Goal: Task Accomplishment & Management: Complete application form

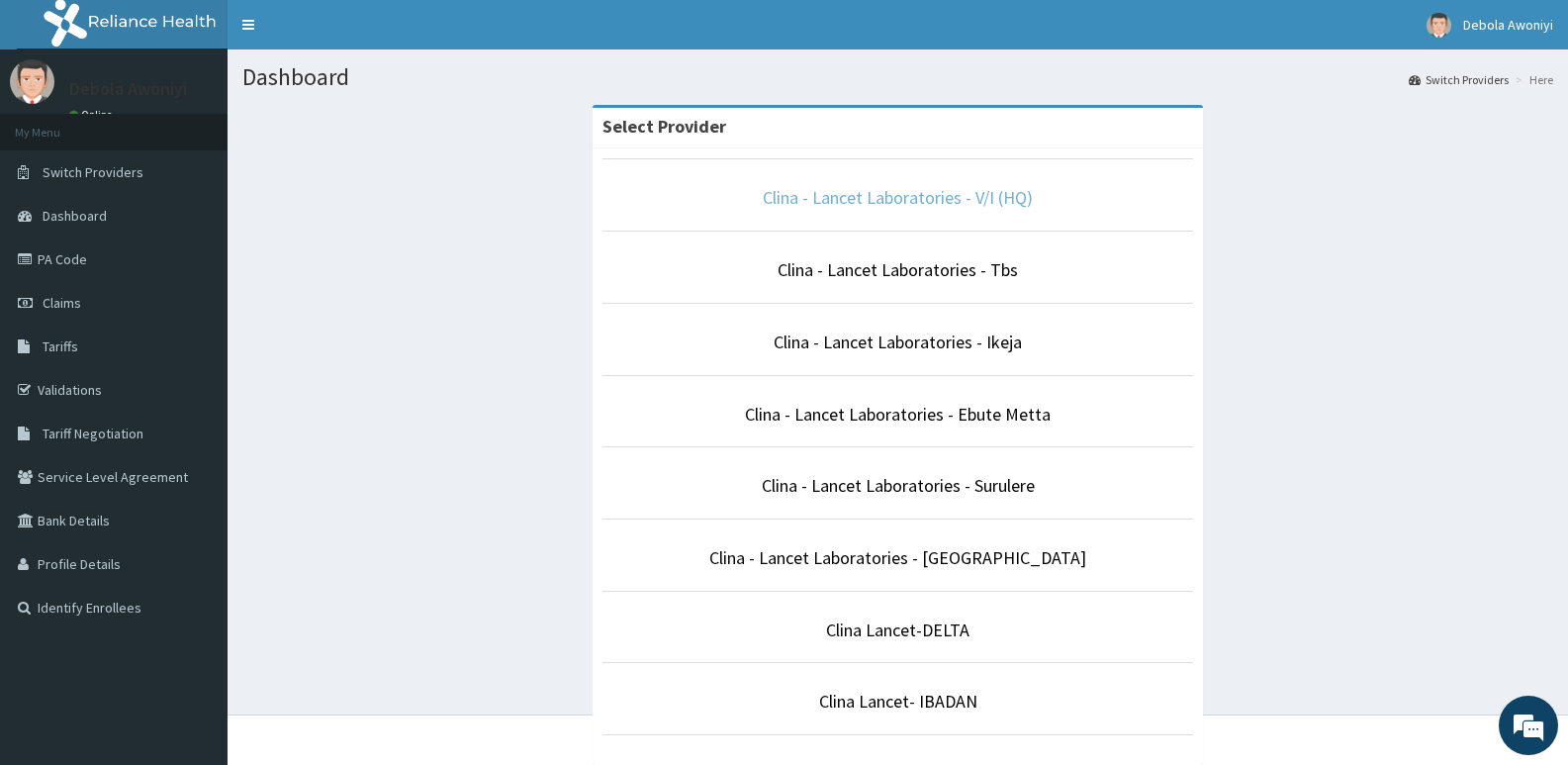
click at [978, 191] on link "Clina - Lancet Laboratories - V/I (HQ)" at bounding box center [897, 197] width 270 height 23
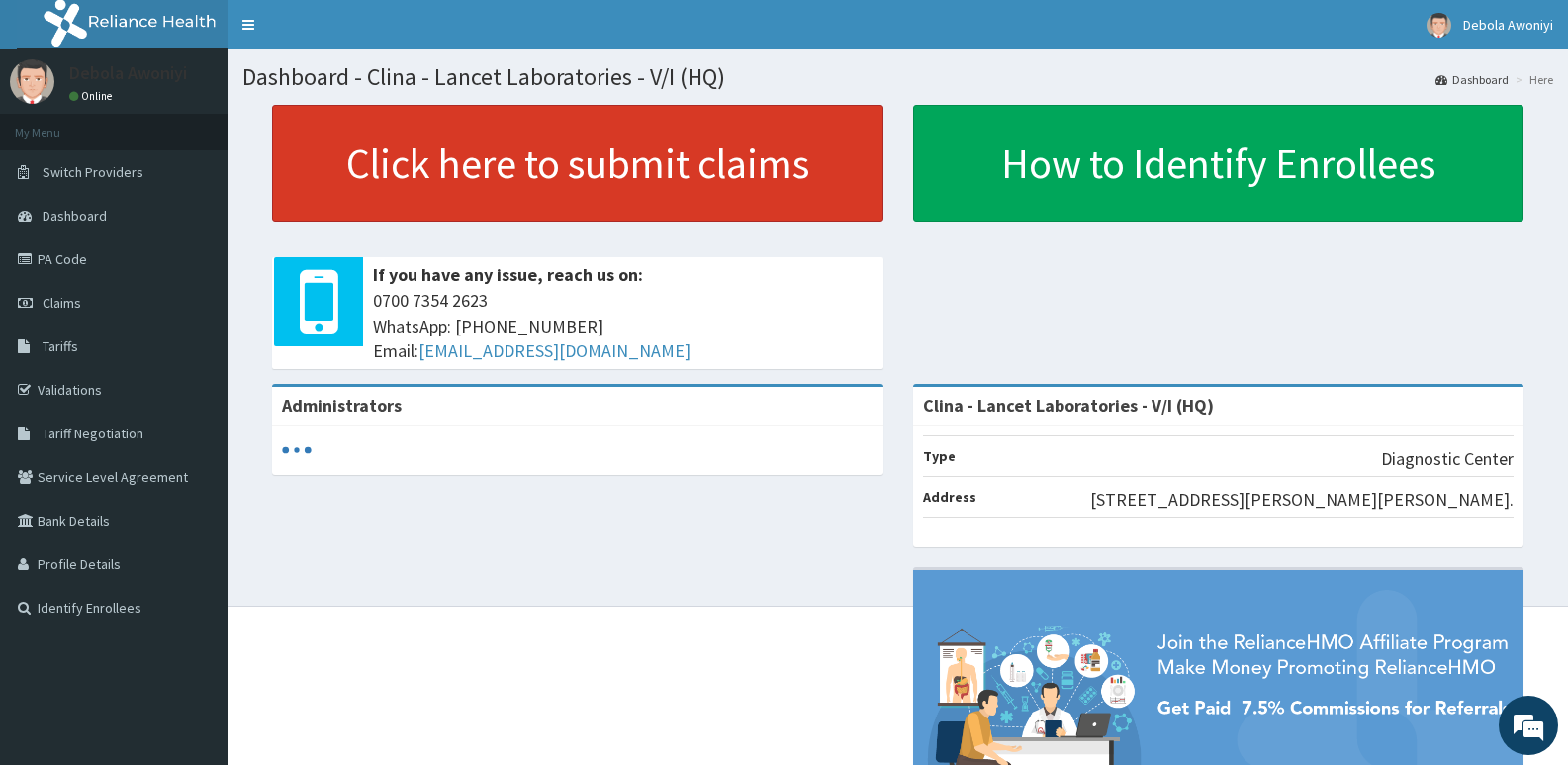
click at [563, 159] on link "Click here to submit claims" at bounding box center [577, 163] width 611 height 117
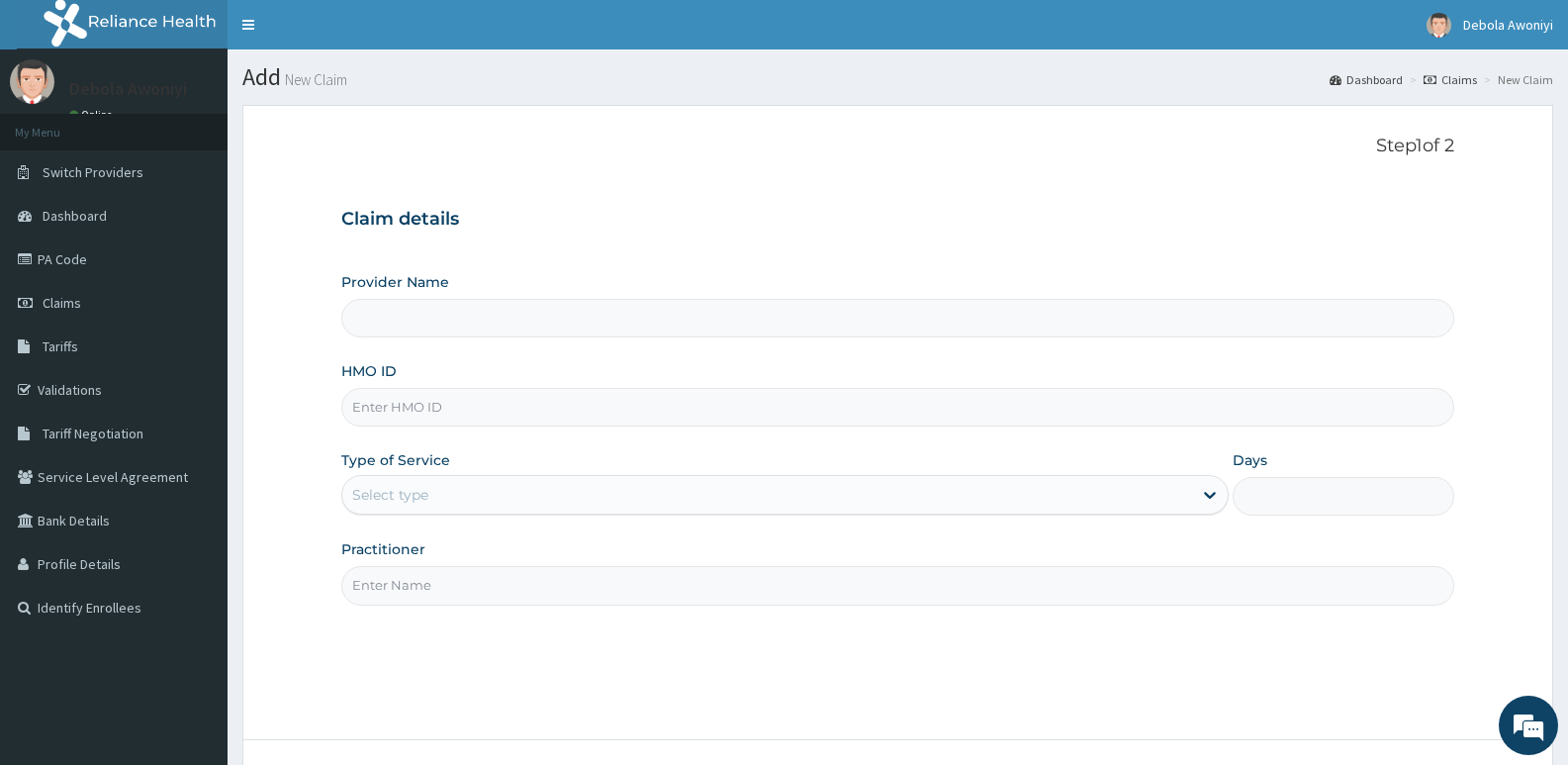
type input "Clina - Lancet Laboratories - V/I (HQ)"
click at [428, 404] on input "HMO ID" at bounding box center [897, 407] width 1113 height 39
type input "ISW/10285/A"
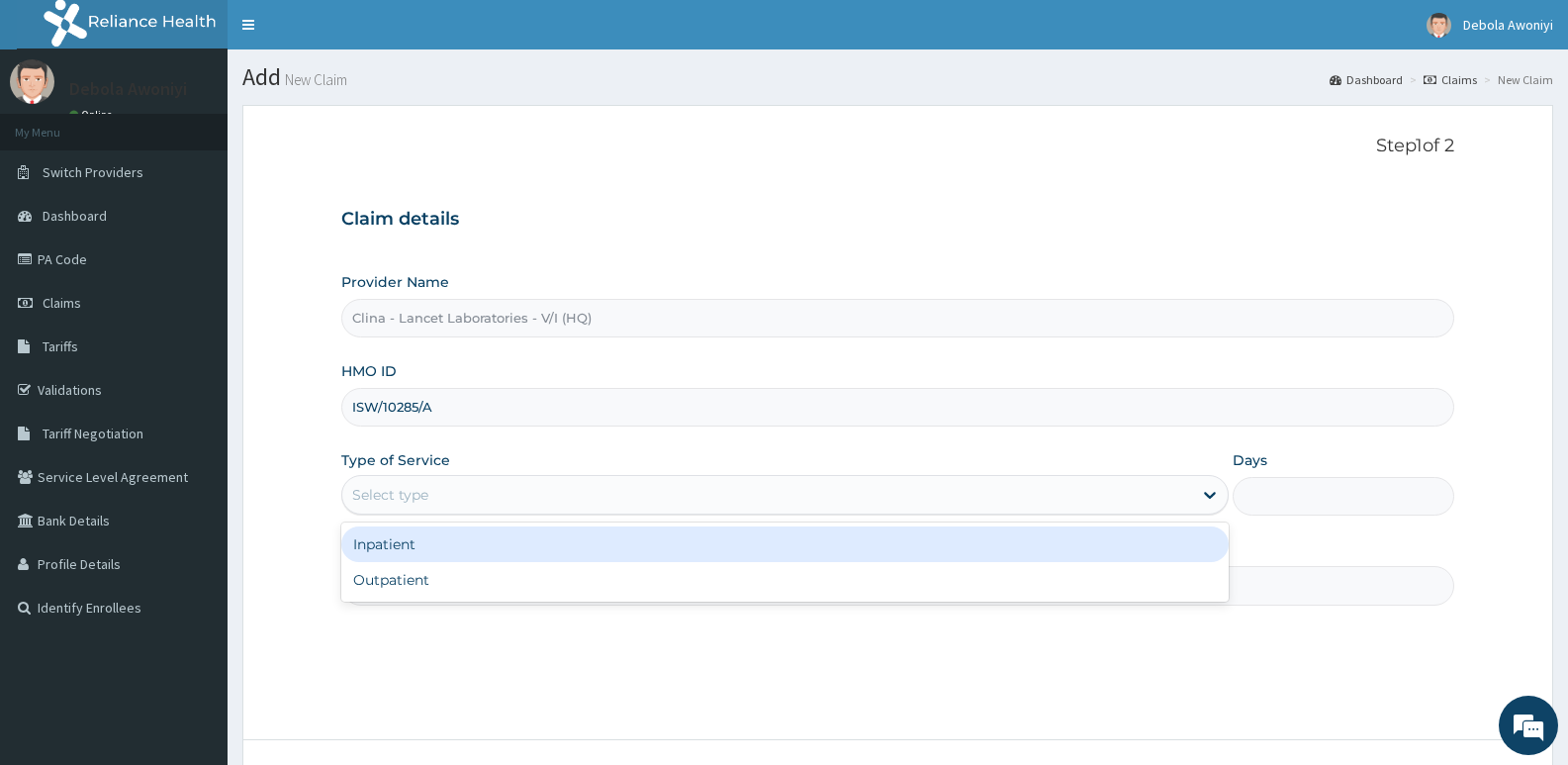
click at [419, 496] on div "Select type" at bounding box center [390, 495] width 76 height 20
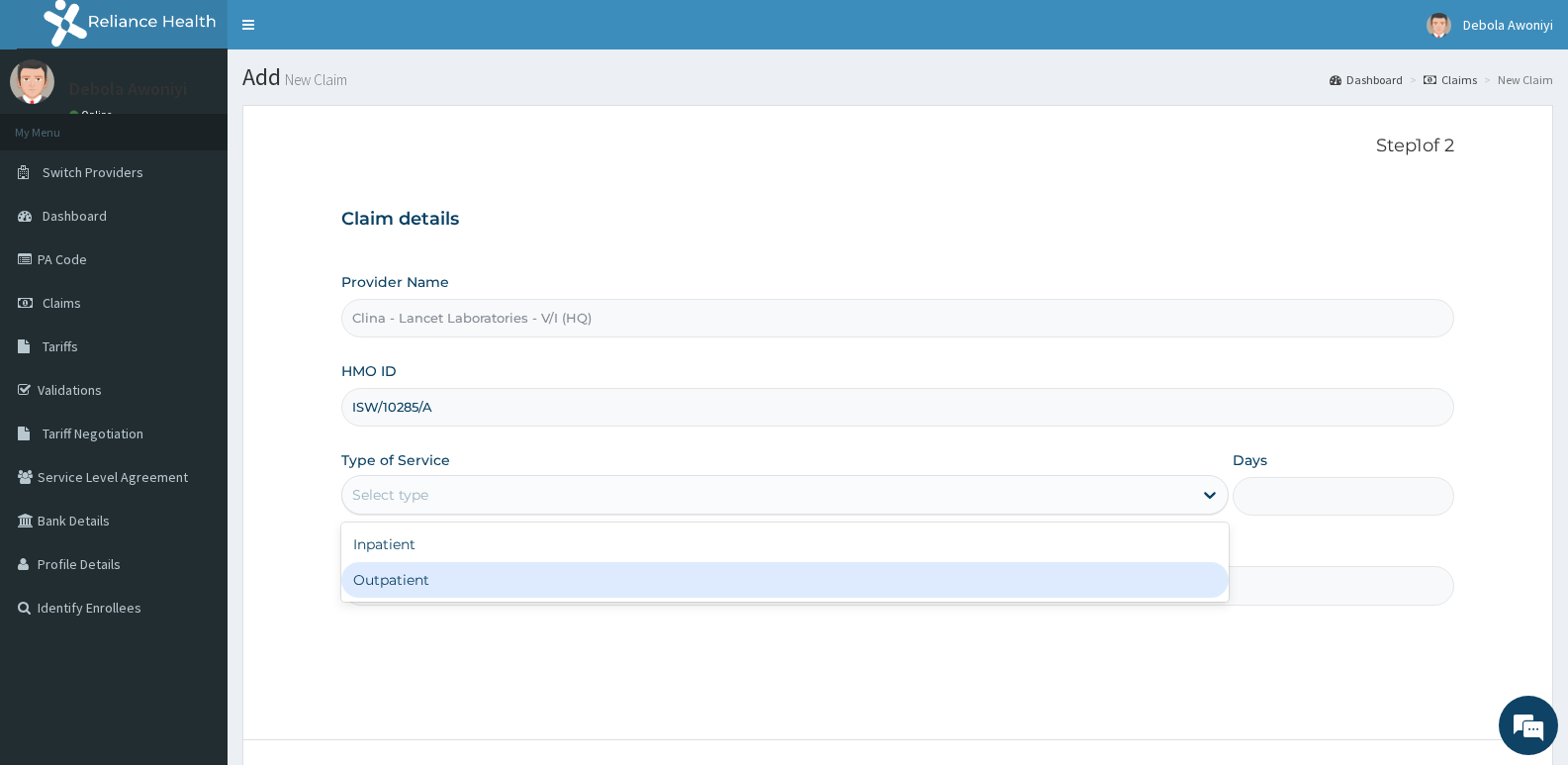
click at [414, 584] on div "Outpatient" at bounding box center [784, 580] width 886 height 36
type input "1"
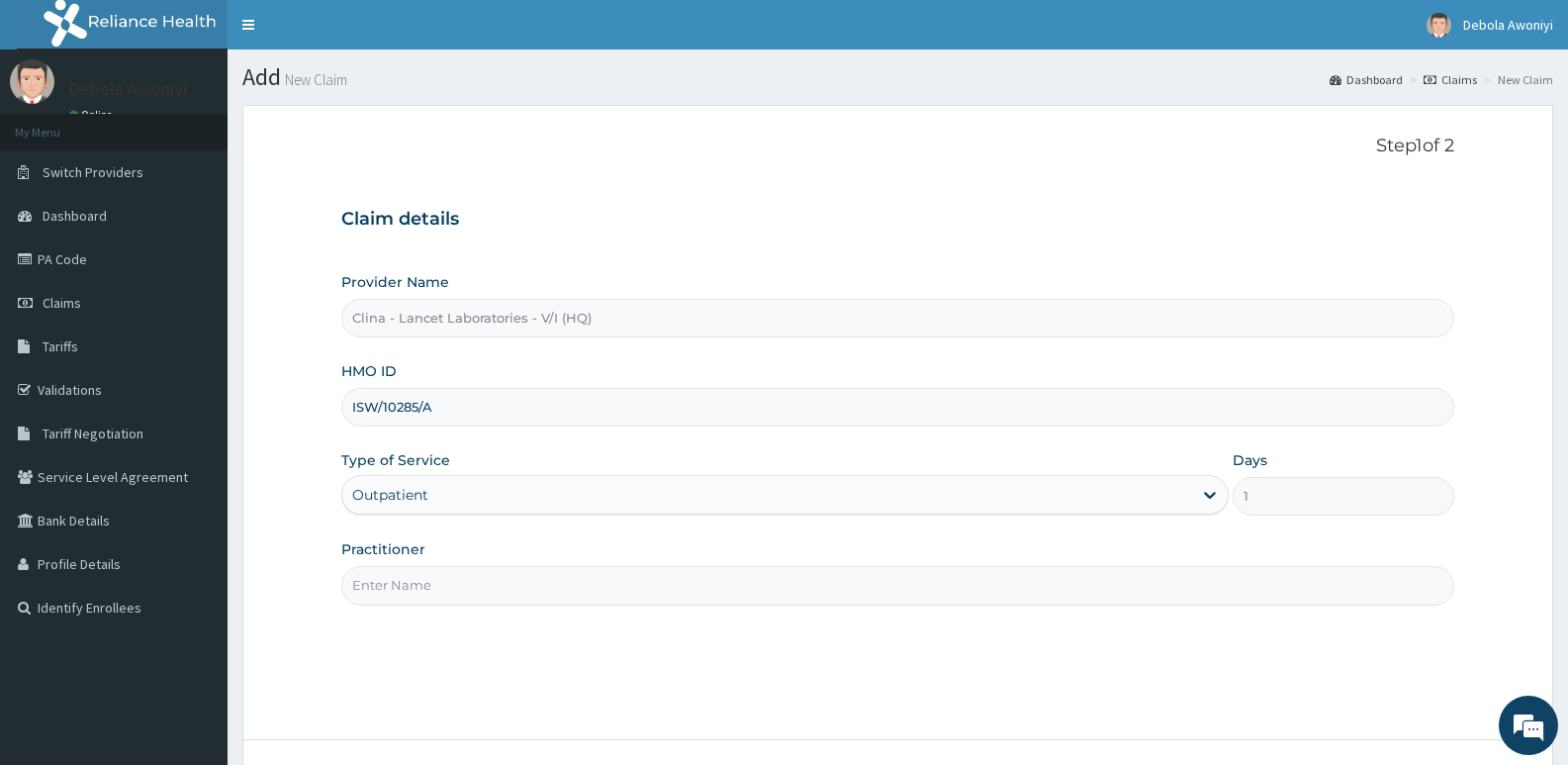
click at [429, 583] on input "Practitioner" at bounding box center [897, 585] width 1113 height 39
type input "DR. DAWODU"
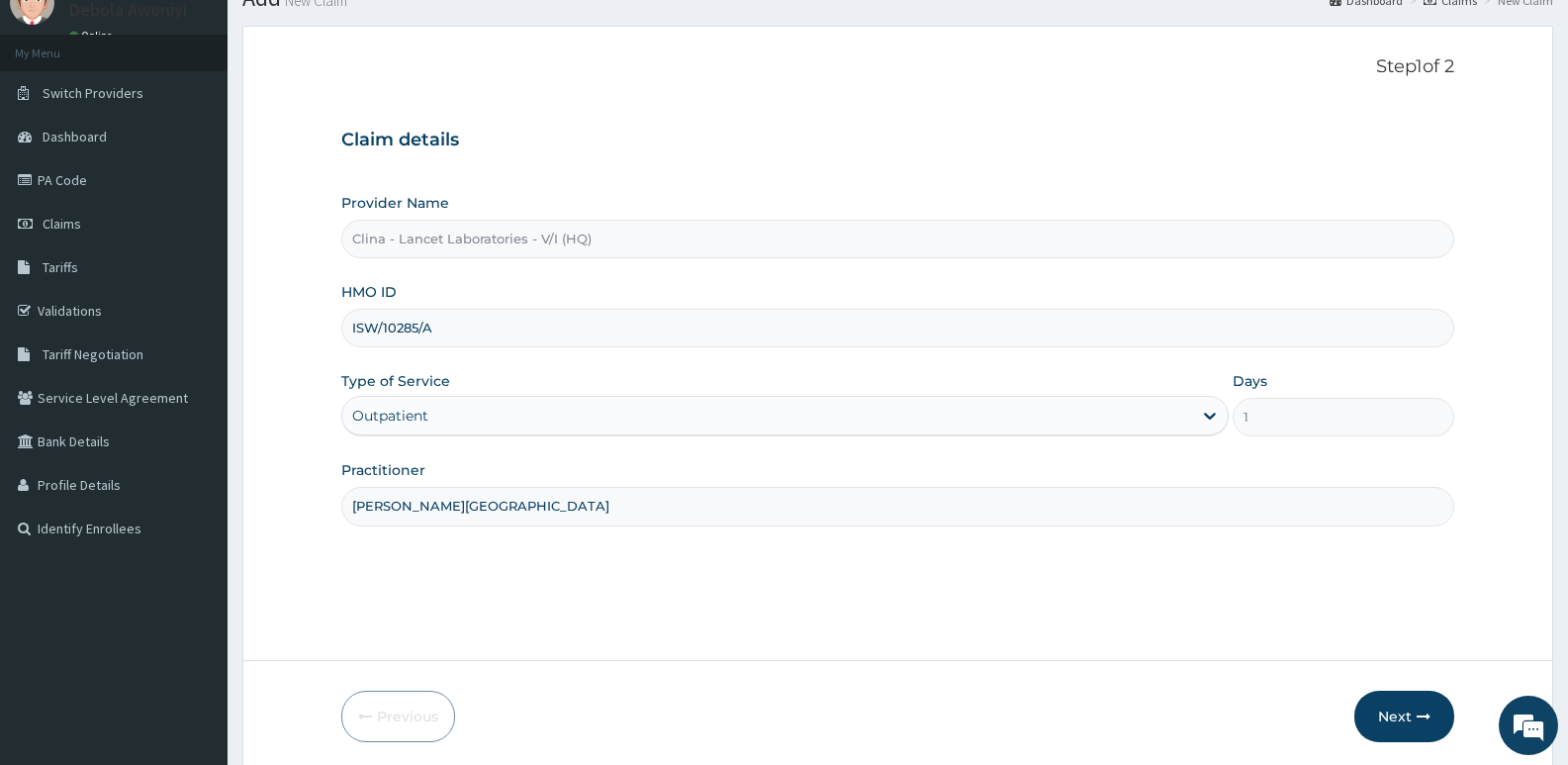
scroll to position [153, 0]
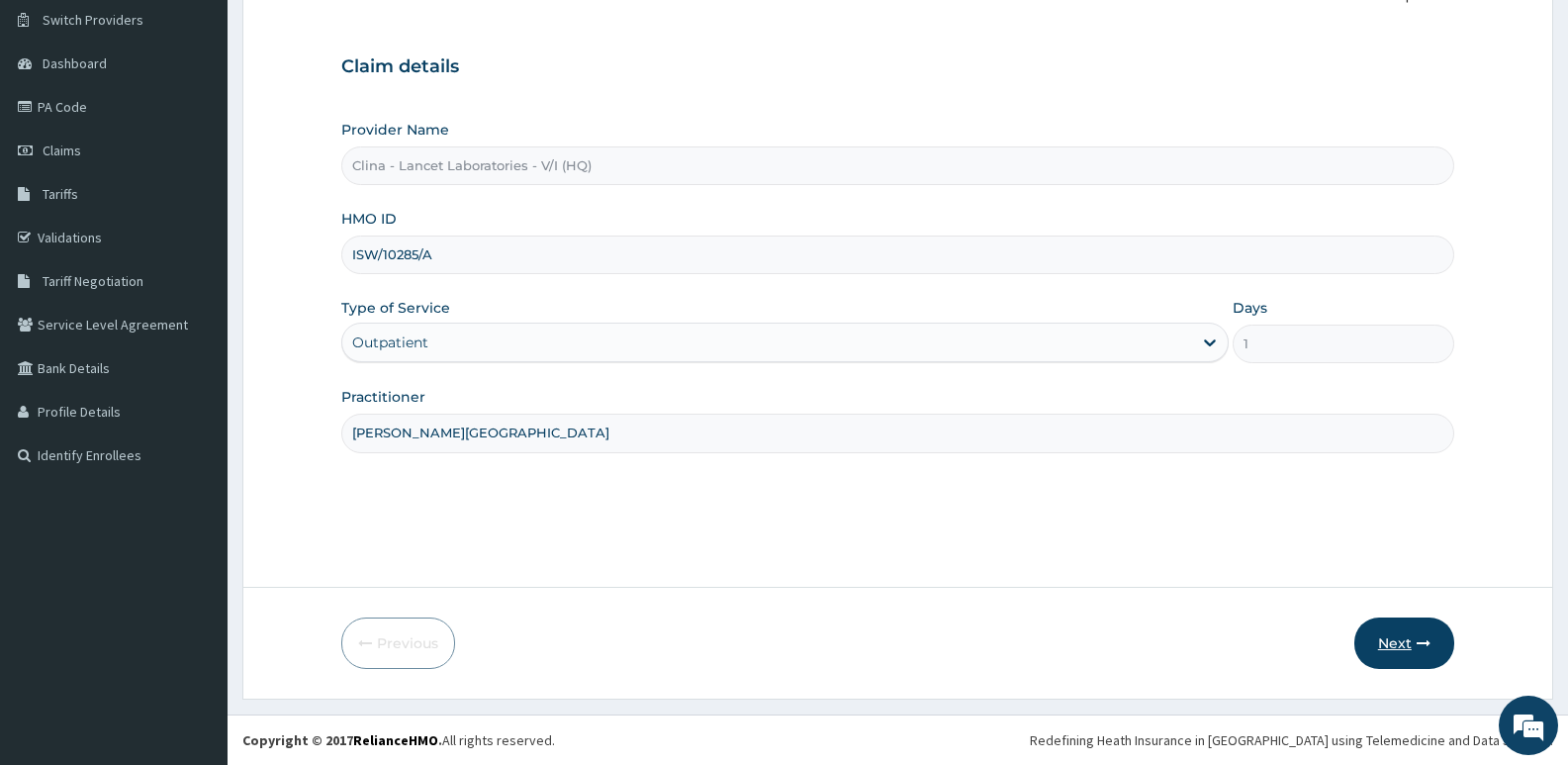
click at [1384, 631] on button "Next" at bounding box center [1405, 643] width 100 height 52
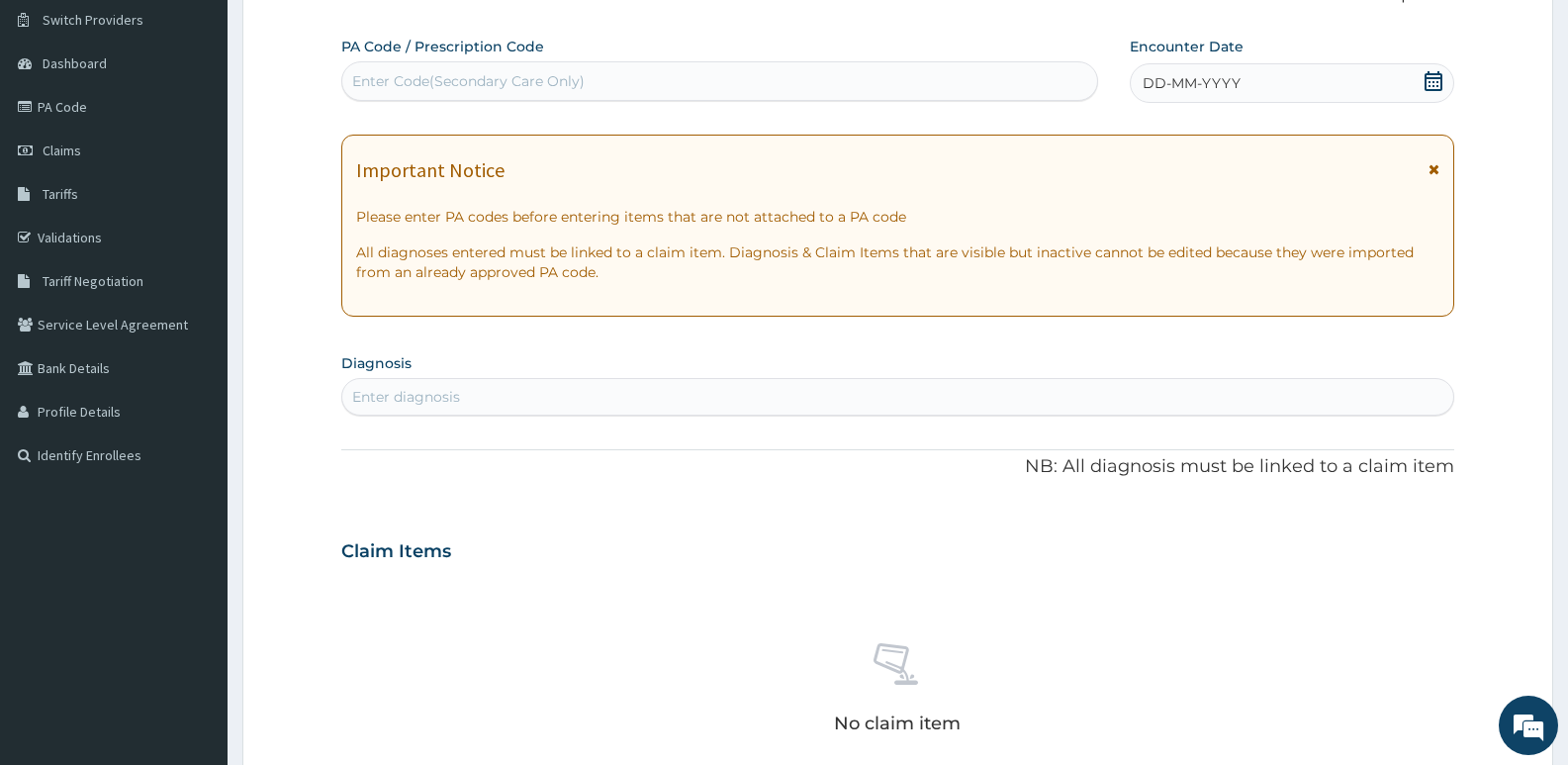
click at [371, 80] on div "Enter Code(Secondary Care Only)" at bounding box center [468, 81] width 232 height 20
type input "PA/225287"
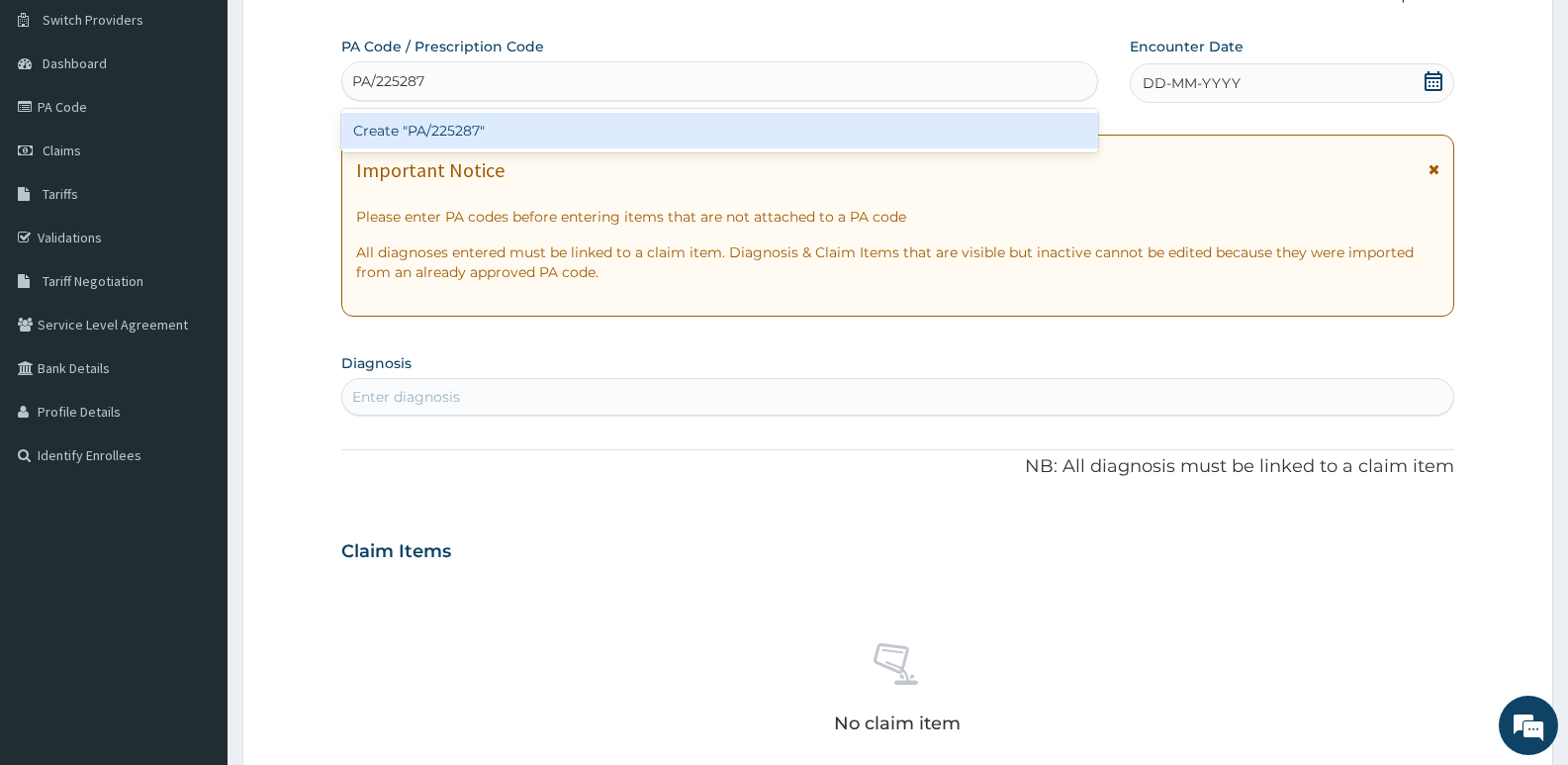
click at [459, 139] on div "Create "PA/225287"" at bounding box center [719, 131] width 757 height 36
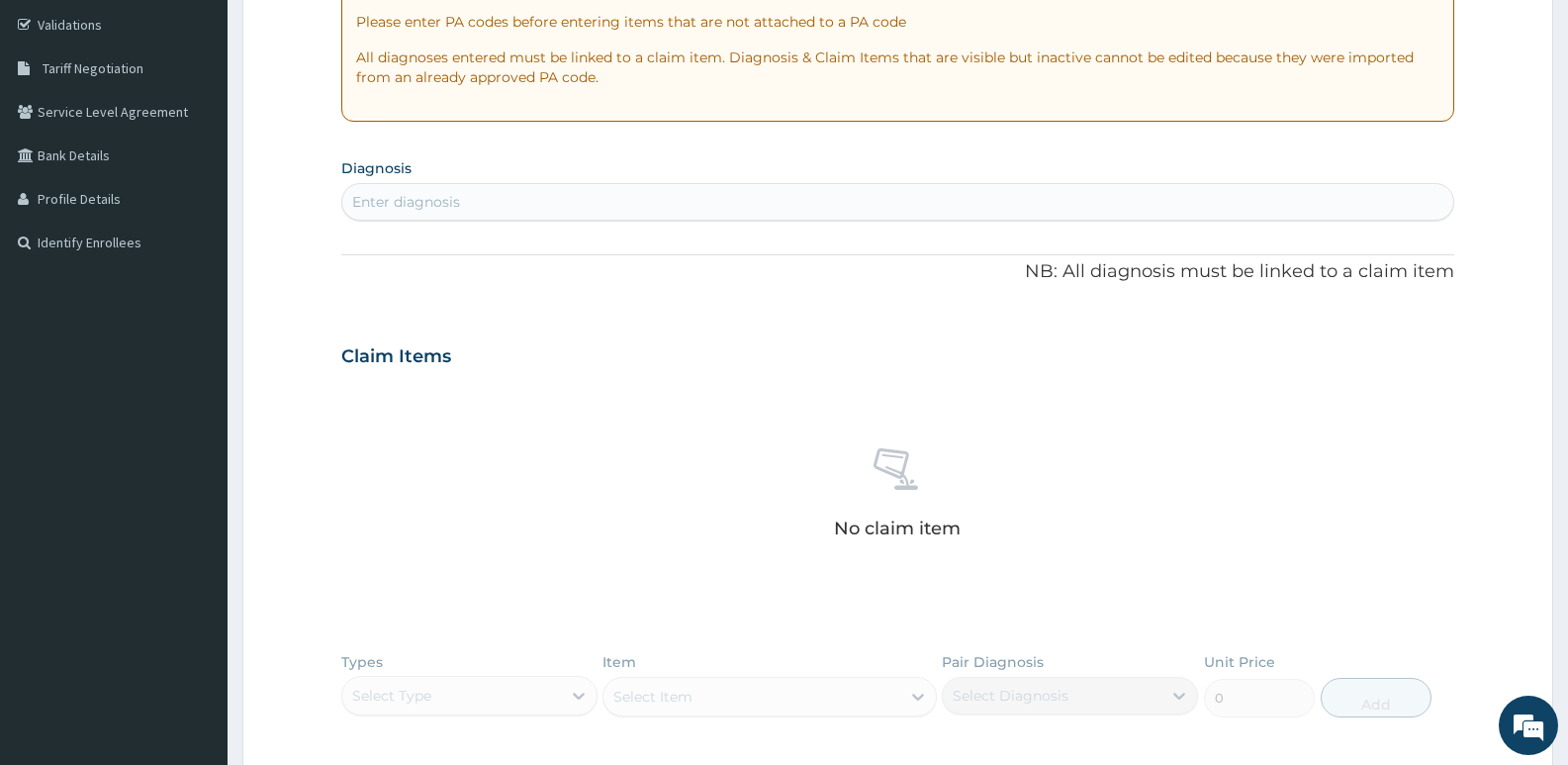
scroll to position [647, 0]
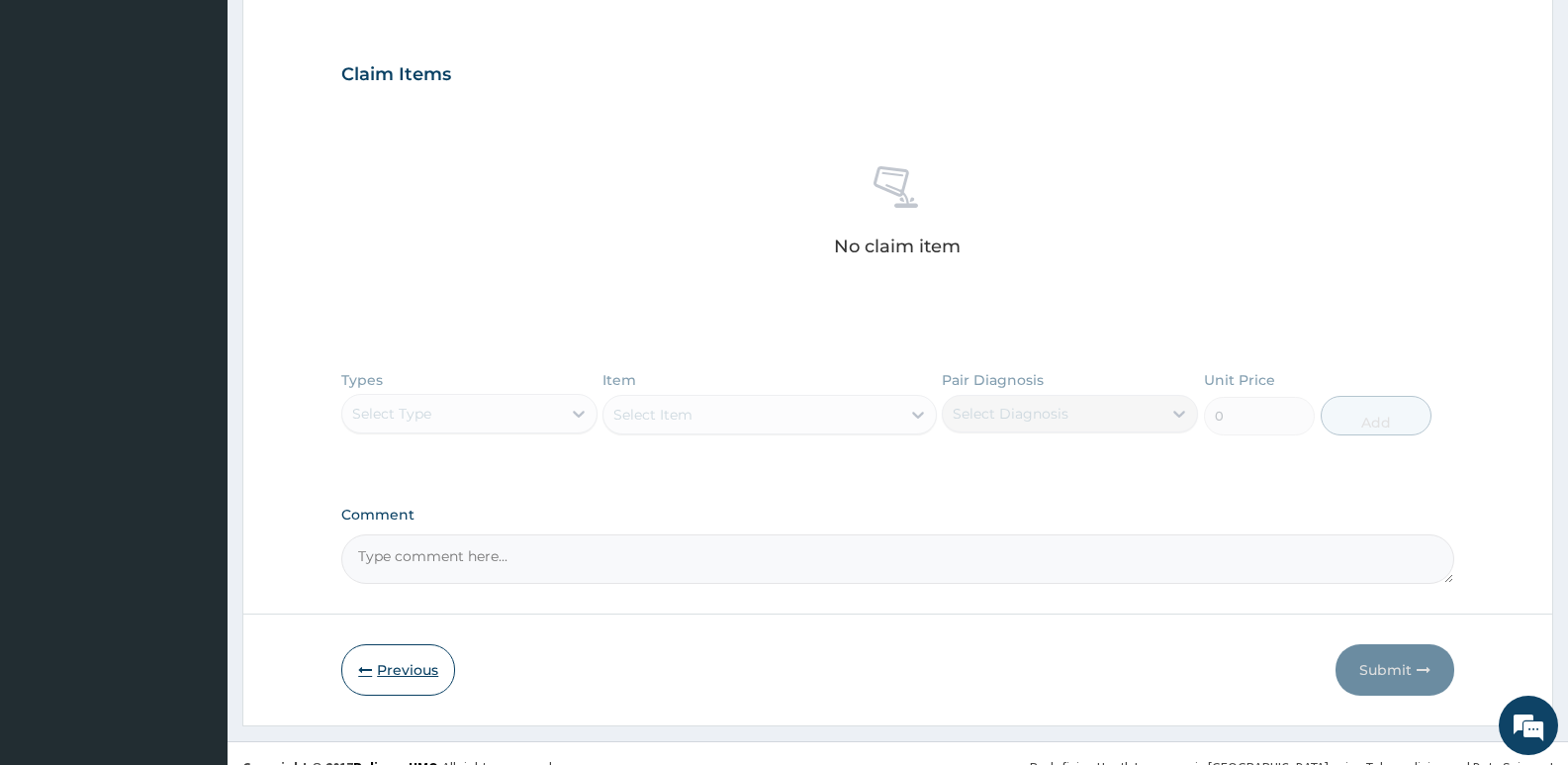
click at [392, 664] on button "Previous" at bounding box center [398, 670] width 114 height 52
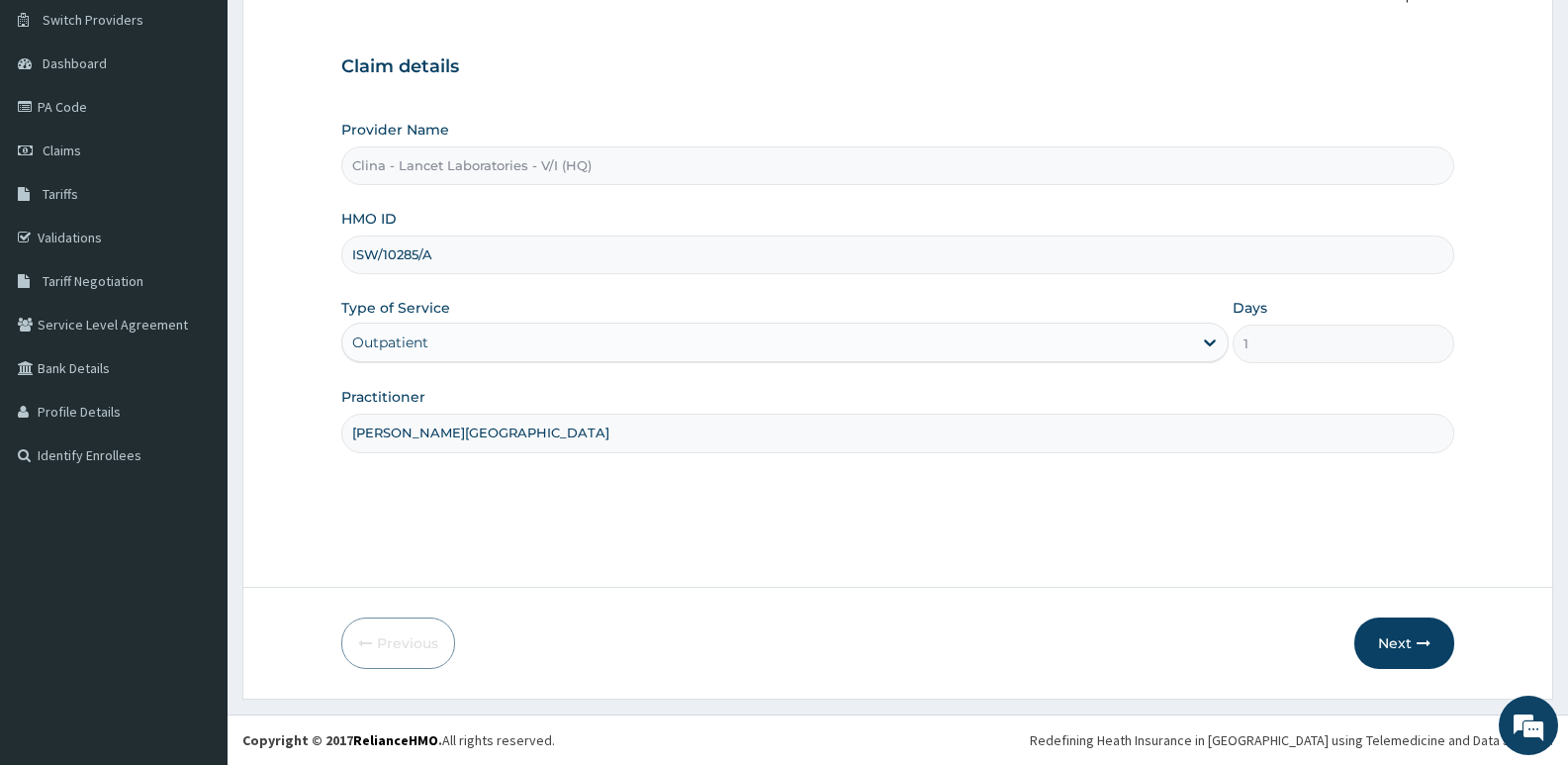
scroll to position [153, 0]
click at [436, 252] on input "ISW/10285/A" at bounding box center [897, 254] width 1113 height 39
type input "I"
type input "KSB/10650/A"
click at [1396, 643] on button "Next" at bounding box center [1405, 643] width 100 height 52
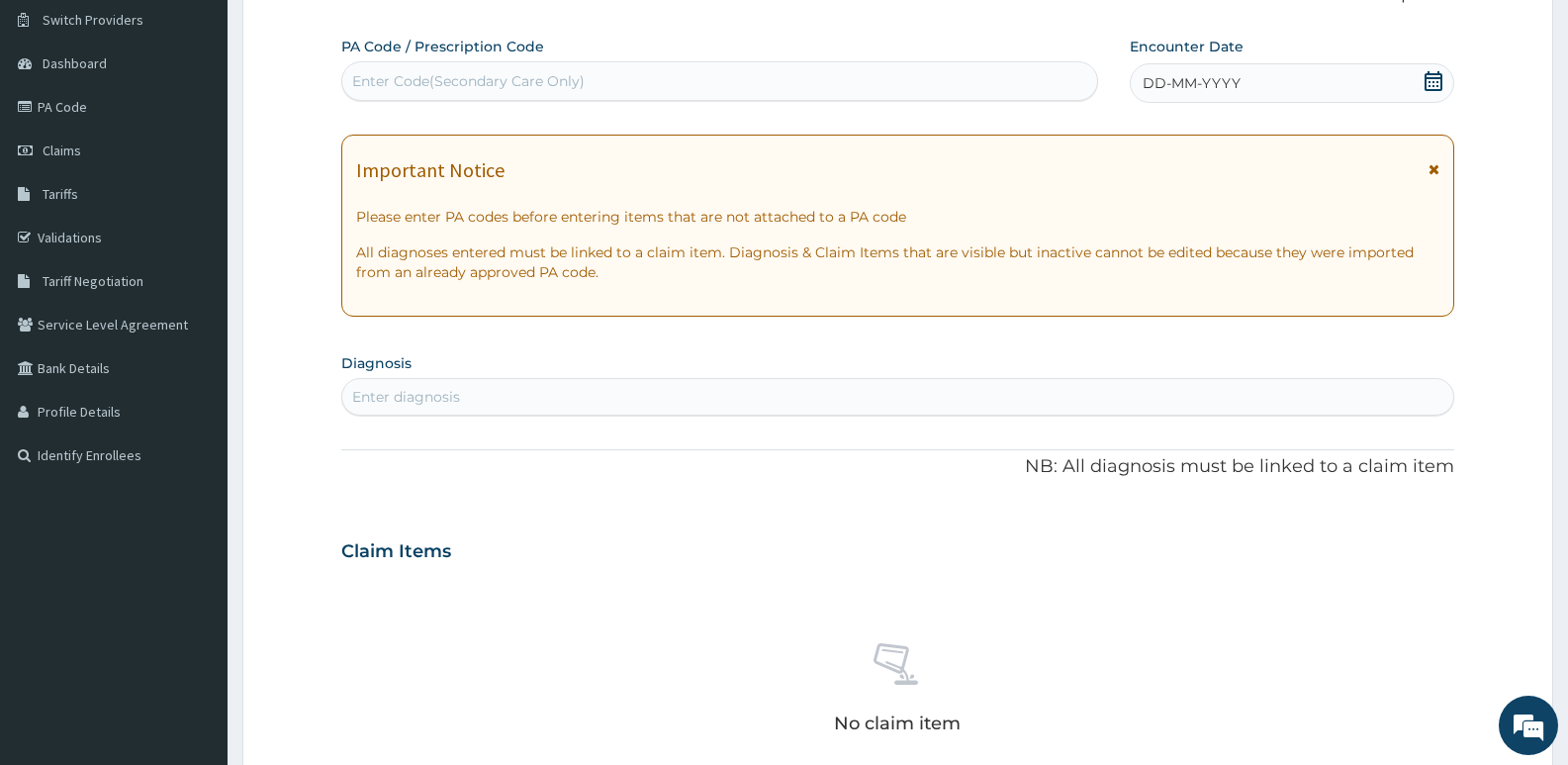
click at [418, 90] on div "Enter Code(Secondary Care Only)" at bounding box center [468, 81] width 232 height 20
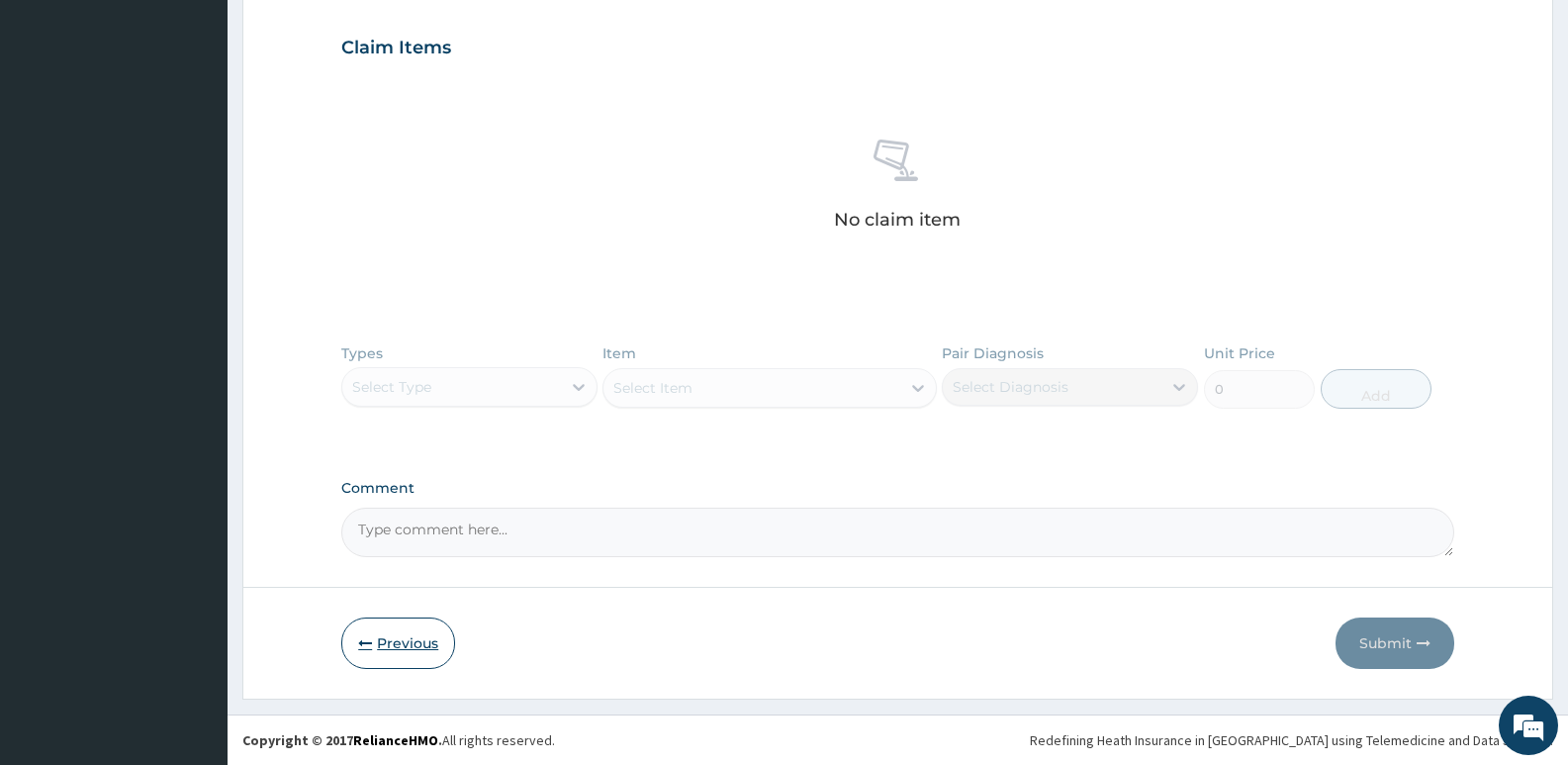
type input "PA/"
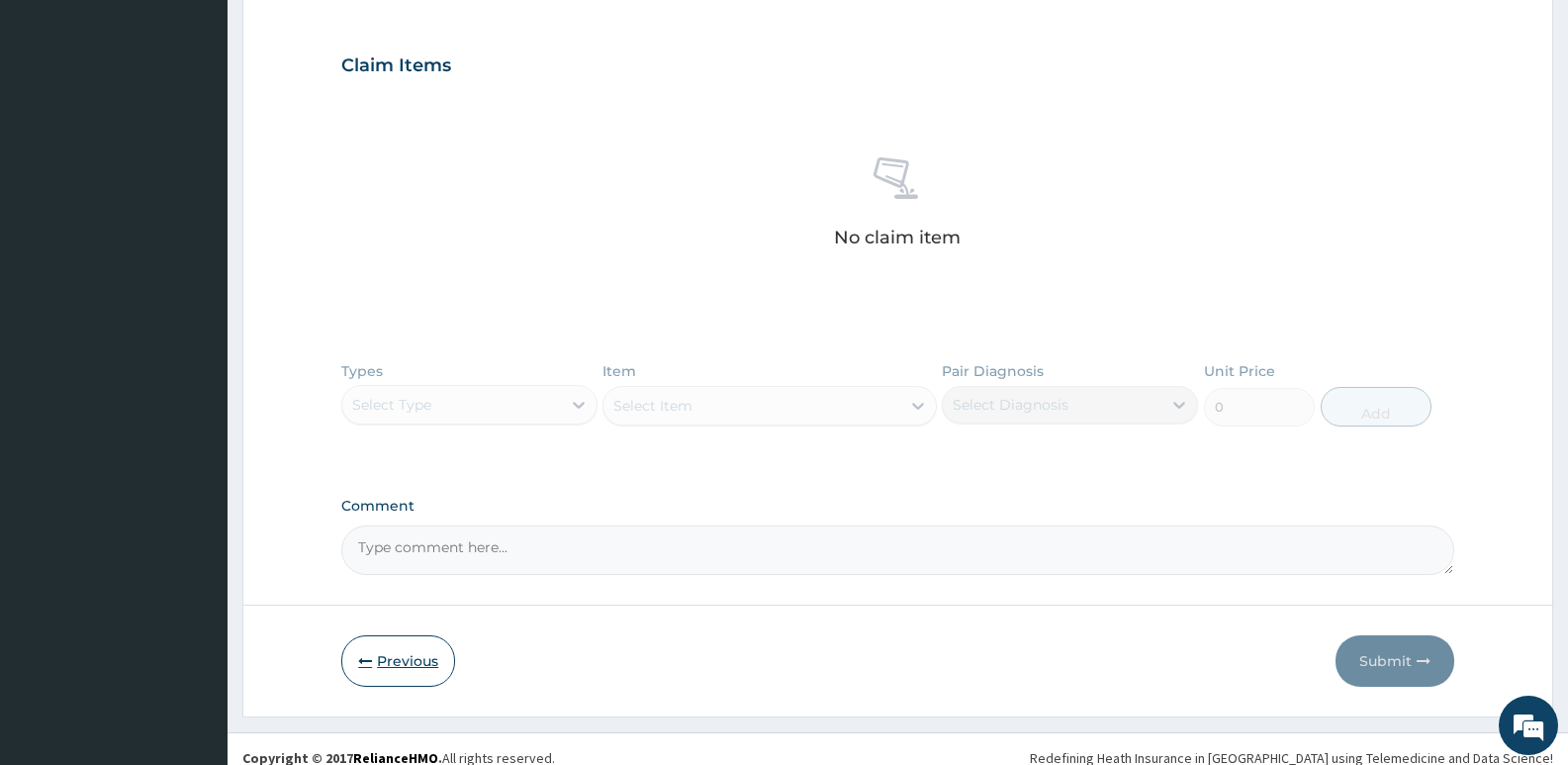
click at [387, 640] on button "Previous" at bounding box center [398, 661] width 114 height 52
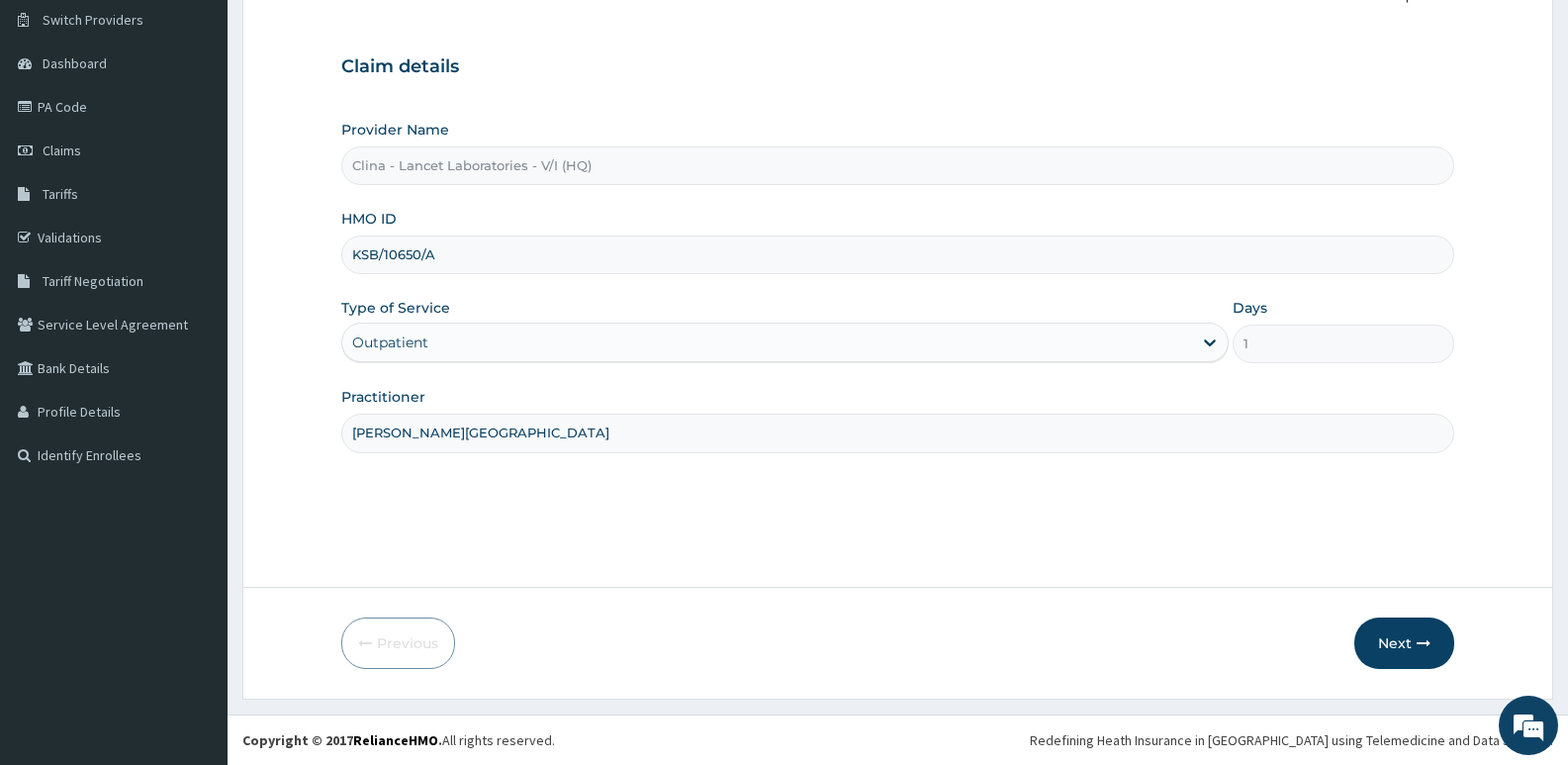
click at [440, 247] on input "KSB/10650/A" at bounding box center [897, 254] width 1113 height 39
type input "K"
type input "LMG/10188/A"
click at [1387, 638] on button "Next" at bounding box center [1405, 643] width 100 height 52
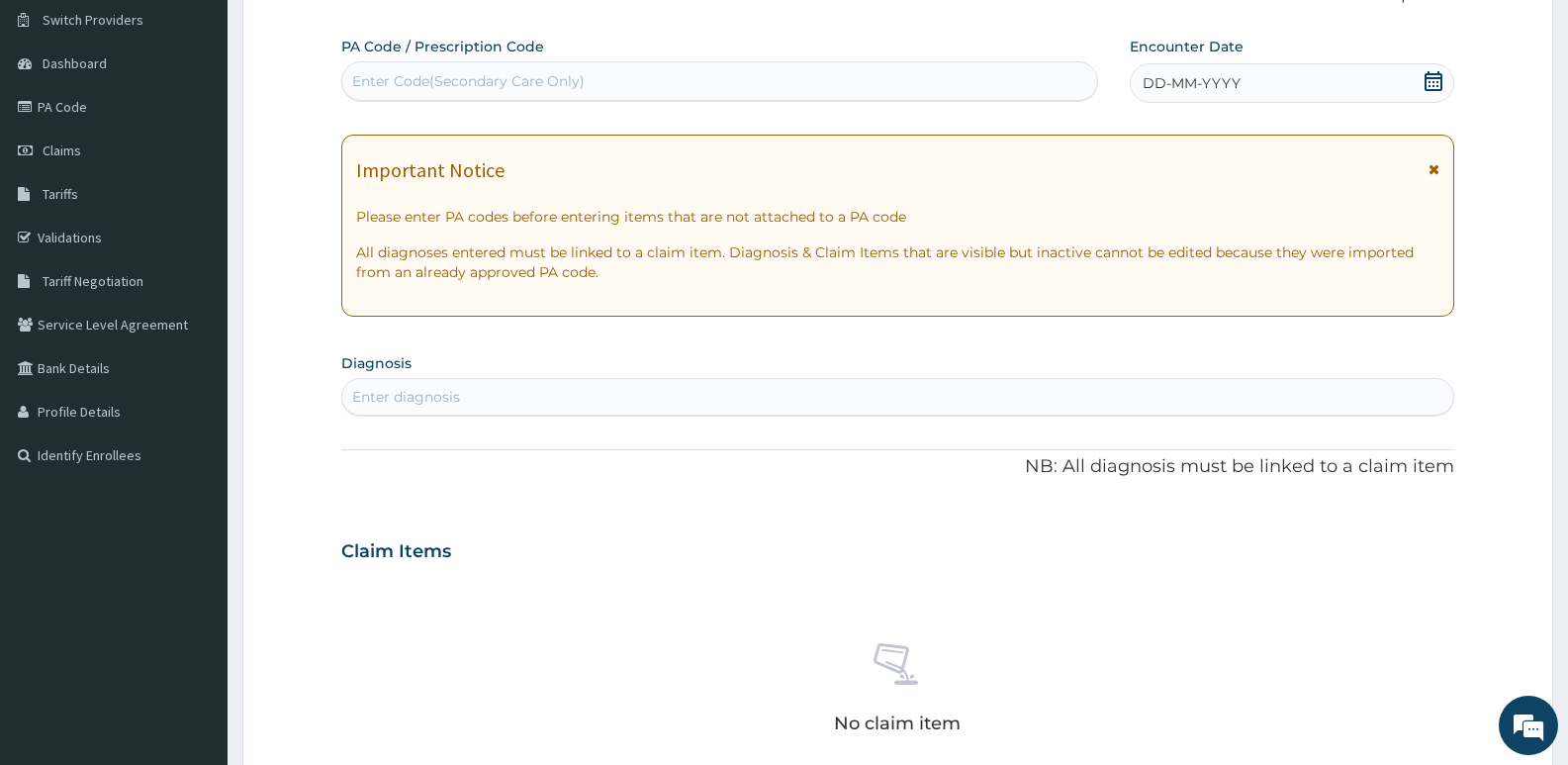
click at [433, 92] on div "Enter Code(Secondary Care Only)" at bounding box center [719, 82] width 755 height 32
type input "PA/B6AA74"
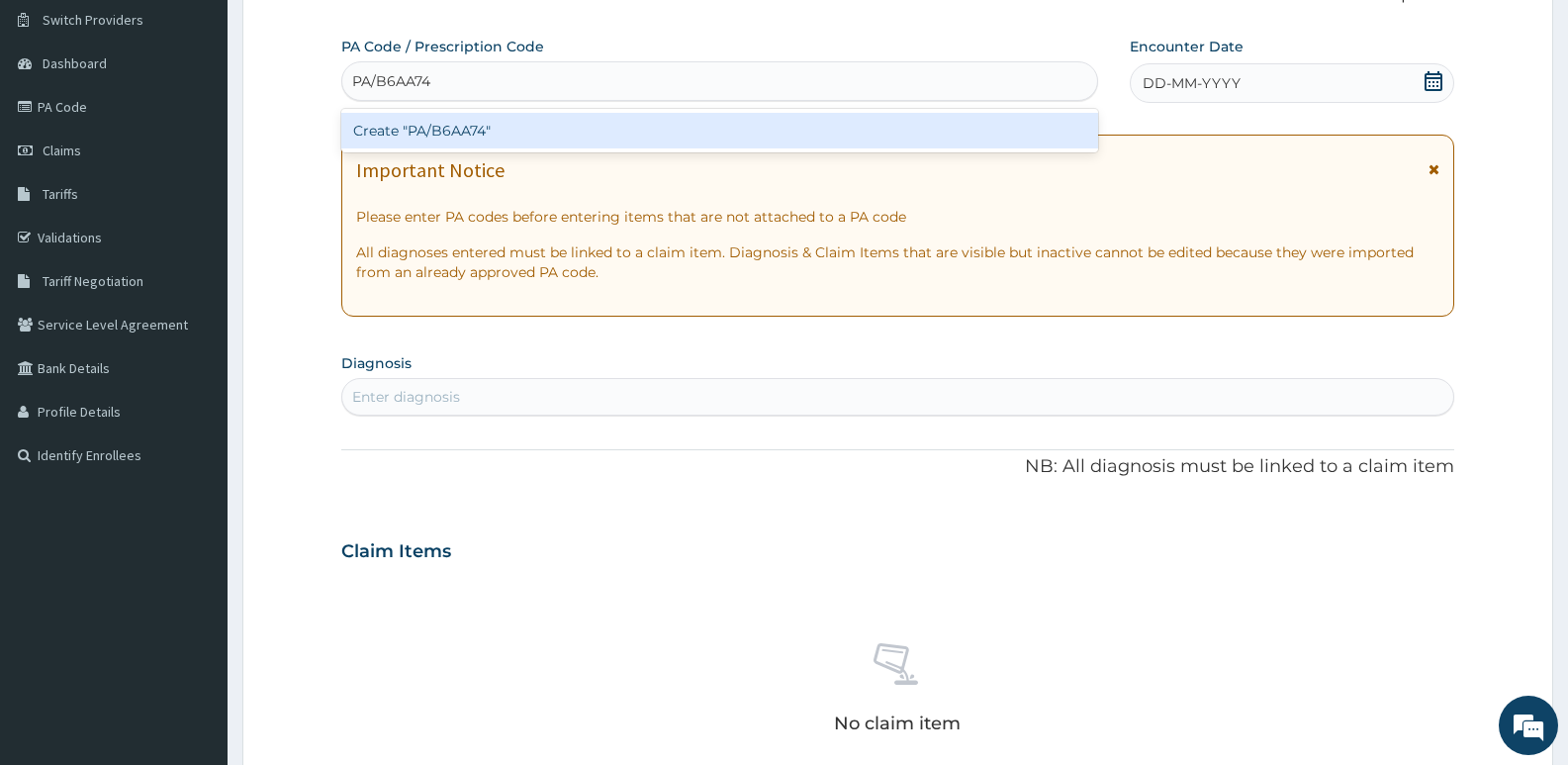
click at [742, 126] on div "Create "PA/B6AA74"" at bounding box center [719, 131] width 757 height 36
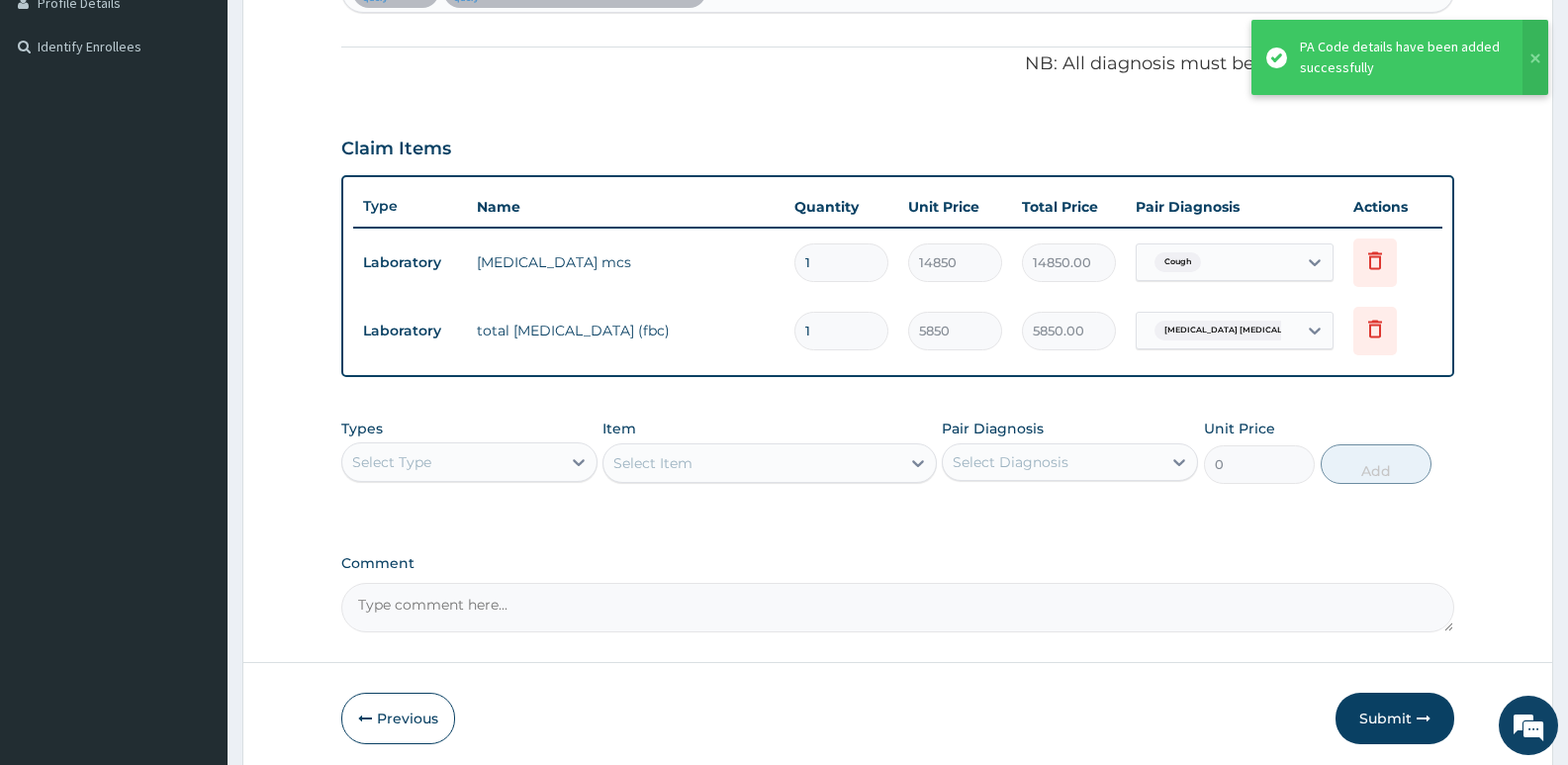
scroll to position [636, 0]
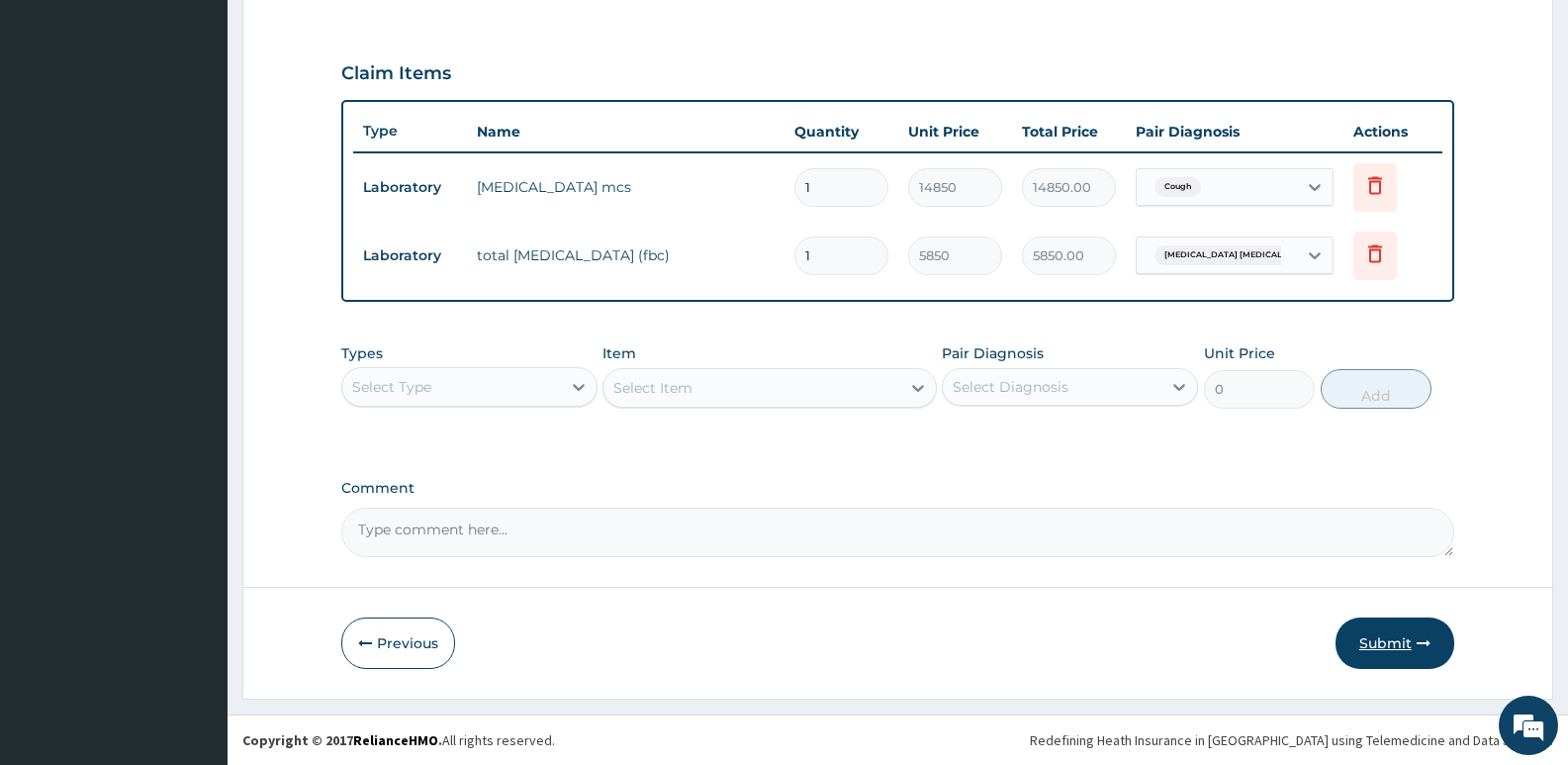
click at [1373, 645] on button "Submit" at bounding box center [1395, 643] width 119 height 52
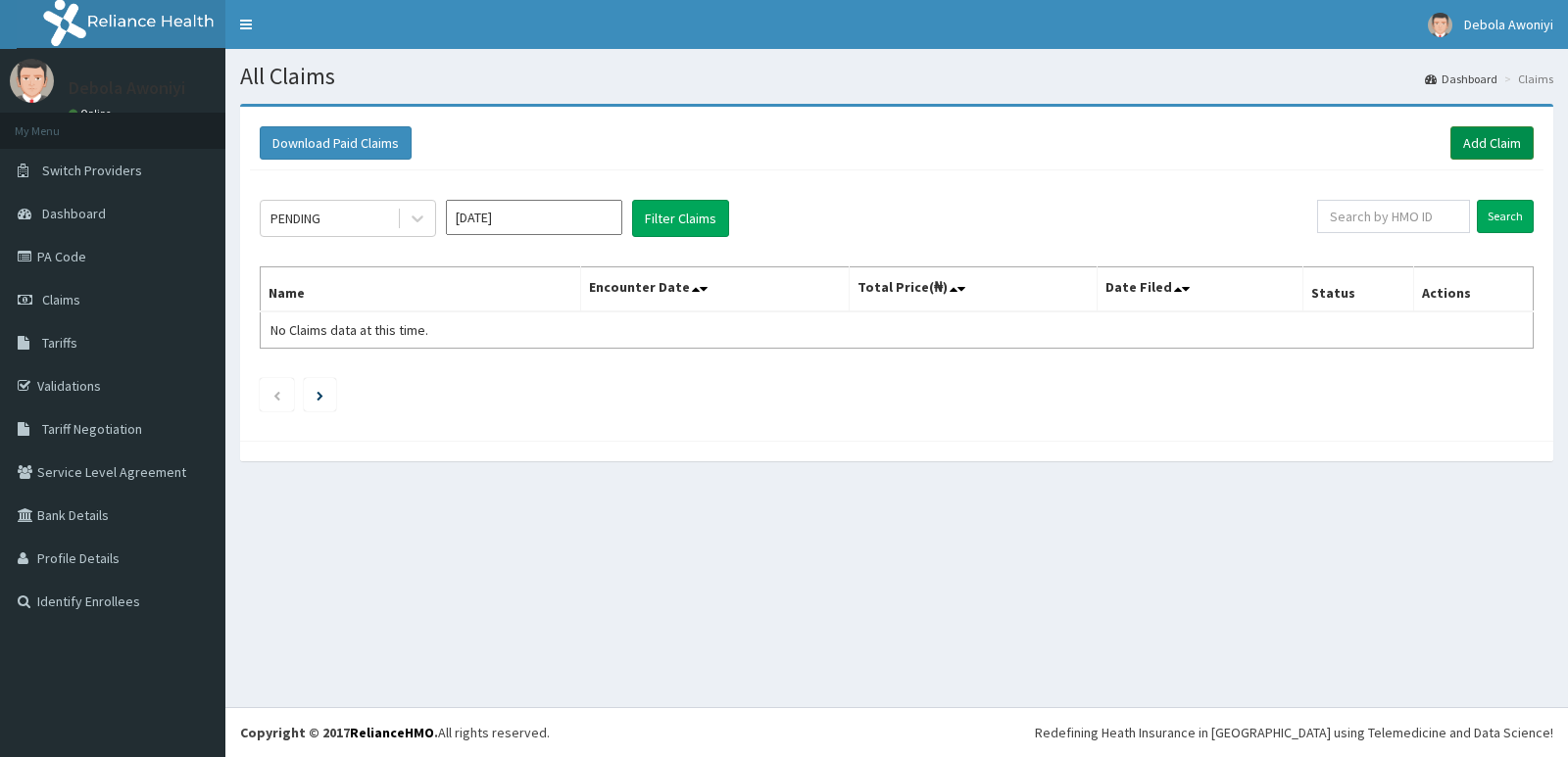
click at [1465, 147] on link "Add Claim" at bounding box center [1492, 143] width 83 height 34
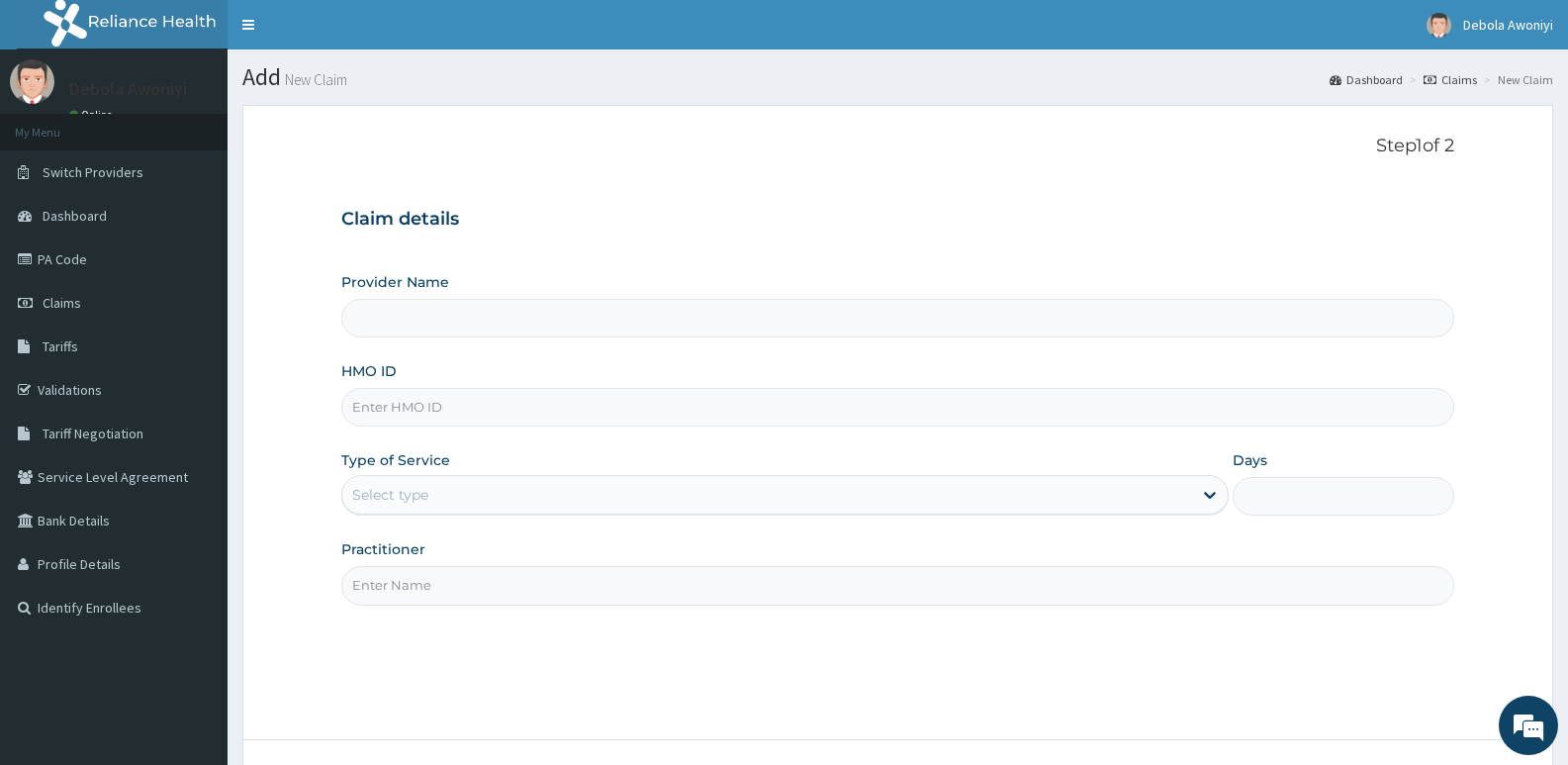
type input "Clina - Lancet Laboratories - V/I (HQ)"
click at [482, 398] on input "HMO ID" at bounding box center [897, 407] width 1113 height 39
type input "LMG/10225/A"
click at [410, 496] on div "Select type" at bounding box center [390, 495] width 76 height 20
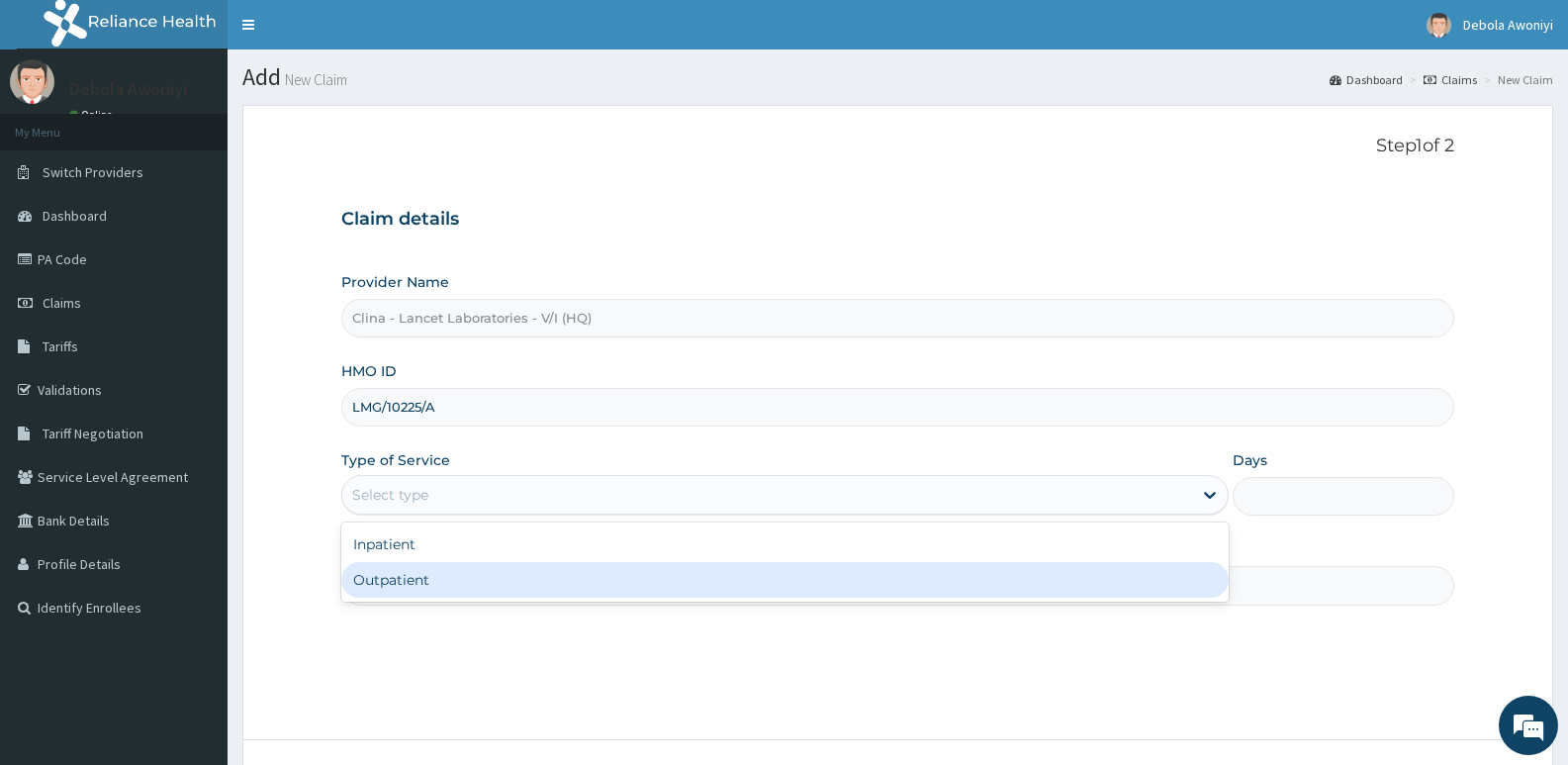
click at [405, 578] on div "Outpatient" at bounding box center [784, 580] width 886 height 36
type input "1"
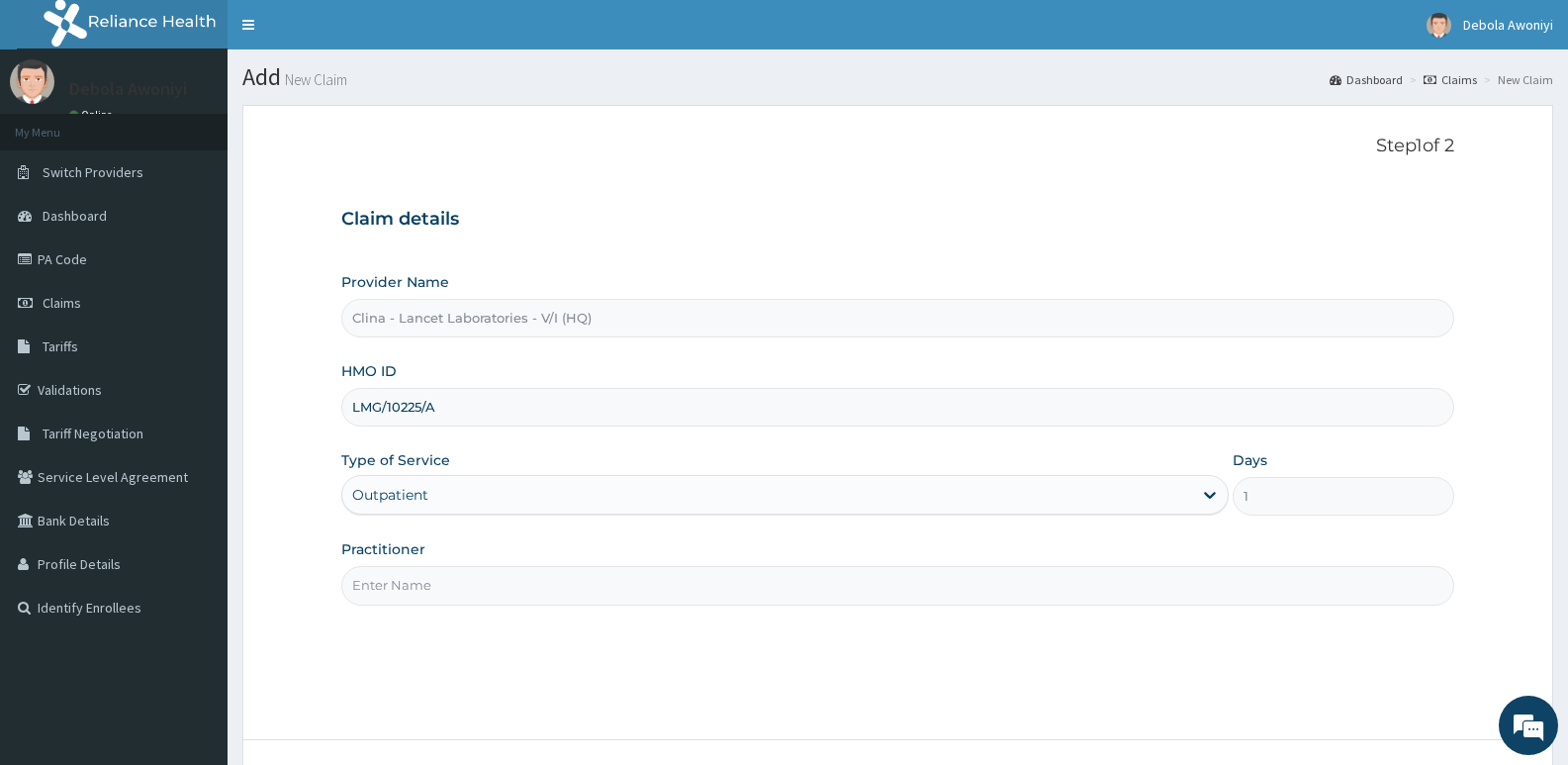
click at [425, 553] on div "Practitioner" at bounding box center [897, 573] width 1113 height 66
click at [416, 590] on input "Practitioner" at bounding box center [897, 585] width 1113 height 39
type input "[PERSON_NAME][GEOGRAPHIC_DATA]"
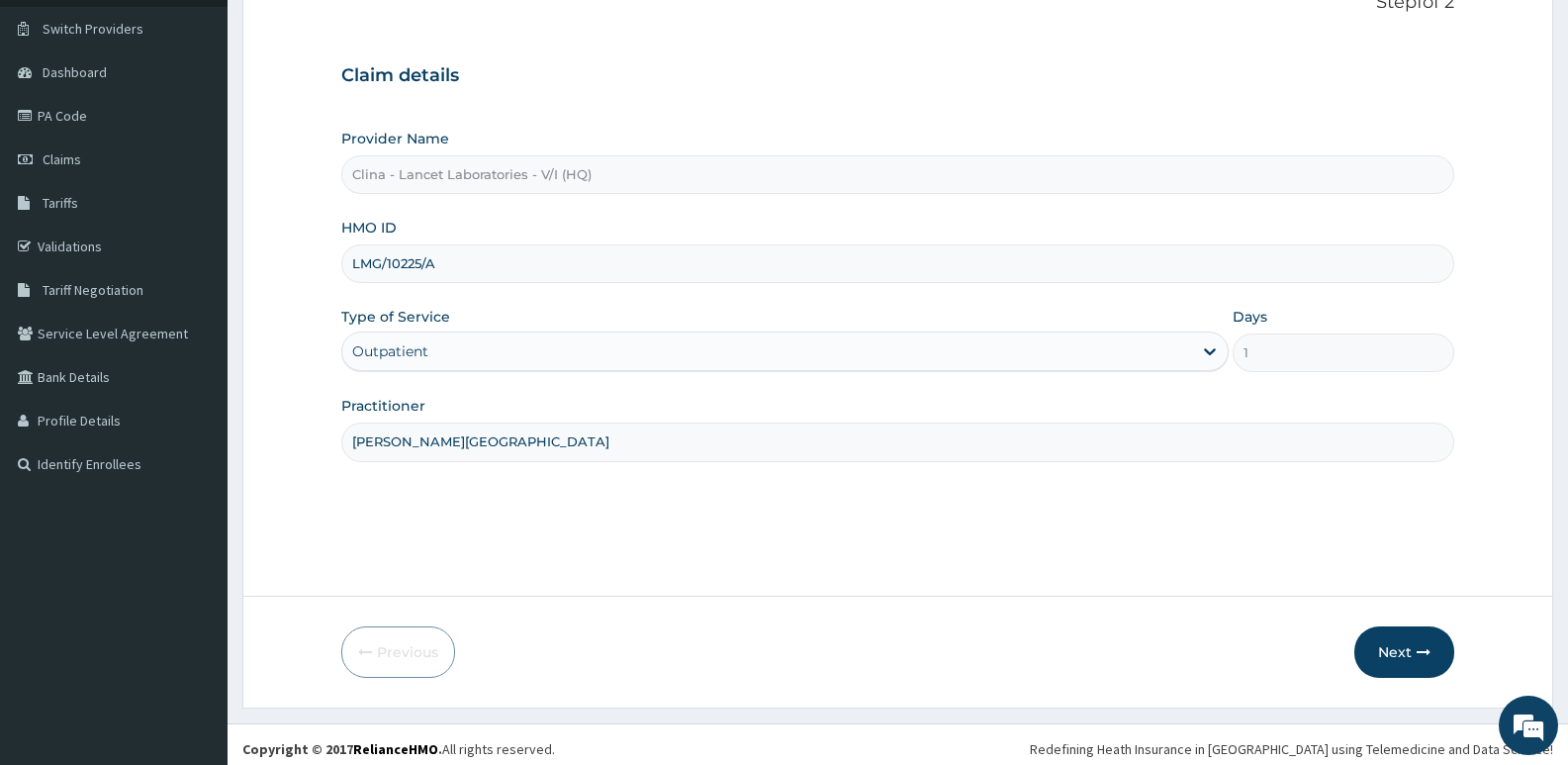
scroll to position [153, 0]
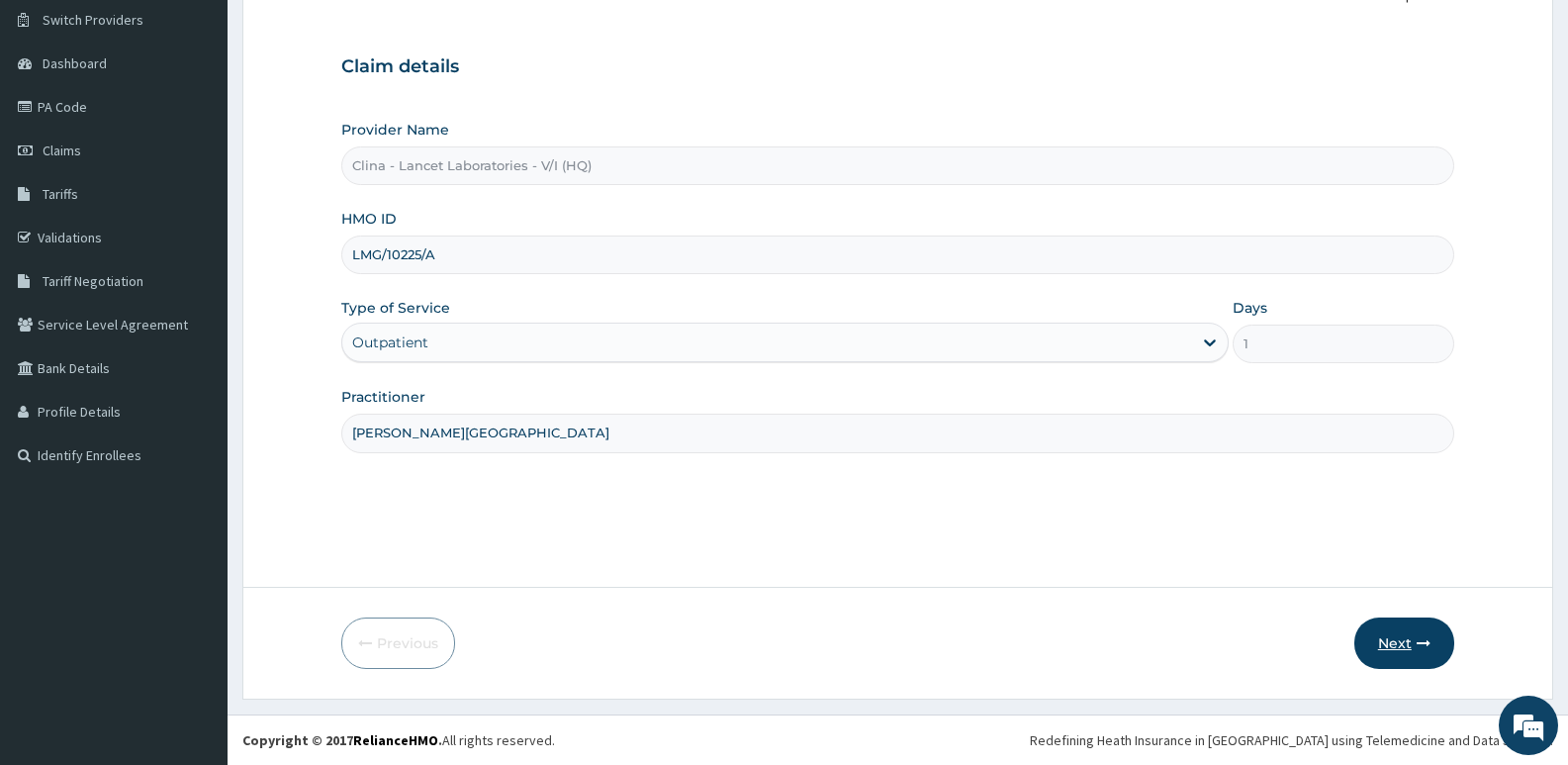
click at [1403, 637] on button "Next" at bounding box center [1405, 643] width 100 height 52
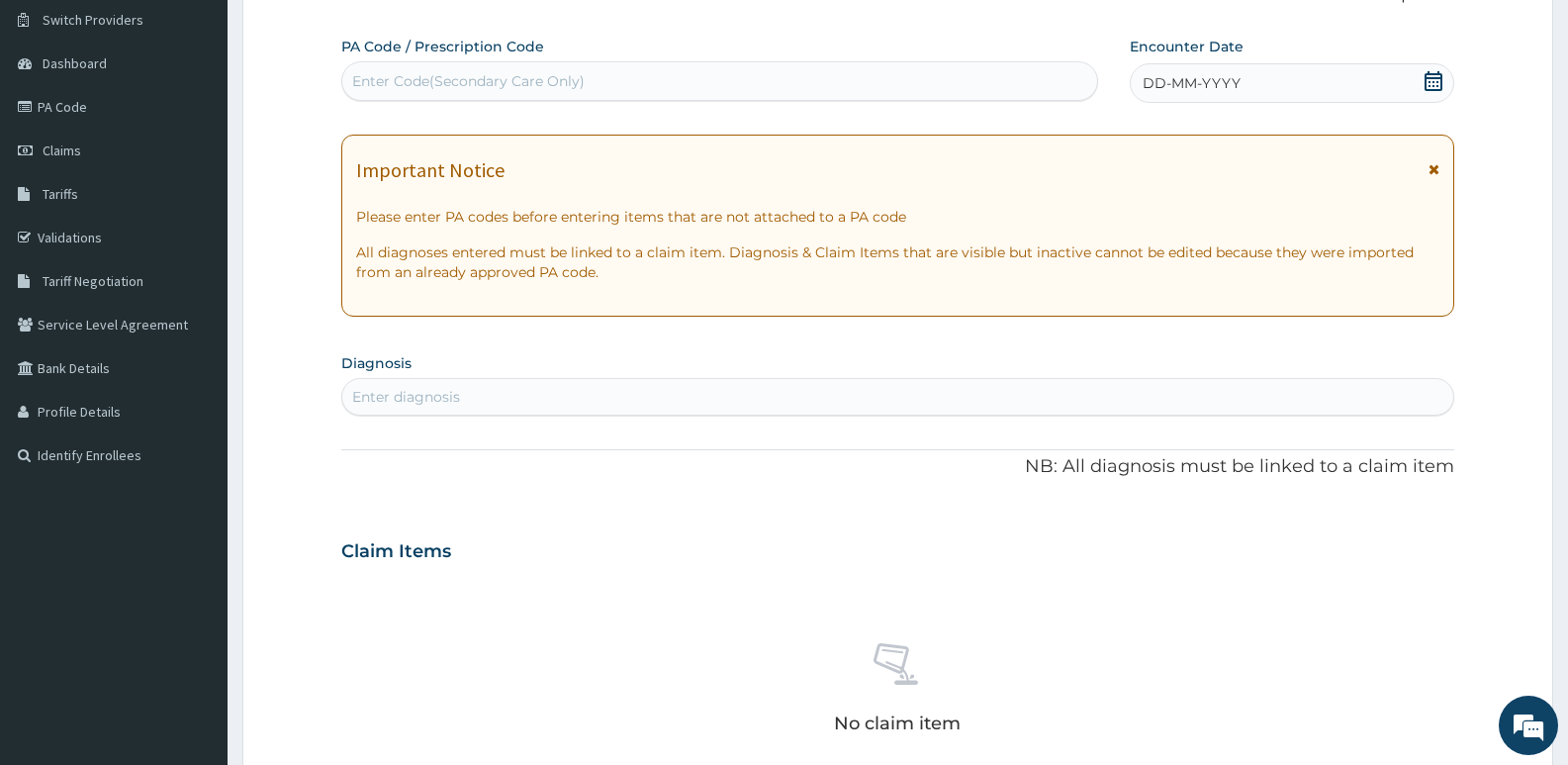
click at [405, 93] on div "Enter Code(Secondary Care Only)" at bounding box center [719, 82] width 755 height 32
type input "PA/D83287"
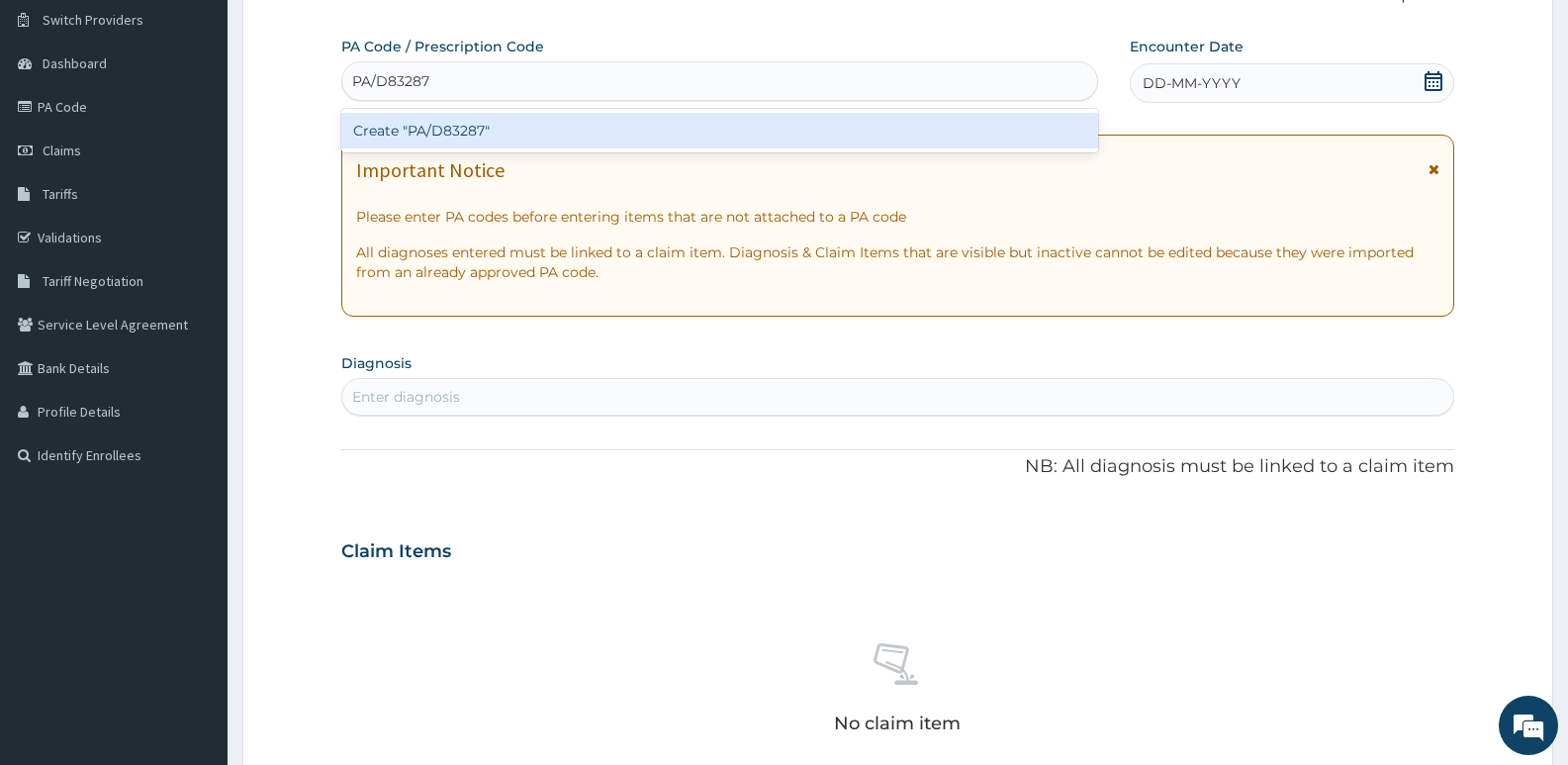
click at [519, 120] on div "Create "PA/D83287"" at bounding box center [719, 131] width 757 height 36
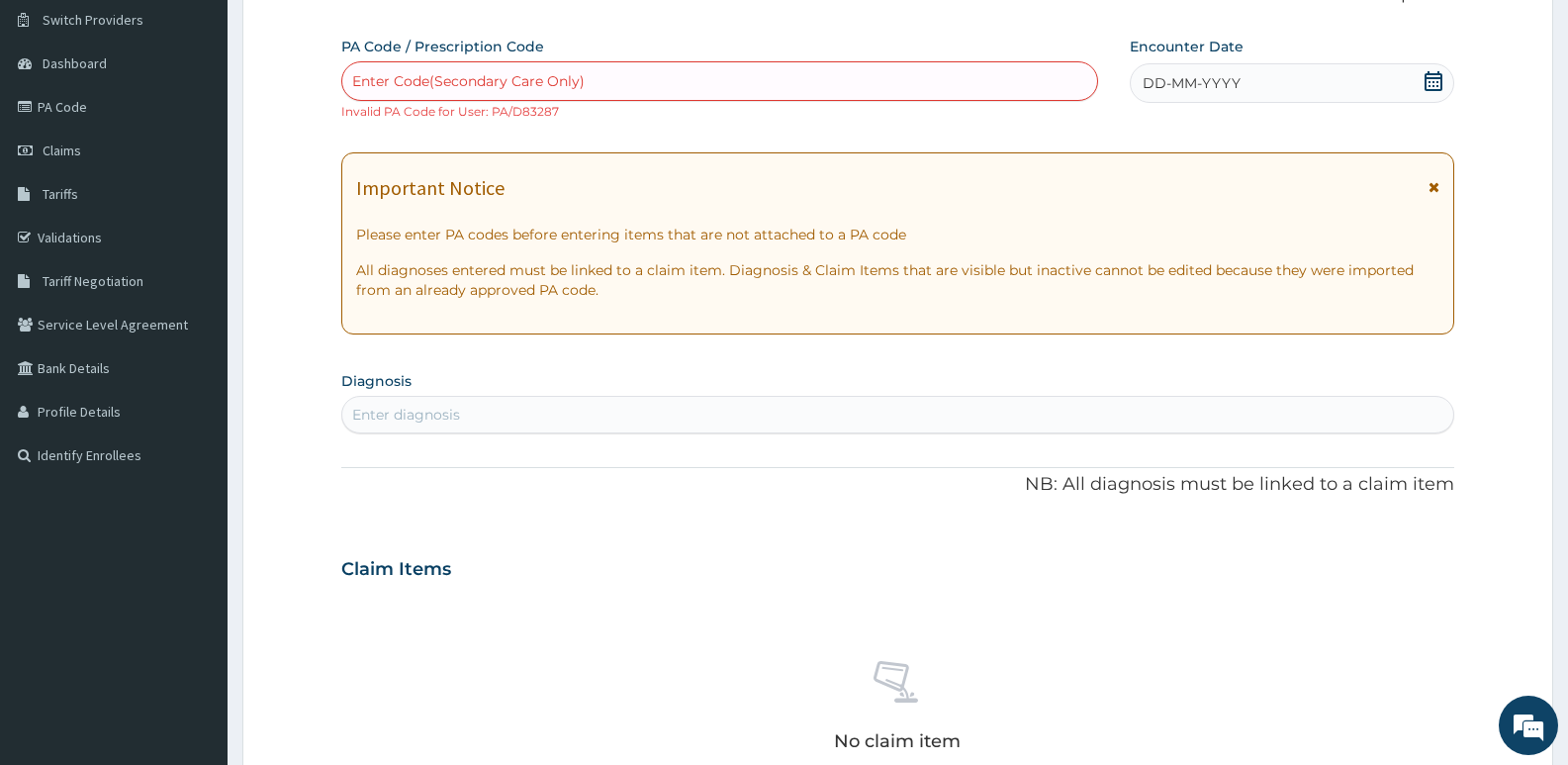
click at [414, 79] on div "Enter Code(Secondary Care Only)" at bounding box center [468, 81] width 232 height 20
type input "PA/DB3287"
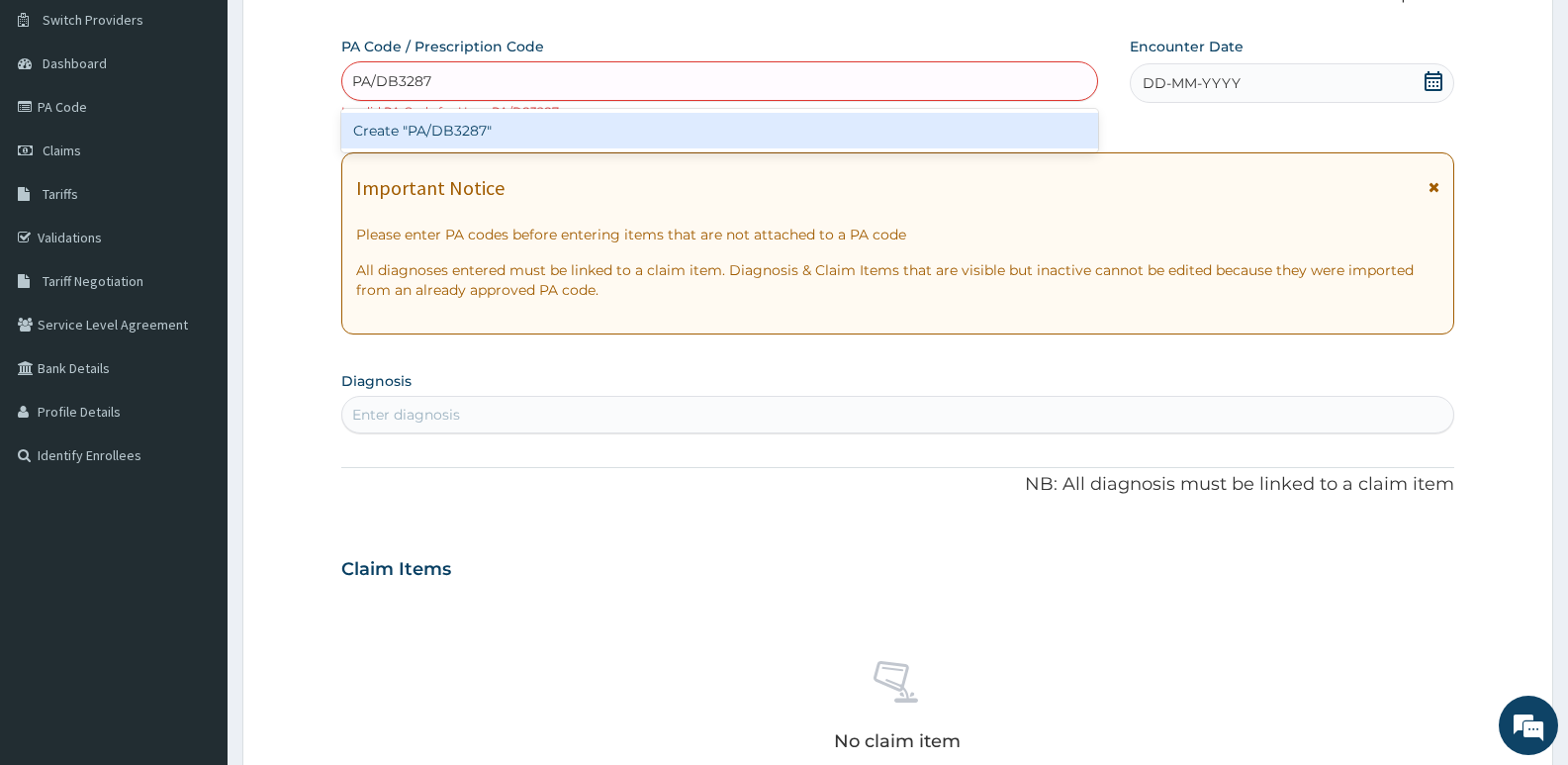
click at [427, 135] on div "Create "PA/DB3287"" at bounding box center [719, 131] width 757 height 36
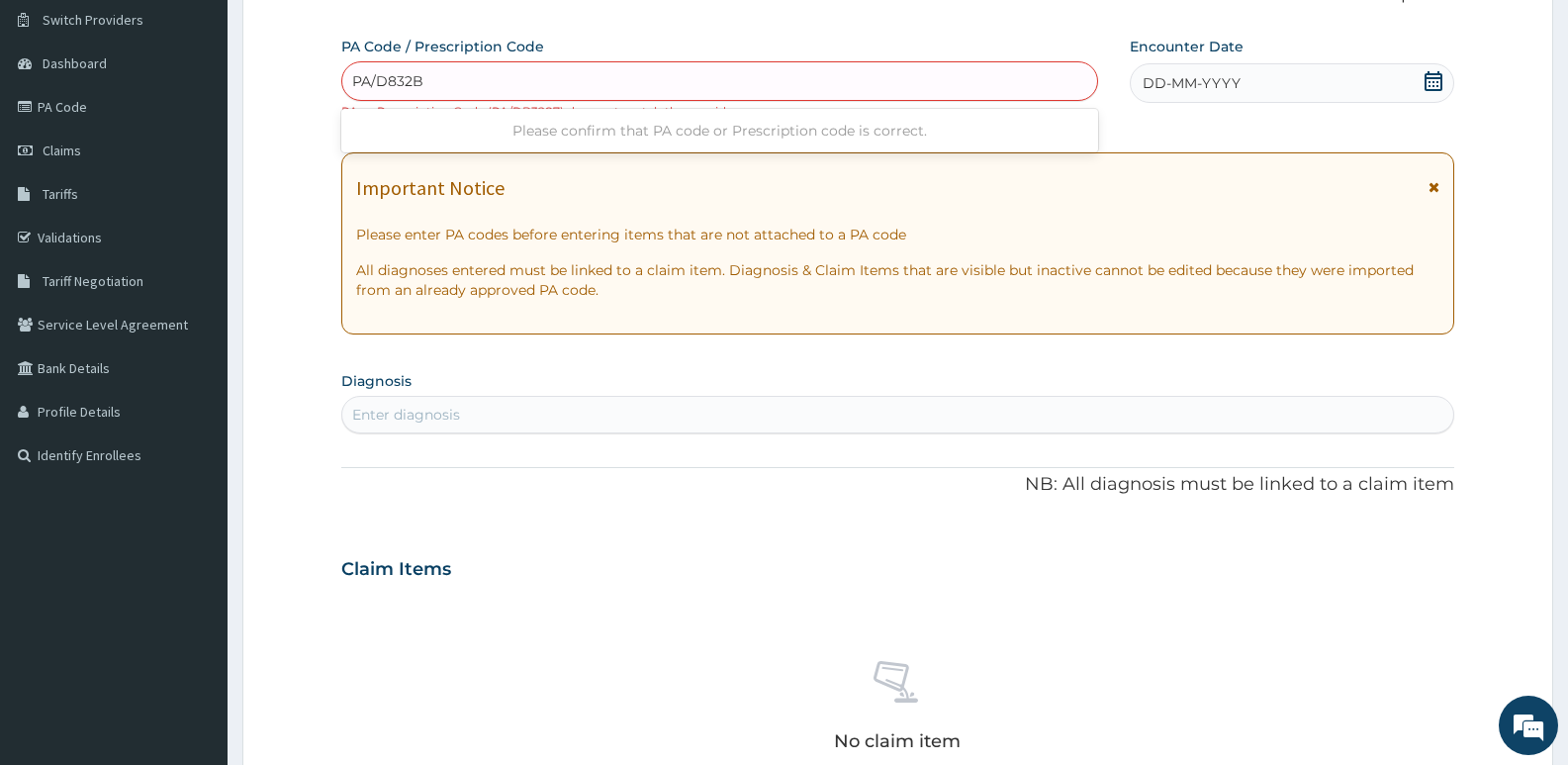
type input "PA/D832B7"
type input "PA/D83287"
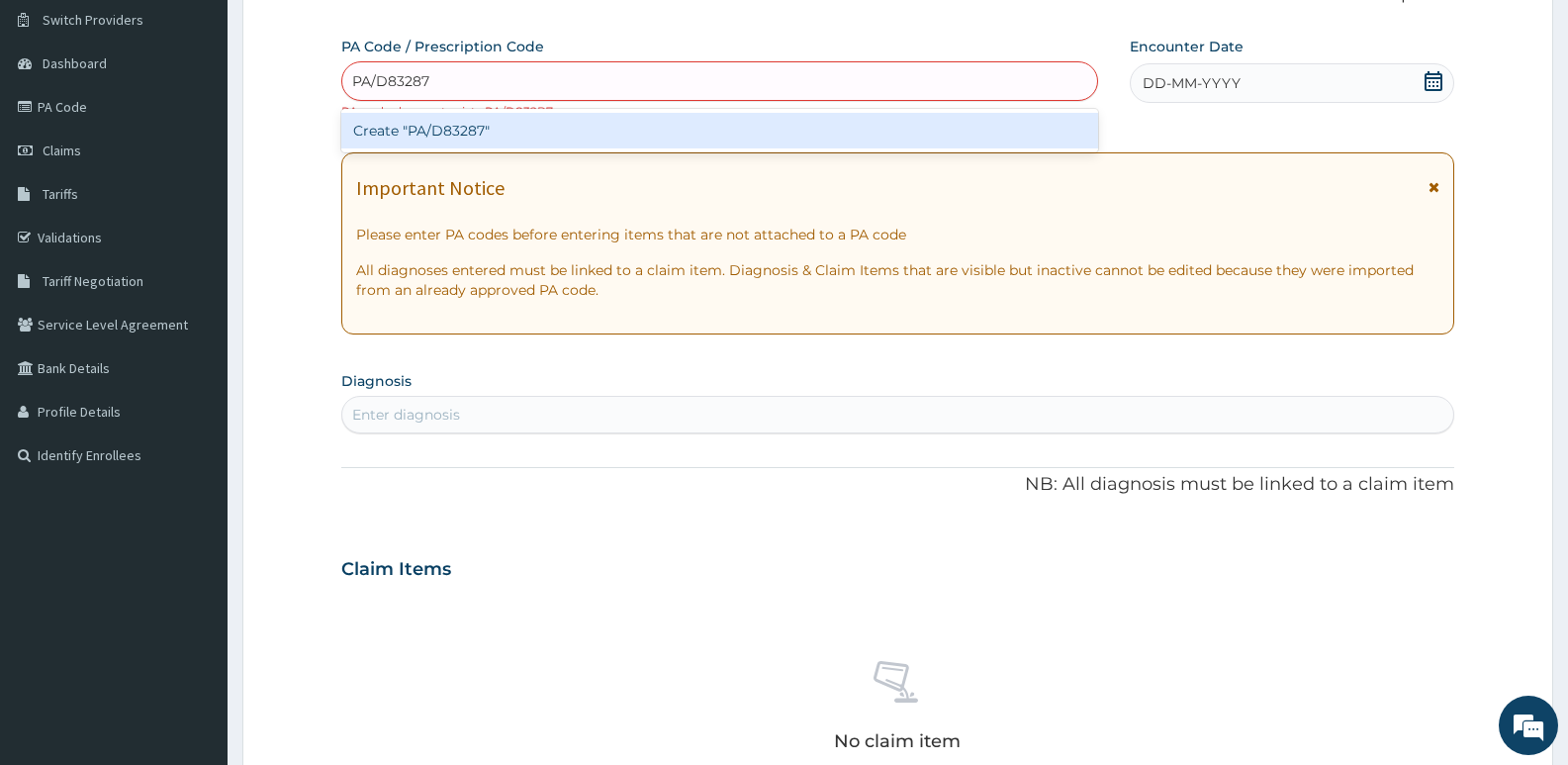
click at [513, 127] on div "Create "PA/D83287"" at bounding box center [719, 131] width 757 height 36
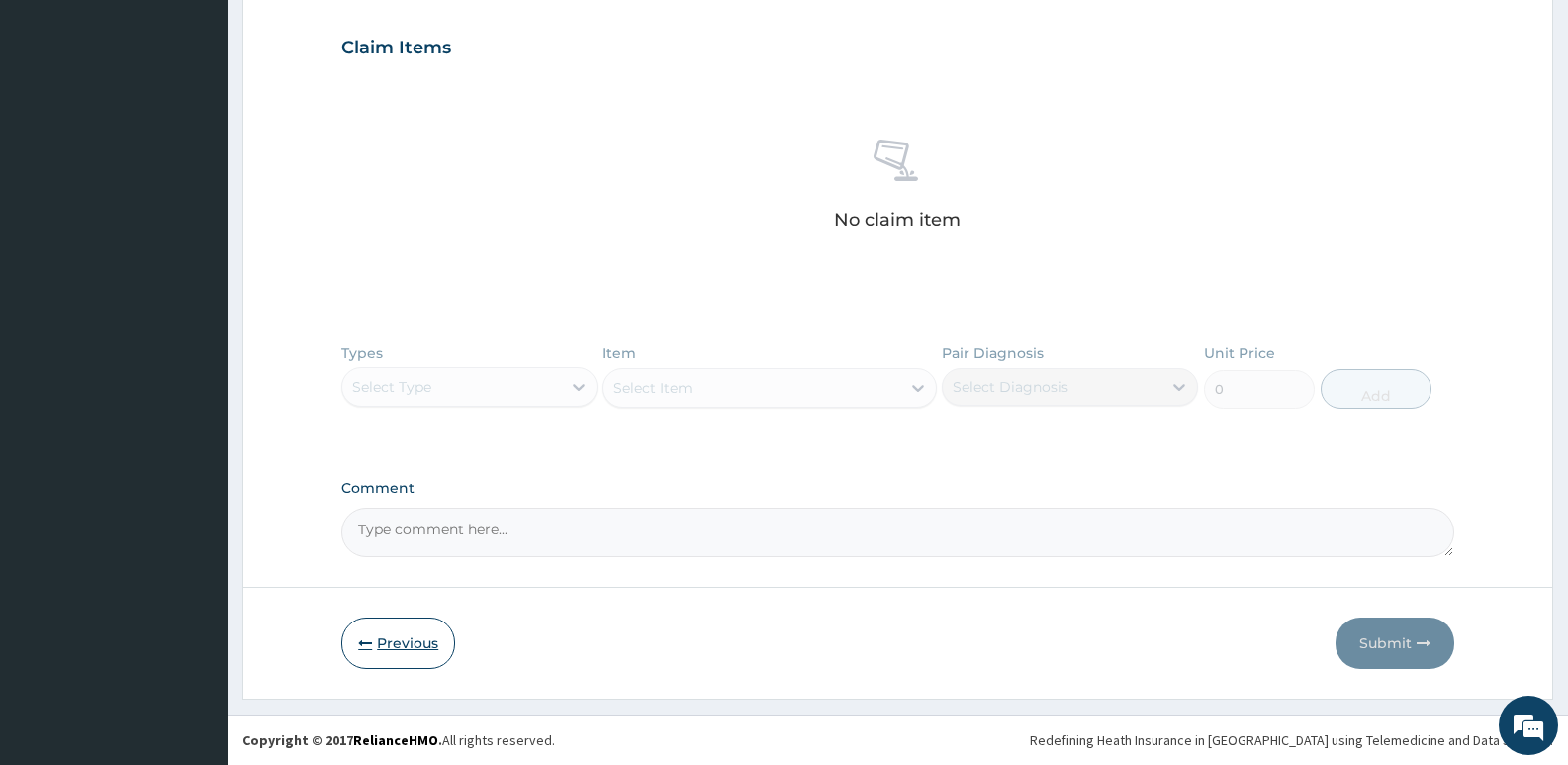
click at [417, 644] on button "Previous" at bounding box center [398, 643] width 114 height 52
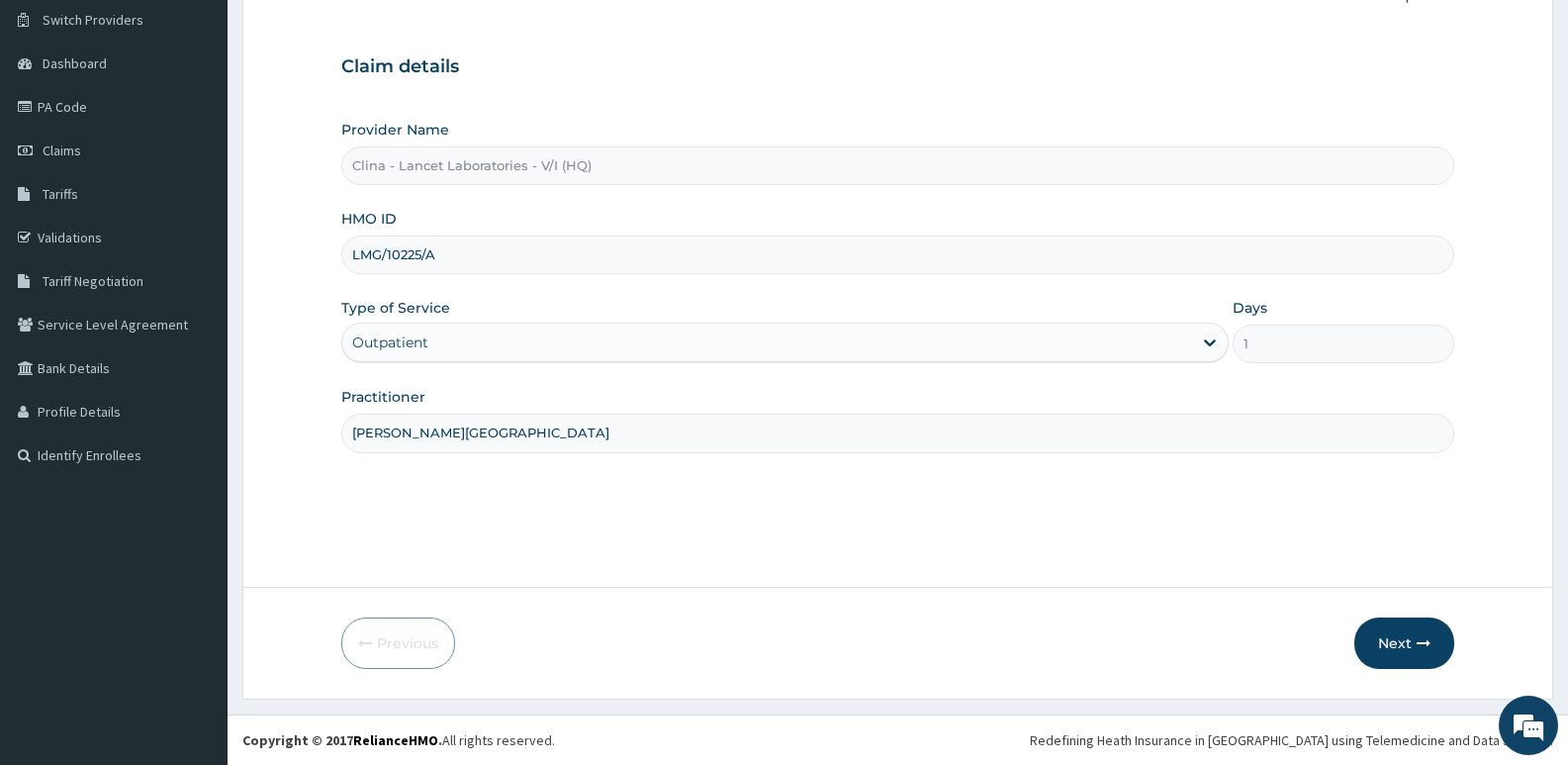
click at [458, 253] on input "LMG/10225/A" at bounding box center [897, 254] width 1113 height 39
type input "L"
type input "T"
type input "GTB/16654/A"
click at [1417, 653] on button "Next" at bounding box center [1405, 643] width 100 height 52
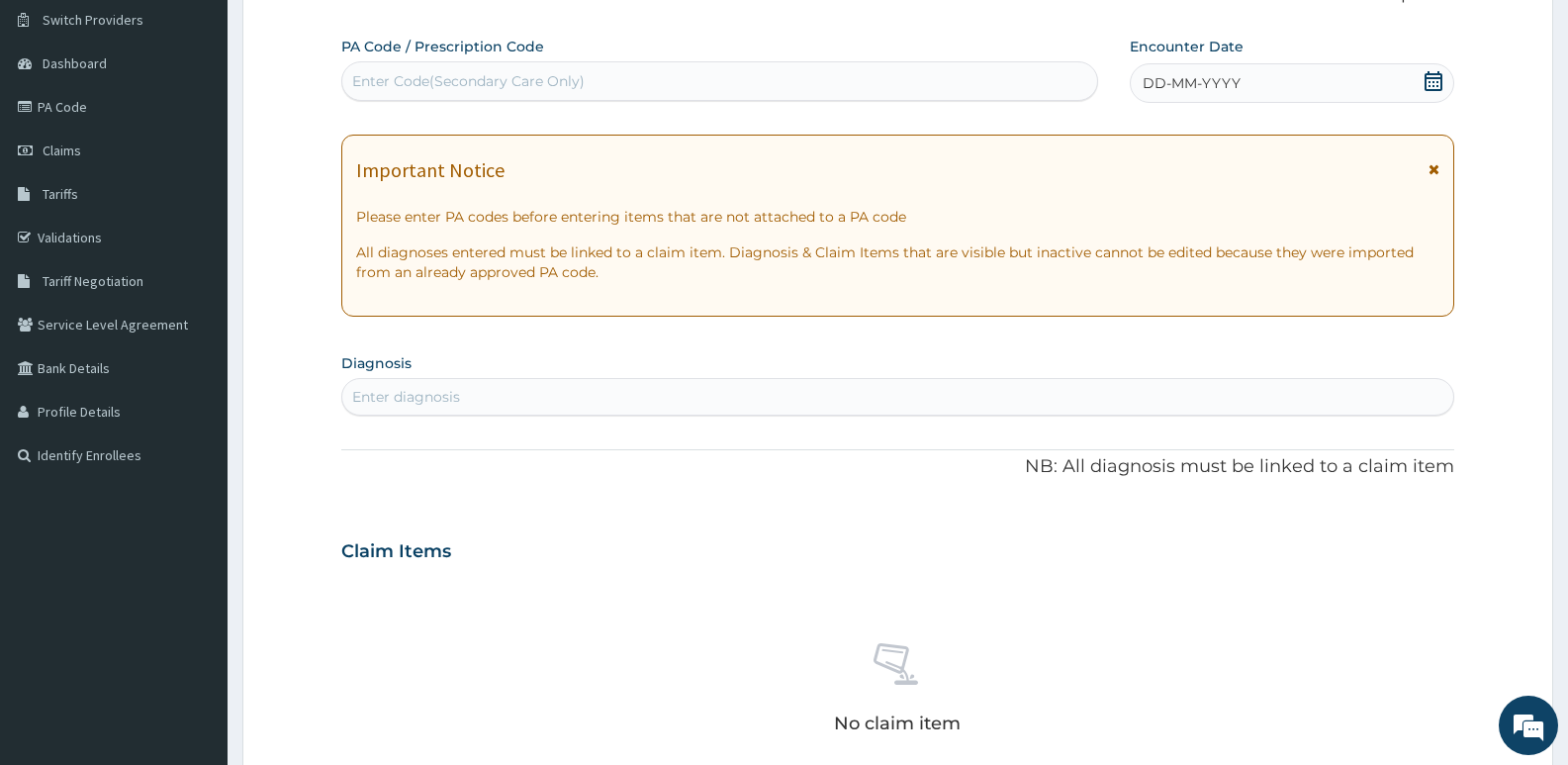
click at [463, 83] on div "Enter Code(Secondary Care Only)" at bounding box center [468, 81] width 232 height 20
type input "PA/BA2986"
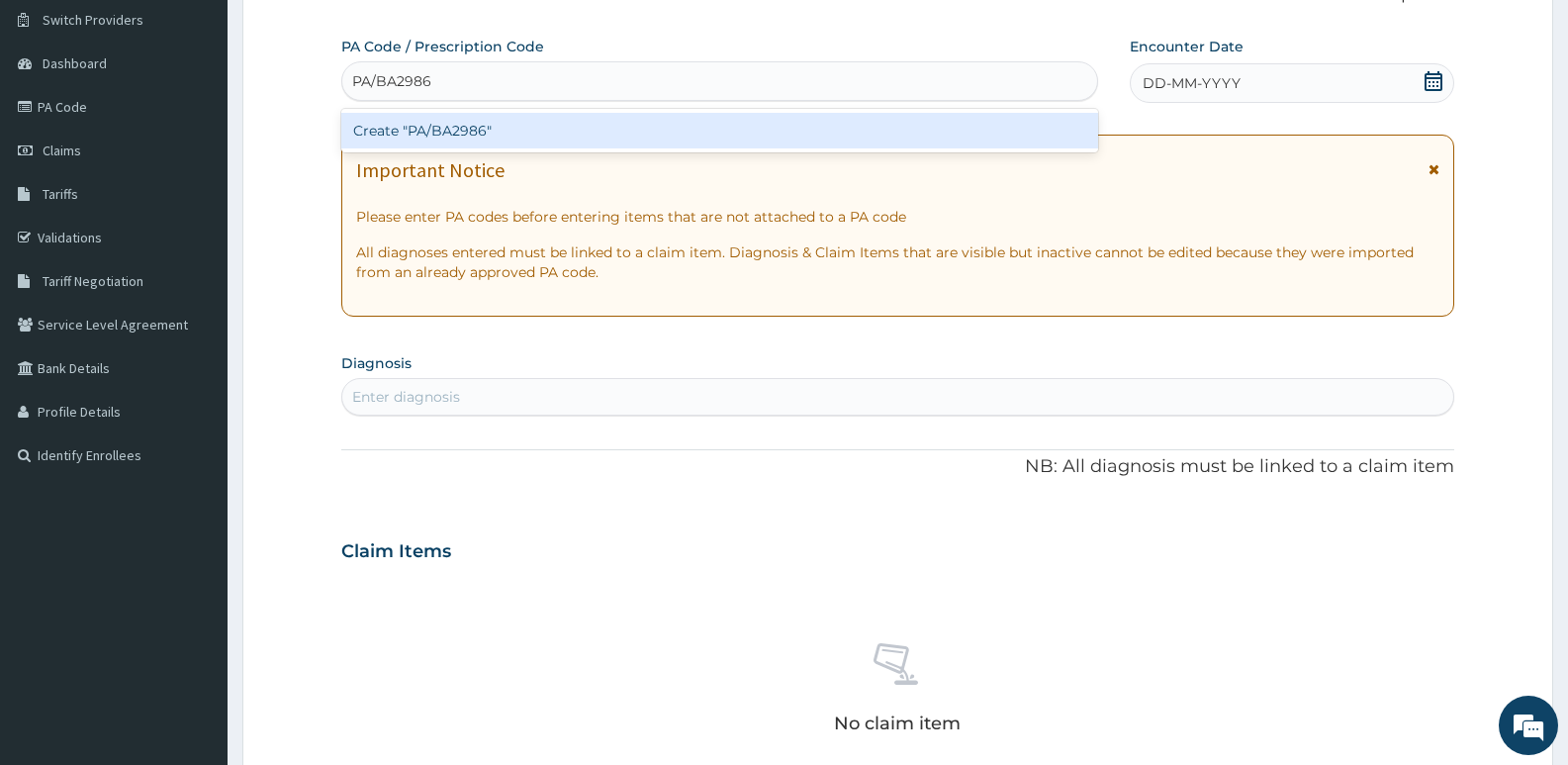
click at [478, 118] on div "Create "PA/BA2986"" at bounding box center [719, 131] width 757 height 36
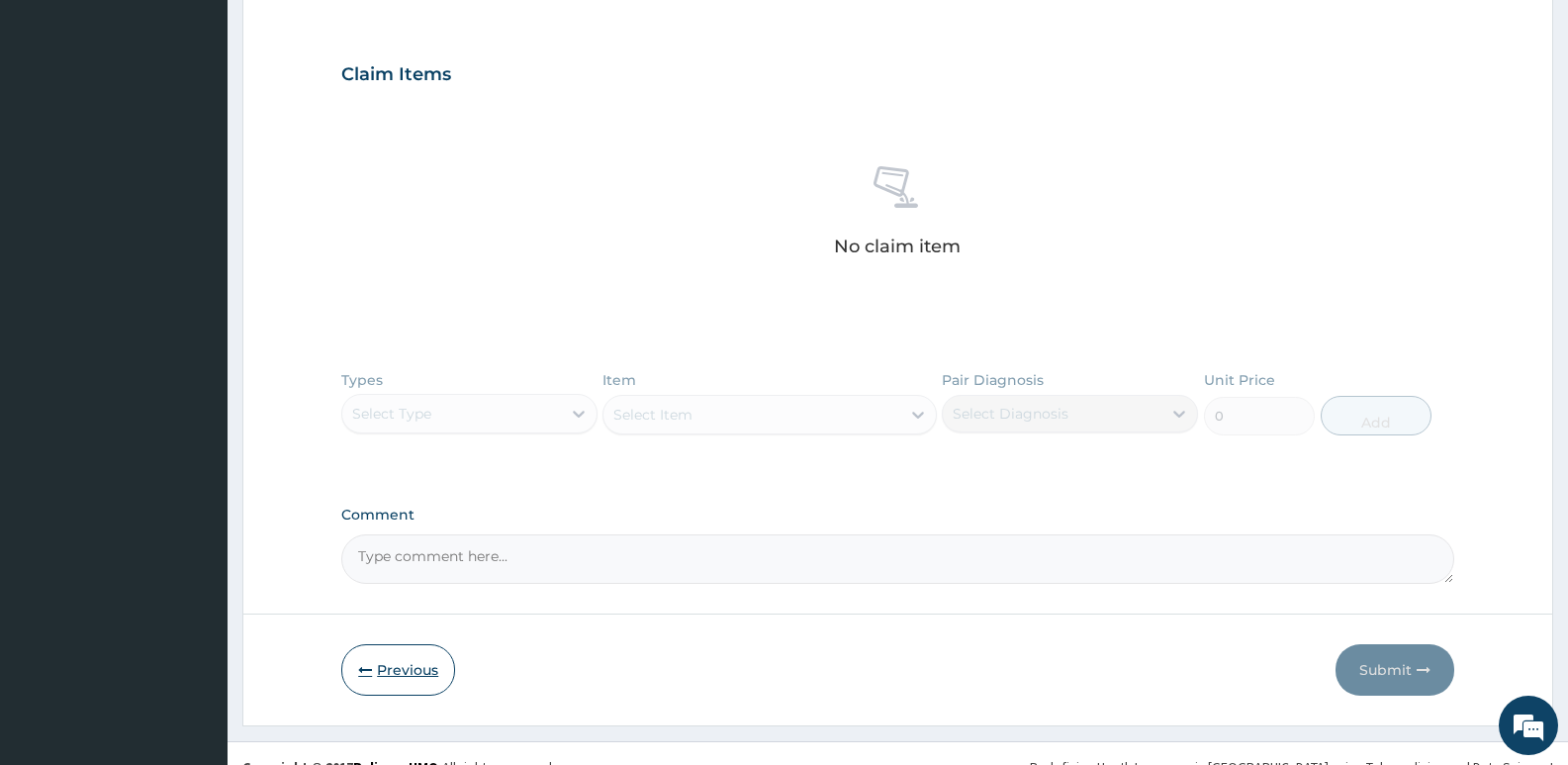
click at [425, 676] on button "Previous" at bounding box center [398, 670] width 114 height 52
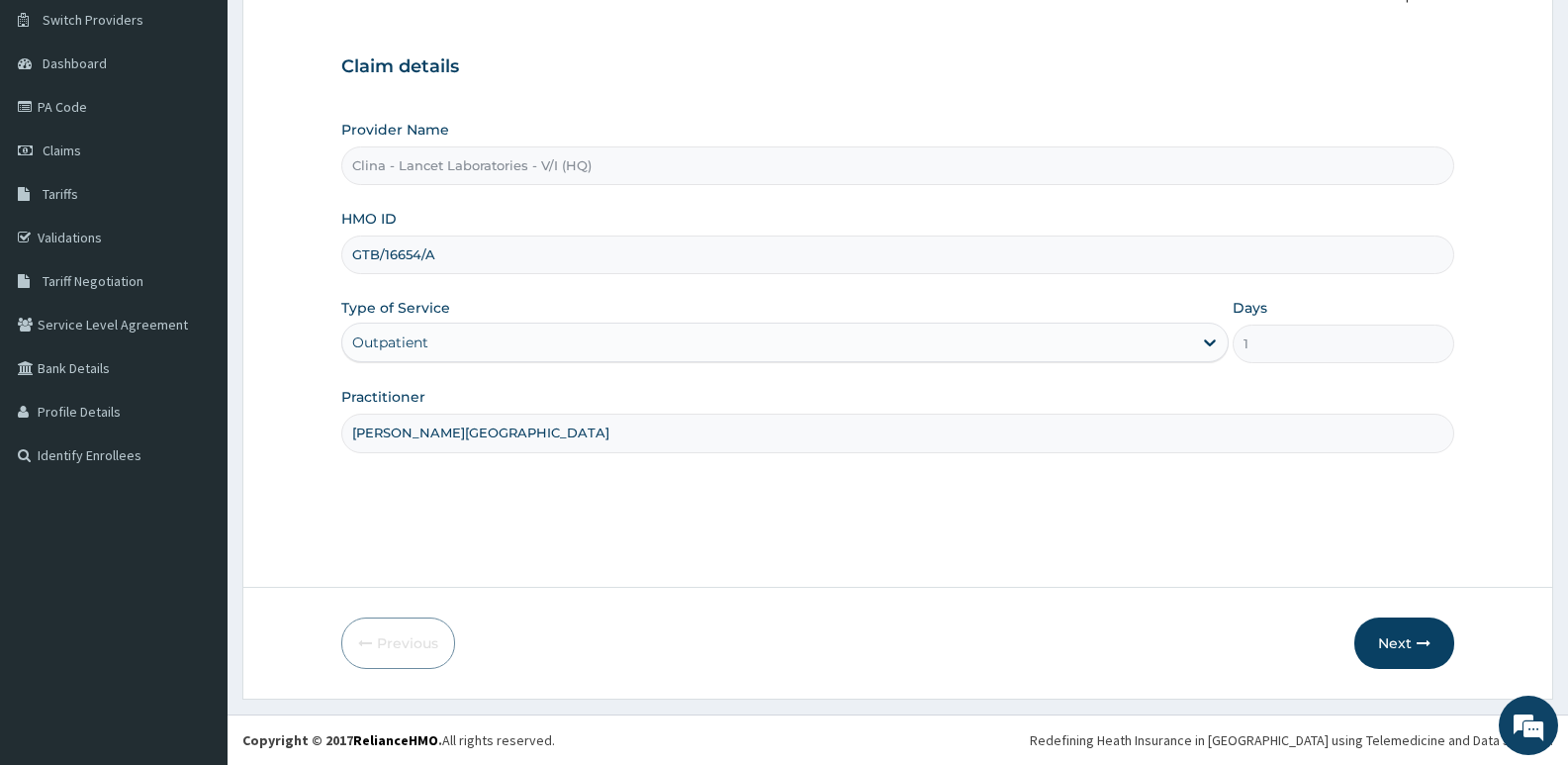
click at [406, 257] on input "GTB/16654/A" at bounding box center [897, 254] width 1113 height 39
type input "GTB/10654/A"
click at [1393, 636] on button "Next" at bounding box center [1405, 643] width 100 height 52
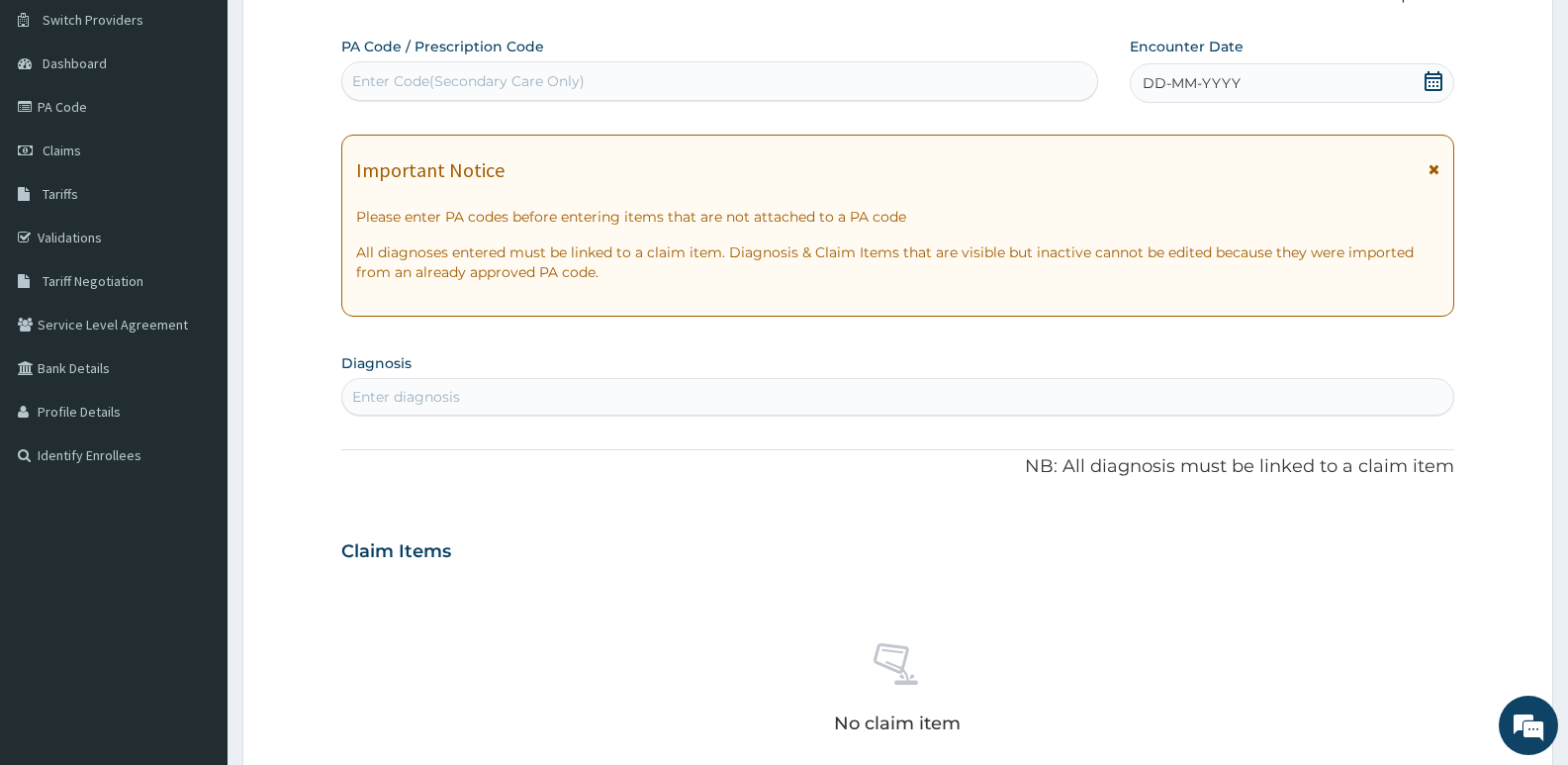
click at [460, 100] on div "Enter Code(Secondary Care Only)" at bounding box center [719, 82] width 757 height 40
type input "PA/BA2986"
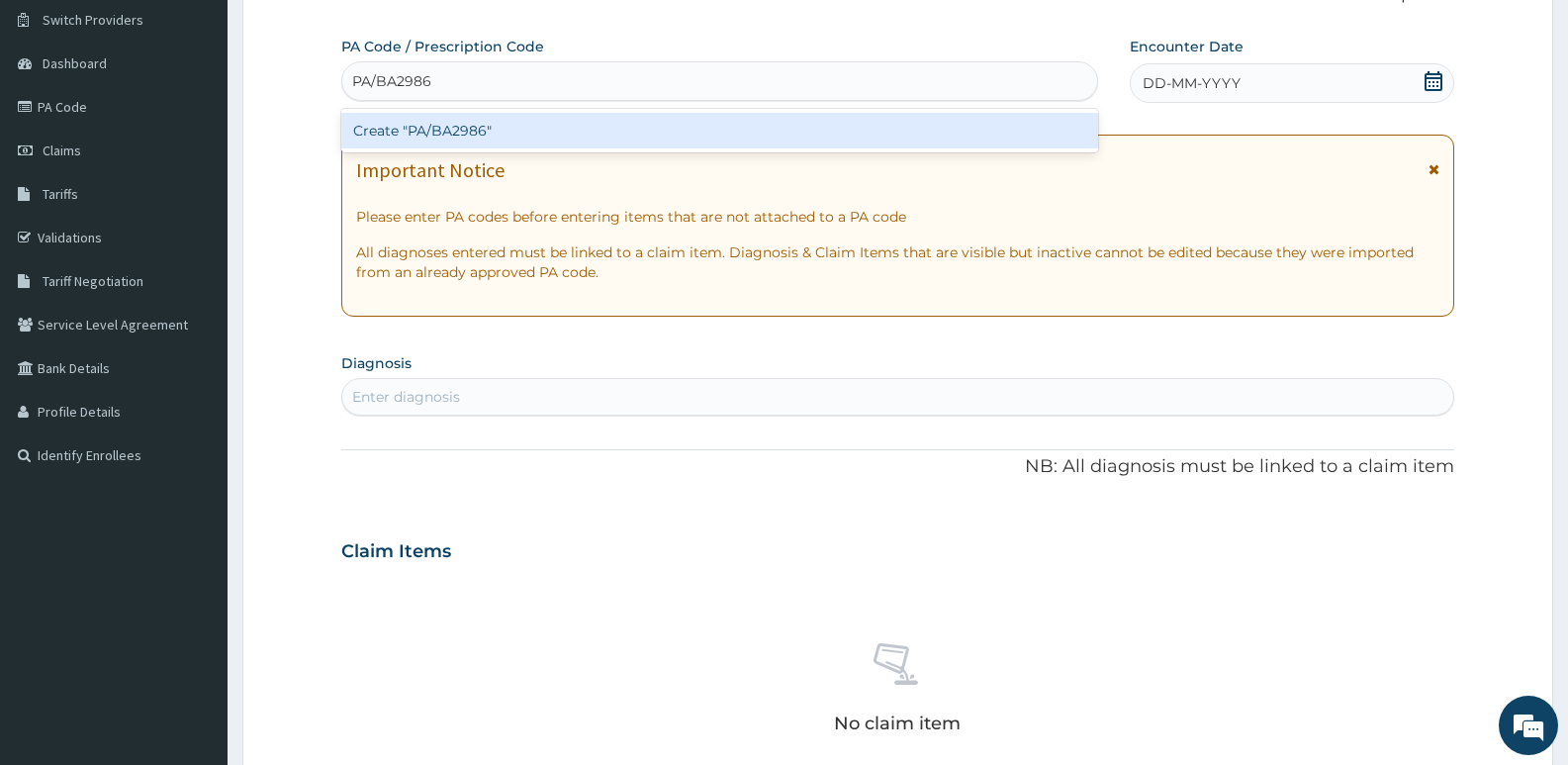
click at [458, 120] on div "Create "PA/BA2986"" at bounding box center [719, 131] width 757 height 36
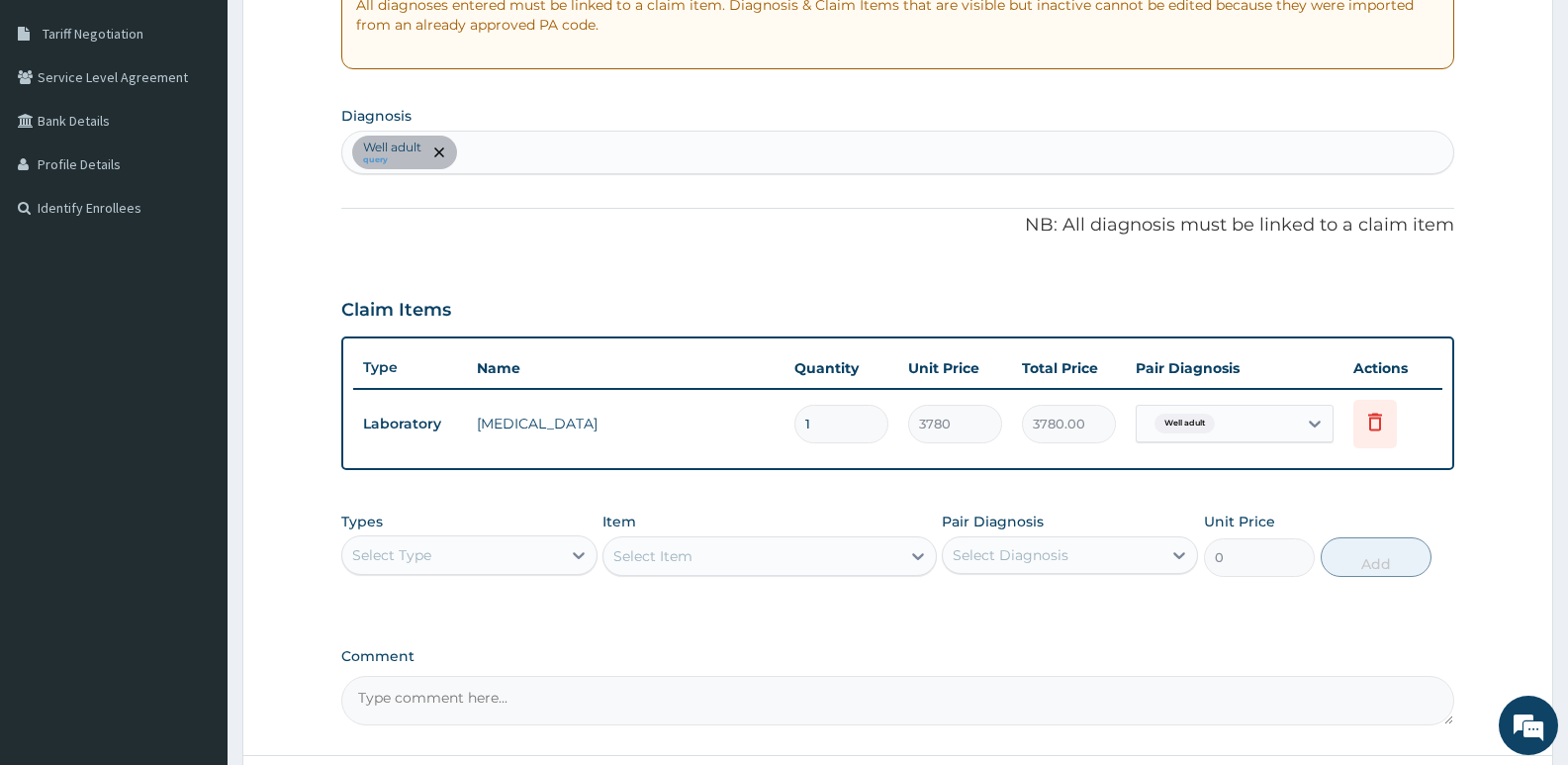
scroll to position [450, 0]
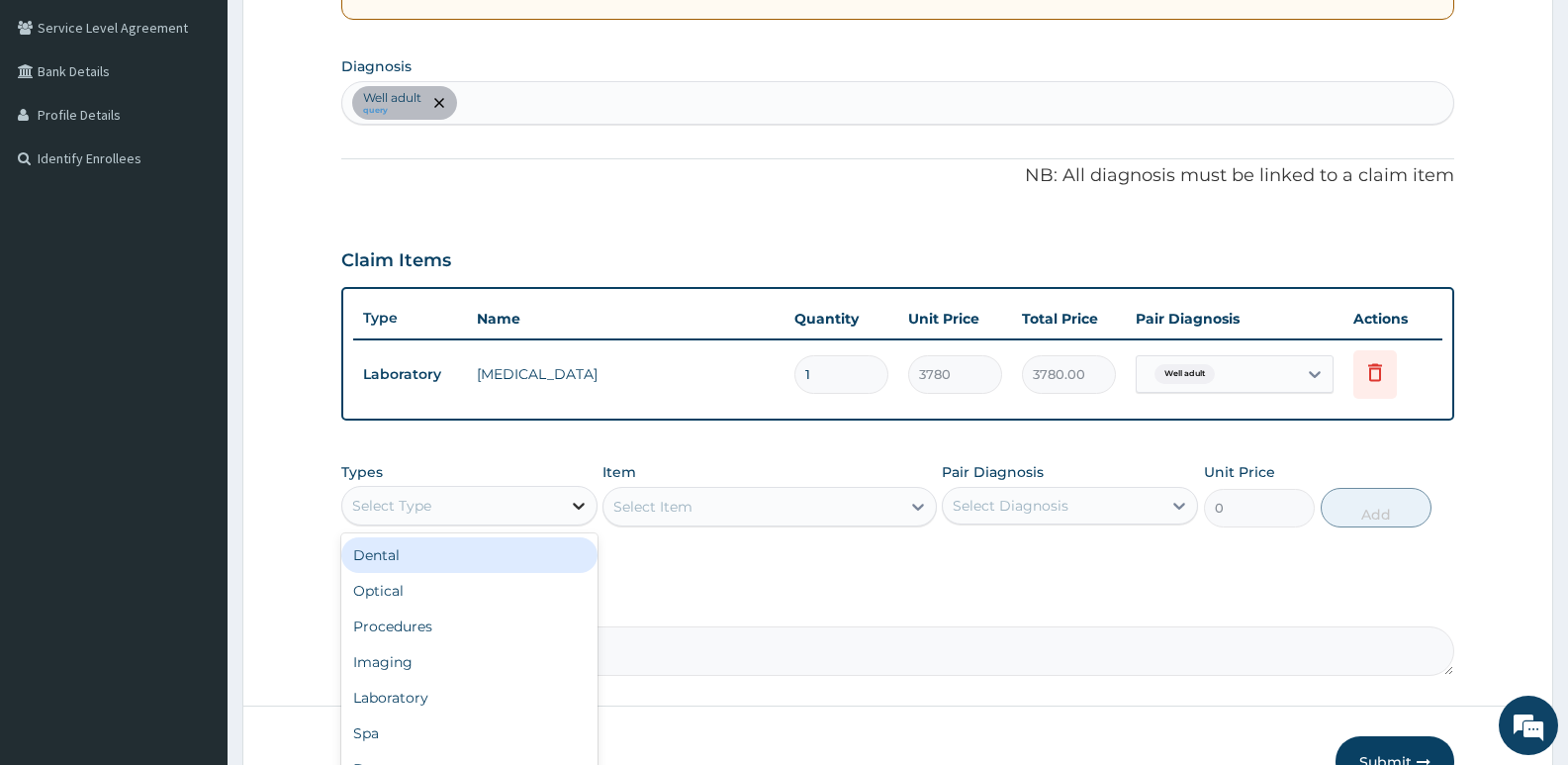
click at [587, 504] on icon at bounding box center [579, 506] width 20 height 20
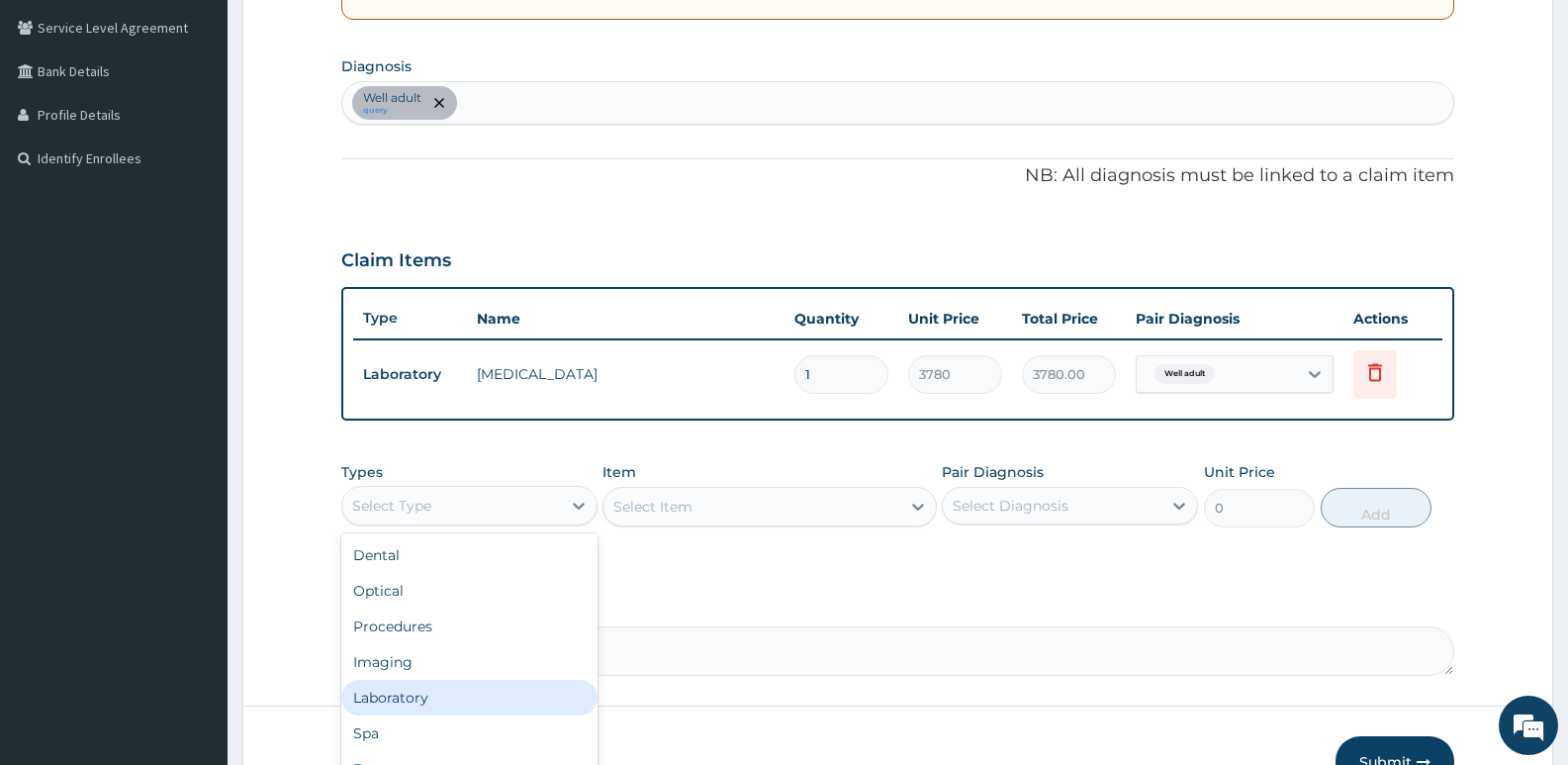
drag, startPoint x: 453, startPoint y: 697, endPoint x: 477, endPoint y: 691, distance: 24.7
click at [452, 697] on div "Laboratory" at bounding box center [469, 698] width 256 height 36
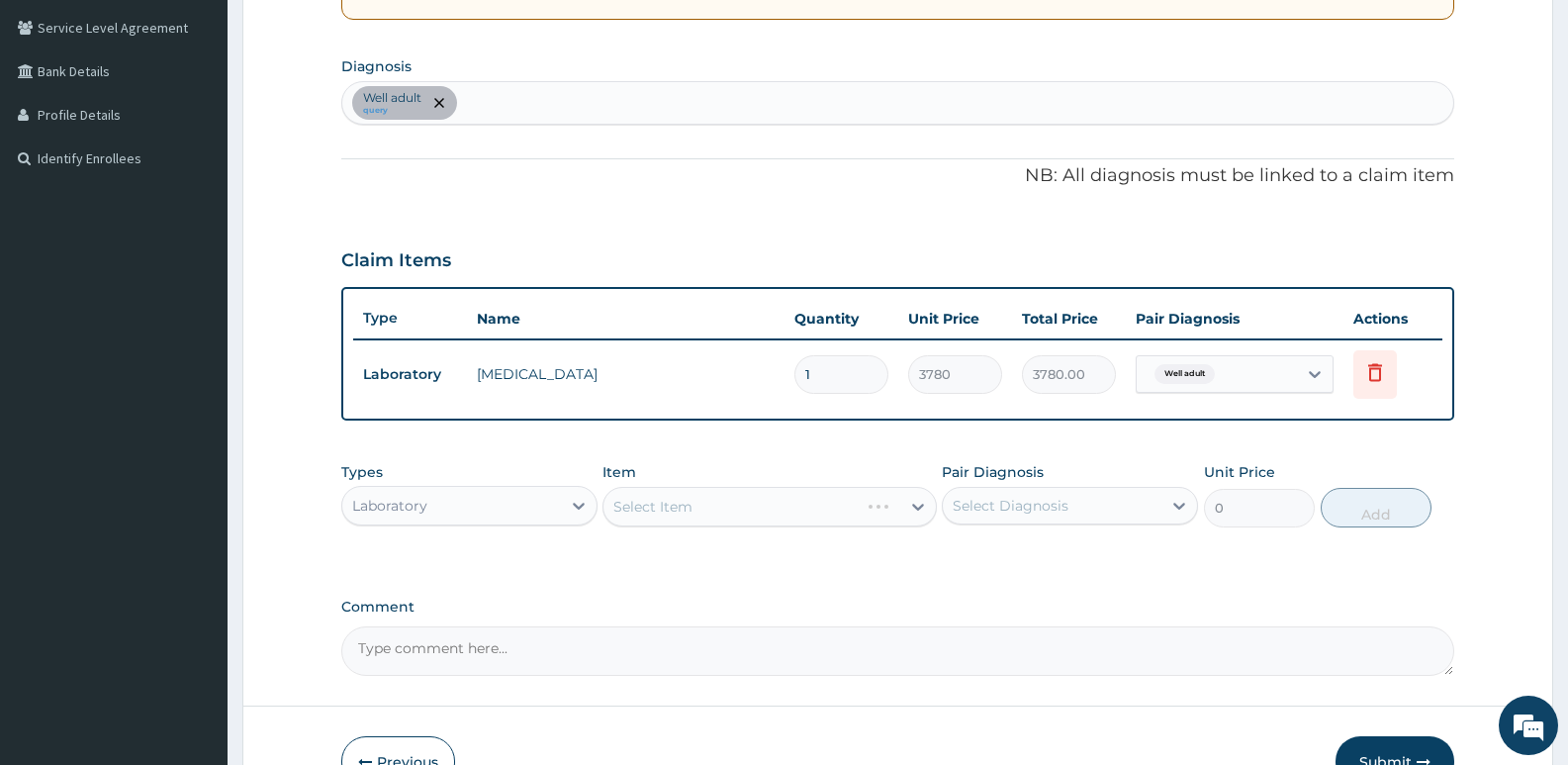
click at [676, 498] on div "Select Item" at bounding box center [769, 507] width 333 height 40
click at [913, 500] on icon at bounding box center [918, 507] width 20 height 20
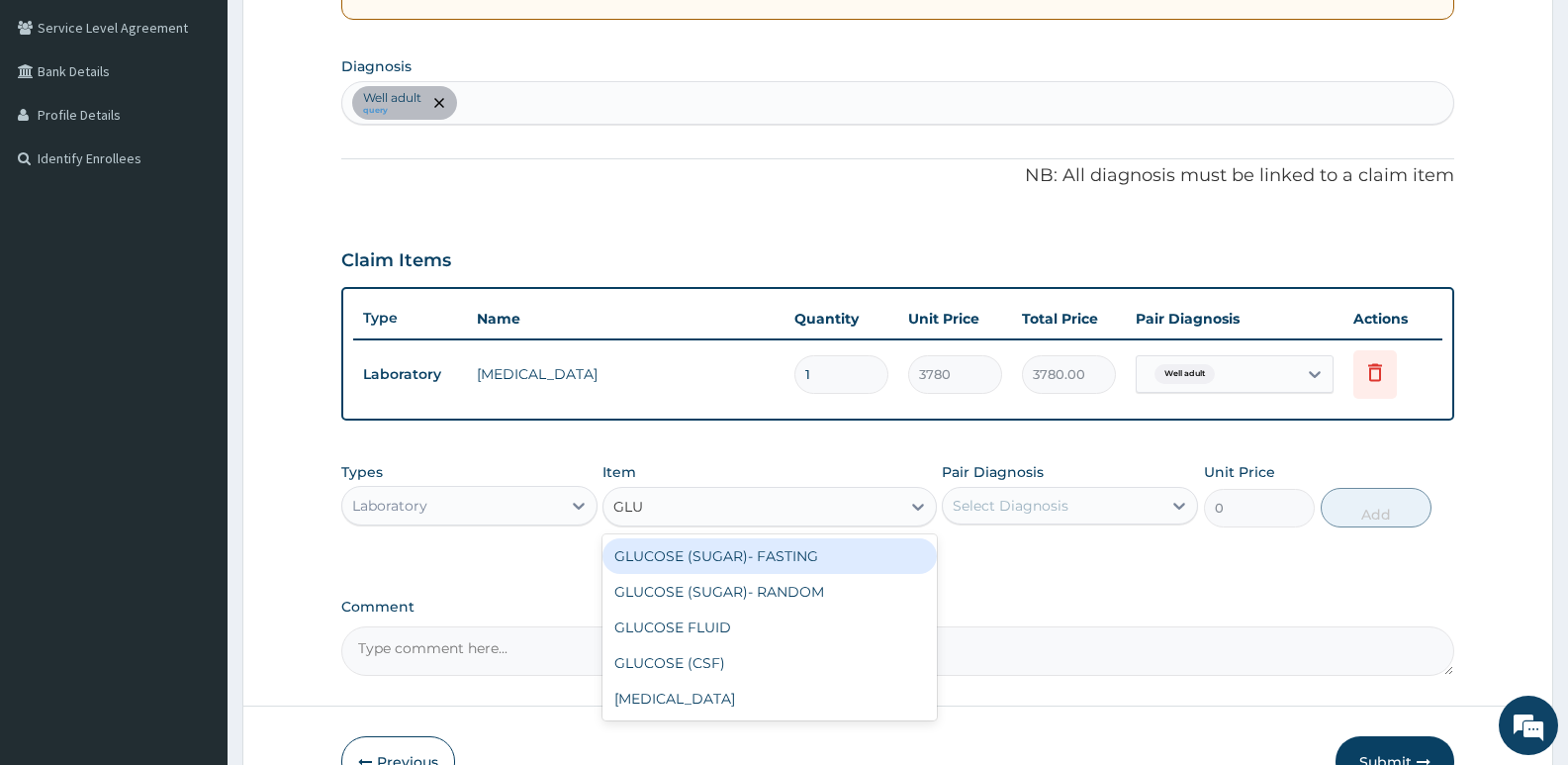
type input "GLUC"
click at [740, 563] on div "GLUCOSE (SUGAR)- FASTING" at bounding box center [769, 557] width 333 height 36
type input "3240"
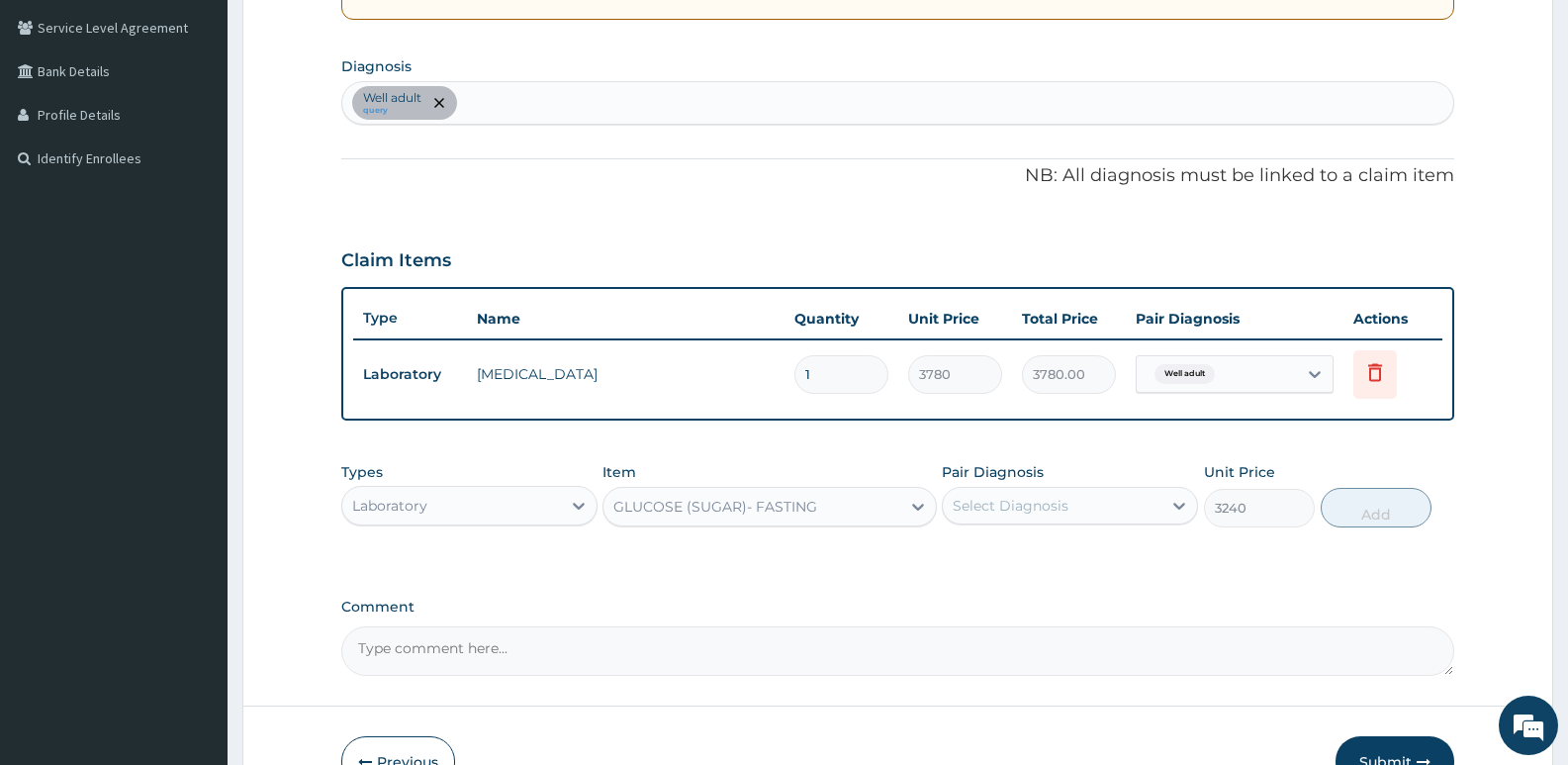
click at [995, 498] on div "Select Diagnosis" at bounding box center [1011, 506] width 116 height 20
click at [1007, 567] on div "Well adult" at bounding box center [1070, 557] width 256 height 41
checkbox input "true"
click at [1355, 515] on button "Add" at bounding box center [1376, 508] width 111 height 40
type input "0"
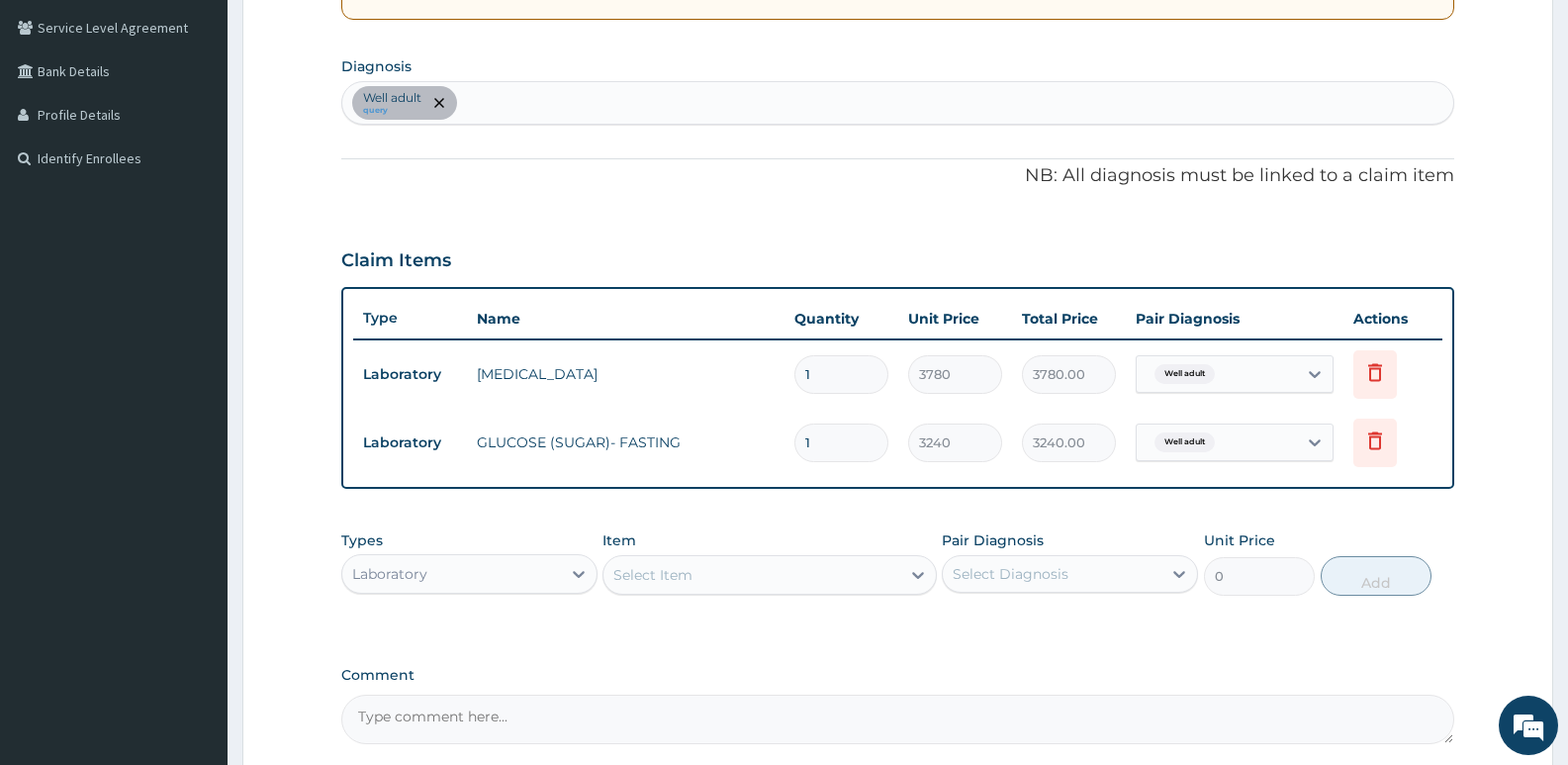
click at [471, 568] on div "Laboratory" at bounding box center [451, 574] width 218 height 32
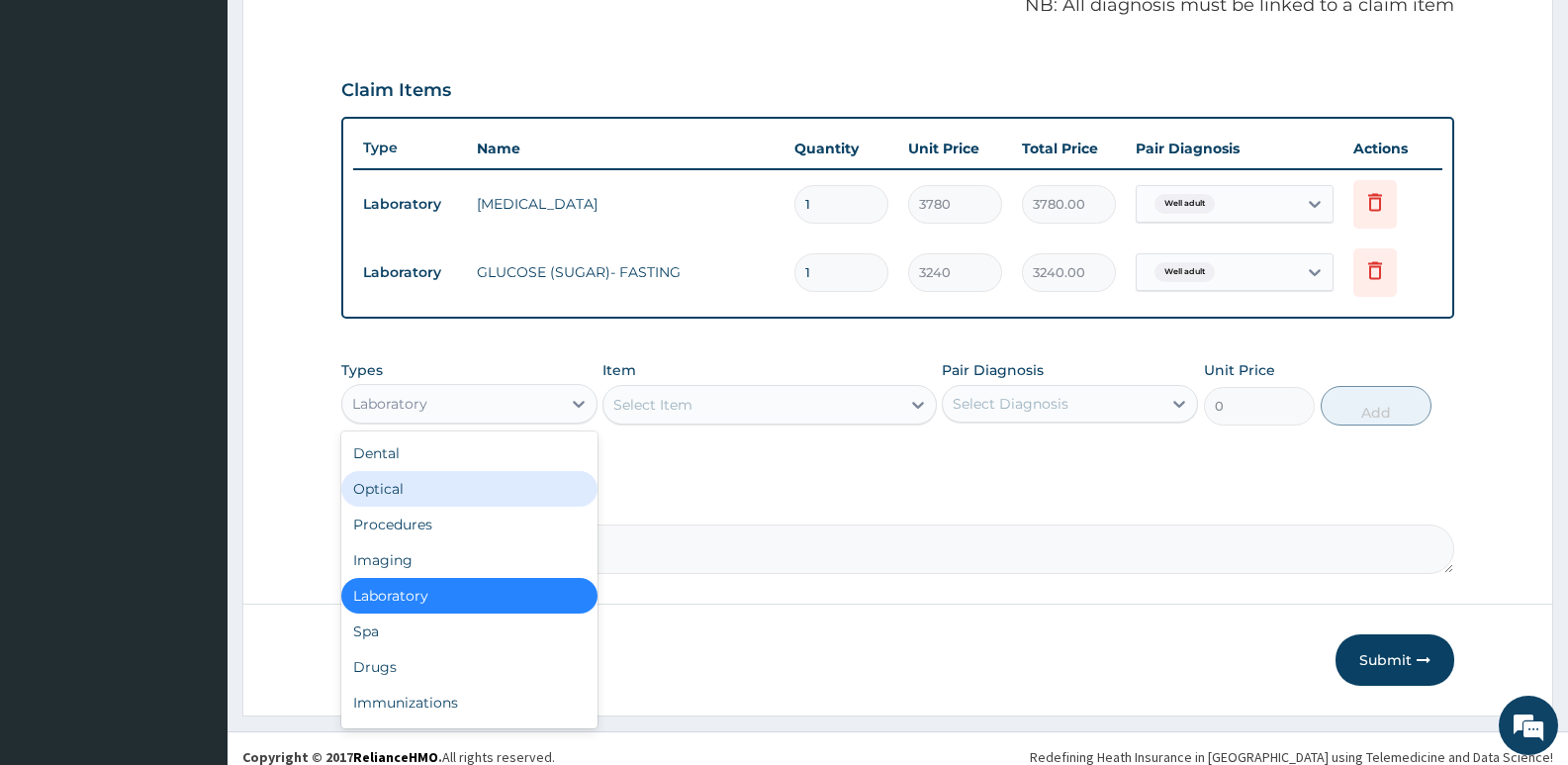
scroll to position [636, 0]
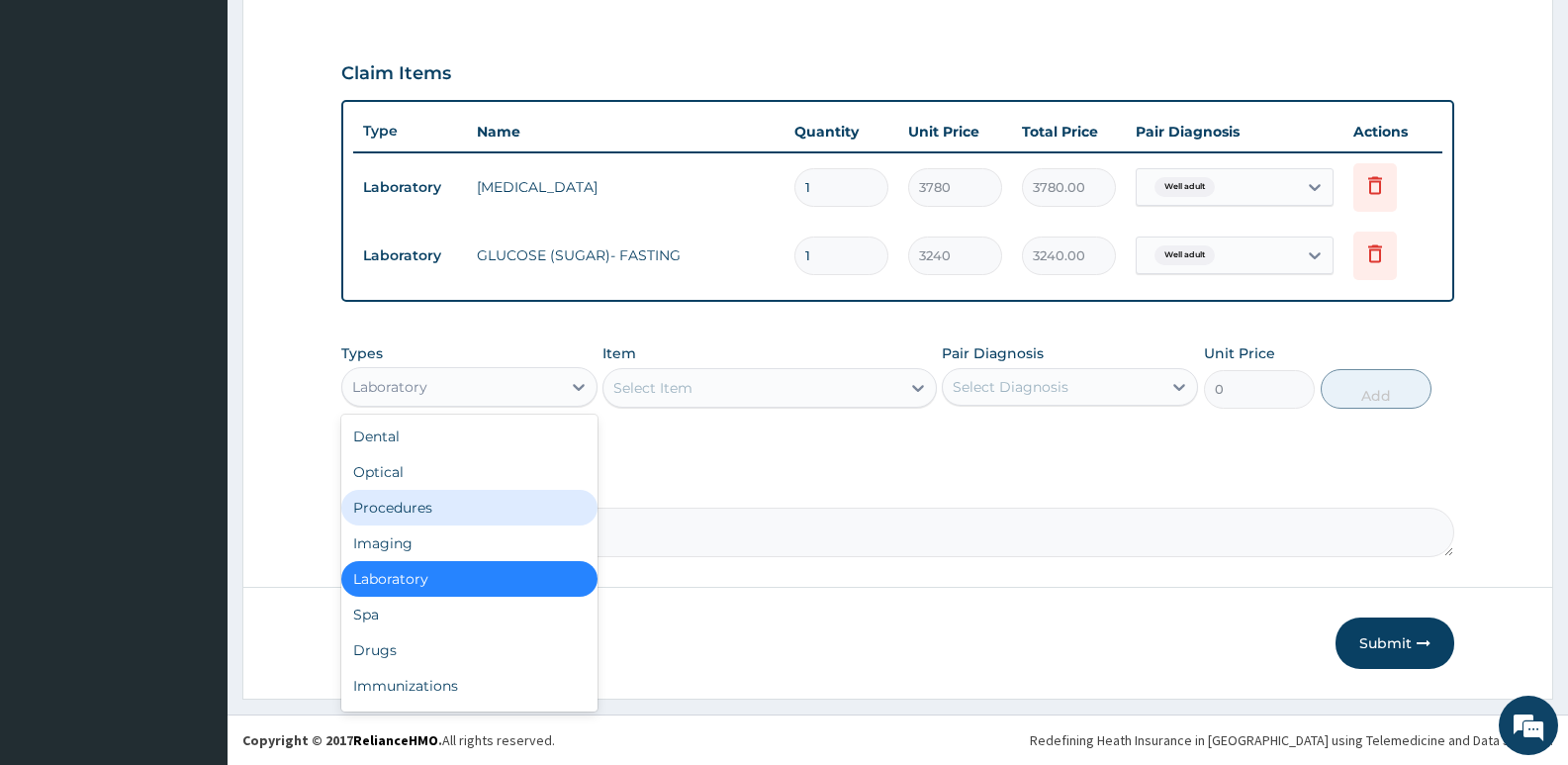
click at [416, 520] on div "Procedures" at bounding box center [469, 508] width 256 height 36
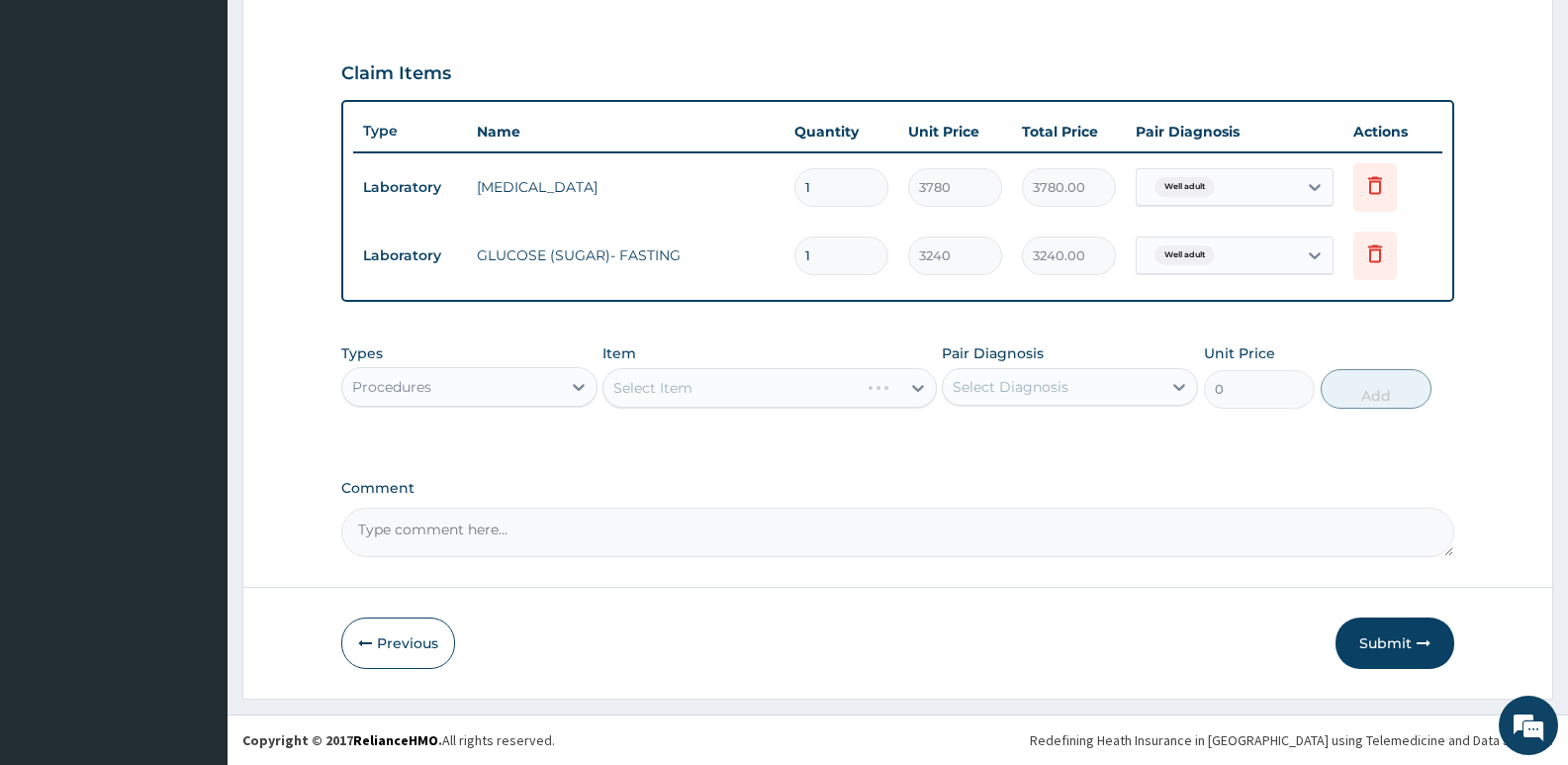
click at [665, 379] on div "Select Item" at bounding box center [769, 388] width 333 height 40
click at [817, 388] on div "Select Item" at bounding box center [751, 388] width 296 height 32
type input "C"
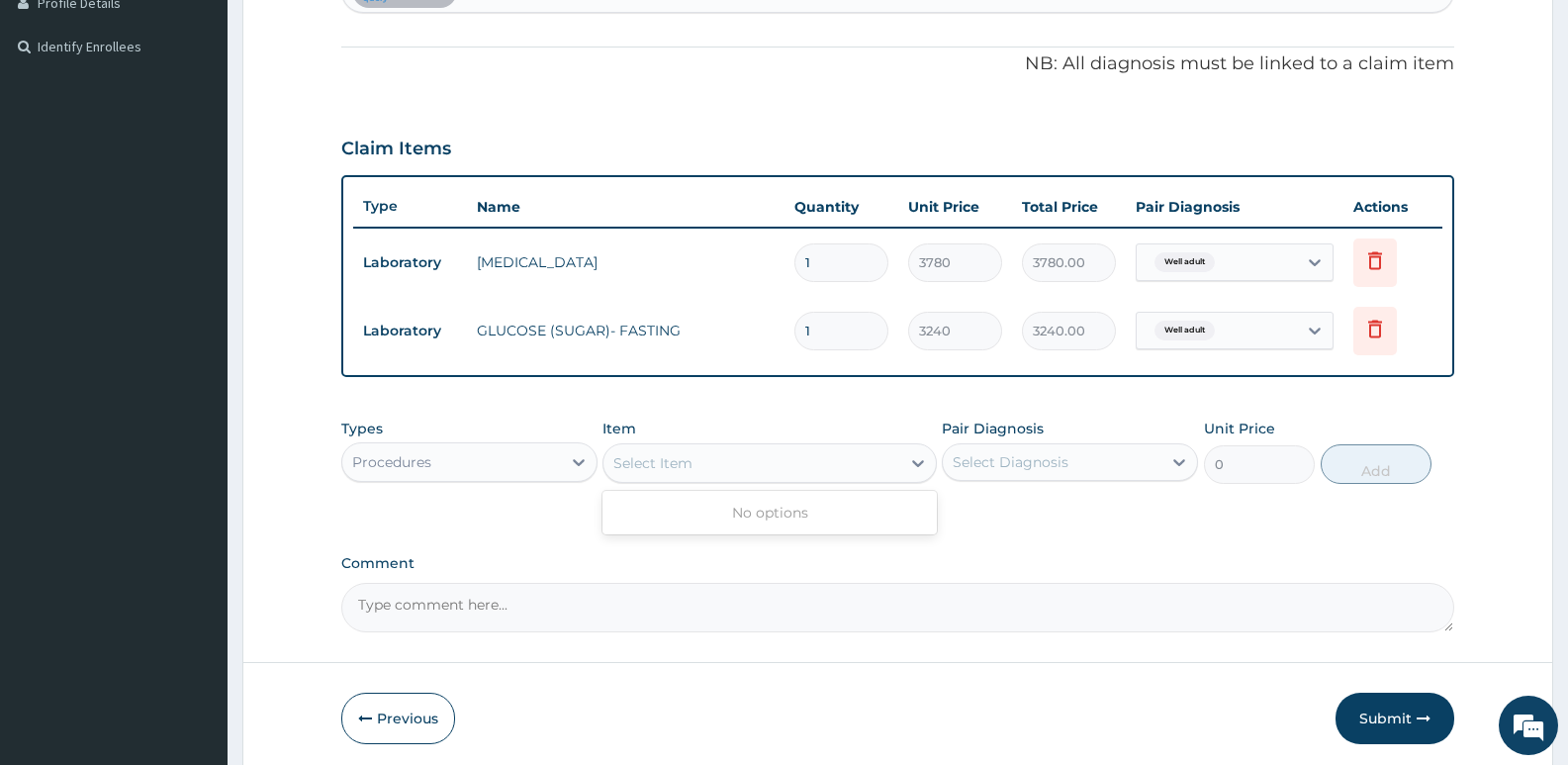
scroll to position [439, 0]
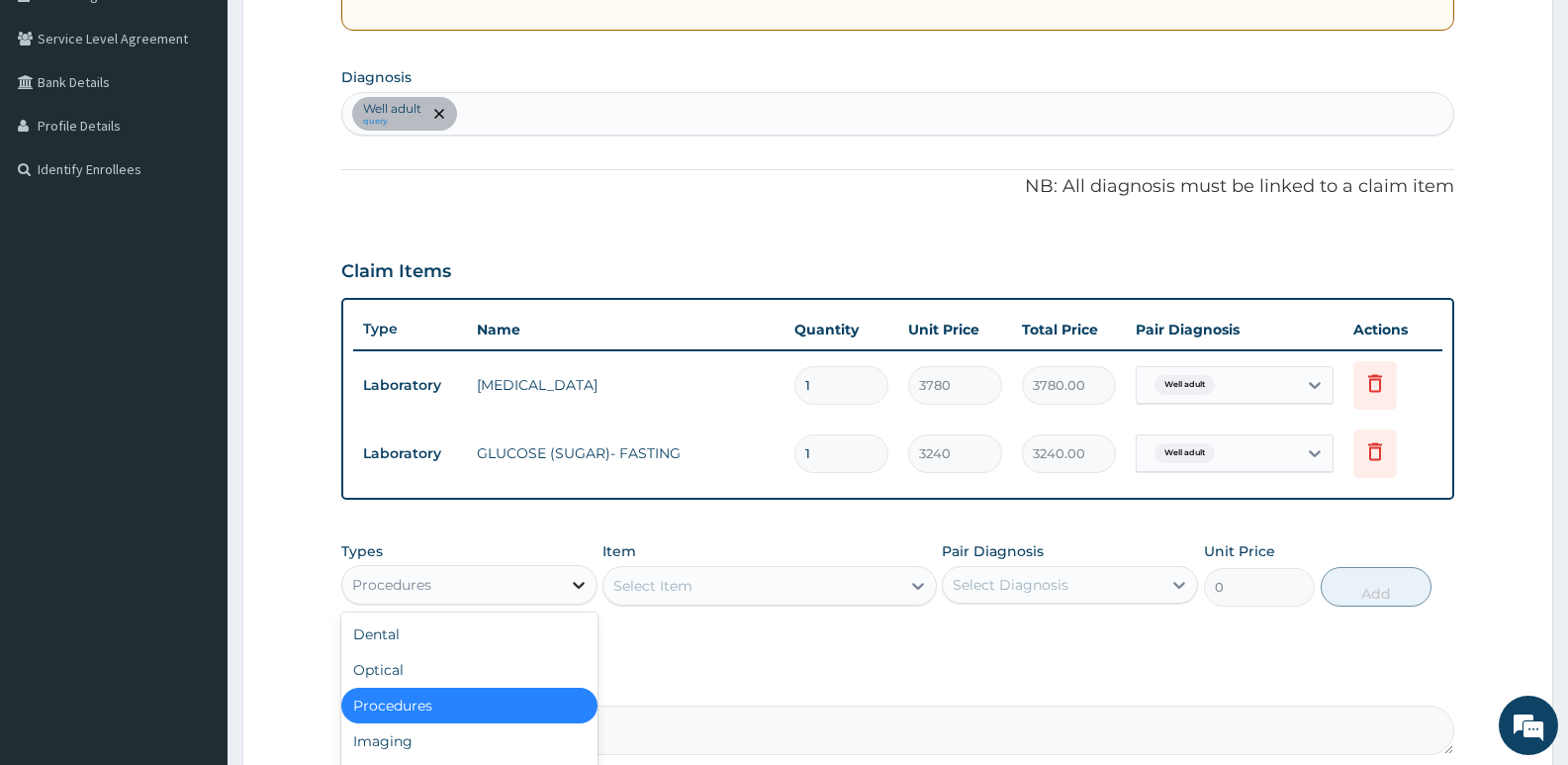
click at [574, 584] on icon at bounding box center [579, 585] width 12 height 7
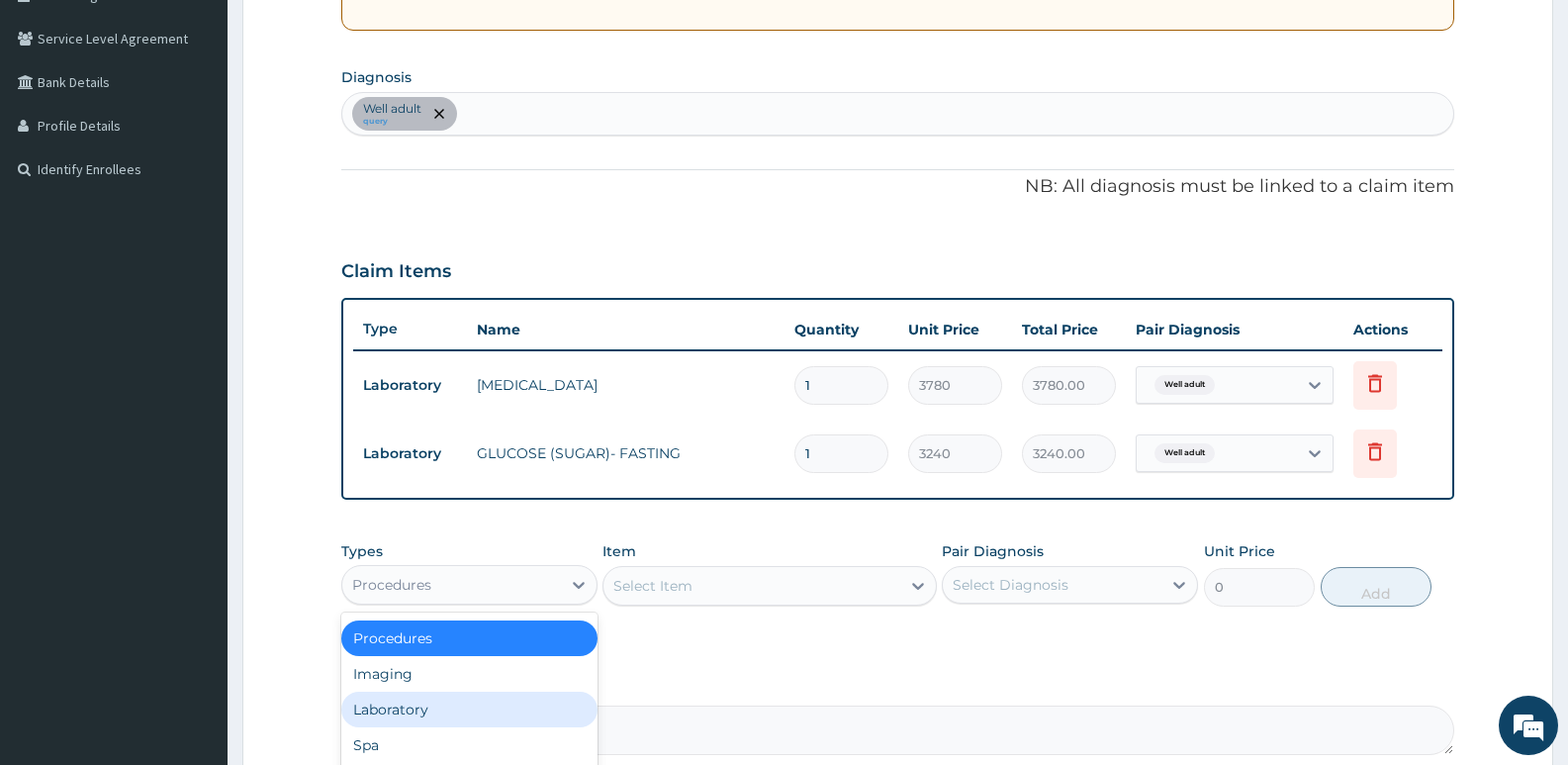
click at [444, 712] on div "Laboratory" at bounding box center [469, 710] width 256 height 36
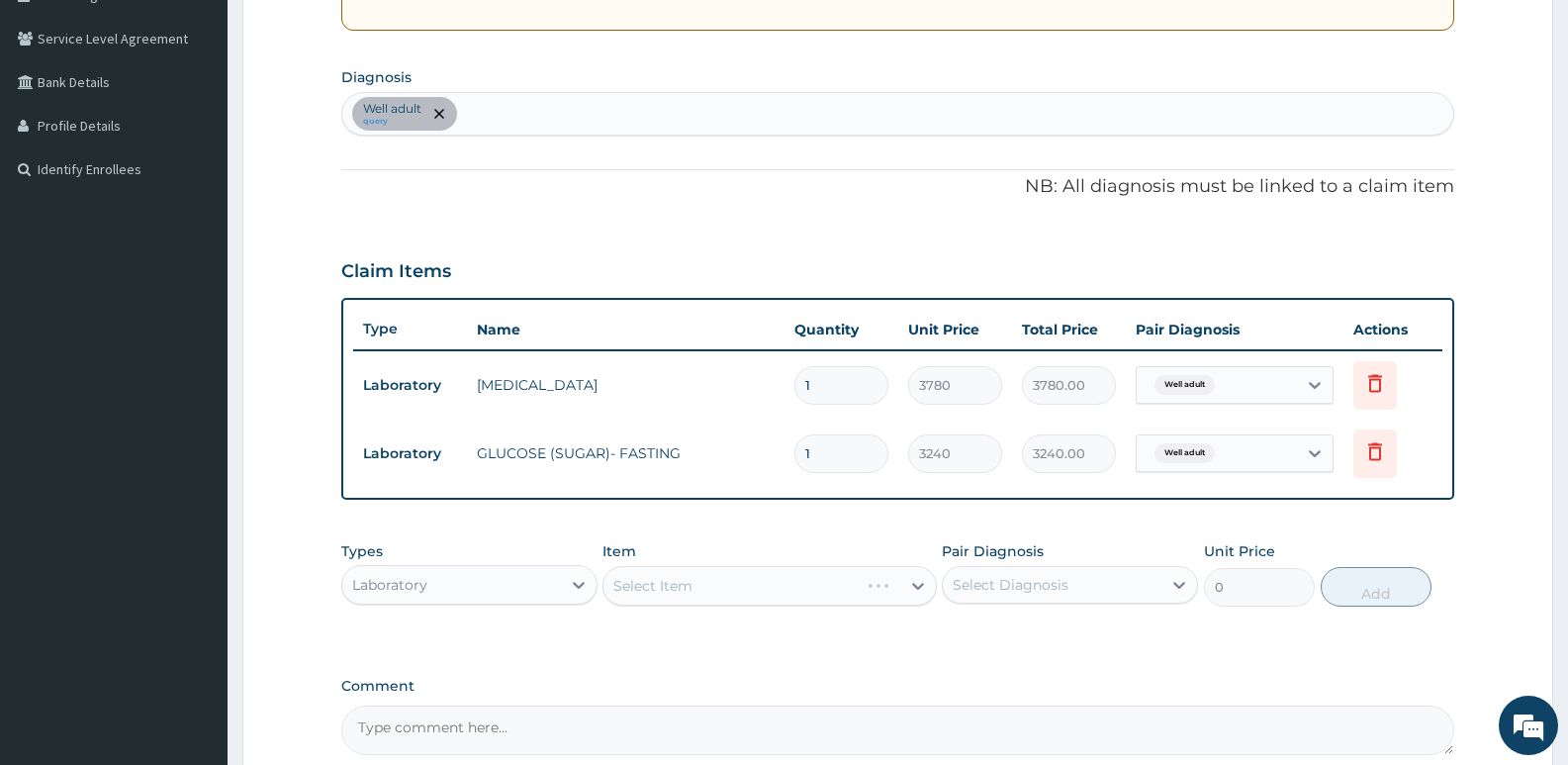
click at [673, 584] on div "Select Item" at bounding box center [769, 586] width 333 height 40
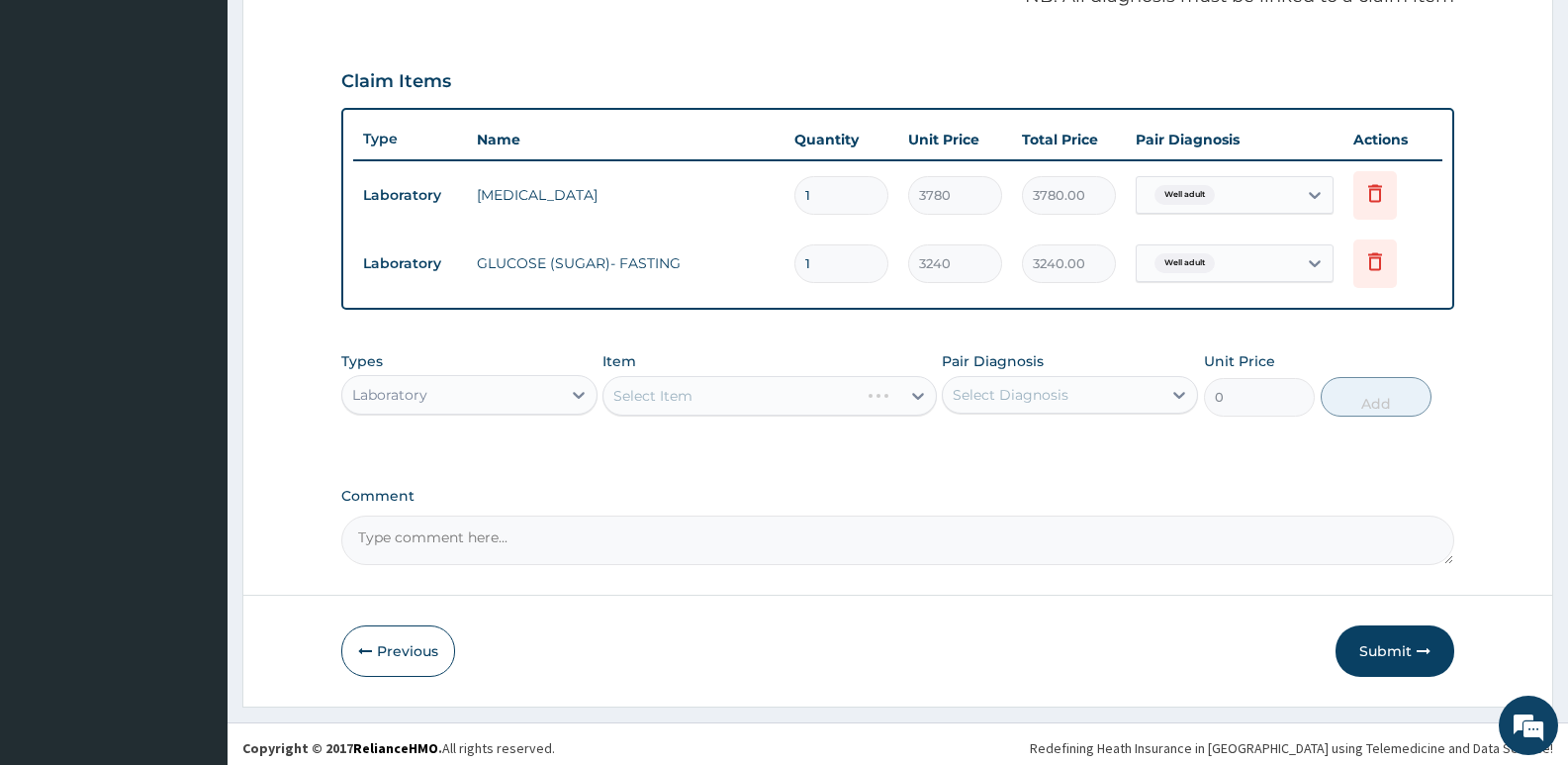
scroll to position [636, 0]
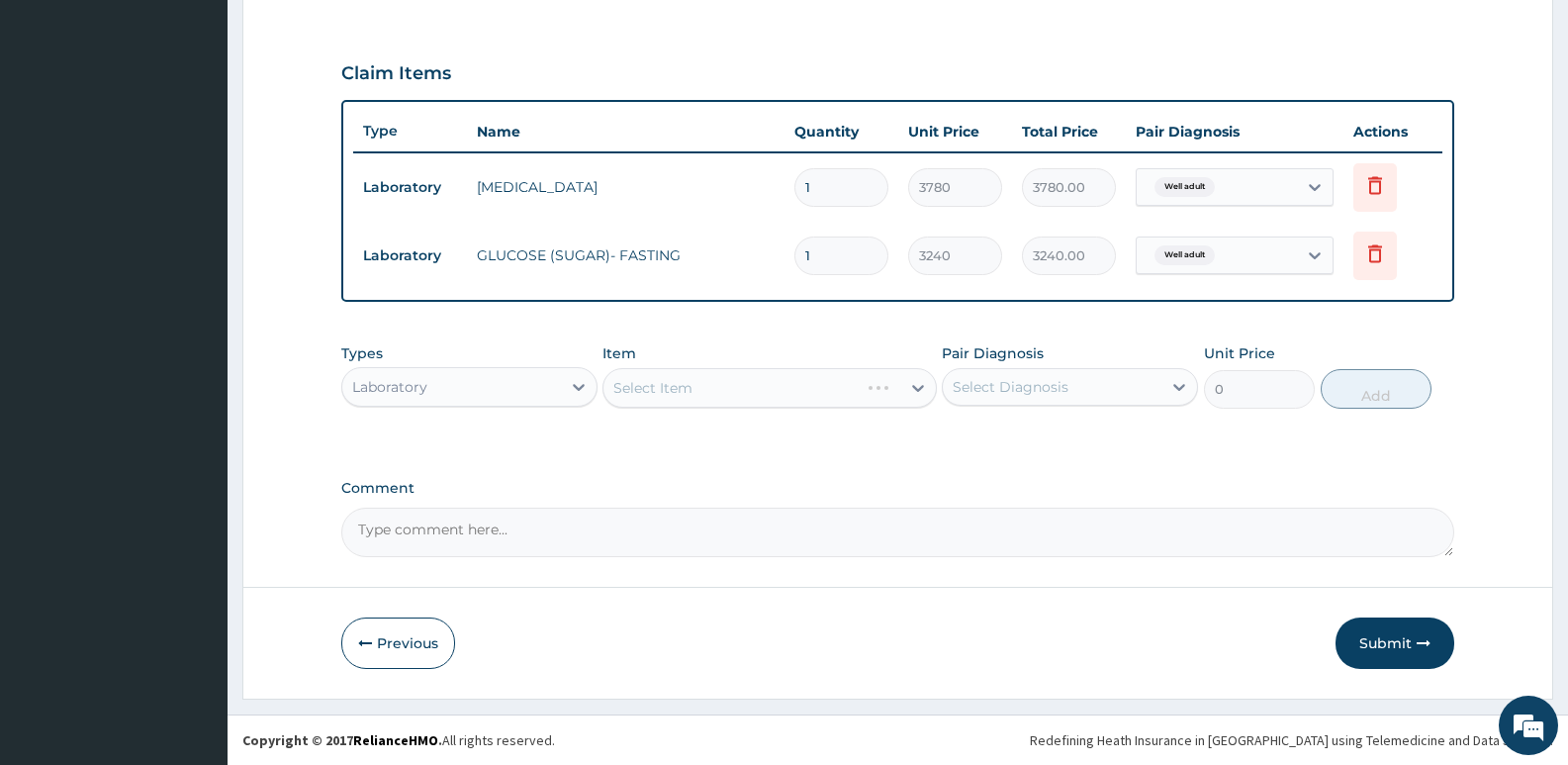
click at [799, 388] on div "Select Item" at bounding box center [769, 388] width 333 height 40
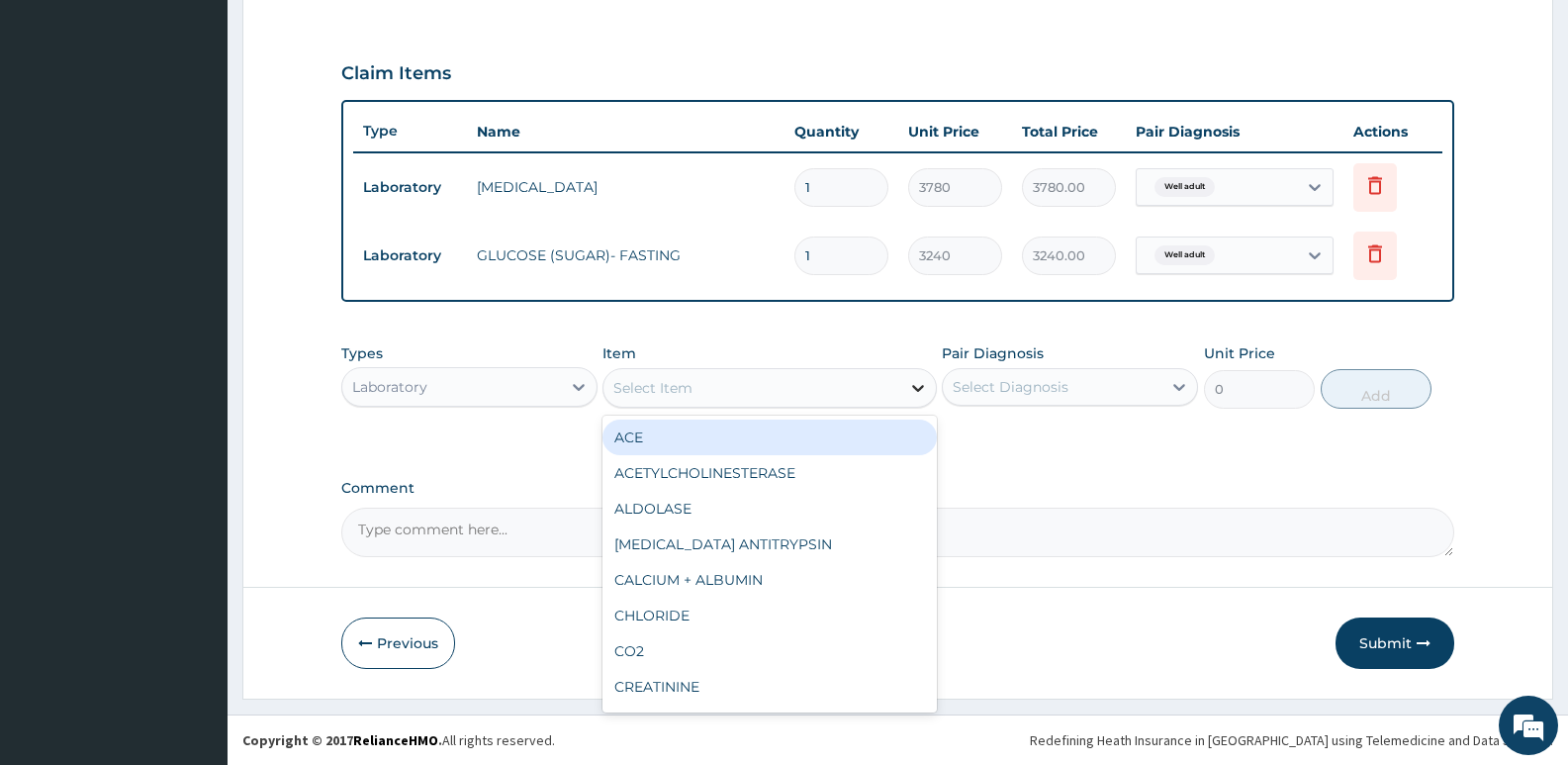
click at [901, 391] on div at bounding box center [918, 388] width 36 height 36
type input "CON"
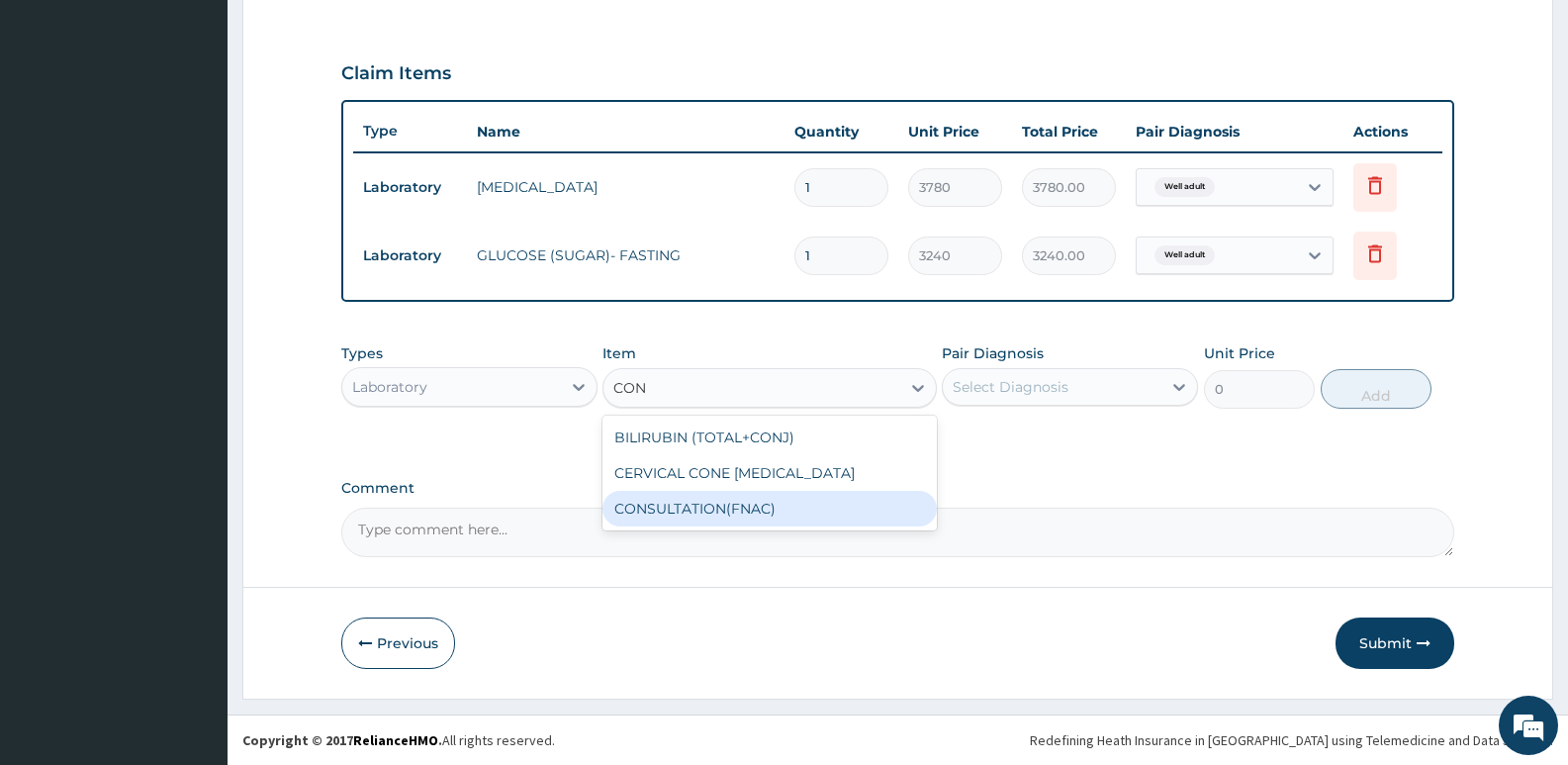
click at [671, 509] on div "CONSULTATION(FNAC)" at bounding box center [769, 509] width 333 height 36
type input "27000"
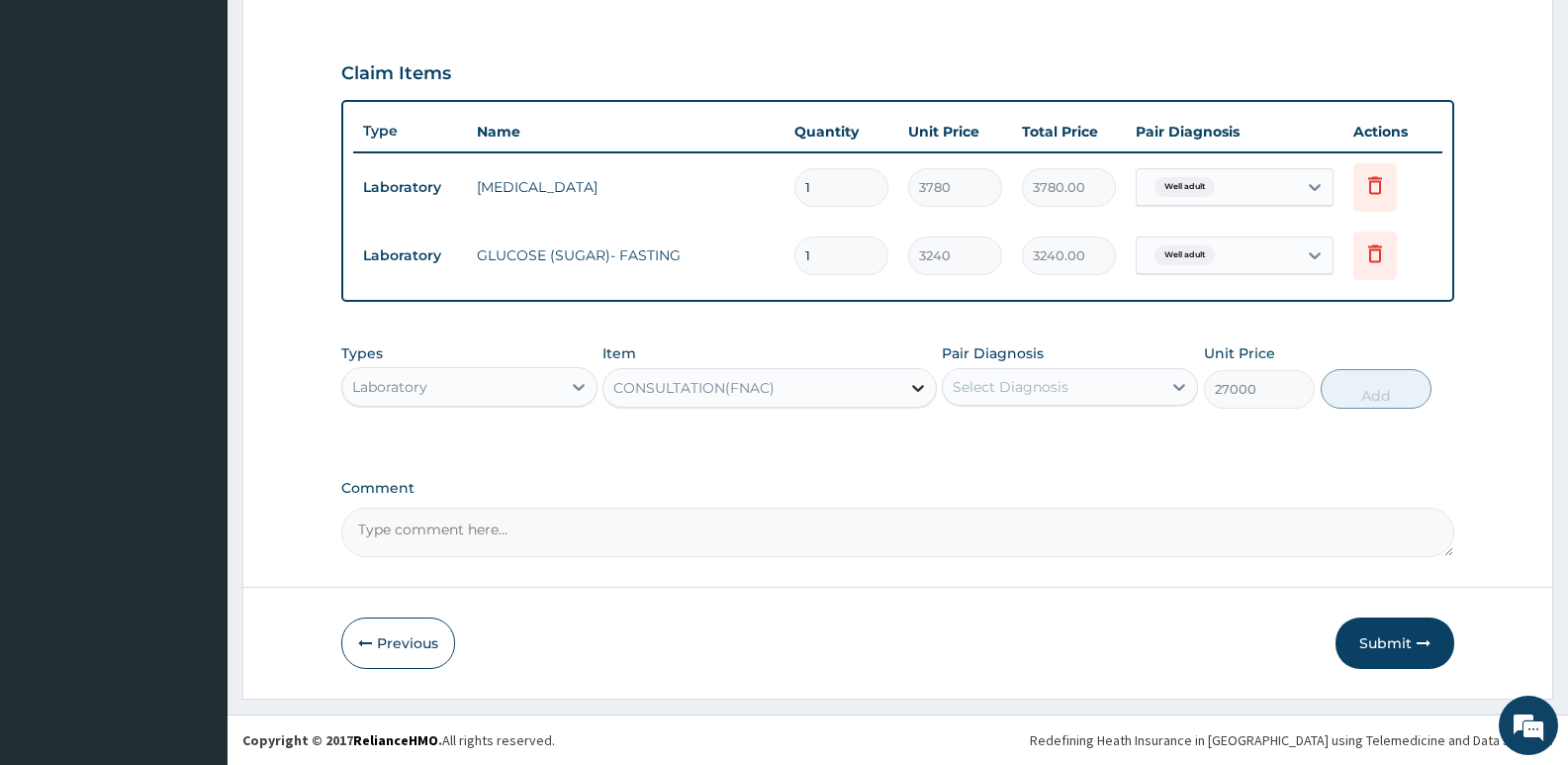
click at [917, 383] on icon at bounding box center [918, 388] width 20 height 20
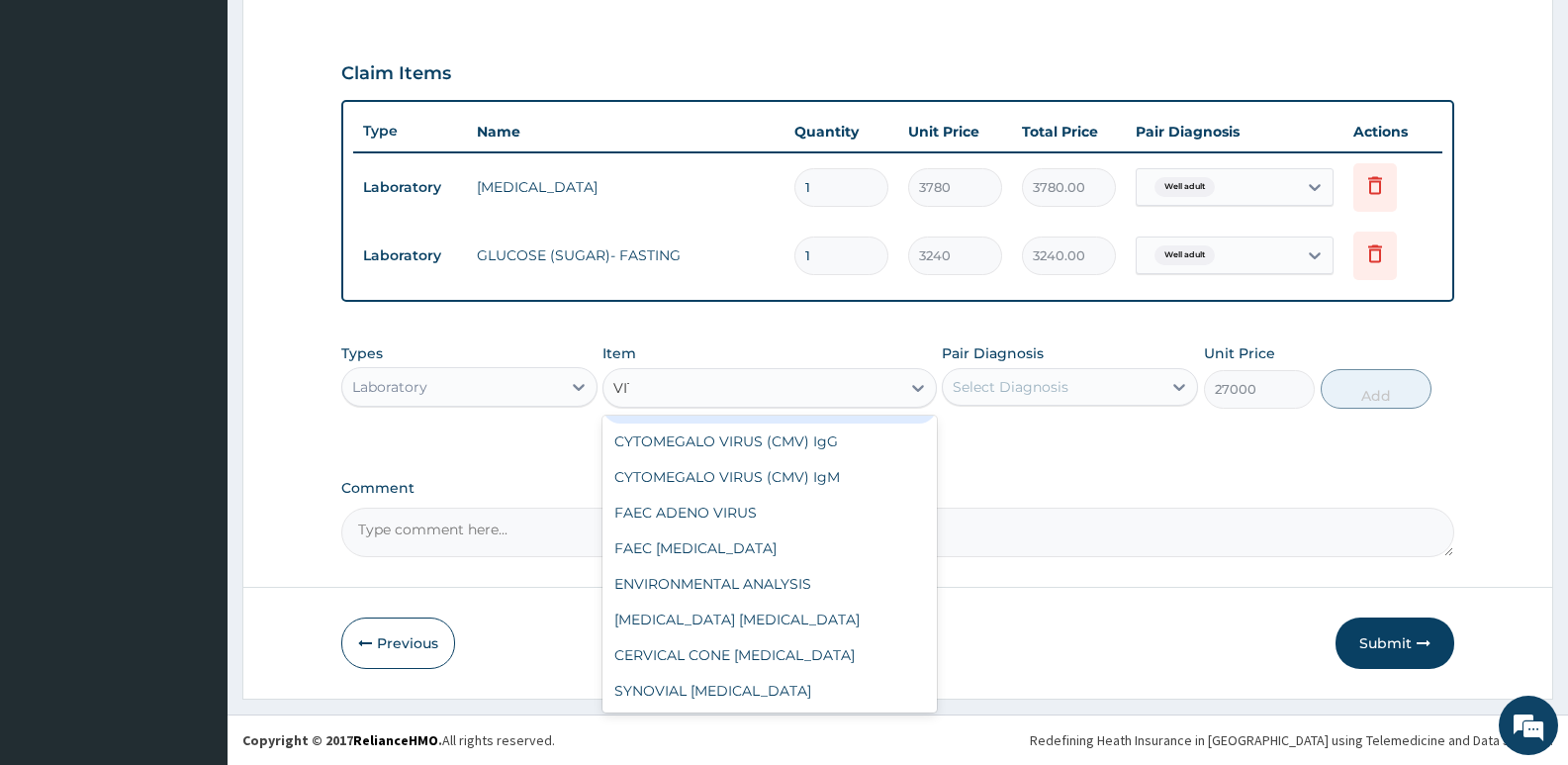
scroll to position [0, 0]
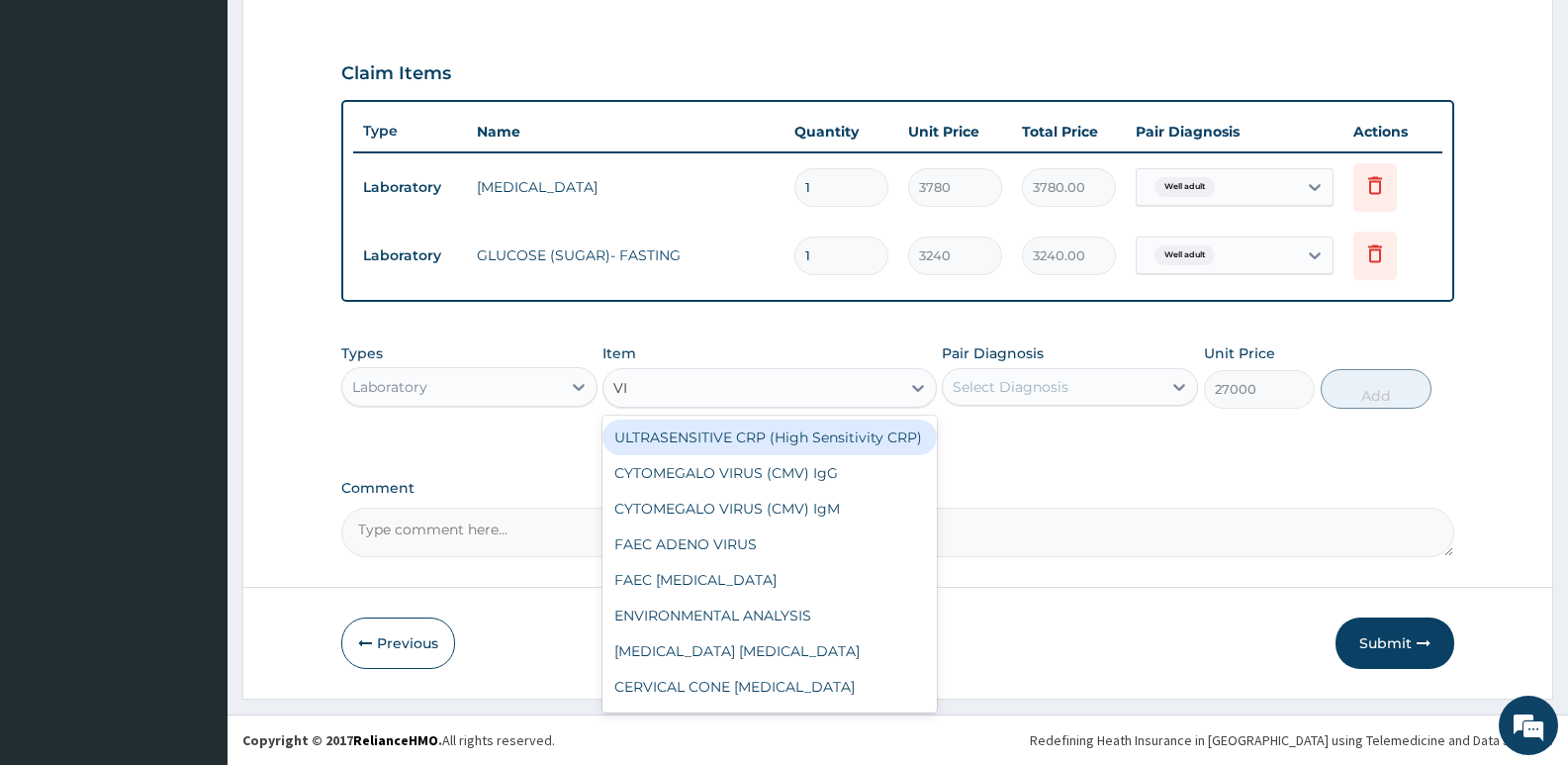
type input "V"
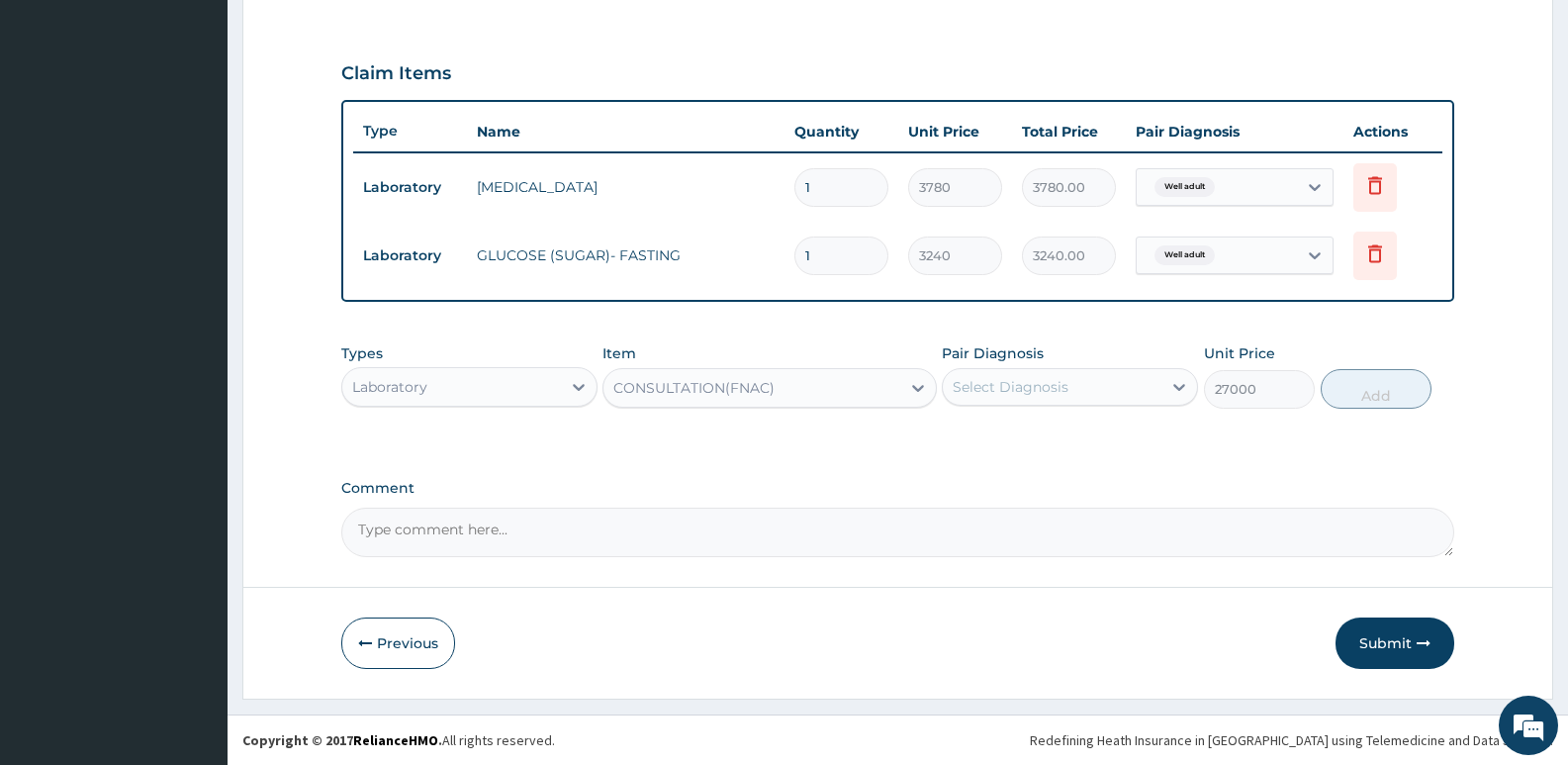
click at [1249, 467] on div "PA Code / Prescription Code PA/BA2986 Encounter Date 04-09-2025 Important Notic…" at bounding box center [897, 54] width 1113 height 1004
click at [1287, 455] on div "PA Code / Prescription Code PA/BA2986 Encounter Date 04-09-2025 Important Notic…" at bounding box center [897, 54] width 1113 height 1004
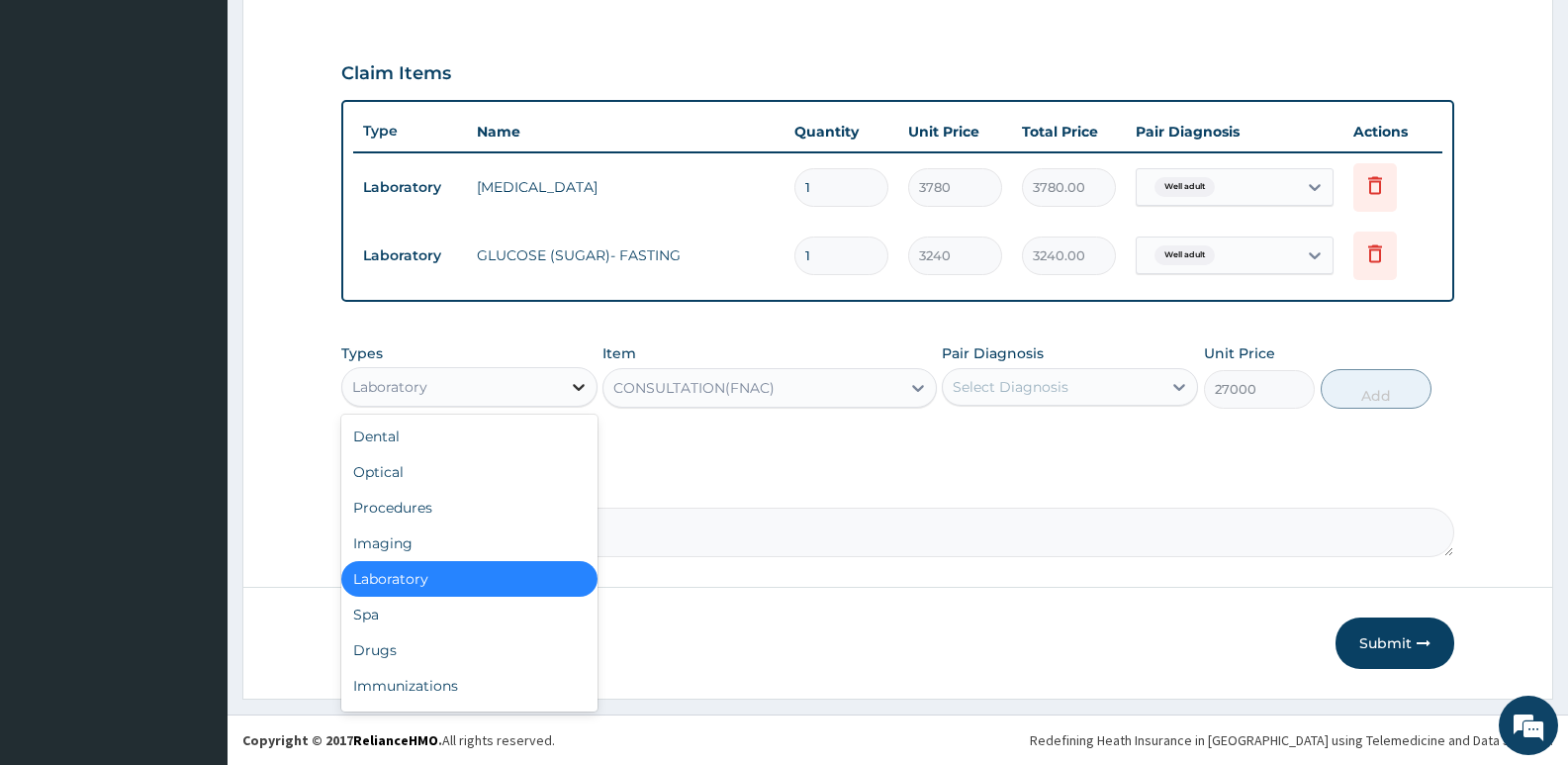
click at [569, 387] on icon at bounding box center [579, 387] width 20 height 20
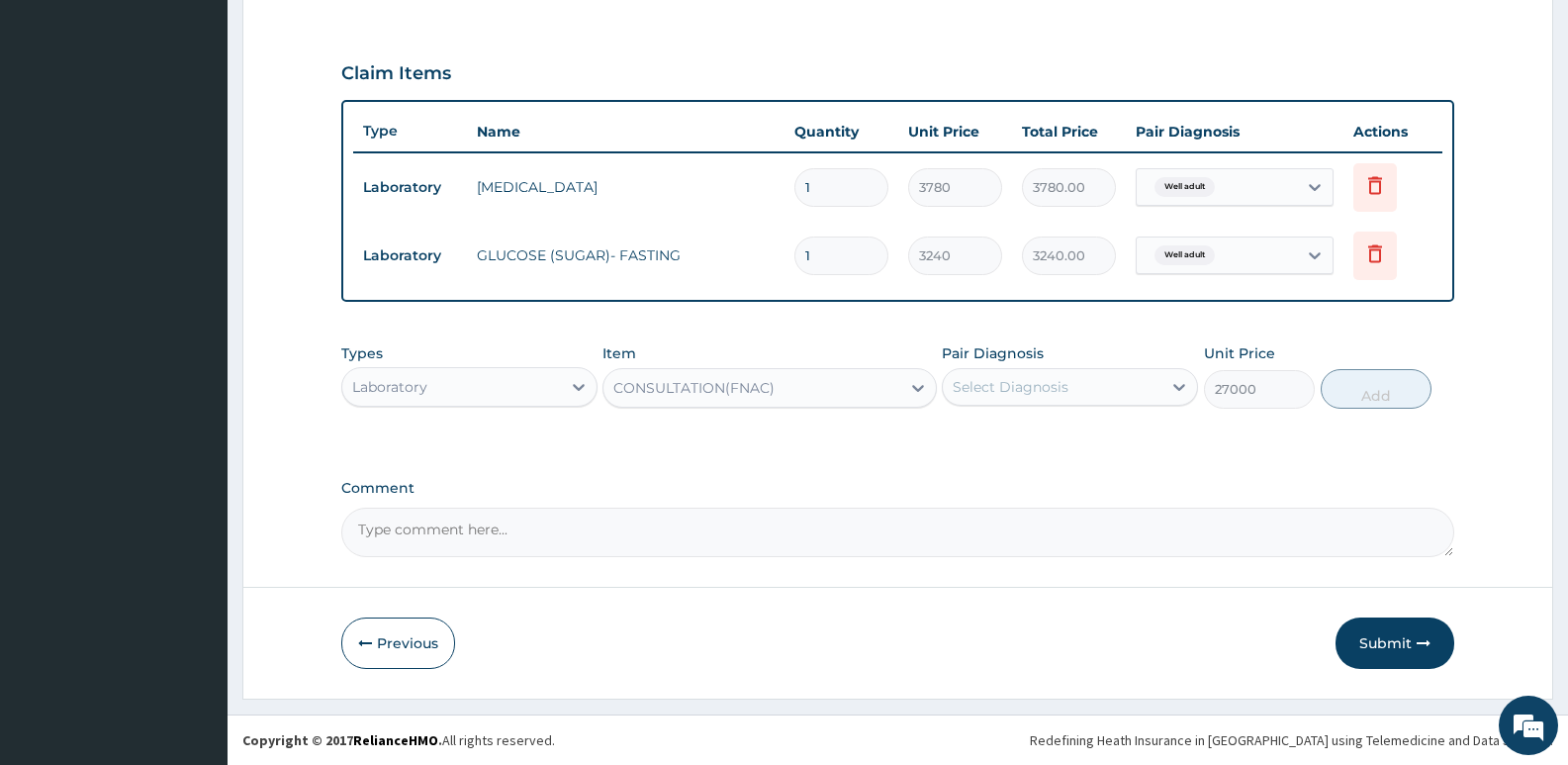
click at [741, 560] on form "Step 2 of 2 PA Code / Prescription Code PA/BA2986 Encounter Date 04-09-2025 Imp…" at bounding box center [897, 84] width 1311 height 1231
click at [500, 549] on textarea "Comment" at bounding box center [897, 533] width 1113 height 50
type textarea "k"
type textarea "Kindly add physical exam. to this test, not on the portal"
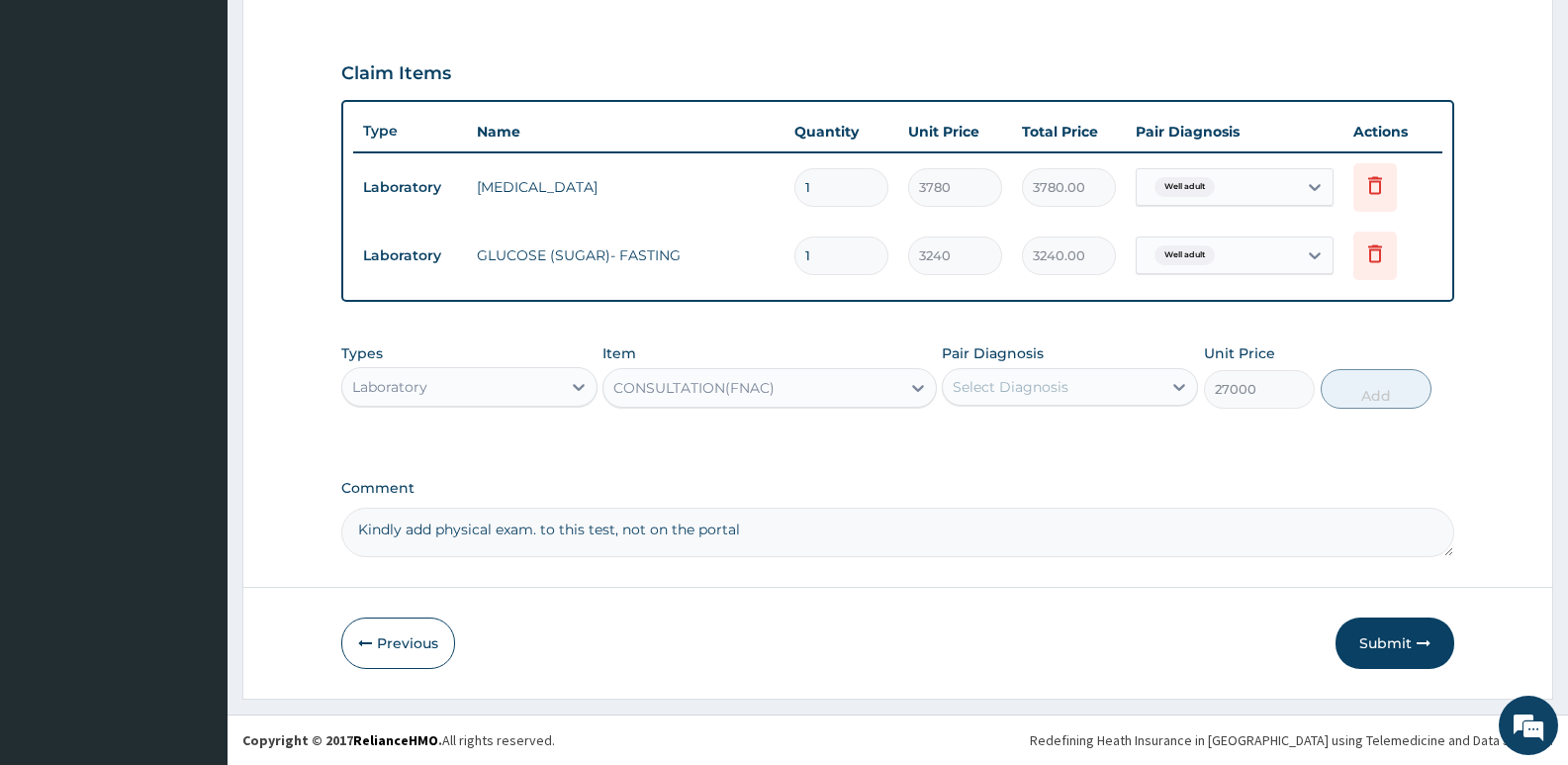
click at [1392, 638] on button "Submit" at bounding box center [1395, 643] width 119 height 52
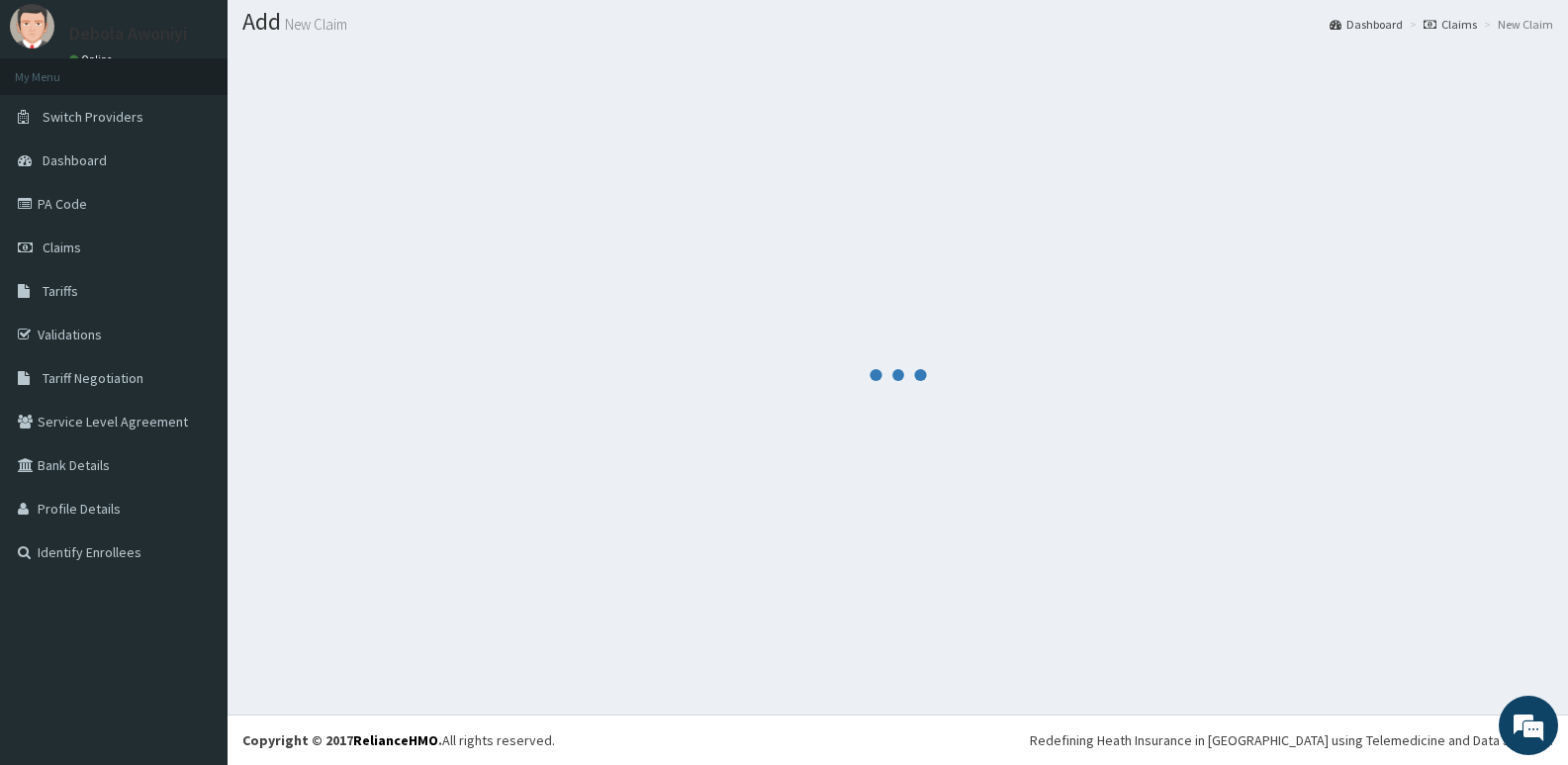
scroll to position [636, 0]
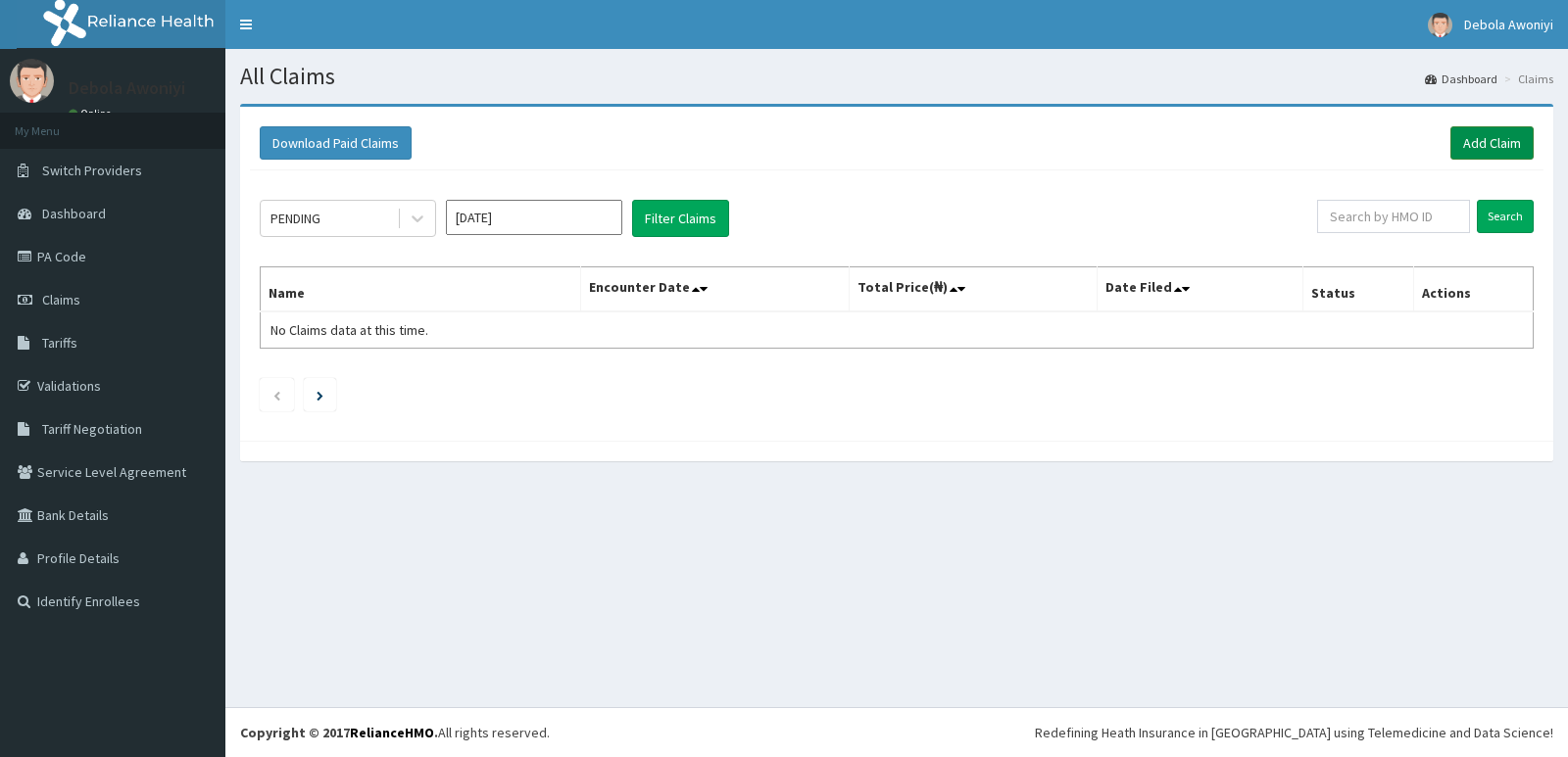
click at [1492, 143] on link "Add Claim" at bounding box center [1492, 143] width 83 height 34
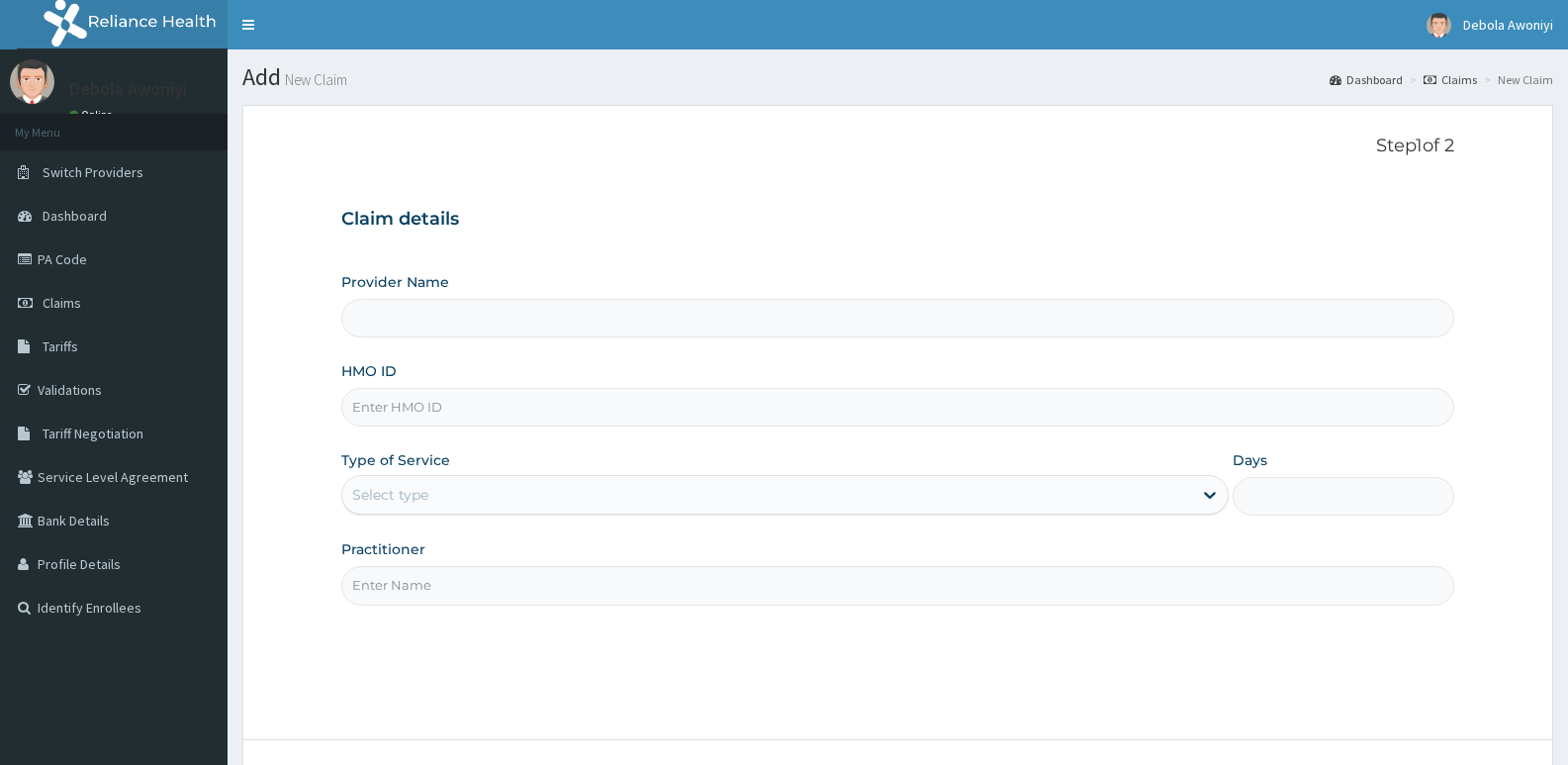
drag, startPoint x: 427, startPoint y: 410, endPoint x: 438, endPoint y: 413, distance: 11.4
click at [436, 413] on input "HMO ID" at bounding box center [897, 407] width 1113 height 39
type input "g"
type input "Clina - Lancet Laboratories - V/I (HQ)"
type input "g"
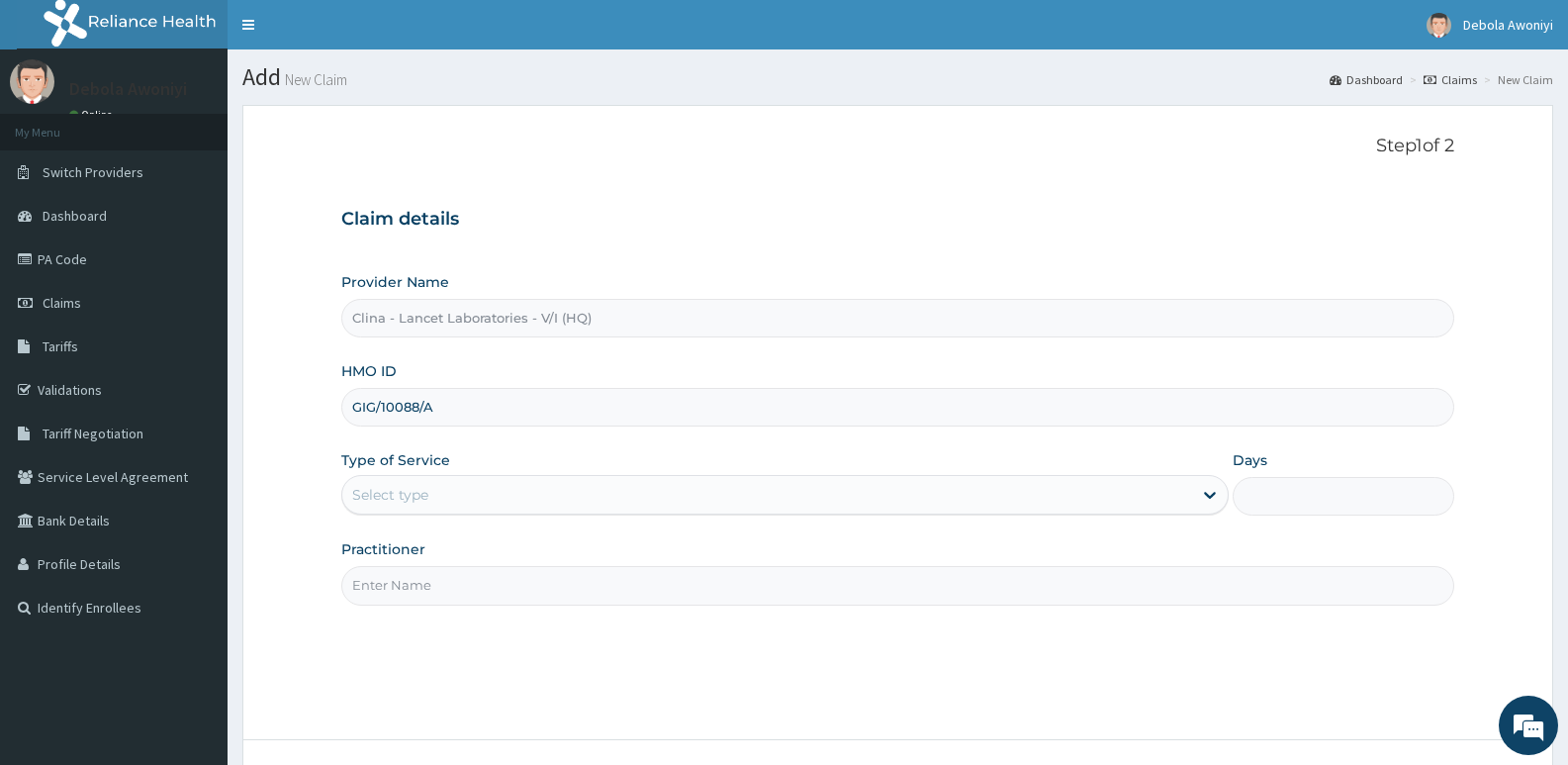
type input "GIG/10088/A"
click at [509, 493] on div "Select type" at bounding box center [767, 495] width 849 height 32
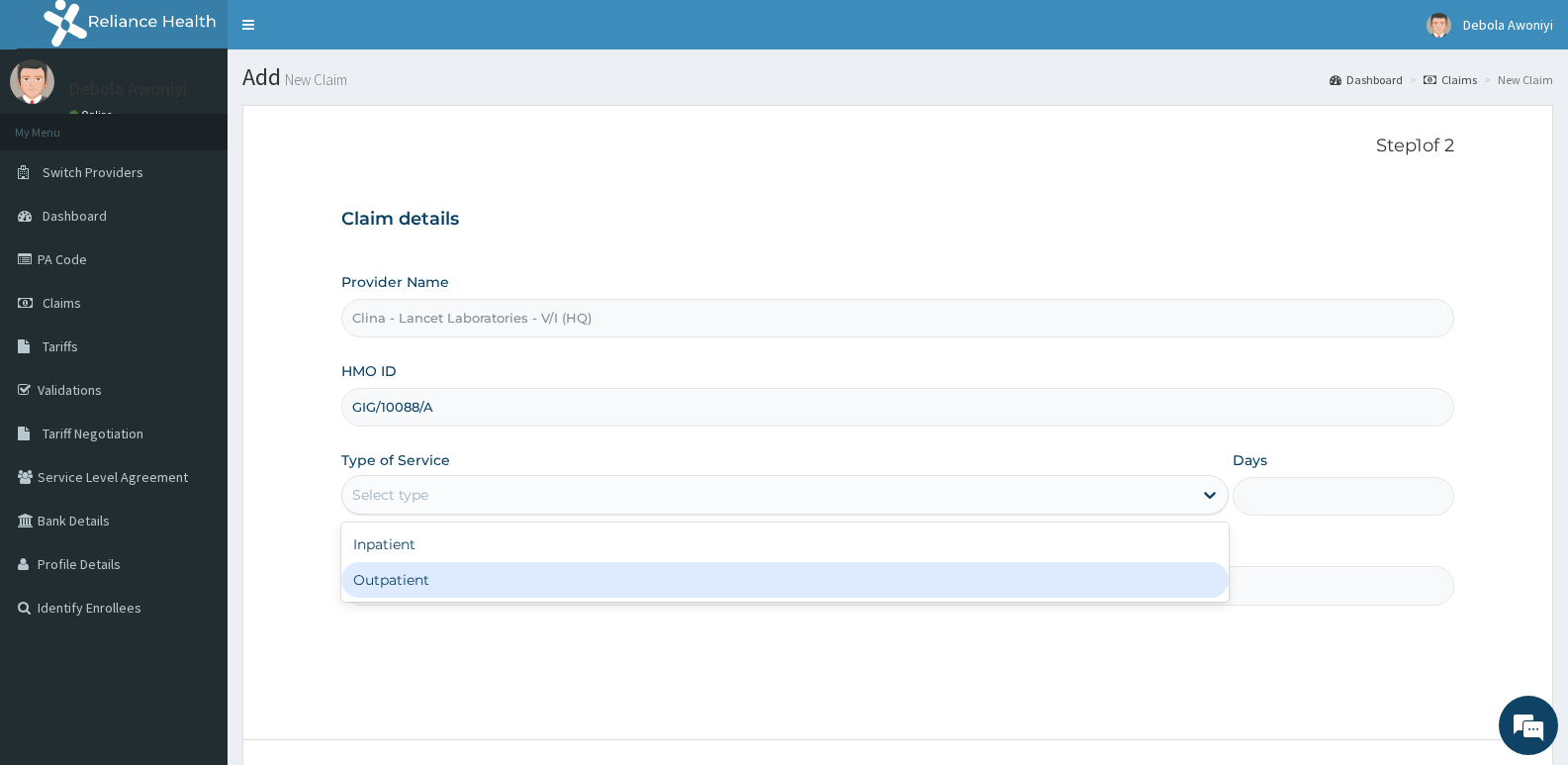
click at [459, 572] on div "Outpatient" at bounding box center [784, 580] width 886 height 36
type input "1"
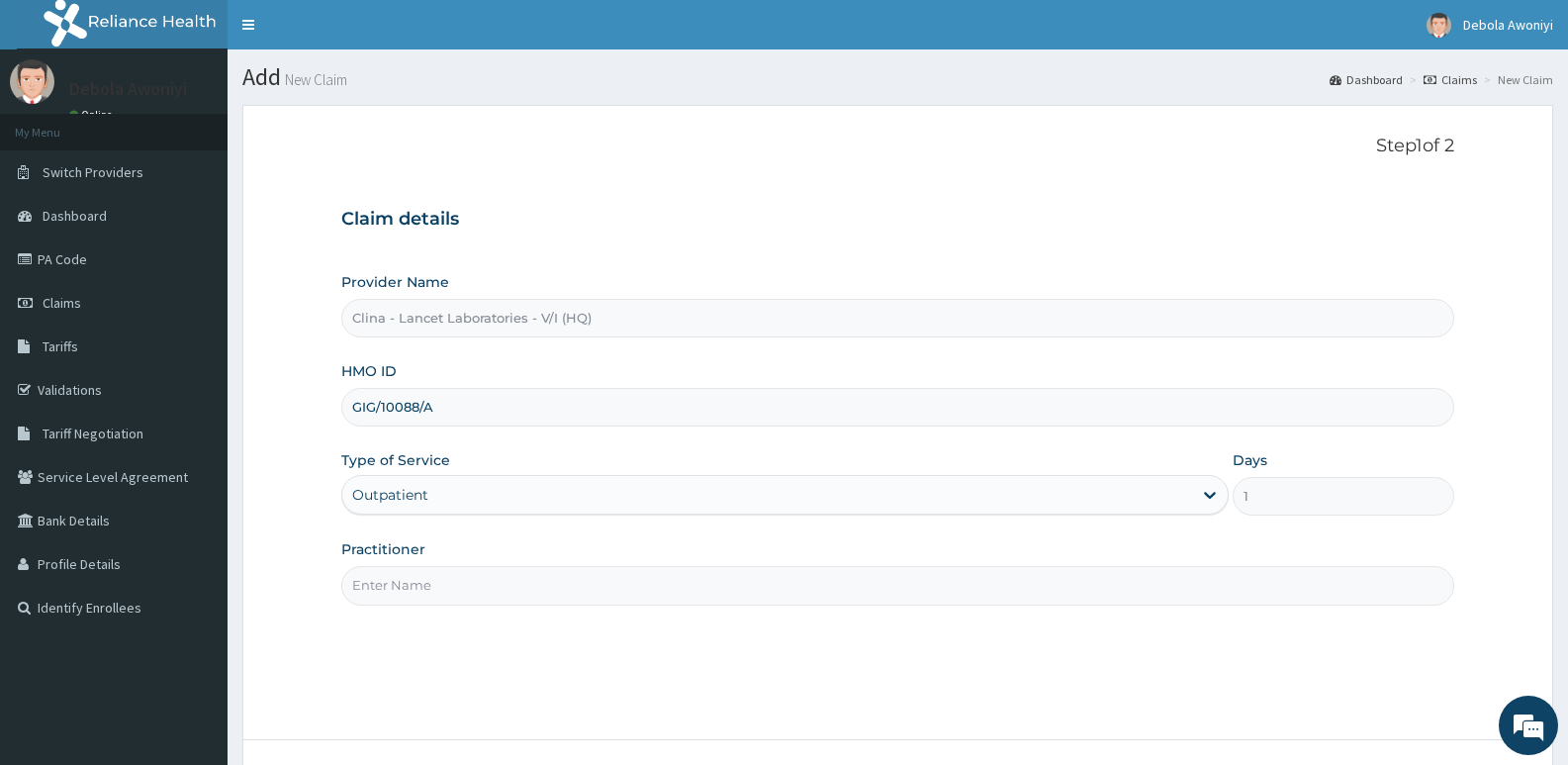
click at [448, 568] on input "Practitioner" at bounding box center [897, 585] width 1113 height 39
type input "DR. DAWODU"
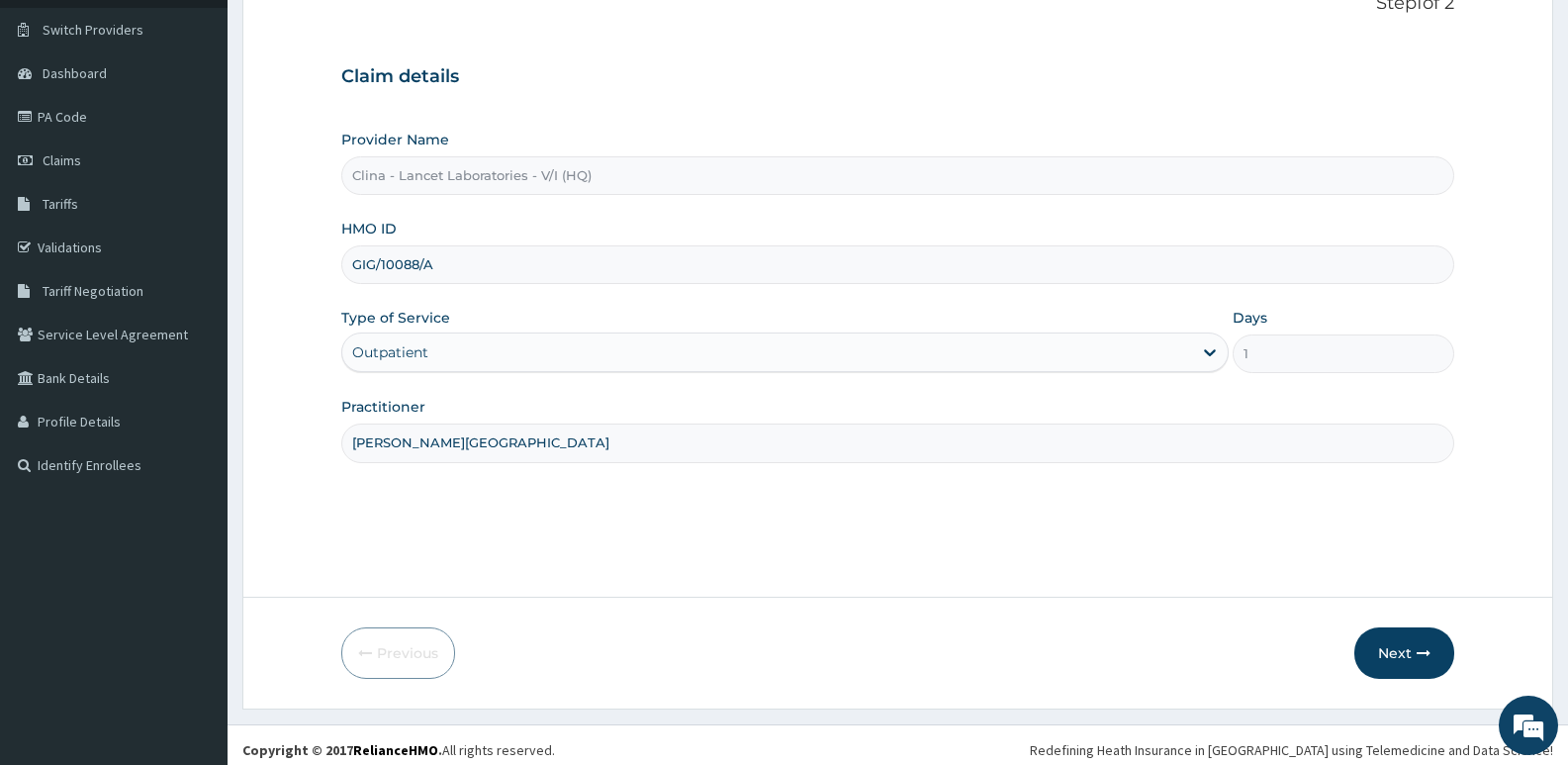
scroll to position [153, 0]
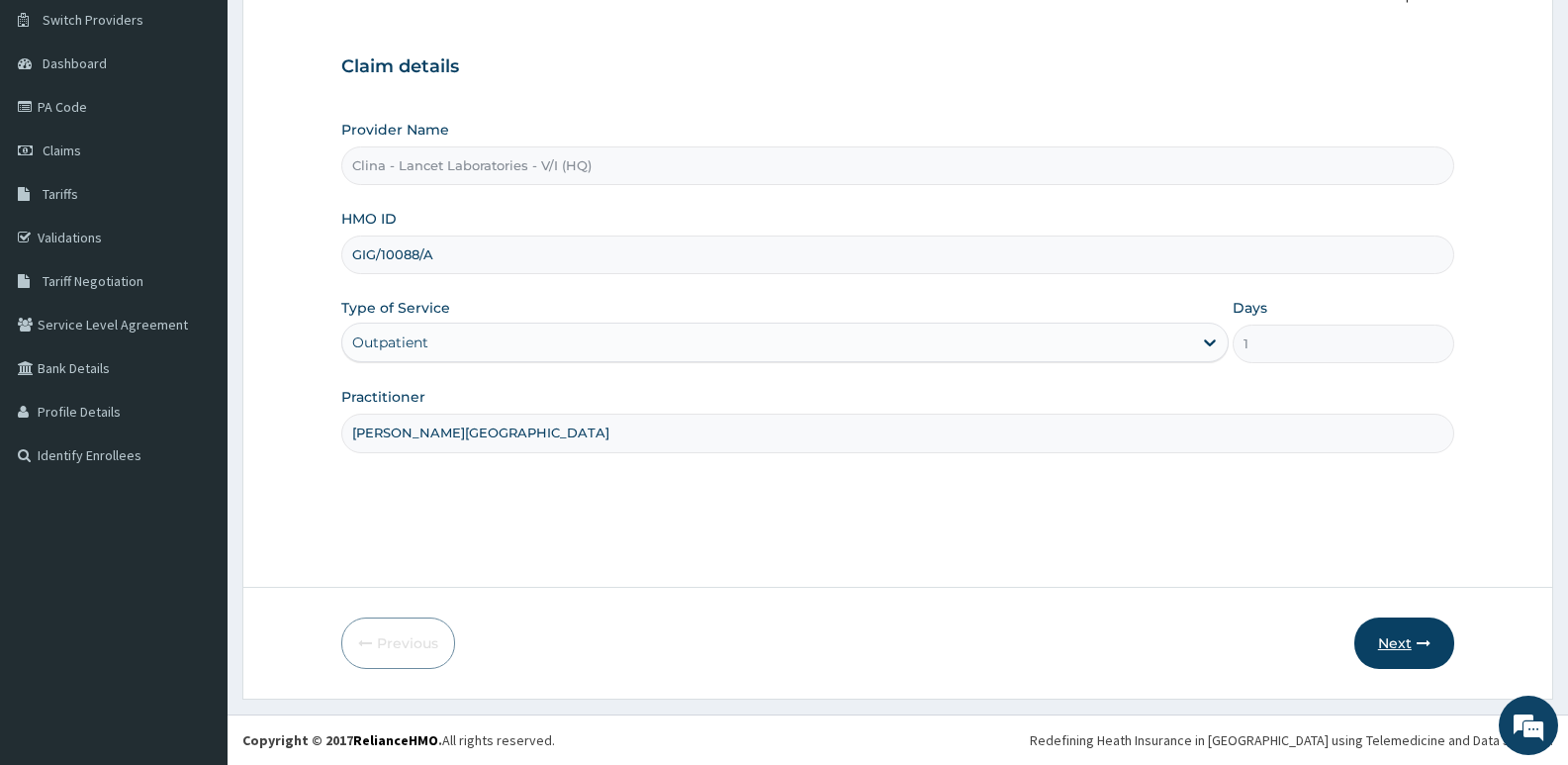
click at [1402, 638] on button "Next" at bounding box center [1405, 643] width 100 height 52
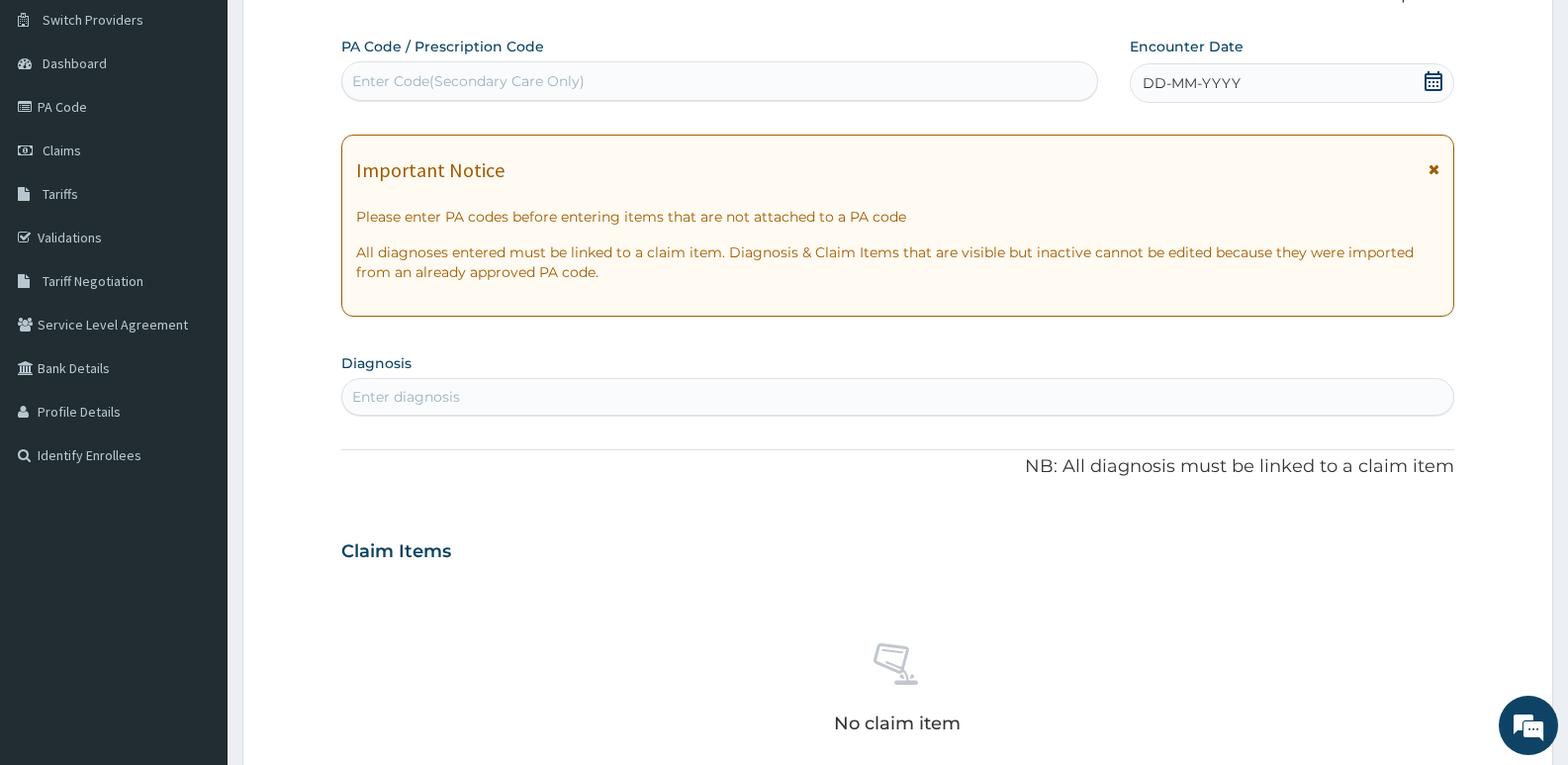
click at [436, 66] on div "Enter Code(Secondary Care Only)" at bounding box center [719, 82] width 755 height 32
type input "PA/93342F"
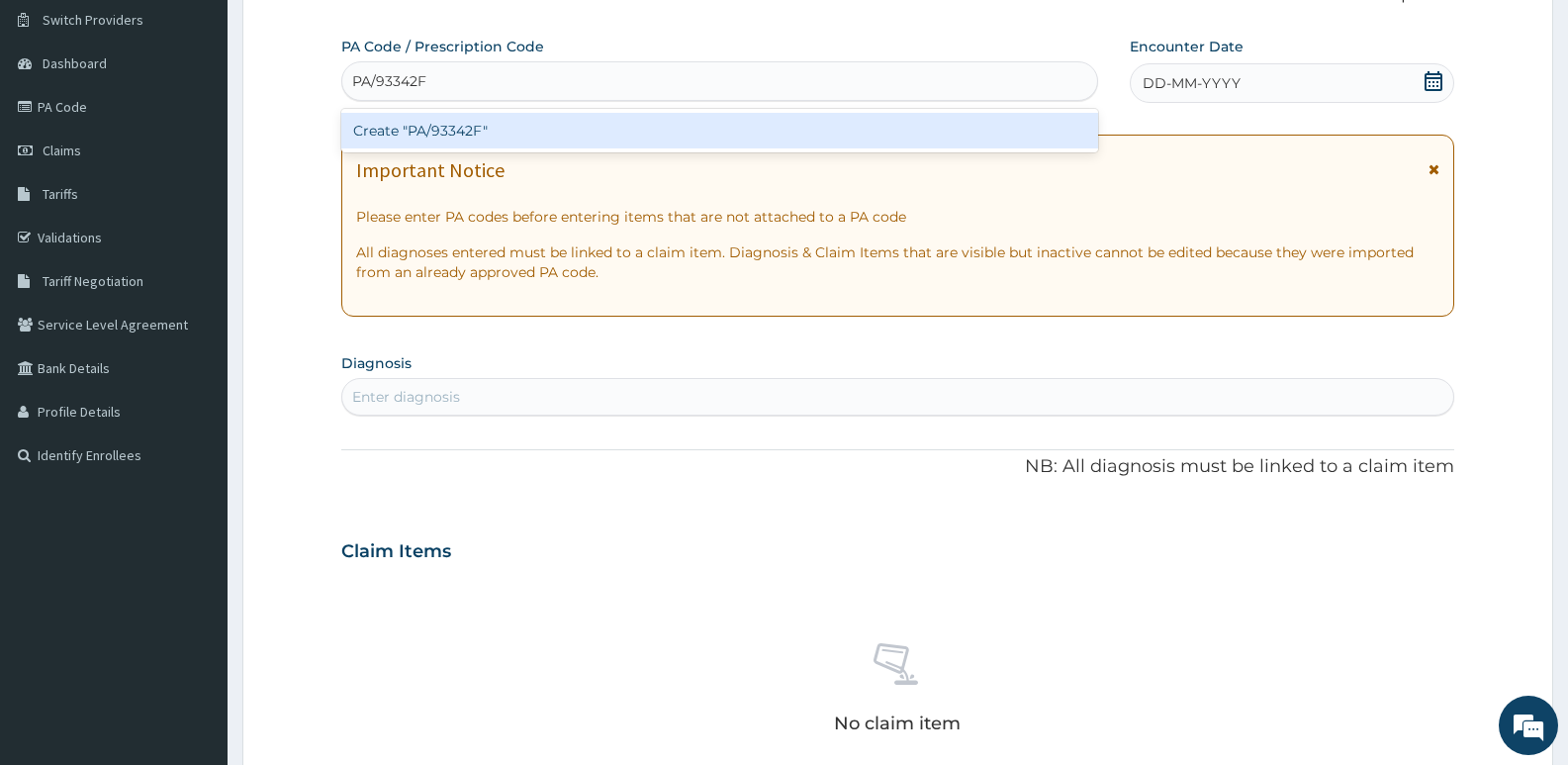
click at [527, 128] on div "Create "PA/93342F"" at bounding box center [719, 131] width 757 height 36
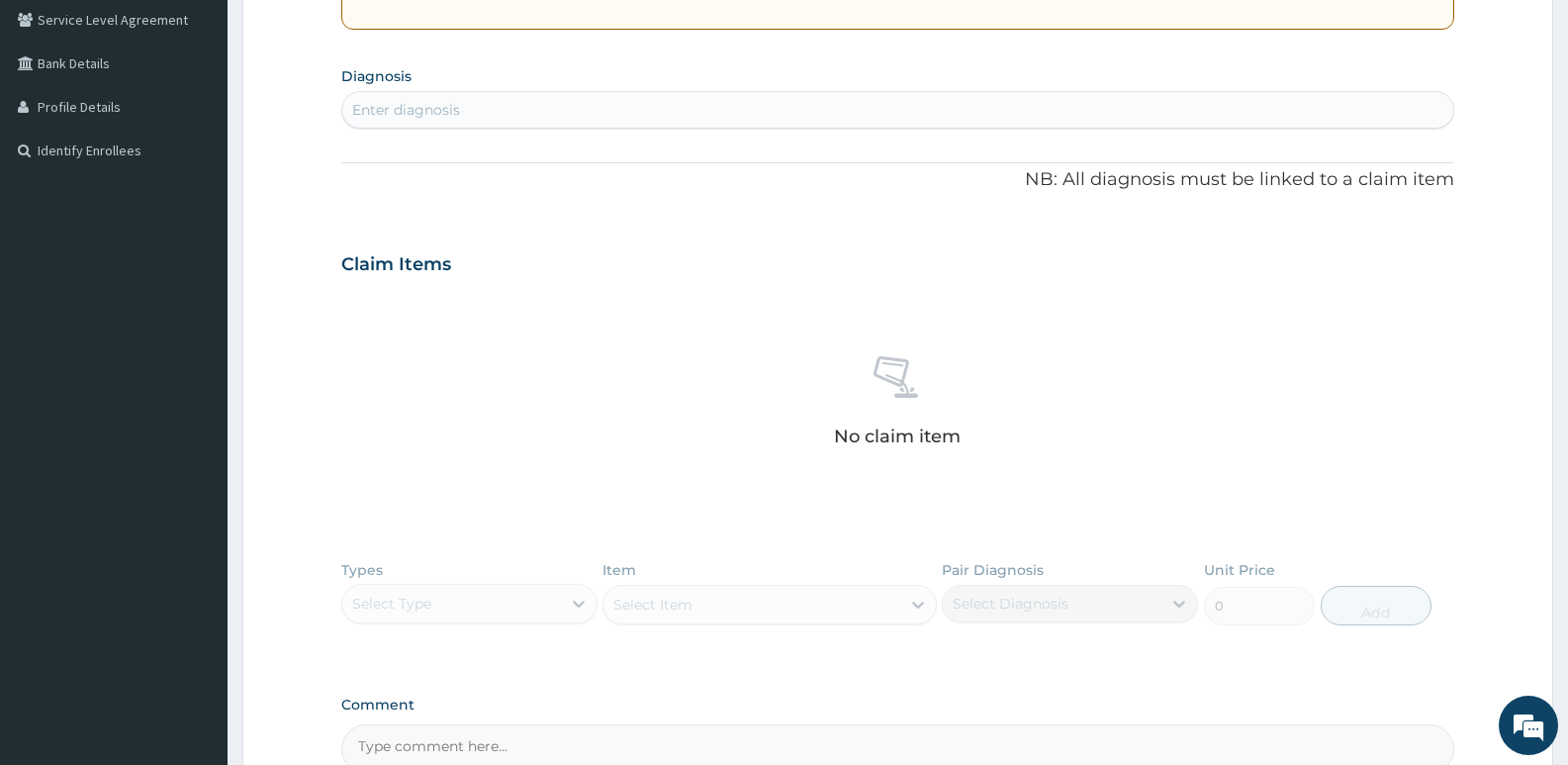
scroll to position [495, 0]
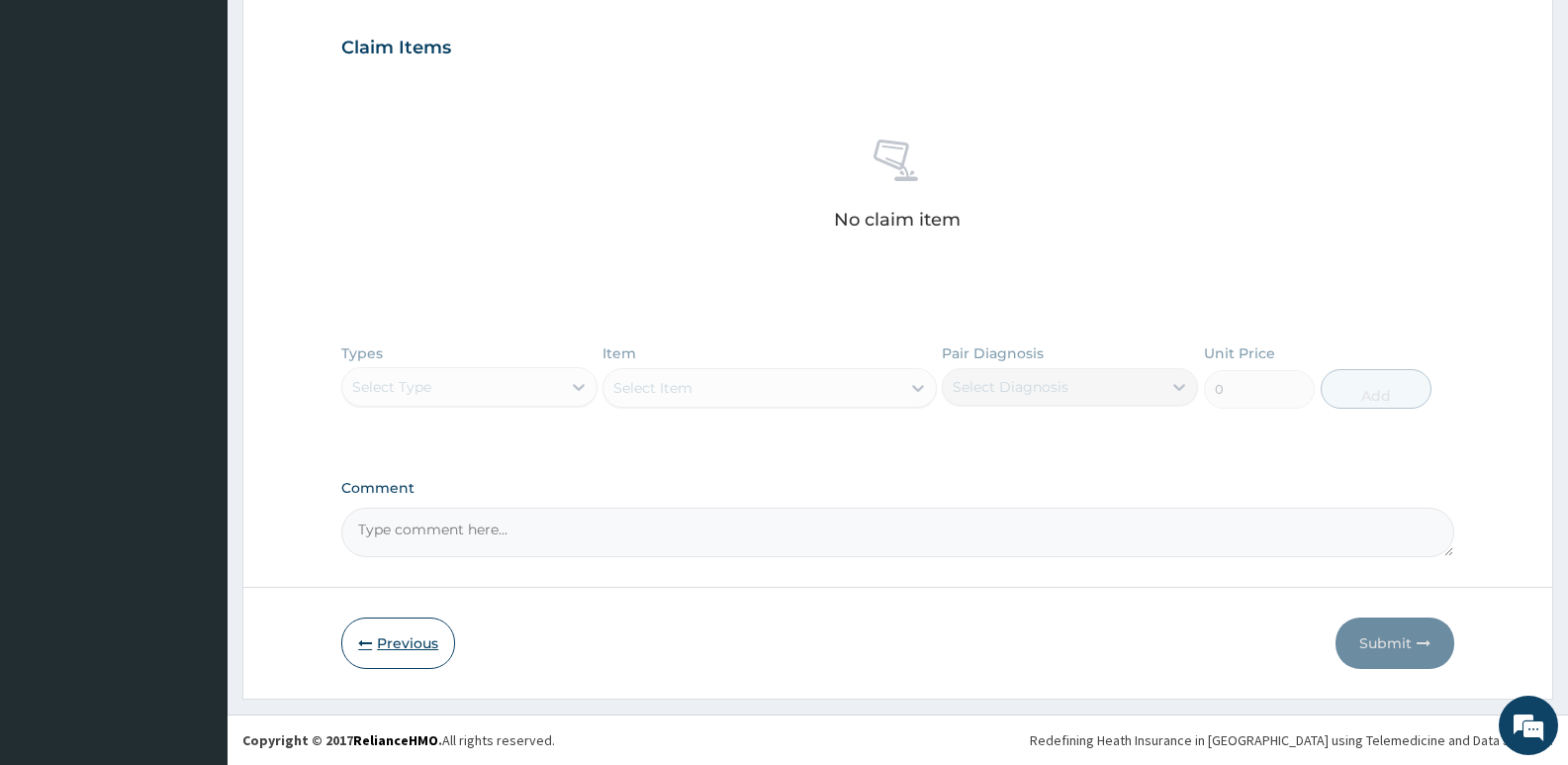
drag, startPoint x: 395, startPoint y: 637, endPoint x: 405, endPoint y: 623, distance: 17.2
click at [396, 637] on button "Previous" at bounding box center [398, 643] width 114 height 52
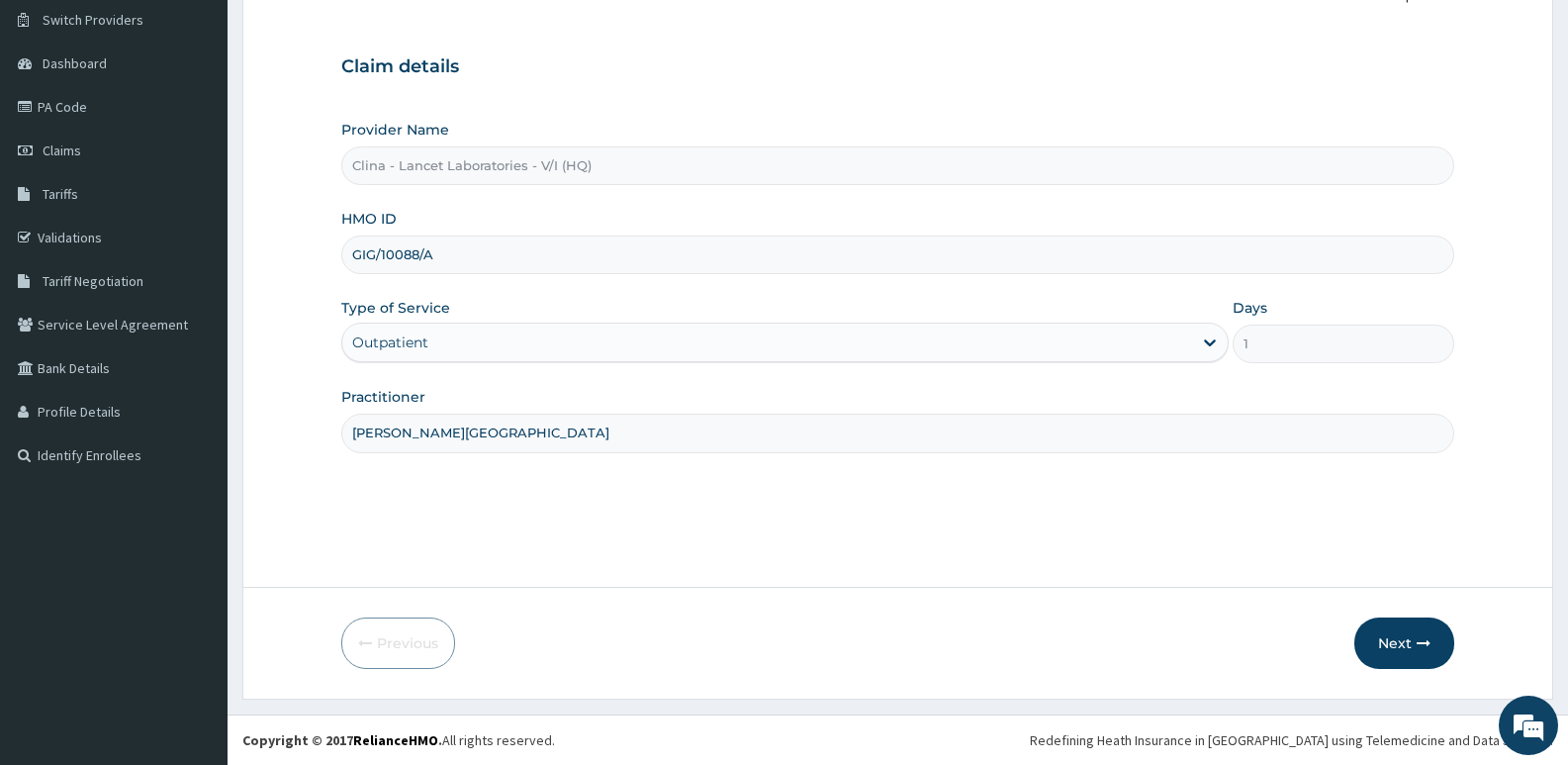
click at [460, 257] on input "GIG/10088/A" at bounding box center [897, 254] width 1113 height 39
click at [1401, 642] on button "Next" at bounding box center [1405, 643] width 100 height 52
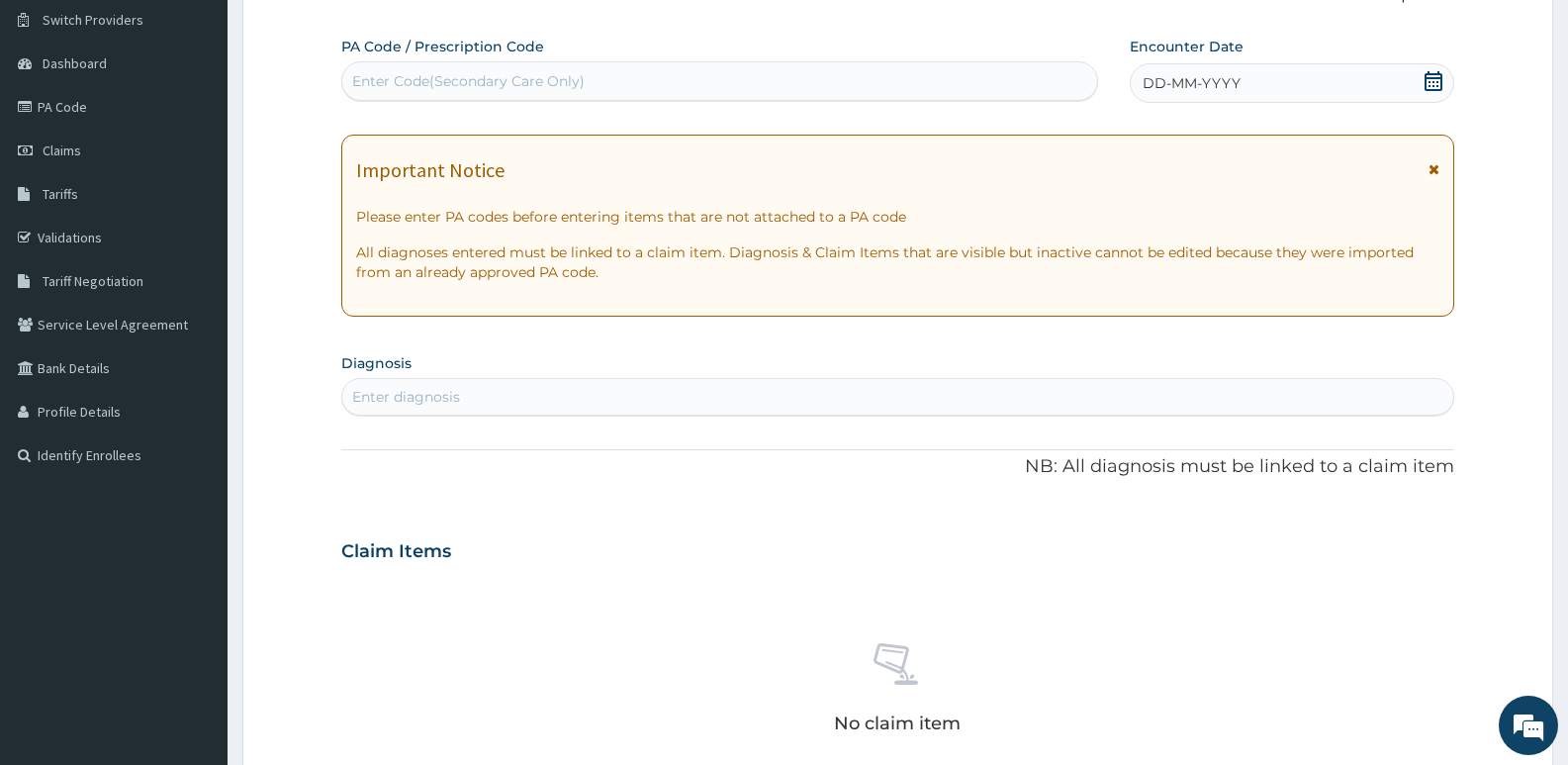
click at [465, 89] on div "Enter Code(Secondary Care Only)" at bounding box center [468, 81] width 232 height 20
type input "PA/9B342F"
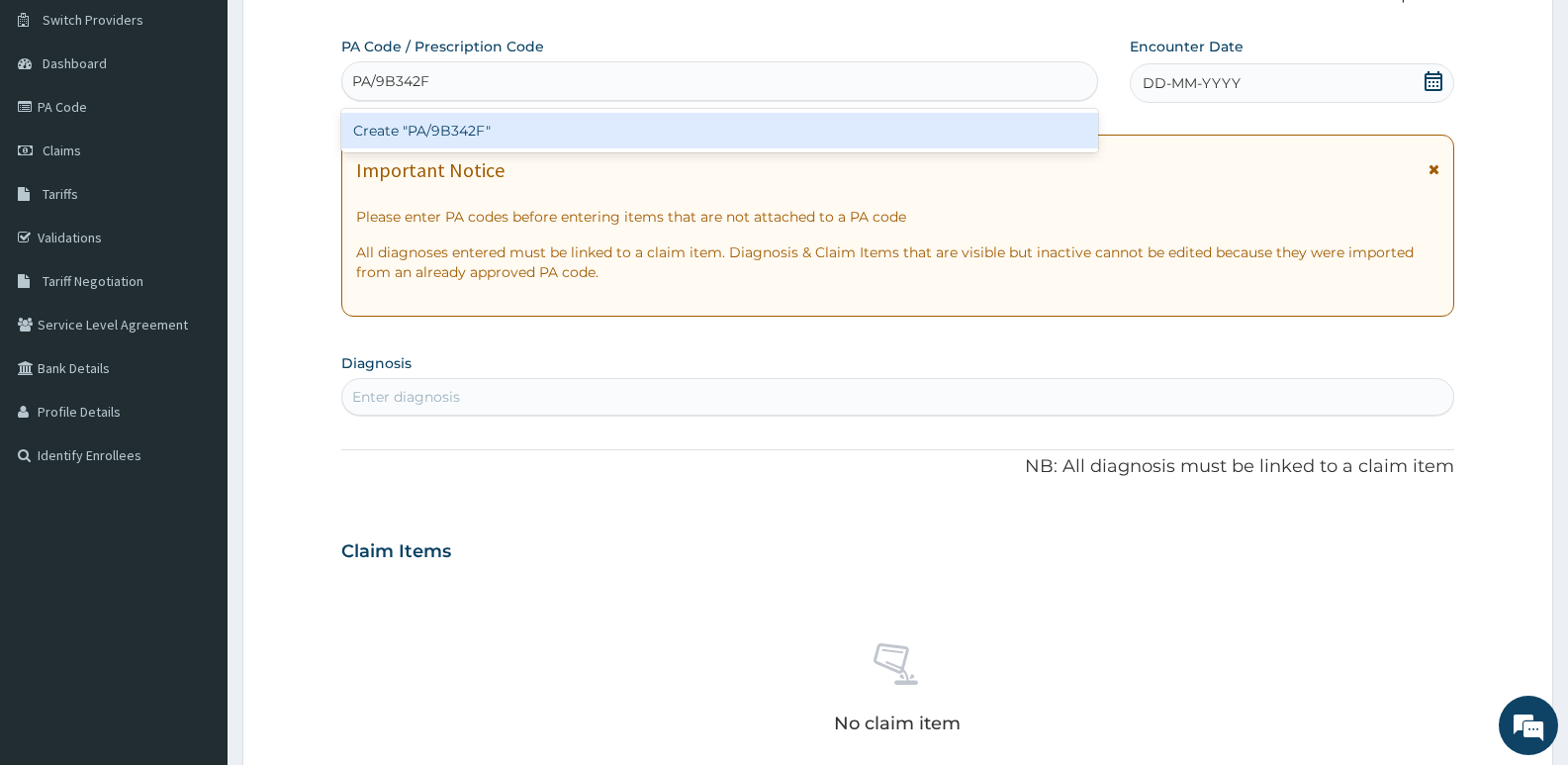
click at [501, 126] on div "Create "PA/9B342F"" at bounding box center [719, 131] width 757 height 36
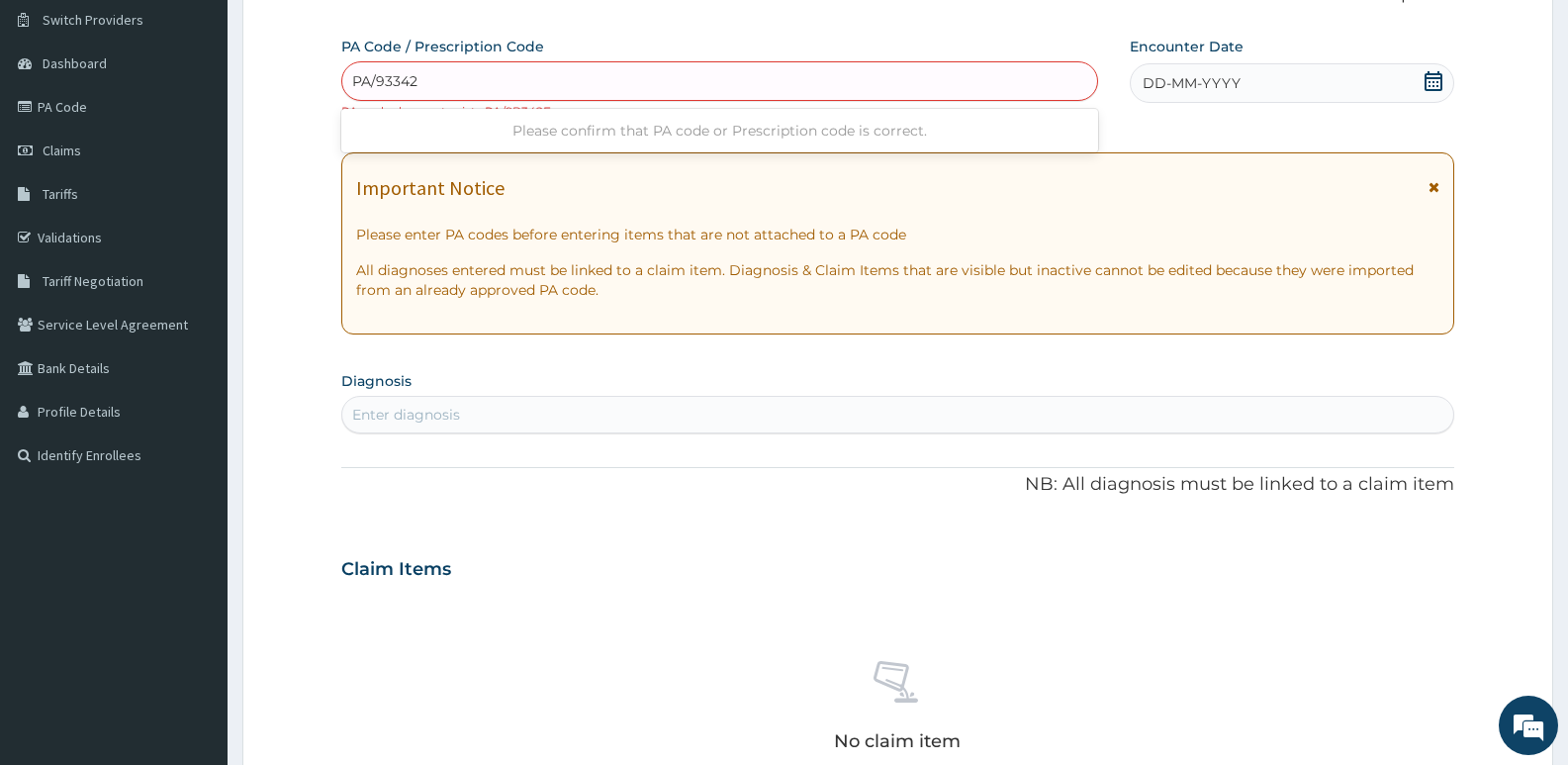
type input "PA/93342F"
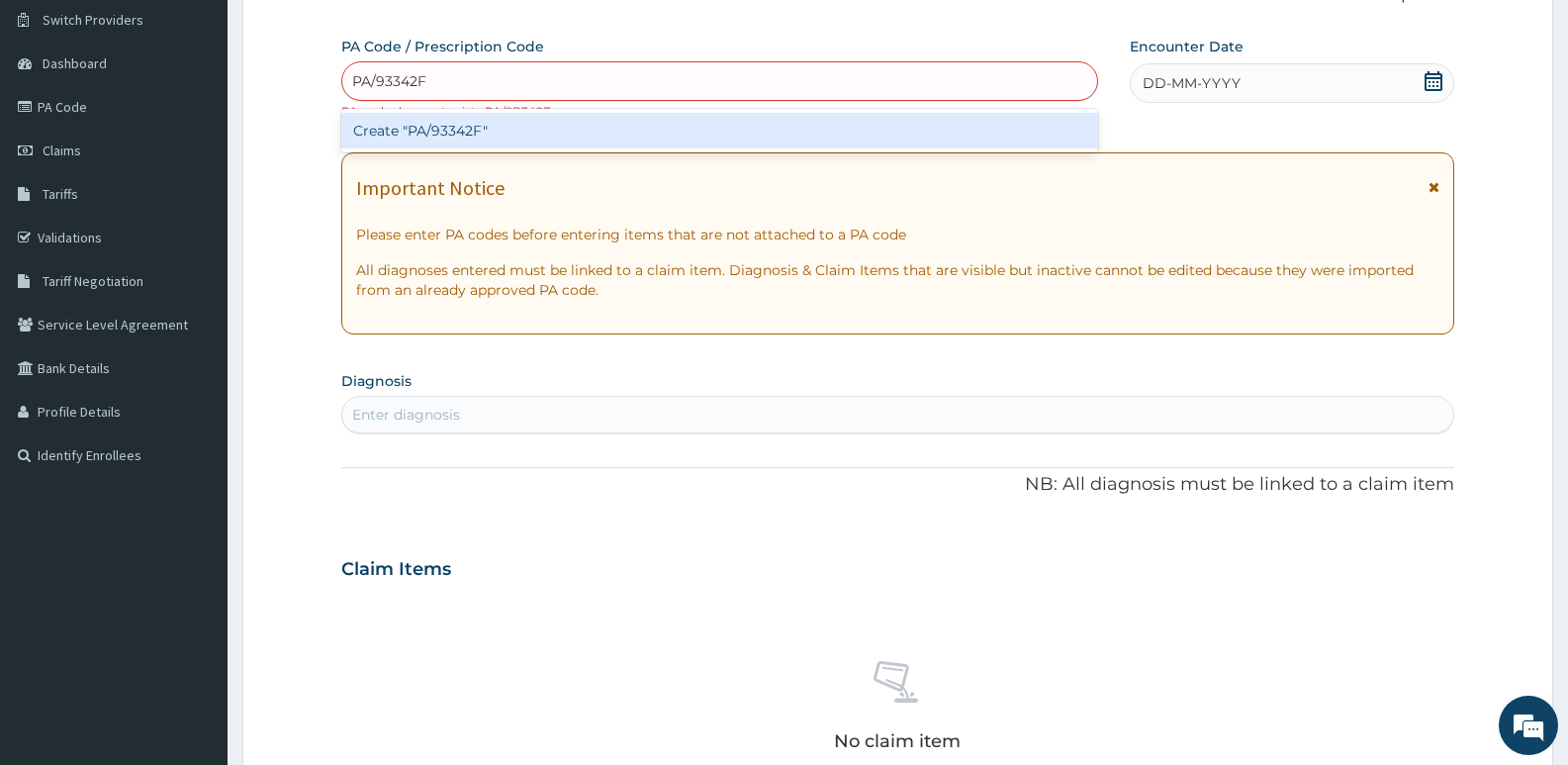
click at [495, 129] on div "Create "PA/93342F"" at bounding box center [719, 131] width 757 height 36
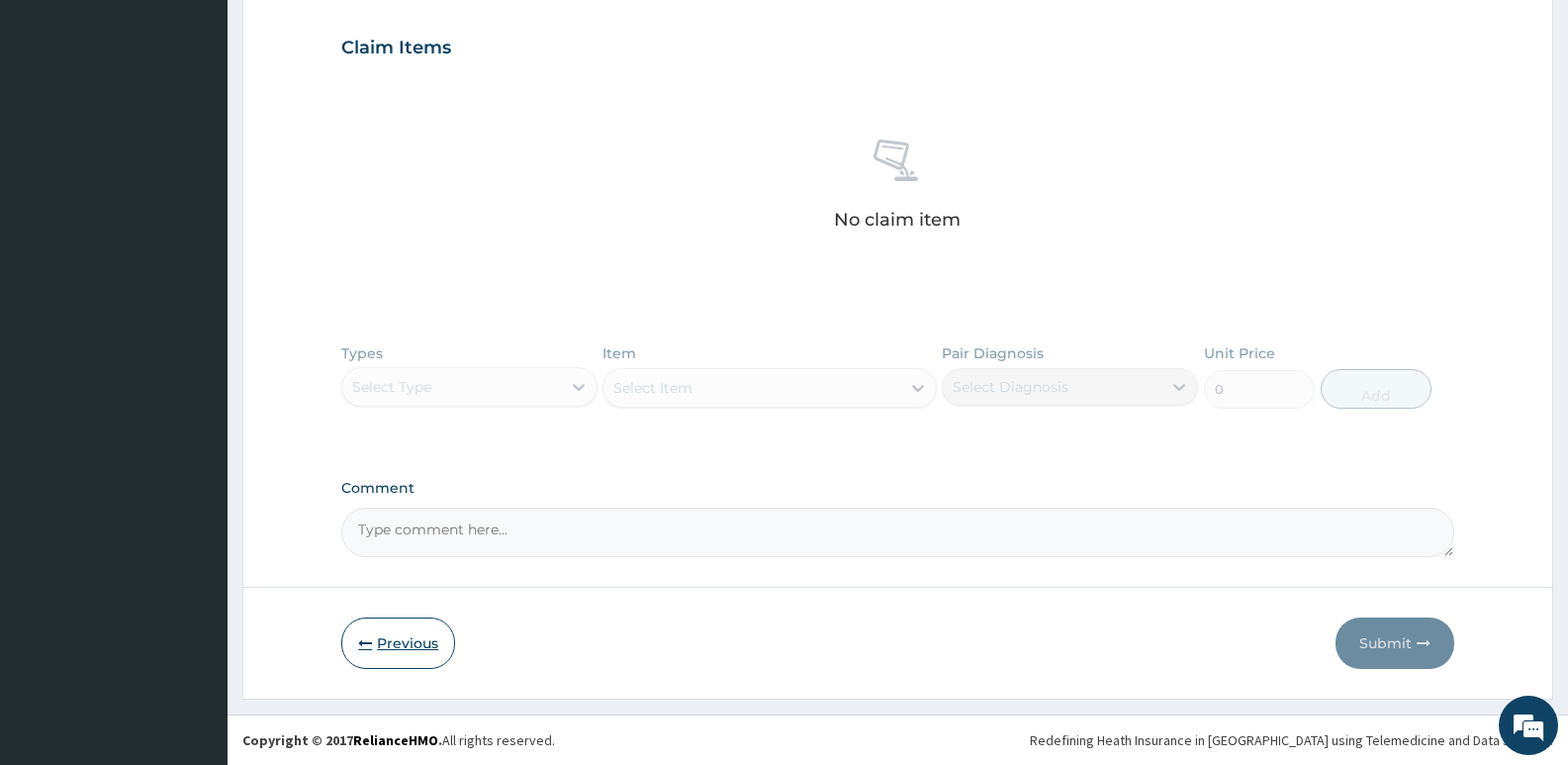
click at [409, 641] on button "Previous" at bounding box center [398, 643] width 114 height 52
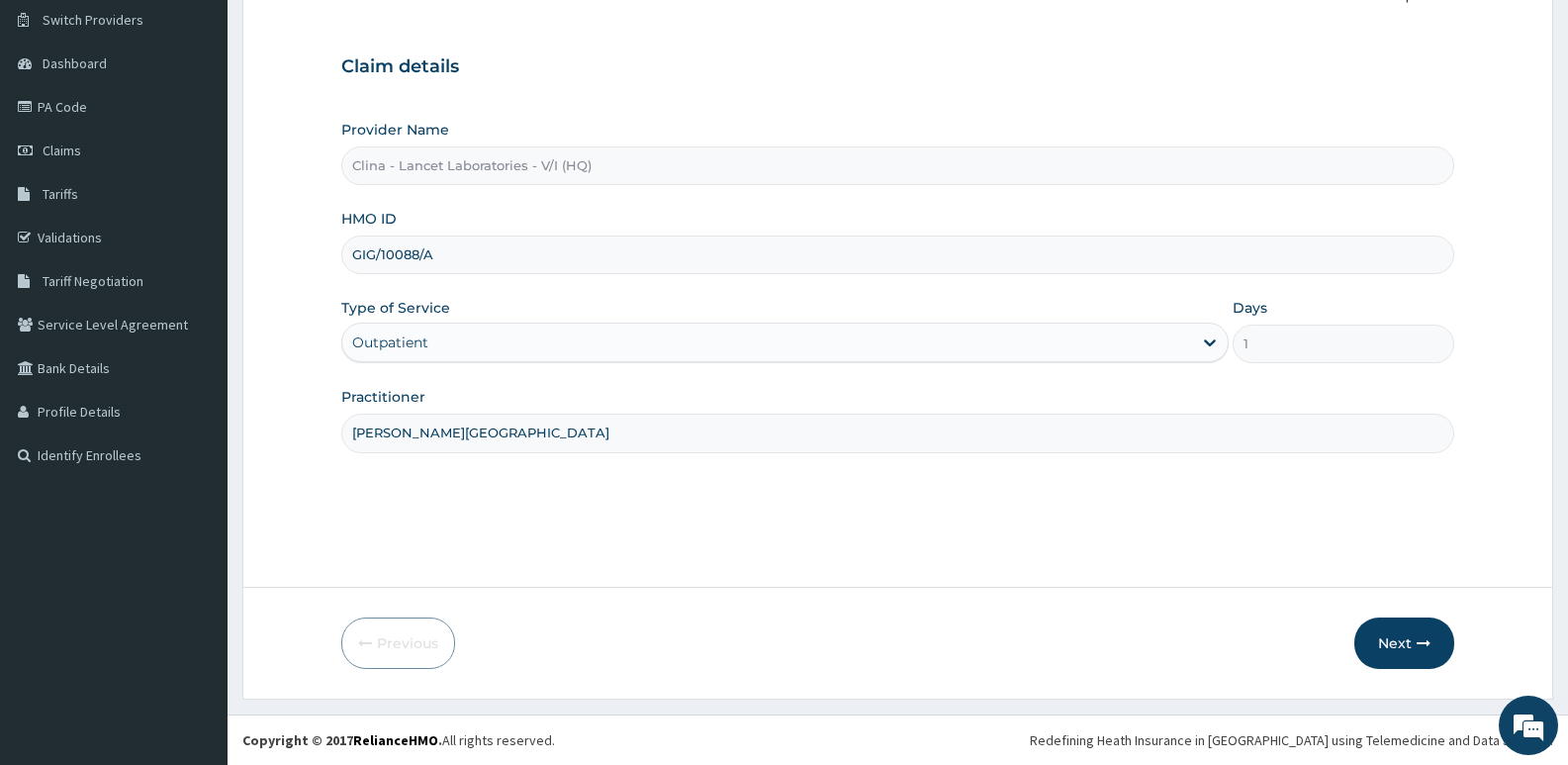
click at [466, 251] on input "GIG/10088/A" at bounding box center [897, 254] width 1113 height 39
type input "G"
type input "PTE/10053/A"
click at [1411, 645] on button "Next" at bounding box center [1405, 643] width 100 height 52
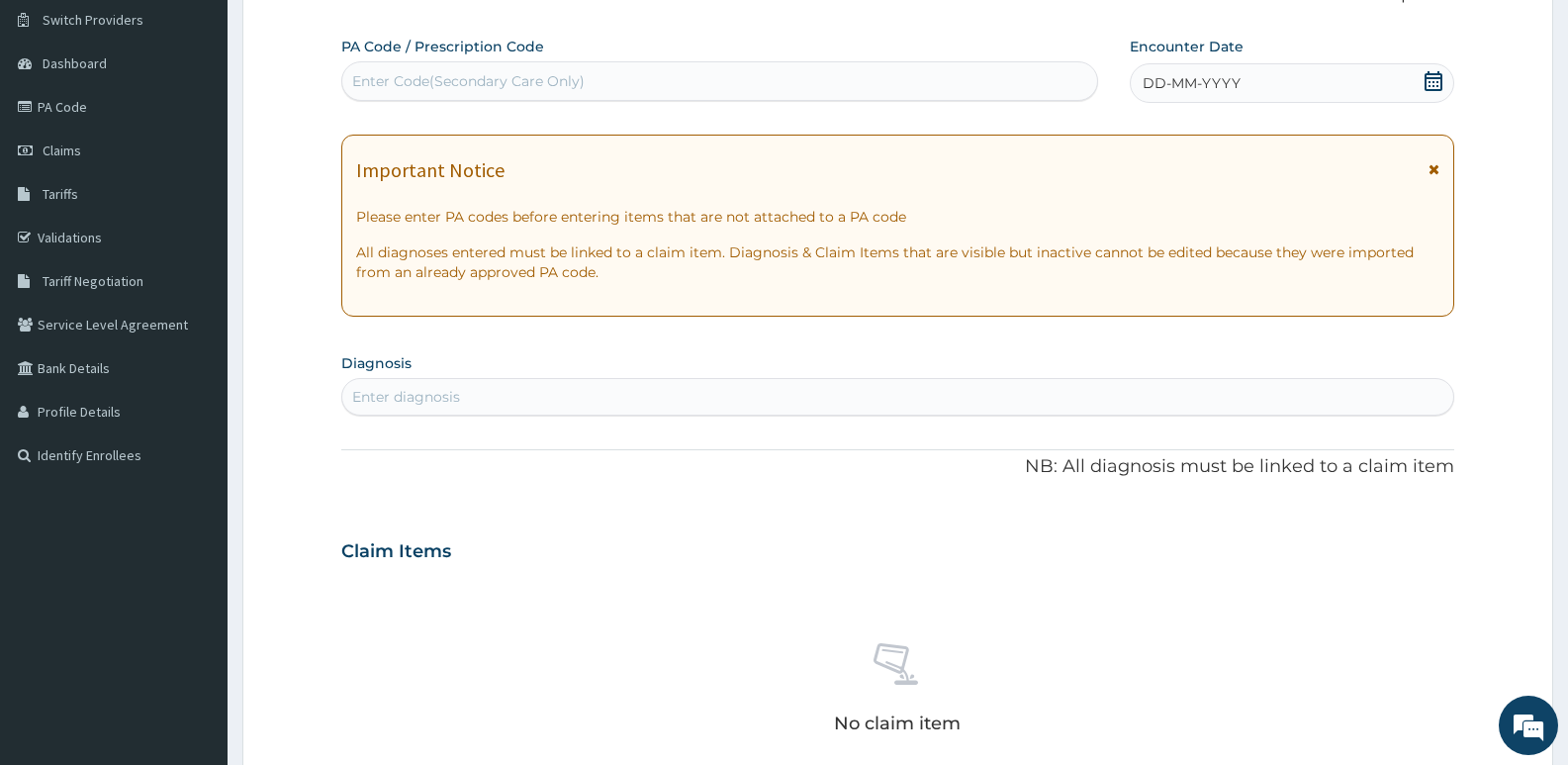
click at [398, 79] on div "Enter Code(Secondary Care Only)" at bounding box center [468, 81] width 232 height 20
type input "PA/B01136"
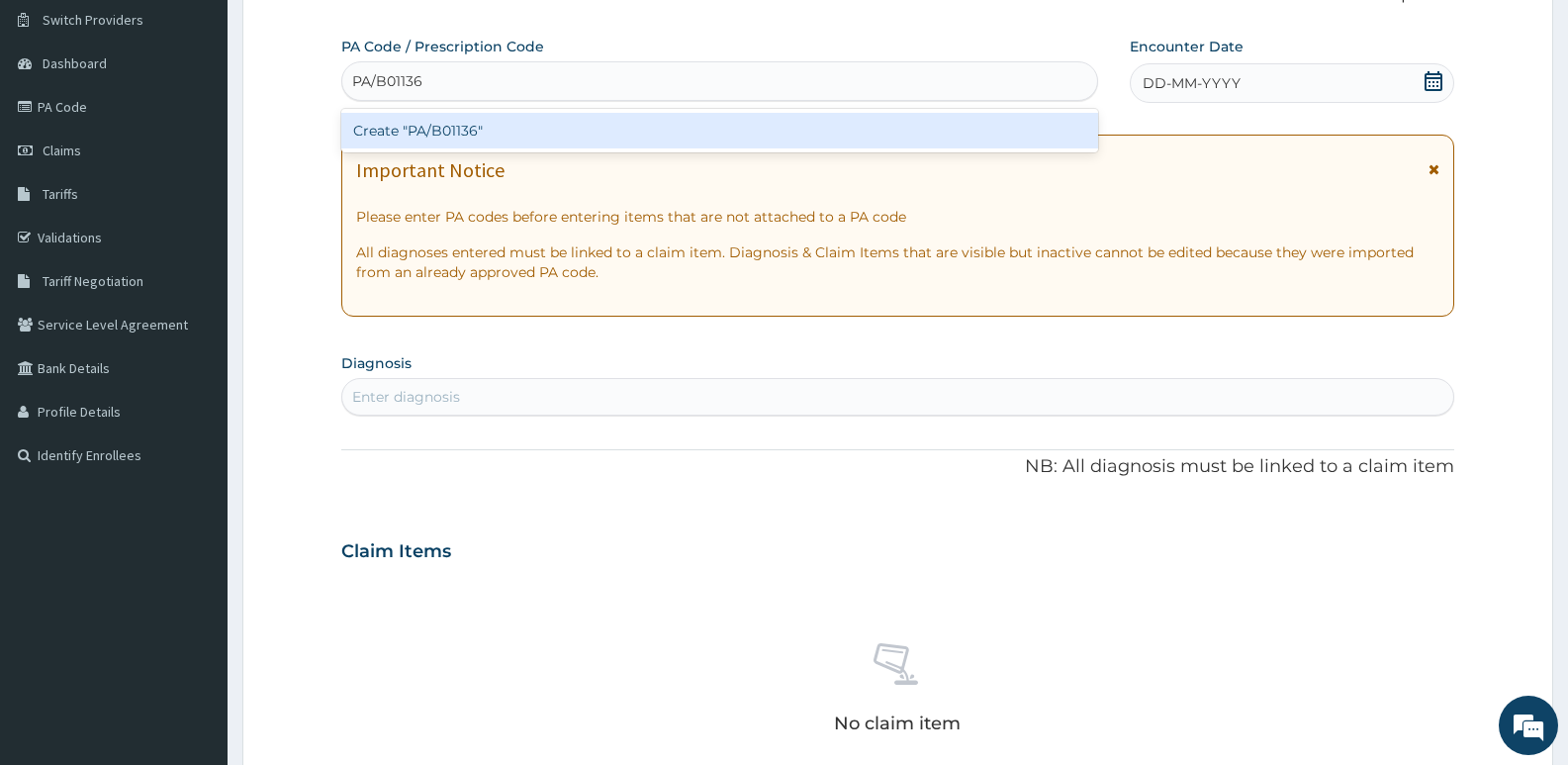
click at [549, 121] on div "Create "PA/B01136"" at bounding box center [719, 131] width 757 height 36
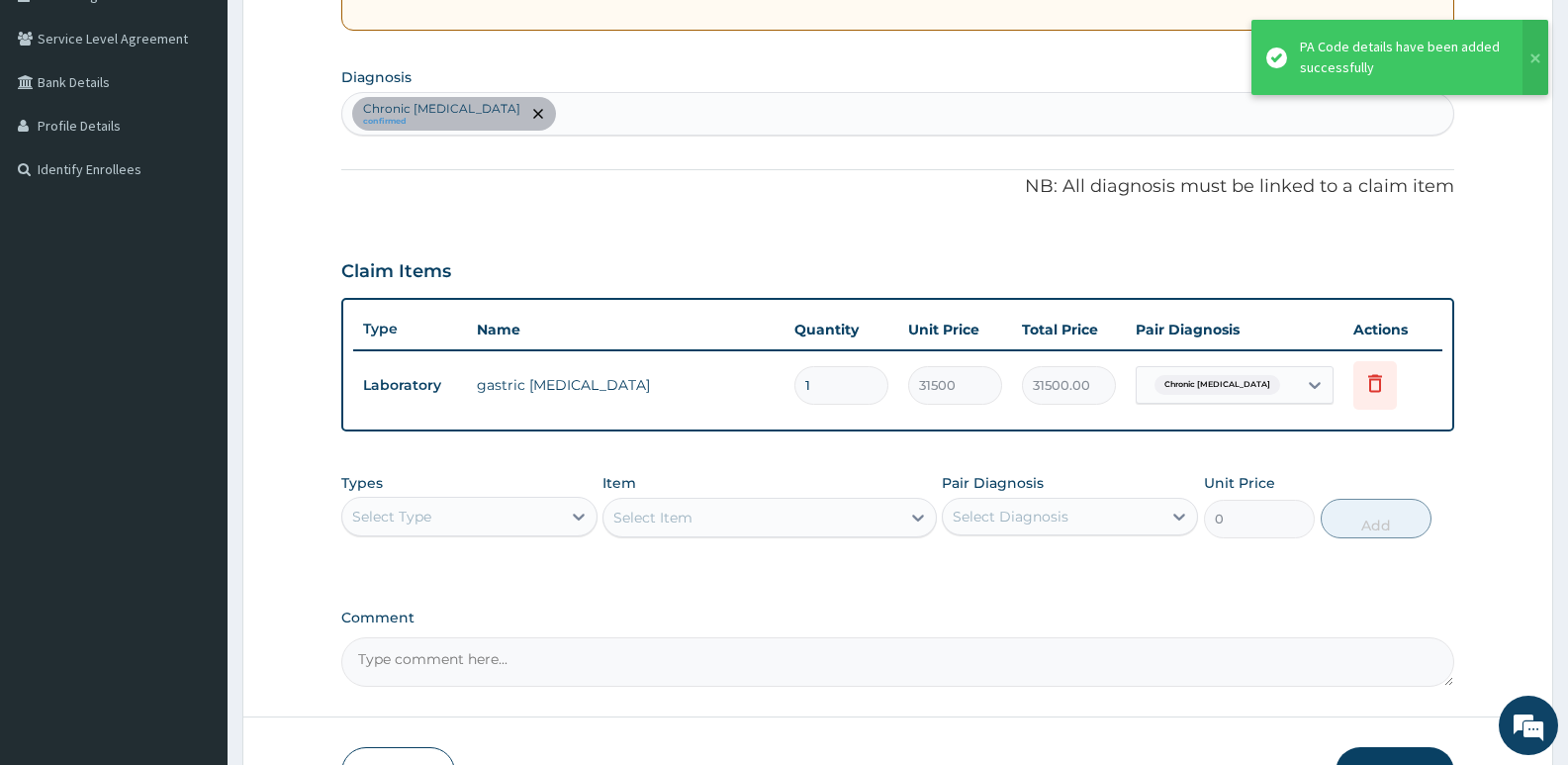
scroll to position [450, 0]
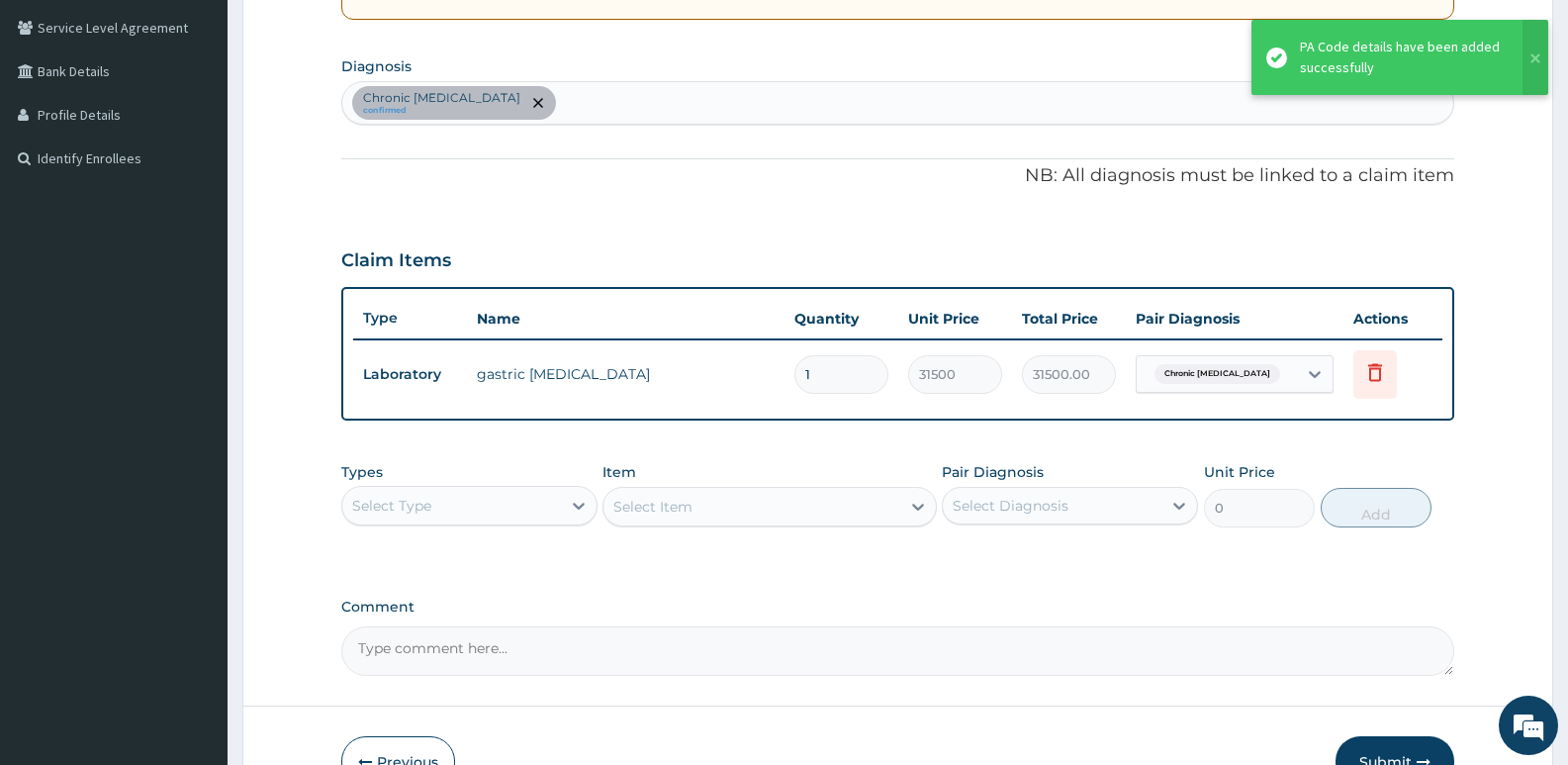
type input "0"
type input "0.00"
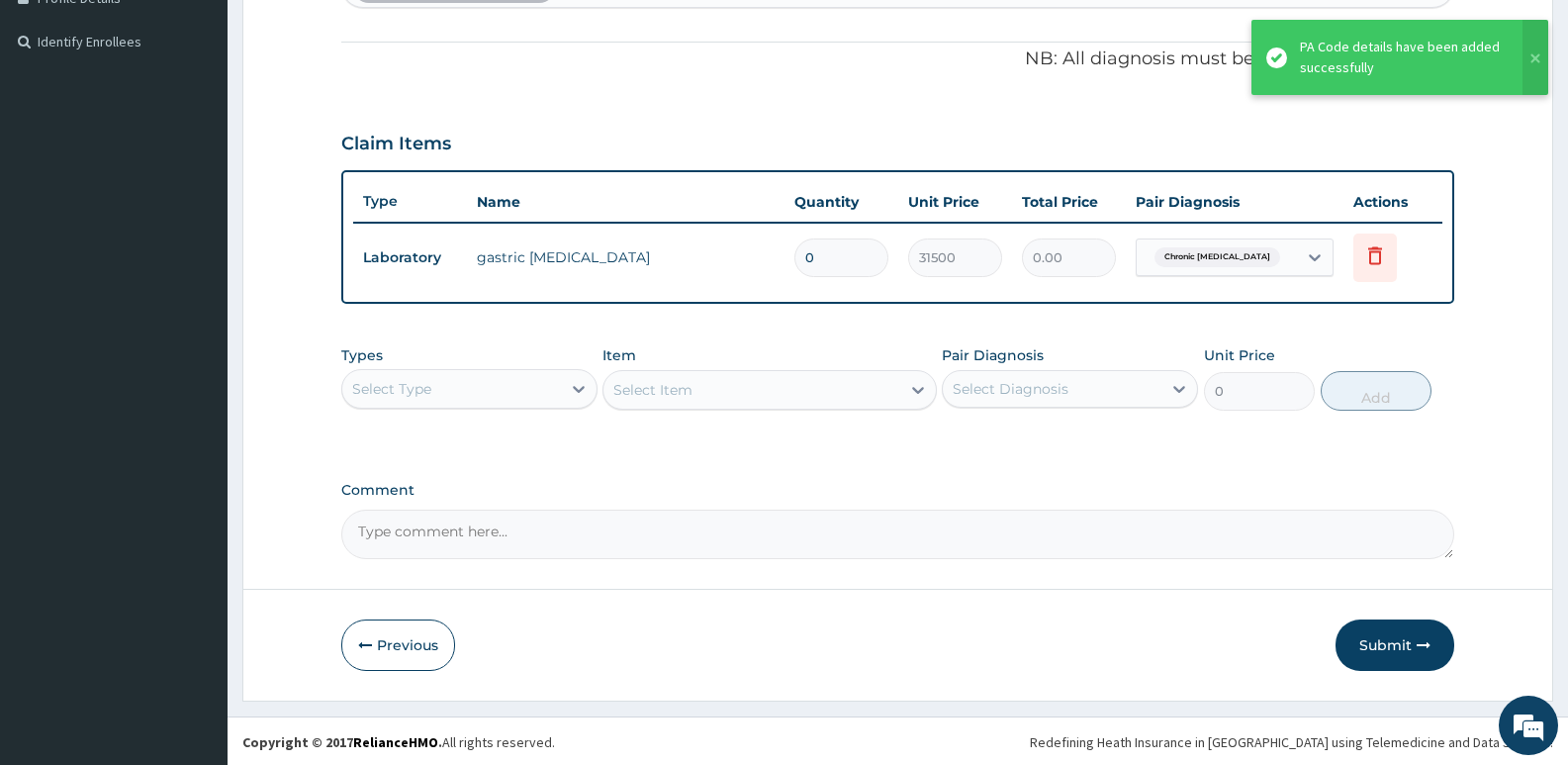
scroll to position [569, 0]
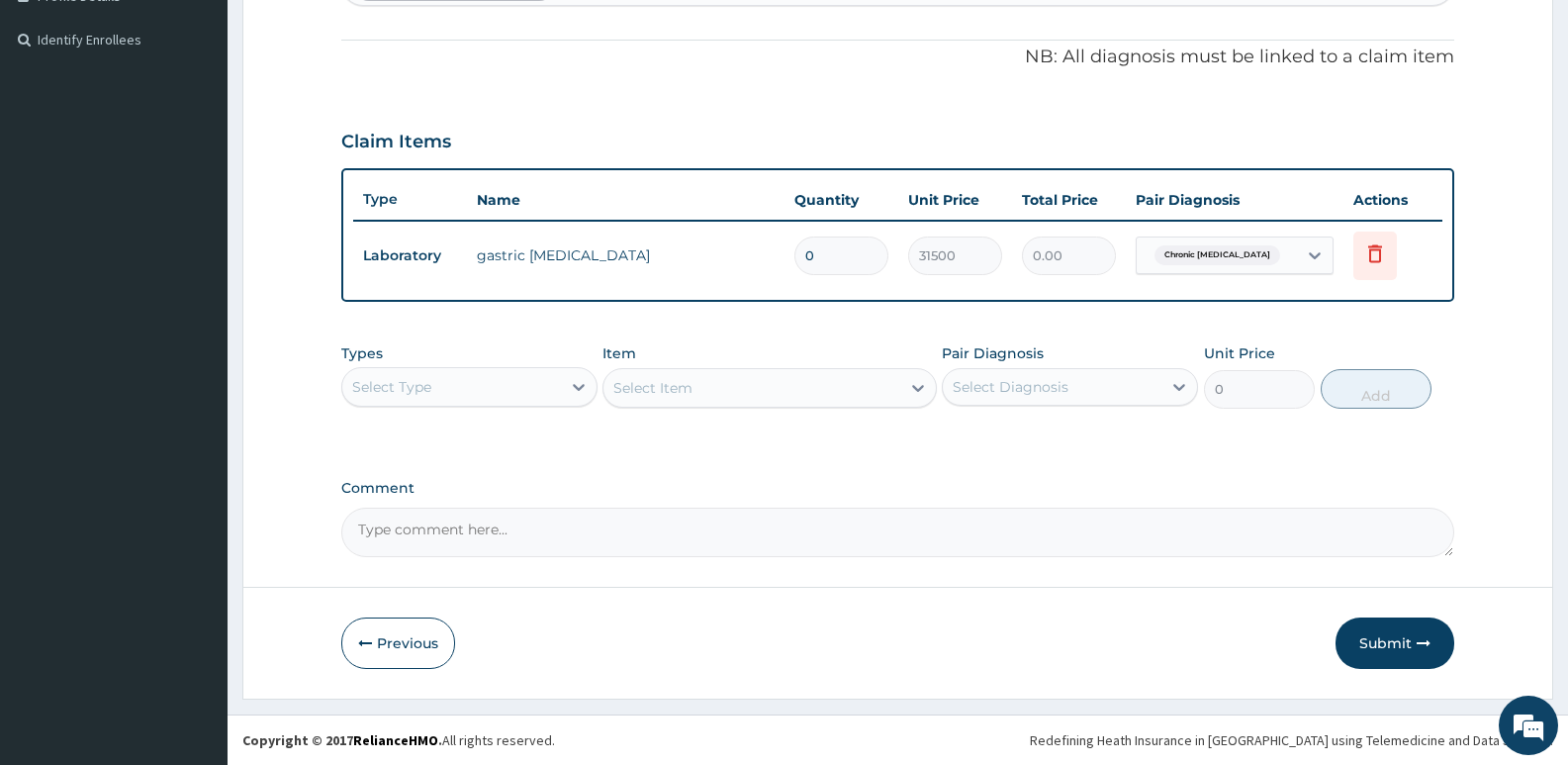
type input "0"
click at [676, 385] on div "Select Item" at bounding box center [769, 388] width 333 height 40
click at [1388, 625] on button "Submit" at bounding box center [1395, 643] width 119 height 52
click at [874, 529] on textarea "Comment" at bounding box center [897, 533] width 1113 height 50
click at [824, 263] on input "0" at bounding box center [841, 255] width 94 height 39
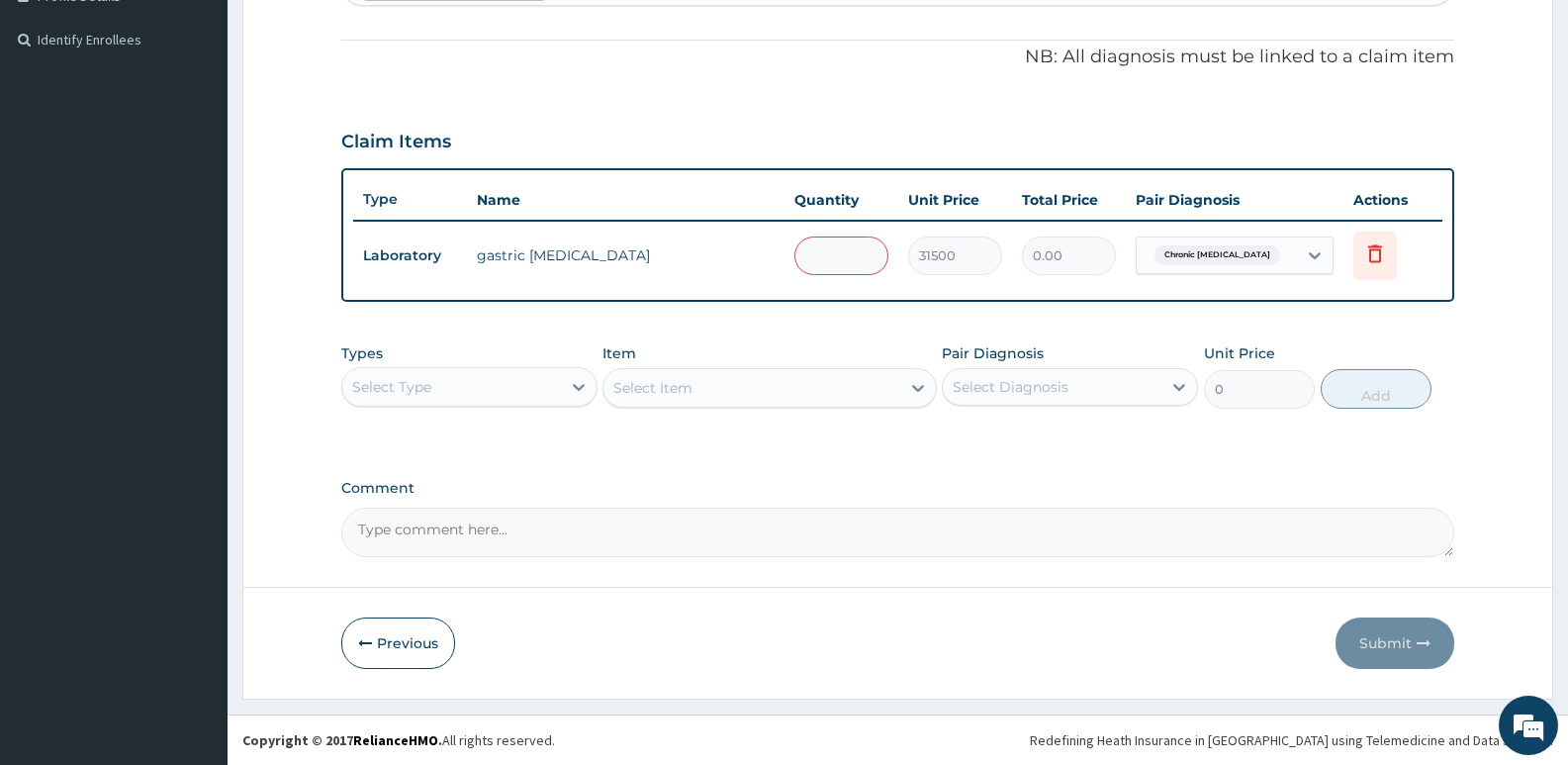
type input "0"
type input "1"
type input "31500.00"
type input "1"
click at [1390, 641] on button "Submit" at bounding box center [1395, 643] width 119 height 52
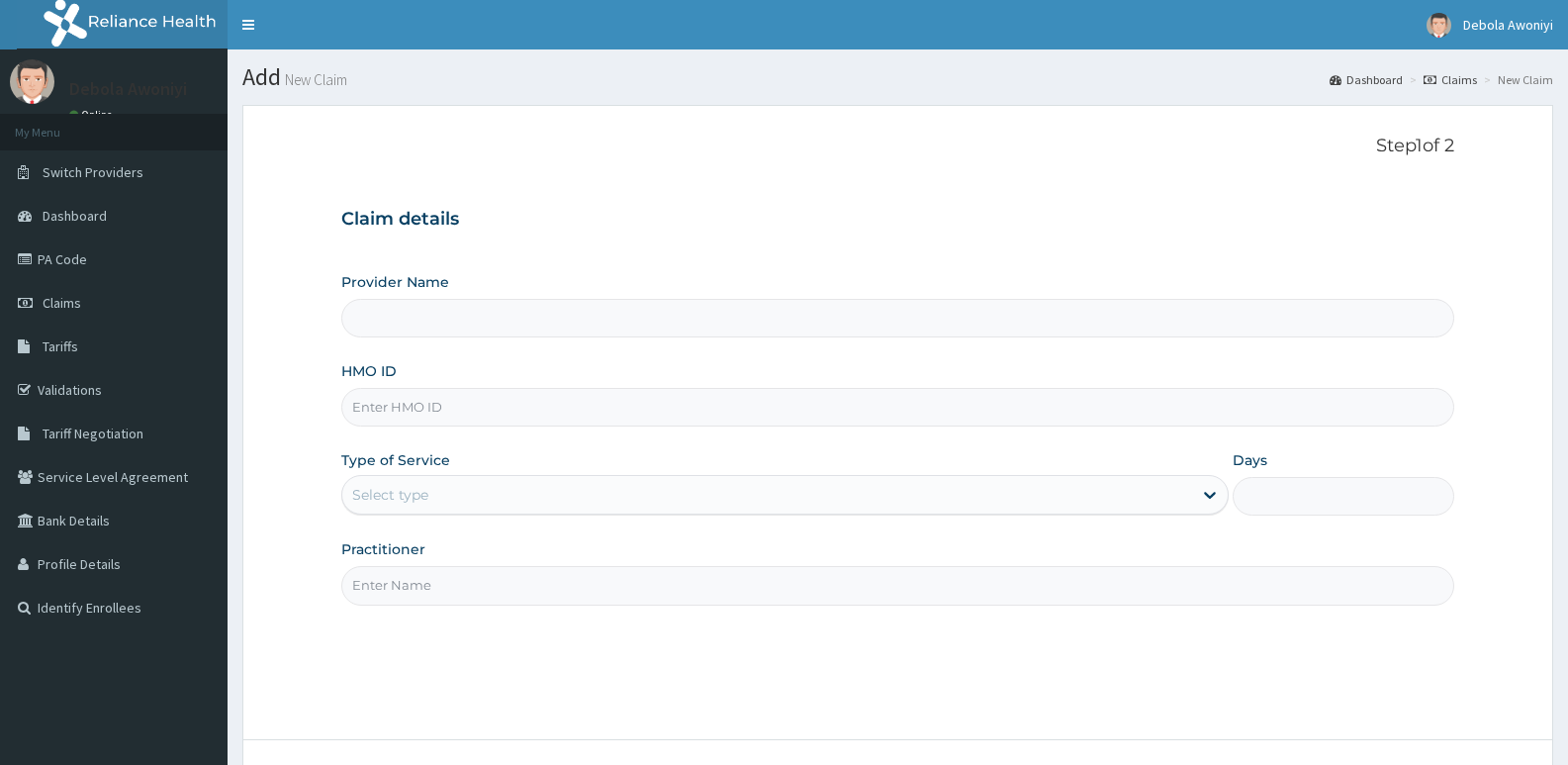
click at [527, 401] on input "HMO ID" at bounding box center [897, 407] width 1113 height 39
type input "Clina - Lancet Laboratories - V/I (HQ)"
type input "YOC/10039/A"
click at [439, 493] on div "Select type" at bounding box center [767, 495] width 849 height 32
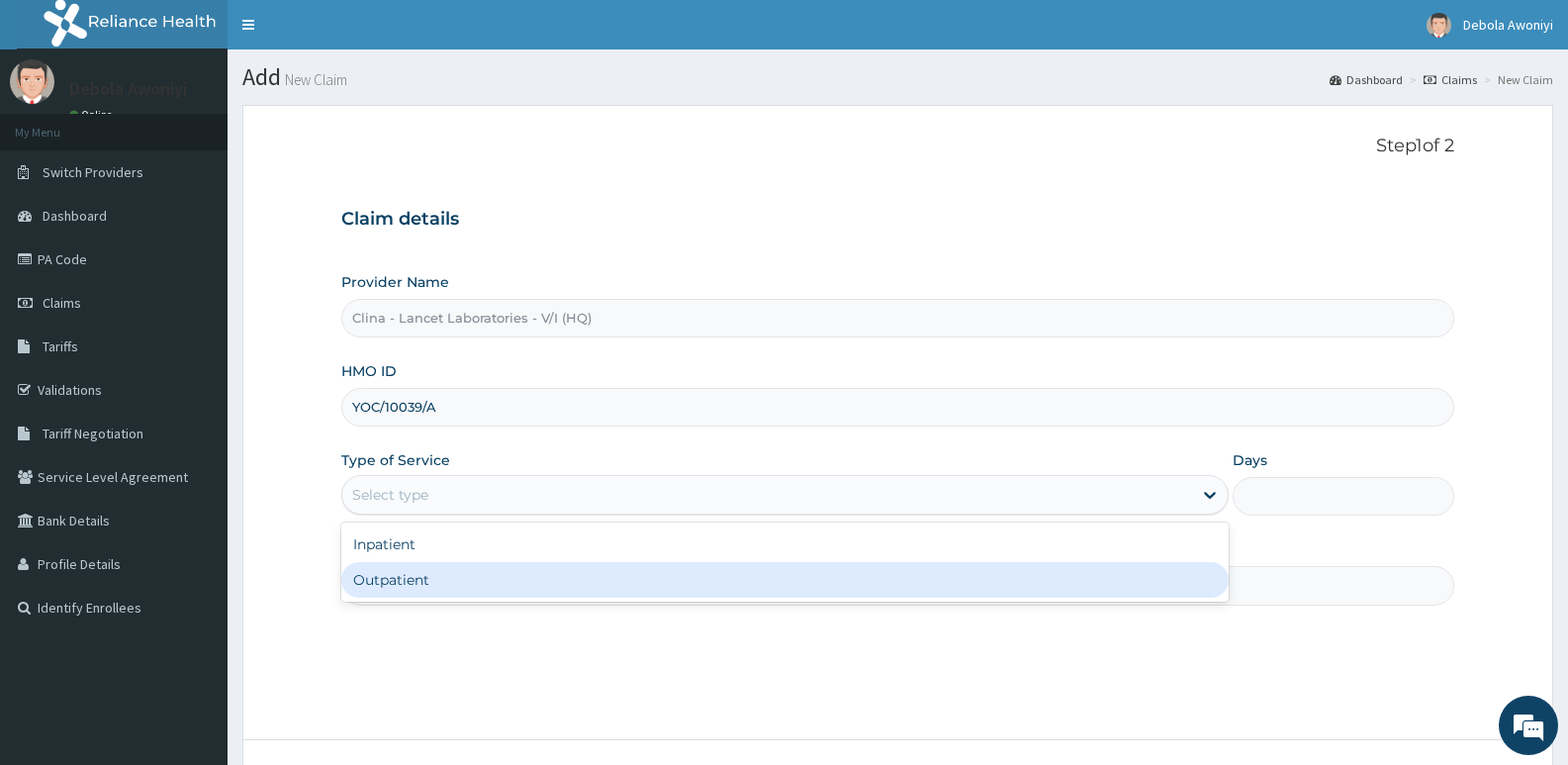
click at [451, 580] on div "Outpatient" at bounding box center [784, 580] width 886 height 36
type input "1"
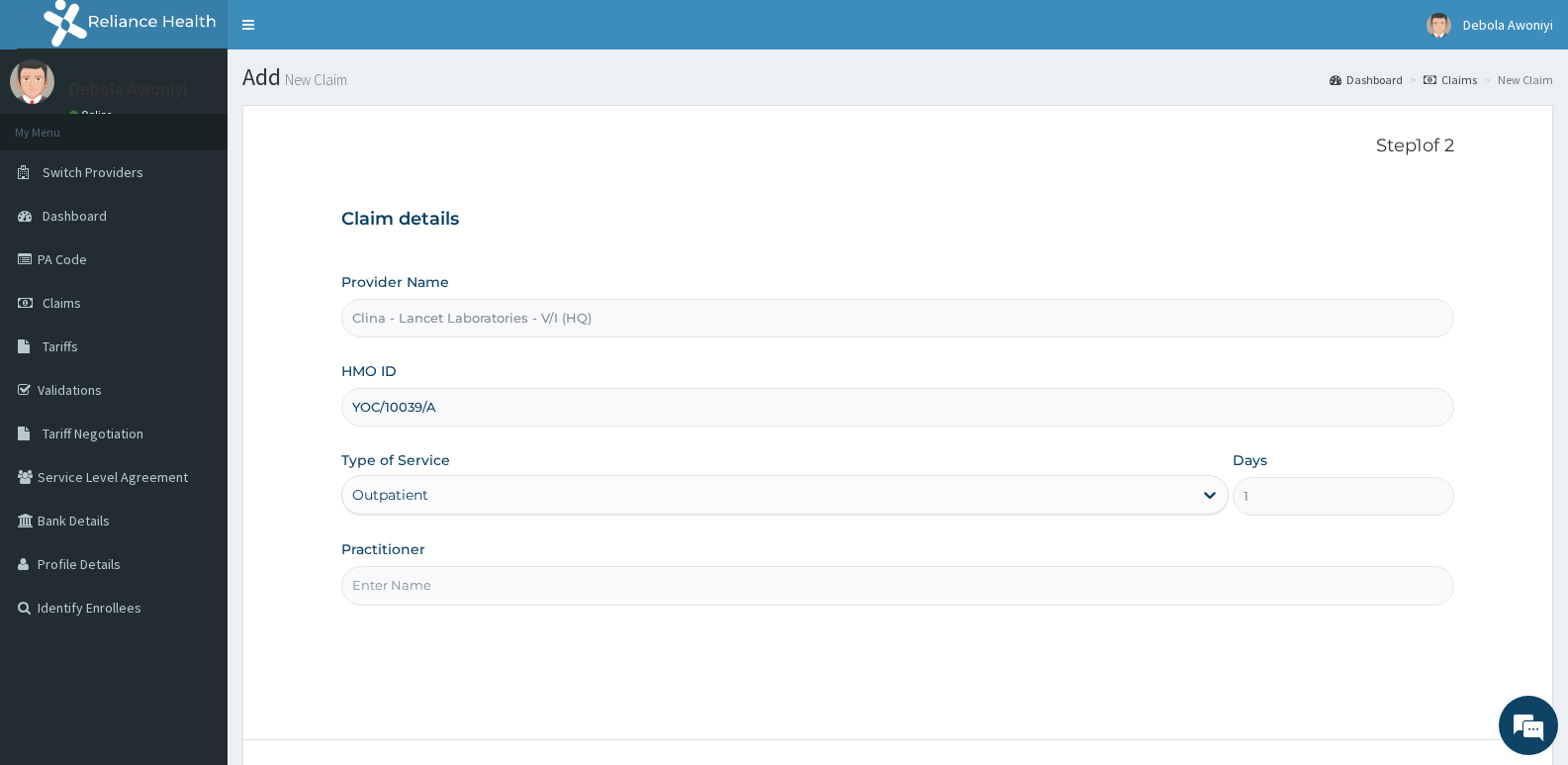
click at [455, 574] on input "Practitioner" at bounding box center [897, 585] width 1113 height 39
type input "DR. DAWODU"
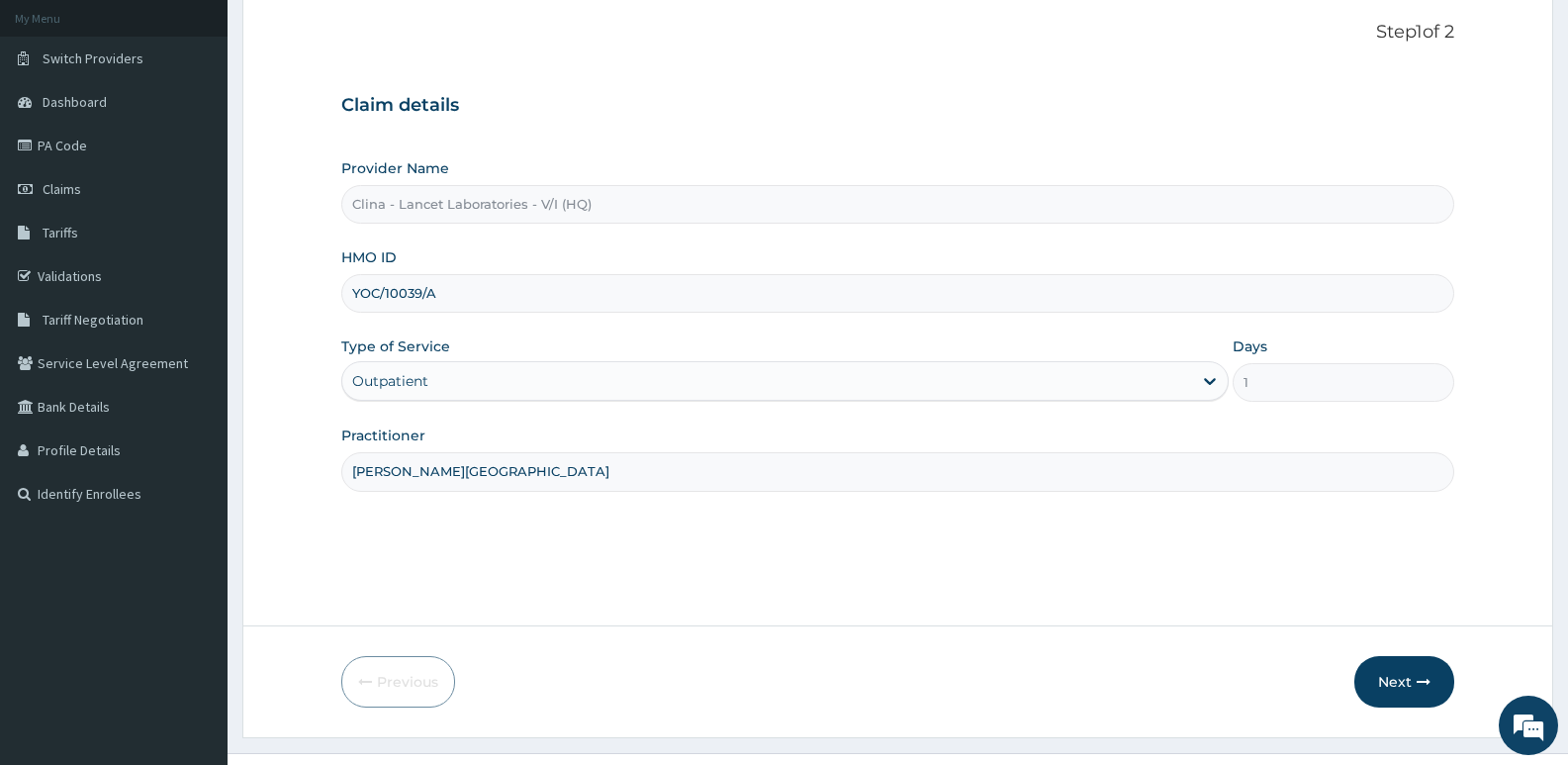
scroll to position [153, 0]
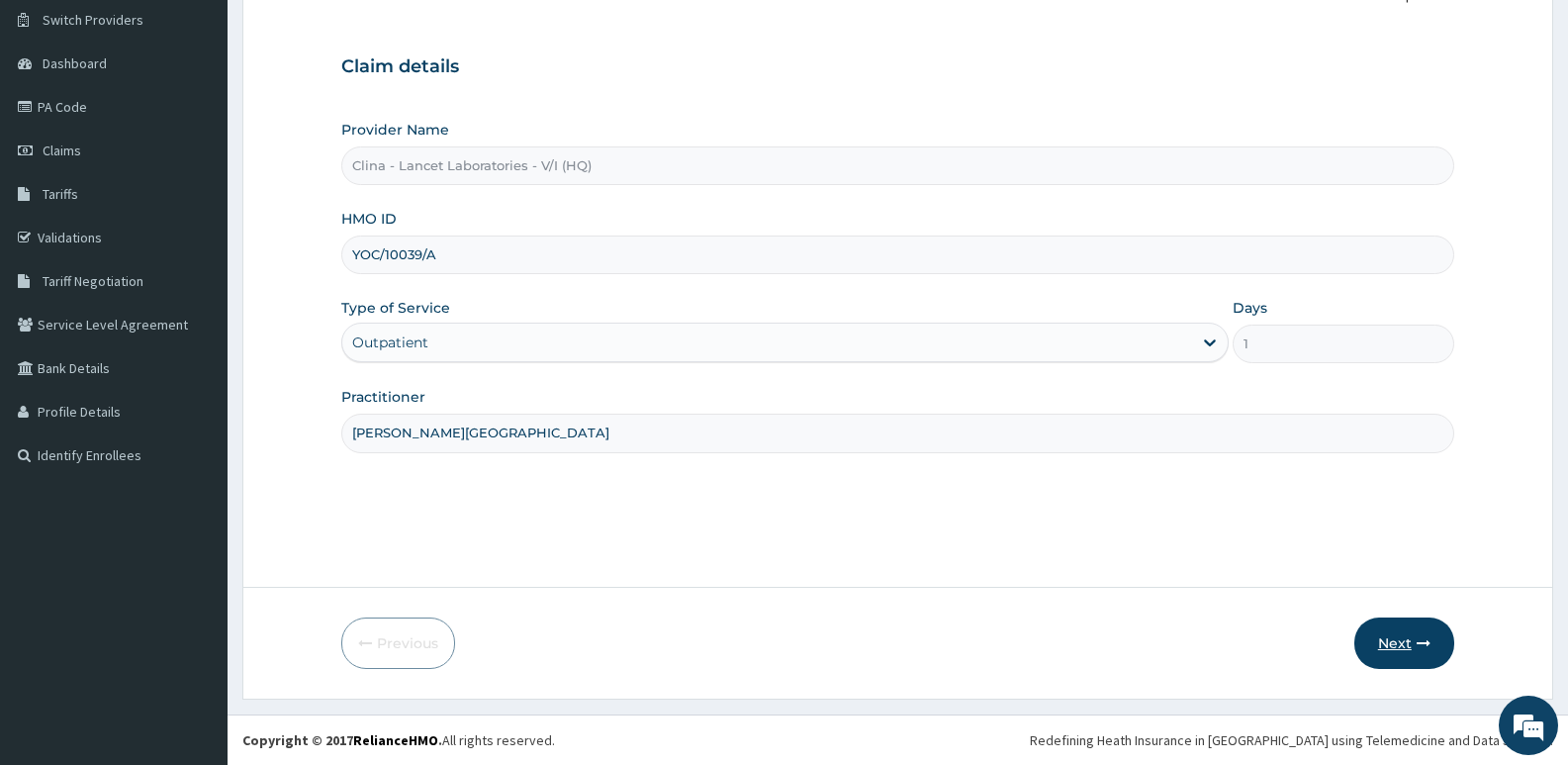
click at [1388, 636] on button "Next" at bounding box center [1405, 643] width 100 height 52
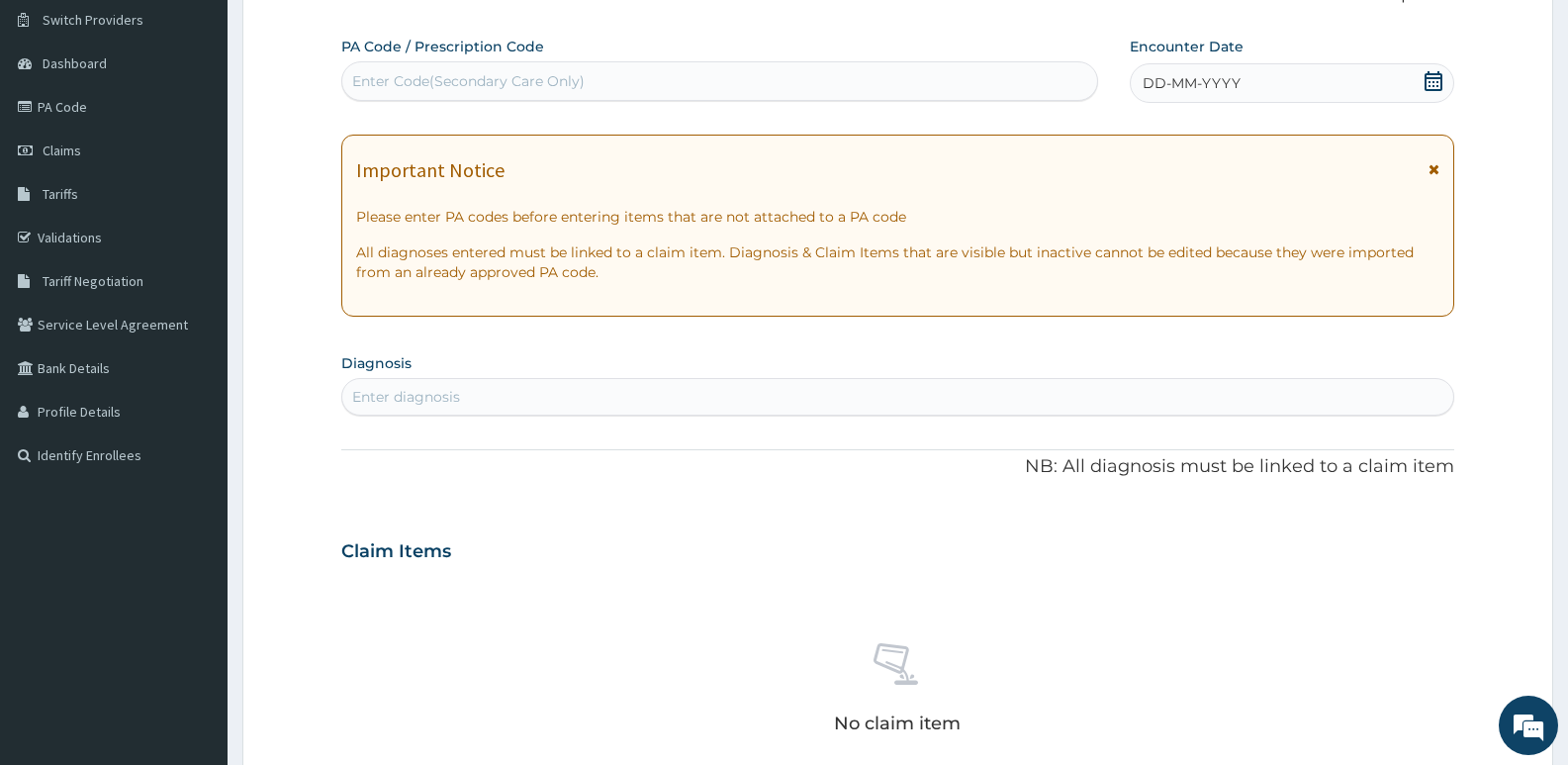
click at [409, 72] on div "Enter Code(Secondary Care Only)" at bounding box center [468, 81] width 232 height 20
type input "PA/343715"
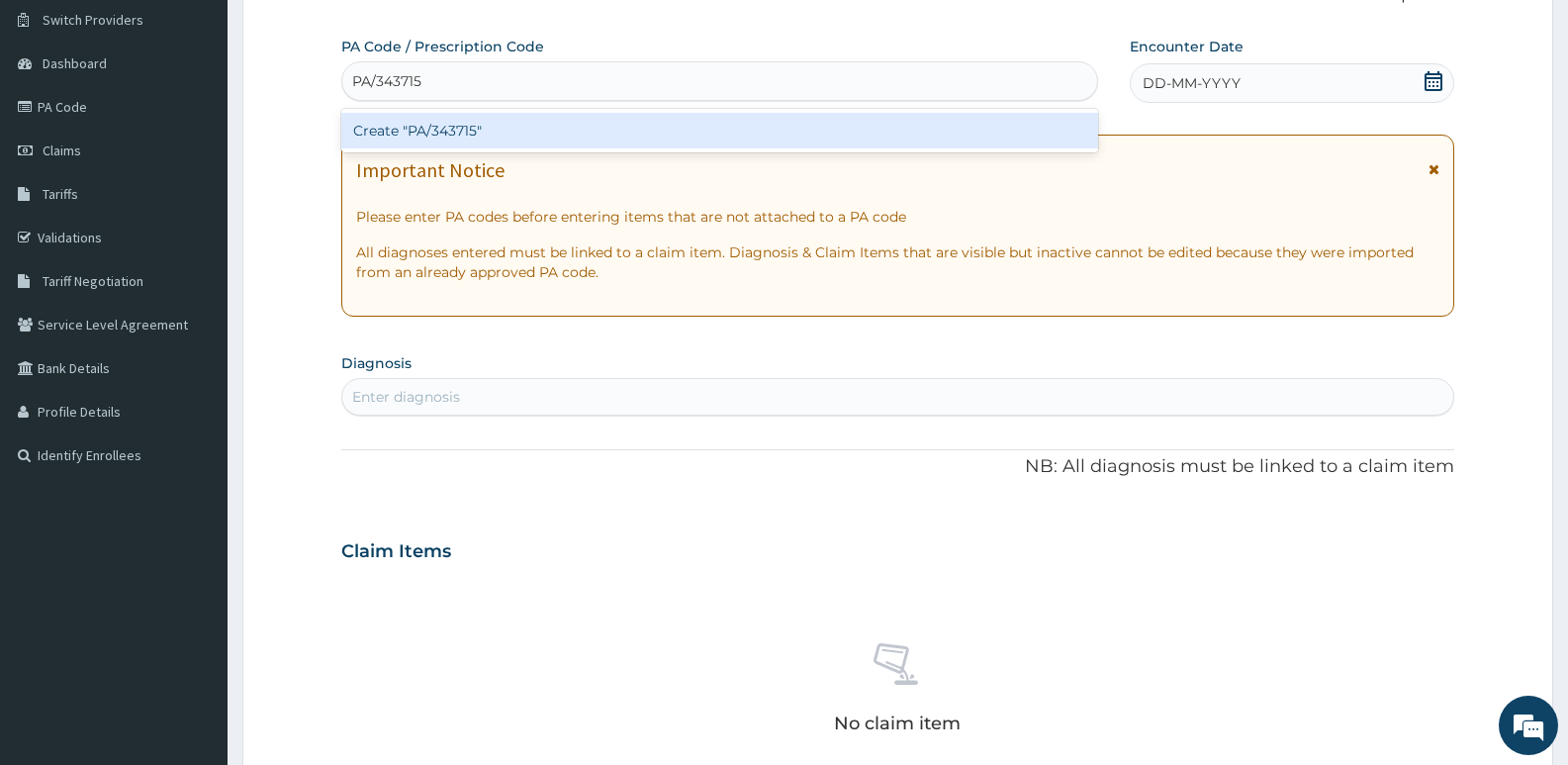
click at [462, 143] on div "Create "PA/343715"" at bounding box center [719, 131] width 757 height 36
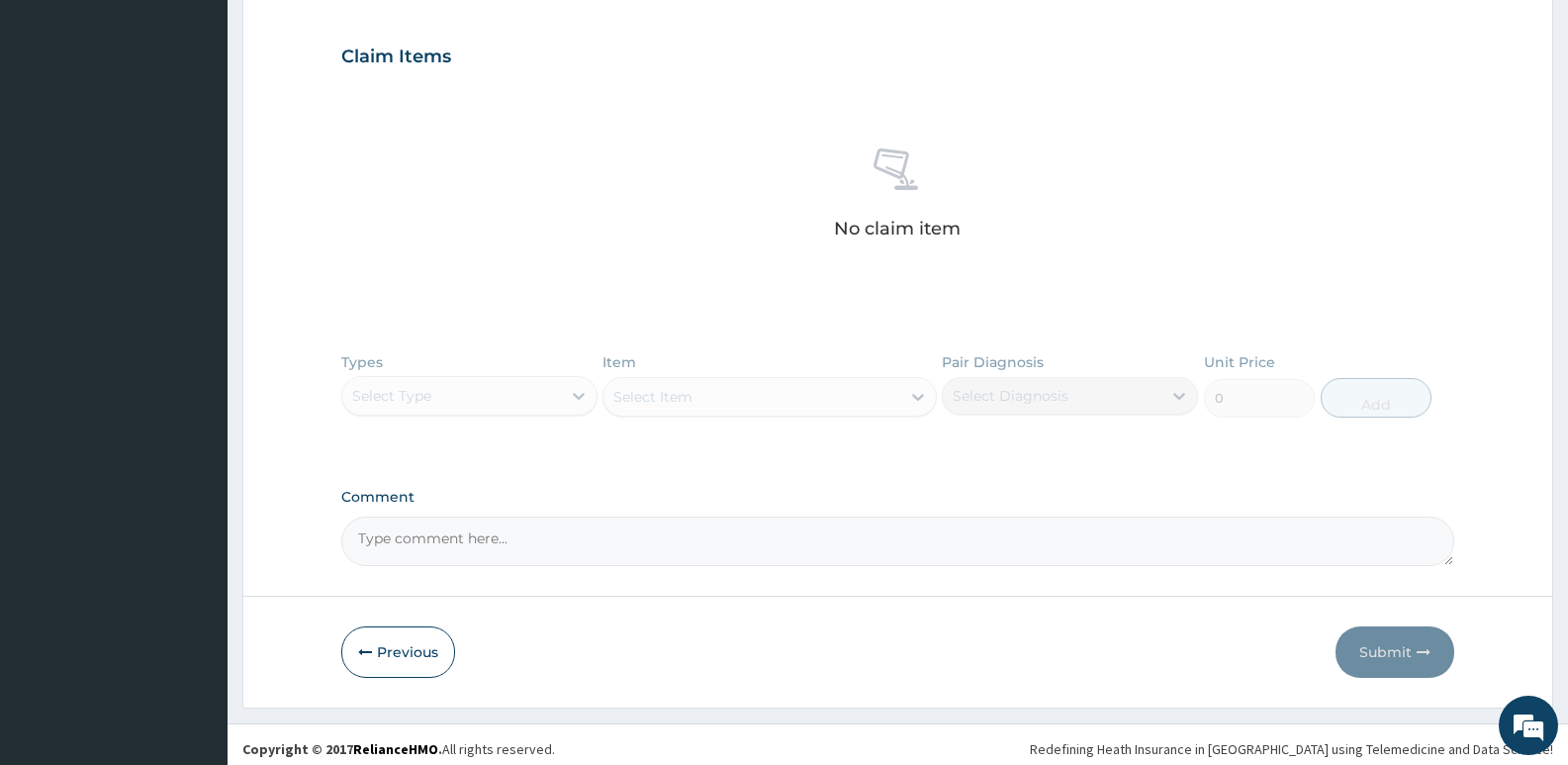
scroll to position [674, 0]
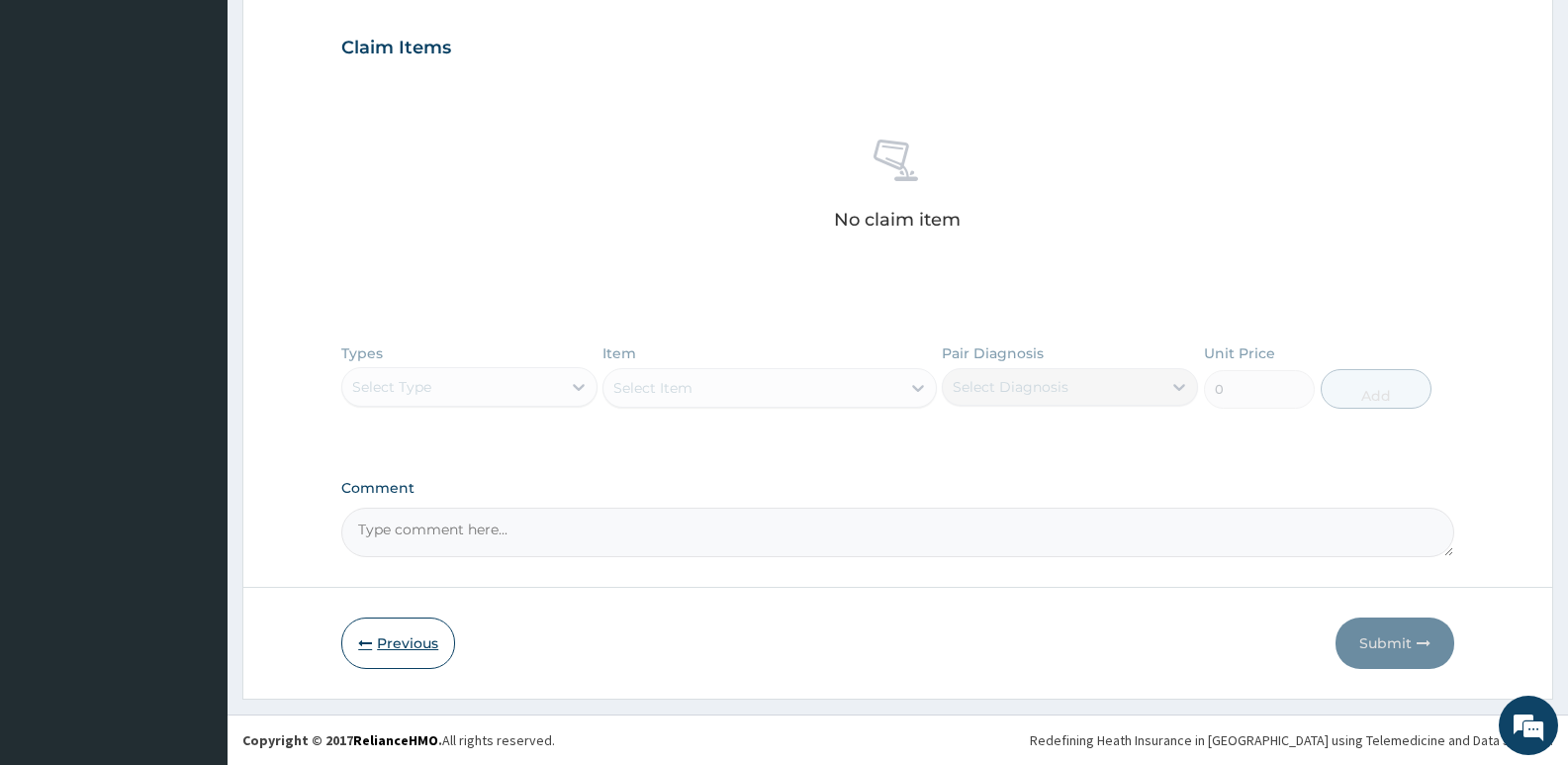
click at [401, 647] on button "Previous" at bounding box center [398, 643] width 114 height 52
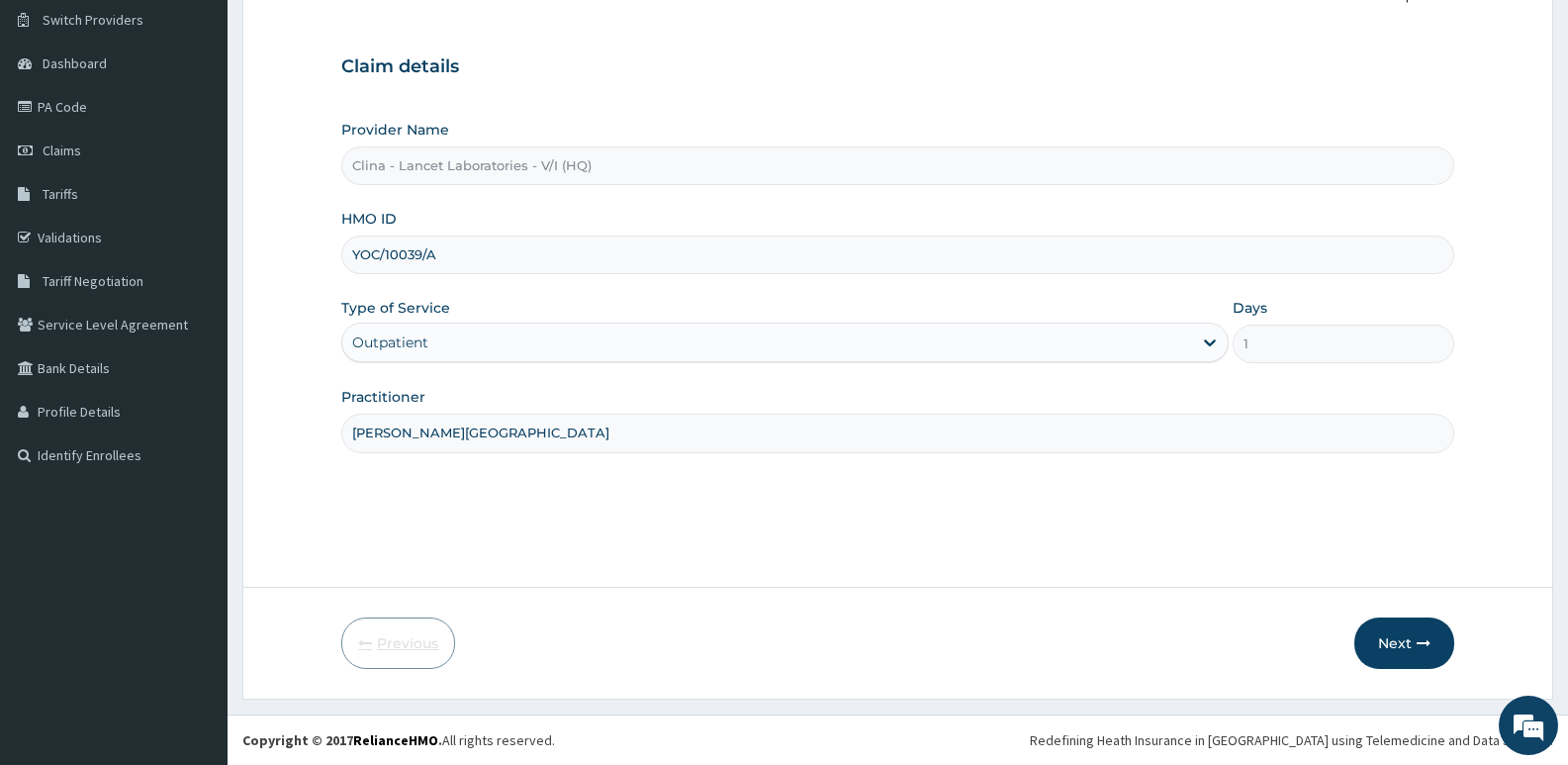
scroll to position [153, 0]
click at [454, 243] on input "YOC/10039/A" at bounding box center [897, 254] width 1113 height 39
type input "Y"
type input "BVT/10019/A"
click at [1386, 634] on button "Next" at bounding box center [1405, 643] width 100 height 52
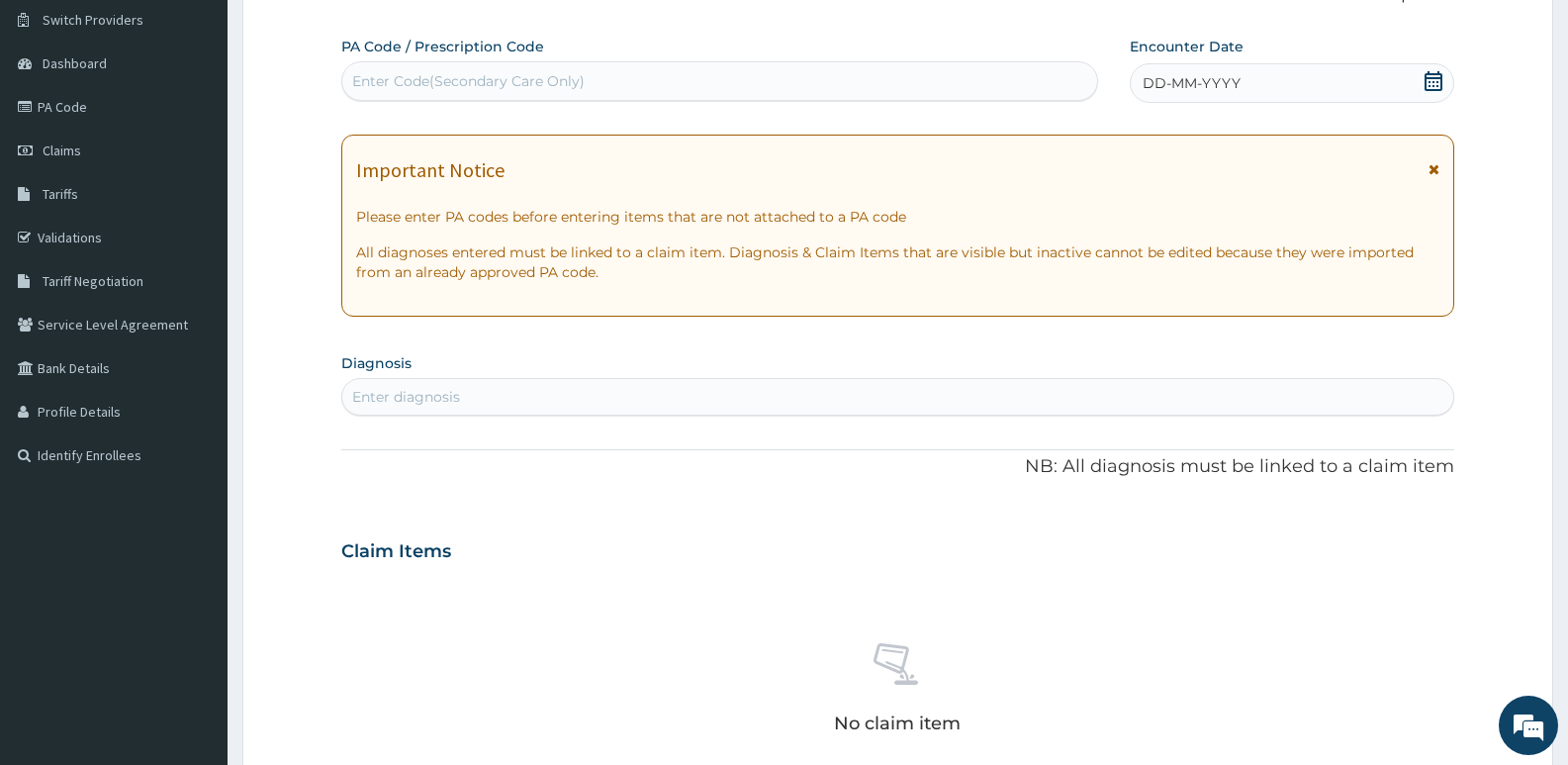
click at [506, 77] on div "Enter Code(Secondary Care Only)" at bounding box center [468, 81] width 232 height 20
type input "PA/92555A"
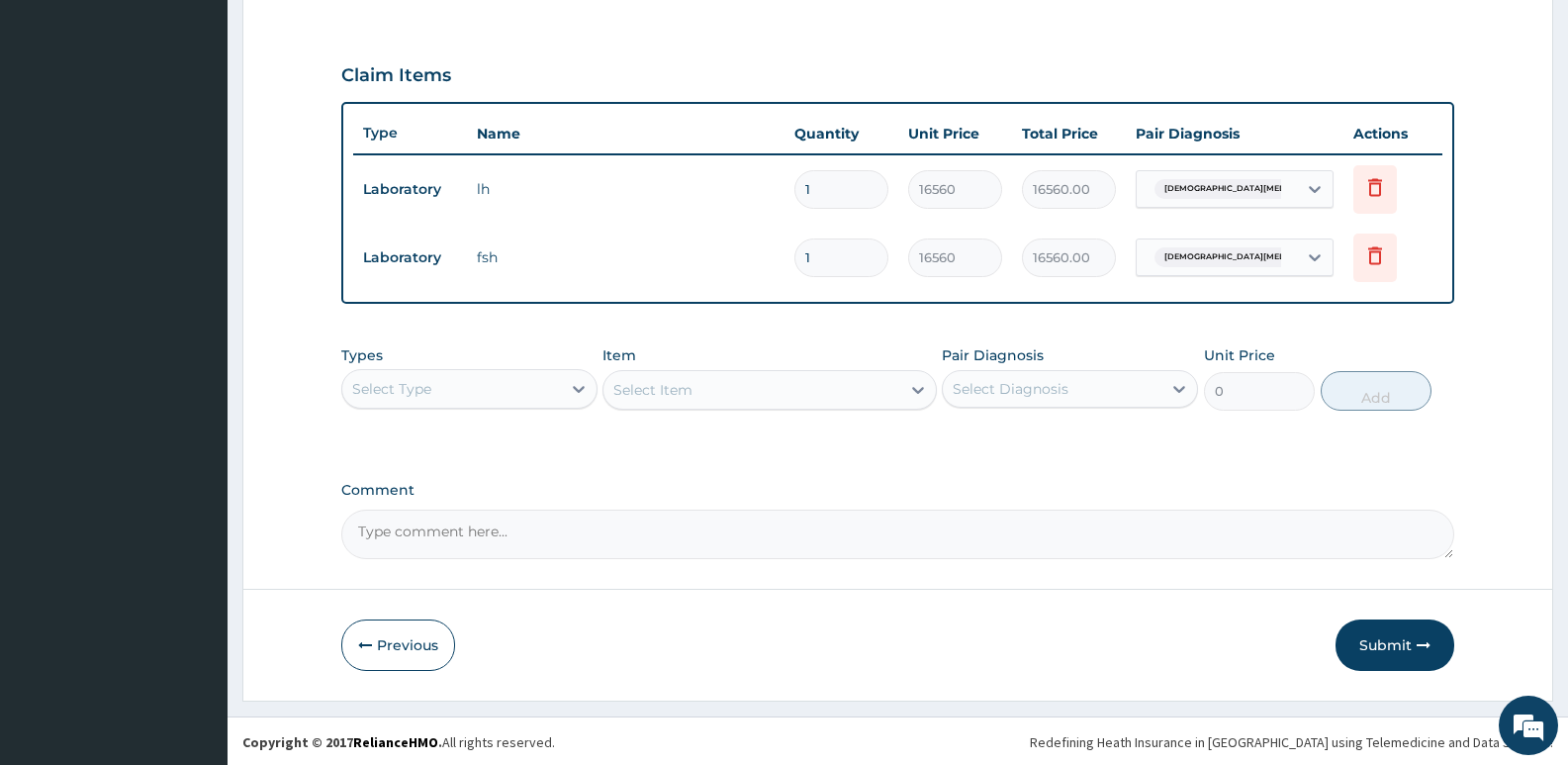
scroll to position [636, 0]
click at [1379, 635] on button "Submit" at bounding box center [1395, 643] width 119 height 52
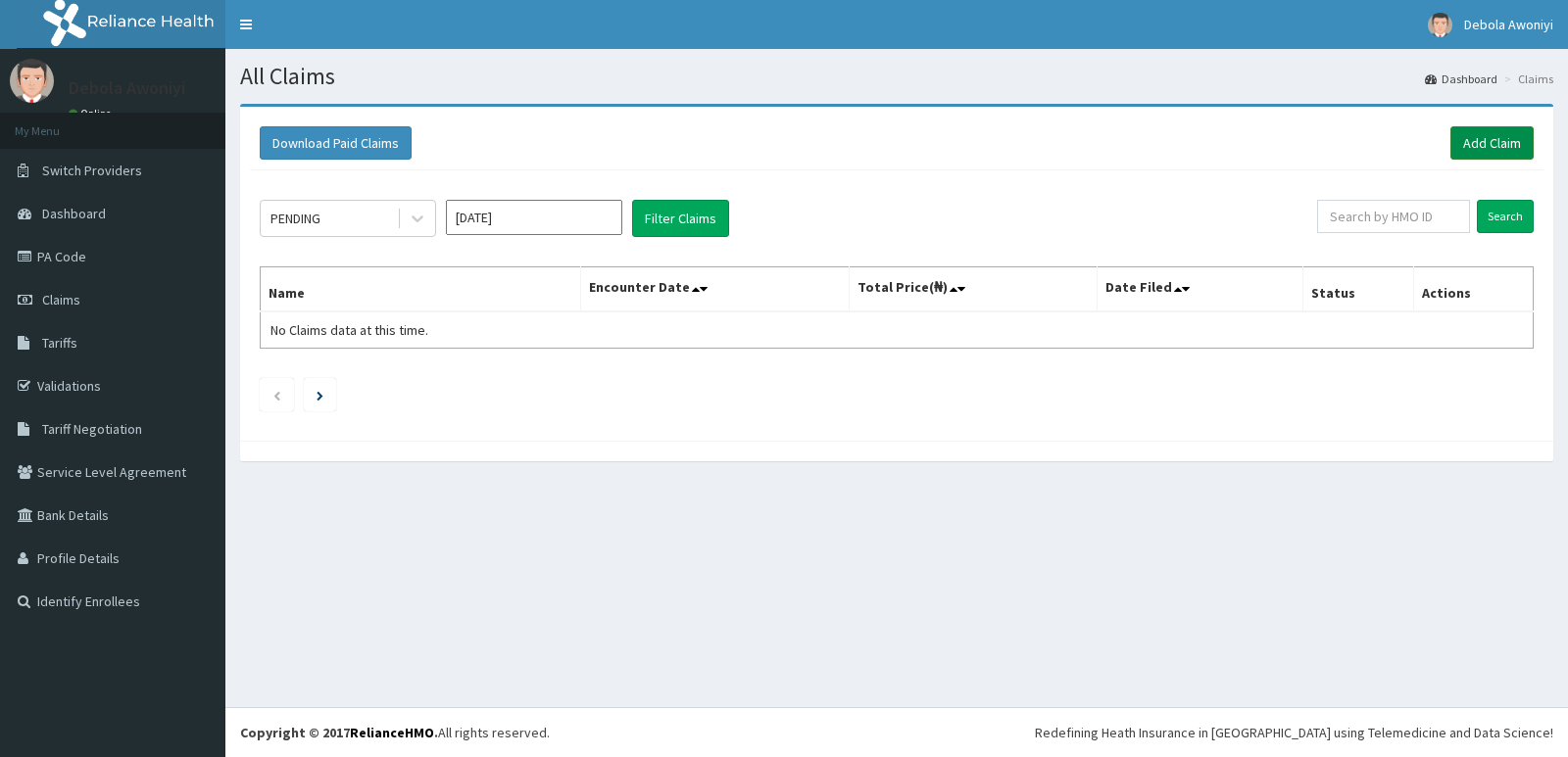
click at [1485, 150] on link "Add Claim" at bounding box center [1492, 143] width 83 height 34
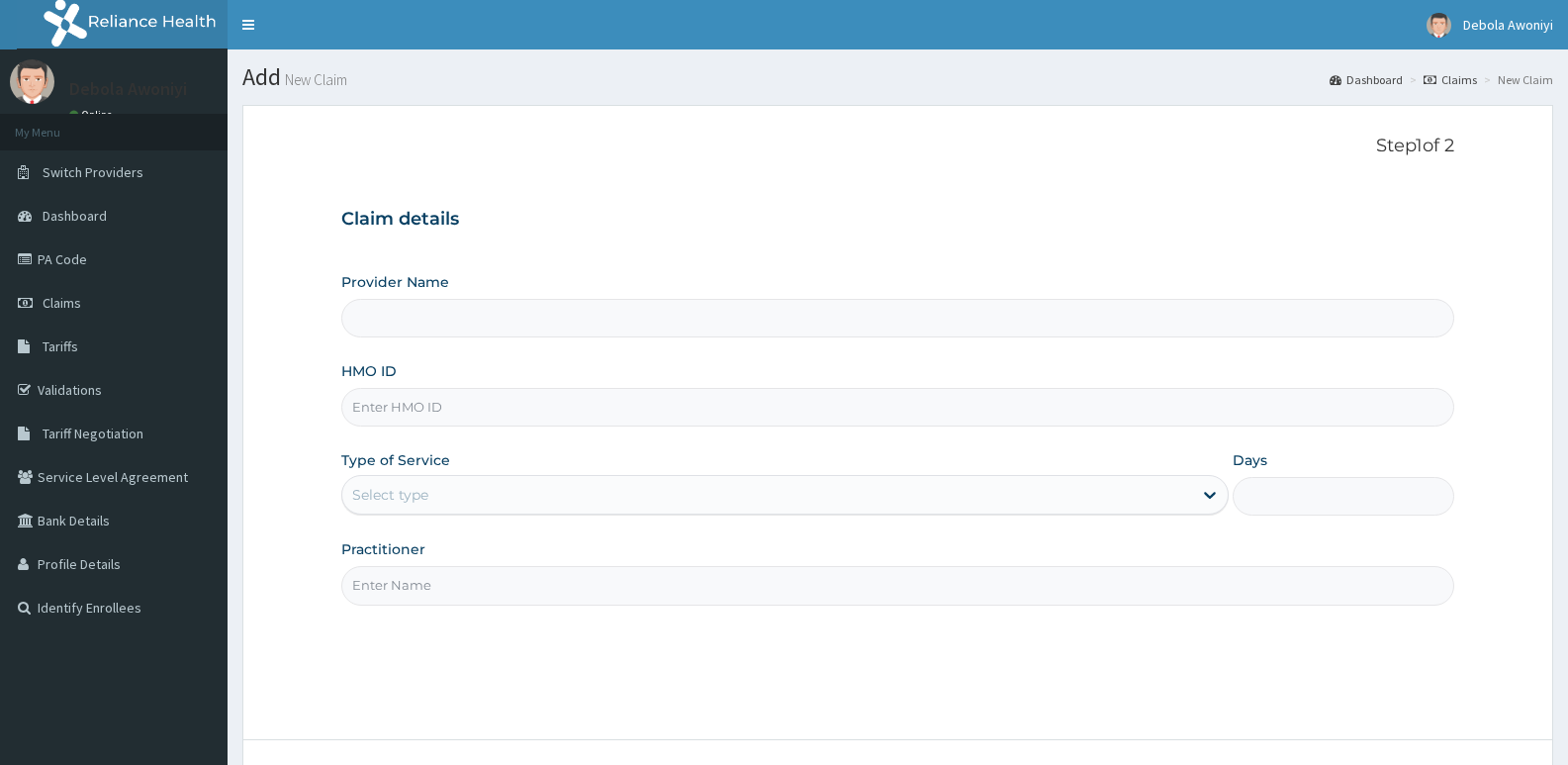
type input "Clina - Lancet Laboratories - V/I (HQ)"
click at [421, 402] on input "HMO ID" at bounding box center [897, 407] width 1113 height 39
type input "BCK/10044/A"
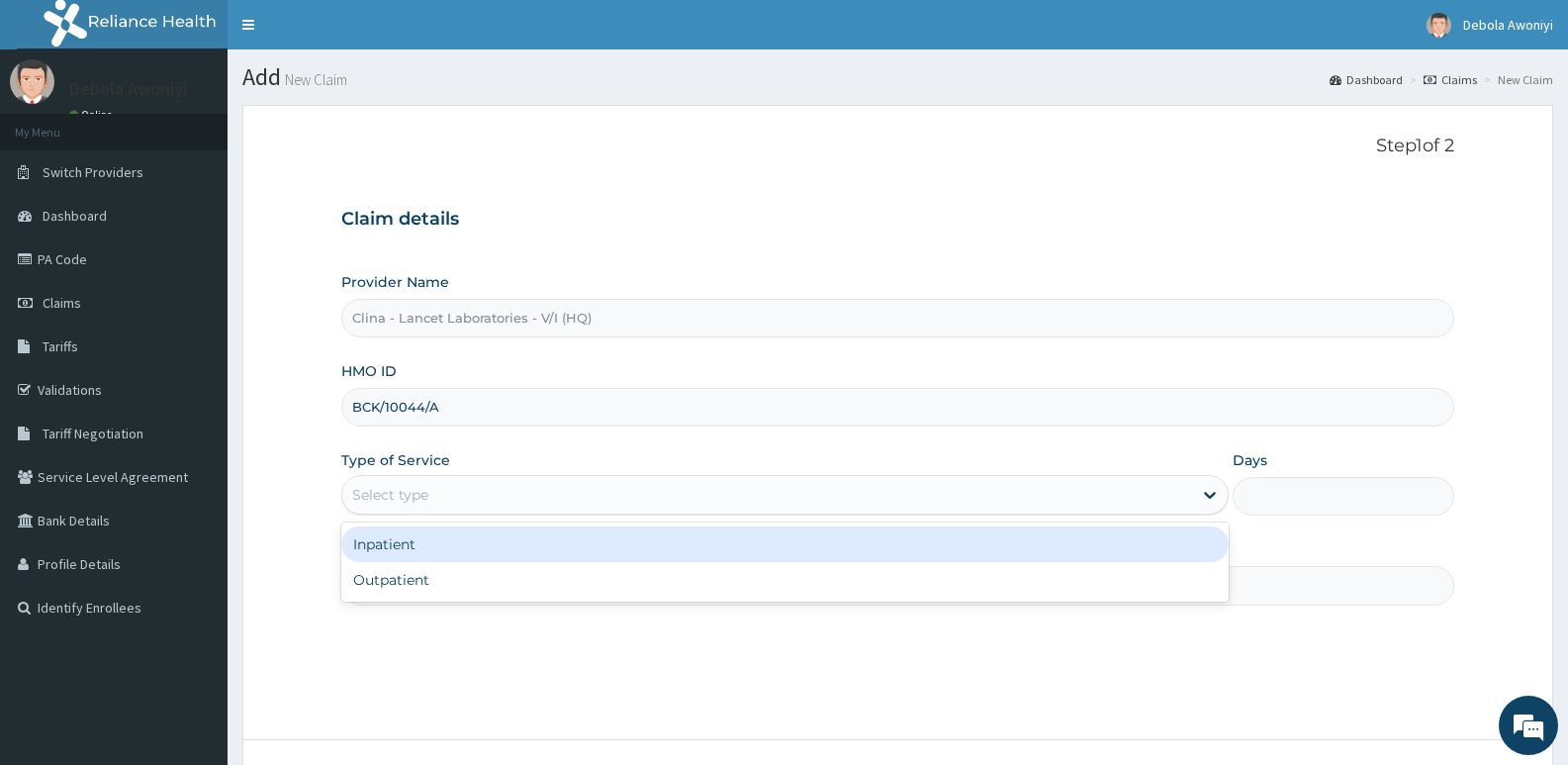
click at [481, 508] on div "Select type" at bounding box center [767, 495] width 849 height 32
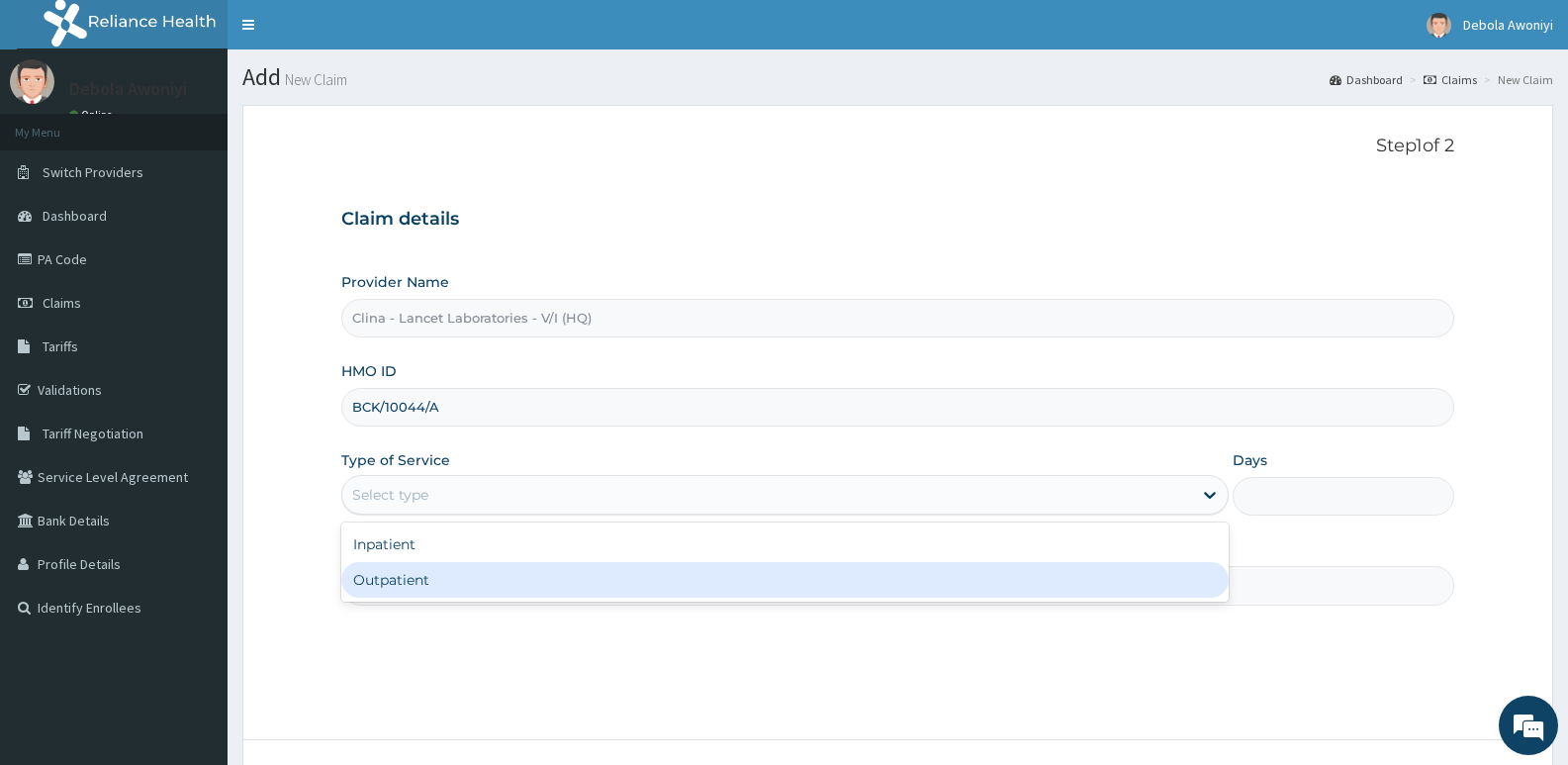
click at [424, 580] on div "Outpatient" at bounding box center [784, 580] width 886 height 36
type input "1"
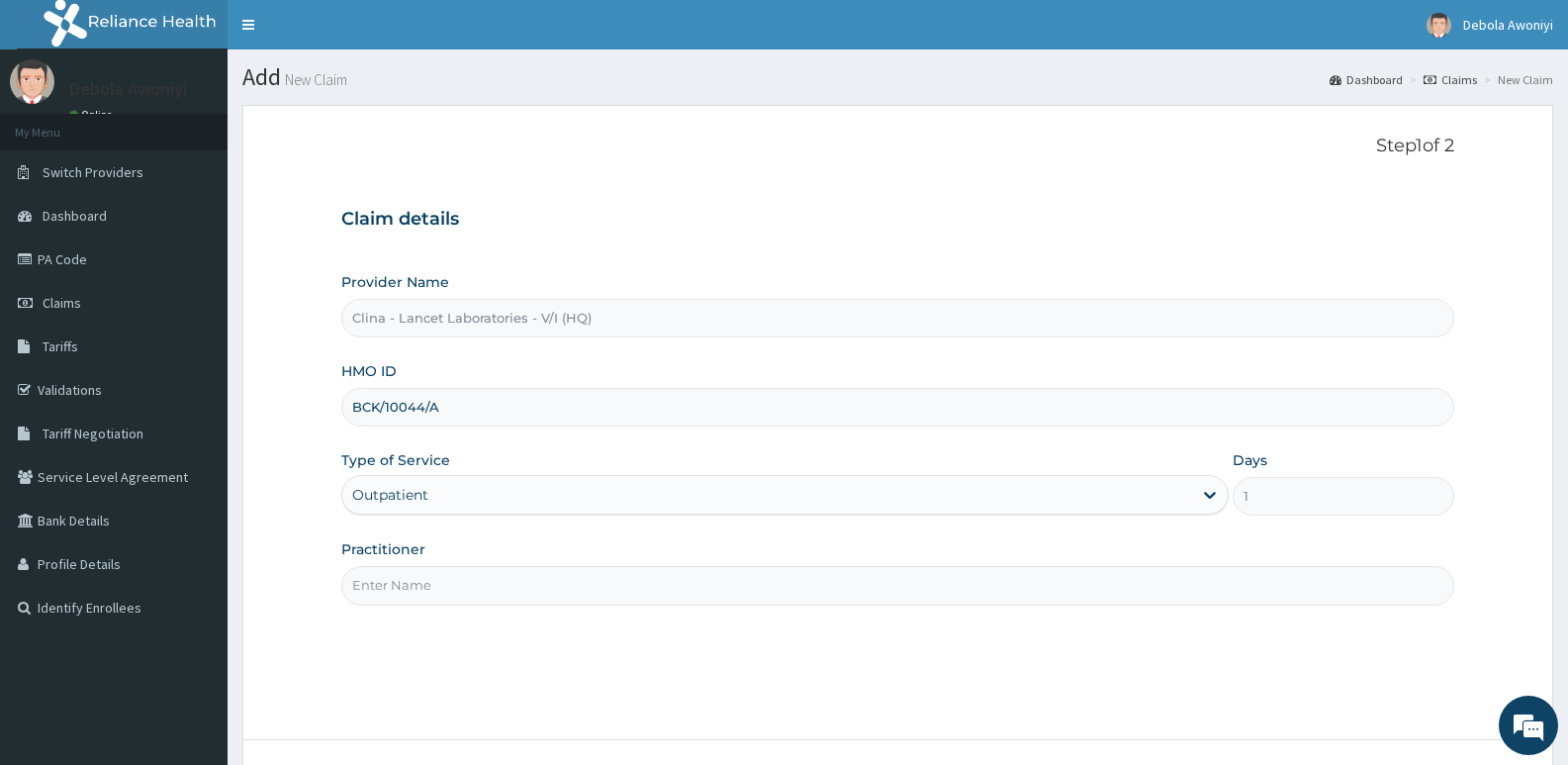
click at [427, 586] on input "Practitioner" at bounding box center [897, 585] width 1113 height 39
type input "[PERSON_NAME][GEOGRAPHIC_DATA]"
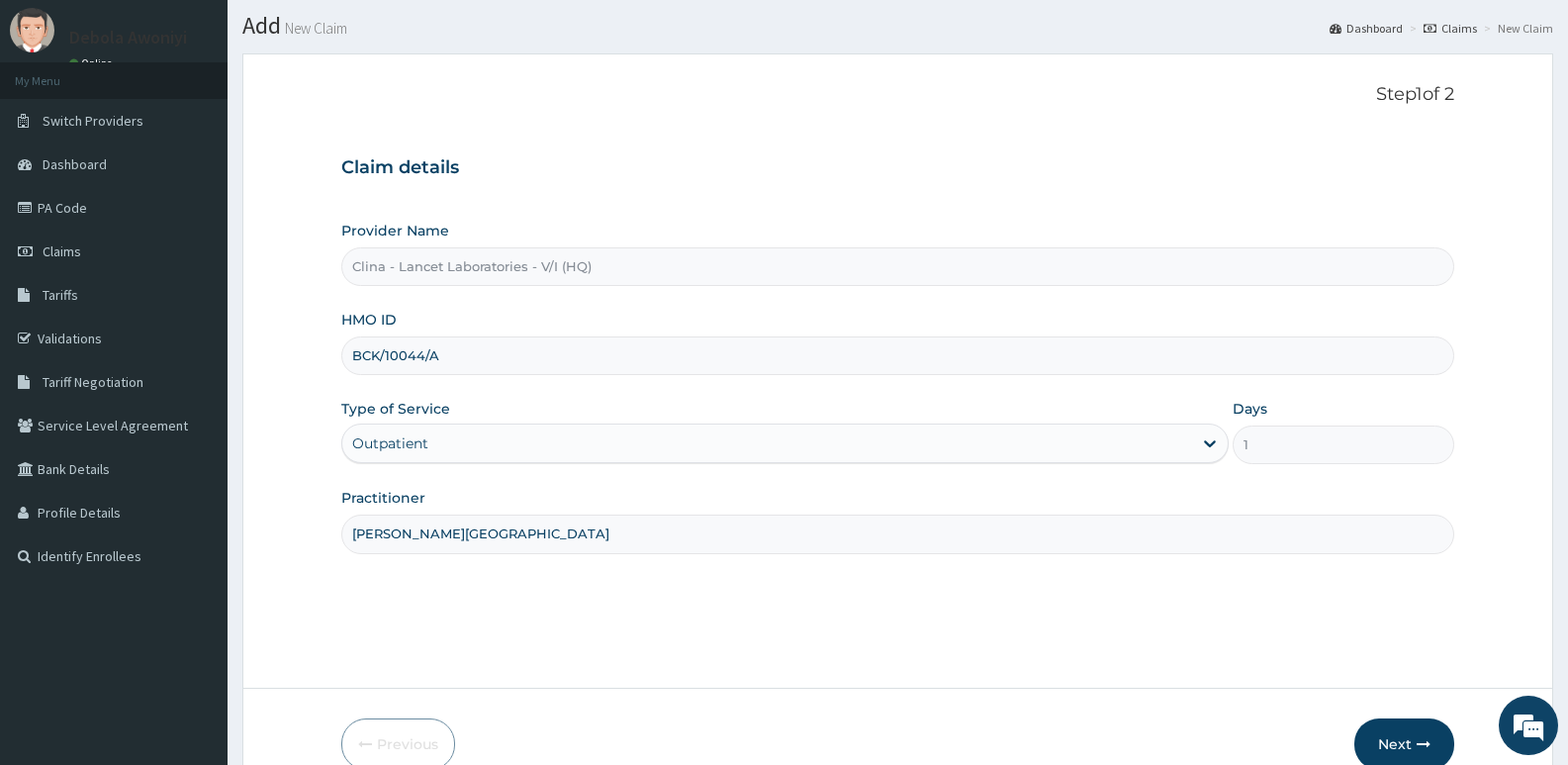
scroll to position [153, 0]
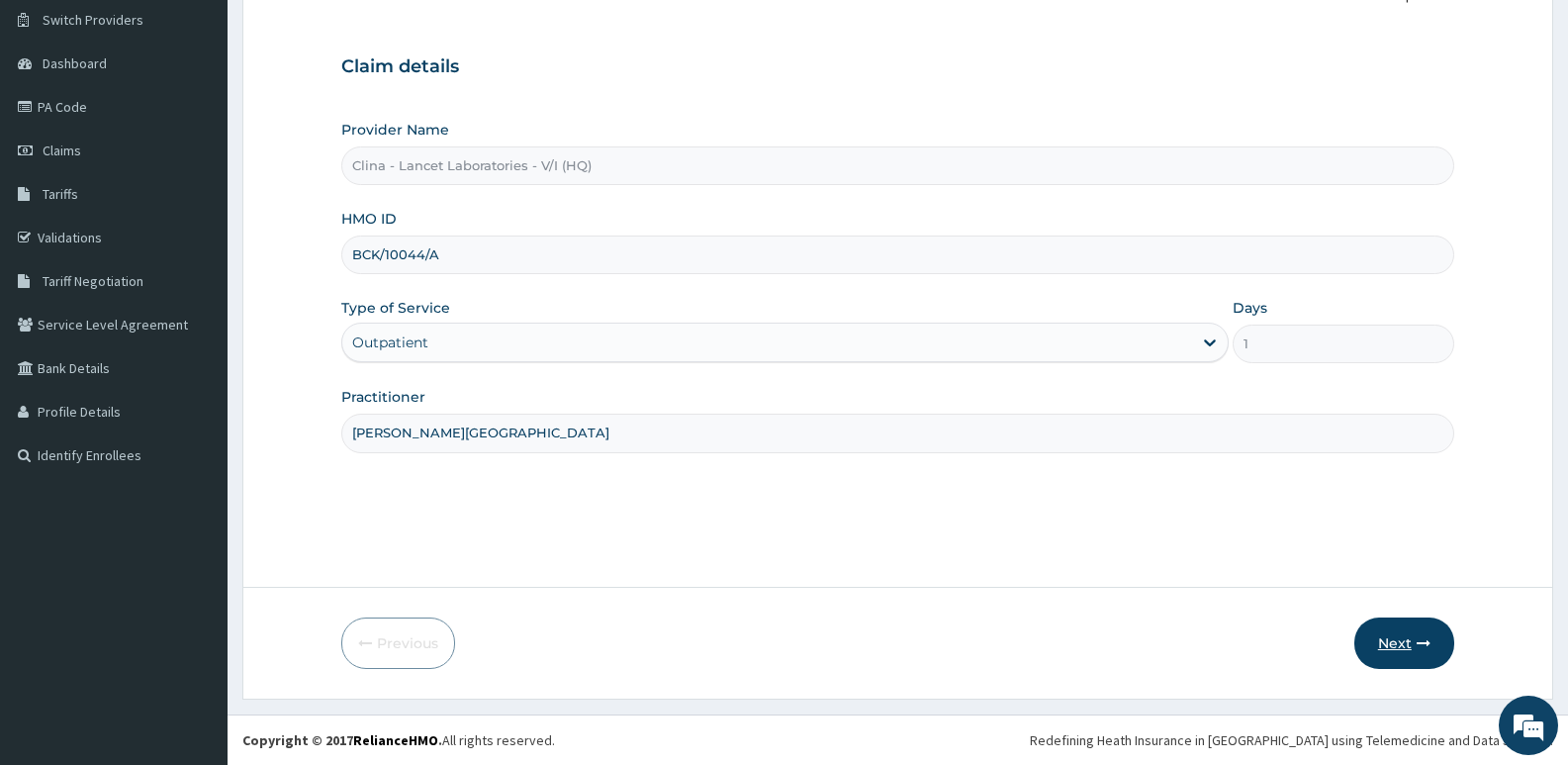
click at [1401, 639] on button "Next" at bounding box center [1405, 643] width 100 height 52
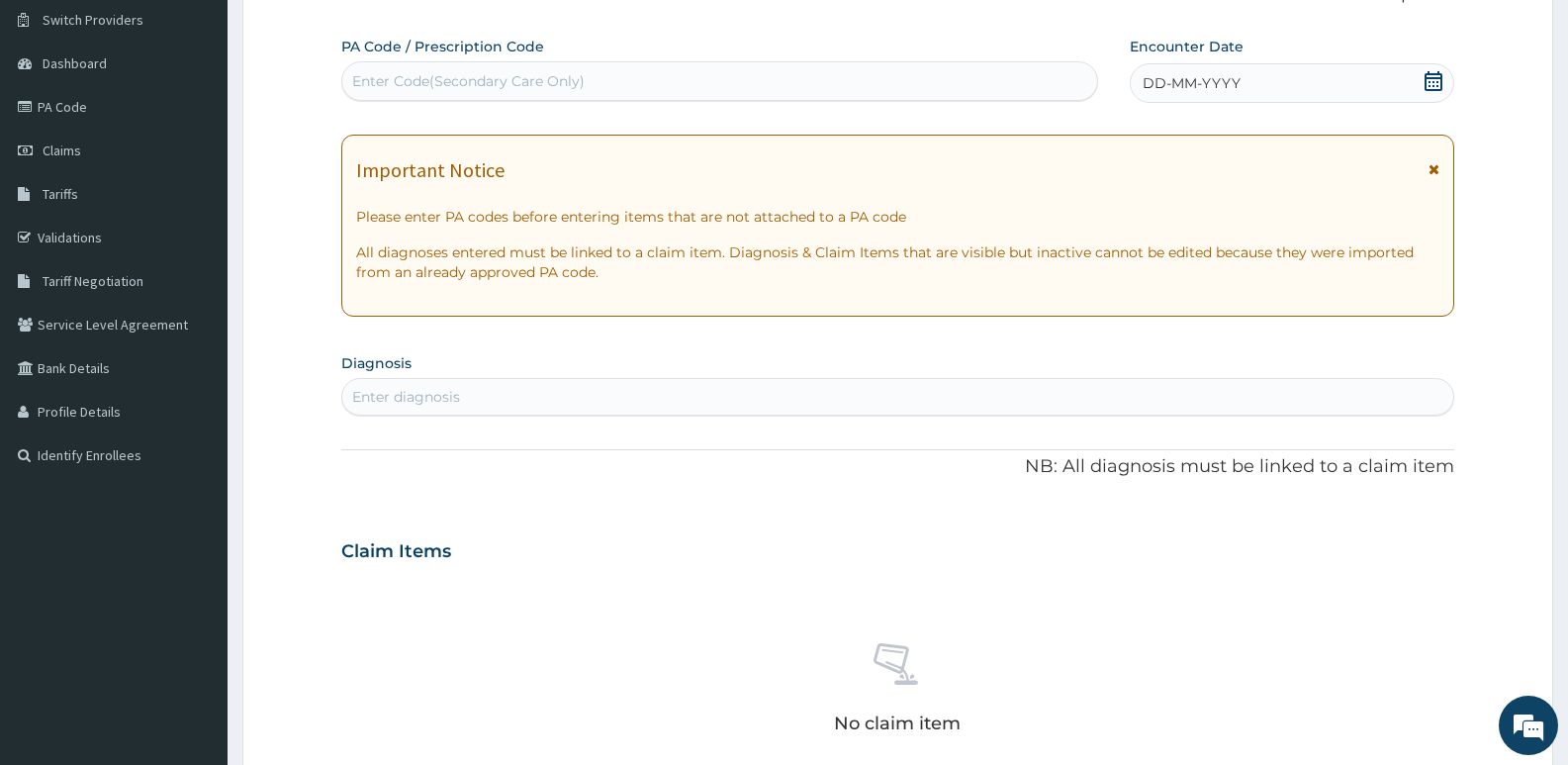
click at [427, 79] on div "Enter Code(Secondary Care Only)" at bounding box center [468, 81] width 232 height 20
type input "PA/727DED"
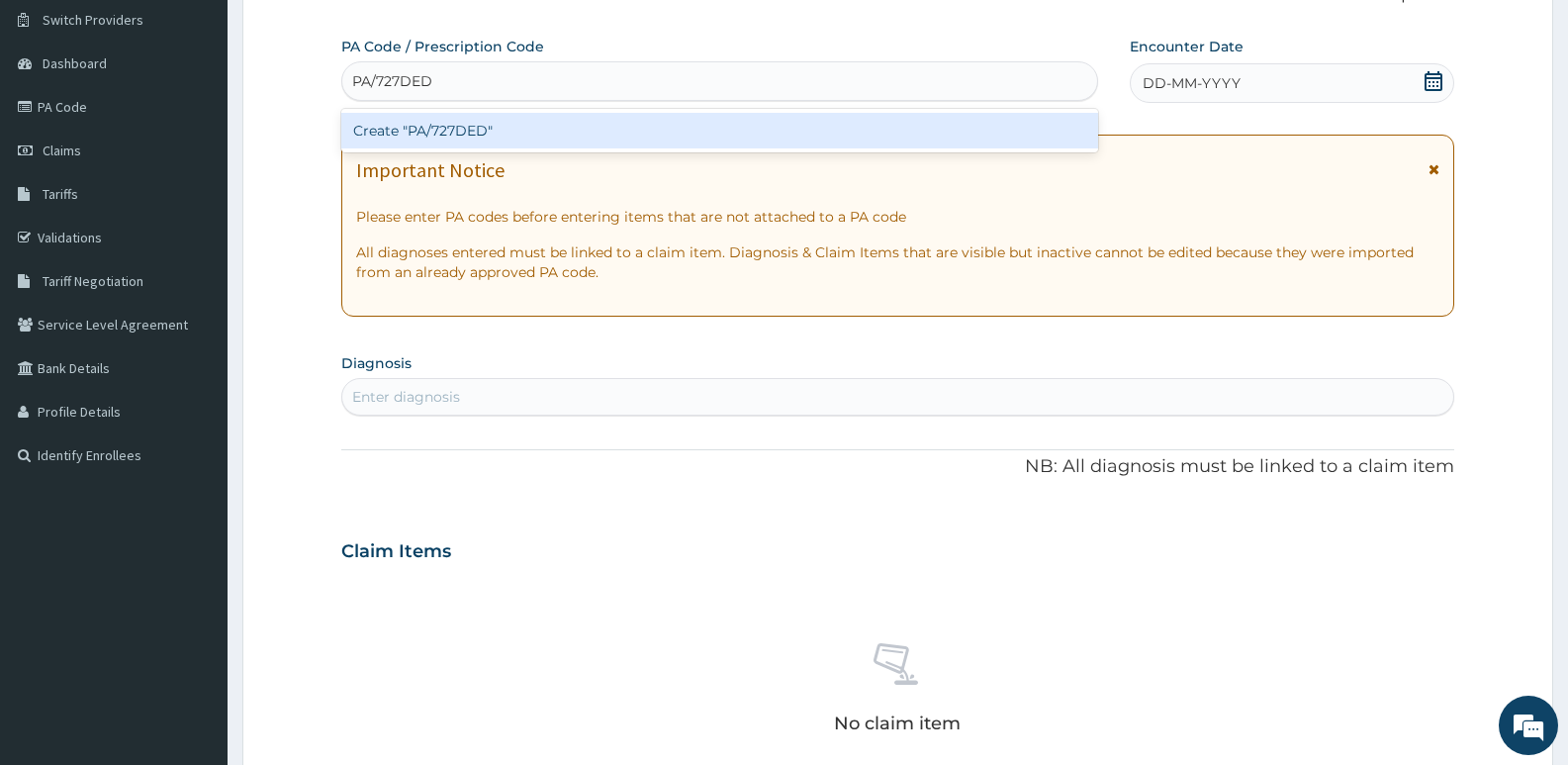
click at [498, 130] on div "Create "PA/727DED"" at bounding box center [719, 131] width 757 height 36
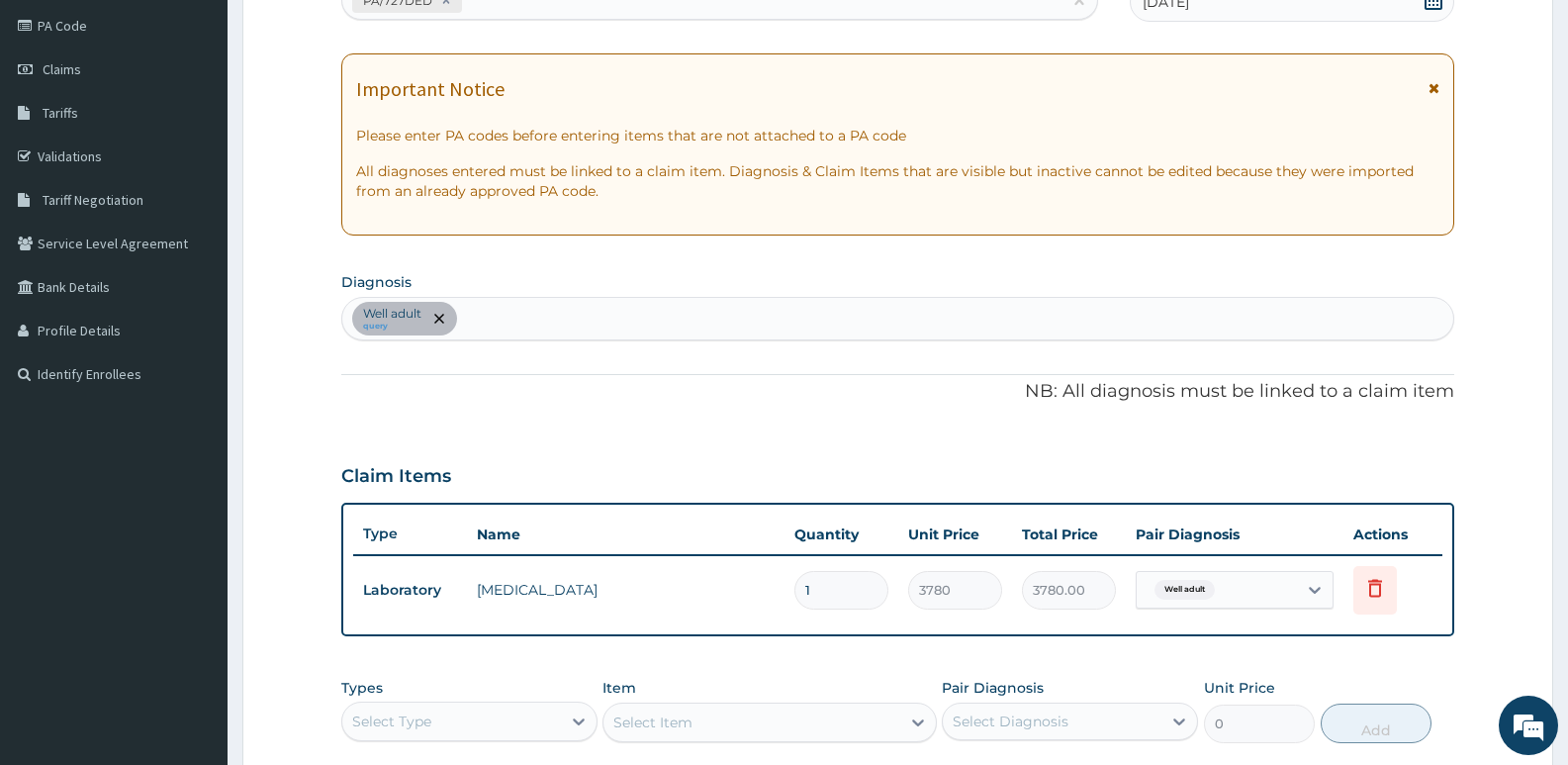
scroll to position [297, 0]
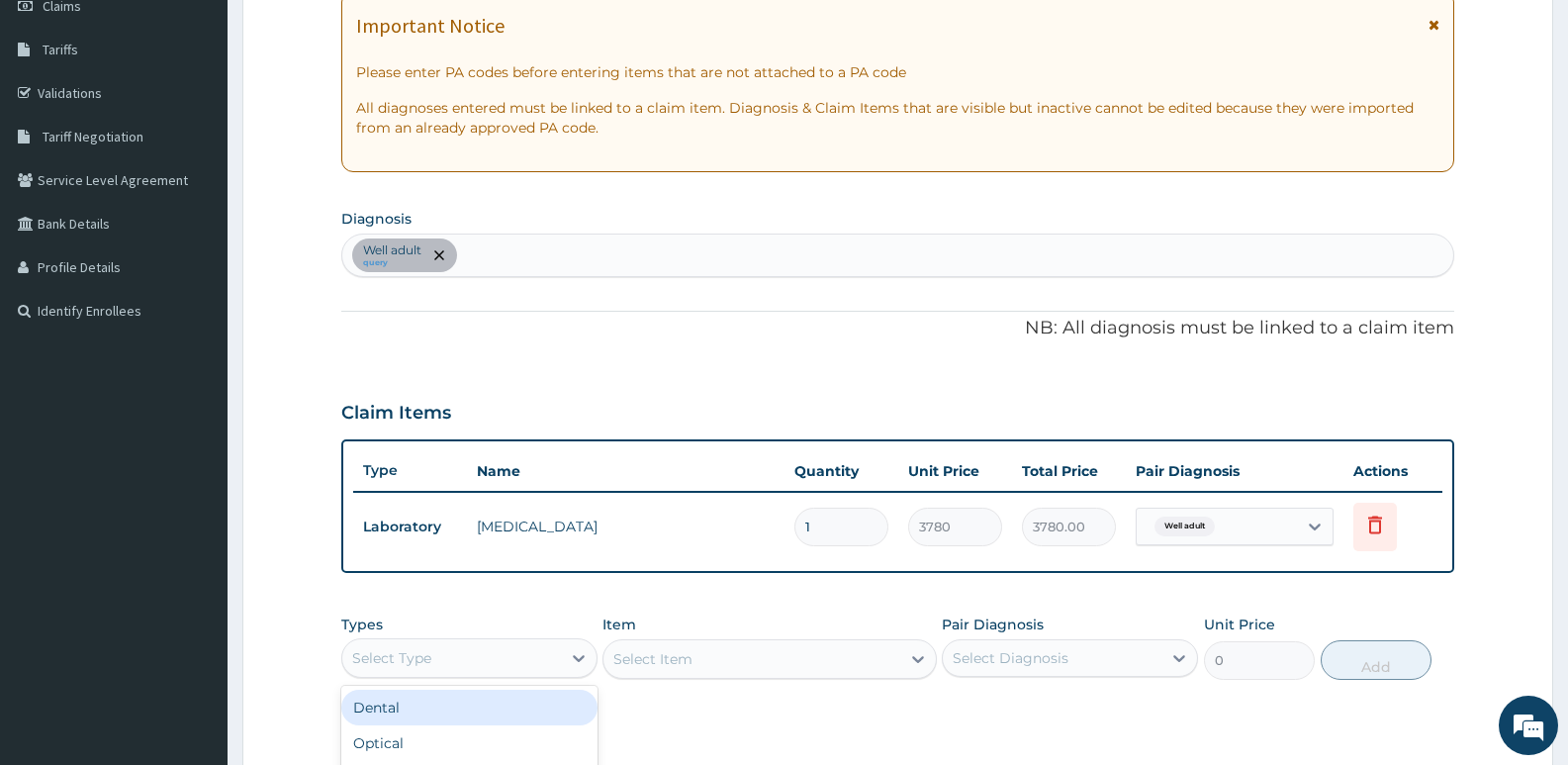
click at [550, 652] on div "Select Type" at bounding box center [451, 658] width 218 height 32
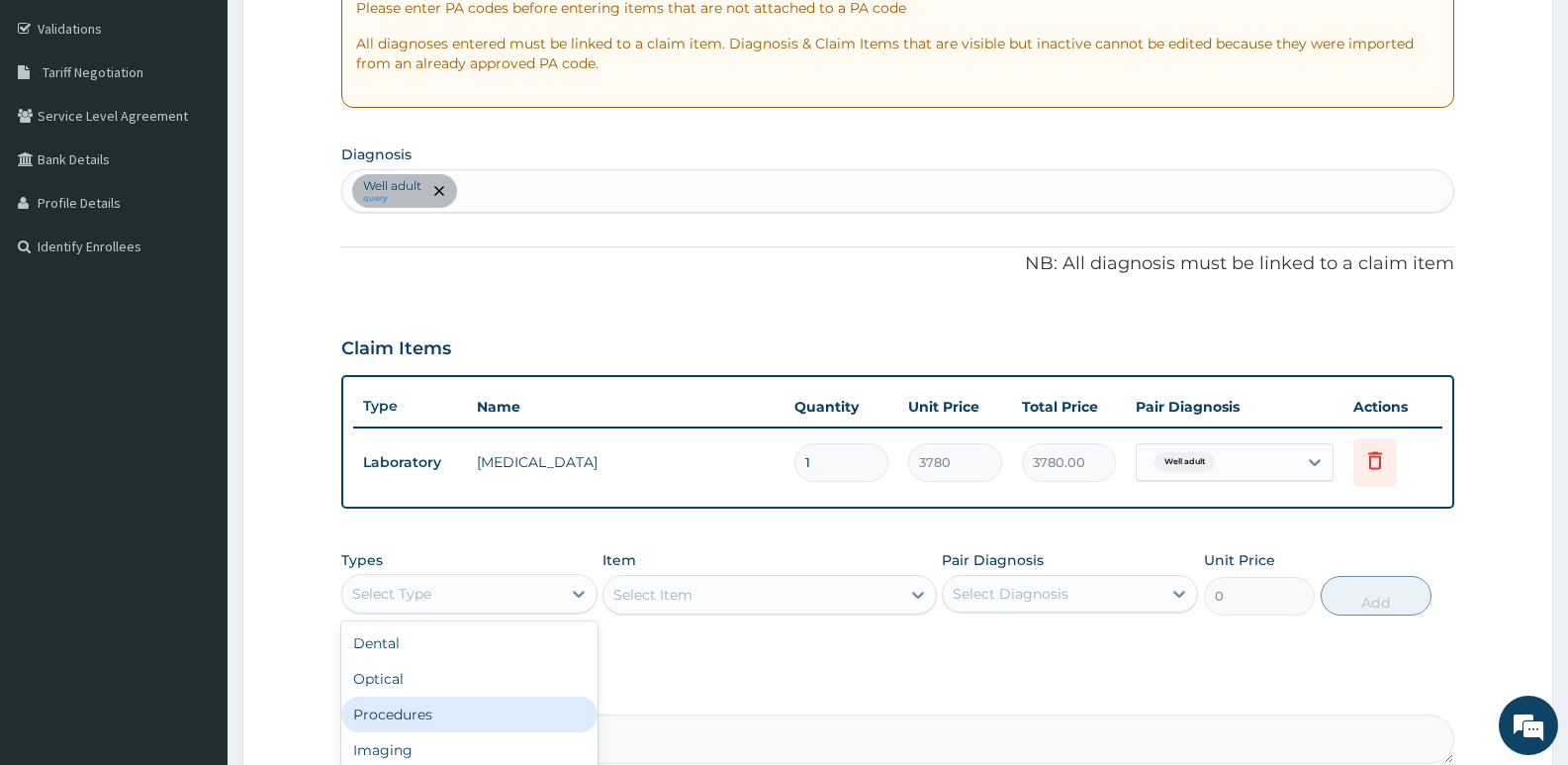
scroll to position [569, 0]
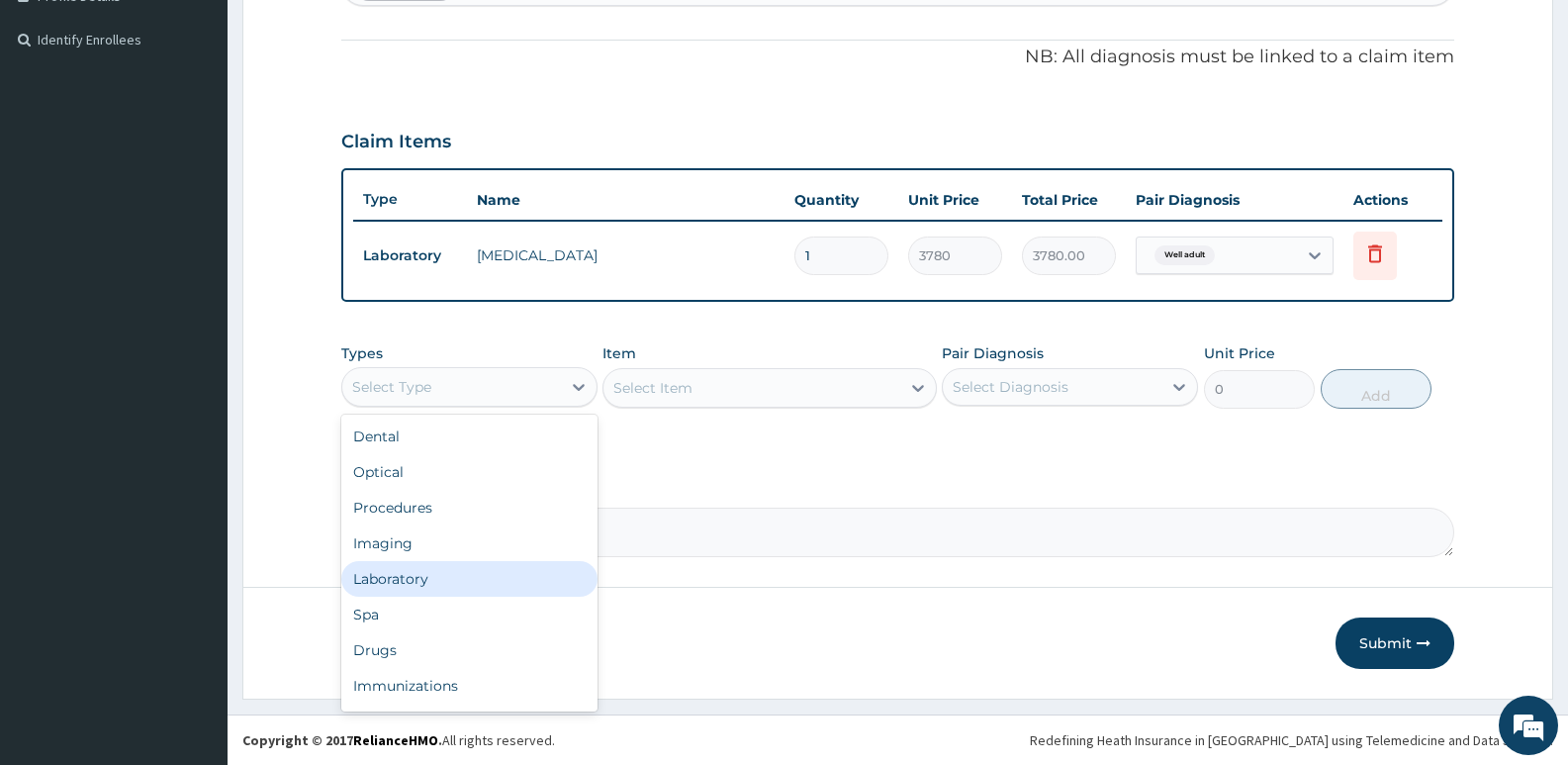
click at [411, 568] on div "Laboratory" at bounding box center [469, 579] width 256 height 36
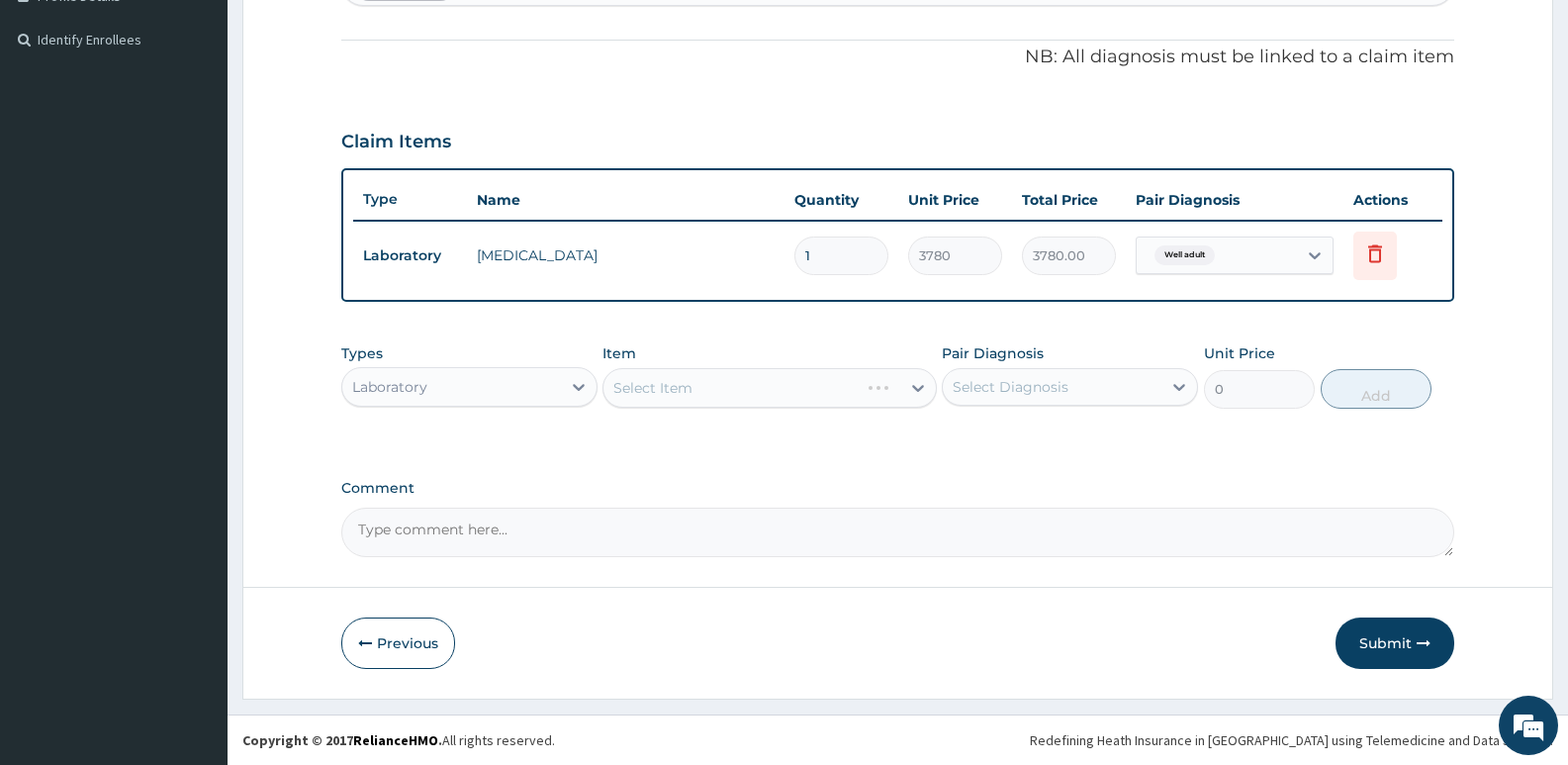
click at [701, 383] on div "Select Item" at bounding box center [769, 388] width 333 height 40
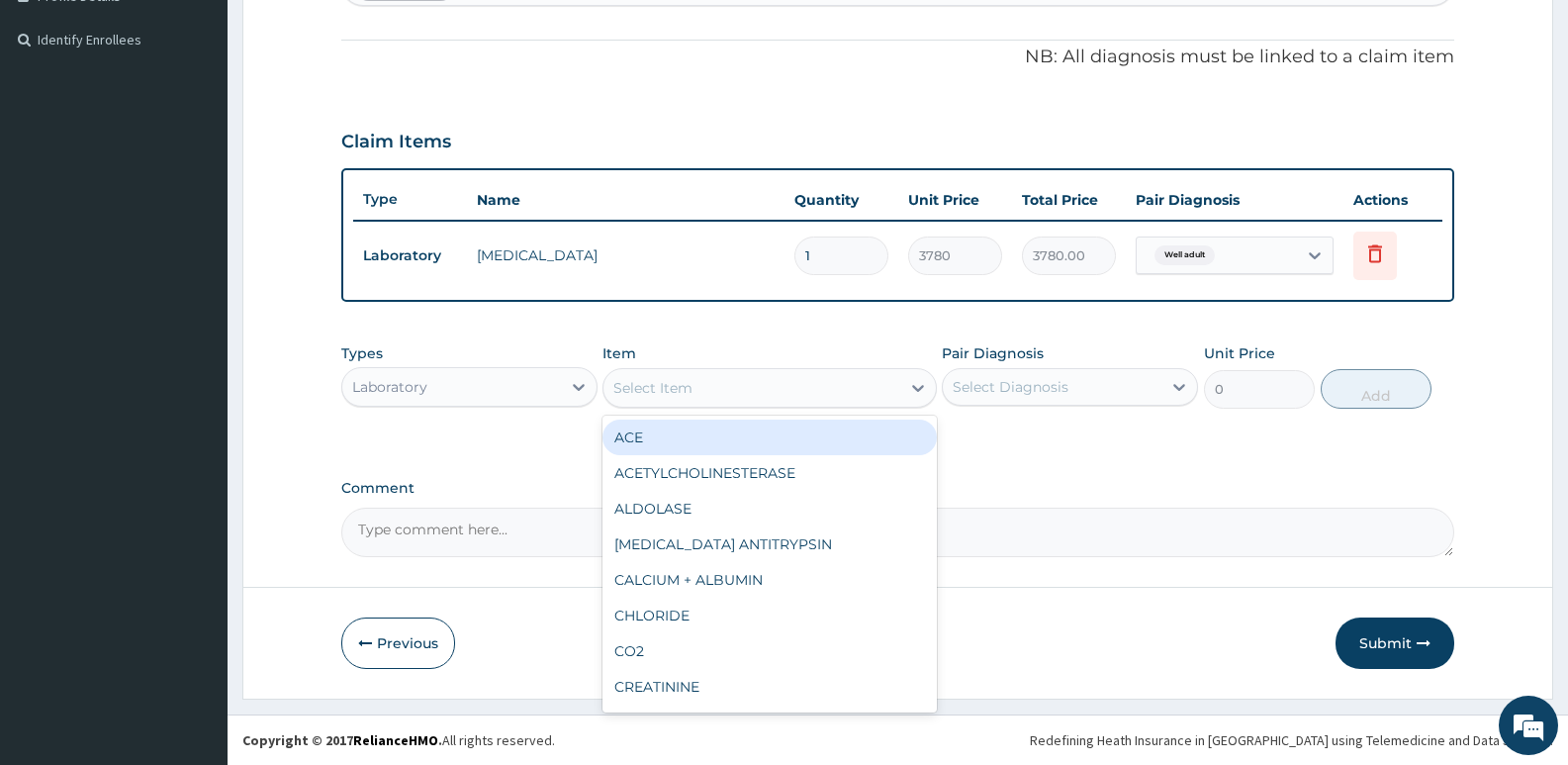
click at [706, 395] on div "Select Item" at bounding box center [751, 388] width 296 height 32
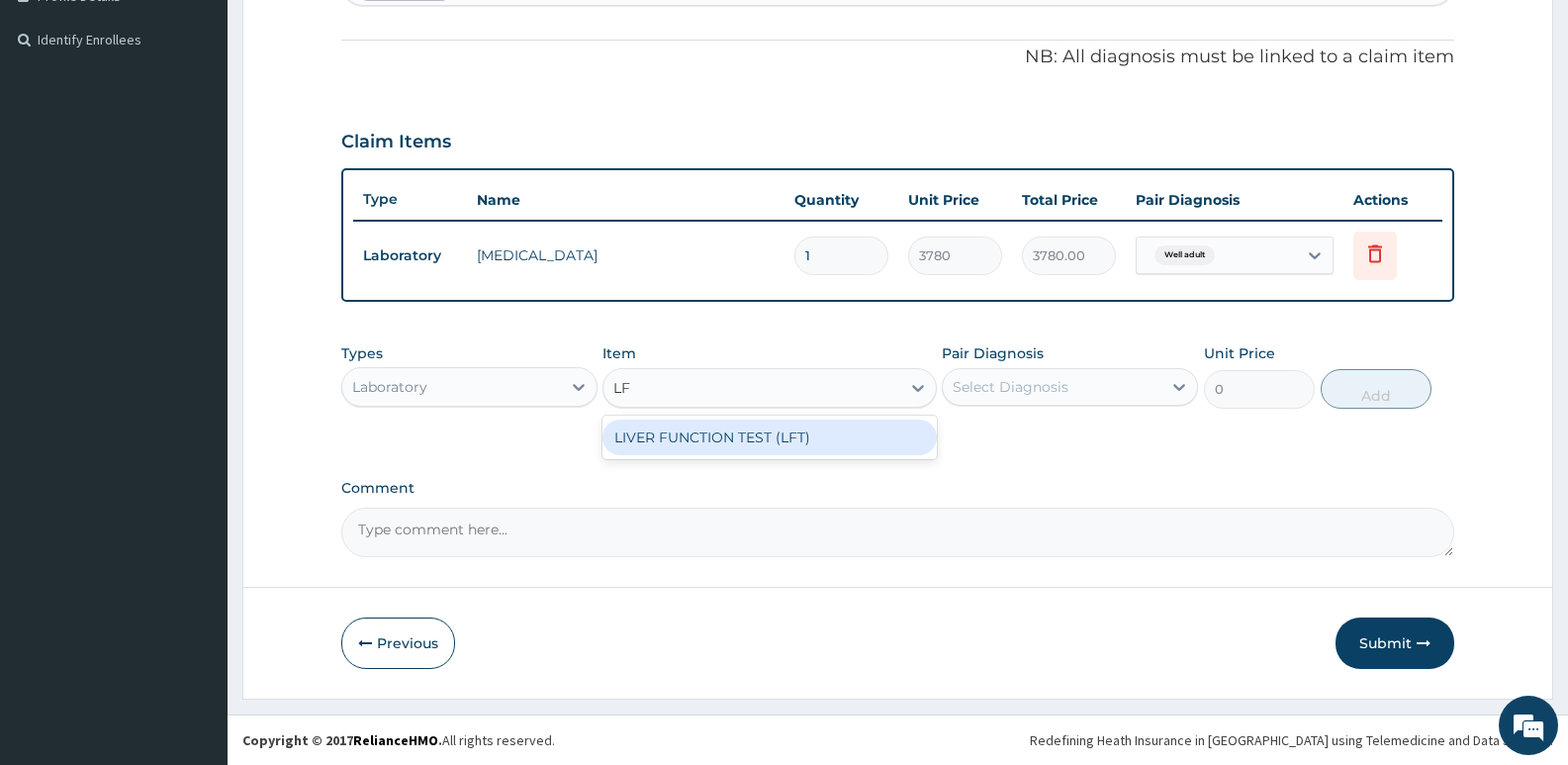
type input "LFT"
click at [659, 430] on div "LIVER FUNCTION TEST (LFT)" at bounding box center [769, 438] width 333 height 36
type input "13050"
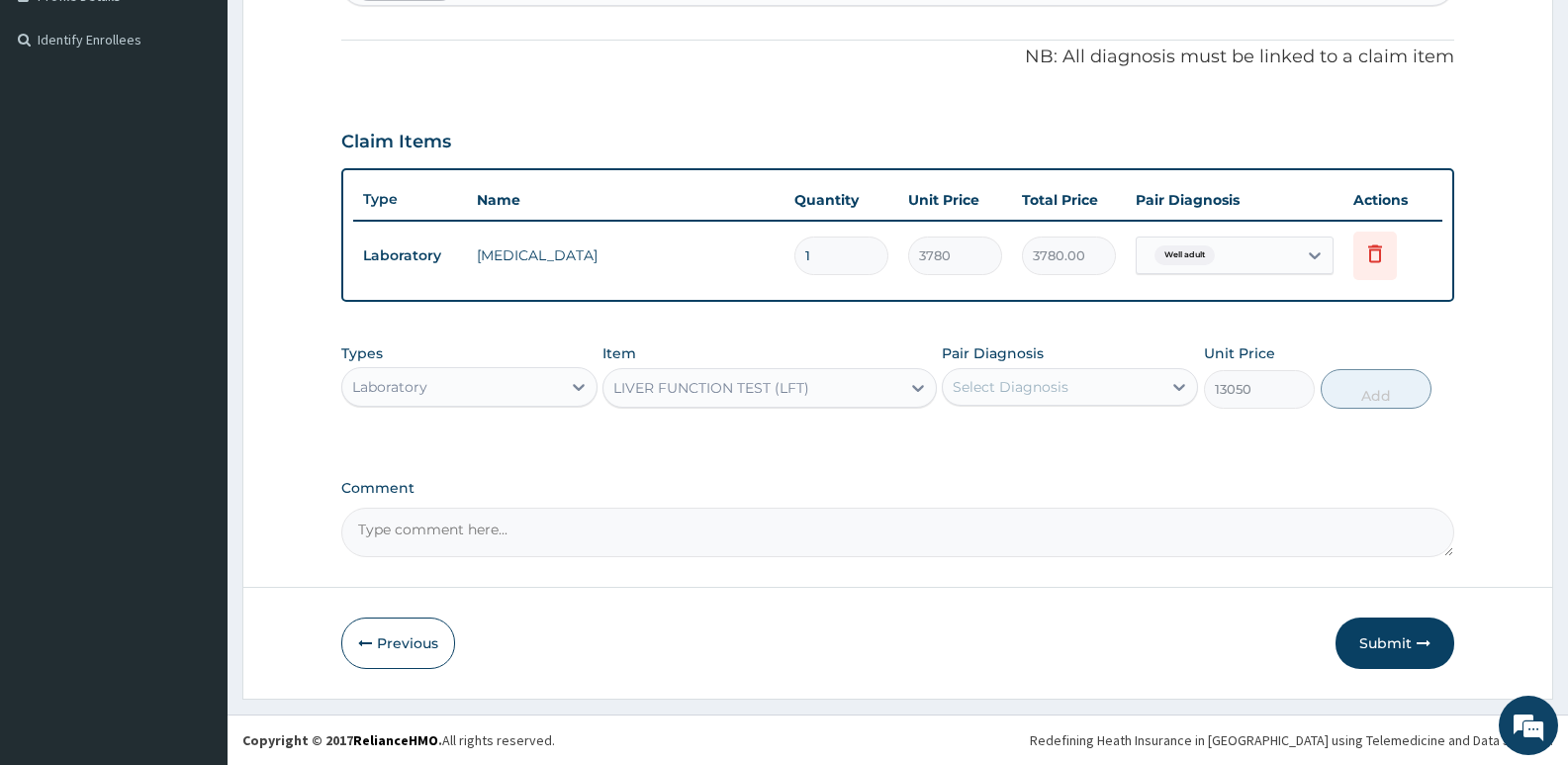
click at [1064, 386] on div "Select Diagnosis" at bounding box center [1011, 387] width 116 height 20
click at [1046, 455] on div "Well adult" at bounding box center [1070, 438] width 256 height 41
checkbox input "true"
drag, startPoint x: 1382, startPoint y: 385, endPoint x: 1238, endPoint y: 365, distance: 145.4
click at [1380, 385] on button "Add" at bounding box center [1376, 389] width 111 height 40
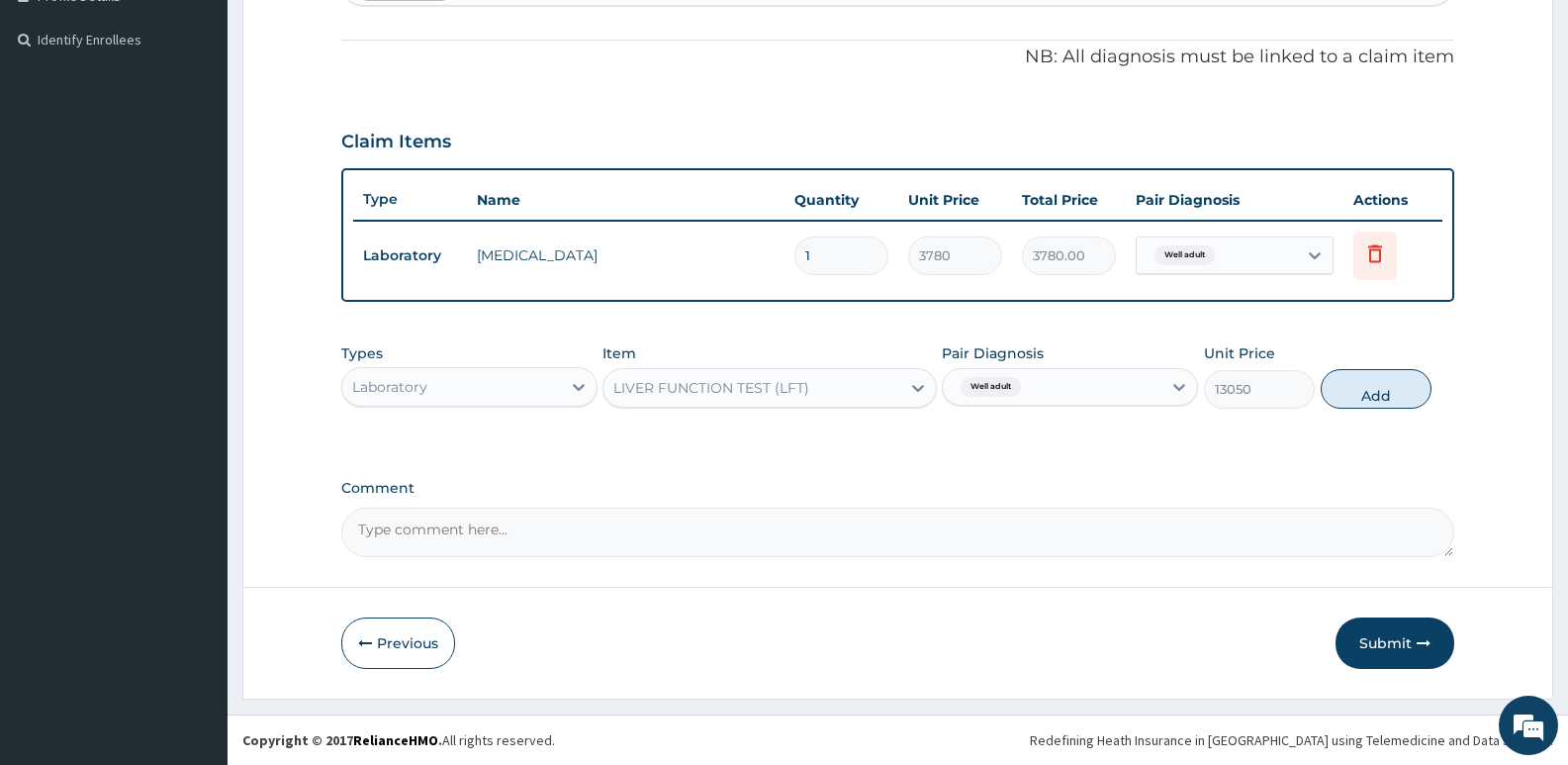
type input "0"
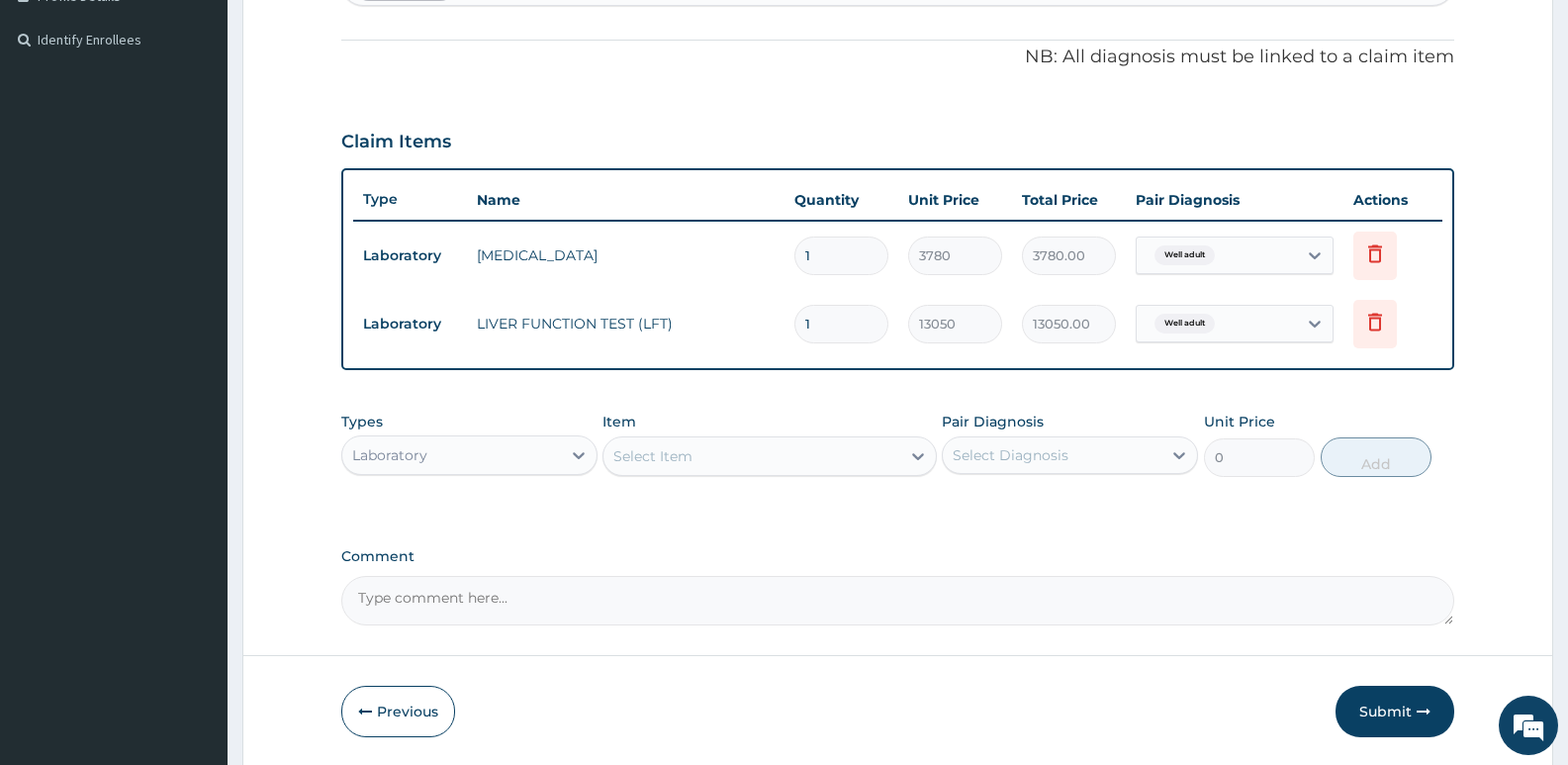
click at [682, 459] on div "Select Item" at bounding box center [652, 457] width 79 height 20
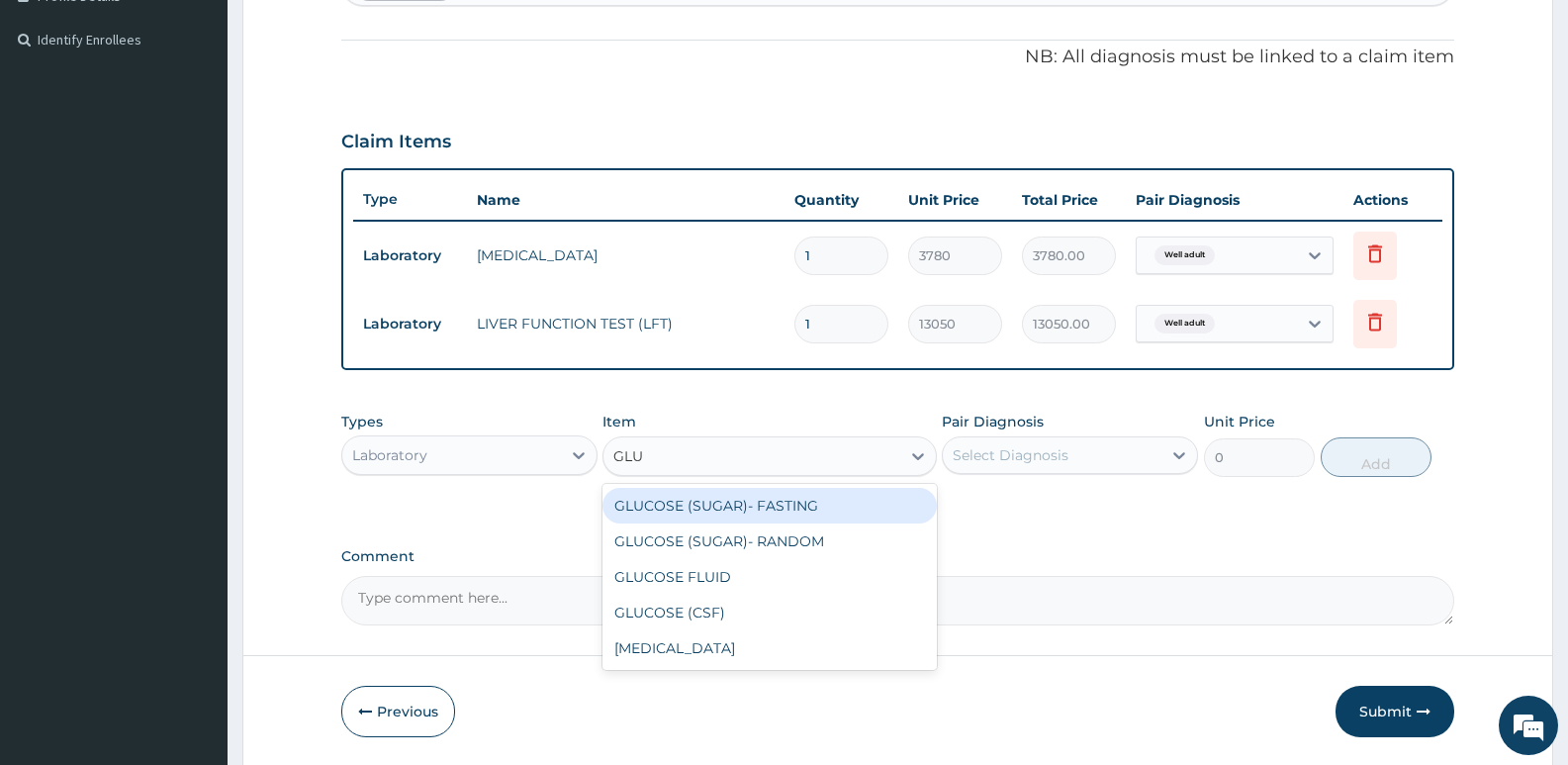
type input "GLUC"
drag, startPoint x: 763, startPoint y: 503, endPoint x: 819, endPoint y: 487, distance: 58.2
click at [782, 498] on div "GLUCOSE (SUGAR)- FASTING" at bounding box center [769, 506] width 333 height 36
type input "3240"
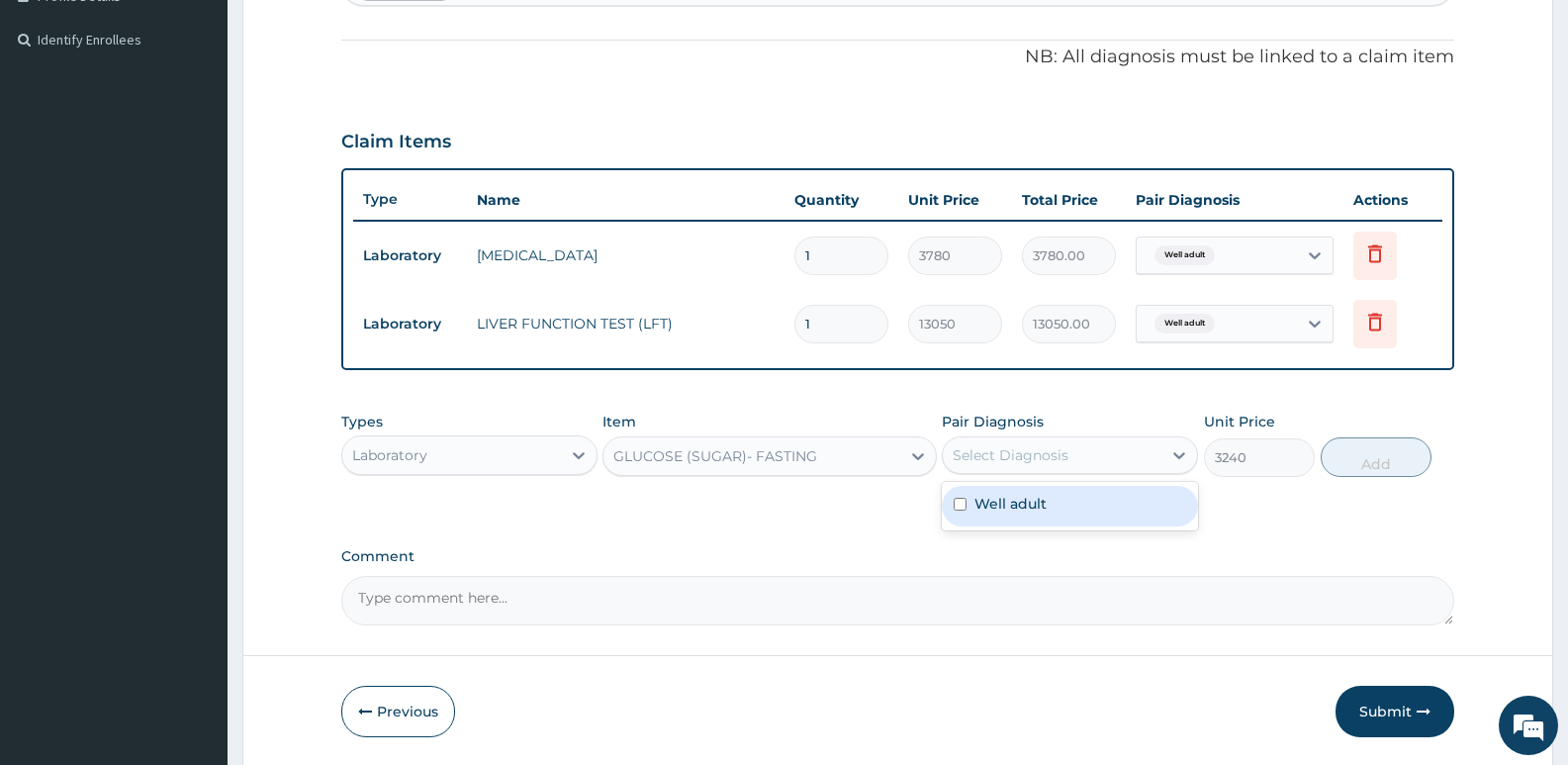
click at [1006, 465] on div "Select Diagnosis" at bounding box center [1052, 456] width 218 height 32
drag, startPoint x: 1034, startPoint y: 509, endPoint x: 1065, endPoint y: 502, distance: 31.8
click at [1040, 507] on label "Well adult" at bounding box center [1011, 504] width 72 height 20
checkbox input "true"
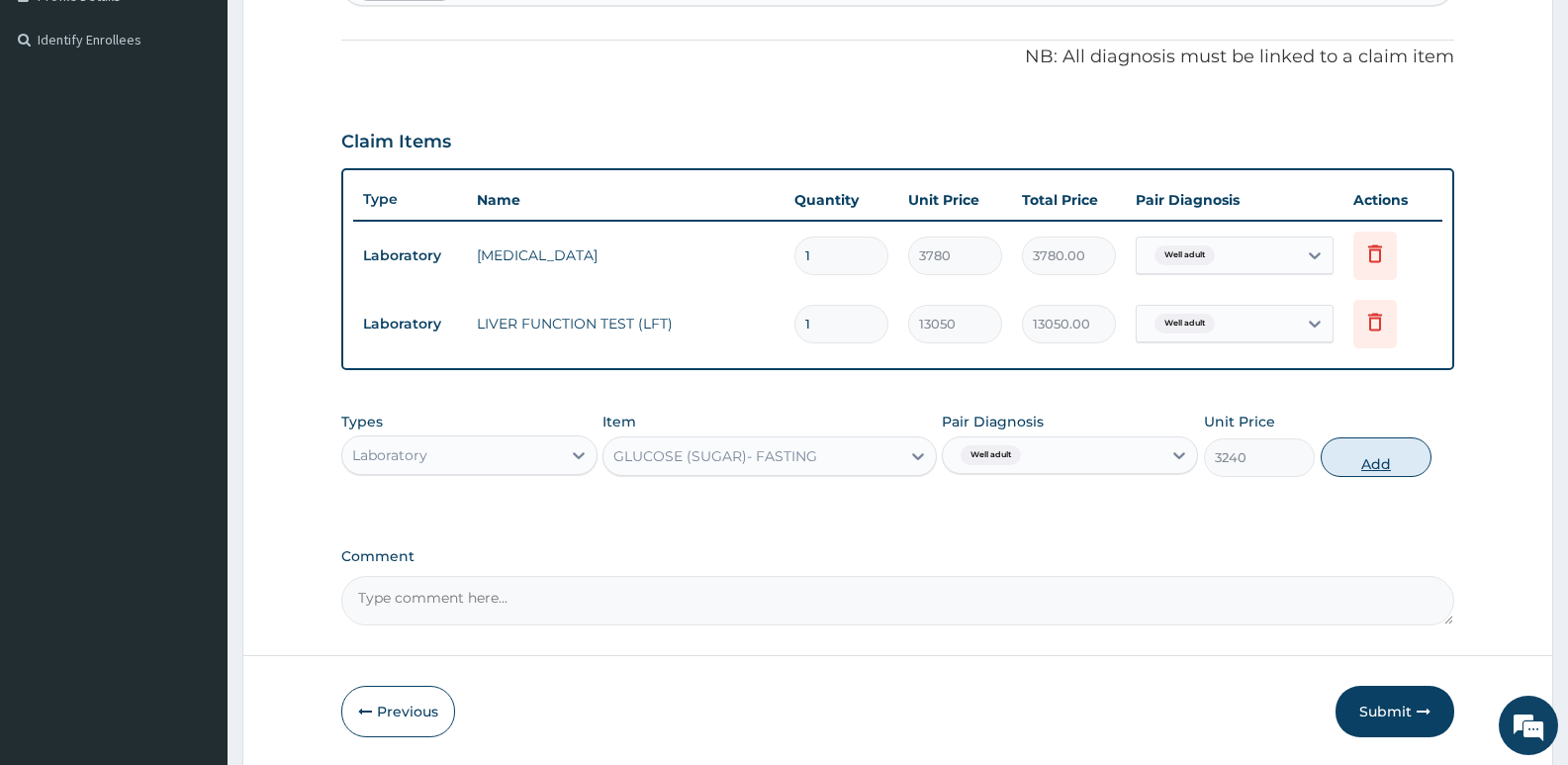
drag, startPoint x: 1386, startPoint y: 459, endPoint x: 817, endPoint y: 473, distance: 569.2
click at [1386, 461] on button "Add" at bounding box center [1376, 458] width 111 height 40
type input "0"
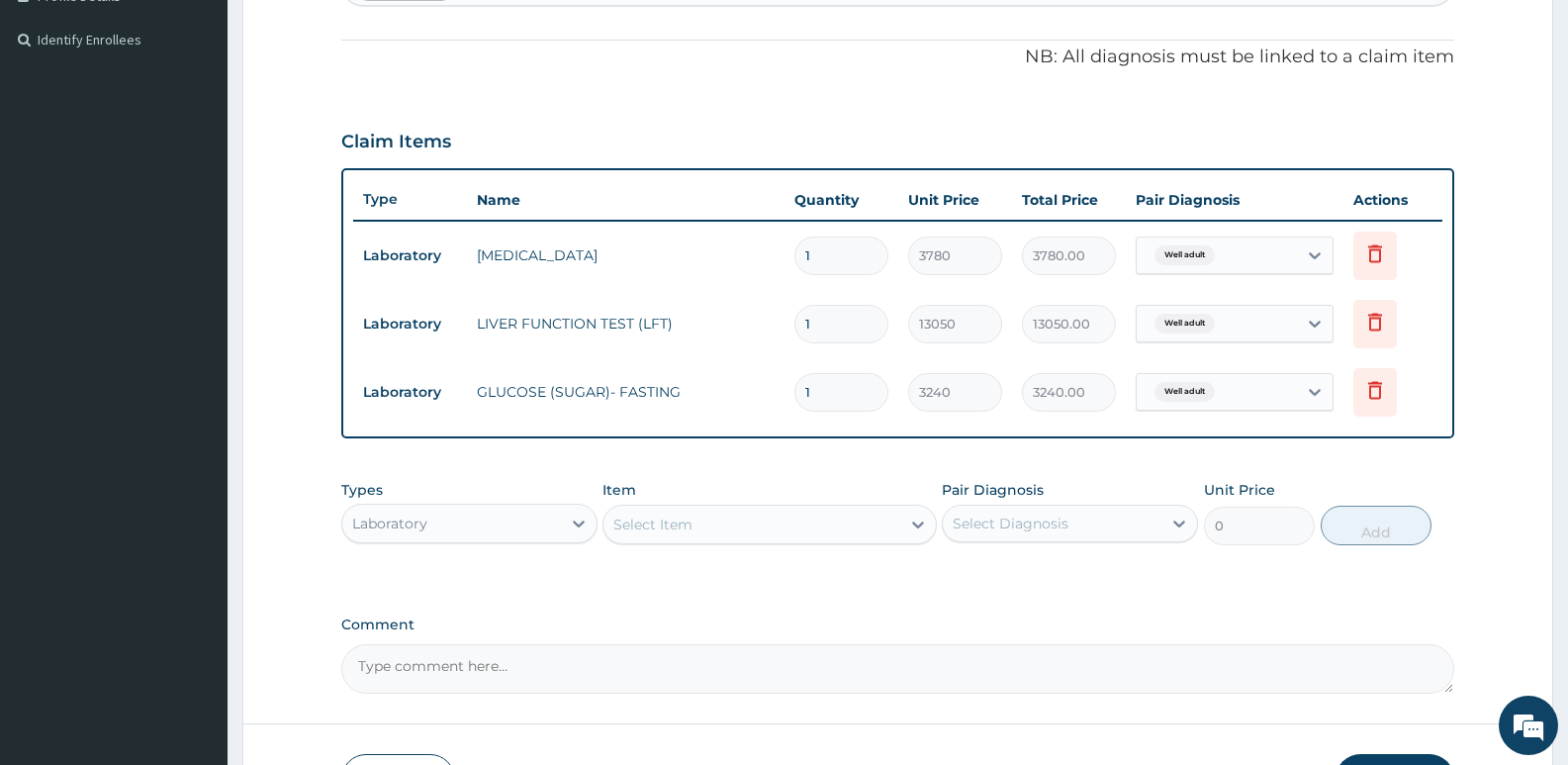
click at [666, 530] on div "Select Item" at bounding box center [652, 525] width 79 height 20
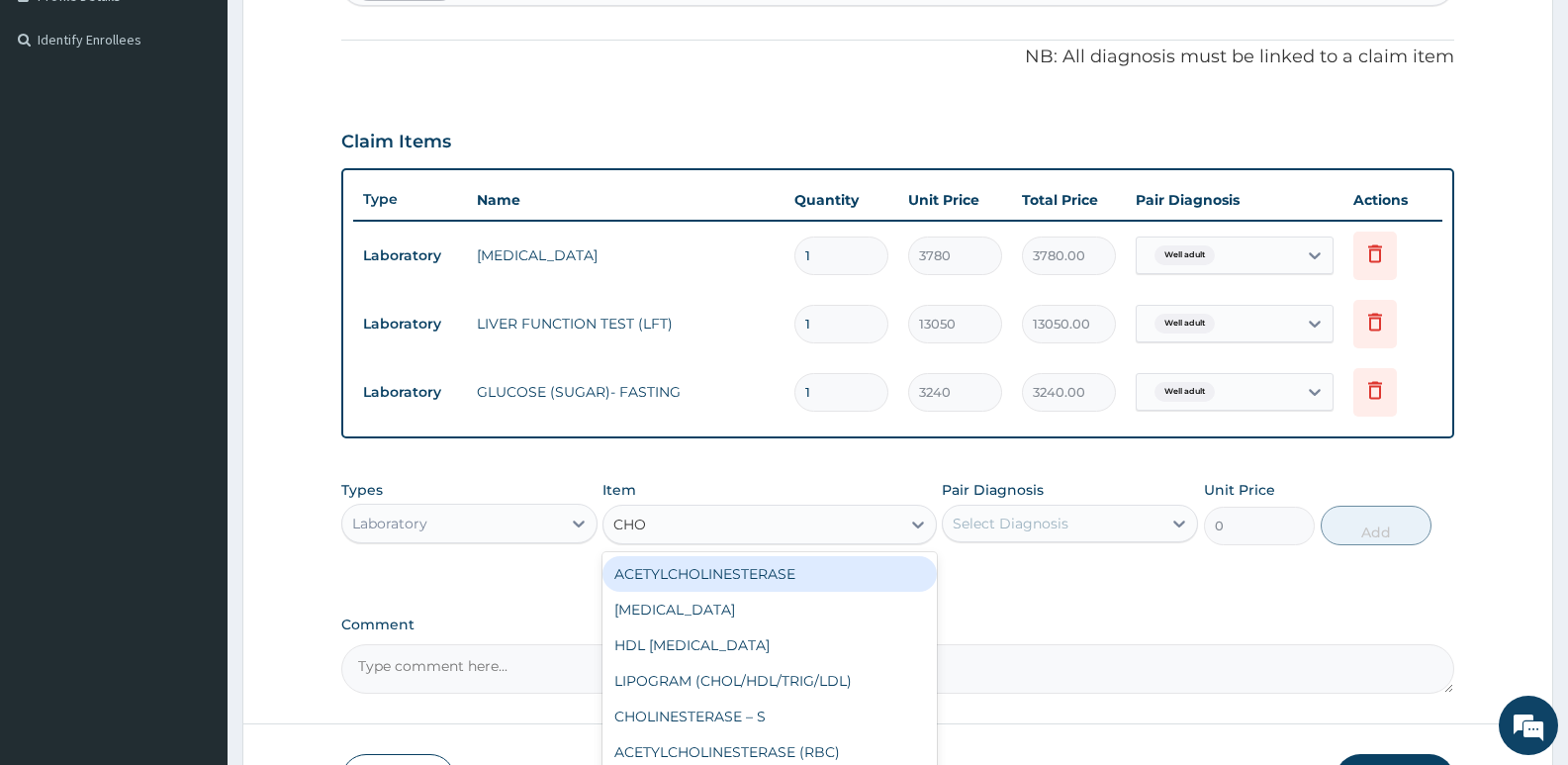
type input "CHOL"
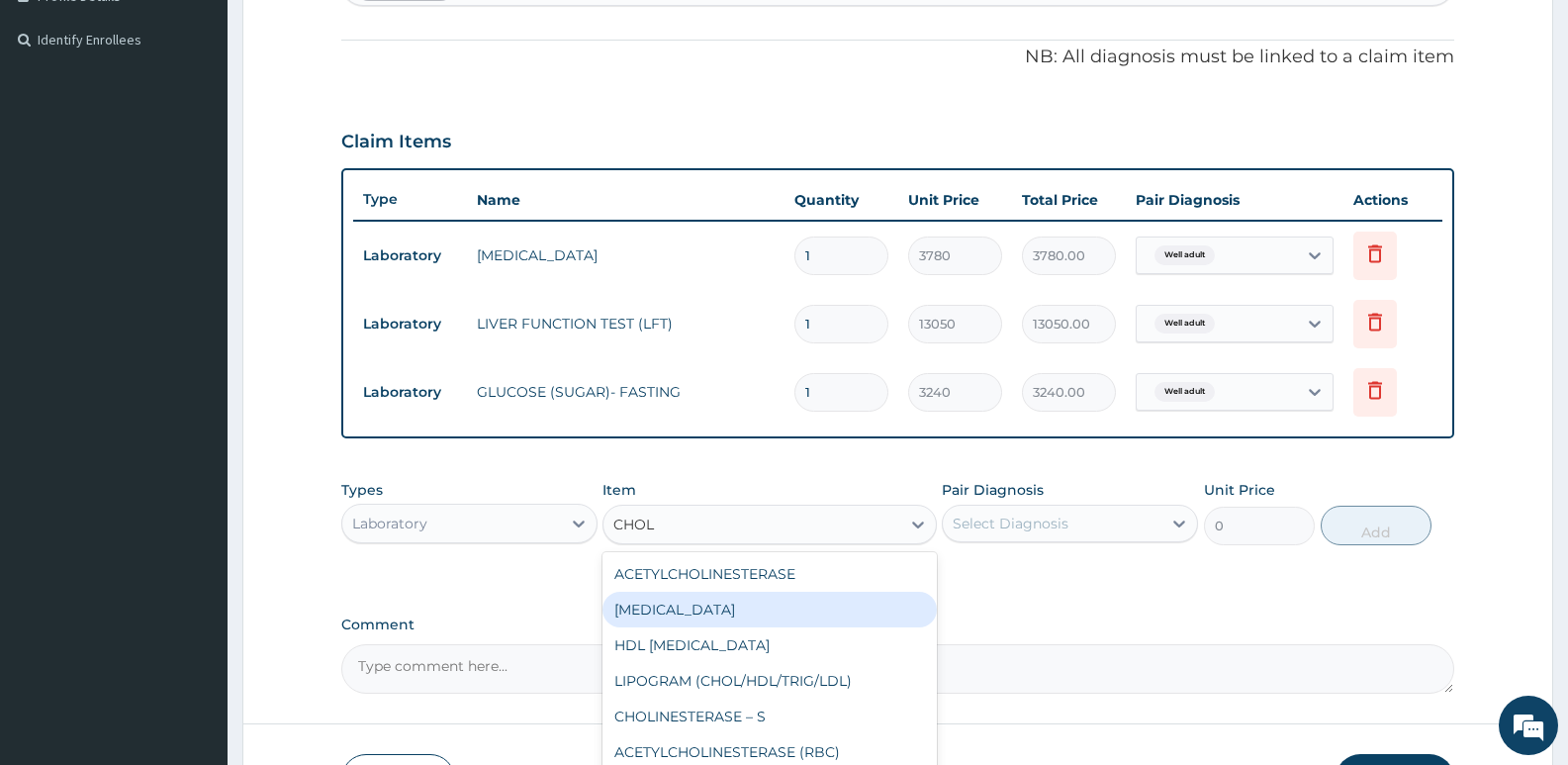
click at [669, 609] on div "[MEDICAL_DATA]" at bounding box center [769, 610] width 333 height 36
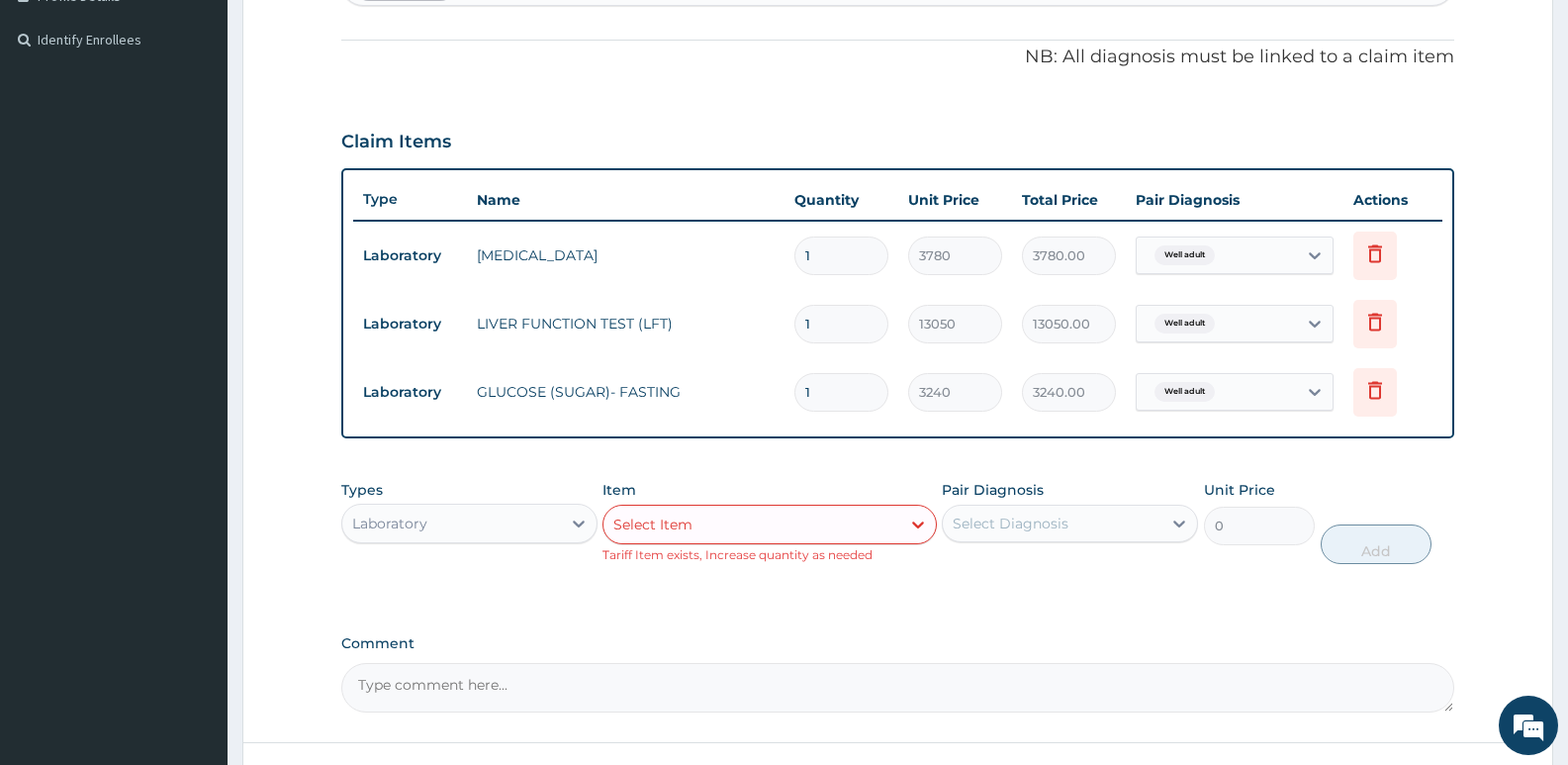
click at [721, 533] on div "Select Item" at bounding box center [751, 525] width 296 height 32
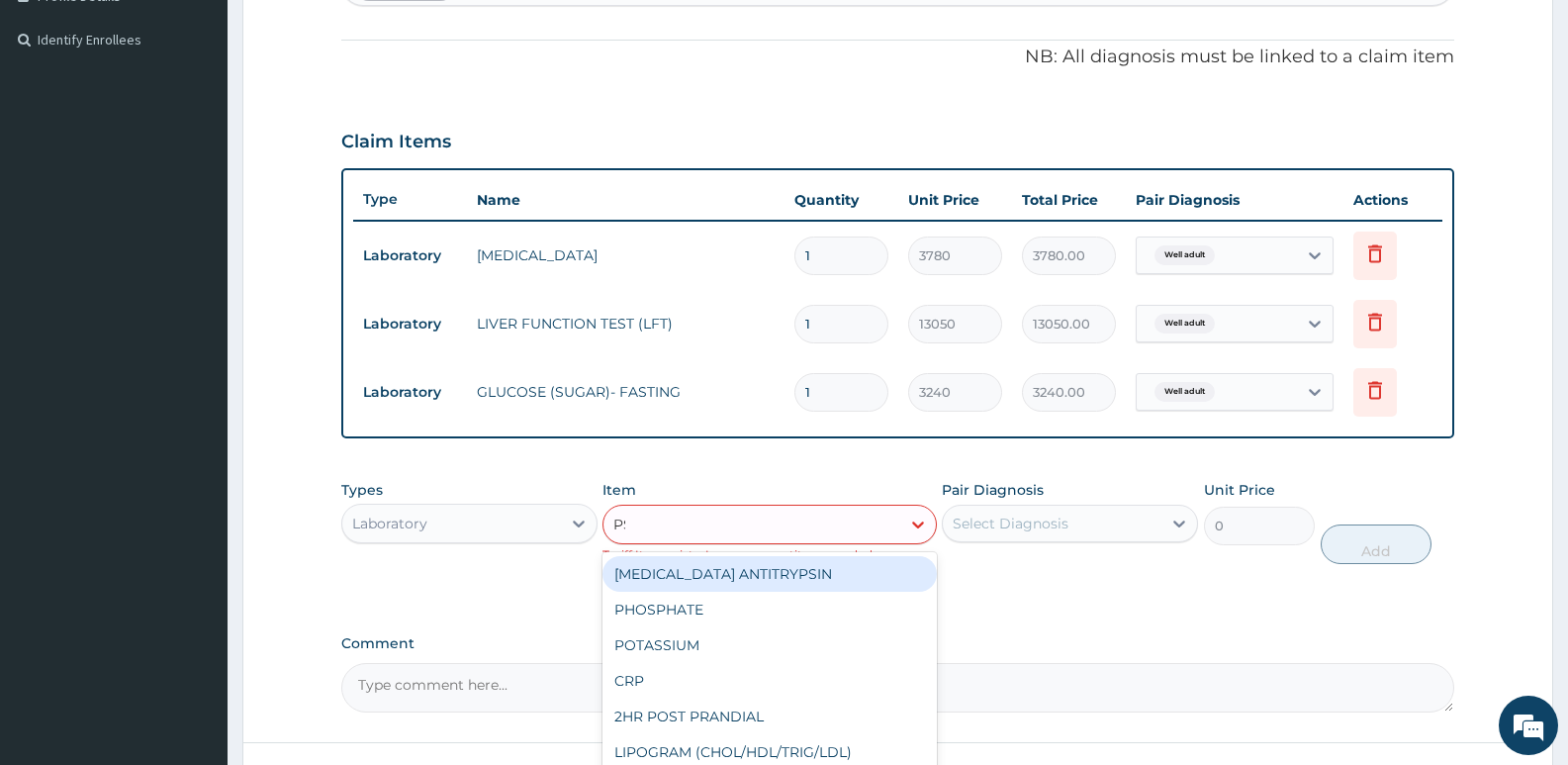
type input "PSA"
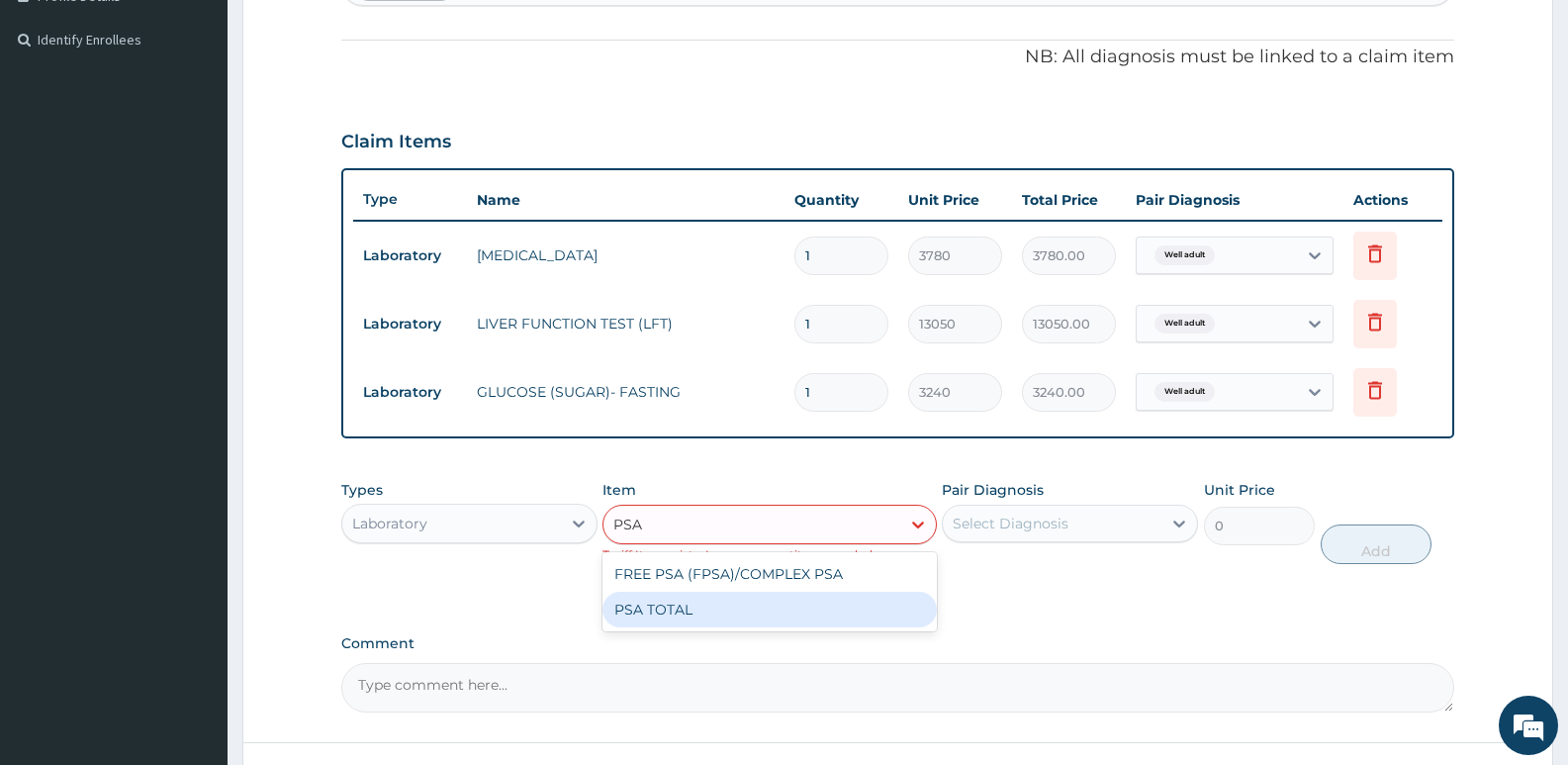
click at [681, 608] on div "PSA TOTAL" at bounding box center [769, 610] width 333 height 36
type input "18000"
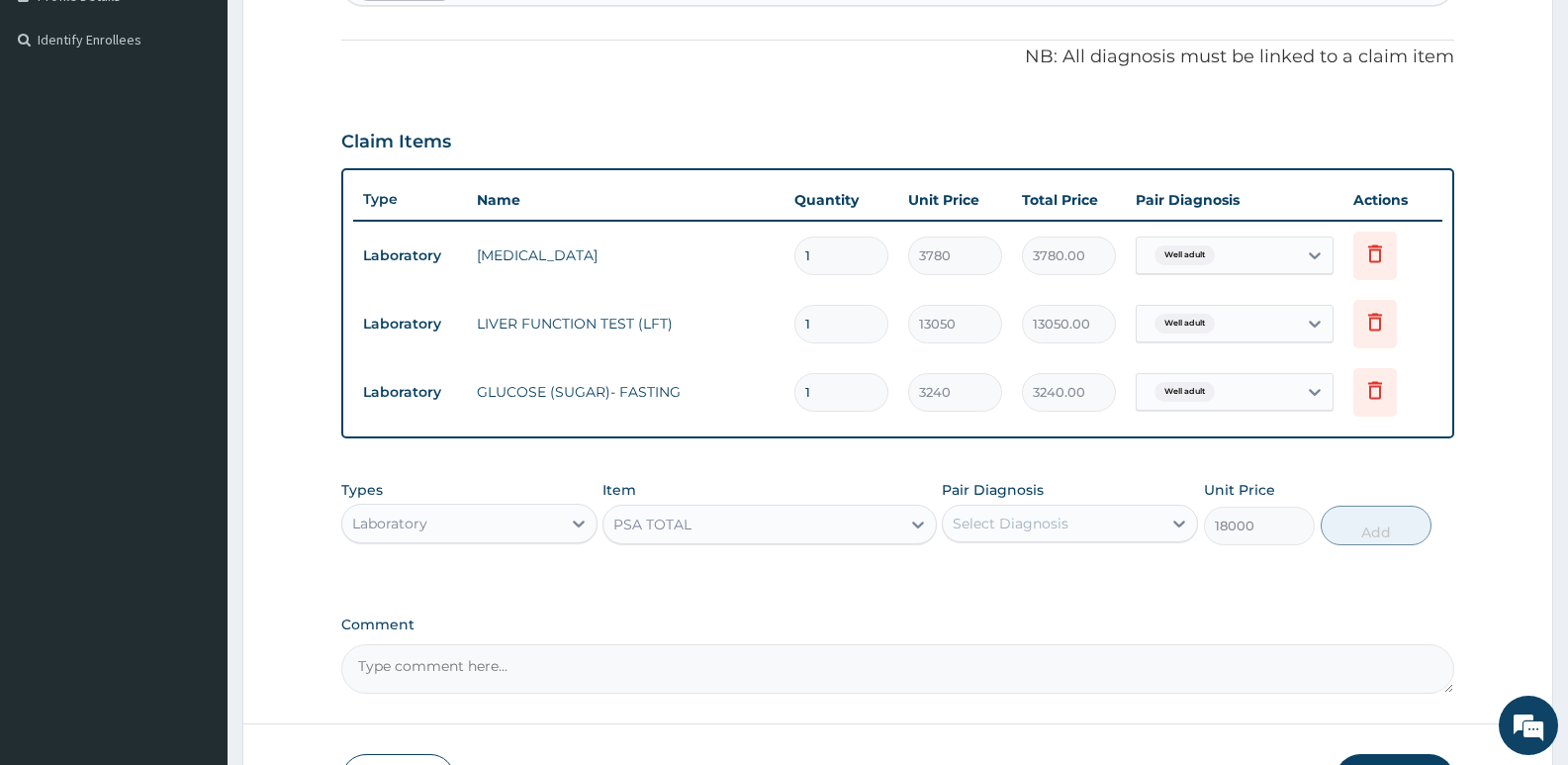
click at [980, 512] on div "Select Diagnosis" at bounding box center [1052, 524] width 218 height 32
click at [989, 575] on label "Well adult" at bounding box center [1011, 573] width 72 height 20
checkbox input "true"
click at [1373, 521] on button "Add" at bounding box center [1376, 526] width 111 height 40
type input "0"
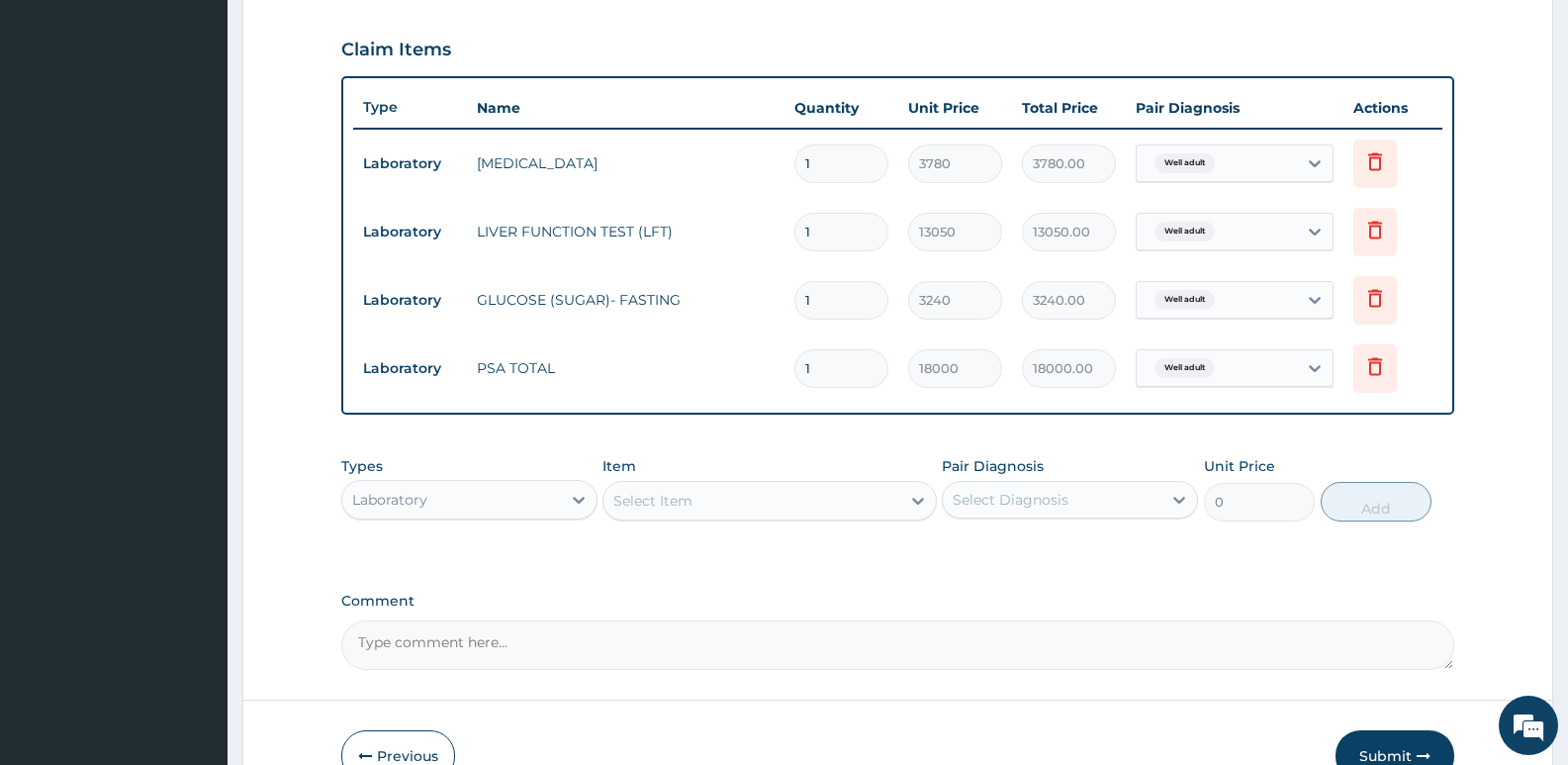
scroll to position [773, 0]
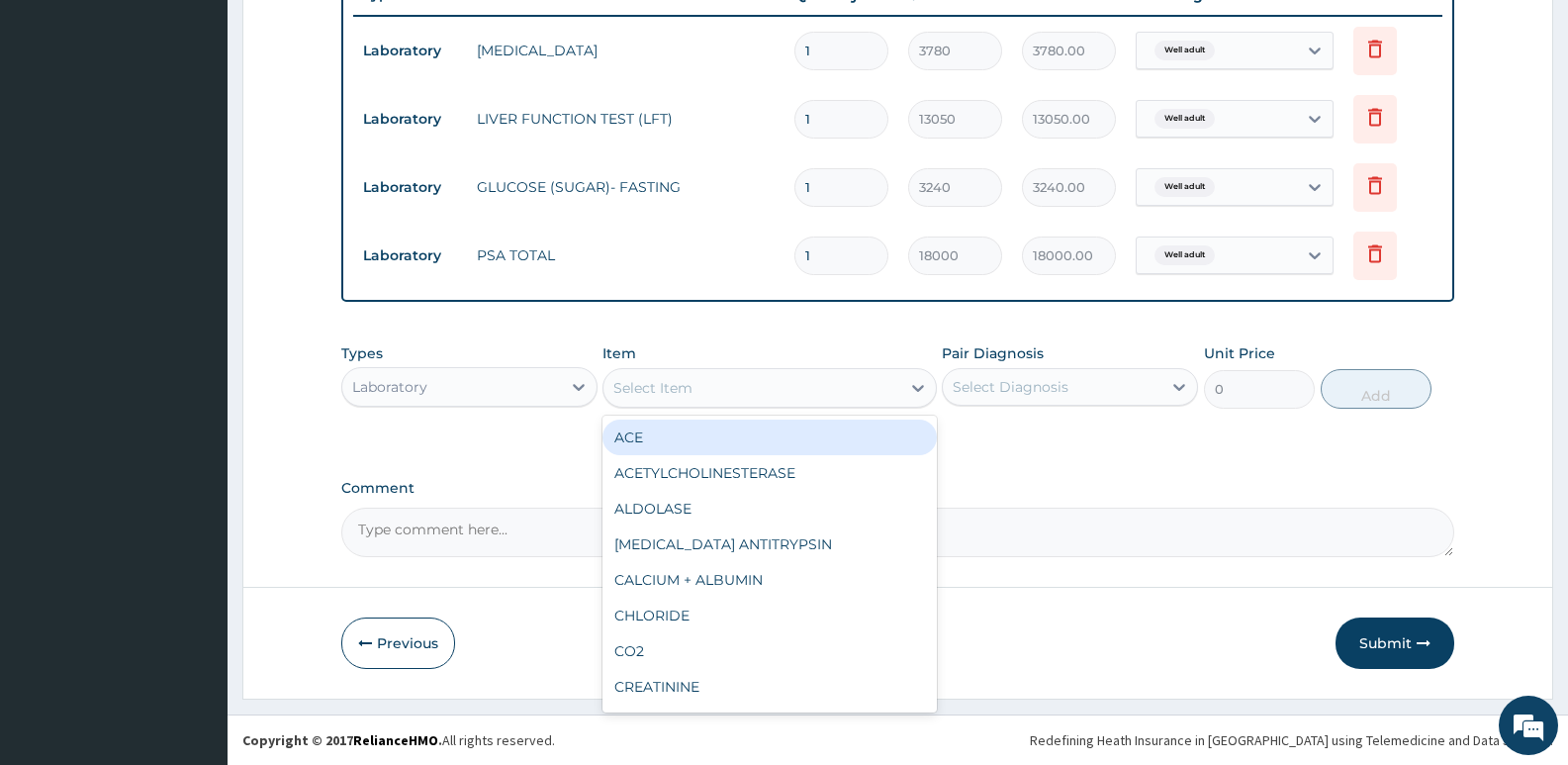
click at [668, 383] on div "Select Item" at bounding box center [652, 388] width 79 height 20
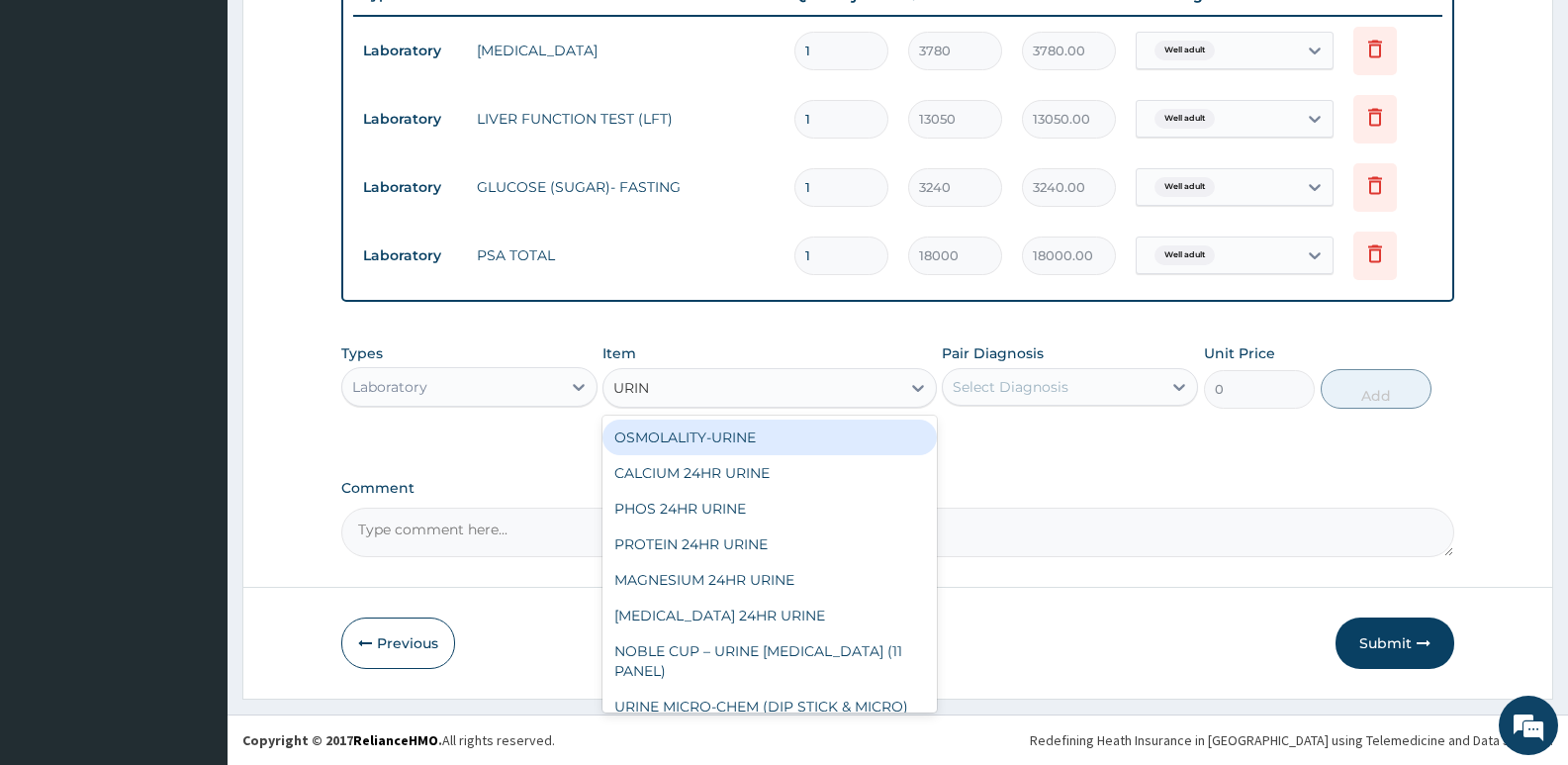
type input "URINE"
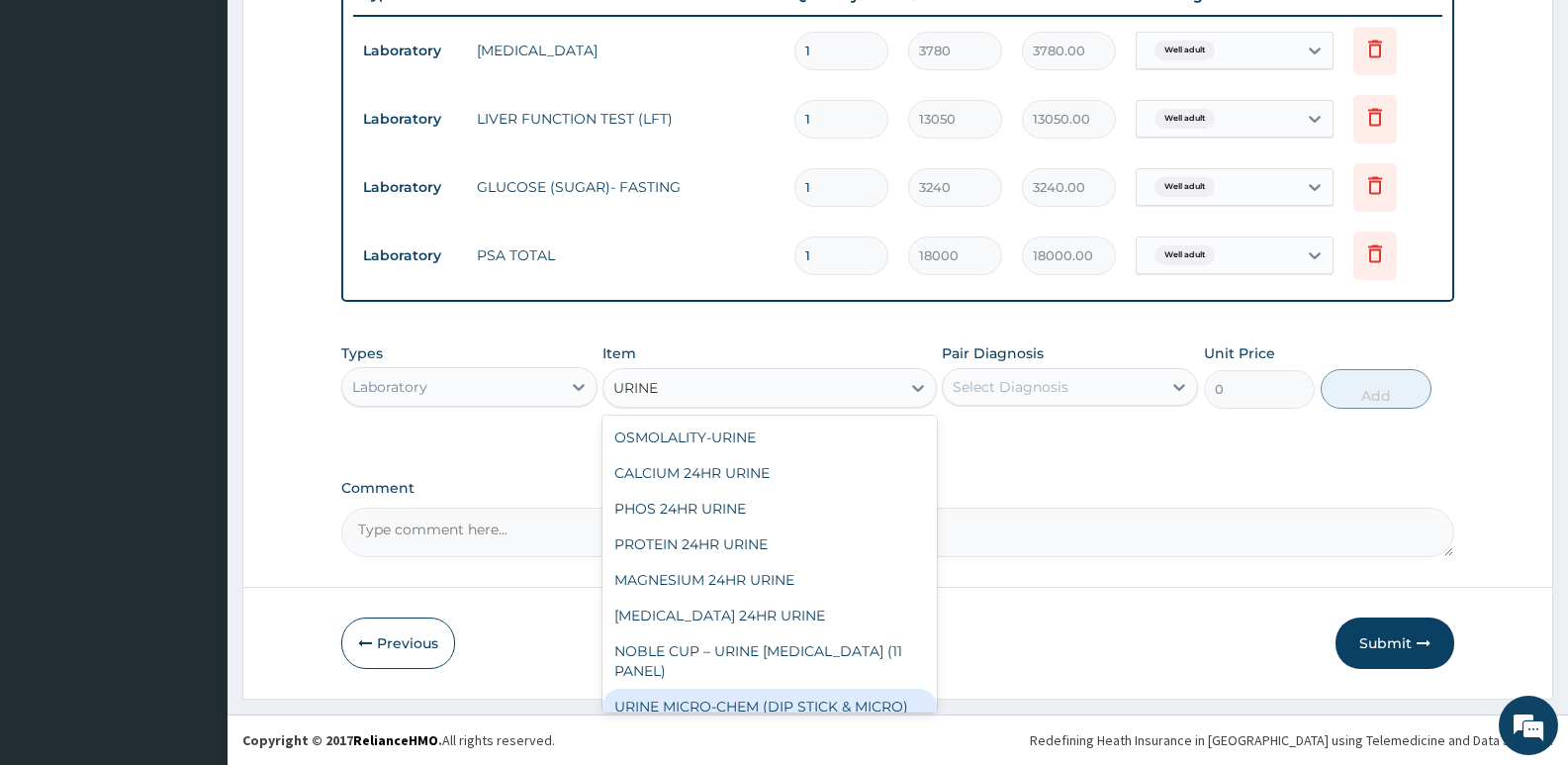
click at [695, 693] on div "URINE MICRO-CHEM (DIP STICK & MICRO)" at bounding box center [769, 707] width 333 height 36
type input "3690"
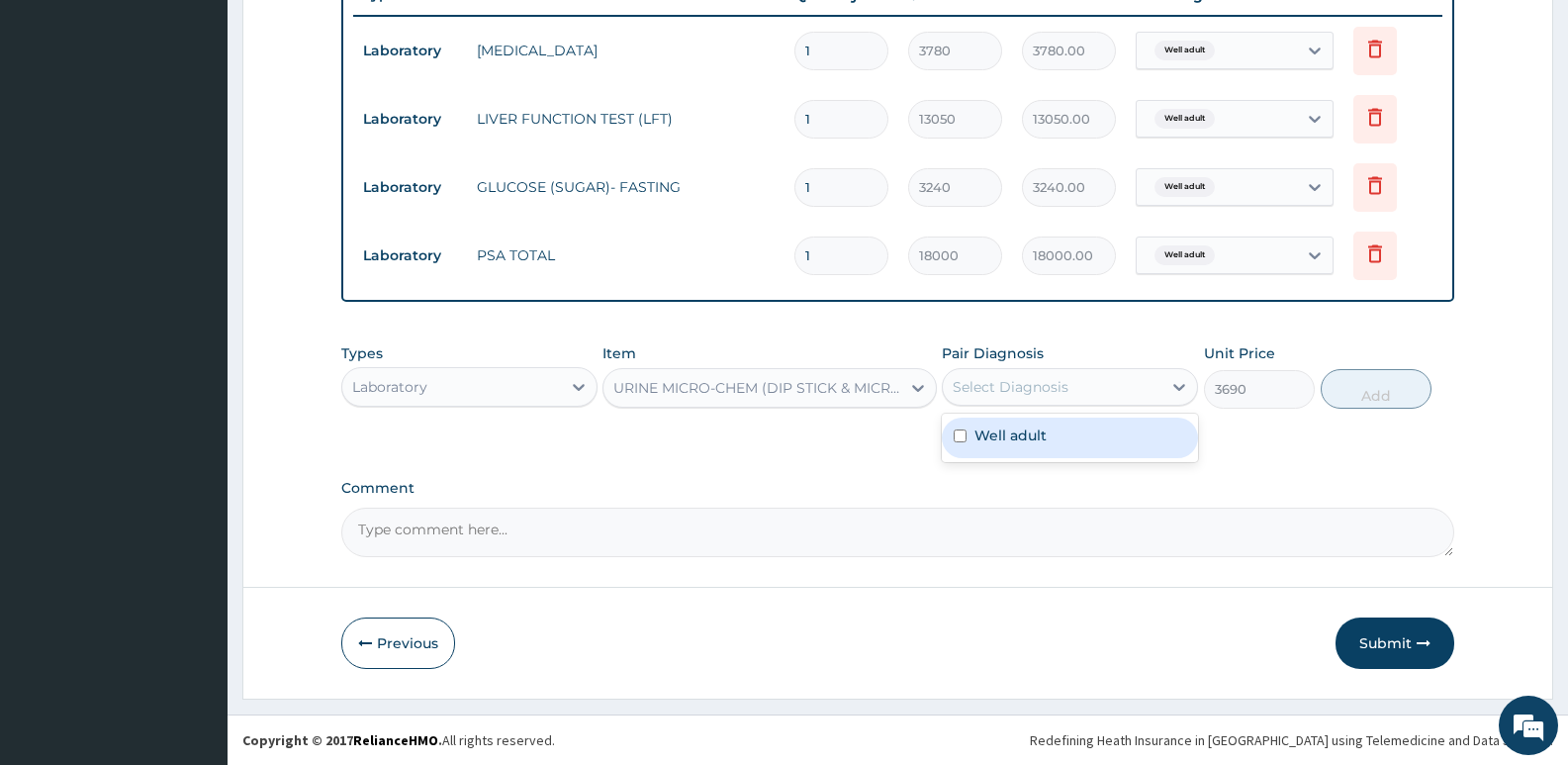
click at [1037, 382] on div "Select Diagnosis" at bounding box center [1011, 387] width 116 height 20
drag, startPoint x: 1017, startPoint y: 440, endPoint x: 1373, endPoint y: 415, distance: 356.9
click at [1018, 440] on label "Well adult" at bounding box center [1011, 436] width 72 height 20
checkbox input "true"
click at [1363, 395] on button "Add" at bounding box center [1376, 389] width 111 height 40
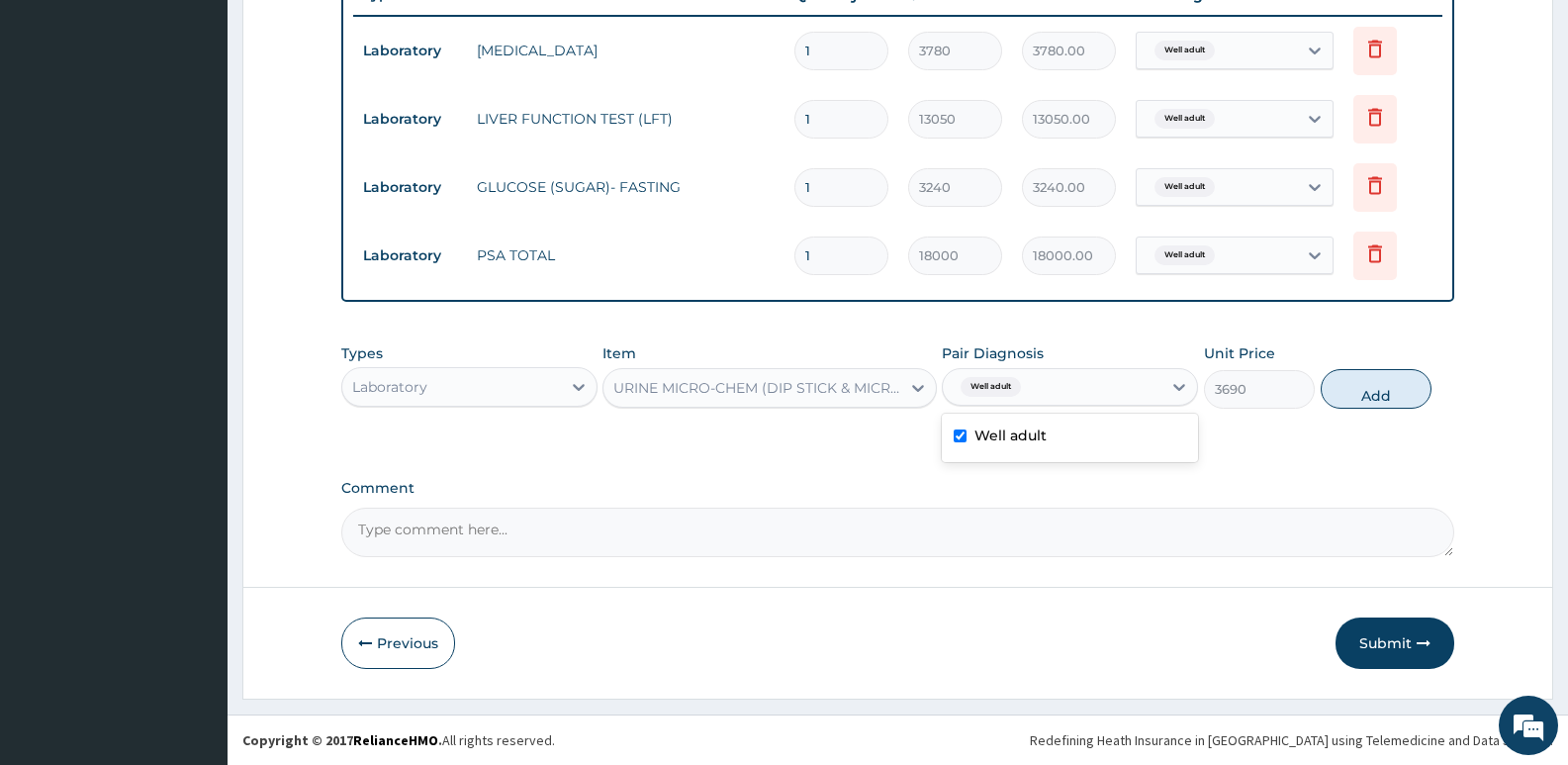
type input "0"
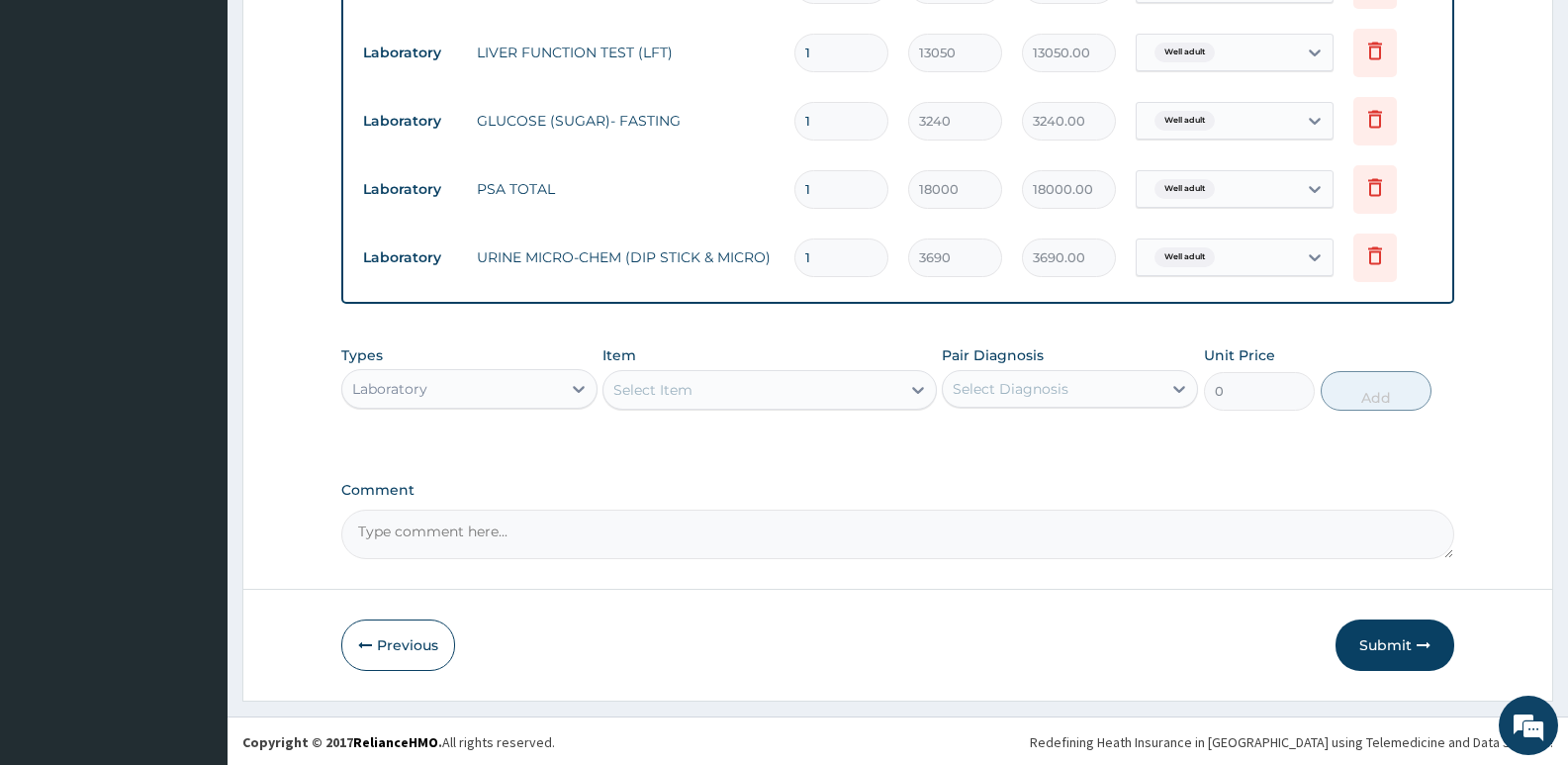
scroll to position [842, 0]
click at [466, 402] on div "Laboratory" at bounding box center [451, 387] width 218 height 32
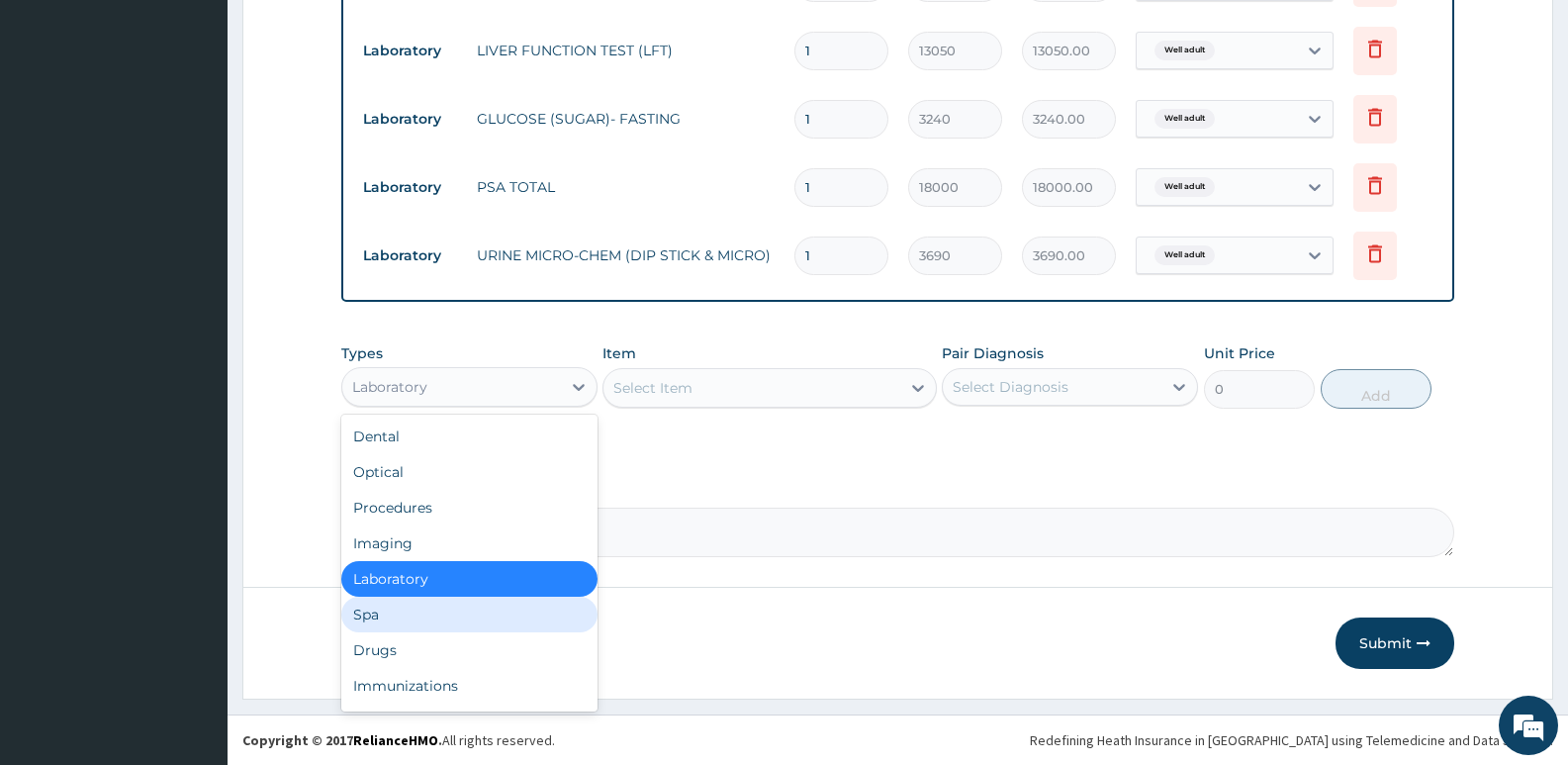
click at [399, 618] on div "Spa" at bounding box center [469, 614] width 256 height 36
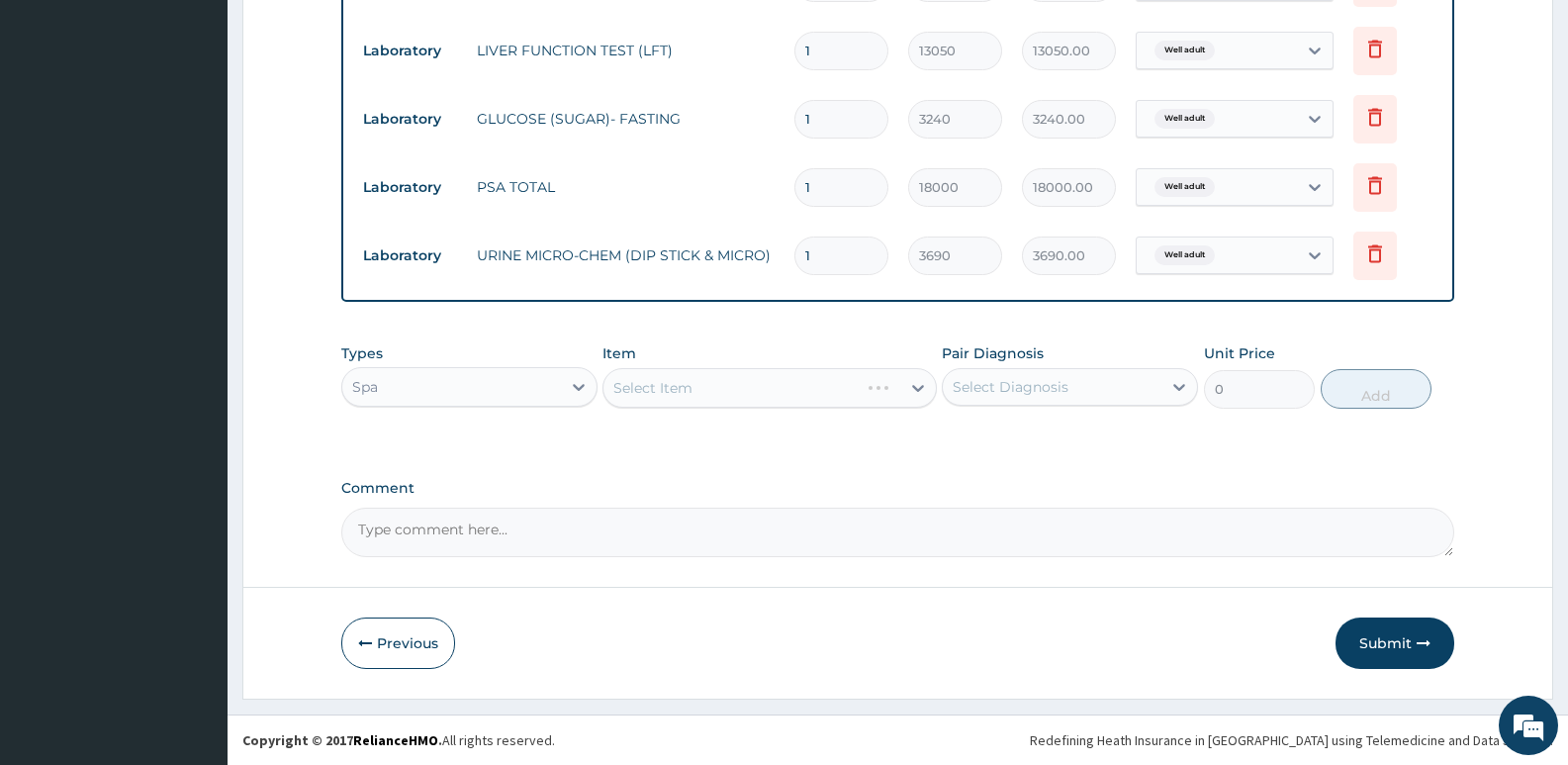
click at [681, 400] on div "Select Item" at bounding box center [769, 388] width 333 height 40
click at [914, 385] on icon at bounding box center [918, 388] width 20 height 20
click at [661, 380] on div "Select Item" at bounding box center [652, 388] width 79 height 20
type input "C"
type input "E"
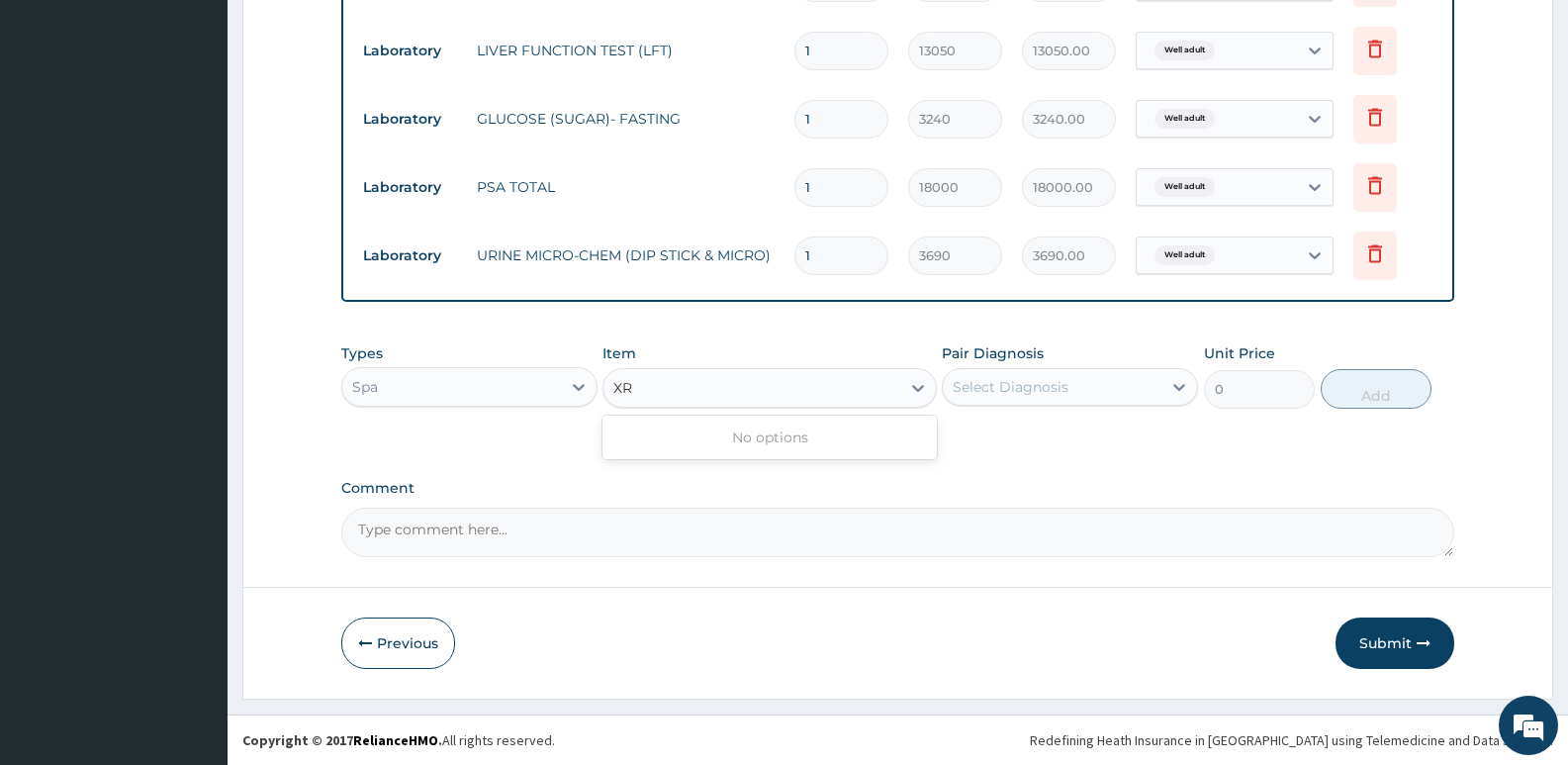
type input "X"
click at [917, 380] on icon at bounding box center [918, 388] width 20 height 20
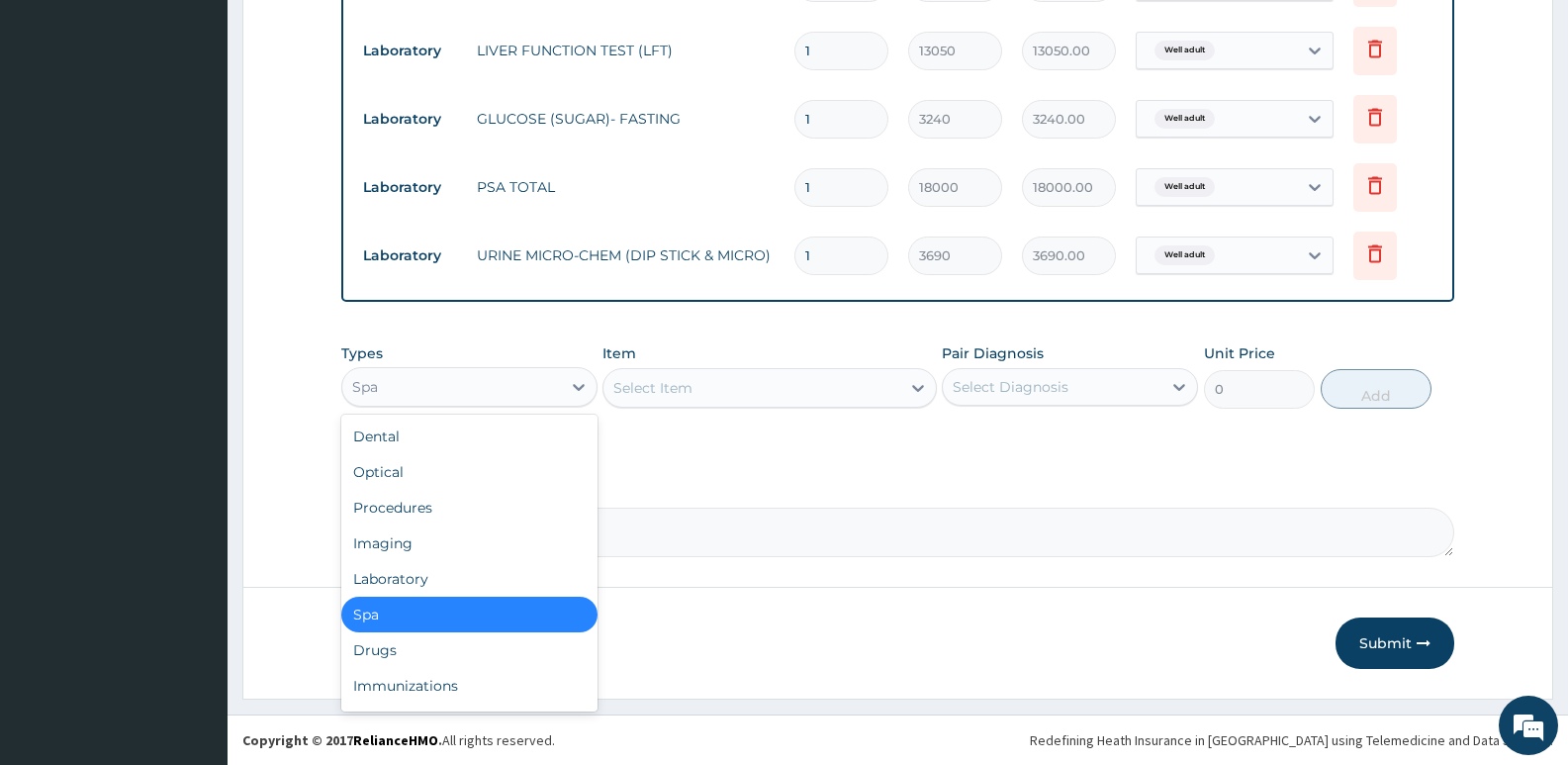
click at [477, 388] on div "Spa" at bounding box center [451, 387] width 218 height 32
click at [470, 512] on div "Procedures" at bounding box center [469, 508] width 256 height 36
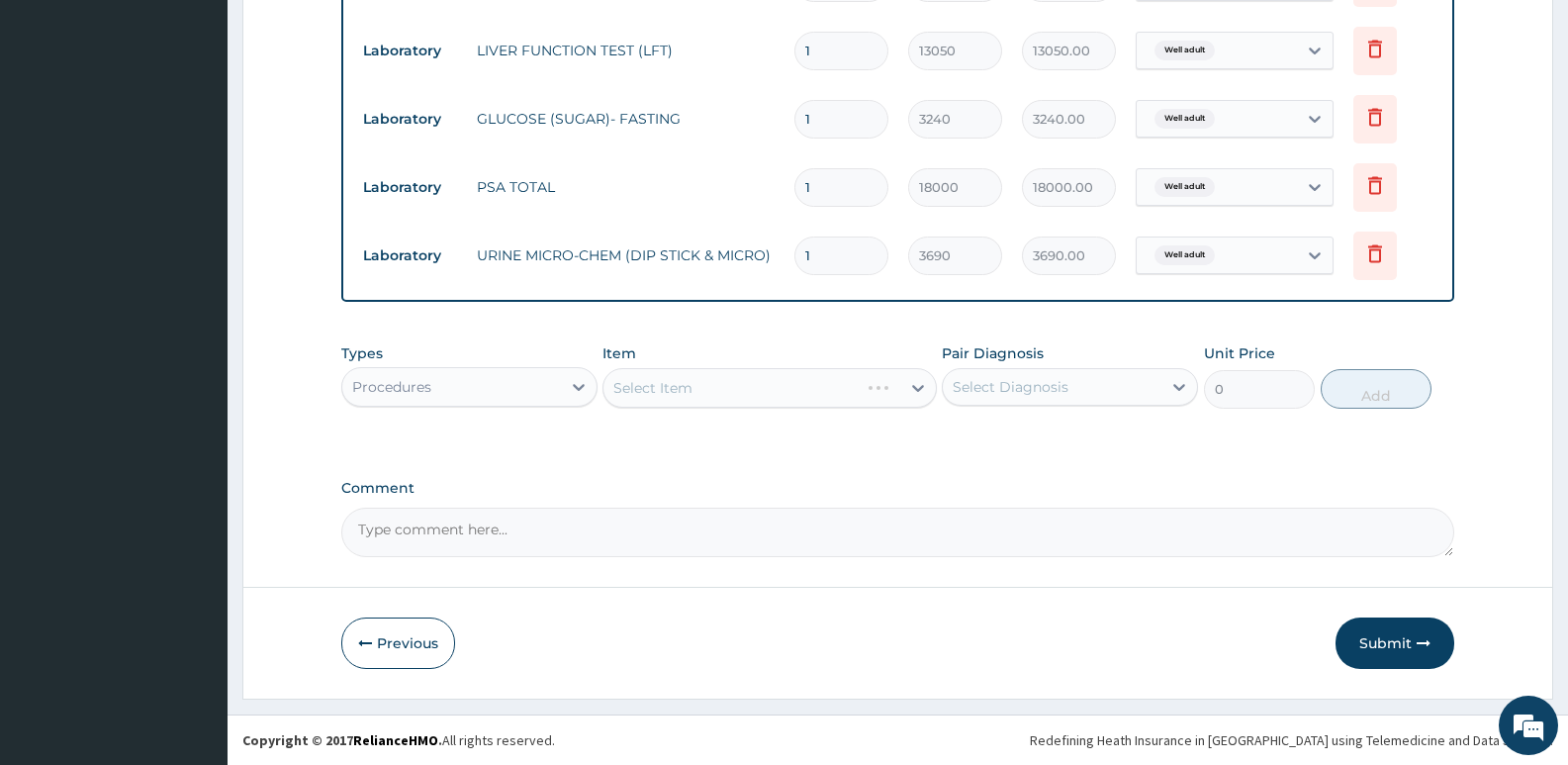
click at [690, 399] on div "Select Item" at bounding box center [769, 388] width 333 height 40
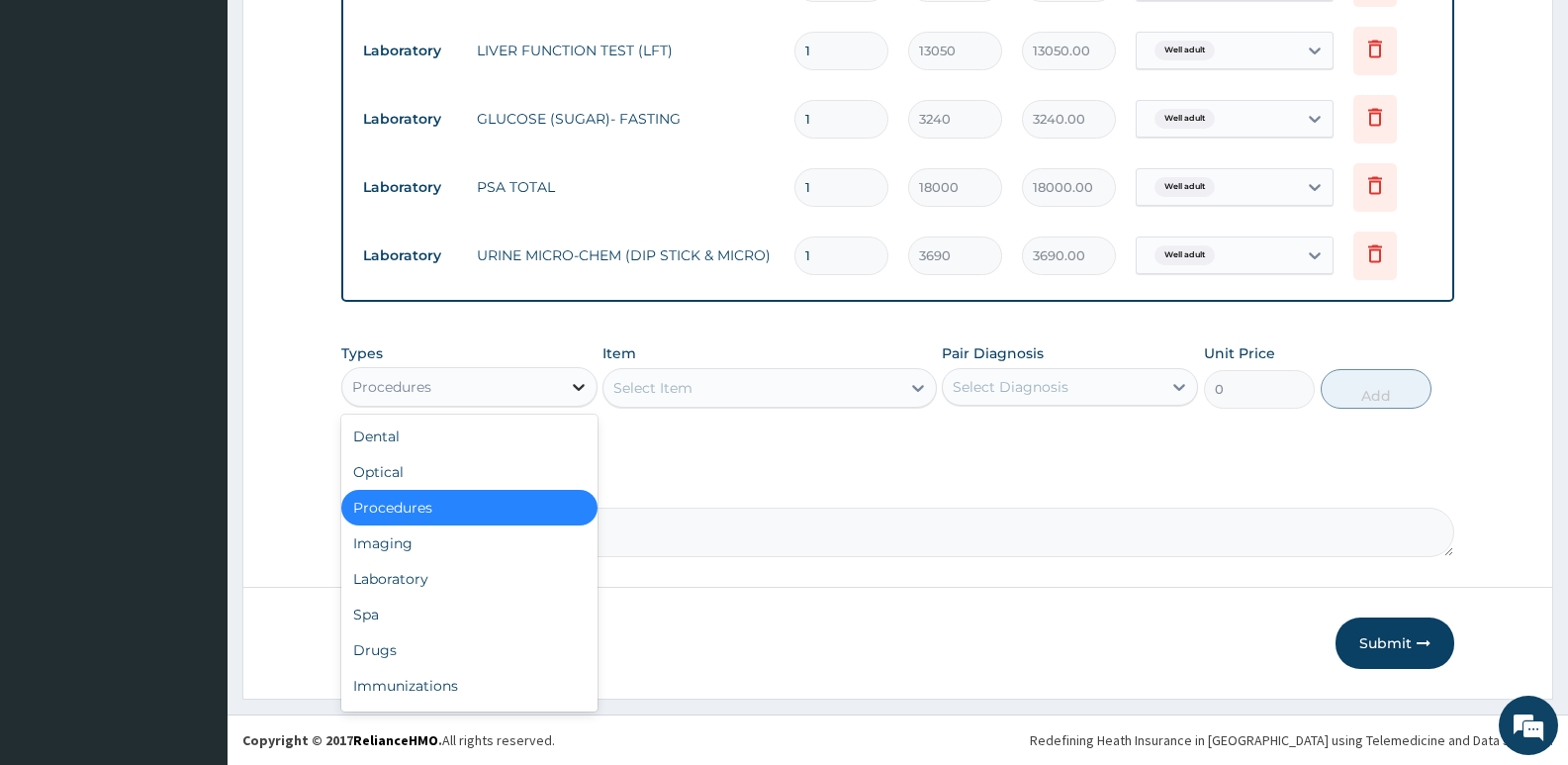
click at [569, 388] on icon at bounding box center [579, 387] width 20 height 20
click at [408, 577] on div "Laboratory" at bounding box center [469, 579] width 256 height 36
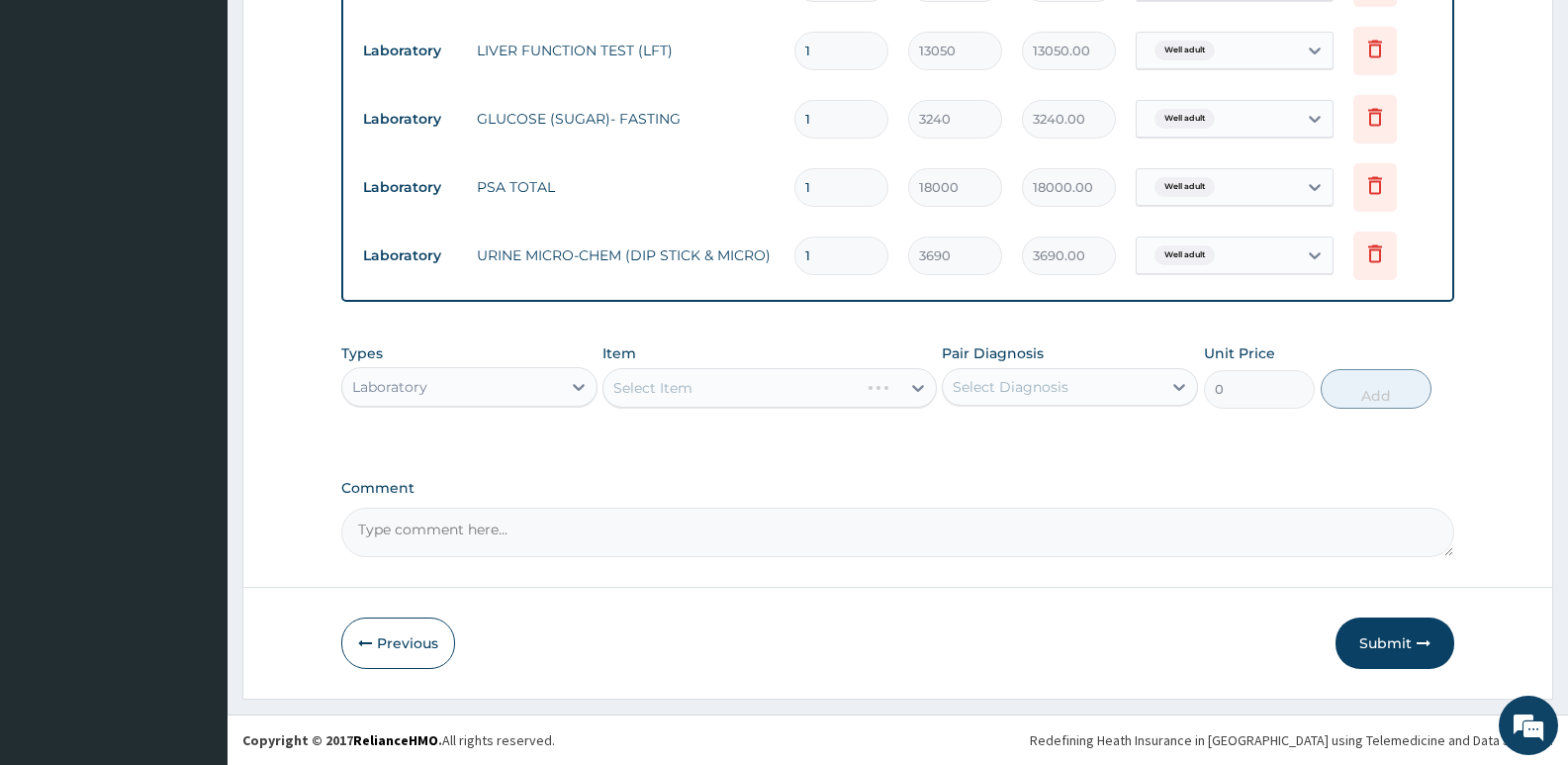
click at [738, 385] on div "Select Item" at bounding box center [769, 388] width 333 height 40
drag, startPoint x: 698, startPoint y: 377, endPoint x: 695, endPoint y: 389, distance: 12.4
click at [696, 386] on div "Select Item" at bounding box center [751, 388] width 296 height 32
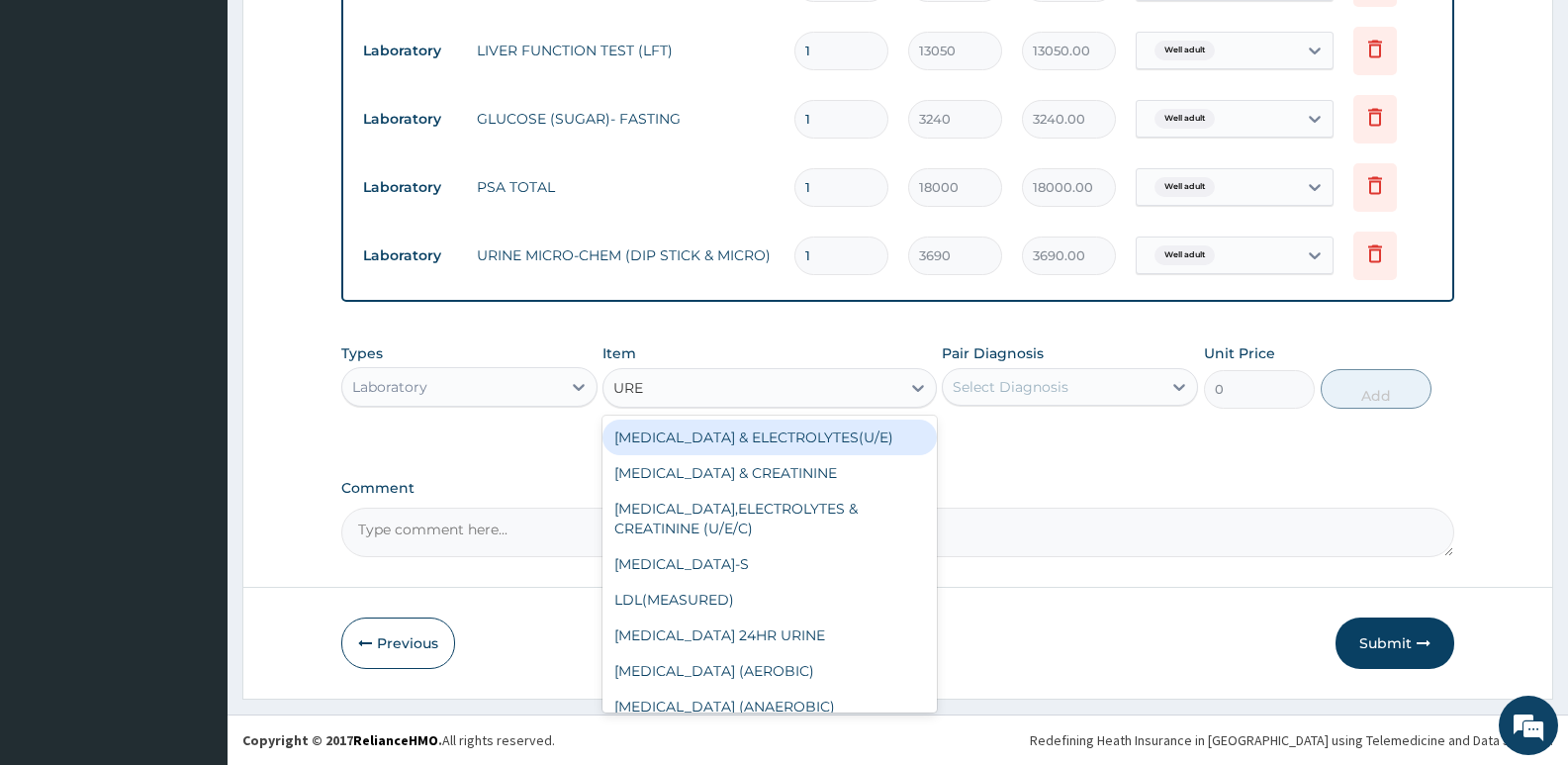
type input "UREA"
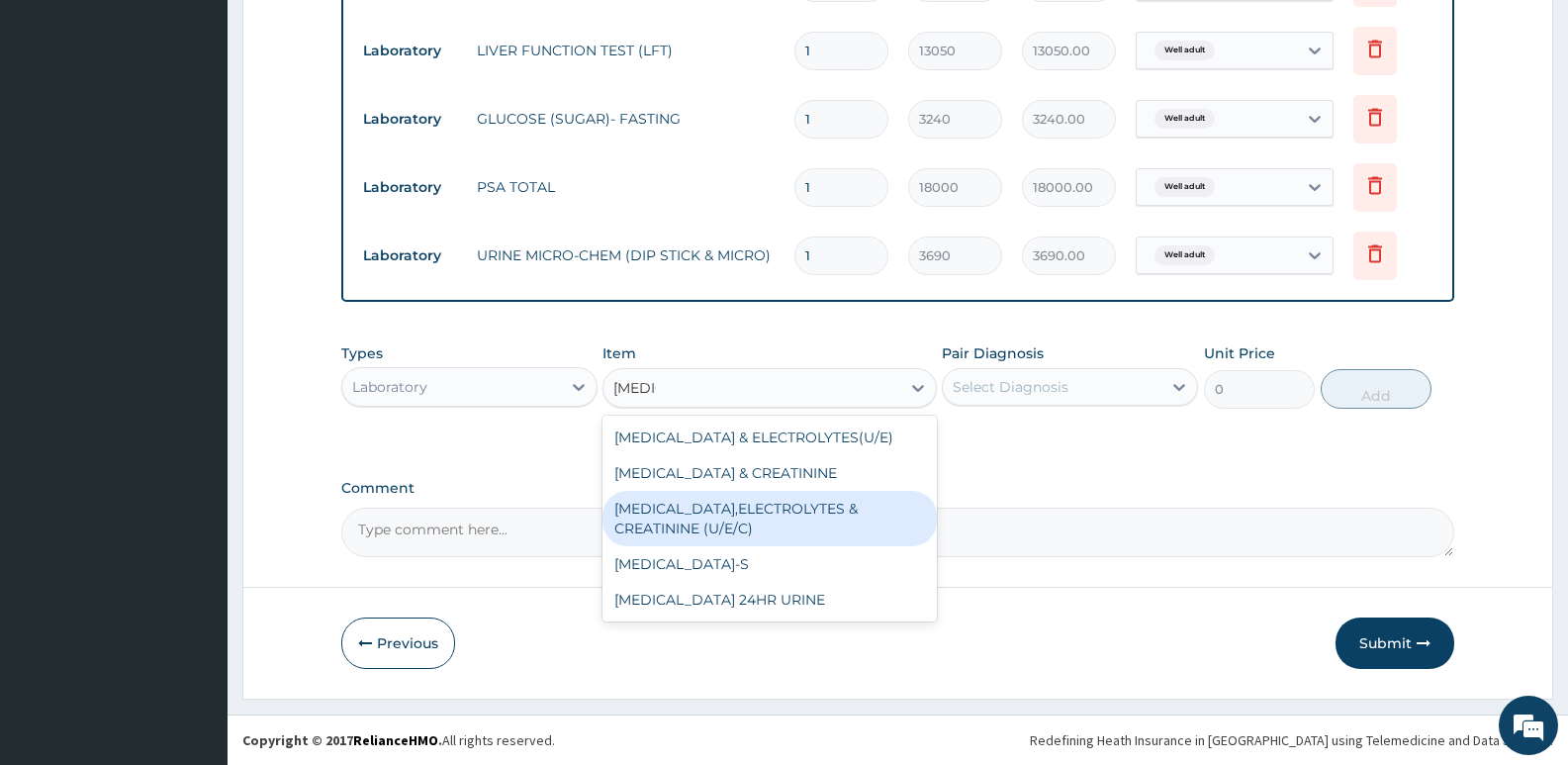
click at [766, 504] on div "UREA,ELECTROLYTES & CREATININE (U/E/C)" at bounding box center [769, 519] width 333 height 56
type input "9900"
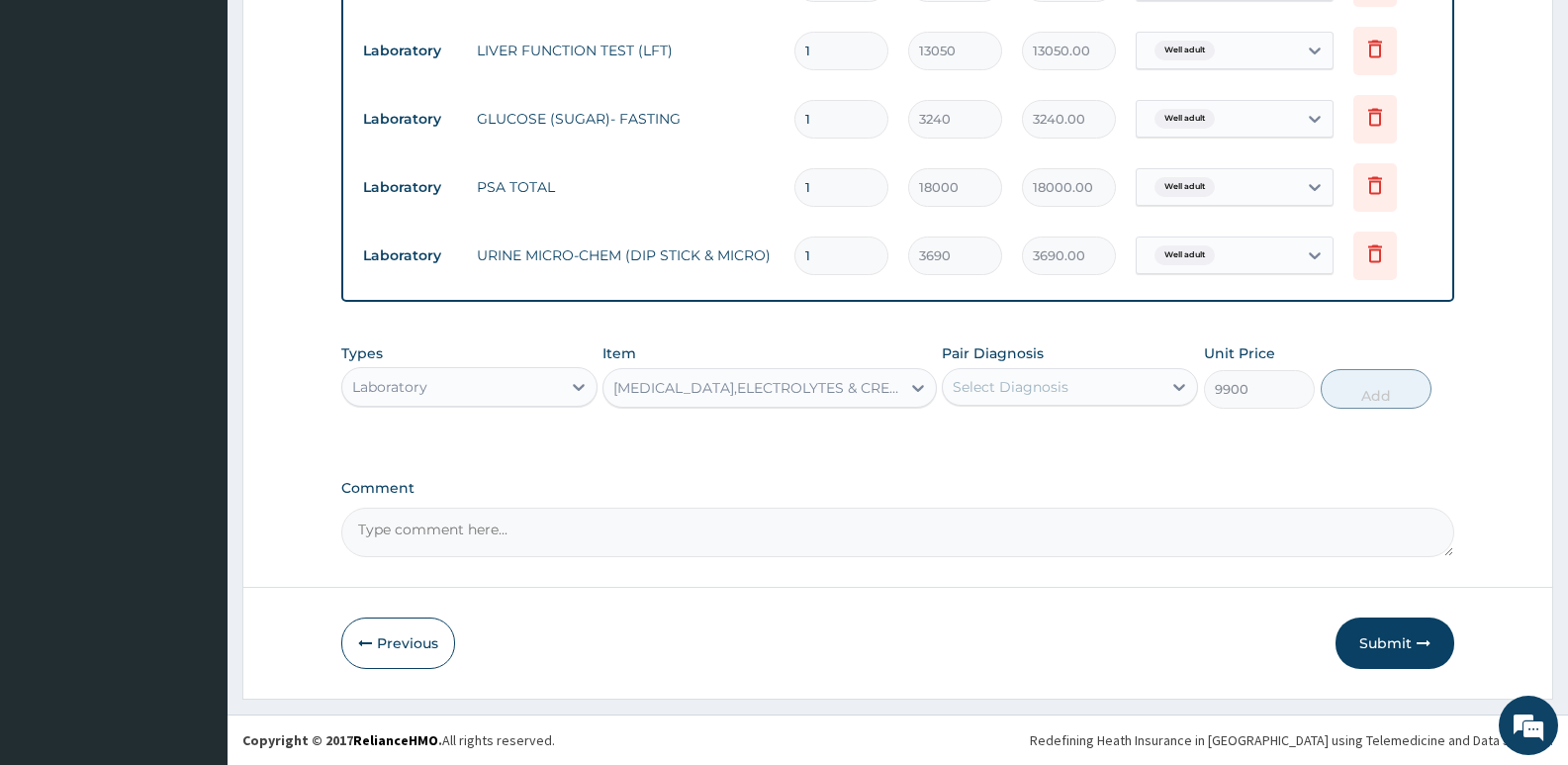
click at [1068, 383] on div "Select Diagnosis" at bounding box center [1052, 387] width 218 height 32
drag, startPoint x: 1028, startPoint y: 437, endPoint x: 1192, endPoint y: 398, distance: 168.6
click at [1045, 439] on label "Well adult" at bounding box center [1011, 436] width 72 height 20
checkbox input "true"
click at [1351, 390] on button "Add" at bounding box center [1376, 389] width 111 height 40
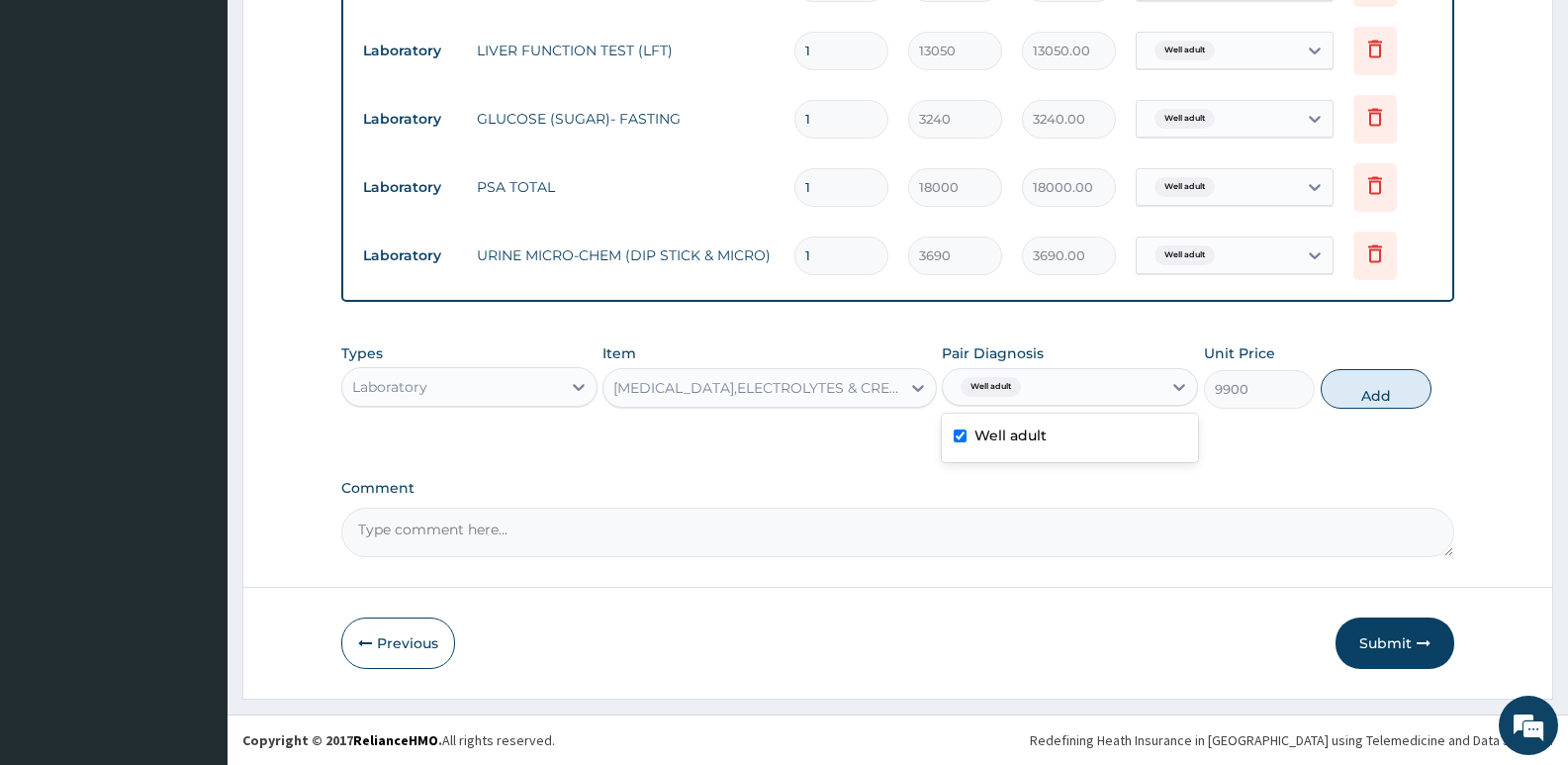
type input "0"
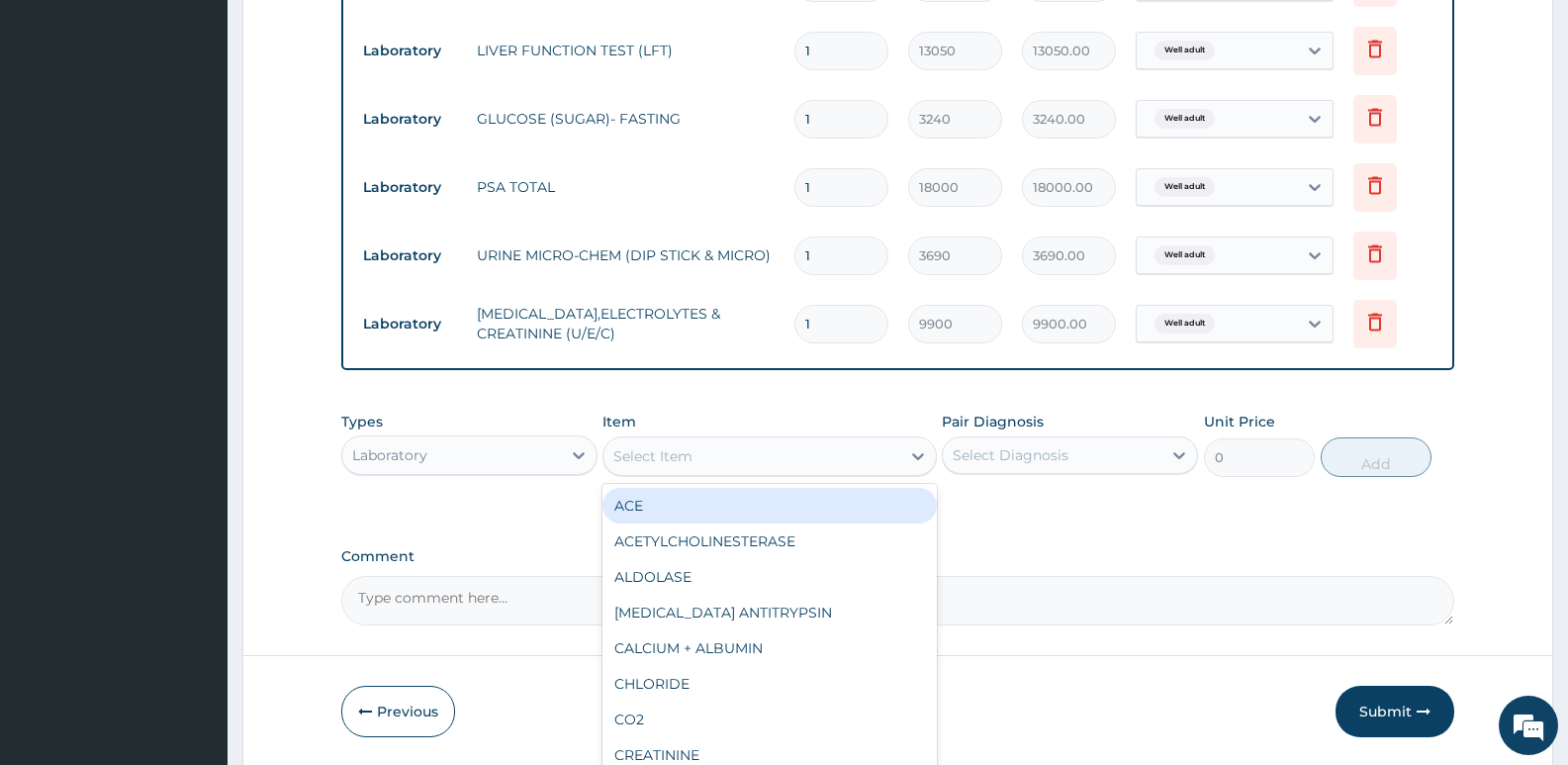
click at [667, 463] on div "Select Item" at bounding box center [652, 457] width 79 height 20
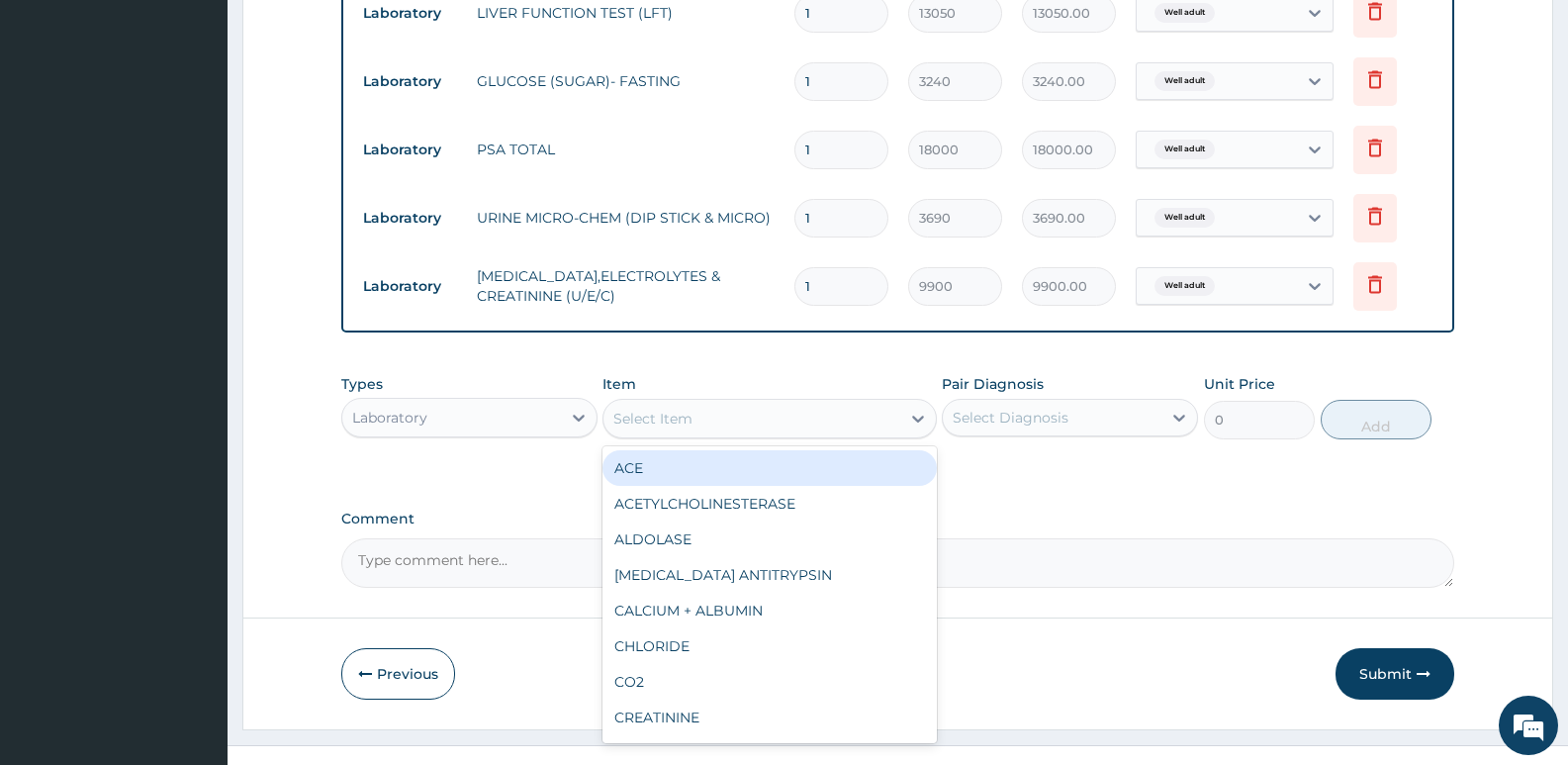
scroll to position [910, 0]
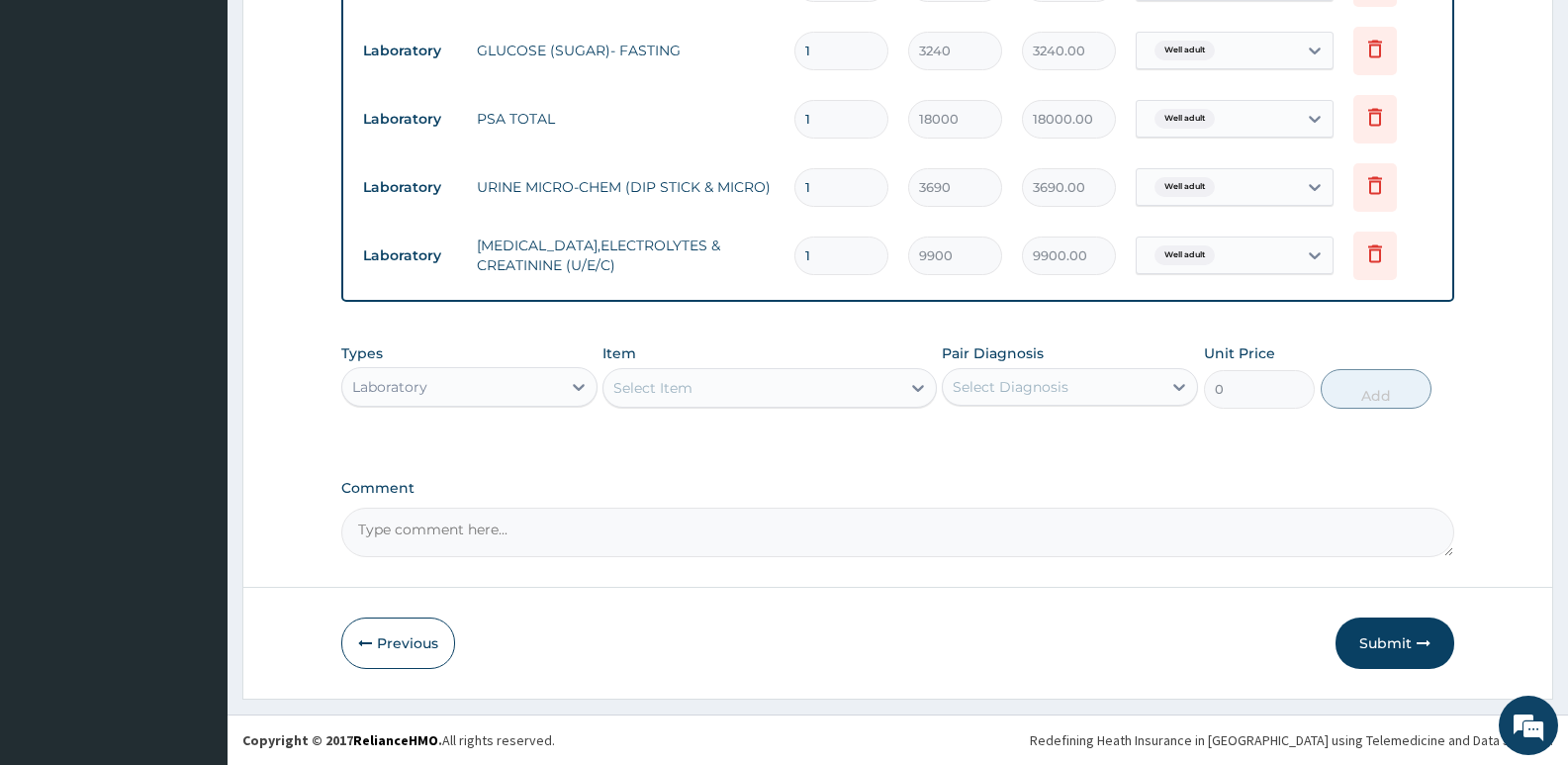
click at [436, 541] on textarea "Comment" at bounding box center [897, 533] width 1113 height 50
type textarea "T"
type textarea "Kindly add chest xray and Physical exam to the bill not on portal."
click at [1371, 625] on button "Submit" at bounding box center [1395, 643] width 119 height 52
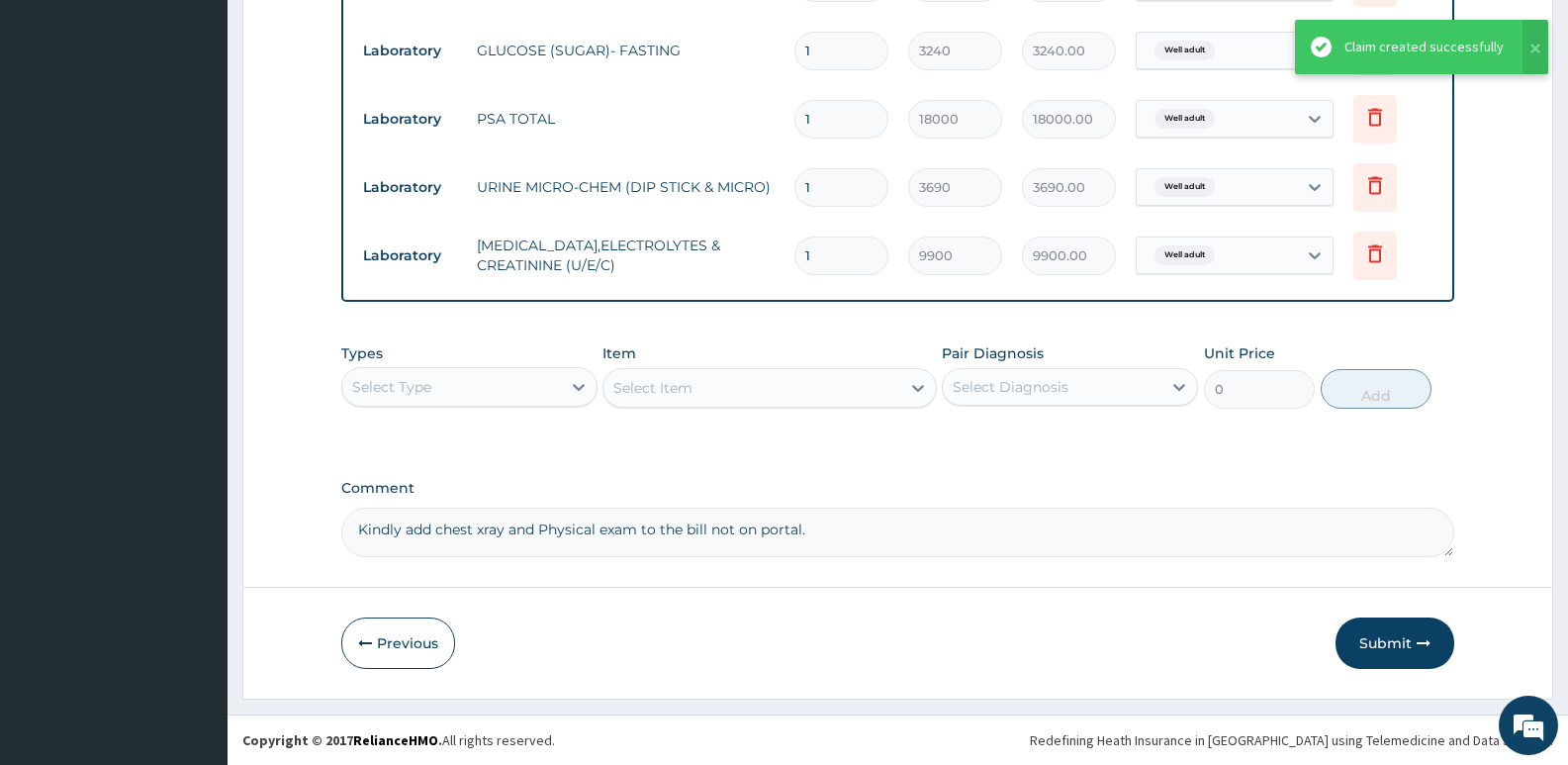
scroll to position [873, 0]
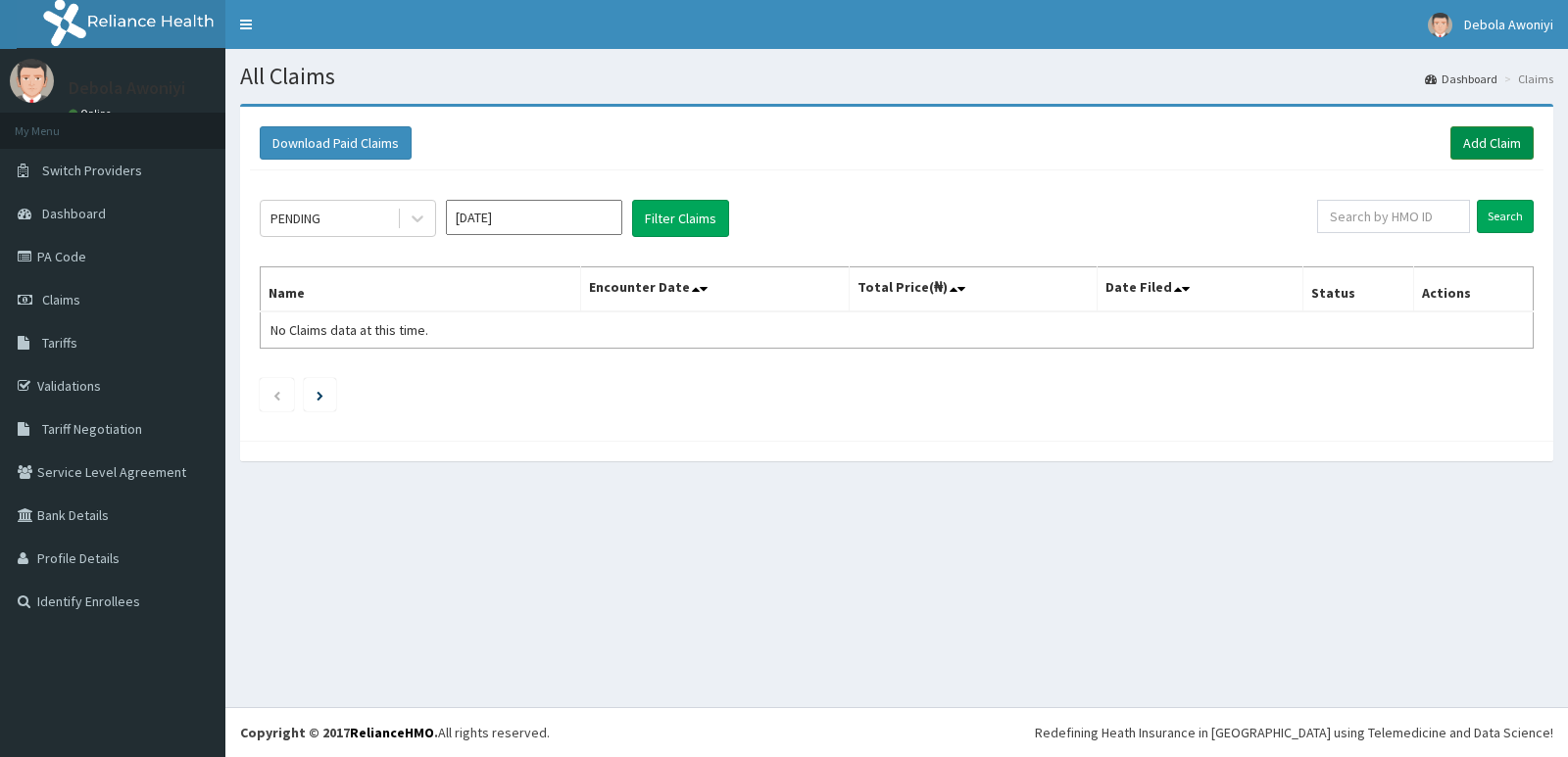
click at [1478, 135] on link "Add Claim" at bounding box center [1492, 143] width 83 height 34
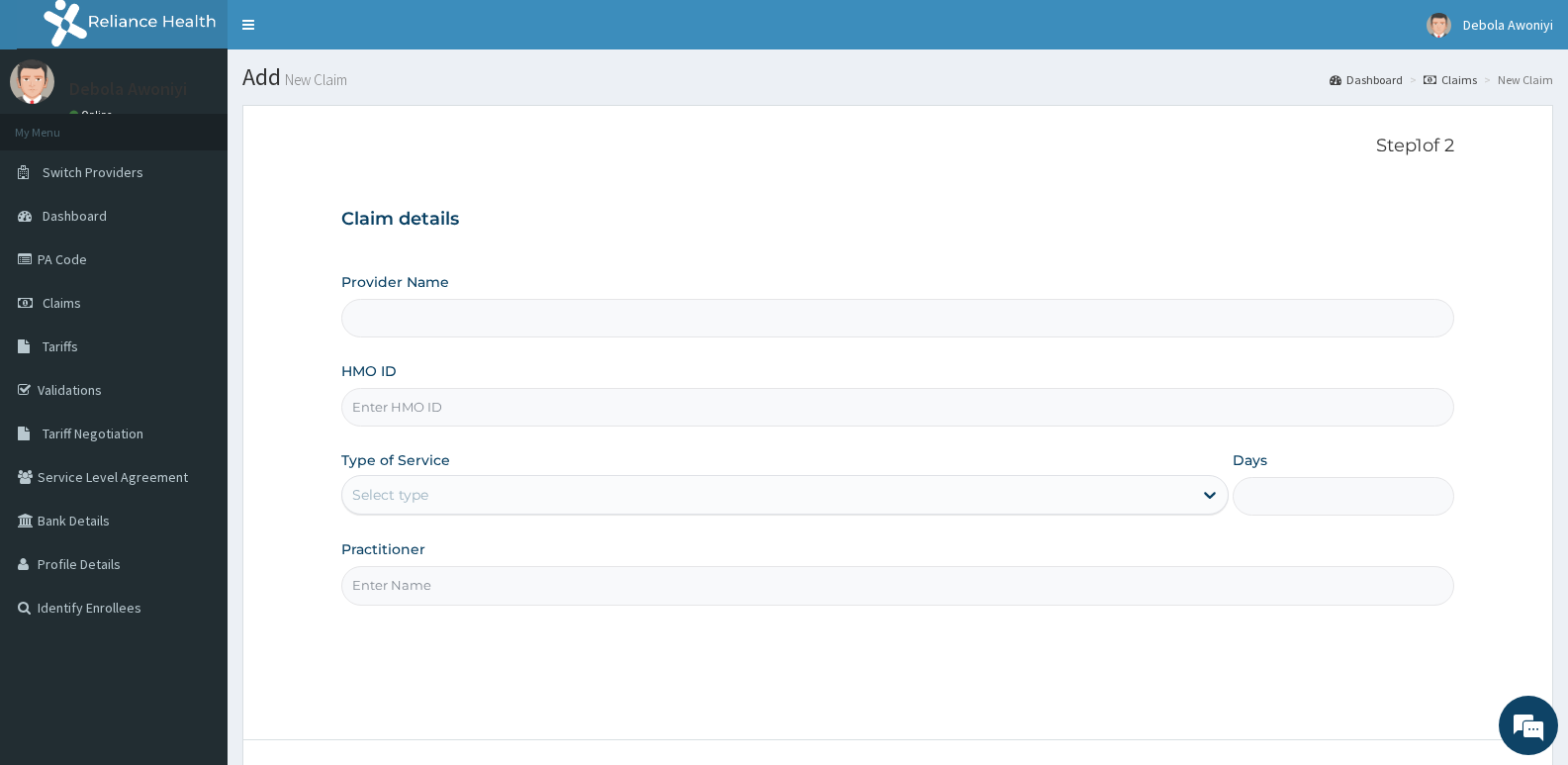
click at [501, 408] on input "HMO ID" at bounding box center [897, 407] width 1113 height 39
type input "Clina - Lancet Laboratories - V/I (HQ)"
type input "p"
type input "BCK/10117/A"
click at [467, 488] on div "Select type" at bounding box center [767, 495] width 849 height 32
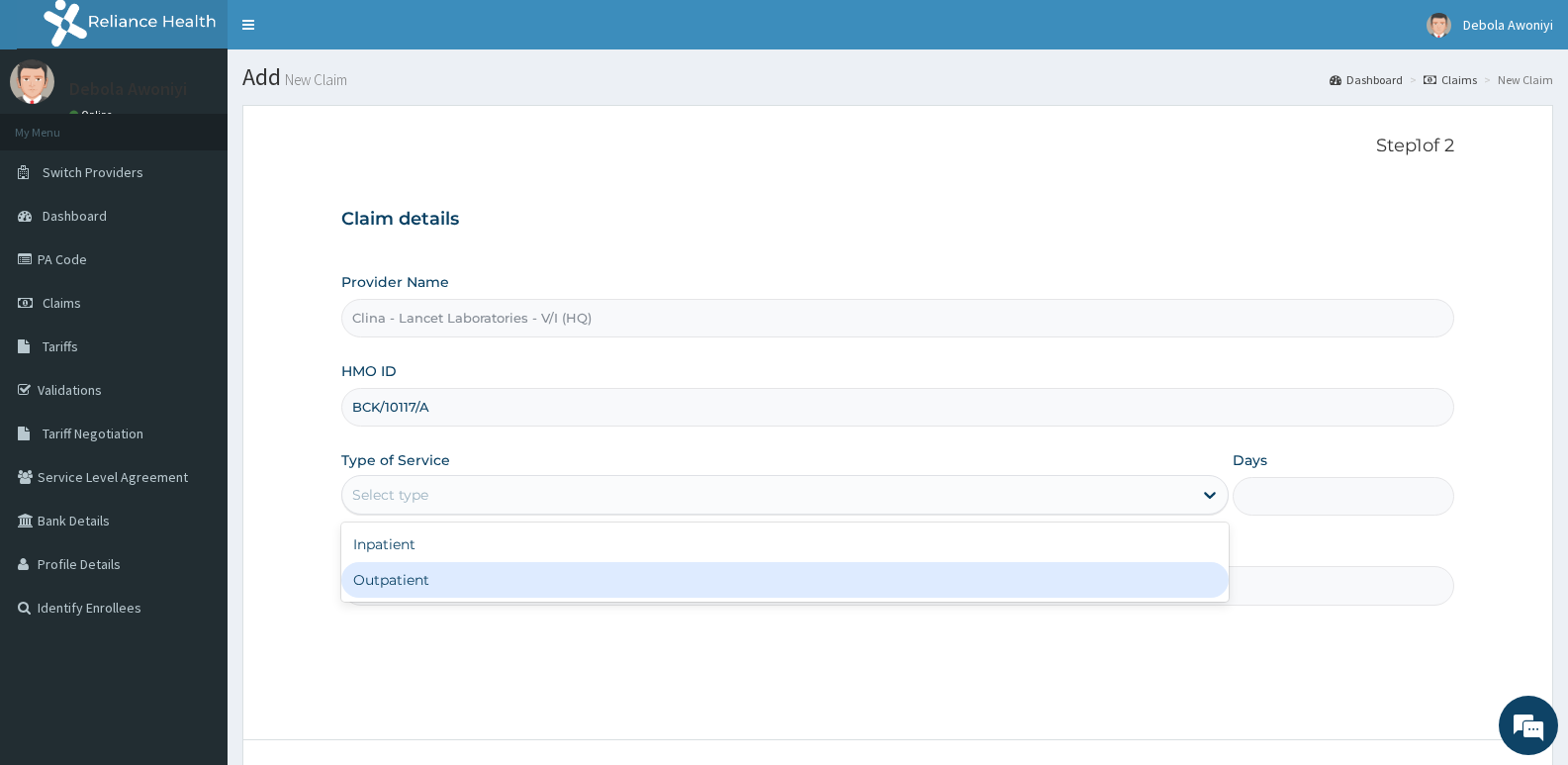
click at [473, 578] on div "Outpatient" at bounding box center [784, 580] width 886 height 36
type input "1"
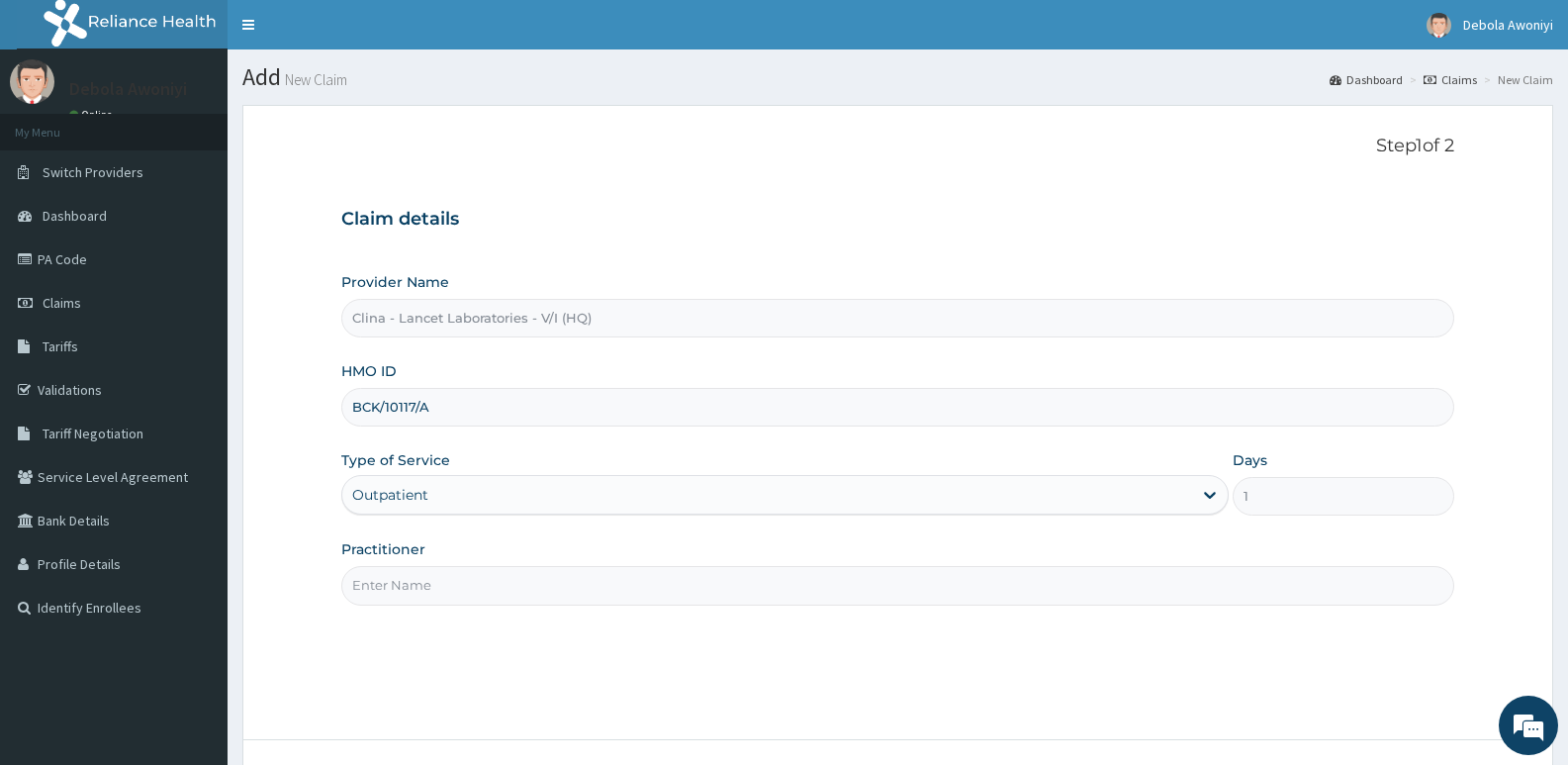
drag, startPoint x: 460, startPoint y: 585, endPoint x: 467, endPoint y: 599, distance: 15.7
click at [460, 586] on input "Practitioner" at bounding box center [897, 585] width 1113 height 39
type input "[PERSON_NAME][GEOGRAPHIC_DATA]"
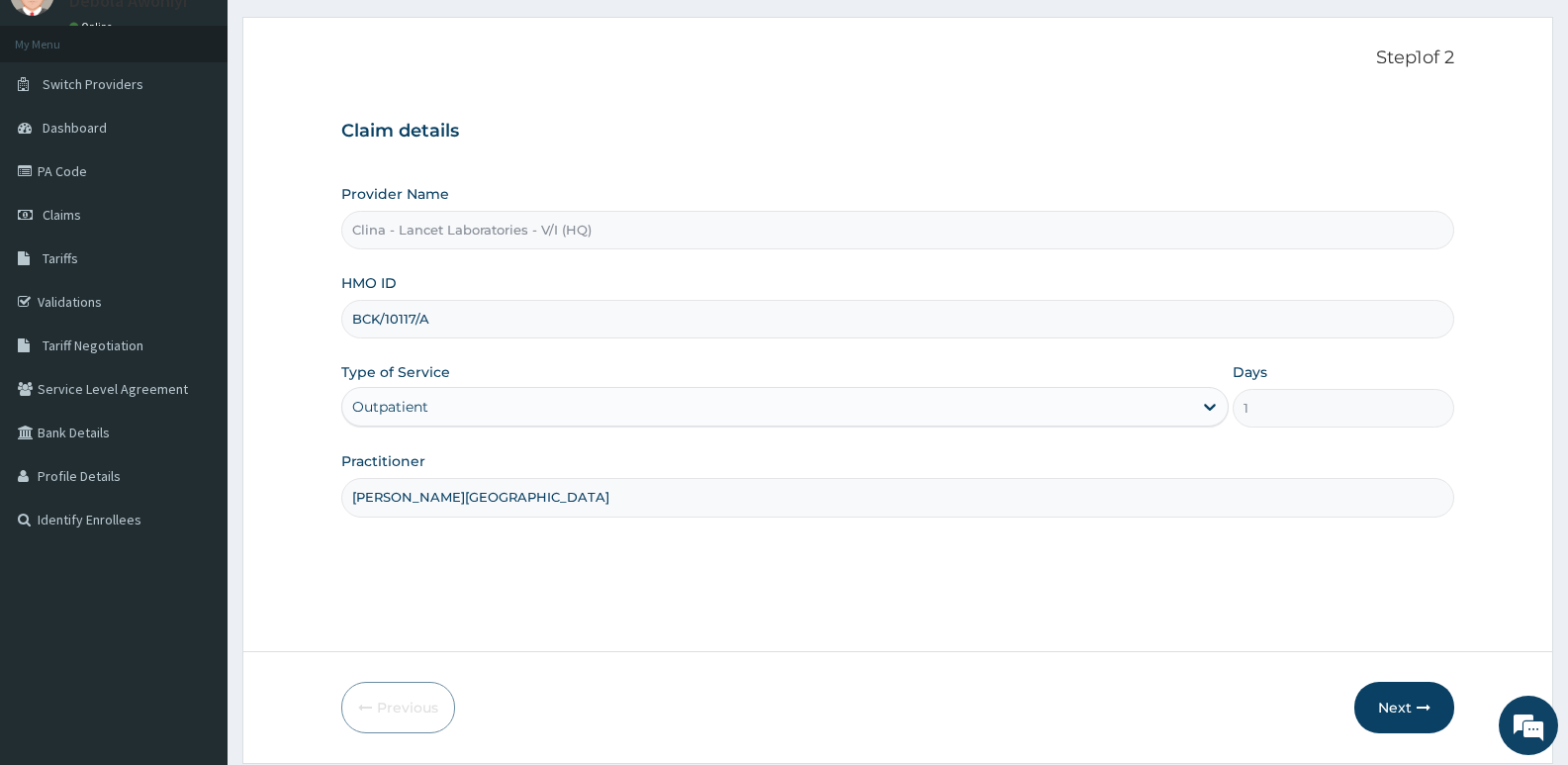
scroll to position [153, 0]
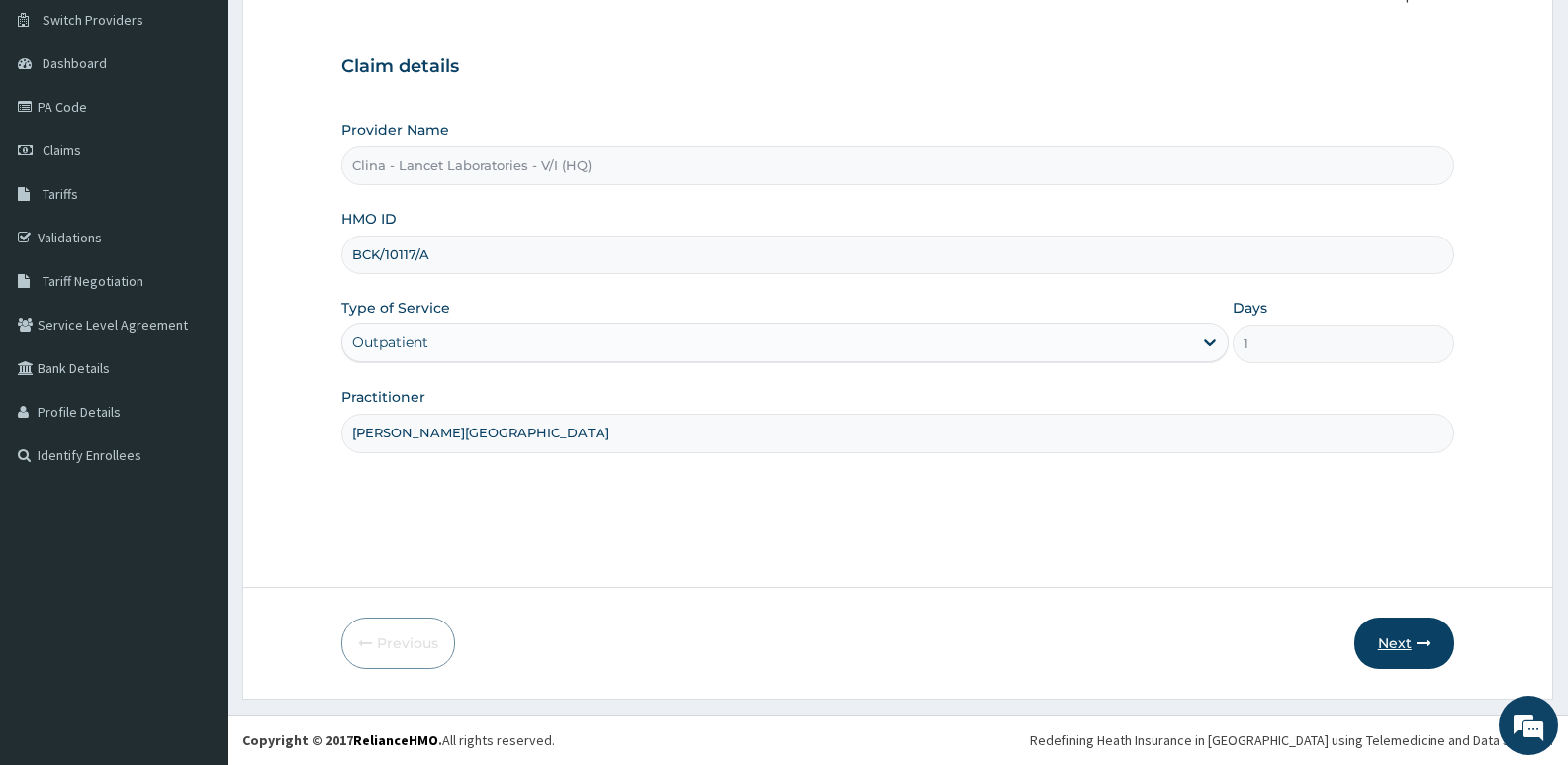
click at [1392, 646] on button "Next" at bounding box center [1405, 643] width 100 height 52
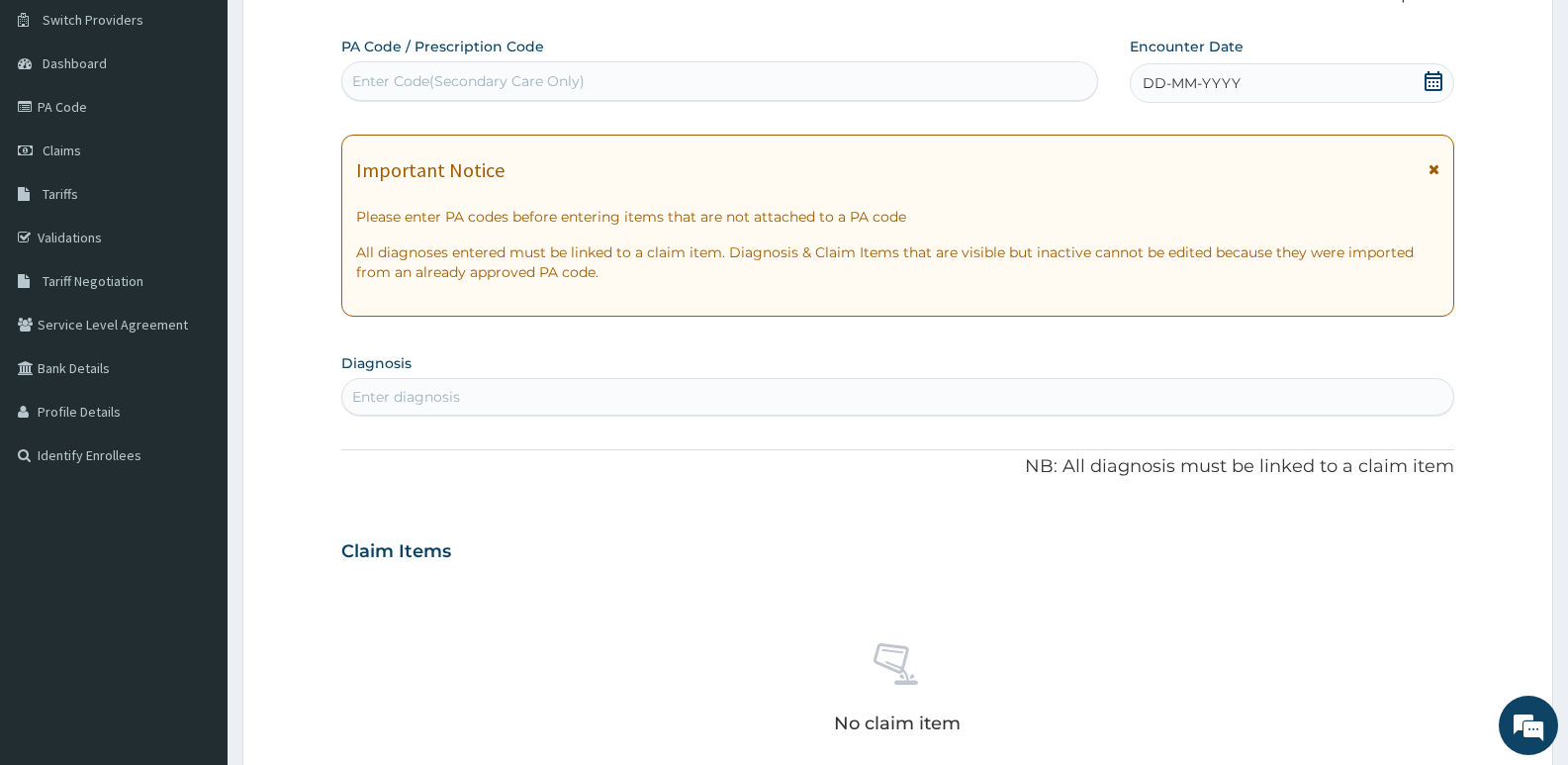
click at [424, 85] on div "Enter Code(Secondary Care Only)" at bounding box center [468, 81] width 232 height 20
type input "PA/4DF5DC"
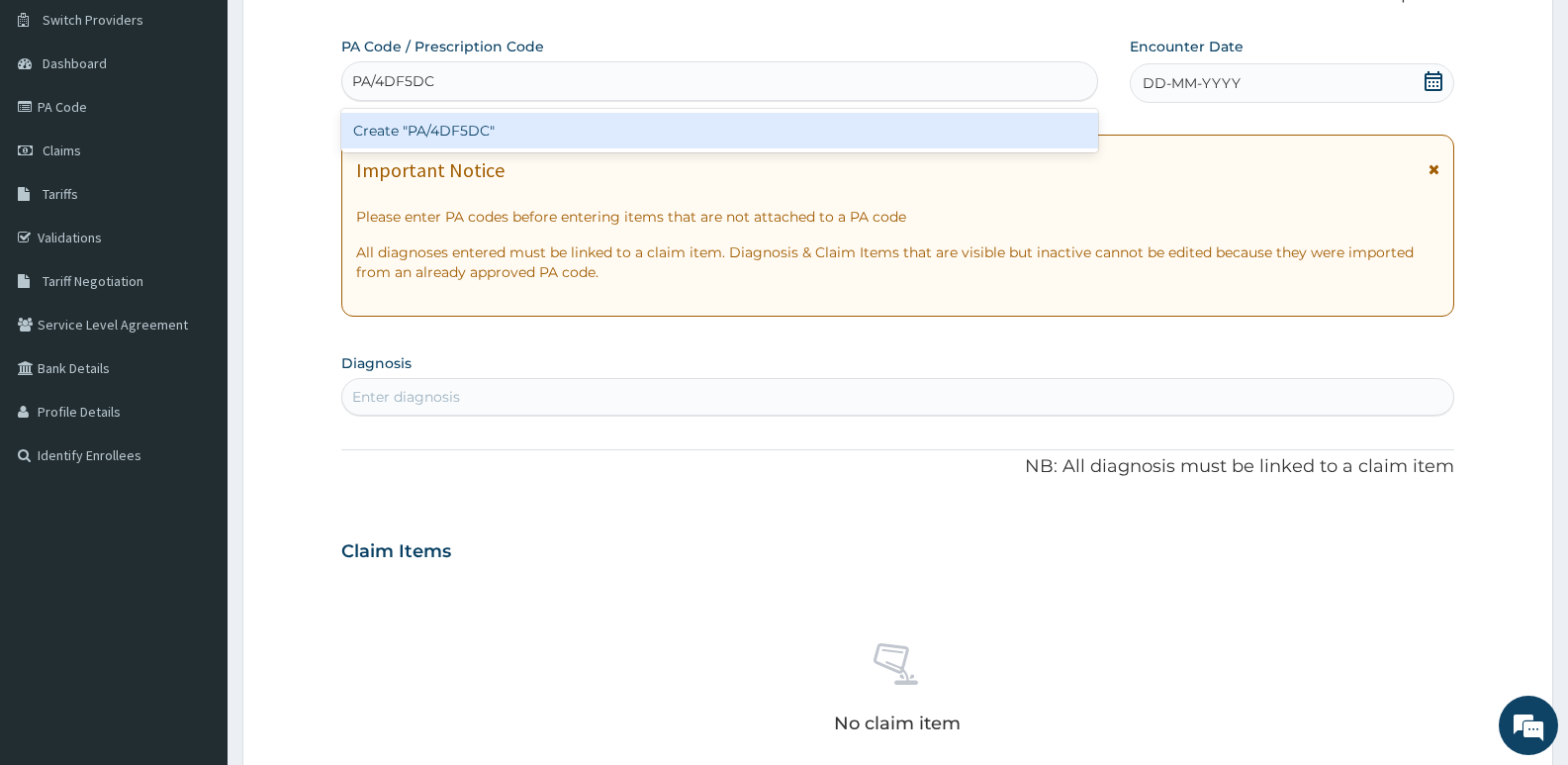
click at [504, 141] on div "Create "PA/4DF5DC"" at bounding box center [719, 131] width 757 height 36
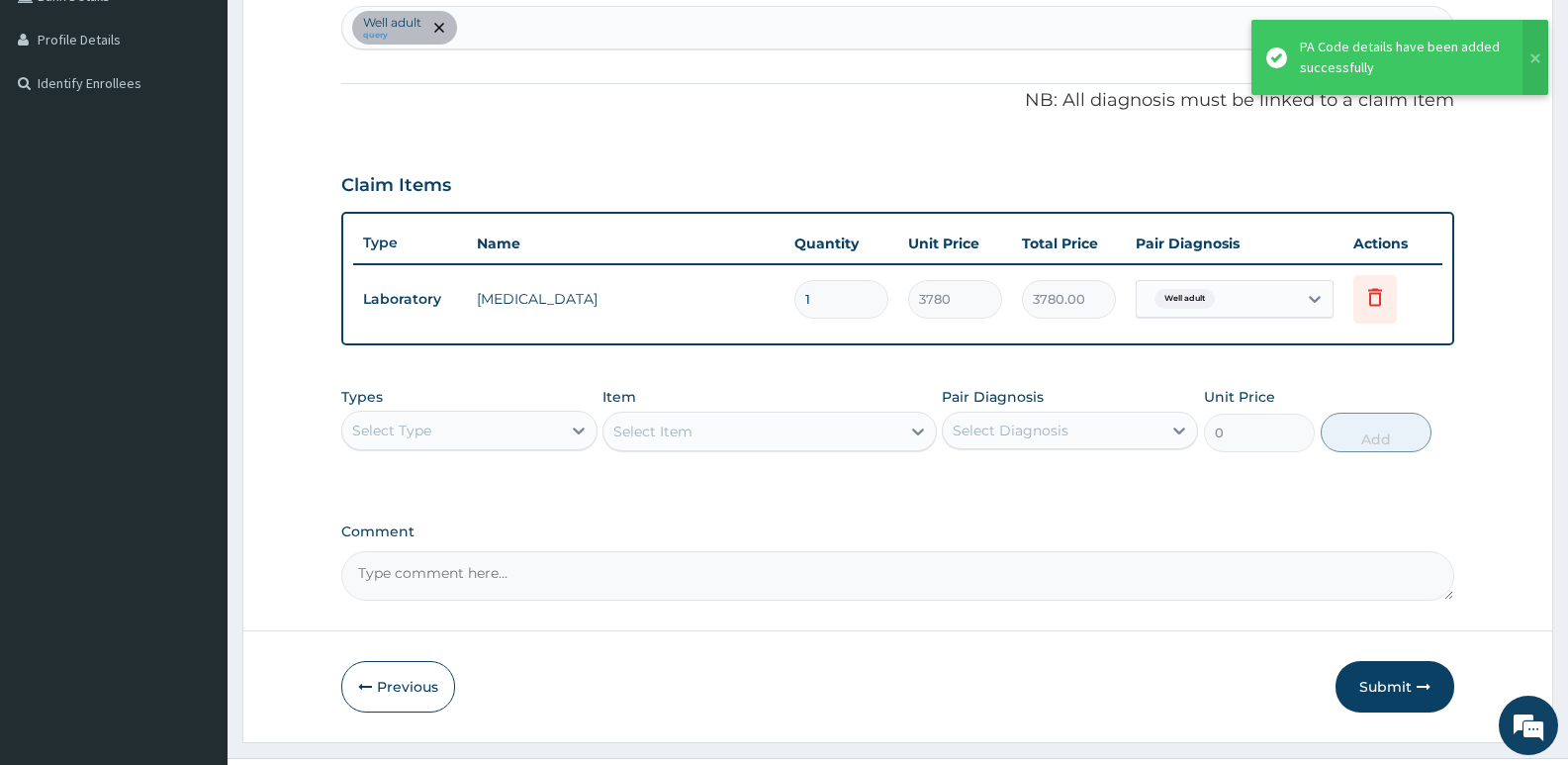
scroll to position [549, 0]
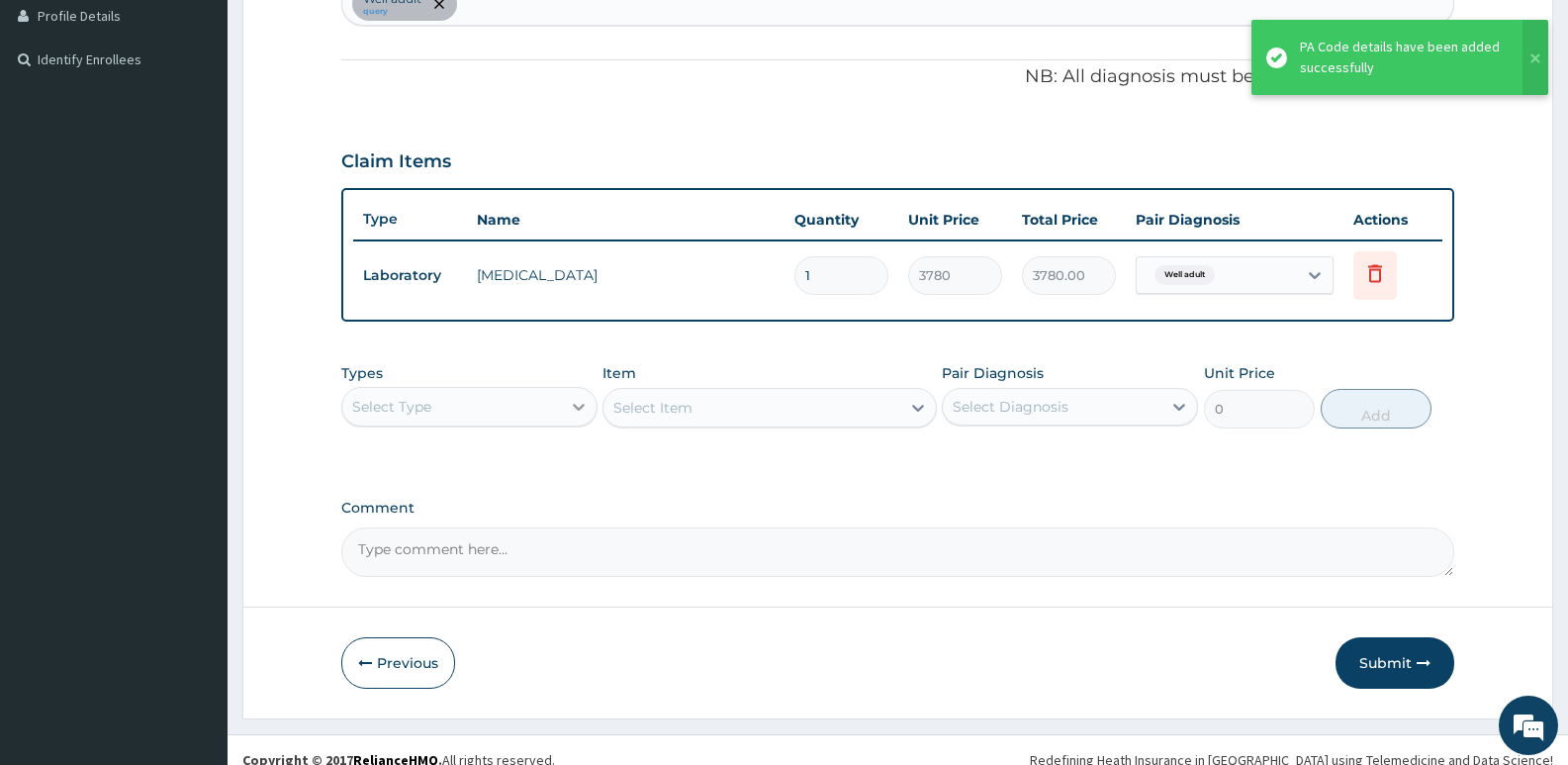
click at [588, 406] on div at bounding box center [579, 407] width 36 height 36
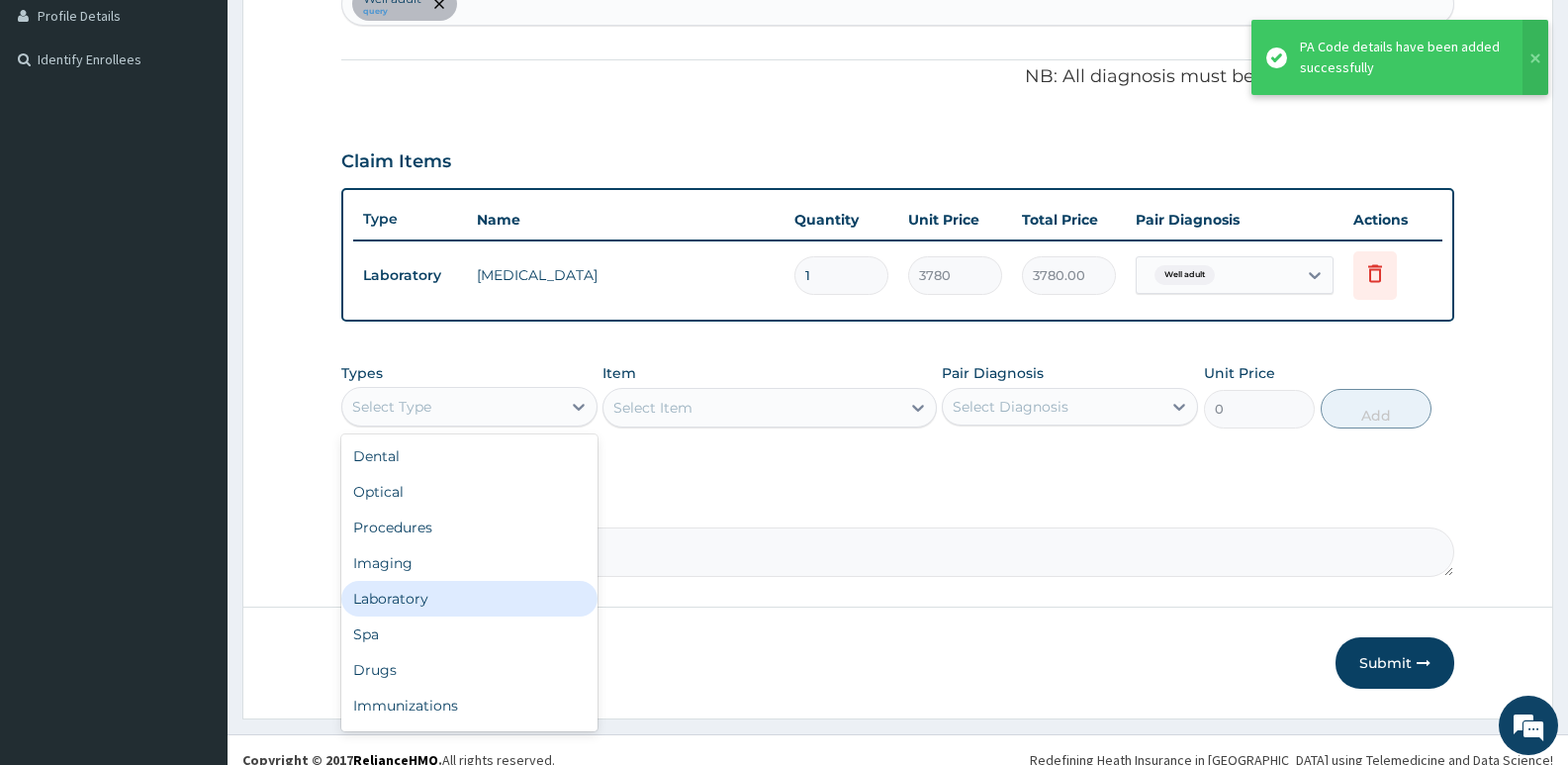
click at [427, 613] on div "Laboratory" at bounding box center [469, 599] width 256 height 36
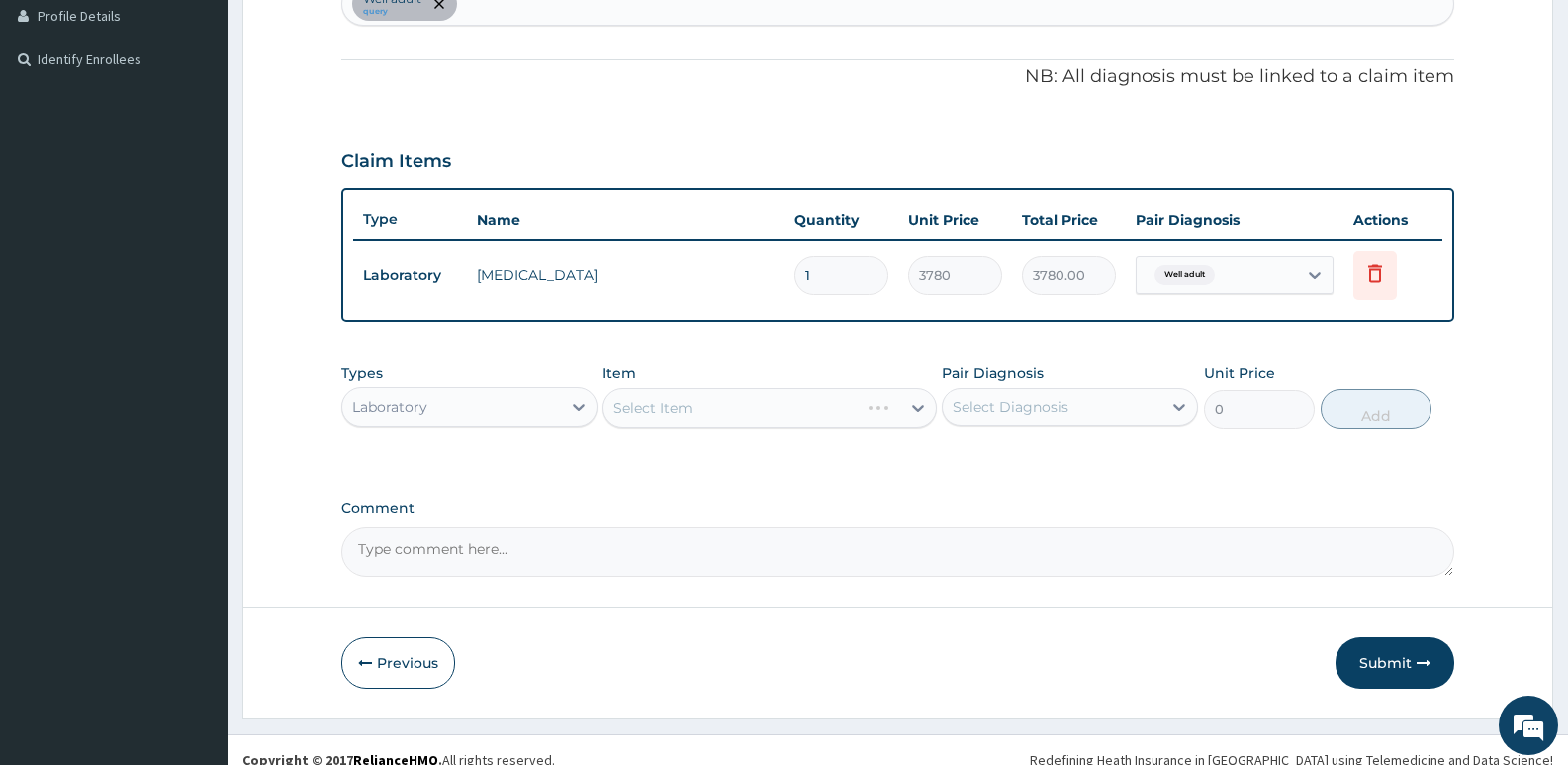
click at [706, 417] on div "Select Item" at bounding box center [769, 408] width 333 height 40
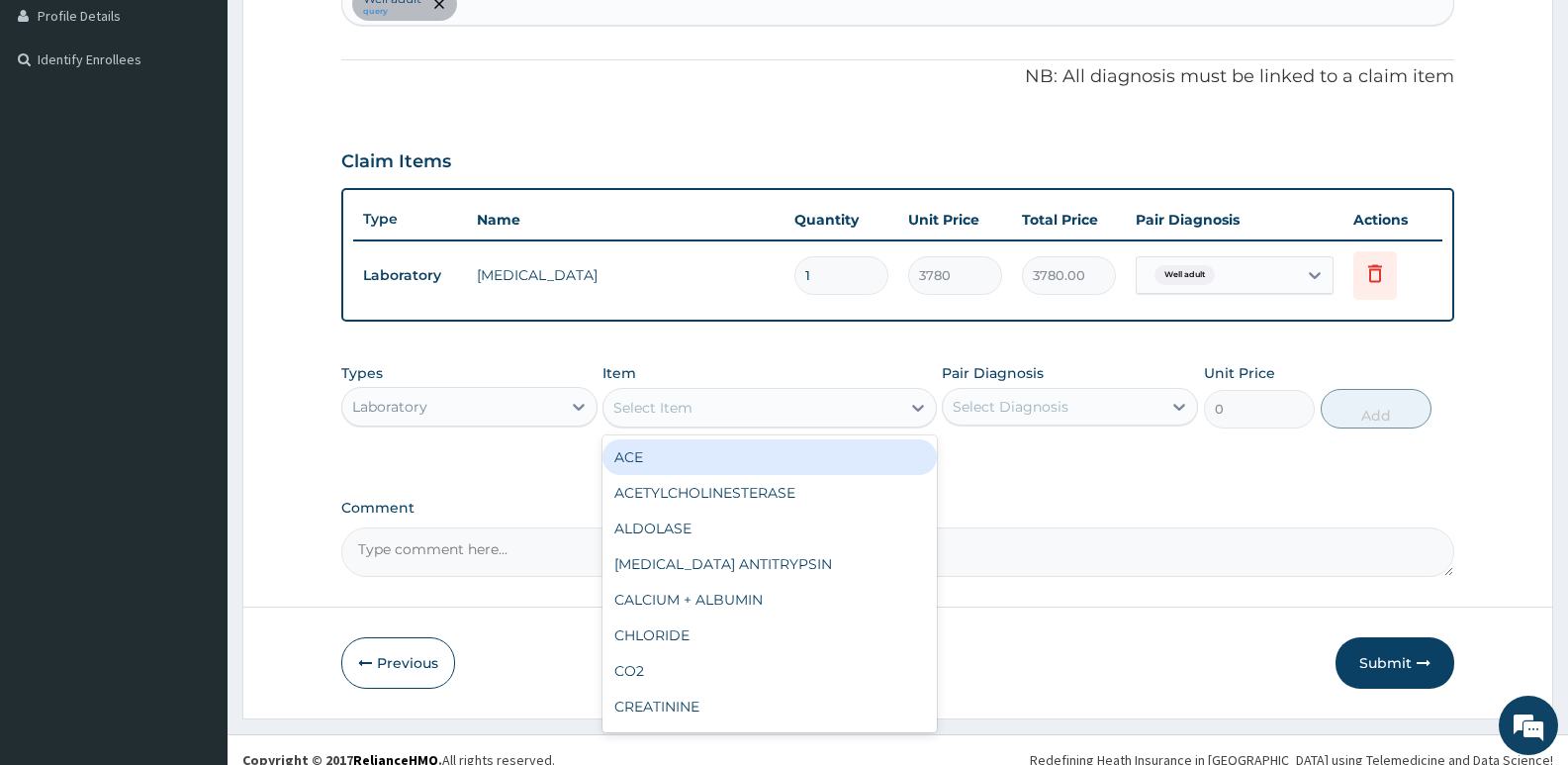
click at [650, 413] on div "Select Item" at bounding box center [652, 408] width 79 height 20
type input "GLU"
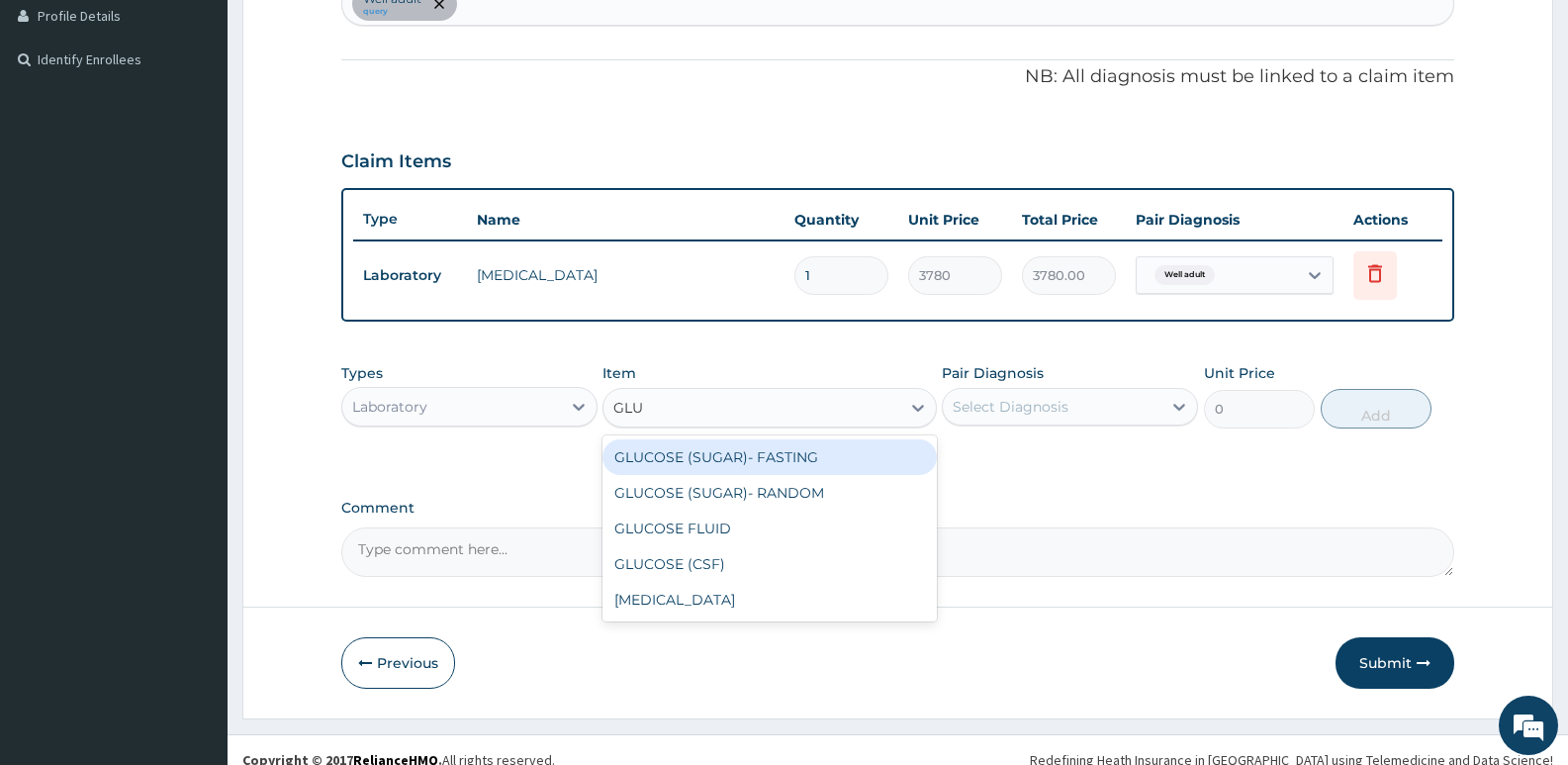
click at [697, 440] on div "GLUCOSE (SUGAR)- FASTING" at bounding box center [769, 458] width 333 height 36
type input "3240"
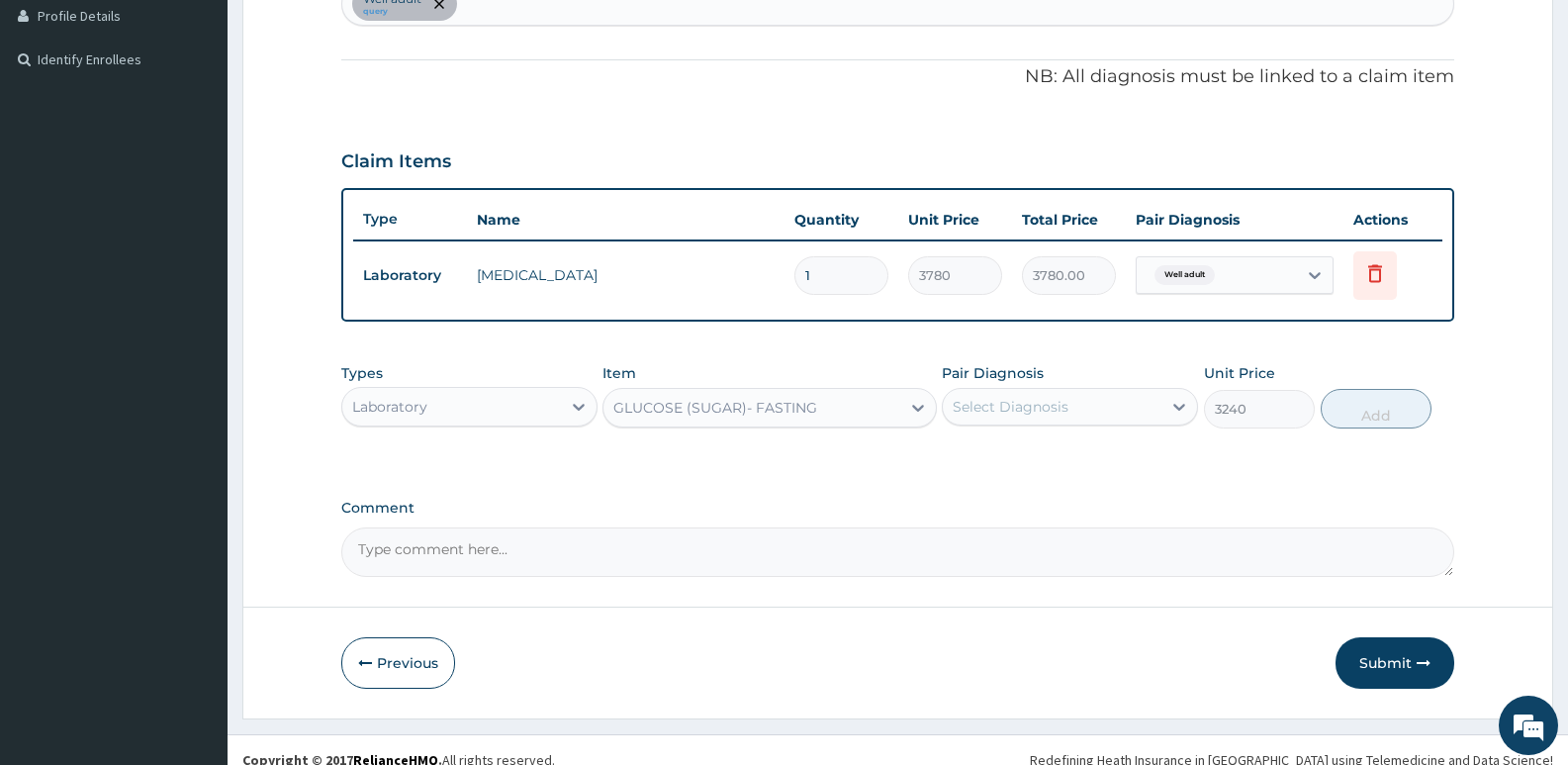
drag, startPoint x: 1019, startPoint y: 399, endPoint x: 1018, endPoint y: 430, distance: 31.0
click at [1019, 404] on div "Select Diagnosis" at bounding box center [1011, 407] width 116 height 20
click at [1014, 466] on div "Well adult" at bounding box center [1070, 458] width 256 height 41
checkbox input "true"
drag, startPoint x: 1376, startPoint y: 415, endPoint x: 1170, endPoint y: 420, distance: 206.1
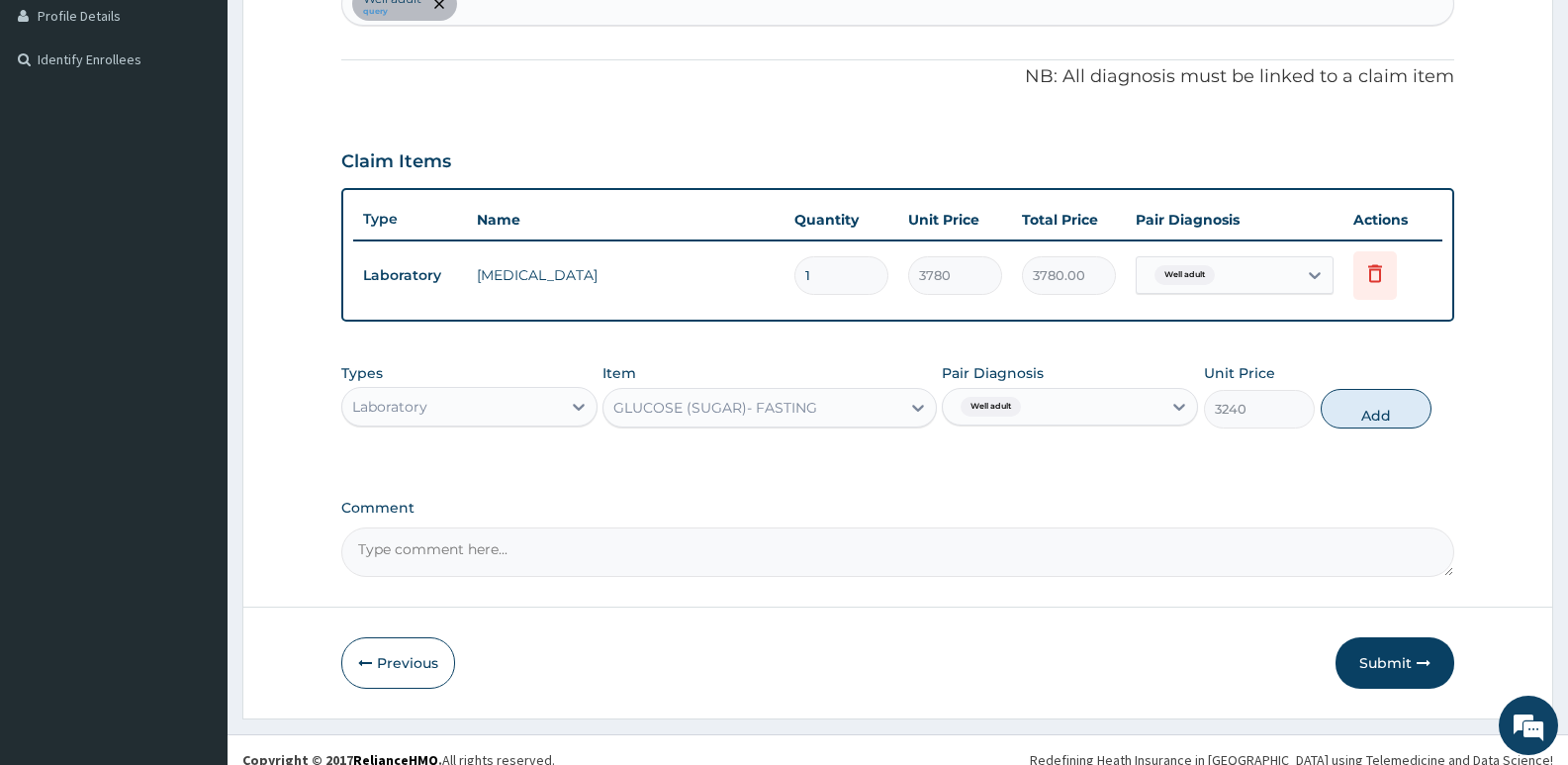
click at [1376, 416] on button "Add" at bounding box center [1376, 409] width 111 height 40
type input "0"
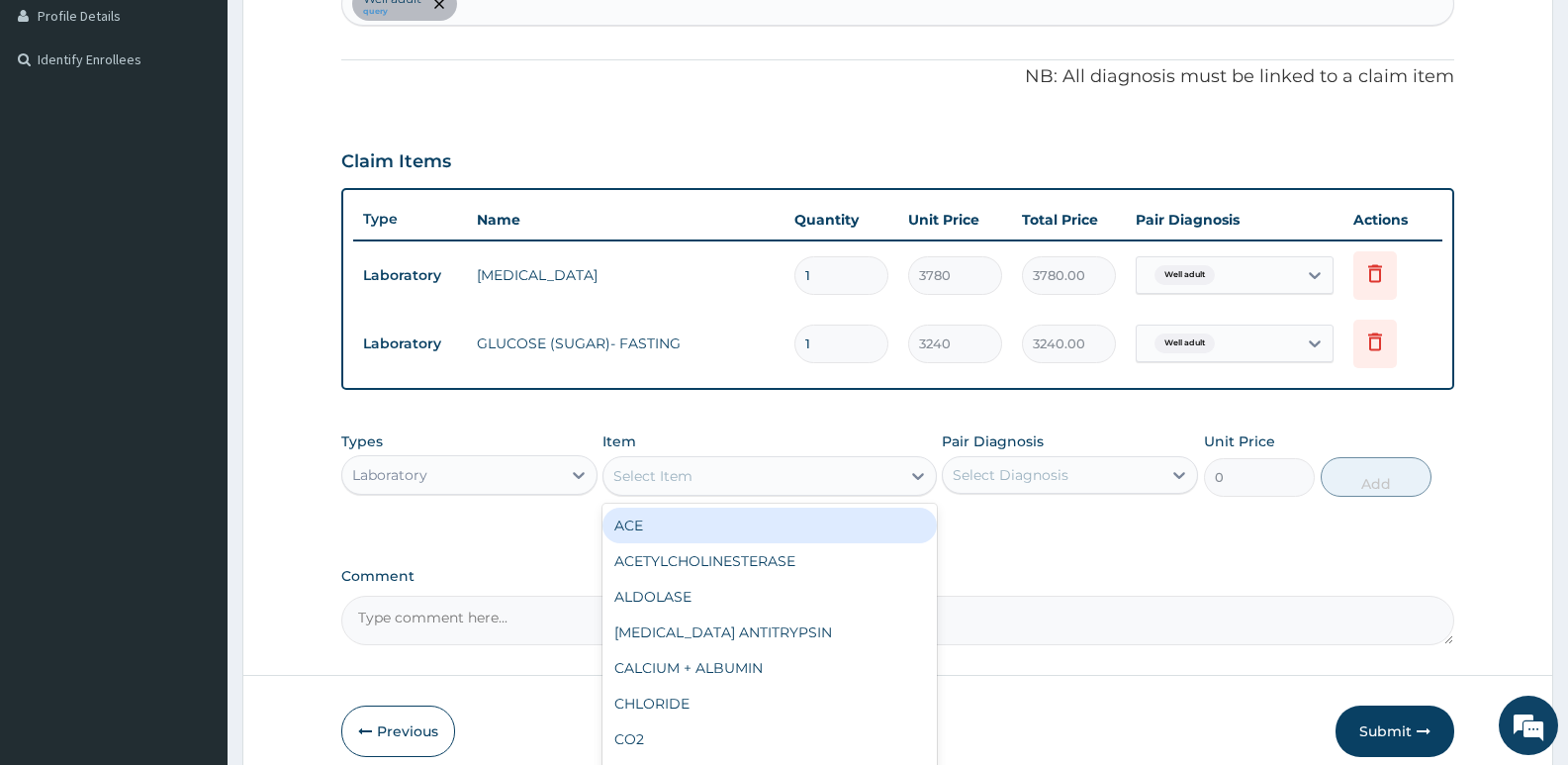
click at [762, 484] on div "Select Item" at bounding box center [751, 477] width 296 height 32
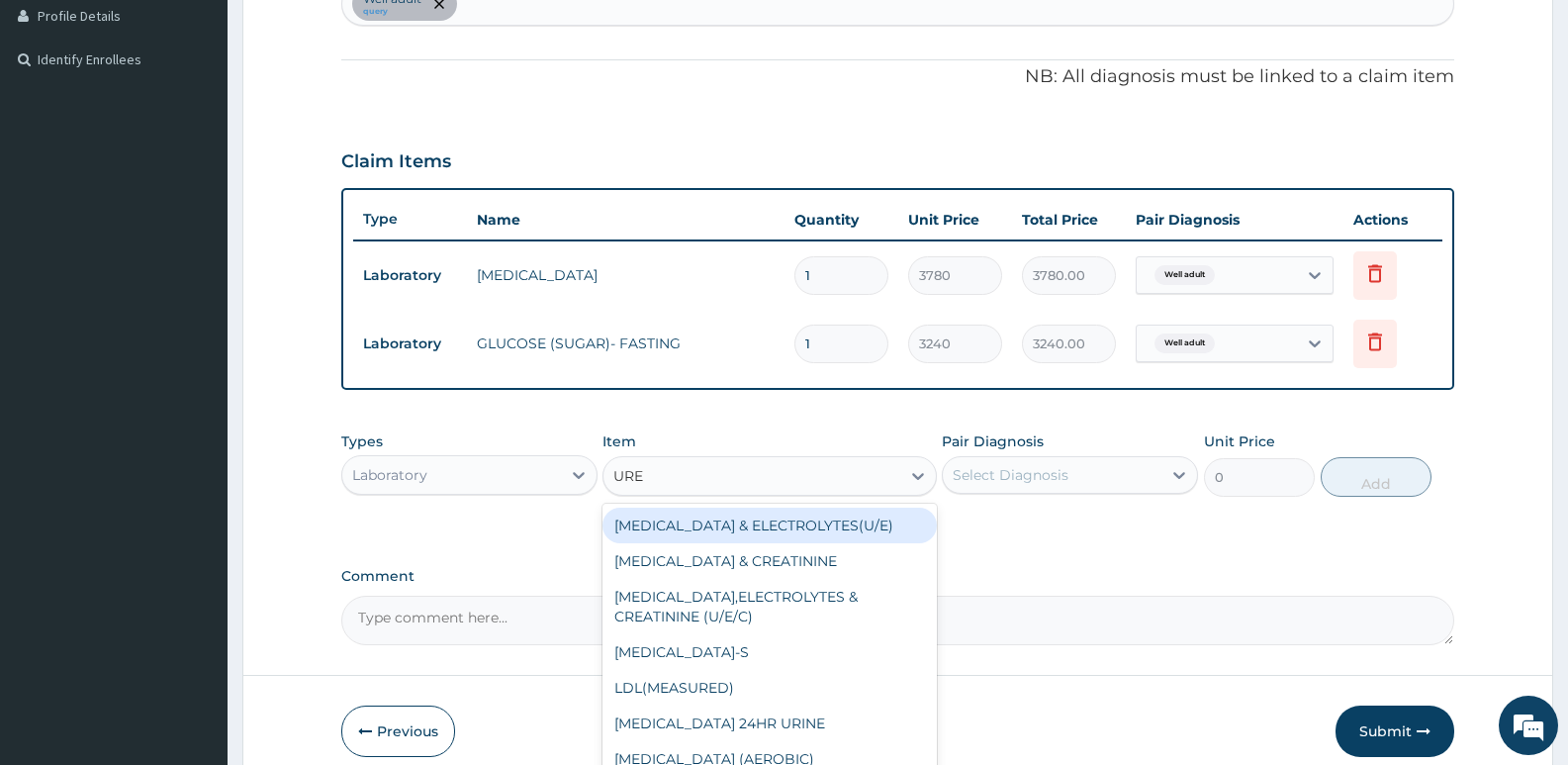
type input "UREA"
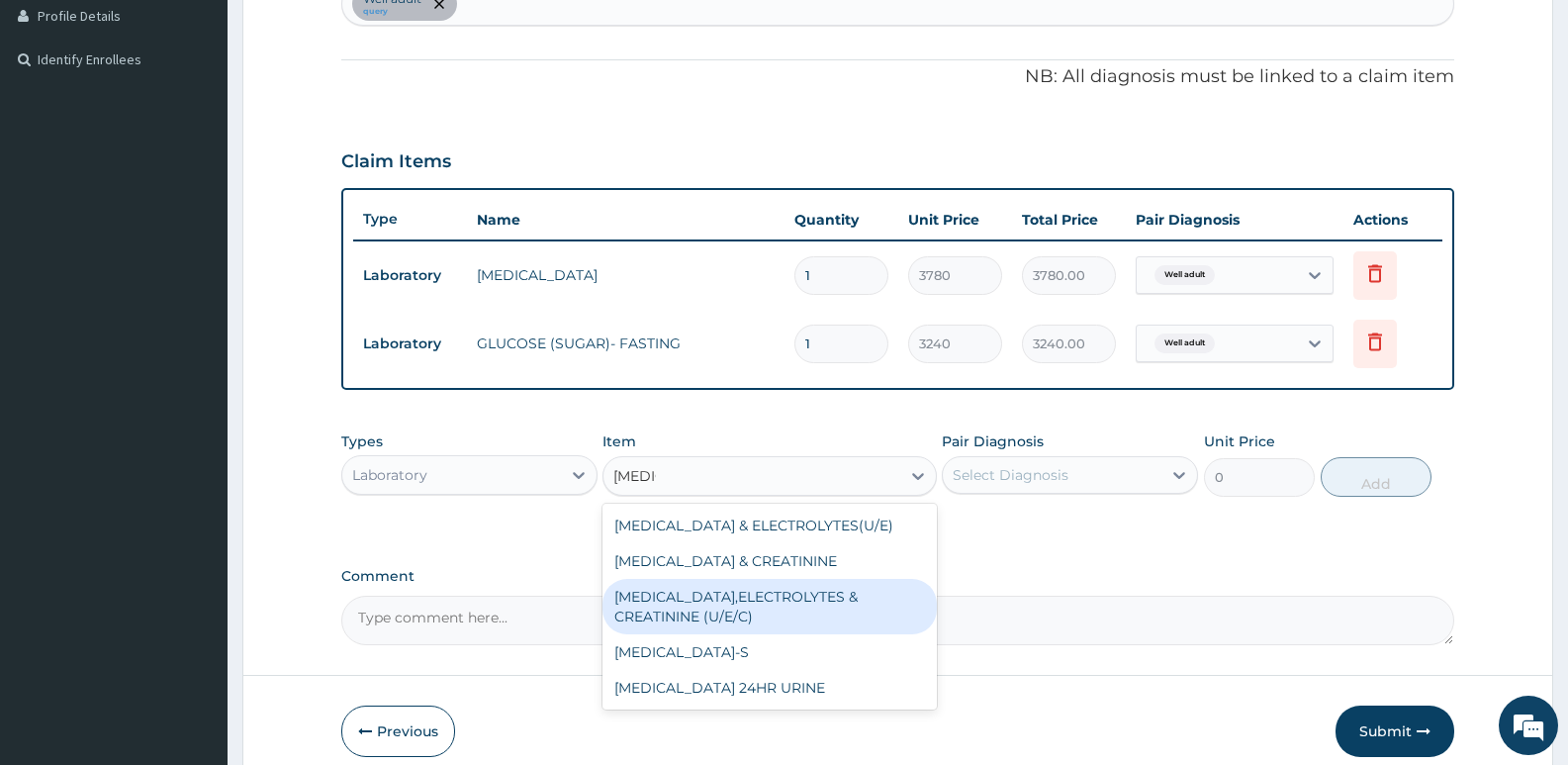
click at [790, 592] on div "UREA,ELECTROLYTES & CREATININE (U/E/C)" at bounding box center [769, 607] width 333 height 56
type input "9900"
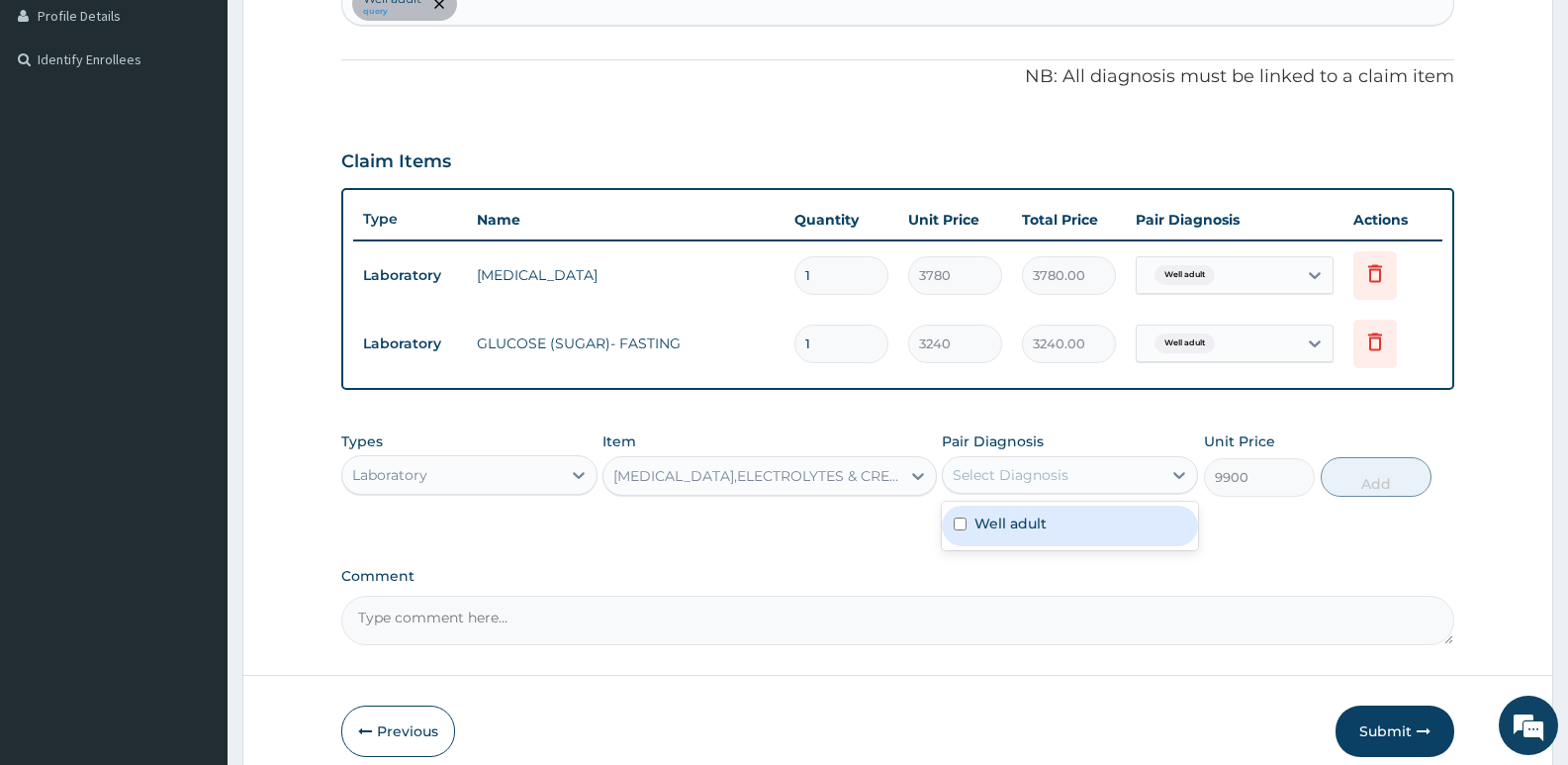
click at [1039, 473] on div "Select Diagnosis" at bounding box center [1011, 475] width 116 height 20
click at [1028, 529] on label "Well adult" at bounding box center [1011, 524] width 72 height 20
checkbox input "true"
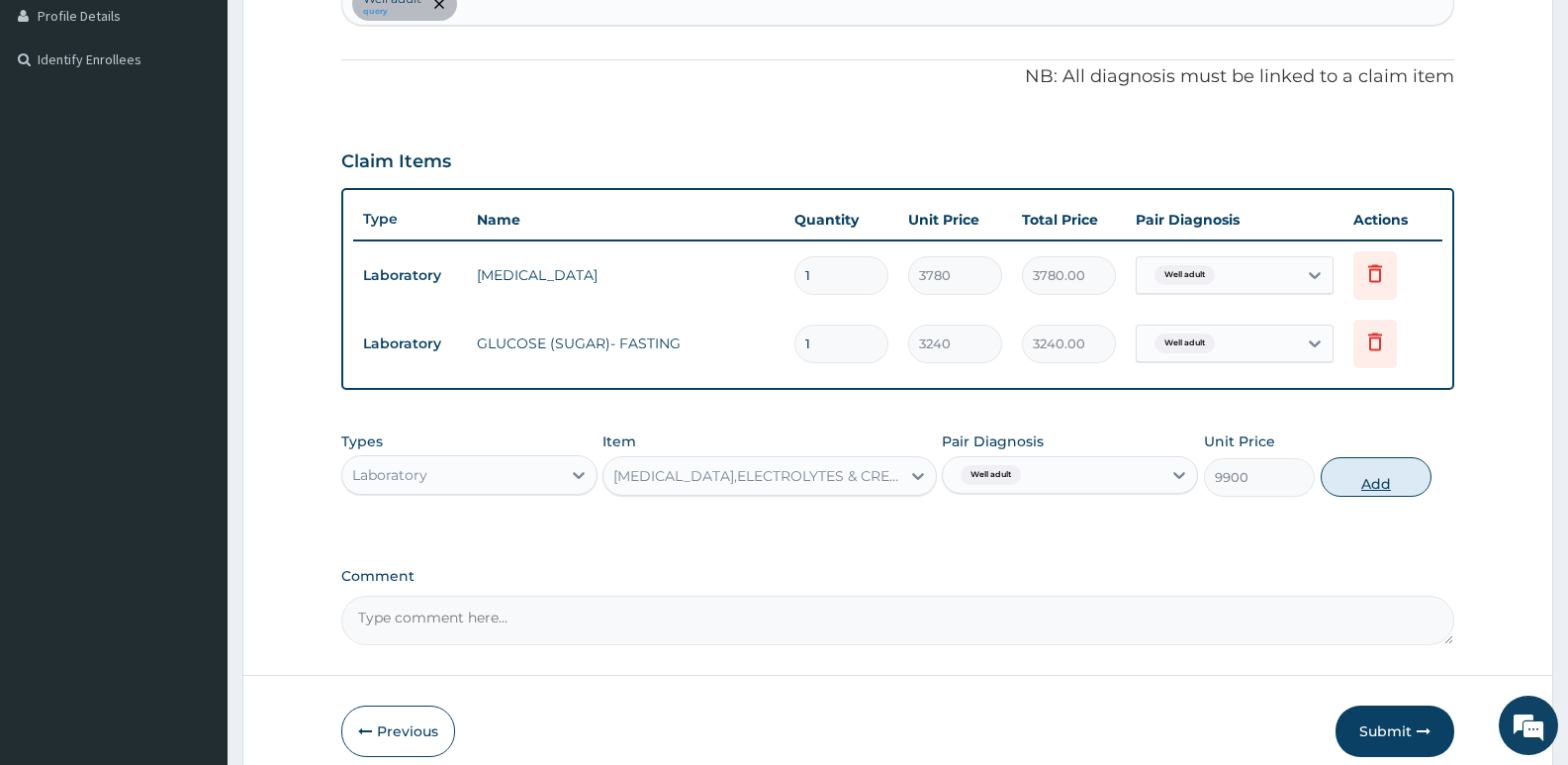
click at [1377, 478] on button "Add" at bounding box center [1376, 478] width 111 height 40
type input "0"
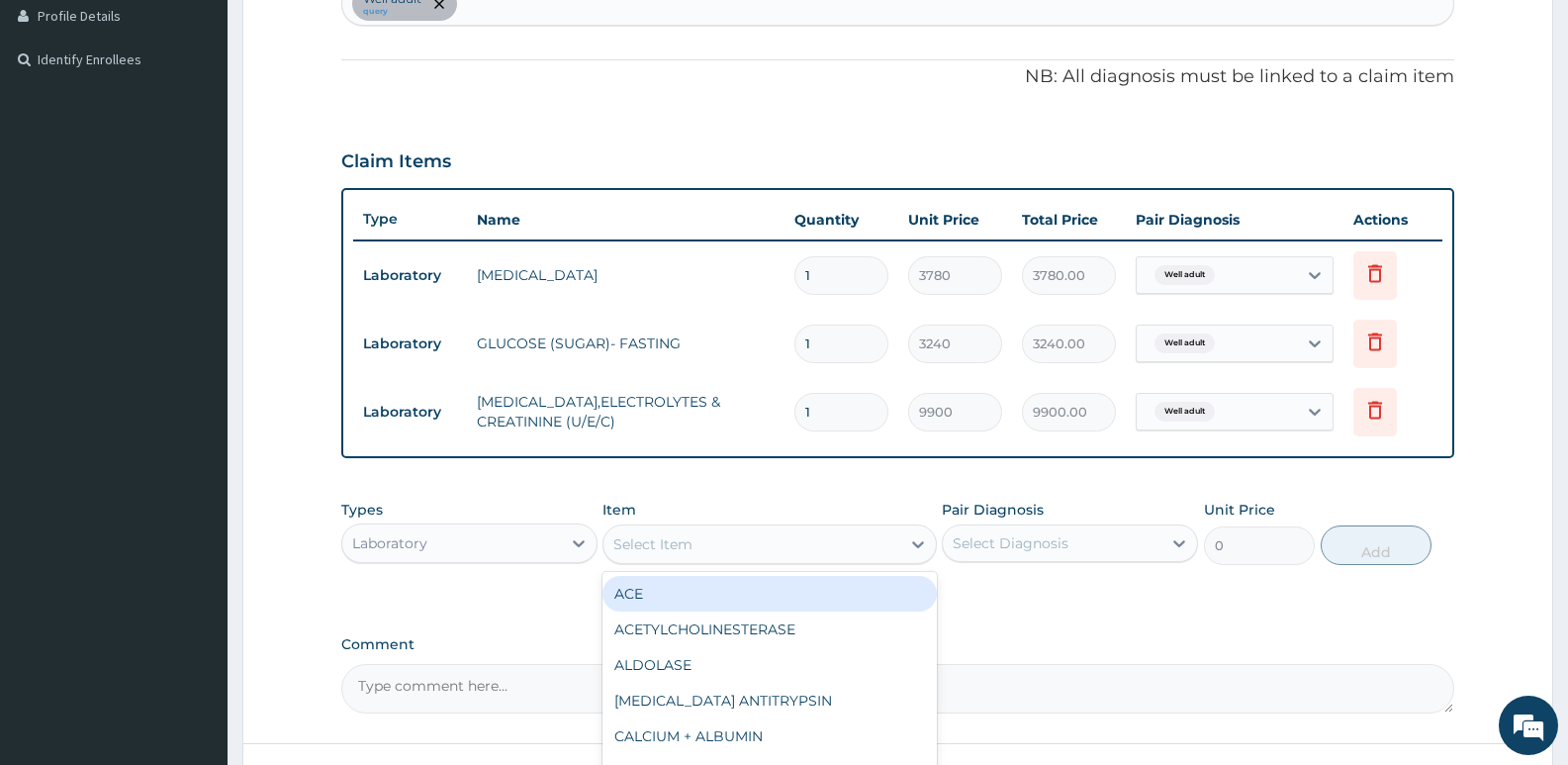
click at [686, 536] on div "Select Item" at bounding box center [652, 545] width 79 height 20
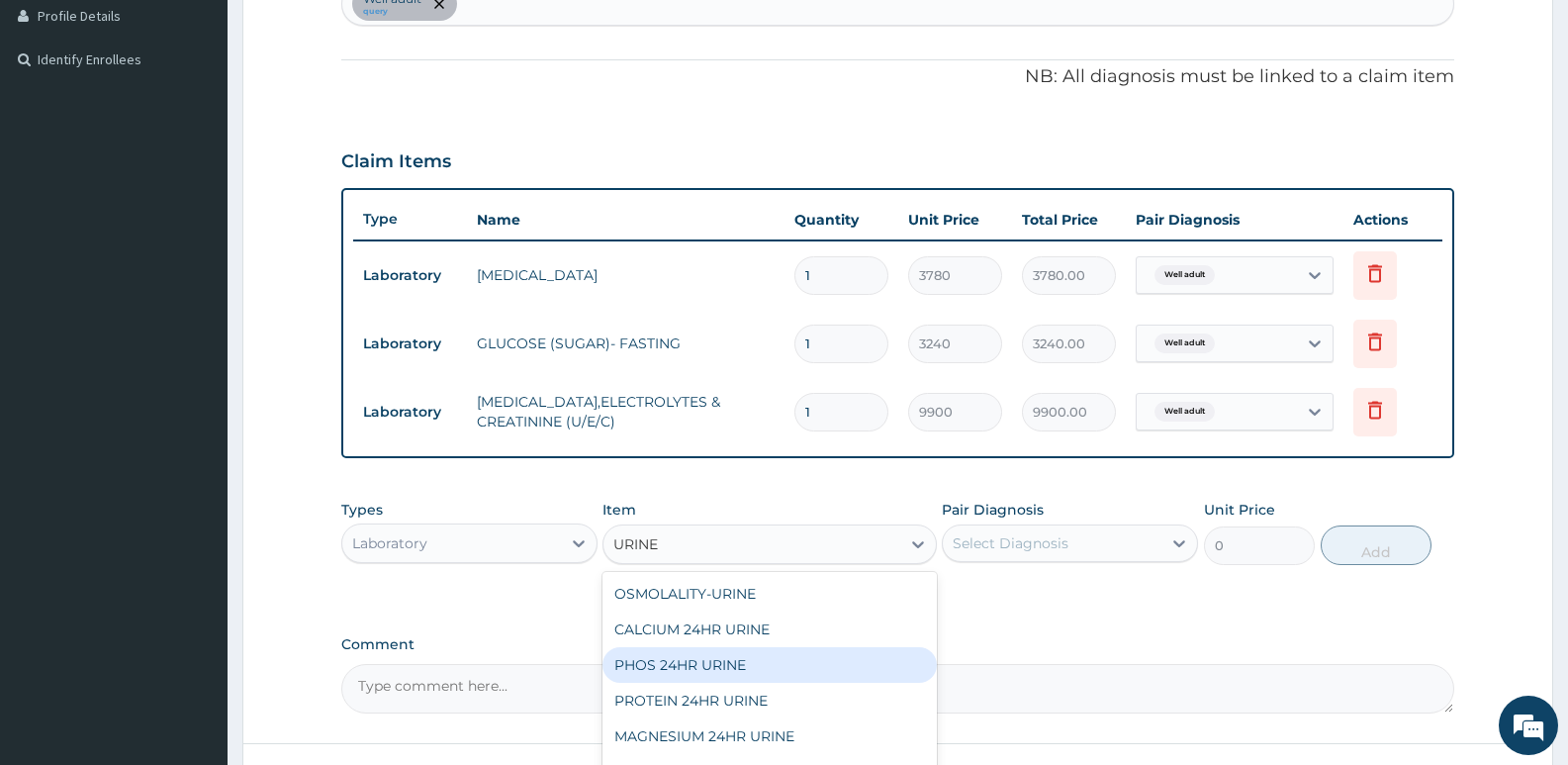
scroll to position [52, 0]
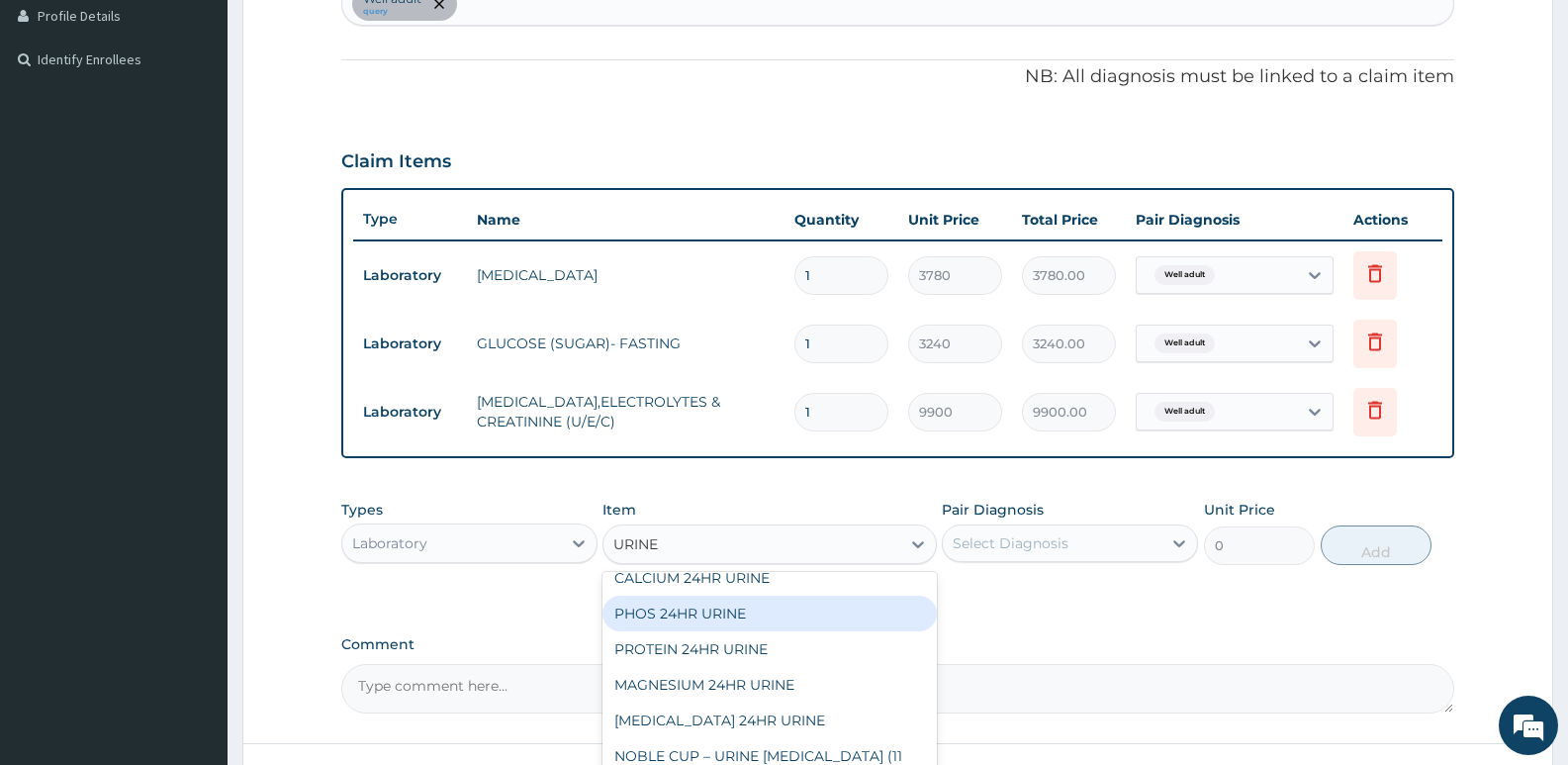
type input "URINE"
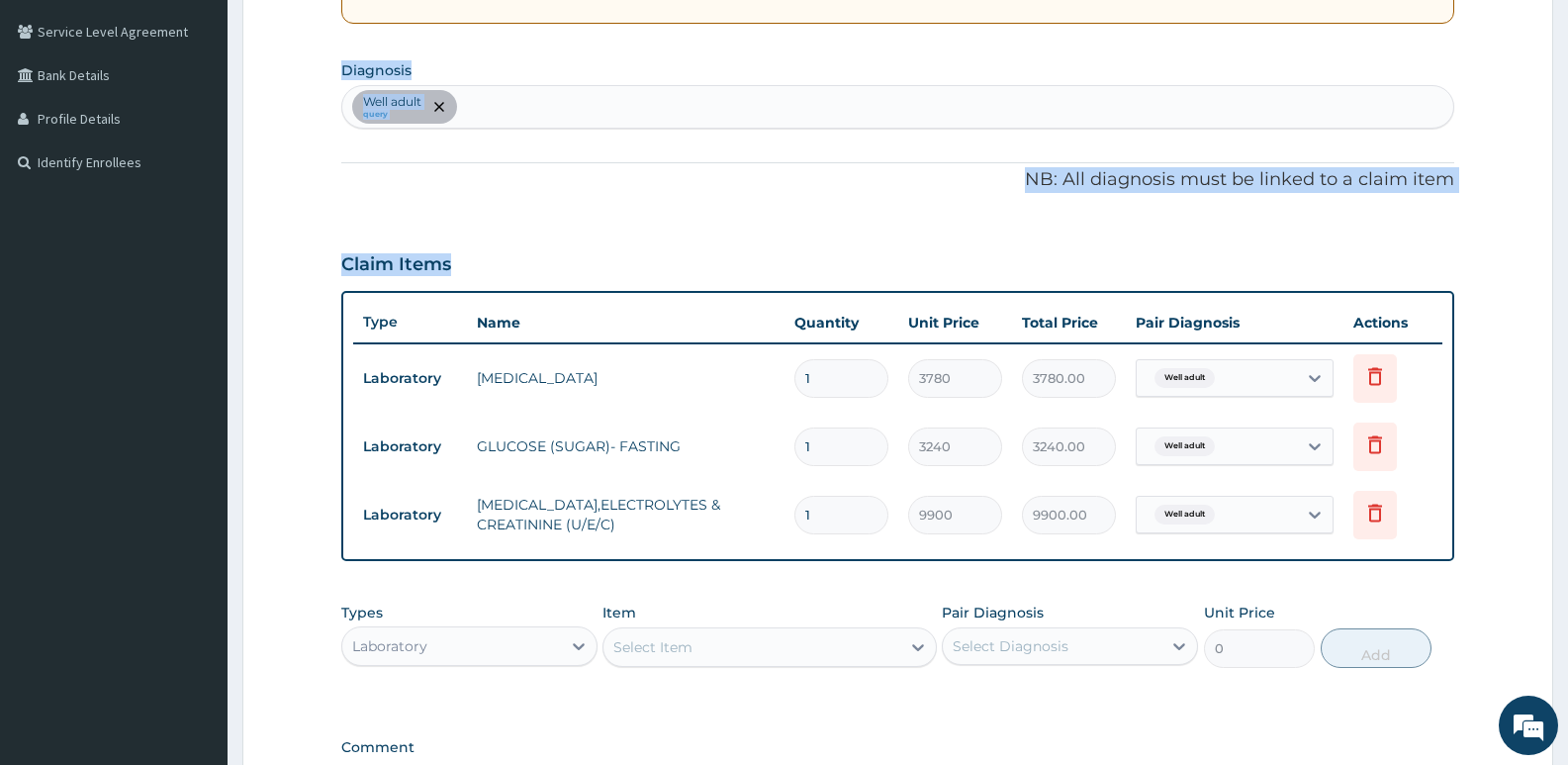
drag, startPoint x: 846, startPoint y: 124, endPoint x: 828, endPoint y: 13, distance: 112.4
click at [828, 13] on div "PA Code / Prescription Code PA/4DF5DC Encounter Date 31-08-2025 Important Notic…" at bounding box center [897, 280] width 1113 height 1073
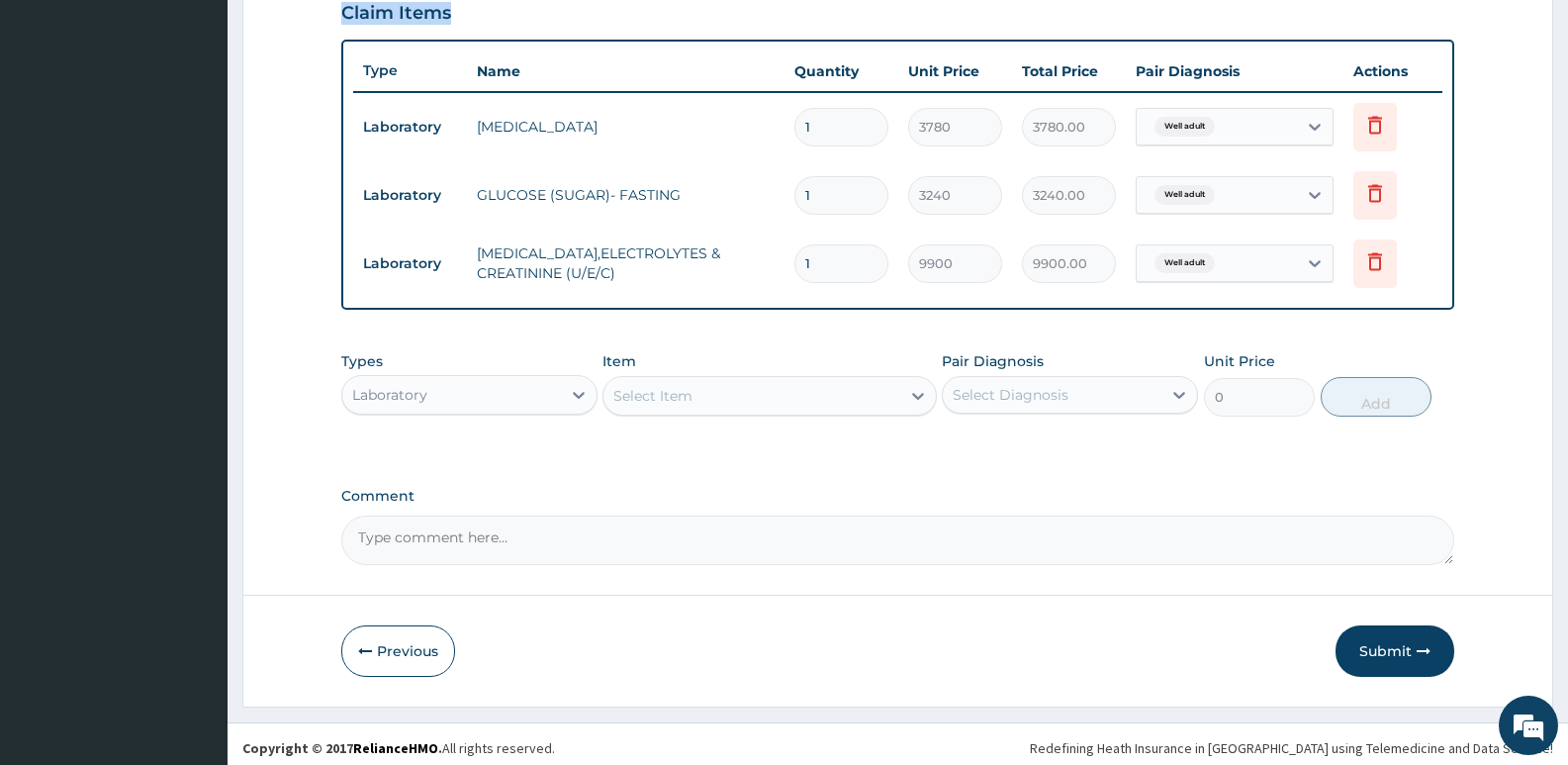
scroll to position [705, 0]
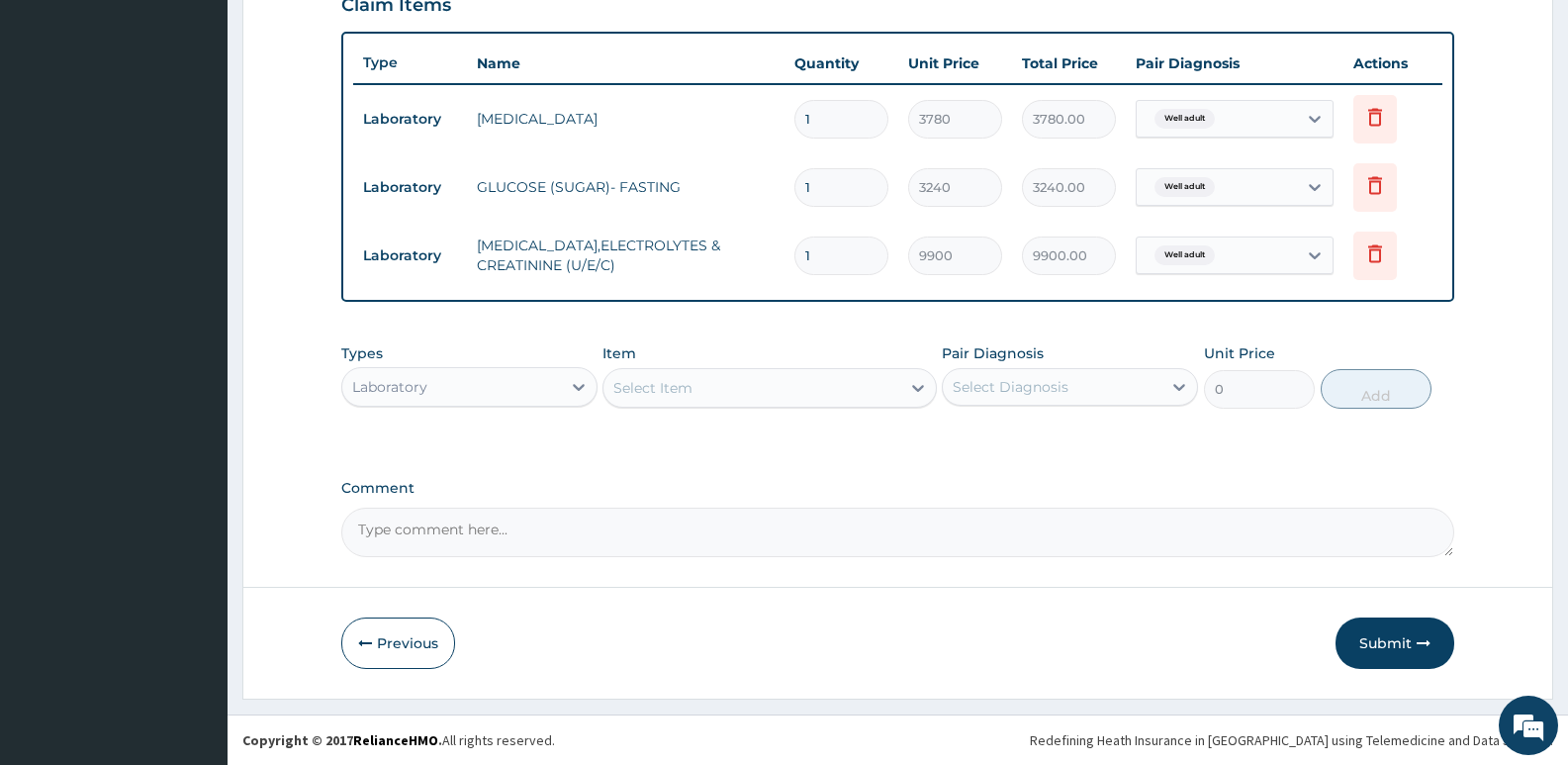
click at [704, 388] on div "Select Item" at bounding box center [751, 388] width 296 height 32
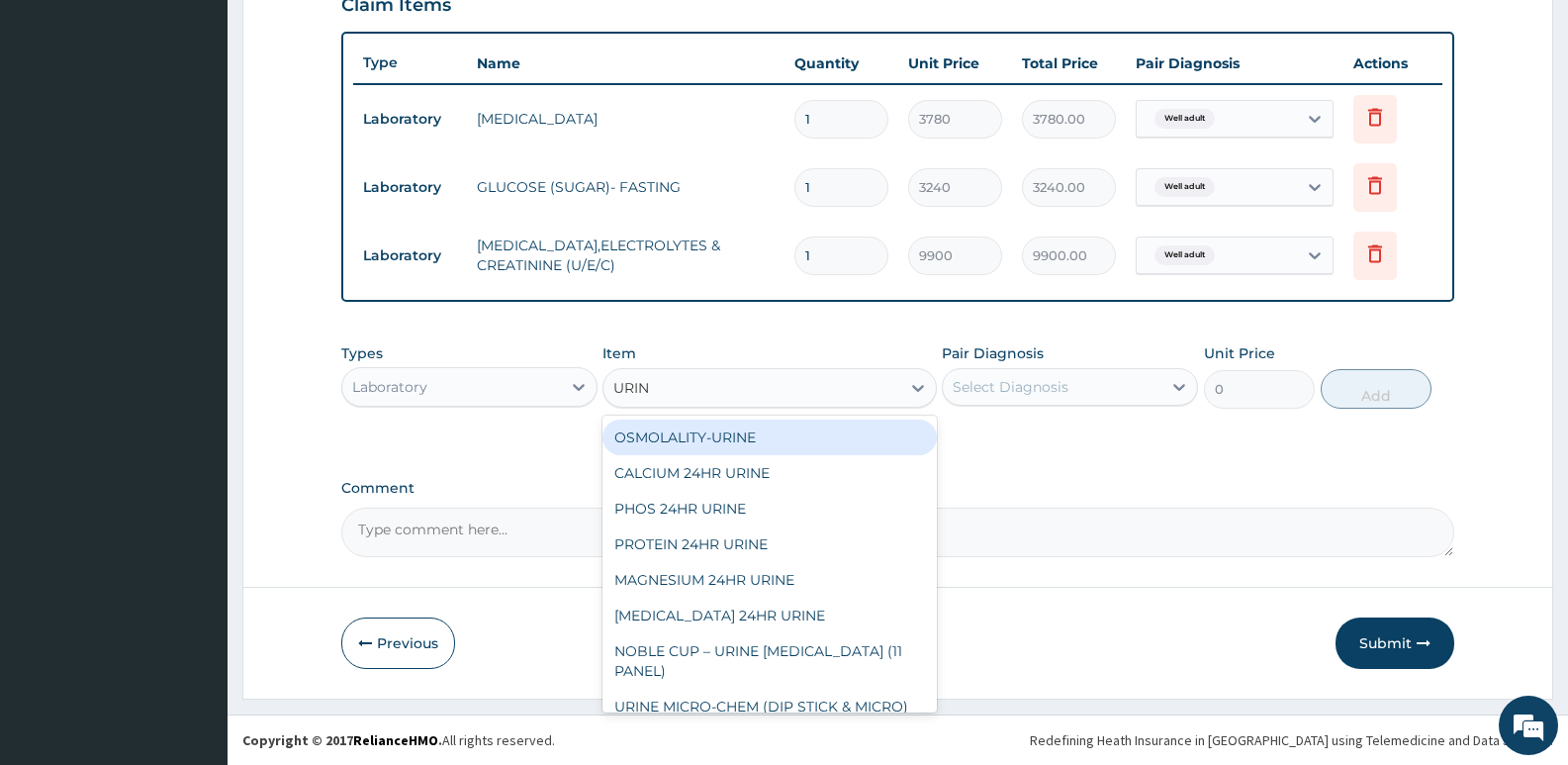
type input "URINE"
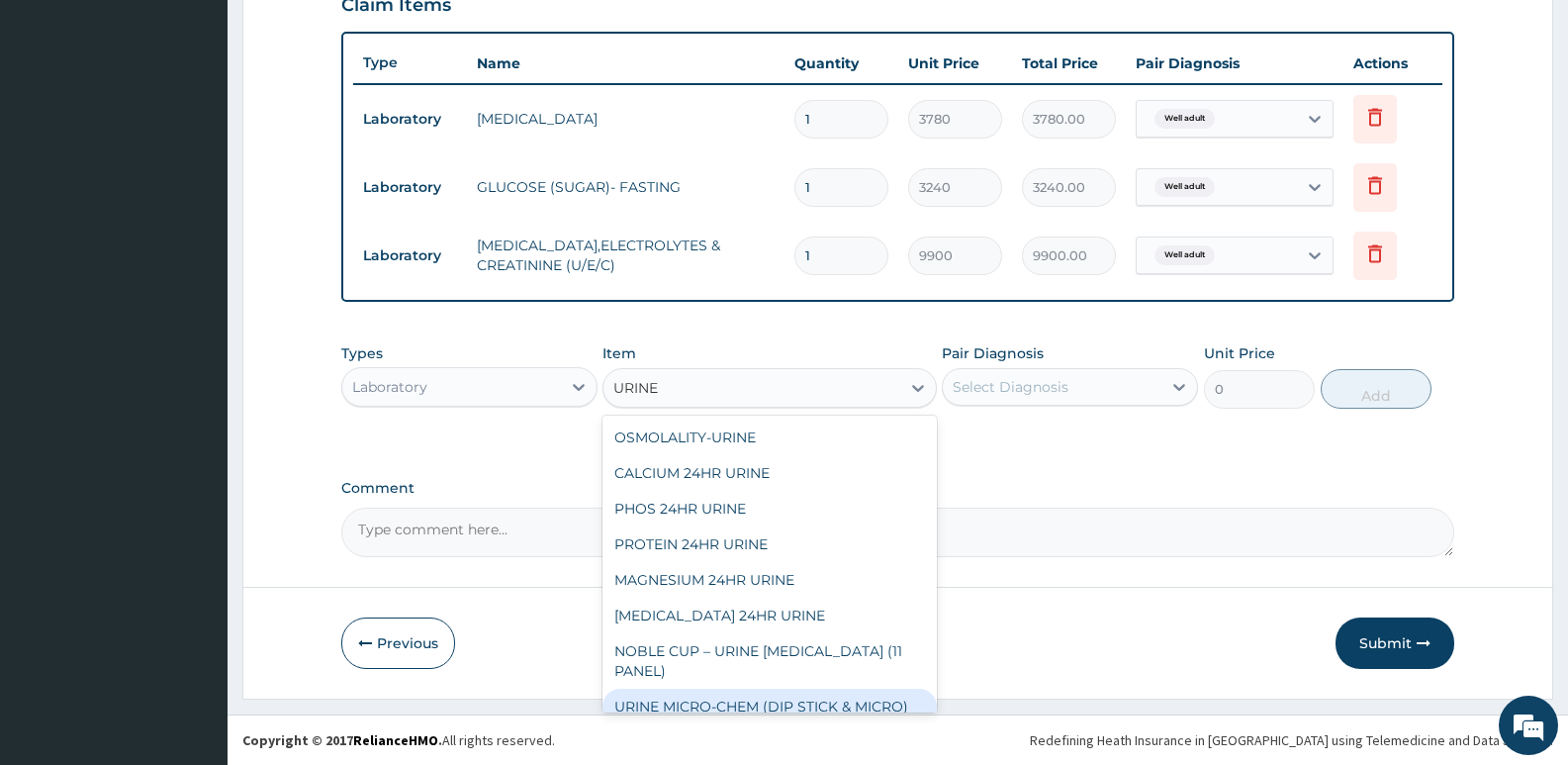
click at [647, 708] on div "URINE MICRO-CHEM (DIP STICK & MICRO)" at bounding box center [769, 707] width 333 height 36
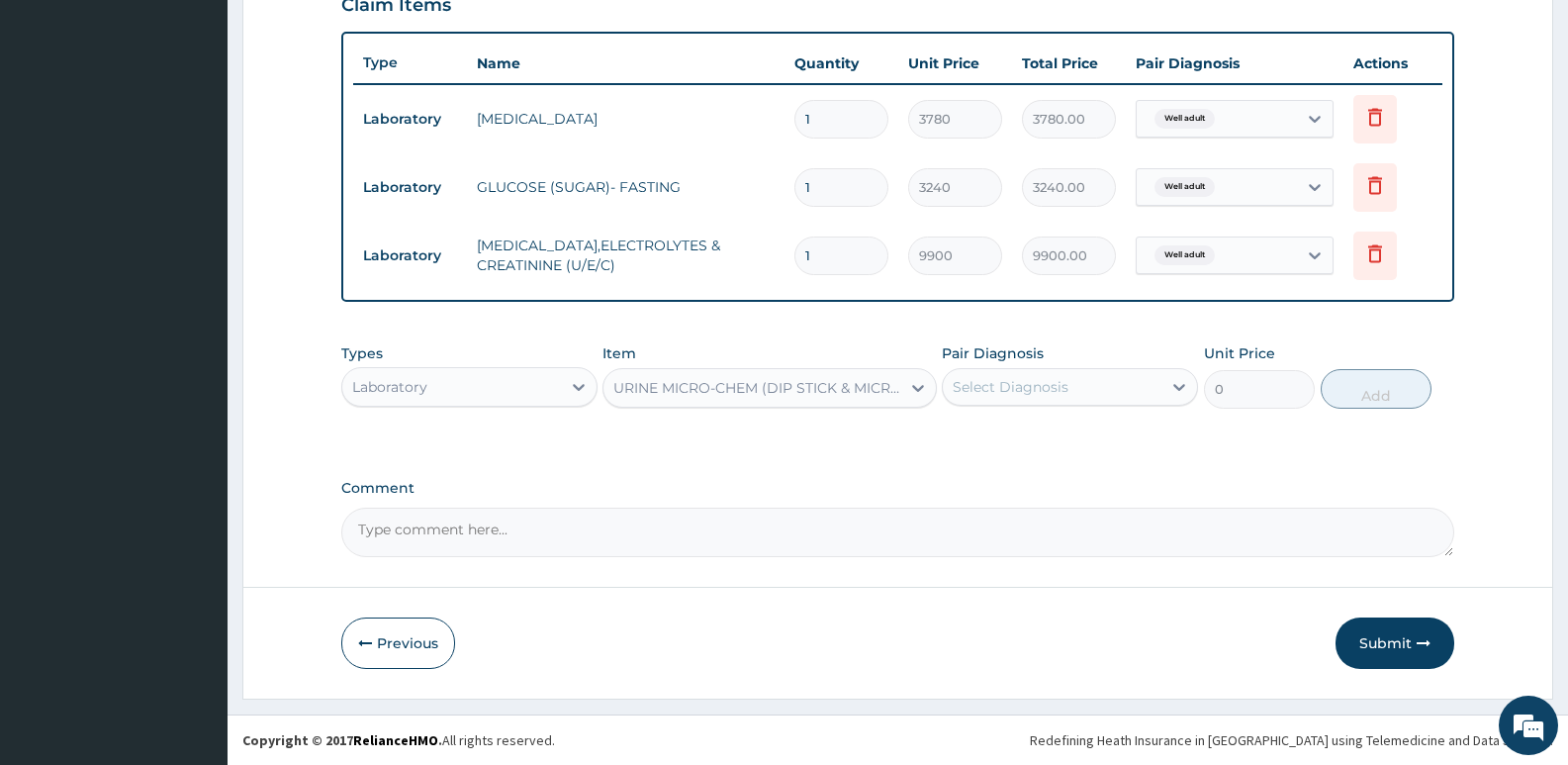
type input "3690"
click at [1088, 404] on div "Select Diagnosis" at bounding box center [1070, 387] width 256 height 38
click at [1062, 453] on div "Well adult" at bounding box center [1070, 438] width 256 height 41
checkbox input "true"
click at [1347, 393] on button "Add" at bounding box center [1376, 389] width 111 height 40
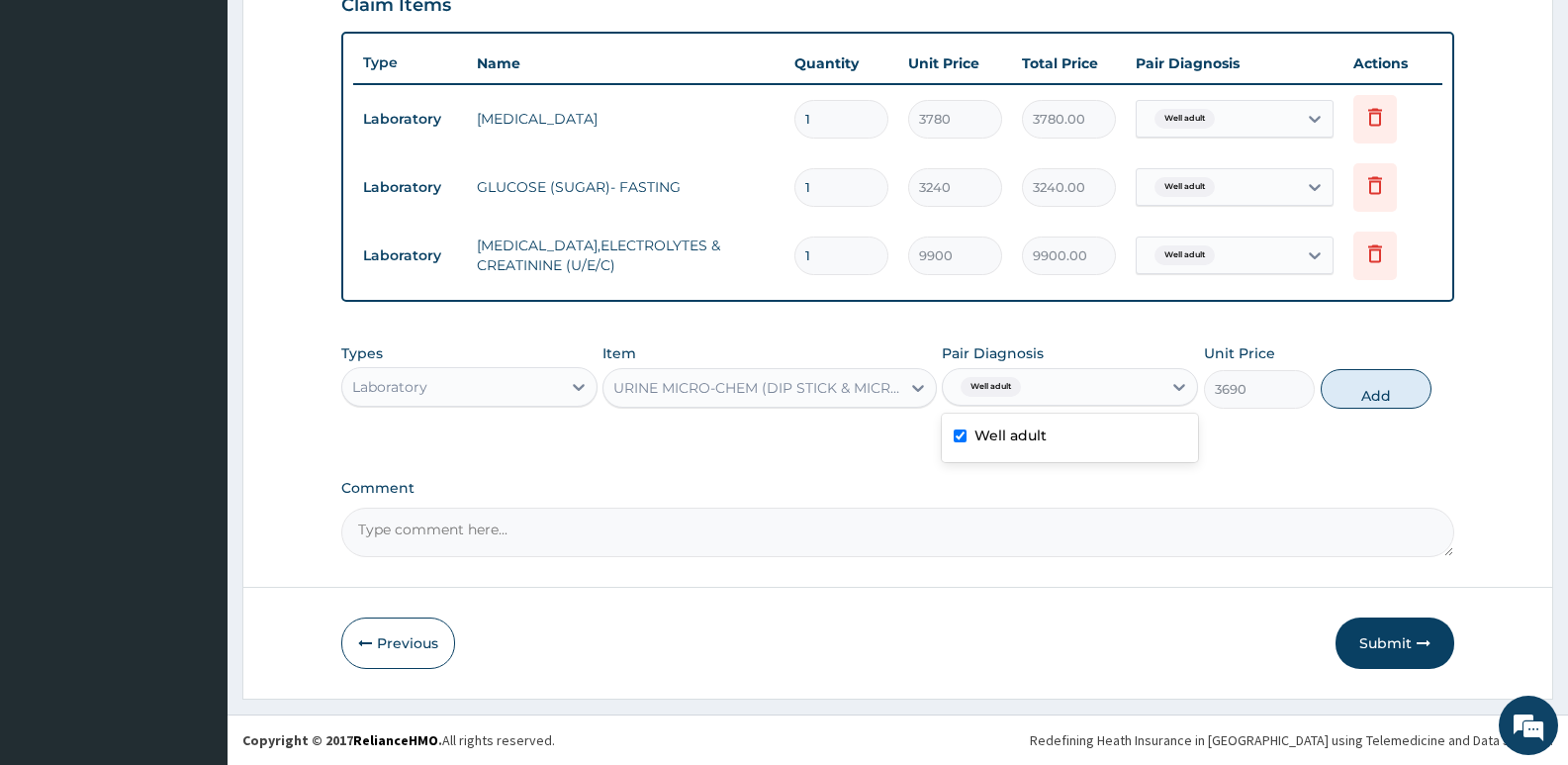
type input "0"
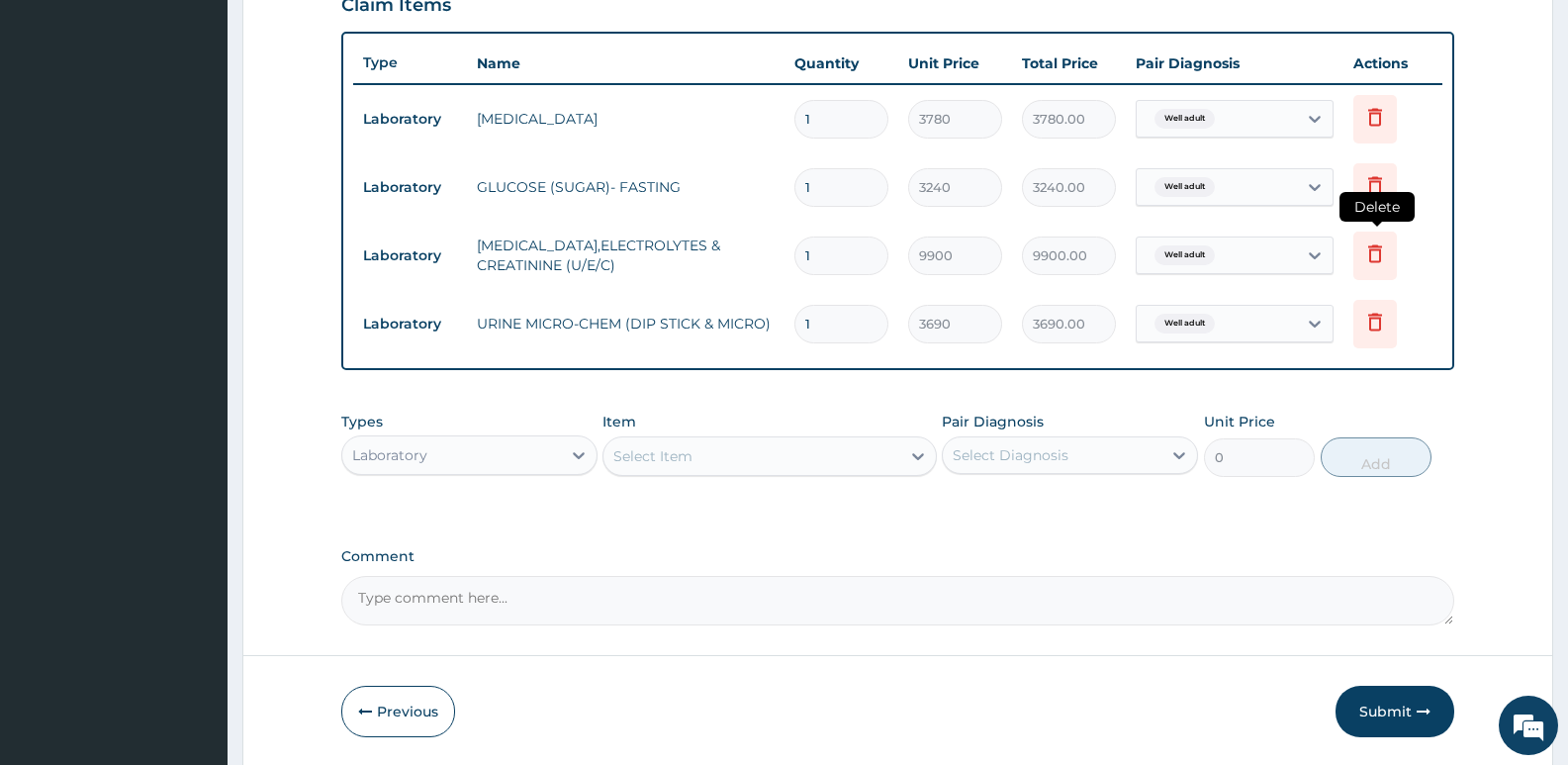
click at [1380, 256] on icon at bounding box center [1376, 253] width 14 height 18
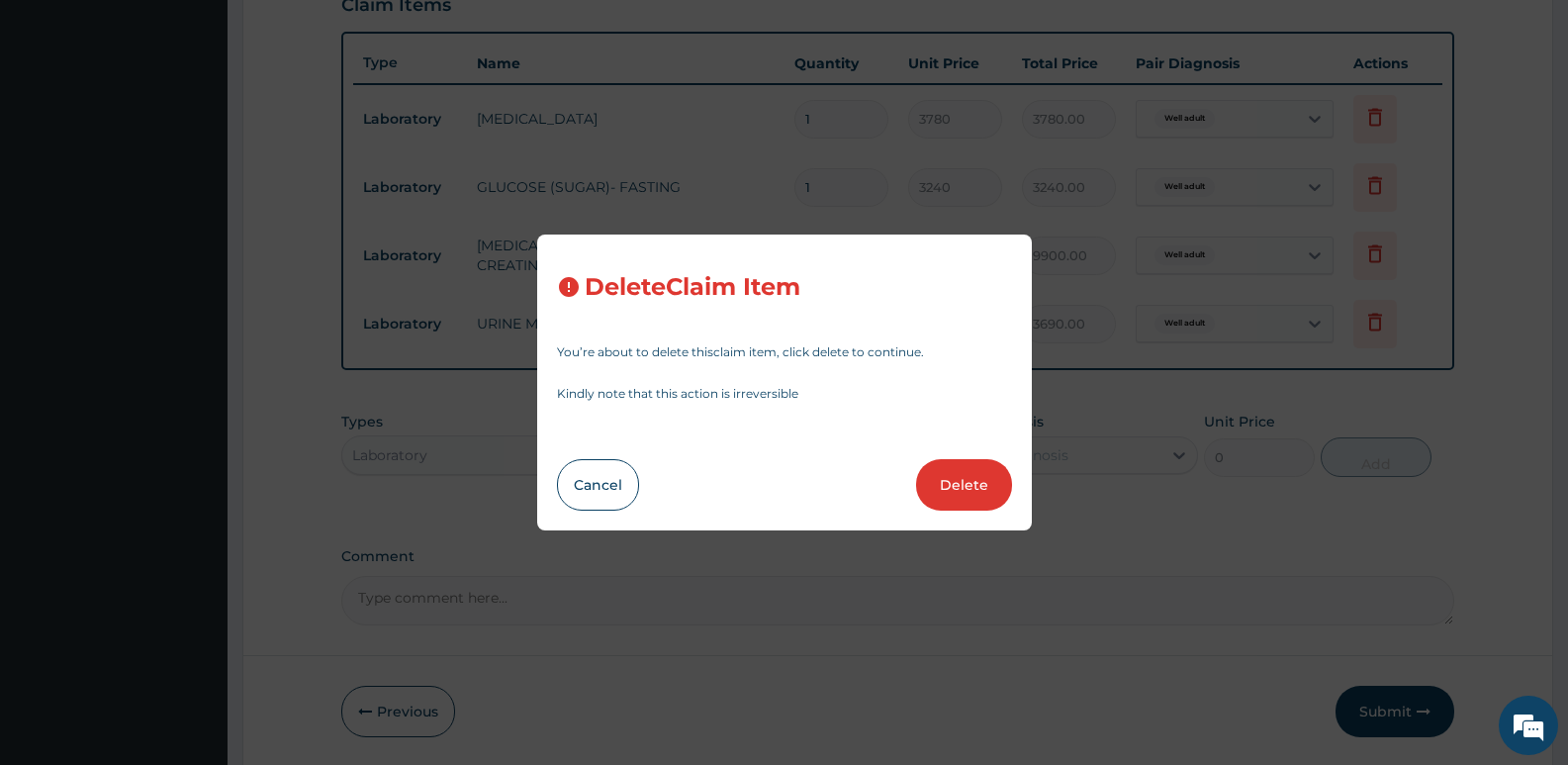
click at [979, 492] on button "Delete" at bounding box center [964, 486] width 96 height 52
type input "3690"
type input "3690.00"
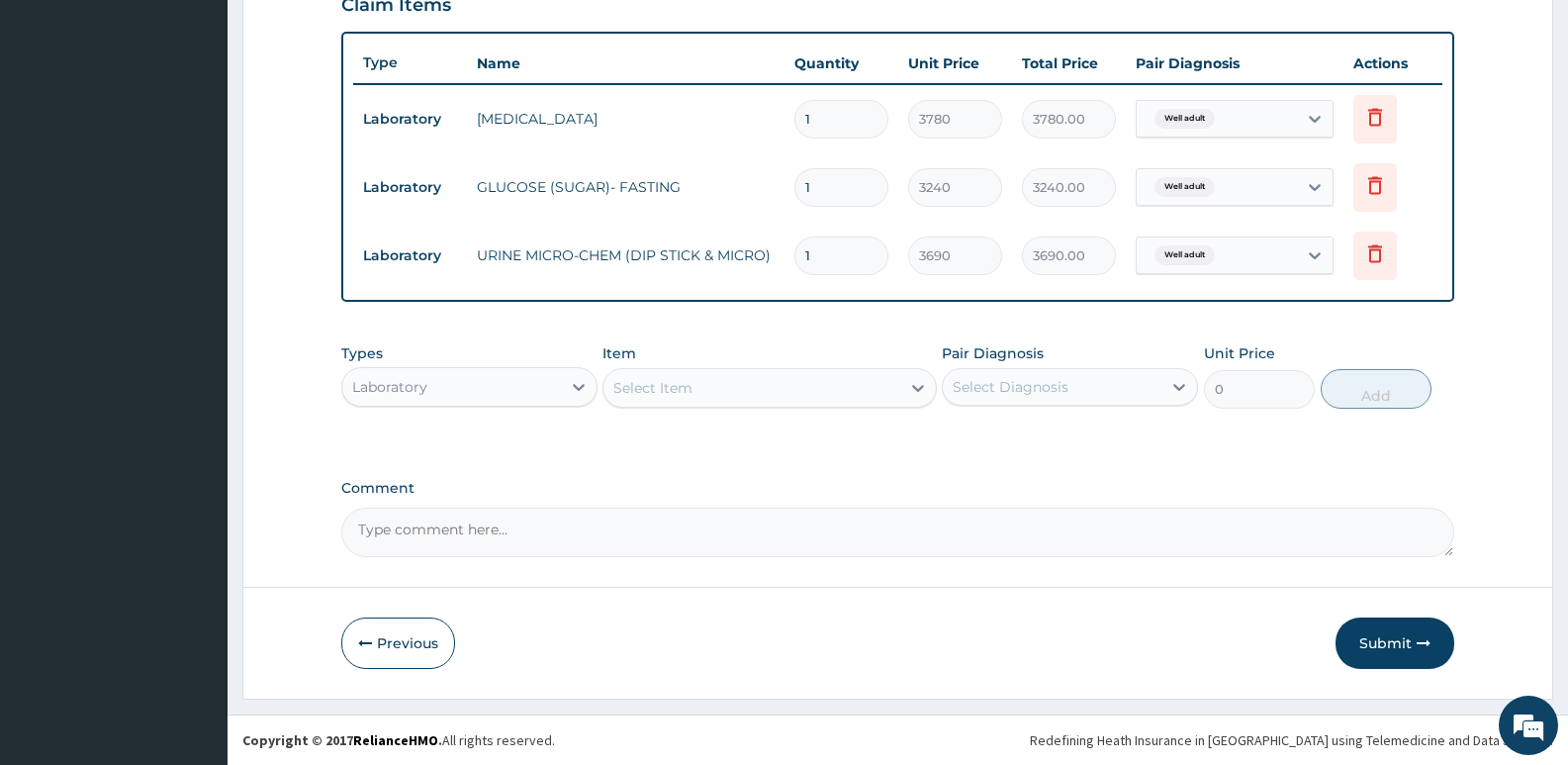
click at [416, 540] on textarea "Comment" at bounding box center [897, 533] width 1113 height 50
type textarea "Kindly add Xray and Physical exam. to this bill"
click at [1392, 620] on button "Submit" at bounding box center [1395, 643] width 119 height 52
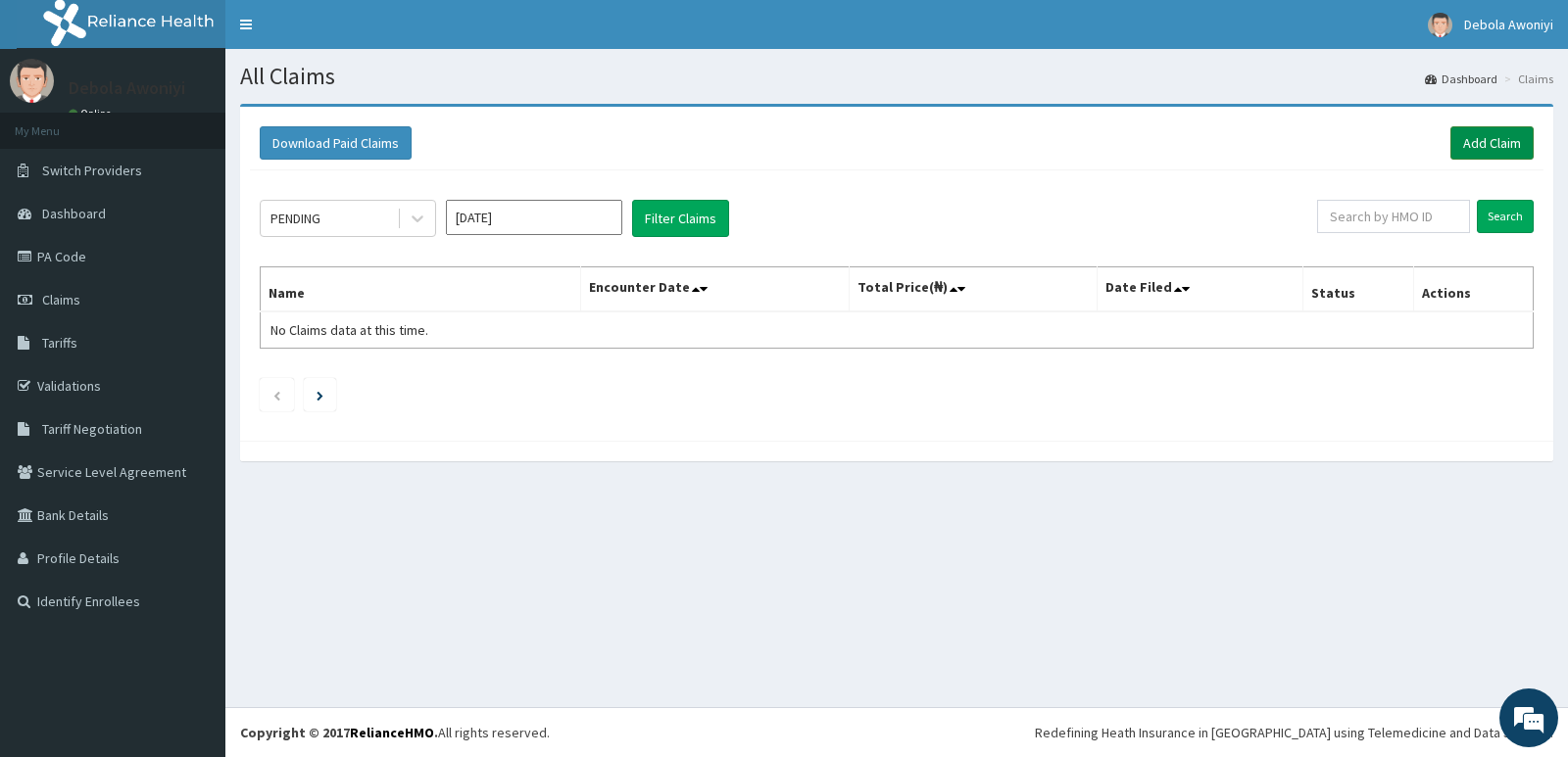
click at [1474, 140] on link "Add Claim" at bounding box center [1492, 143] width 83 height 34
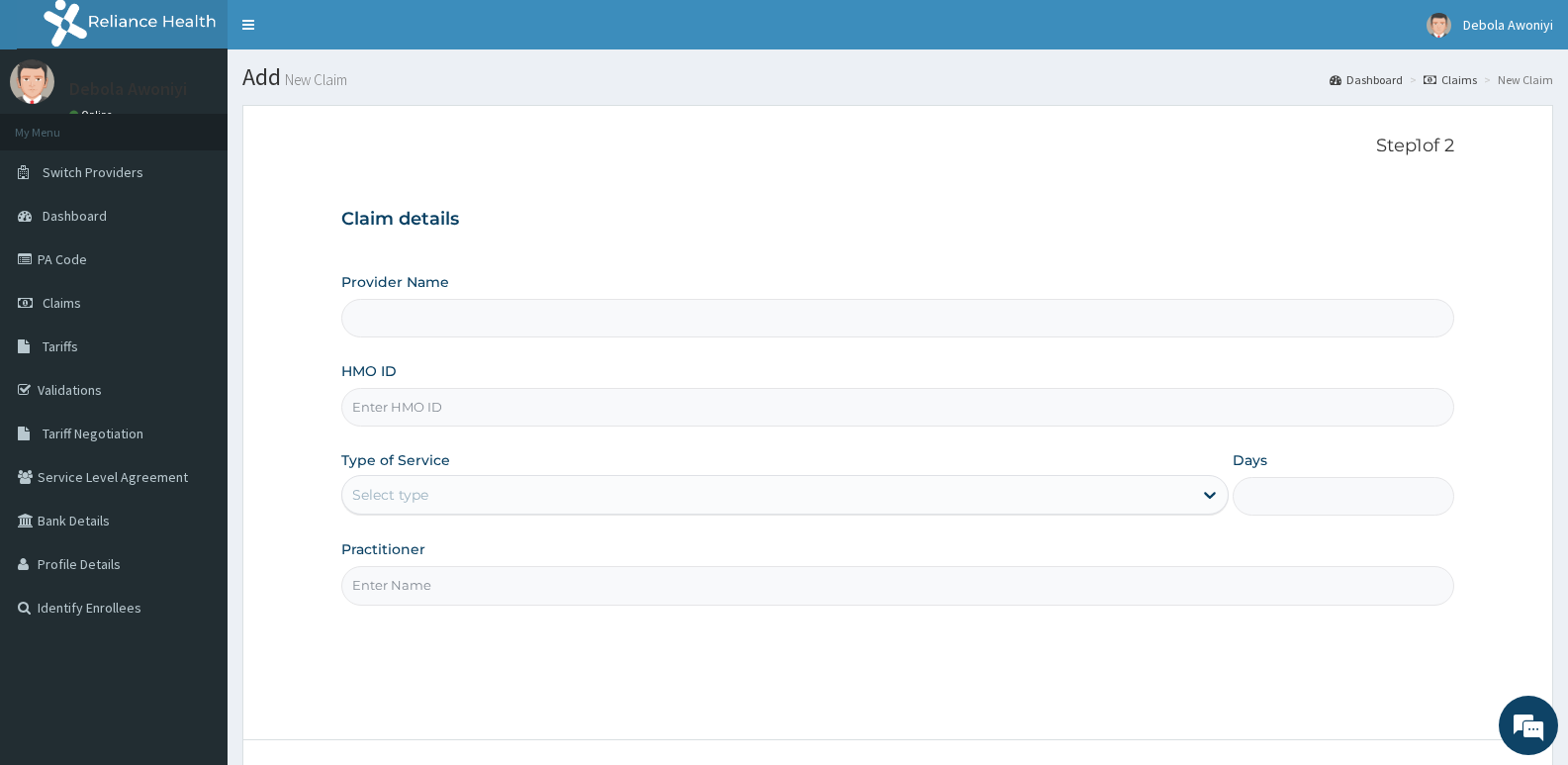
type input "Clina - Lancet Laboratories - V/I (HQ)"
click at [465, 411] on input "HMO ID" at bounding box center [897, 407] width 1113 height 39
type input "g"
type input "GTG/10088/A"
click at [442, 483] on div "Select type" at bounding box center [767, 495] width 849 height 32
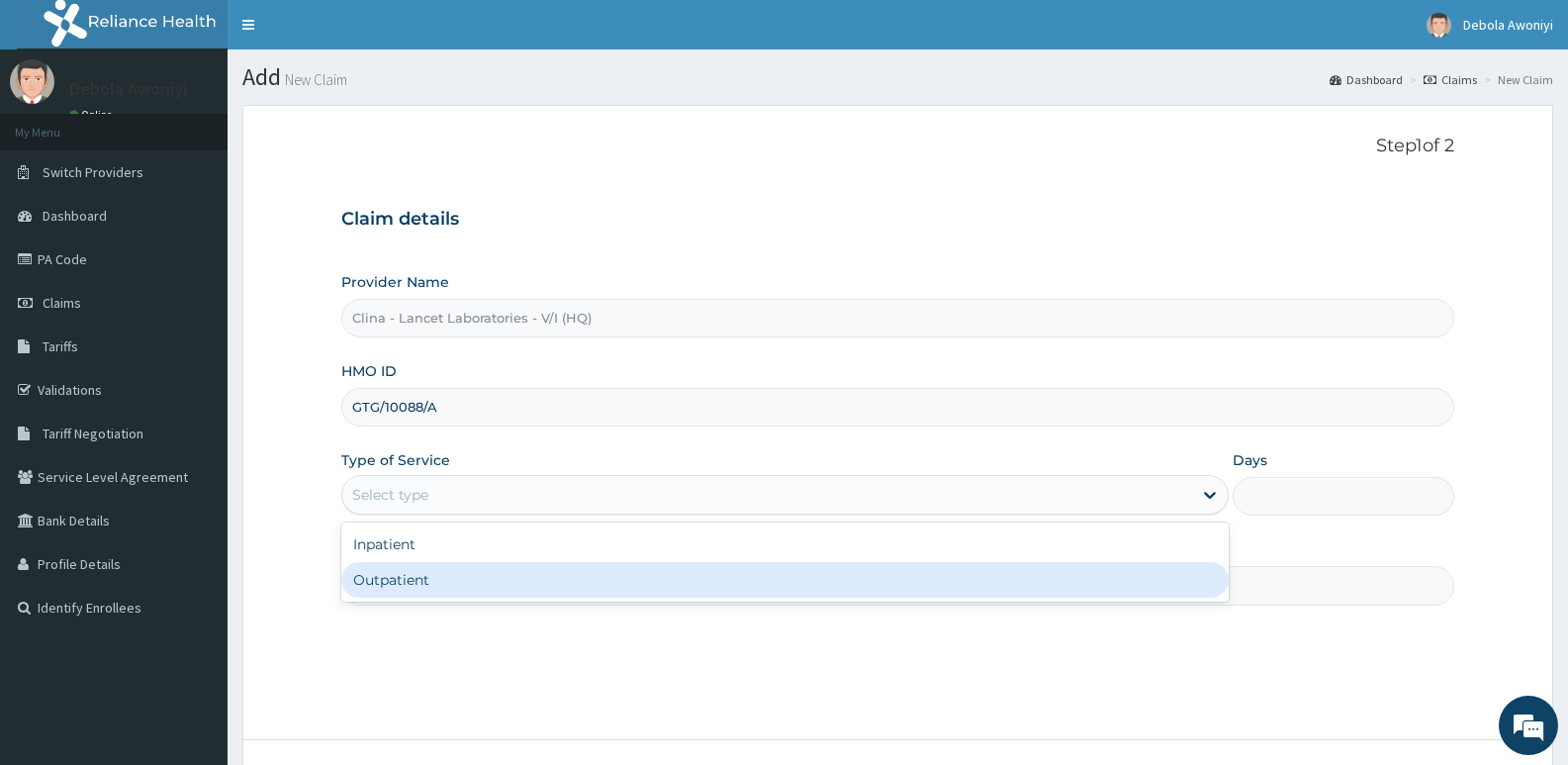
click at [440, 571] on div "Outpatient" at bounding box center [784, 580] width 886 height 36
type input "1"
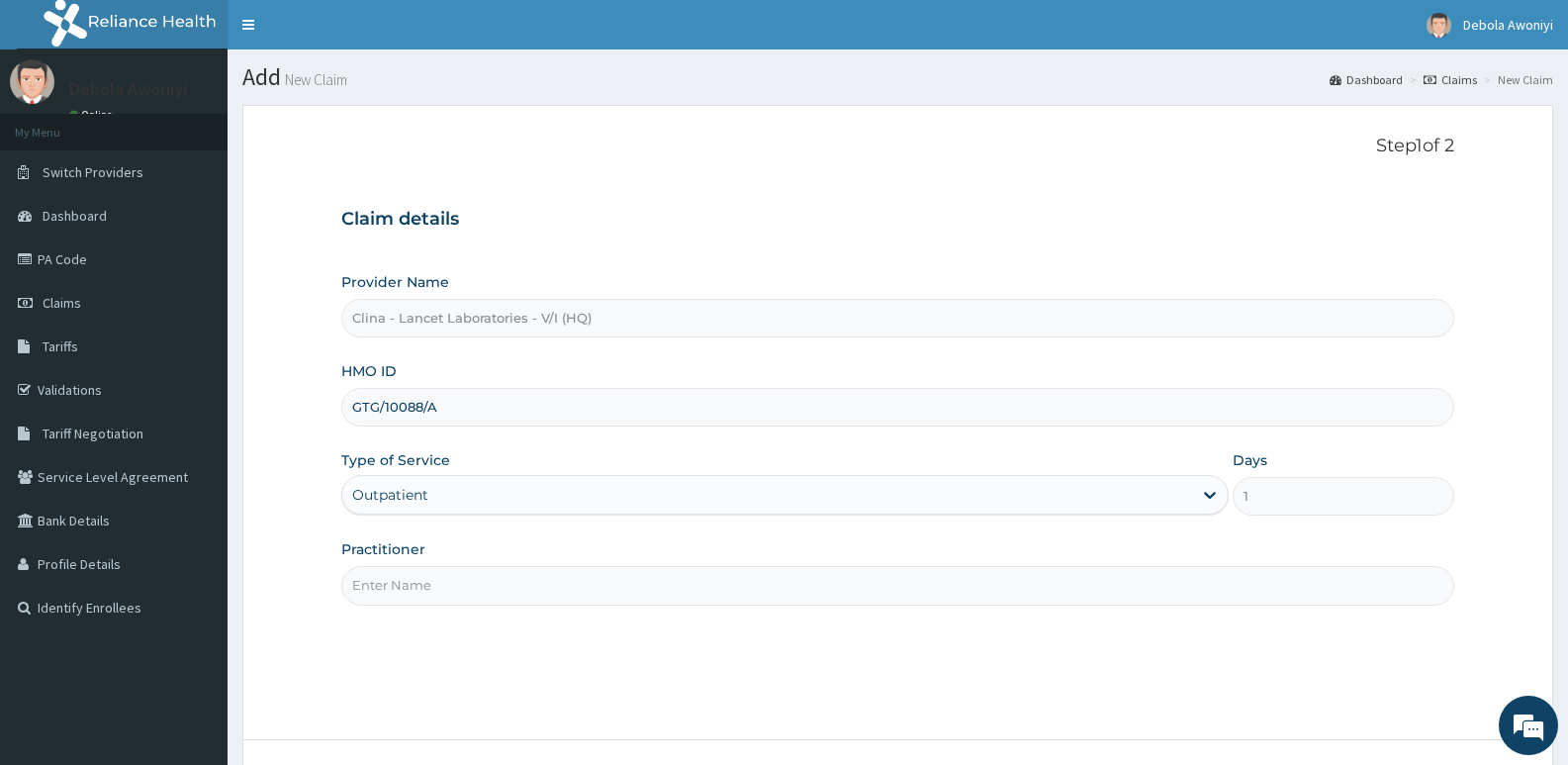
drag, startPoint x: 440, startPoint y: 569, endPoint x: 442, endPoint y: 579, distance: 10.2
click at [440, 570] on input "Practitioner" at bounding box center [897, 585] width 1113 height 39
type input "[PERSON_NAME][GEOGRAPHIC_DATA]"
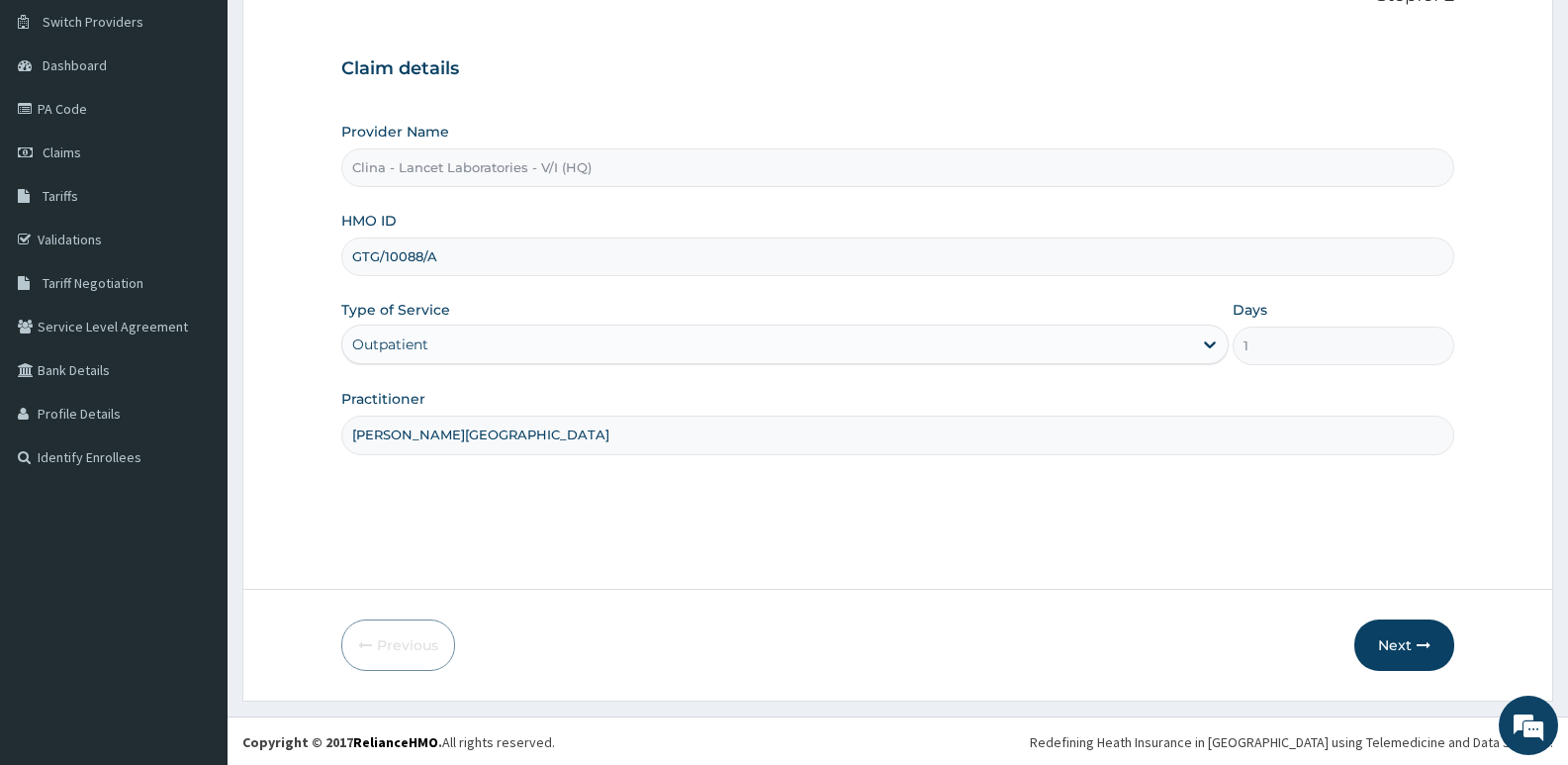
scroll to position [153, 0]
click at [1404, 636] on button "Next" at bounding box center [1405, 643] width 100 height 52
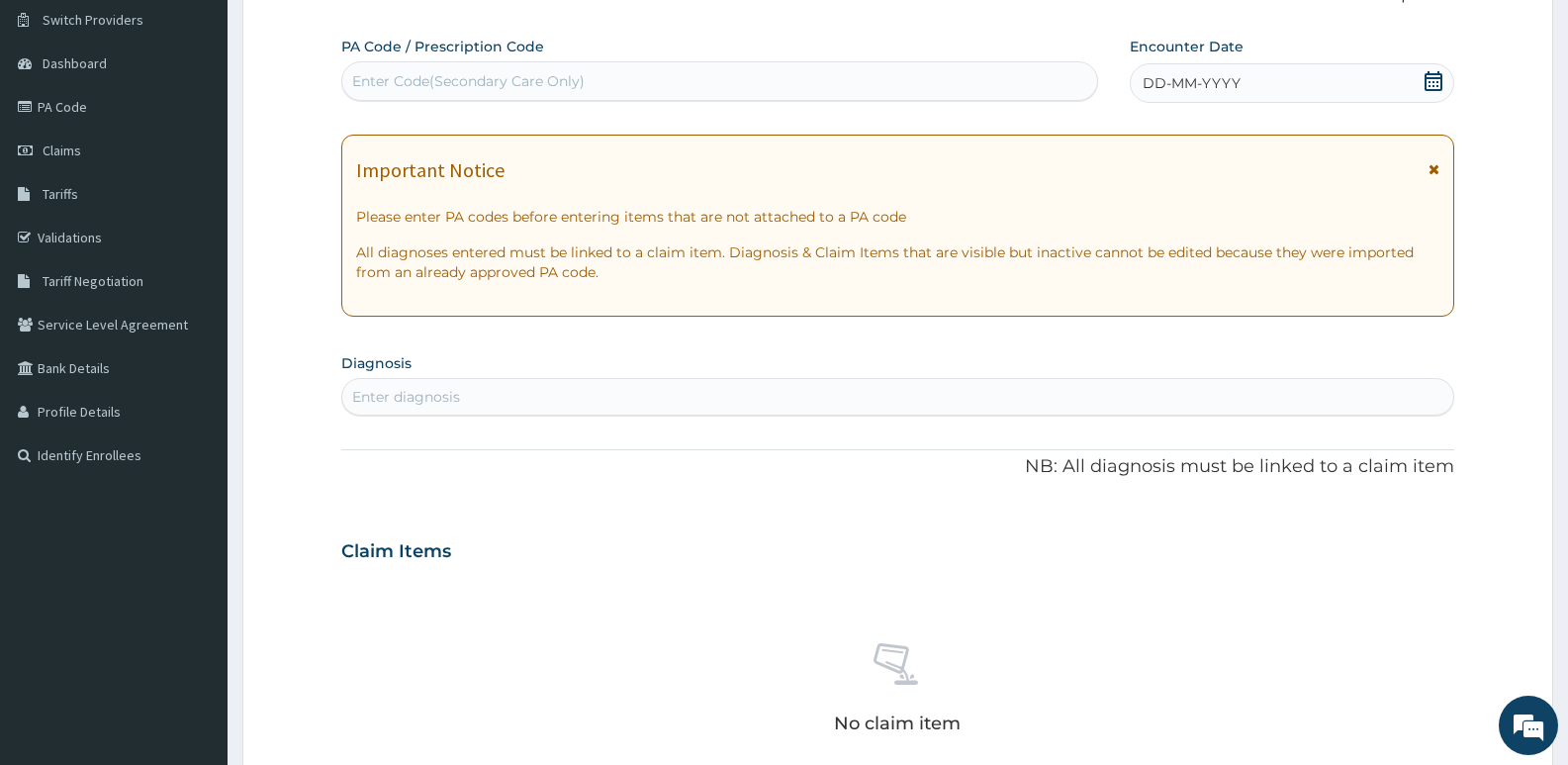
click at [375, 75] on div "Enter Code(Secondary Care Only)" at bounding box center [468, 81] width 232 height 20
type input "PA/01097D"
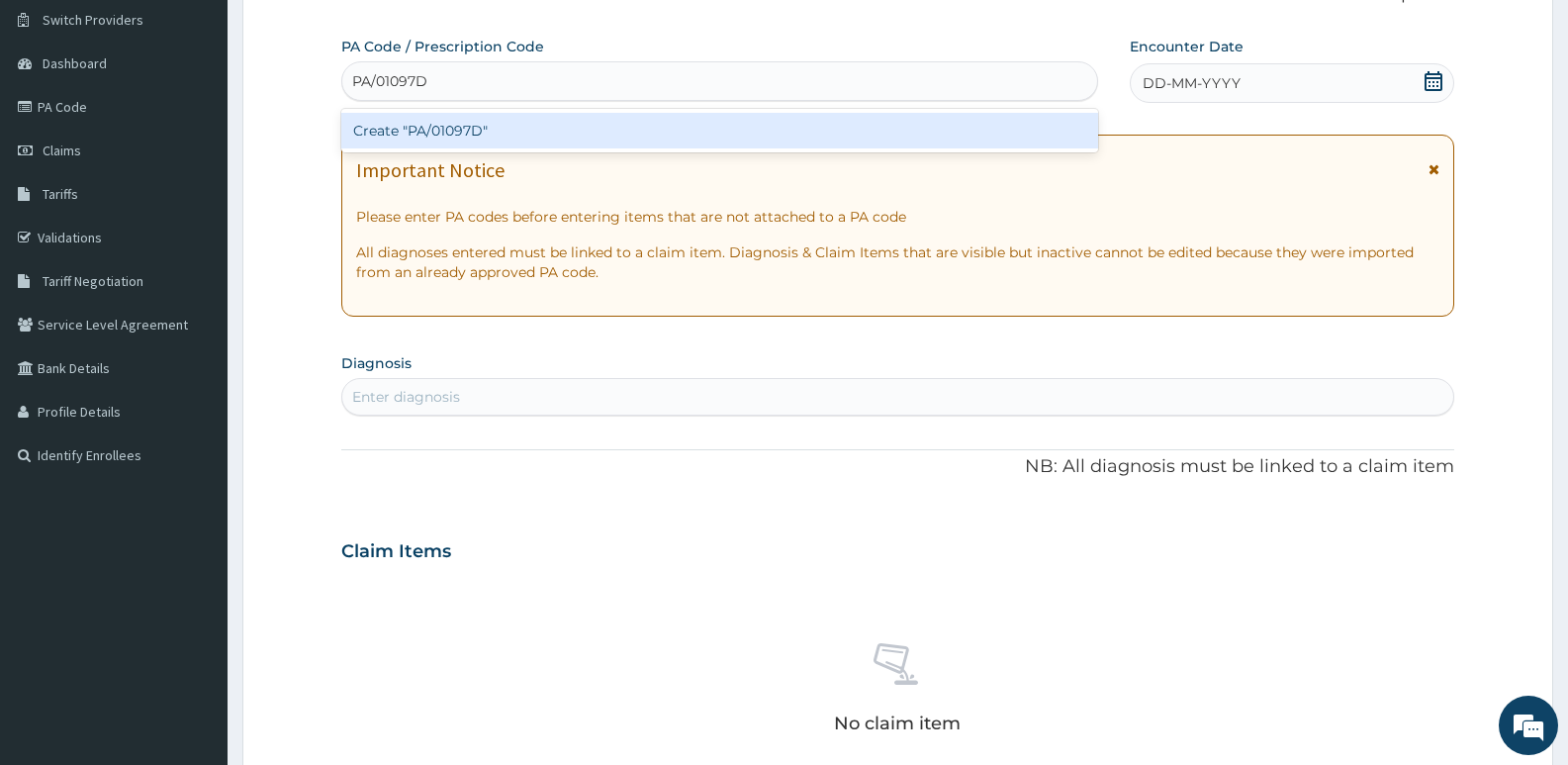
click at [509, 132] on div "Create "PA/01097D"" at bounding box center [719, 131] width 757 height 36
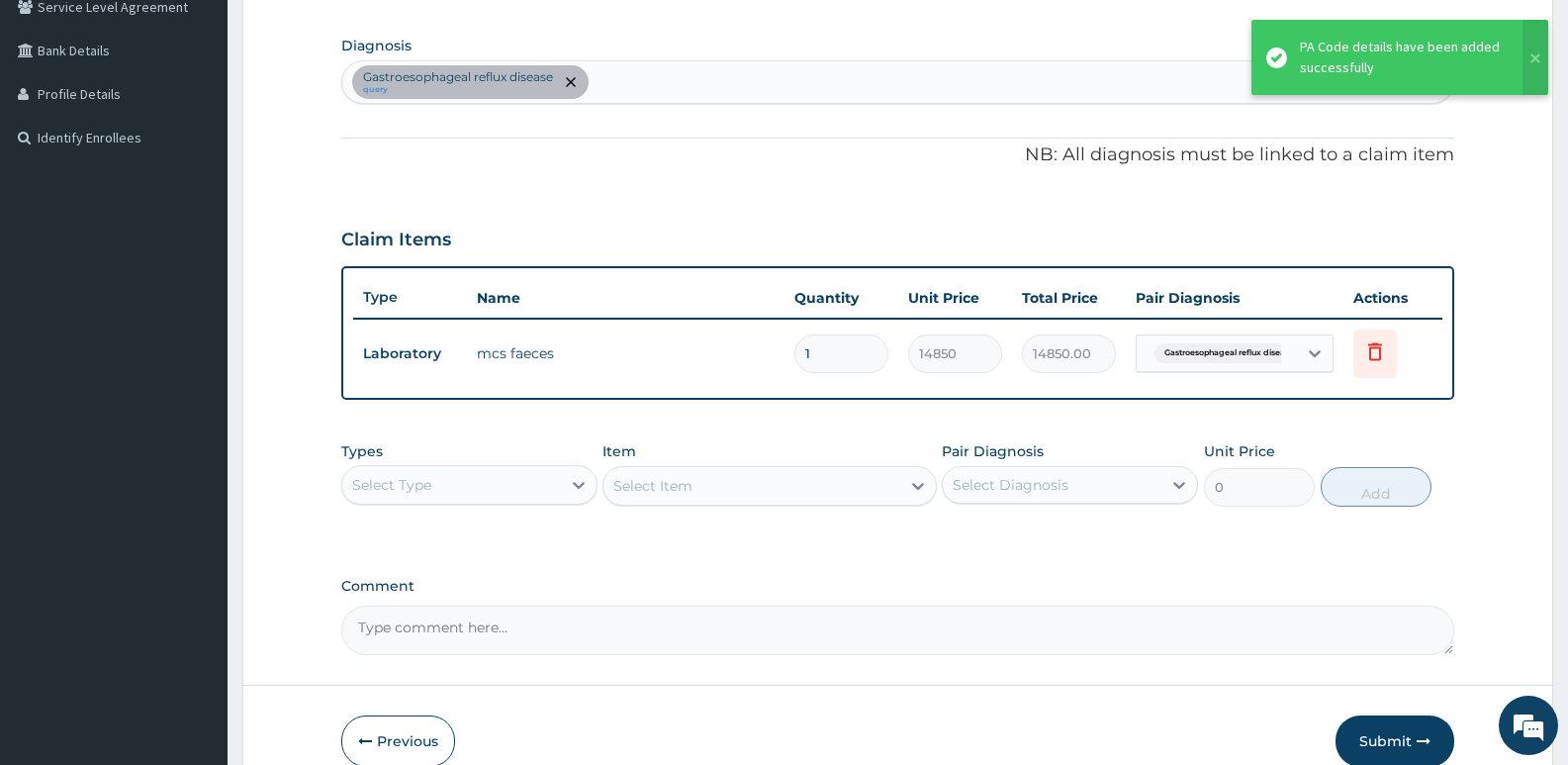
scroll to position [569, 0]
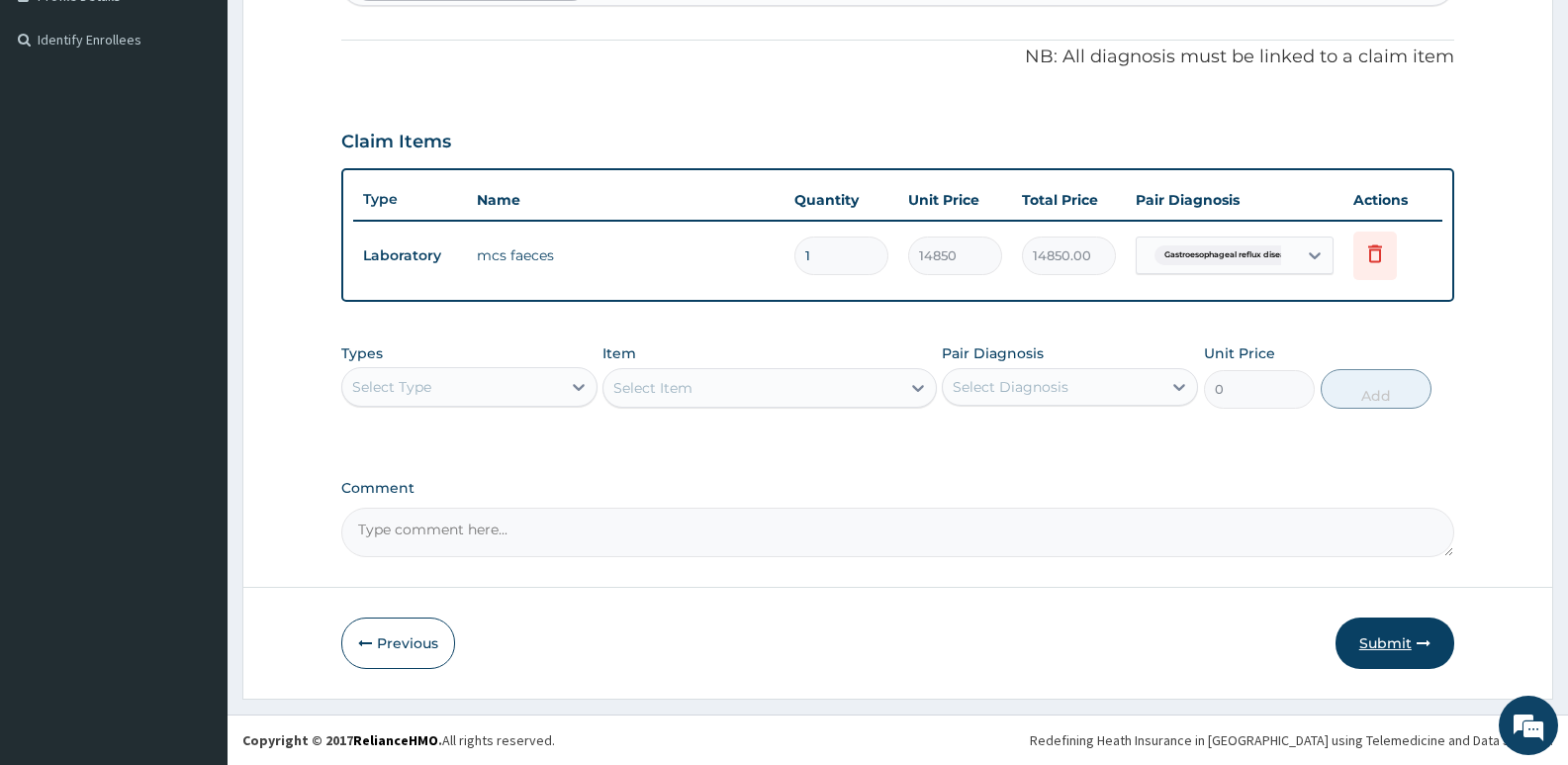
click at [1401, 641] on button "Submit" at bounding box center [1395, 643] width 119 height 52
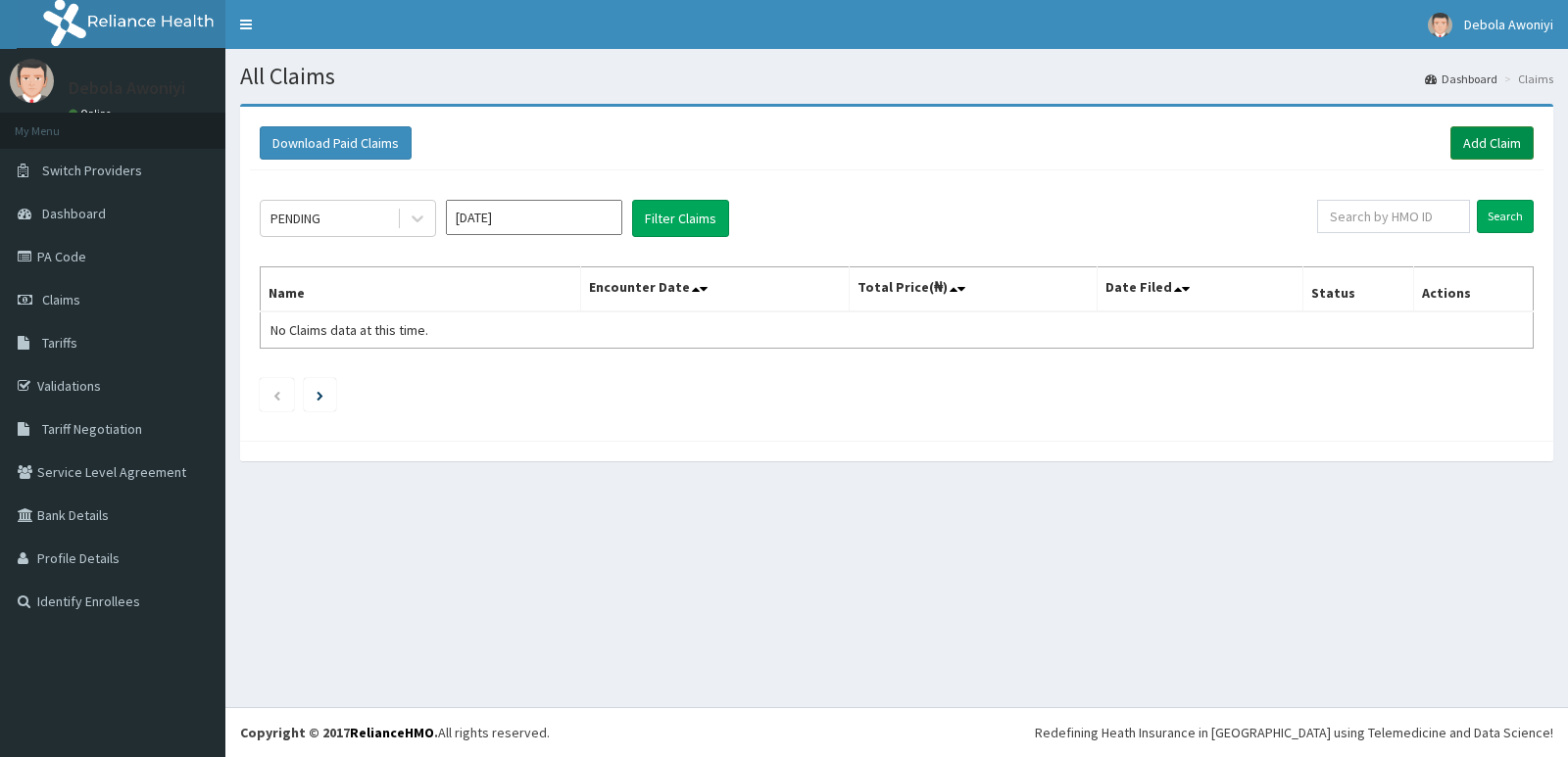
click at [1497, 138] on link "Add Claim" at bounding box center [1492, 143] width 83 height 34
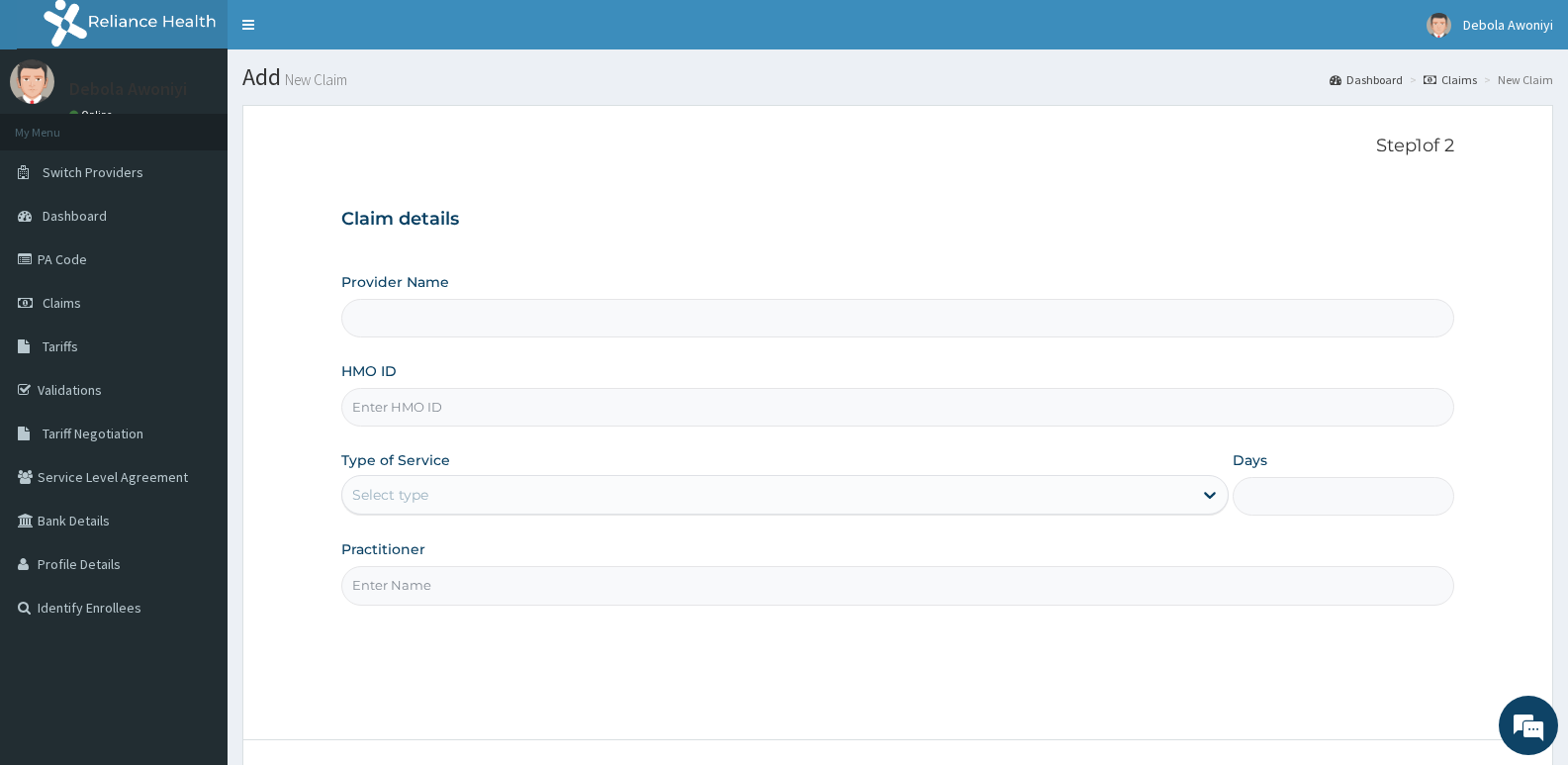
click at [441, 410] on input "HMO ID" at bounding box center [897, 407] width 1113 height 39
type input "Clina - Lancet Laboratories - V/I (HQ)"
type input "BCK/10060/A"
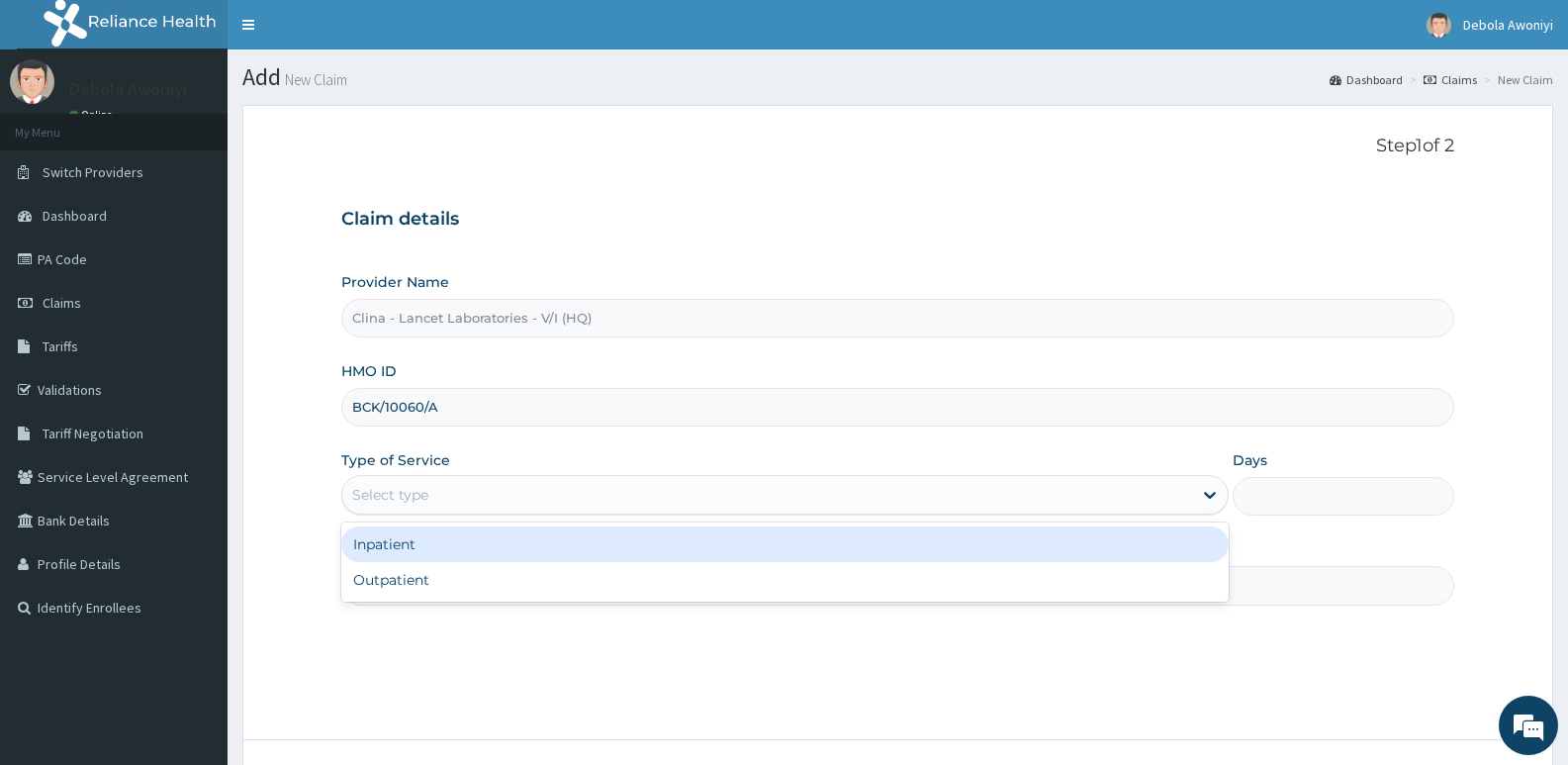
click at [486, 505] on div "Select type" at bounding box center [767, 495] width 849 height 32
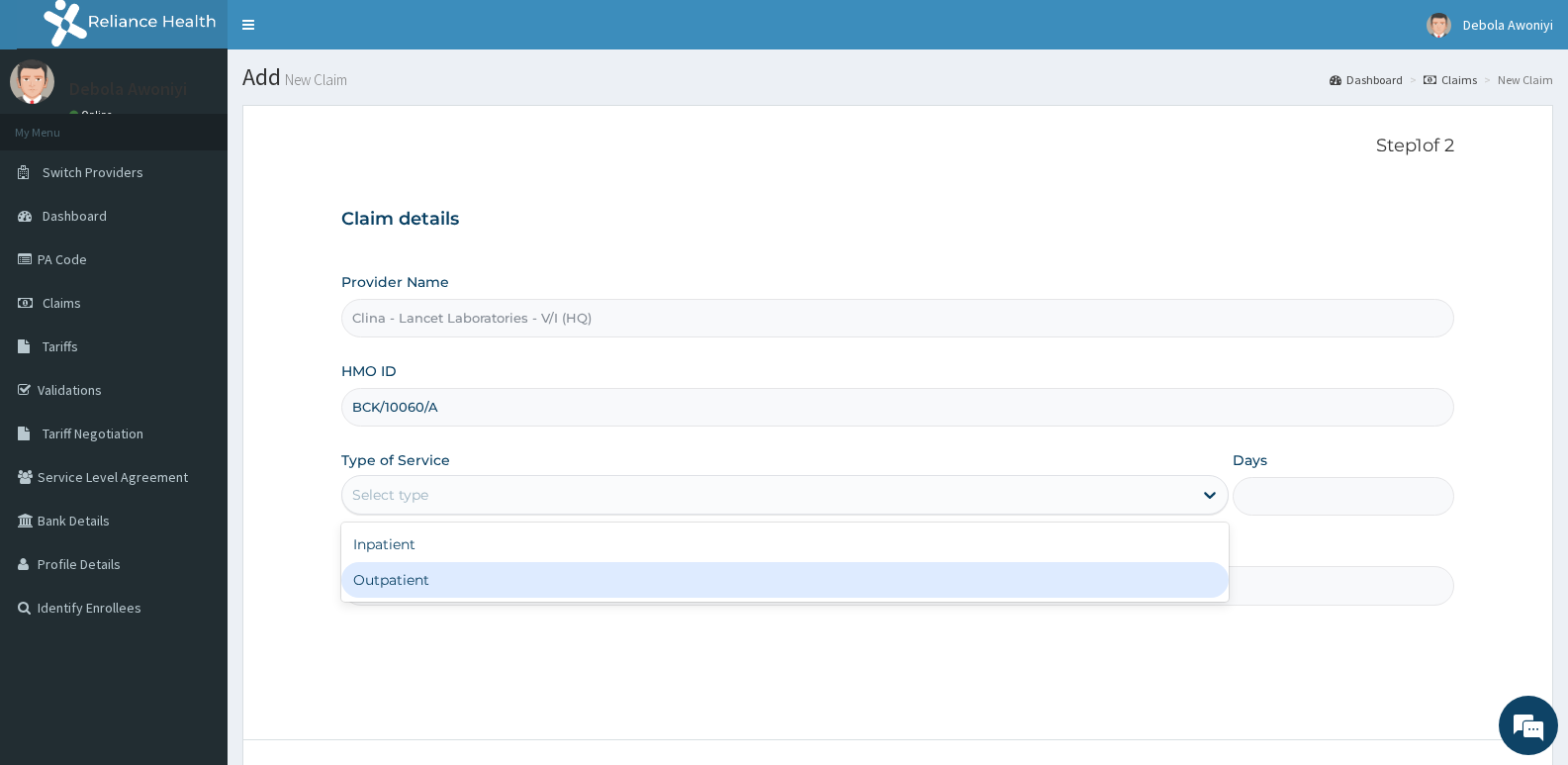
click at [470, 584] on div "Outpatient" at bounding box center [784, 580] width 886 height 36
type input "1"
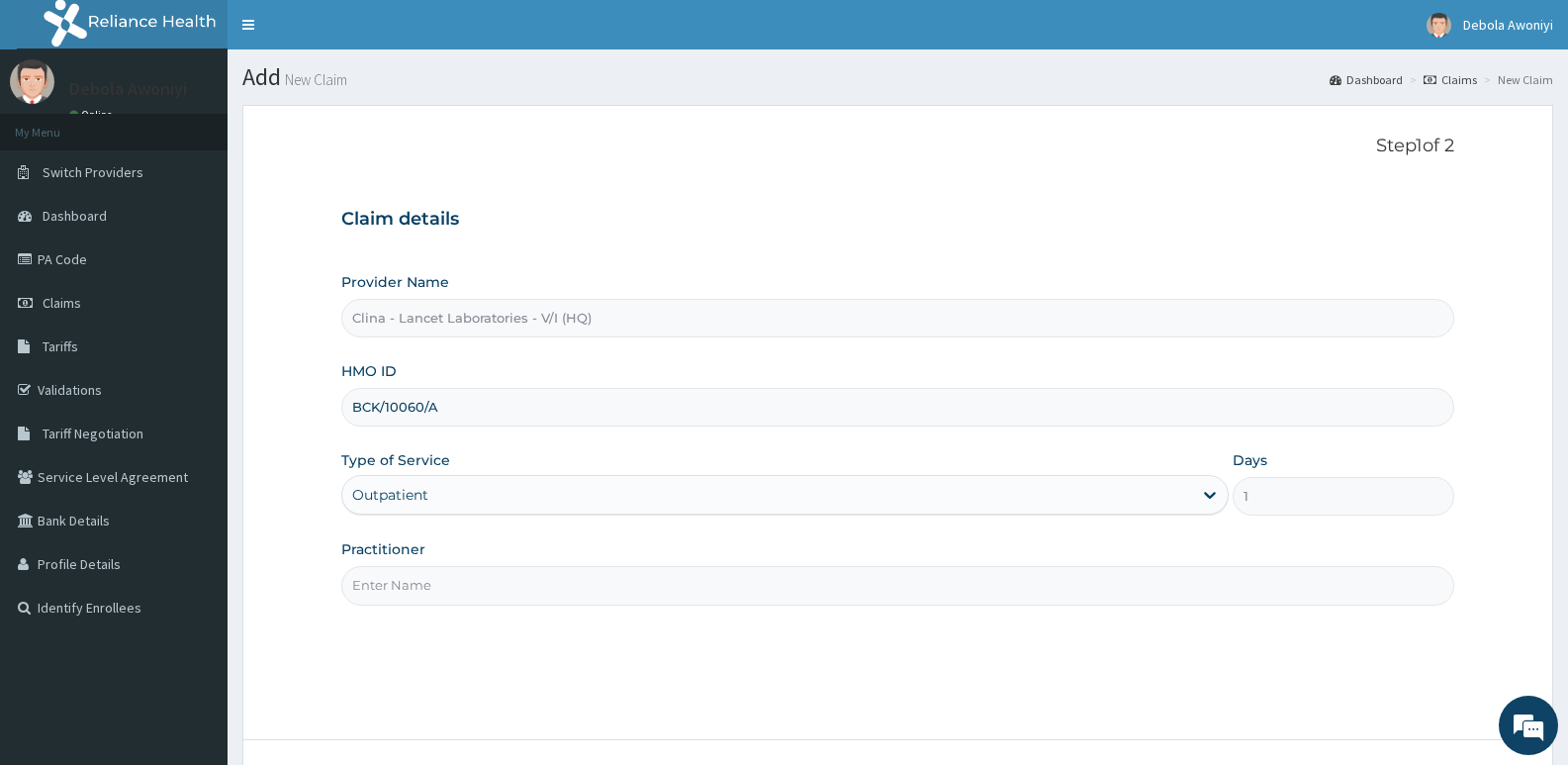
click at [474, 574] on input "Practitioner" at bounding box center [897, 585] width 1113 height 39
type input "DR. DAWODU"
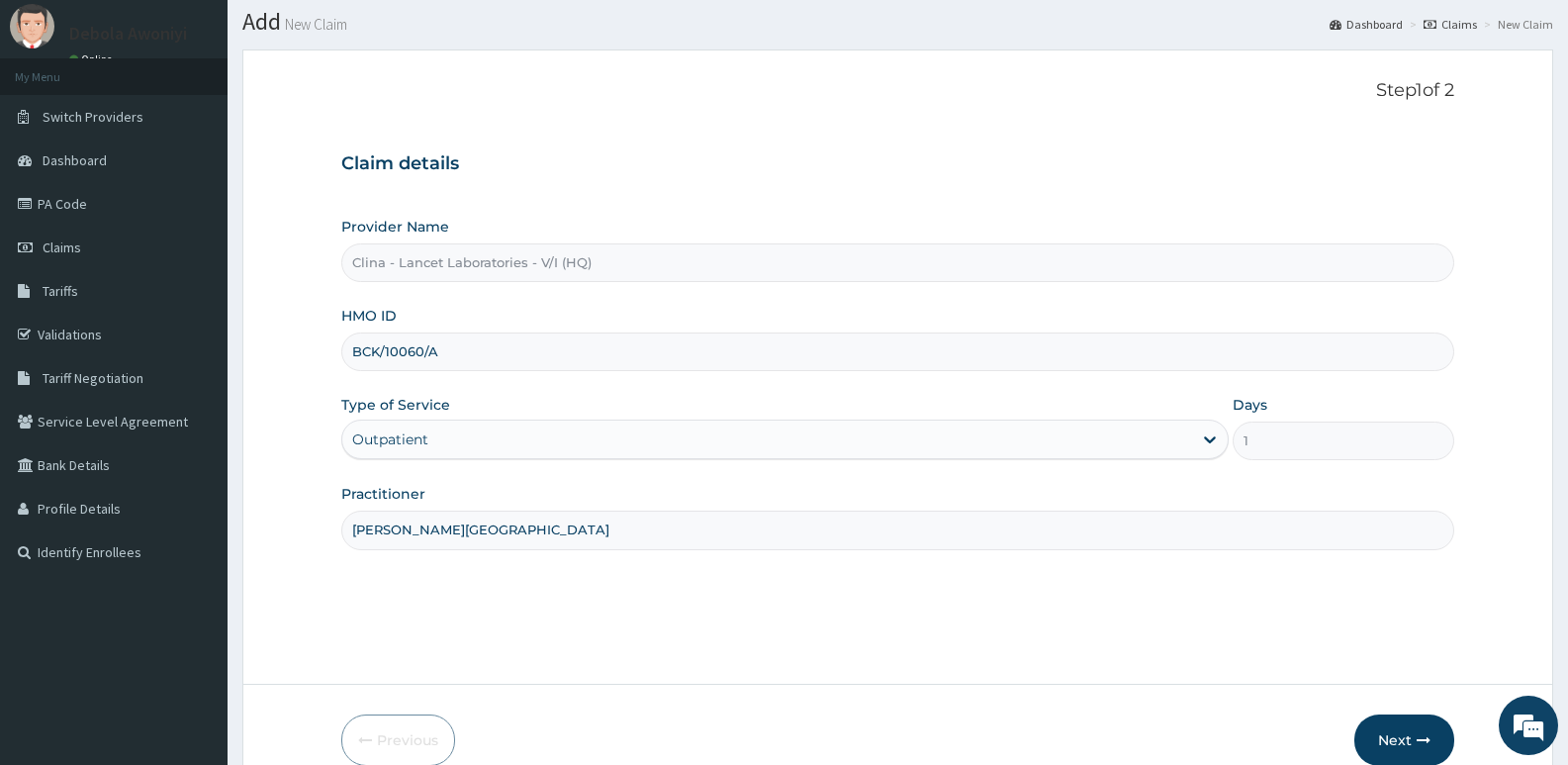
scroll to position [153, 0]
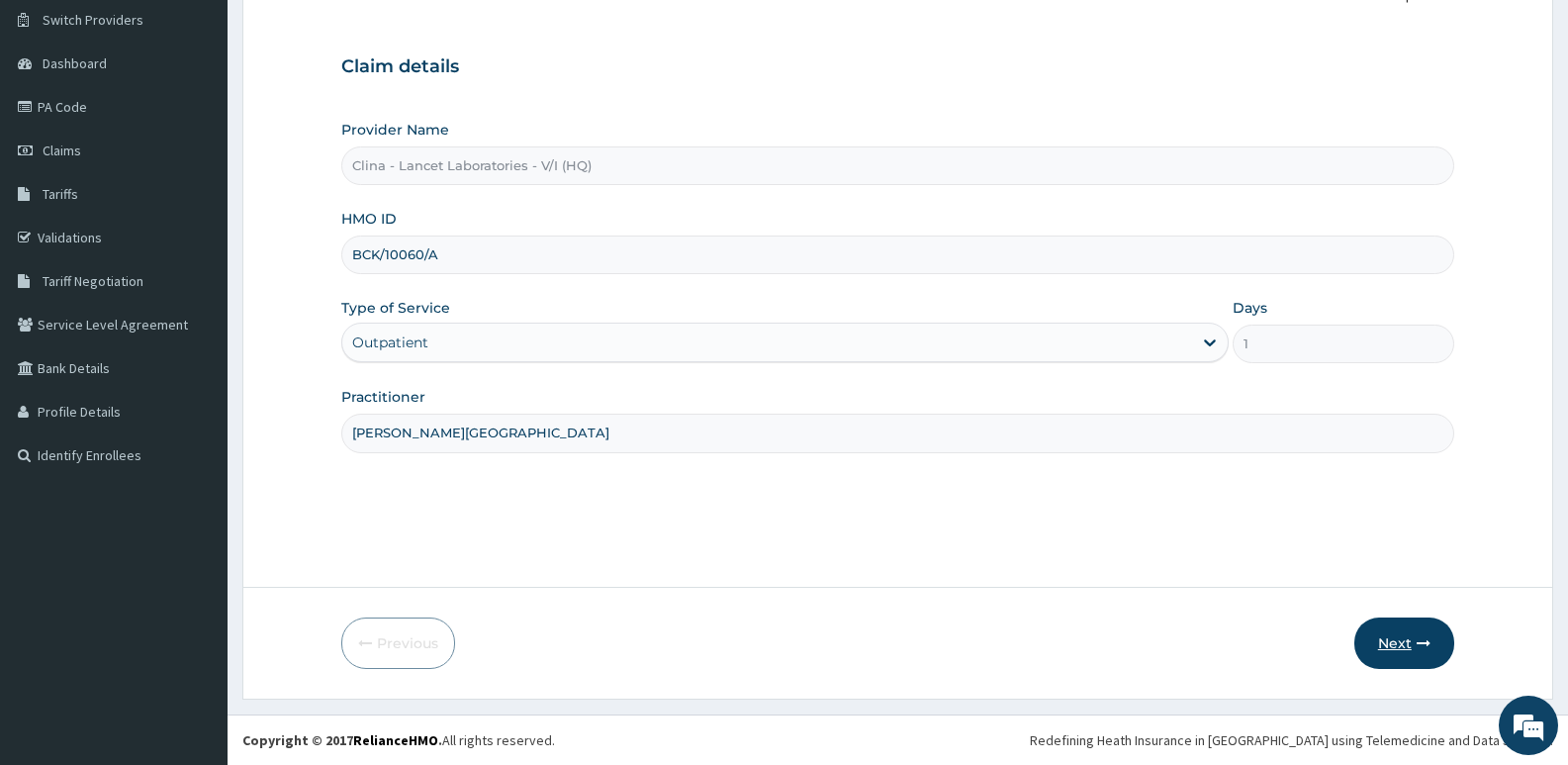
click at [1381, 633] on button "Next" at bounding box center [1405, 643] width 100 height 52
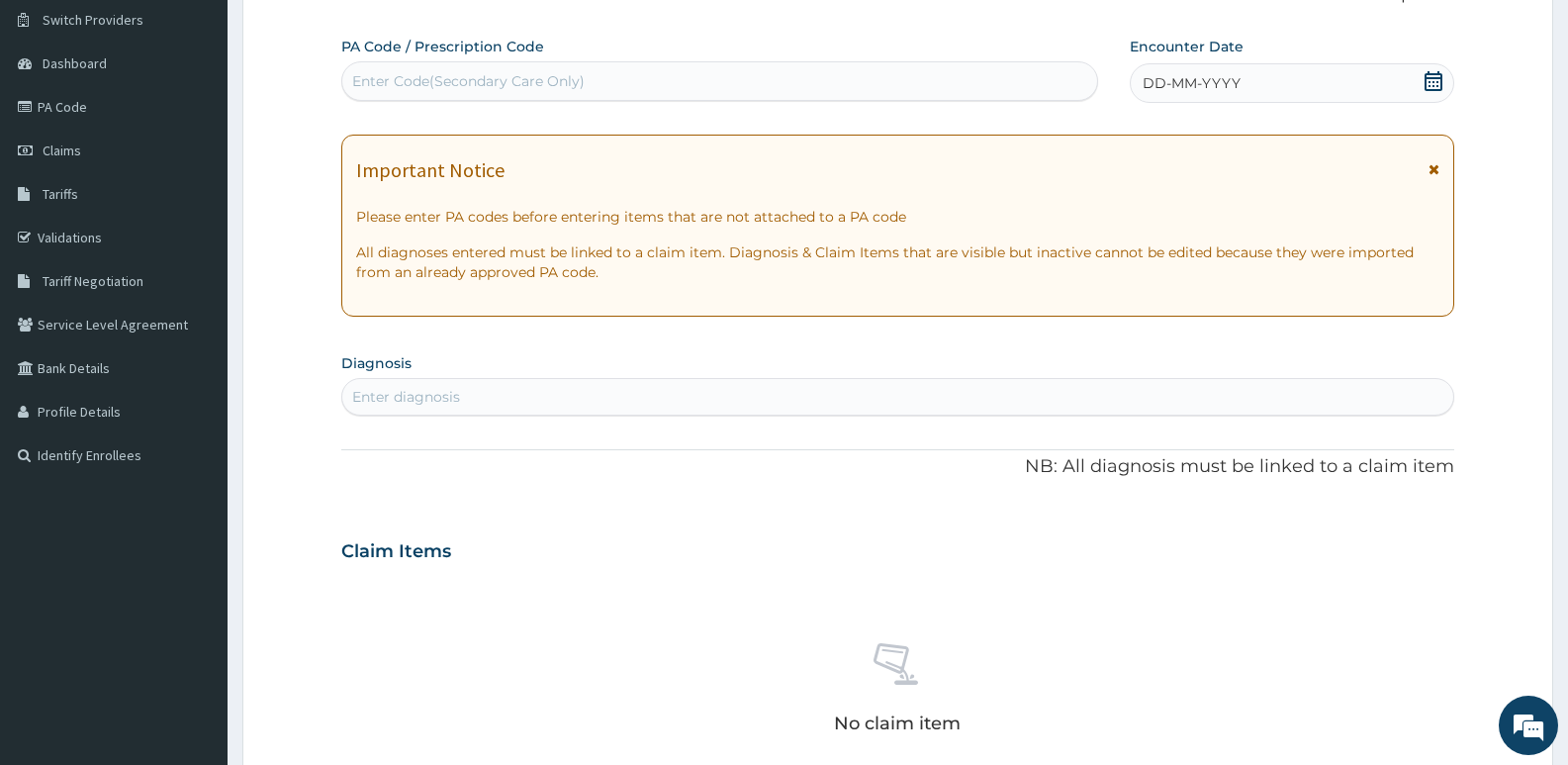
click at [511, 66] on div "Enter Code(Secondary Care Only)" at bounding box center [719, 82] width 755 height 32
type input "PA/92EC57"
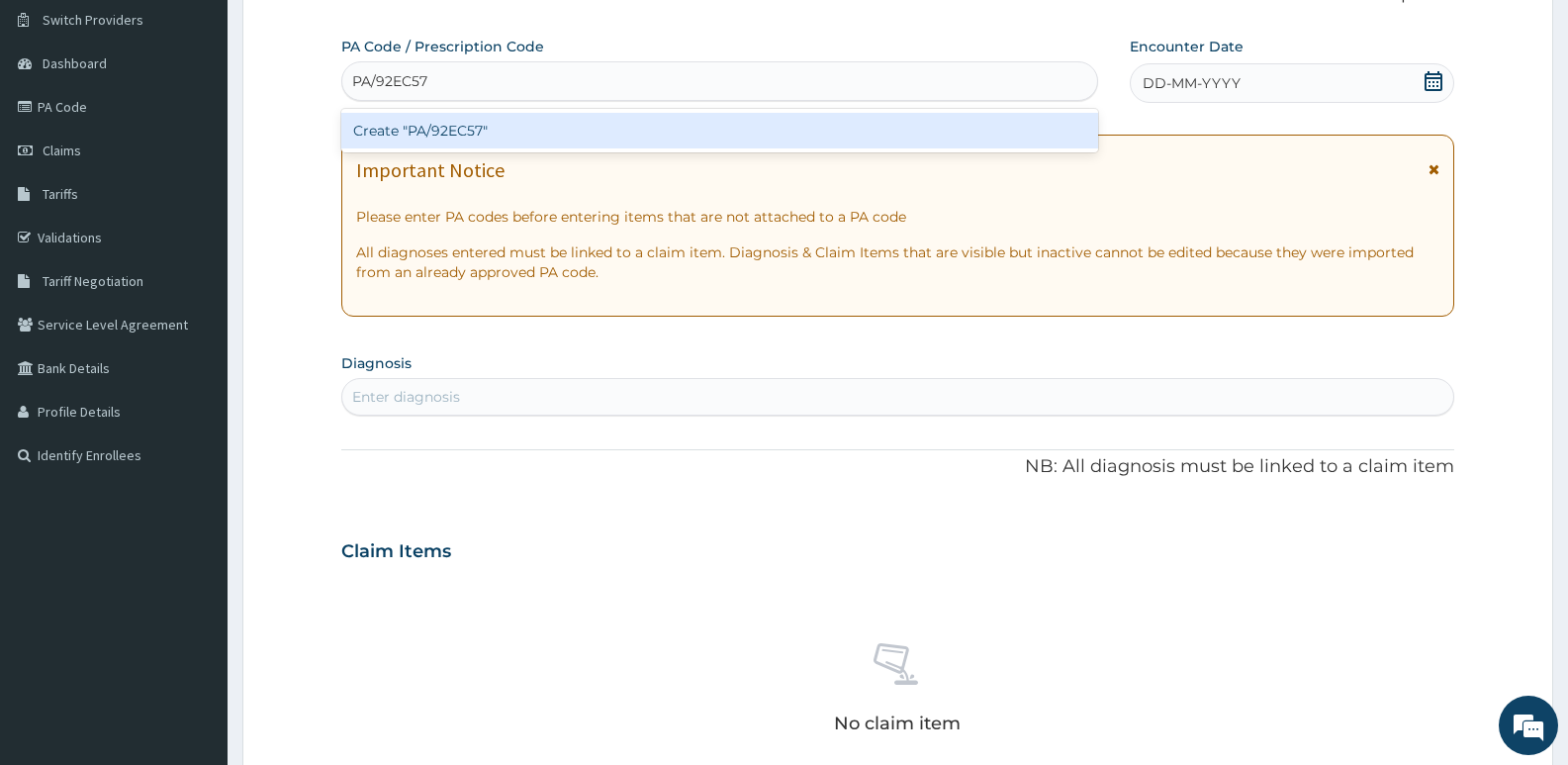
click at [526, 136] on div "Create "PA/92EC57"" at bounding box center [719, 131] width 757 height 36
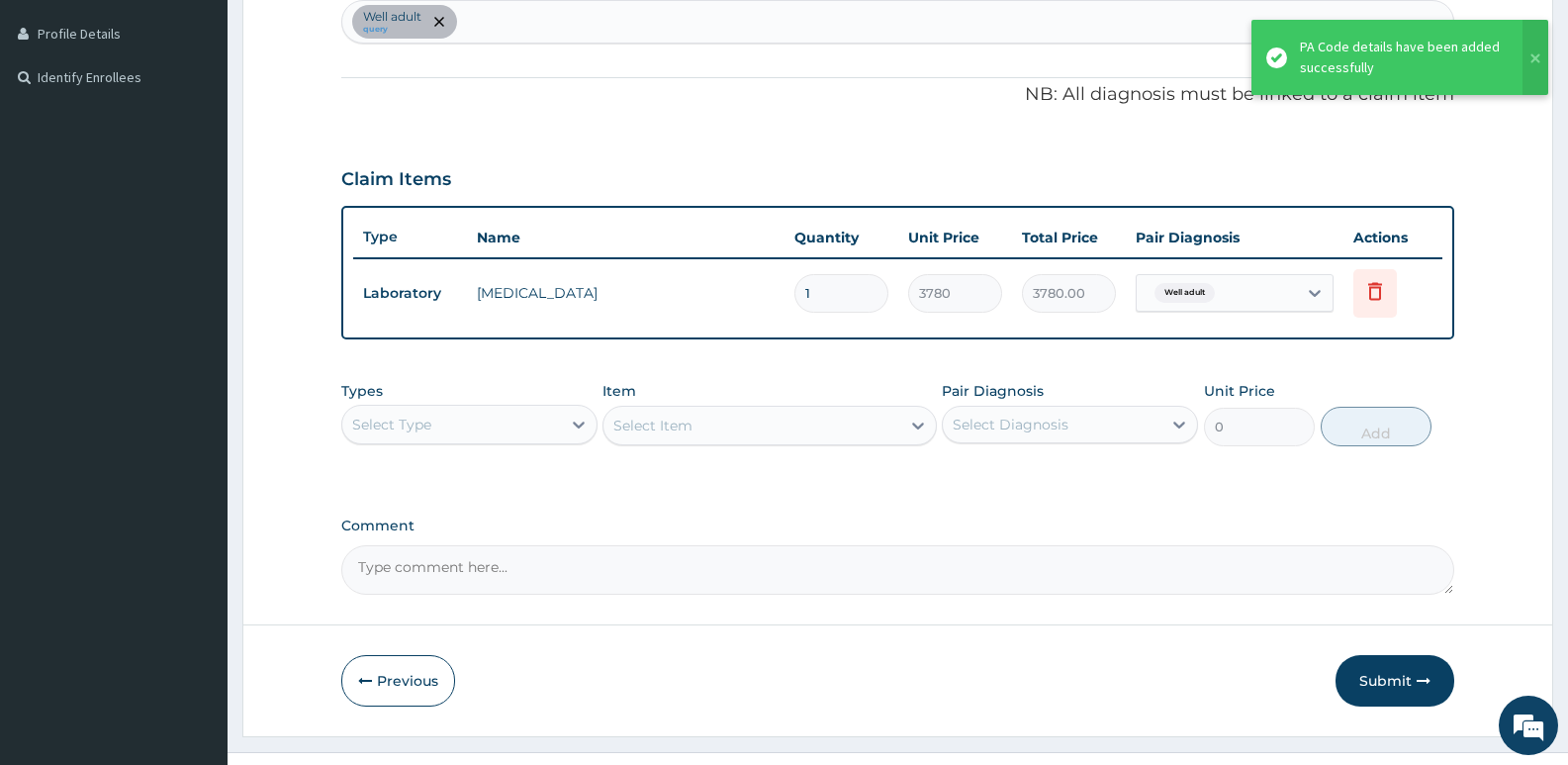
scroll to position [569, 0]
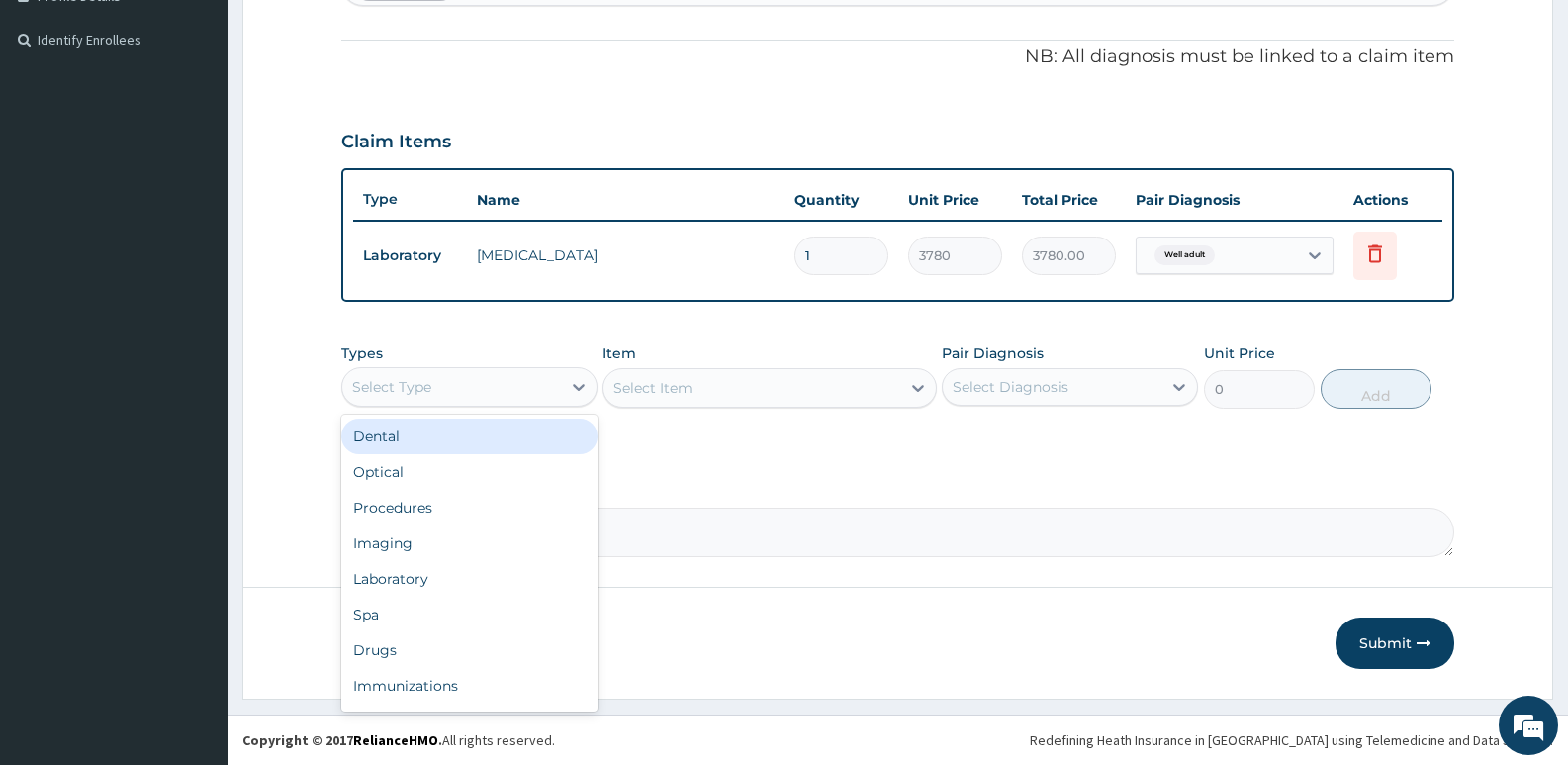
click at [473, 393] on div "Select Type" at bounding box center [451, 387] width 218 height 32
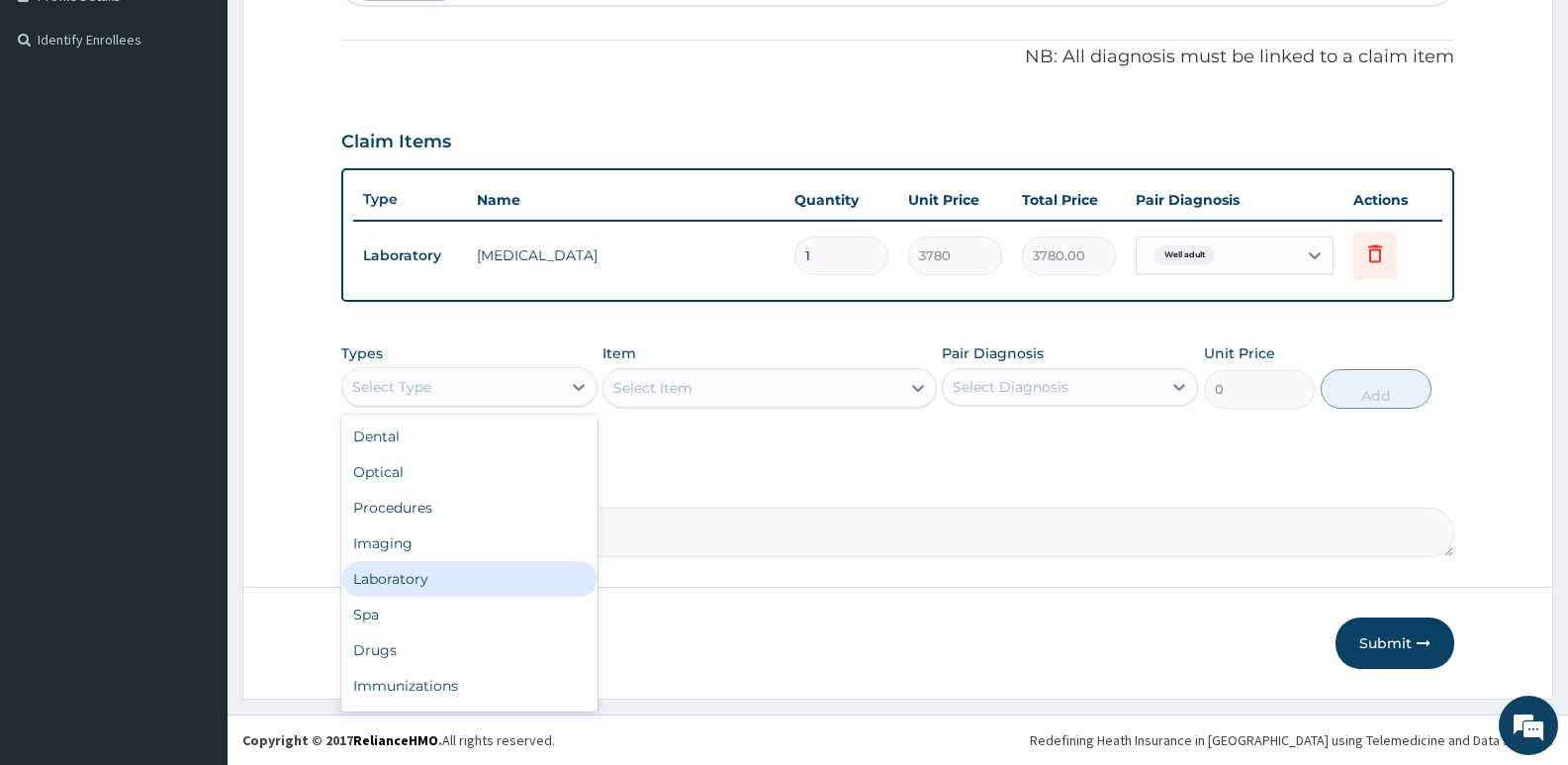
drag, startPoint x: 426, startPoint y: 589, endPoint x: 577, endPoint y: 460, distance: 198.6
click at [426, 586] on div "Laboratory" at bounding box center [469, 579] width 256 height 36
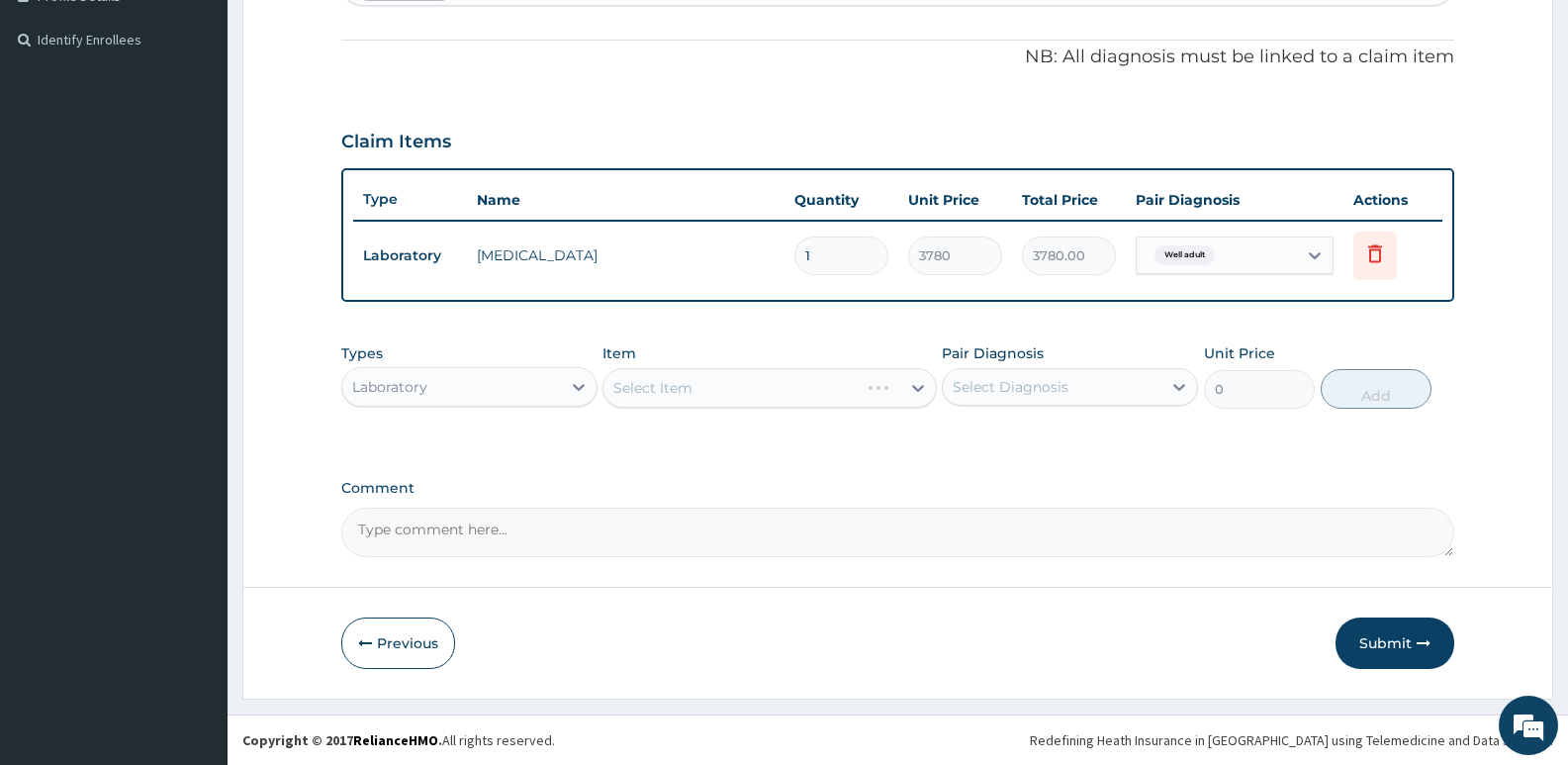
click at [684, 383] on div "Select Item" at bounding box center [769, 388] width 333 height 40
click at [780, 388] on div "Select Item" at bounding box center [769, 388] width 333 height 40
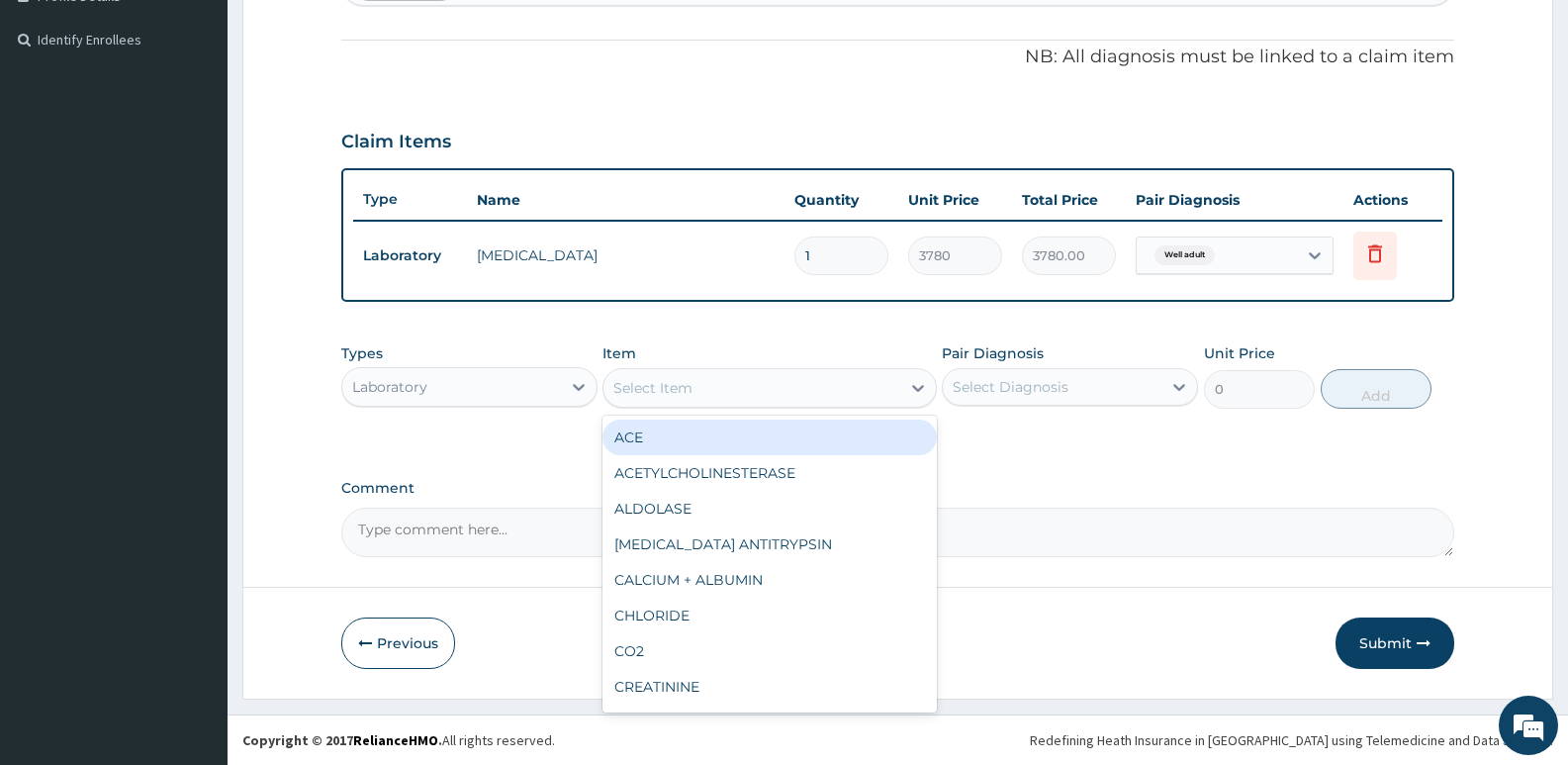
click at [656, 393] on div "Select Item" at bounding box center [652, 388] width 79 height 20
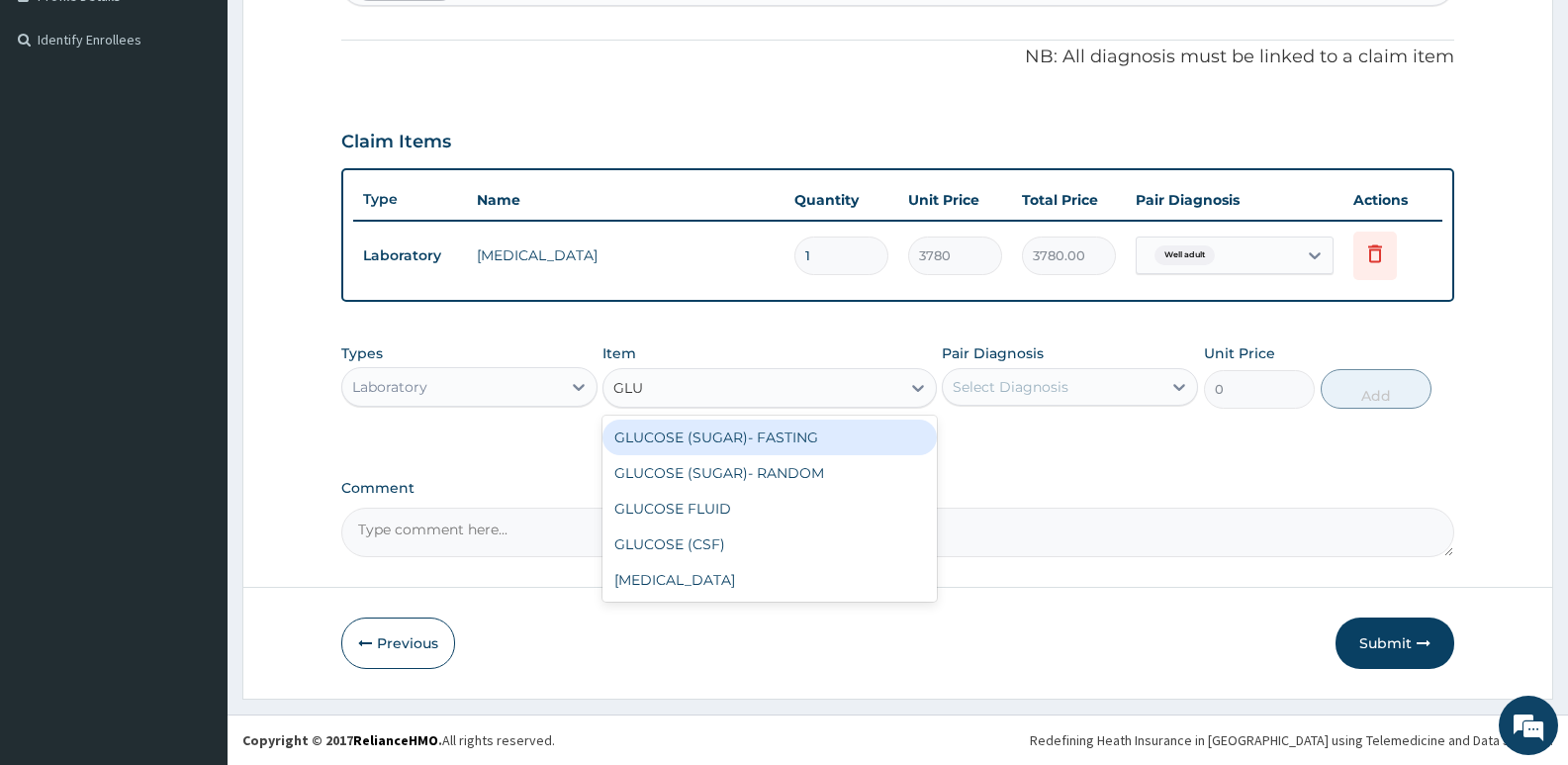
type input "GLUC"
click at [721, 435] on div "GLUCOSE (SUGAR)- FASTING" at bounding box center [769, 438] width 333 height 36
type input "3240"
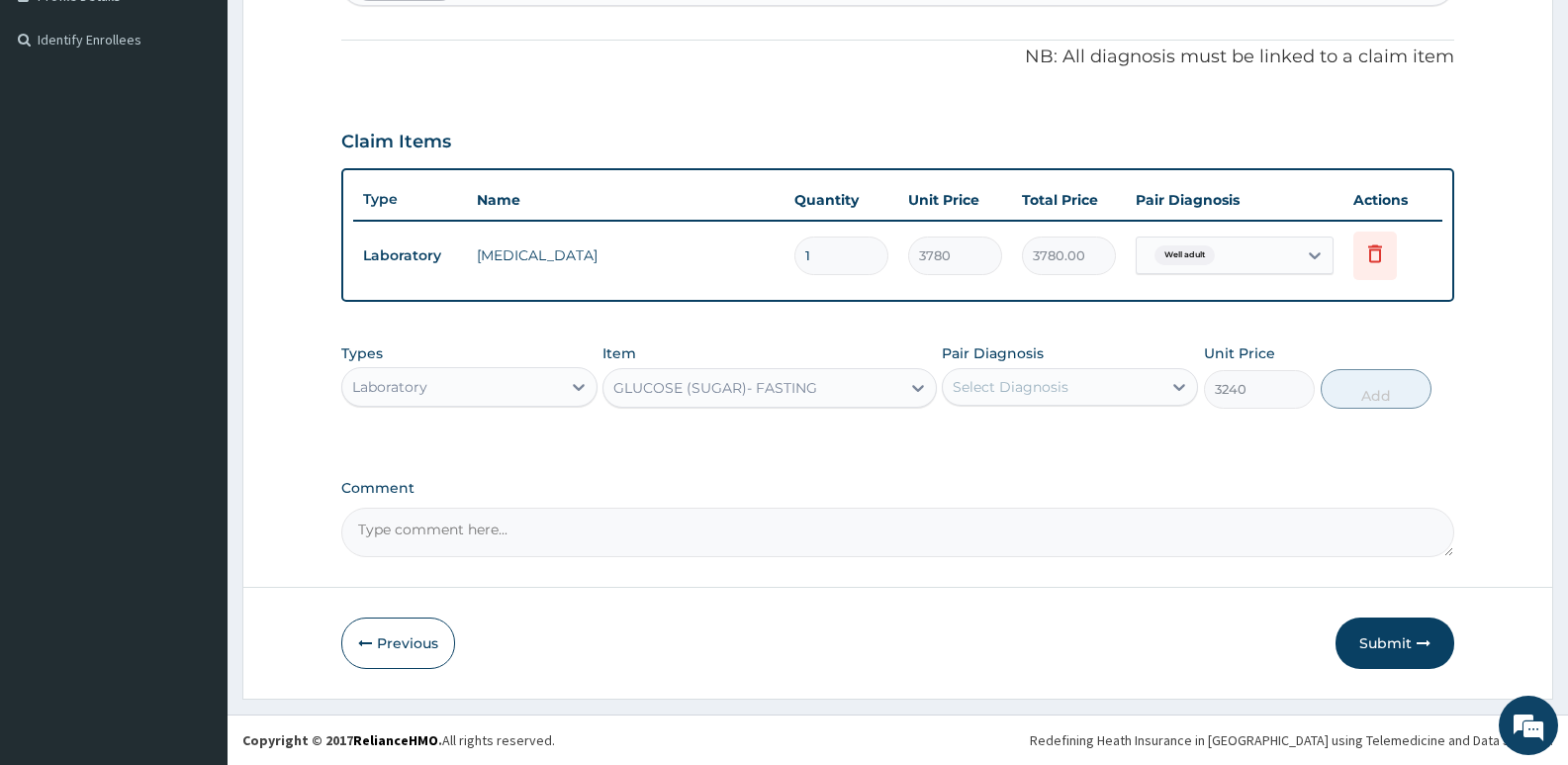
click at [1003, 392] on div "Select Diagnosis" at bounding box center [1011, 387] width 116 height 20
click at [989, 437] on label "Well adult" at bounding box center [1011, 436] width 72 height 20
checkbox input "true"
click at [1360, 386] on button "Add" at bounding box center [1376, 389] width 111 height 40
type input "0"
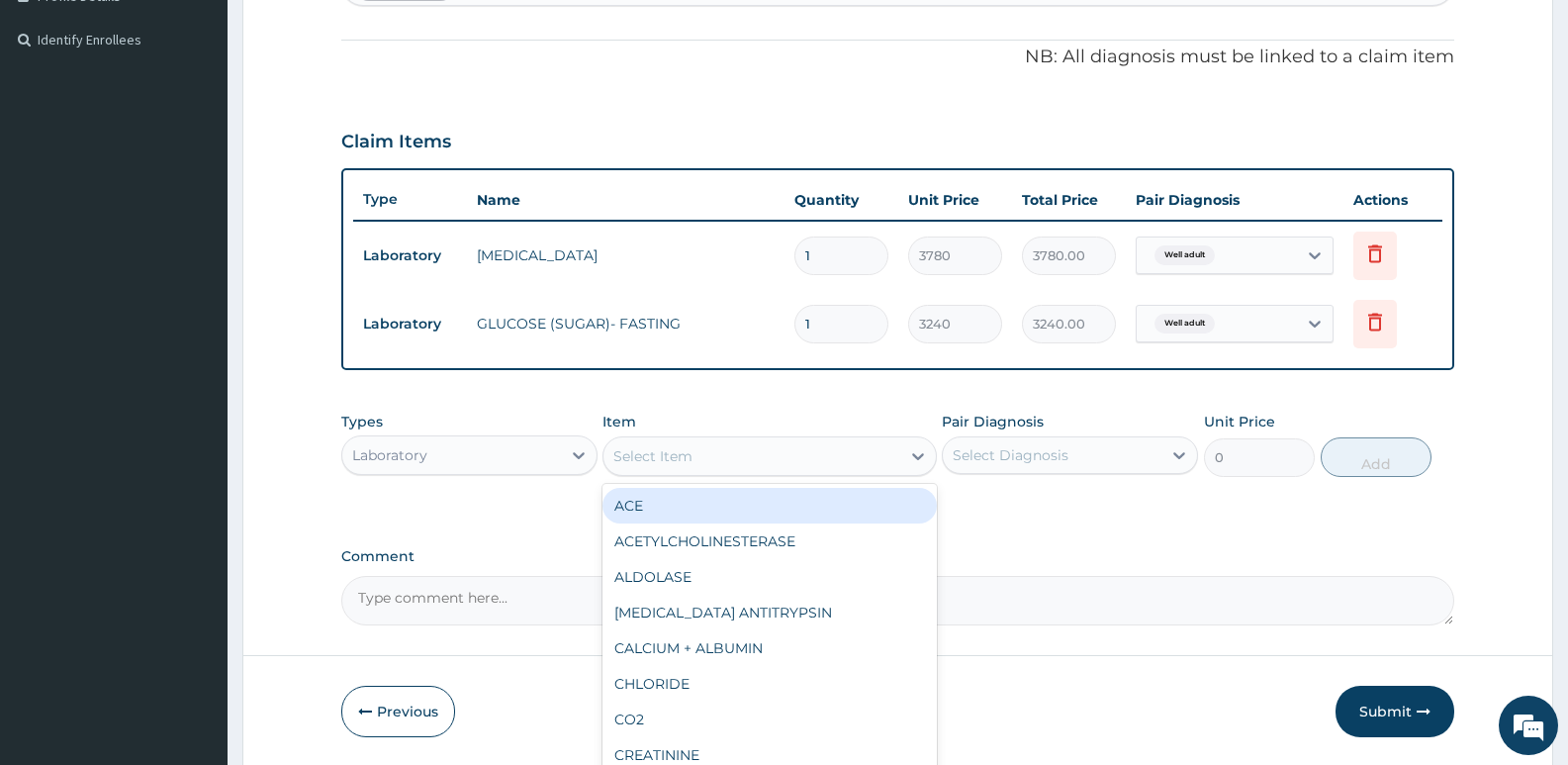
click at [701, 456] on div "Select Item" at bounding box center [751, 457] width 296 height 32
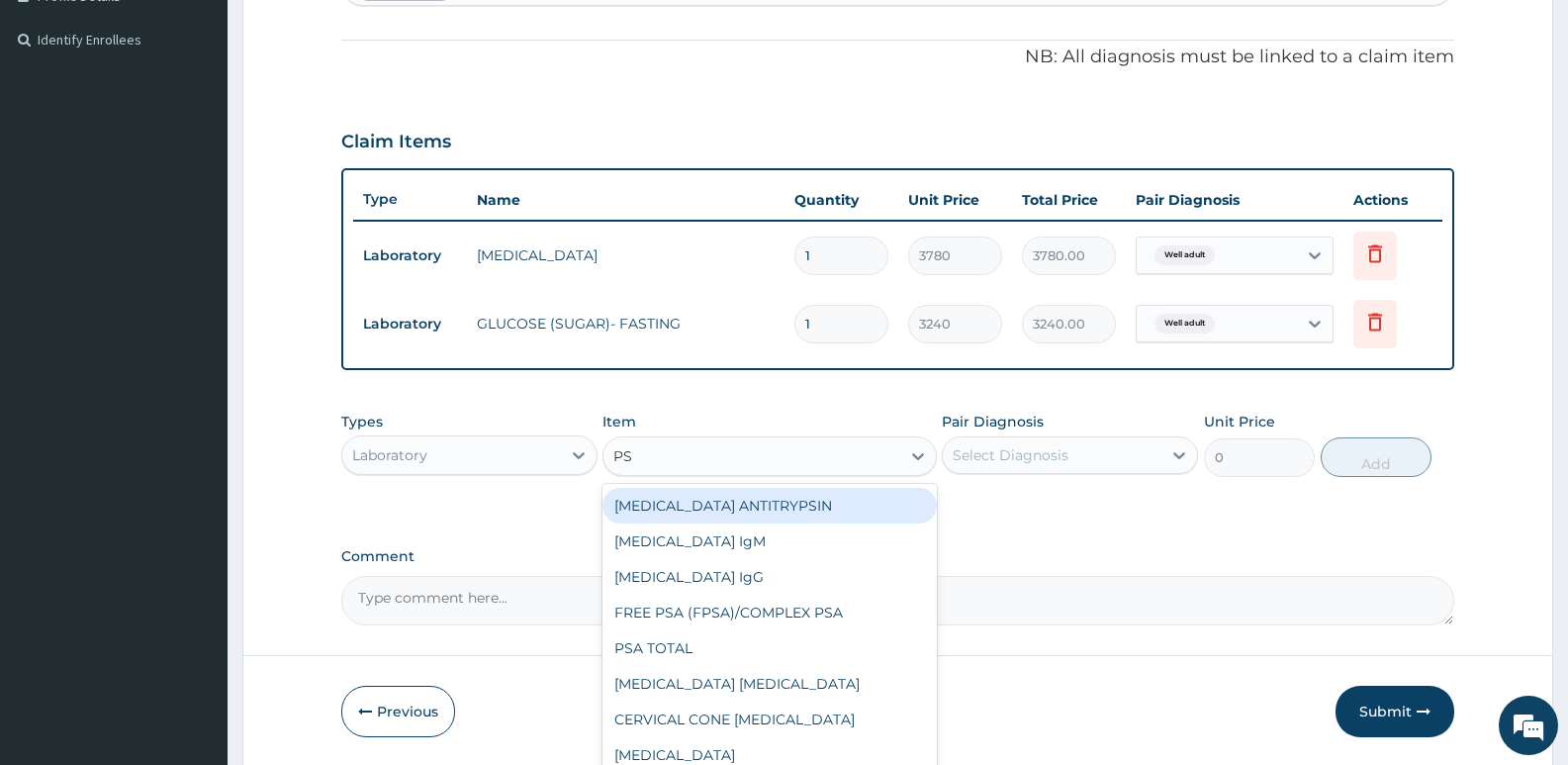
type input "PSA"
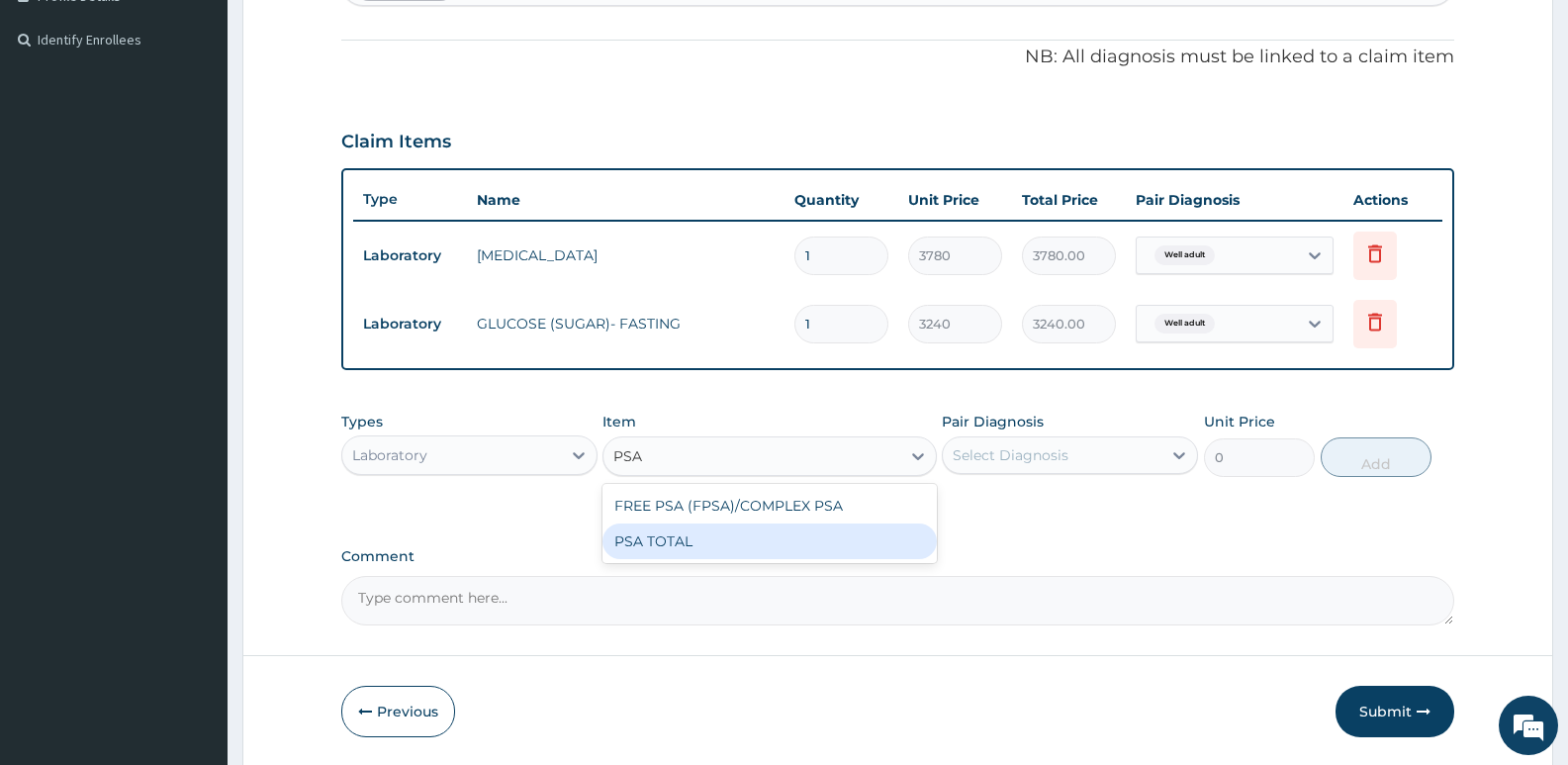
click at [690, 529] on div "PSA TOTAL" at bounding box center [769, 542] width 333 height 36
type input "18000"
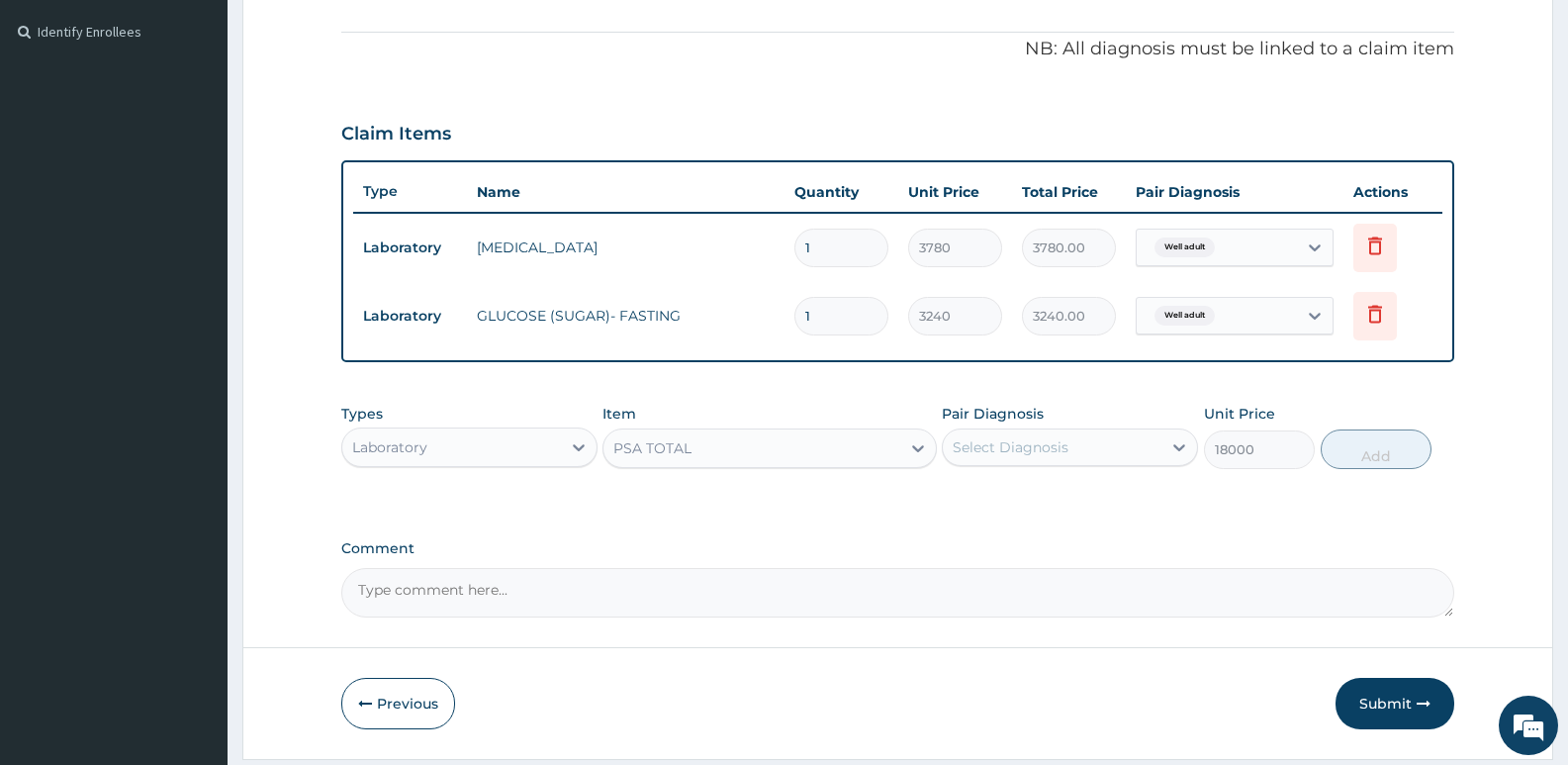
scroll to position [594, 0]
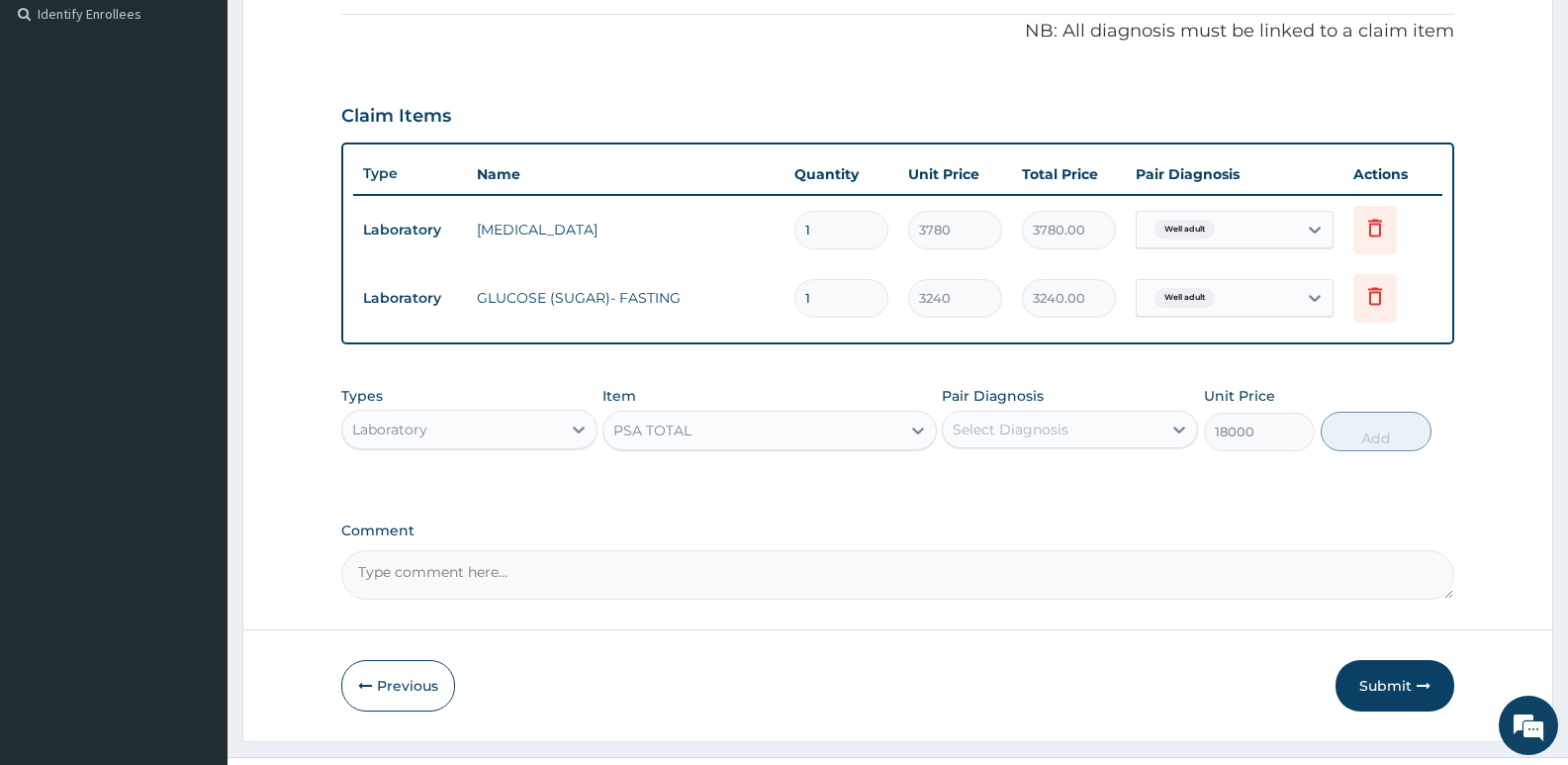
click at [1060, 431] on div "Select Diagnosis" at bounding box center [1011, 430] width 116 height 20
drag, startPoint x: 1026, startPoint y: 475, endPoint x: 1184, endPoint y: 416, distance: 168.7
click at [1027, 475] on label "Well adult" at bounding box center [1011, 478] width 72 height 20
checkbox input "true"
click at [1359, 434] on button "Add" at bounding box center [1376, 432] width 111 height 40
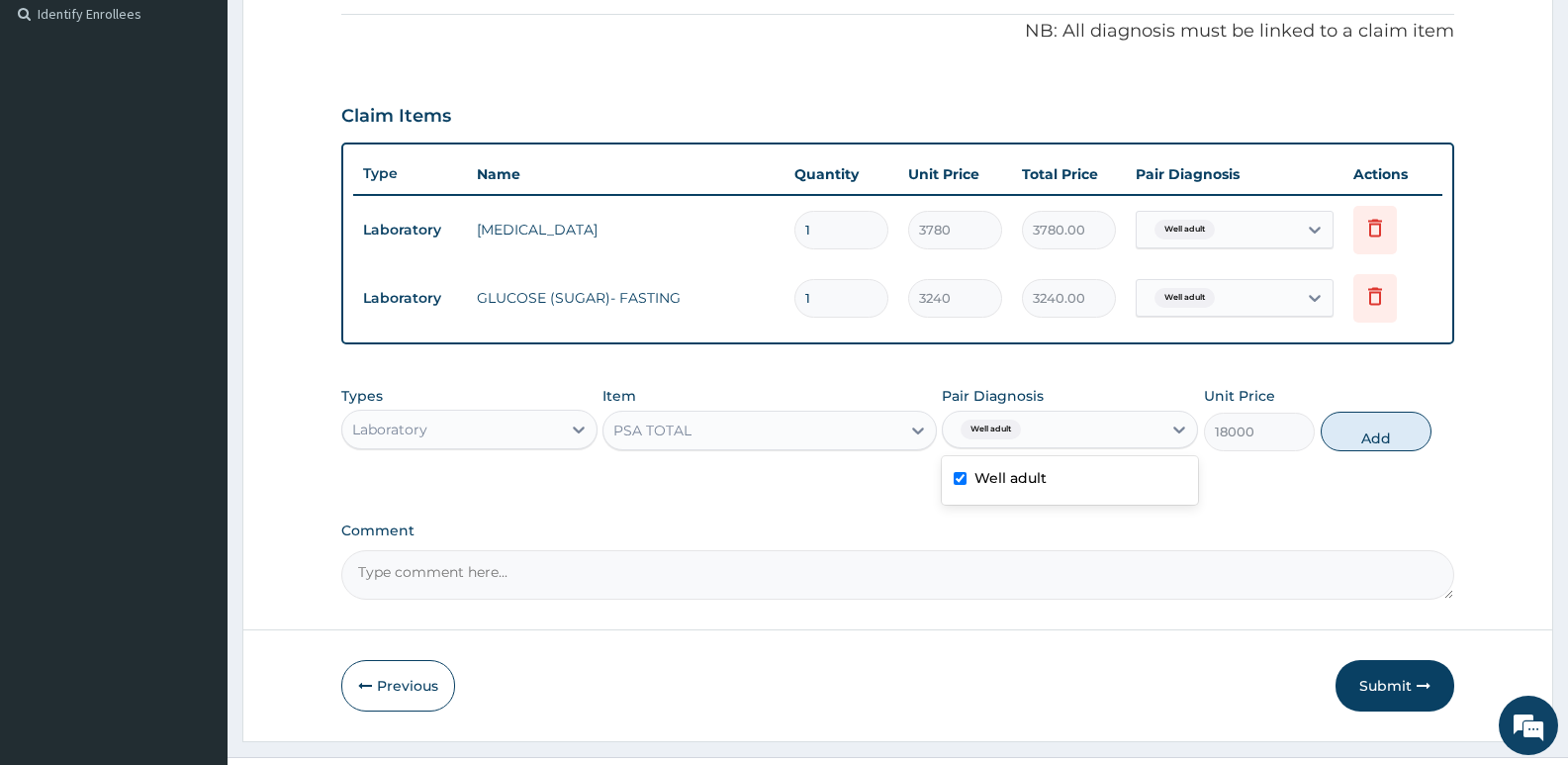
type input "0"
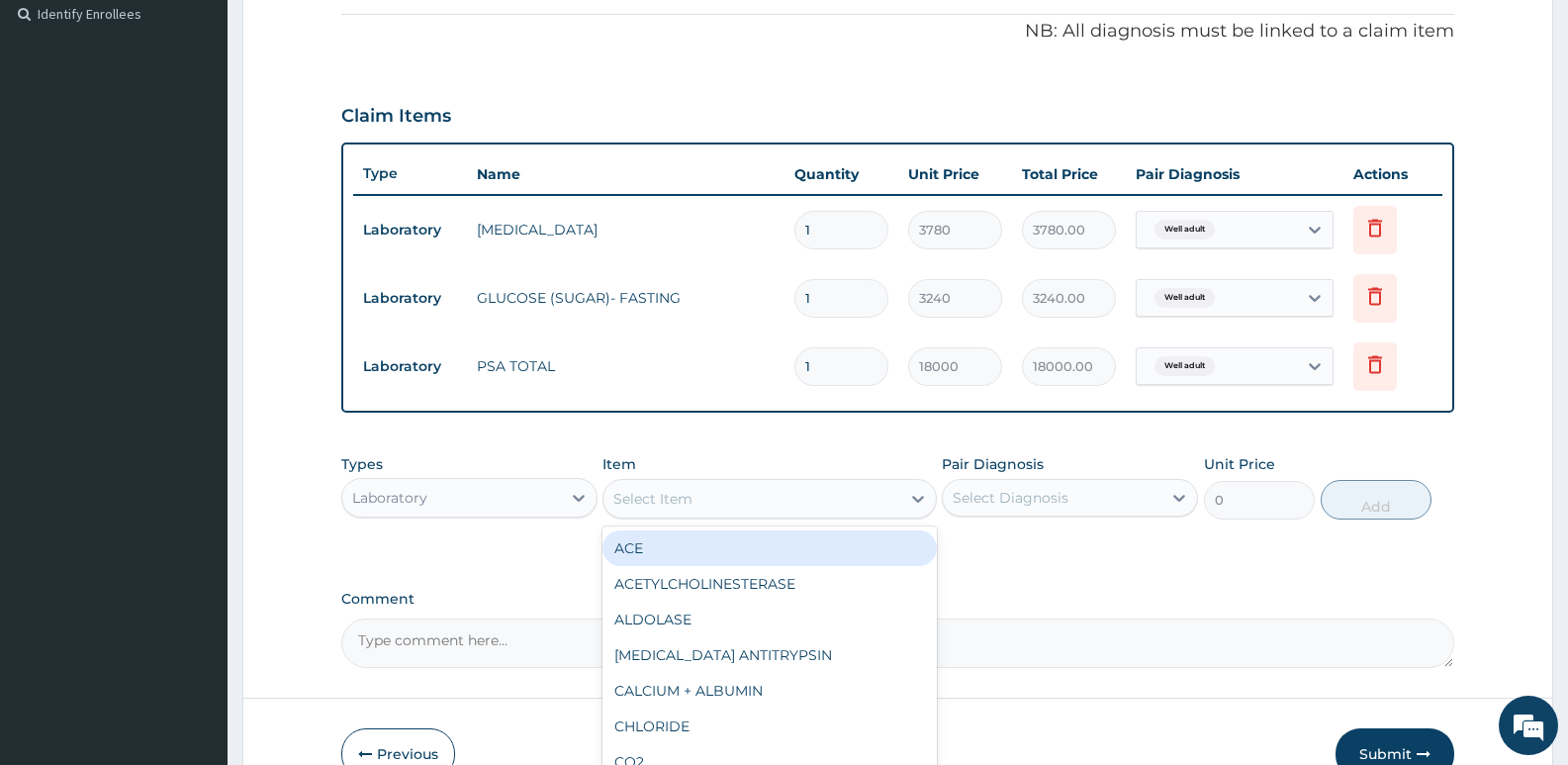
click at [658, 498] on div "Select Item" at bounding box center [652, 499] width 79 height 20
click at [668, 494] on div "Select Item" at bounding box center [652, 499] width 79 height 20
type input "URINE"
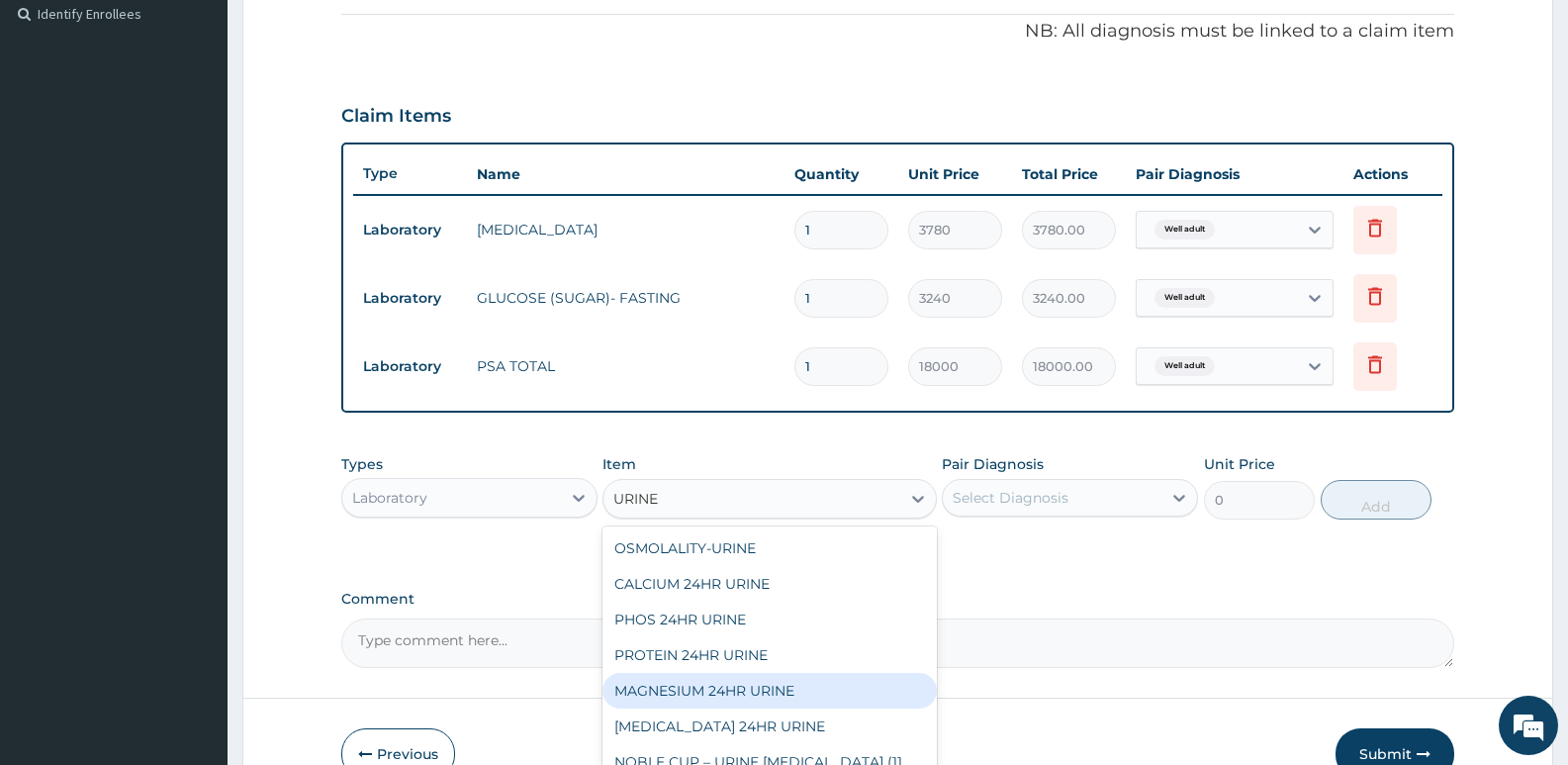
scroll to position [52, 0]
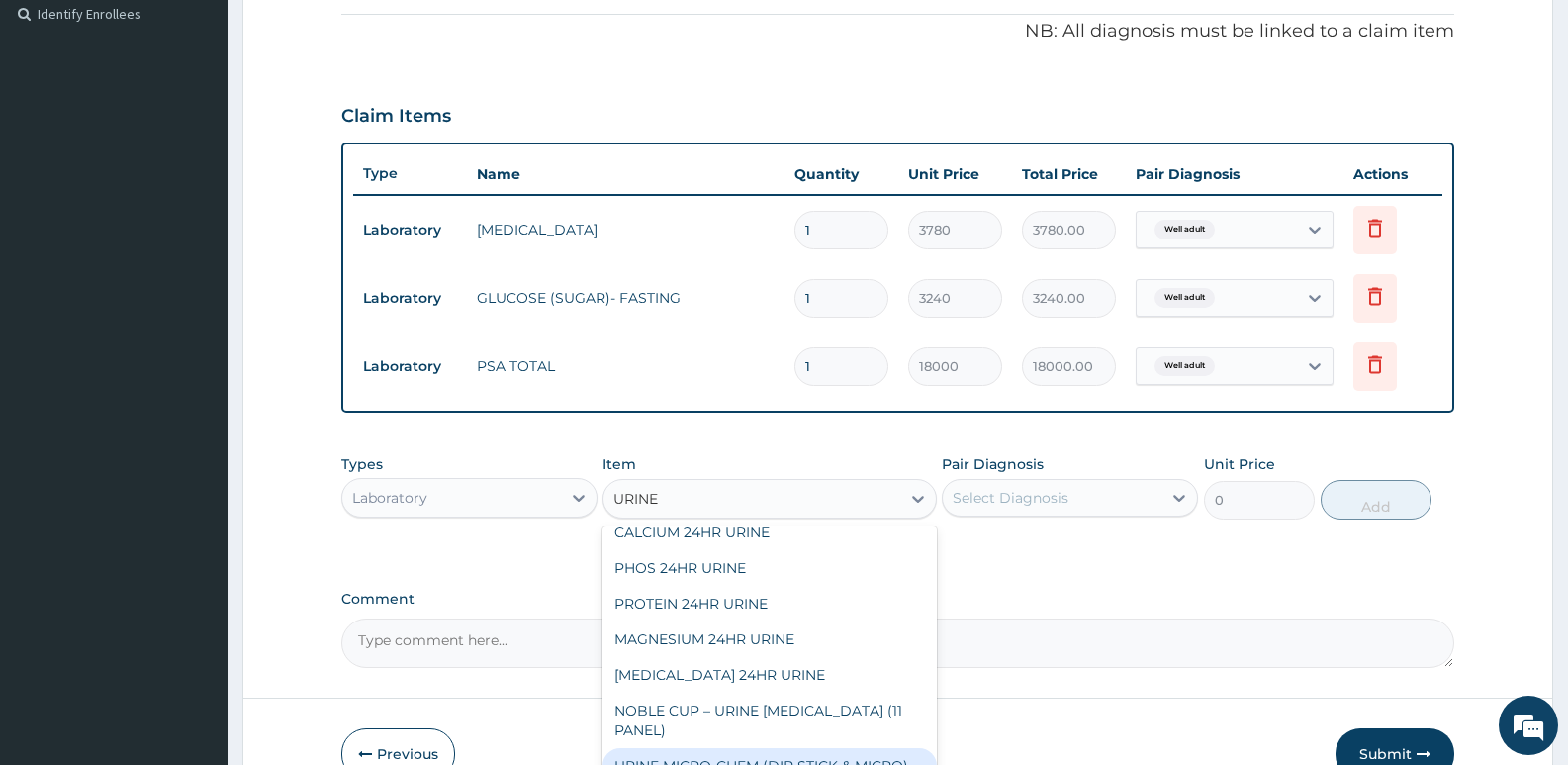
click at [715, 752] on div "URINE MICRO-CHEM (DIP STICK & MICRO)" at bounding box center [769, 766] width 333 height 36
type input "3690"
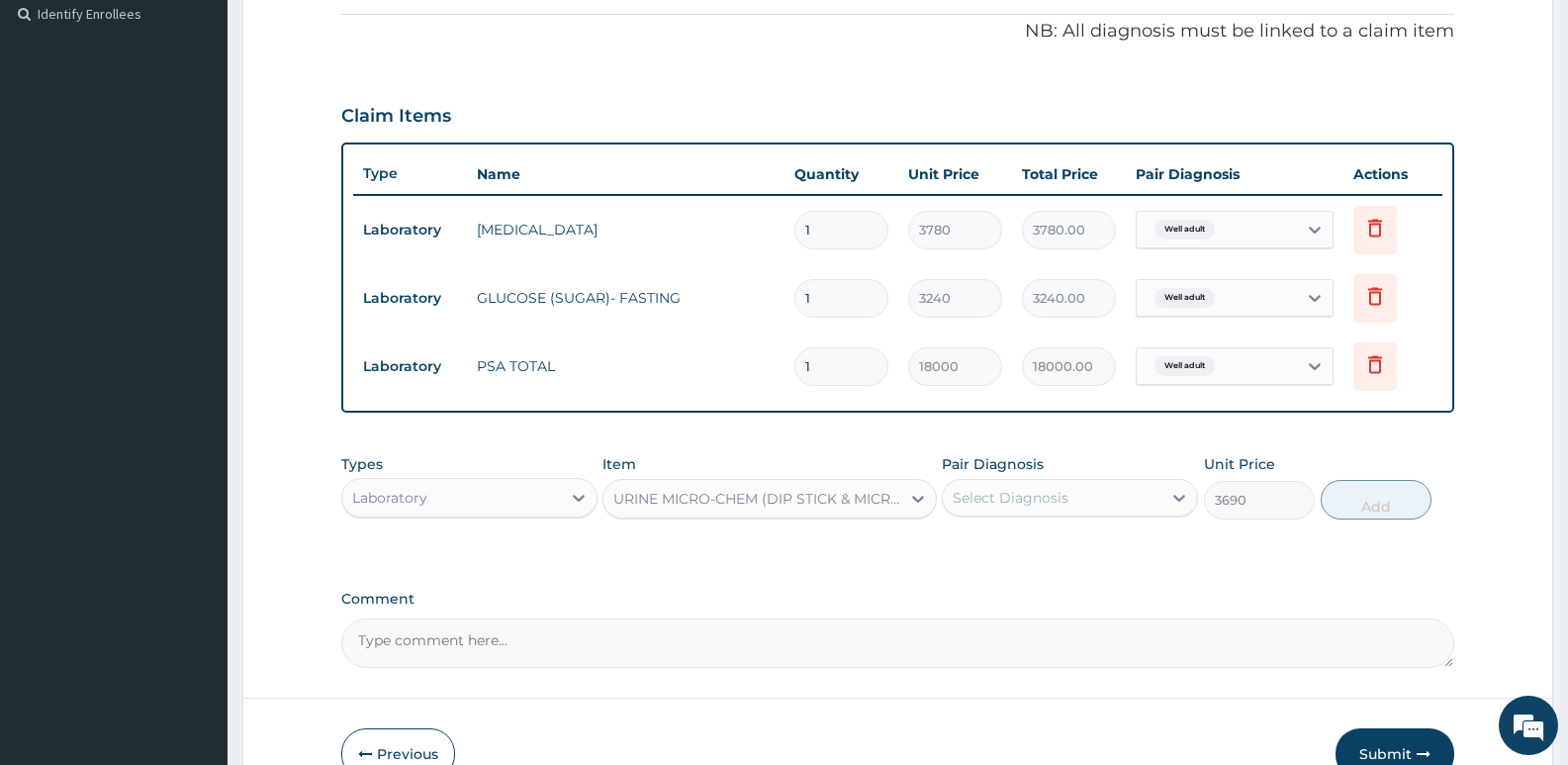
click at [1071, 498] on div "Select Diagnosis" at bounding box center [1052, 498] width 218 height 32
click at [1010, 574] on div "PA Code / Prescription Code PA/92EC57 Encounter Date 09-09-2025 Important Notic…" at bounding box center [897, 132] width 1113 height 1073
click at [1047, 495] on div "Select Diagnosis" at bounding box center [1011, 498] width 116 height 20
click at [1036, 549] on label "Well adult" at bounding box center [1011, 547] width 72 height 20
checkbox input "true"
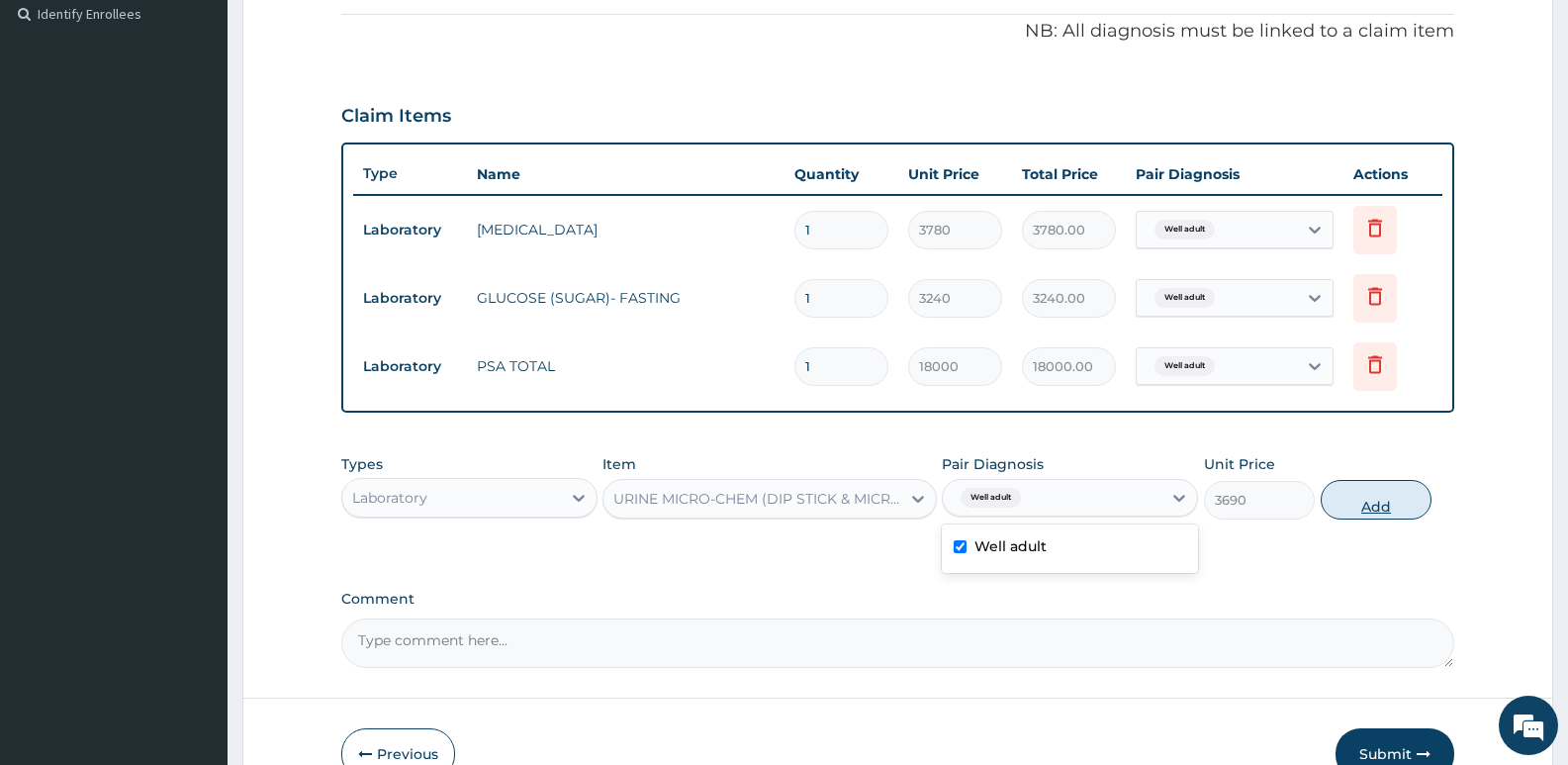
click at [1370, 508] on button "Add" at bounding box center [1376, 500] width 111 height 40
type input "0"
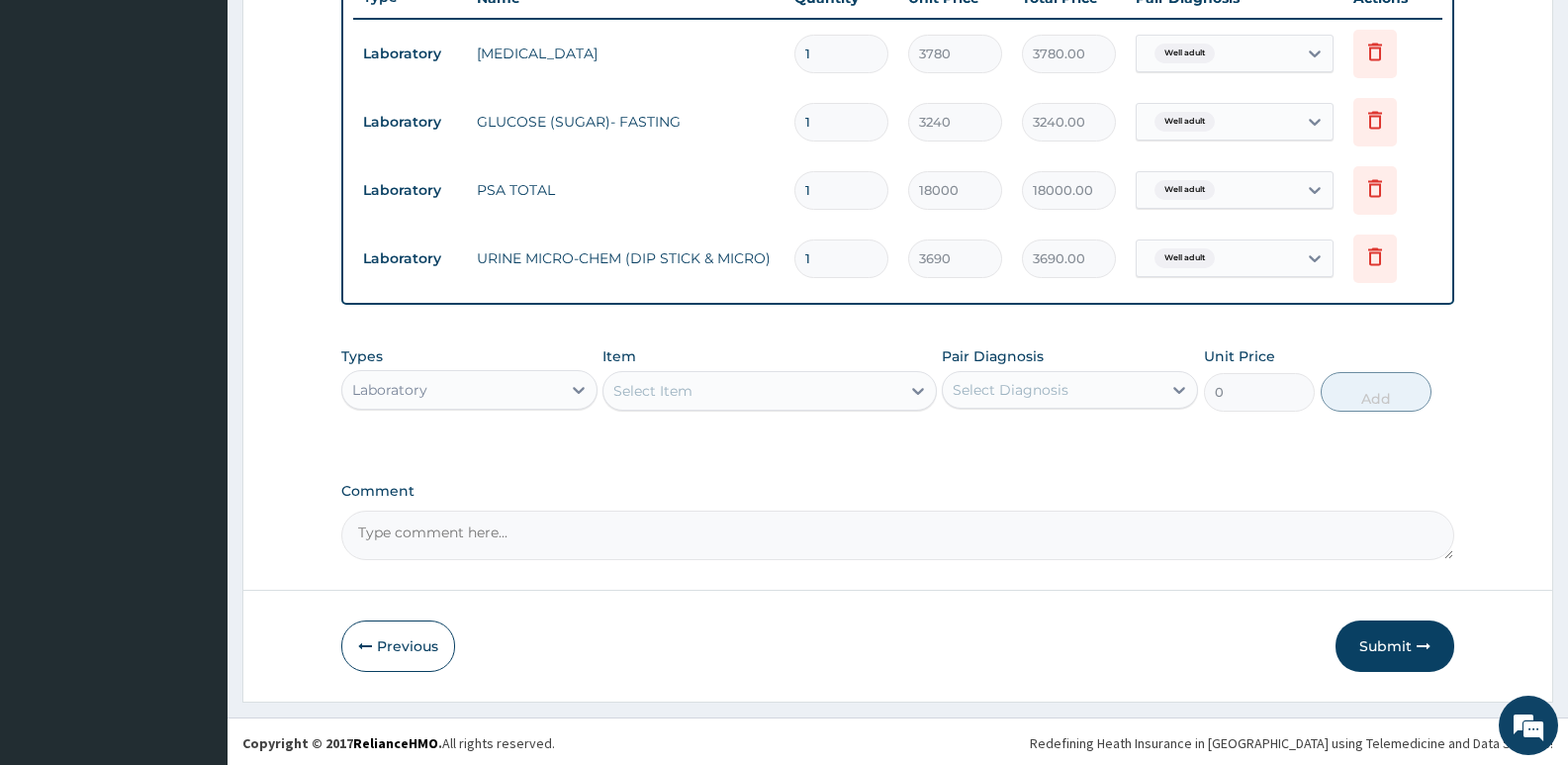
scroll to position [773, 0]
click at [681, 374] on div "Select Item" at bounding box center [751, 388] width 296 height 32
click at [471, 549] on textarea "Comment" at bounding box center [897, 533] width 1113 height 50
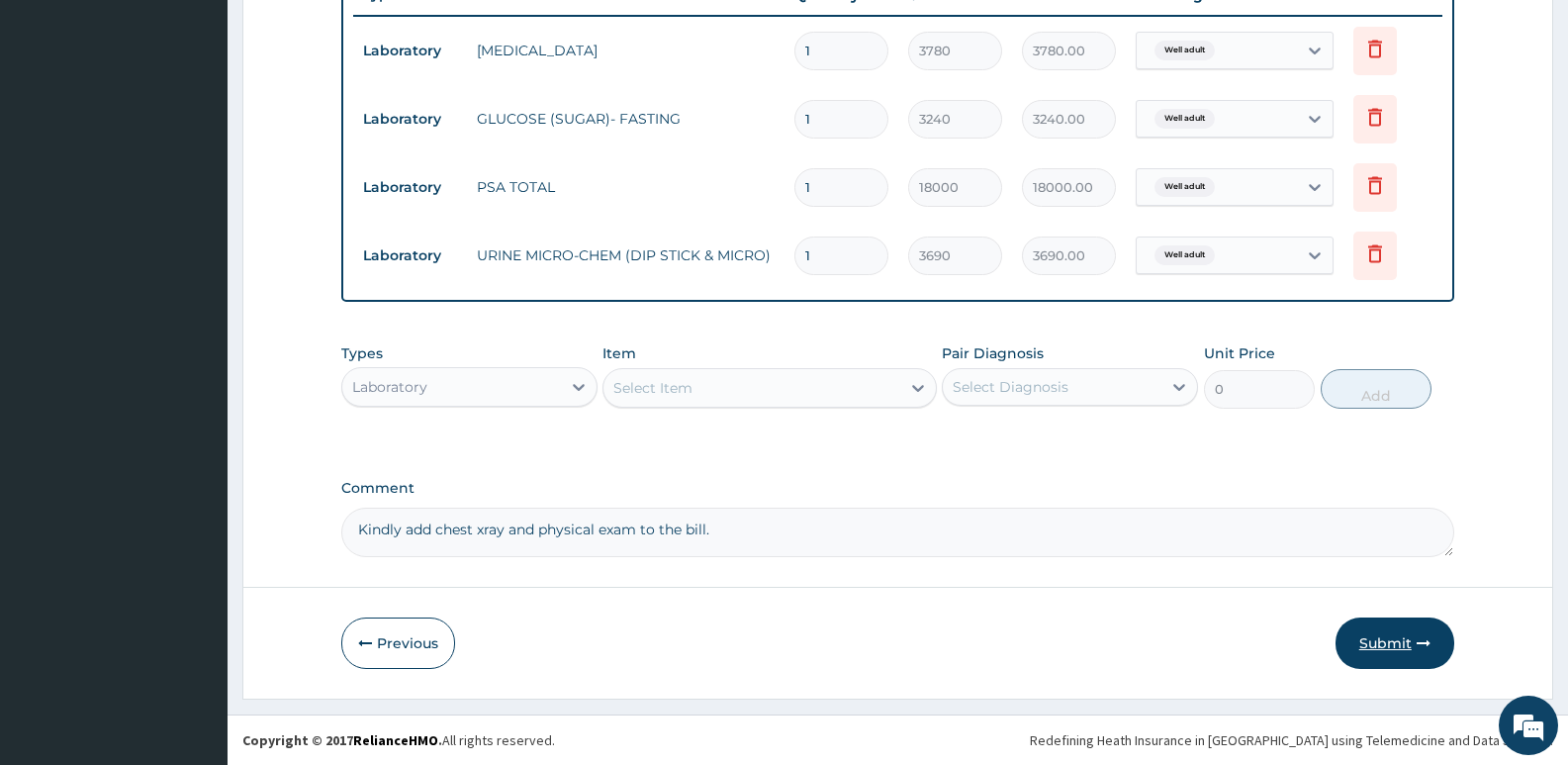
type textarea "Kindly add chest xray and physical exam to the bill."
click at [1387, 643] on button "Submit" at bounding box center [1395, 643] width 119 height 52
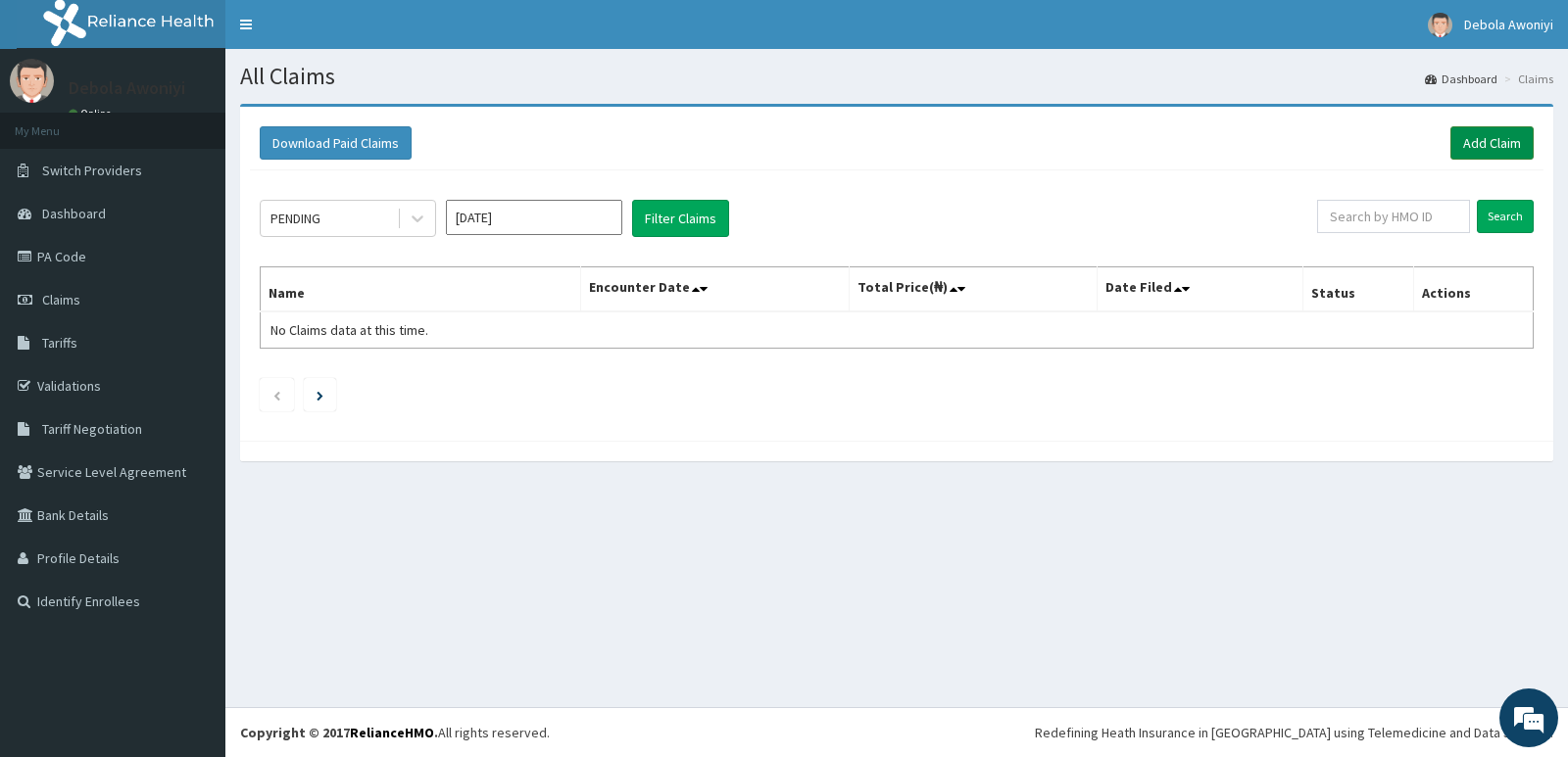
click at [1479, 141] on link "Add Claim" at bounding box center [1492, 143] width 83 height 34
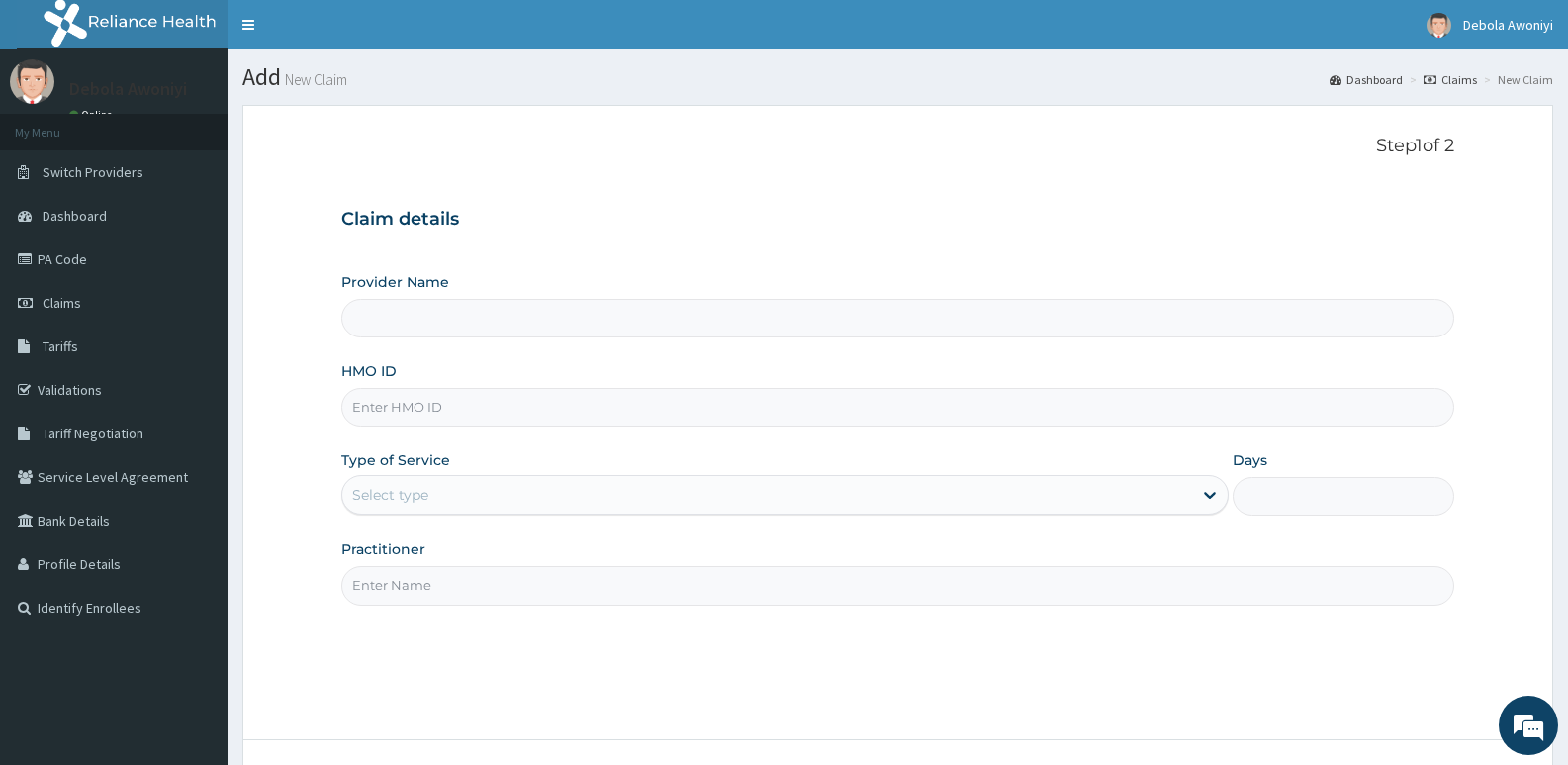
click at [418, 426] on input "HMO ID" at bounding box center [897, 407] width 1113 height 39
click at [456, 329] on input "Provider Name" at bounding box center [897, 318] width 1113 height 39
type input "Clina - Lancet Laboratories - V/I (HQ)"
click at [453, 416] on input "HMO ID" at bounding box center [897, 407] width 1113 height 39
type input "b"
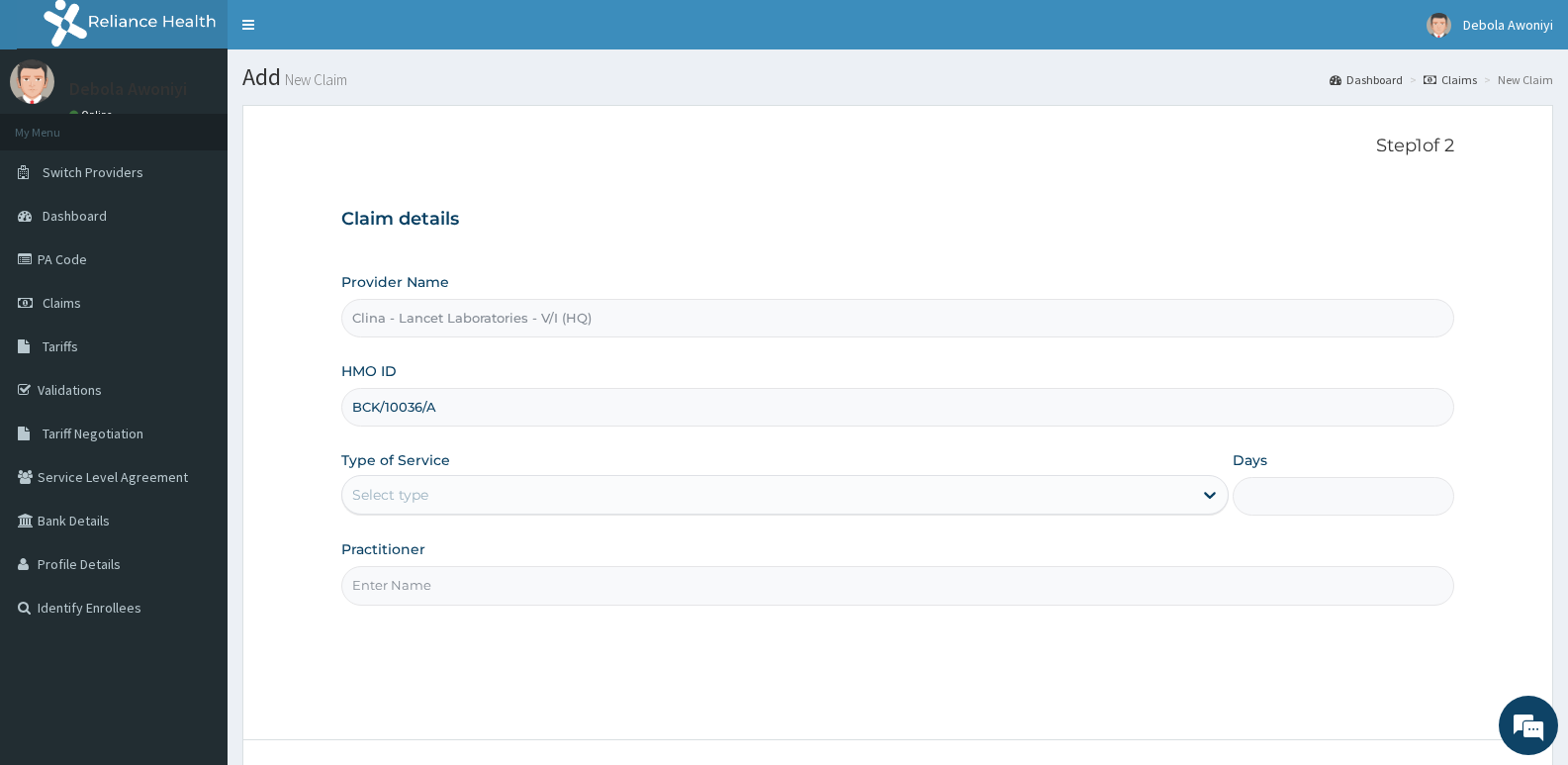
type input "BCK/10036/A"
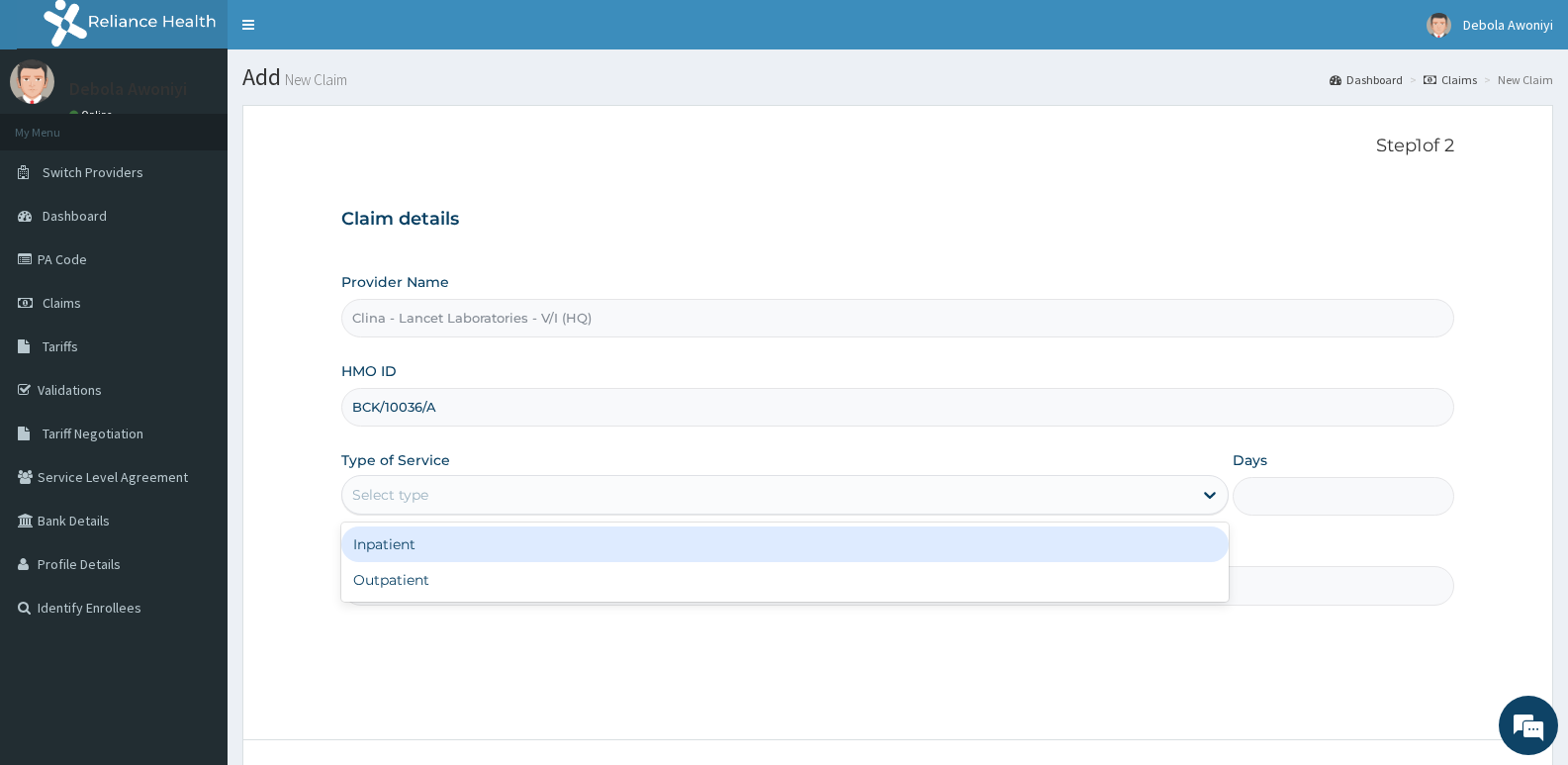
click at [418, 508] on div "Select type" at bounding box center [767, 495] width 849 height 32
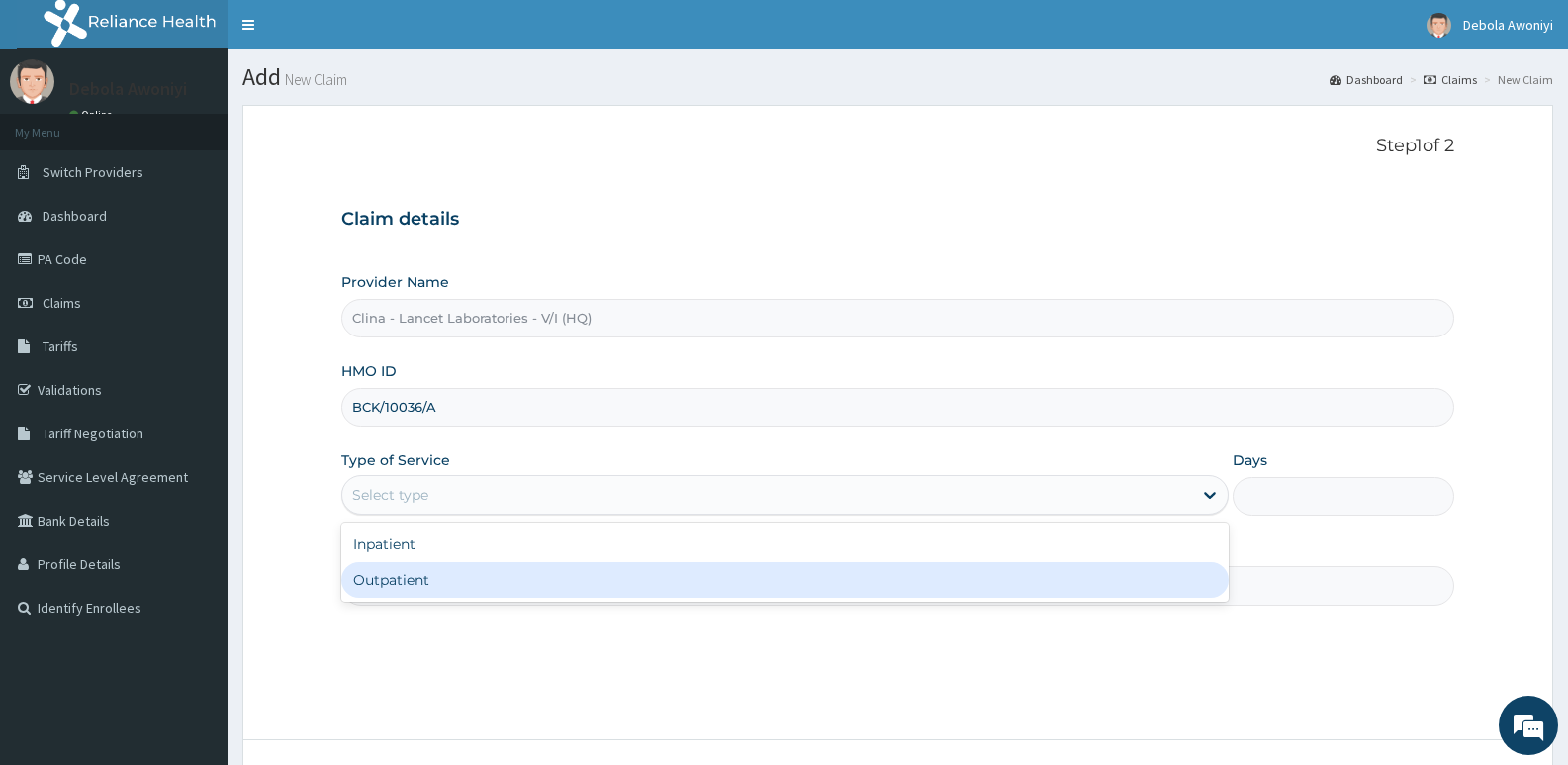
click at [441, 588] on div "Outpatient" at bounding box center [784, 580] width 886 height 36
type input "1"
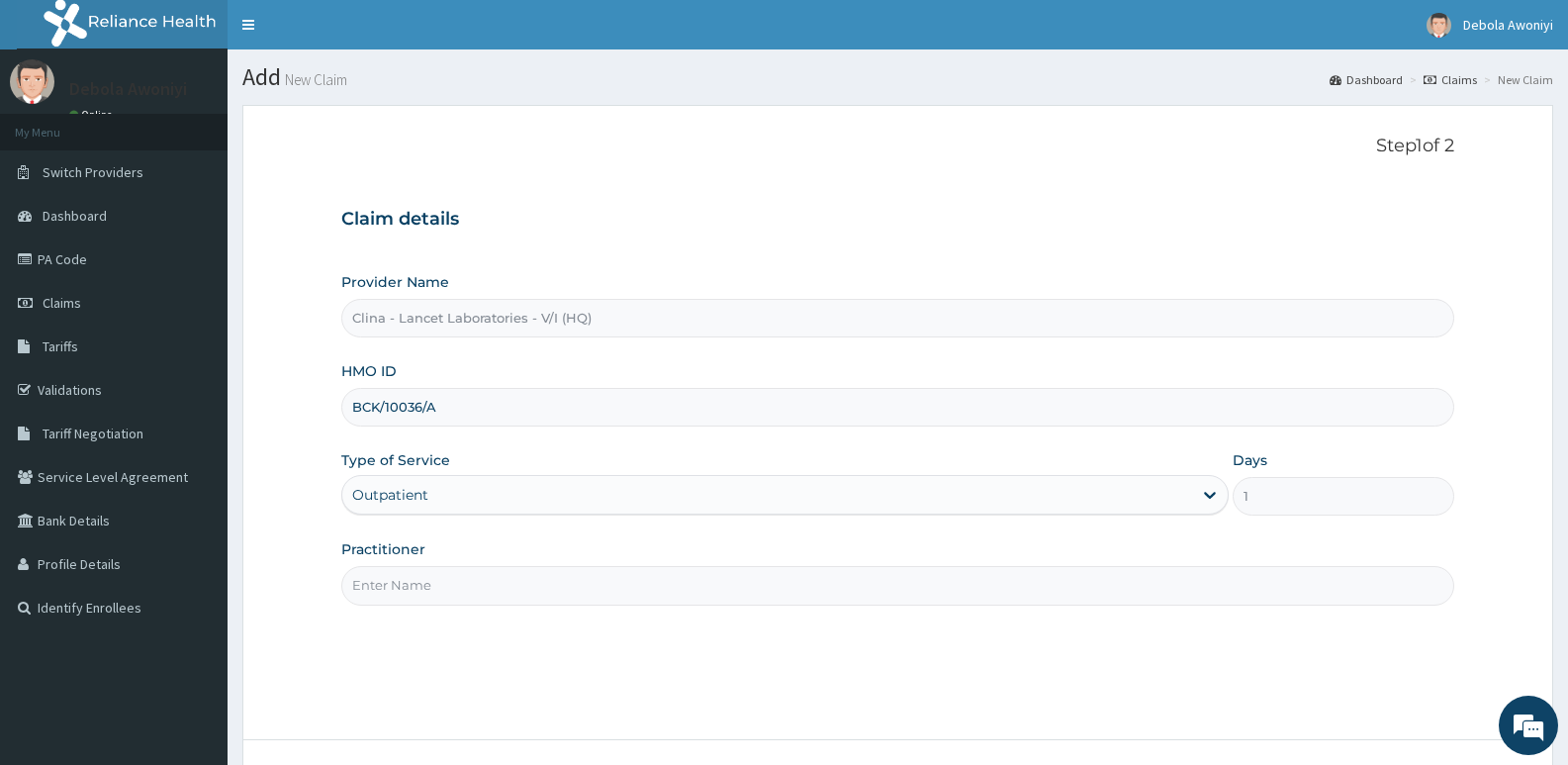
click at [438, 588] on input "Practitioner" at bounding box center [897, 585] width 1113 height 39
type input "DR. DAWODU"
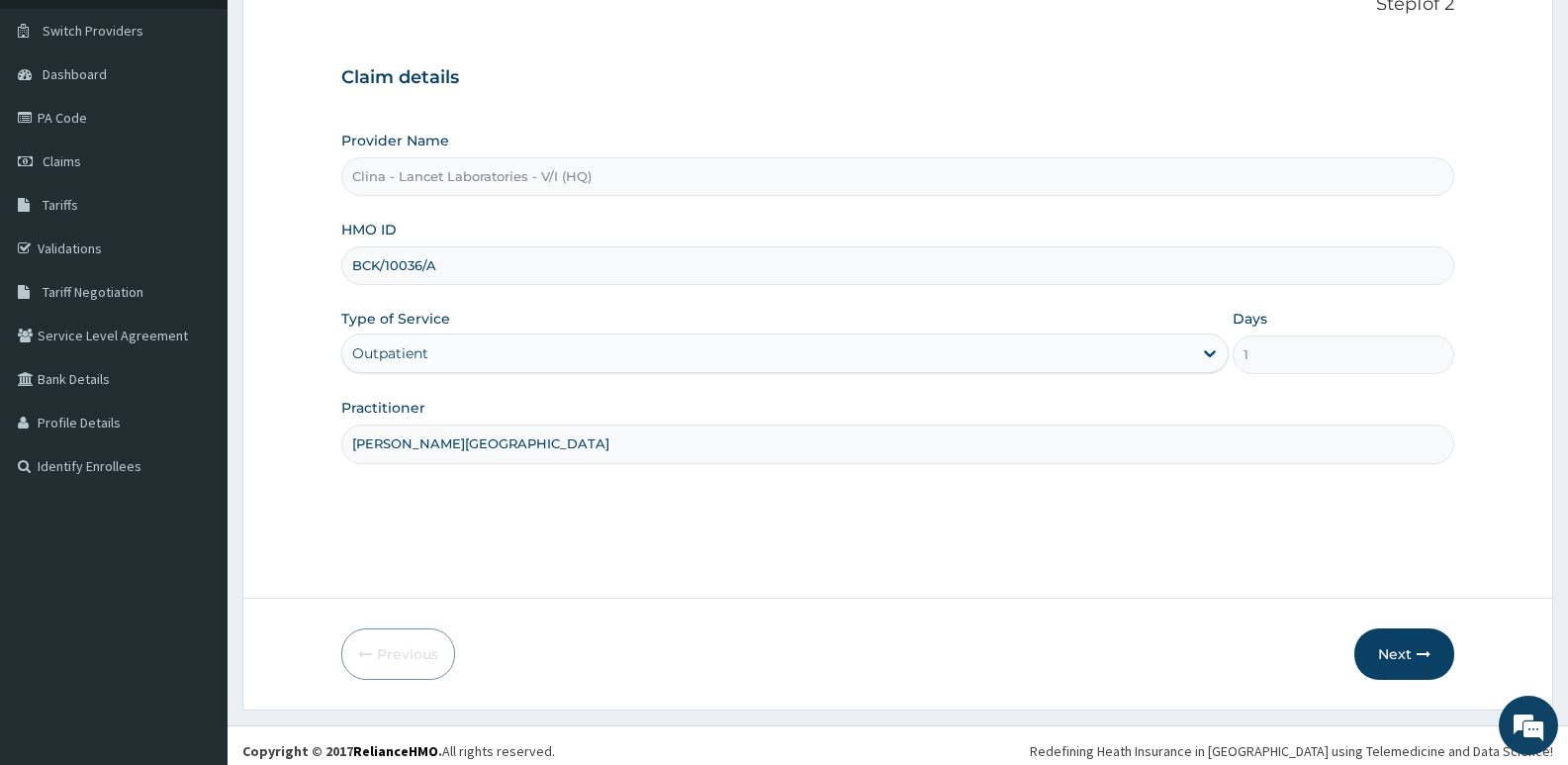
scroll to position [153, 0]
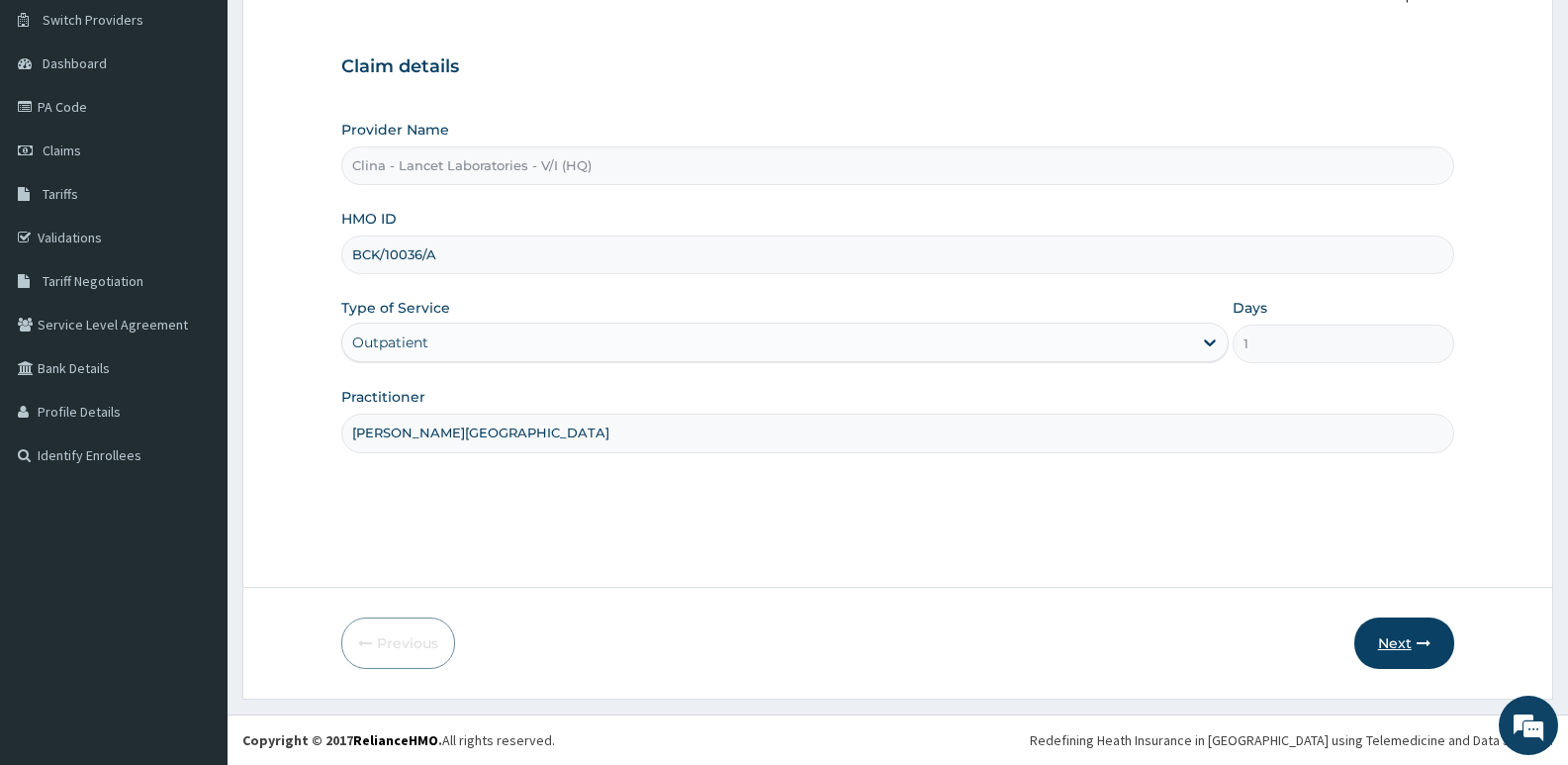
click at [1391, 644] on button "Next" at bounding box center [1405, 643] width 100 height 52
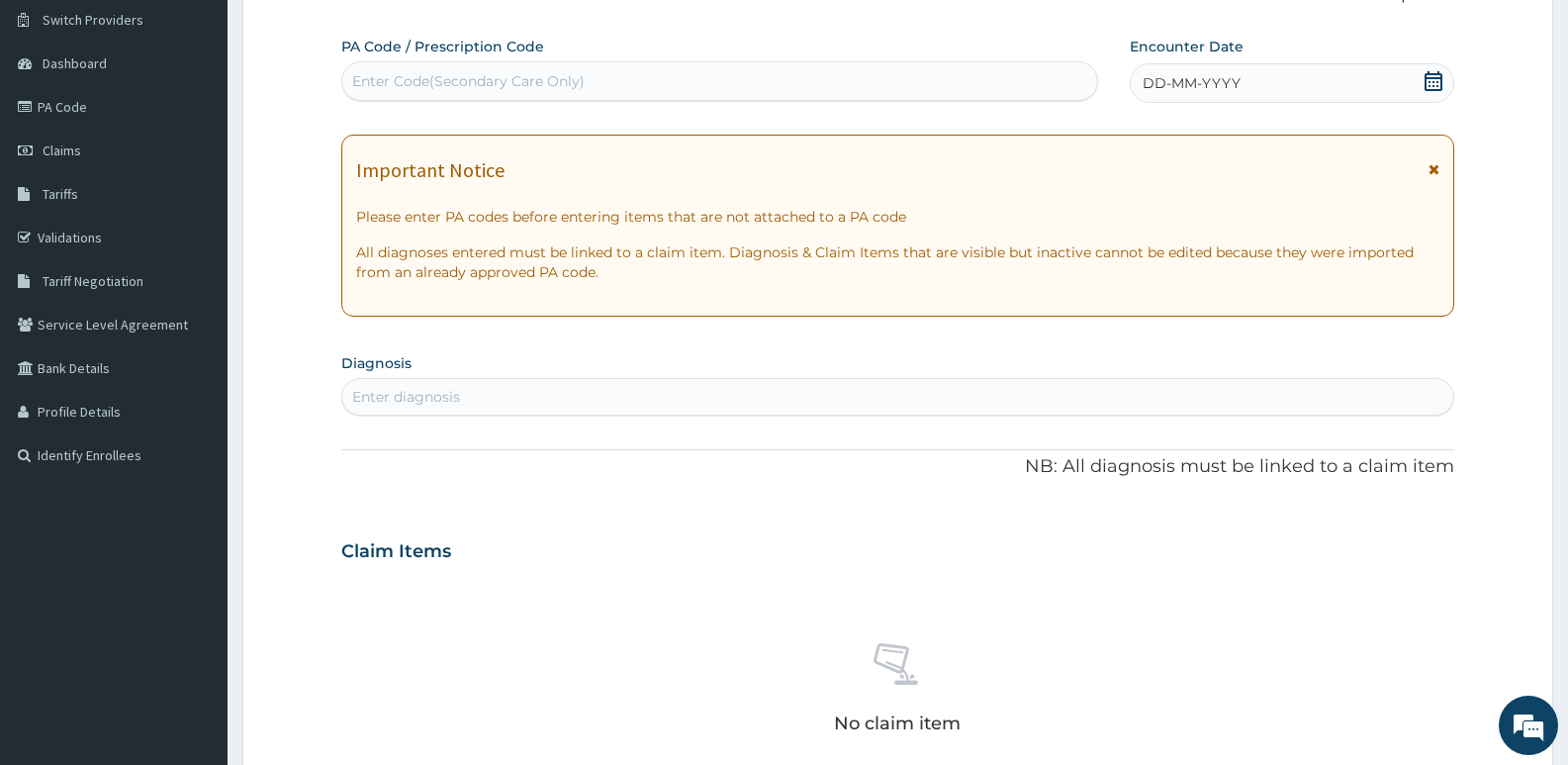
click at [461, 86] on div "Enter Code(Secondary Care Only)" at bounding box center [468, 81] width 232 height 20
type input "PA/3B1F5B"
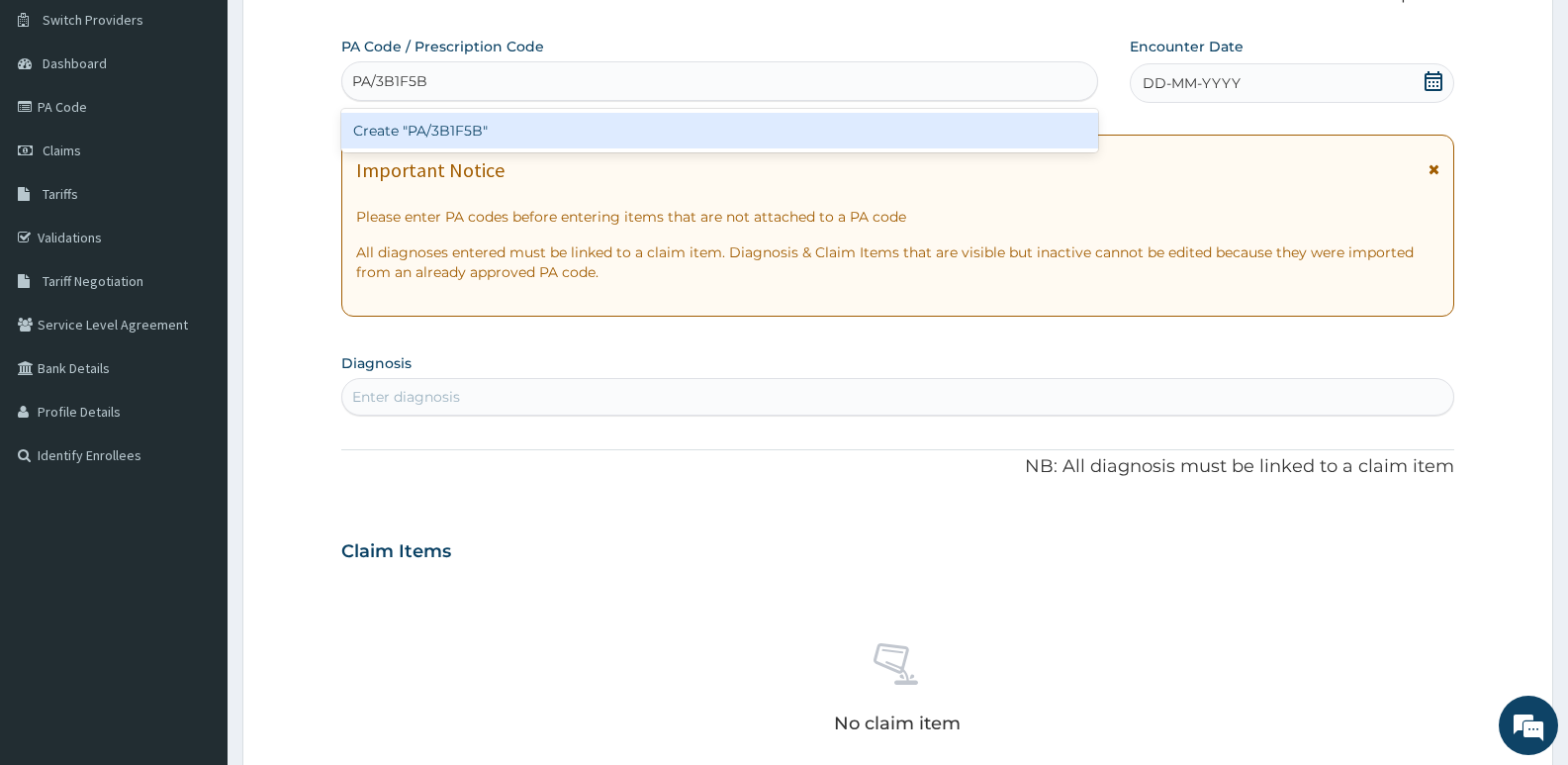
click at [550, 126] on div "Create "PA/3B1F5B"" at bounding box center [719, 131] width 757 height 36
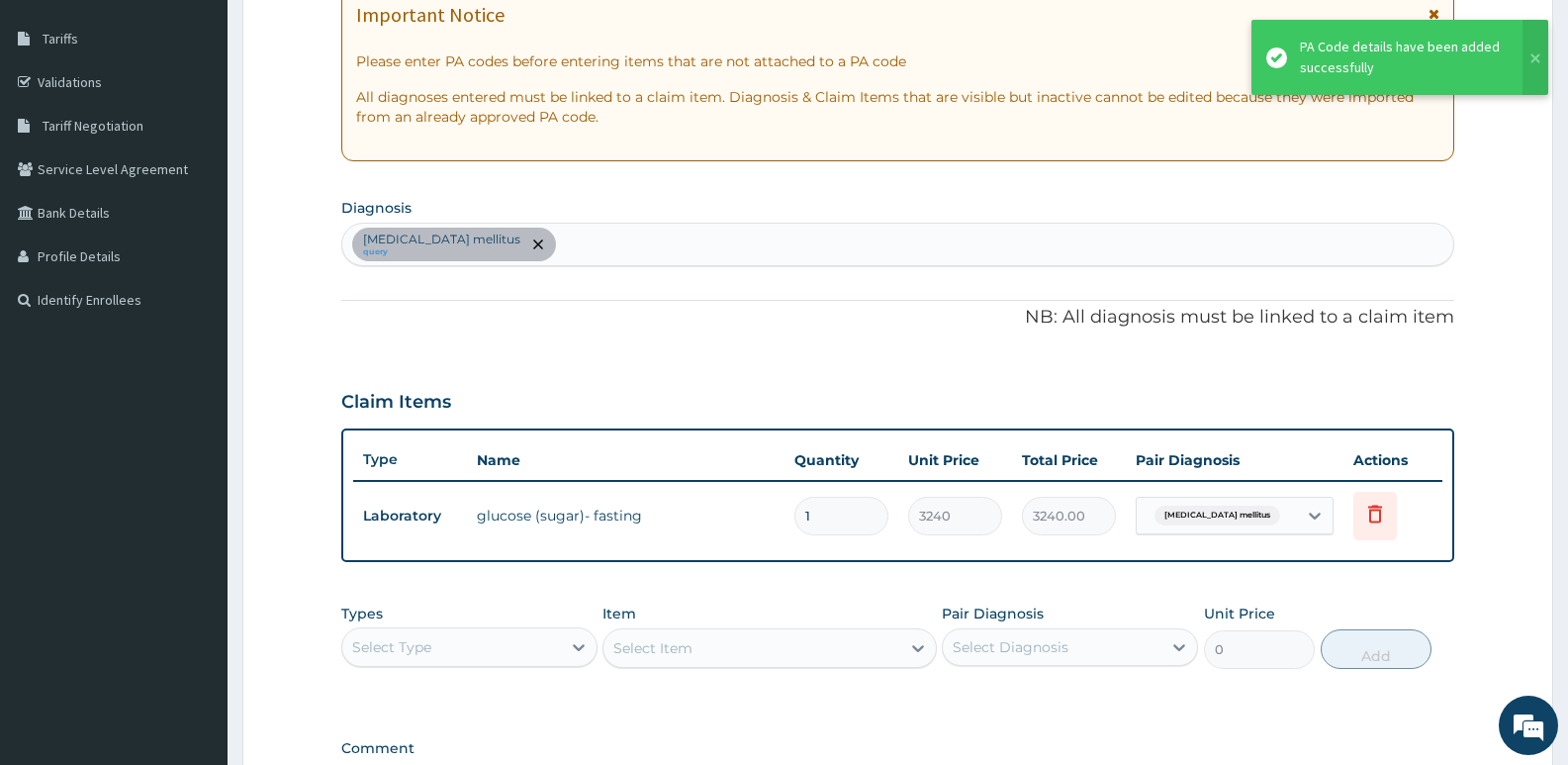
scroll to position [549, 0]
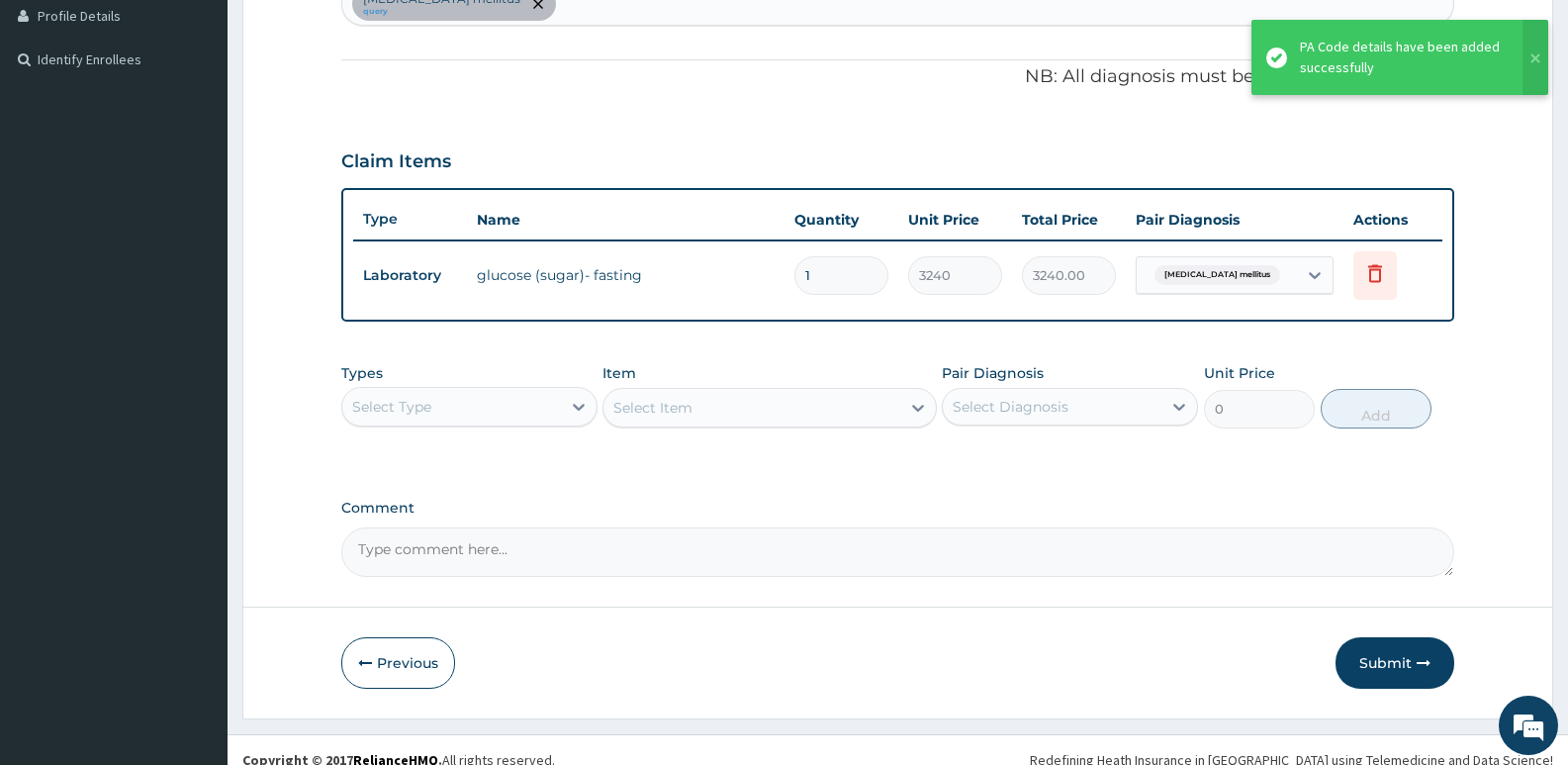
click at [554, 408] on div "Select Type" at bounding box center [451, 407] width 218 height 32
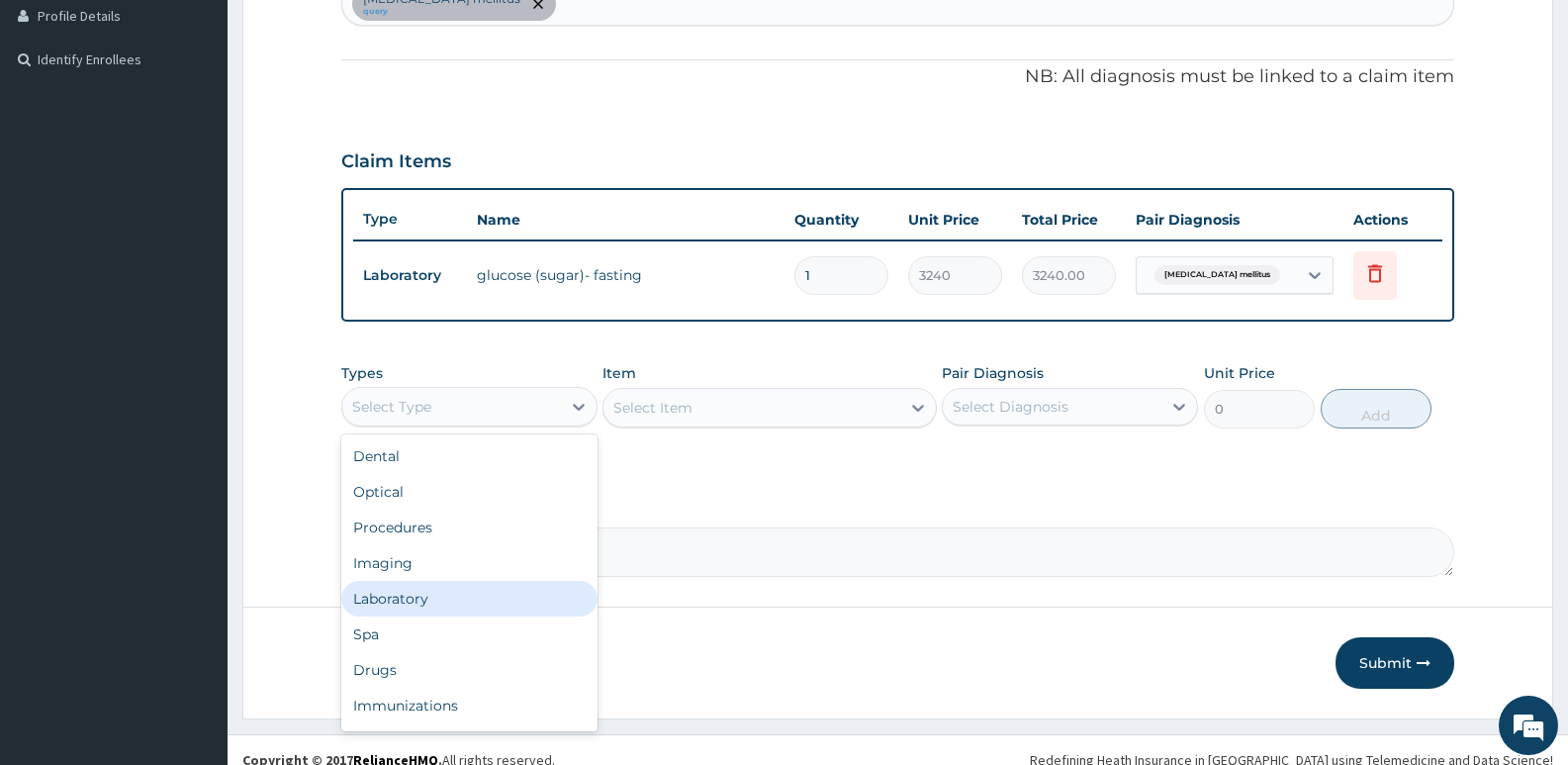
click at [411, 593] on div "Laboratory" at bounding box center [469, 599] width 256 height 36
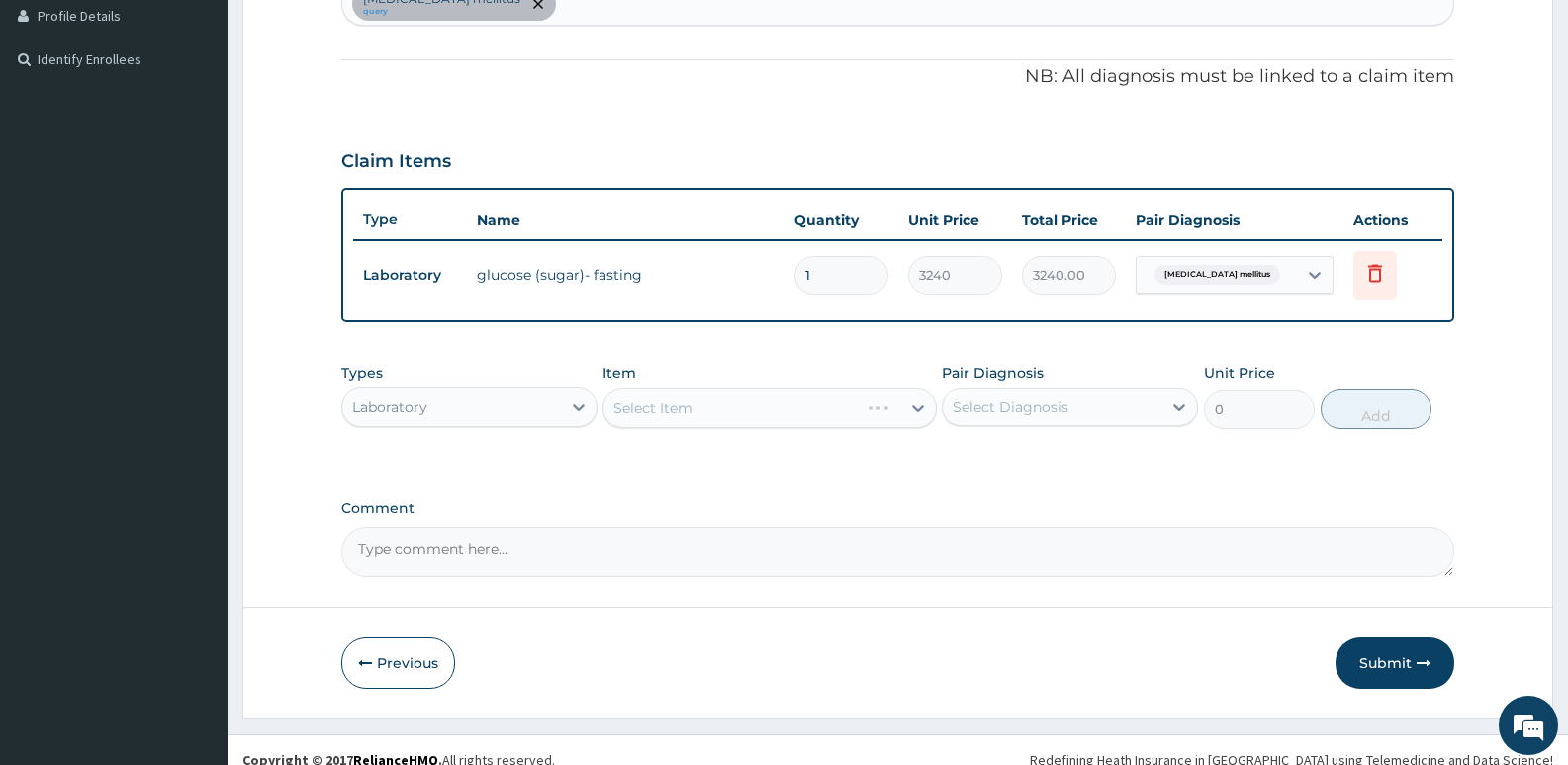
click at [714, 403] on div "Select Item" at bounding box center [769, 408] width 333 height 40
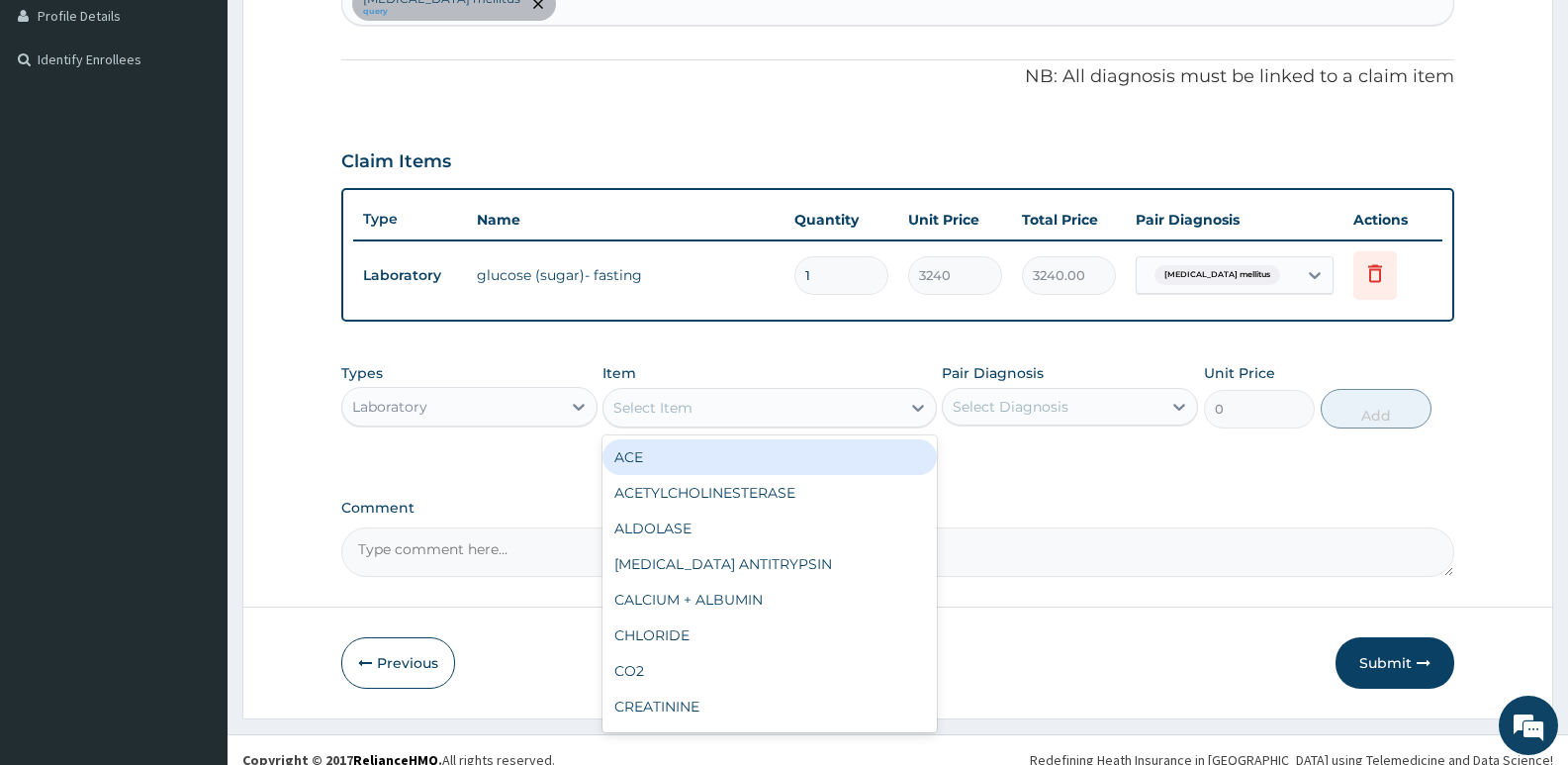
click at [659, 410] on div "Select Item" at bounding box center [652, 408] width 79 height 20
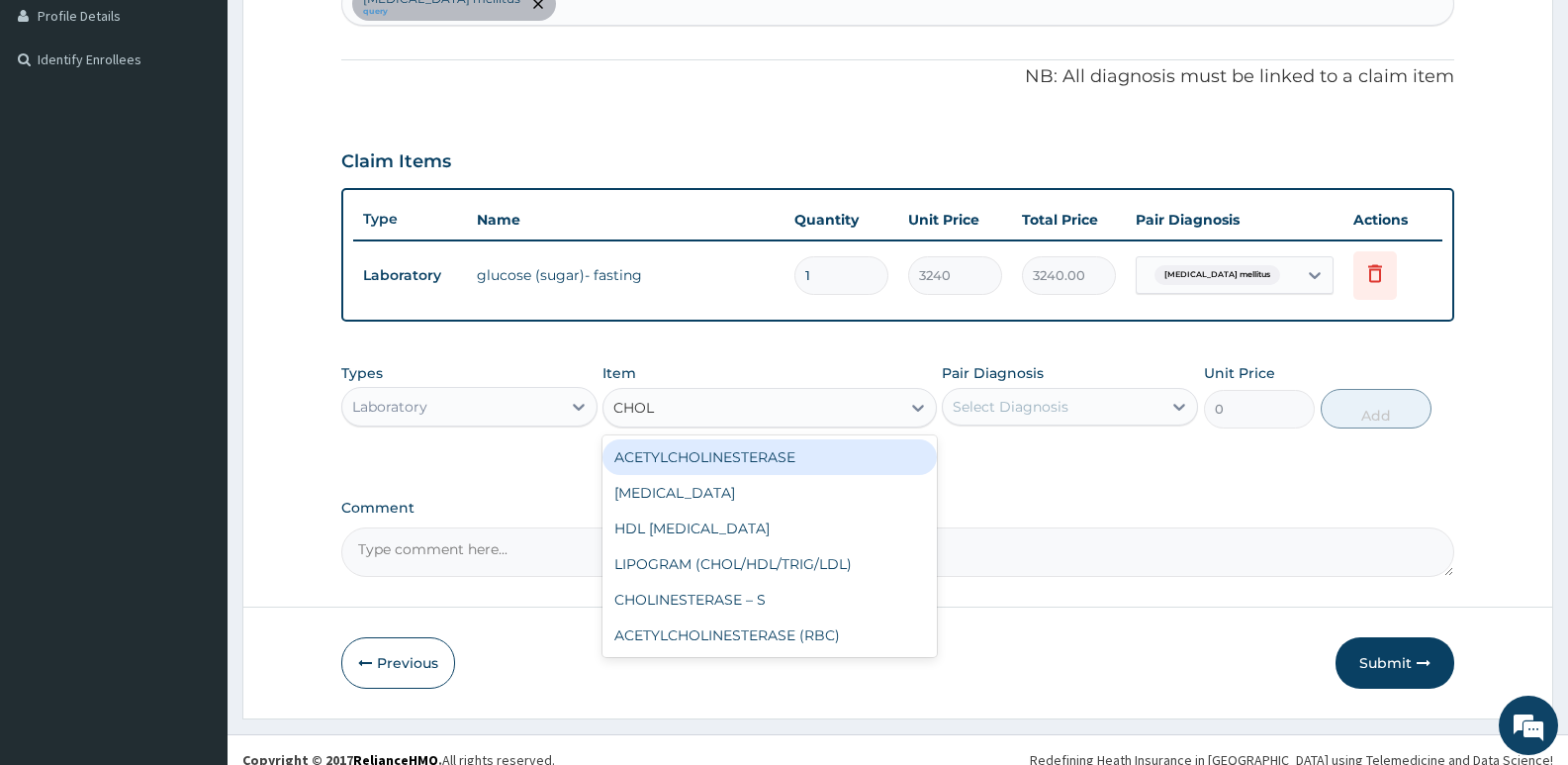
type input "CHOLE"
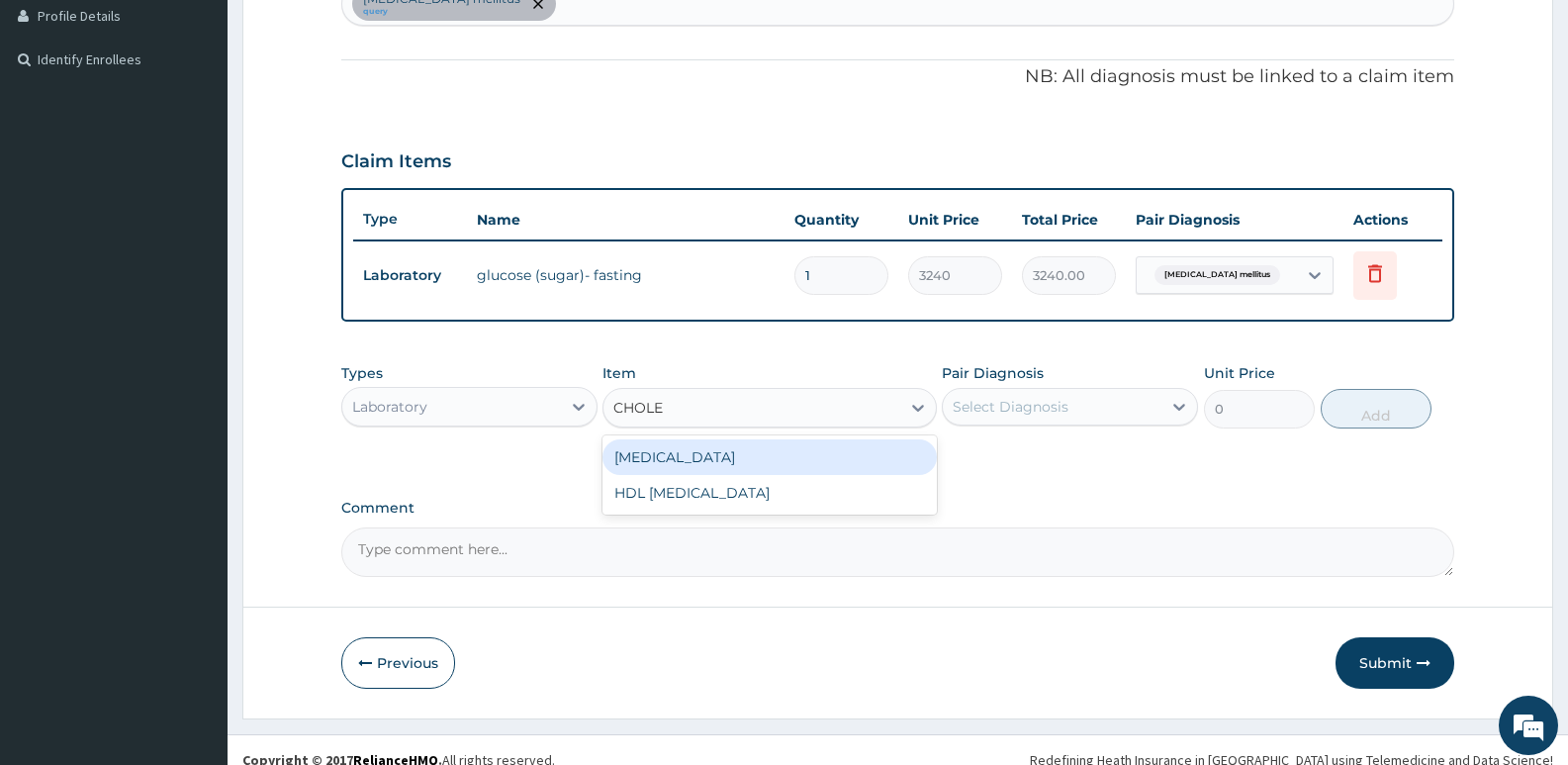
click at [758, 473] on div "CHOLESTEROL" at bounding box center [769, 458] width 333 height 36
type input "3780"
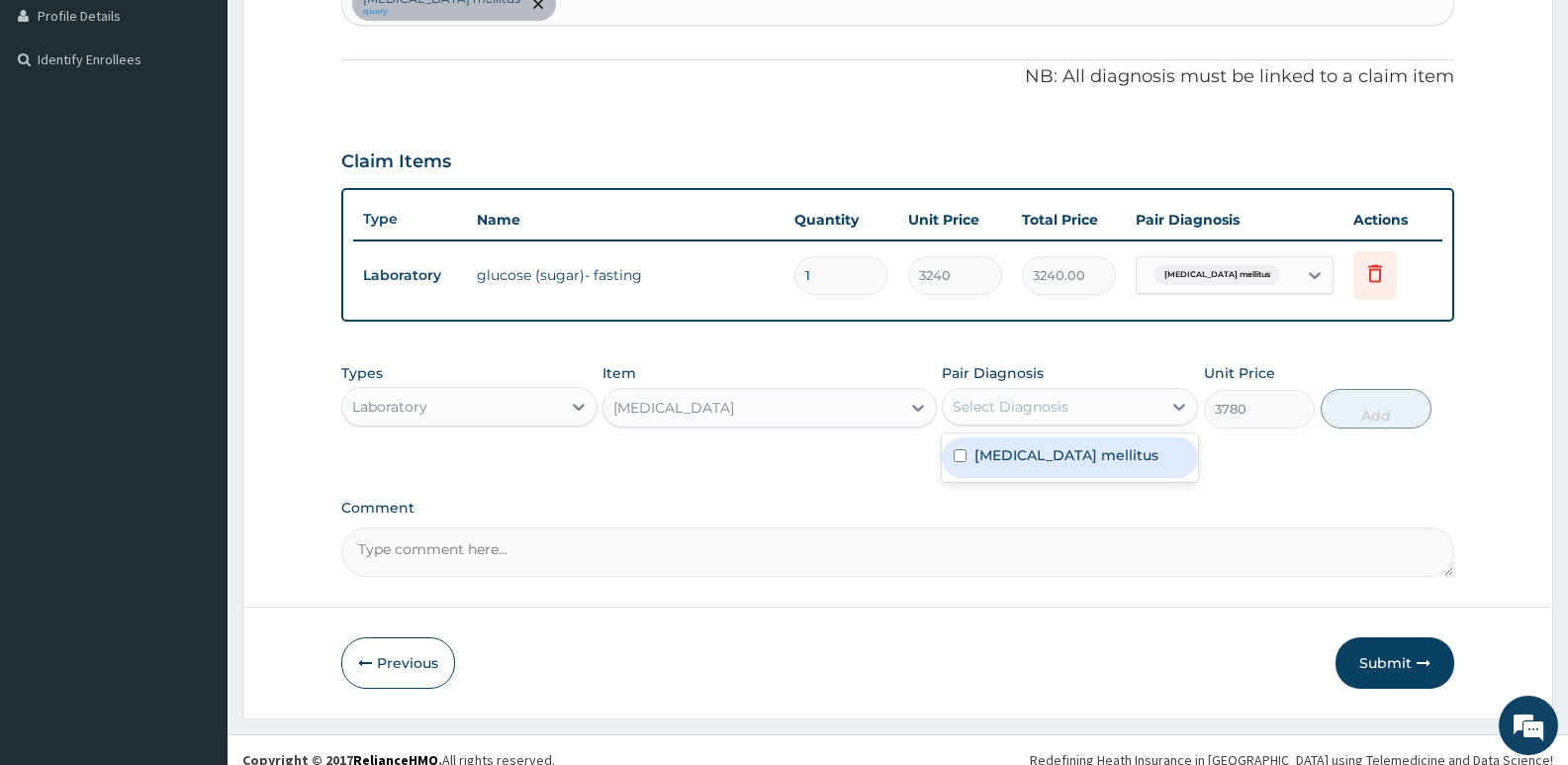
click at [1056, 409] on div "Select Diagnosis" at bounding box center [1011, 407] width 116 height 20
drag, startPoint x: 1046, startPoint y: 451, endPoint x: 1058, endPoint y: 455, distance: 12.6
click at [1047, 452] on label "Diabetes mellitus" at bounding box center [1067, 456] width 184 height 20
checkbox input "true"
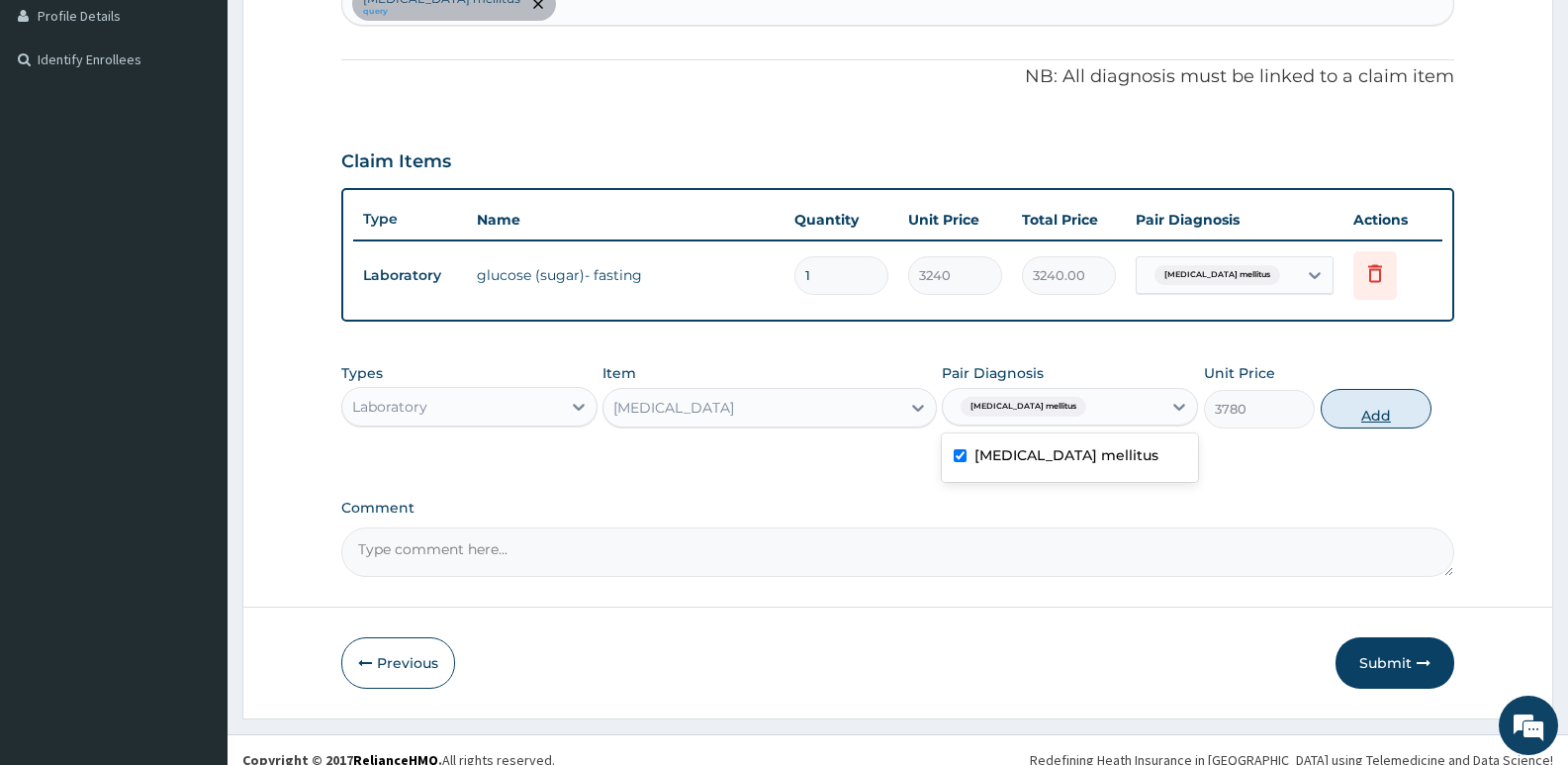
click at [1377, 418] on button "Add" at bounding box center [1376, 409] width 111 height 40
type input "0"
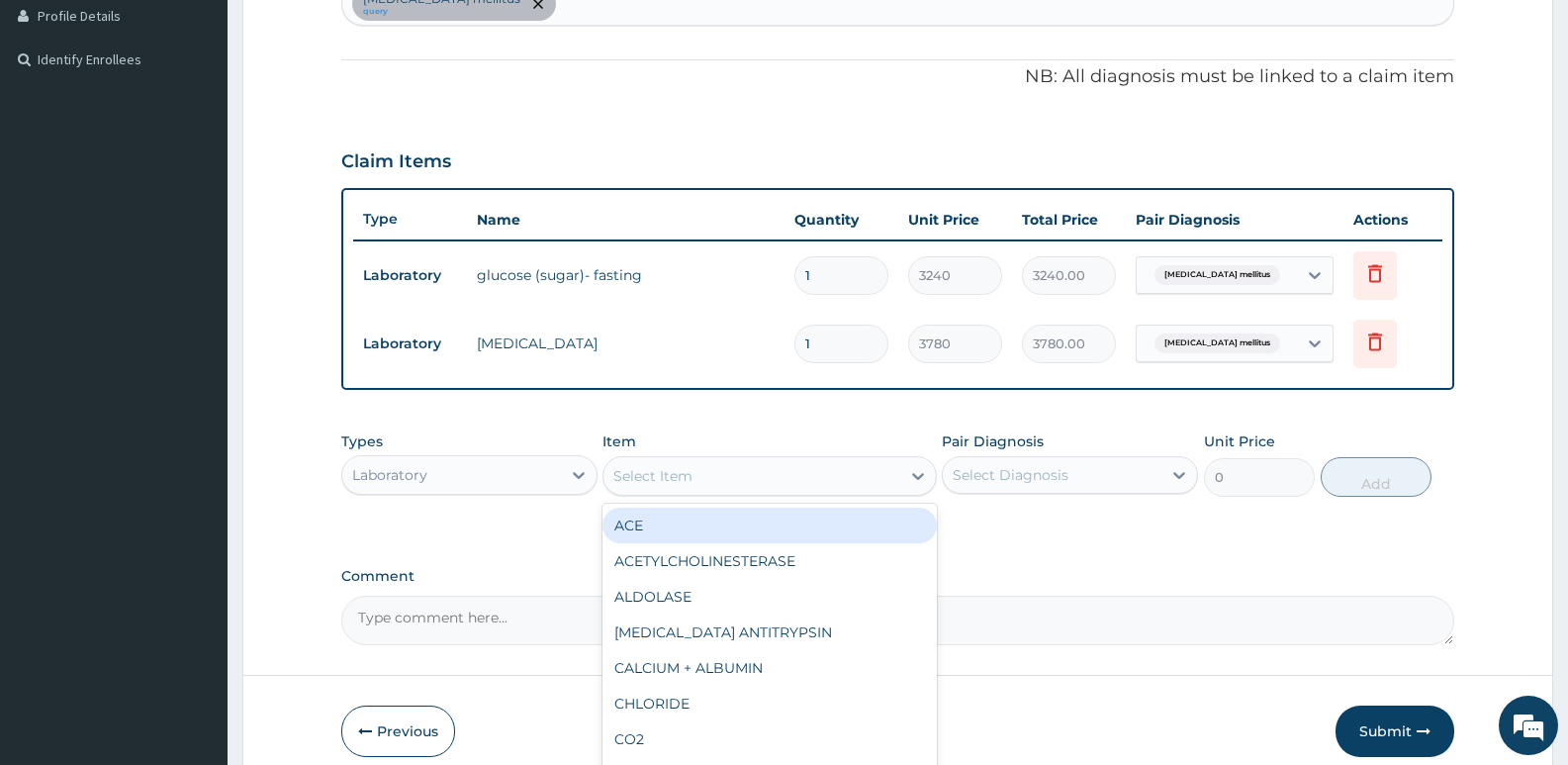
click at [700, 485] on div "Select Item" at bounding box center [751, 477] width 296 height 32
type input "PSA"
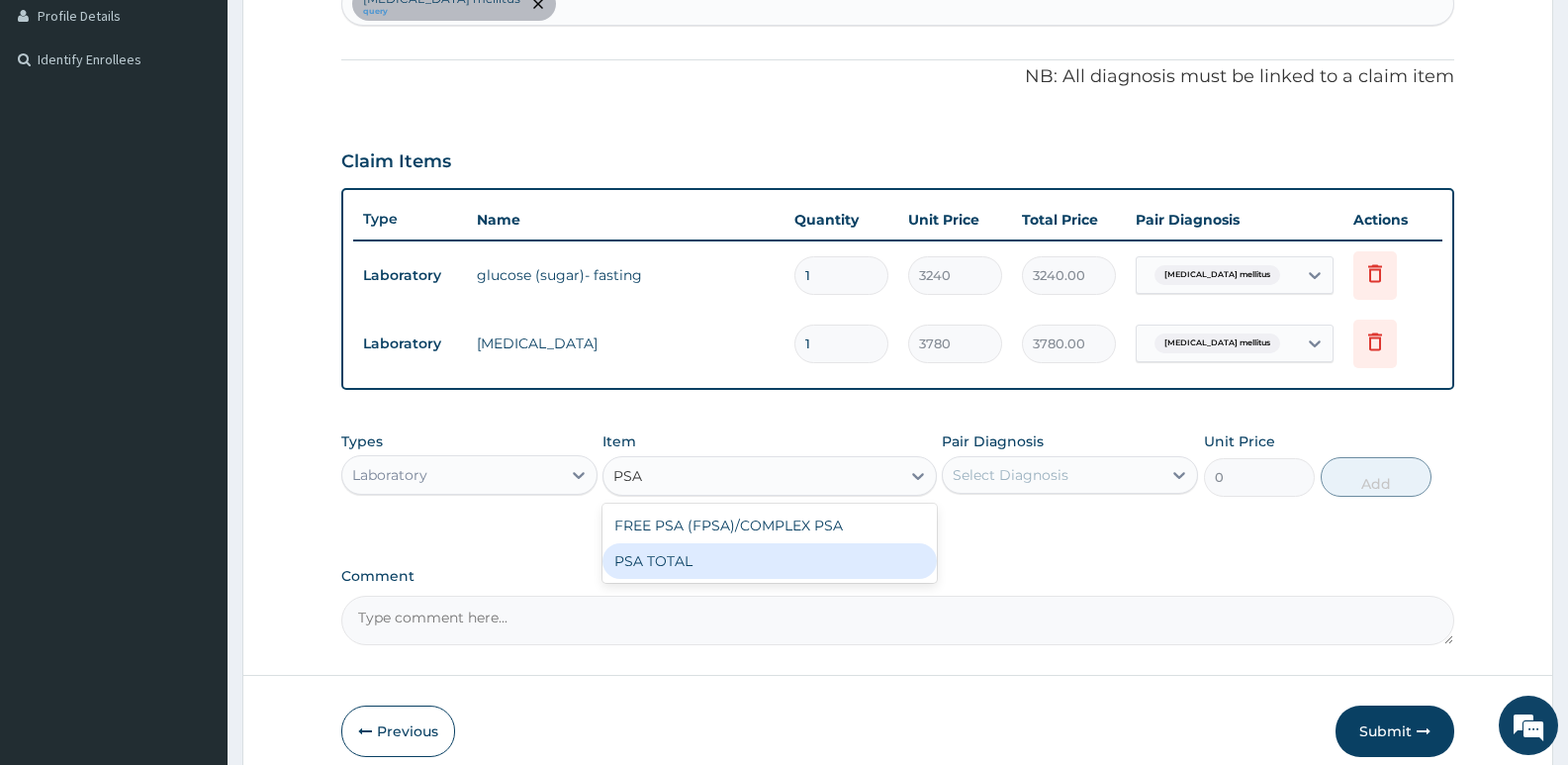
click at [686, 559] on div "PSA TOTAL" at bounding box center [769, 562] width 333 height 36
type input "18000"
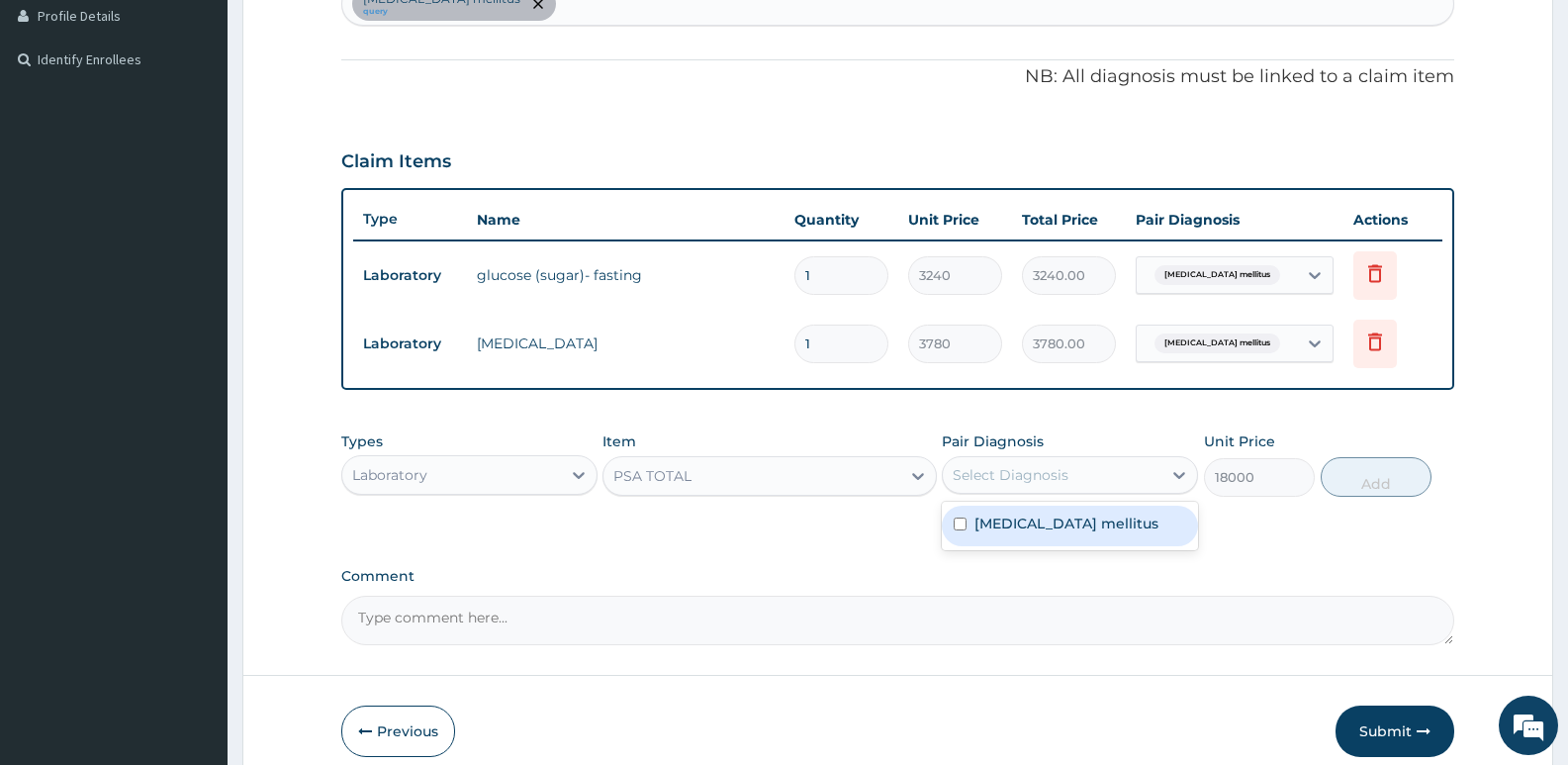
click at [999, 481] on div "Select Diagnosis" at bounding box center [1011, 475] width 116 height 20
drag, startPoint x: 1012, startPoint y: 519, endPoint x: 1207, endPoint y: 474, distance: 200.1
click at [1013, 520] on label "Diabetes mellitus" at bounding box center [1067, 524] width 184 height 20
checkbox input "true"
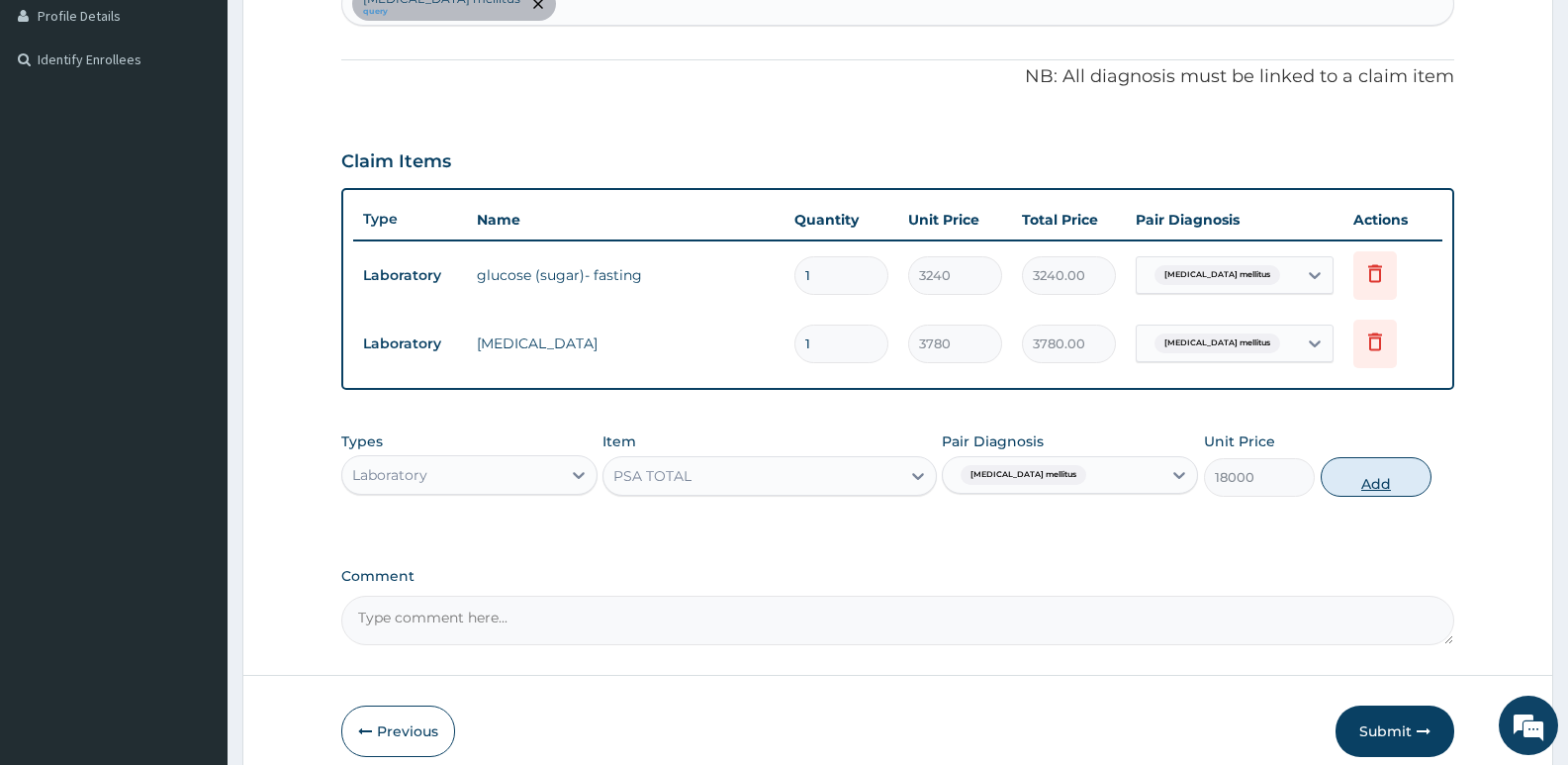
click at [1354, 481] on button "Add" at bounding box center [1376, 478] width 111 height 40
type input "0"
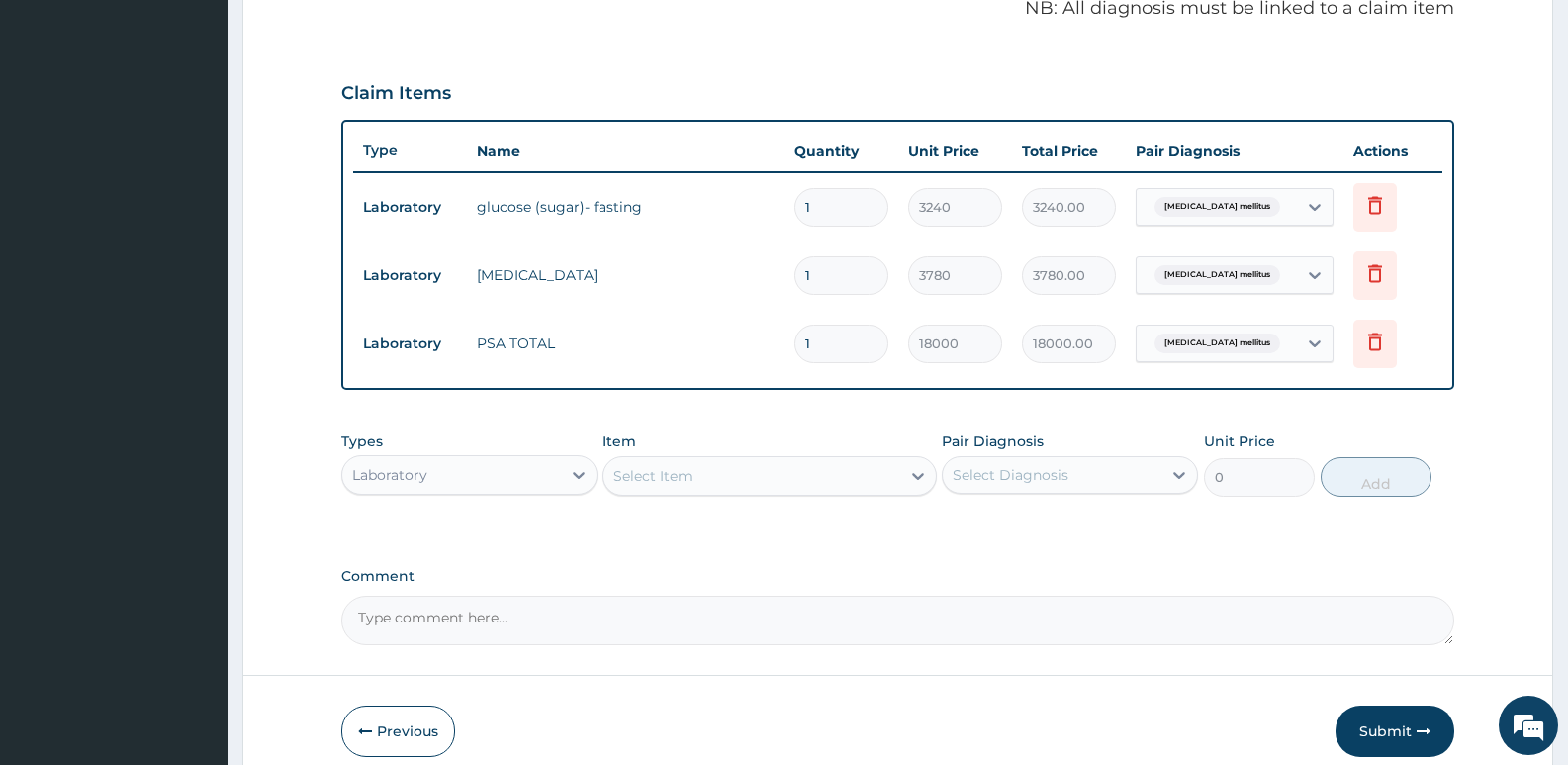
scroll to position [705, 0]
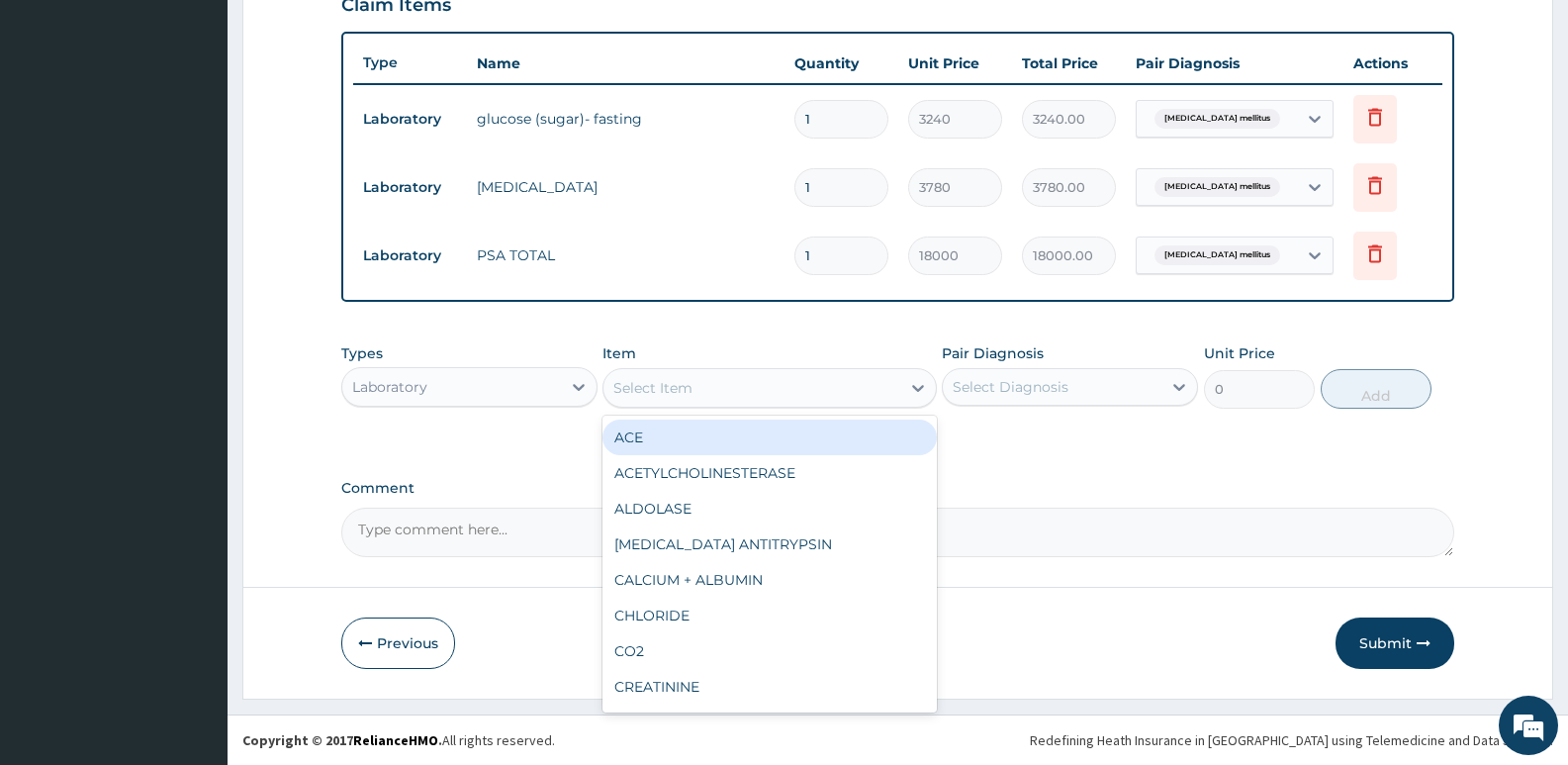
click at [682, 382] on div "Select Item" at bounding box center [652, 388] width 79 height 20
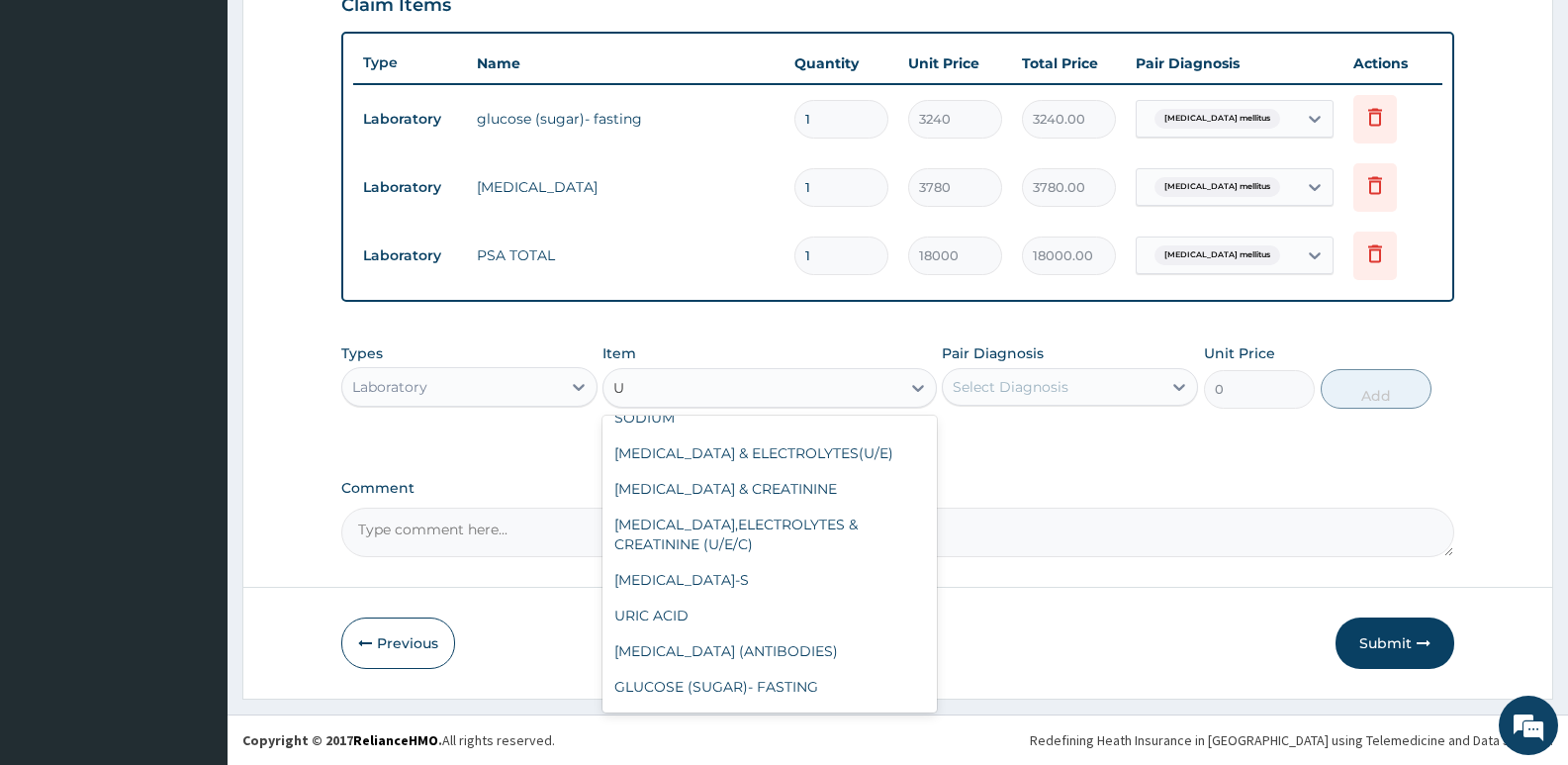
scroll to position [0, 0]
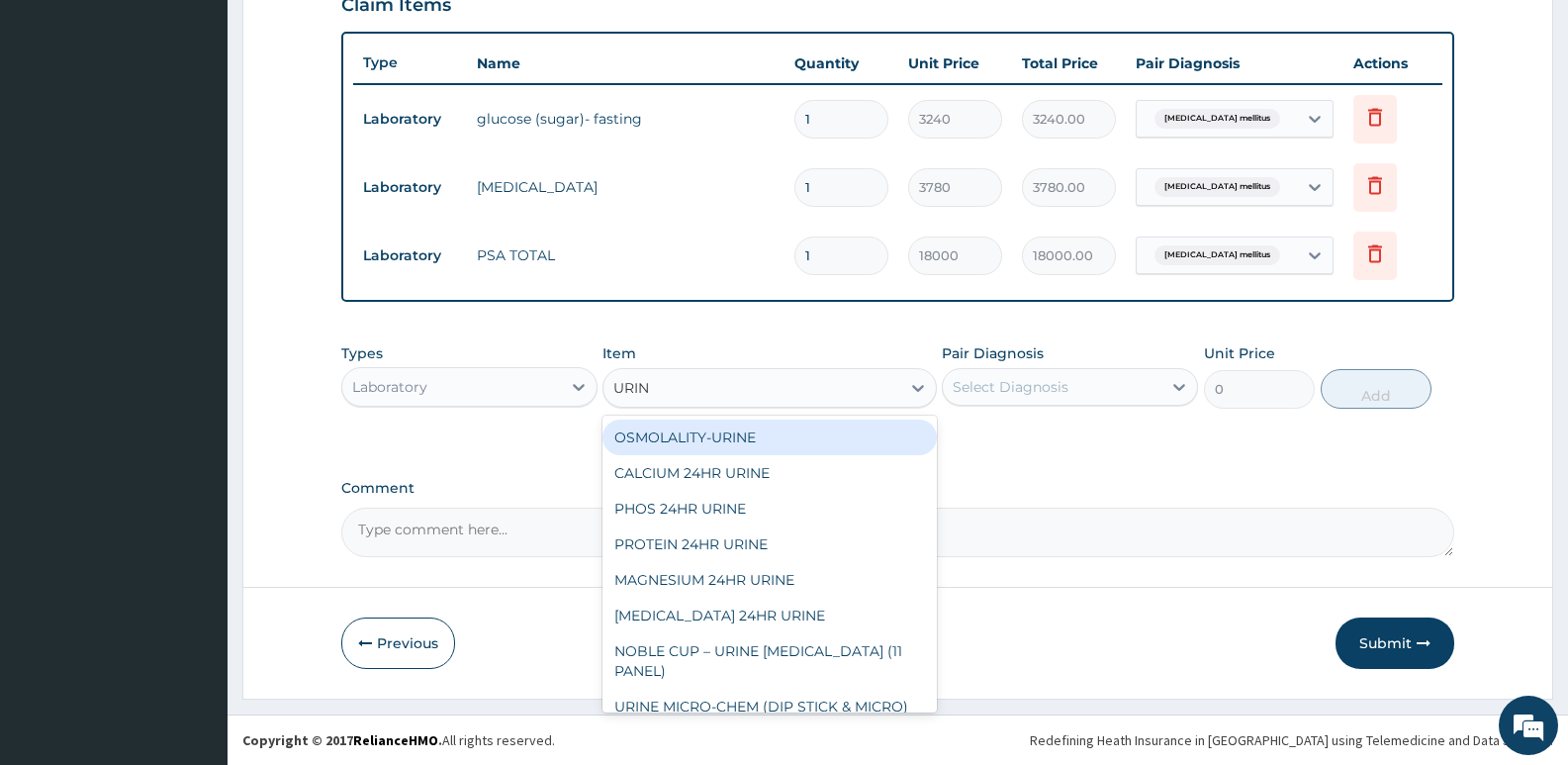
type input "URINE"
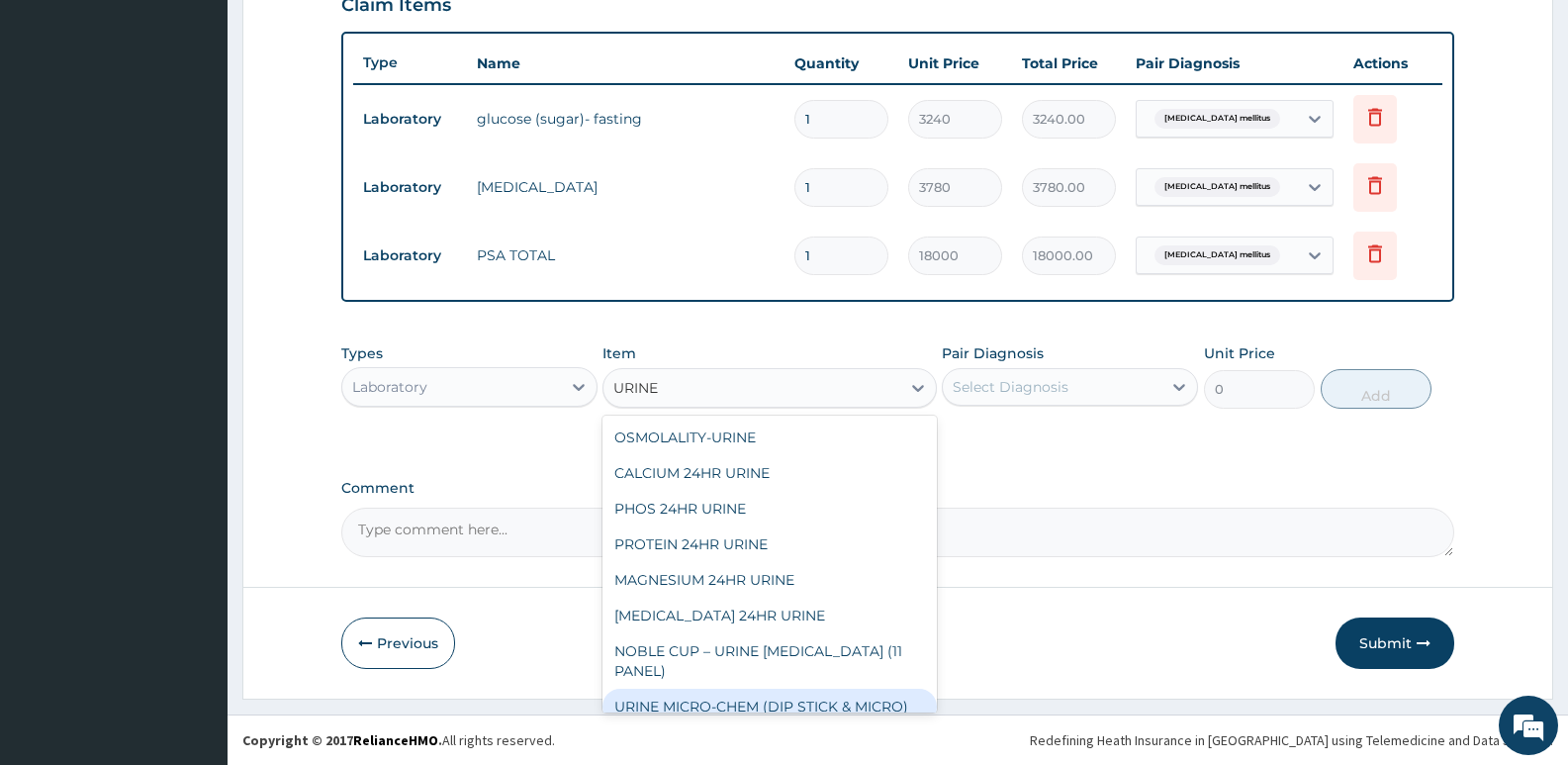
click at [679, 699] on div "URINE MICRO-CHEM (DIP STICK & MICRO)" at bounding box center [769, 707] width 333 height 36
type input "3690"
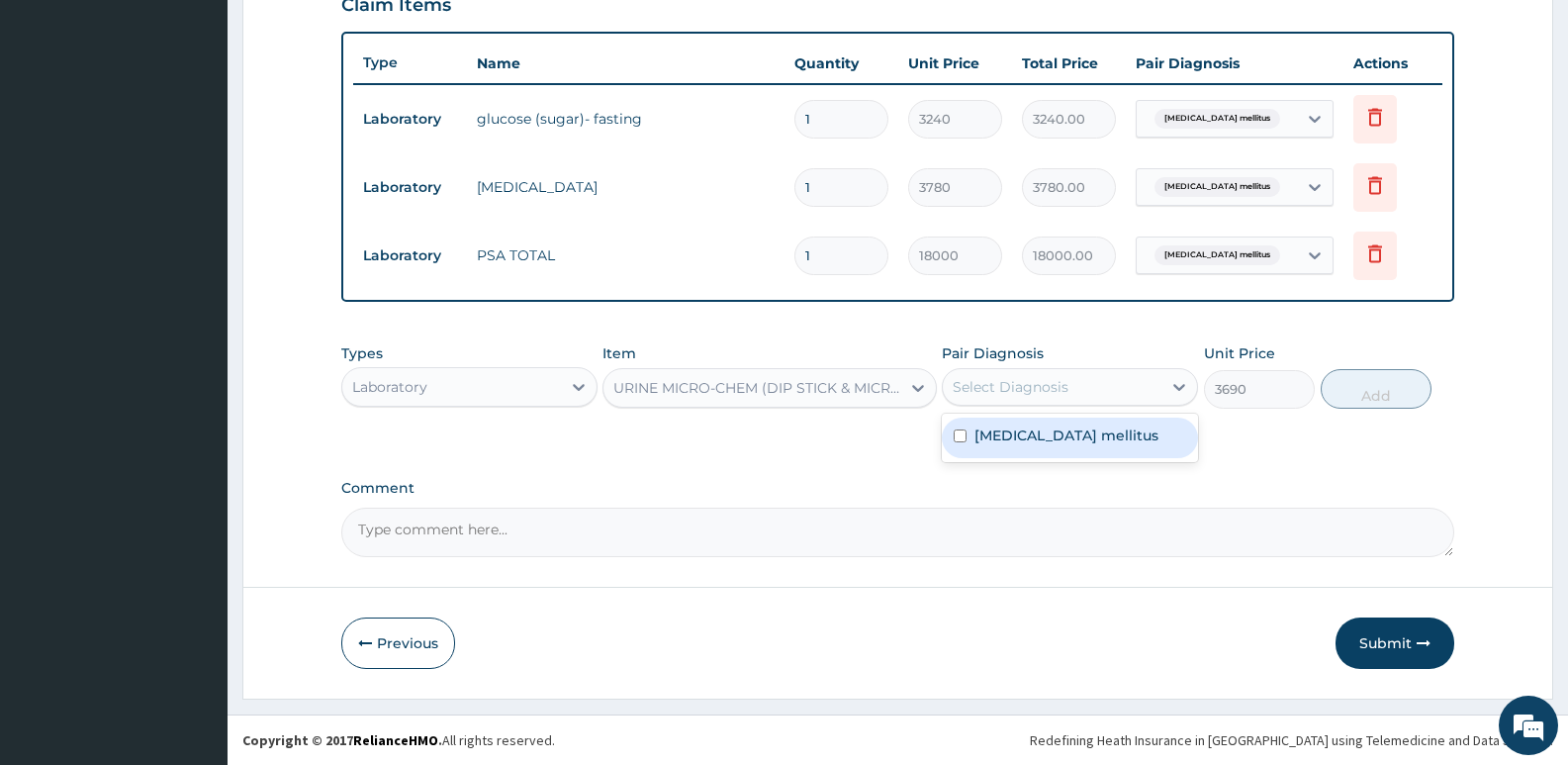
click at [1056, 392] on div "Select Diagnosis" at bounding box center [1011, 387] width 116 height 20
click at [1035, 456] on div "Diabetes mellitus" at bounding box center [1070, 438] width 256 height 41
checkbox input "true"
click at [1392, 389] on button "Add" at bounding box center [1376, 389] width 111 height 40
type input "0"
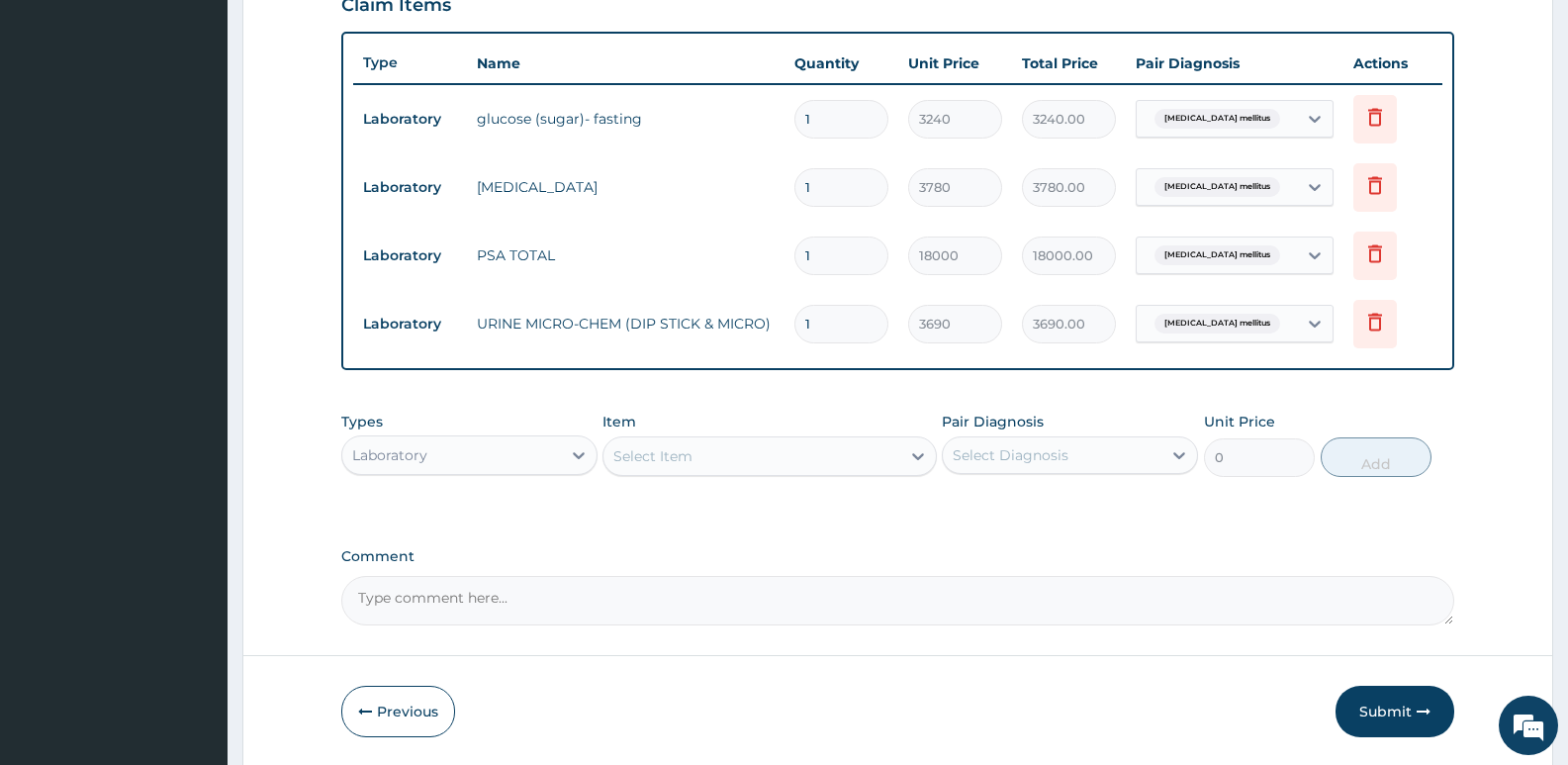
click at [667, 470] on div "Select Item" at bounding box center [751, 457] width 296 height 32
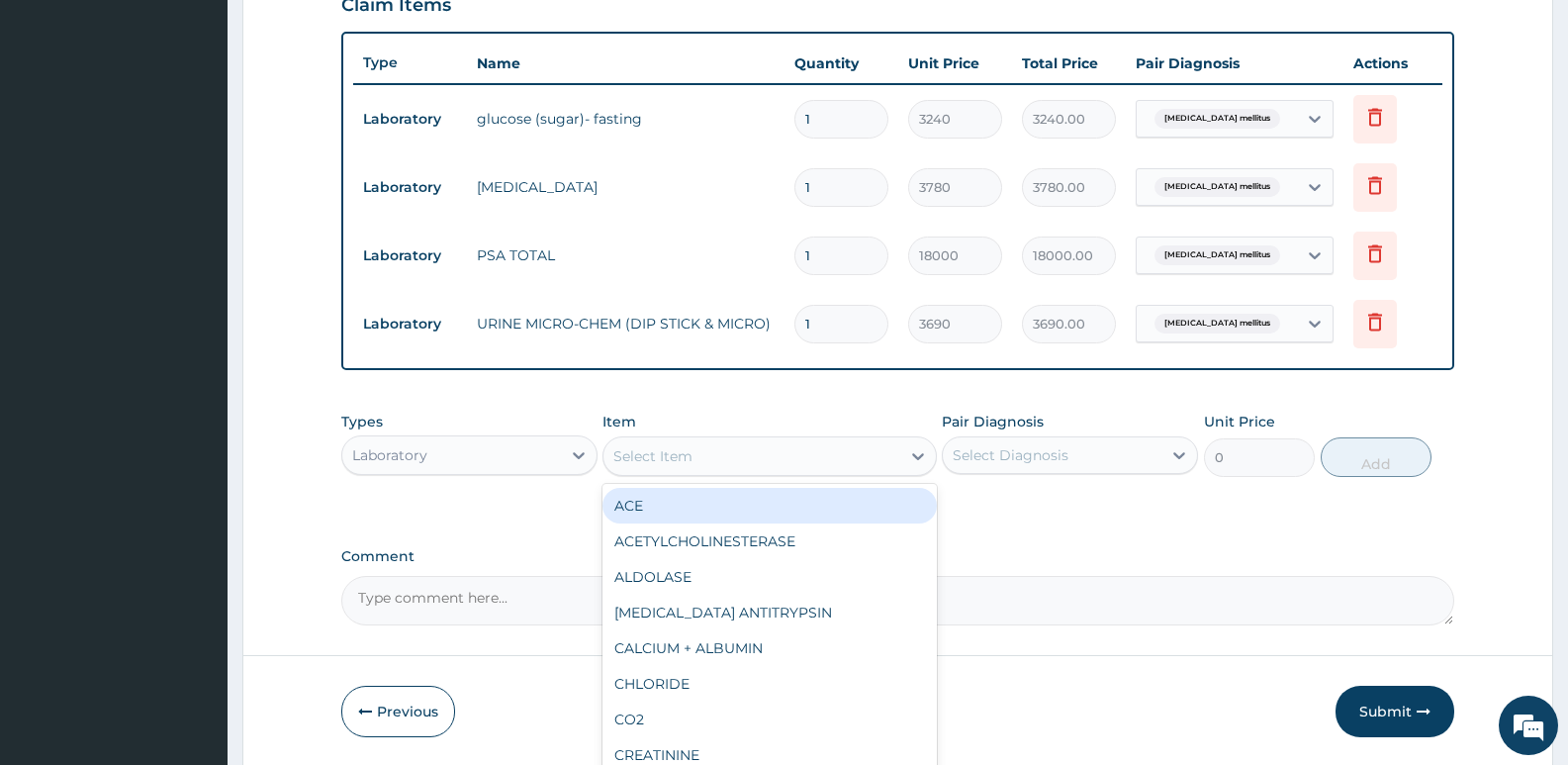
drag, startPoint x: 504, startPoint y: 556, endPoint x: 503, endPoint y: 568, distance: 12.0
click at [504, 559] on label "Comment" at bounding box center [897, 557] width 1113 height 17
click at [504, 576] on textarea "Comment" at bounding box center [897, 601] width 1113 height 50
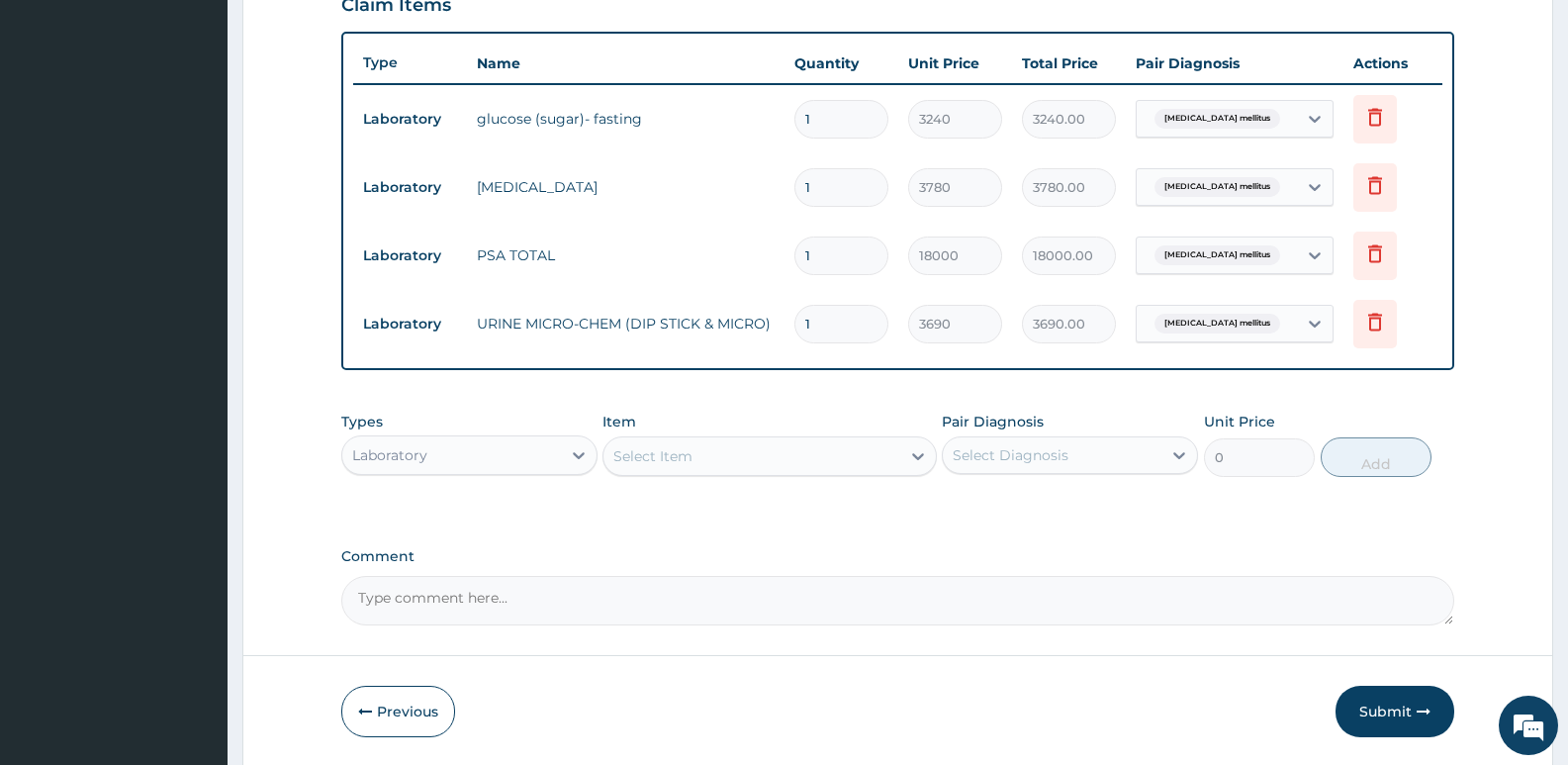
click at [486, 603] on textarea "Comment" at bounding box center [897, 601] width 1113 height 50
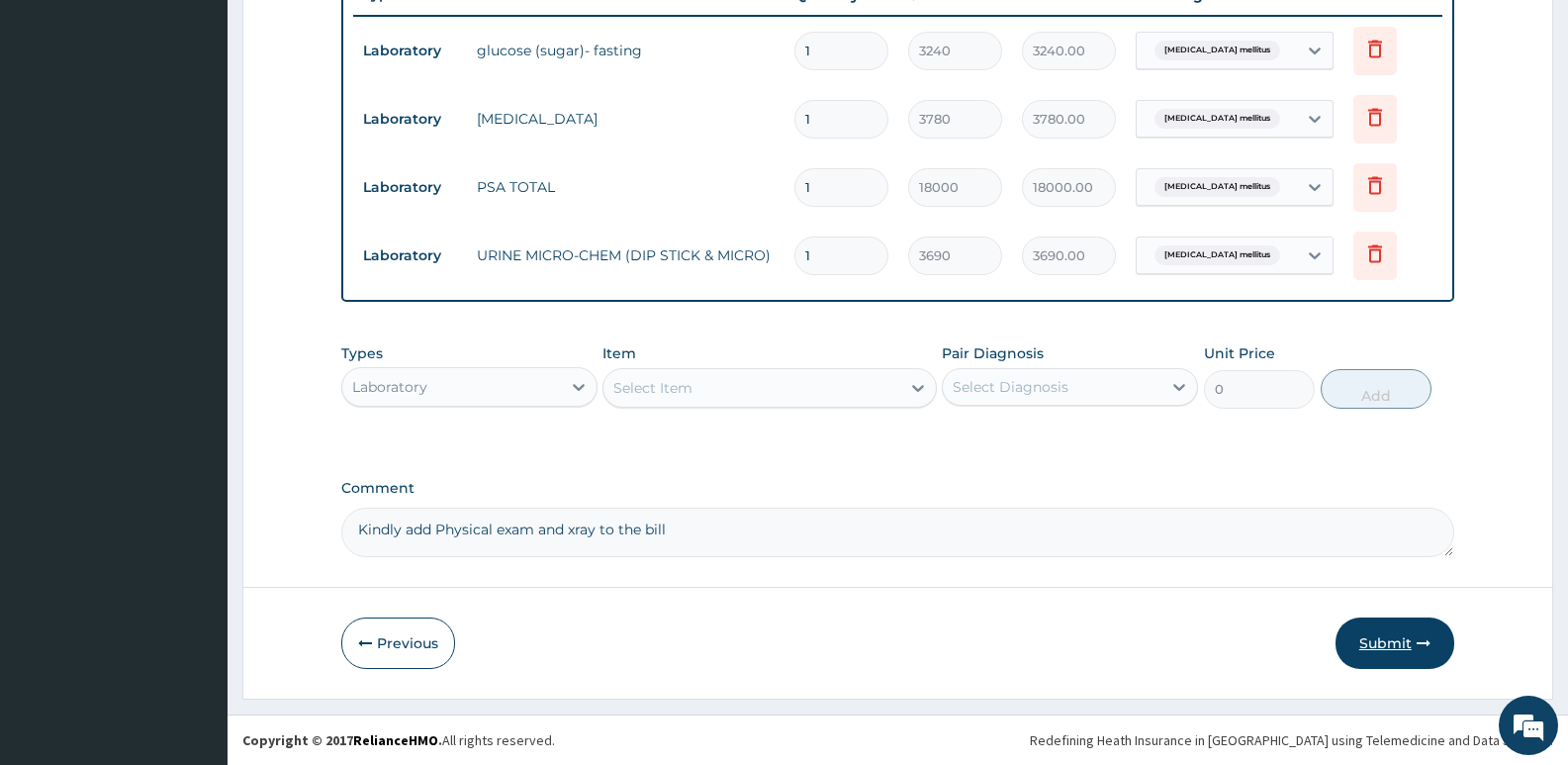
type textarea "Kindly add Physical exam and xray to the bill"
click at [1402, 649] on button "Submit" at bounding box center [1395, 643] width 119 height 52
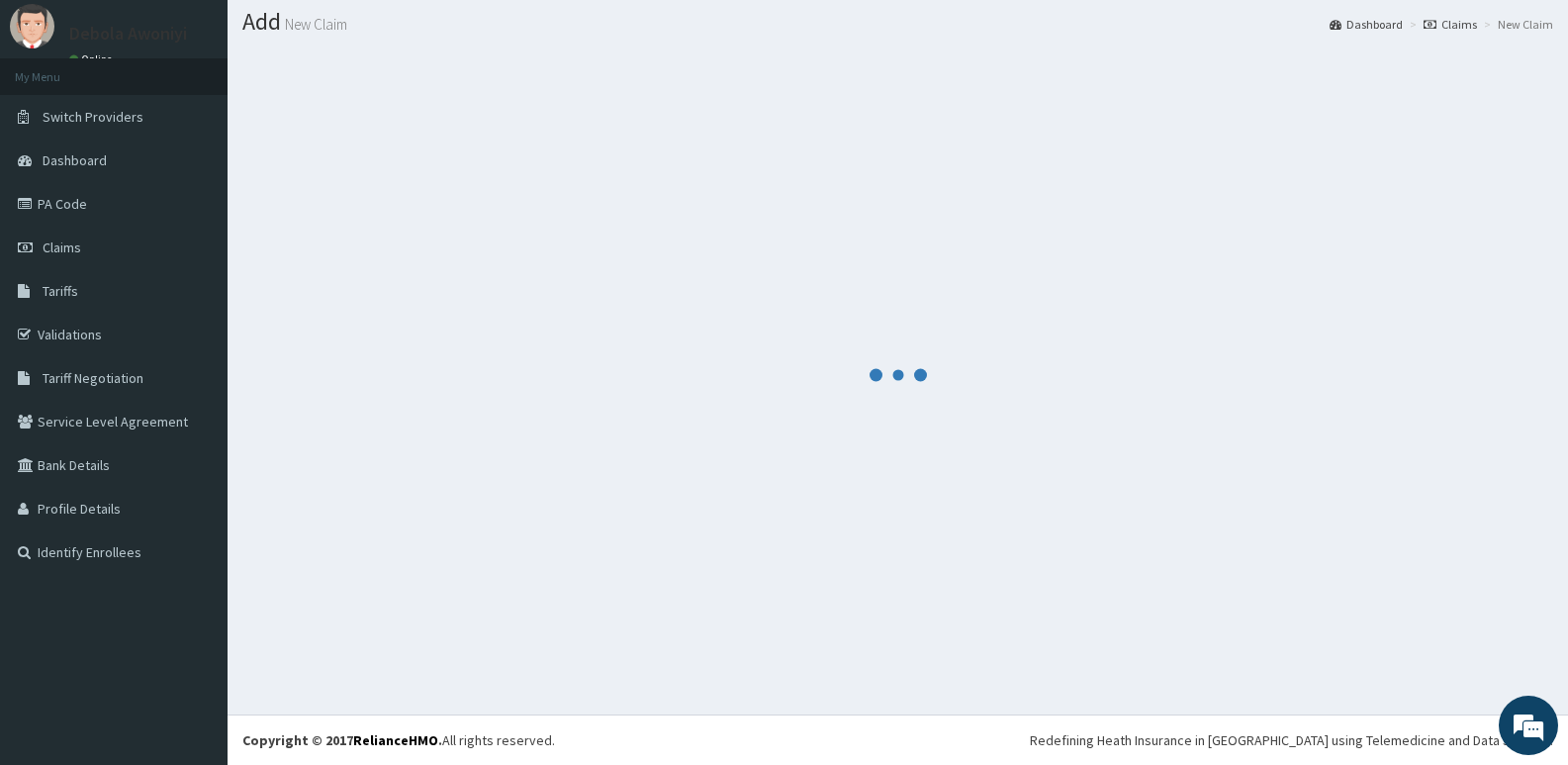
scroll to position [773, 0]
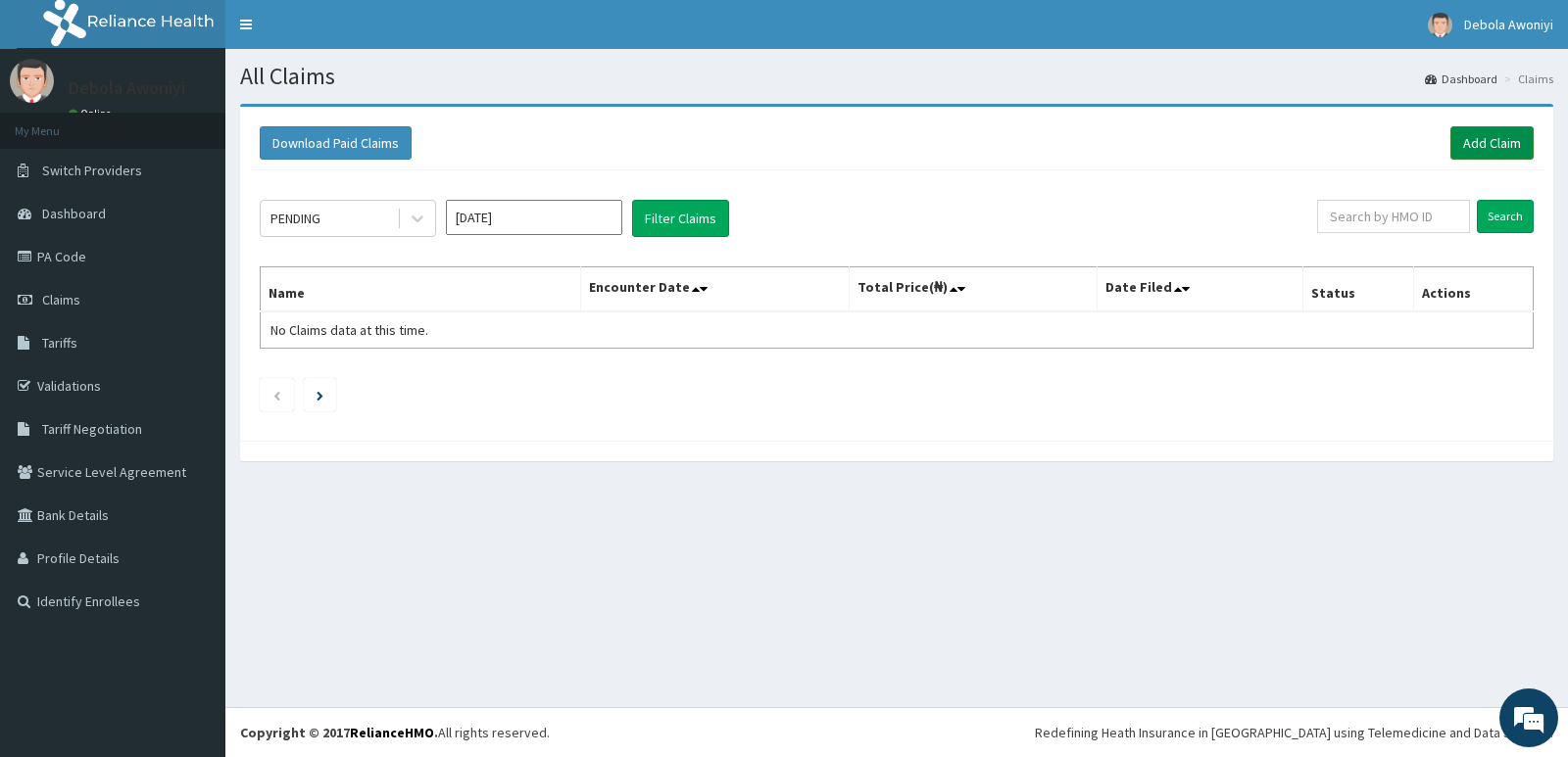
click at [1484, 147] on link "Add Claim" at bounding box center [1492, 143] width 83 height 34
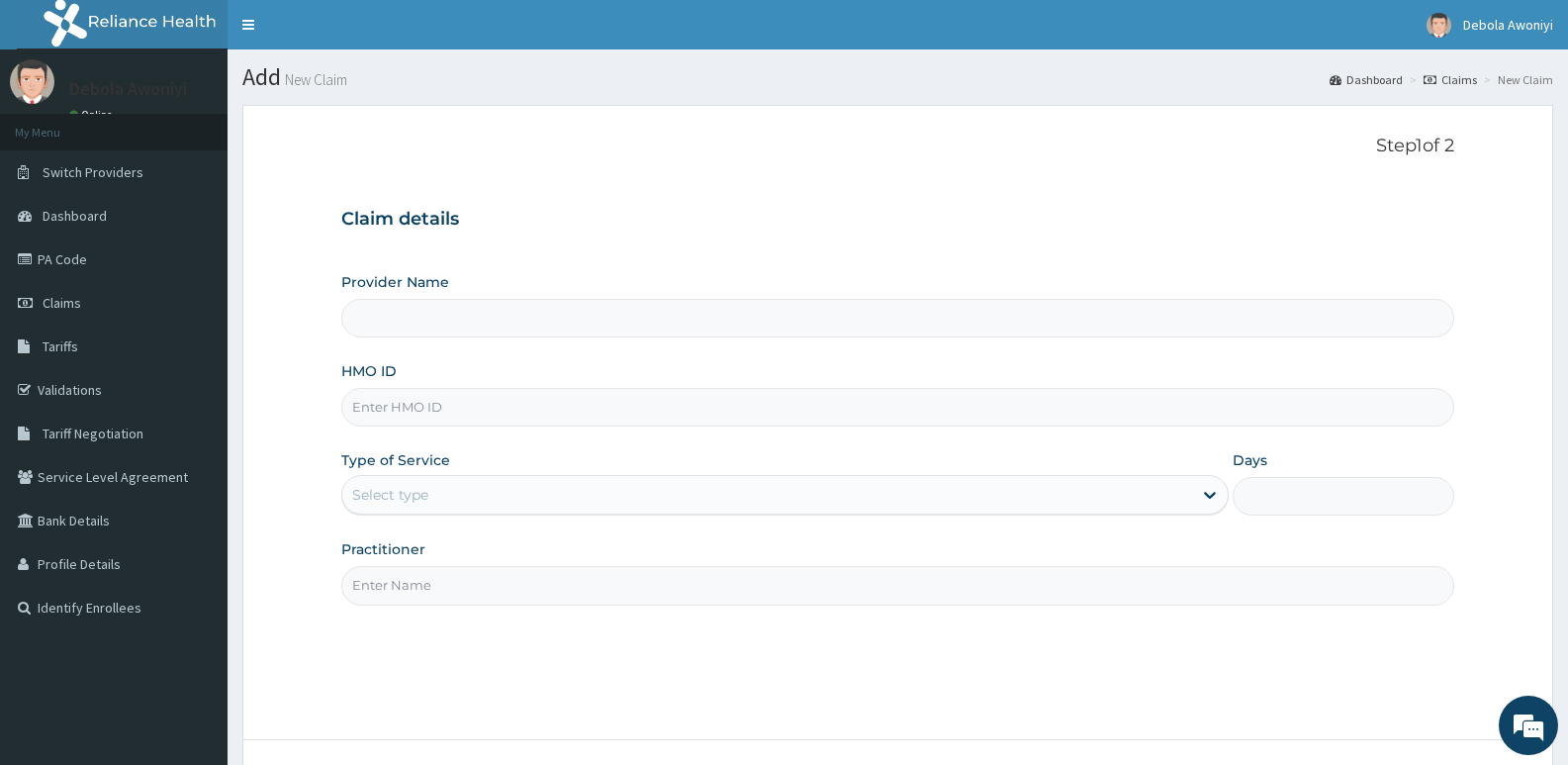
type input "Clina - Lancet Laboratories - V/I (HQ)"
click at [439, 408] on input "HMO ID" at bounding box center [897, 407] width 1113 height 39
type input "t"
type input "TMM/10016/A"
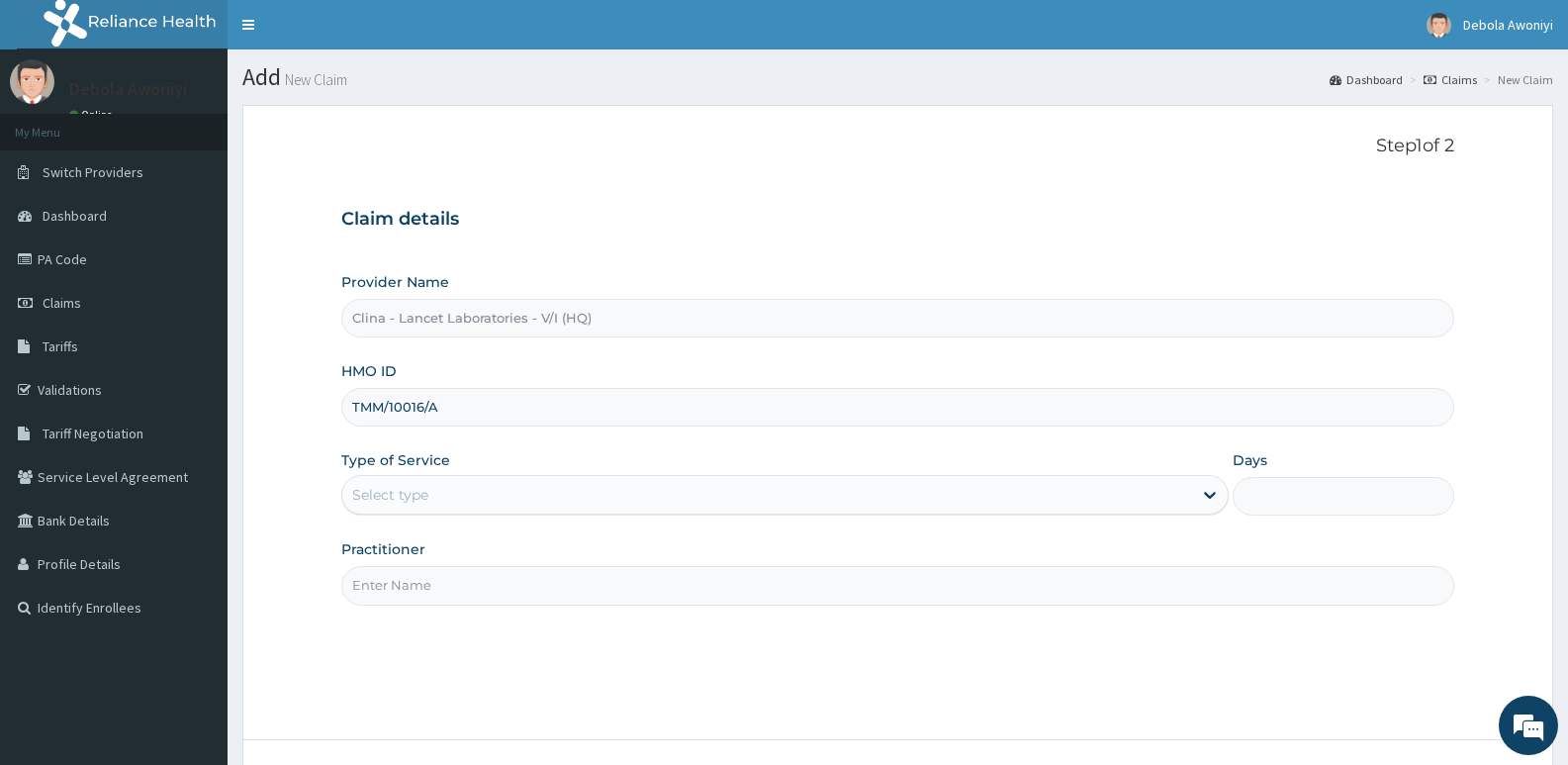
click at [396, 497] on div "Select type" at bounding box center [390, 495] width 76 height 20
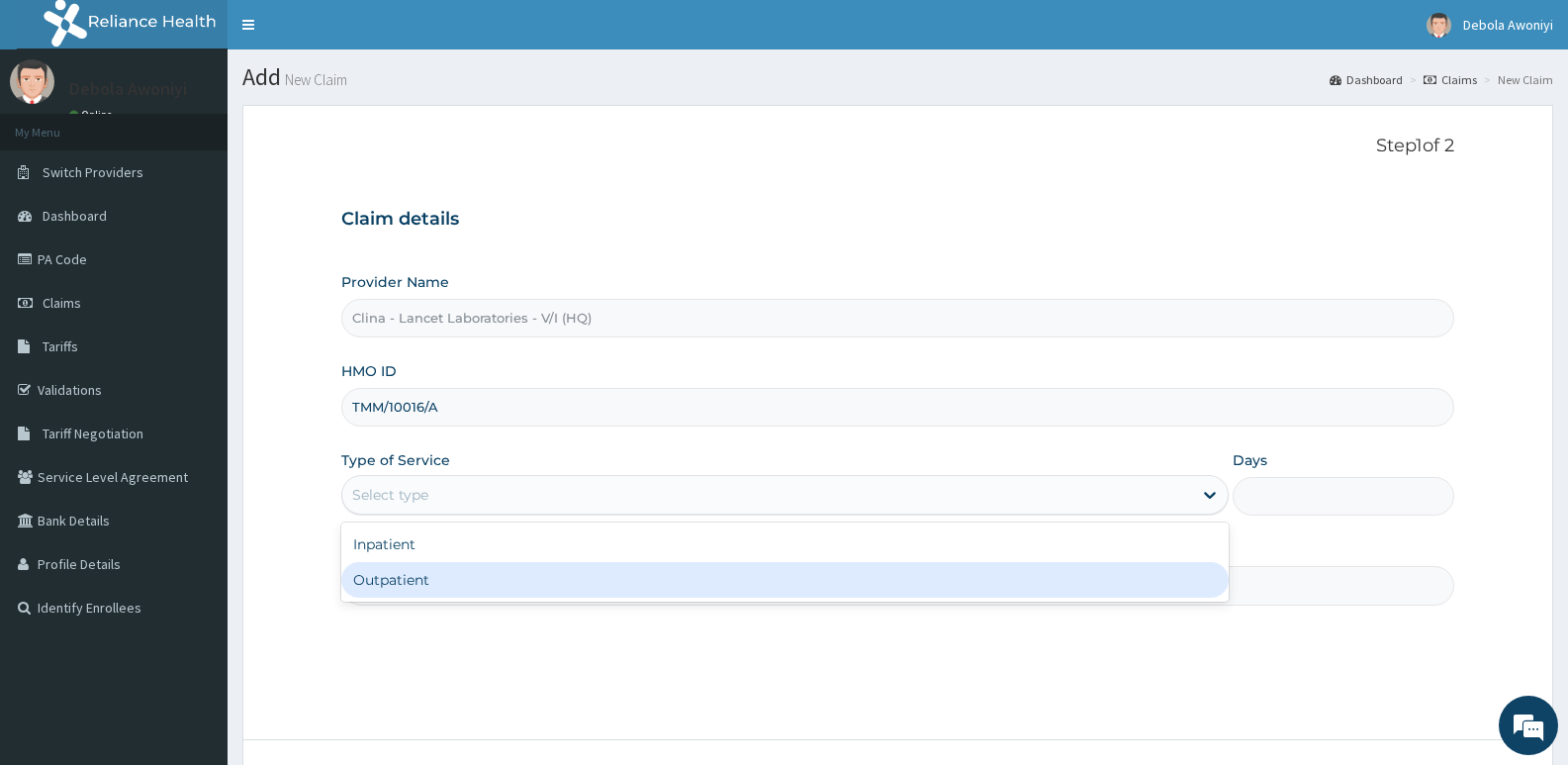
click at [406, 582] on div "Outpatient" at bounding box center [784, 580] width 886 height 36
type input "1"
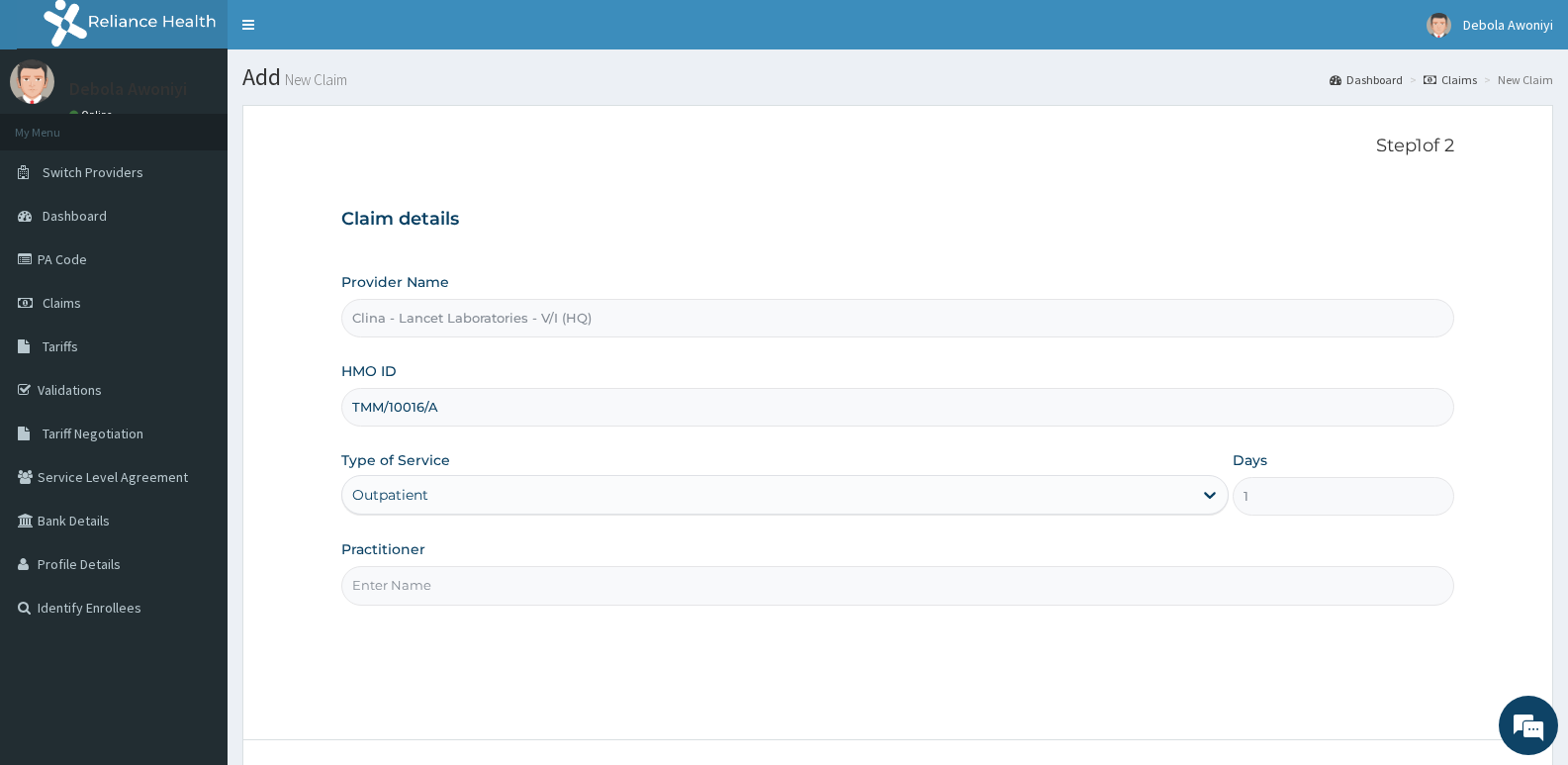
click at [413, 593] on input "Practitioner" at bounding box center [897, 585] width 1113 height 39
type input "[PERSON_NAME][GEOGRAPHIC_DATA]"
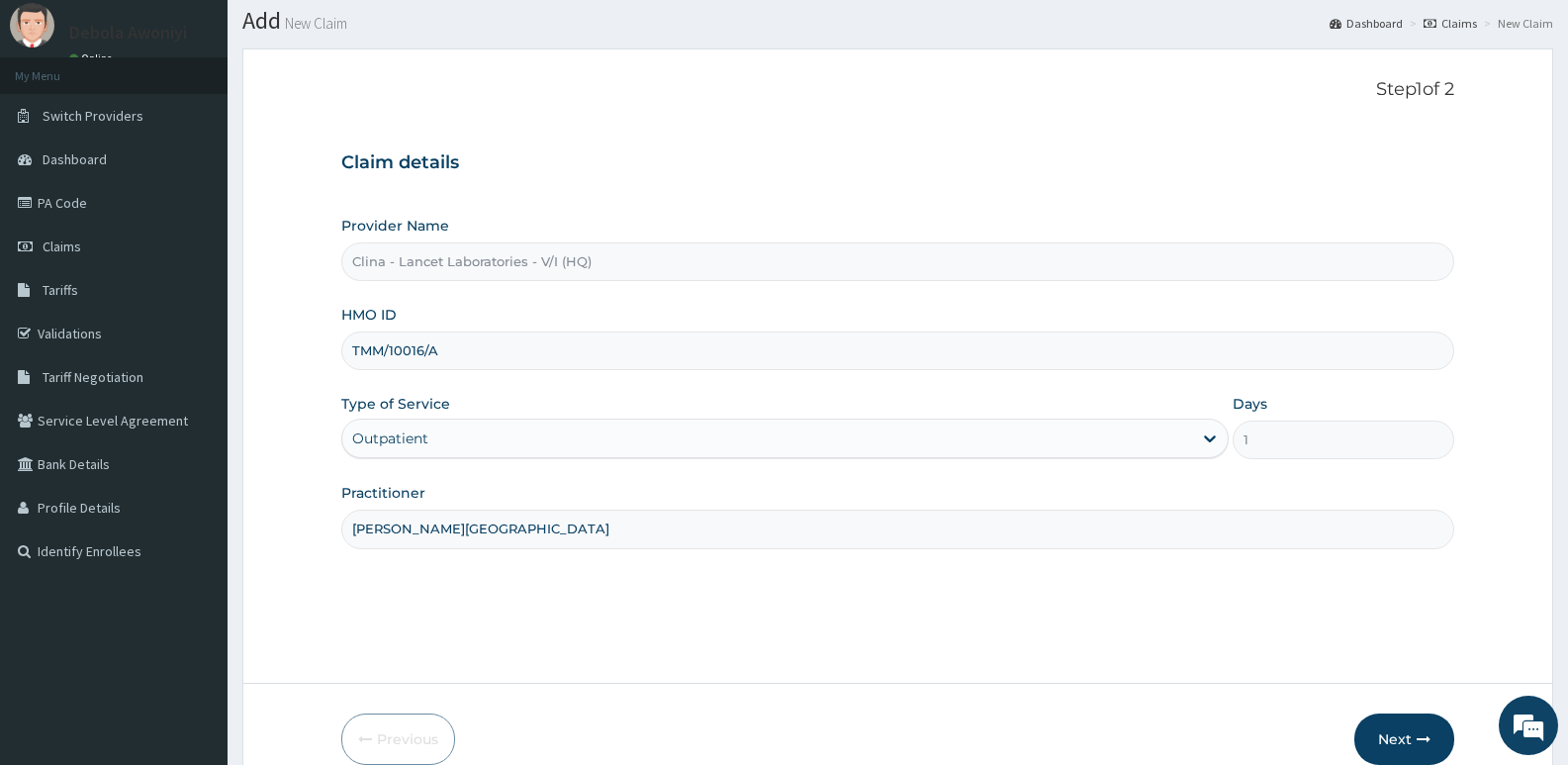
scroll to position [153, 0]
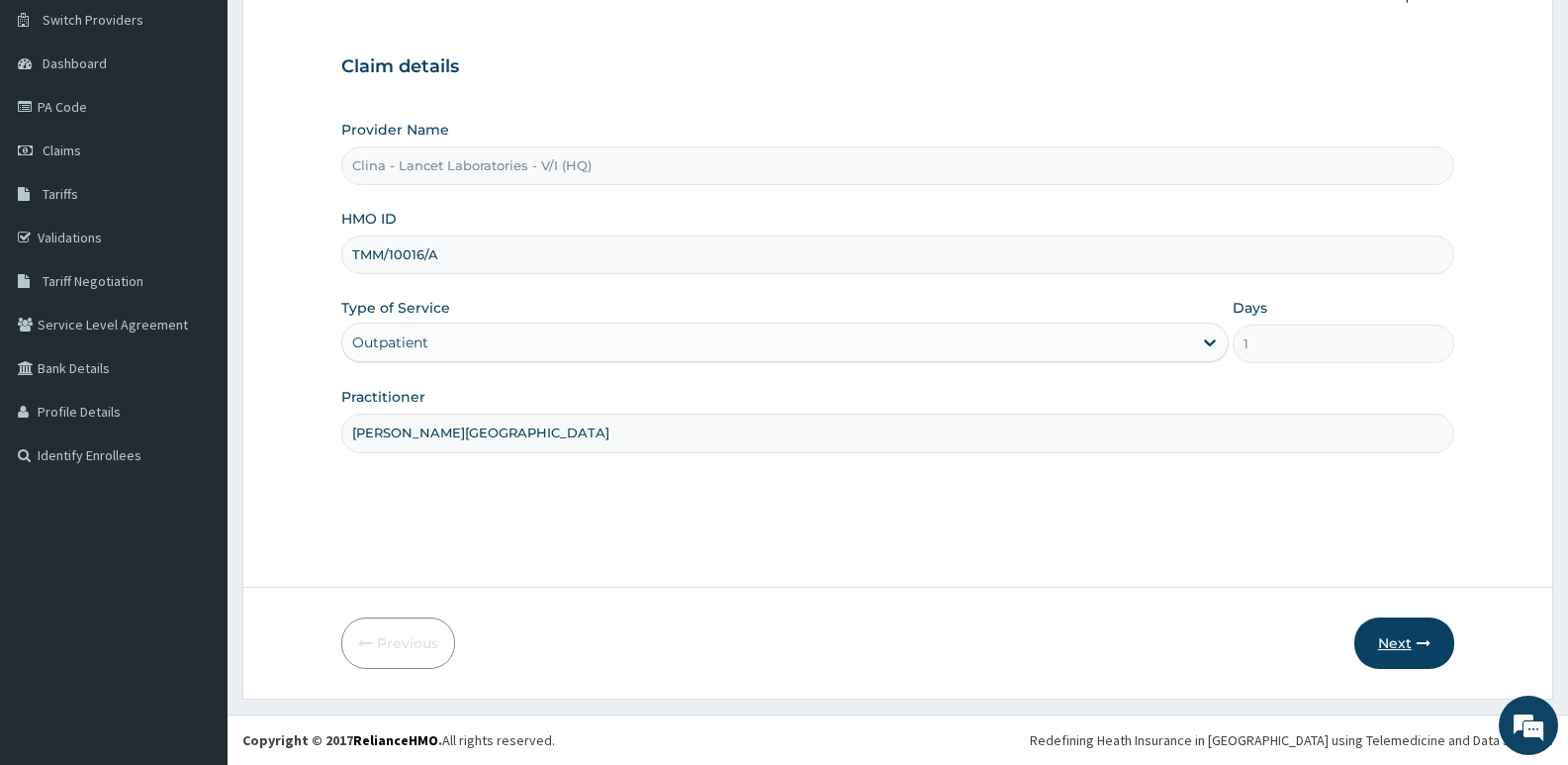
click at [1420, 652] on button "Next" at bounding box center [1405, 643] width 100 height 52
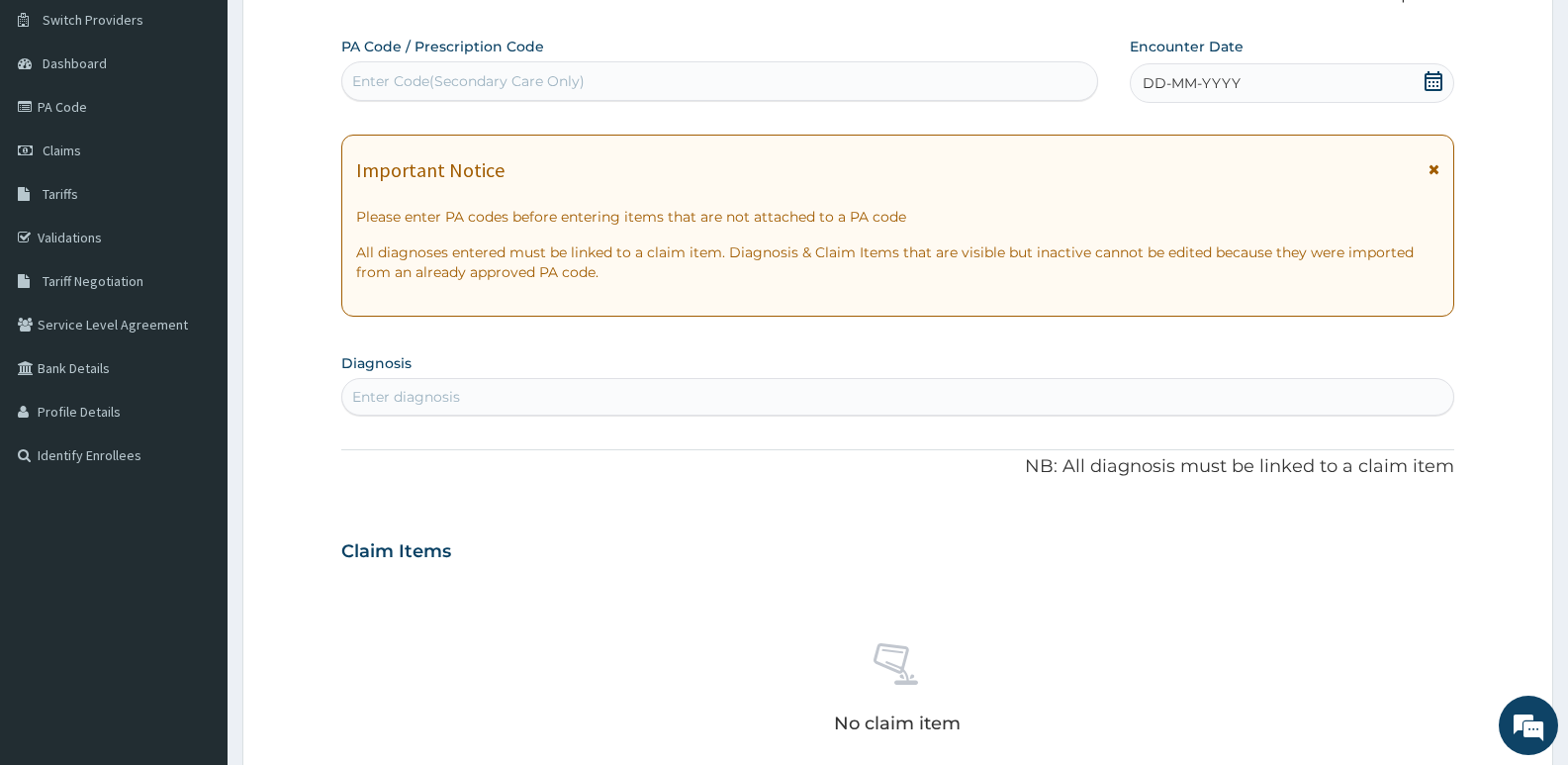
click at [388, 82] on div "Enter Code(Secondary Care Only)" at bounding box center [468, 81] width 232 height 20
type input "PA/8B7003"
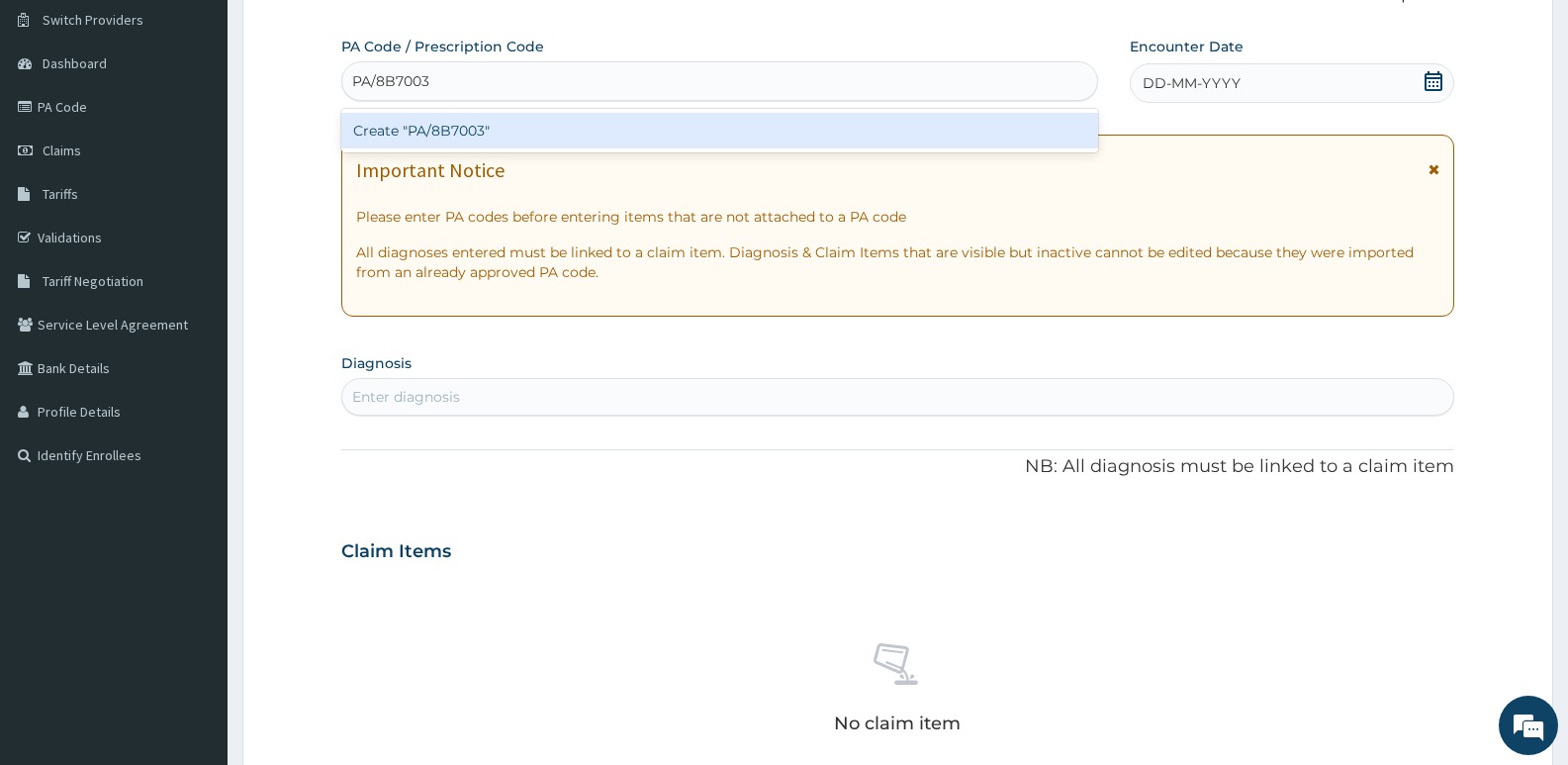
click at [466, 124] on div "Create "PA/8B7003"" at bounding box center [719, 131] width 757 height 36
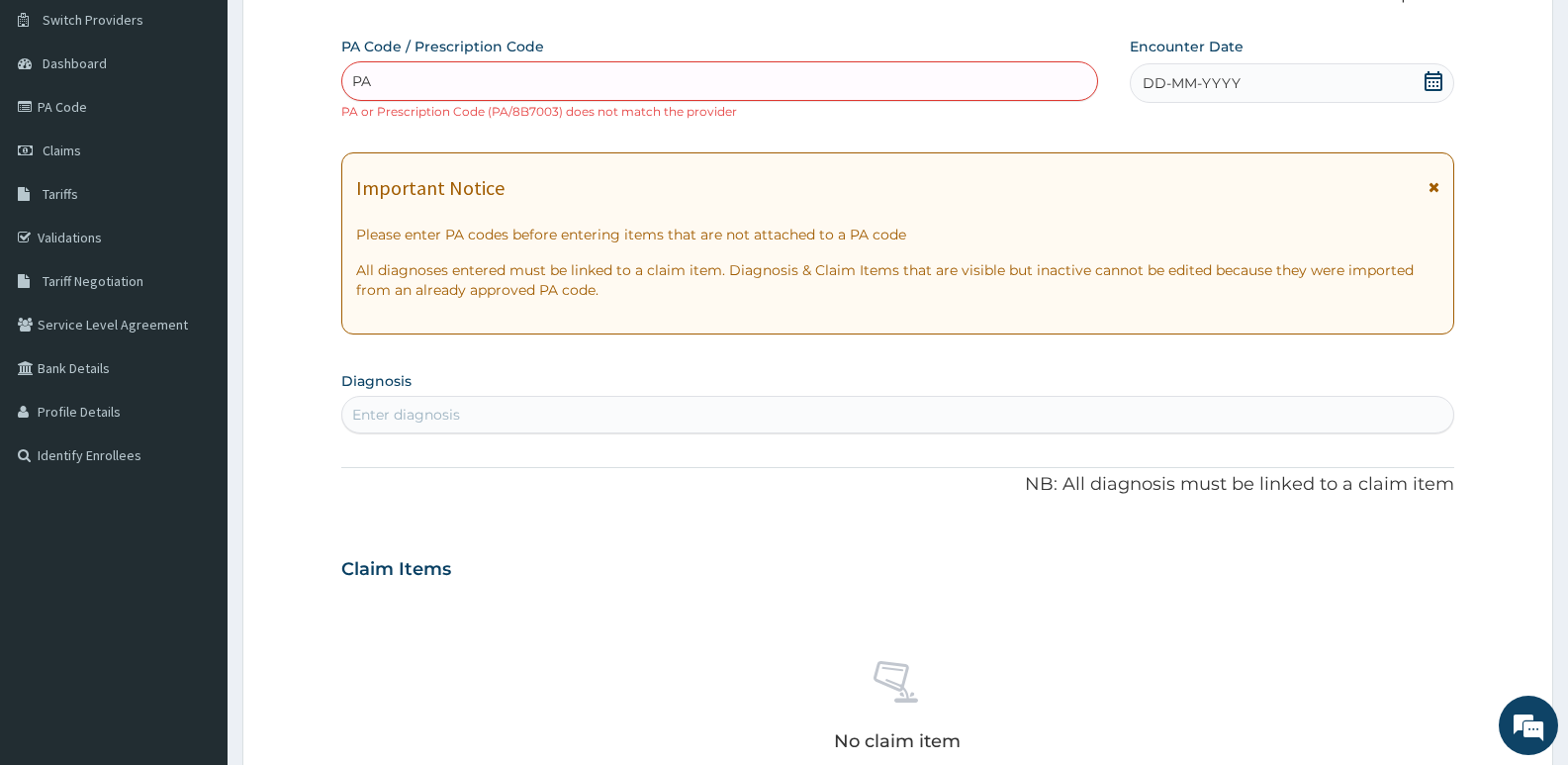
type input "P"
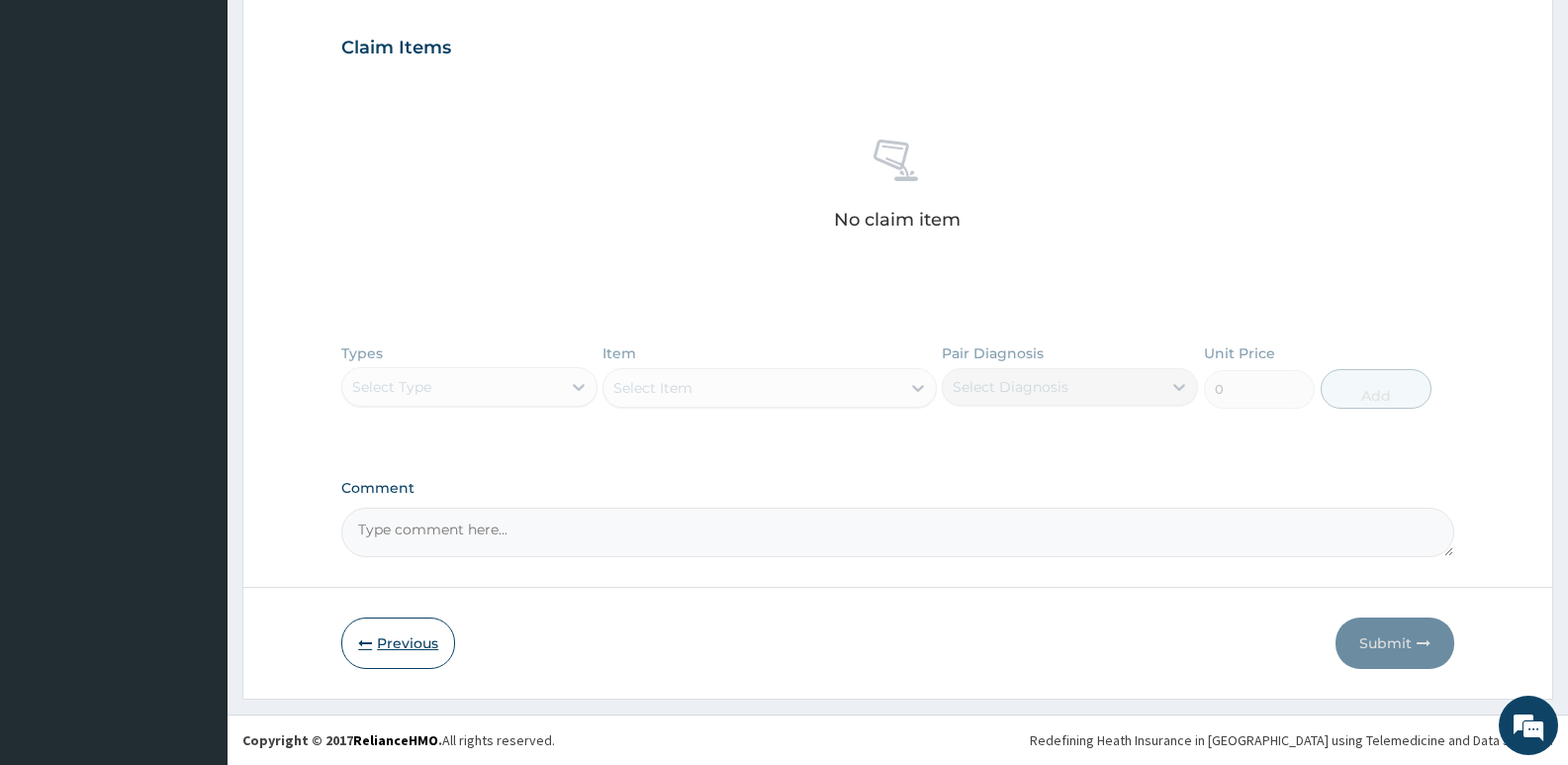
click at [404, 639] on button "Previous" at bounding box center [398, 643] width 114 height 52
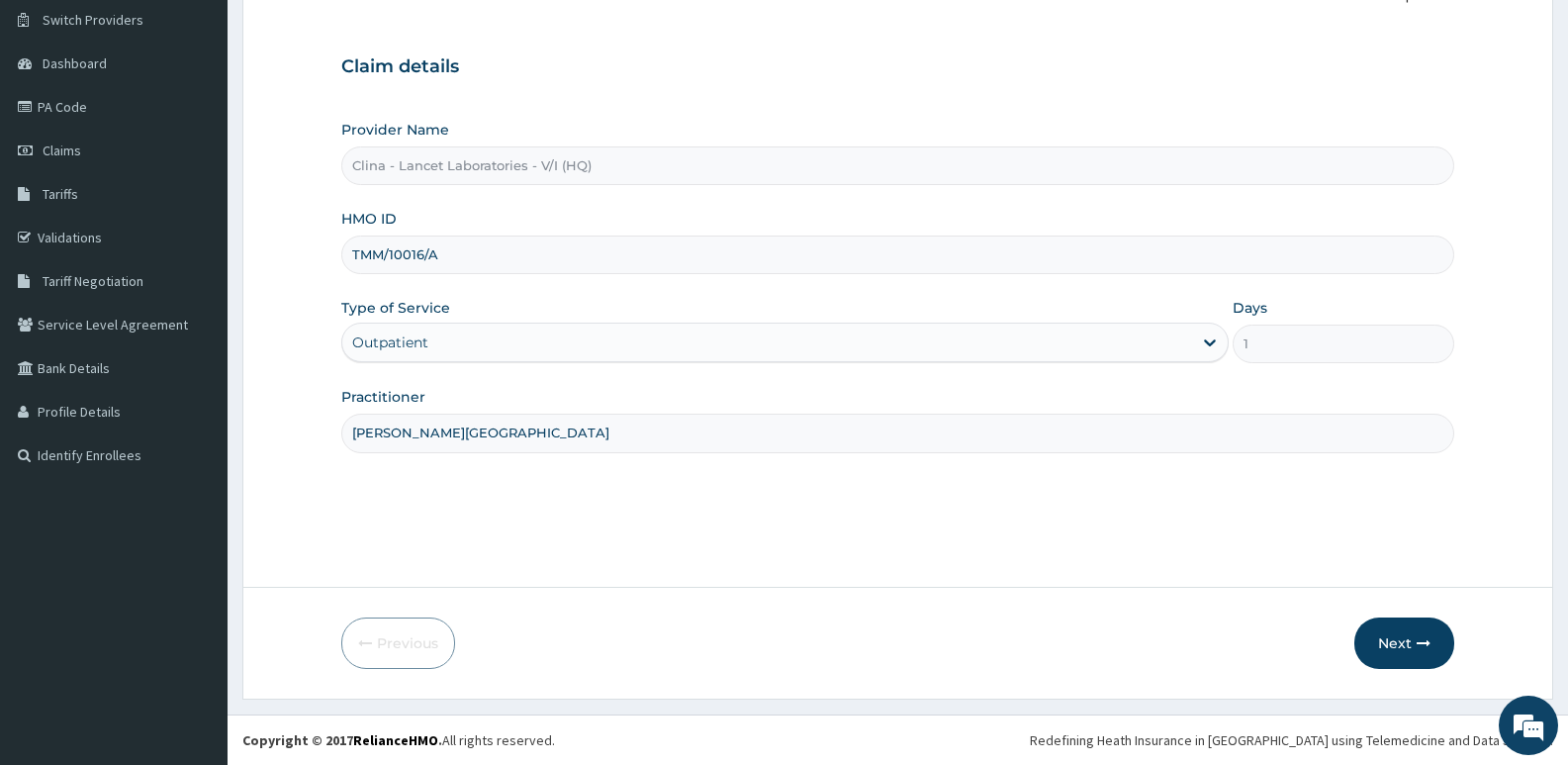
click at [475, 255] on input "TMM/10016/A" at bounding box center [897, 254] width 1113 height 39
type input "T"
type input "LCM/10104/A"
click at [1414, 654] on button "Next" at bounding box center [1405, 643] width 100 height 52
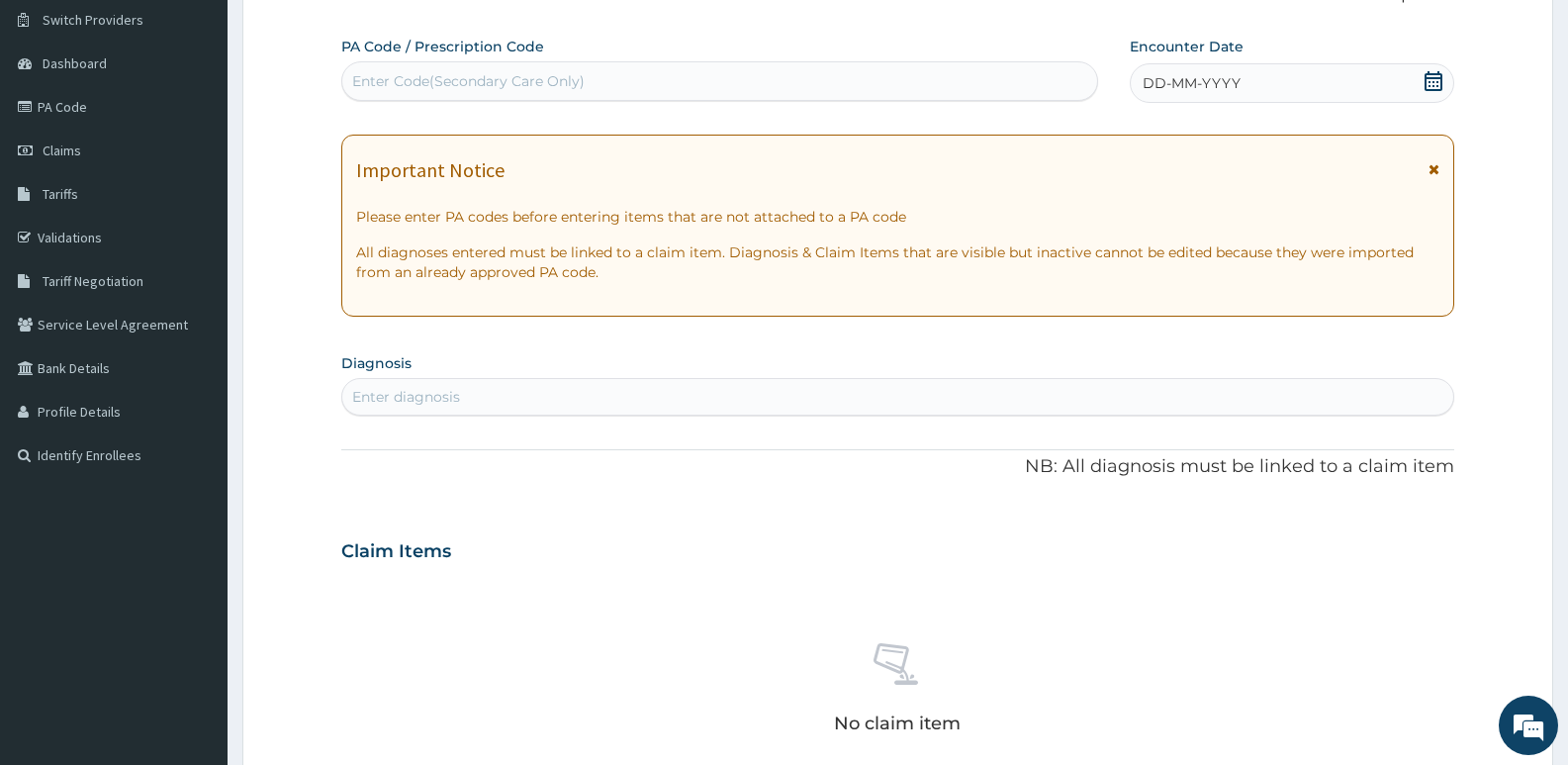
click at [472, 91] on div "Enter Code(Secondary Care Only)" at bounding box center [468, 81] width 232 height 20
type input "PA/44E370"
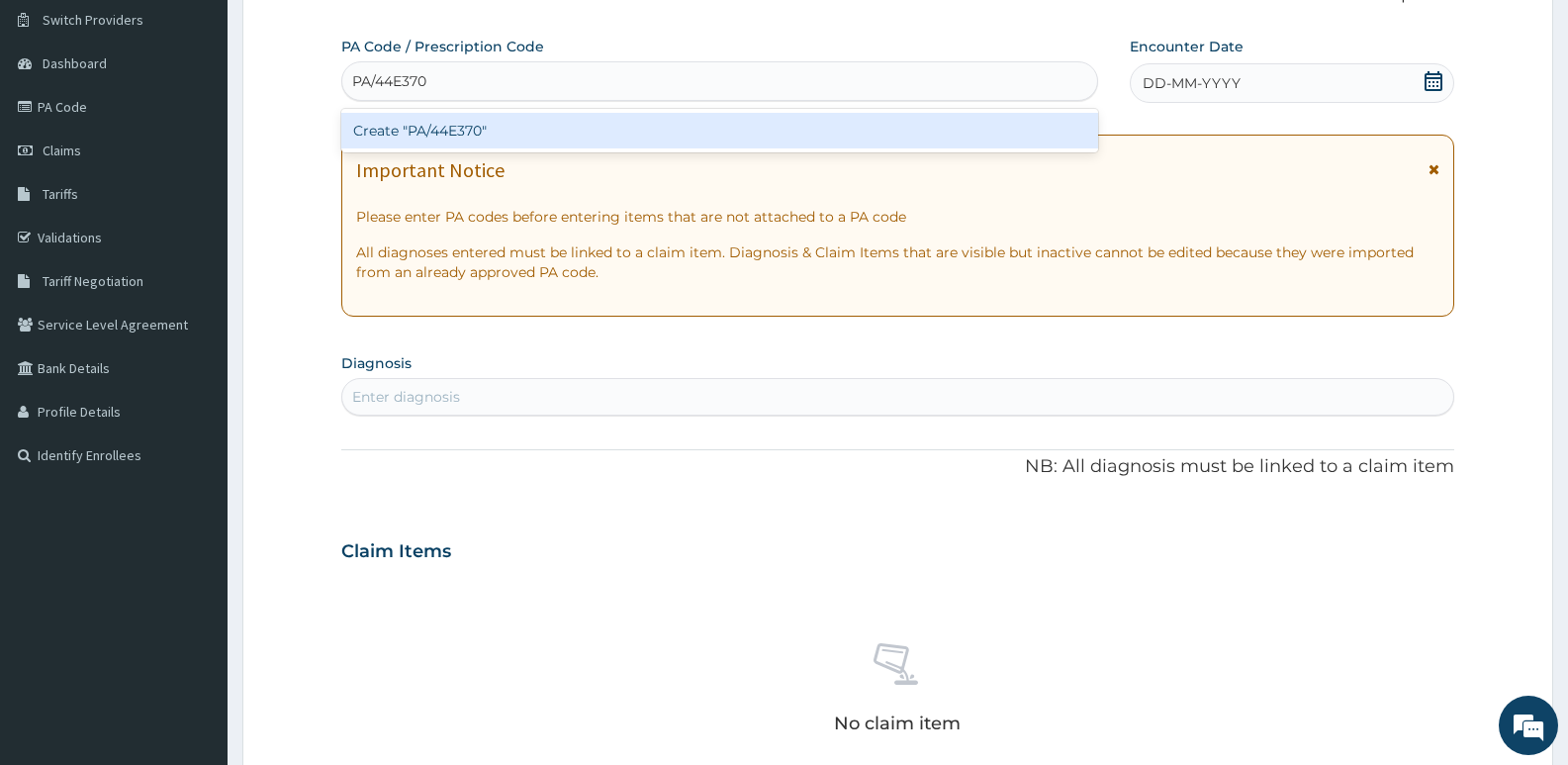
click at [438, 121] on div "Create "PA/44E370"" at bounding box center [719, 131] width 757 height 36
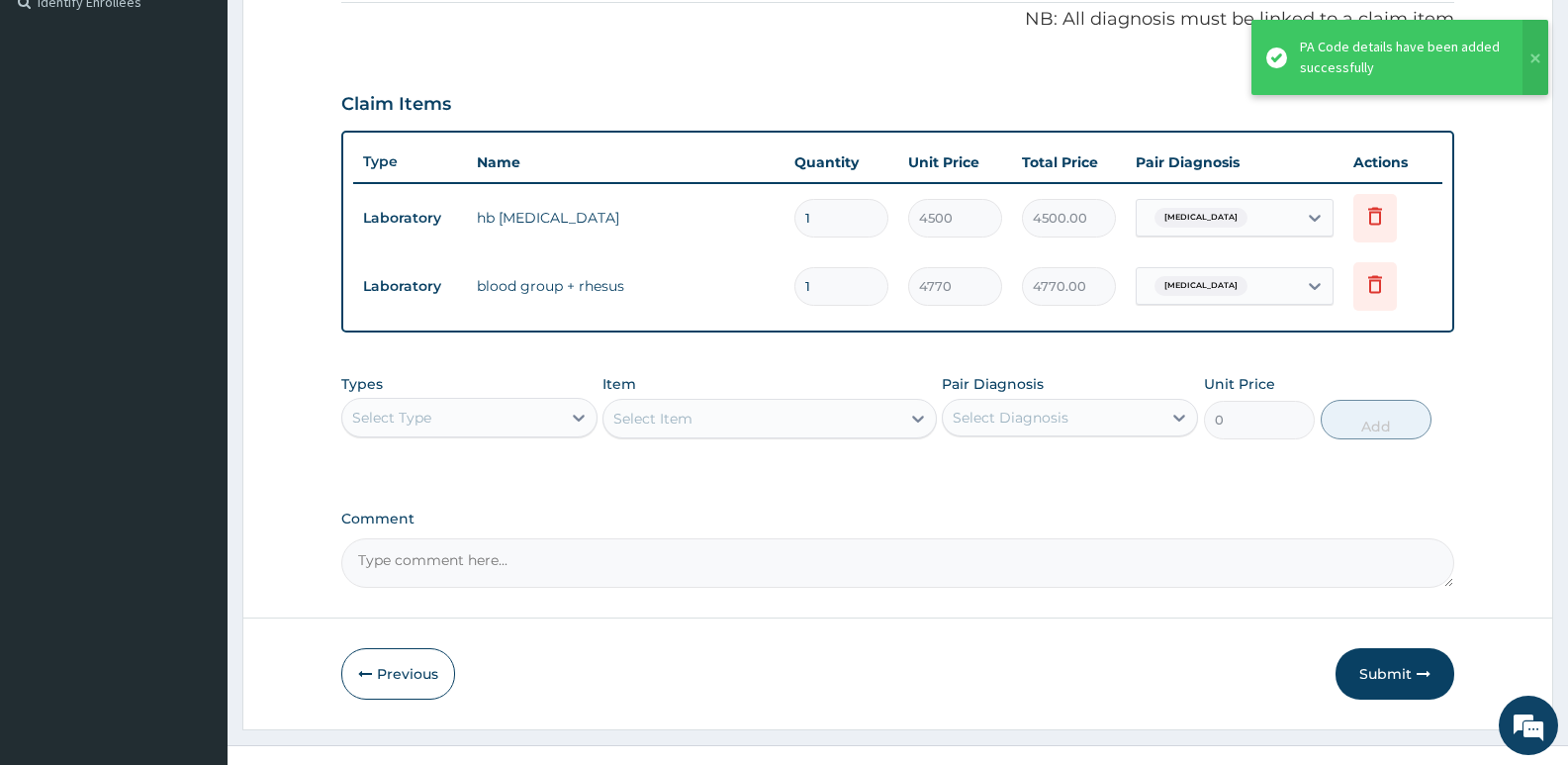
scroll to position [636, 0]
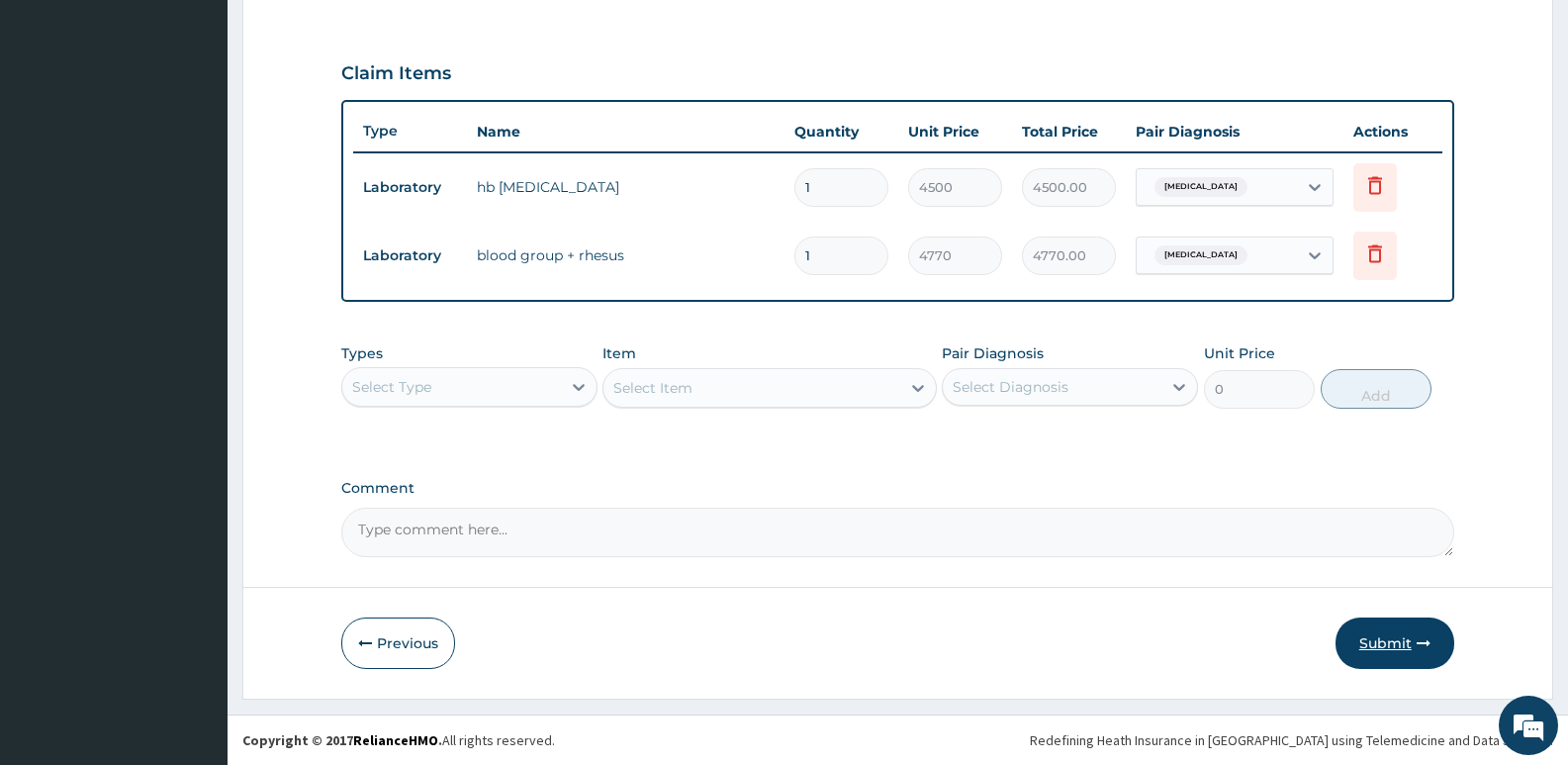
click at [1379, 635] on button "Submit" at bounding box center [1395, 643] width 119 height 52
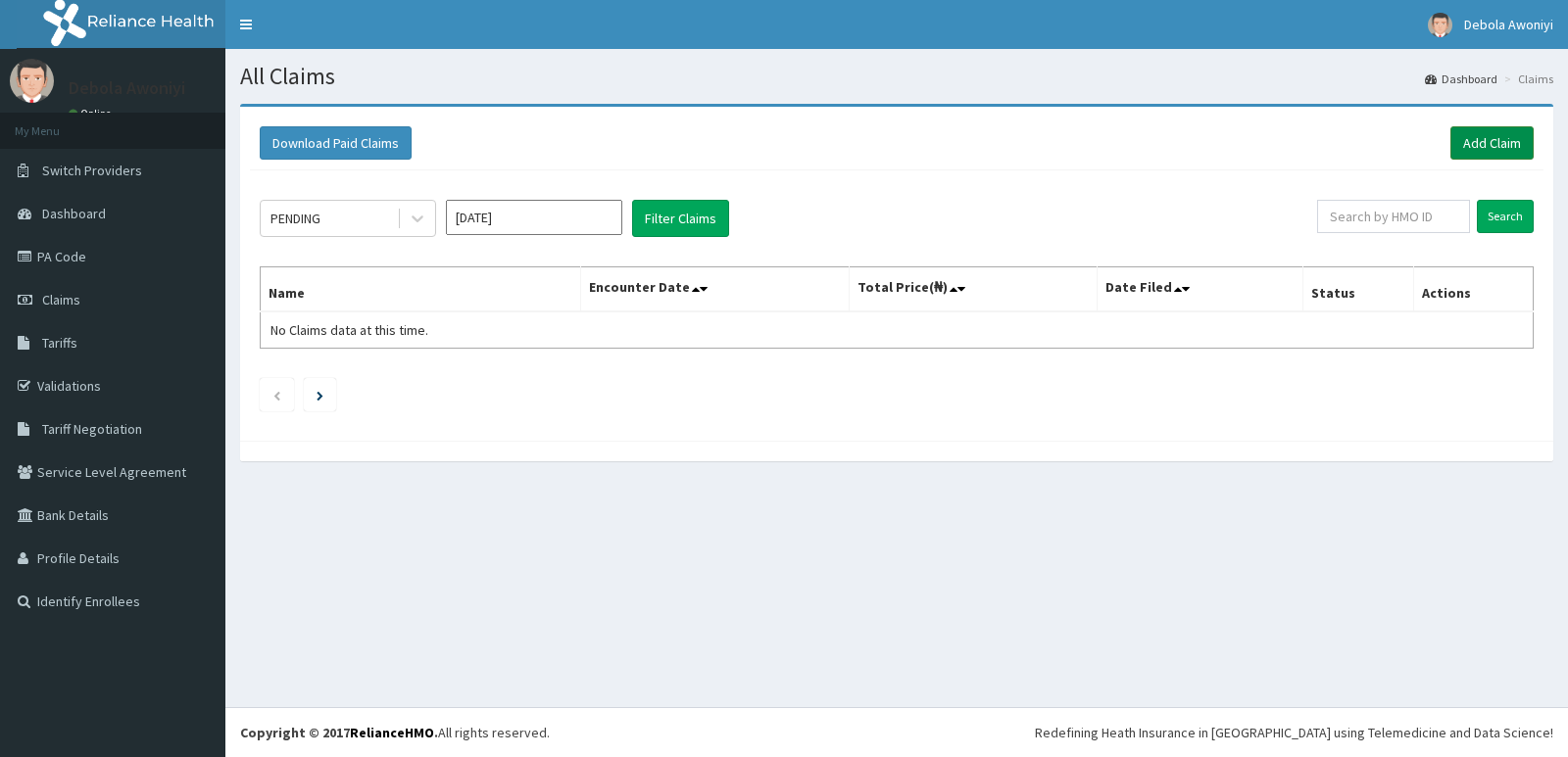
click at [1494, 150] on link "Add Claim" at bounding box center [1492, 143] width 83 height 34
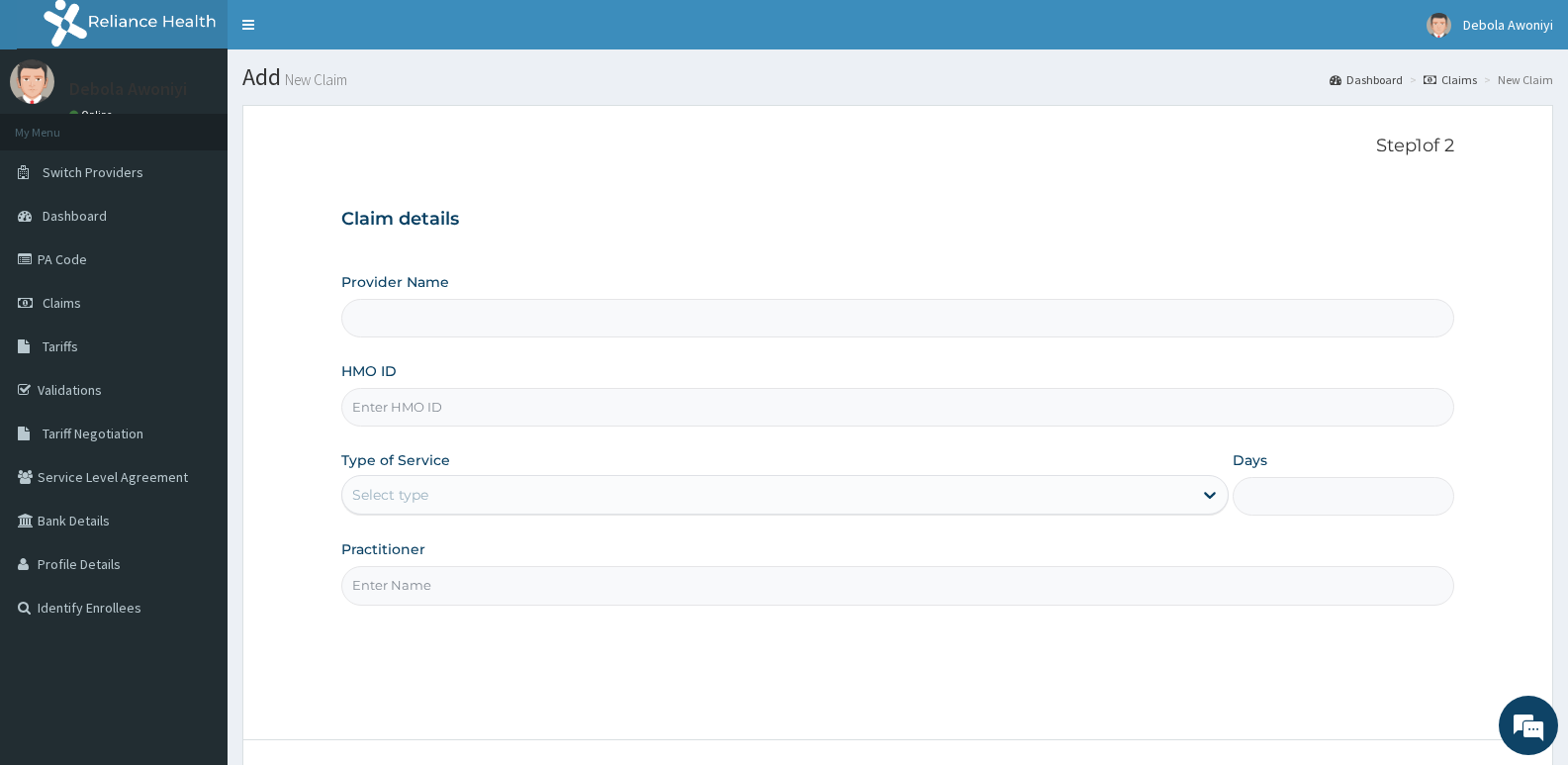
click at [469, 413] on input "HMO ID" at bounding box center [897, 407] width 1113 height 39
type input "Clina - Lancet Laboratories - V/I (HQ)"
type input "BCK/10074/A"
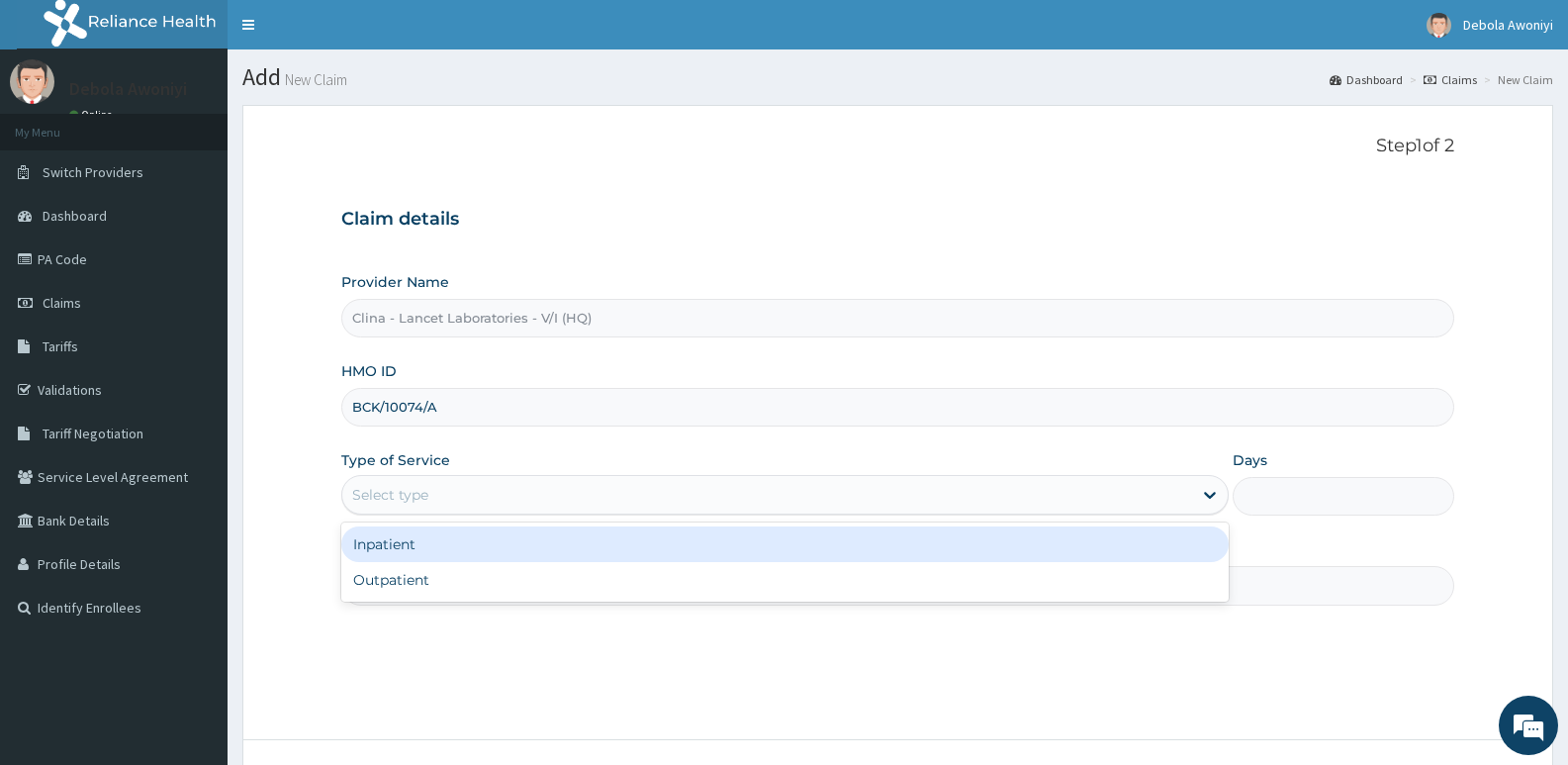
click at [502, 500] on div "Select type" at bounding box center [767, 495] width 849 height 32
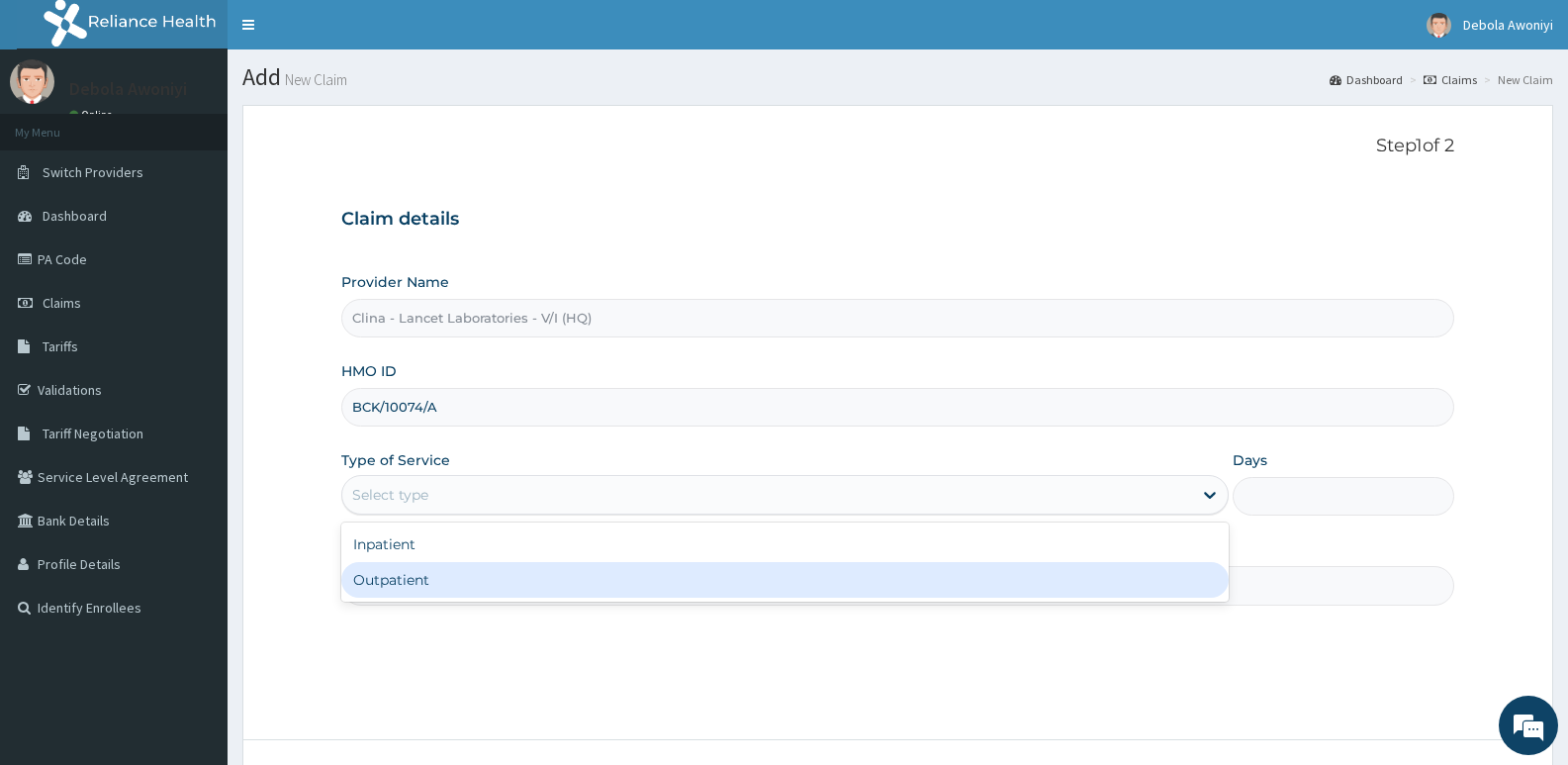
click at [481, 579] on div "Outpatient" at bounding box center [784, 580] width 886 height 36
type input "1"
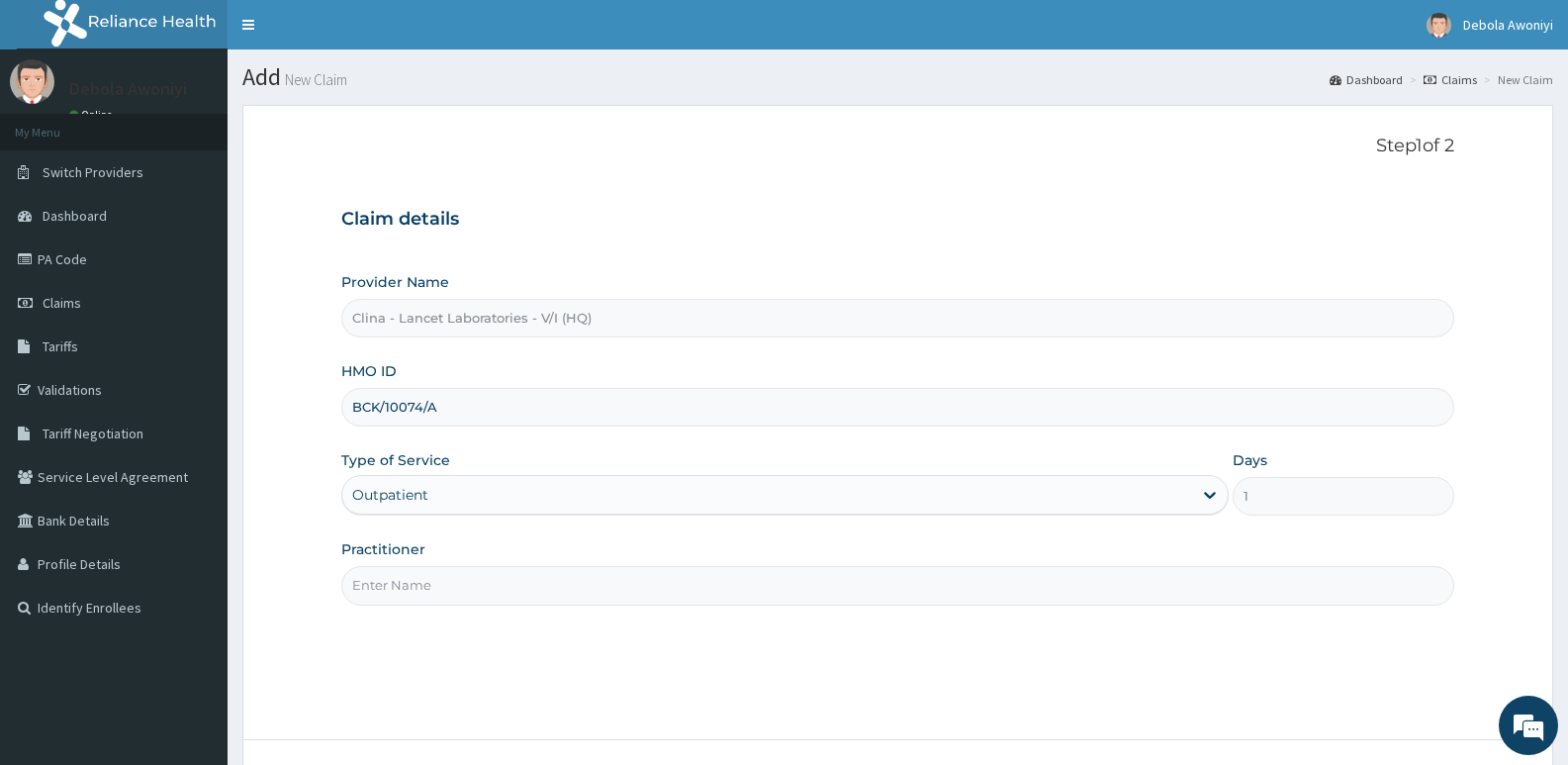
click at [470, 581] on input "Practitioner" at bounding box center [897, 585] width 1113 height 39
type input "[PERSON_NAME][GEOGRAPHIC_DATA]"
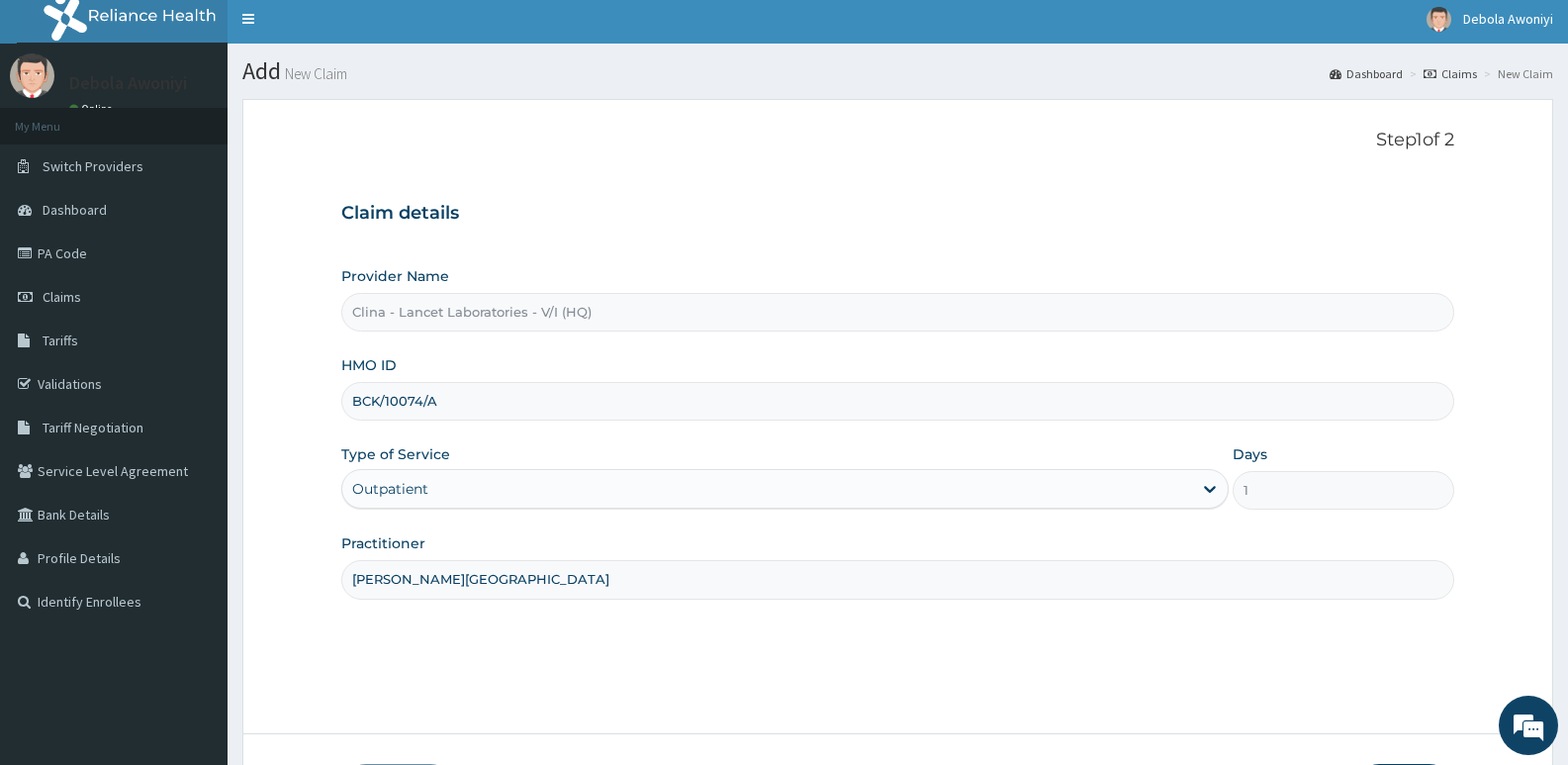
scroll to position [153, 0]
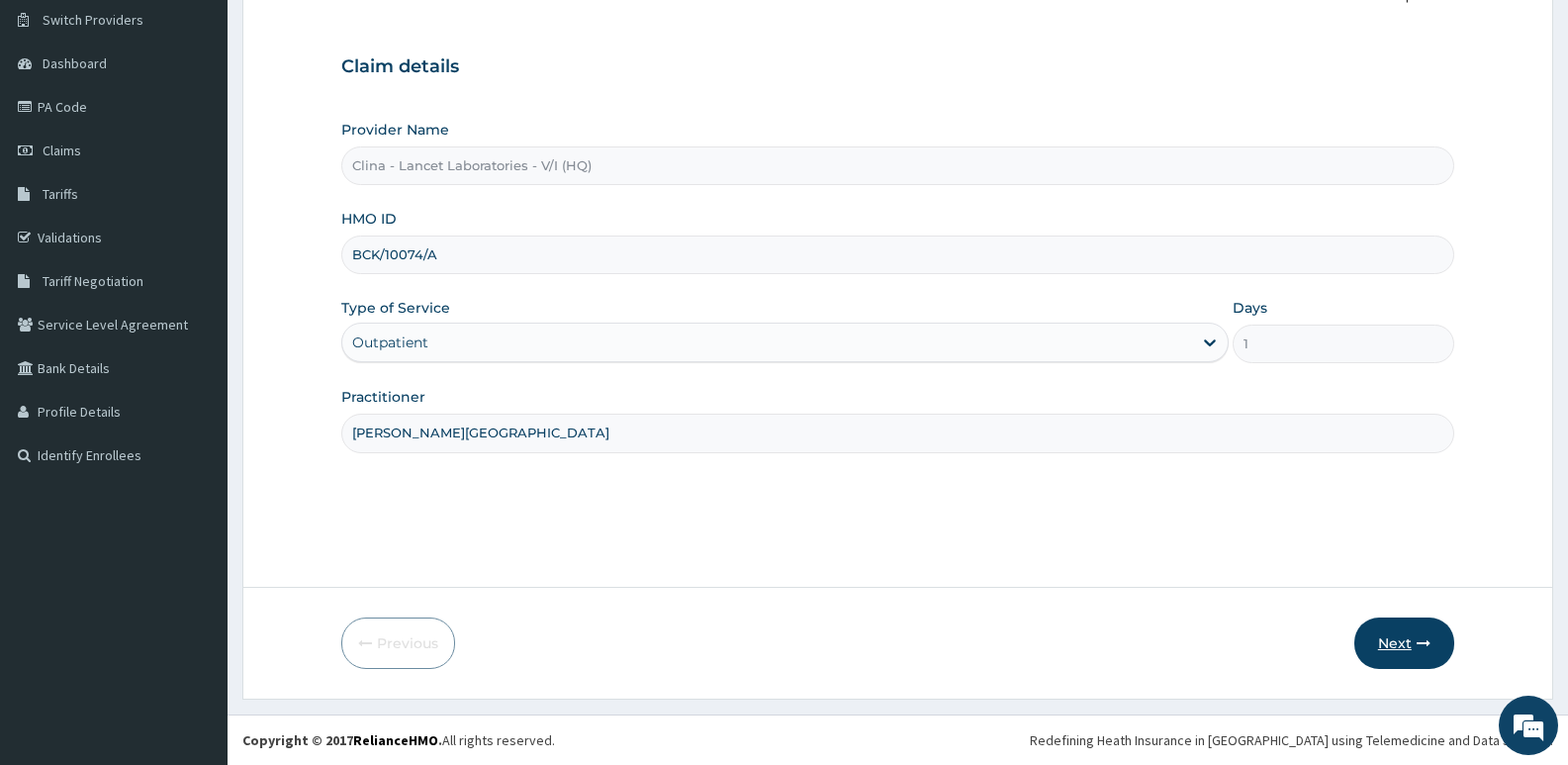
click at [1386, 631] on button "Next" at bounding box center [1405, 643] width 100 height 52
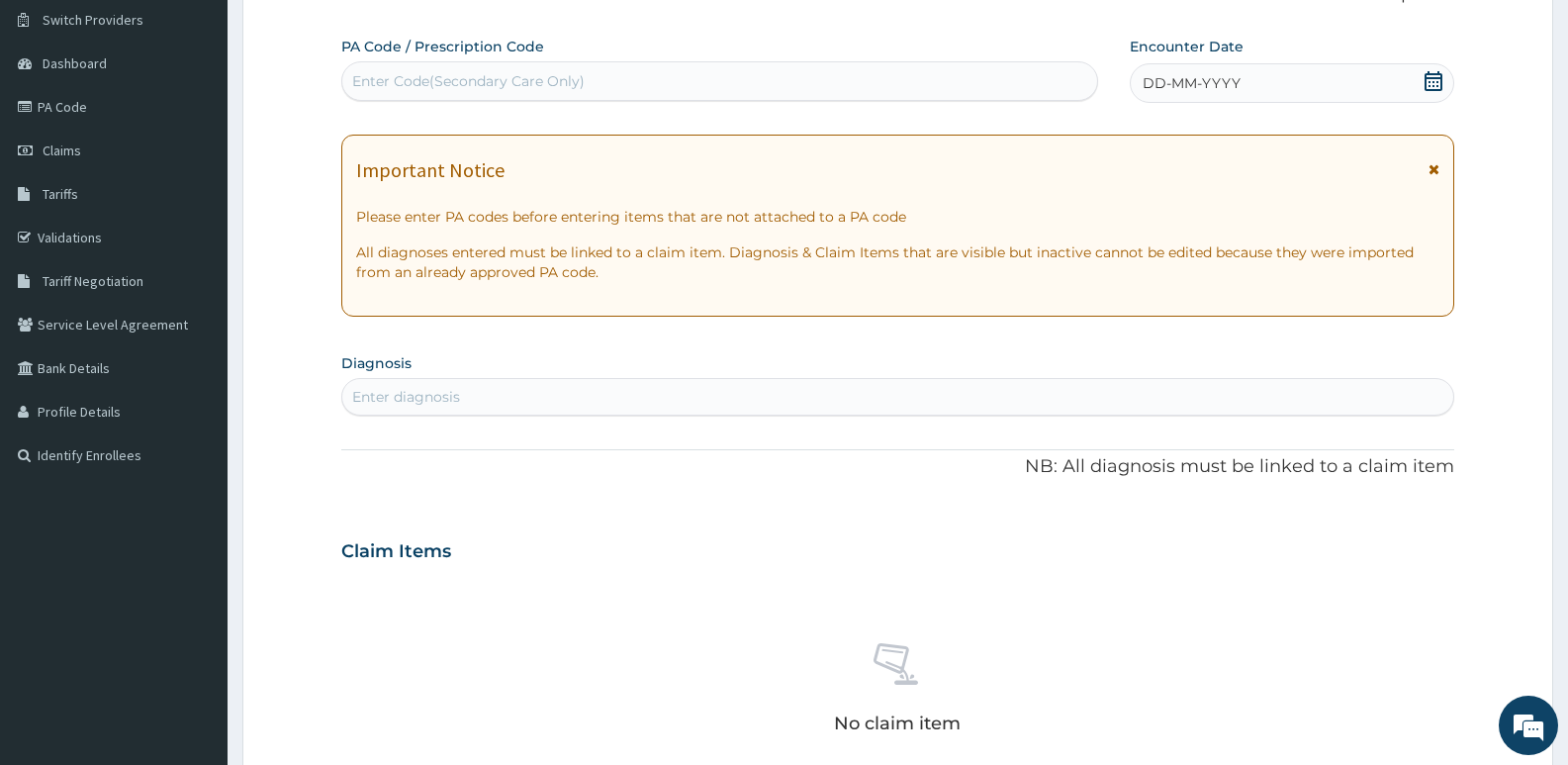
click at [456, 84] on div "Enter Code(Secondary Care Only)" at bounding box center [468, 81] width 232 height 20
type input "PA/125E07"
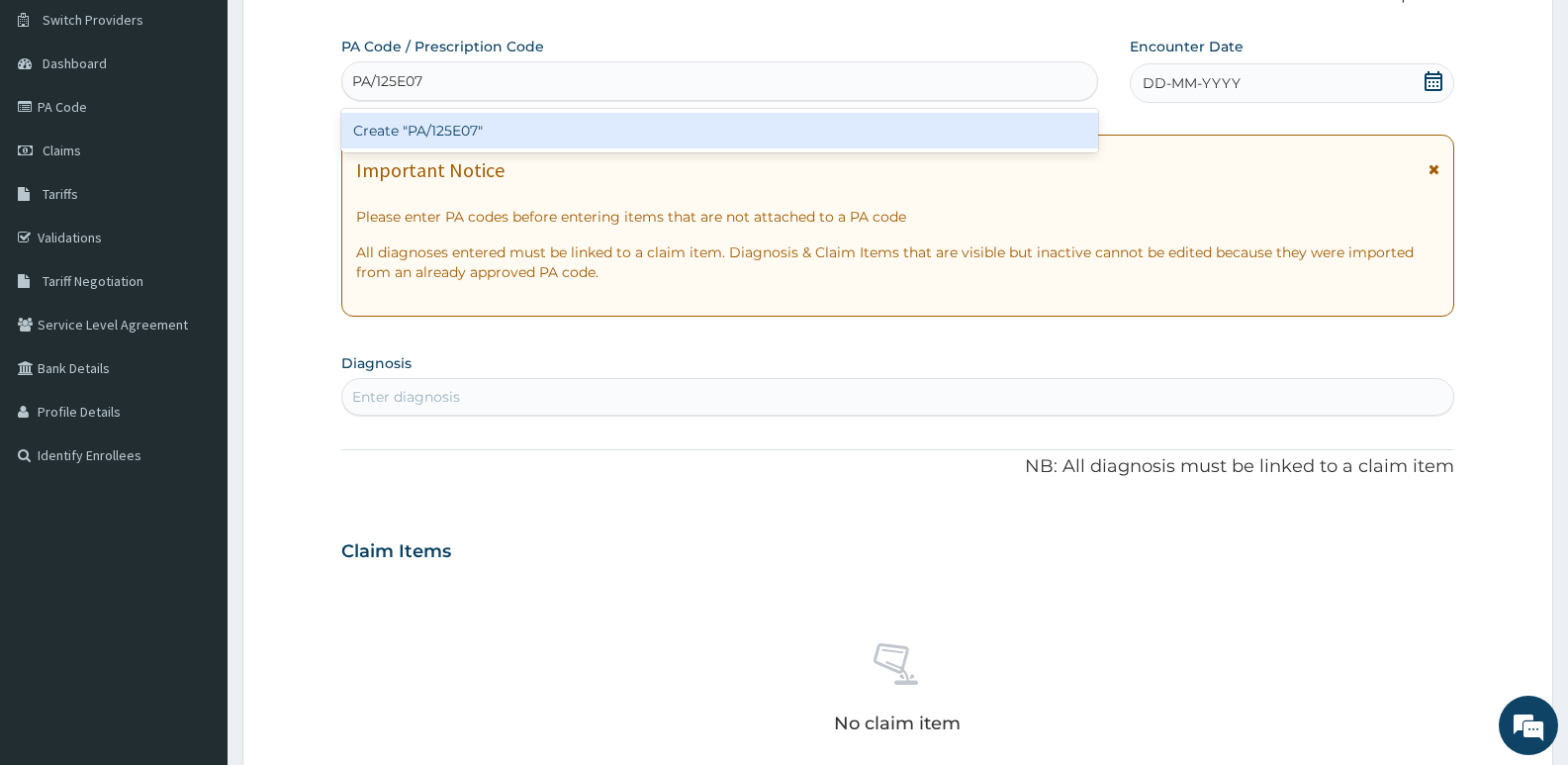
click at [521, 134] on div "Create "PA/125E07"" at bounding box center [719, 131] width 757 height 36
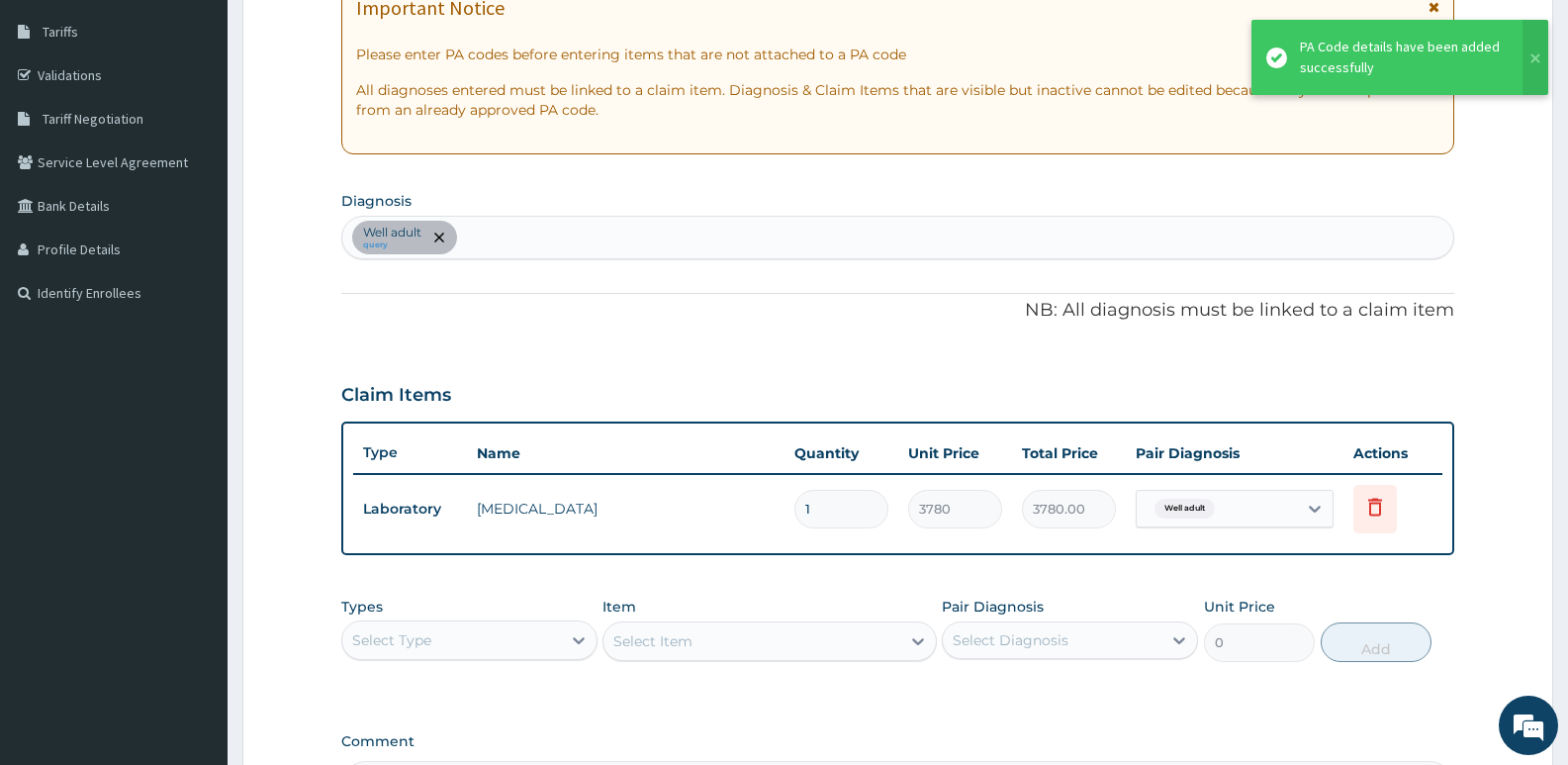
scroll to position [350, 0]
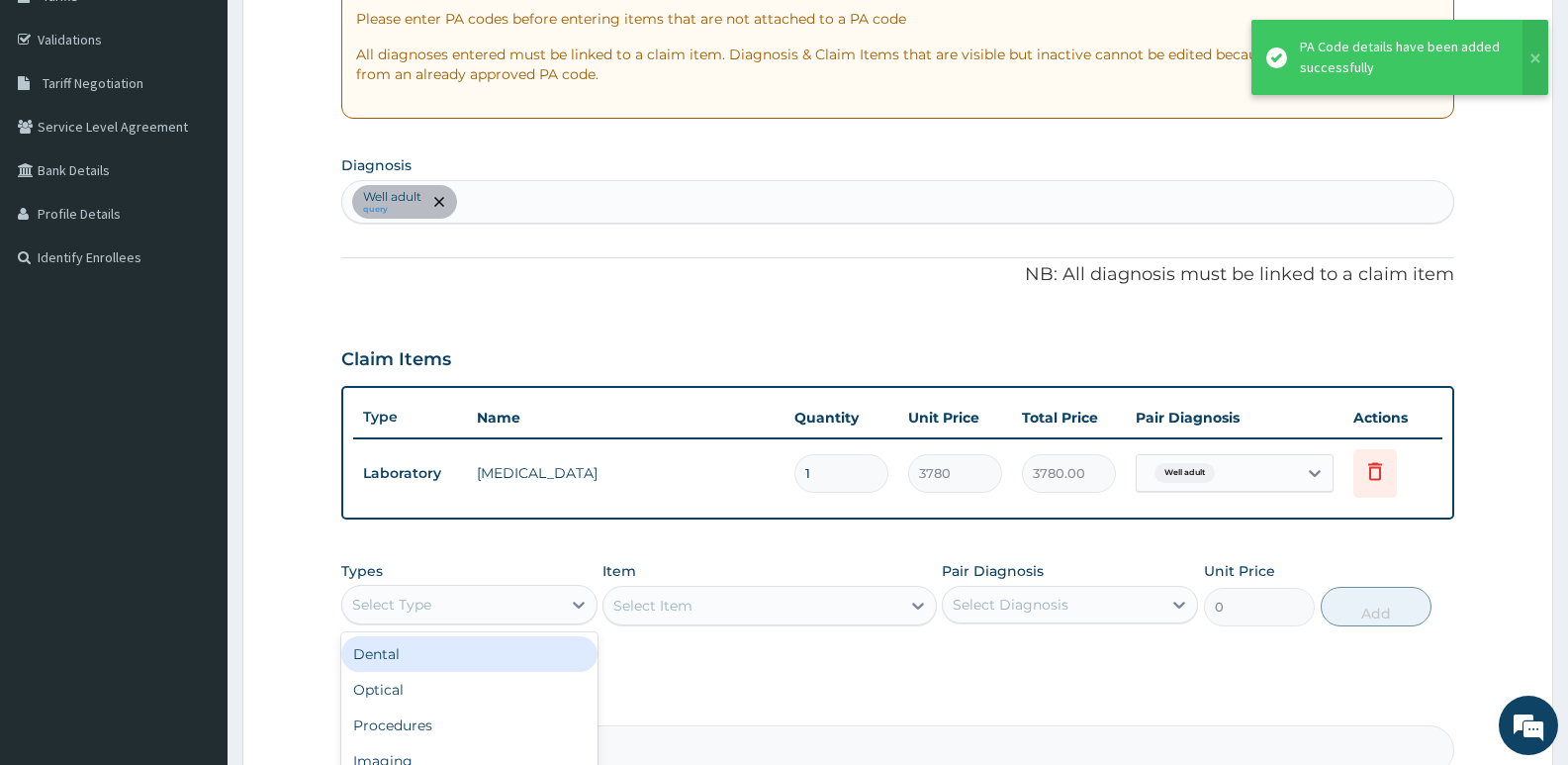
click at [542, 595] on div "Select Type" at bounding box center [451, 605] width 218 height 32
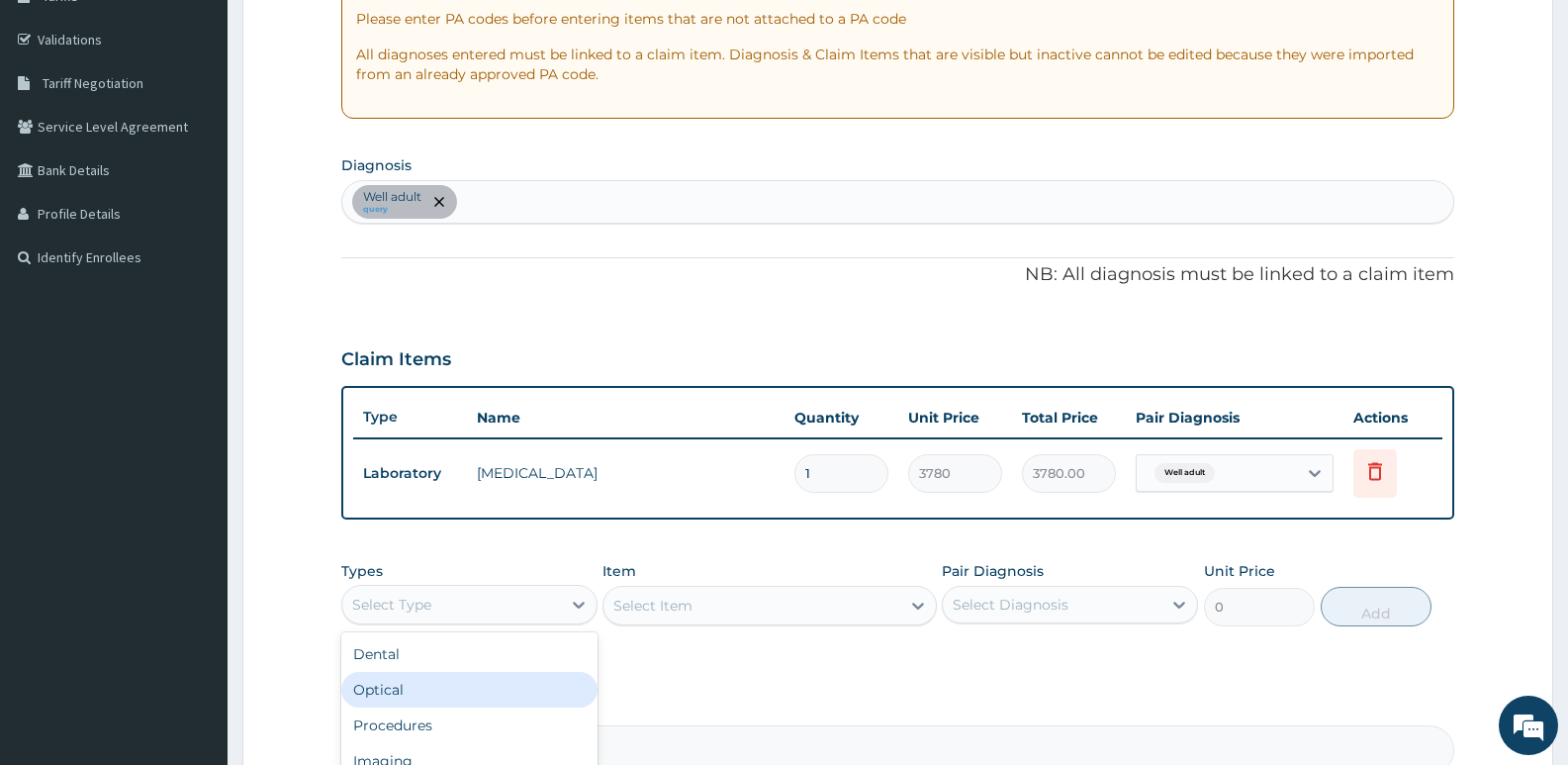
scroll to position [67, 0]
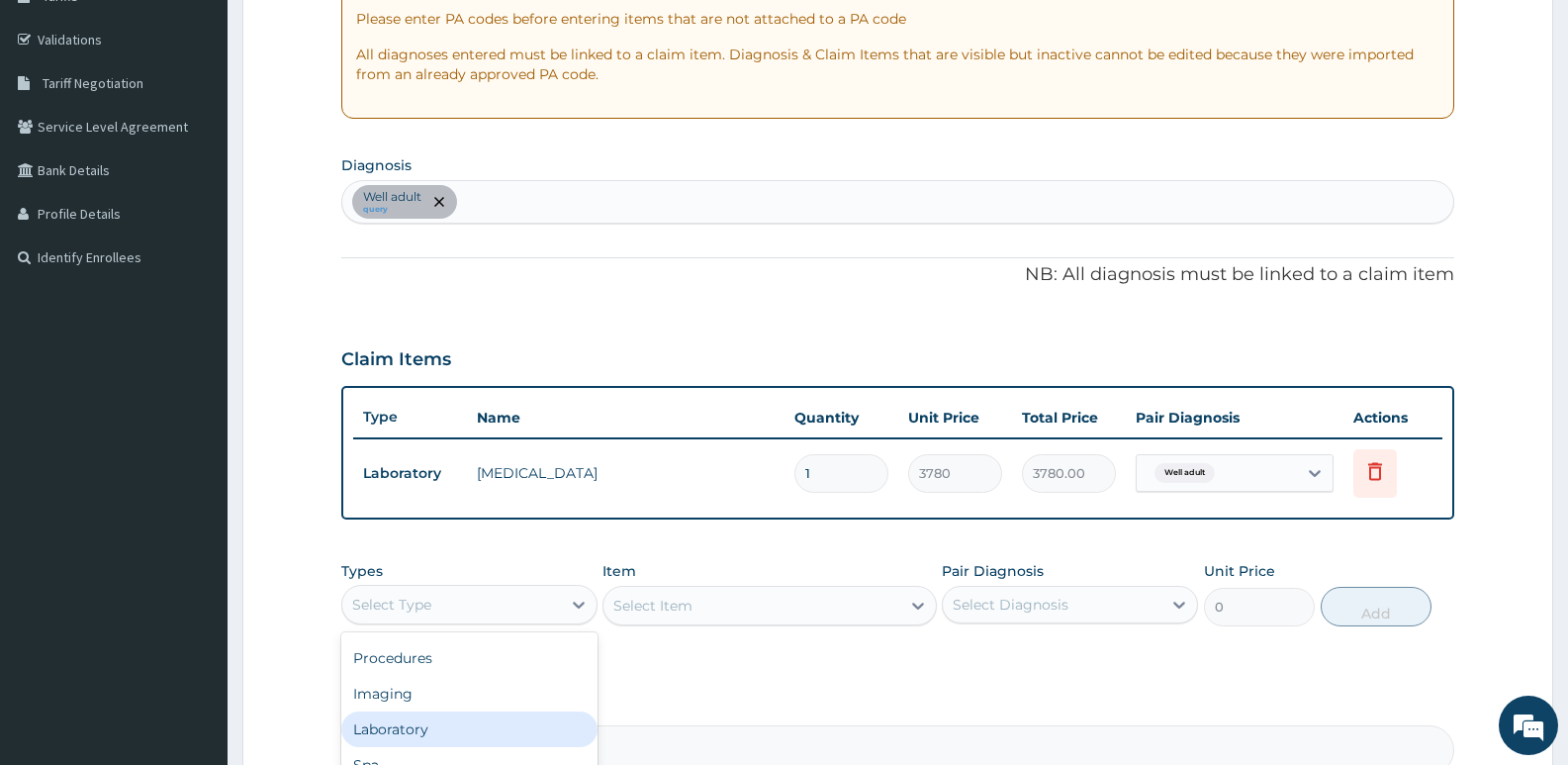
click at [428, 728] on div "Laboratory" at bounding box center [469, 730] width 256 height 36
click at [639, 600] on div "Select Item" at bounding box center [769, 606] width 333 height 40
click at [723, 605] on div "Select Item" at bounding box center [769, 606] width 333 height 40
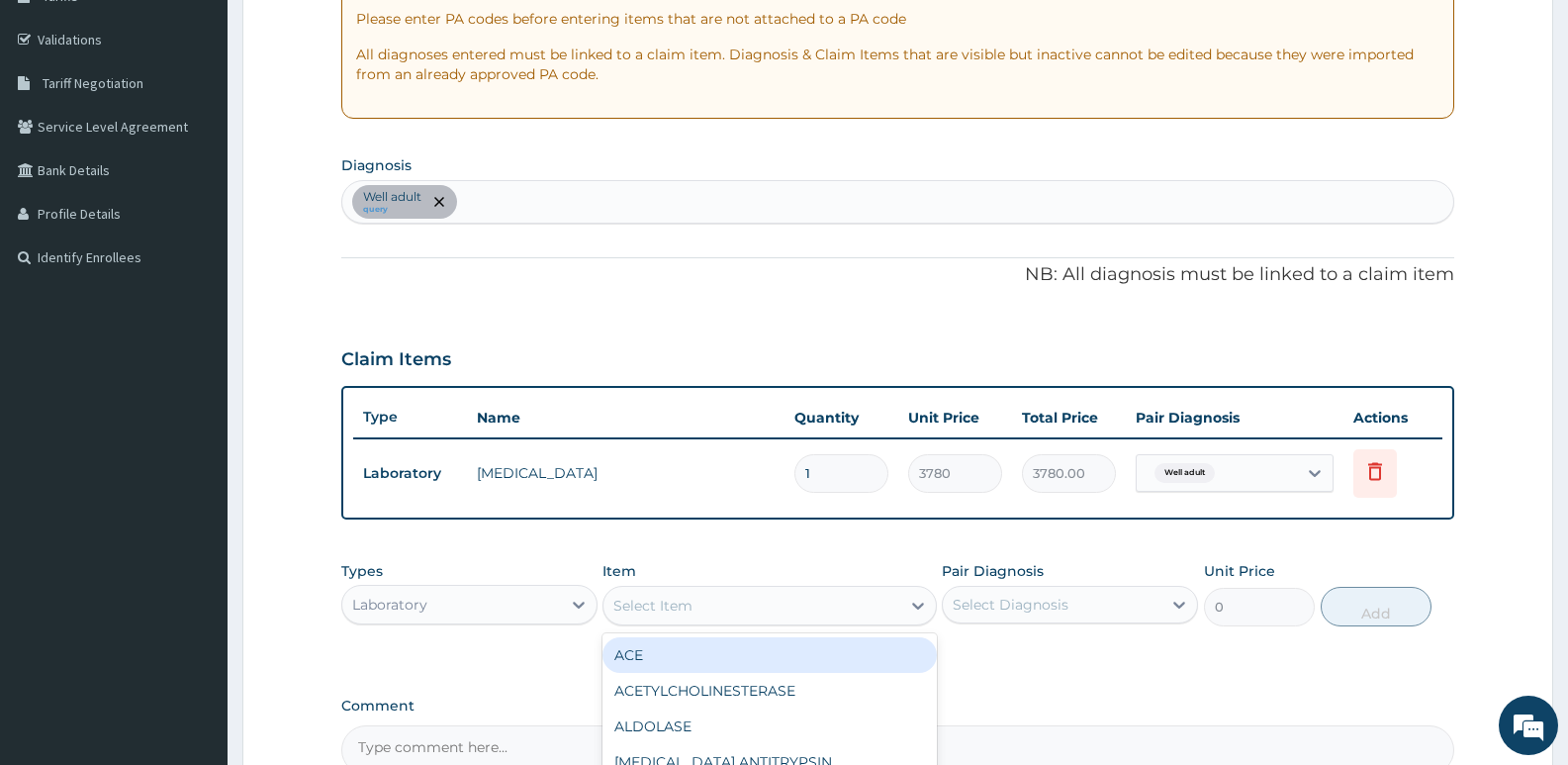
click at [704, 604] on div "Select Item" at bounding box center [751, 606] width 296 height 32
type input "UREA"
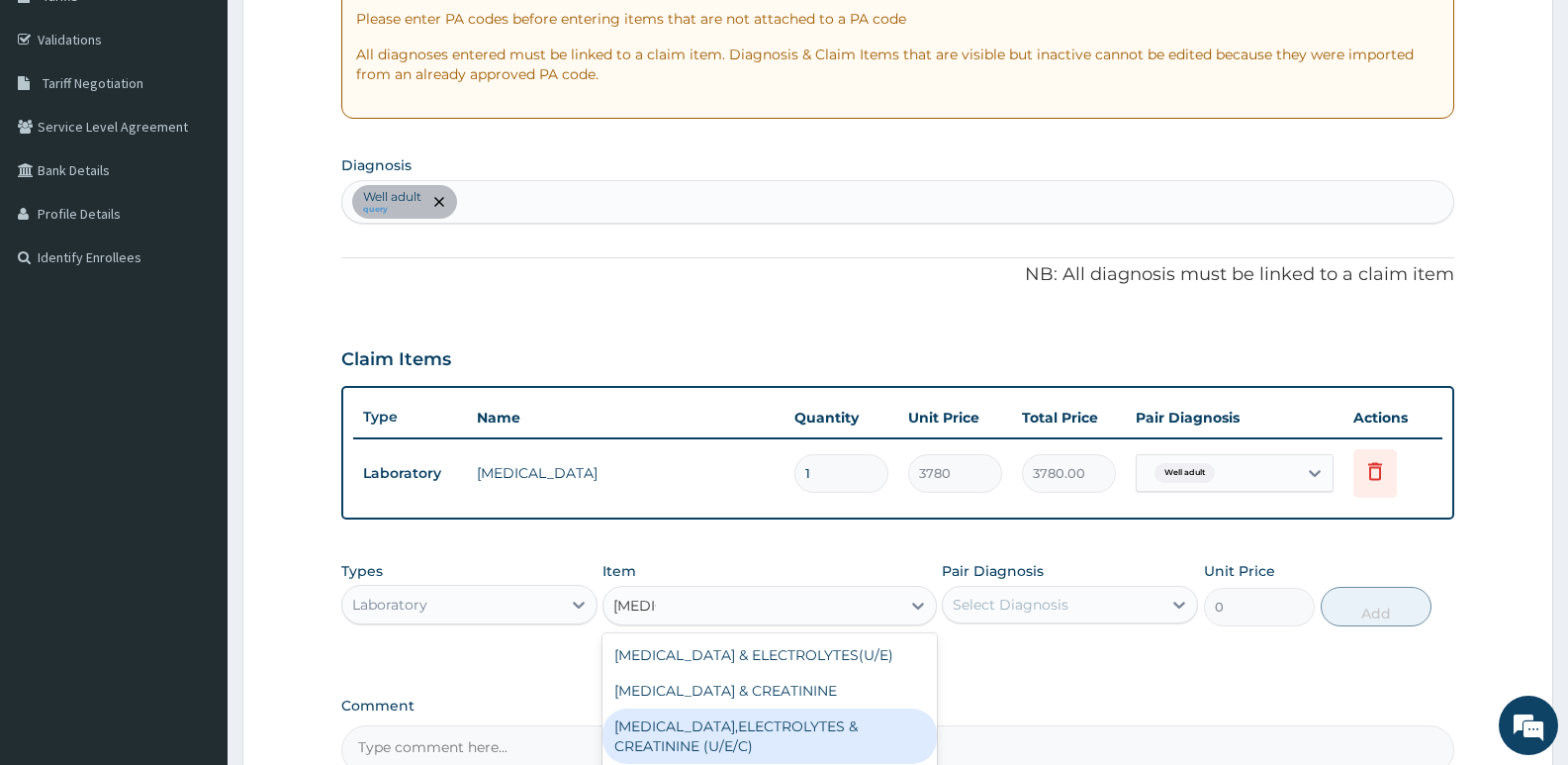
click at [756, 726] on div "UREA,ELECTROLYTES & CREATININE (U/E/C)" at bounding box center [769, 737] width 333 height 56
type input "9900"
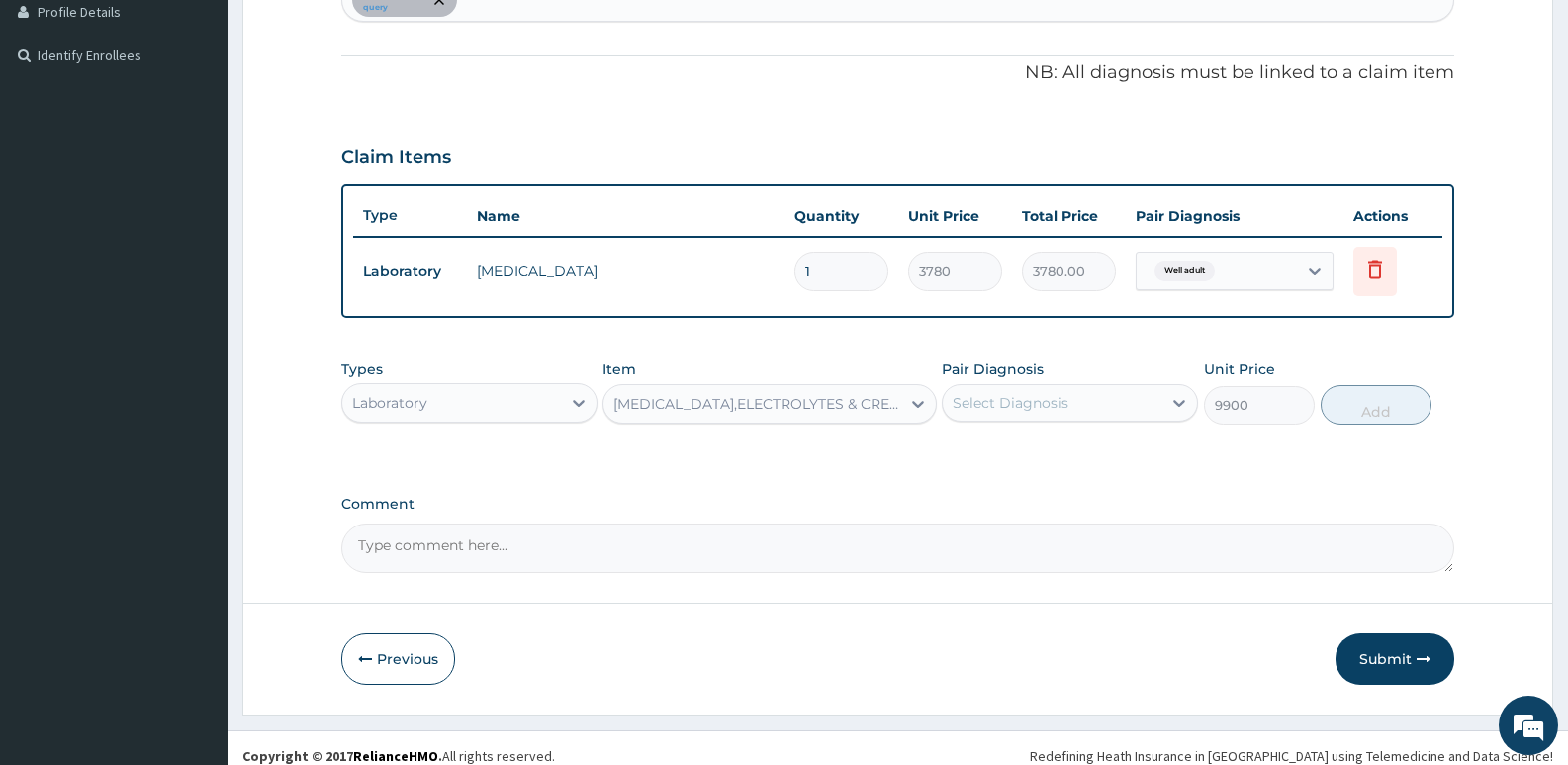
scroll to position [569, 0]
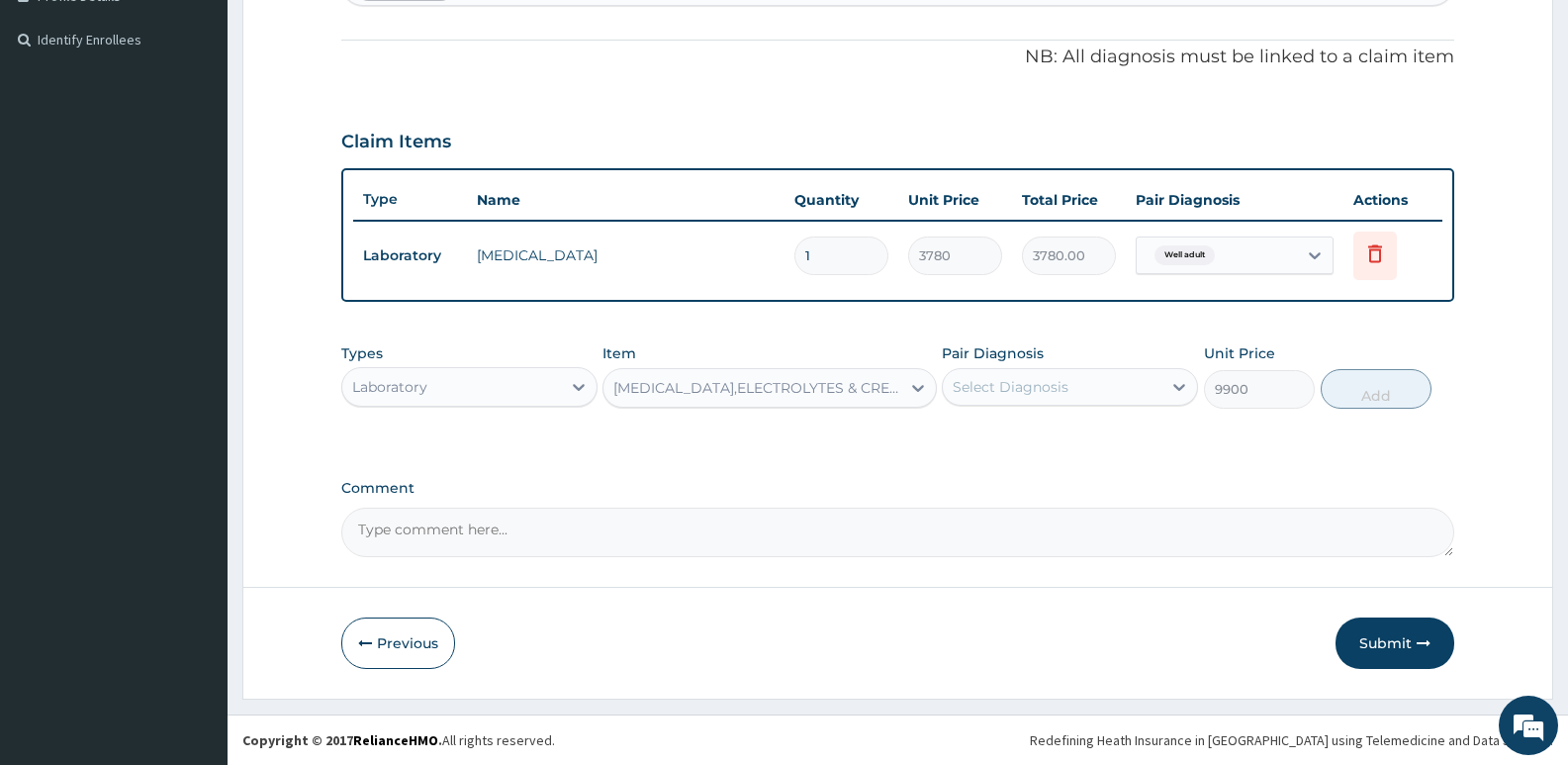
click at [1074, 380] on div "Select Diagnosis" at bounding box center [1052, 387] width 218 height 32
click at [1039, 452] on div "Well adult" at bounding box center [1070, 438] width 256 height 41
checkbox input "true"
click at [1344, 391] on button "Add" at bounding box center [1376, 389] width 111 height 40
type input "0"
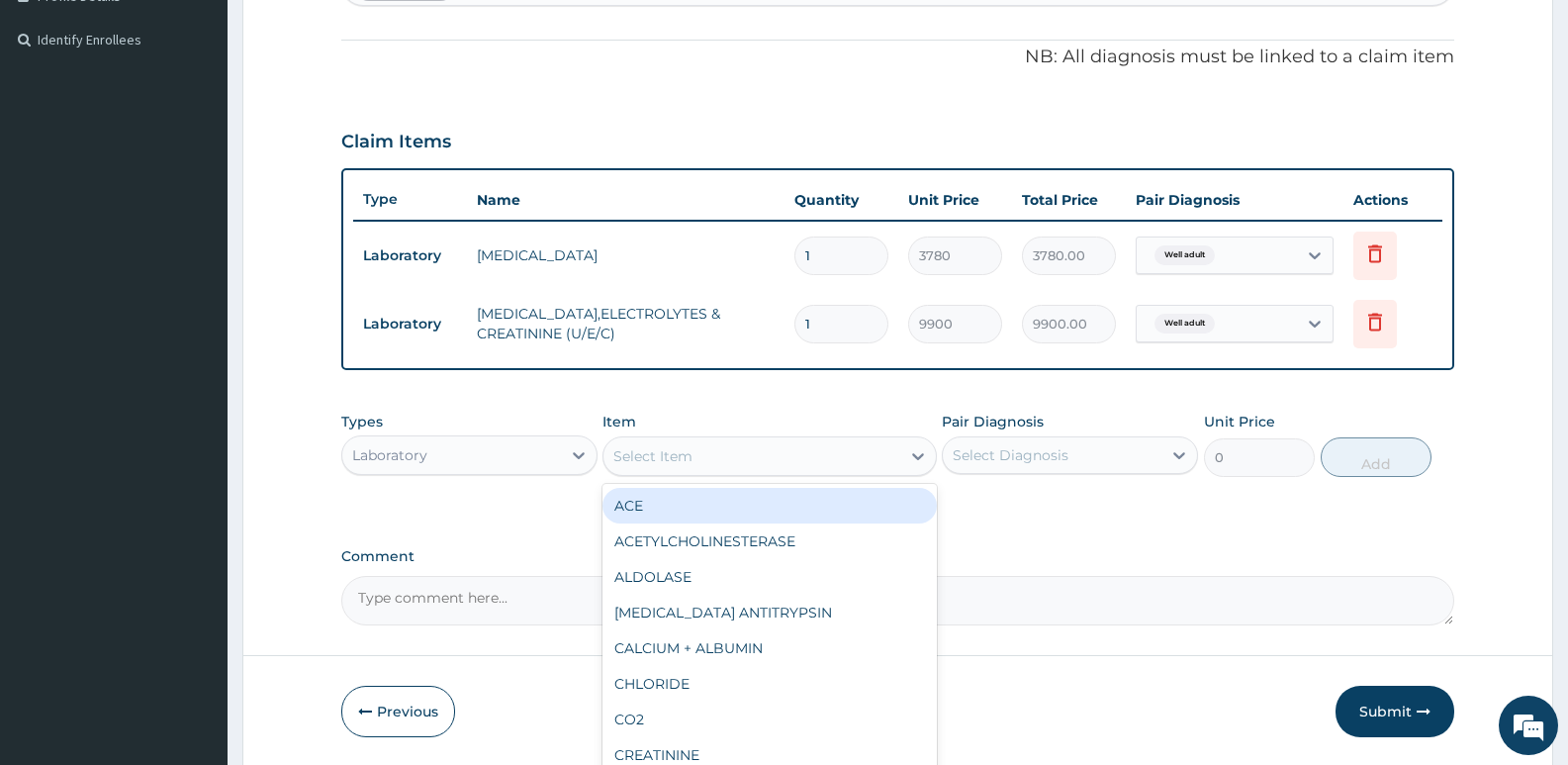
click at [744, 463] on div "Select Item" at bounding box center [751, 457] width 296 height 32
type input "GLU"
click at [804, 513] on div "GLUCOSE (SUGAR)- FASTING" at bounding box center [769, 506] width 333 height 36
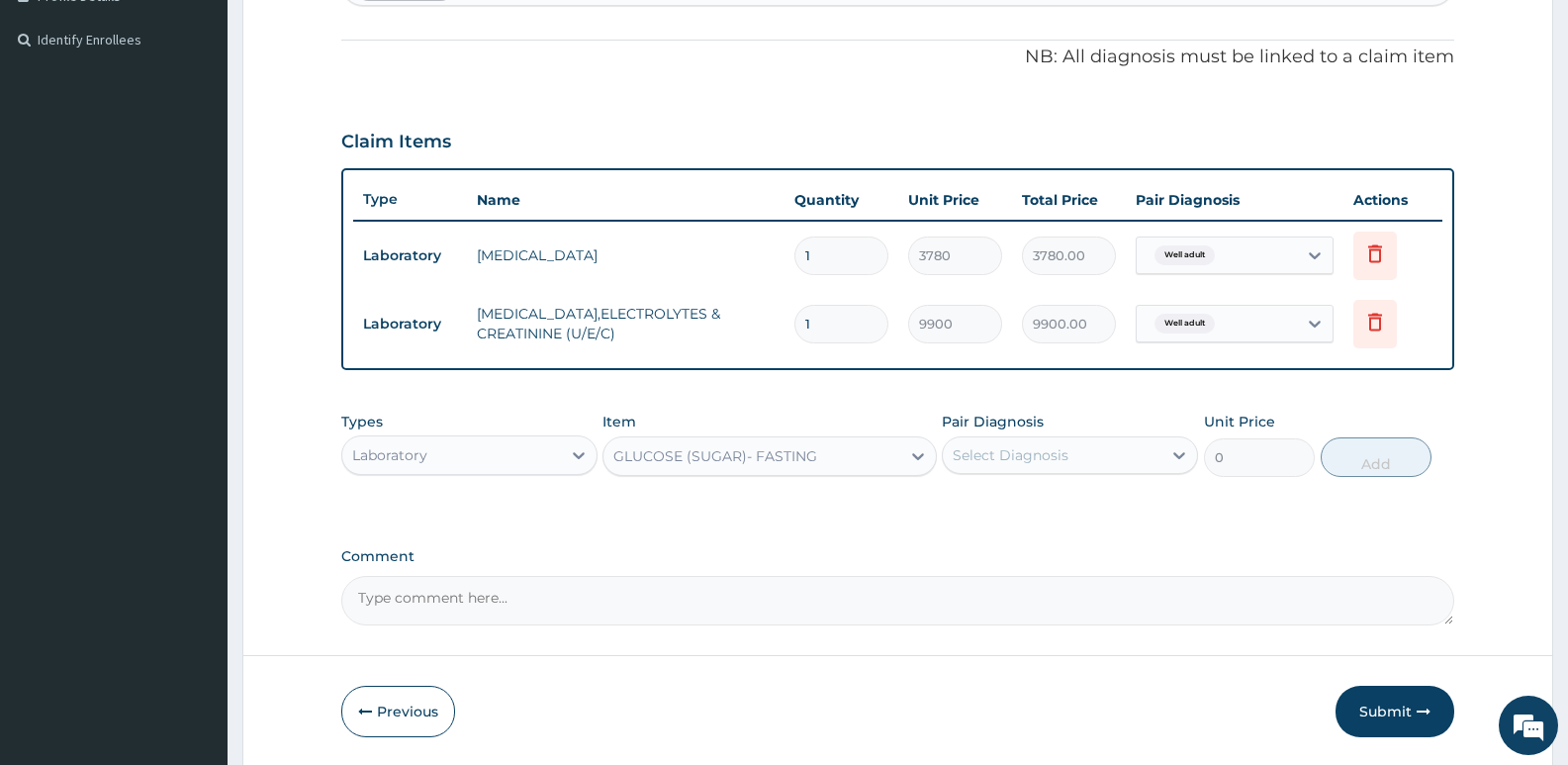
type input "3240"
click at [1011, 455] on div "Select Diagnosis" at bounding box center [1011, 456] width 116 height 20
drag, startPoint x: 1006, startPoint y: 507, endPoint x: 1051, endPoint y: 503, distance: 45.2
click at [1010, 509] on label "Well adult" at bounding box center [1011, 504] width 72 height 20
checkbox input "true"
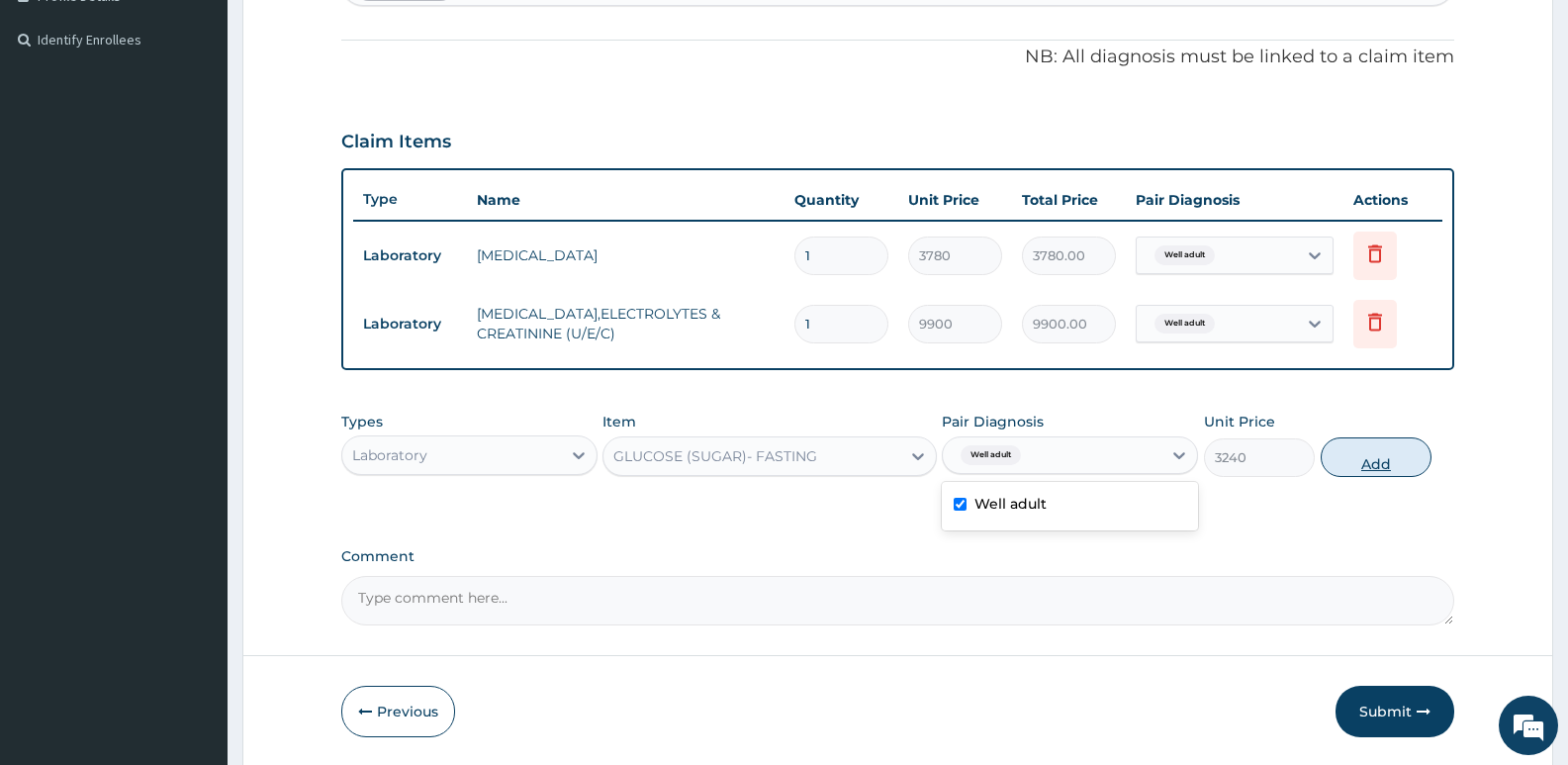
click at [1360, 468] on button "Add" at bounding box center [1376, 458] width 111 height 40
type input "0"
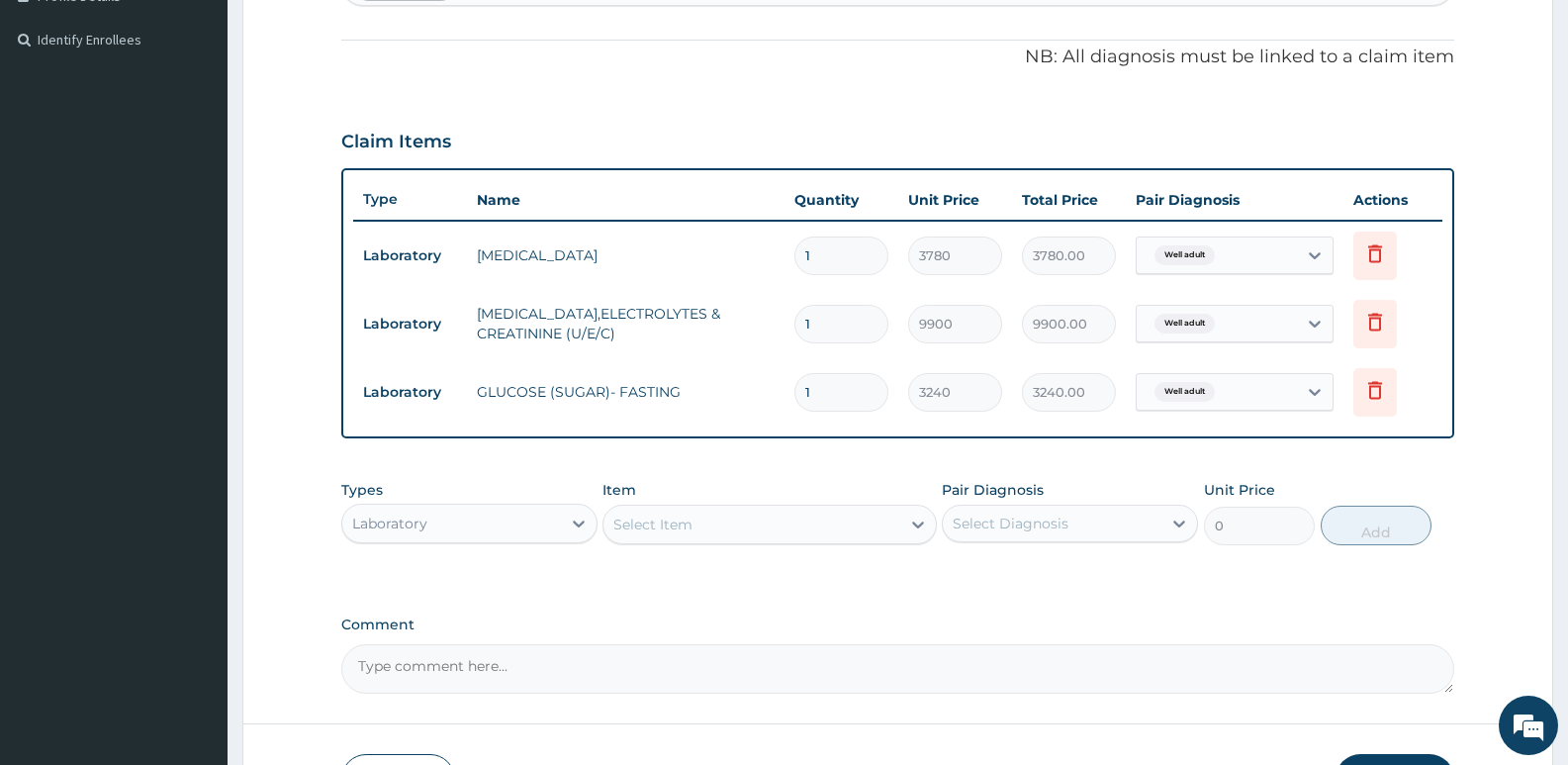
click at [640, 534] on div "Select Item" at bounding box center [652, 525] width 79 height 20
type input "LFT"
click at [794, 583] on div "LIVER FUNCTION TEST (LFT)" at bounding box center [769, 574] width 333 height 36
type input "13050"
click at [1025, 520] on div "Select Diagnosis" at bounding box center [1011, 524] width 116 height 20
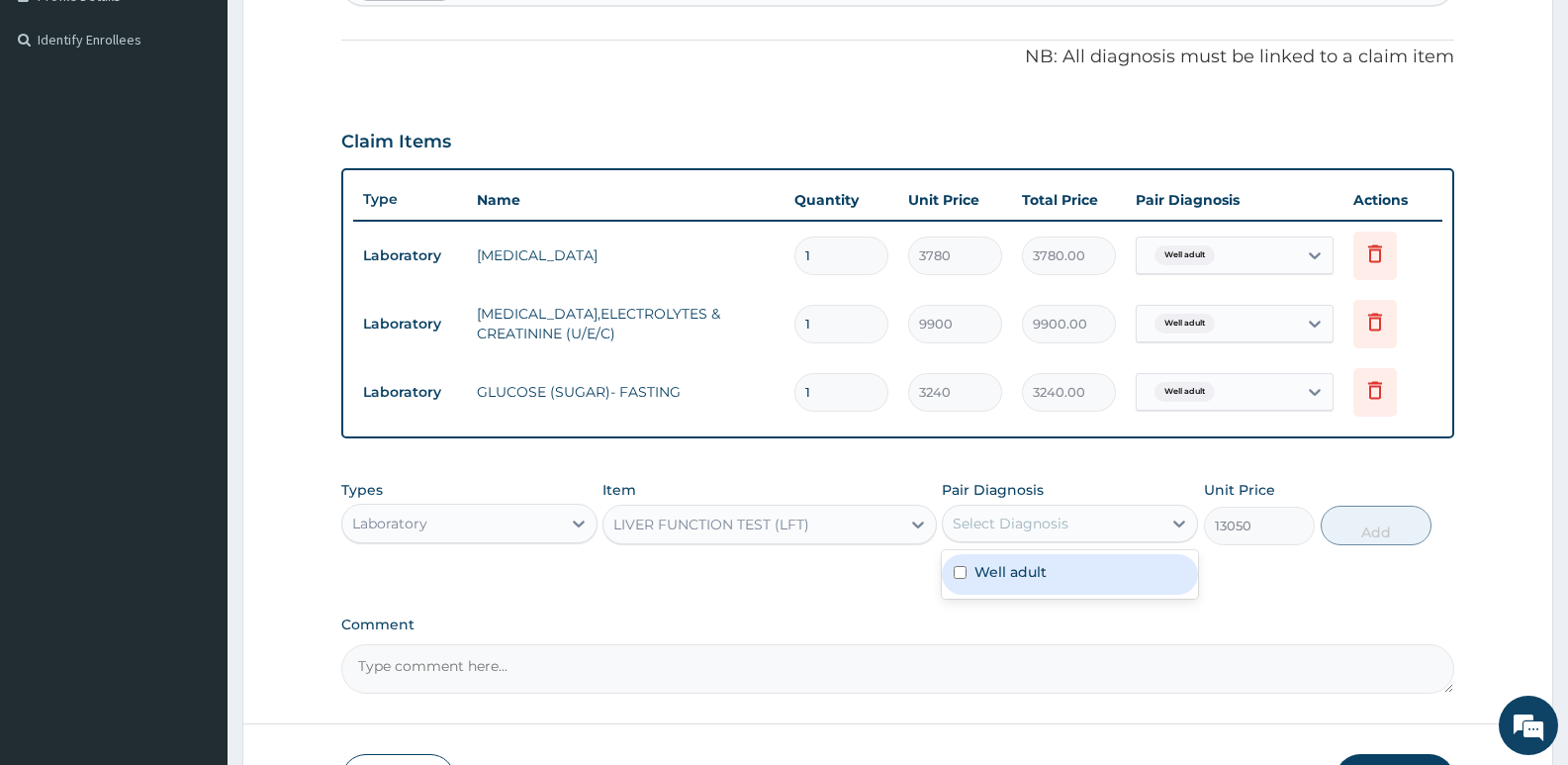
click at [1014, 574] on label "Well adult" at bounding box center [1011, 573] width 72 height 20
checkbox input "true"
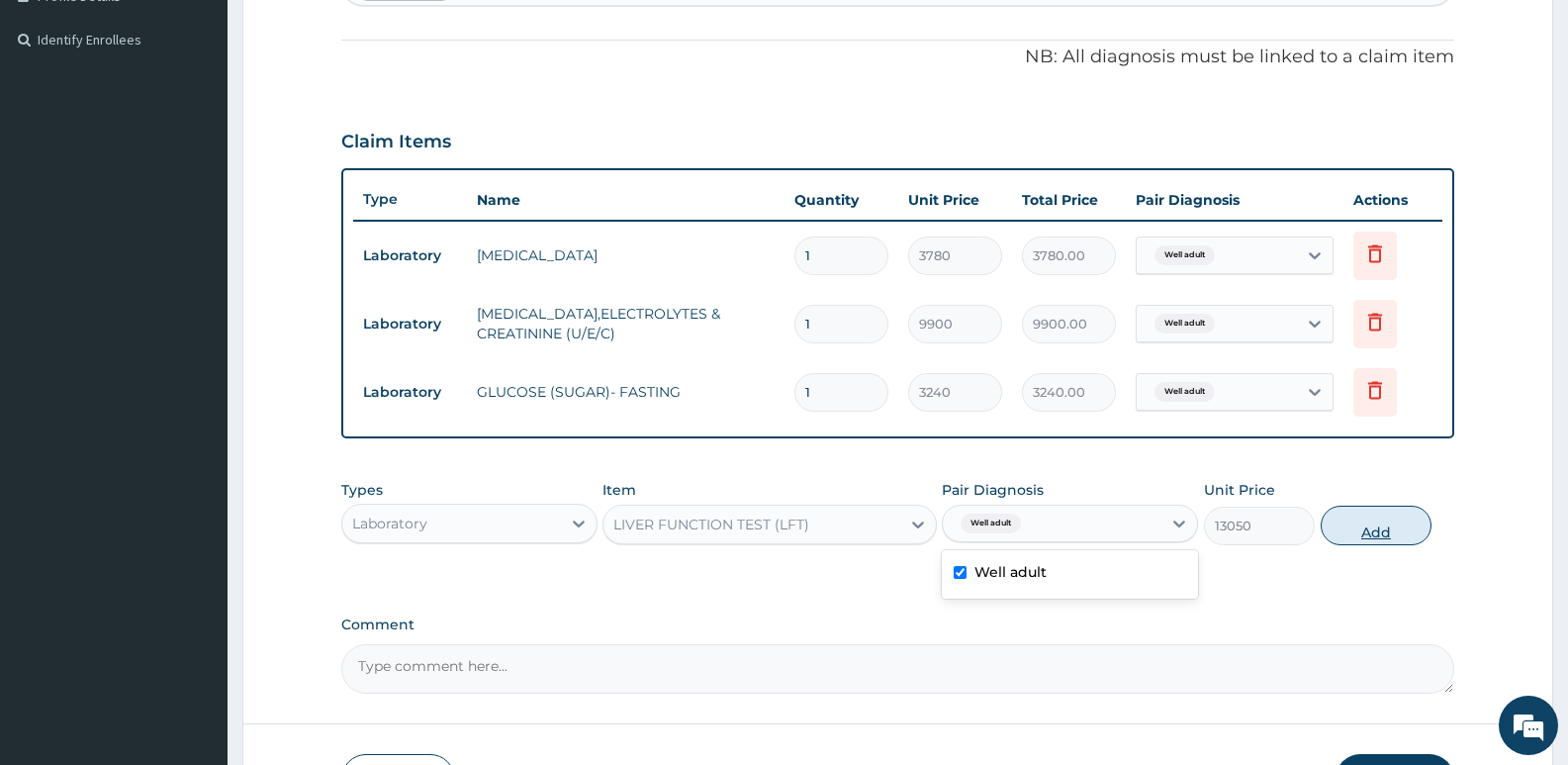
click at [1359, 536] on button "Add" at bounding box center [1376, 526] width 111 height 40
type input "0"
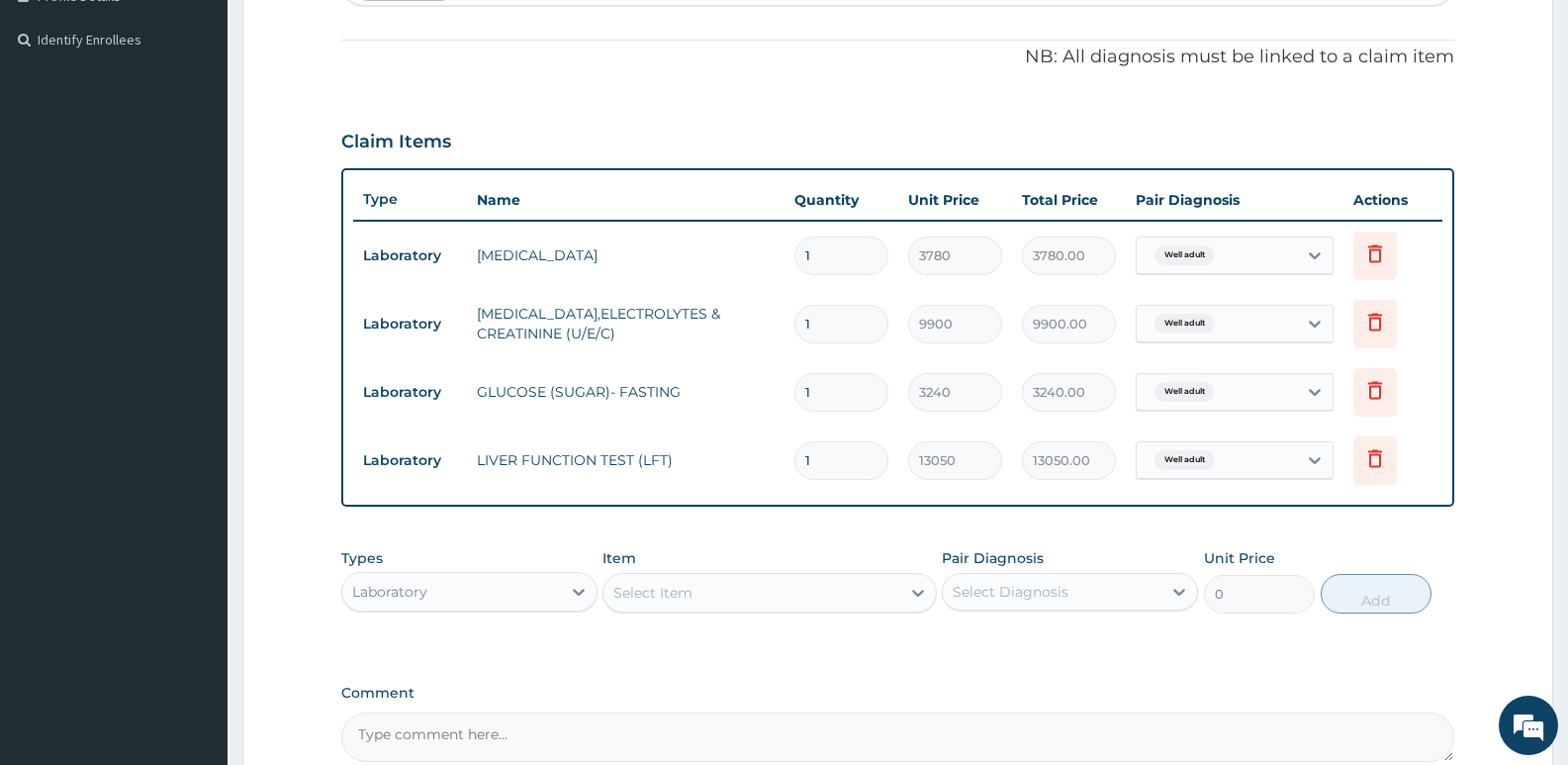
click at [718, 587] on div "Select Item" at bounding box center [751, 593] width 296 height 32
type input "["
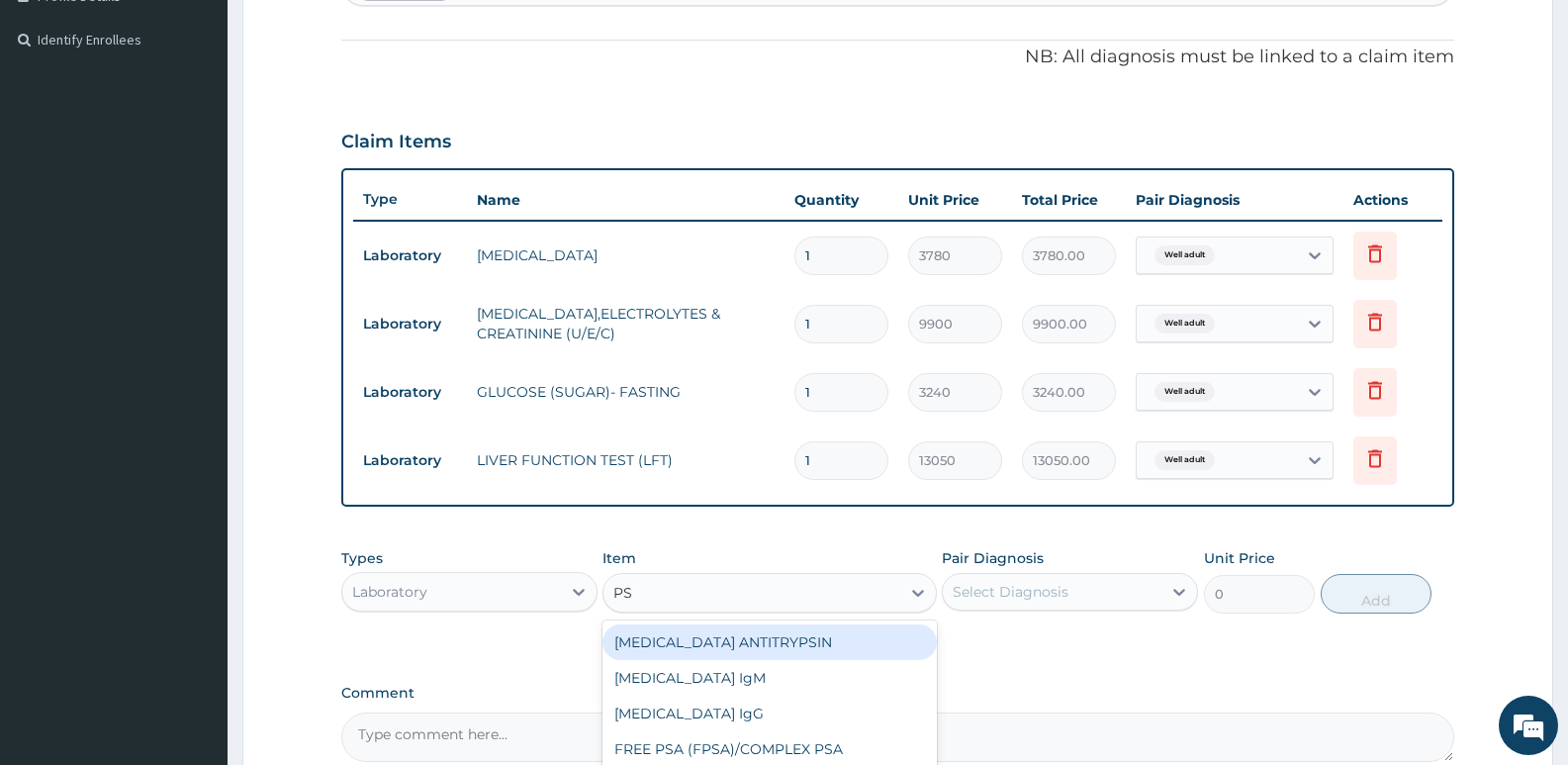
type input "PSA"
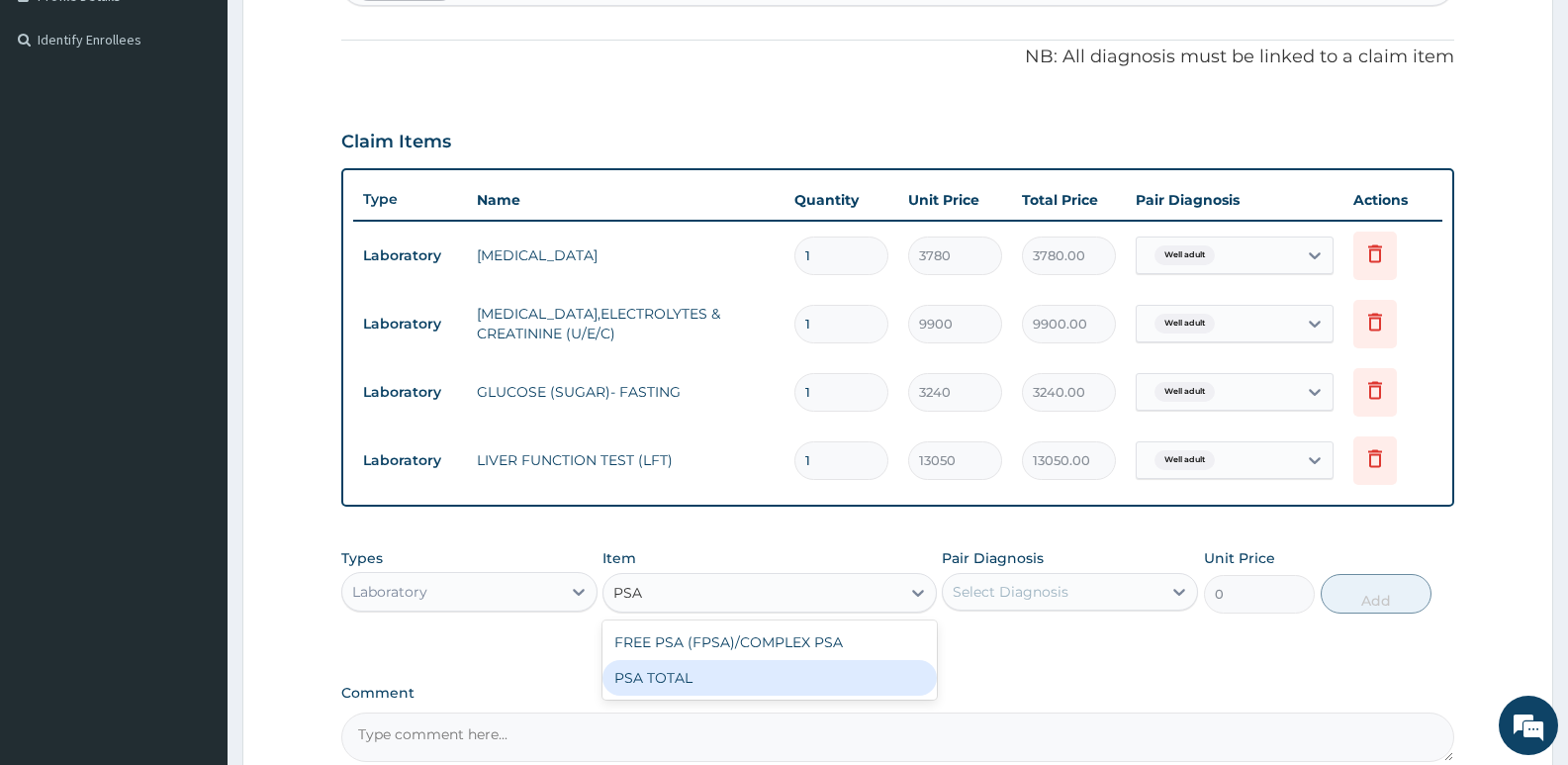
click at [707, 683] on div "PSA TOTAL" at bounding box center [769, 678] width 333 height 36
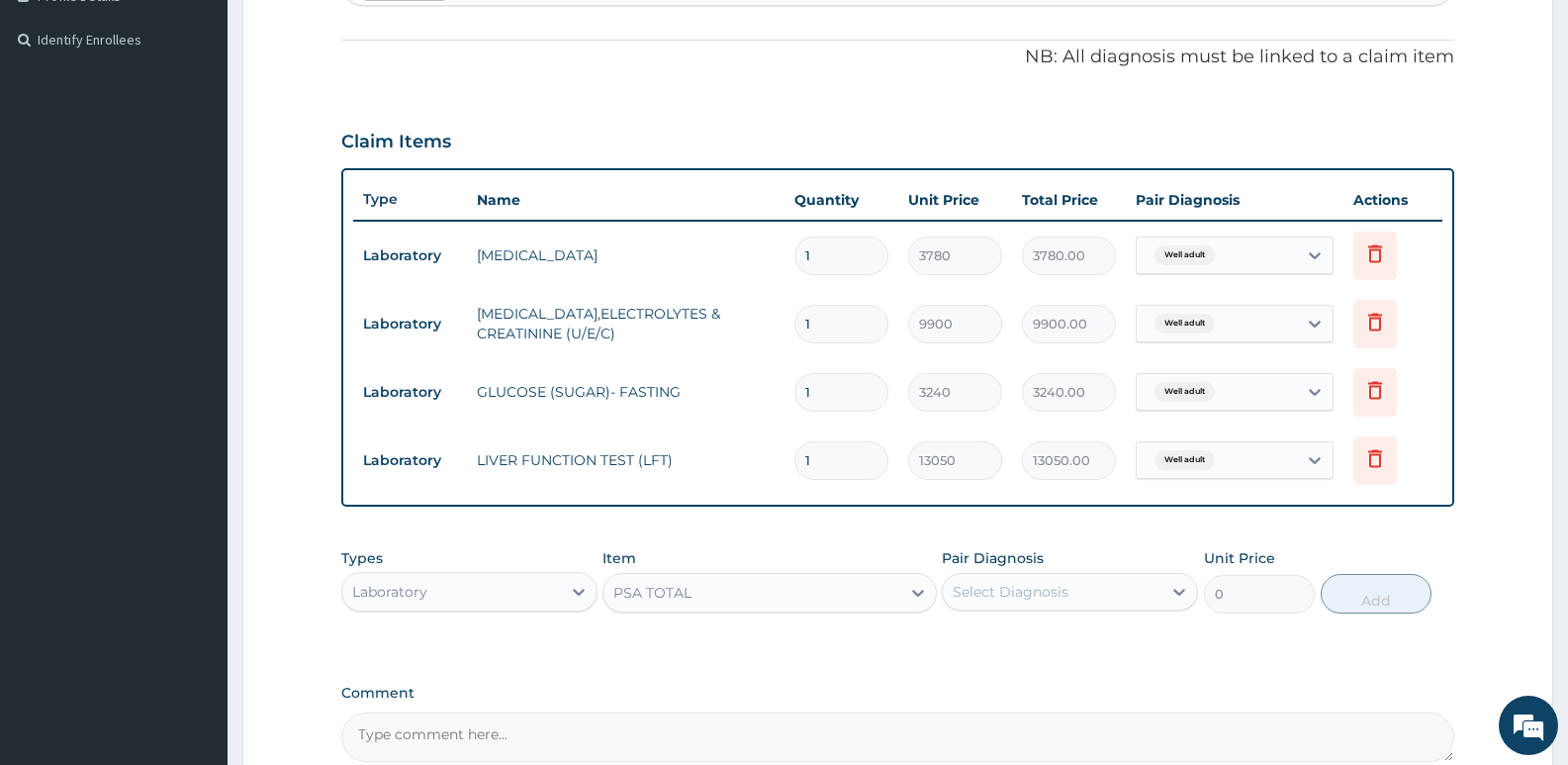
type input "18000"
click at [1065, 581] on div "Select Diagnosis" at bounding box center [1052, 592] width 218 height 32
drag, startPoint x: 1038, startPoint y: 642, endPoint x: 1125, endPoint y: 664, distance: 89.7
click at [1054, 653] on div "Well adult" at bounding box center [1070, 642] width 256 height 41
checkbox input "true"
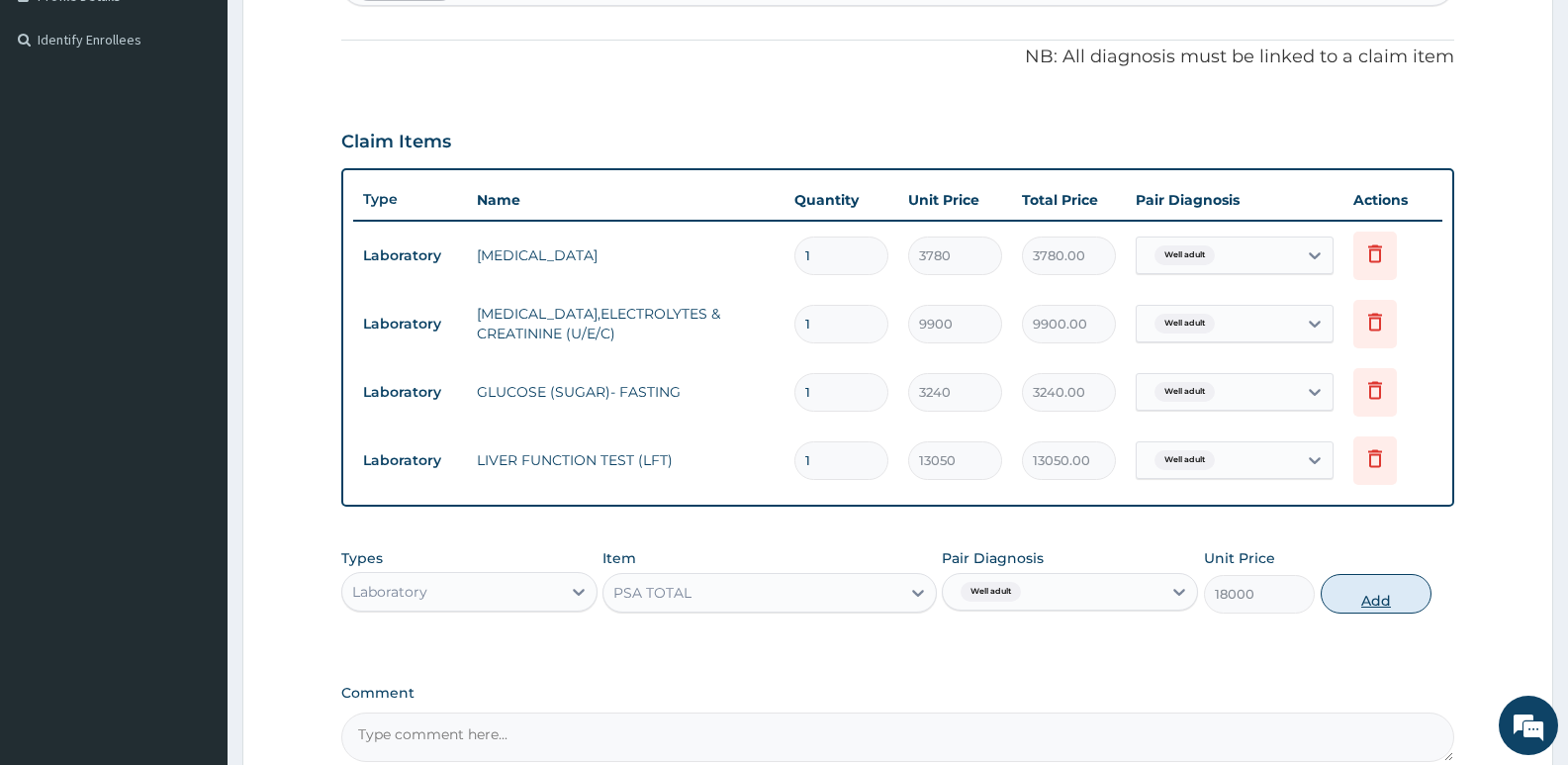
click at [1362, 587] on button "Add" at bounding box center [1376, 594] width 111 height 40
type input "0"
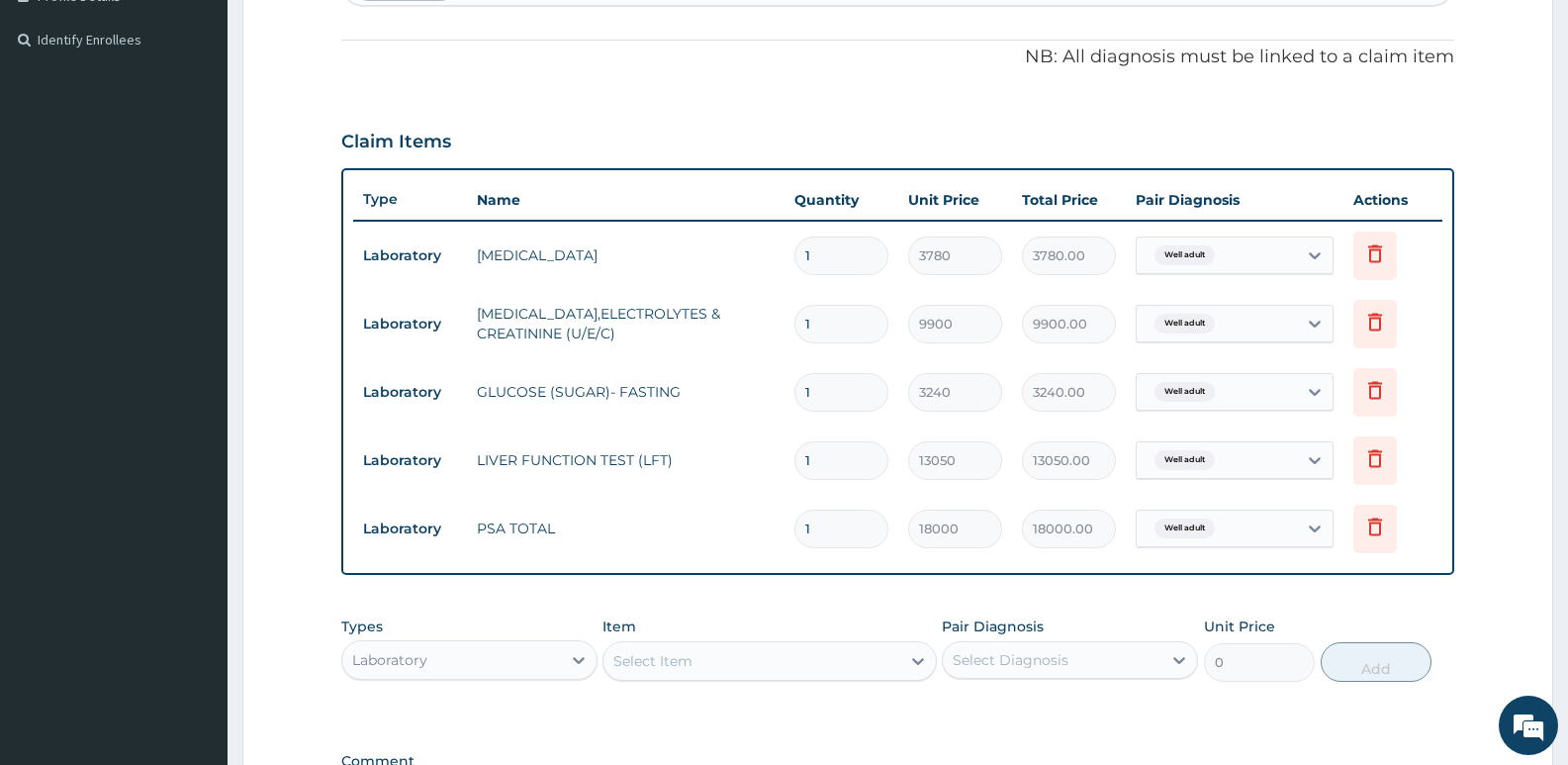
click at [690, 660] on div "Select Item" at bounding box center [652, 661] width 79 height 20
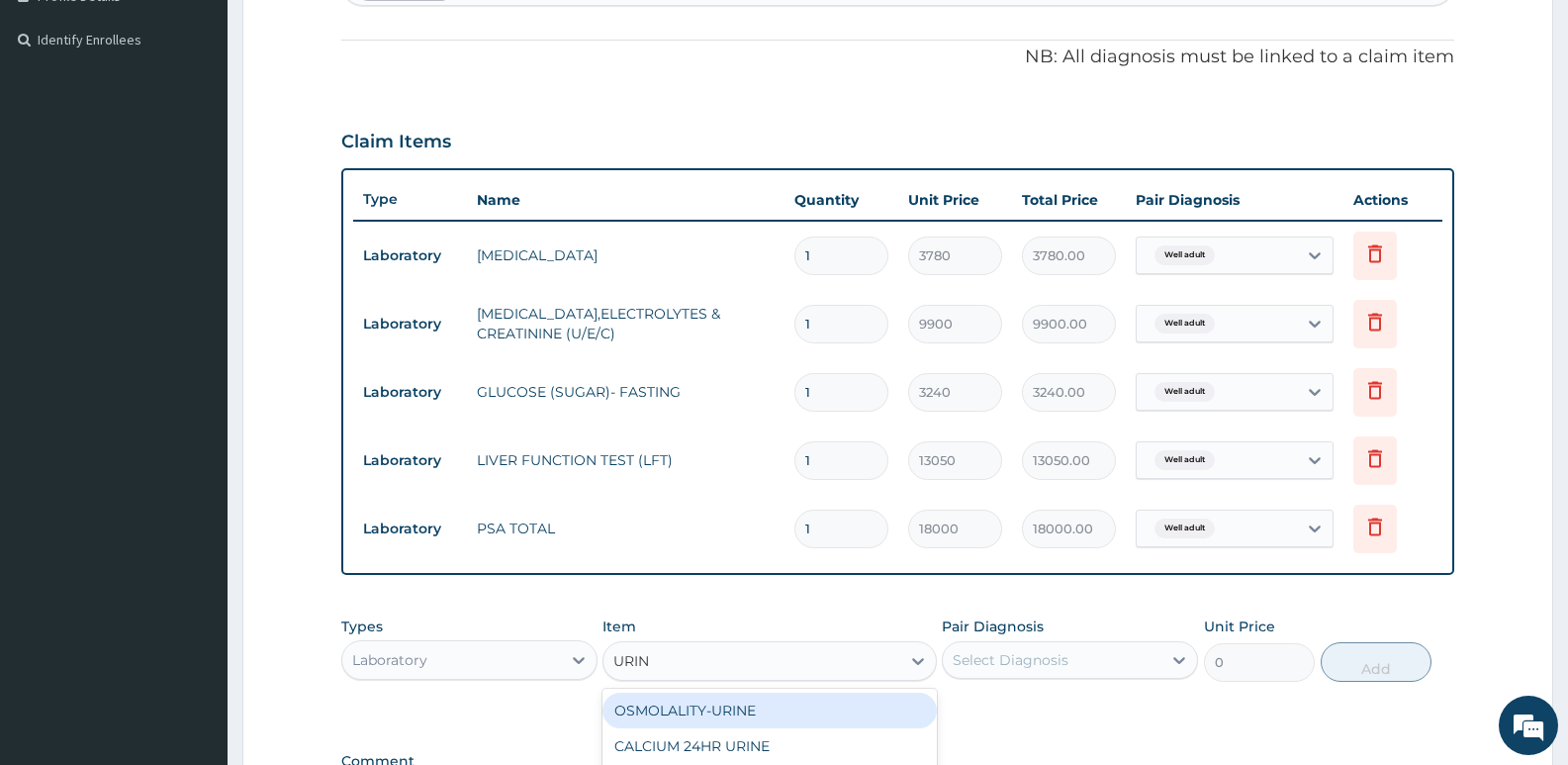
type input "URINE"
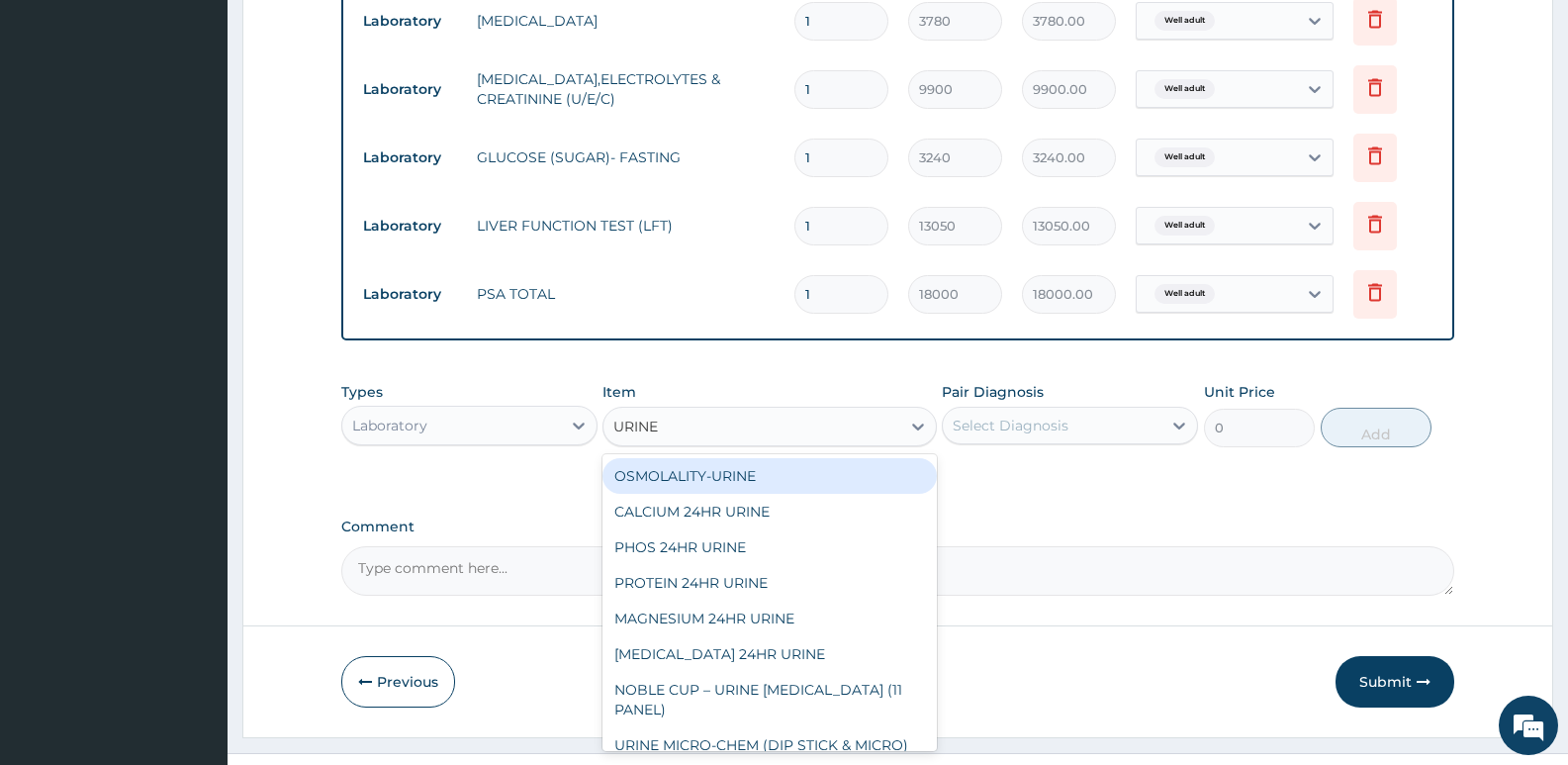
scroll to position [842, 0]
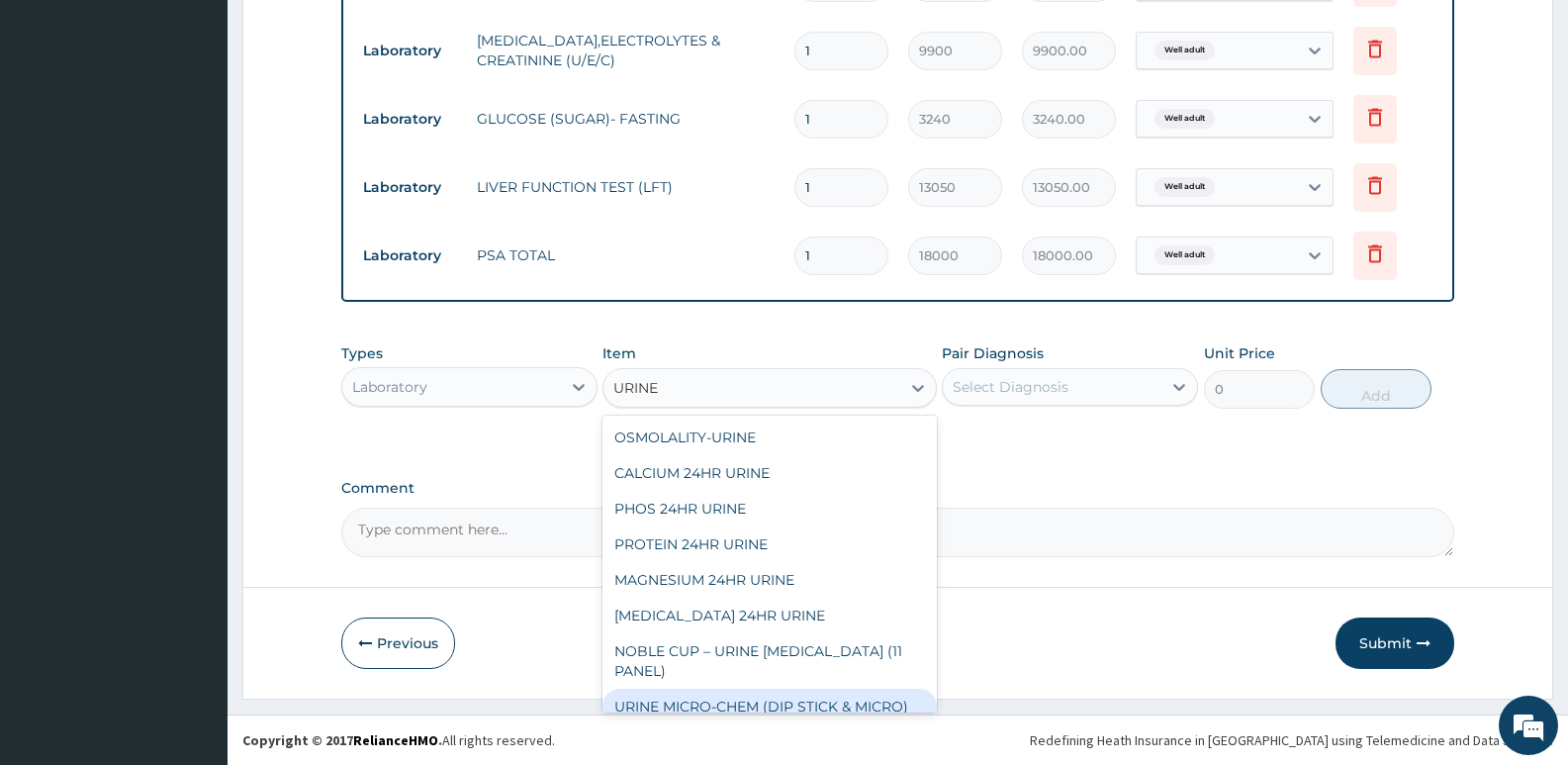
click at [736, 697] on div "URINE MICRO-CHEM (DIP STICK & MICRO)" at bounding box center [769, 707] width 333 height 36
type input "3690"
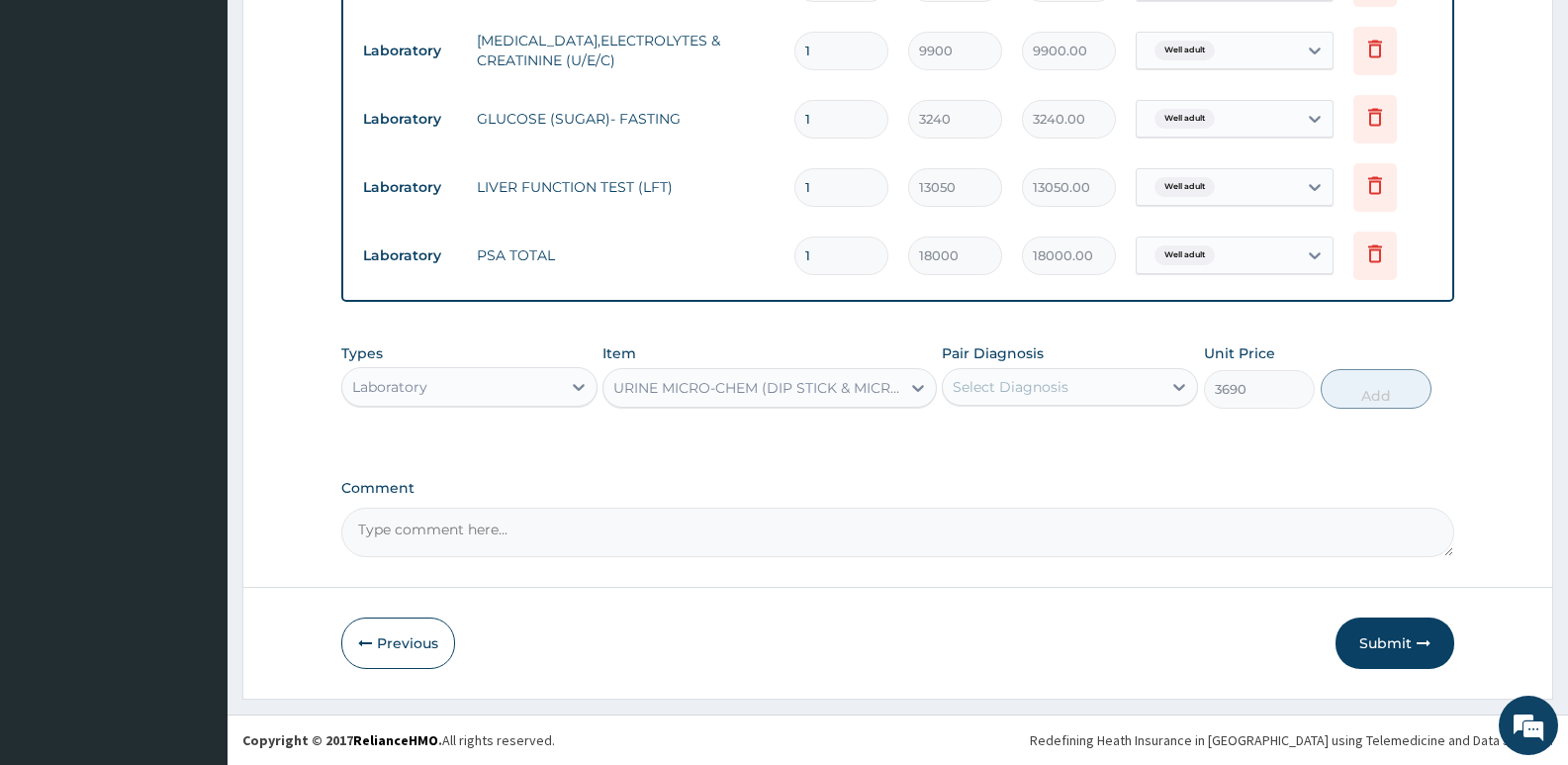
click at [1027, 391] on div "Select Diagnosis" at bounding box center [1011, 387] width 116 height 20
click at [1021, 441] on label "Well adult" at bounding box center [1011, 436] width 72 height 20
checkbox input "true"
click at [1361, 383] on button "Add" at bounding box center [1376, 389] width 111 height 40
type input "0"
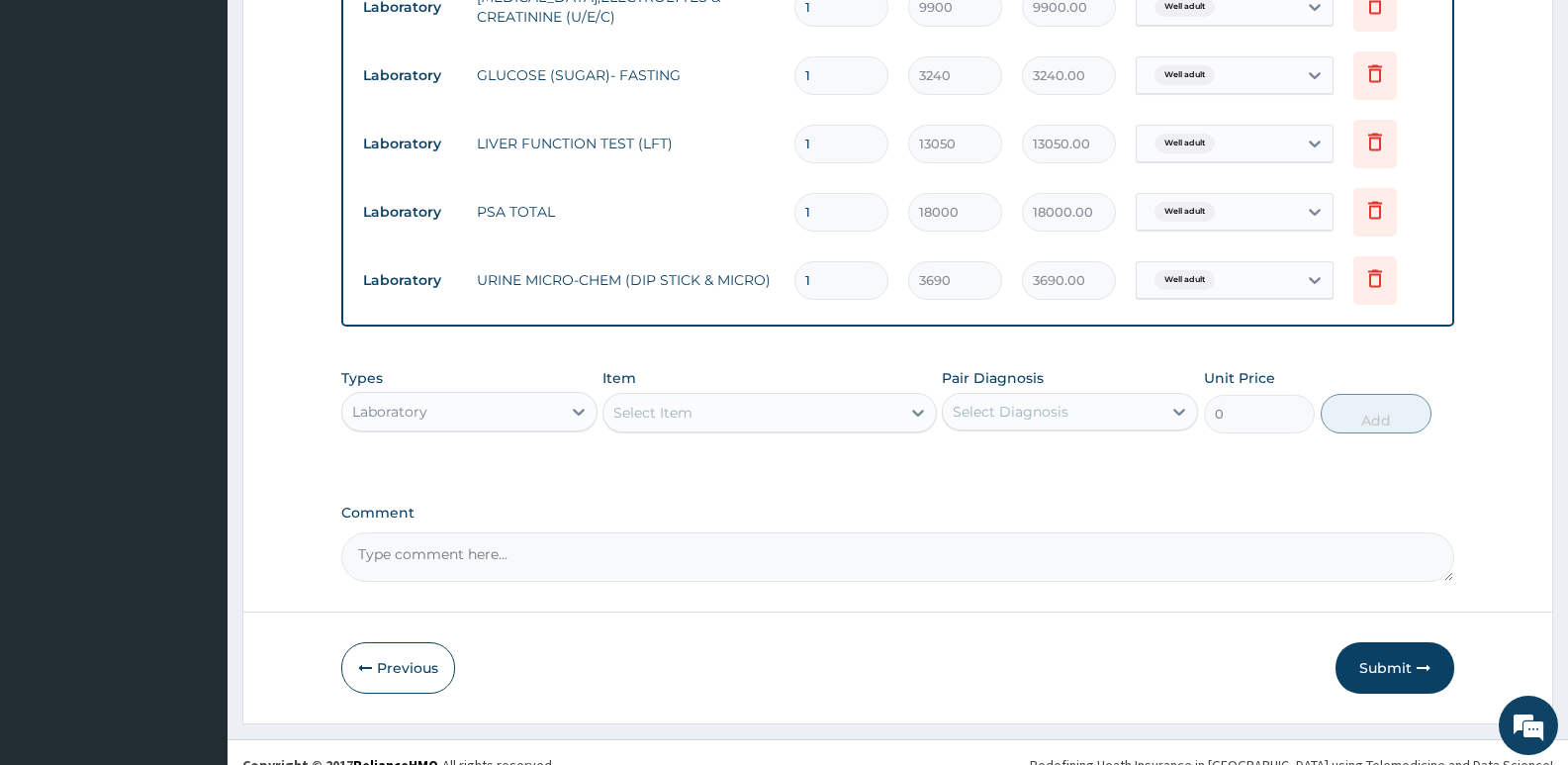
scroll to position [910, 0]
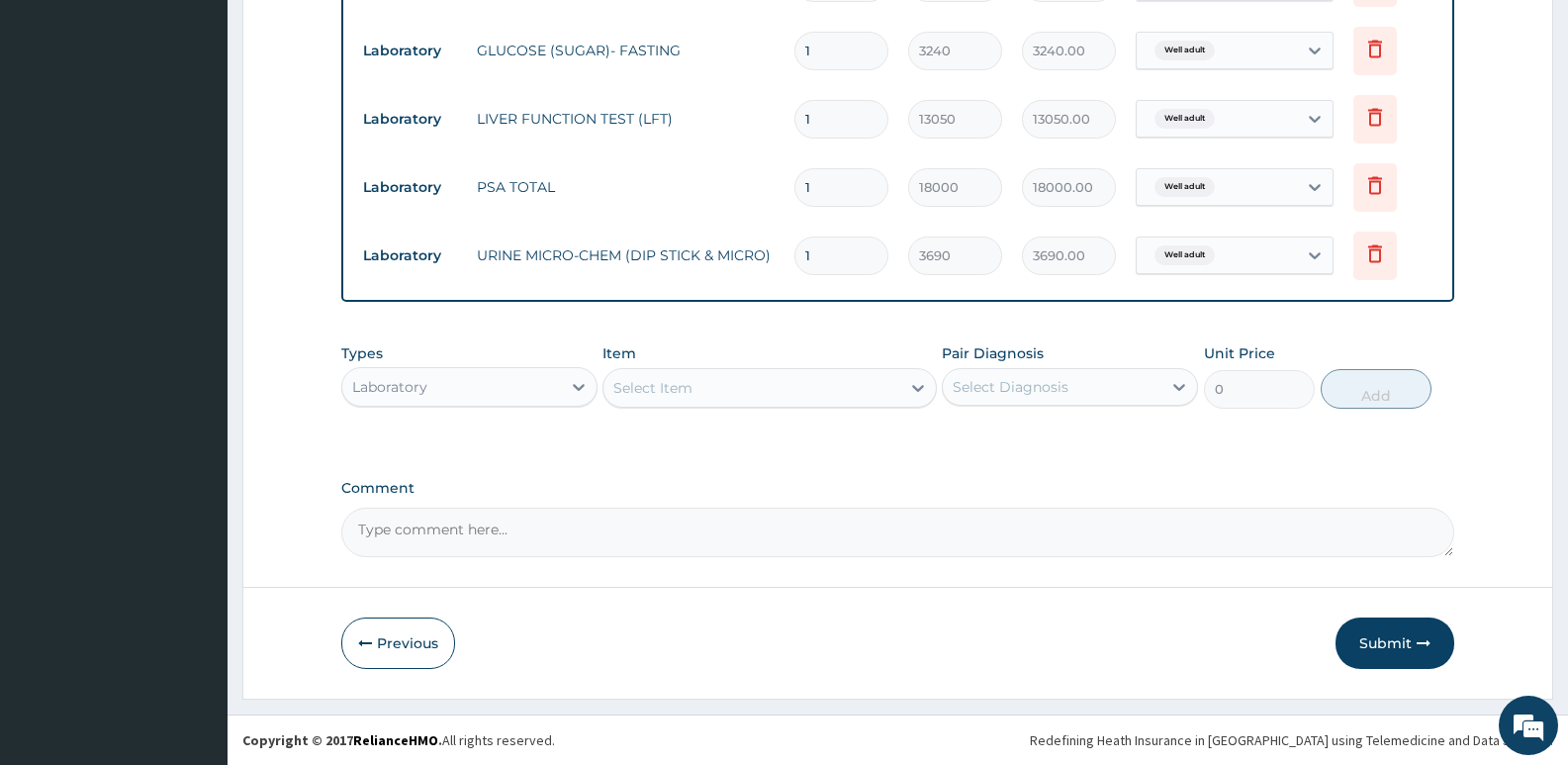
click at [635, 554] on textarea "Comment" at bounding box center [897, 533] width 1113 height 50
type textarea "Kindly add Physical exam and Chest xray."
click at [1391, 633] on button "Submit" at bounding box center [1395, 643] width 119 height 52
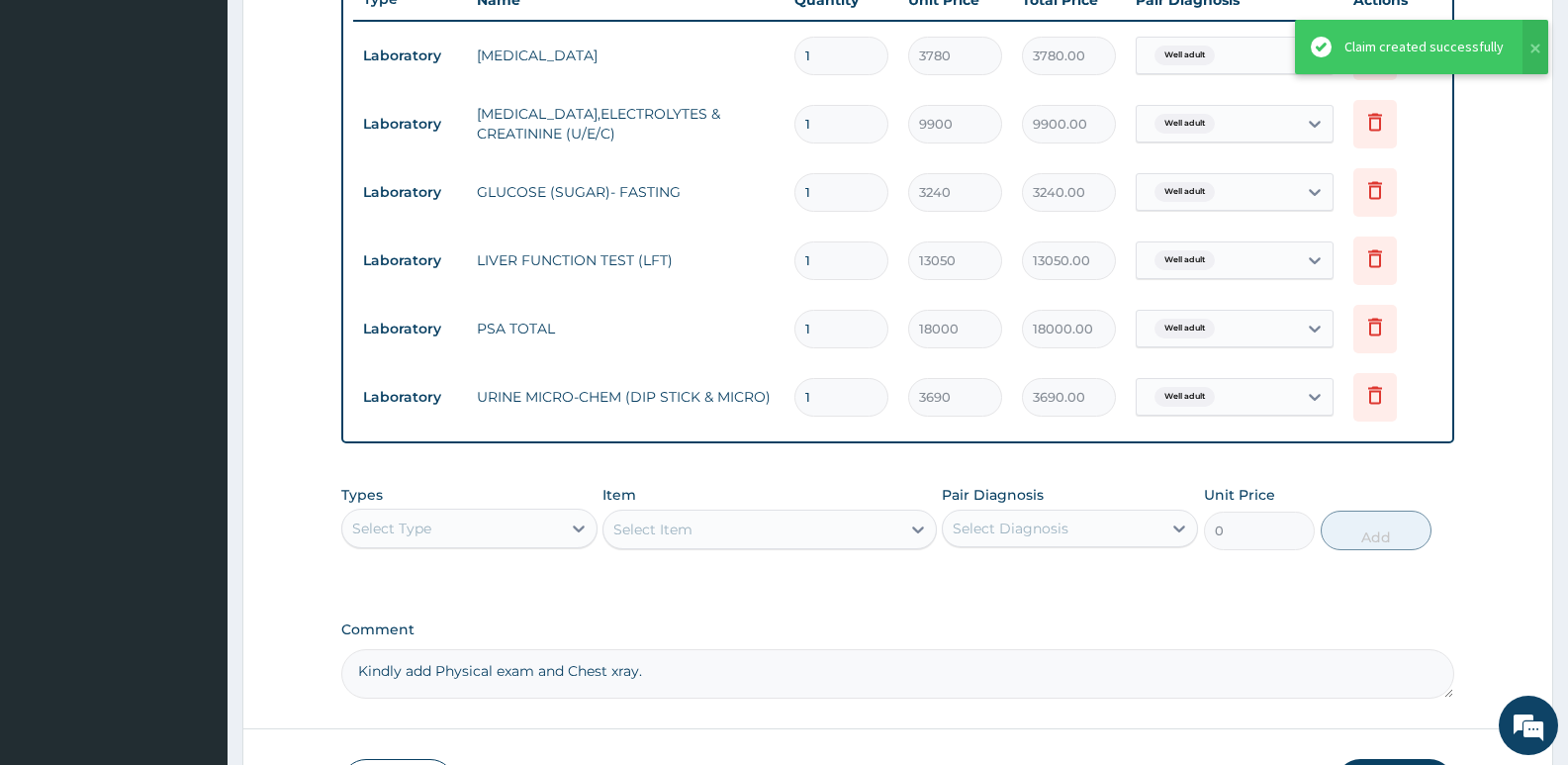
scroll to position [712, 0]
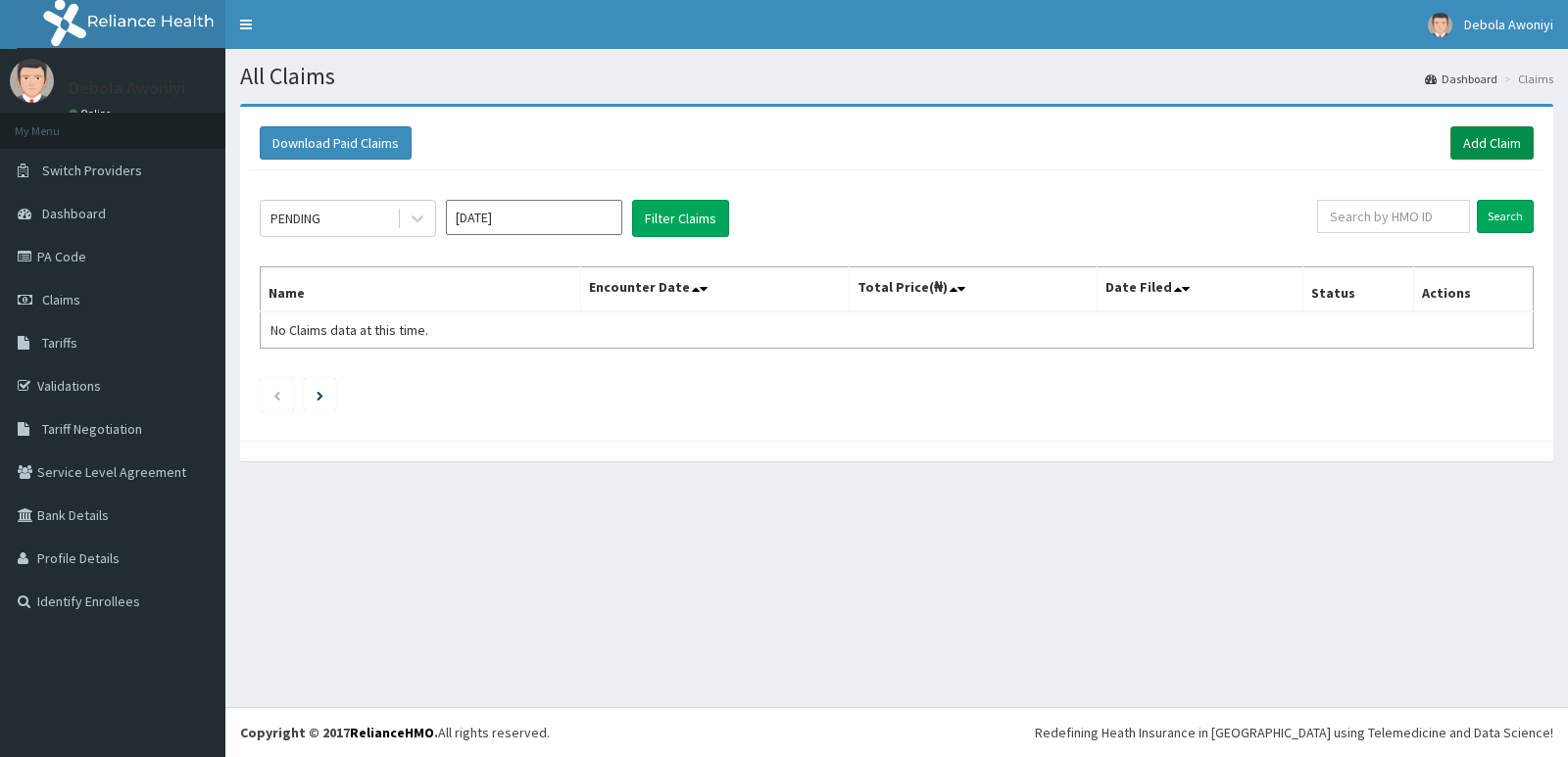
click at [1461, 138] on link "Add Claim" at bounding box center [1492, 143] width 83 height 34
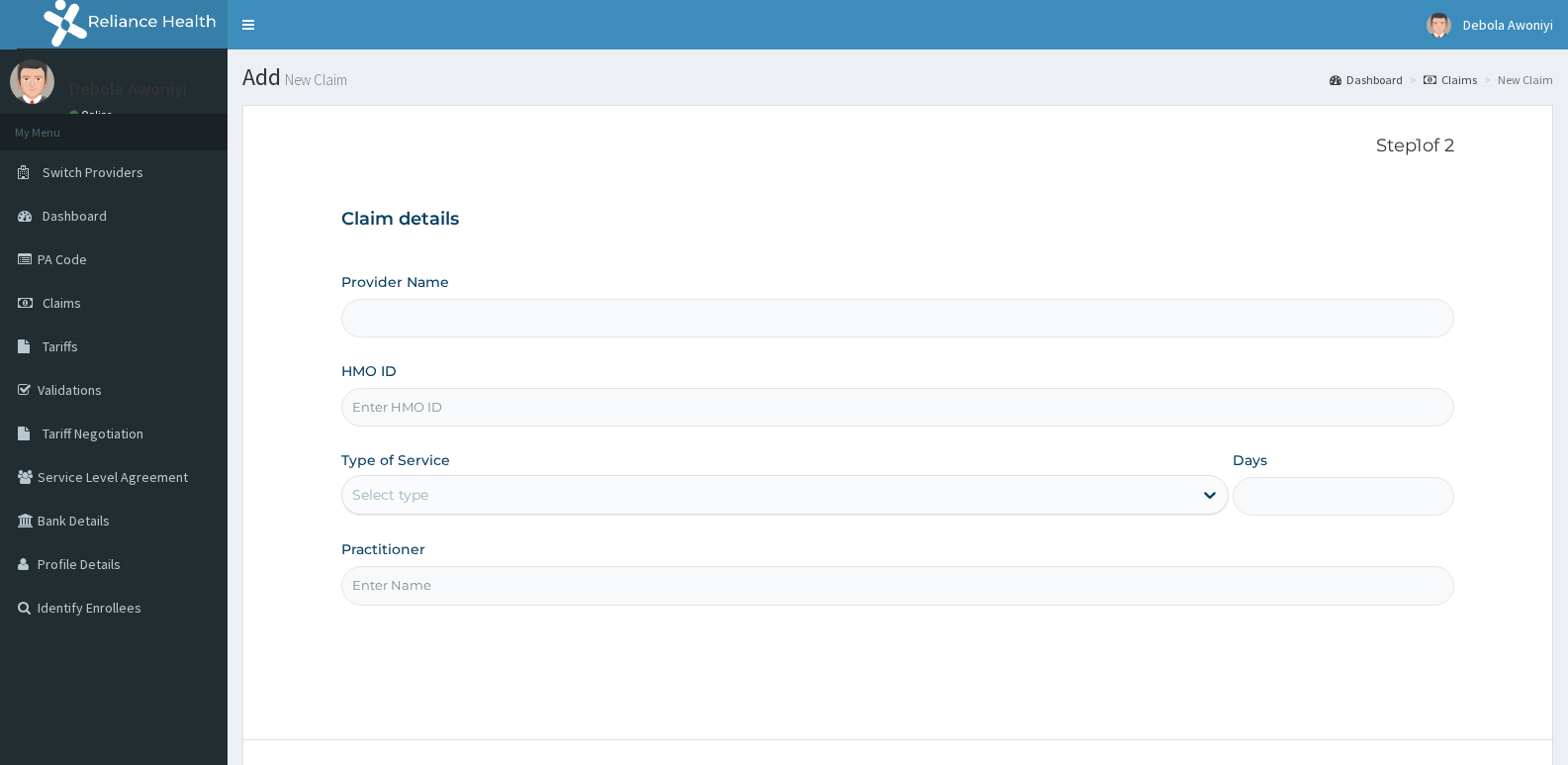
click at [482, 411] on input "HMO ID" at bounding box center [897, 407] width 1113 height 39
type input "b"
type input "Clina - Lancet Laboratories - V/I (HQ)"
type input "b"
type input "BCK/10027/A"
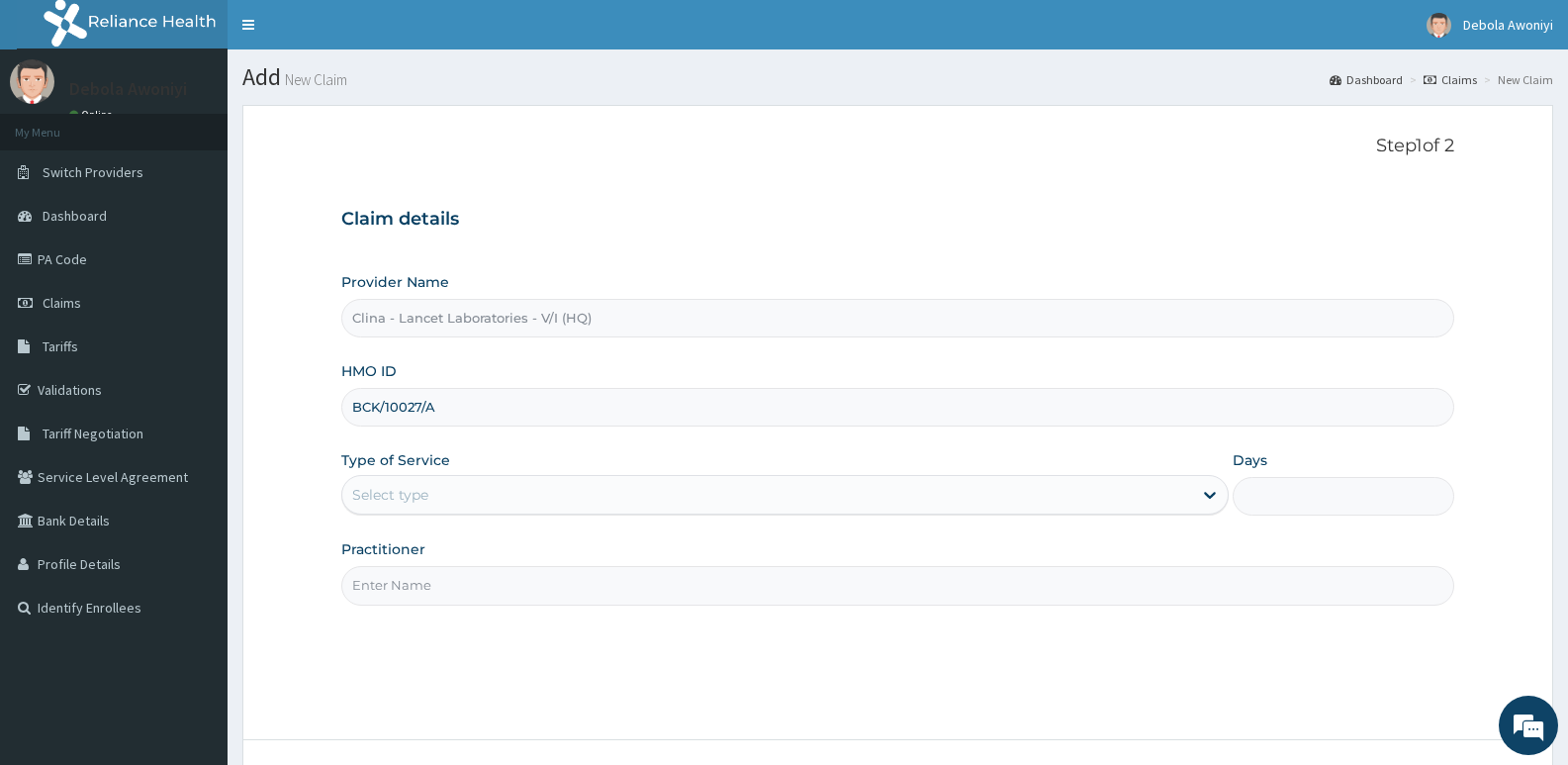
drag, startPoint x: 413, startPoint y: 492, endPoint x: 421, endPoint y: 512, distance: 21.5
click at [414, 492] on div "Select type" at bounding box center [390, 495] width 76 height 20
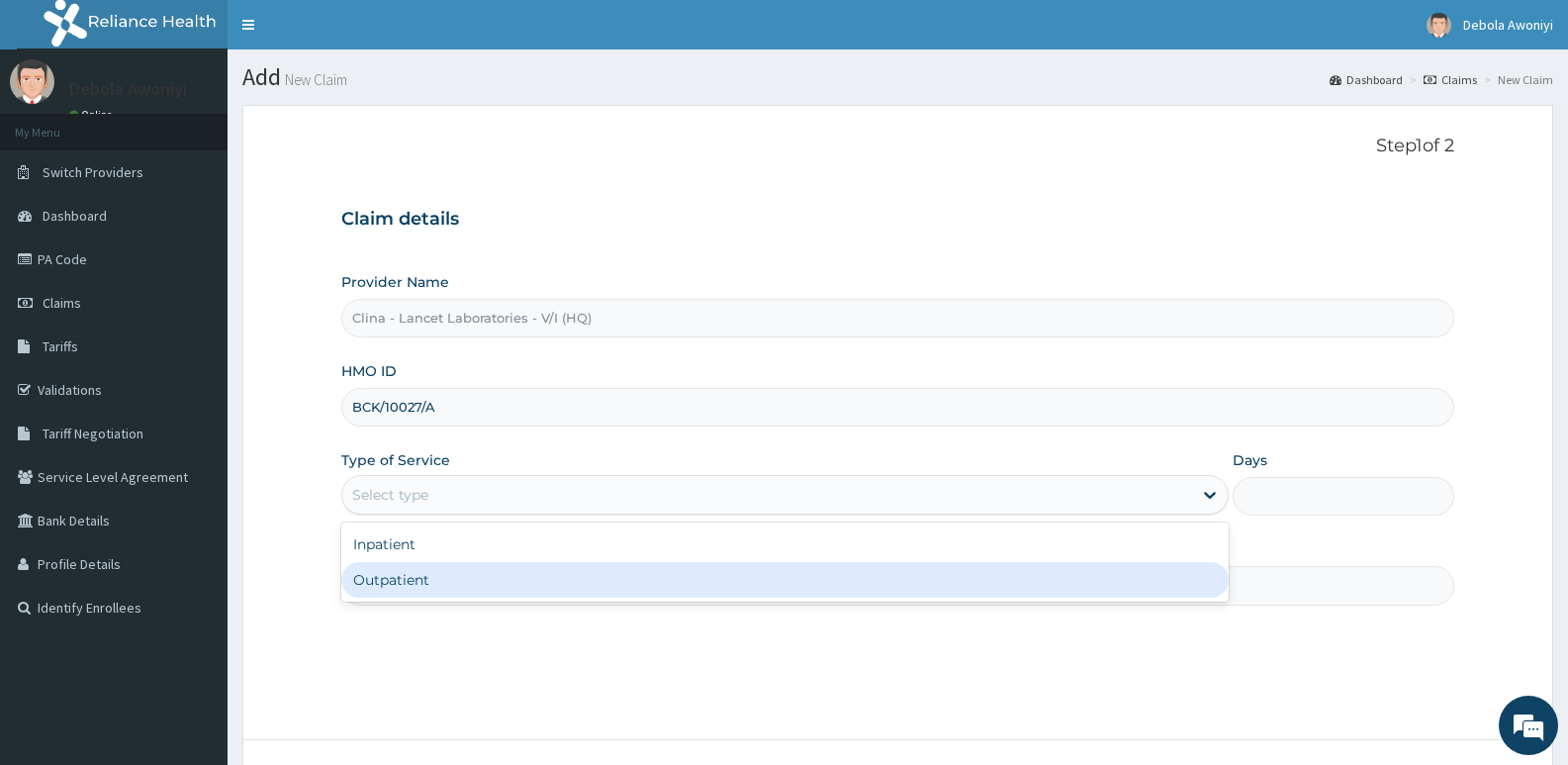
click at [440, 582] on div "Outpatient" at bounding box center [784, 580] width 886 height 36
type input "1"
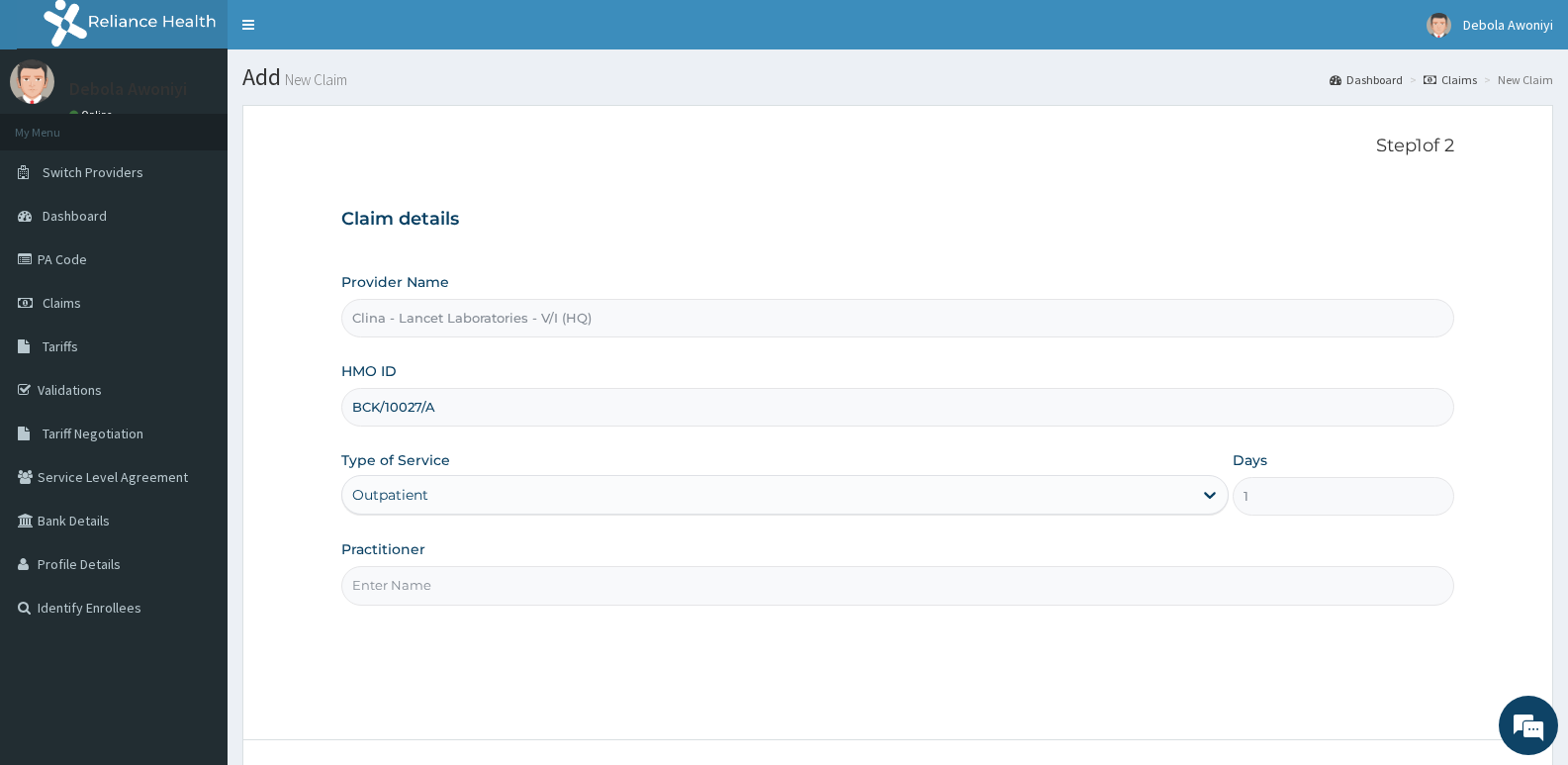
click at [439, 592] on input "Practitioner" at bounding box center [897, 585] width 1113 height 39
type input "[PERSON_NAME][GEOGRAPHIC_DATA]"
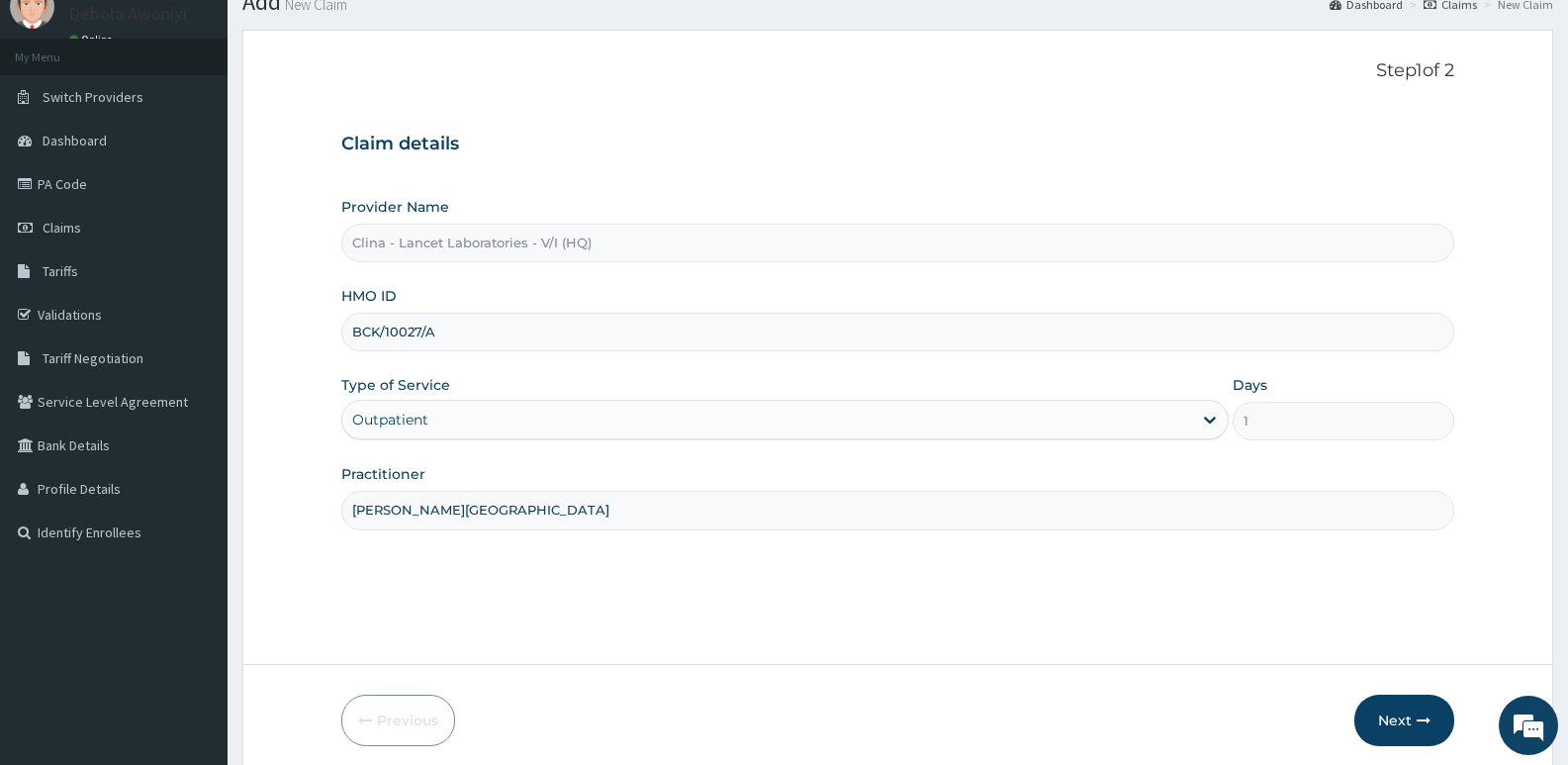
scroll to position [153, 0]
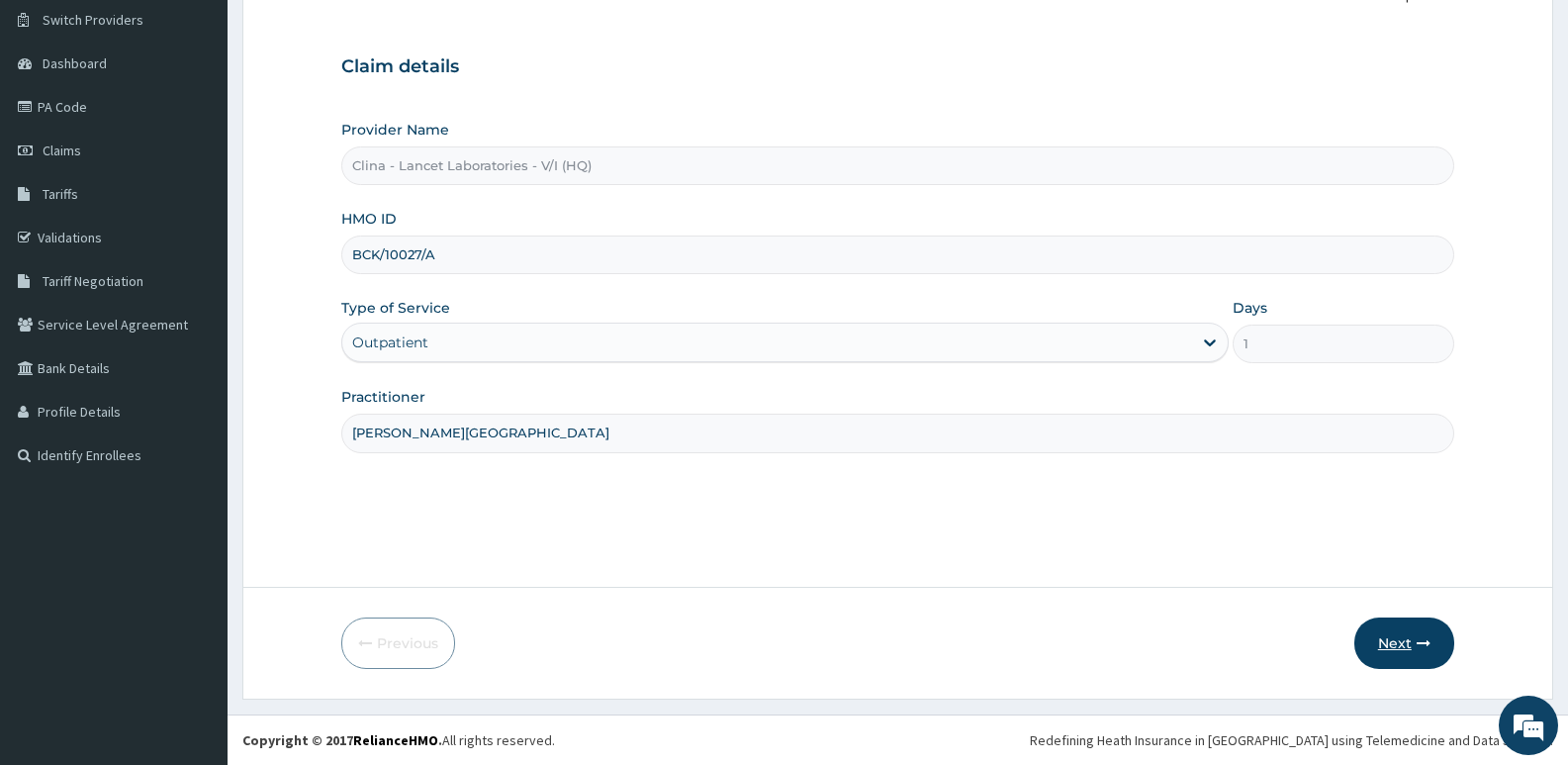
click at [1417, 649] on icon "button" at bounding box center [1423, 643] width 14 height 14
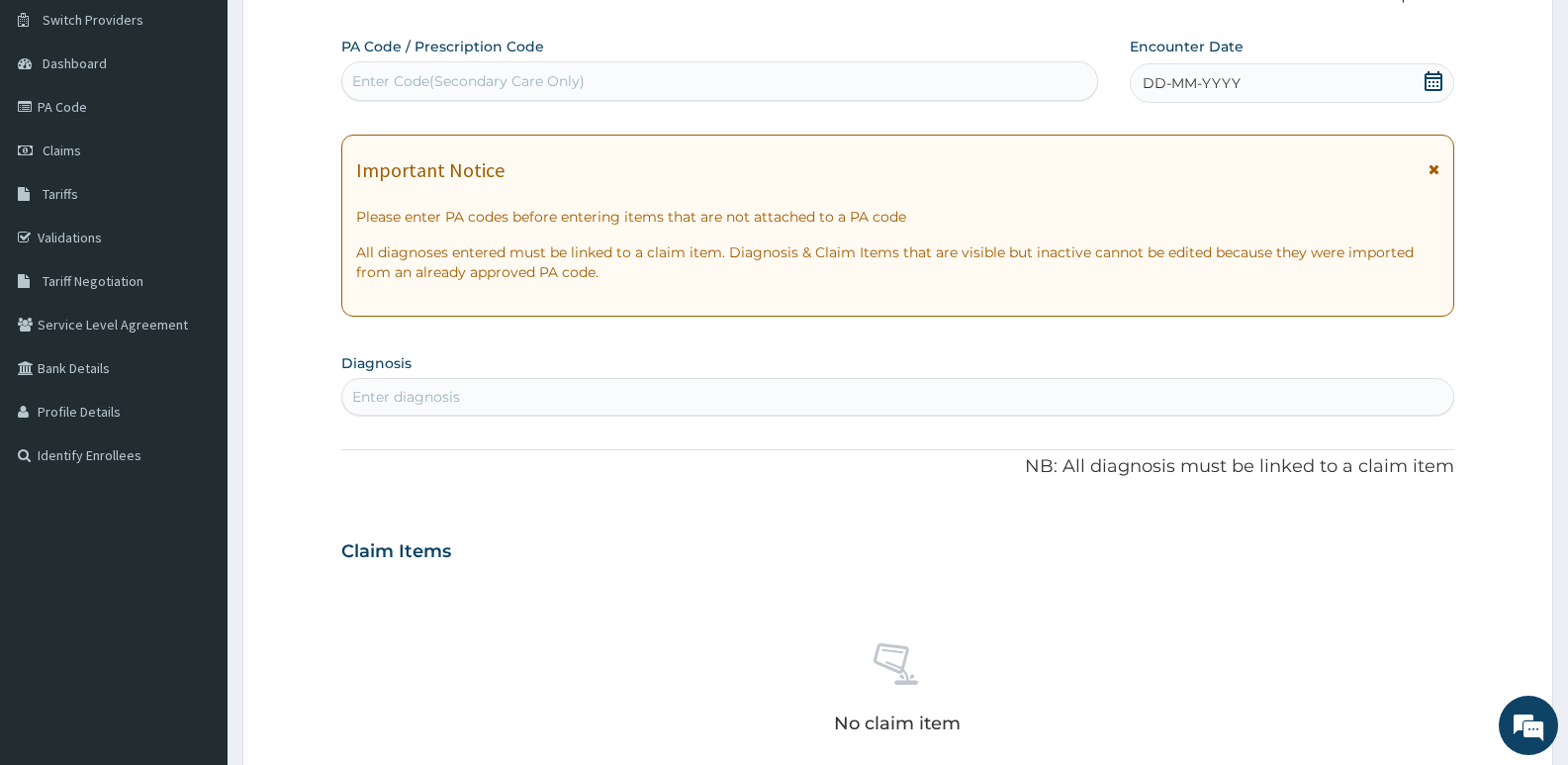
click at [433, 74] on div "Enter Code(Secondary Care Only)" at bounding box center [468, 81] width 232 height 20
type input "PA/44027F"
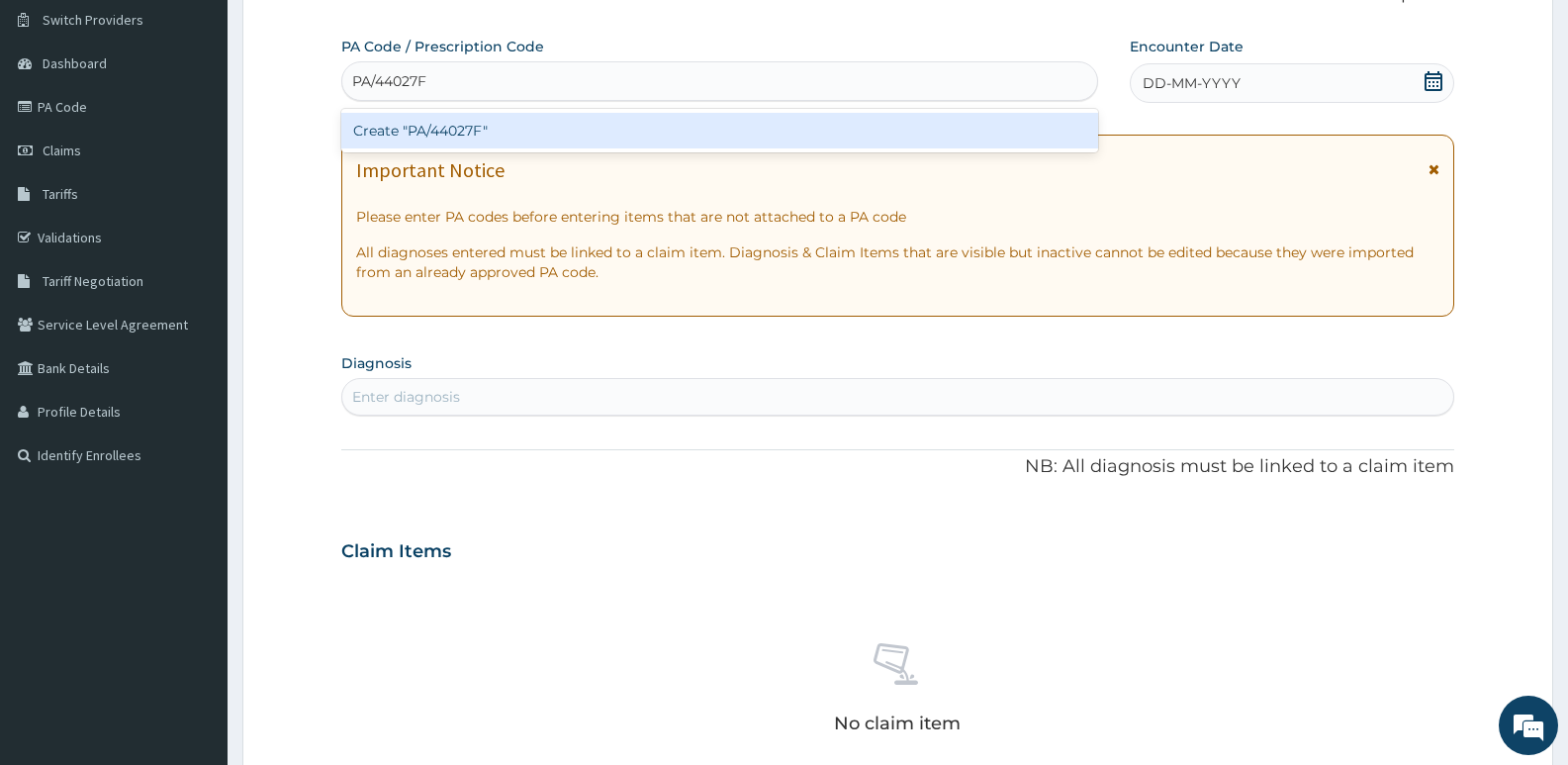
click at [564, 136] on div "Create "PA/44027F"" at bounding box center [719, 131] width 757 height 36
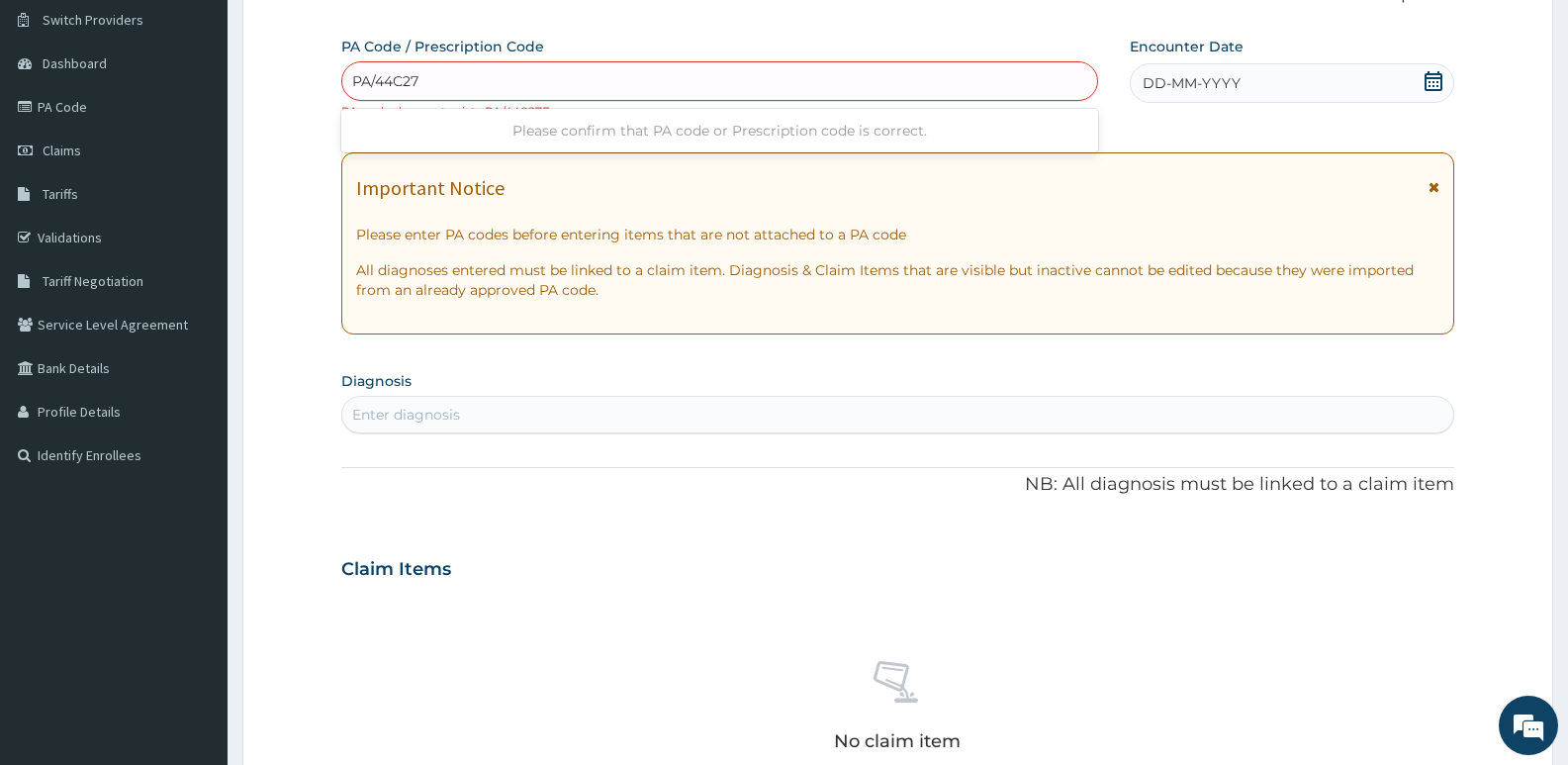
type input "PA/44C27F"
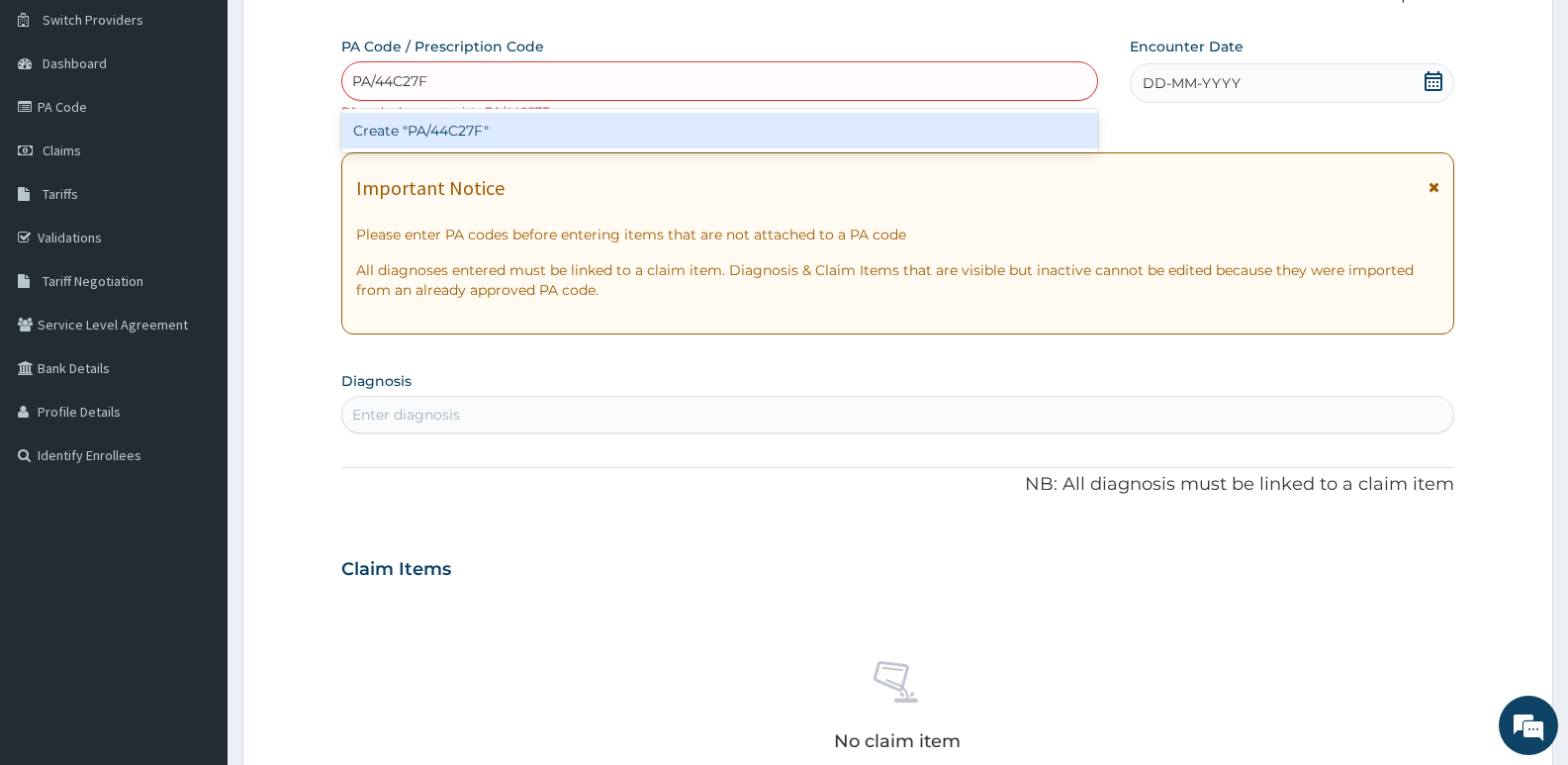
click at [593, 141] on div "Create "PA/44C27F"" at bounding box center [719, 131] width 757 height 36
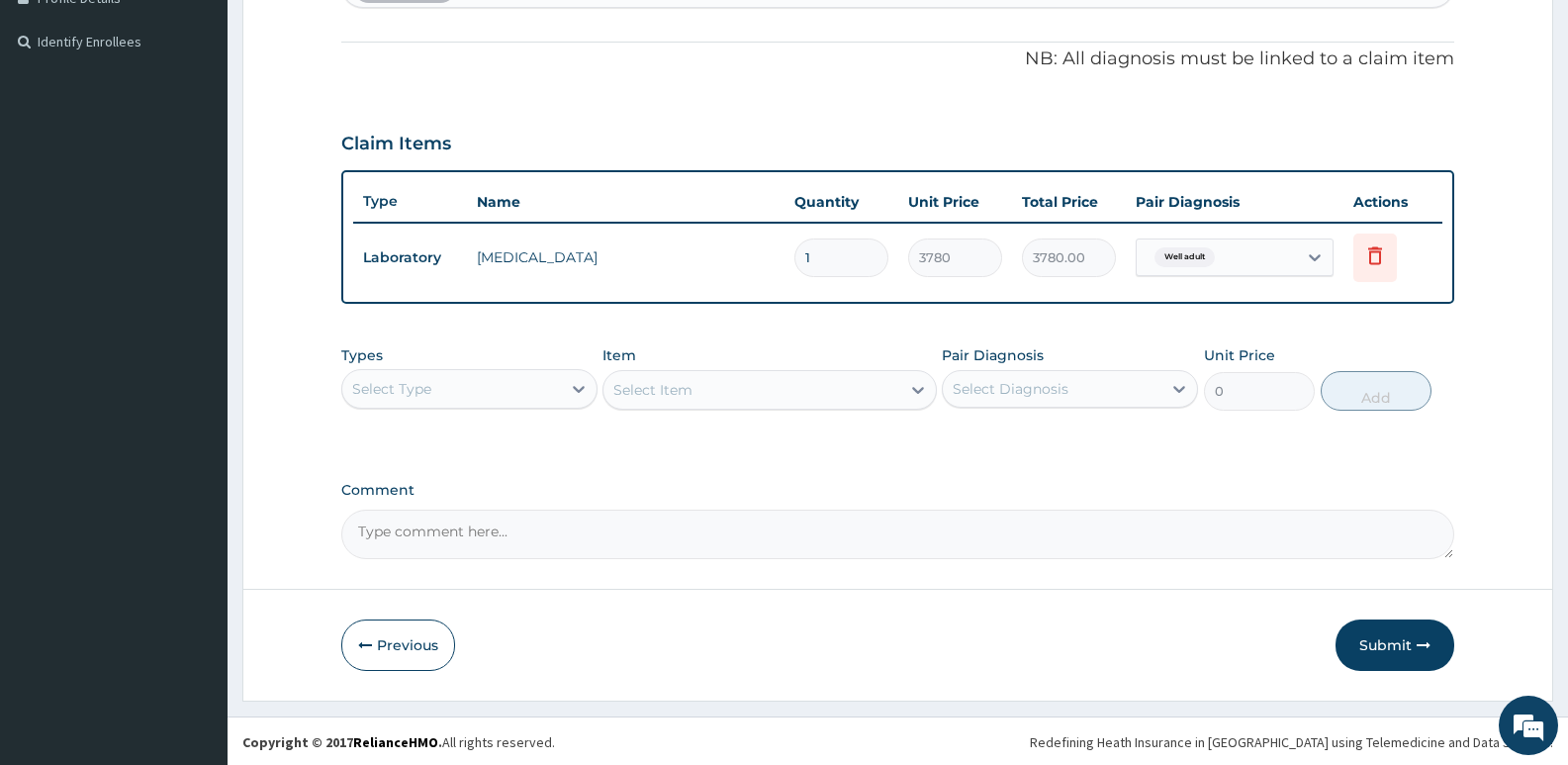
scroll to position [569, 0]
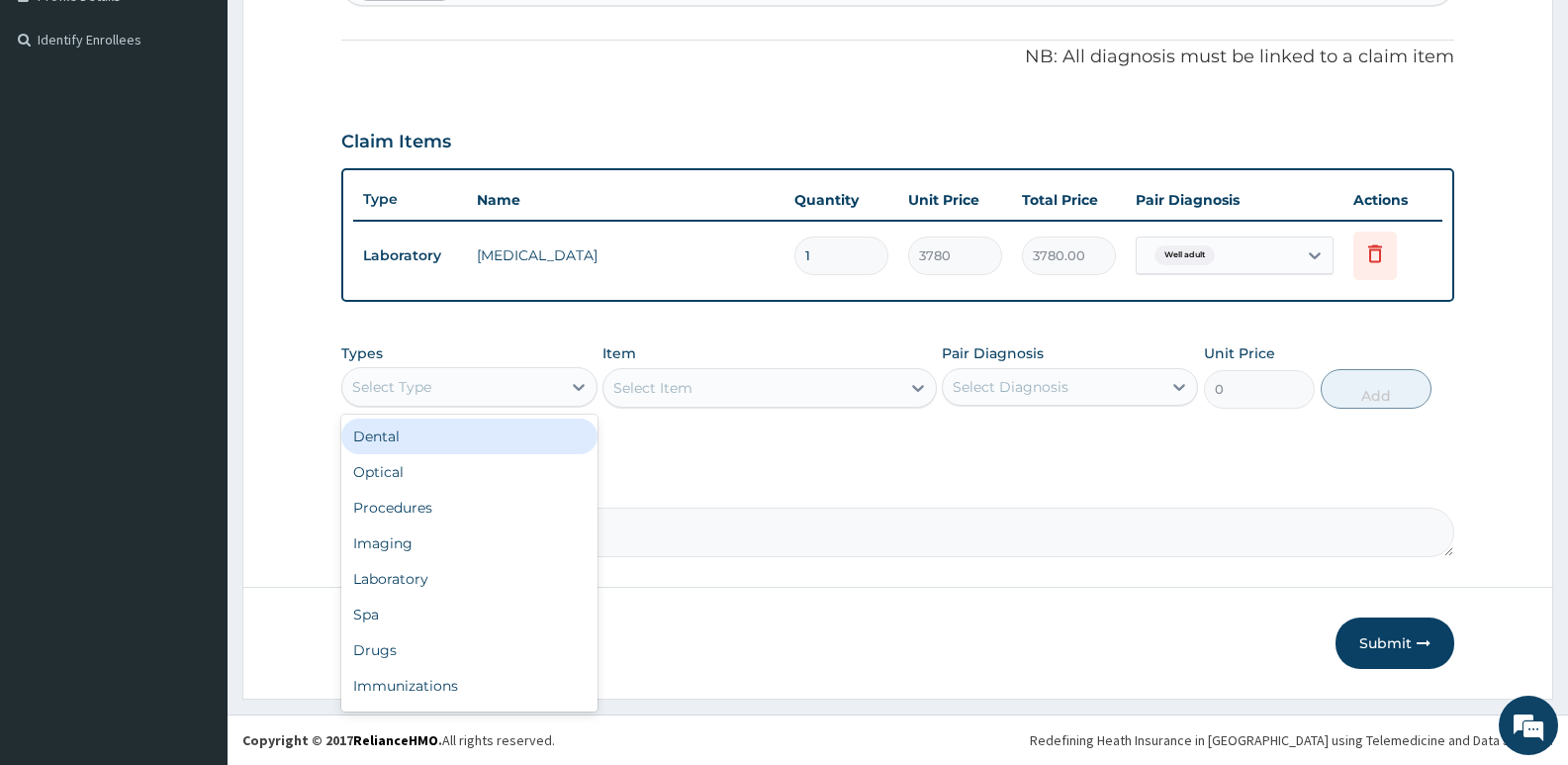
click at [528, 397] on div "Select Type" at bounding box center [451, 387] width 218 height 32
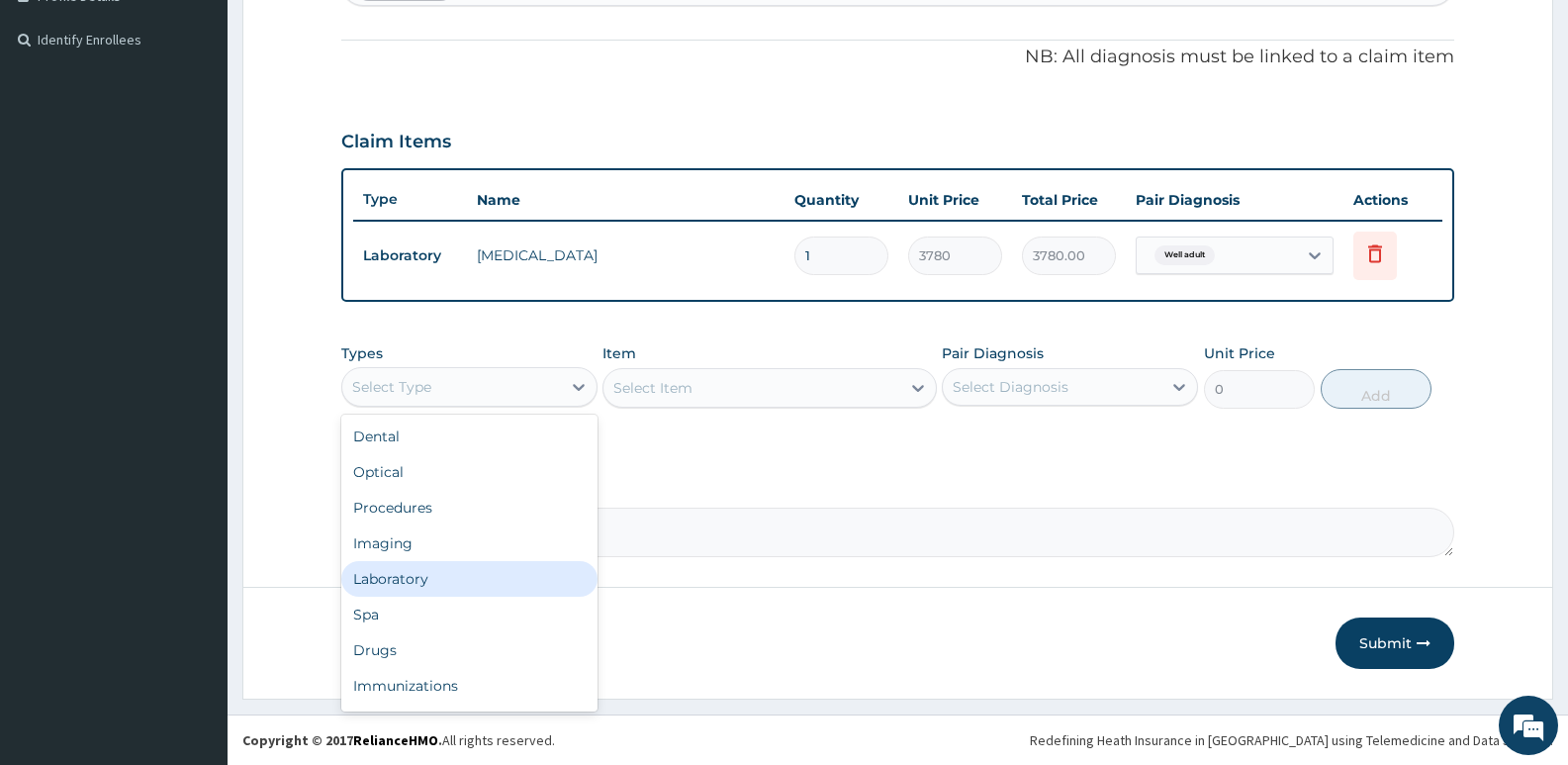
drag, startPoint x: 431, startPoint y: 578, endPoint x: 650, endPoint y: 456, distance: 250.7
click at [431, 577] on div "Laboratory" at bounding box center [469, 579] width 256 height 36
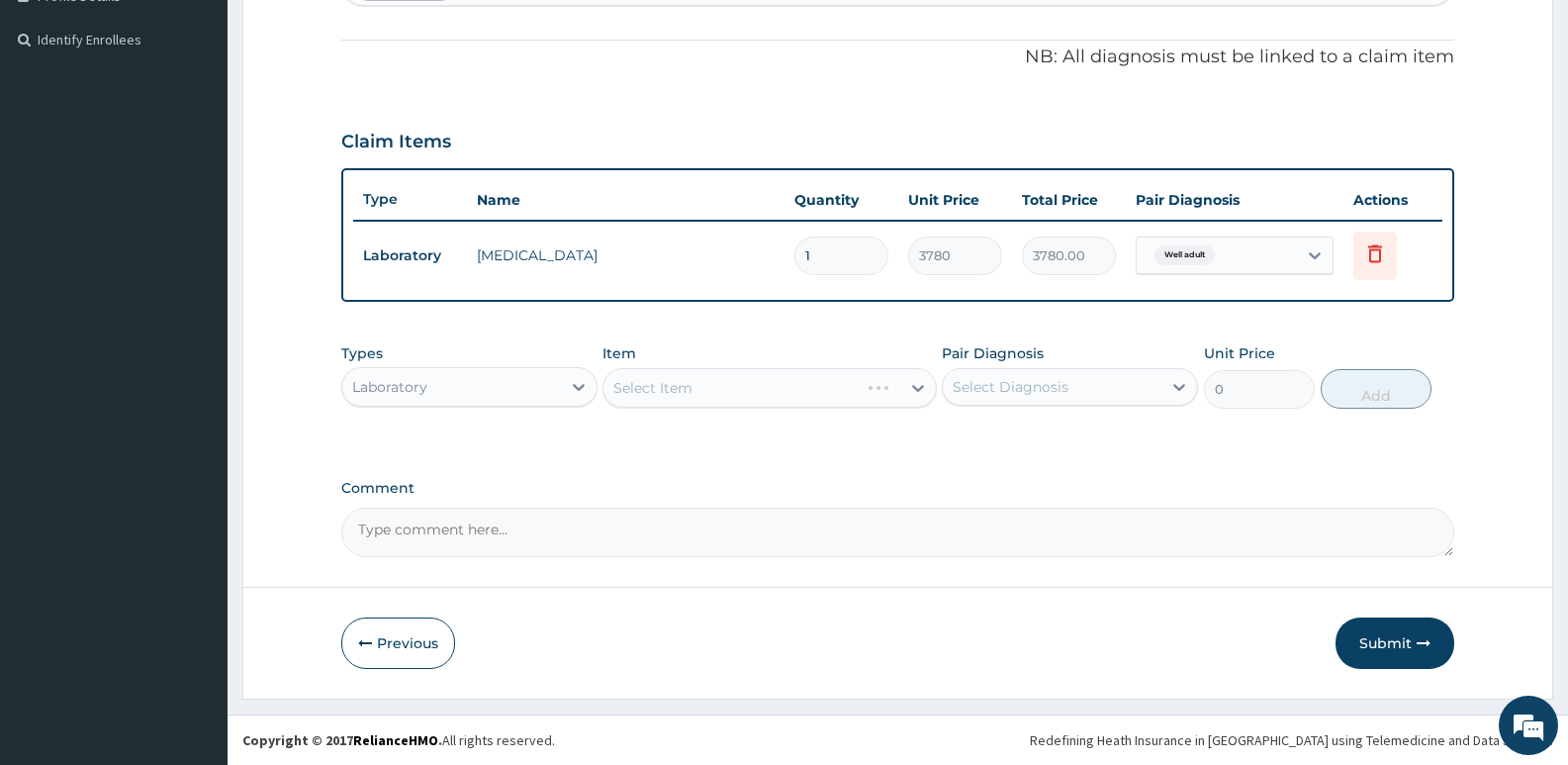
click at [679, 375] on div "Select Item" at bounding box center [769, 388] width 333 height 40
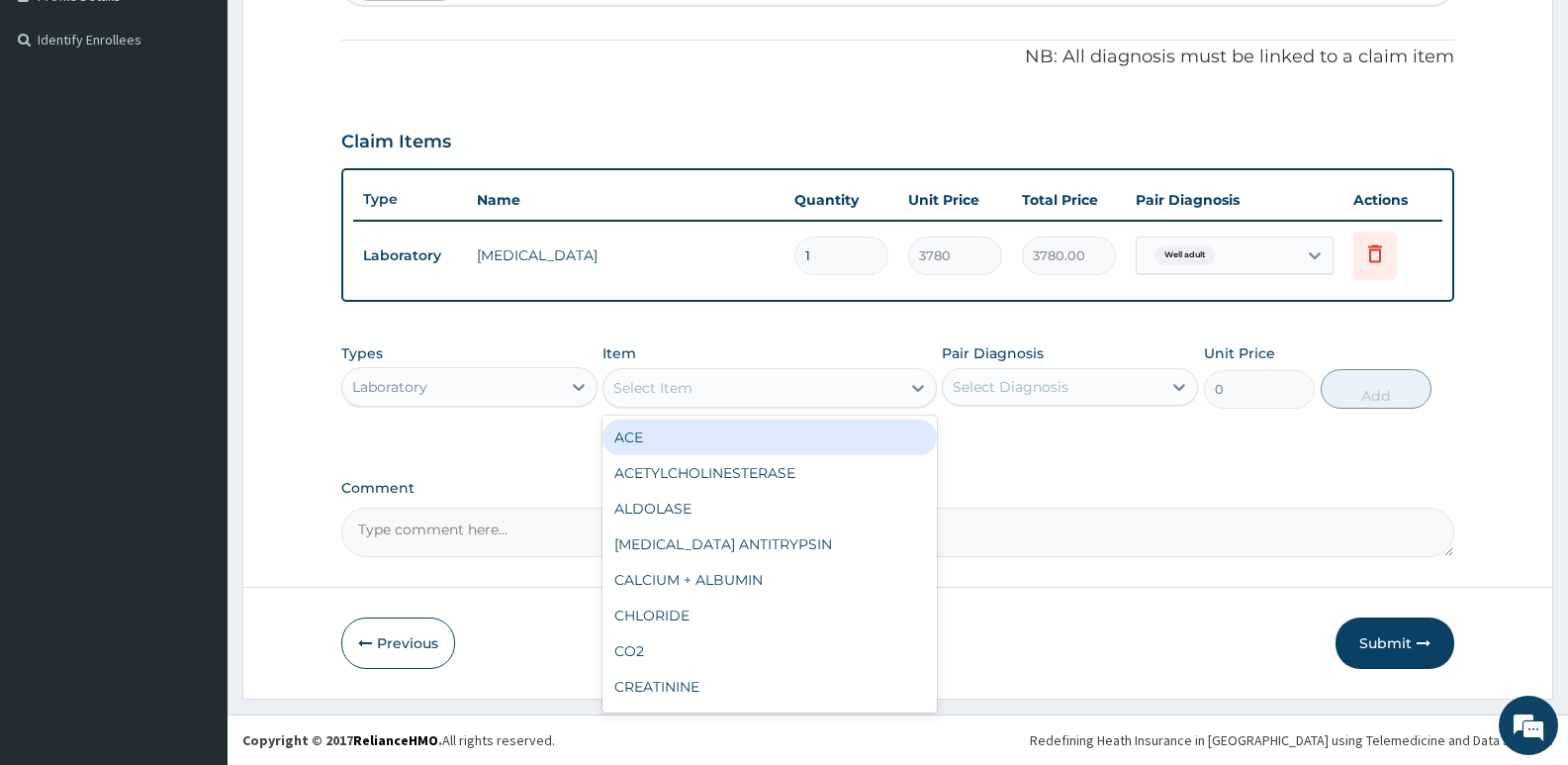
click at [898, 387] on div "Select Item" at bounding box center [751, 388] width 296 height 32
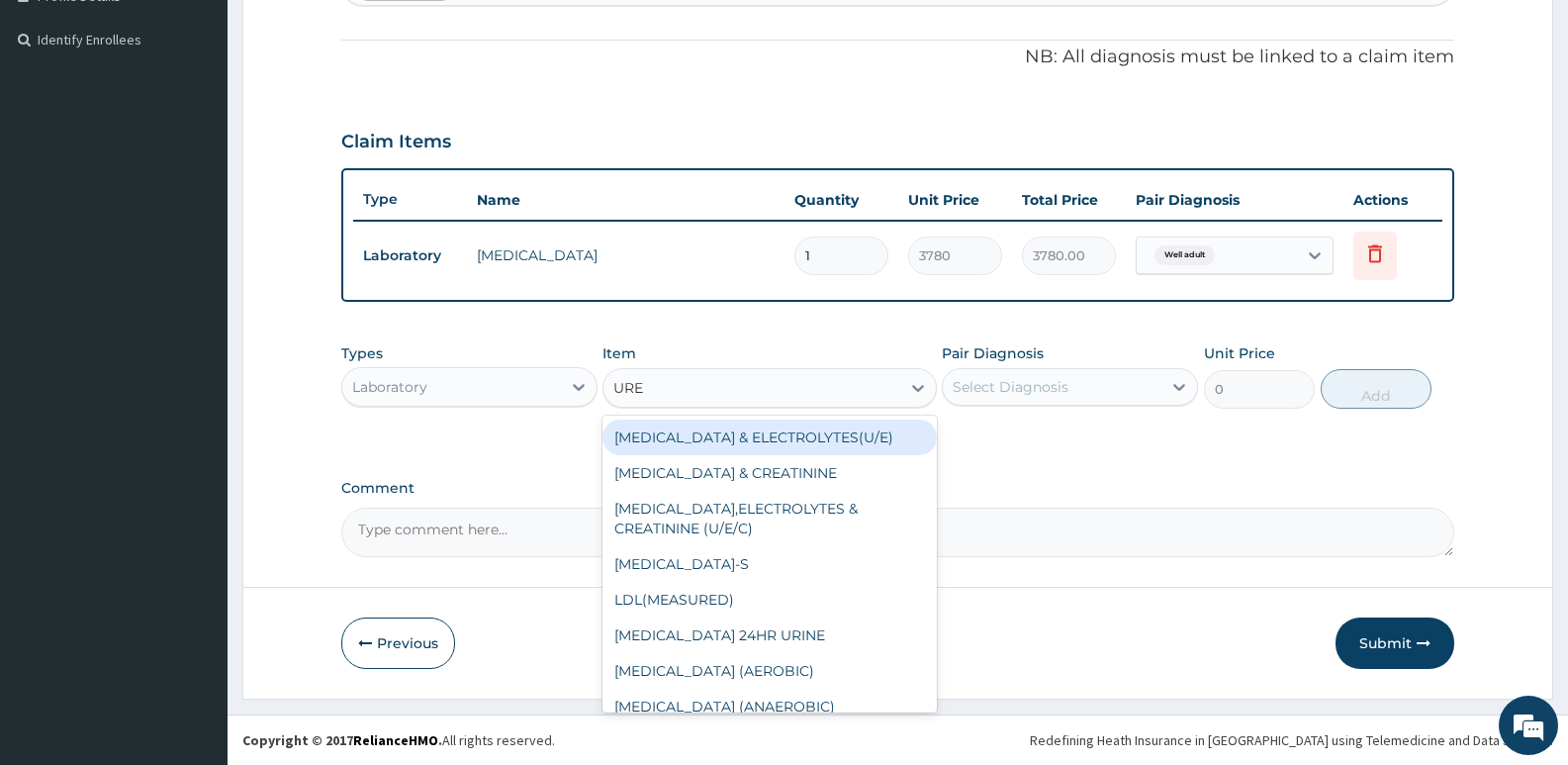
type input "UREA"
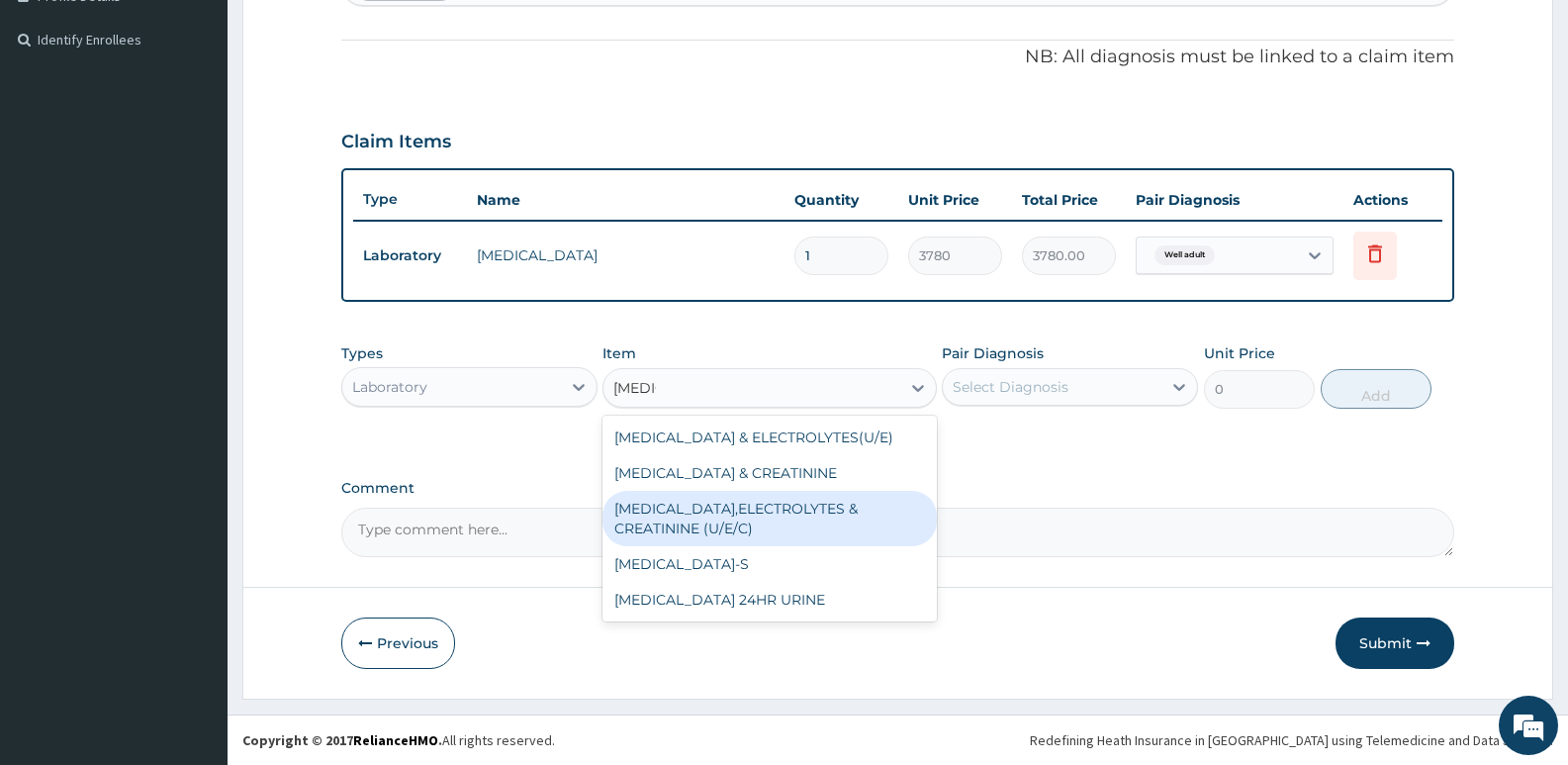
click at [860, 510] on div "UREA,ELECTROLYTES & CREATININE (U/E/C)" at bounding box center [769, 519] width 333 height 56
type input "9900"
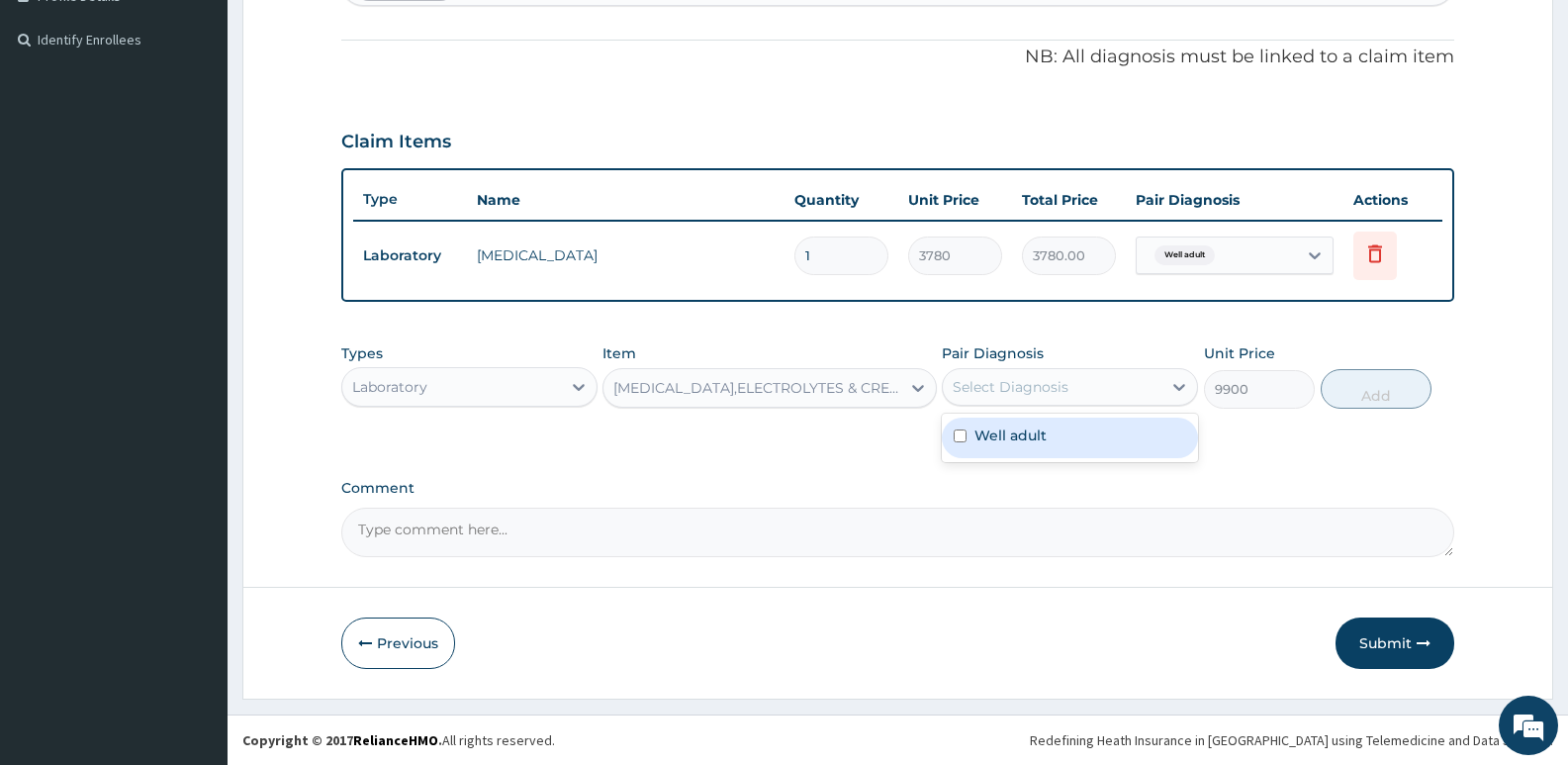
click at [1031, 388] on div "Select Diagnosis" at bounding box center [1011, 387] width 116 height 20
click at [1023, 431] on label "Well adult" at bounding box center [1011, 436] width 72 height 20
checkbox input "true"
drag, startPoint x: 1353, startPoint y: 383, endPoint x: 1301, endPoint y: 373, distance: 53.0
click at [1354, 383] on button "Add" at bounding box center [1376, 389] width 111 height 40
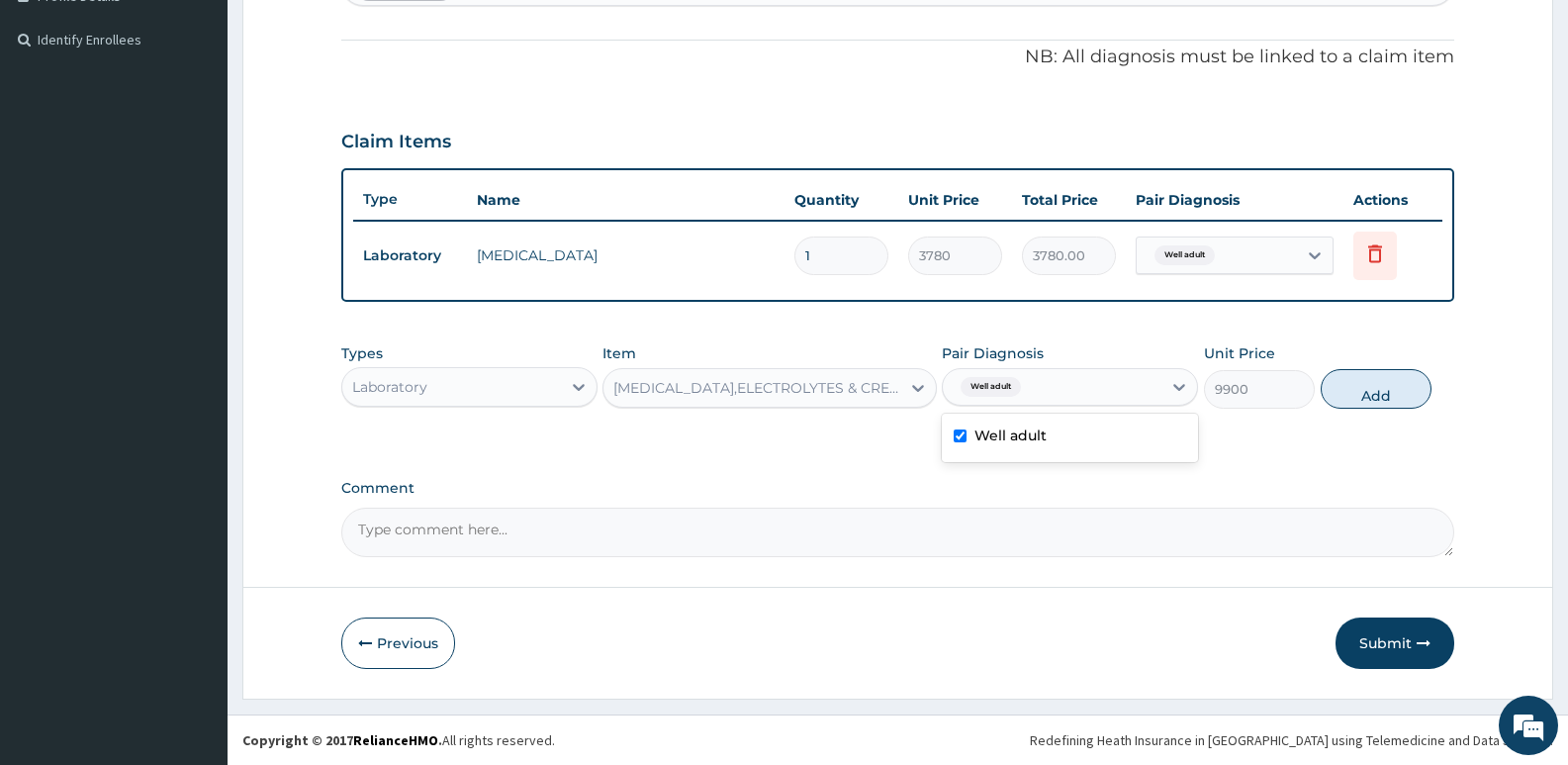
type input "0"
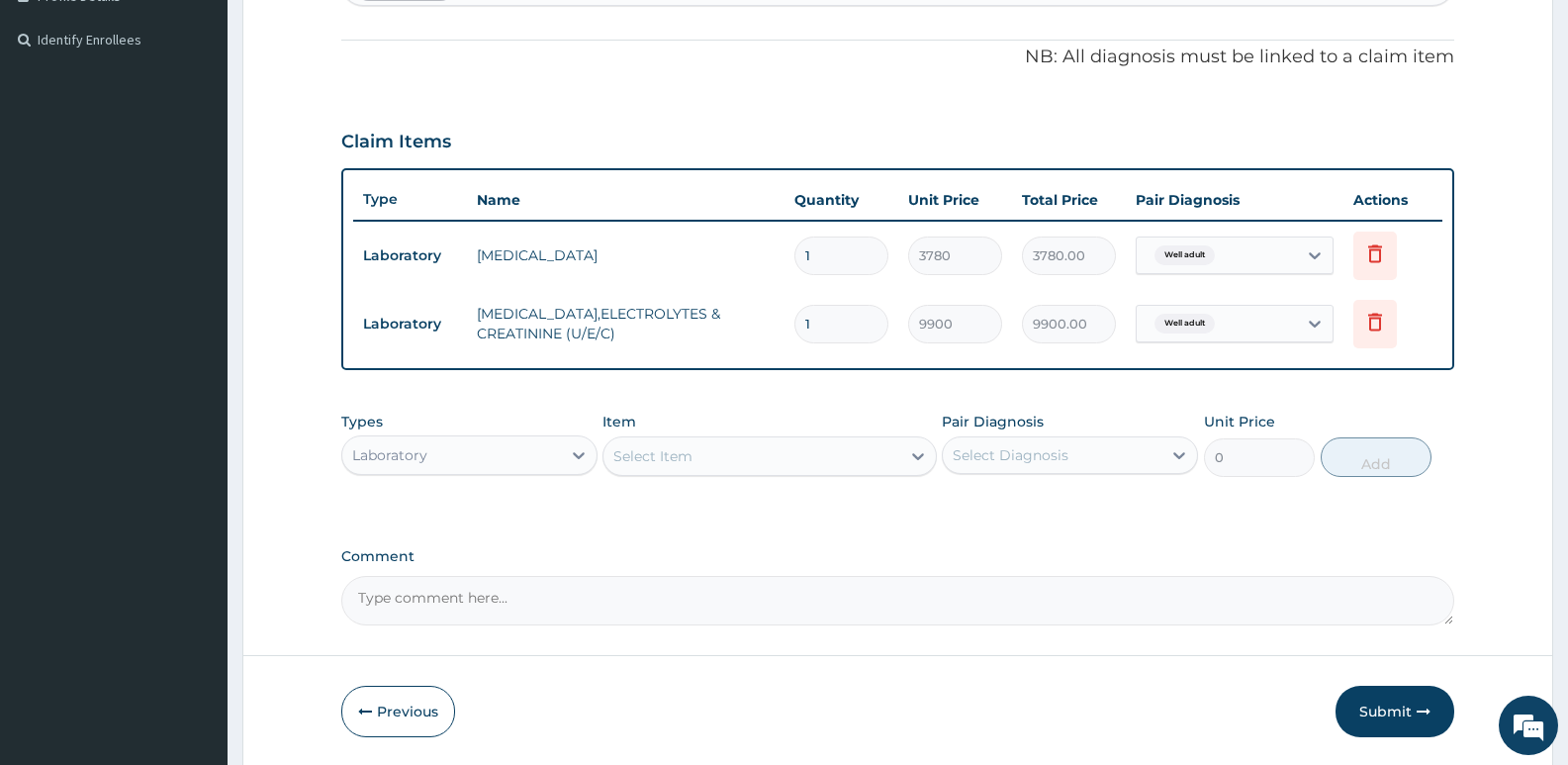
click at [720, 455] on div "Select Item" at bounding box center [751, 457] width 296 height 32
type input "LFT"
click at [787, 514] on div "LIVER FUNCTION TEST (LFT)" at bounding box center [769, 506] width 333 height 36
type input "13050"
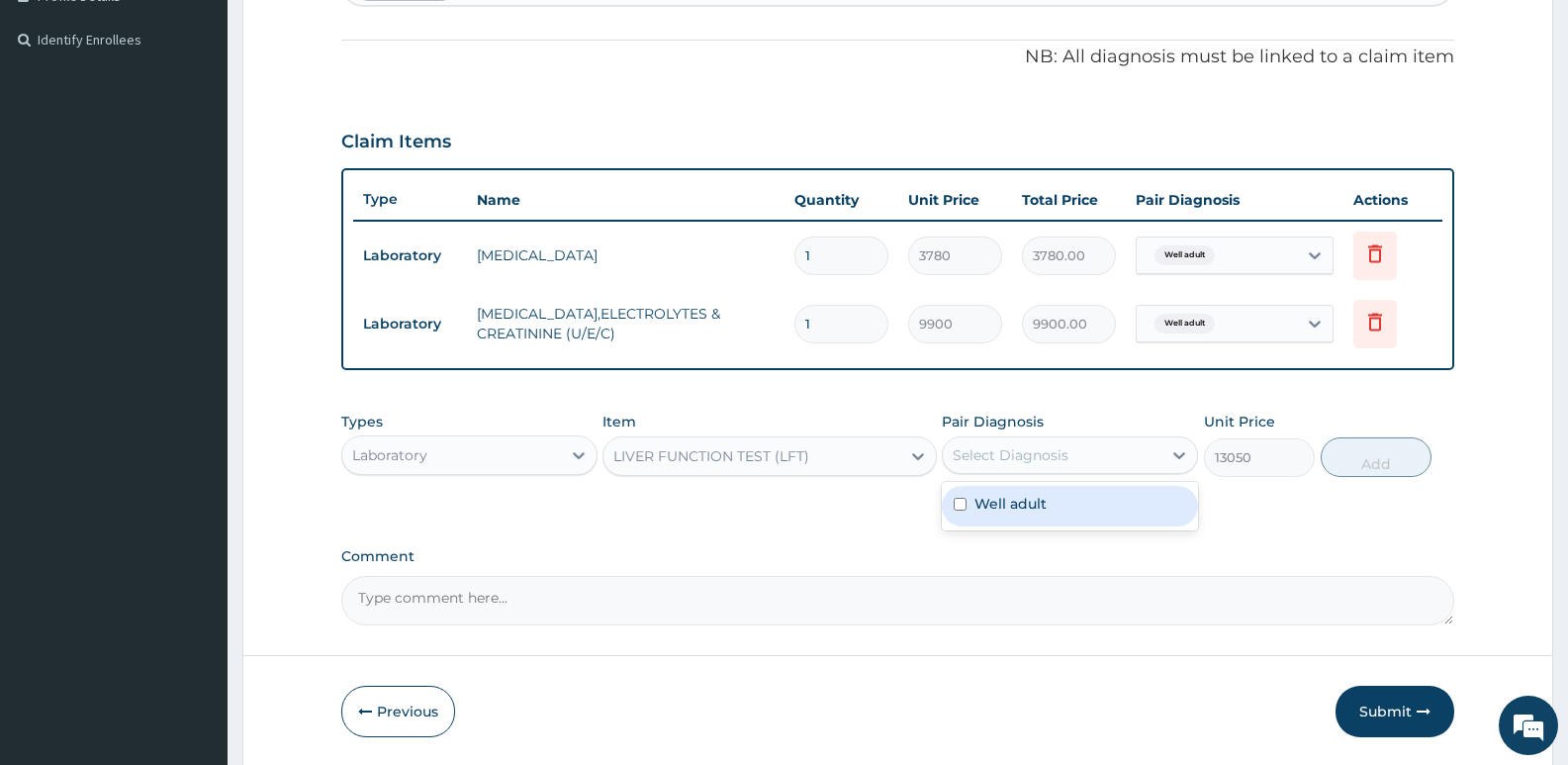
click at [1025, 463] on div "Select Diagnosis" at bounding box center [1011, 456] width 116 height 20
drag, startPoint x: 1003, startPoint y: 500, endPoint x: 1047, endPoint y: 503, distance: 44.1
click at [1003, 501] on label "Well adult" at bounding box center [1011, 504] width 72 height 20
checkbox input "true"
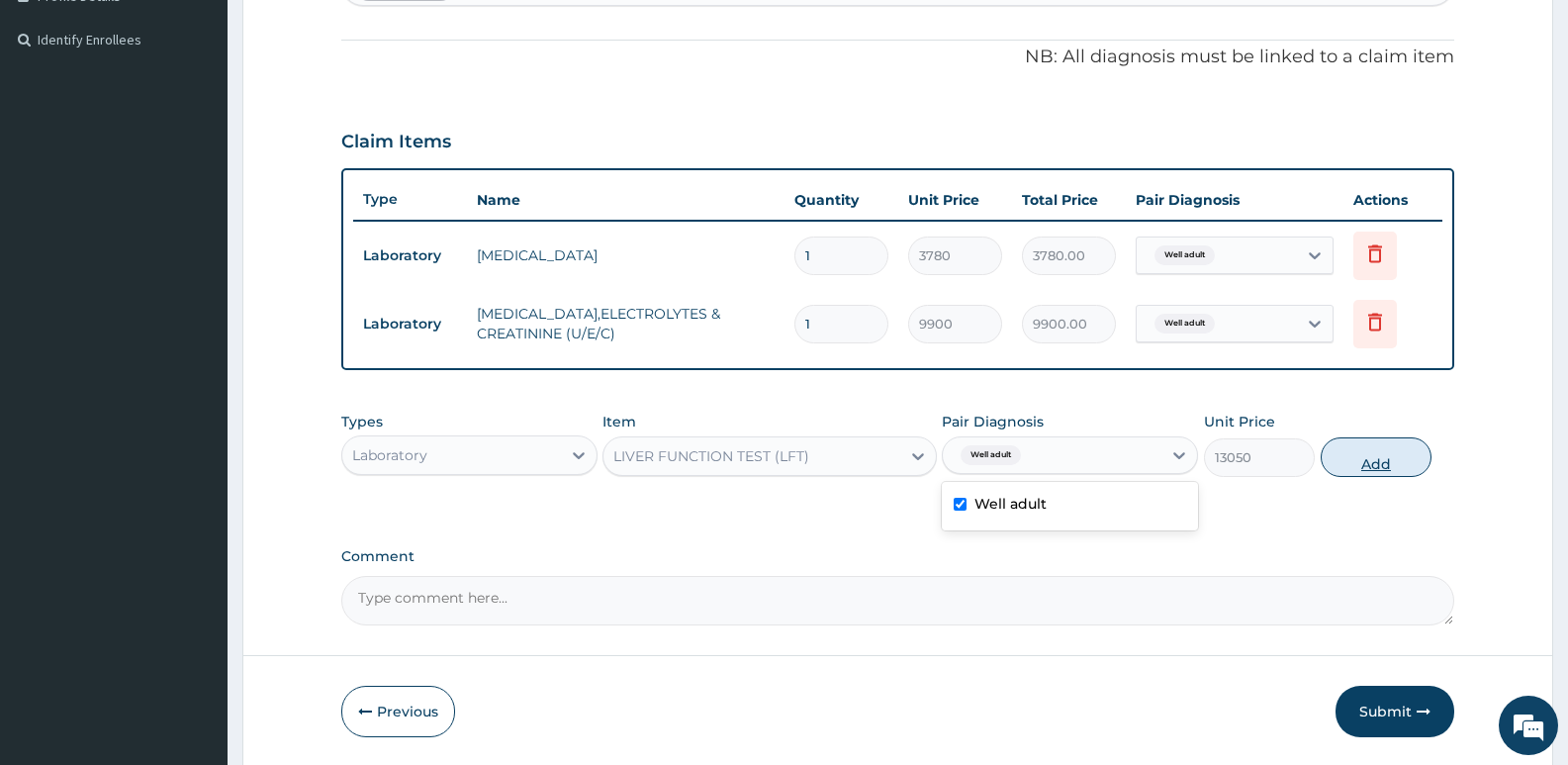
click at [1356, 457] on button "Add" at bounding box center [1376, 458] width 111 height 40
type input "0"
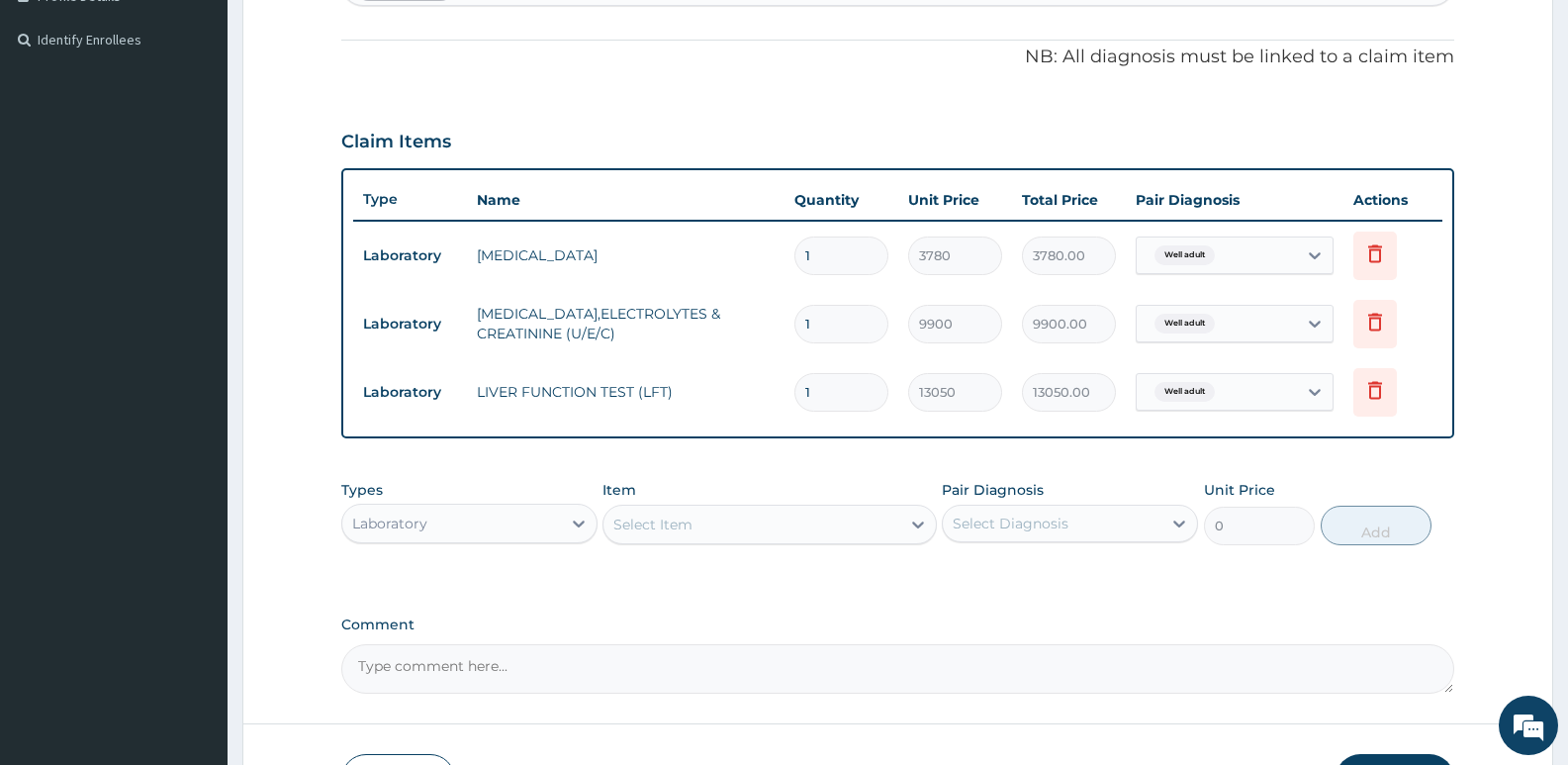
click at [754, 526] on div "Select Item" at bounding box center [751, 525] width 296 height 32
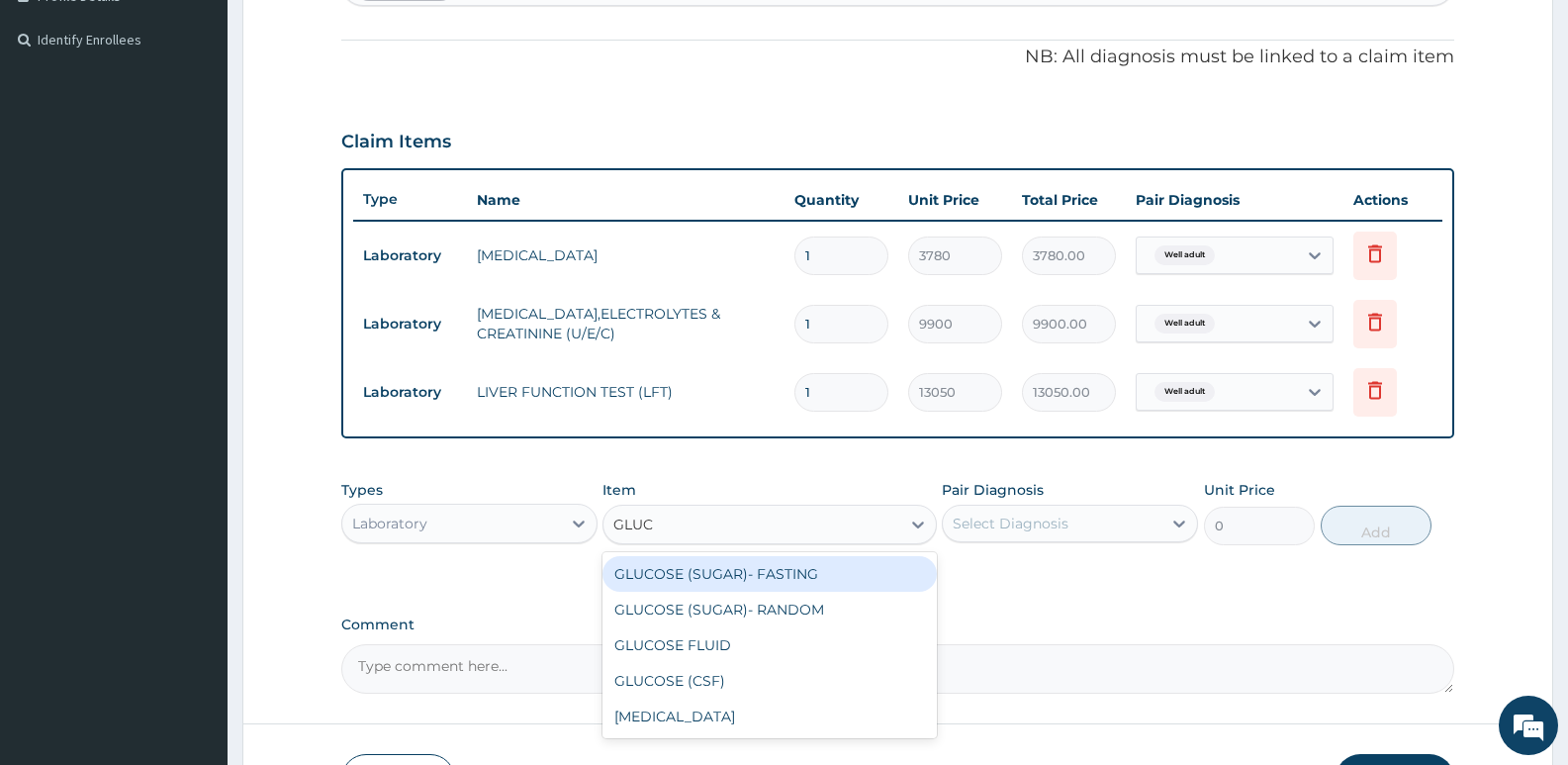
type input "GLUCO"
click at [784, 581] on div "GLUCOSE (SUGAR)- FASTING" at bounding box center [769, 574] width 333 height 36
type input "3240"
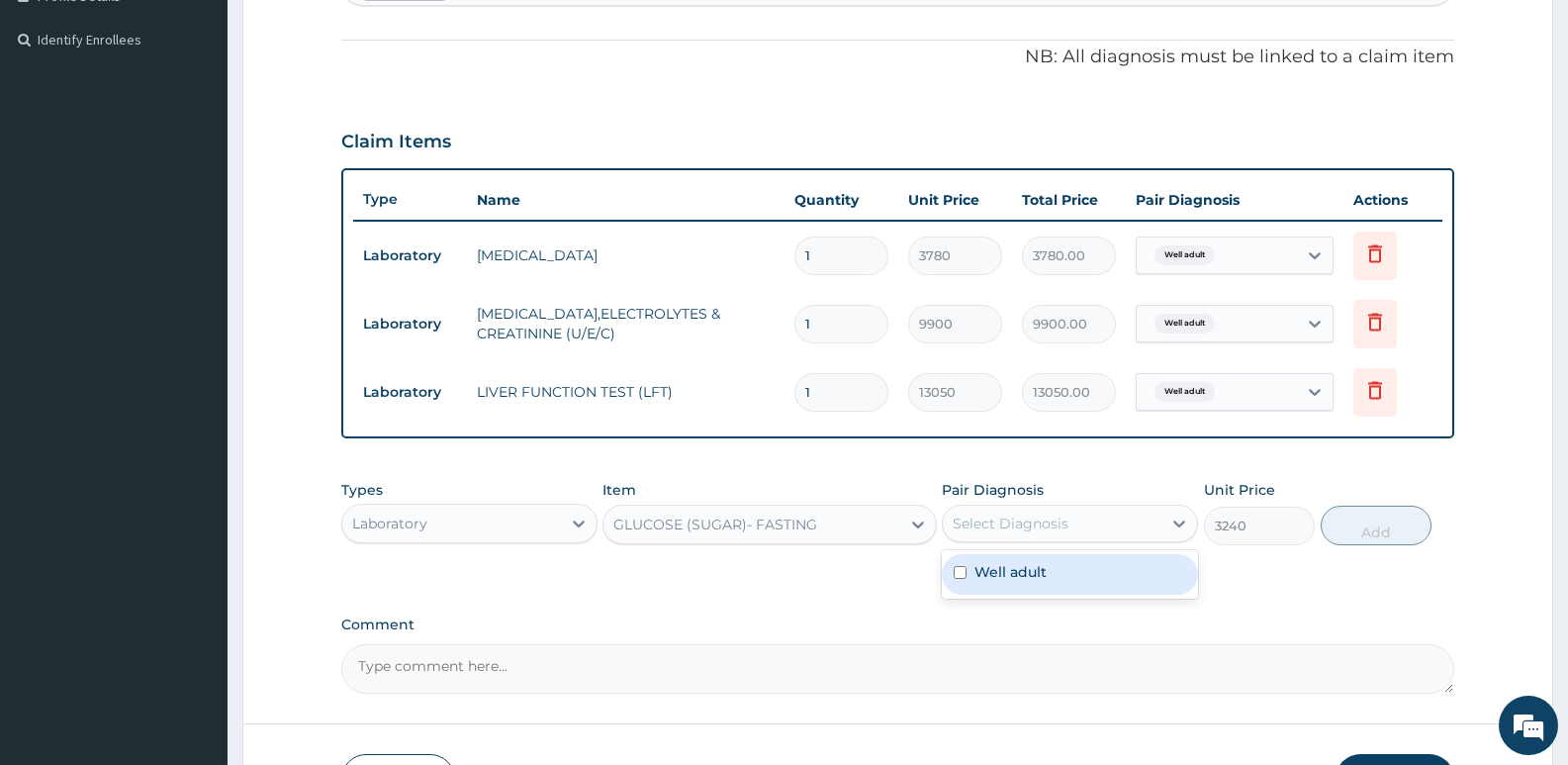
drag, startPoint x: 1036, startPoint y: 516, endPoint x: 1038, endPoint y: 536, distance: 20.1
click at [1037, 516] on div "Select Diagnosis" at bounding box center [1011, 524] width 116 height 20
click at [1036, 565] on label "Well adult" at bounding box center [1011, 573] width 72 height 20
checkbox input "true"
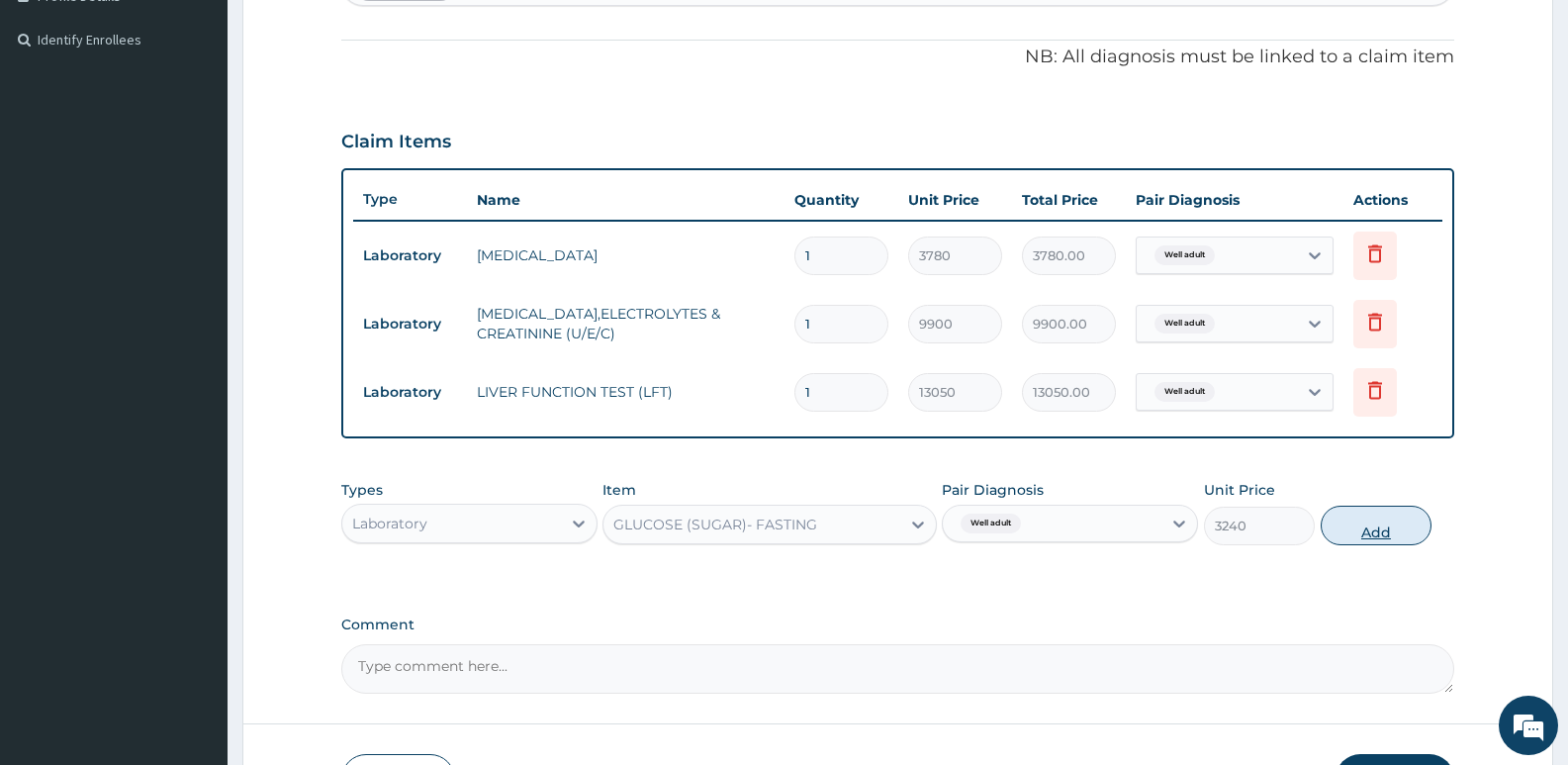
click at [1371, 523] on button "Add" at bounding box center [1376, 526] width 111 height 40
type input "0"
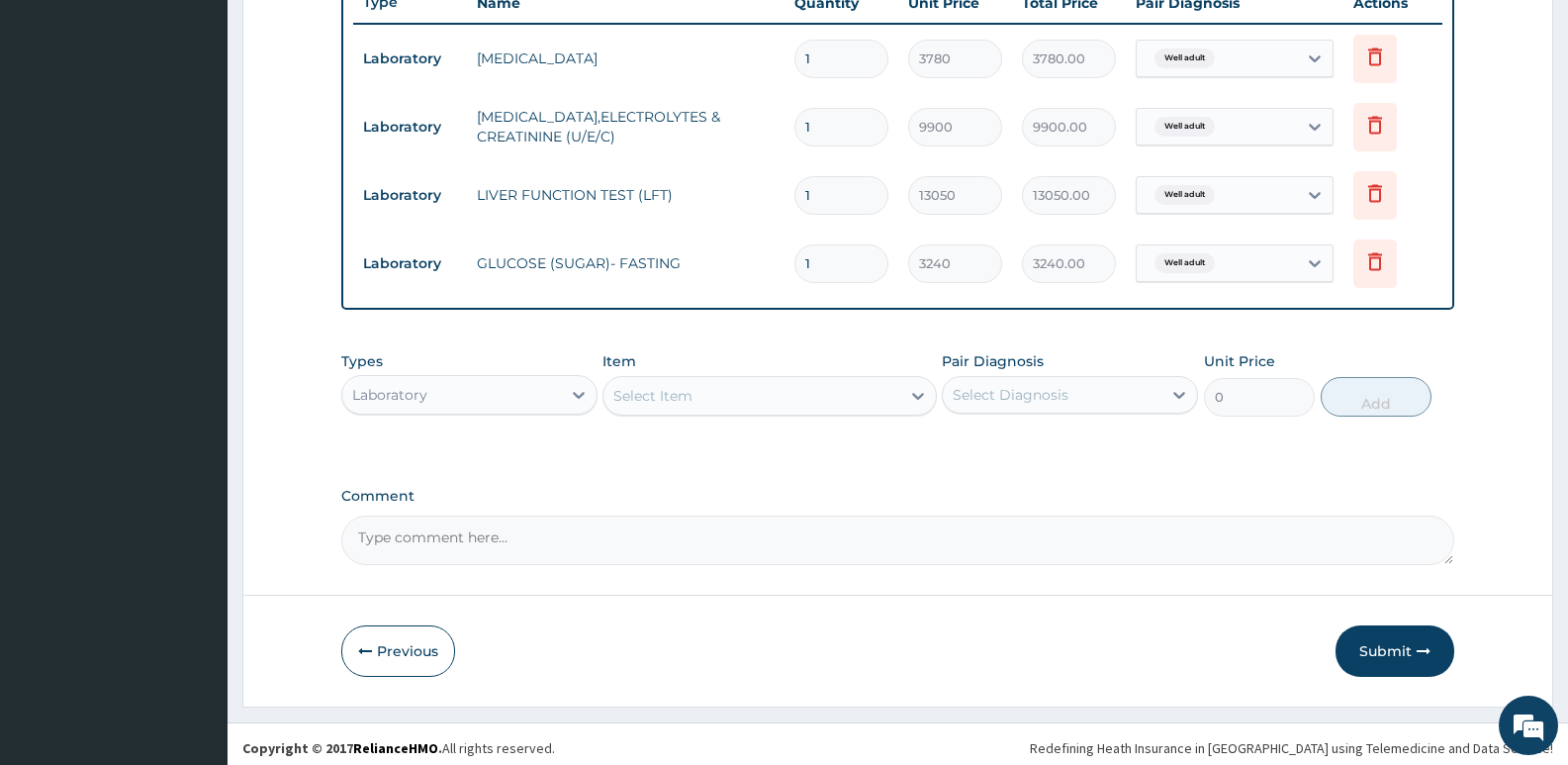
scroll to position [773, 0]
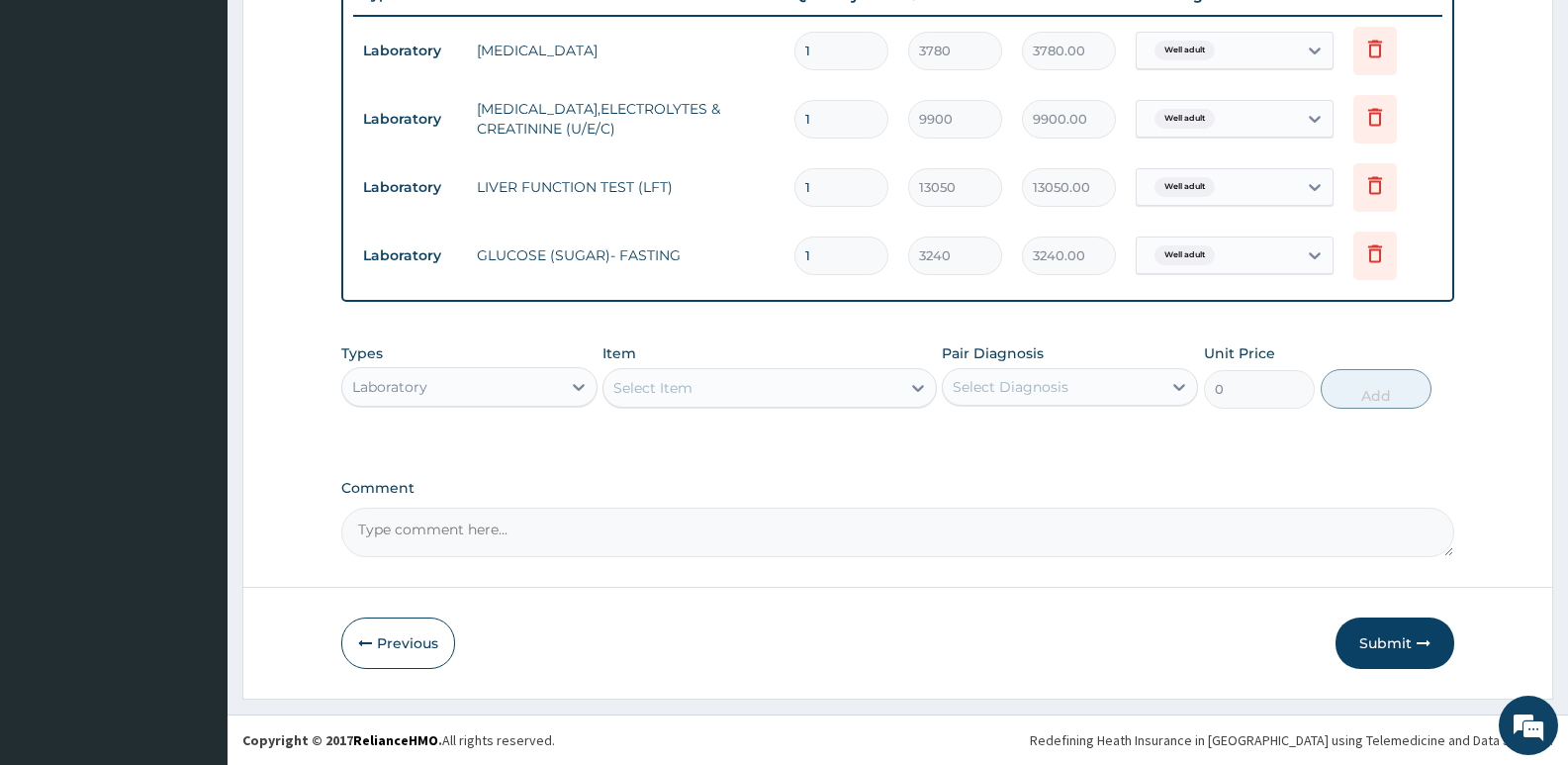
click at [669, 385] on div "Select Item" at bounding box center [652, 388] width 79 height 20
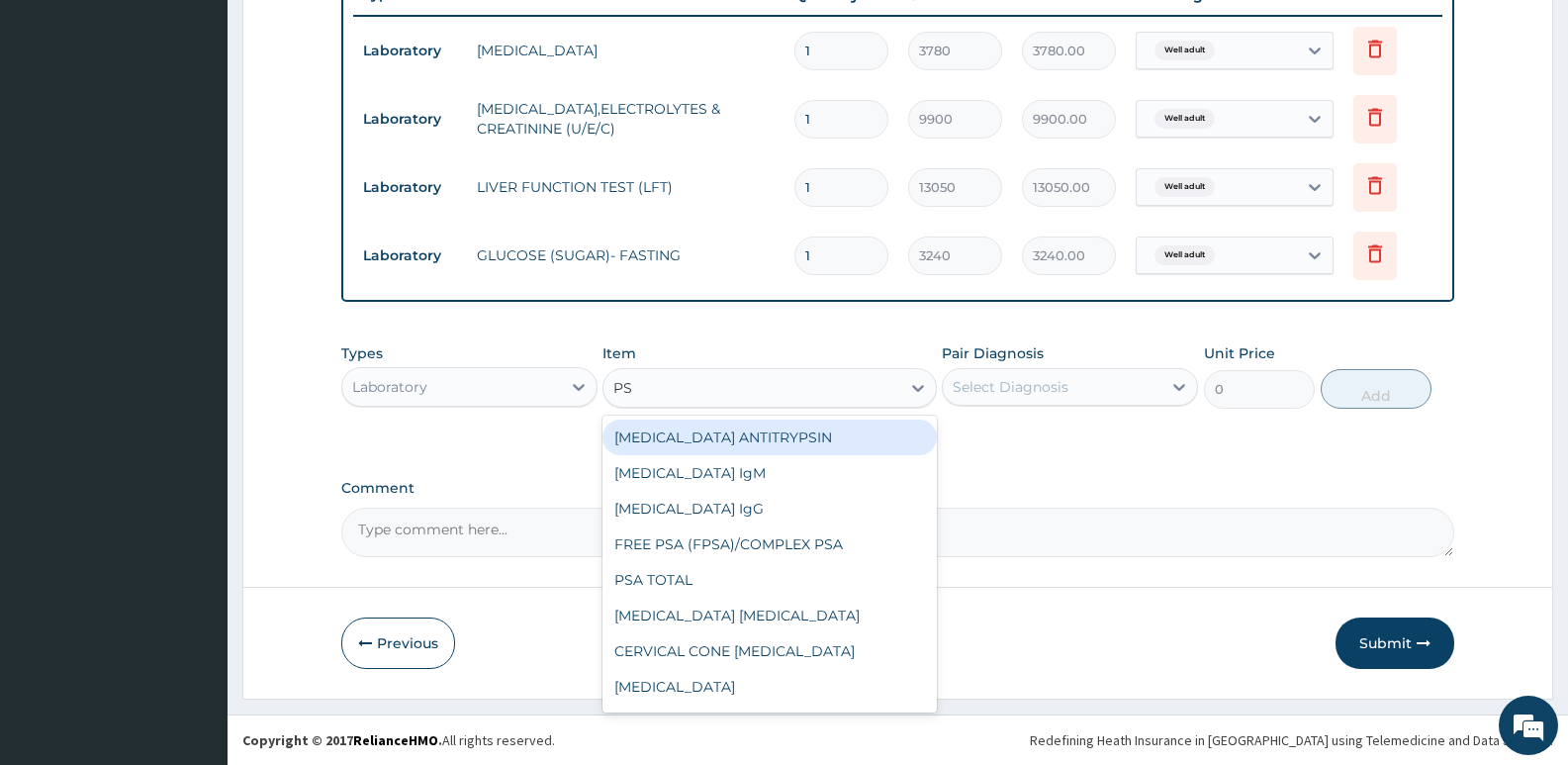
type input "PSA"
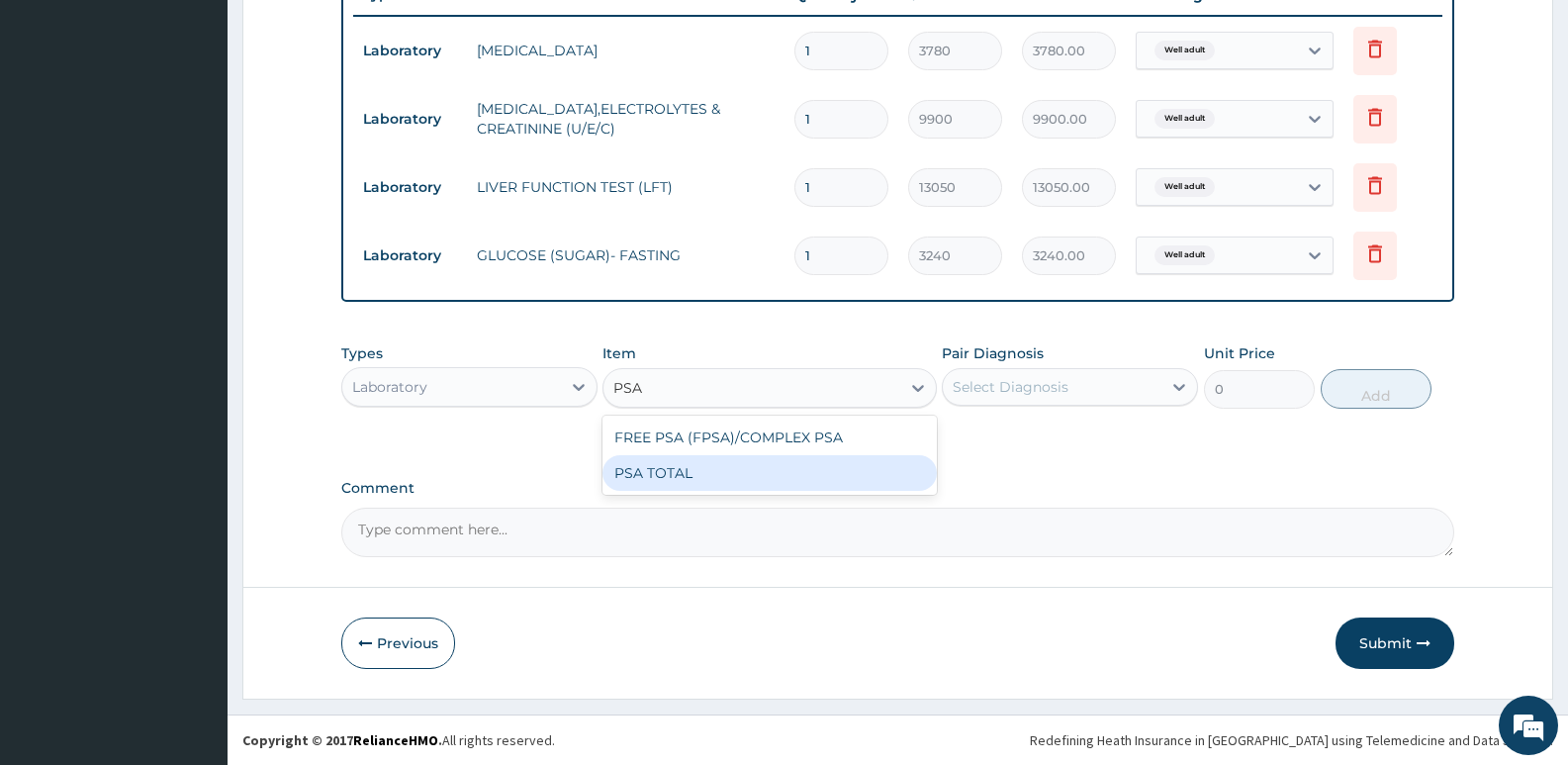
click at [726, 476] on div "PSA TOTAL" at bounding box center [769, 474] width 333 height 36
type input "18000"
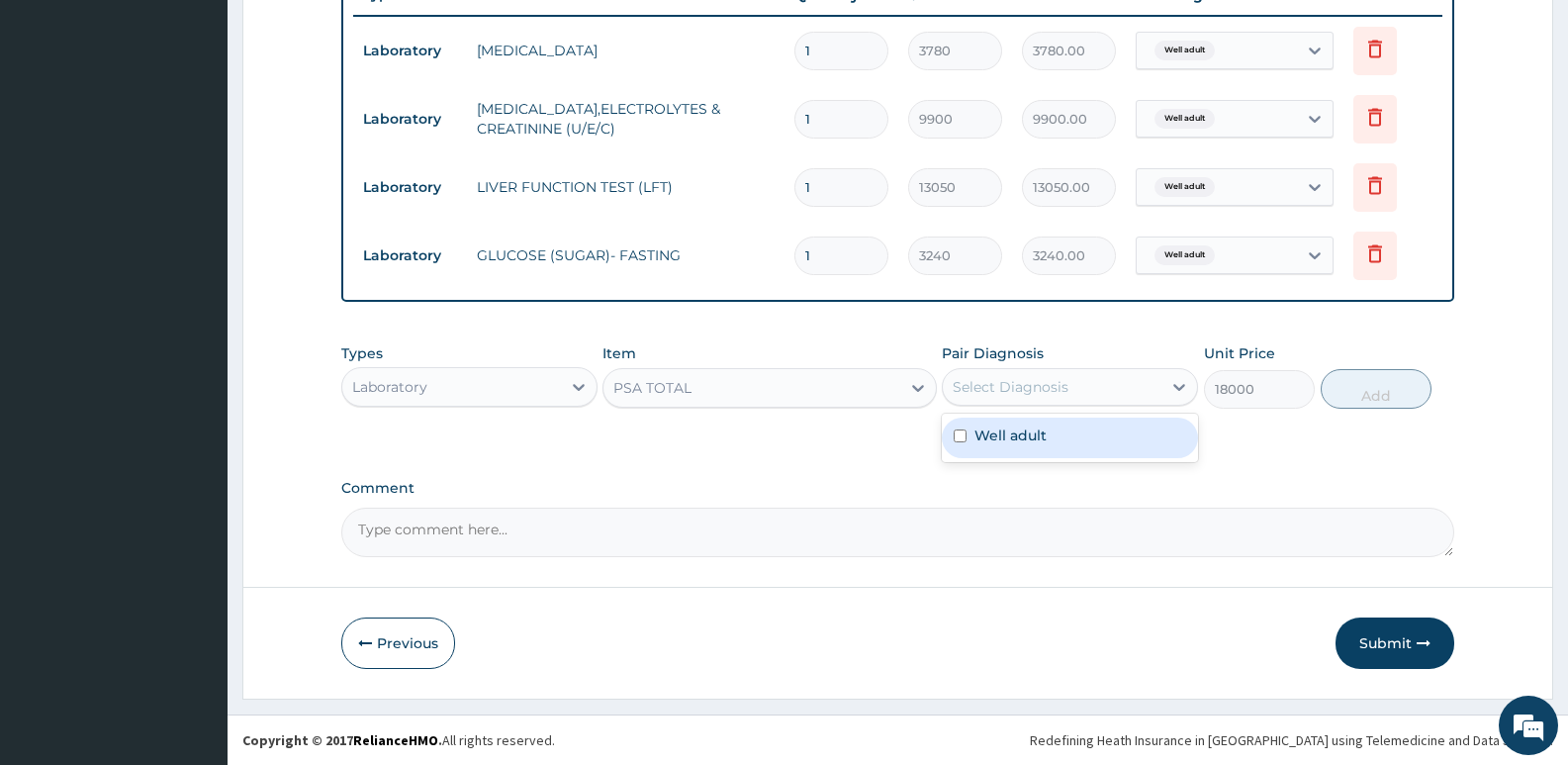
click at [1052, 389] on div "Select Diagnosis" at bounding box center [1011, 387] width 116 height 20
click at [1032, 439] on label "Well adult" at bounding box center [1011, 436] width 72 height 20
checkbox input "true"
click at [1356, 385] on button "Add" at bounding box center [1376, 389] width 111 height 40
type input "0"
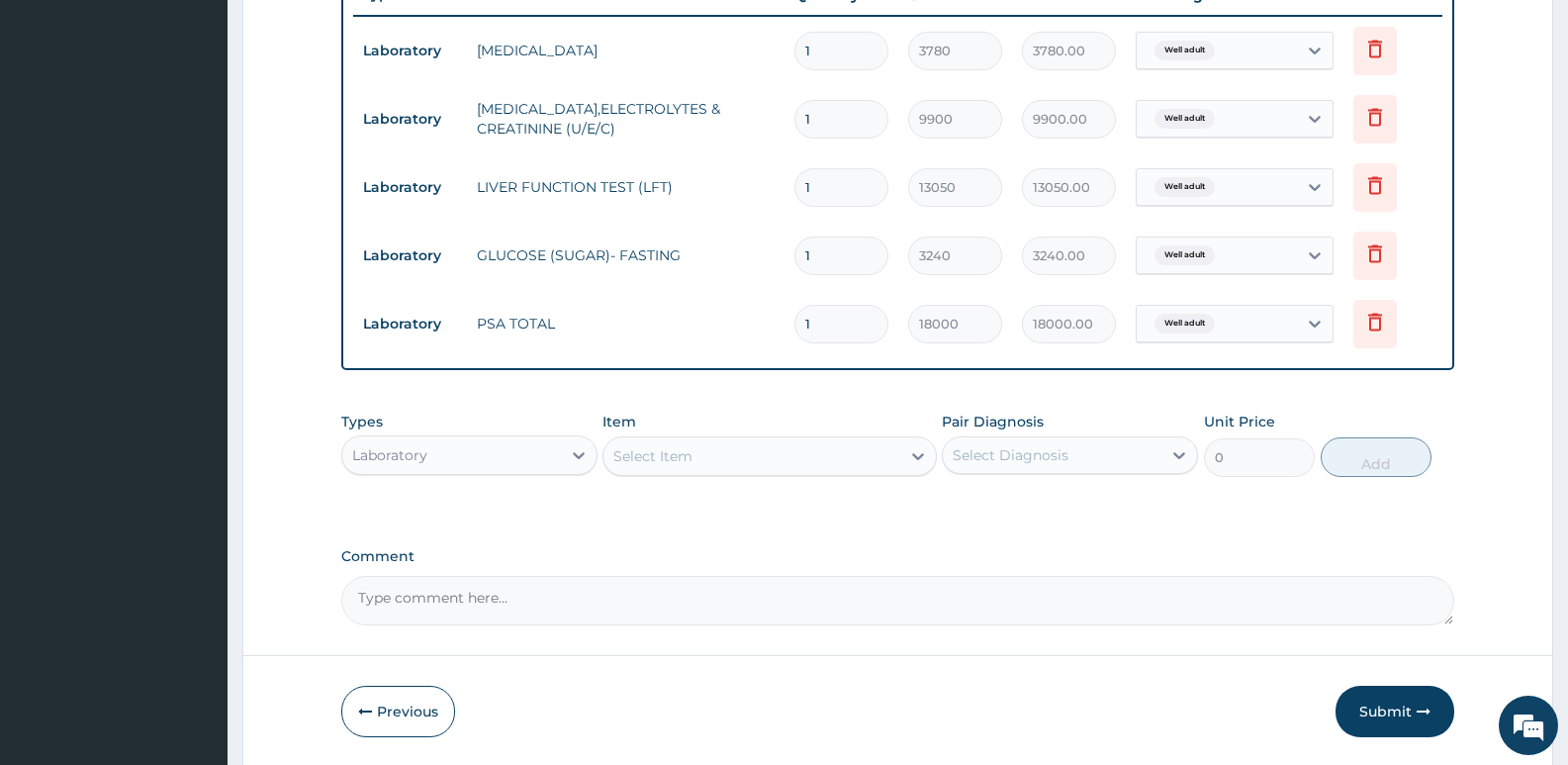
click at [692, 460] on div "Select Item" at bounding box center [652, 457] width 79 height 20
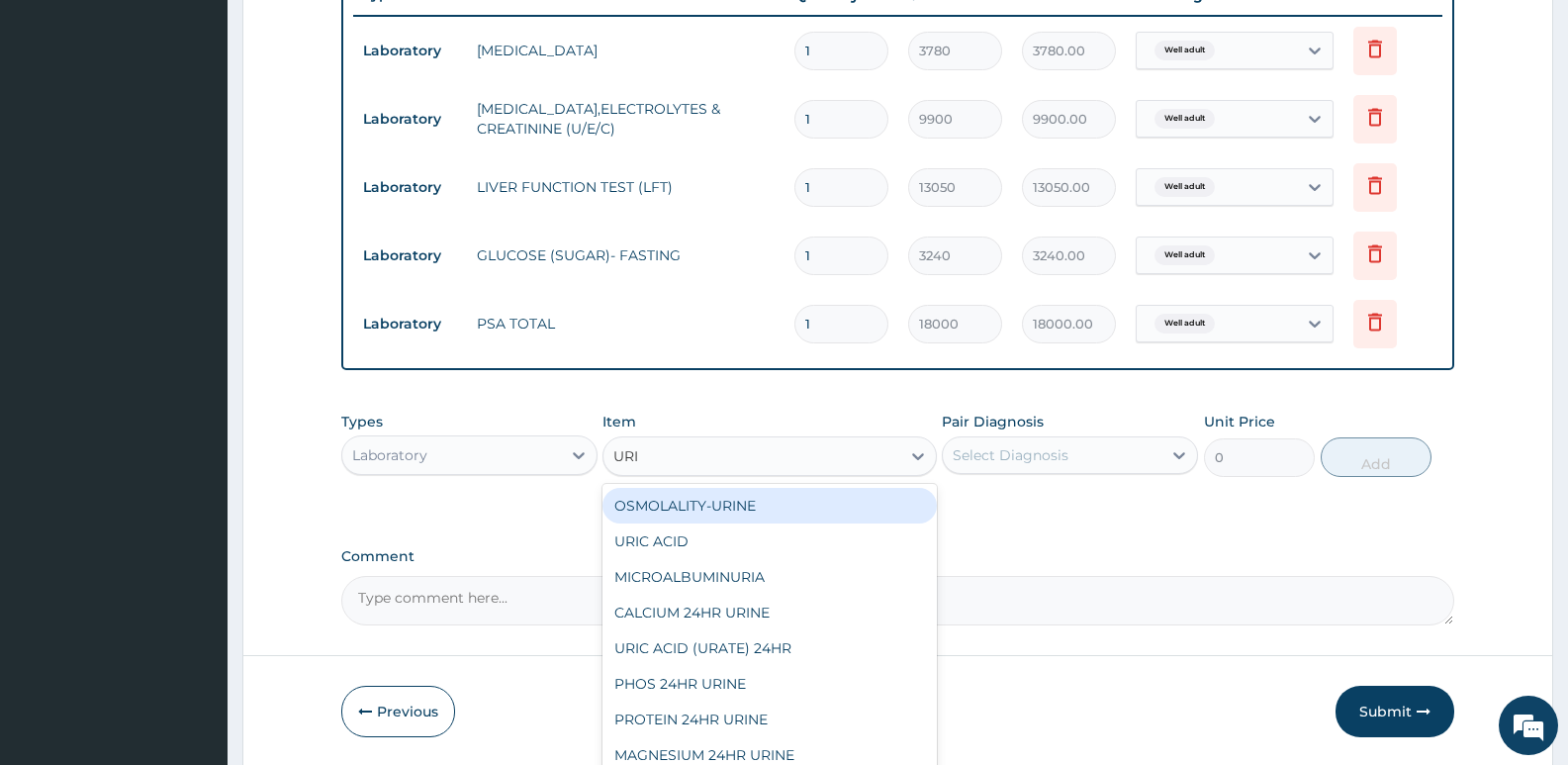
type input "URIN"
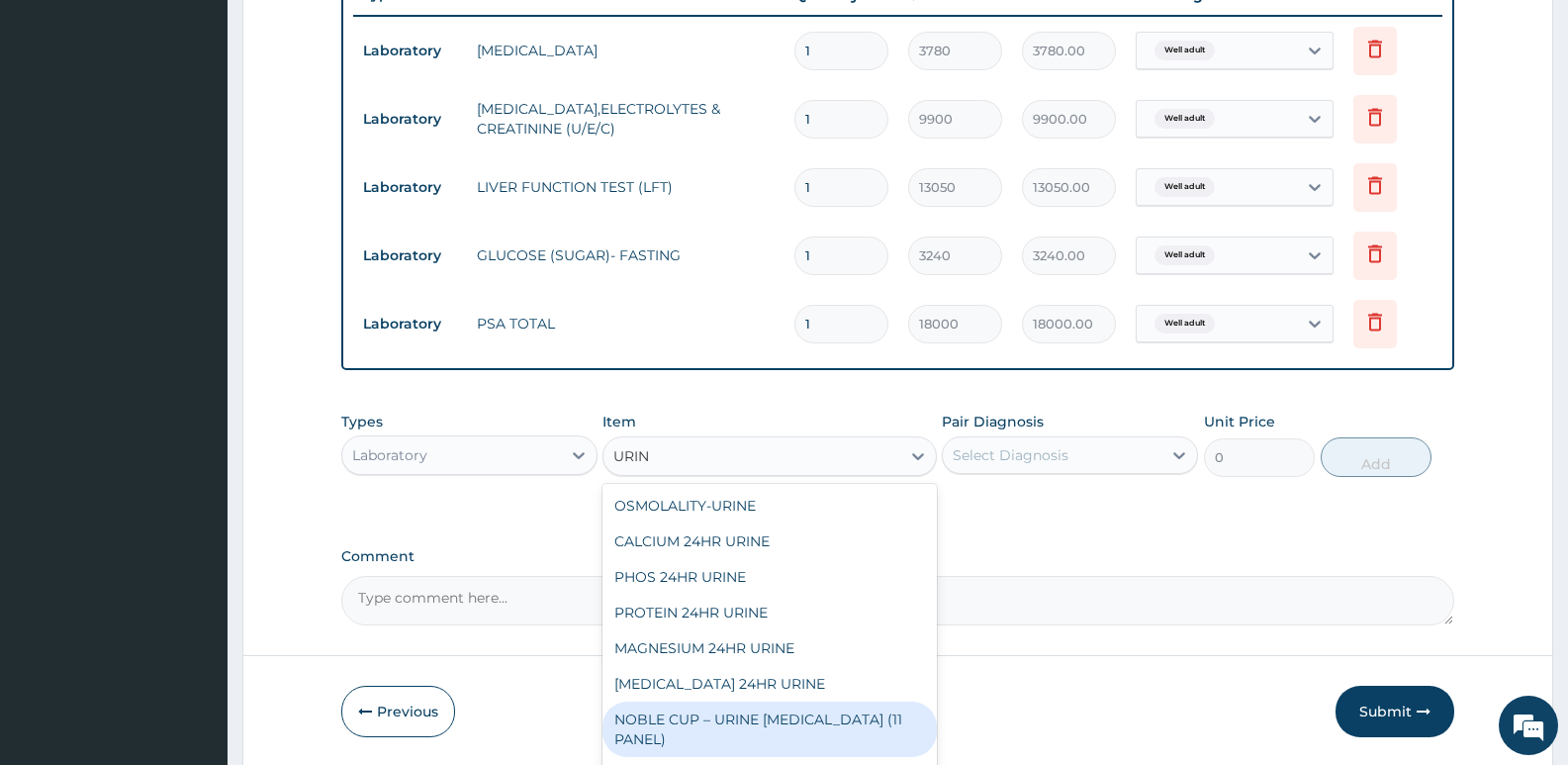
scroll to position [52, 0]
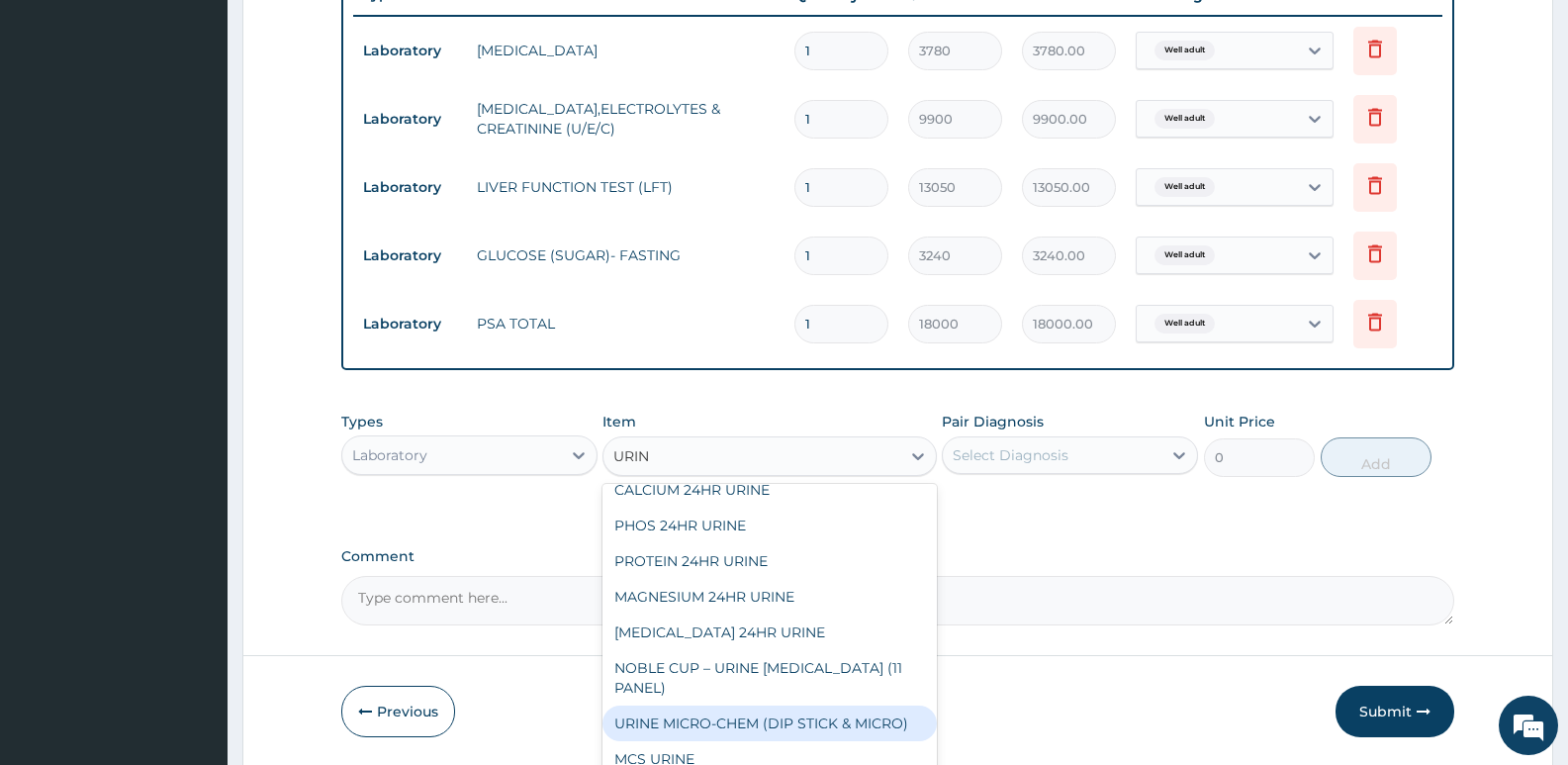
click at [767, 722] on div "URINE MICRO-CHEM (DIP STICK & MICRO)" at bounding box center [769, 724] width 333 height 36
type input "3690"
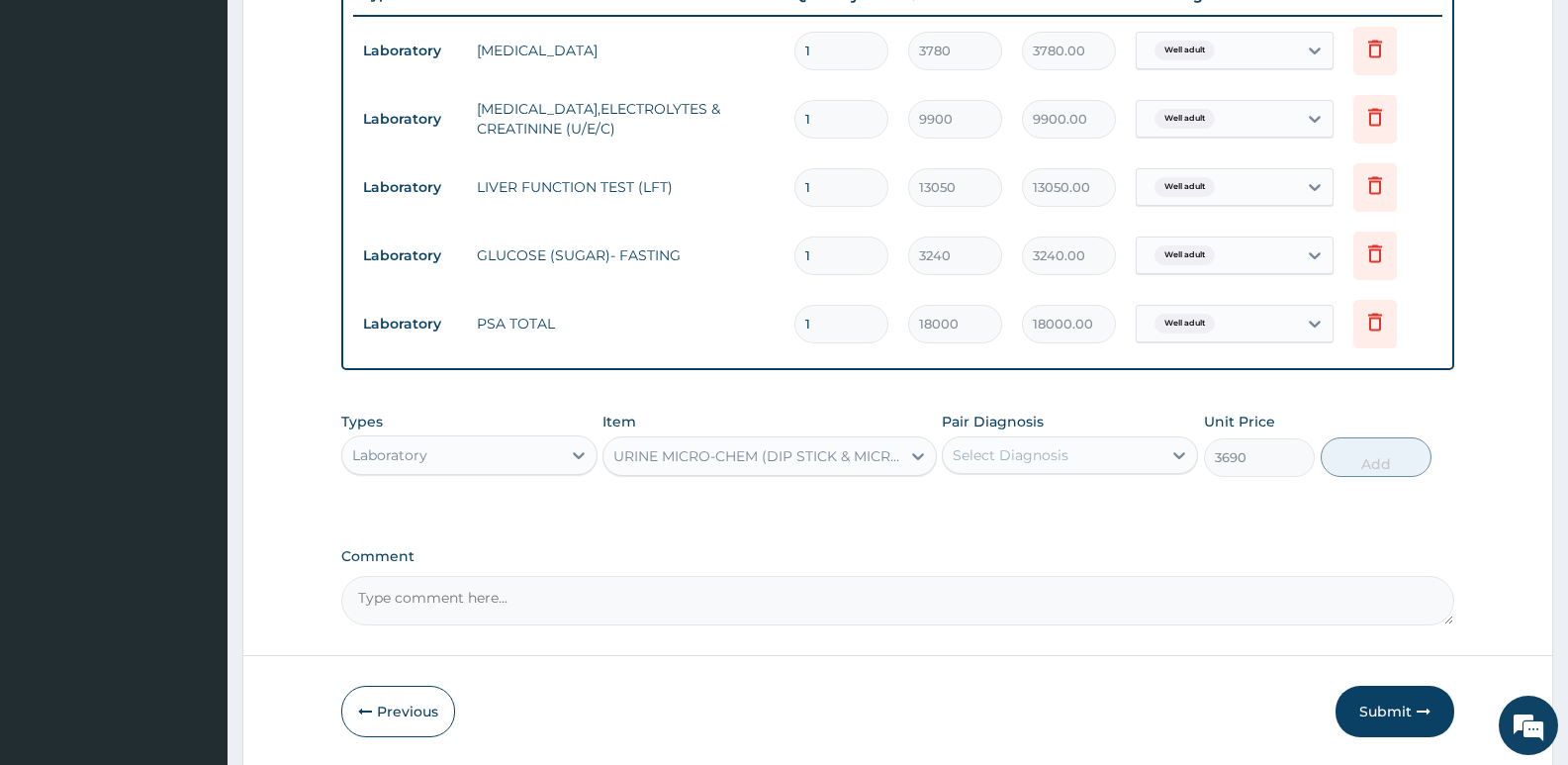
click at [1022, 469] on div "Select Diagnosis" at bounding box center [1052, 456] width 218 height 32
drag, startPoint x: 1016, startPoint y: 510, endPoint x: 1288, endPoint y: 483, distance: 273.3
click at [1017, 510] on label "Well adult" at bounding box center [1011, 504] width 72 height 20
checkbox input "true"
click at [1369, 454] on button "Add" at bounding box center [1376, 458] width 111 height 40
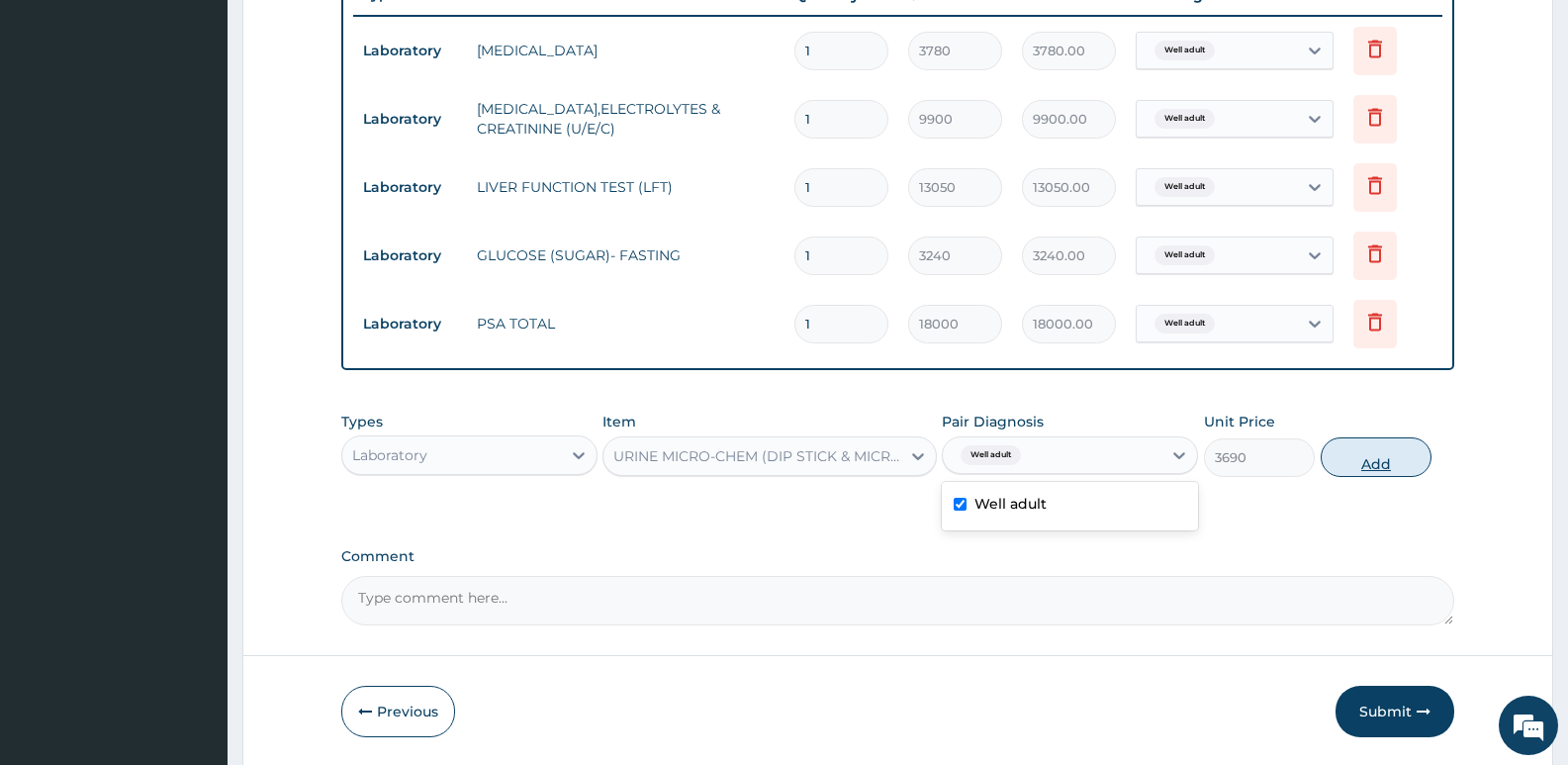
type input "0"
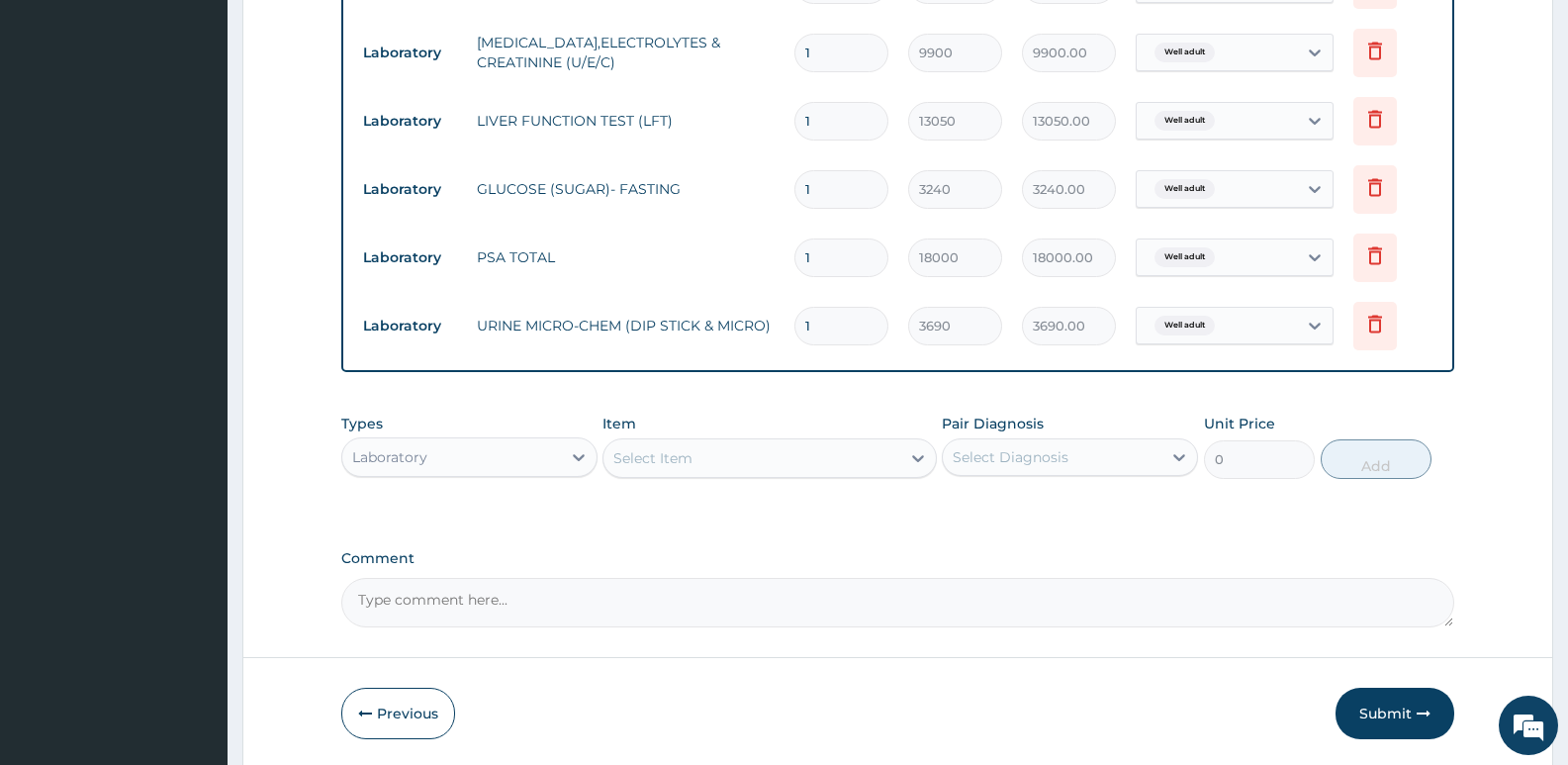
scroll to position [910, 0]
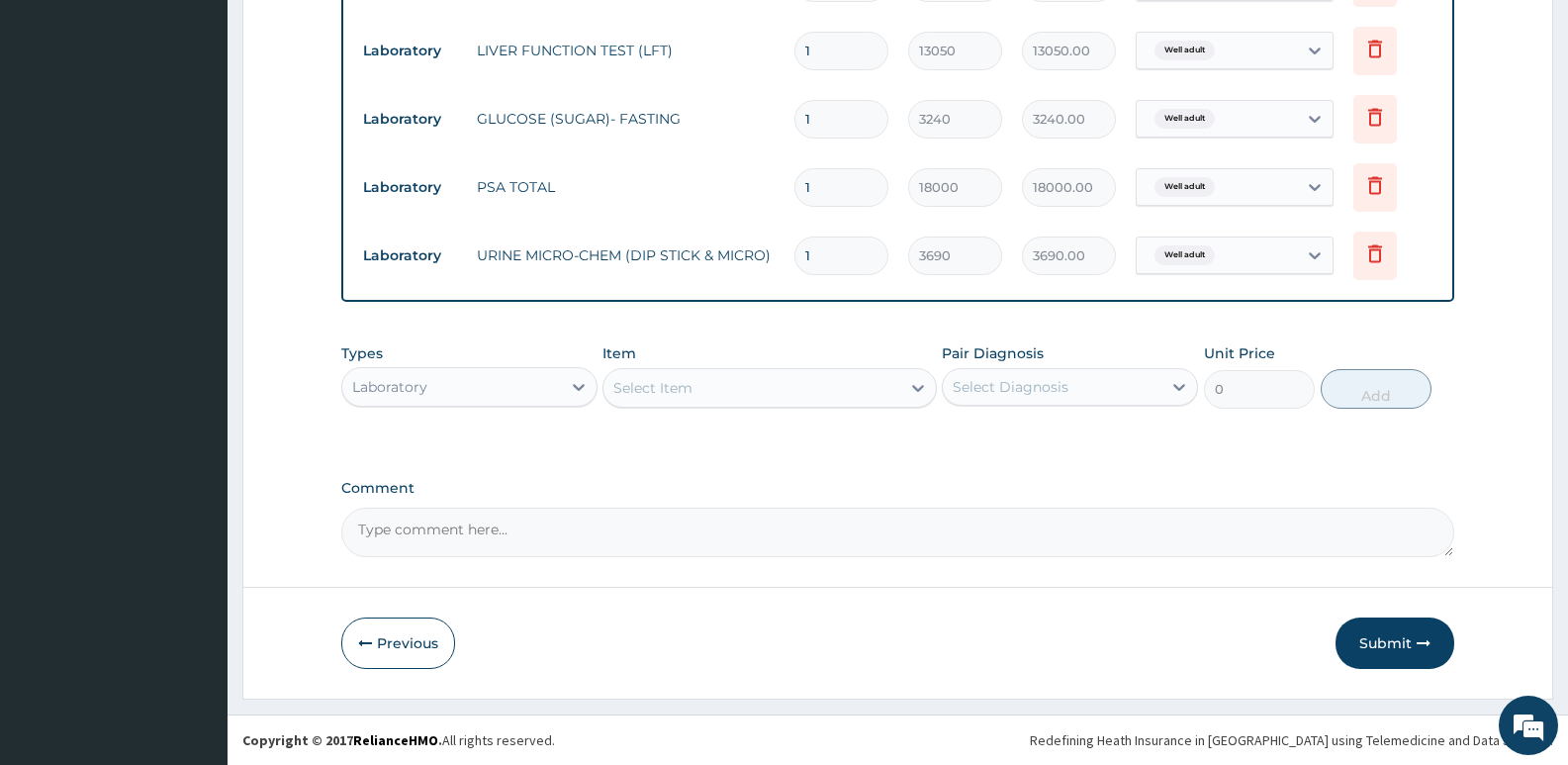
click at [480, 537] on textarea "Comment" at bounding box center [897, 533] width 1113 height 50
type textarea "p"
type textarea "Please add physical exam and Chest xray."
drag, startPoint x: 1394, startPoint y: 655, endPoint x: 1401, endPoint y: 646, distance: 11.4
click at [1396, 655] on button "Submit" at bounding box center [1395, 643] width 119 height 52
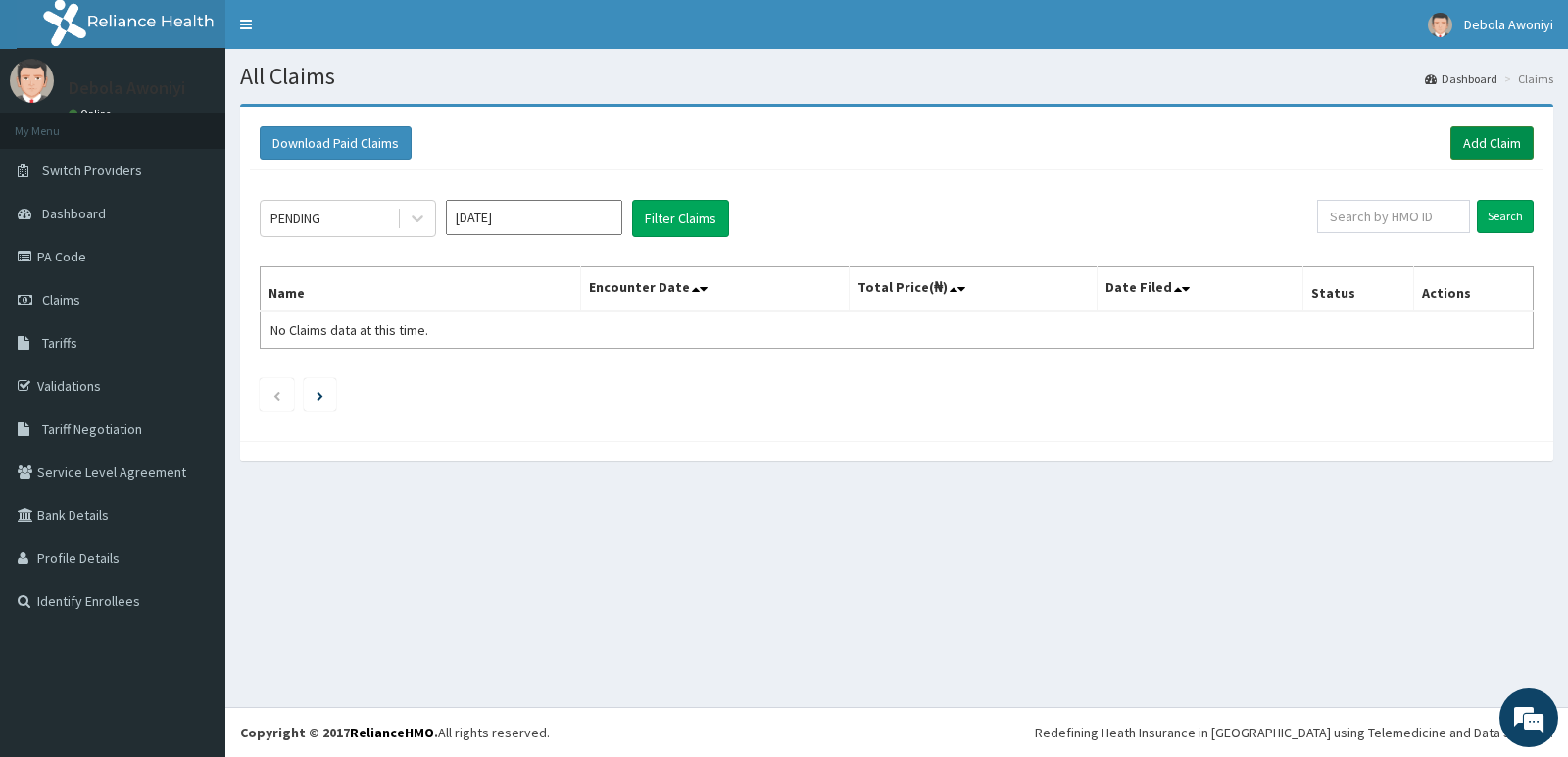
click at [1485, 144] on link "Add Claim" at bounding box center [1492, 143] width 83 height 34
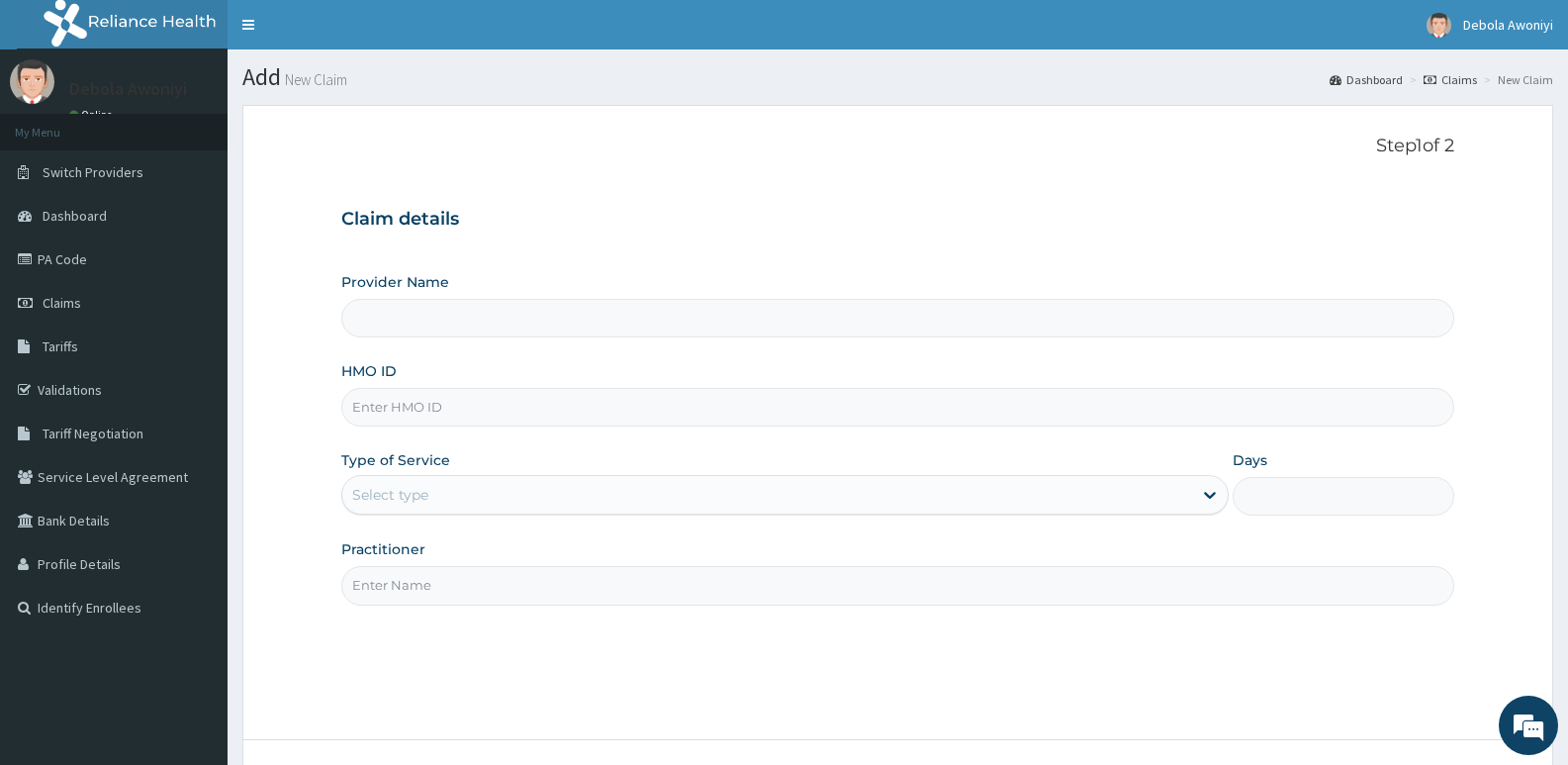
type input "Clina - Lancet Laboratories - V/I (HQ)"
drag, startPoint x: 418, startPoint y: 408, endPoint x: 473, endPoint y: 397, distance: 56.1
click at [469, 396] on input "HMO ID" at bounding box center [897, 407] width 1113 height 39
type input "m"
type input "MYD/10054/A"
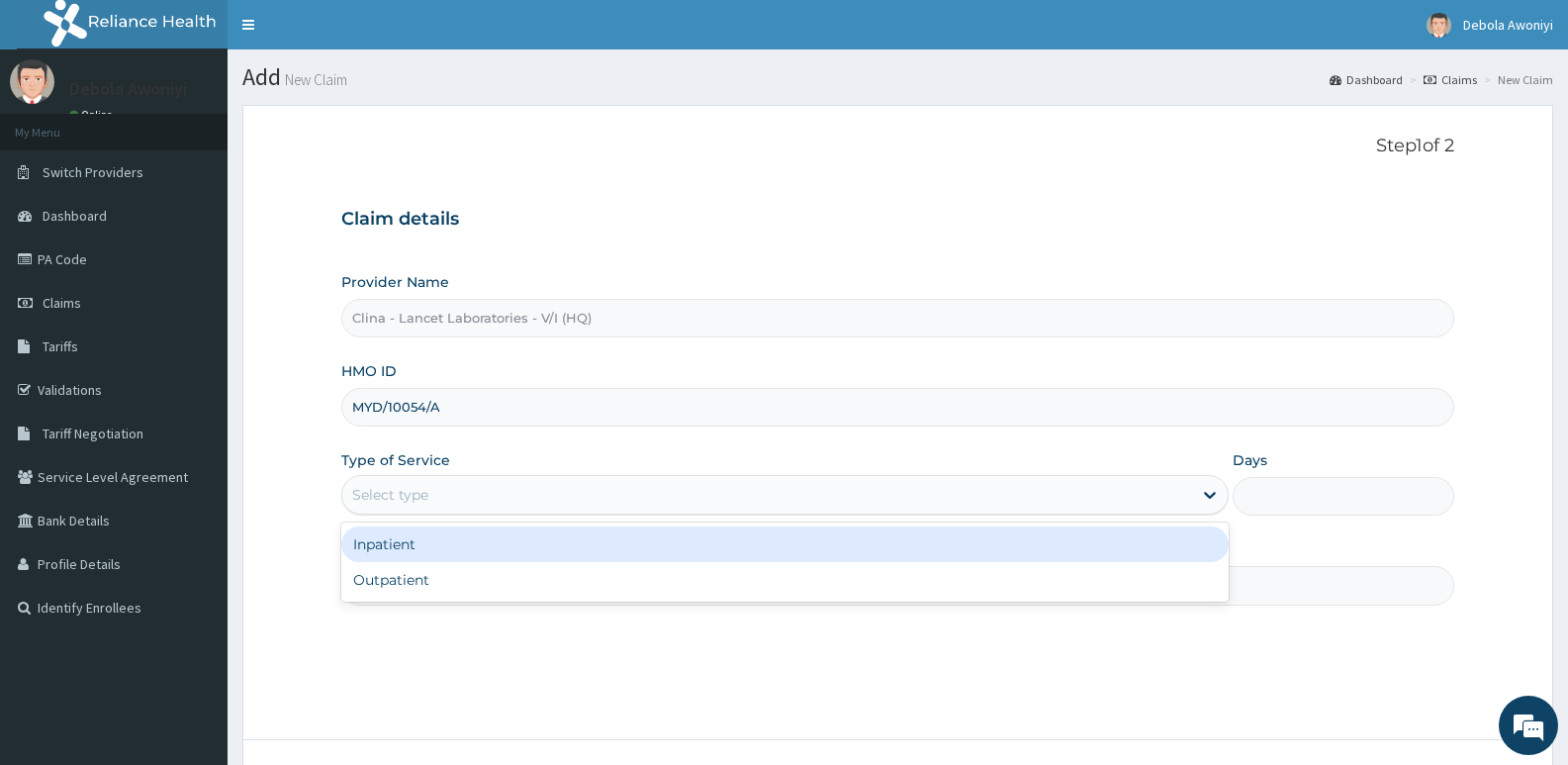
drag, startPoint x: 462, startPoint y: 484, endPoint x: 459, endPoint y: 514, distance: 30.1
click at [462, 488] on div "Select type" at bounding box center [767, 495] width 849 height 32
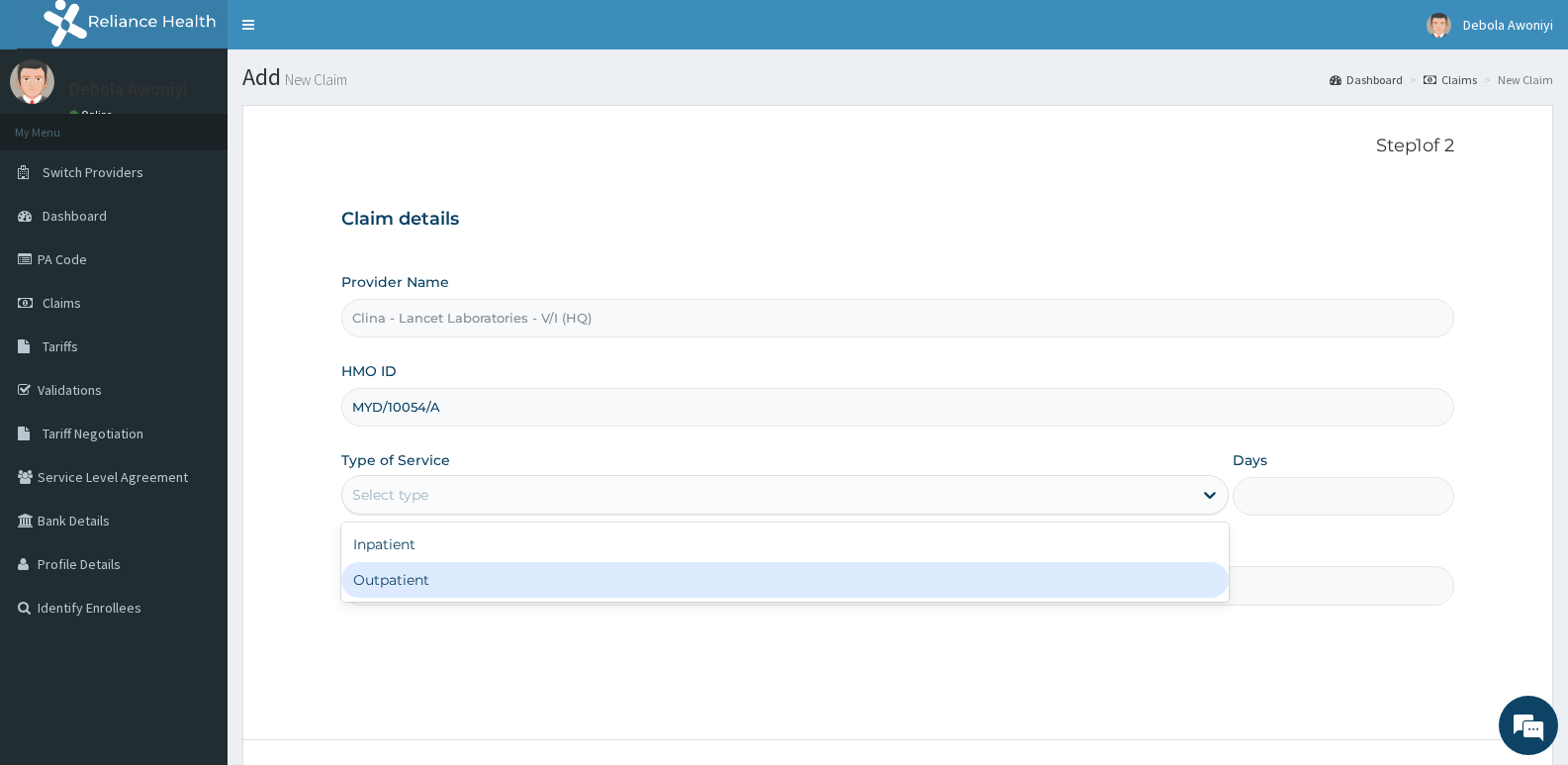
click at [430, 587] on div "Outpatient" at bounding box center [784, 580] width 886 height 36
type input "1"
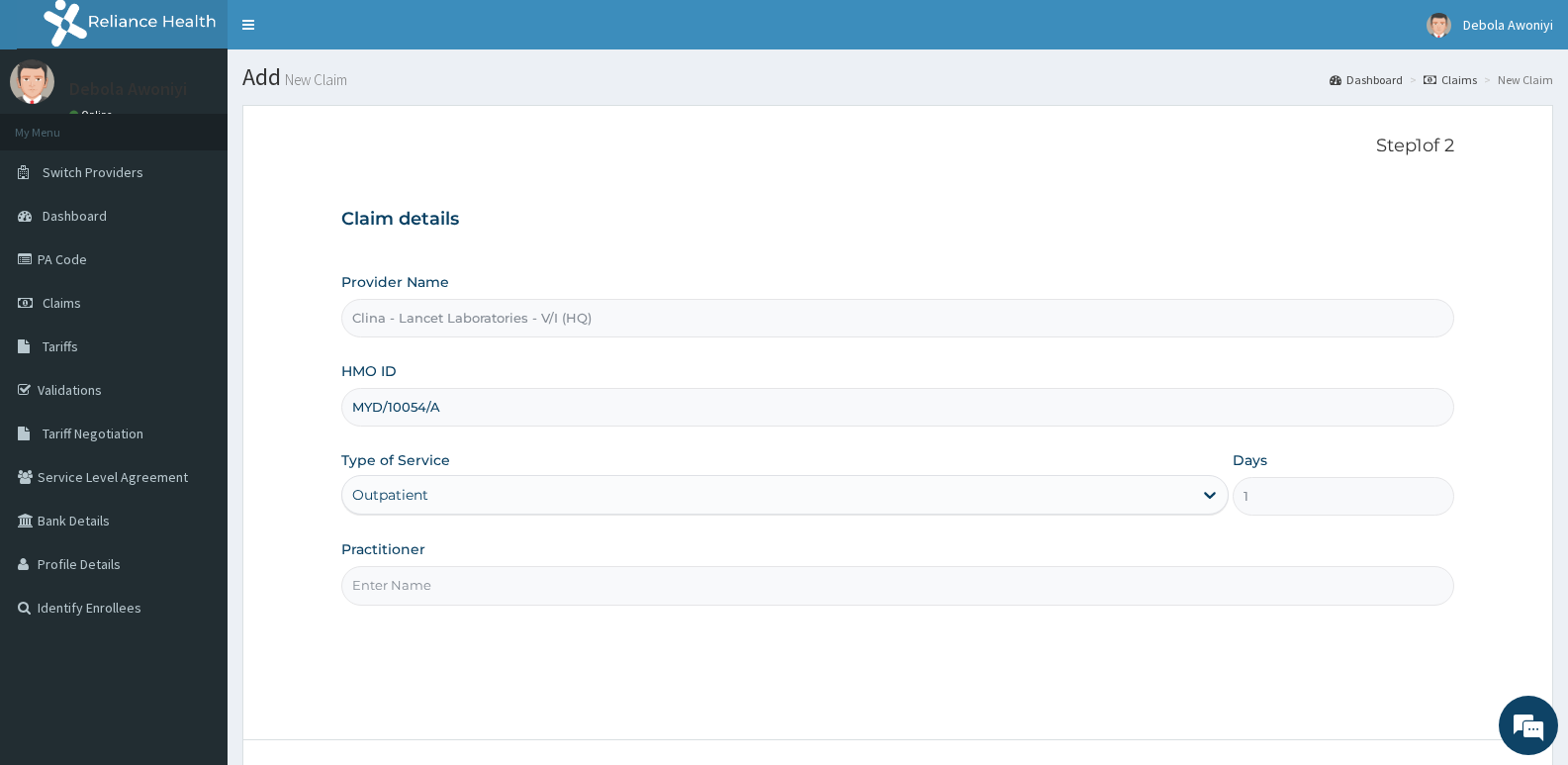
click at [442, 579] on input "Practitioner" at bounding box center [897, 585] width 1113 height 39
type input "[PERSON_NAME][GEOGRAPHIC_DATA]"
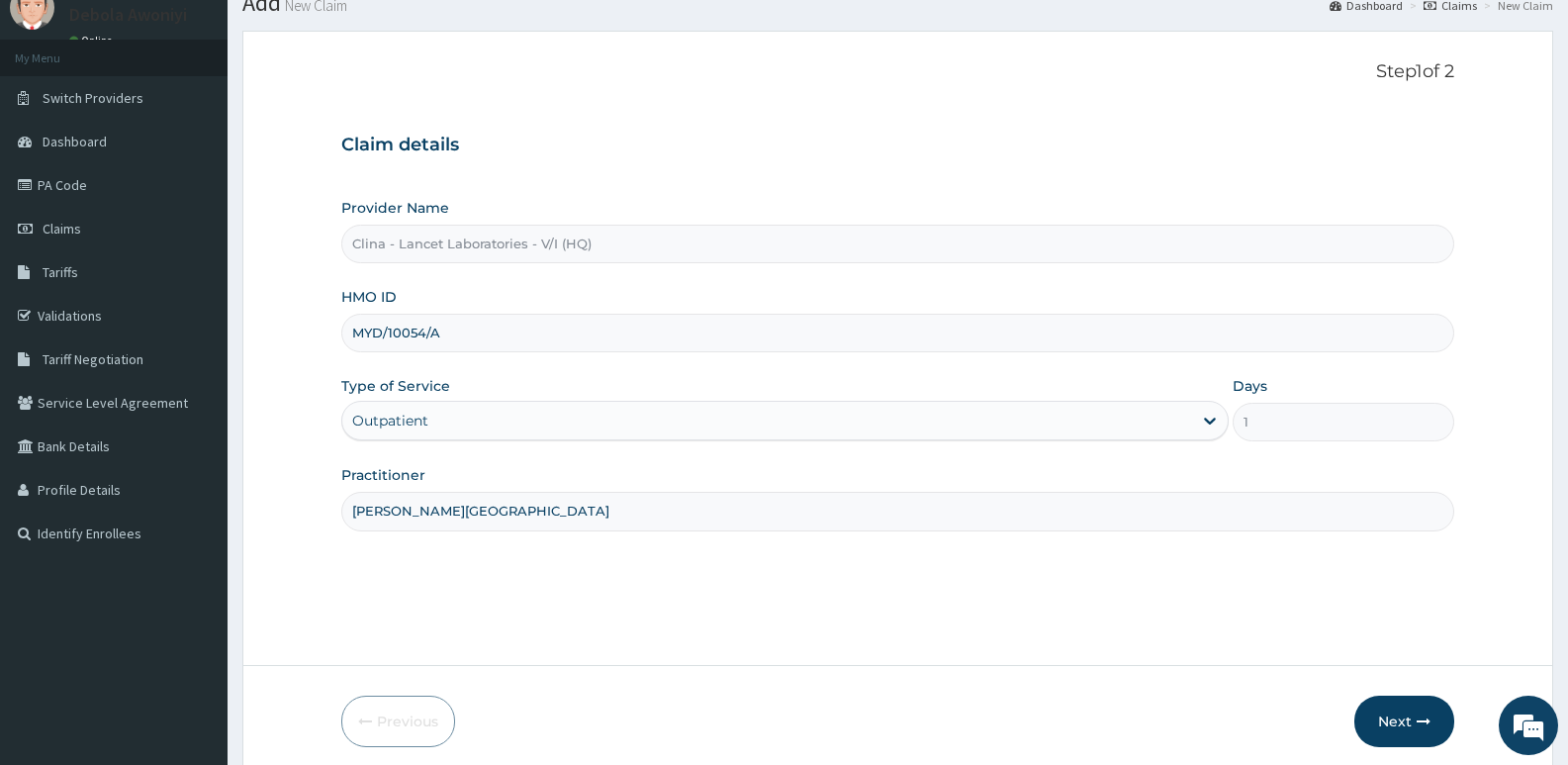
scroll to position [153, 0]
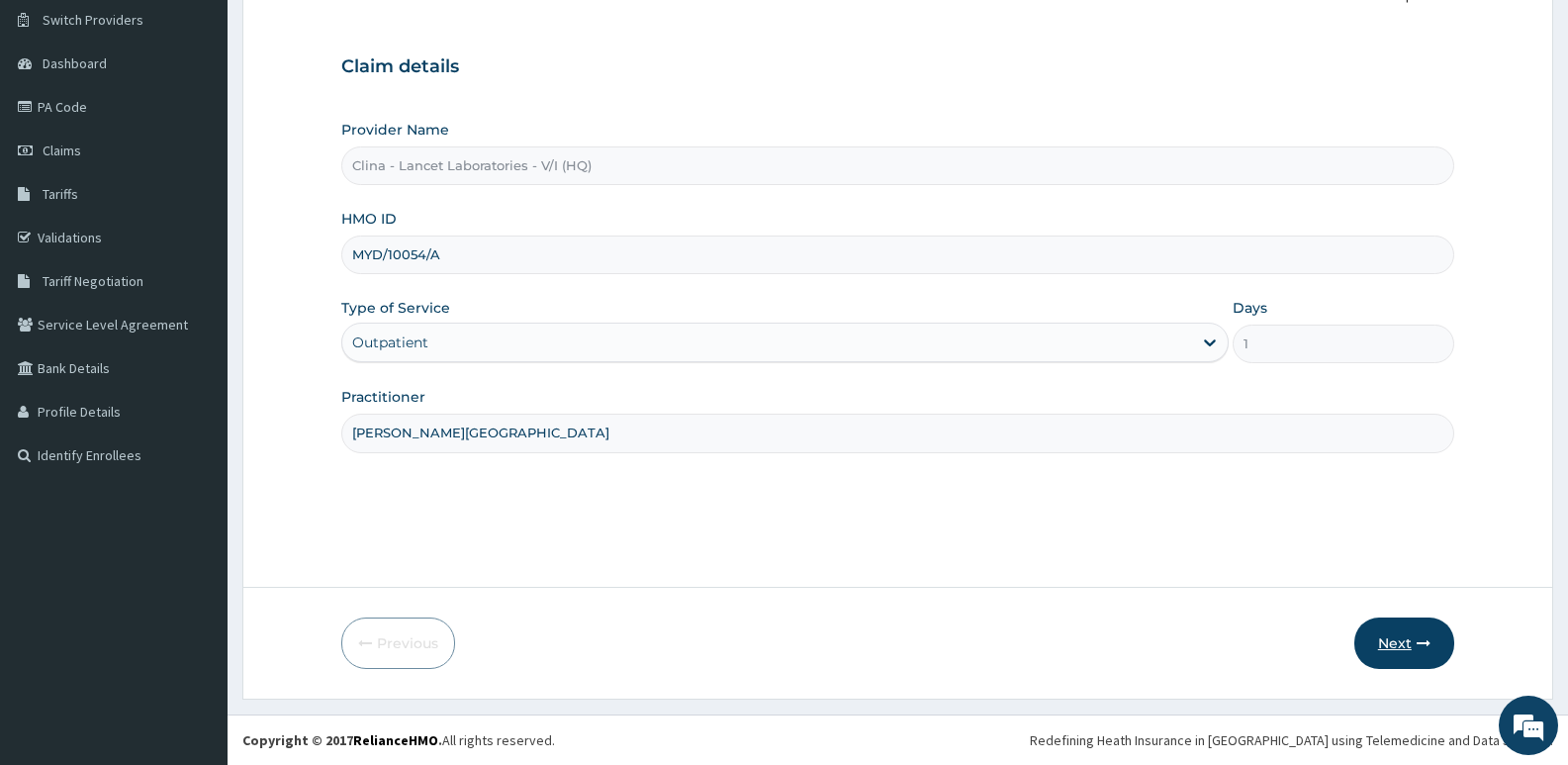
click at [1435, 652] on button "Next" at bounding box center [1405, 643] width 100 height 52
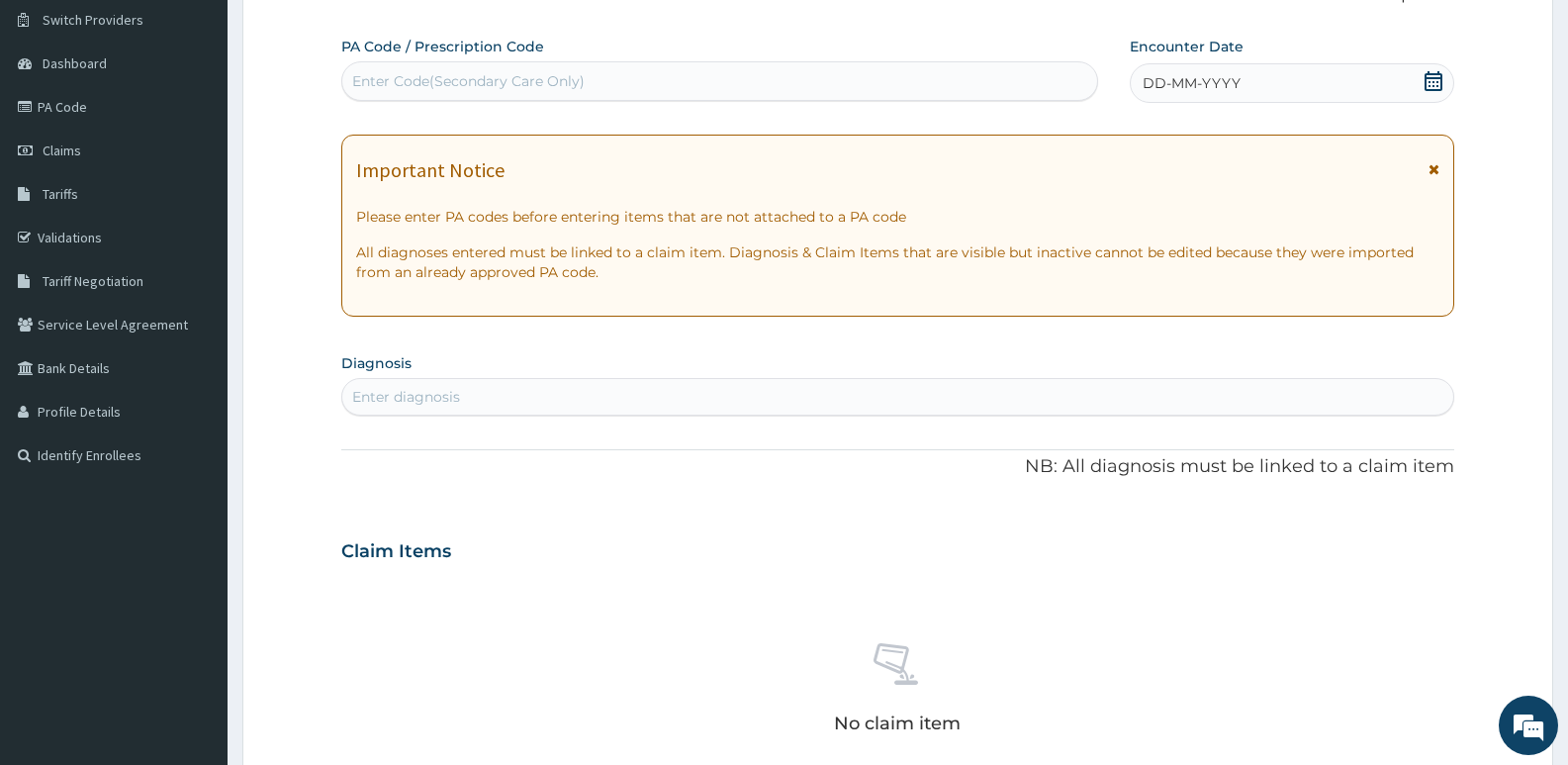
click at [453, 72] on div "Enter Code(Secondary Care Only)" at bounding box center [468, 81] width 232 height 20
type input "PA/ABBEB0"
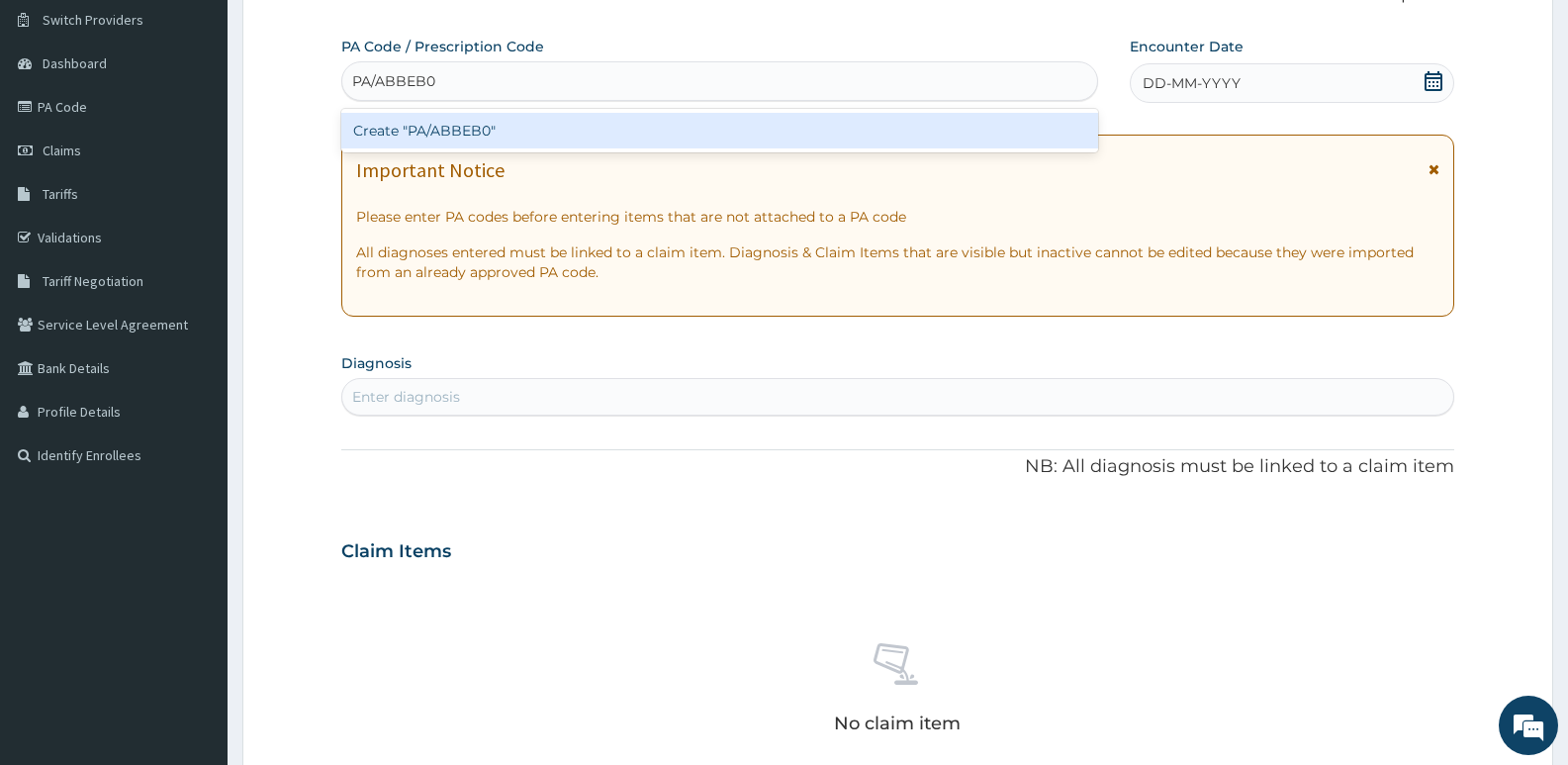
click at [492, 113] on div "Create "PA/ABBEB0"" at bounding box center [719, 131] width 757 height 36
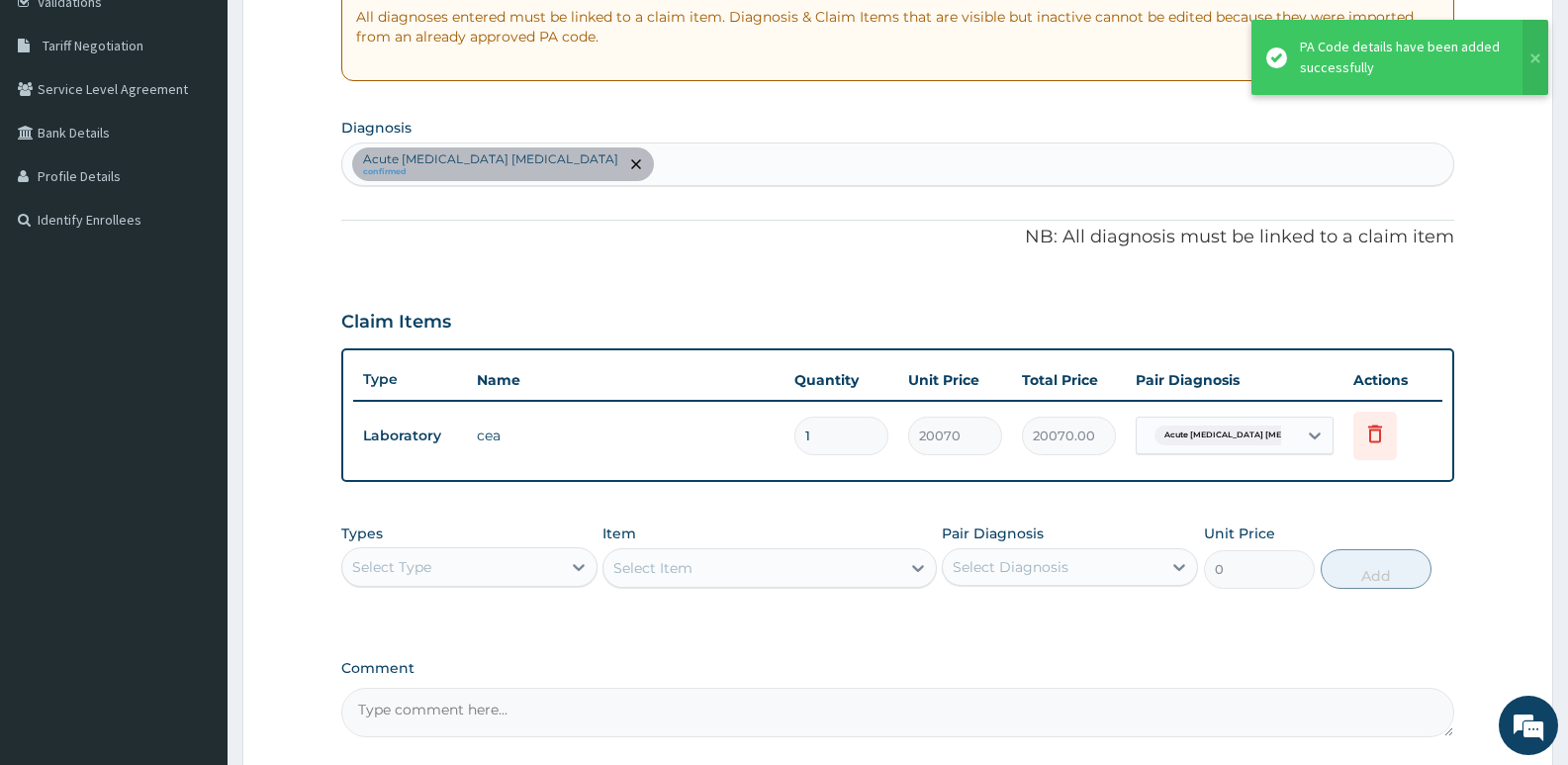
scroll to position [450, 0]
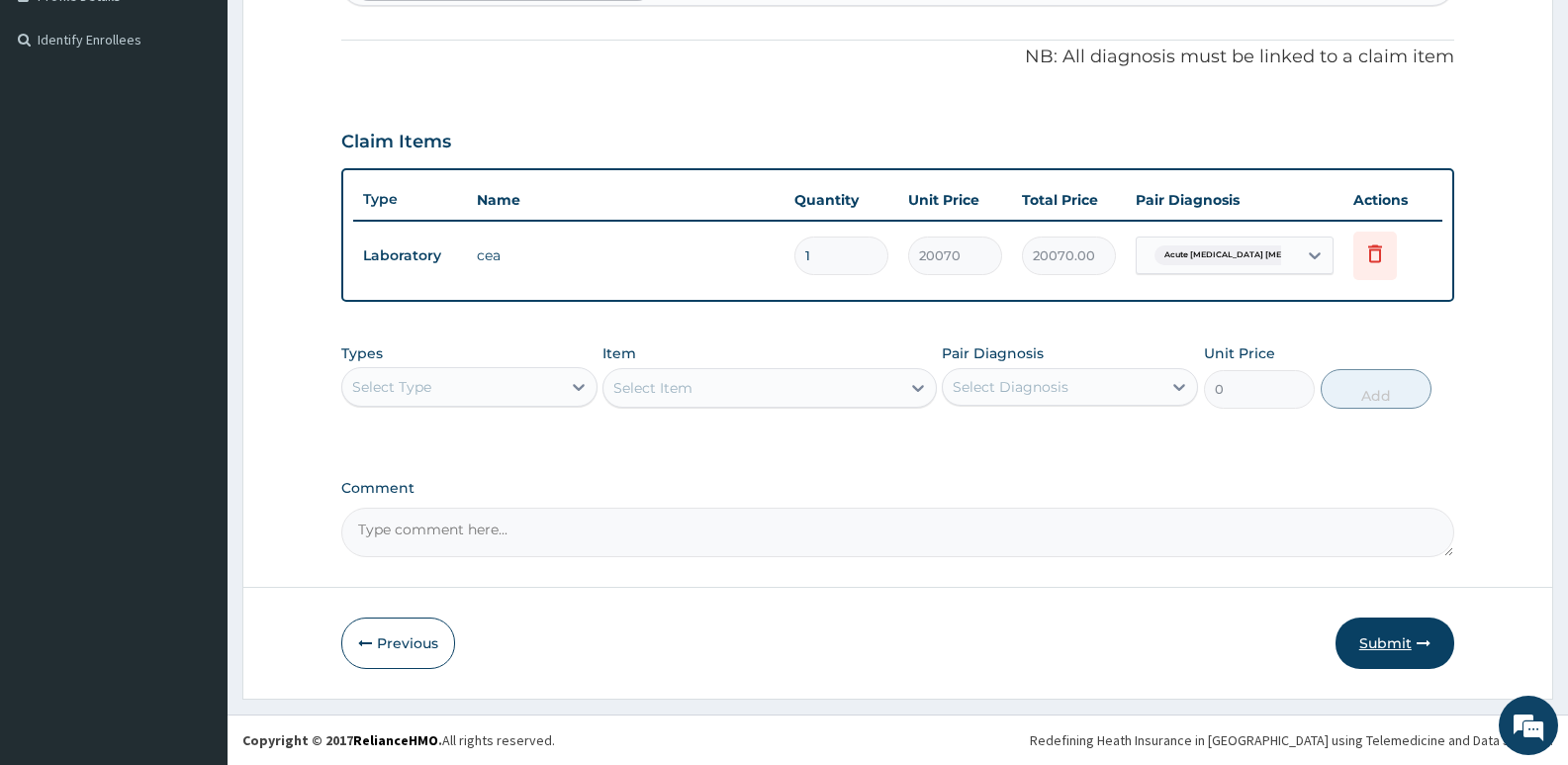
click at [1392, 631] on button "Submit" at bounding box center [1395, 643] width 119 height 52
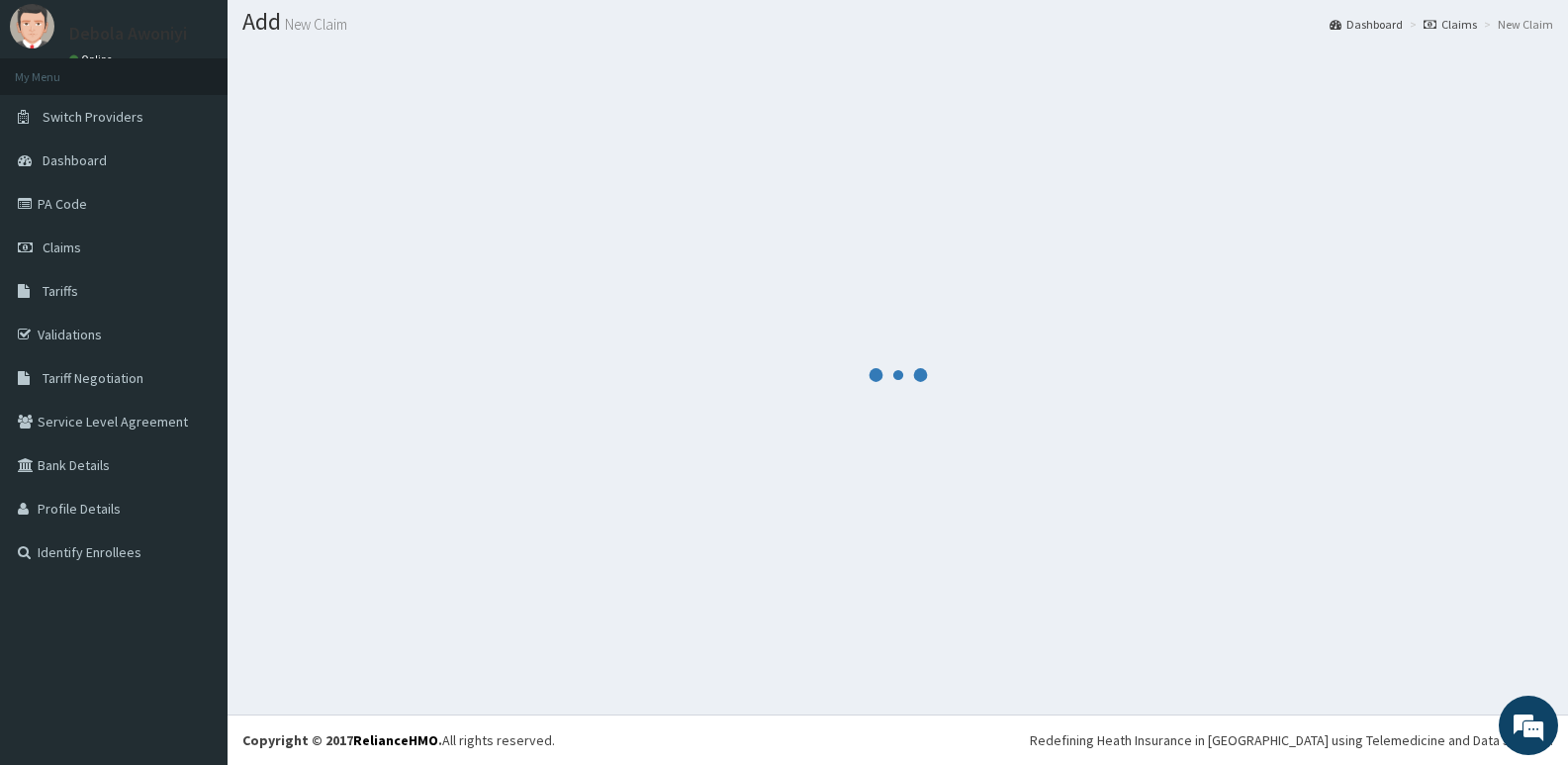
scroll to position [569, 0]
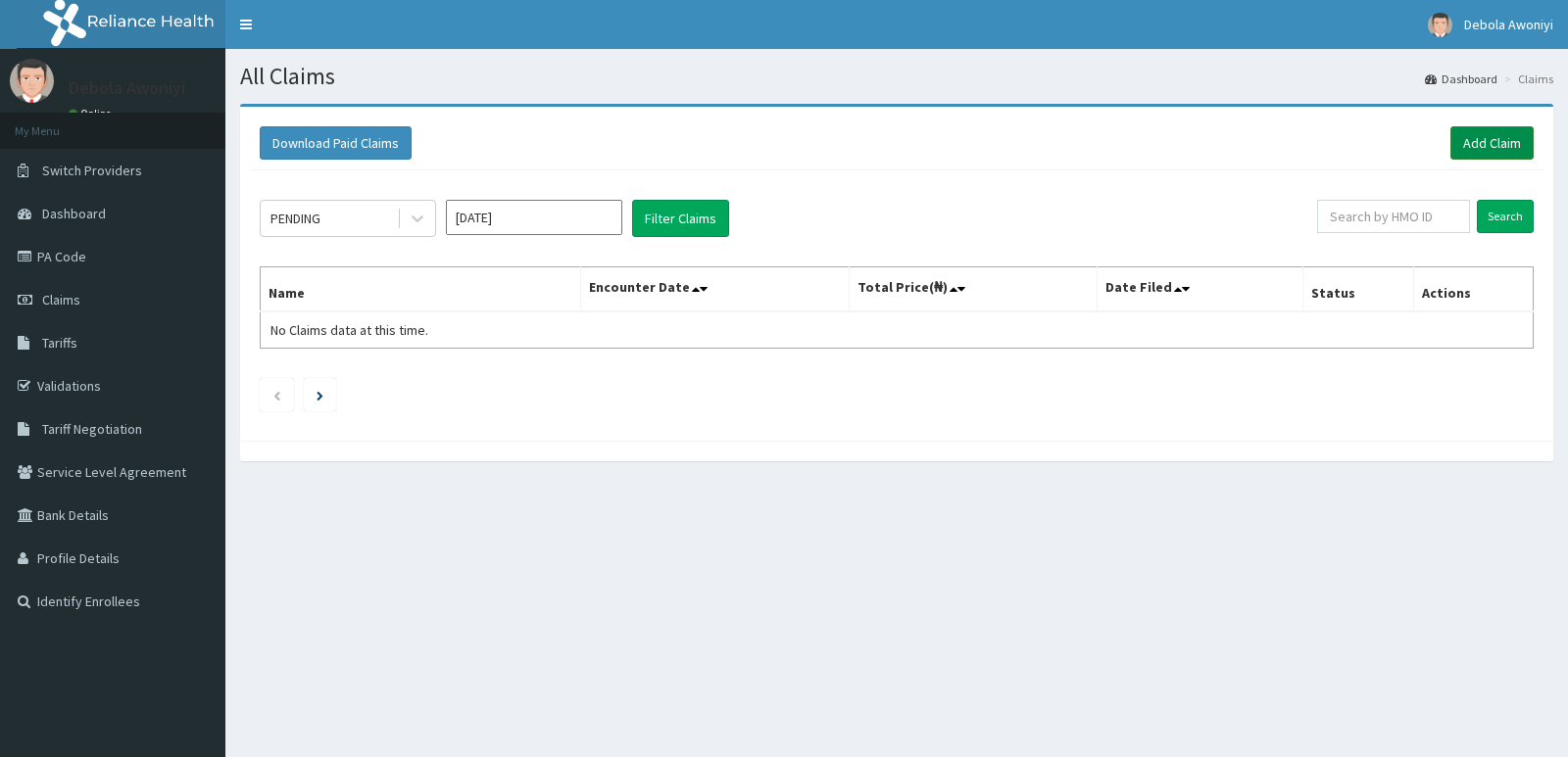
click at [1470, 141] on link "Add Claim" at bounding box center [1492, 143] width 83 height 34
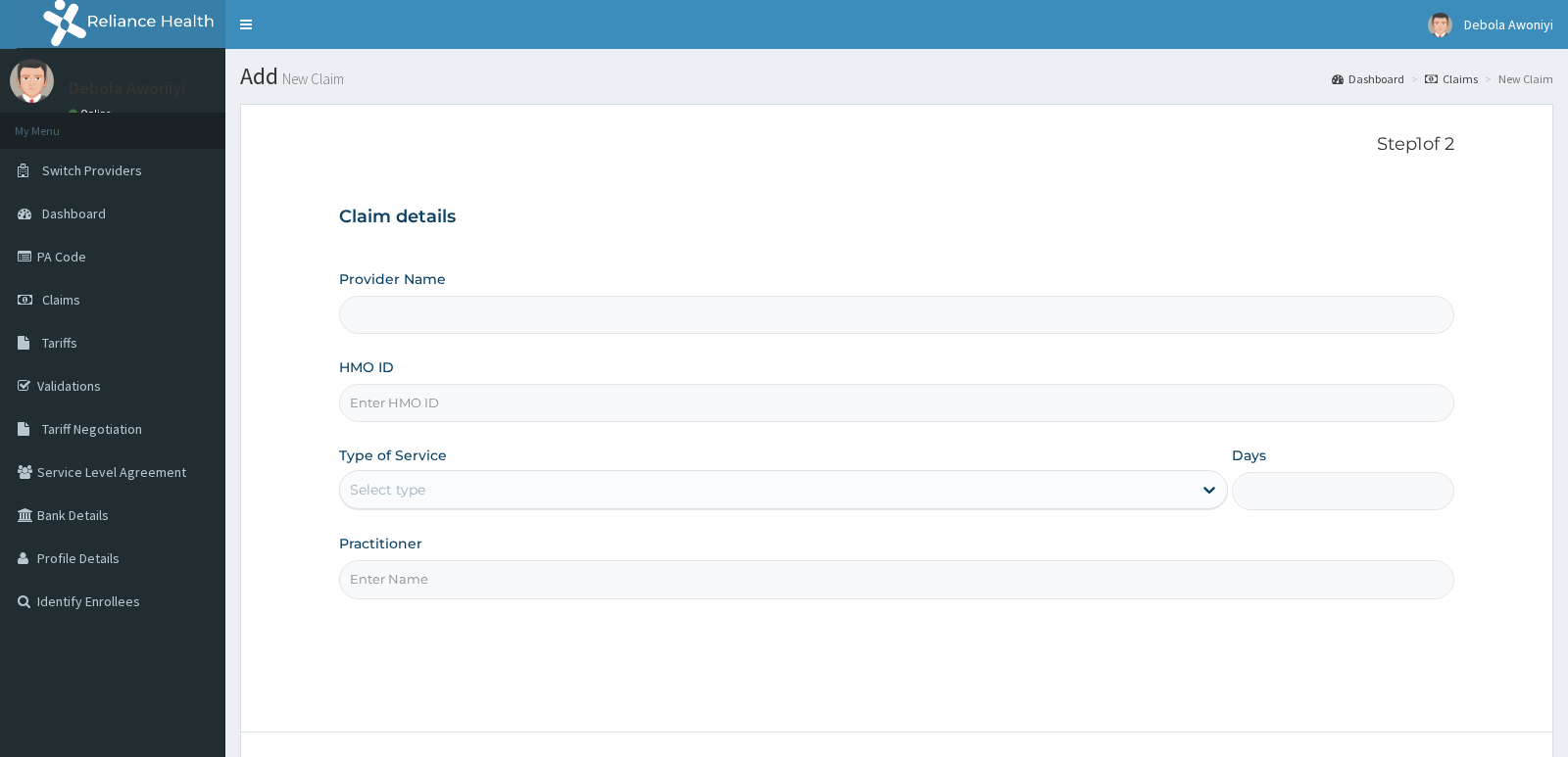
click at [458, 402] on input "HMO ID" at bounding box center [896, 403] width 1114 height 38
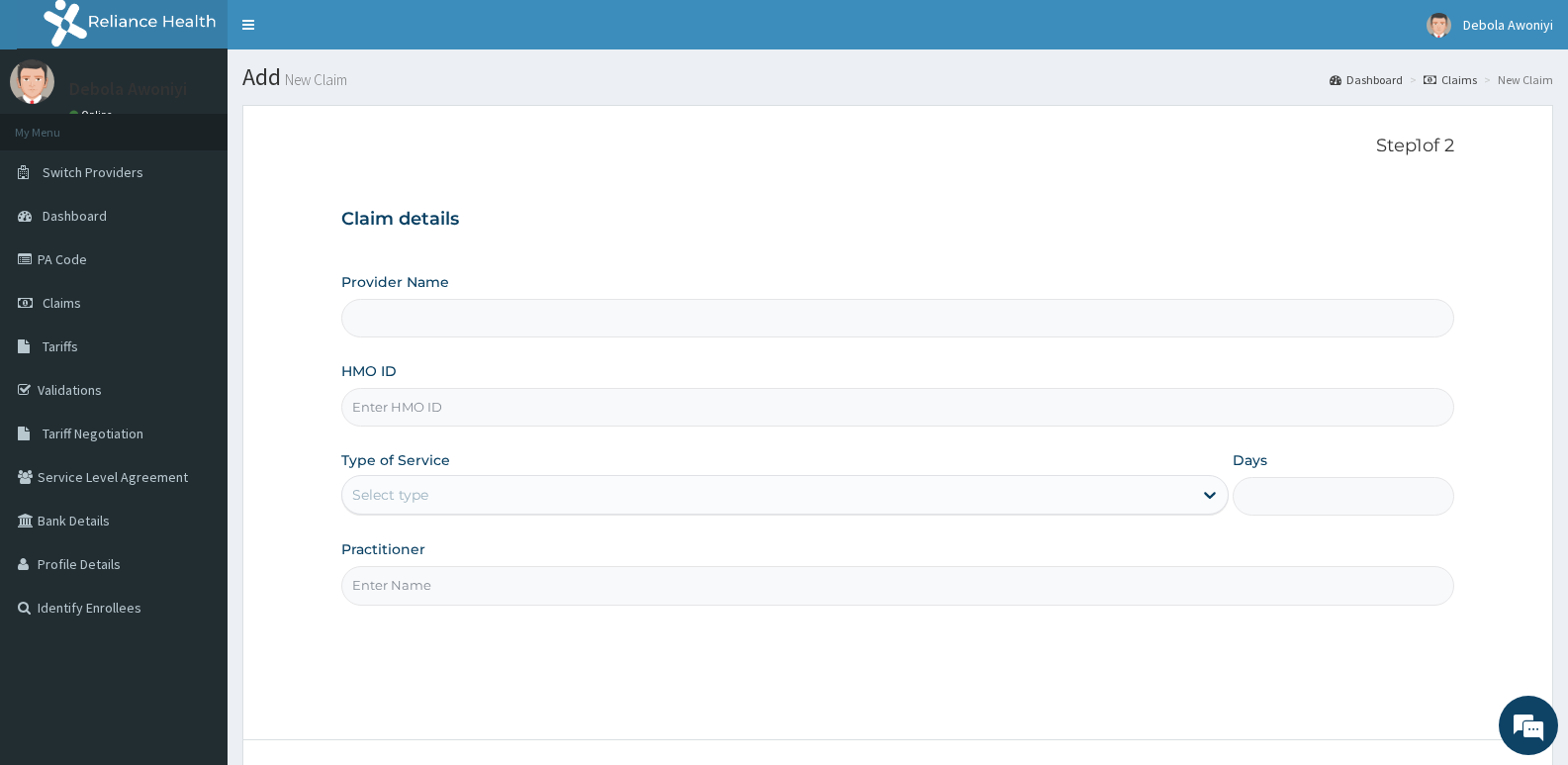
type input "Clina - Lancet Laboratories - V/I (HQ)"
type input "BCK/10028/A"
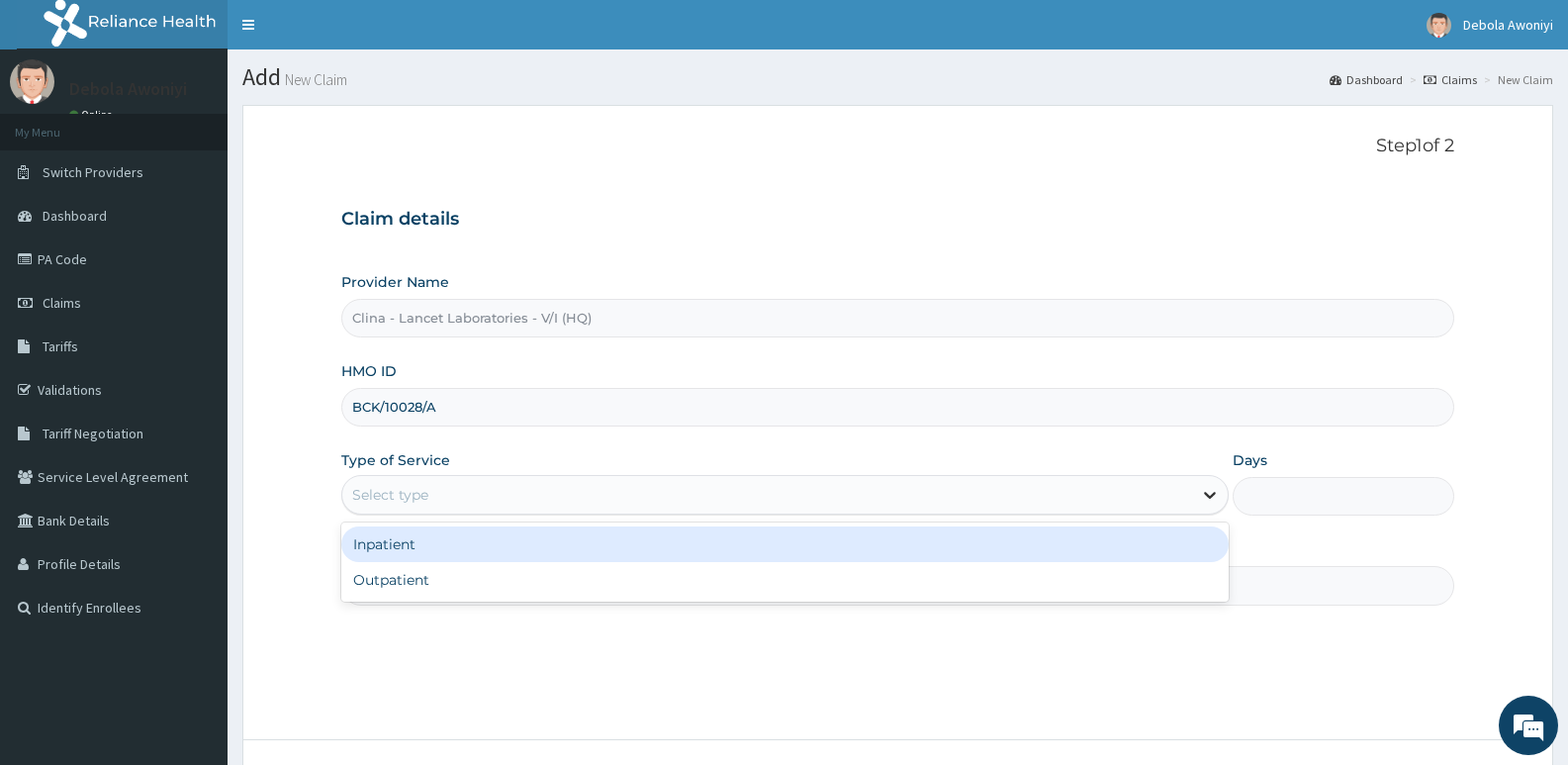
click at [1207, 495] on icon at bounding box center [1210, 496] width 12 height 7
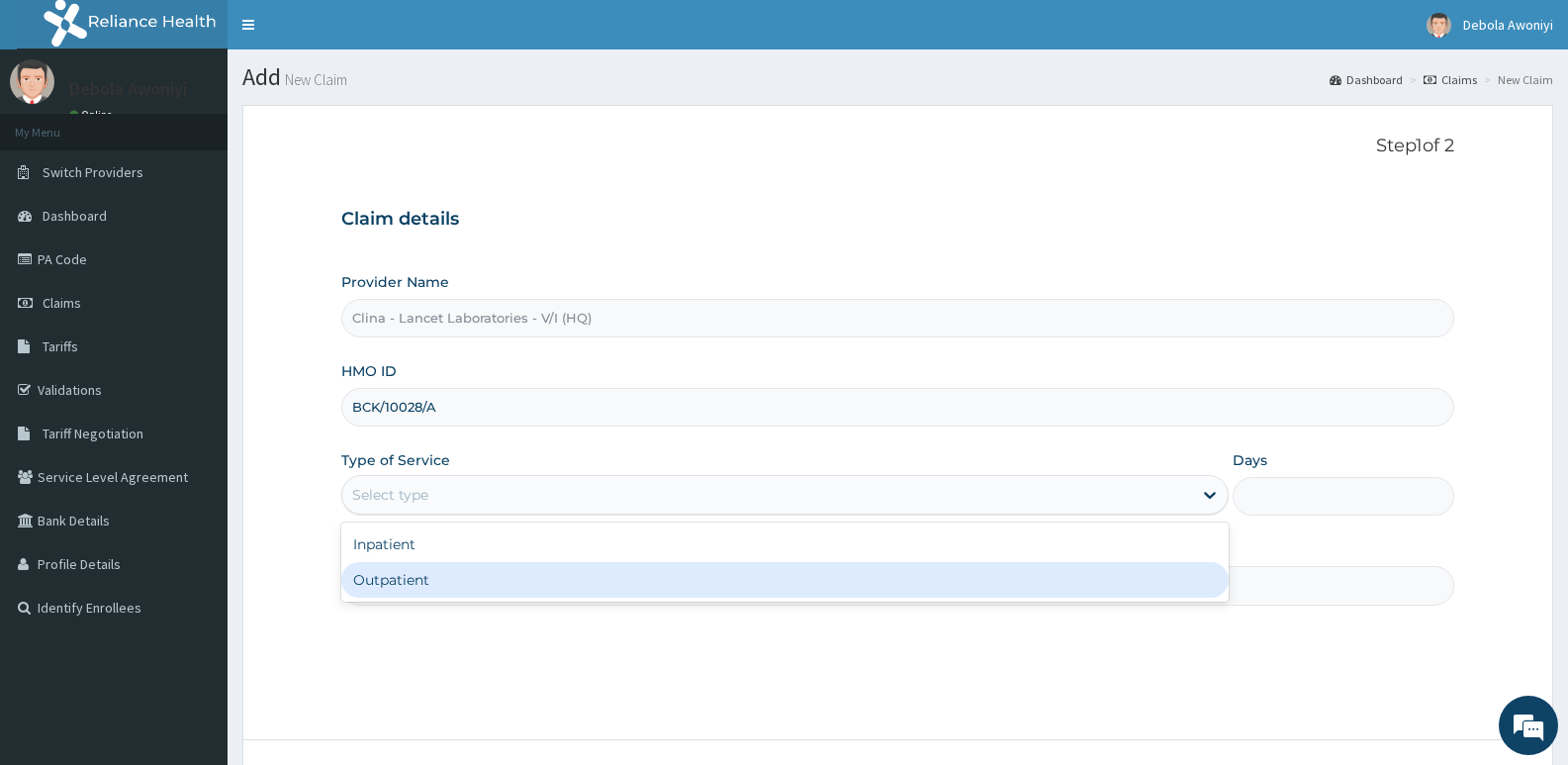
click at [422, 578] on div "Outpatient" at bounding box center [784, 580] width 886 height 36
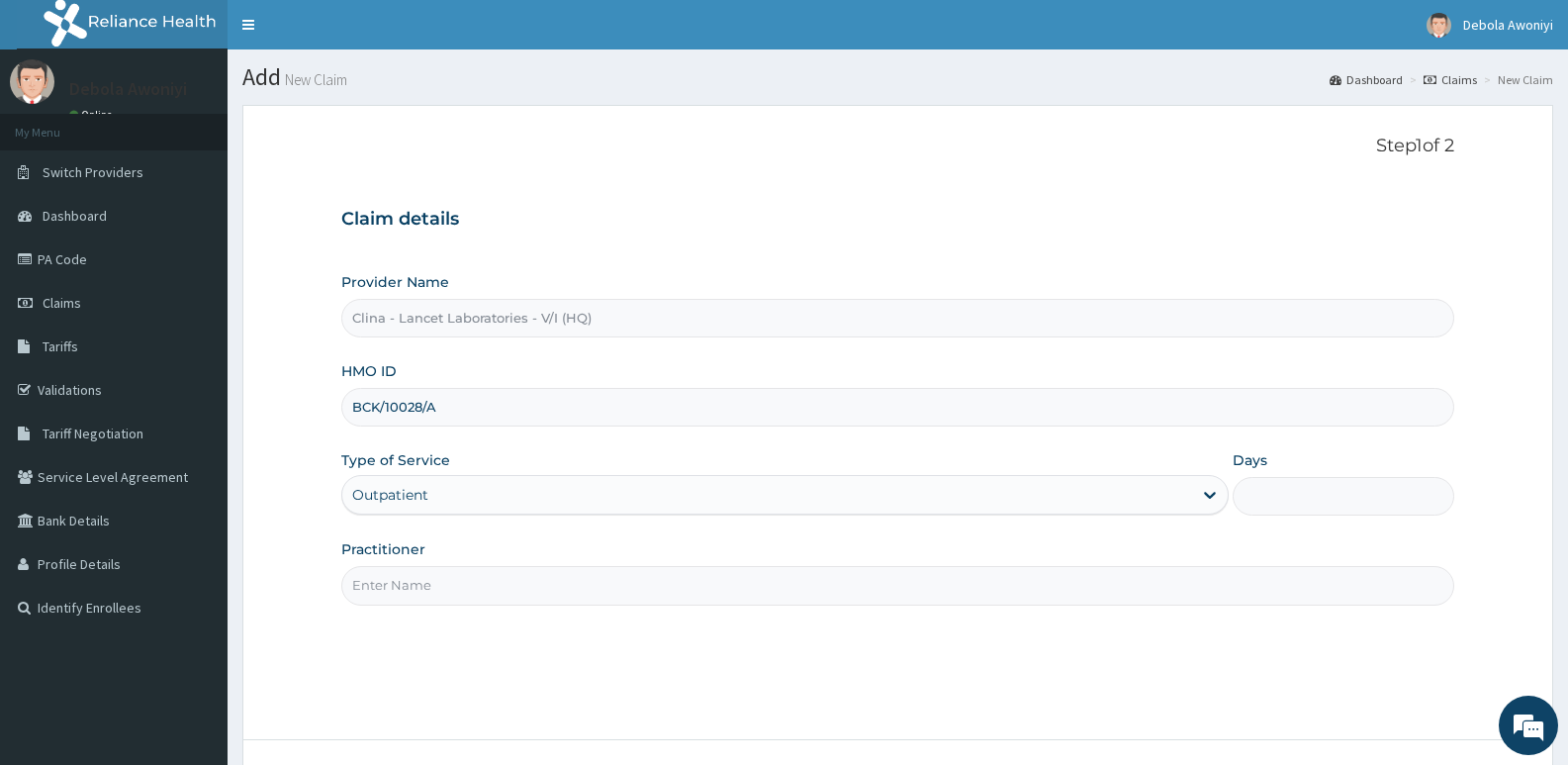
type input "1"
click at [438, 584] on input "Practitioner" at bounding box center [897, 585] width 1113 height 39
type input "DR. DAWODU"
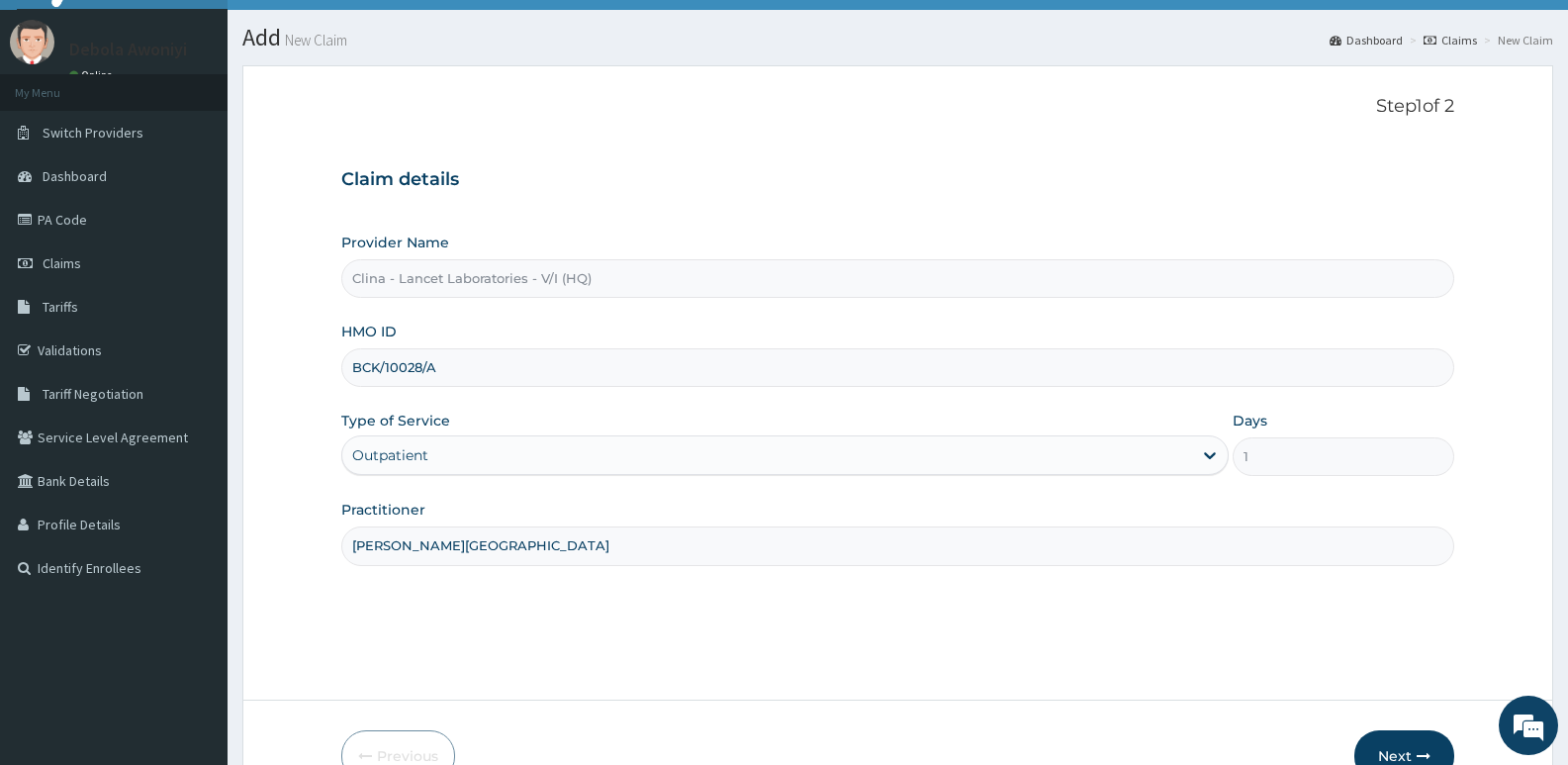
scroll to position [153, 0]
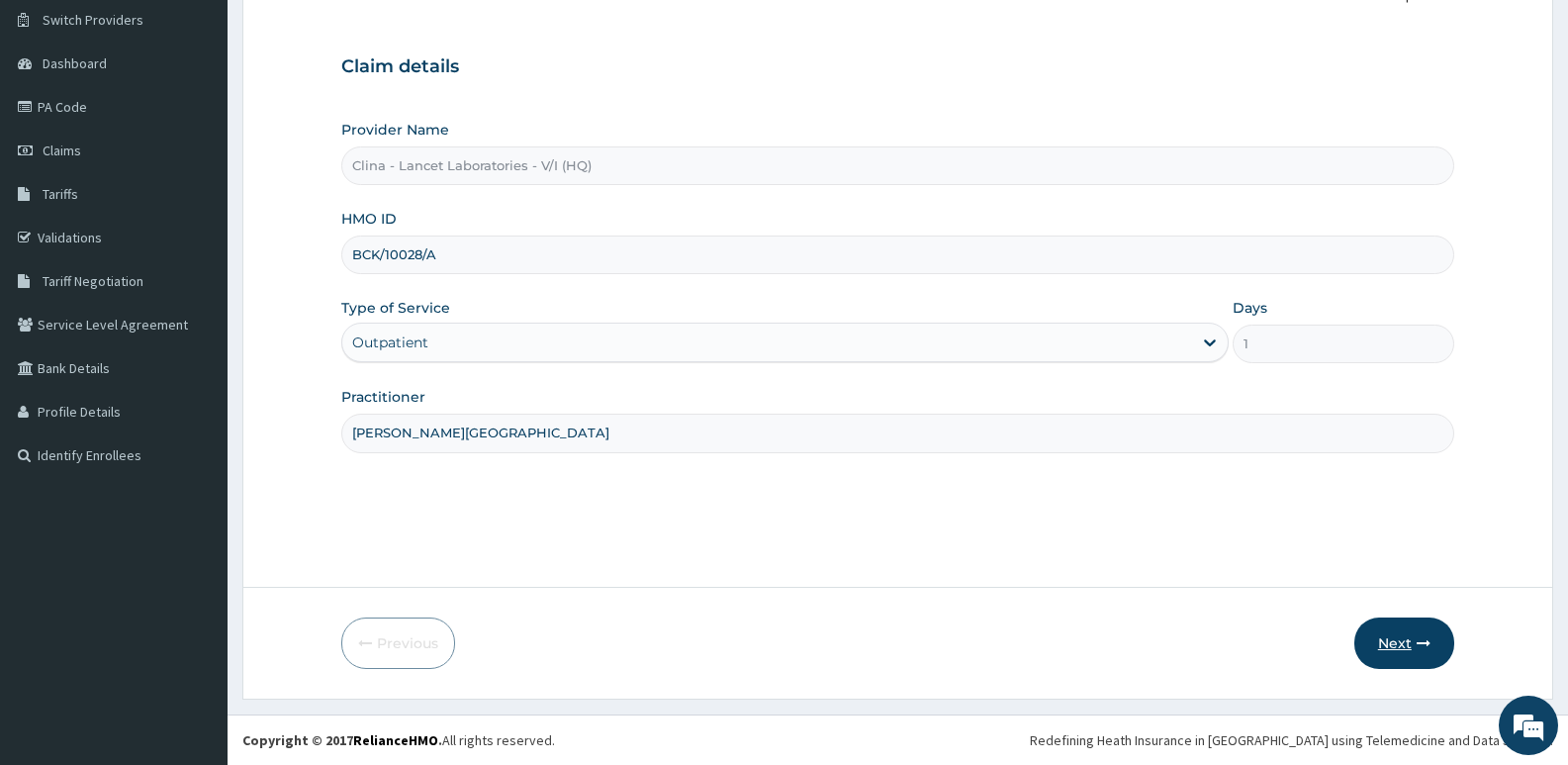
click at [1395, 646] on button "Next" at bounding box center [1405, 643] width 100 height 52
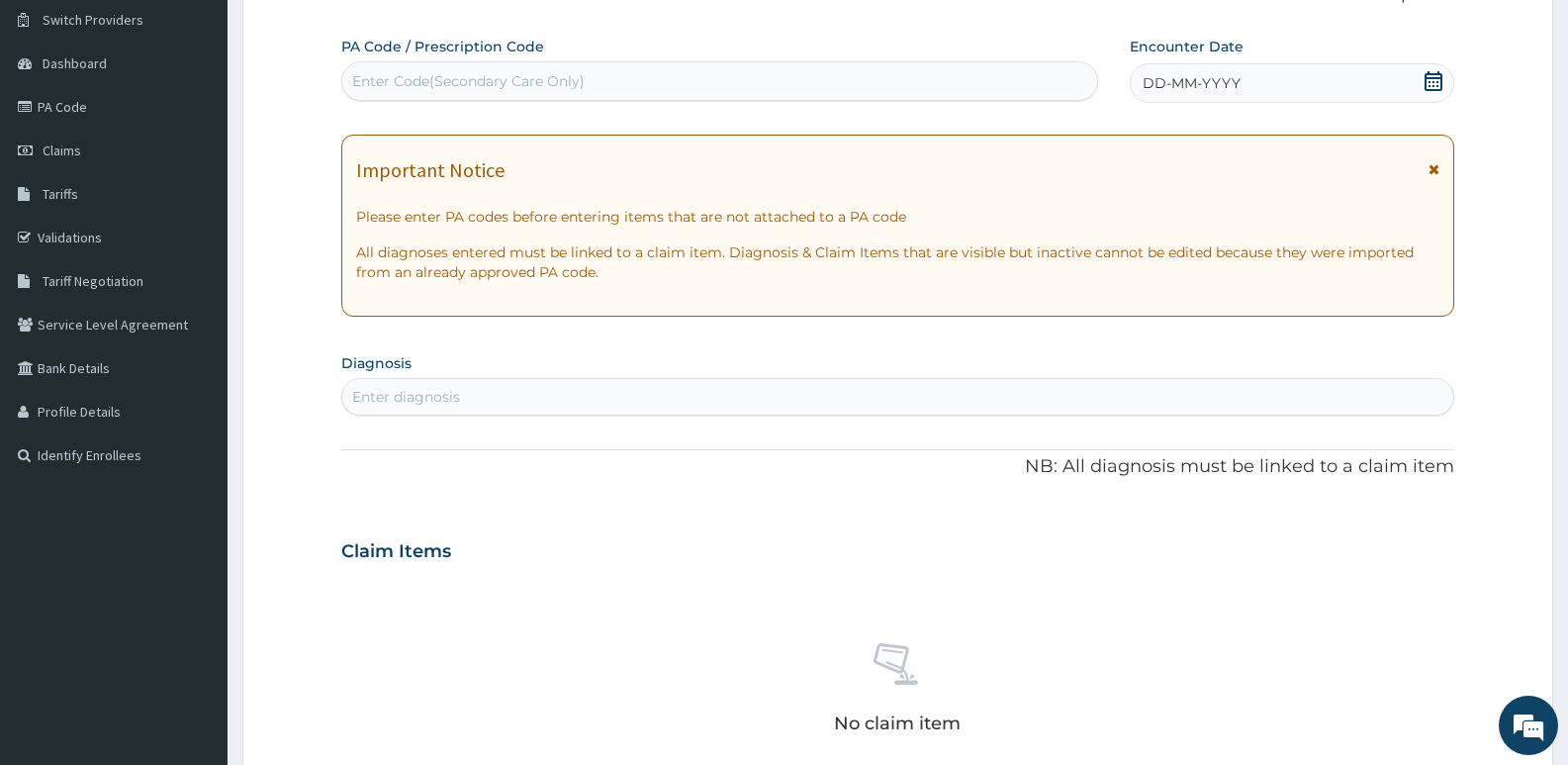
click at [501, 90] on div "Enter Code(Secondary Care Only)" at bounding box center [468, 81] width 232 height 20
type input "PA/4FE61E"
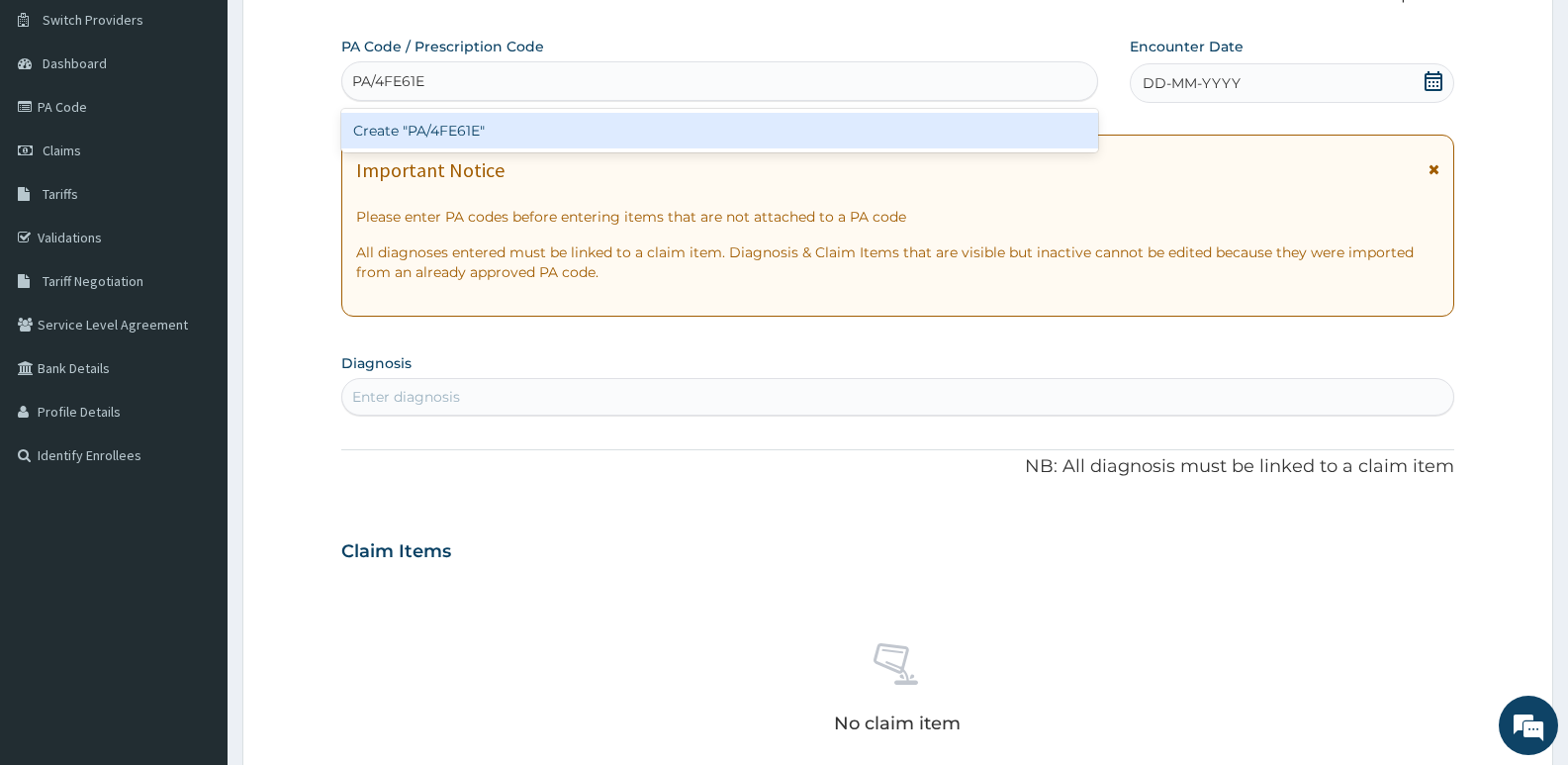
click at [570, 112] on div "Create "PA/4FE61E"" at bounding box center [719, 131] width 757 height 44
click at [562, 129] on div "Create "PA/4FE61E"" at bounding box center [719, 131] width 757 height 36
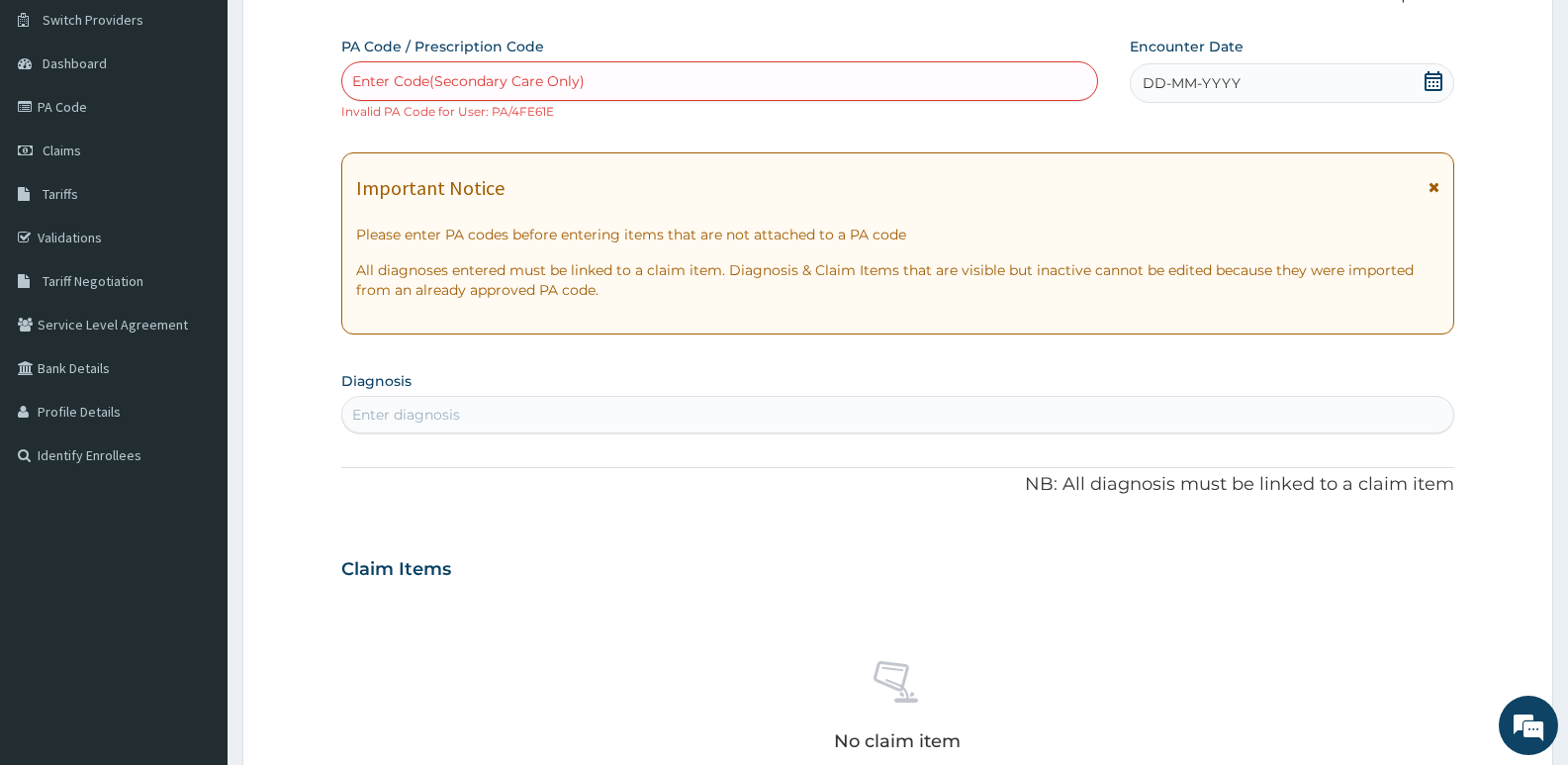
drag, startPoint x: 315, startPoint y: 163, endPoint x: 340, endPoint y: 150, distance: 28.2
click at [315, 163] on form "Step 2 of 2 PA Code / Prescription Code Enter Code(Secondary Care Only) Invalid…" at bounding box center [897, 586] width 1311 height 1269
click at [421, 94] on div "Enter Code(Secondary Care Only)" at bounding box center [719, 82] width 755 height 32
type input "PA/4FE6IE"
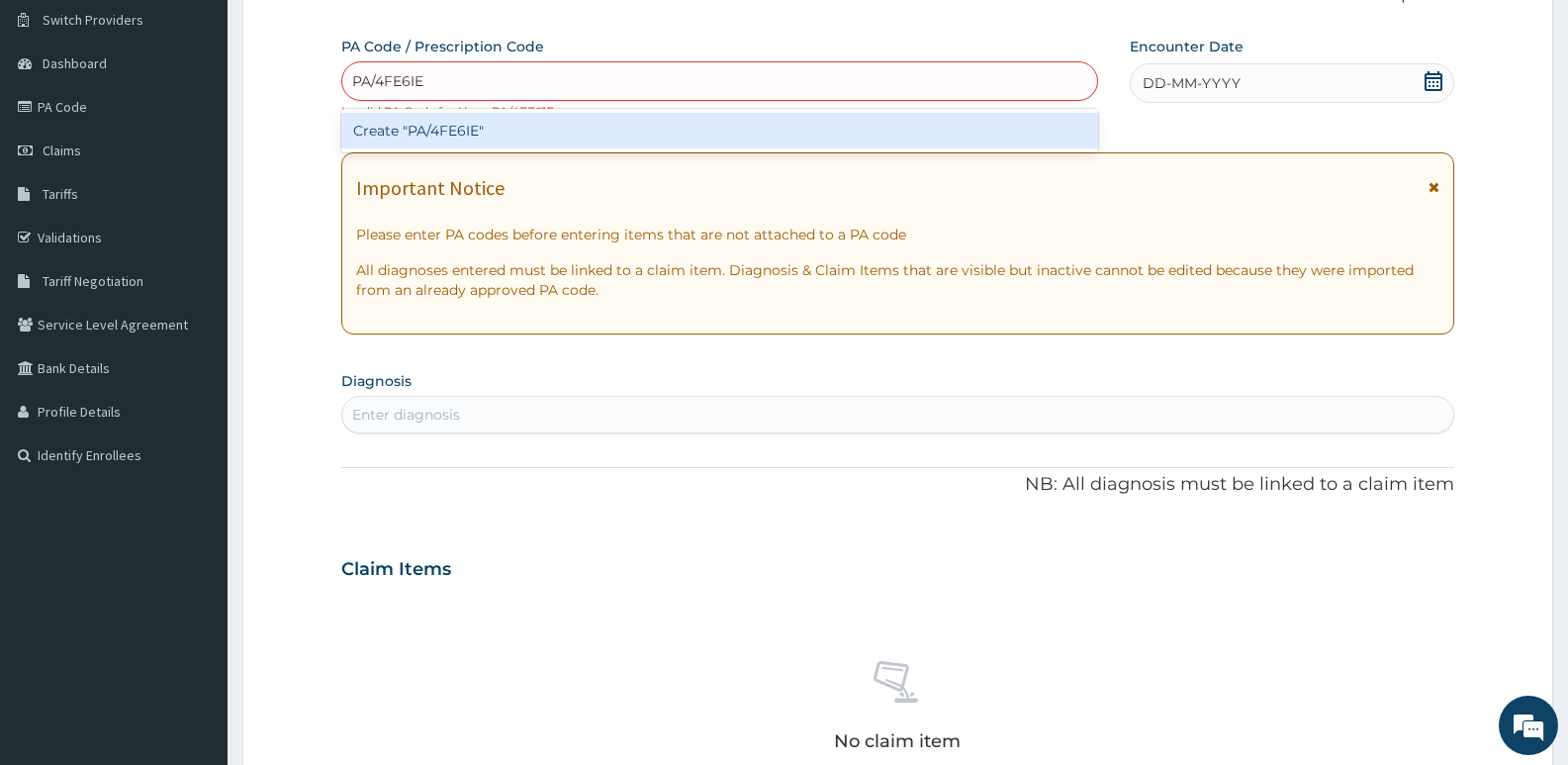
click at [528, 129] on div "Create "PA/4FE6IE"" at bounding box center [719, 131] width 757 height 36
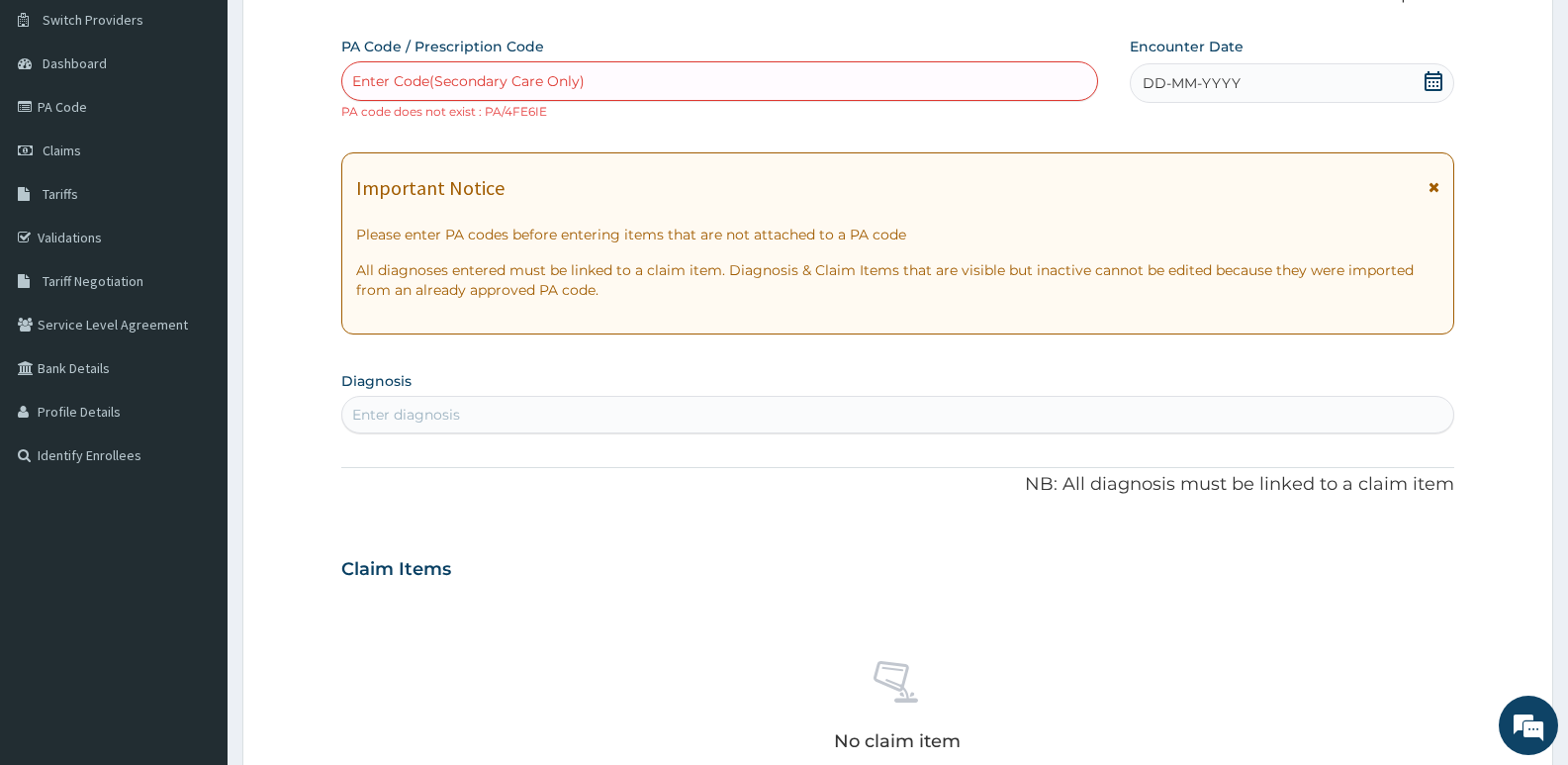
type input "P"
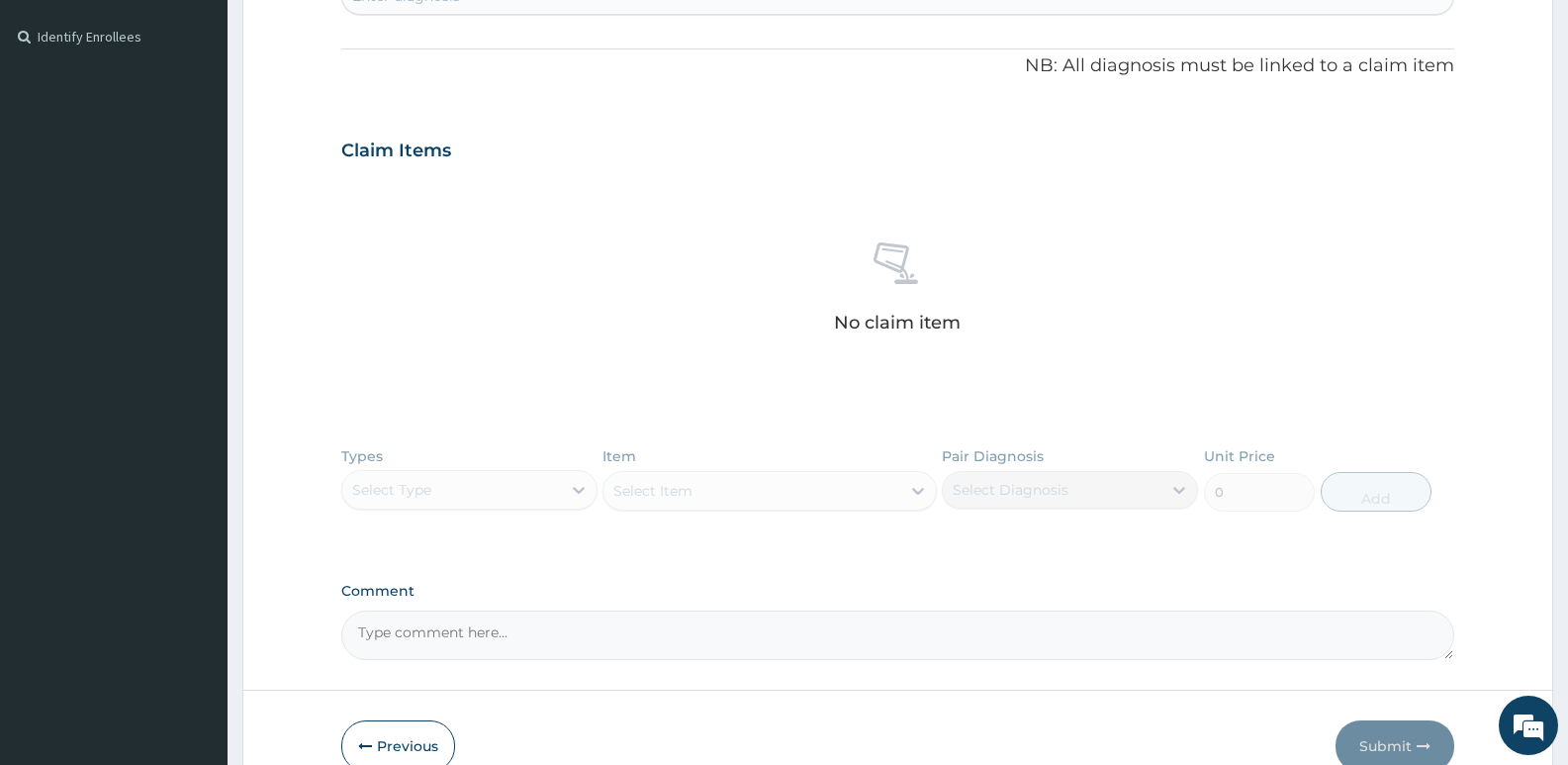
scroll to position [674, 0]
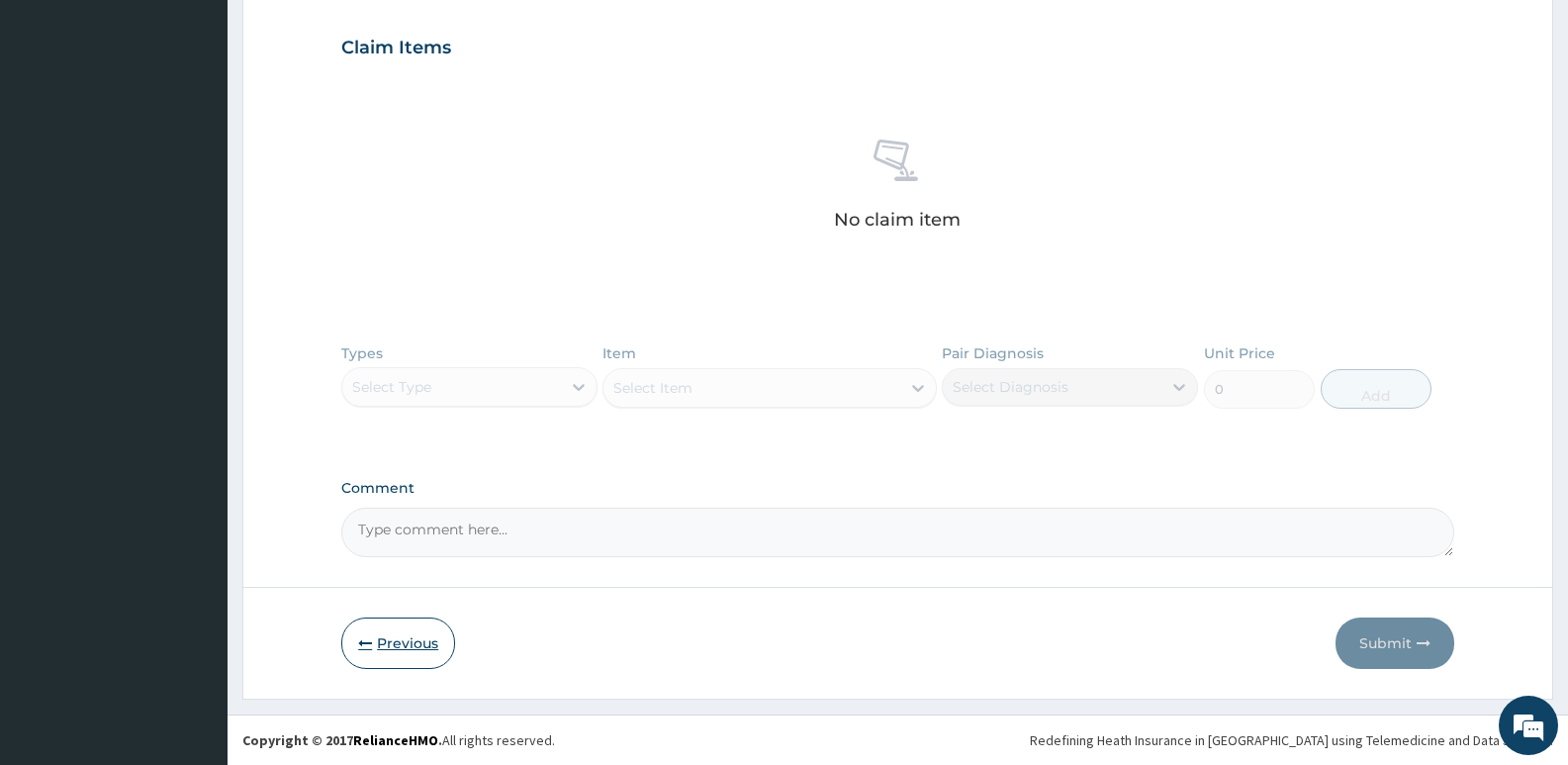
click at [406, 643] on button "Previous" at bounding box center [398, 643] width 114 height 52
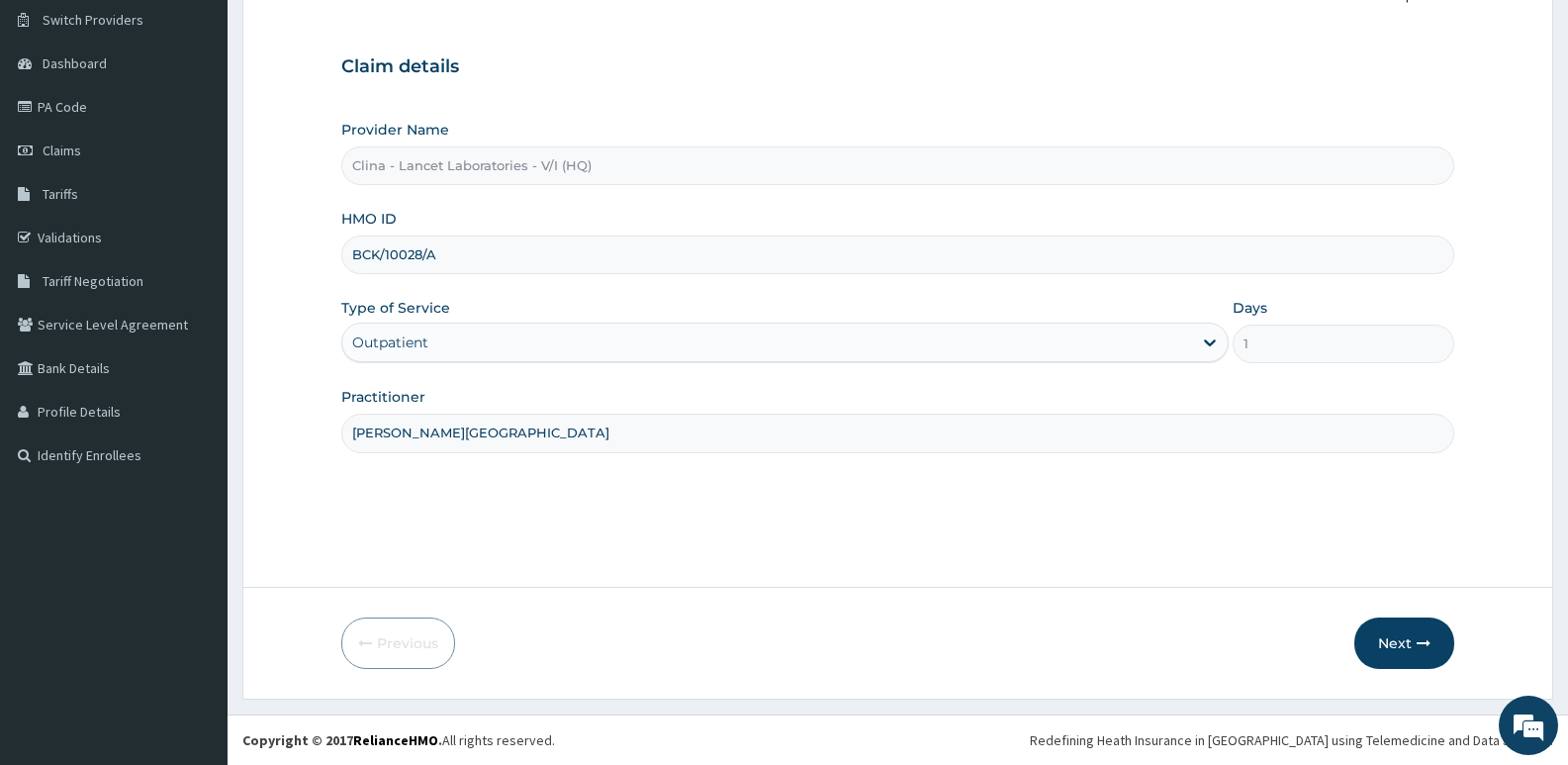
scroll to position [153, 0]
click at [463, 257] on input "BCK/10028/A" at bounding box center [897, 254] width 1113 height 39
type input "BCK/10009/A"
click at [1416, 645] on icon "button" at bounding box center [1423, 643] width 14 height 14
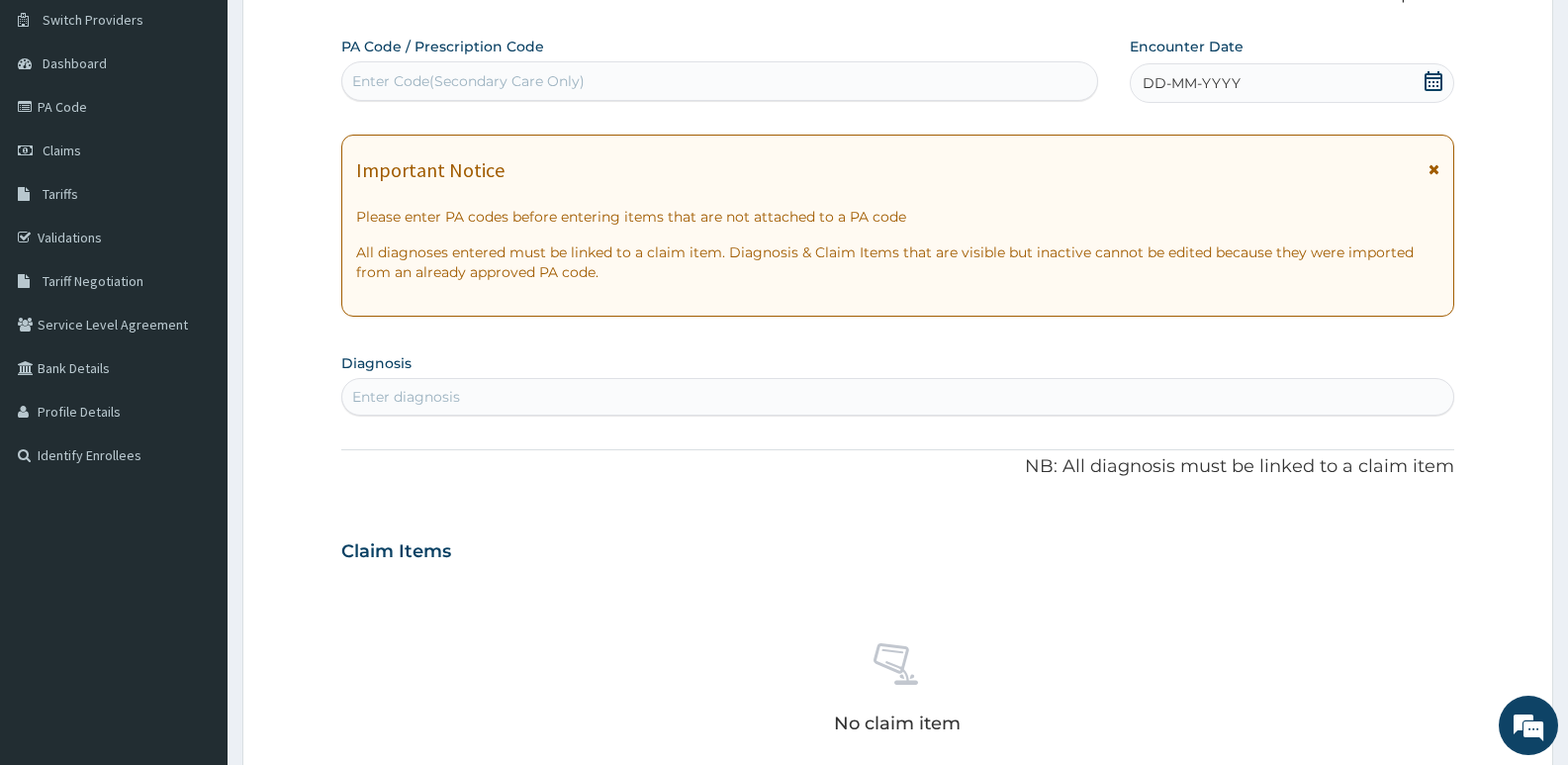
click at [475, 83] on div "Enter Code(Secondary Care Only)" at bounding box center [468, 81] width 232 height 20
type input "PA/4FE61E"
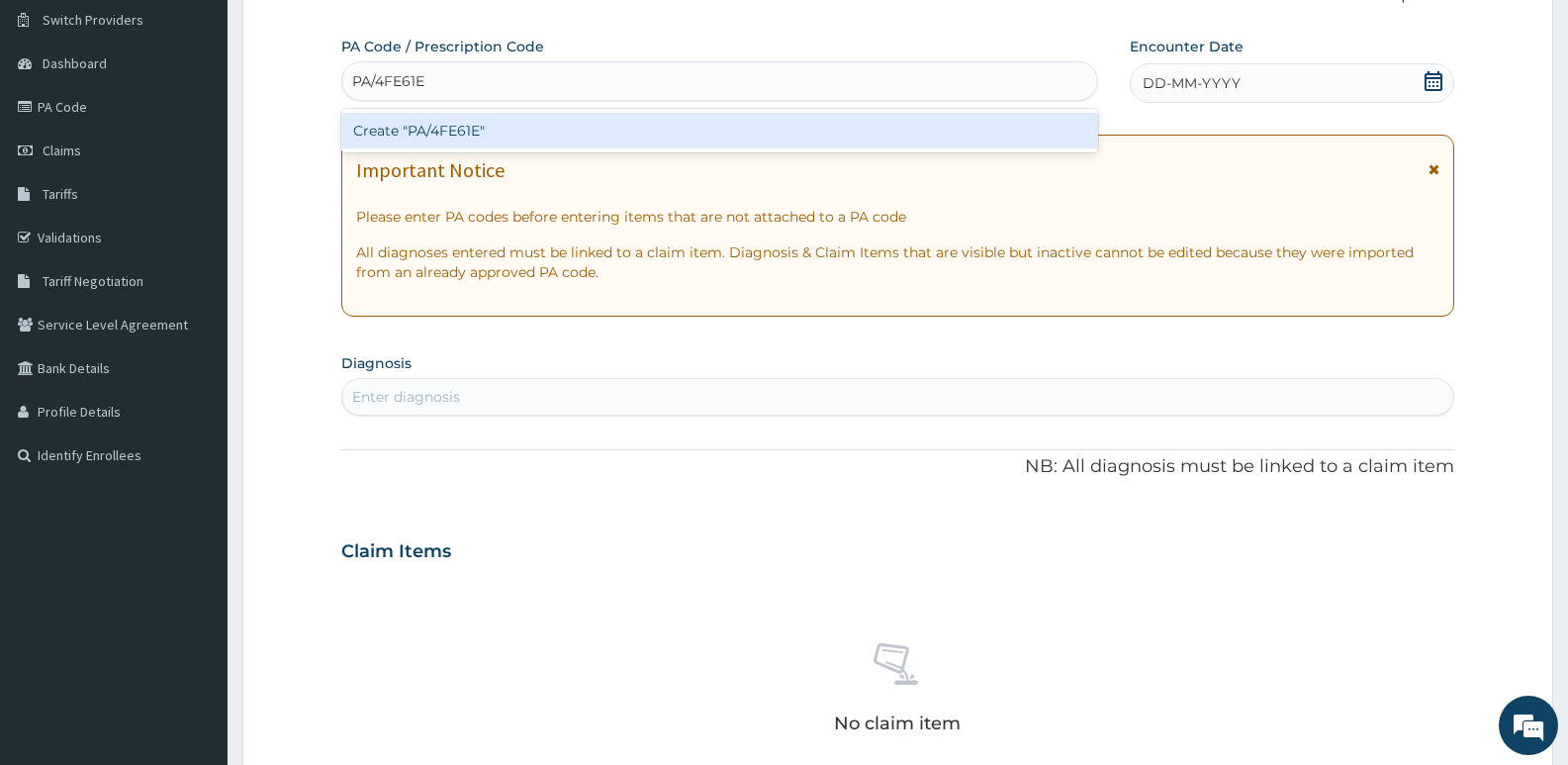
click at [436, 131] on div "Create "PA/4FE61E"" at bounding box center [719, 131] width 757 height 36
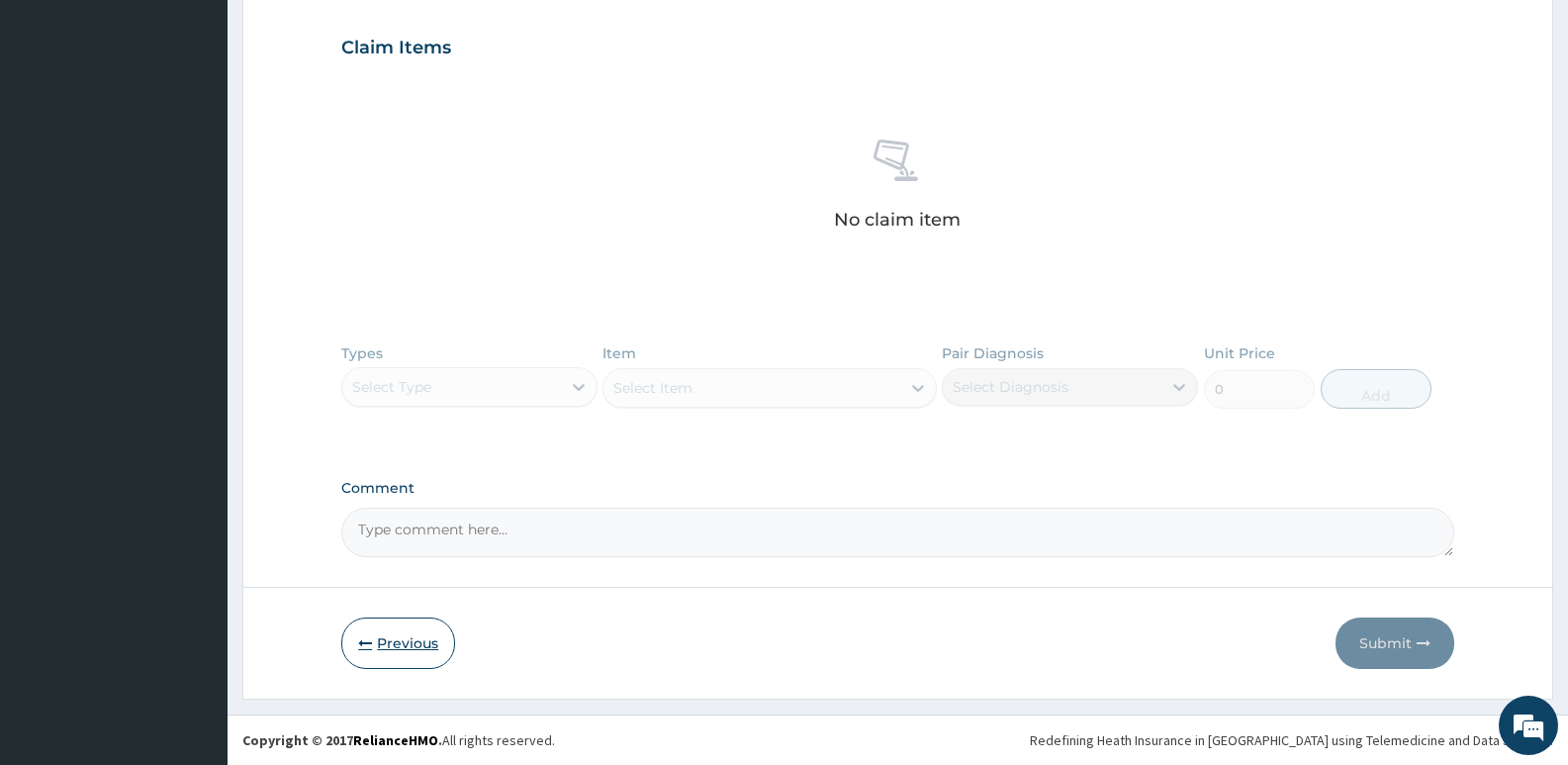
click at [403, 635] on button "Previous" at bounding box center [398, 643] width 114 height 52
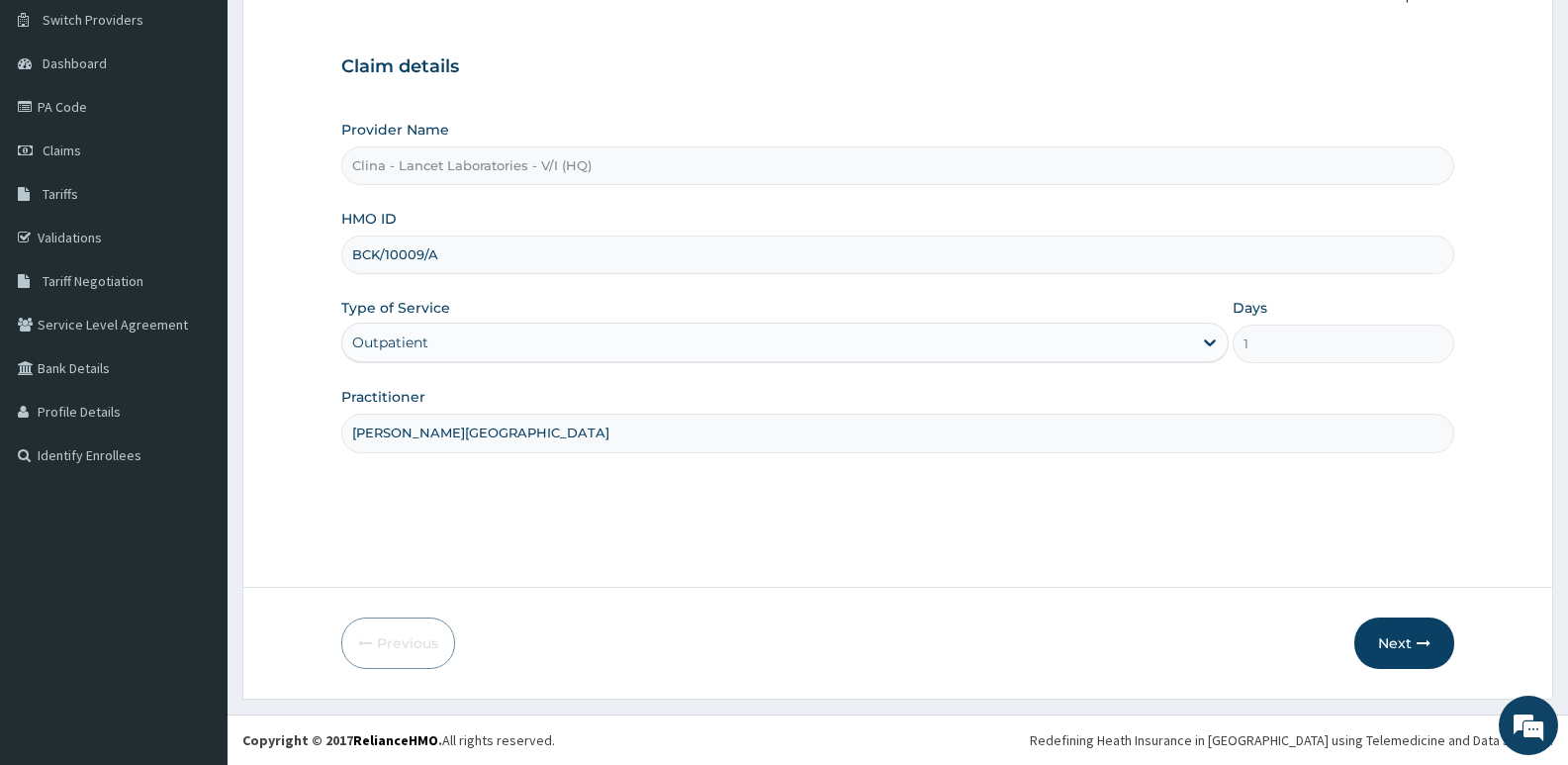
click at [458, 254] on input "BCK/10009/A" at bounding box center [897, 254] width 1113 height 39
type input "B"
type input "TCE/10371/A"
click at [1408, 638] on button "Next" at bounding box center [1405, 643] width 100 height 52
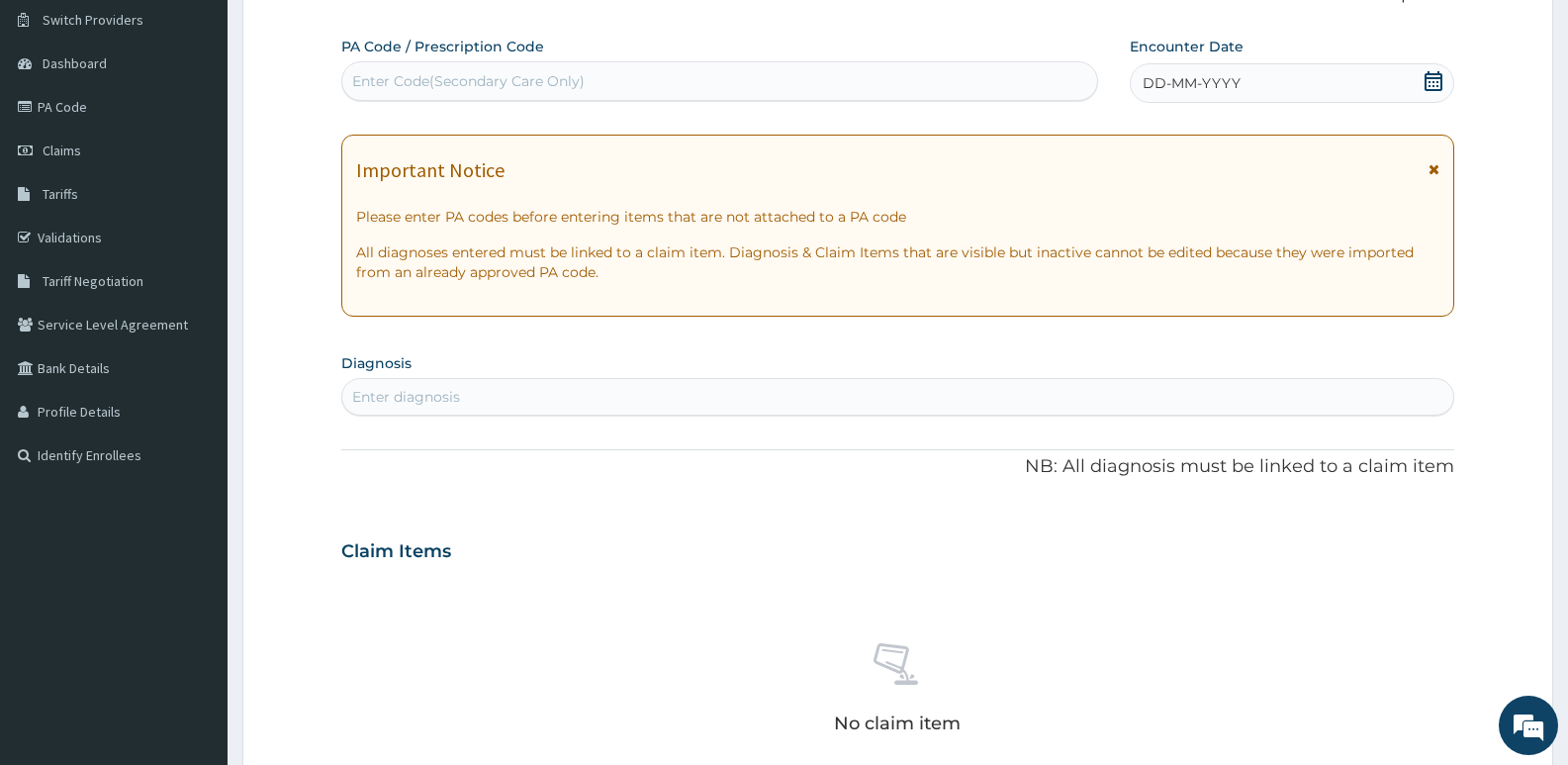
click at [548, 83] on div "Enter Code(Secondary Care Only)" at bounding box center [468, 81] width 232 height 20
type input "PA/8E09D5"
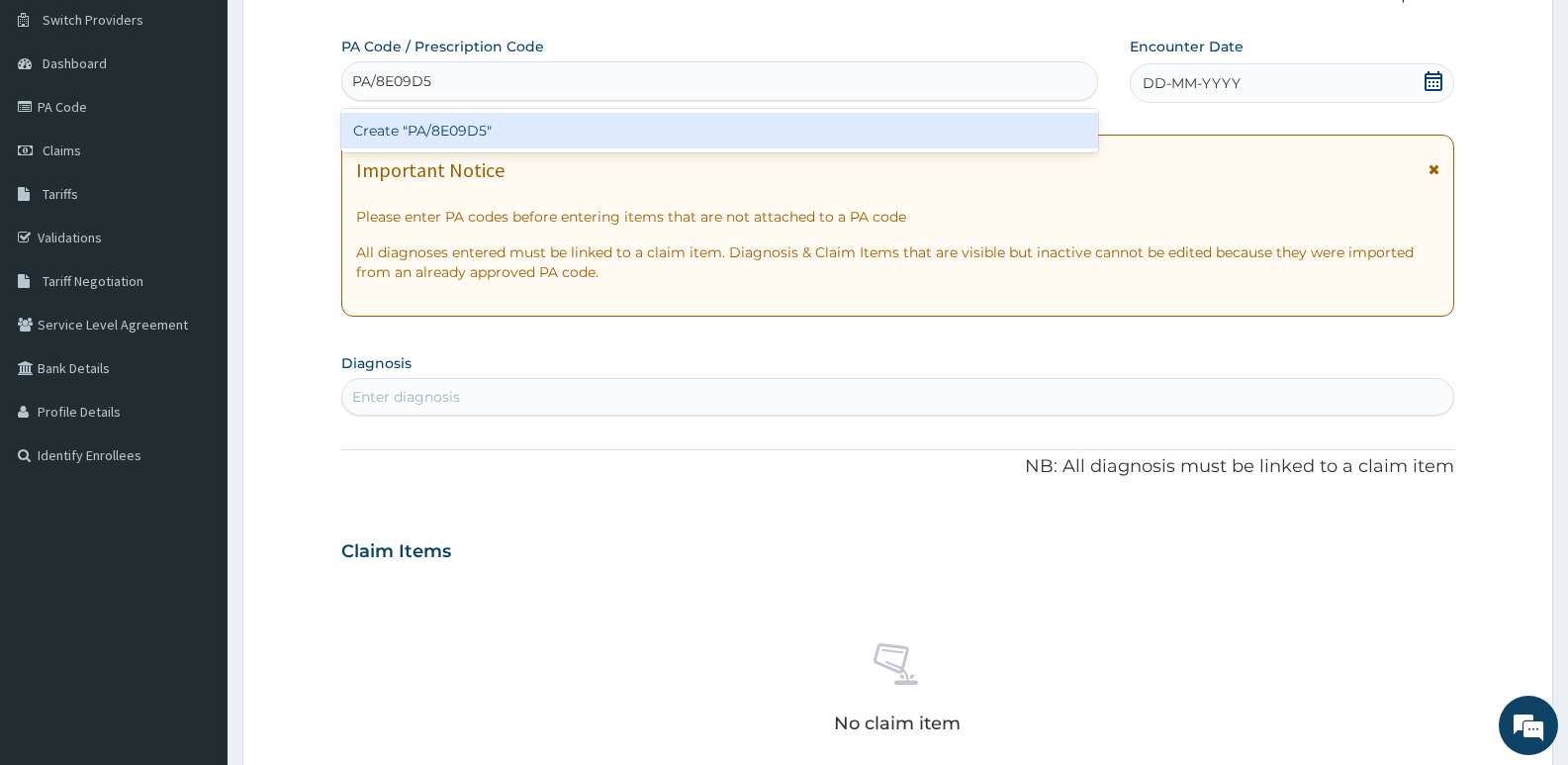
click at [572, 128] on div "Create "PA/8E09D5"" at bounding box center [719, 131] width 757 height 36
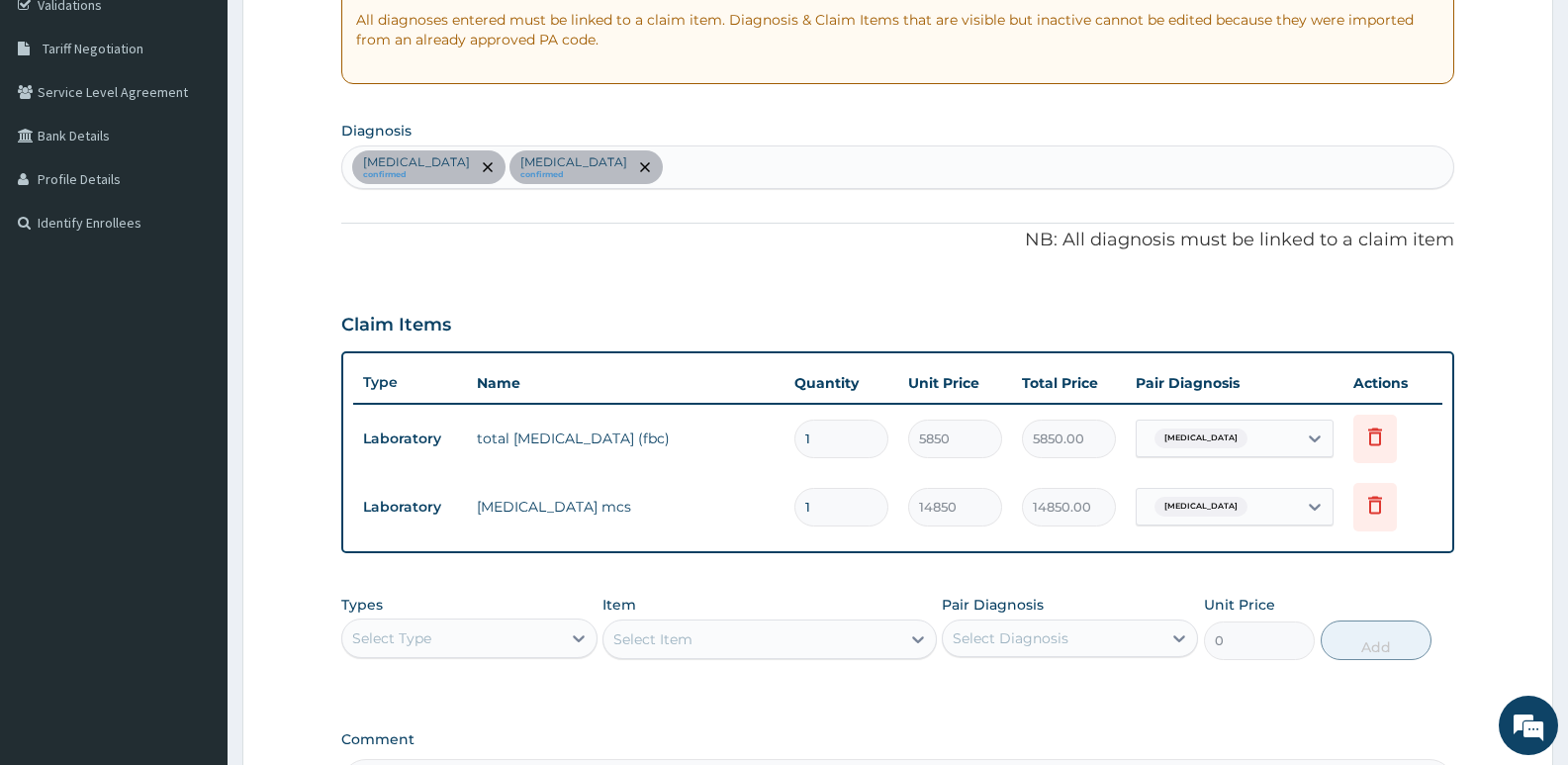
scroll to position [594, 0]
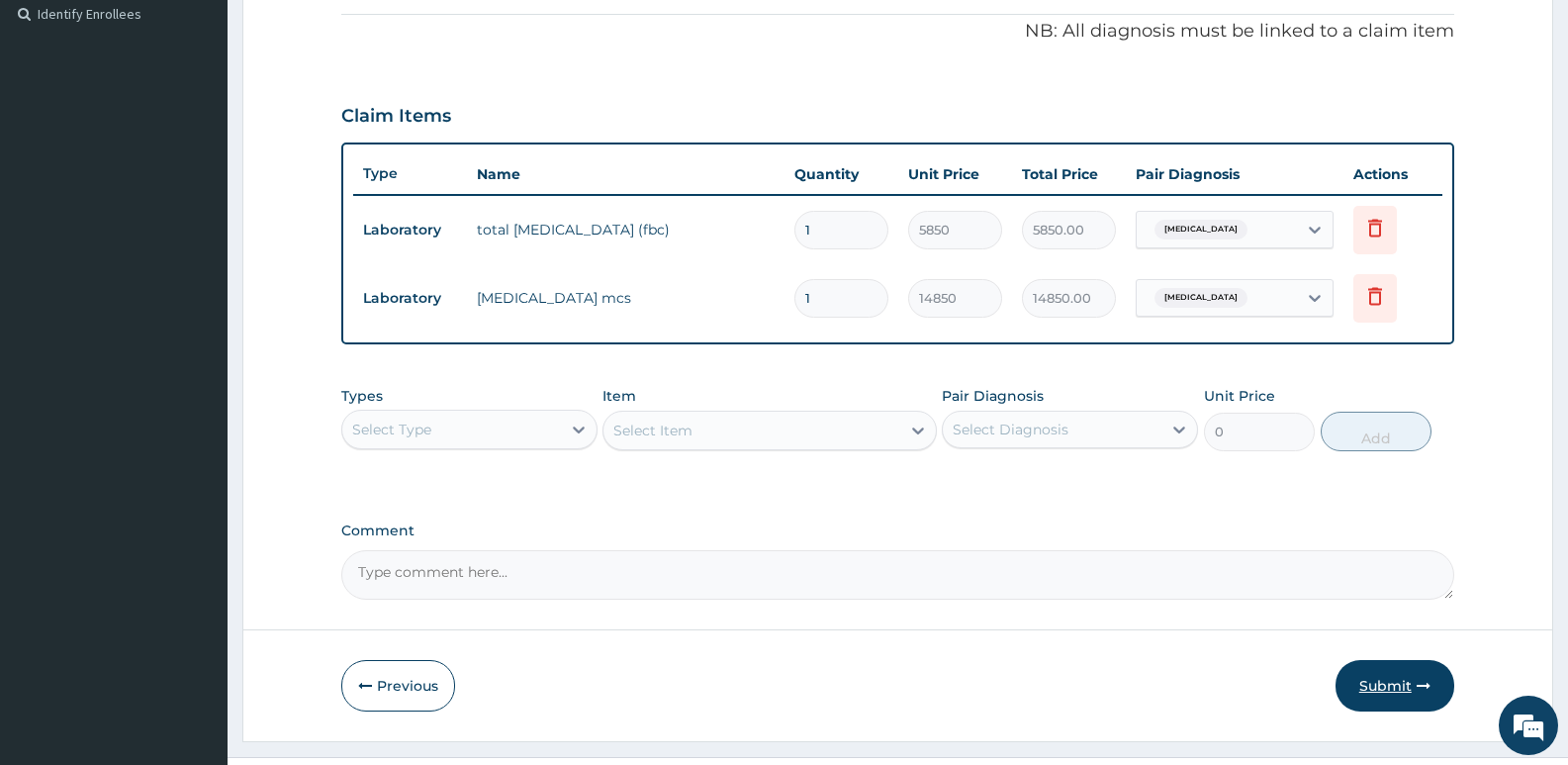
click at [1387, 693] on button "Submit" at bounding box center [1395, 686] width 119 height 52
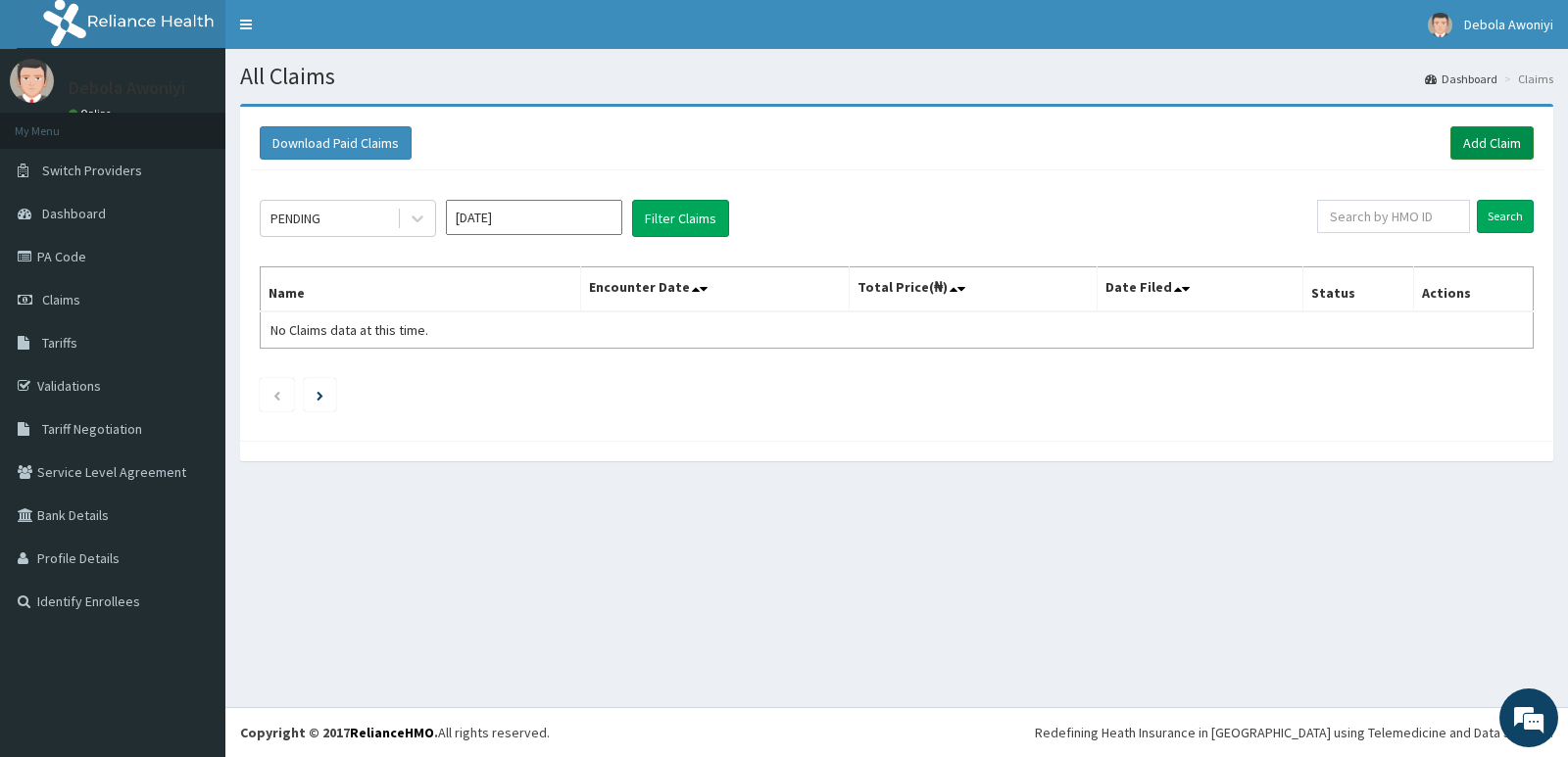
click at [1482, 150] on link "Add Claim" at bounding box center [1492, 143] width 83 height 34
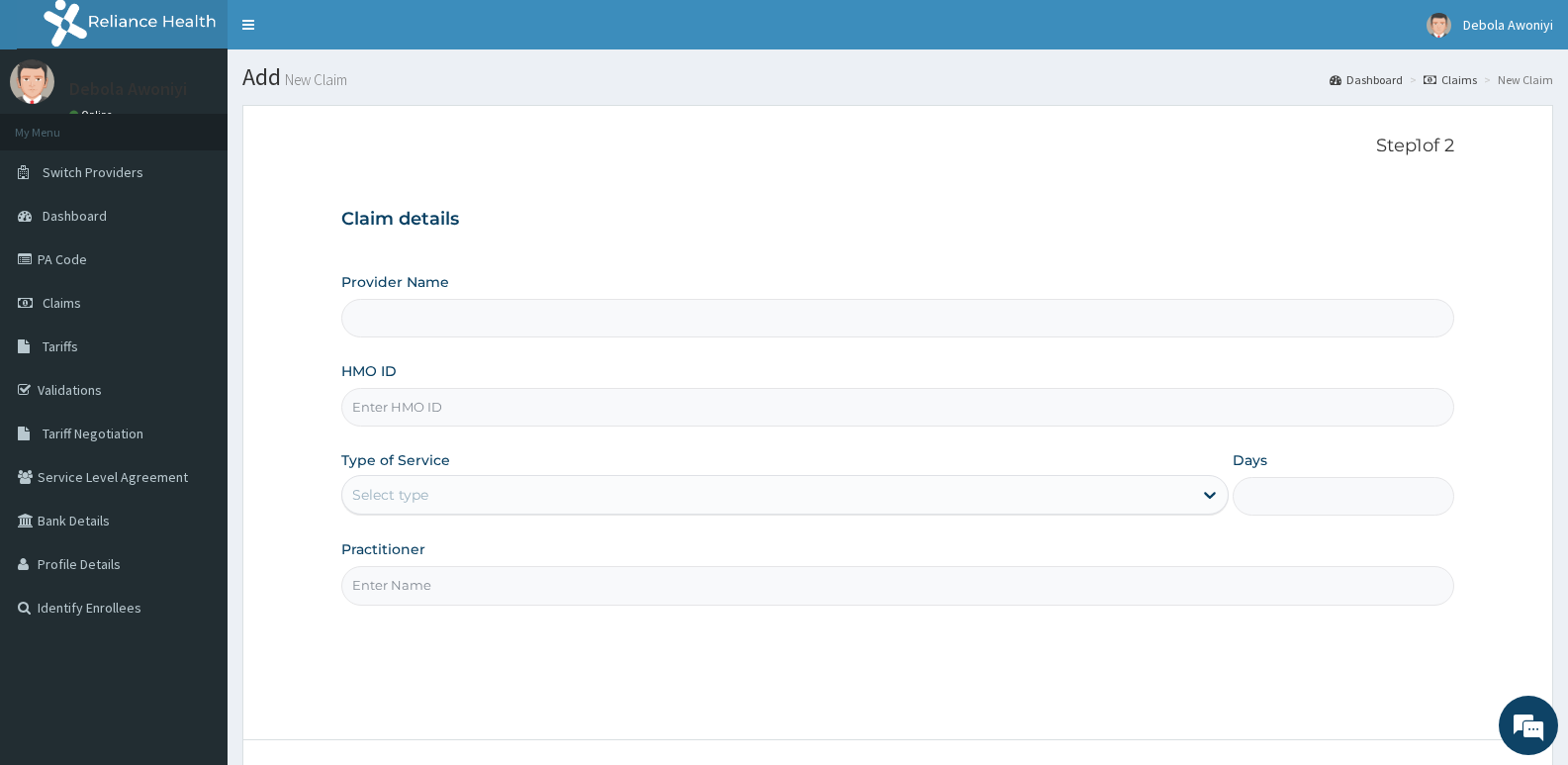
type input "Clina - Lancet Laboratories - V/I (HQ)"
click at [511, 406] on input "HMO ID" at bounding box center [897, 407] width 1113 height 39
type input "GCI/10016/A"
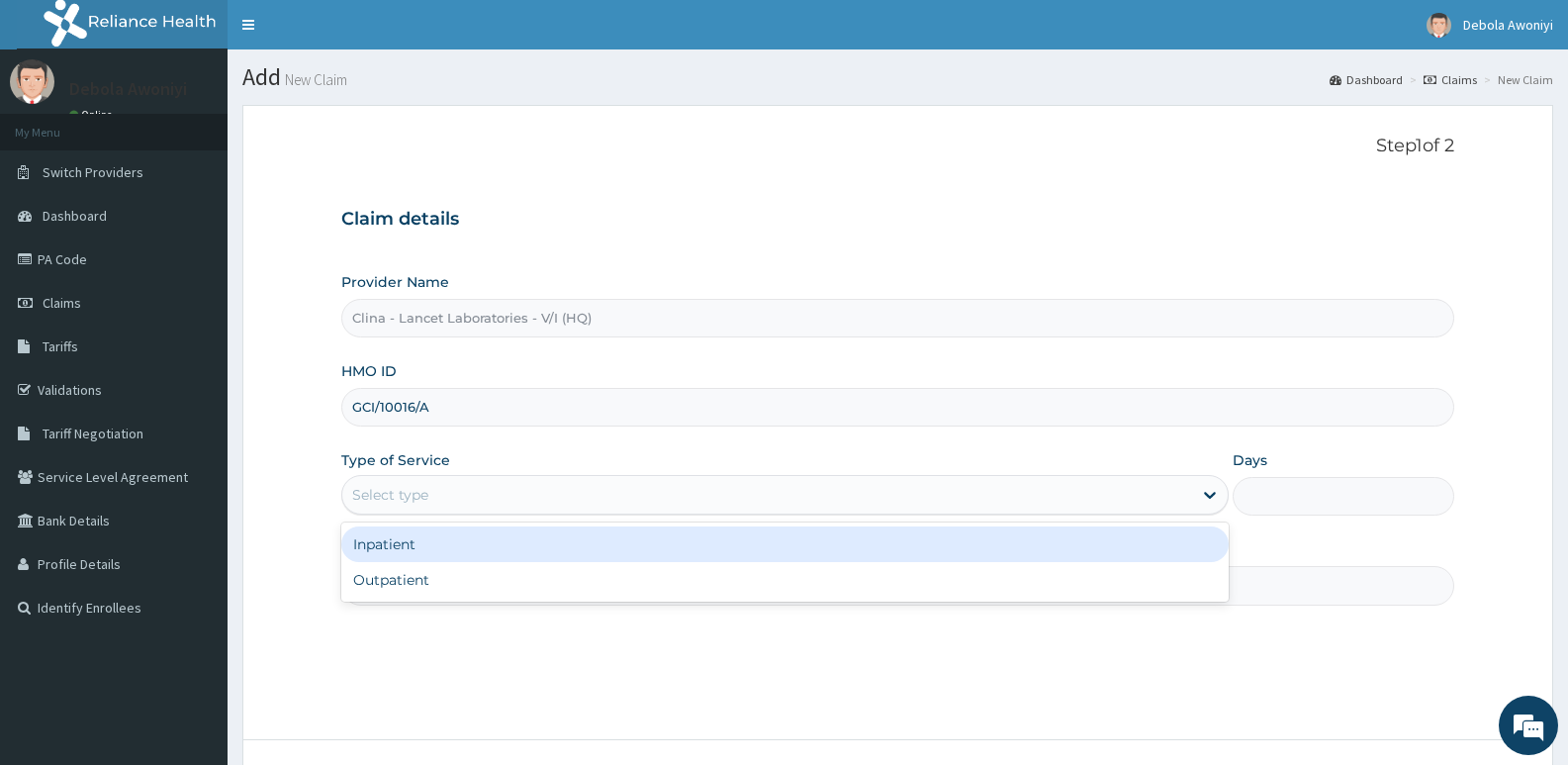
click at [451, 497] on div "Select type" at bounding box center [767, 495] width 849 height 32
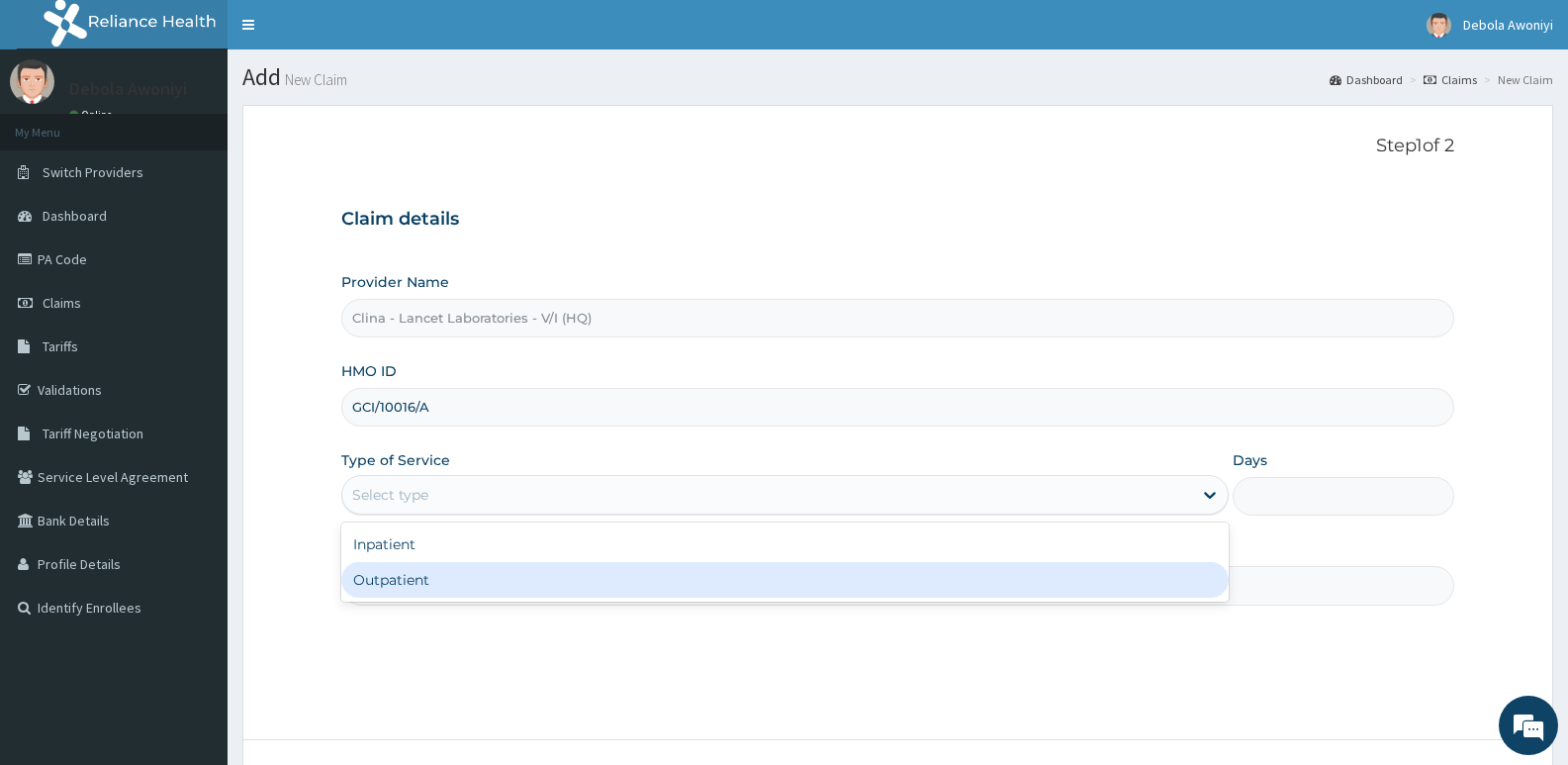
click at [442, 589] on div "Outpatient" at bounding box center [784, 580] width 886 height 36
type input "1"
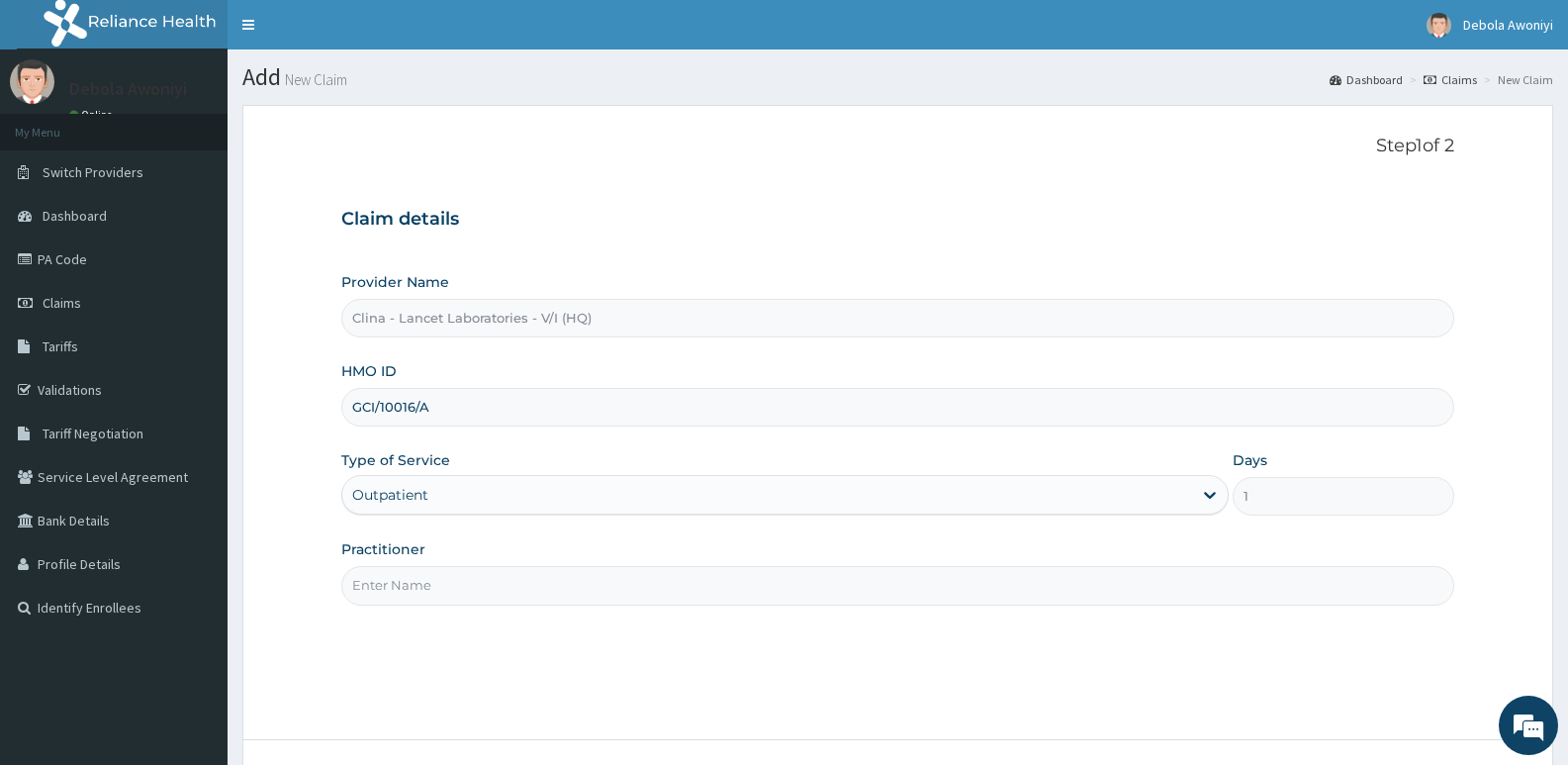
drag, startPoint x: 453, startPoint y: 584, endPoint x: 455, endPoint y: 594, distance: 10.2
click at [453, 584] on input "Practitioner" at bounding box center [897, 585] width 1113 height 39
type input "[PERSON_NAME][GEOGRAPHIC_DATA]"
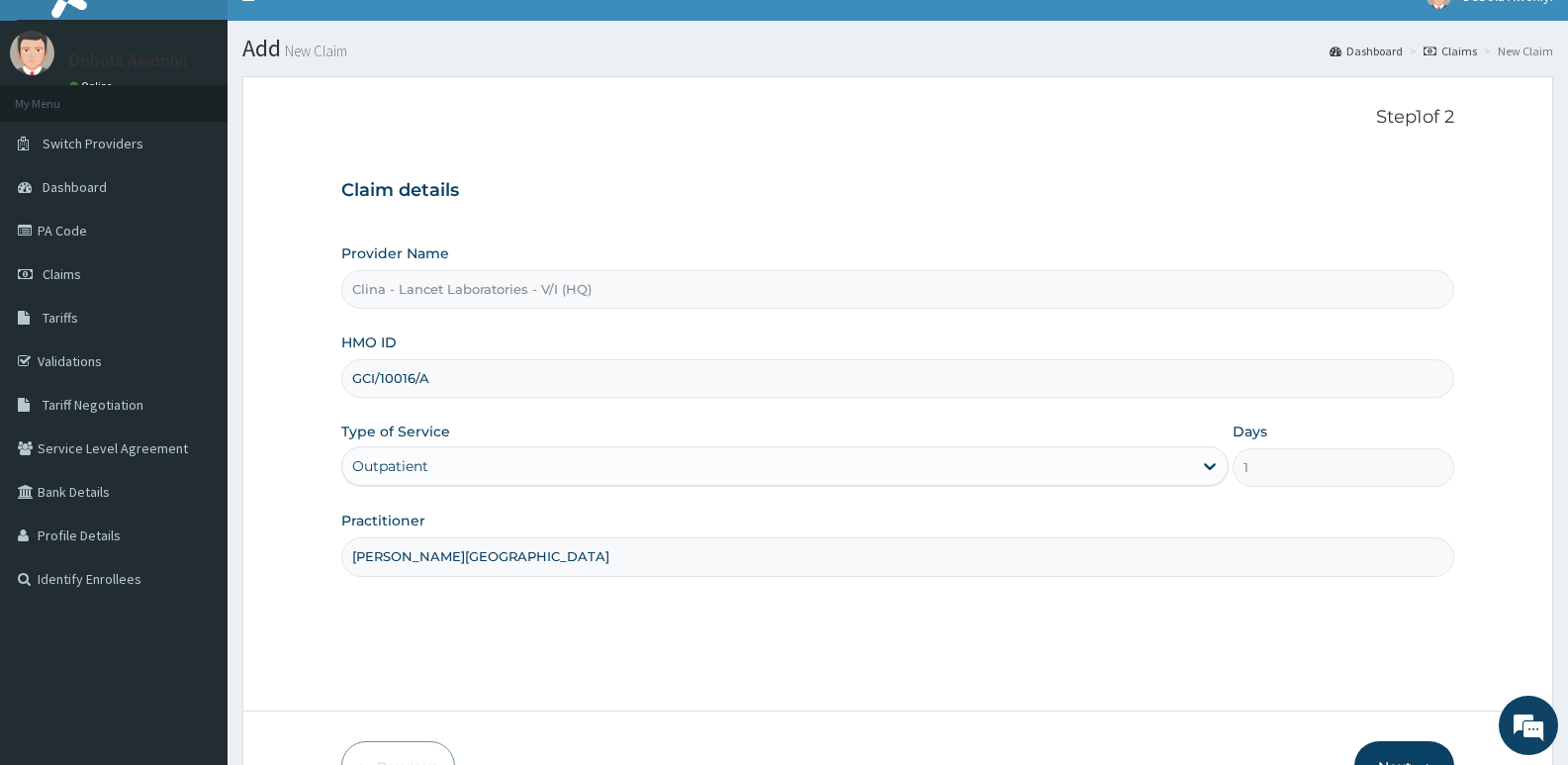
scroll to position [153, 0]
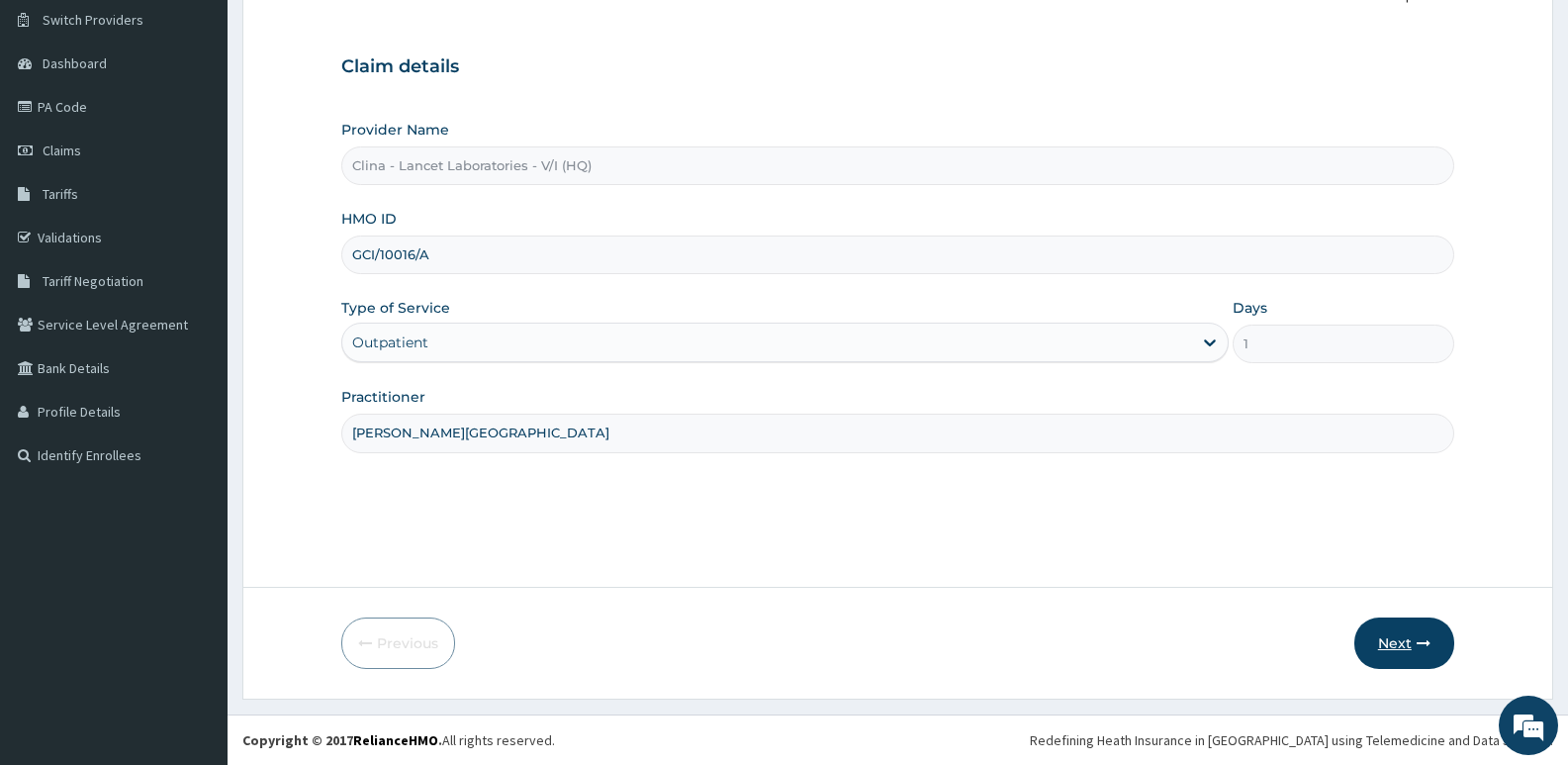
click at [1389, 644] on button "Next" at bounding box center [1405, 643] width 100 height 52
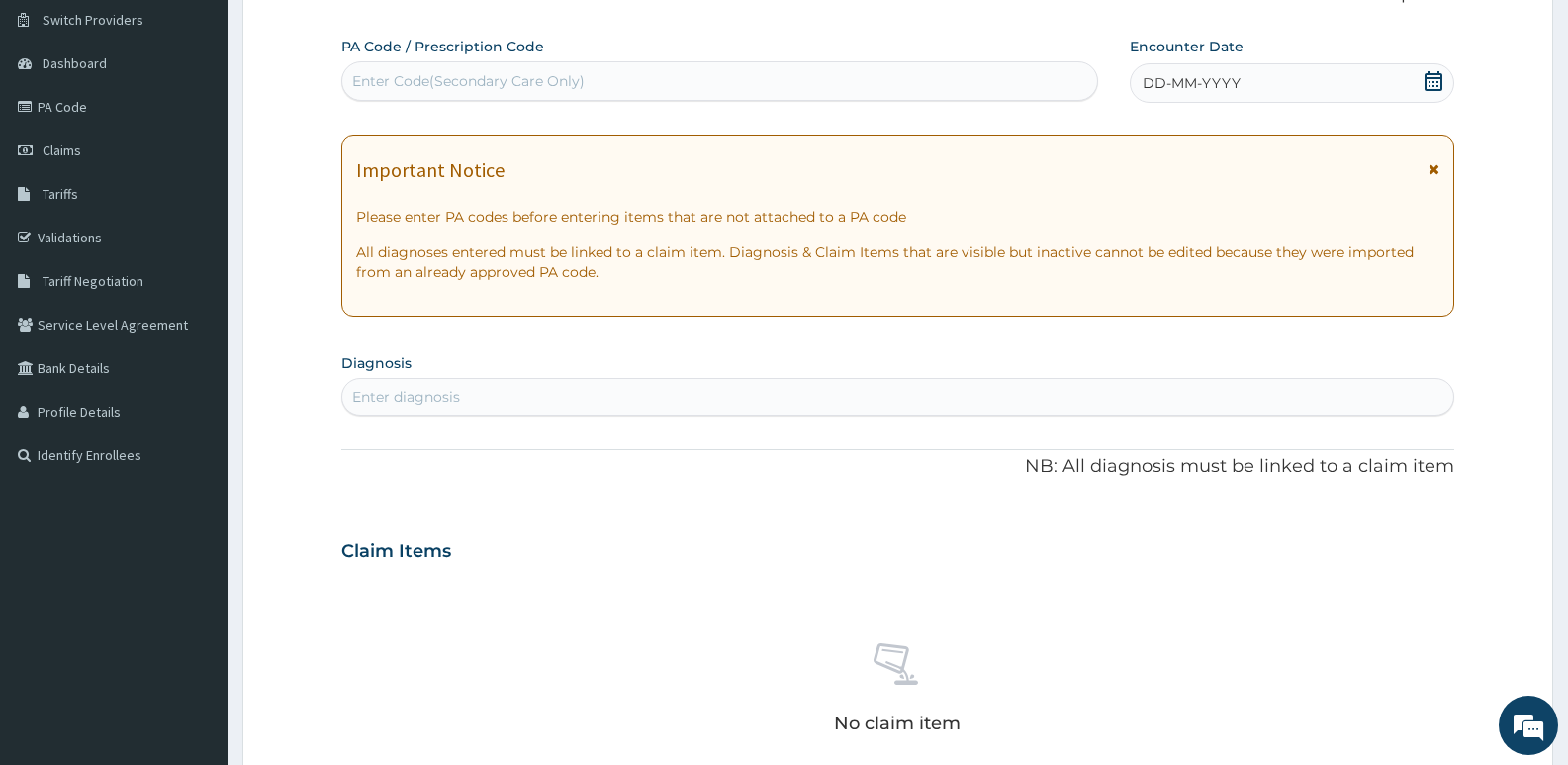
click at [449, 69] on div "Enter Code(Secondary Care Only)" at bounding box center [719, 82] width 755 height 32
type input "PA/876532"
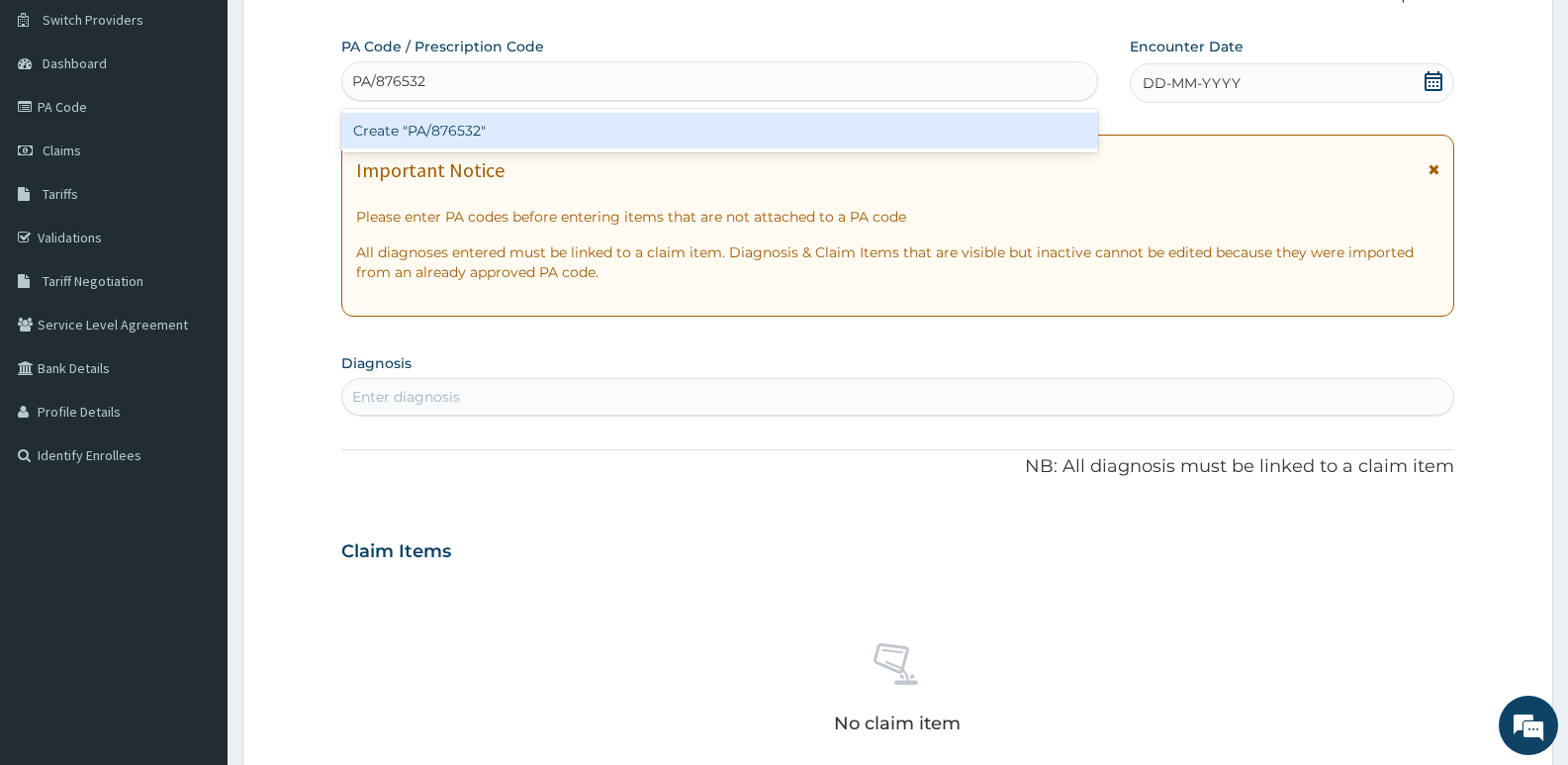
click at [538, 137] on div "Create "PA/876532"" at bounding box center [719, 131] width 757 height 36
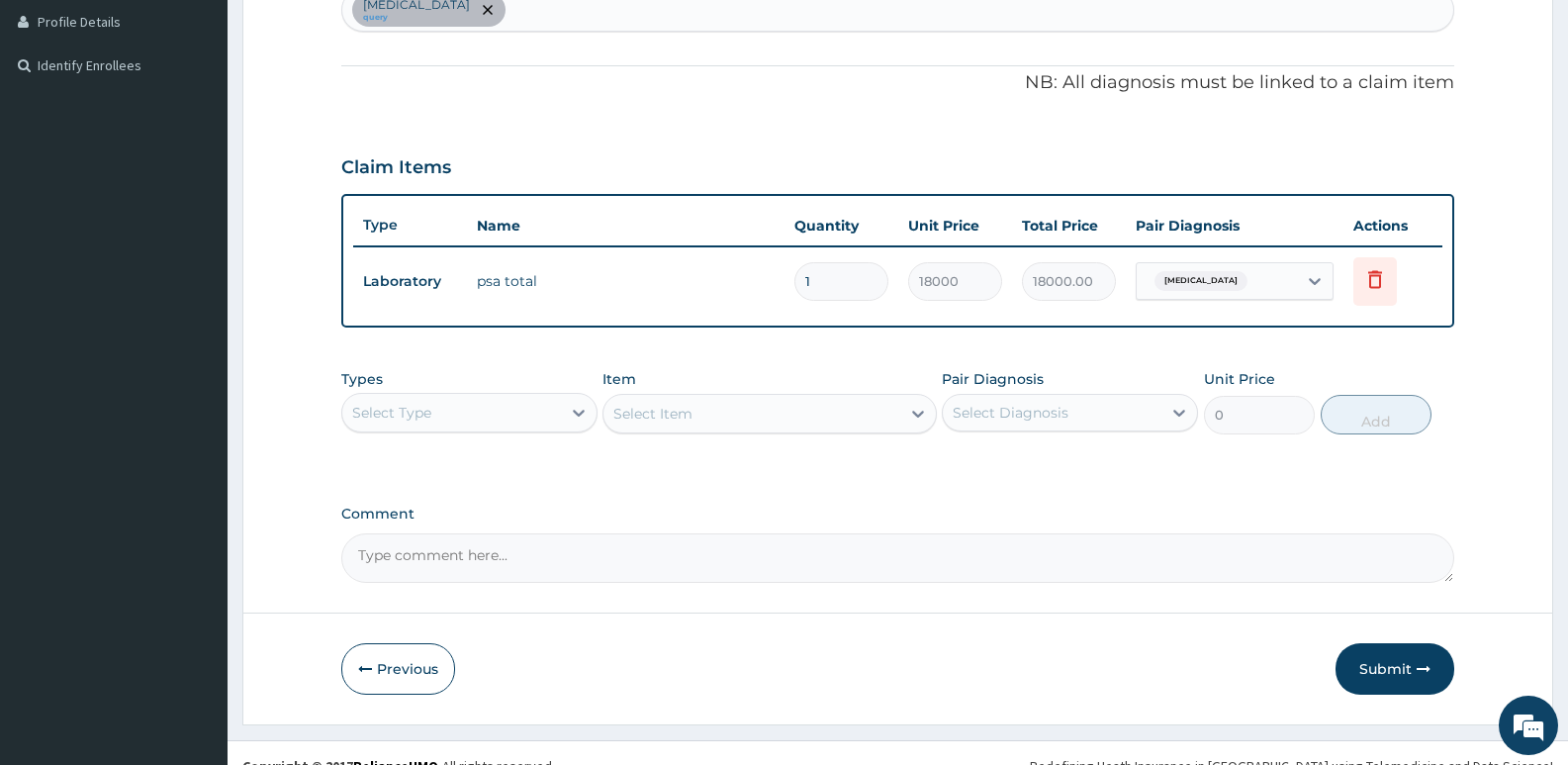
scroll to position [569, 0]
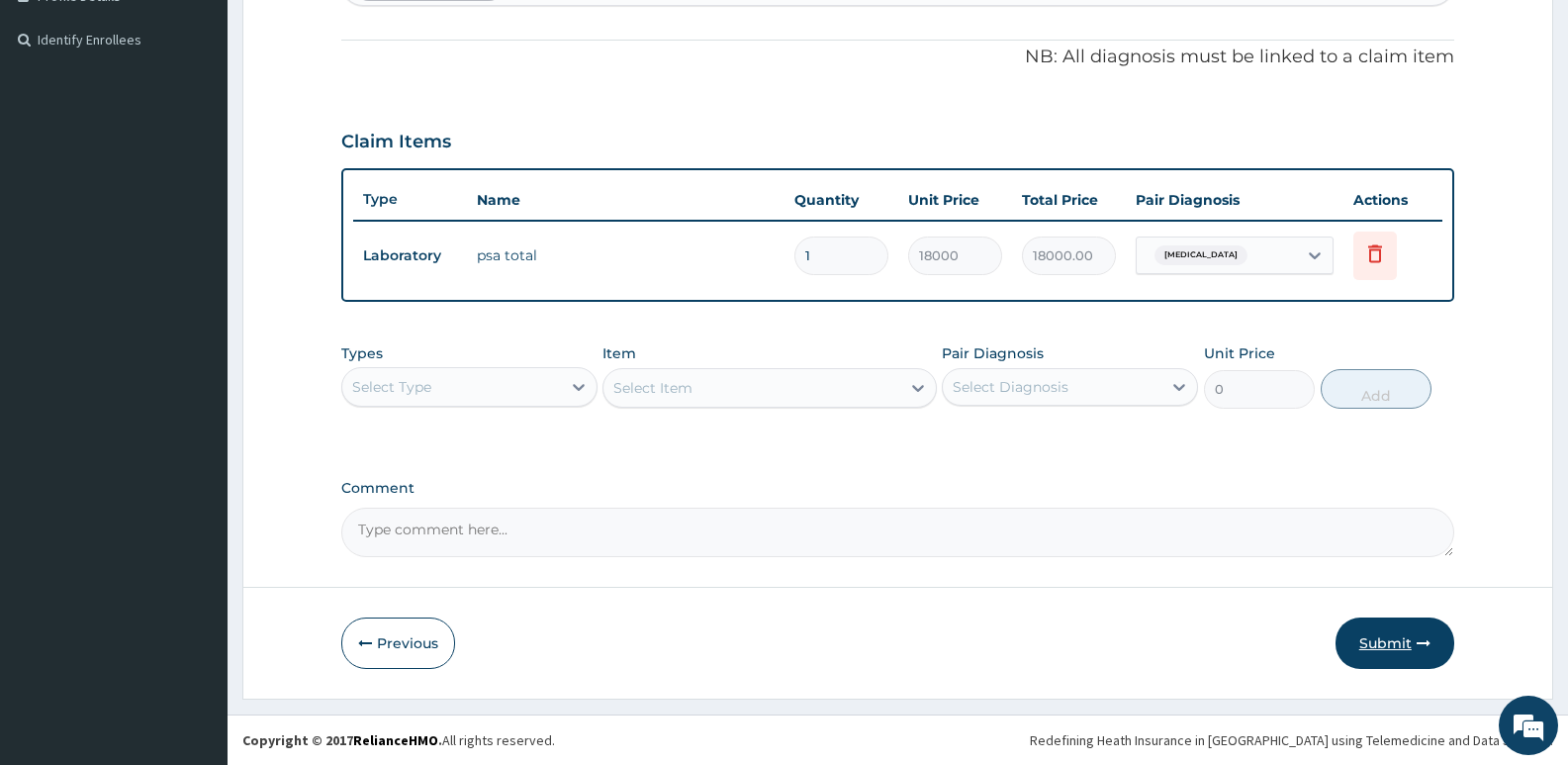
click at [1385, 637] on button "Submit" at bounding box center [1395, 643] width 119 height 52
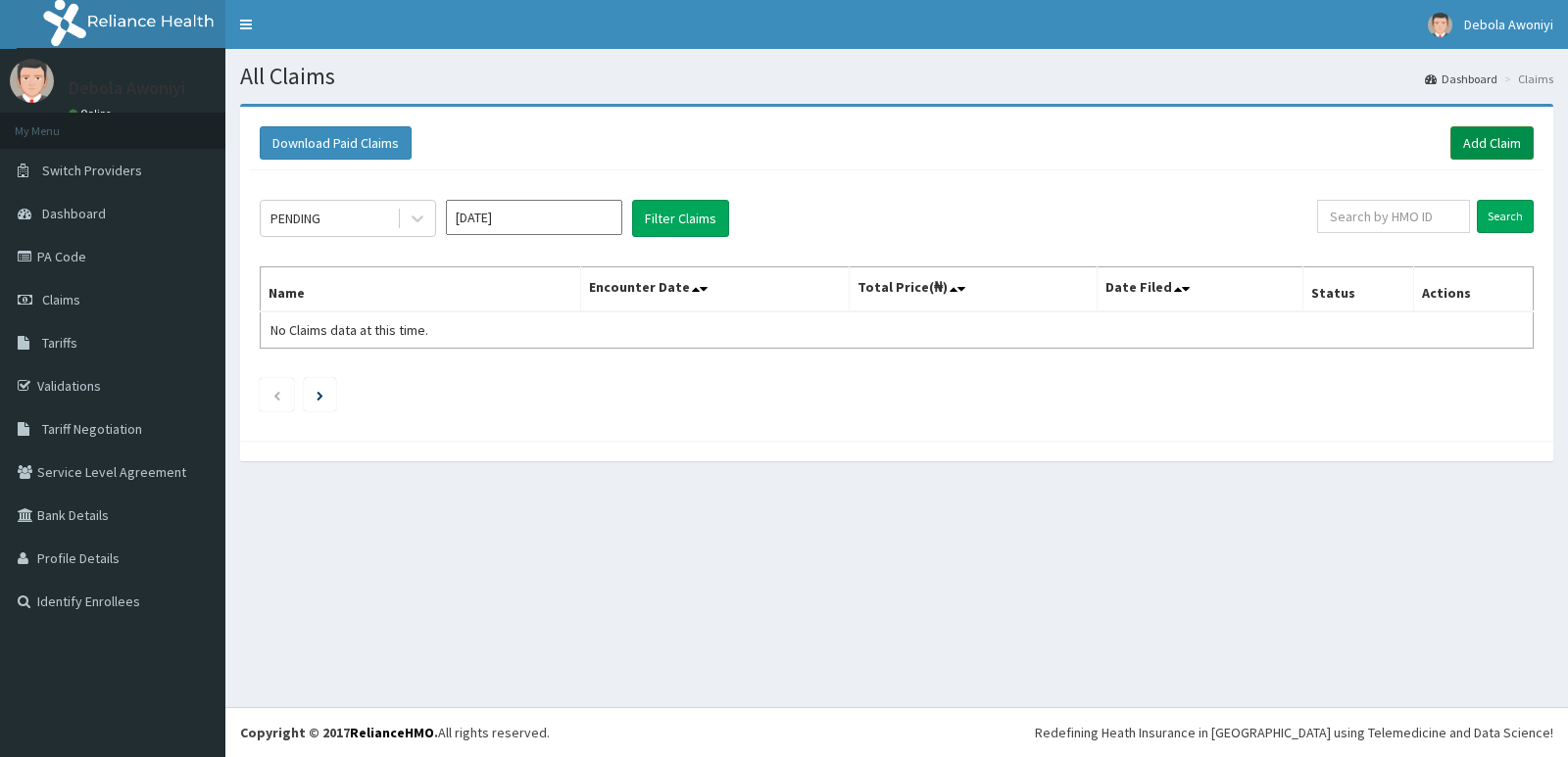
click at [1484, 140] on link "Add Claim" at bounding box center [1492, 143] width 83 height 34
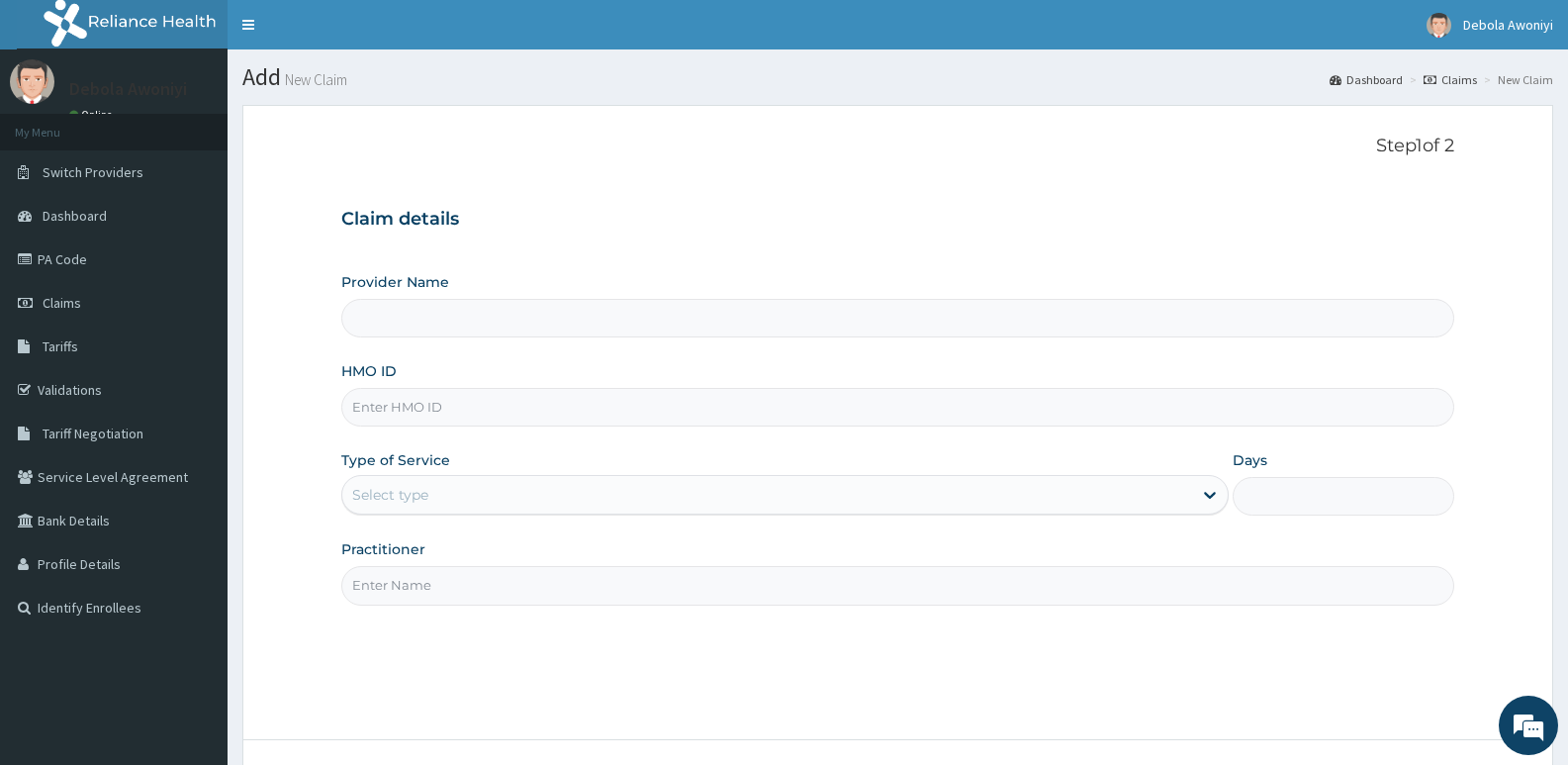
type input "Clina - Lancet Laboratories - V/I (HQ)"
click at [441, 418] on input "HMO ID" at bounding box center [897, 407] width 1113 height 39
type input "KSB/10335/A"
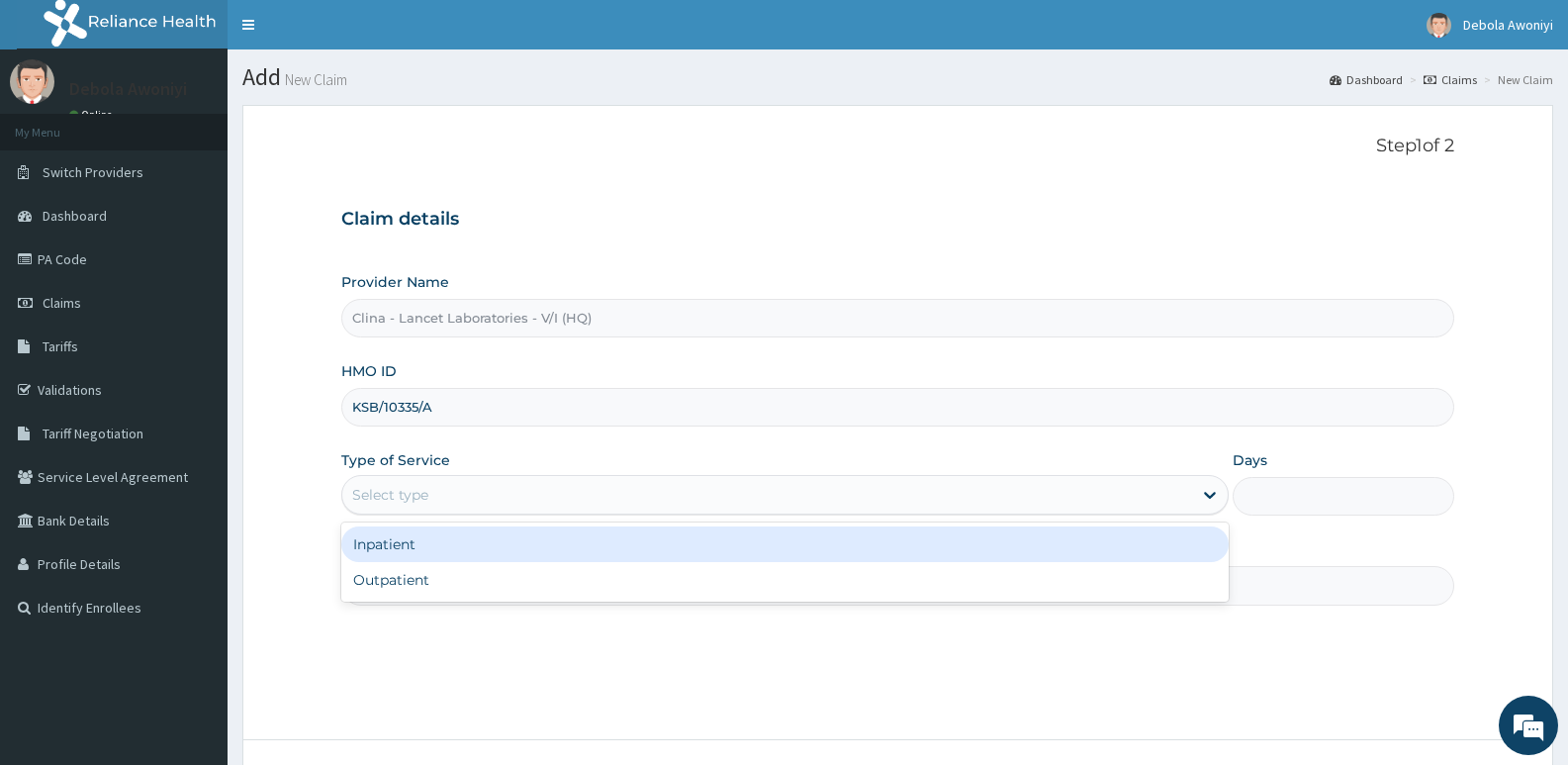
click at [459, 498] on div "Select type" at bounding box center [767, 495] width 849 height 32
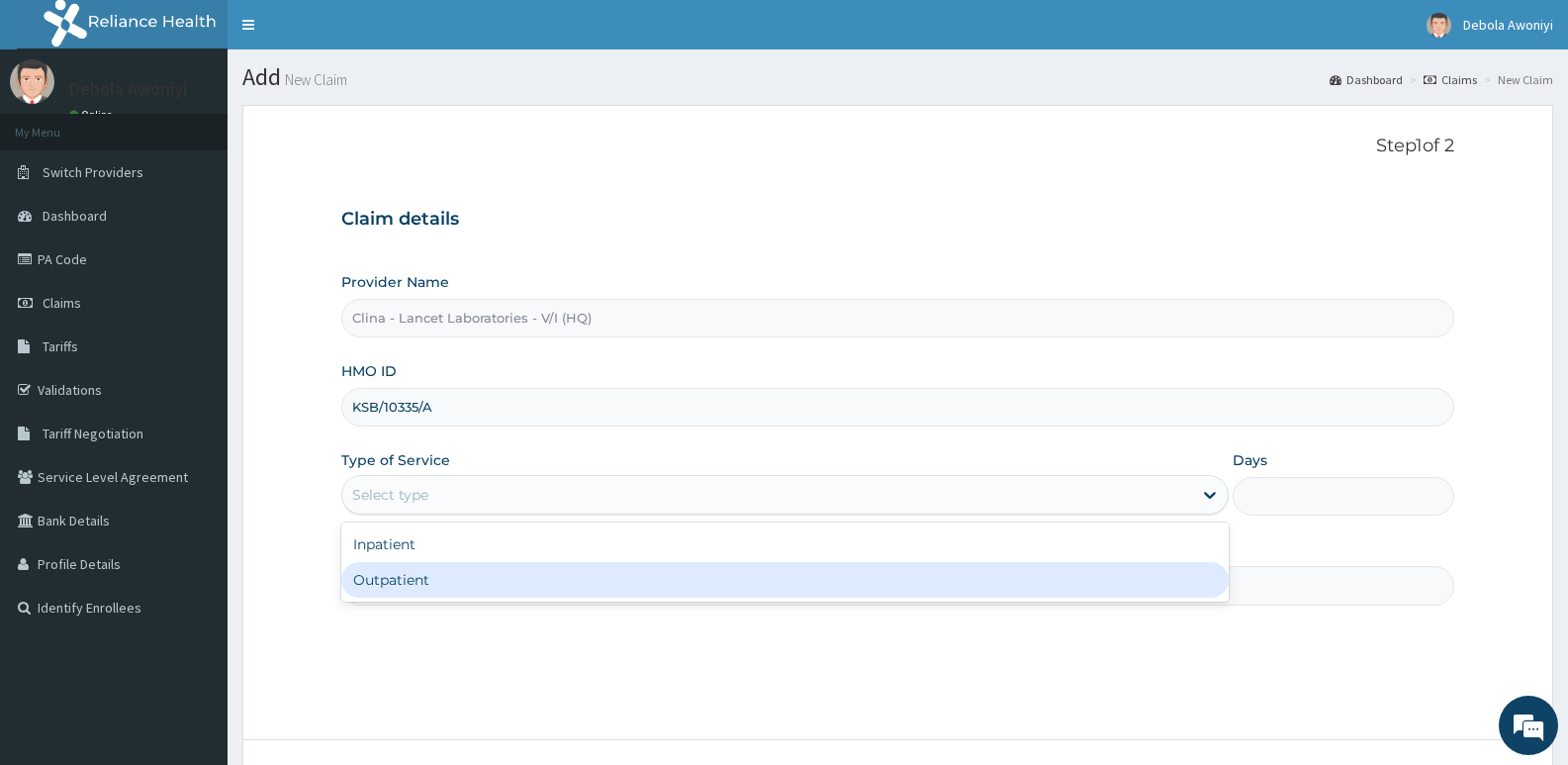
click at [430, 577] on div "Outpatient" at bounding box center [784, 580] width 886 height 36
type input "1"
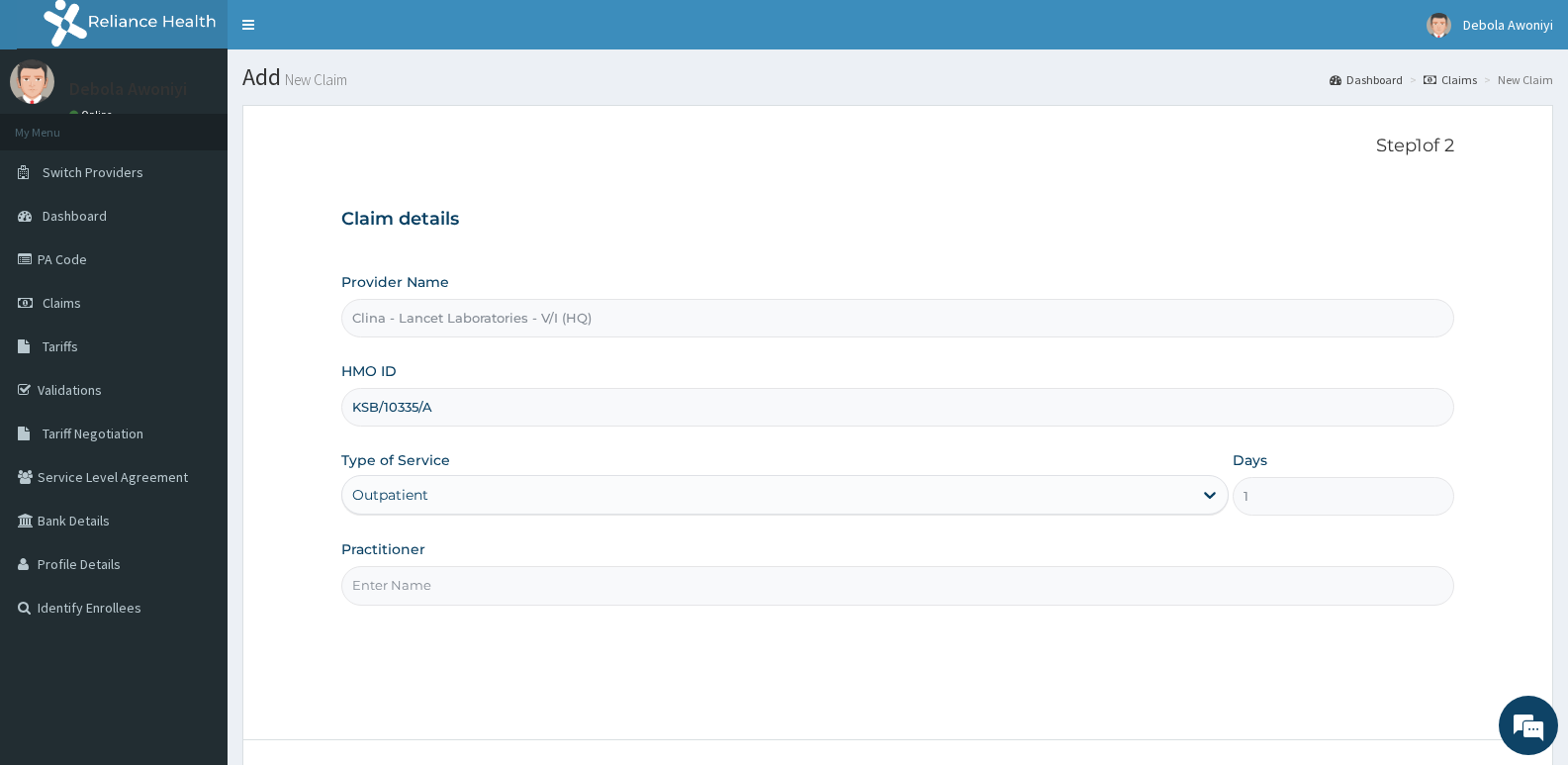
click at [453, 580] on input "Practitioner" at bounding box center [897, 585] width 1113 height 39
type input "[PERSON_NAME][GEOGRAPHIC_DATA]"
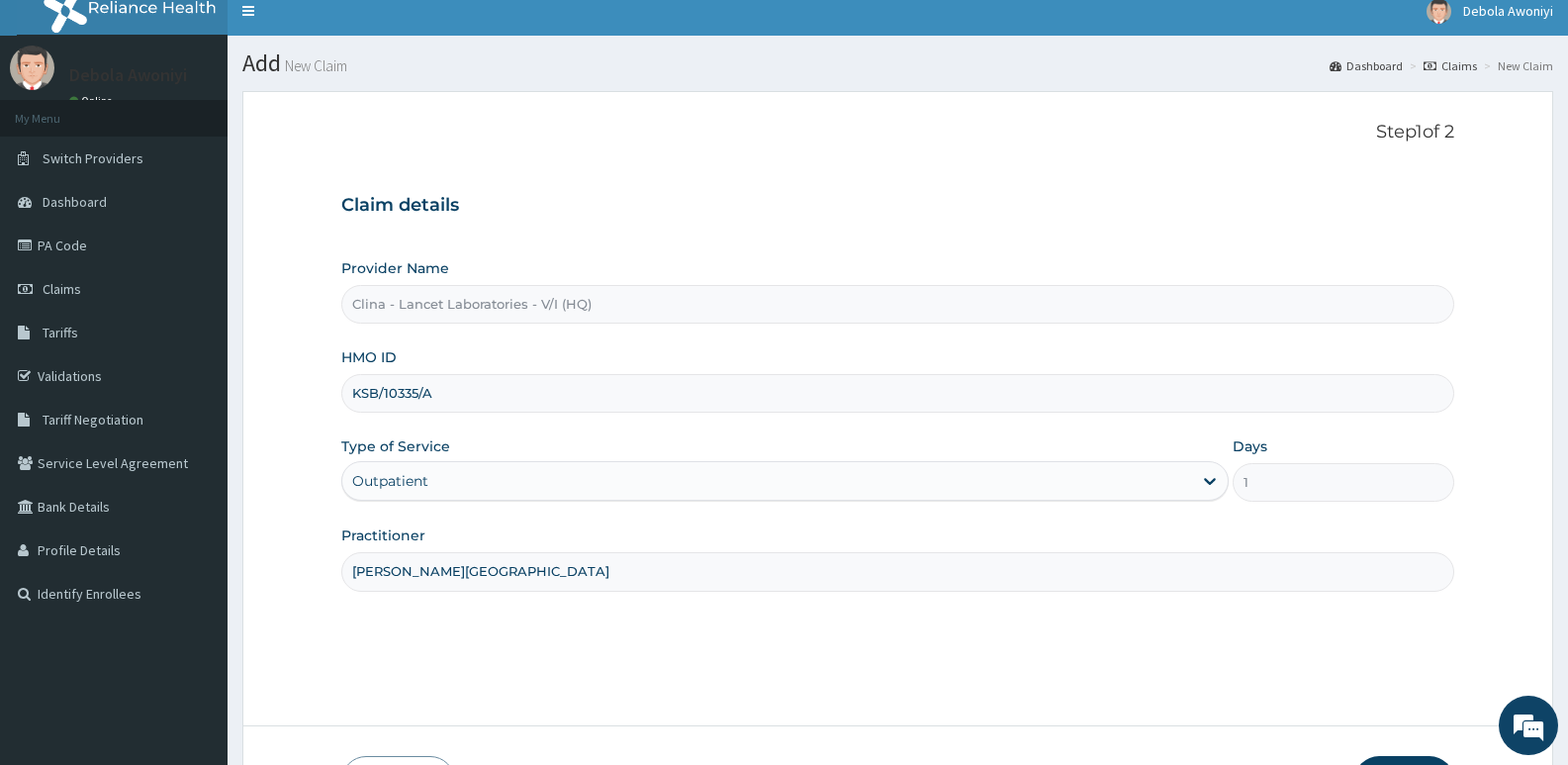
scroll to position [153, 0]
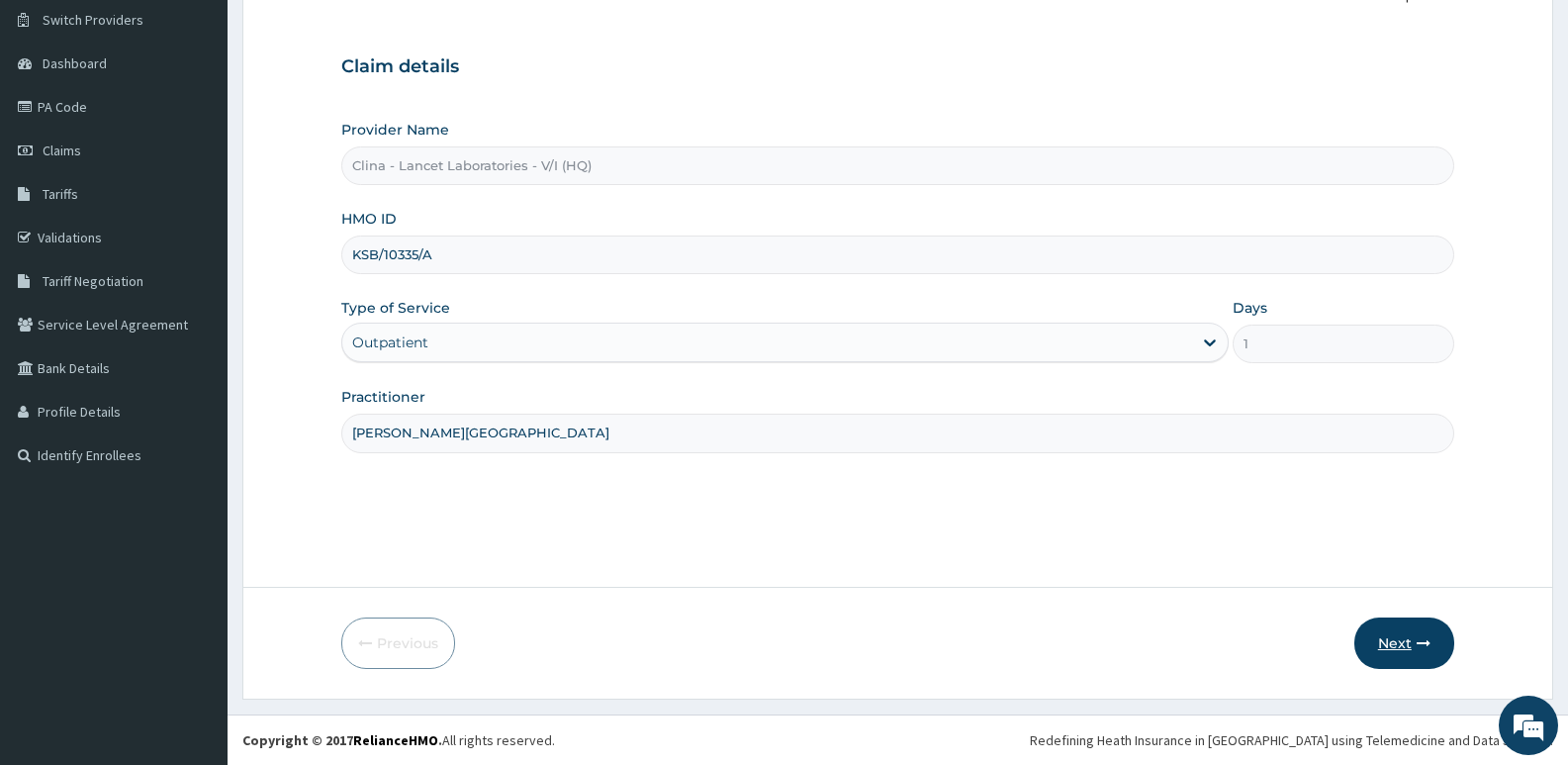
click at [1387, 646] on button "Next" at bounding box center [1405, 643] width 100 height 52
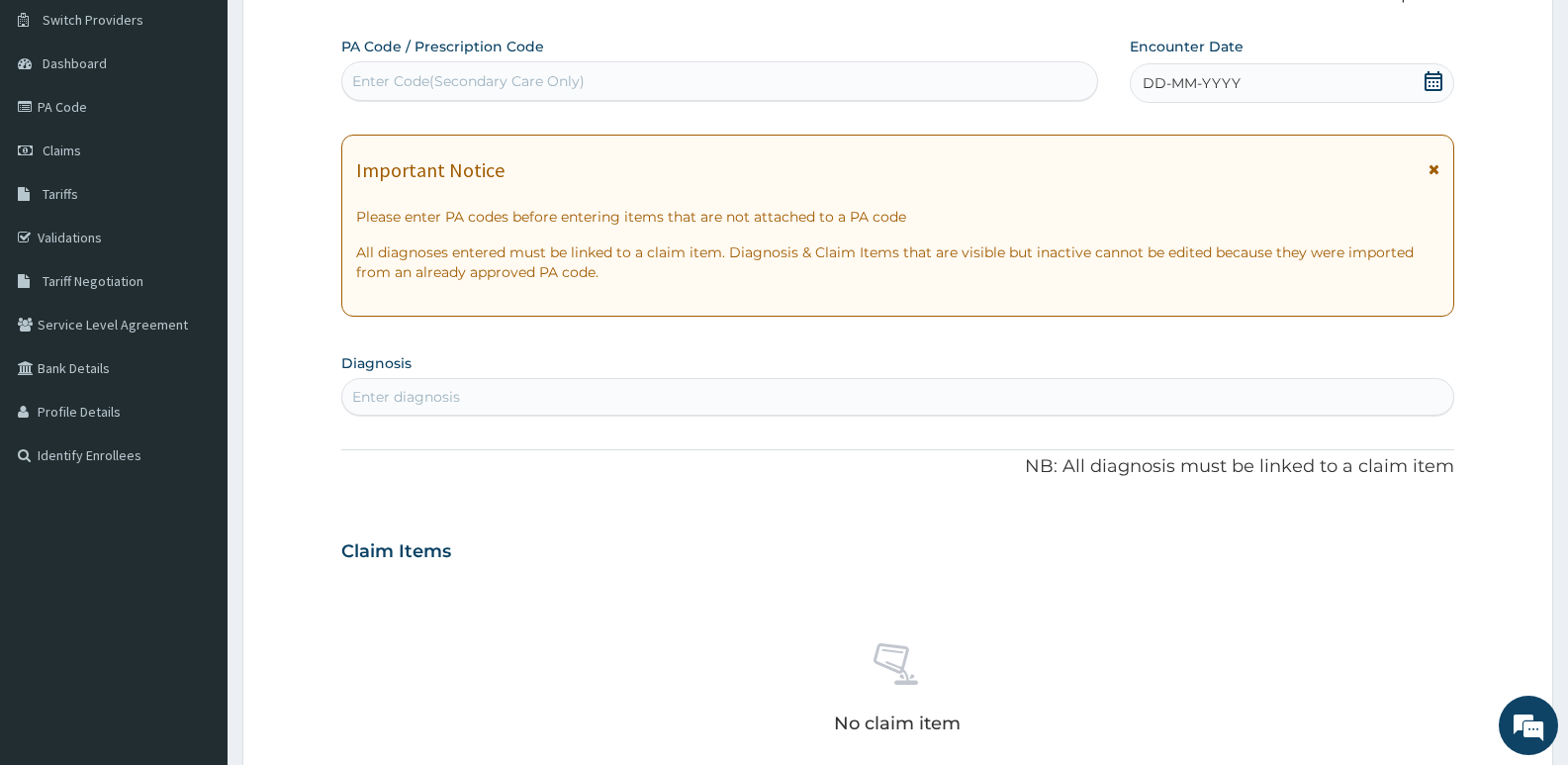
click at [476, 68] on div "Enter Code(Secondary Care Only)" at bounding box center [719, 82] width 755 height 32
type input "PA/4C8324"
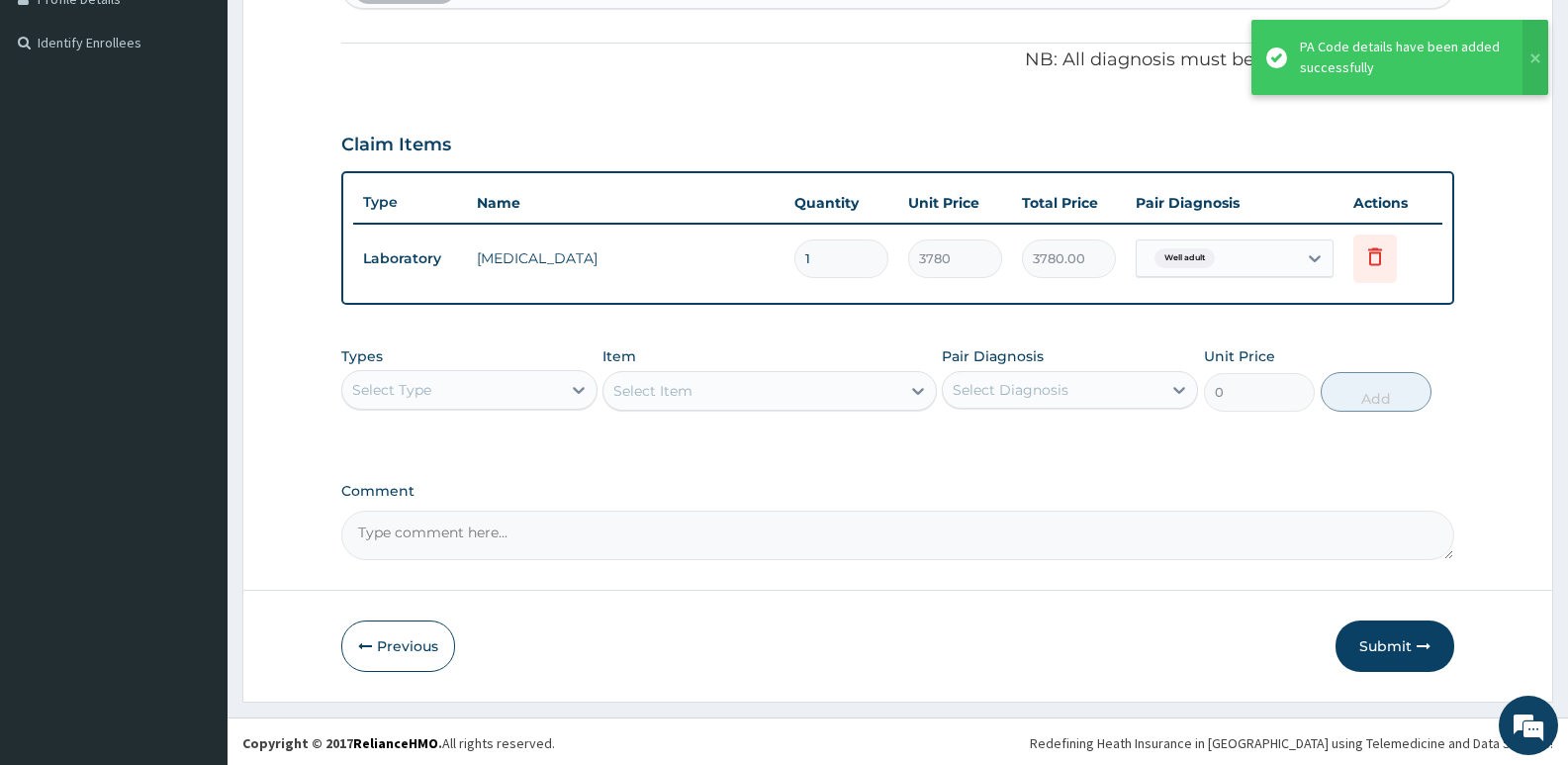
scroll to position [569, 0]
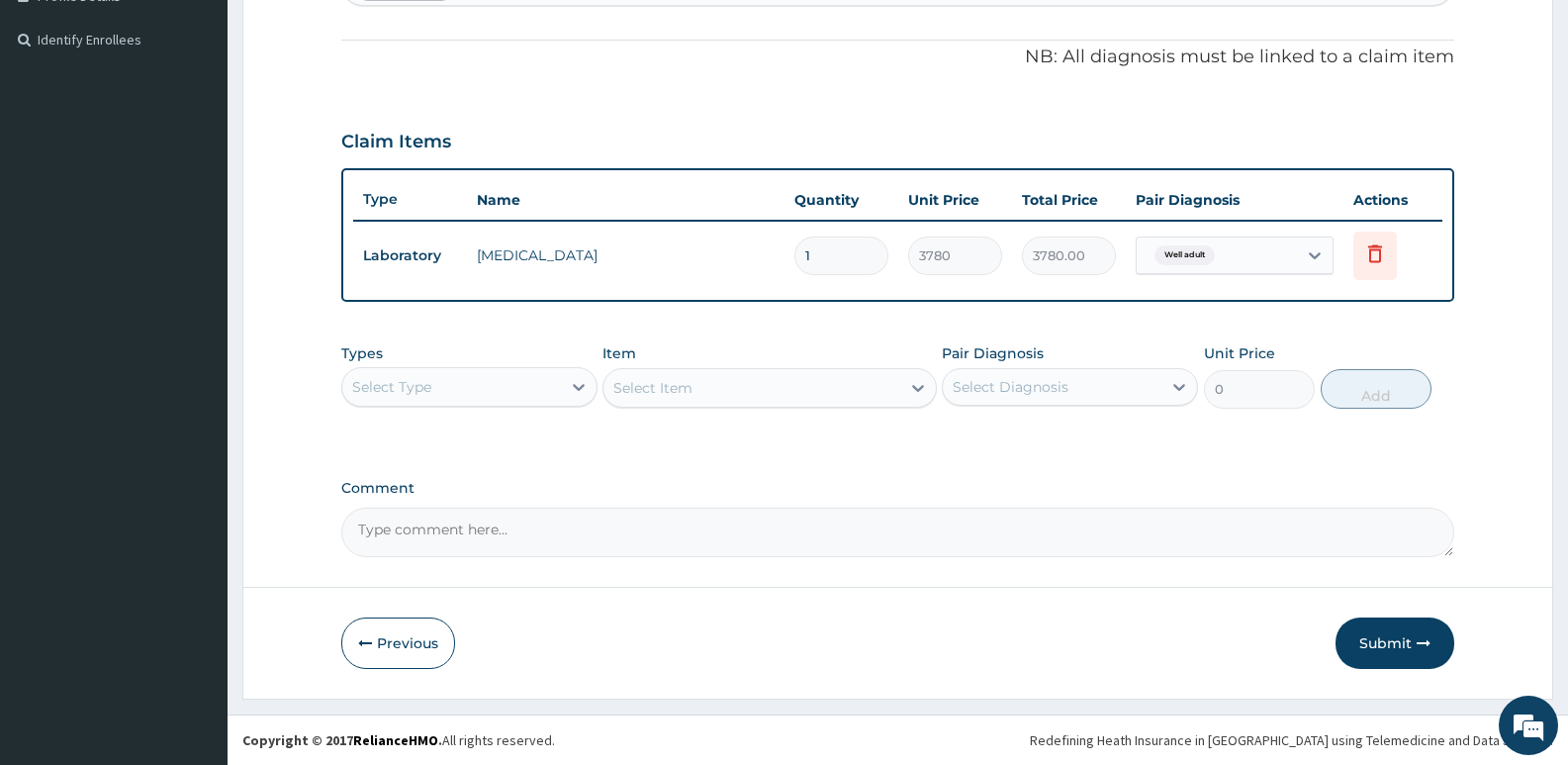
click at [636, 401] on div "Select Item" at bounding box center [769, 388] width 333 height 40
click at [509, 392] on div "Select Type" at bounding box center [451, 387] width 218 height 32
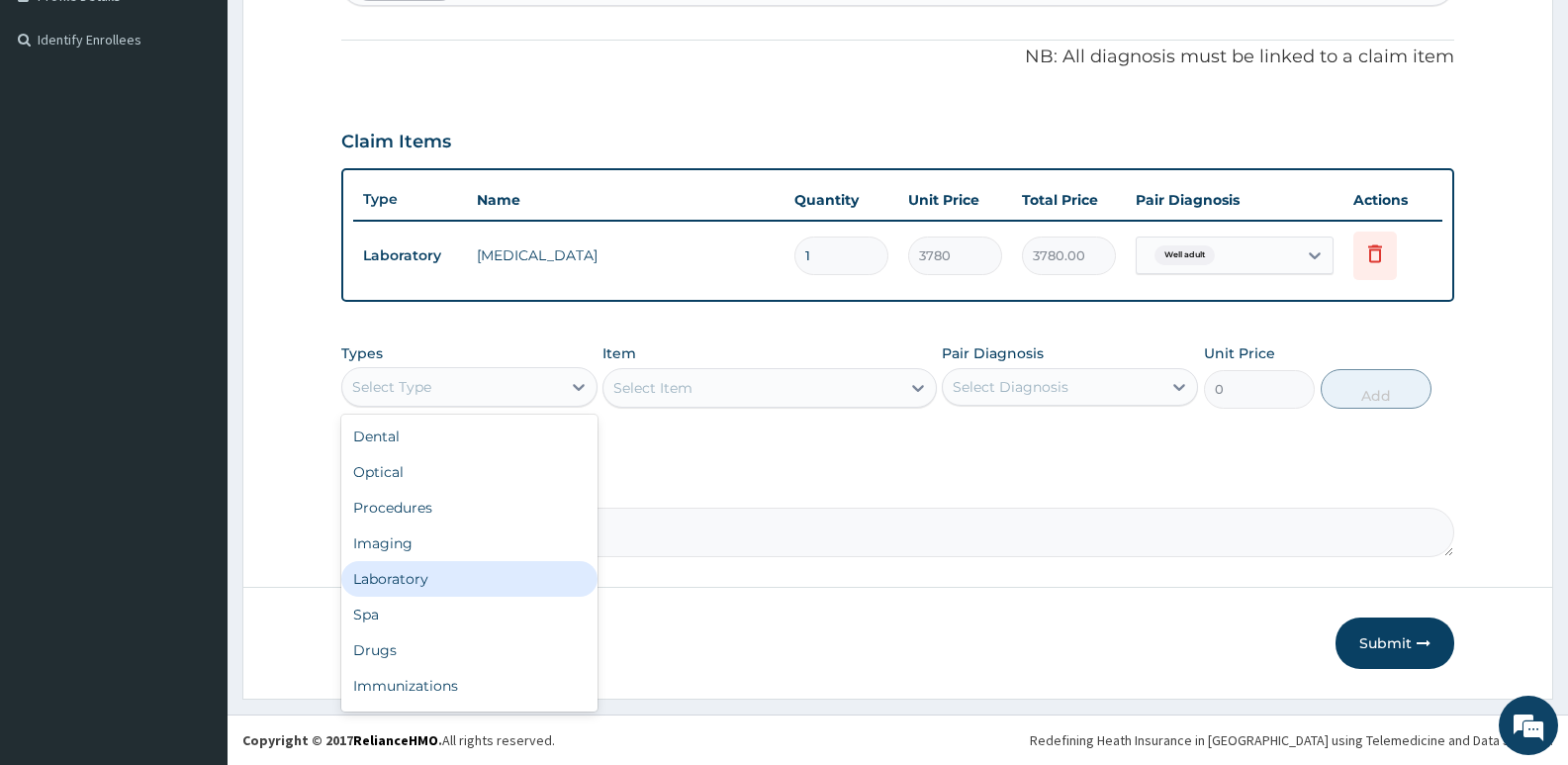
click at [429, 587] on div "Laboratory" at bounding box center [469, 579] width 256 height 36
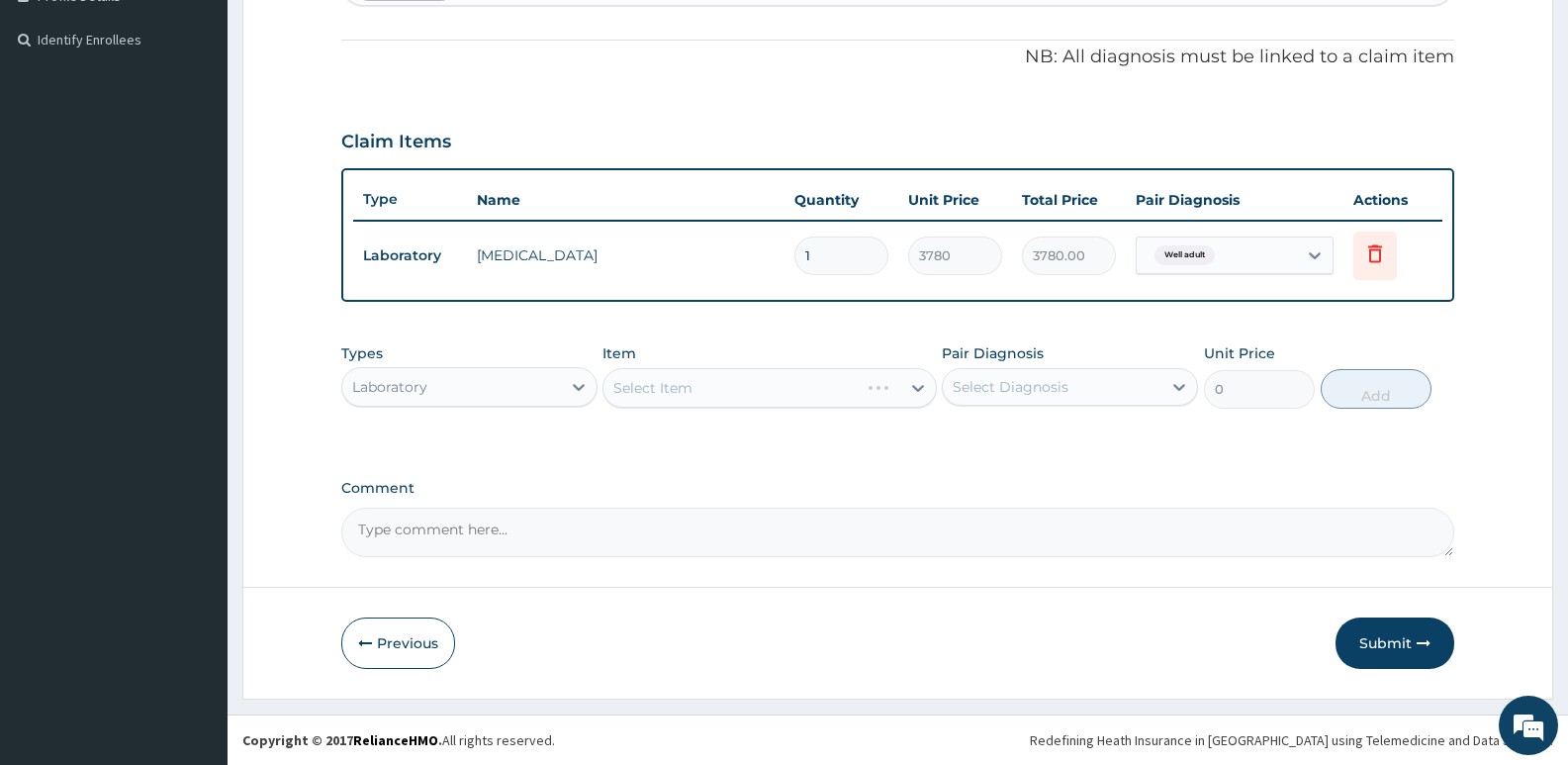
click at [664, 407] on div "Select Item" at bounding box center [769, 388] width 333 height 40
click at [716, 387] on div "Select Item" at bounding box center [751, 388] width 296 height 32
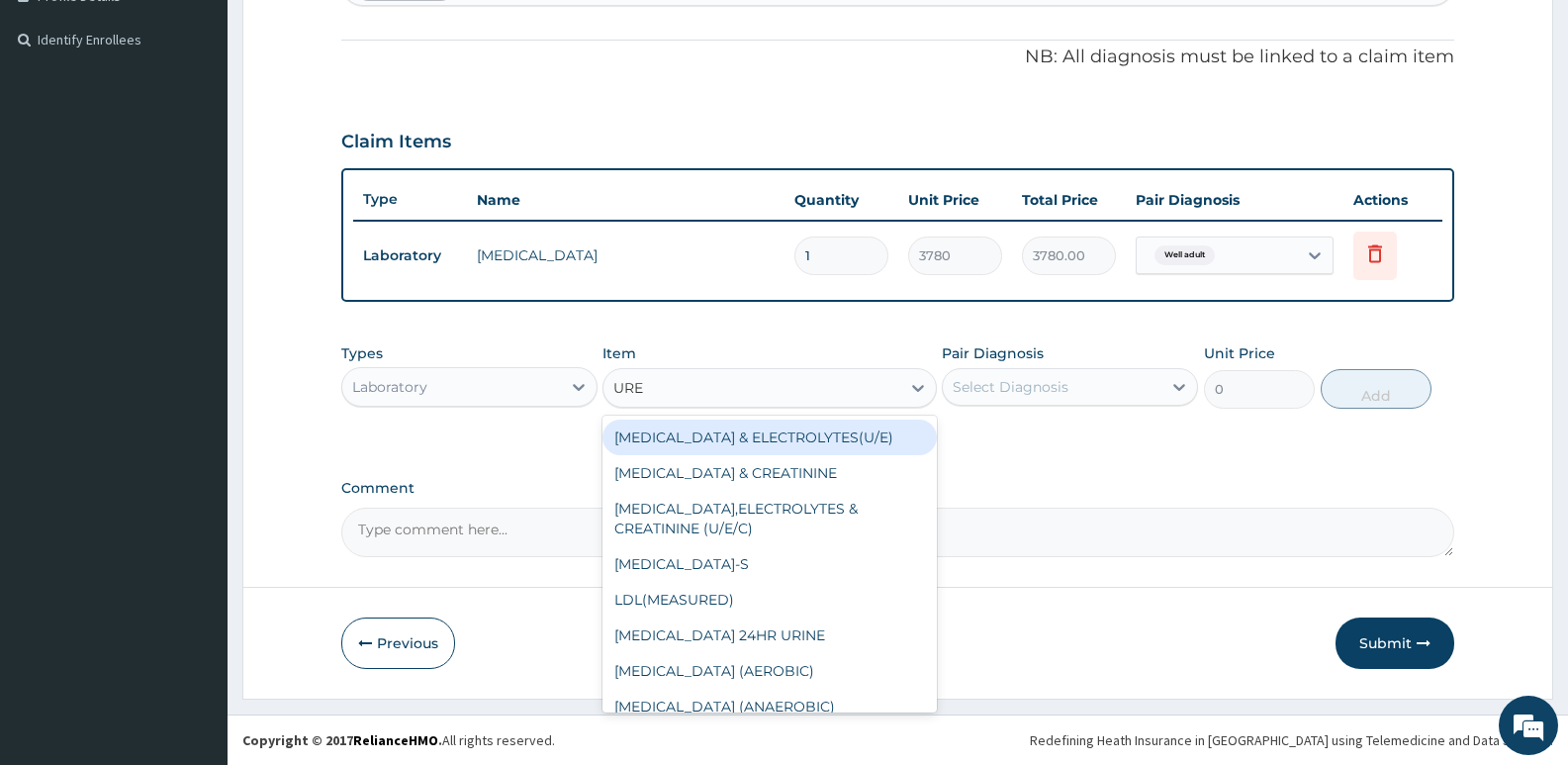
type input "UREA"
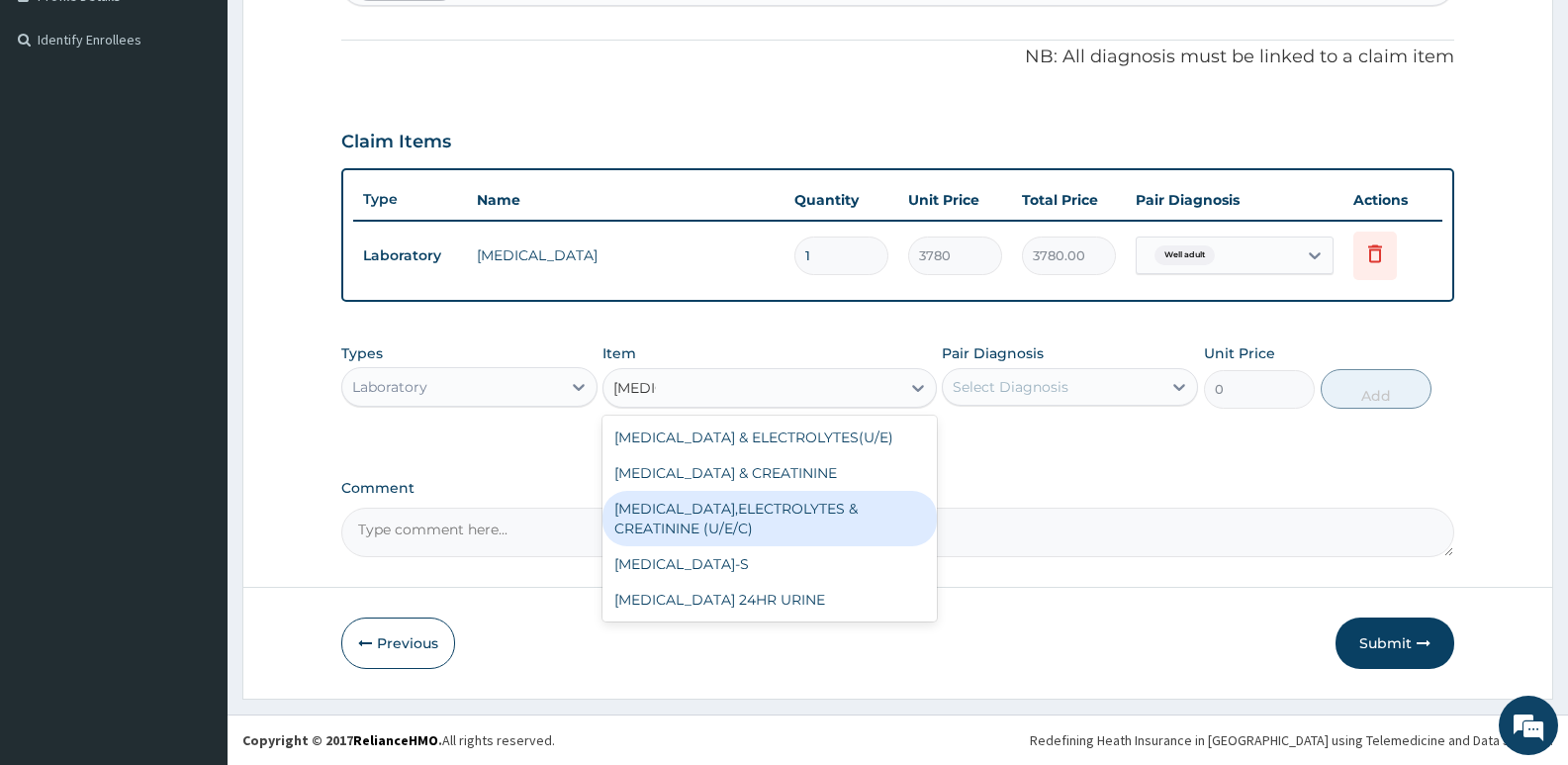
click at [811, 507] on div "[MEDICAL_DATA],ELECTROLYTES & CREATININE (U/E/C)" at bounding box center [769, 519] width 333 height 56
type input "9900"
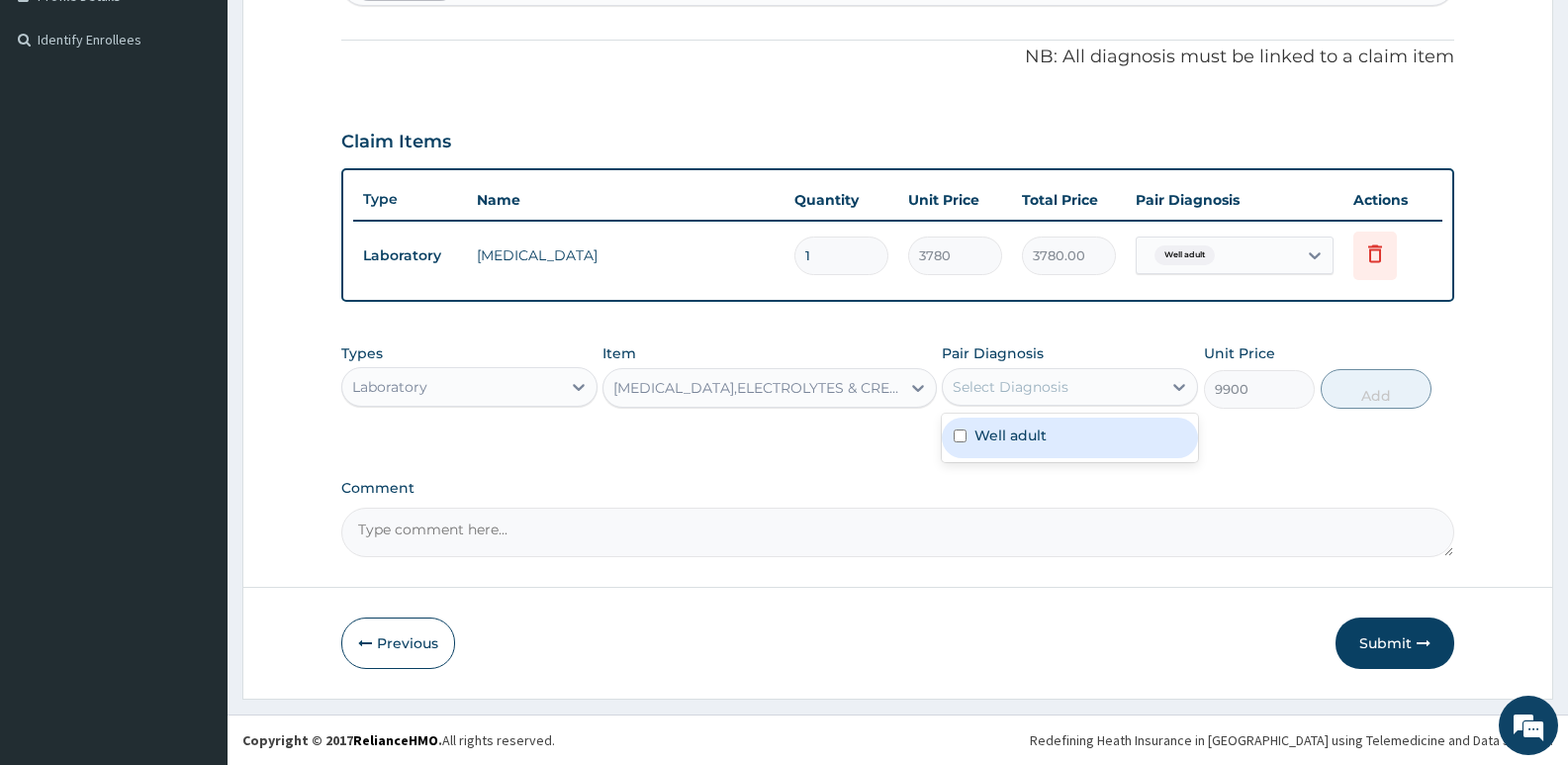
click at [1082, 393] on div "Select Diagnosis" at bounding box center [1052, 387] width 218 height 32
click at [1060, 456] on div "Well adult" at bounding box center [1070, 438] width 256 height 41
checkbox input "true"
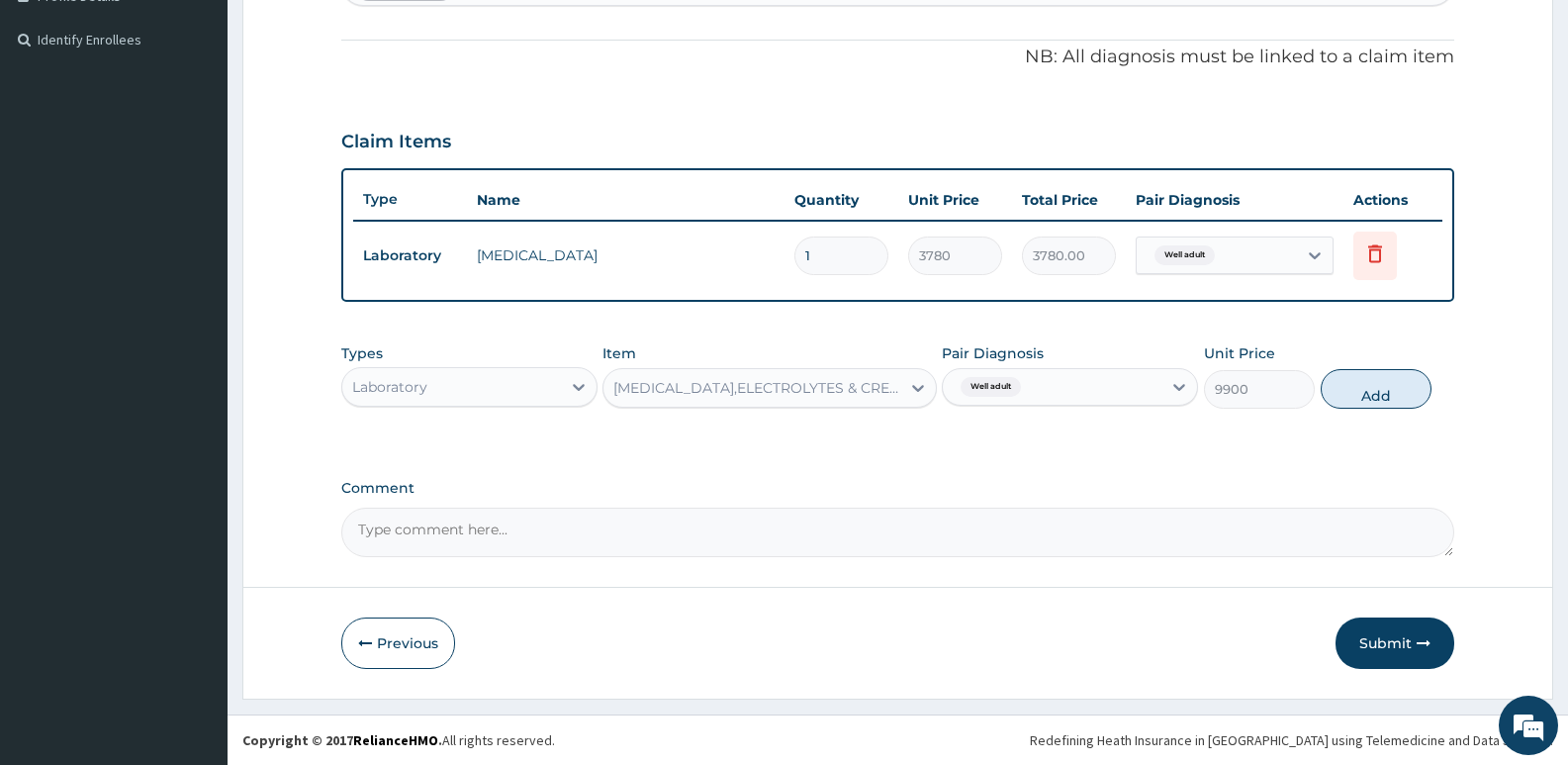
drag, startPoint x: 1388, startPoint y: 398, endPoint x: 906, endPoint y: 367, distance: 483.0
click at [1388, 399] on button "Add" at bounding box center [1376, 389] width 111 height 40
type input "0"
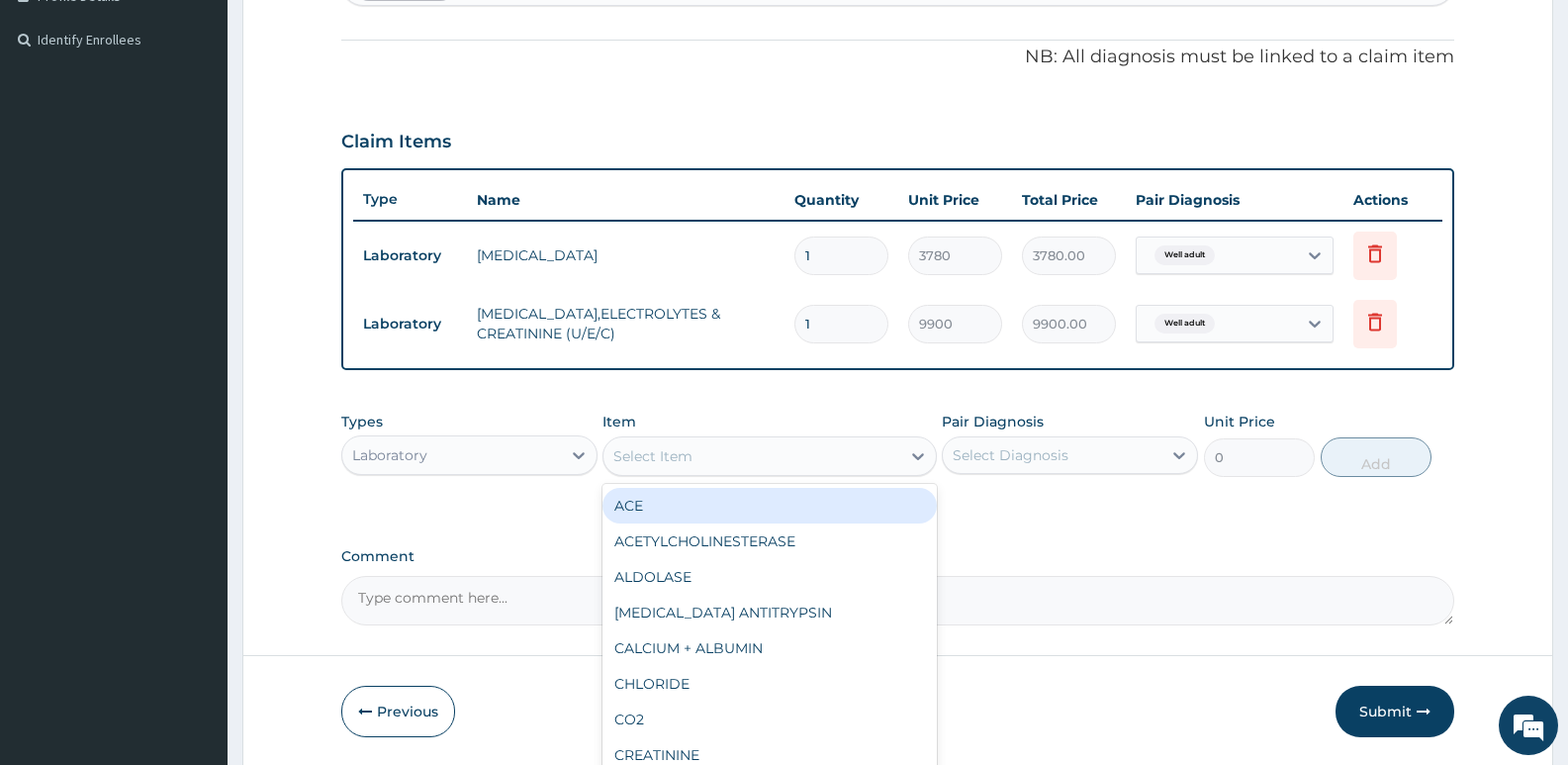
click at [699, 465] on div "Select Item" at bounding box center [751, 457] width 296 height 32
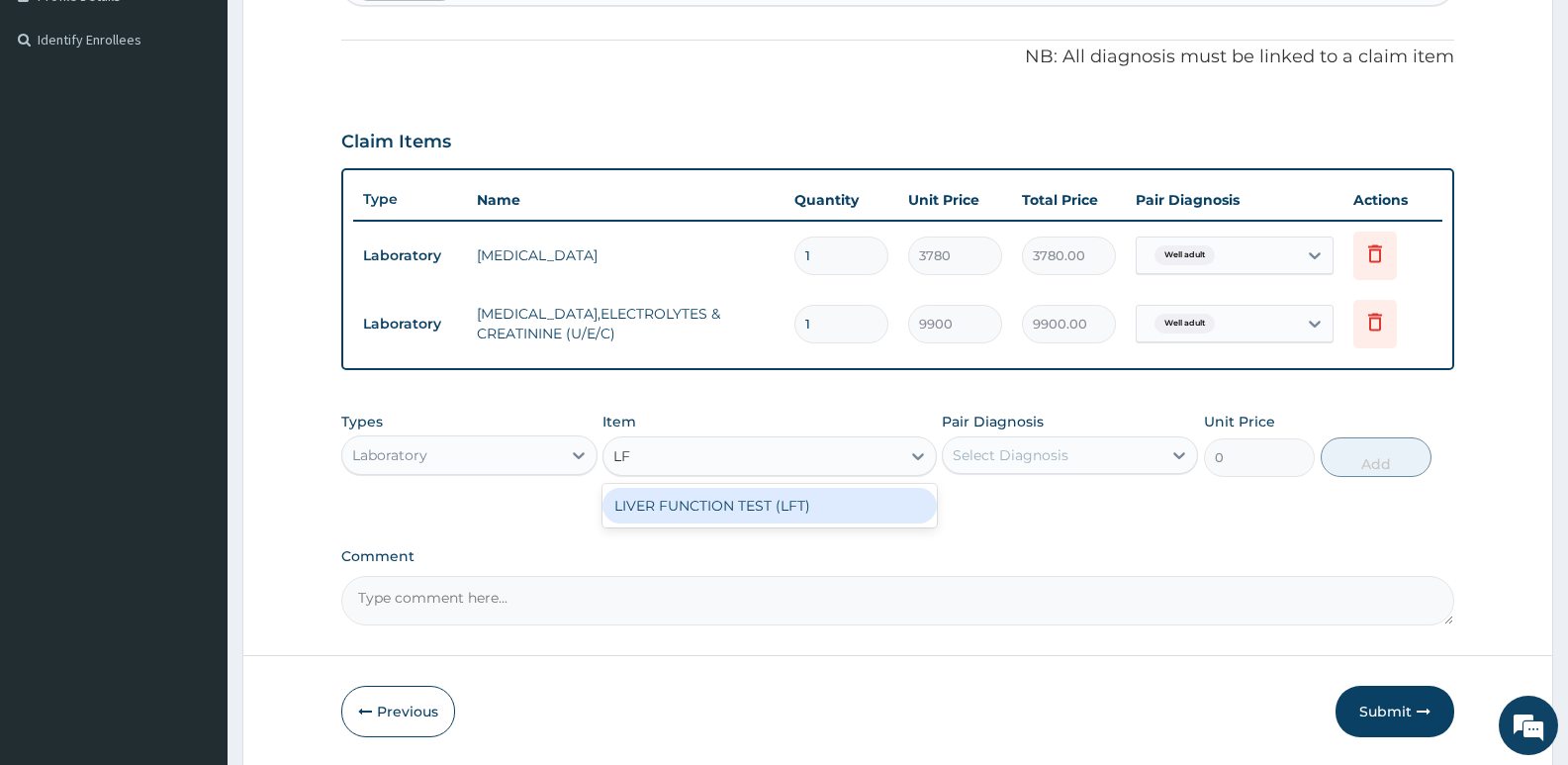
type input "LFT"
click at [789, 507] on div "LIVER FUNCTION TEST (LFT)" at bounding box center [769, 506] width 333 height 36
type input "13050"
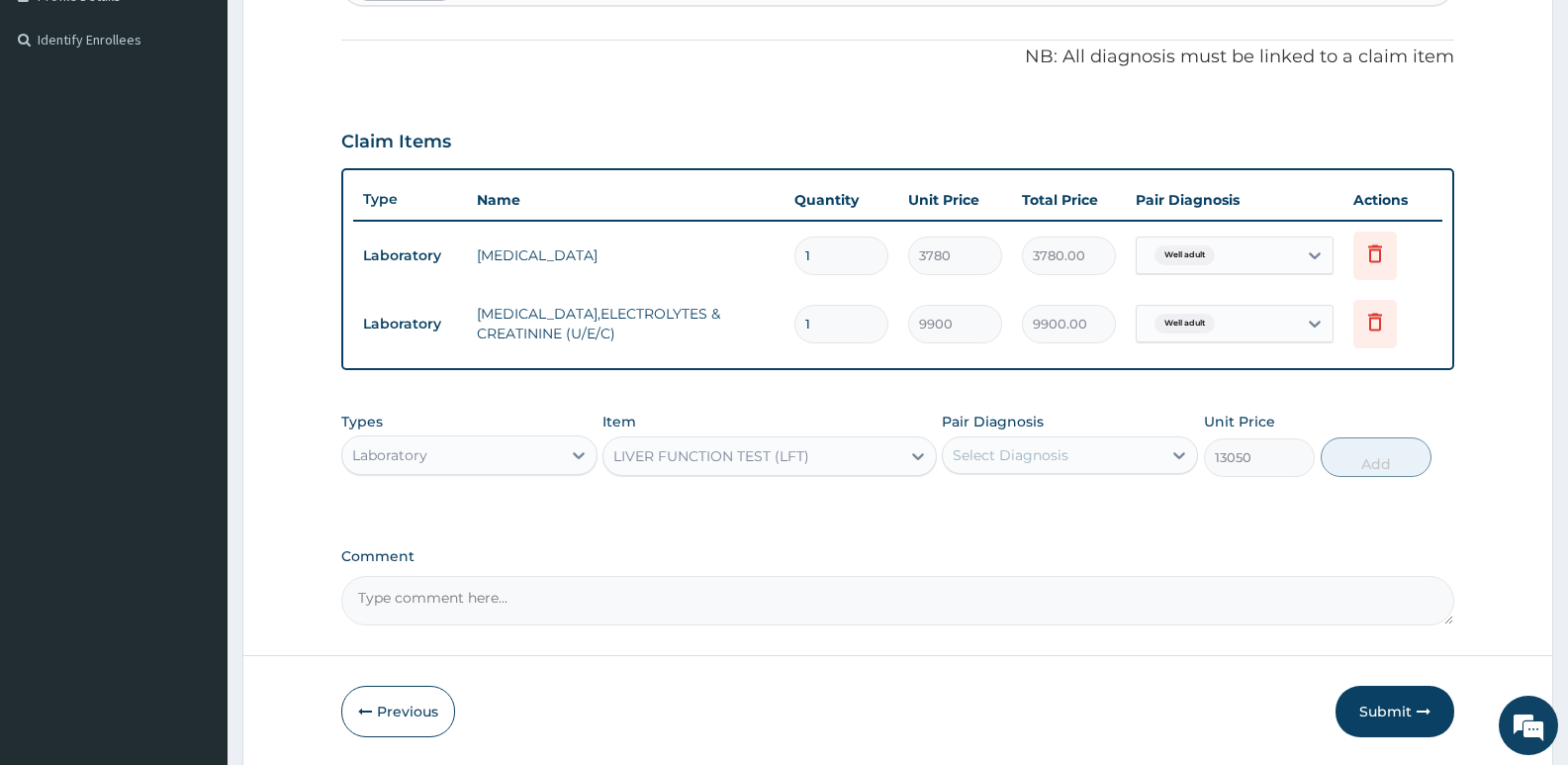
click at [784, 457] on div "LIVER FUNCTION TEST (LFT)" at bounding box center [711, 457] width 196 height 20
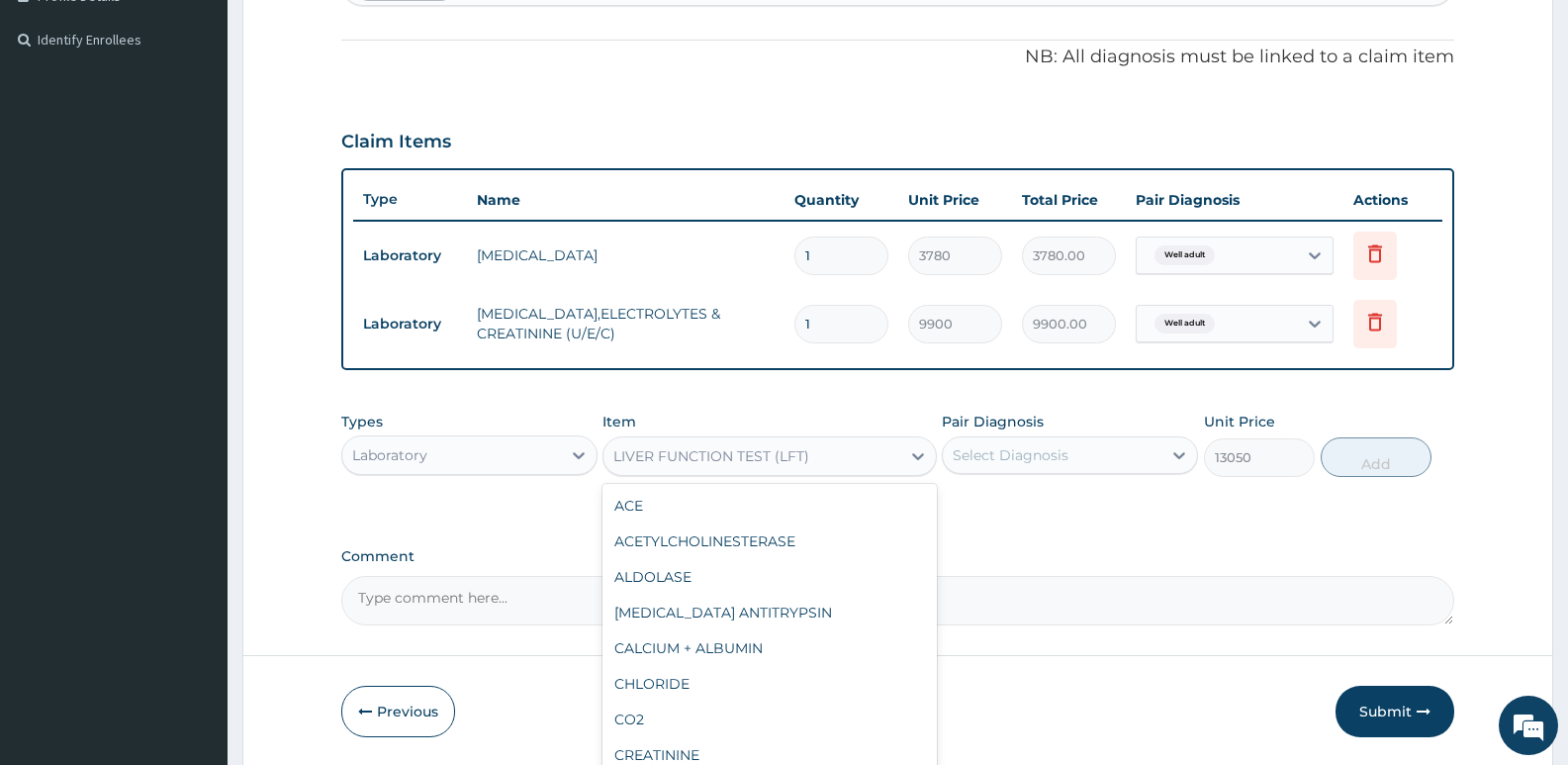
scroll to position [1825, 0]
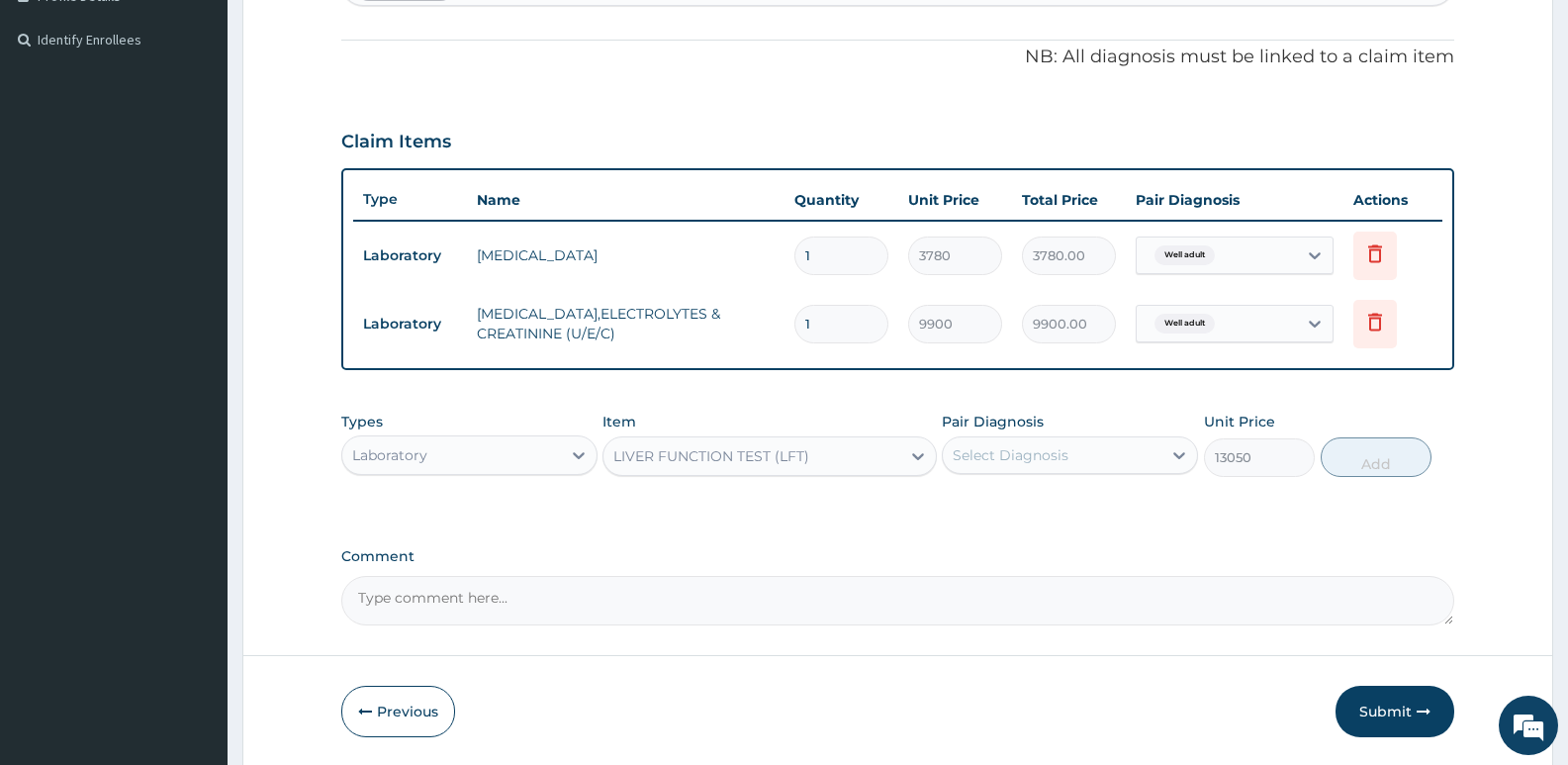
click at [806, 455] on div "LIVER FUNCTION TEST (LFT)" at bounding box center [711, 457] width 196 height 20
click at [995, 464] on div "Select Diagnosis" at bounding box center [1011, 456] width 116 height 20
drag, startPoint x: 1001, startPoint y: 500, endPoint x: 1304, endPoint y: 478, distance: 303.8
click at [1007, 500] on label "Well adult" at bounding box center [1011, 504] width 72 height 20
checkbox input "true"
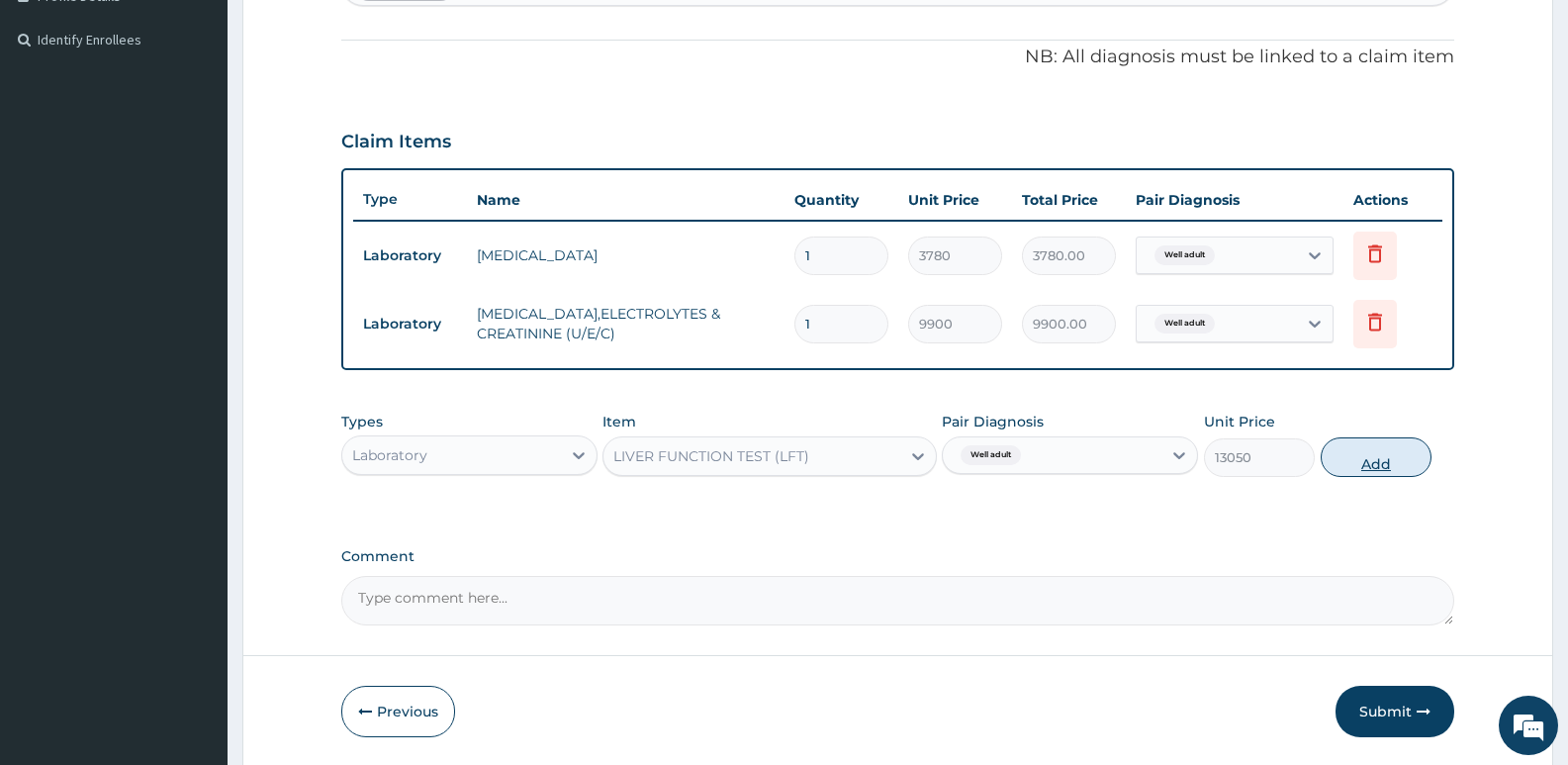
click at [1370, 463] on button "Add" at bounding box center [1376, 458] width 111 height 40
type input "0"
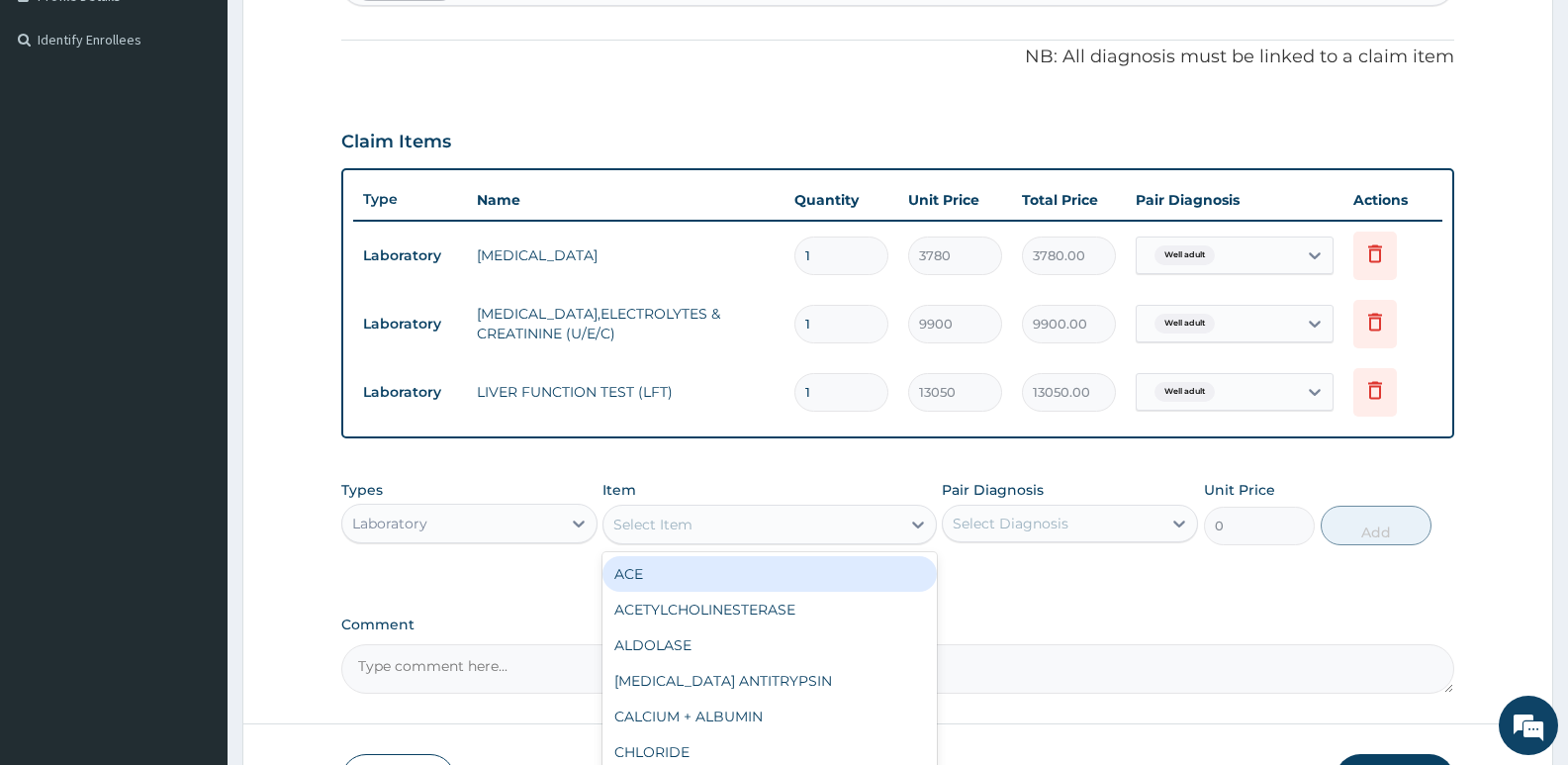
click at [712, 520] on div "Select Item" at bounding box center [751, 525] width 296 height 32
type input "GLUC"
drag, startPoint x: 777, startPoint y: 574, endPoint x: 777, endPoint y: 593, distance: 19.0
click at [777, 587] on div "GLUCOSE (SUGAR)- FASTING" at bounding box center [769, 574] width 333 height 36
type input "3240"
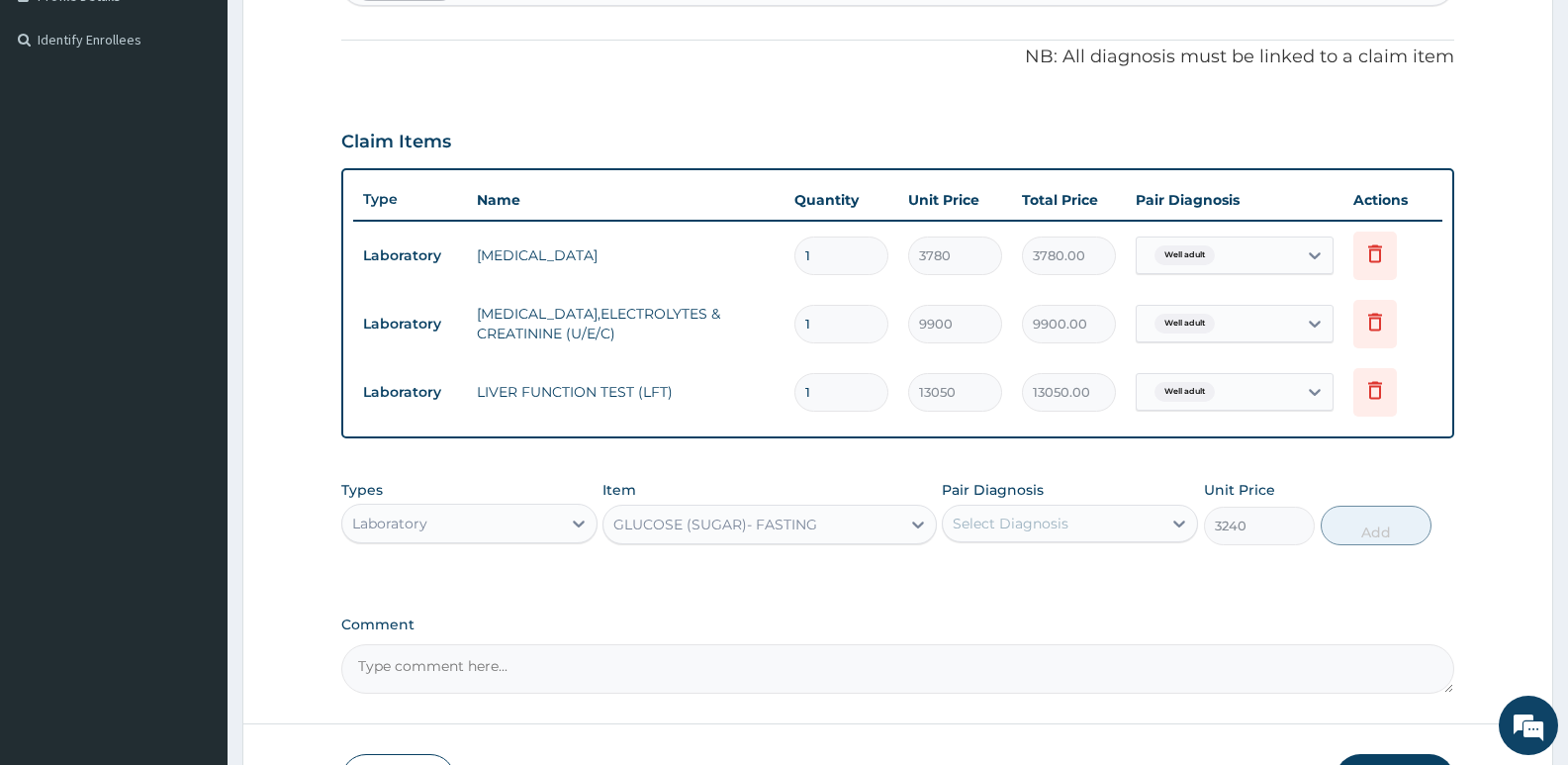
click at [971, 511] on div "Select Diagnosis" at bounding box center [1052, 524] width 218 height 32
drag, startPoint x: 1007, startPoint y: 568, endPoint x: 1282, endPoint y: 536, distance: 276.9
click at [1010, 568] on label "Well adult" at bounding box center [1011, 573] width 72 height 20
checkbox input "true"
click at [1377, 531] on button "Add" at bounding box center [1376, 526] width 111 height 40
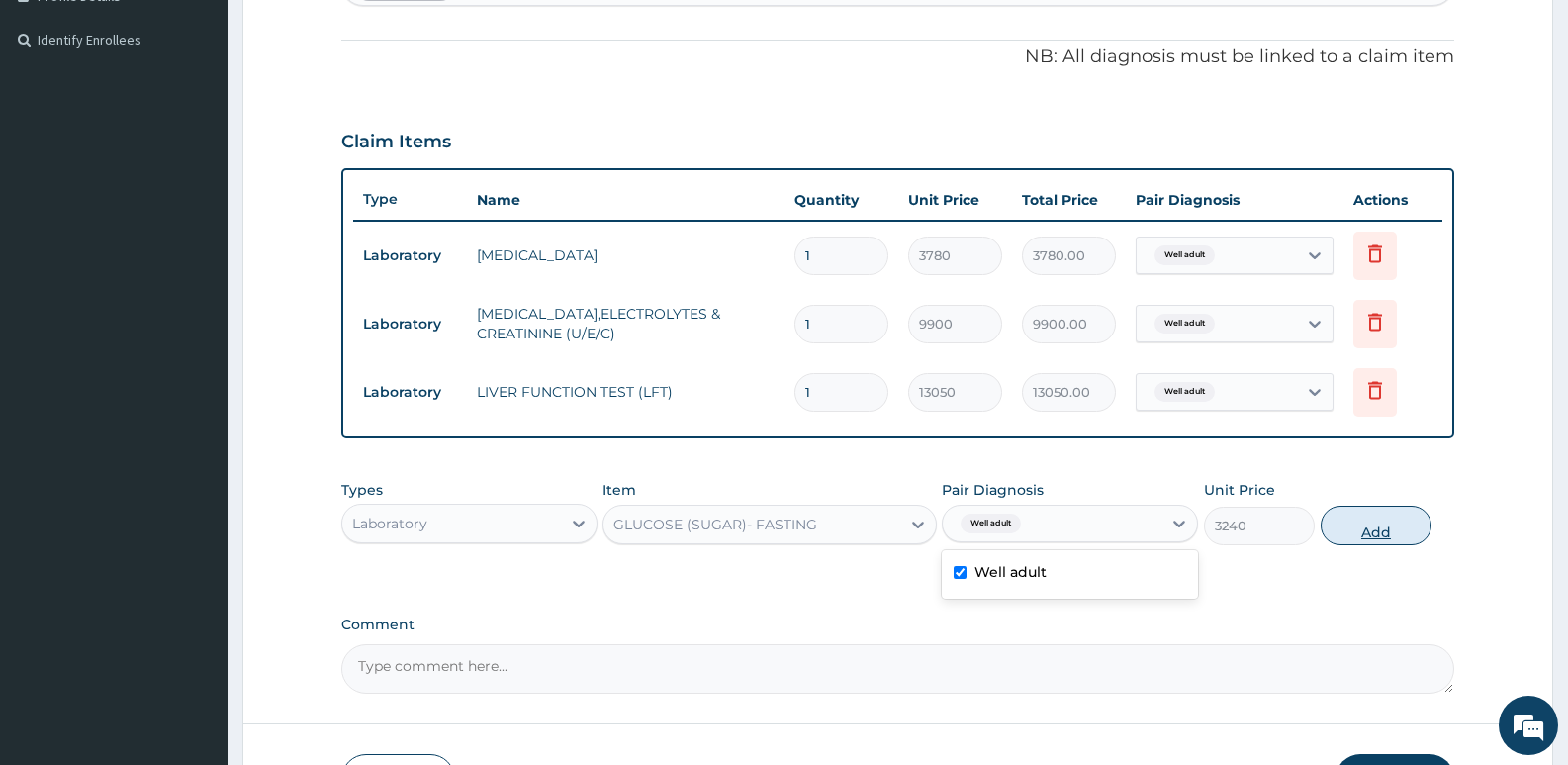
type input "0"
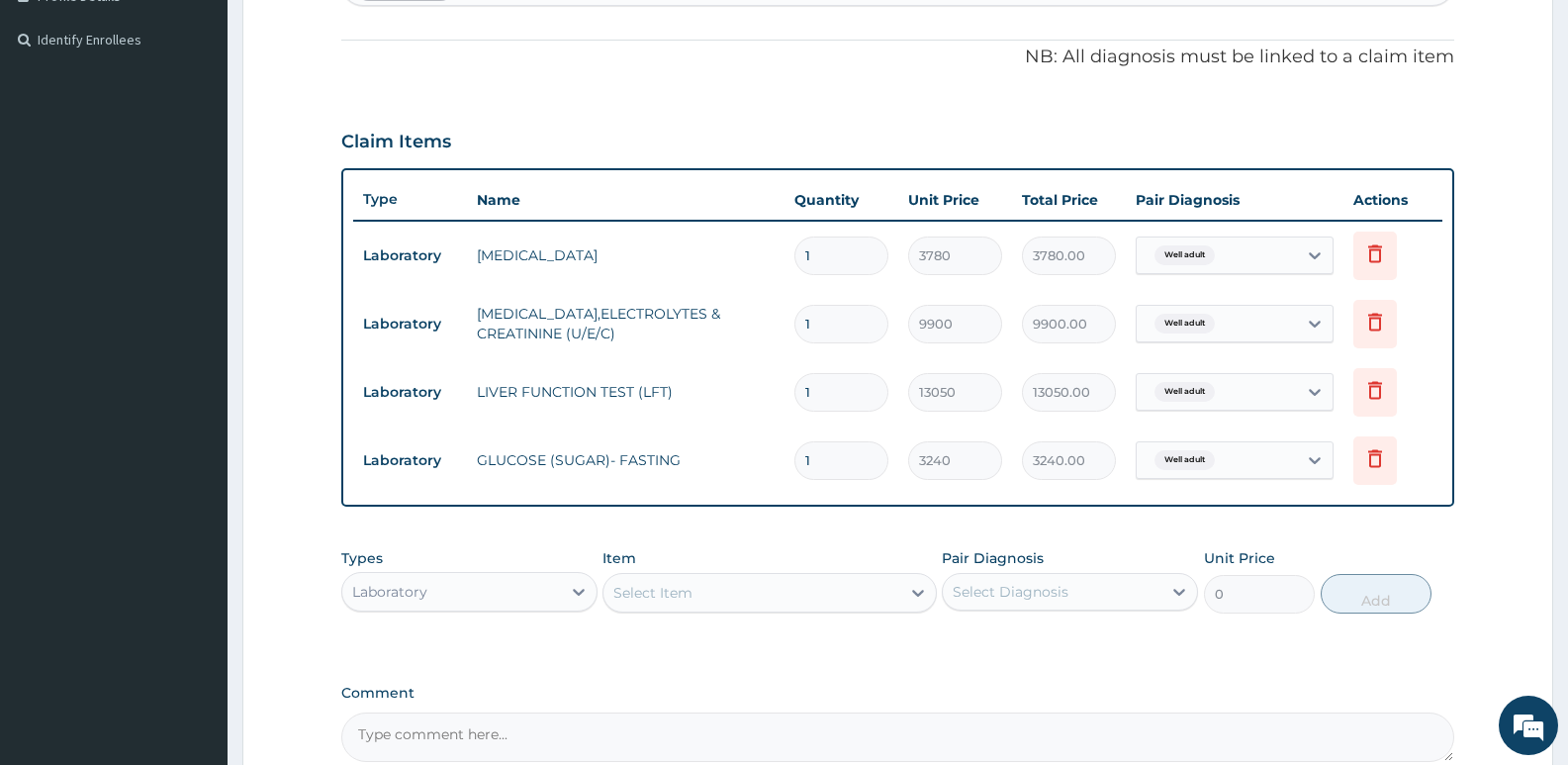
click at [748, 586] on div "Select Item" at bounding box center [751, 593] width 296 height 32
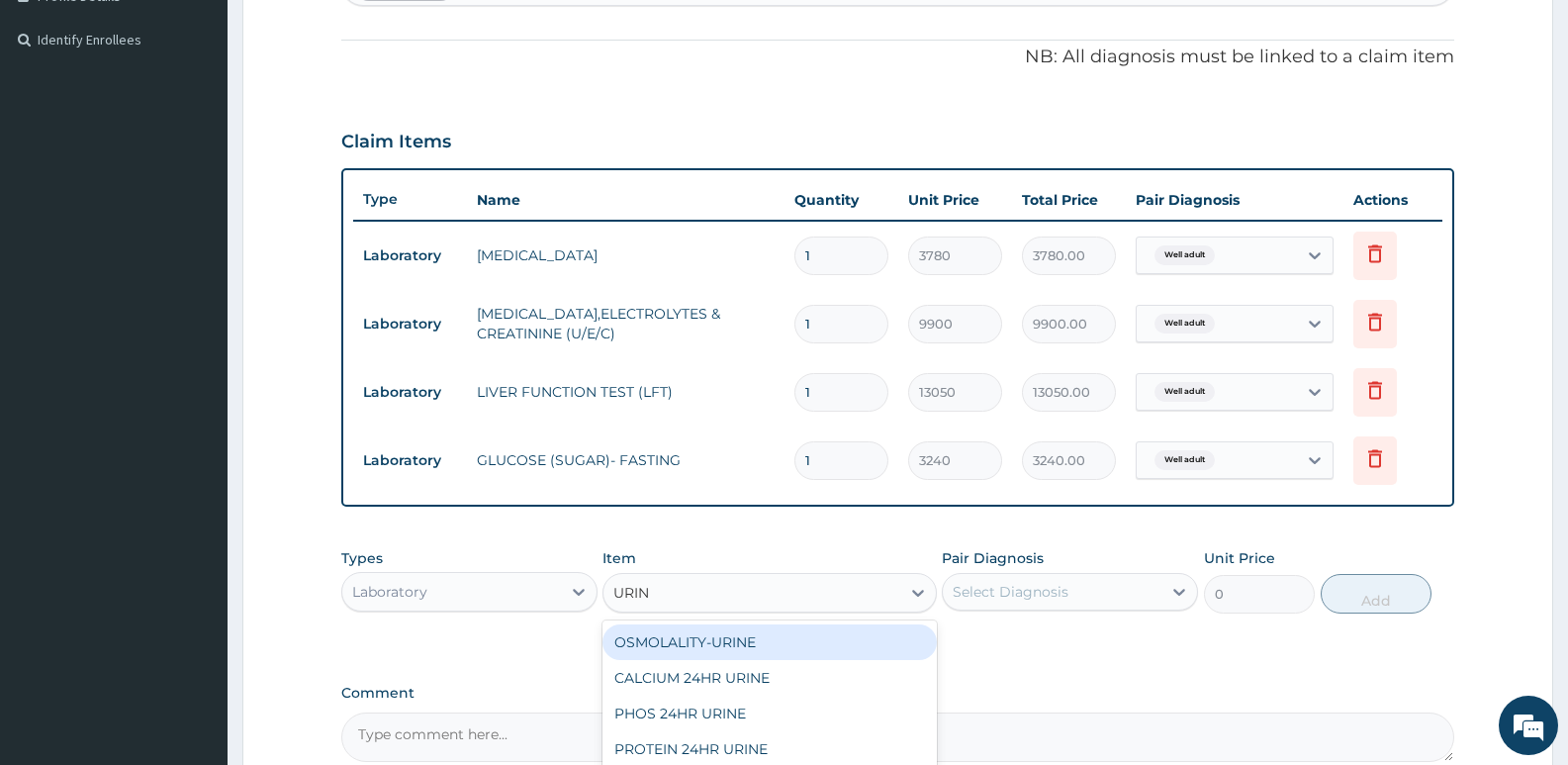
type input "URINE"
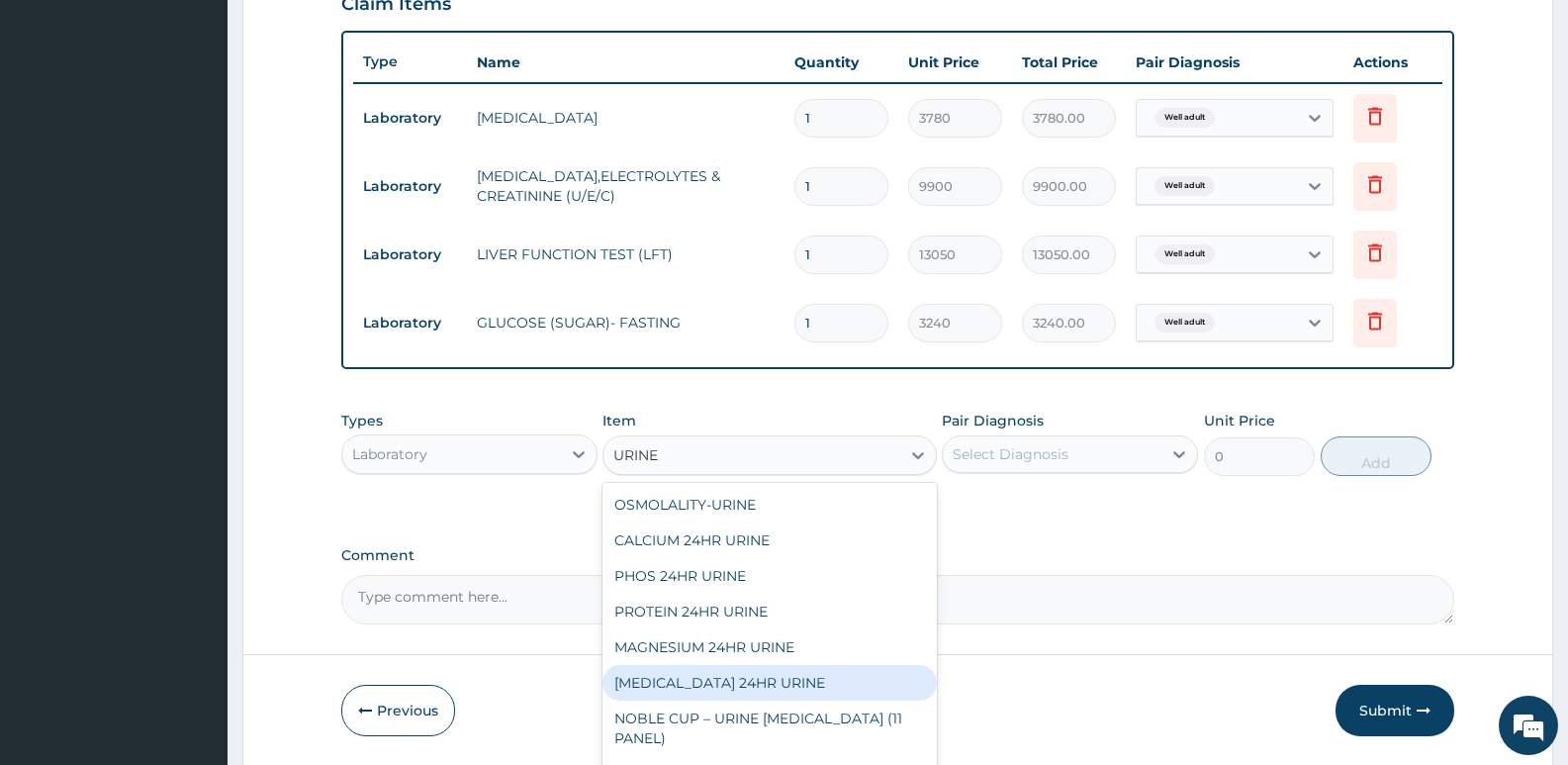
scroll to position [766, 0]
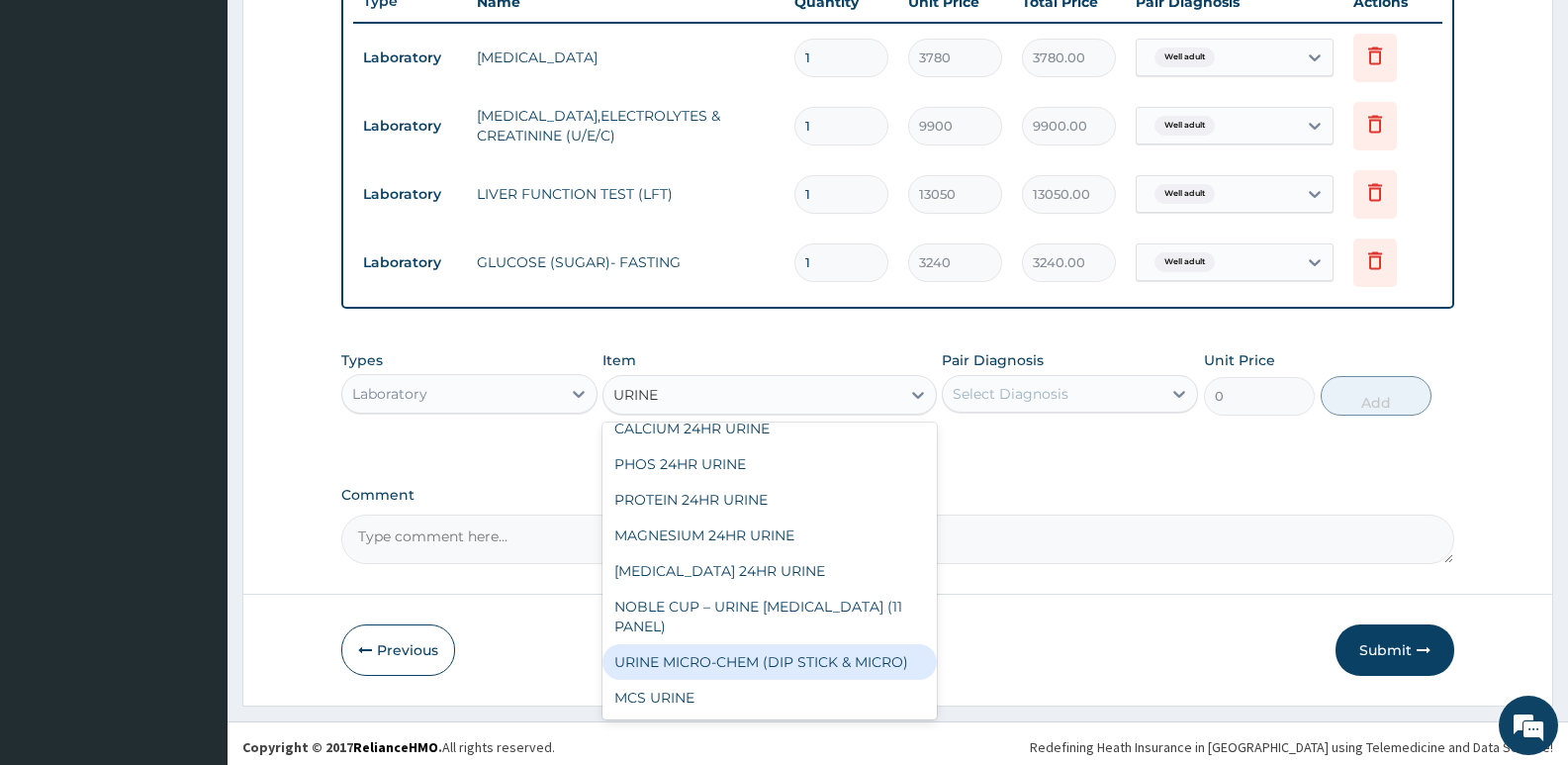
click at [763, 653] on div "URINE MICRO-CHEM (DIP STICK & MICRO)" at bounding box center [769, 662] width 333 height 36
type input "3690"
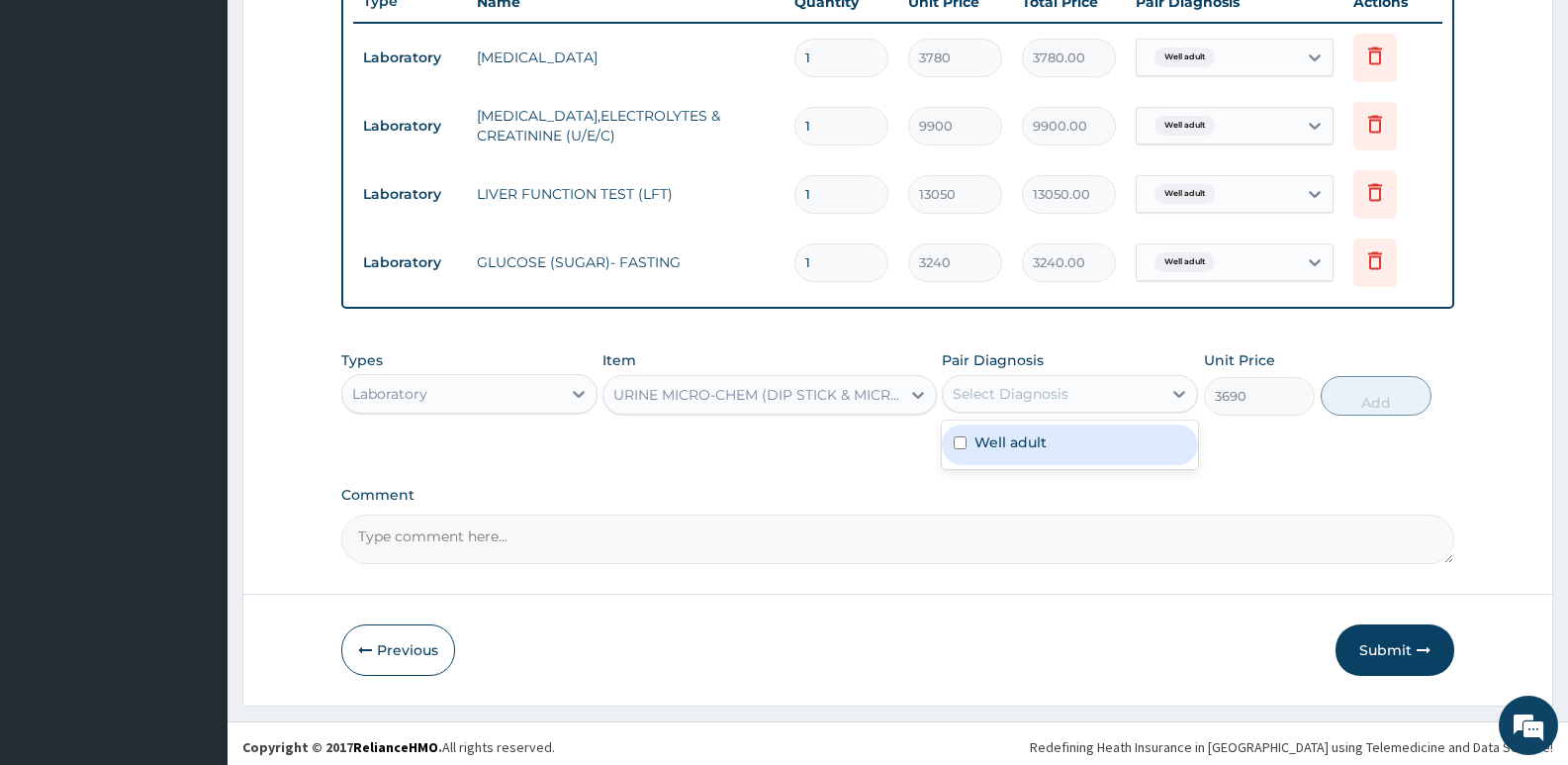
click at [998, 401] on div "Select Diagnosis" at bounding box center [1011, 394] width 116 height 20
click at [998, 445] on label "Well adult" at bounding box center [1011, 443] width 72 height 20
checkbox input "true"
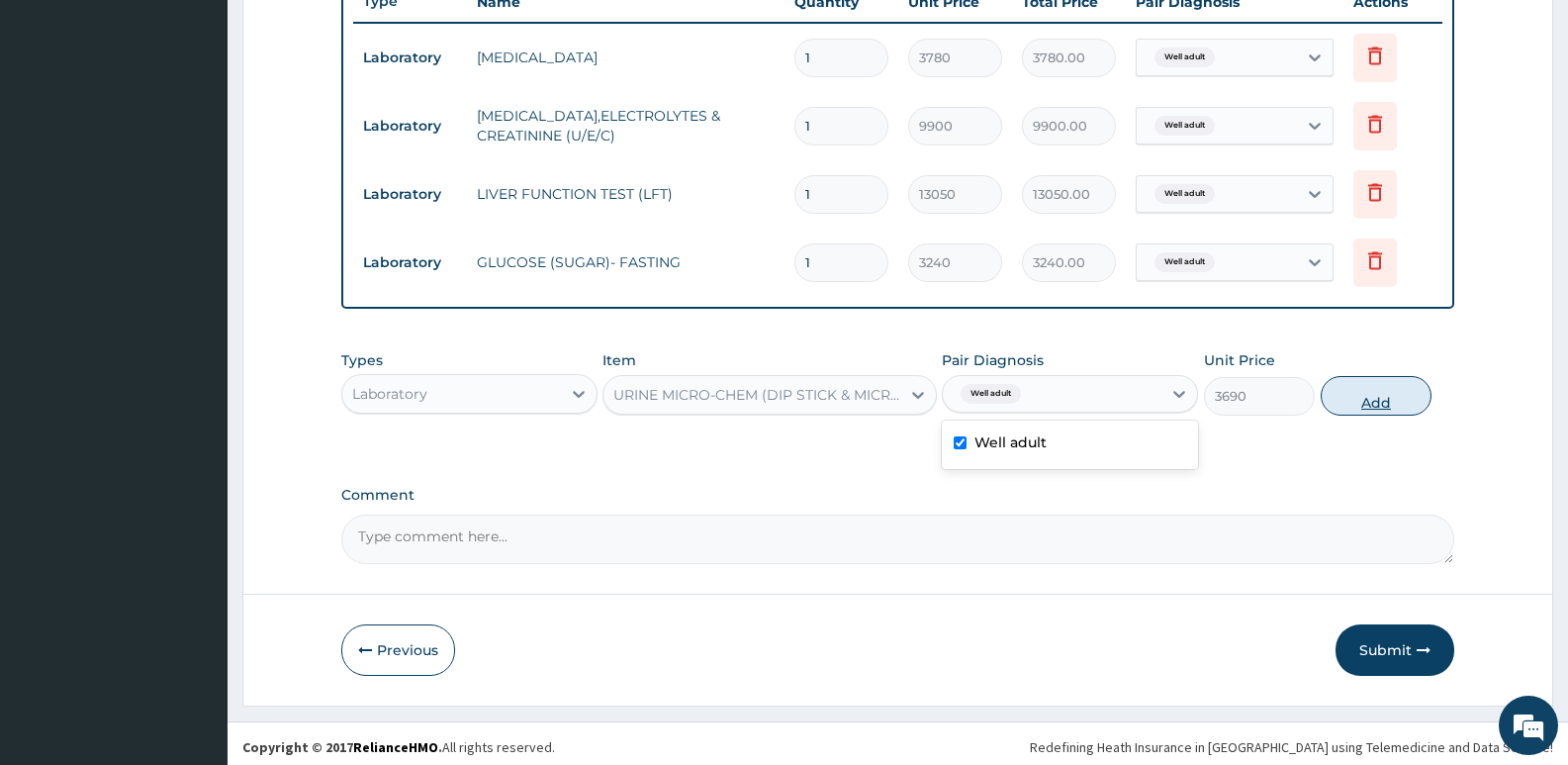
click at [1379, 402] on button "Add" at bounding box center [1376, 396] width 111 height 40
type input "0"
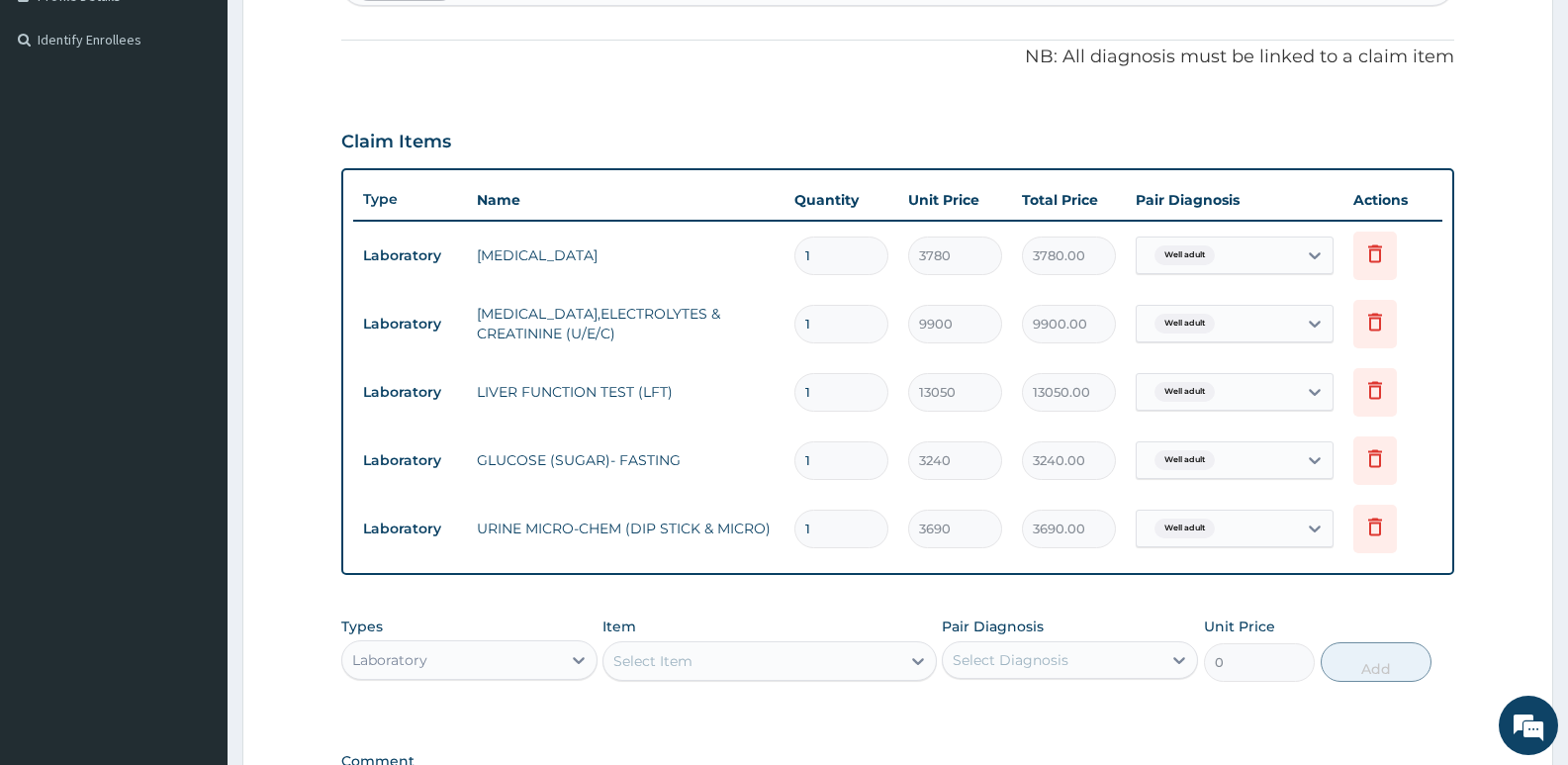
scroll to position [842, 0]
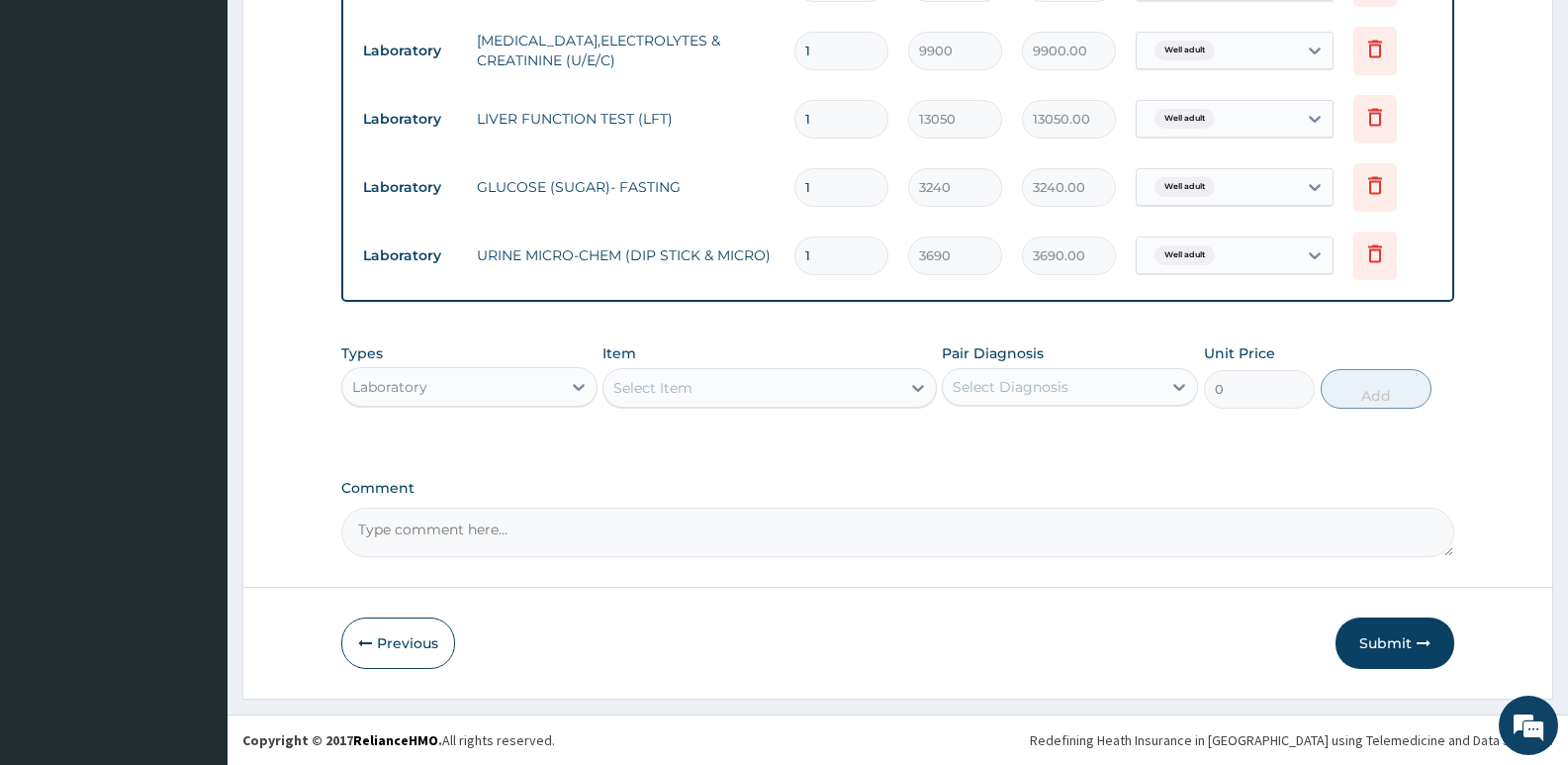
click at [443, 531] on textarea "Comment" at bounding box center [897, 533] width 1113 height 50
type textarea "k"
type textarea "Kindly add chest xray and physical exam to the bill."
click at [1381, 648] on button "Submit" at bounding box center [1395, 643] width 119 height 52
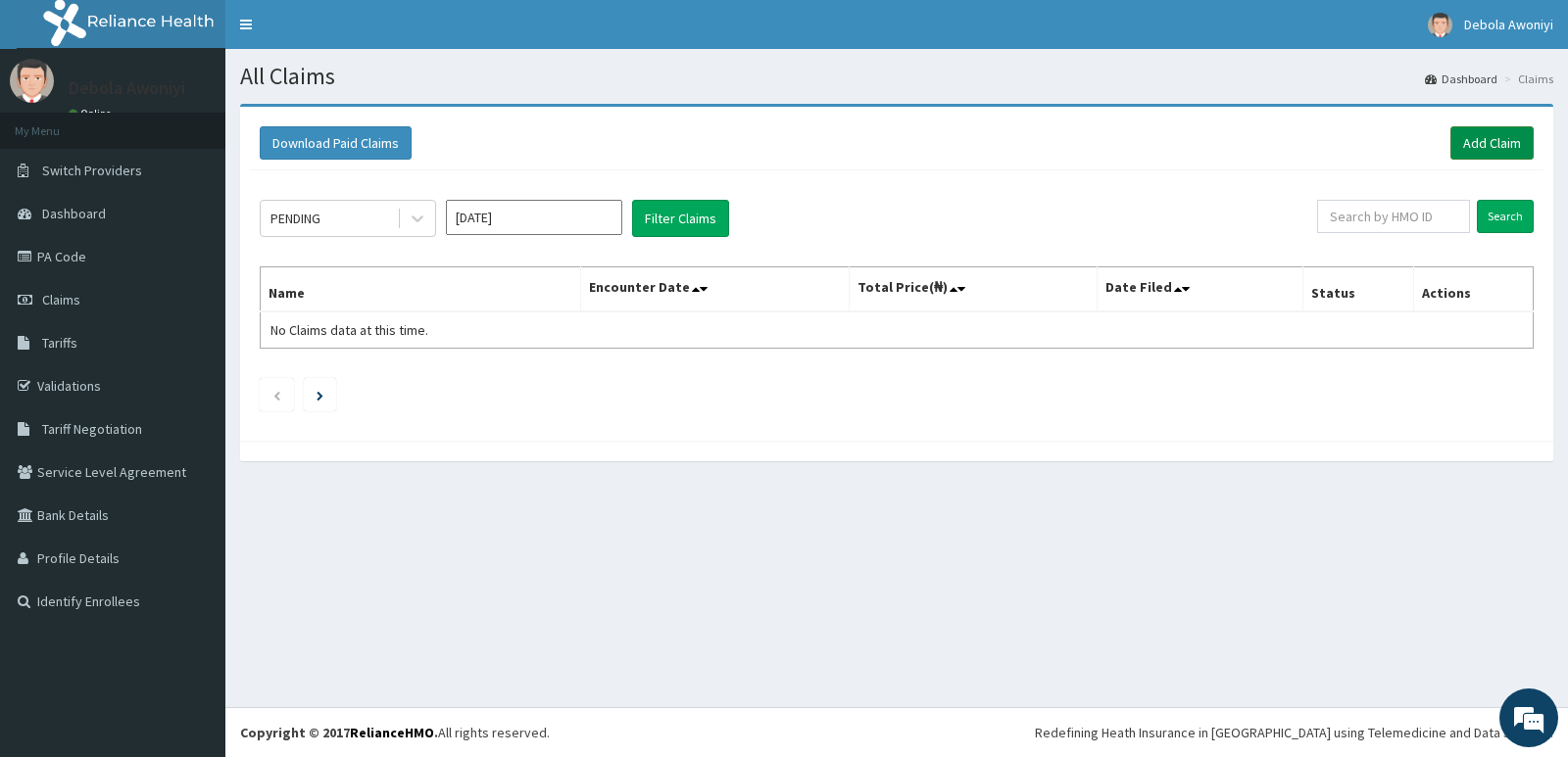
click at [1478, 135] on link "Add Claim" at bounding box center [1492, 143] width 83 height 34
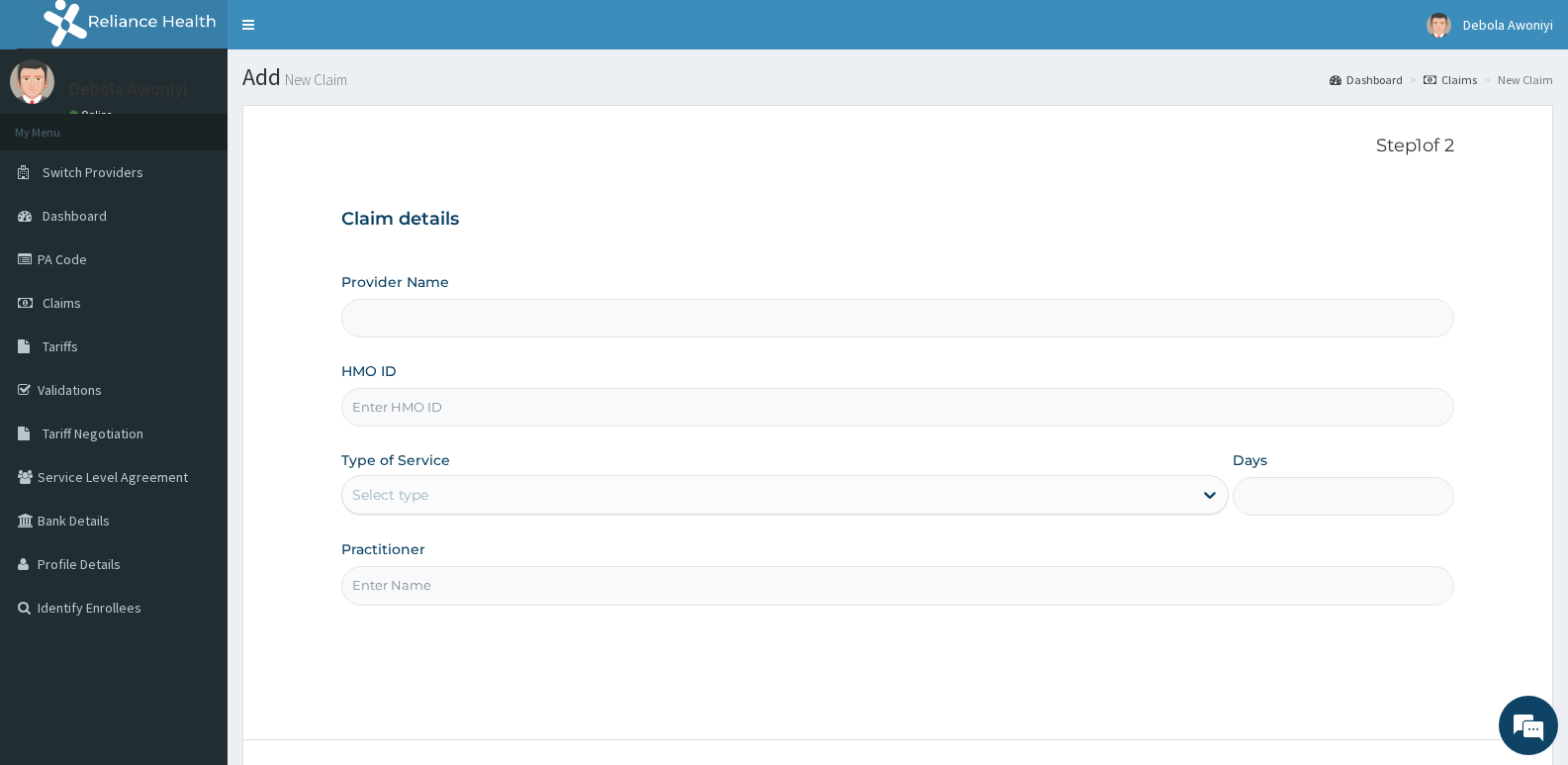
type input "Clina - Lancet Laboratories - V/I (HQ)"
click at [418, 404] on input "HMO ID" at bounding box center [897, 407] width 1113 height 39
type input "t"
type input "RIV/10038/A"
click at [482, 501] on div "Select type" at bounding box center [767, 495] width 849 height 32
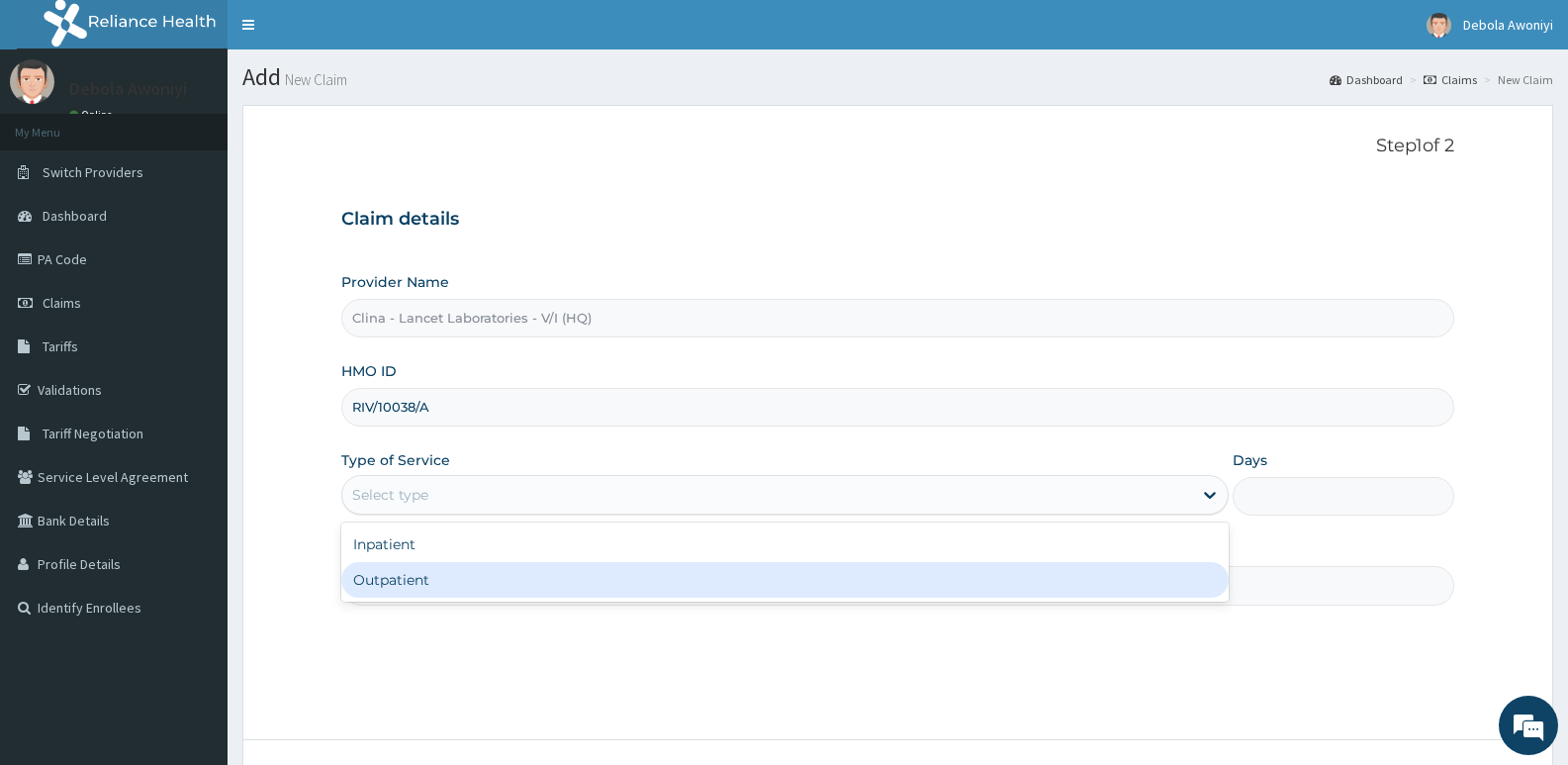
click at [448, 576] on div "Outpatient" at bounding box center [784, 580] width 886 height 36
type input "1"
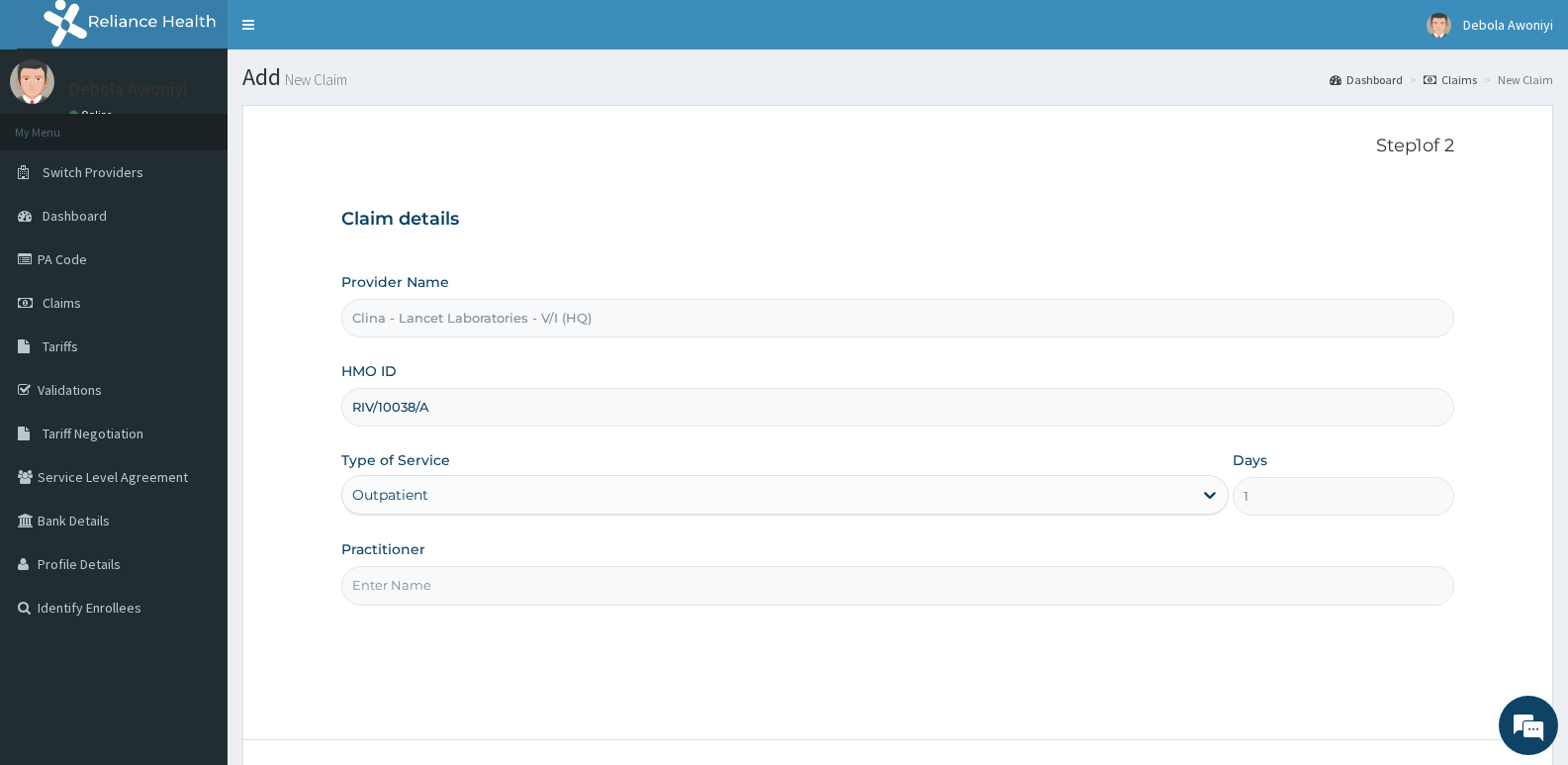
click at [435, 594] on input "Practitioner" at bounding box center [897, 585] width 1113 height 39
type input "[PERSON_NAME][GEOGRAPHIC_DATA]"
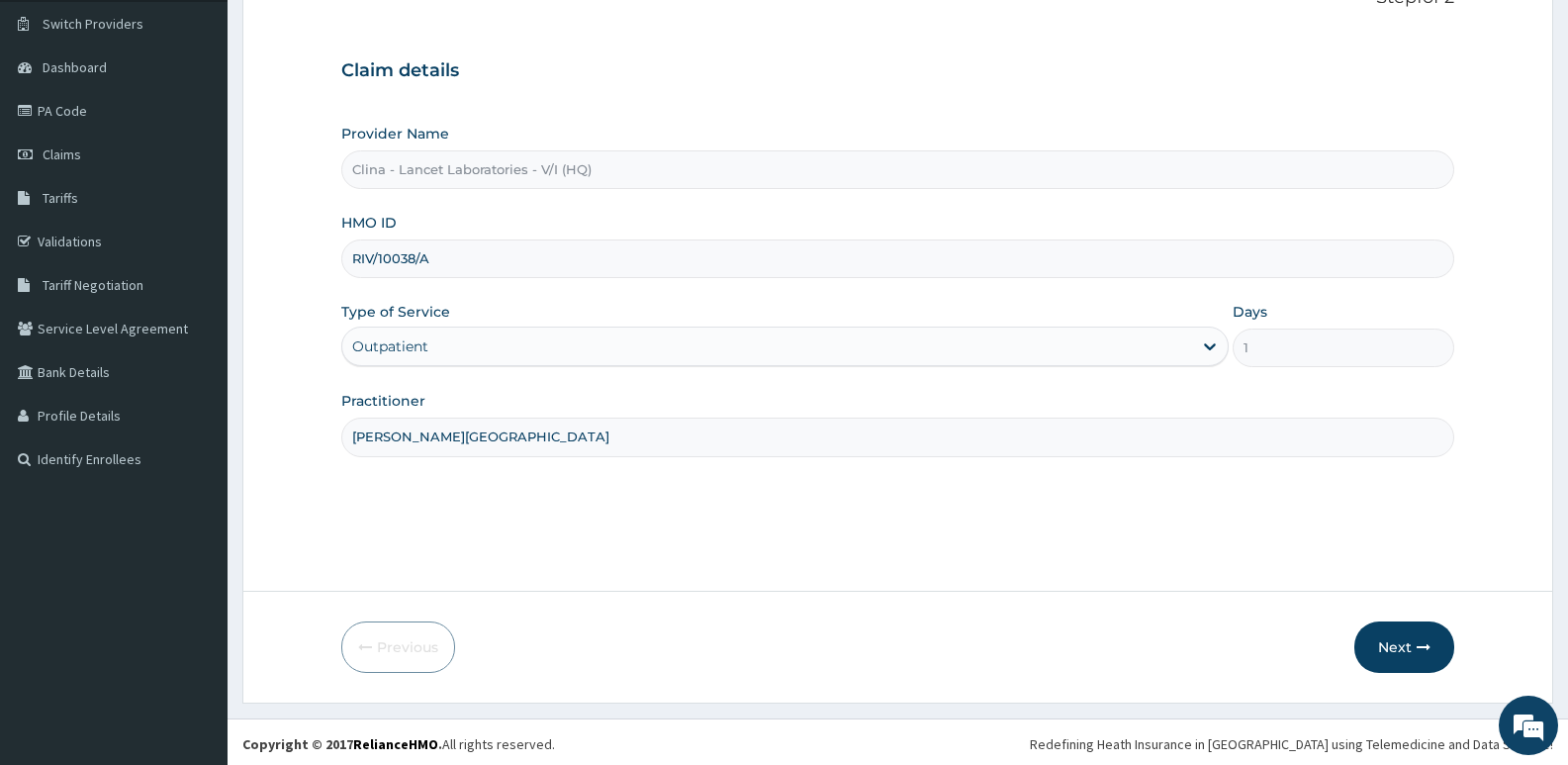
scroll to position [153, 0]
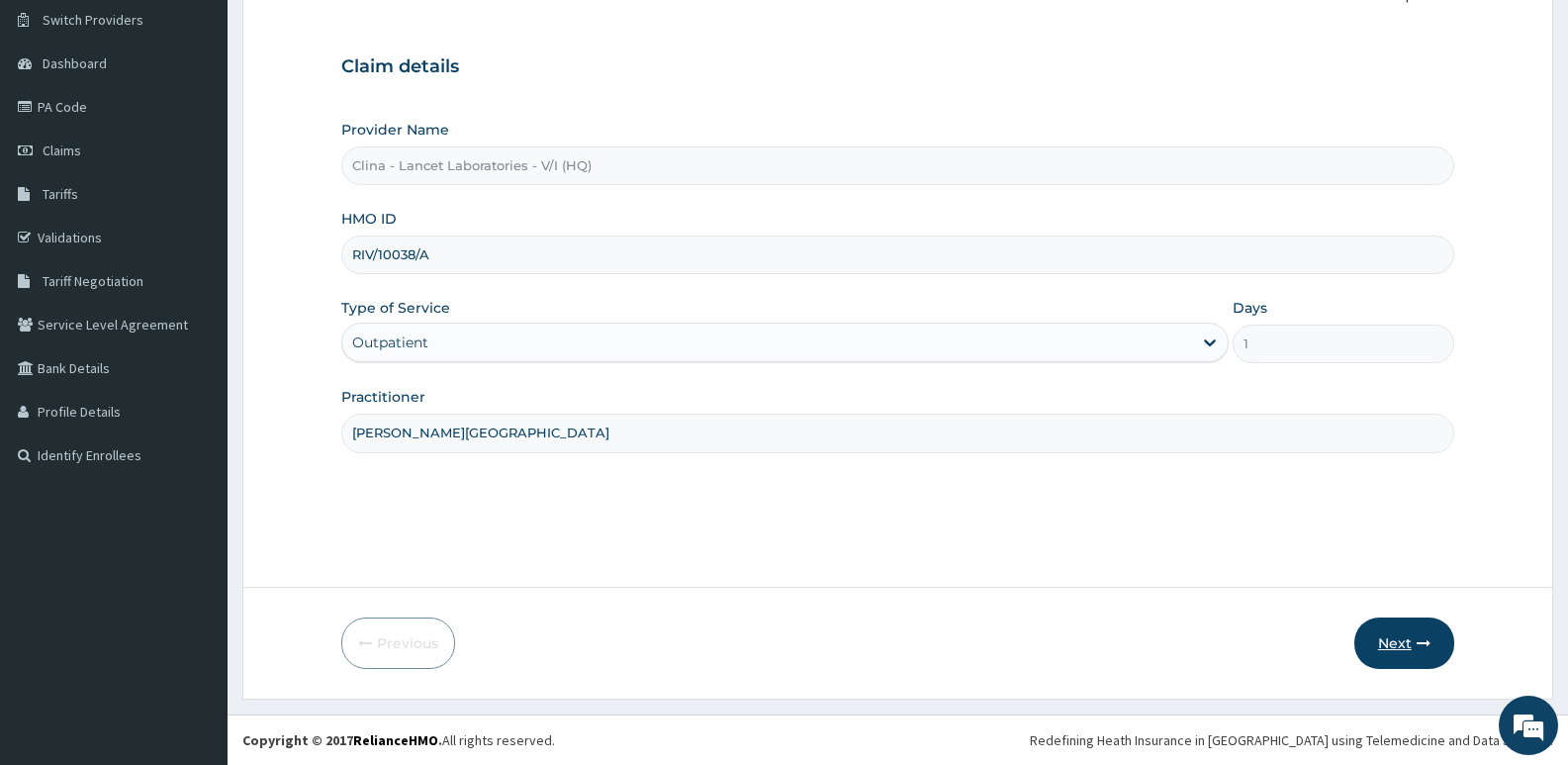
click at [1387, 641] on button "Next" at bounding box center [1405, 643] width 100 height 52
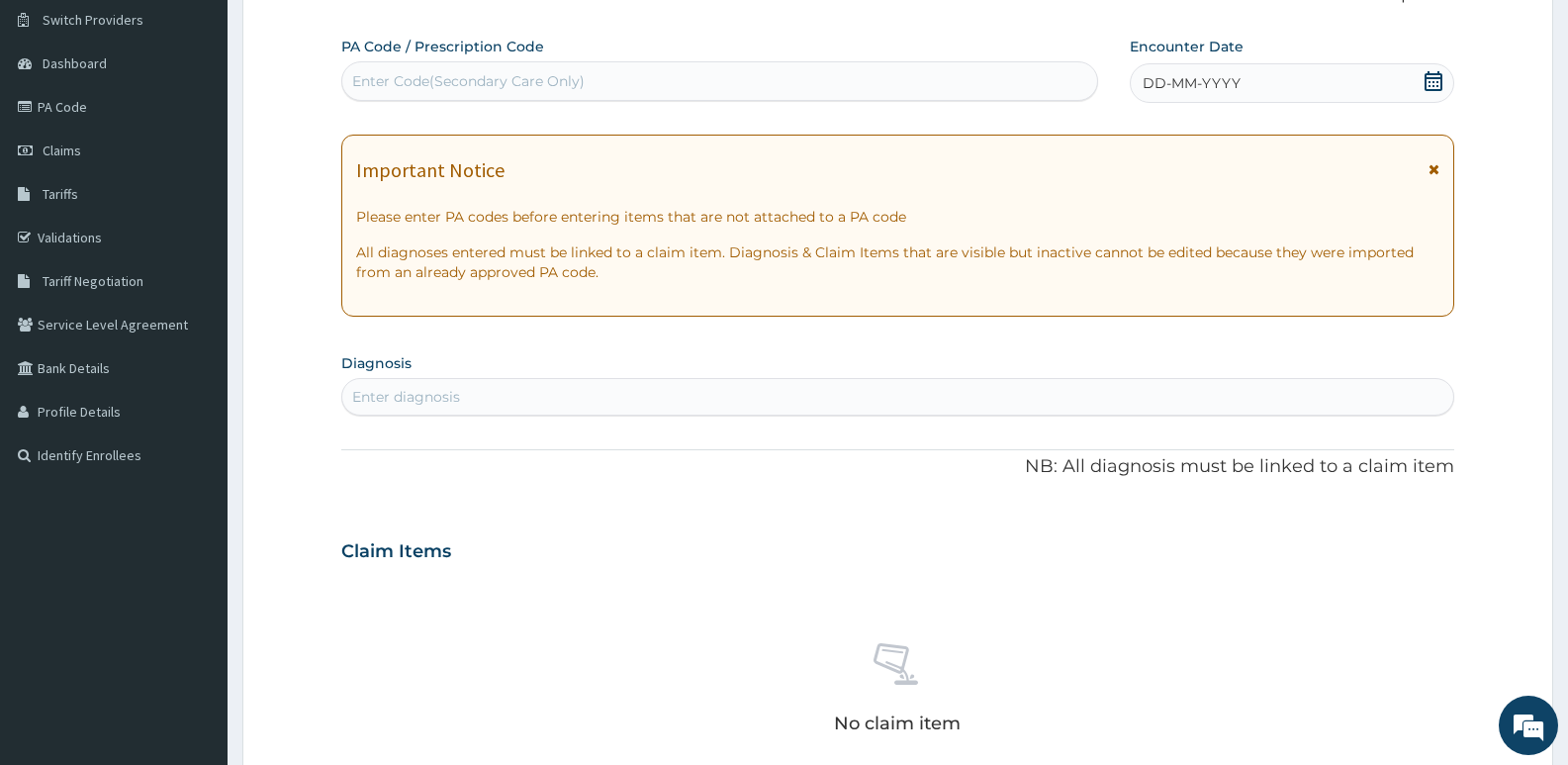
click at [457, 85] on div "Enter Code(Secondary Care Only)" at bounding box center [468, 81] width 232 height 20
type input "PA/DD7C5D"
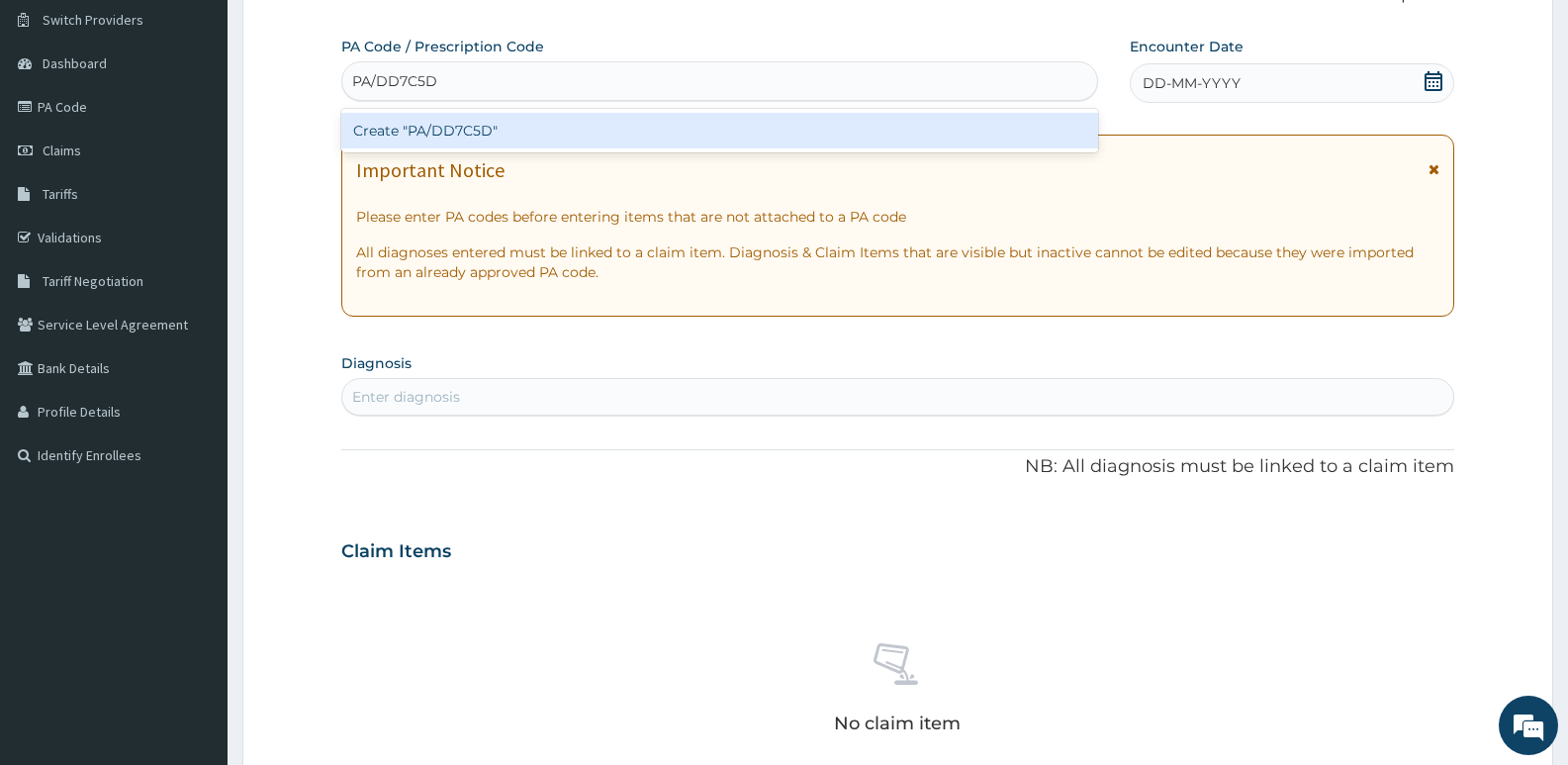
click at [514, 133] on div "Create "PA/DD7C5D"" at bounding box center [719, 131] width 757 height 36
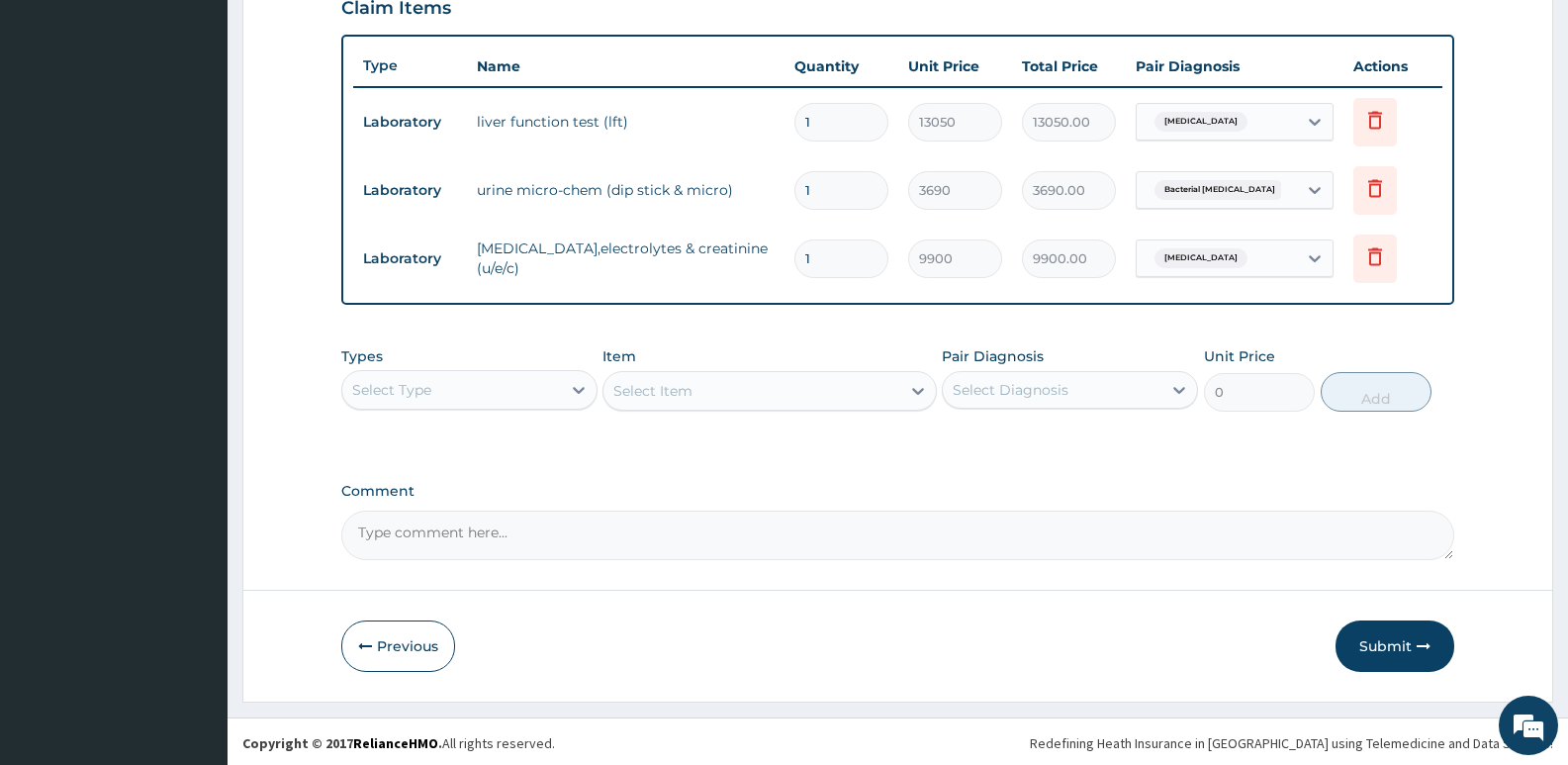
scroll to position [705, 0]
click at [752, 388] on div "Select Item" at bounding box center [769, 388] width 333 height 40
click at [528, 385] on div "Select Type" at bounding box center [451, 387] width 218 height 32
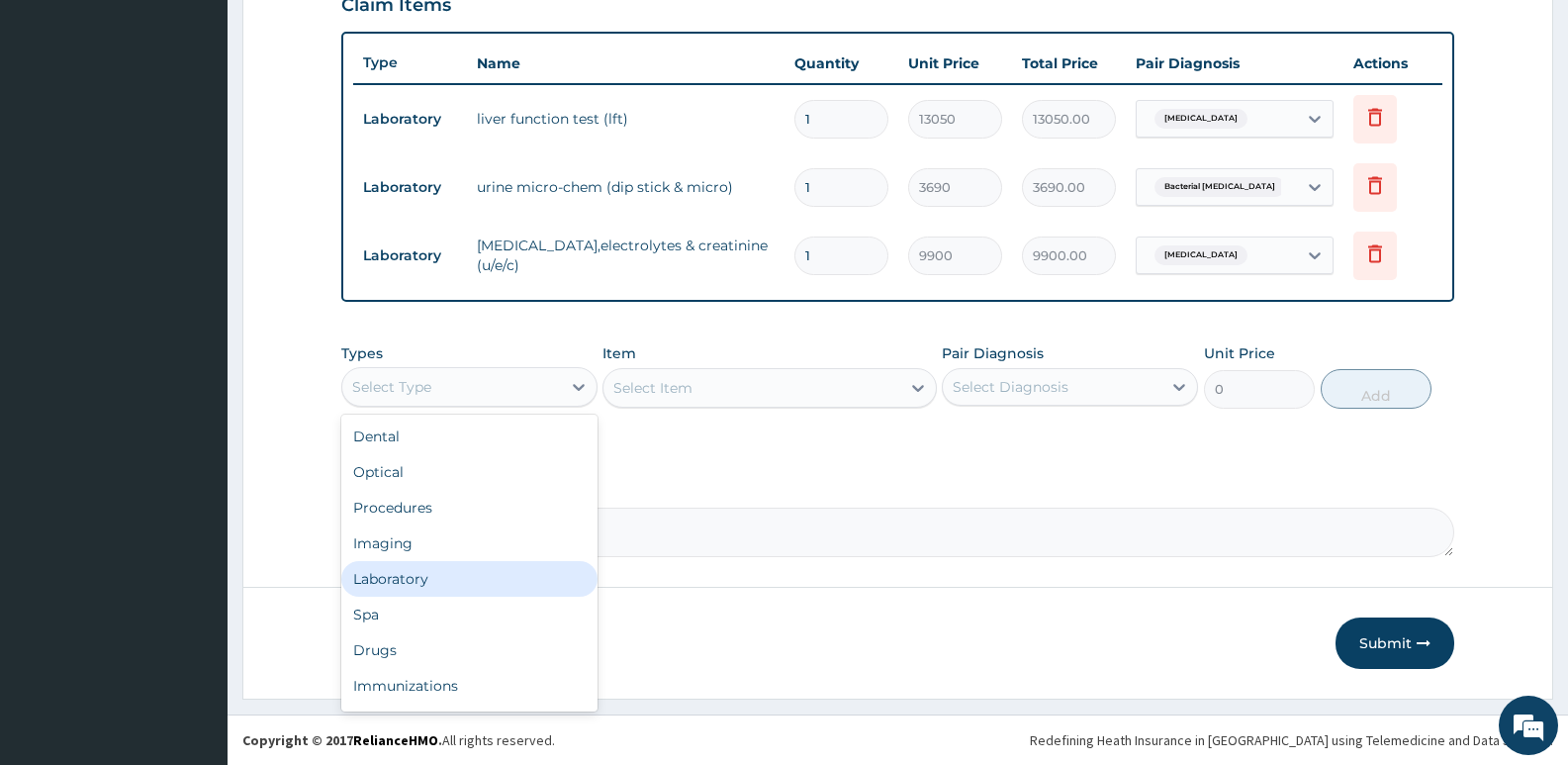
click at [413, 575] on div "Laboratory" at bounding box center [469, 579] width 256 height 36
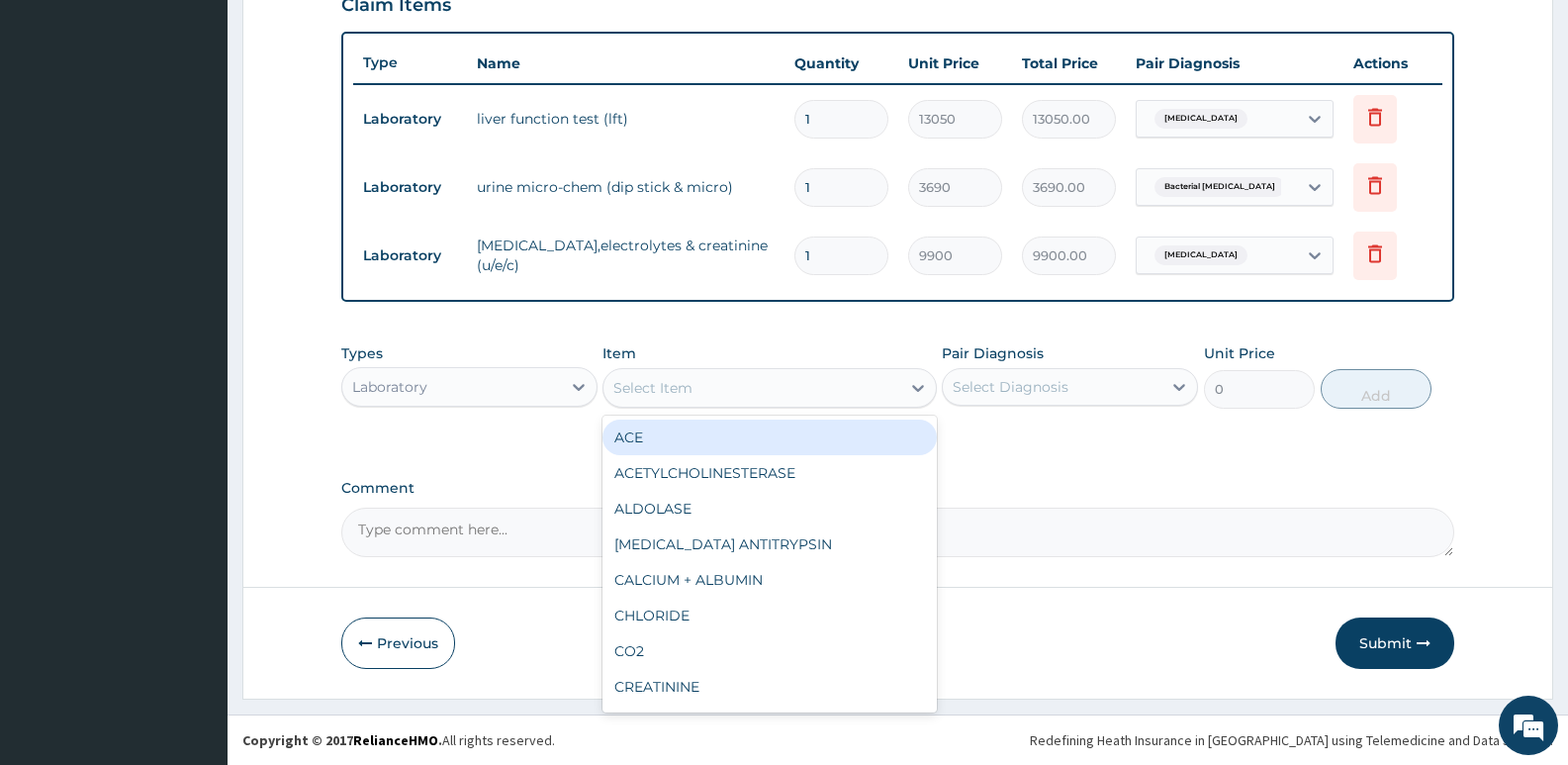
click at [795, 388] on div "Select Item" at bounding box center [751, 388] width 296 height 32
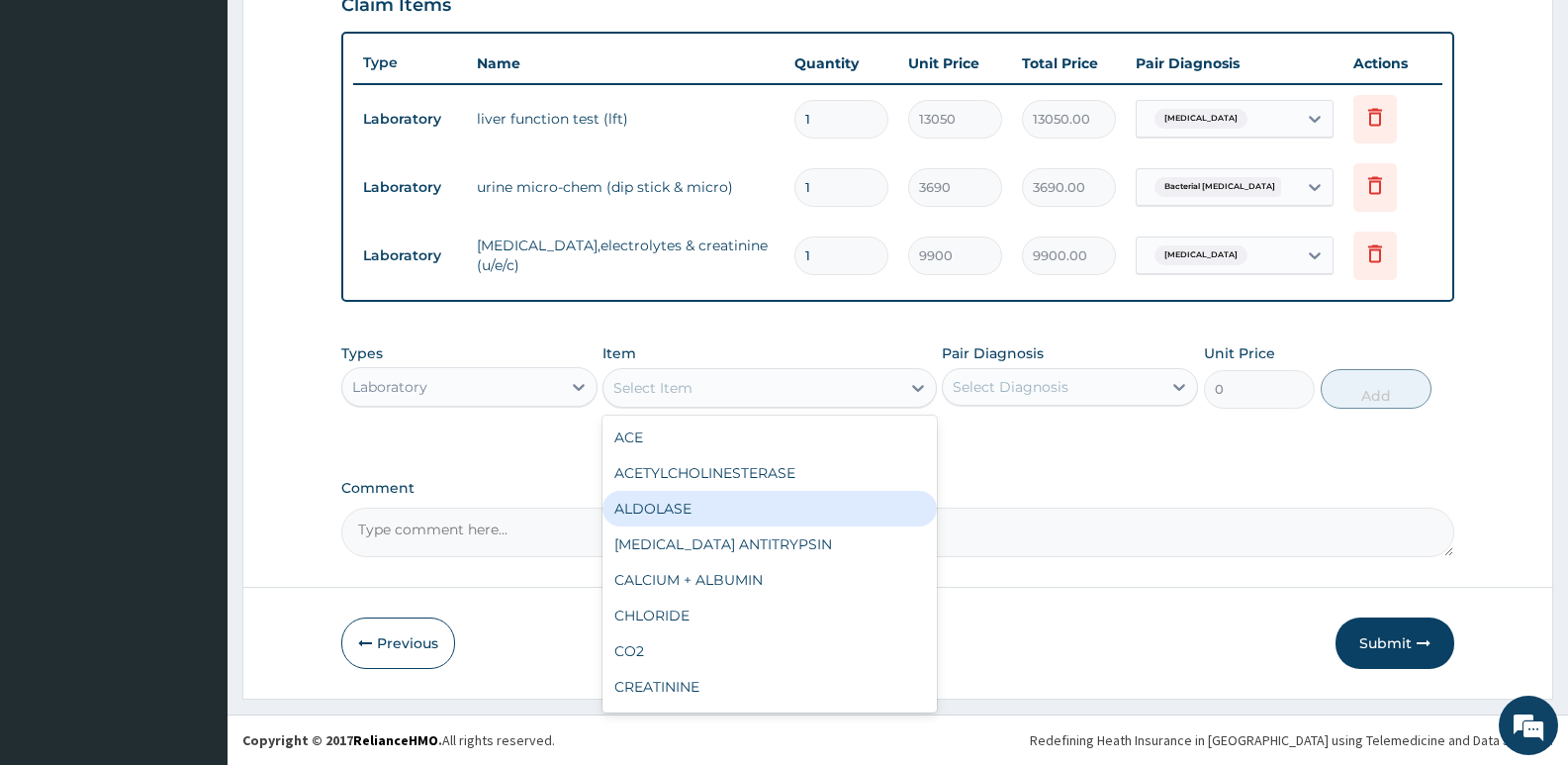
click at [1244, 477] on div "PA Code / Prescription Code PA/DD7C5D Encounter Date [DATE] Important Notice Pl…" at bounding box center [897, 21] width 1113 height 1073
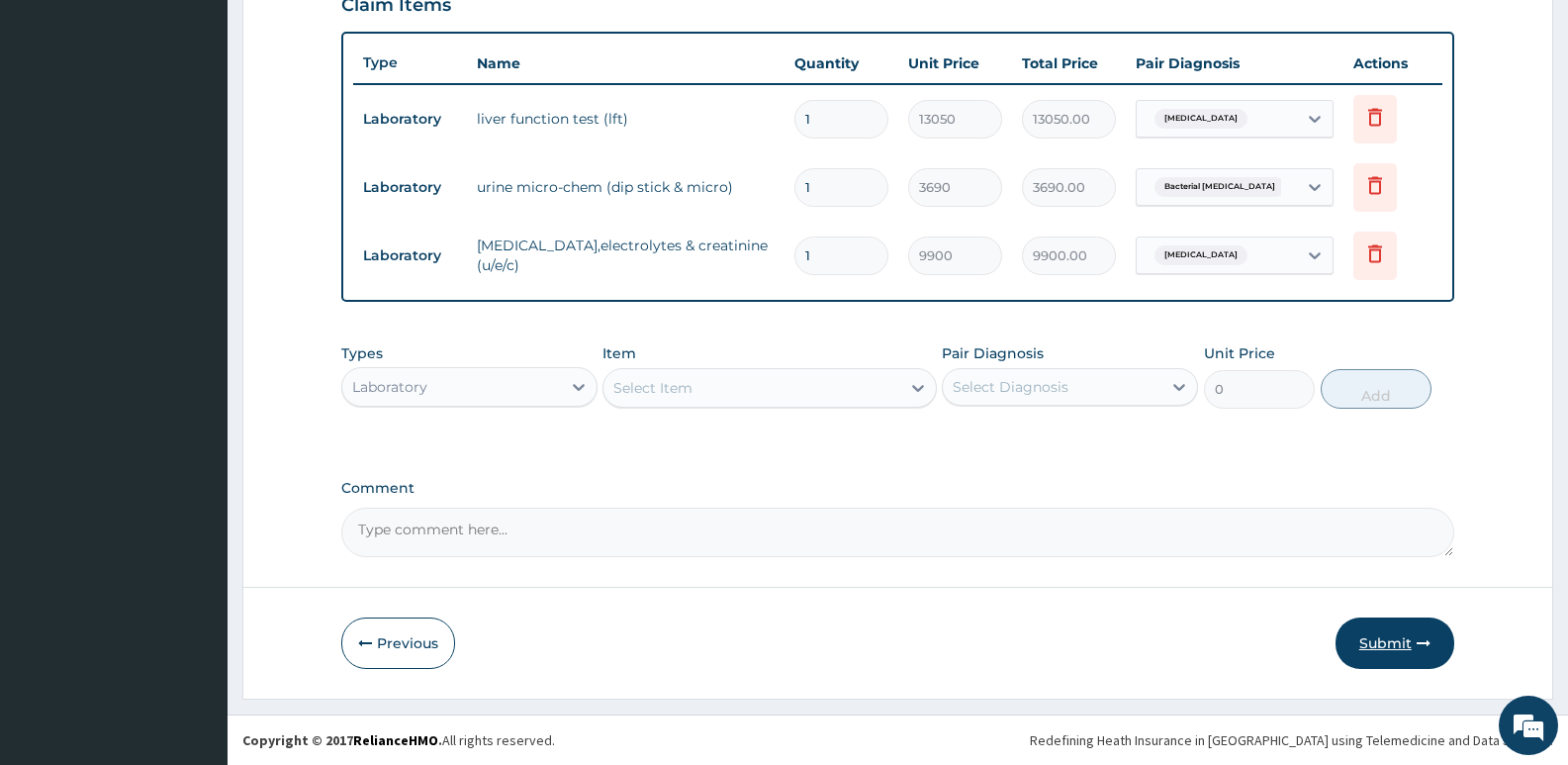
click at [1390, 642] on button "Submit" at bounding box center [1395, 643] width 119 height 52
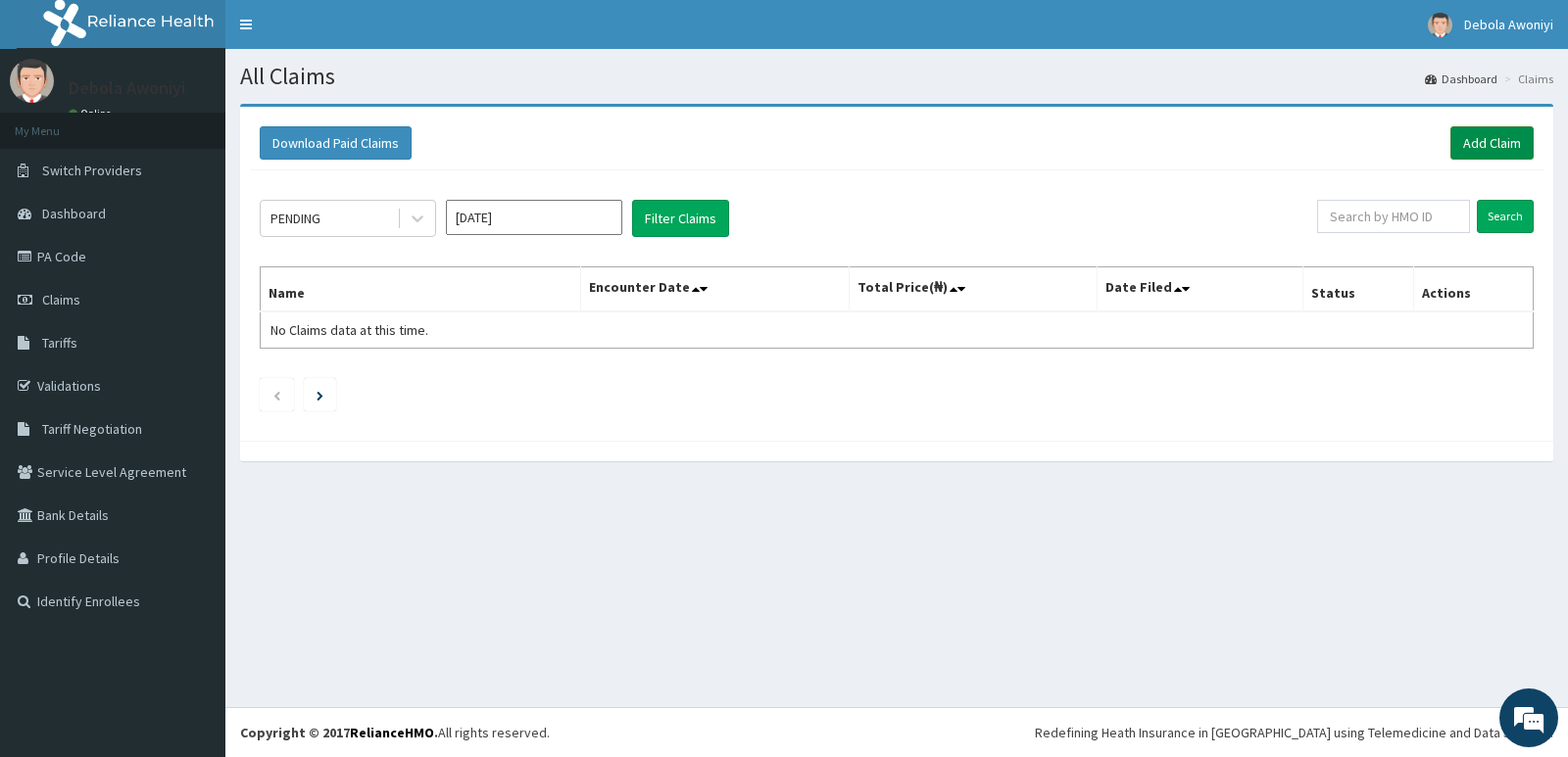
click at [1482, 135] on link "Add Claim" at bounding box center [1492, 143] width 83 height 34
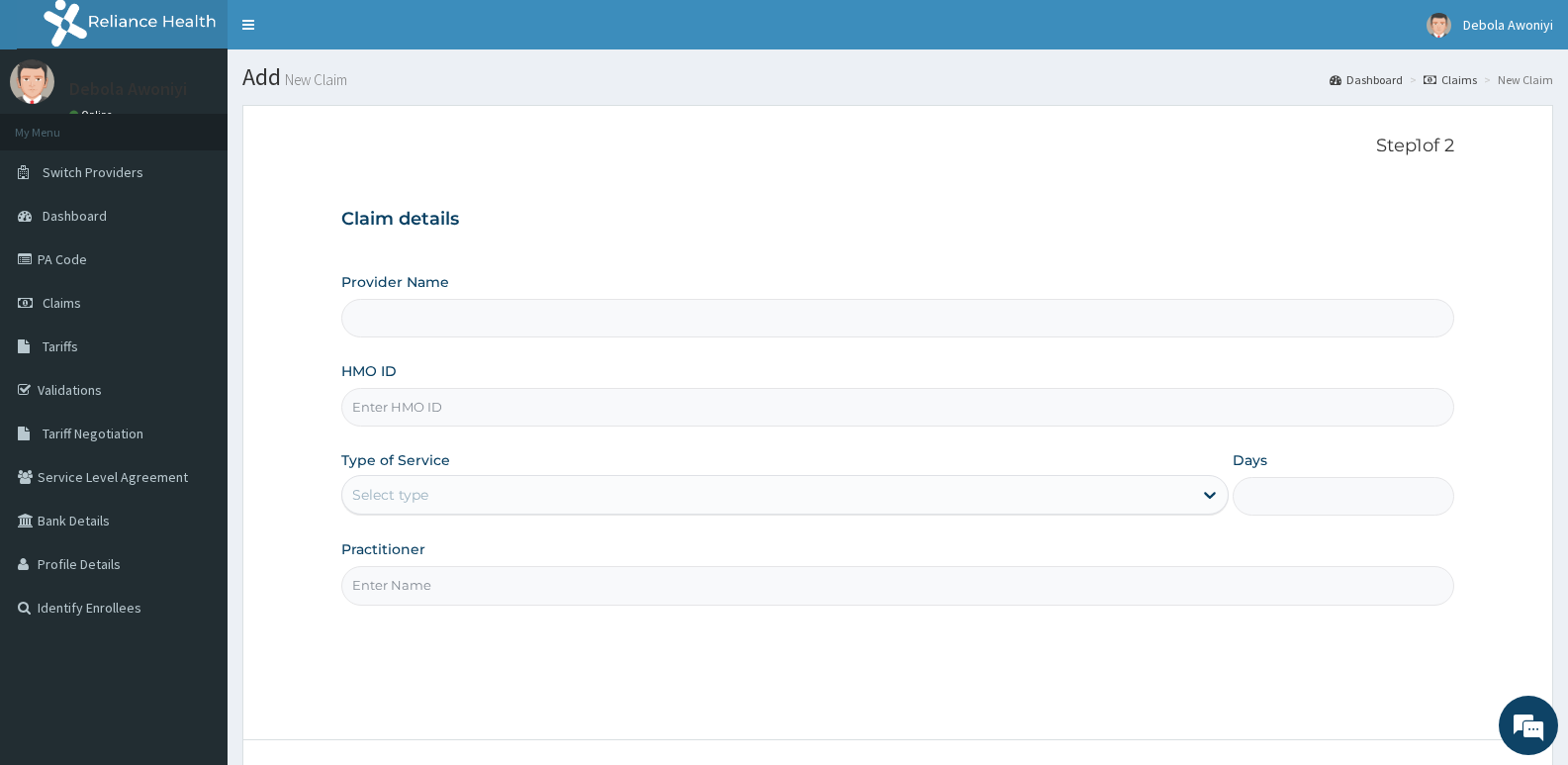
click at [492, 410] on input "HMO ID" at bounding box center [897, 407] width 1113 height 39
type input "V"
type input "Clina - Lancet Laboratories - V/I (HQ)"
type input "VUL/10031/A"
click at [470, 506] on div "Select type" at bounding box center [767, 495] width 849 height 32
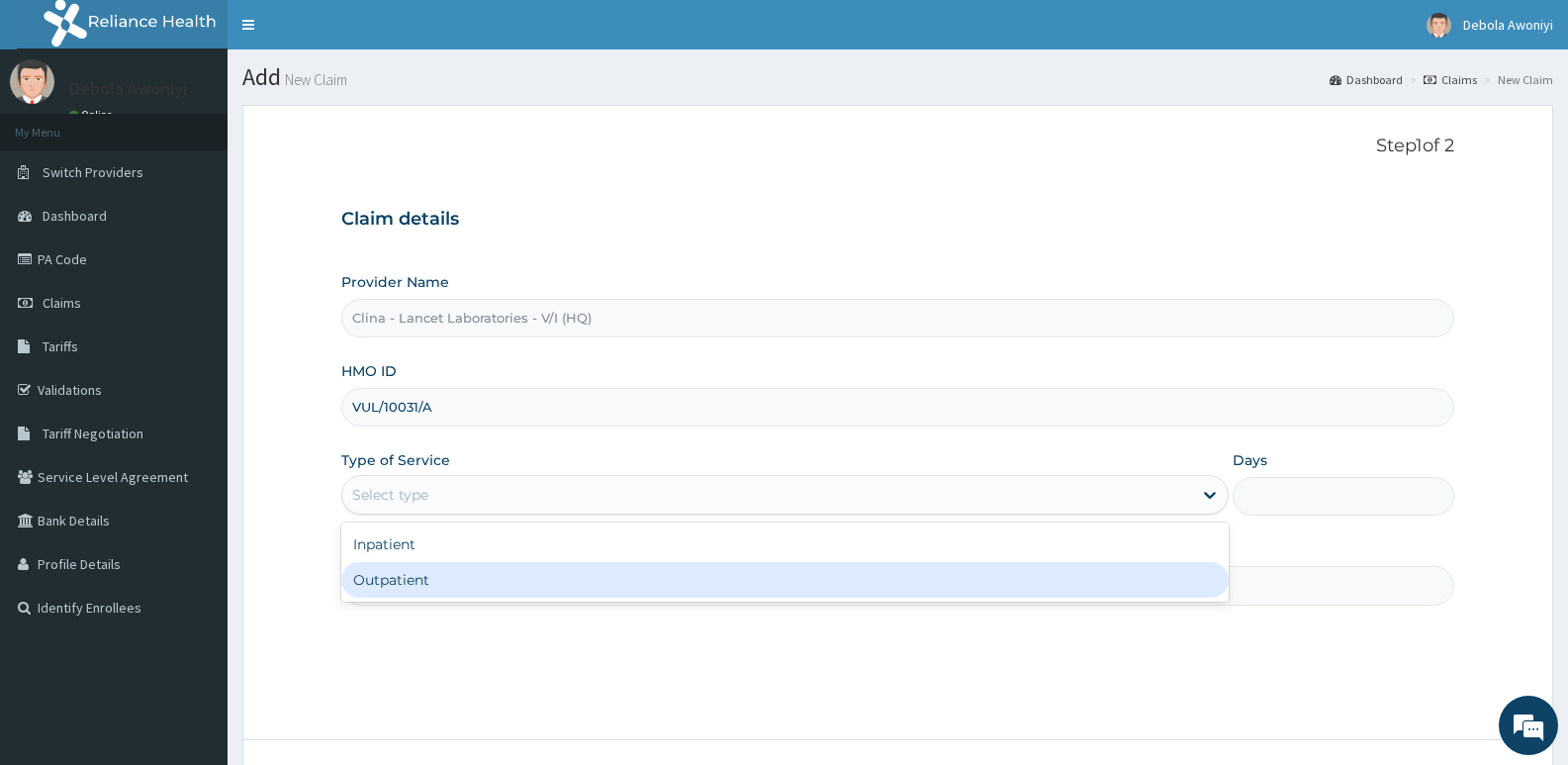
click at [450, 575] on div "Outpatient" at bounding box center [784, 580] width 886 height 36
type input "1"
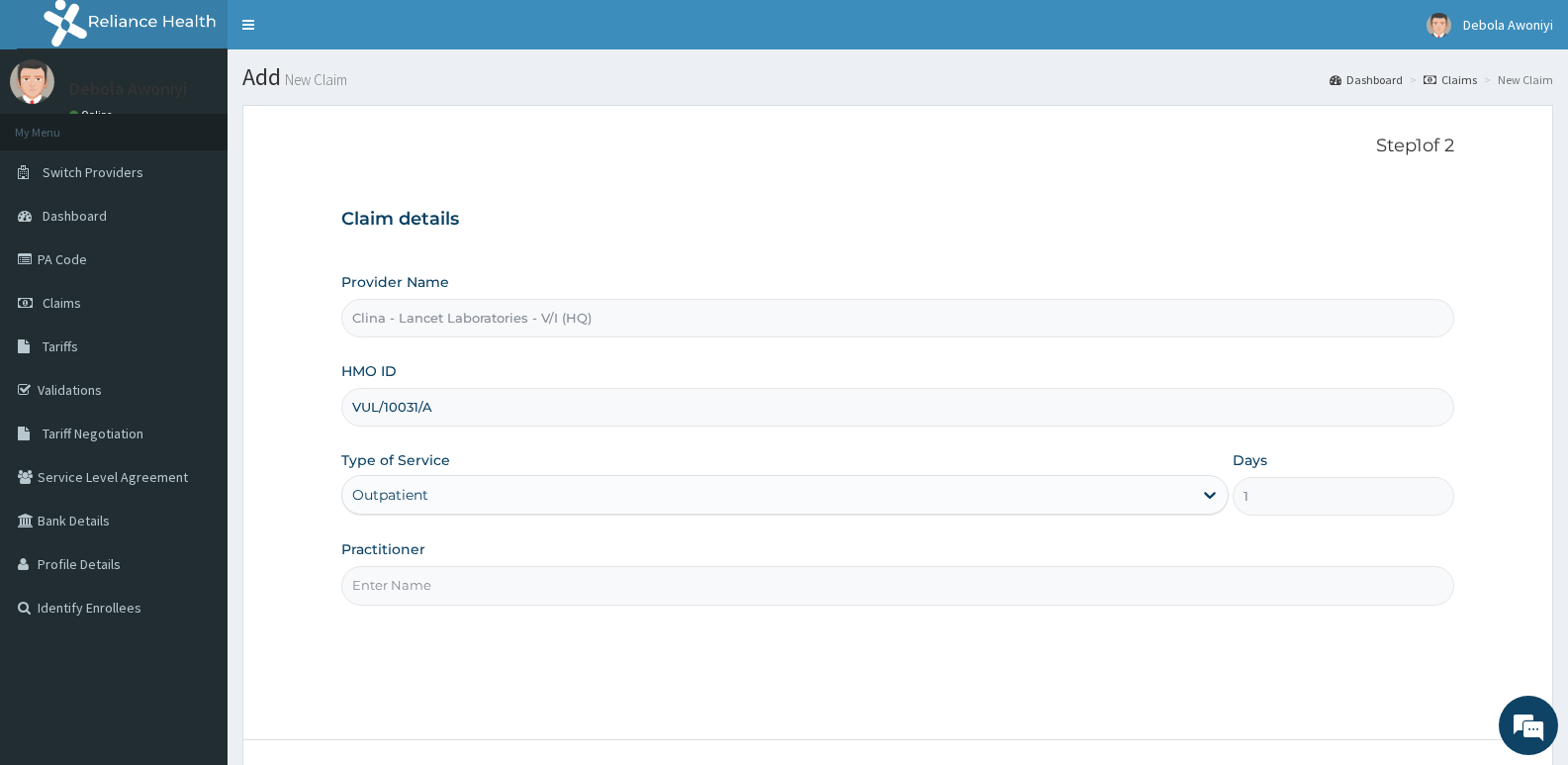
click at [450, 599] on input "Practitioner" at bounding box center [897, 585] width 1113 height 39
type input "[PERSON_NAME][GEOGRAPHIC_DATA]"
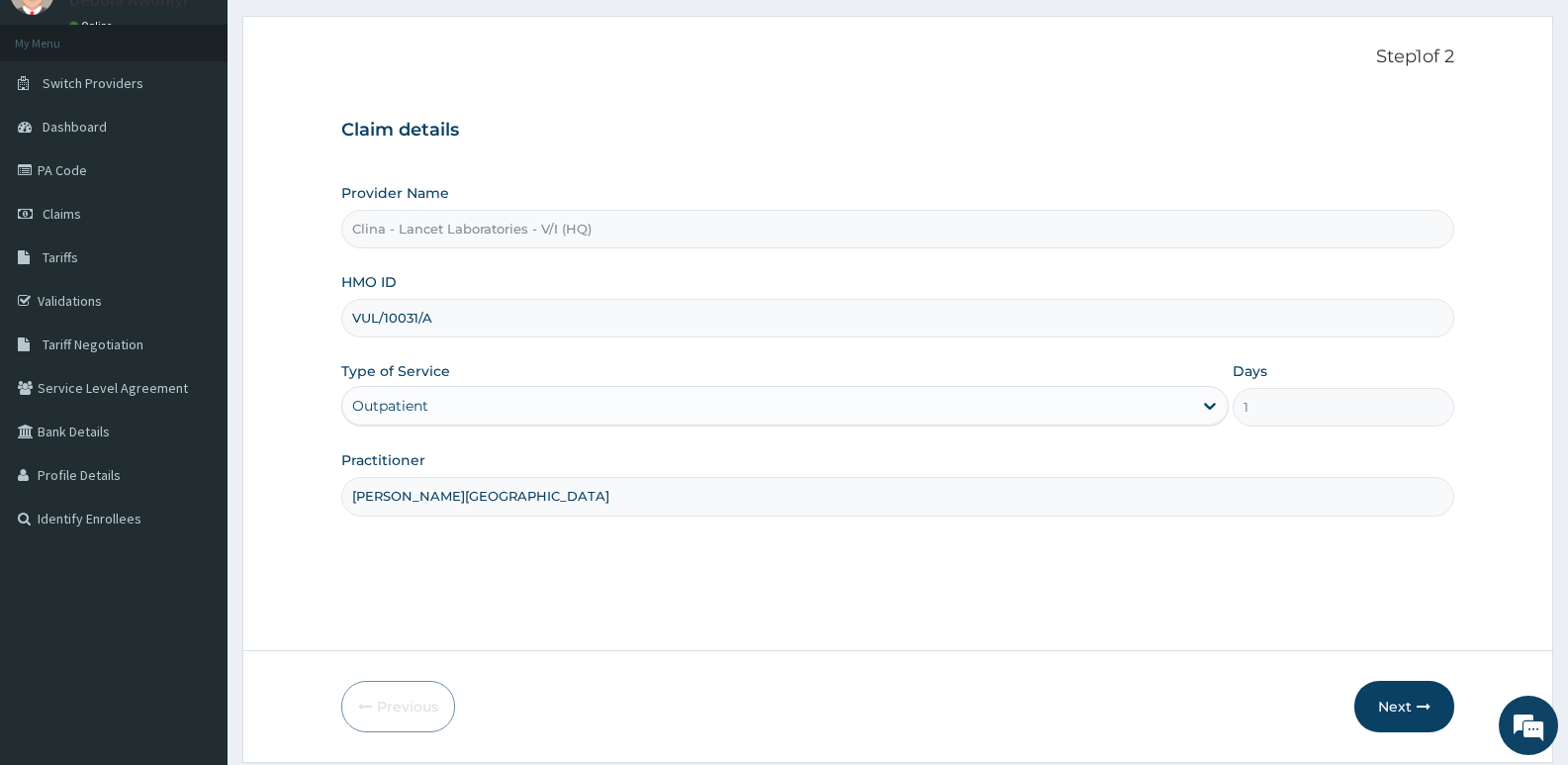
scroll to position [153, 0]
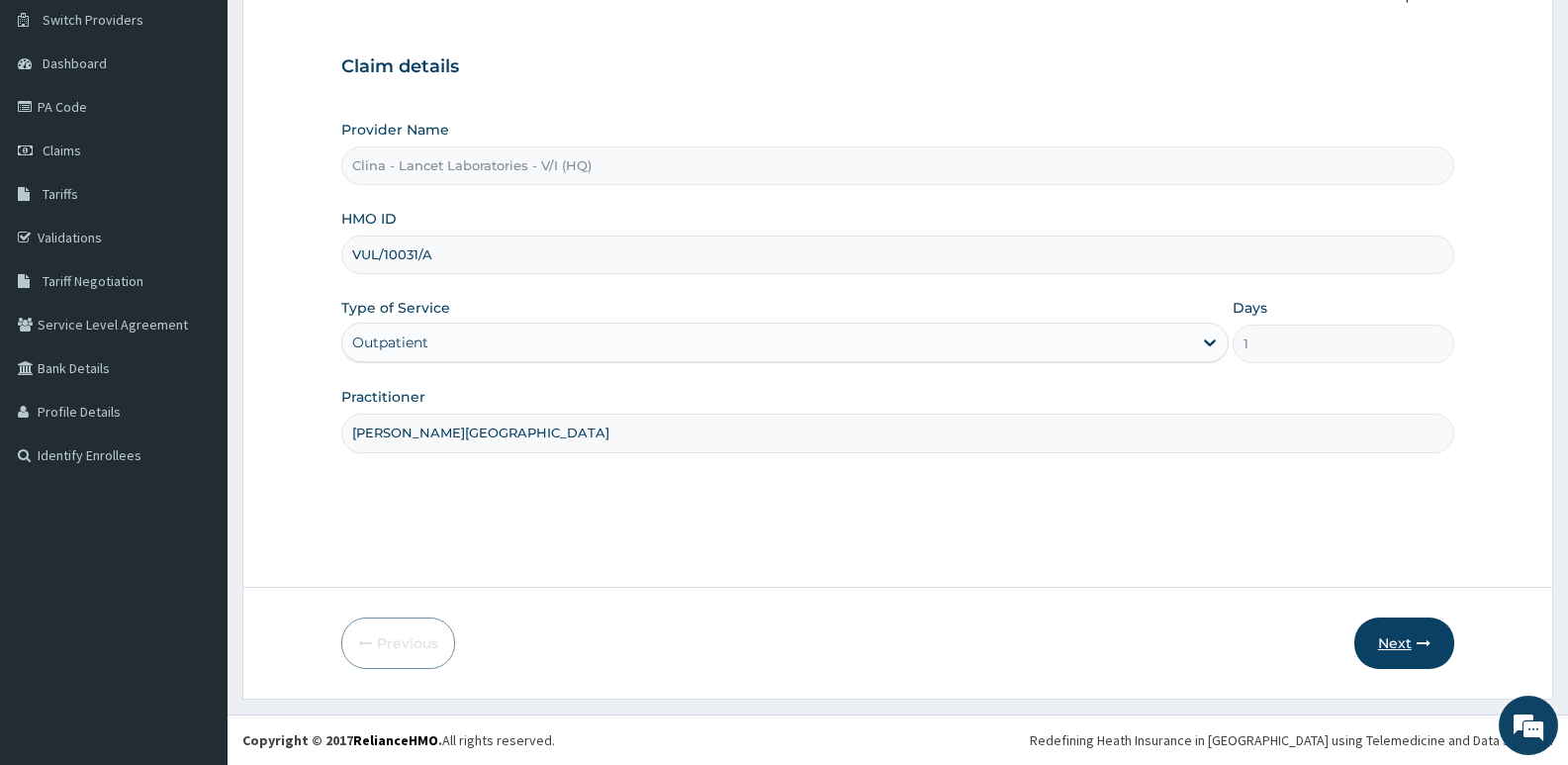
click at [1387, 643] on button "Next" at bounding box center [1405, 643] width 100 height 52
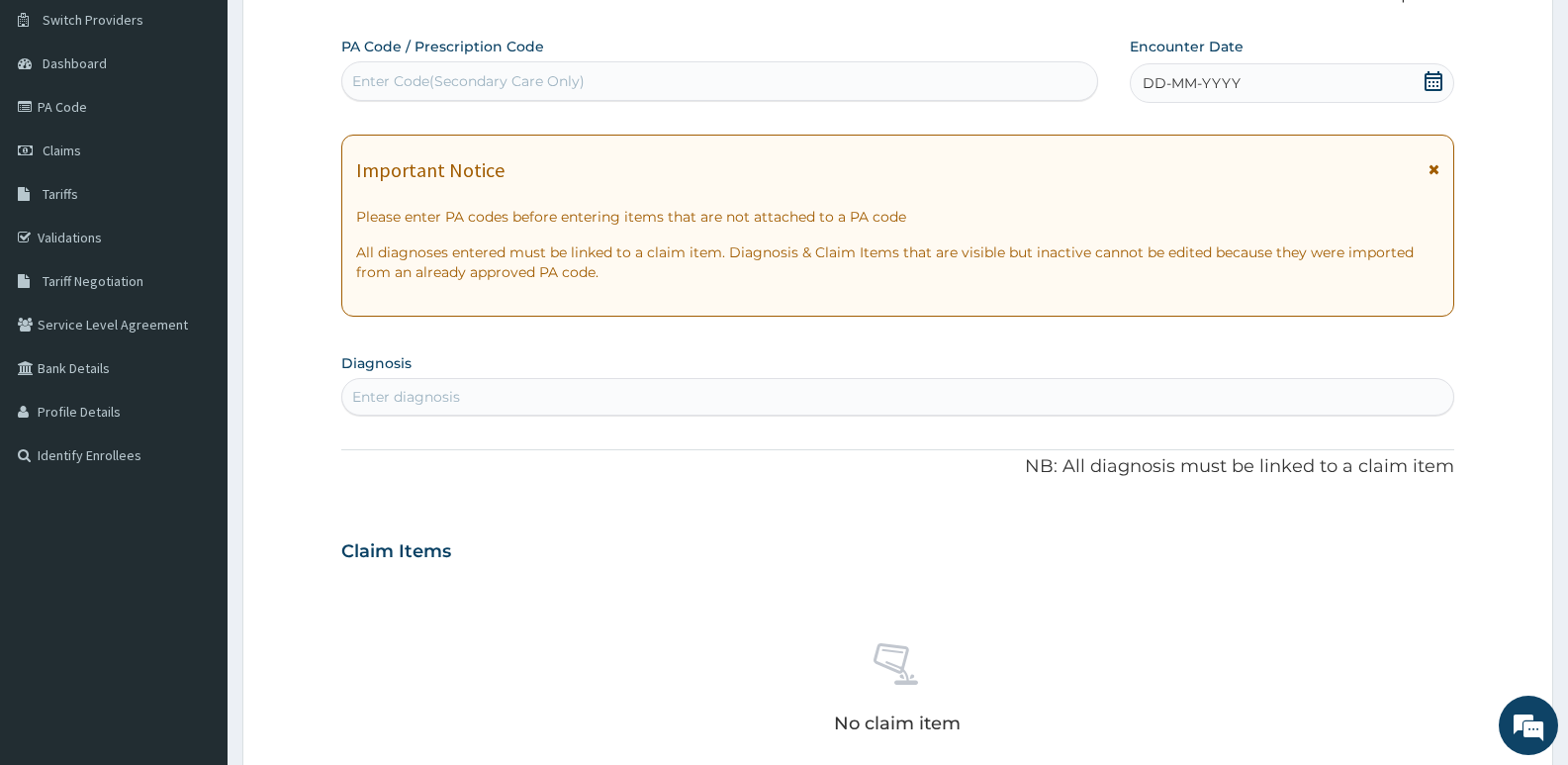
click at [422, 81] on div "Enter Code(Secondary Care Only)" at bounding box center [468, 81] width 232 height 20
type input "PA/591F5A"
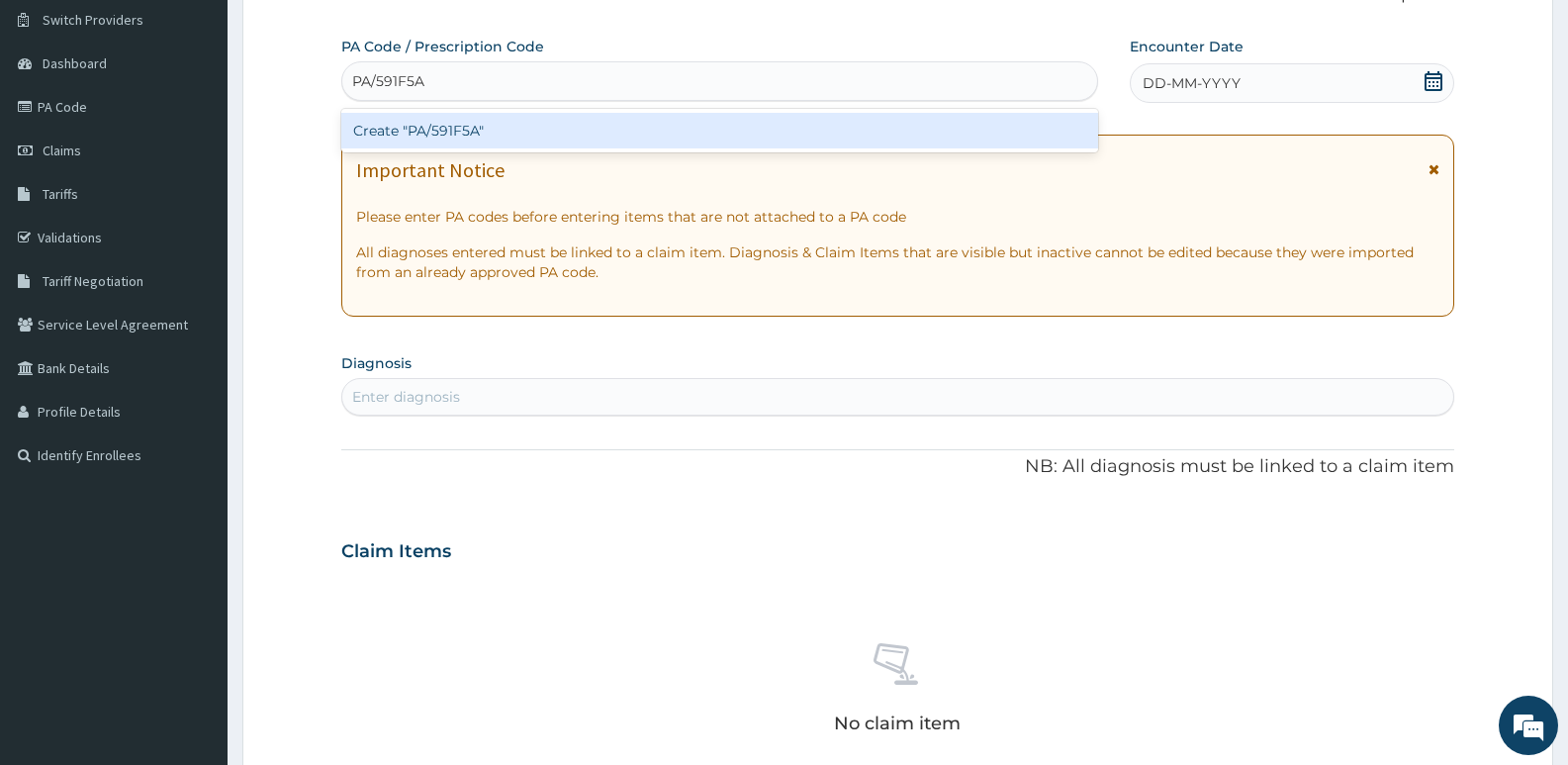
click at [534, 132] on div "Create "PA/591F5A"" at bounding box center [719, 131] width 757 height 36
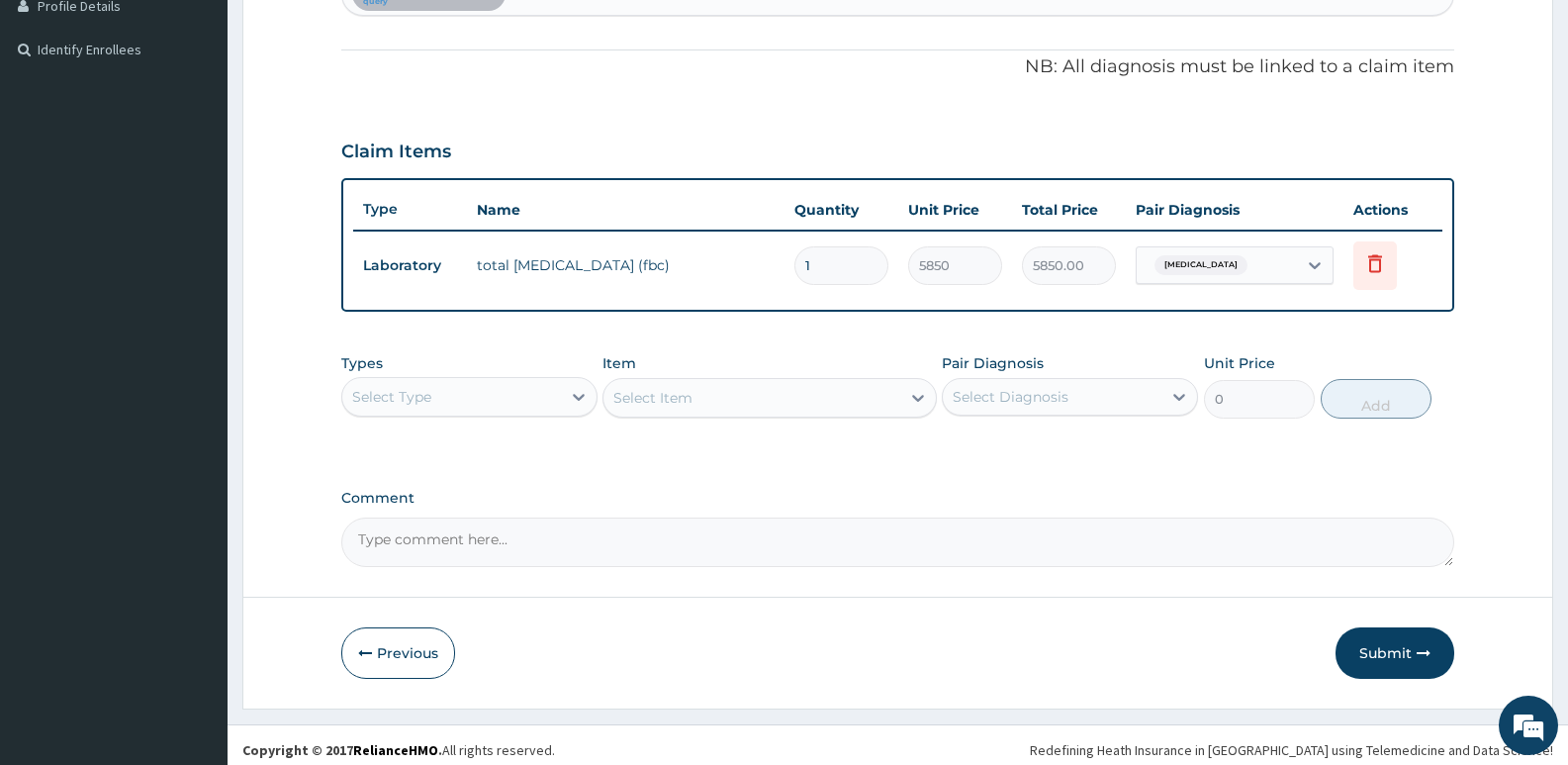
scroll to position [569, 0]
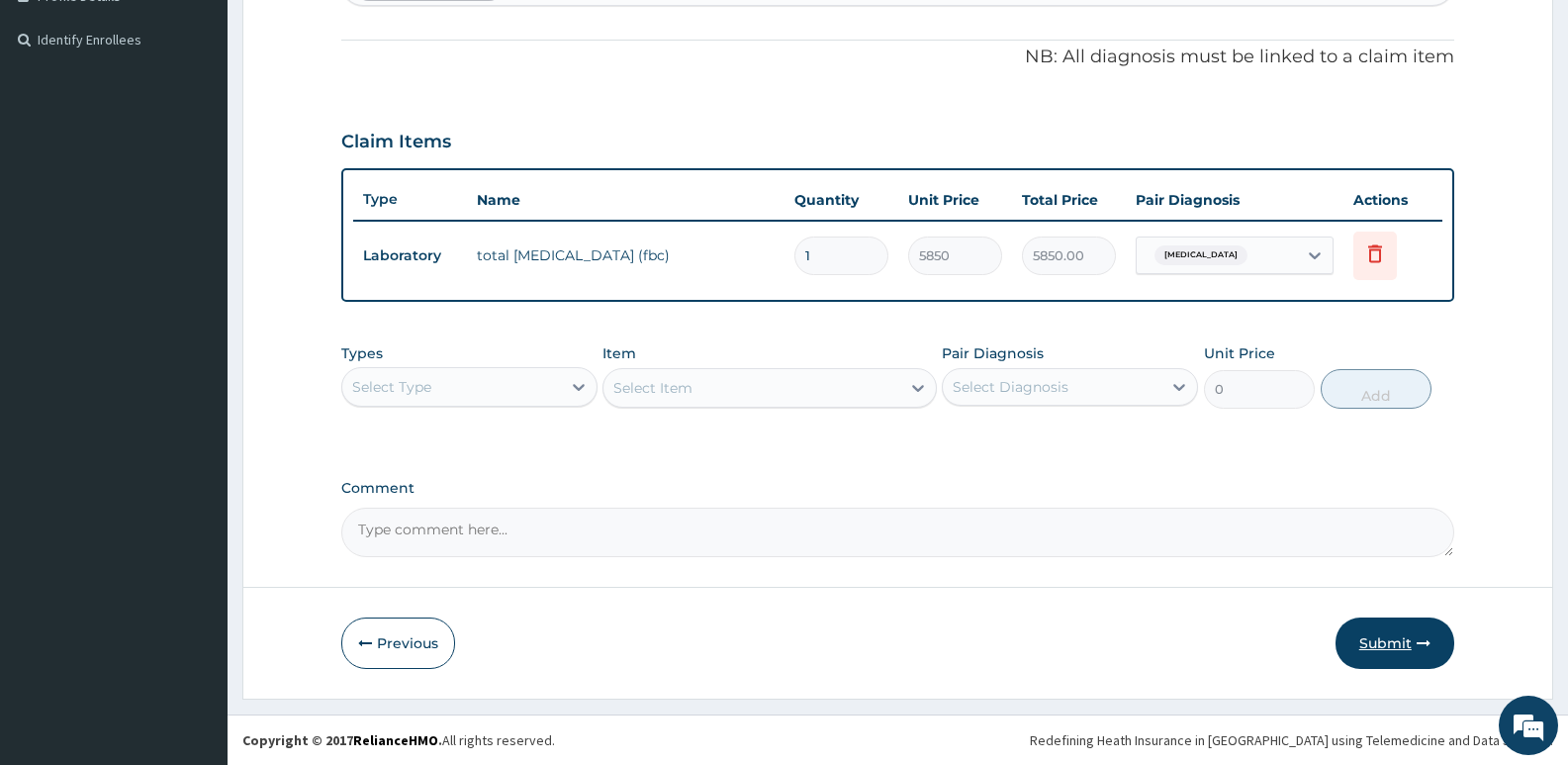
click at [1376, 642] on button "Submit" at bounding box center [1395, 643] width 119 height 52
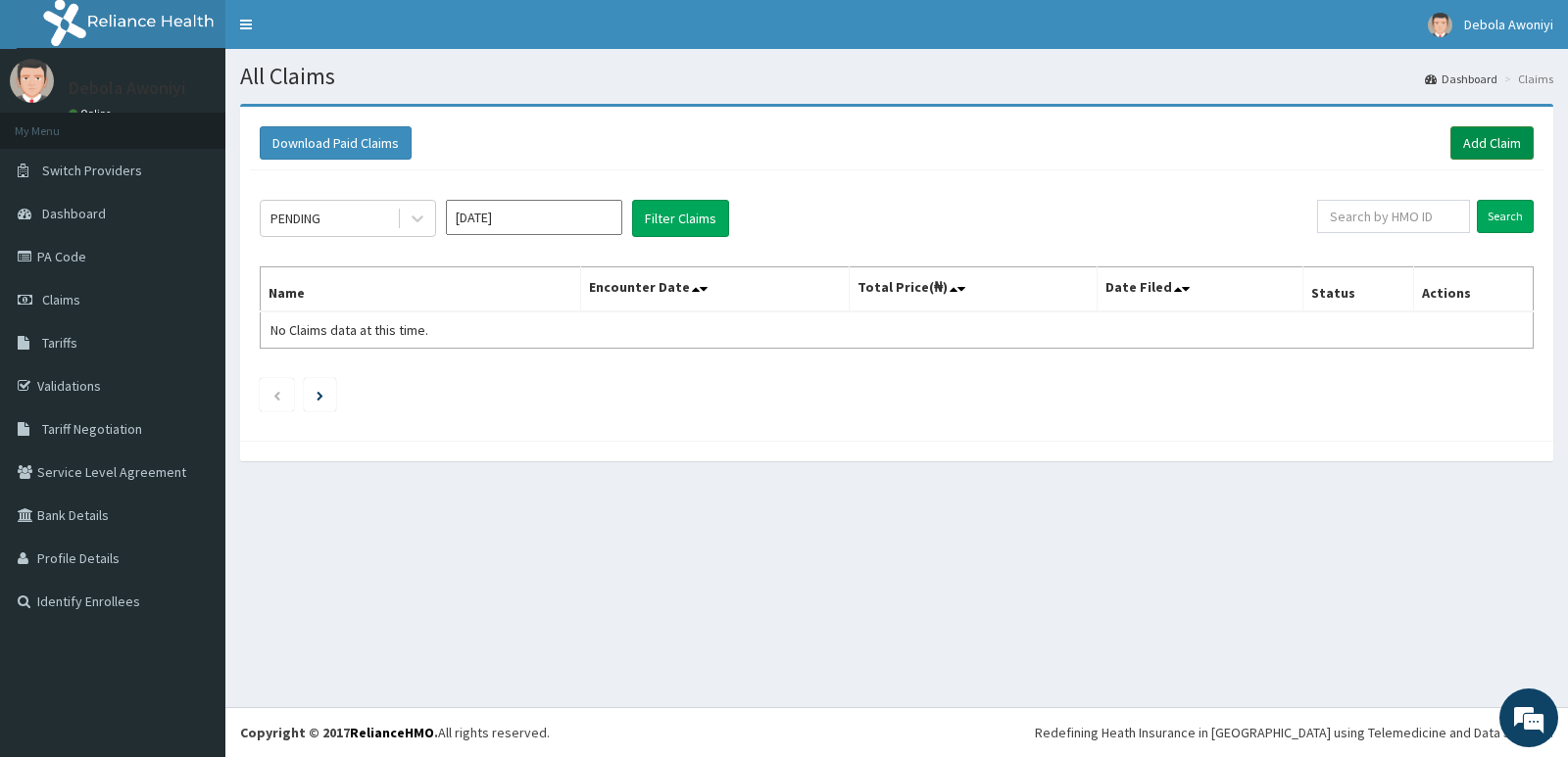
click at [1488, 147] on link "Add Claim" at bounding box center [1492, 143] width 83 height 34
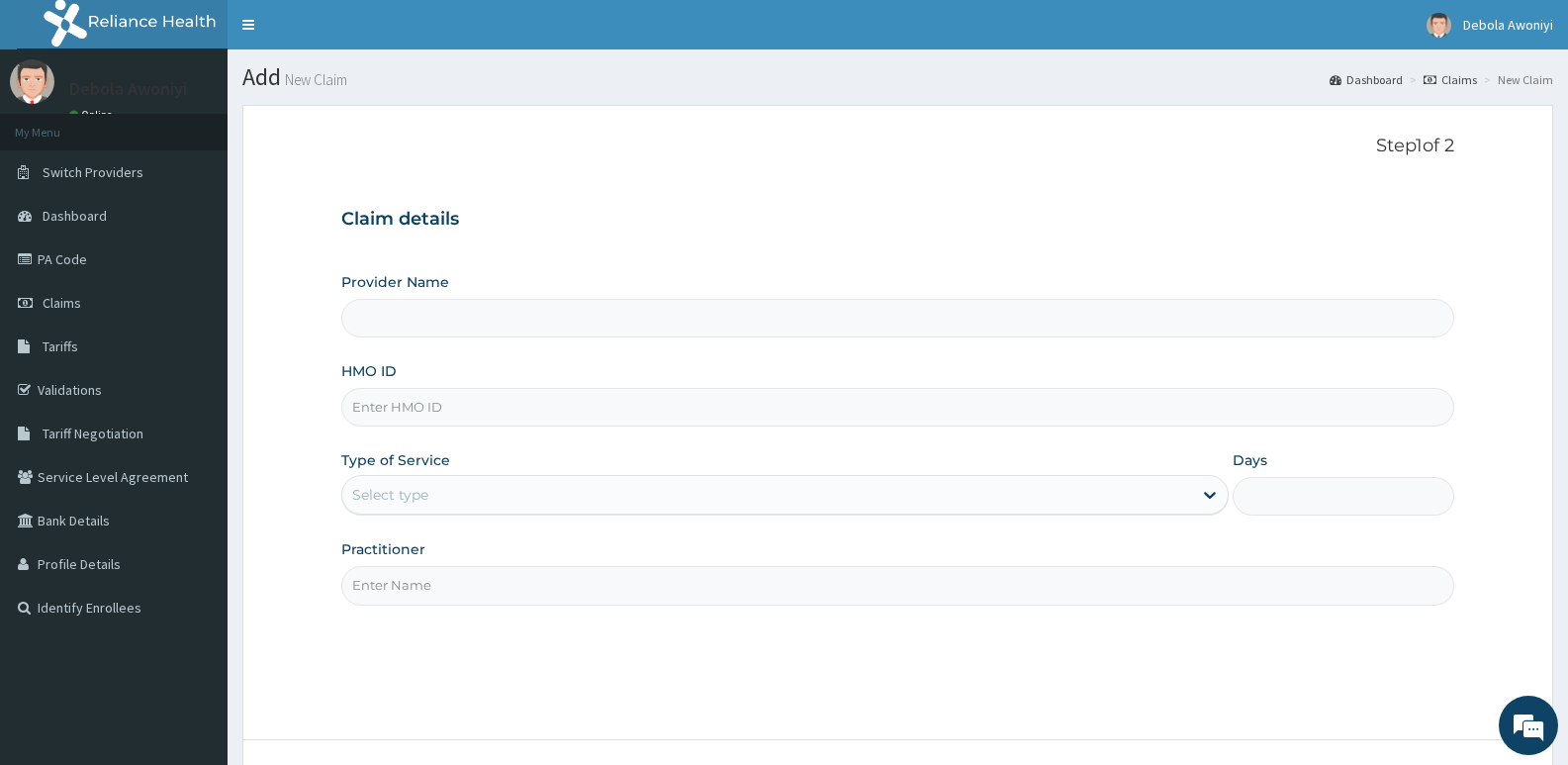
click at [458, 403] on input "HMO ID" at bounding box center [897, 407] width 1113 height 39
type input "Clina - Lancet Laboratories - V/I (HQ)"
type input "PHT/10173/A"
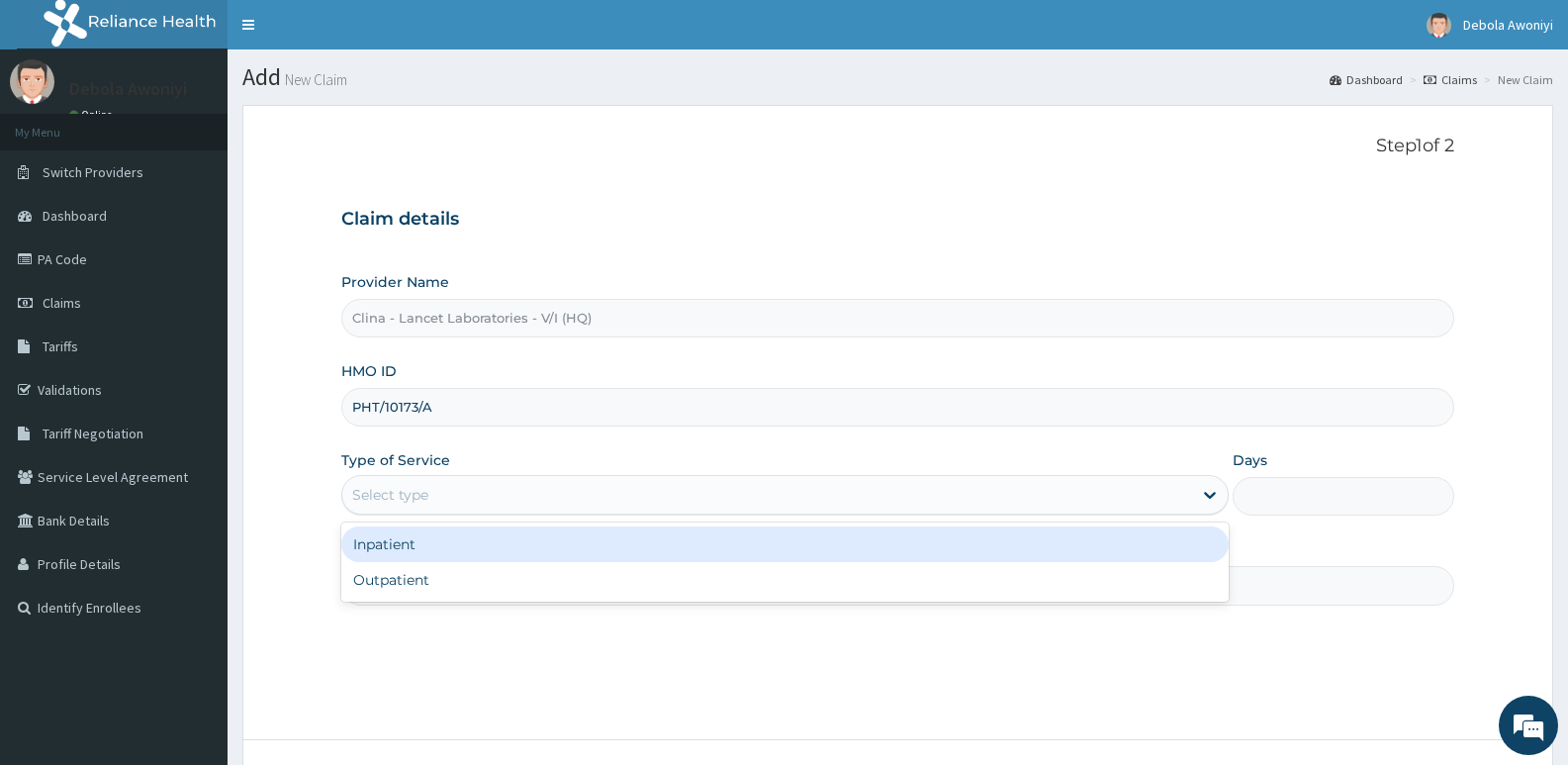
click at [546, 503] on div "Select type" at bounding box center [767, 495] width 849 height 32
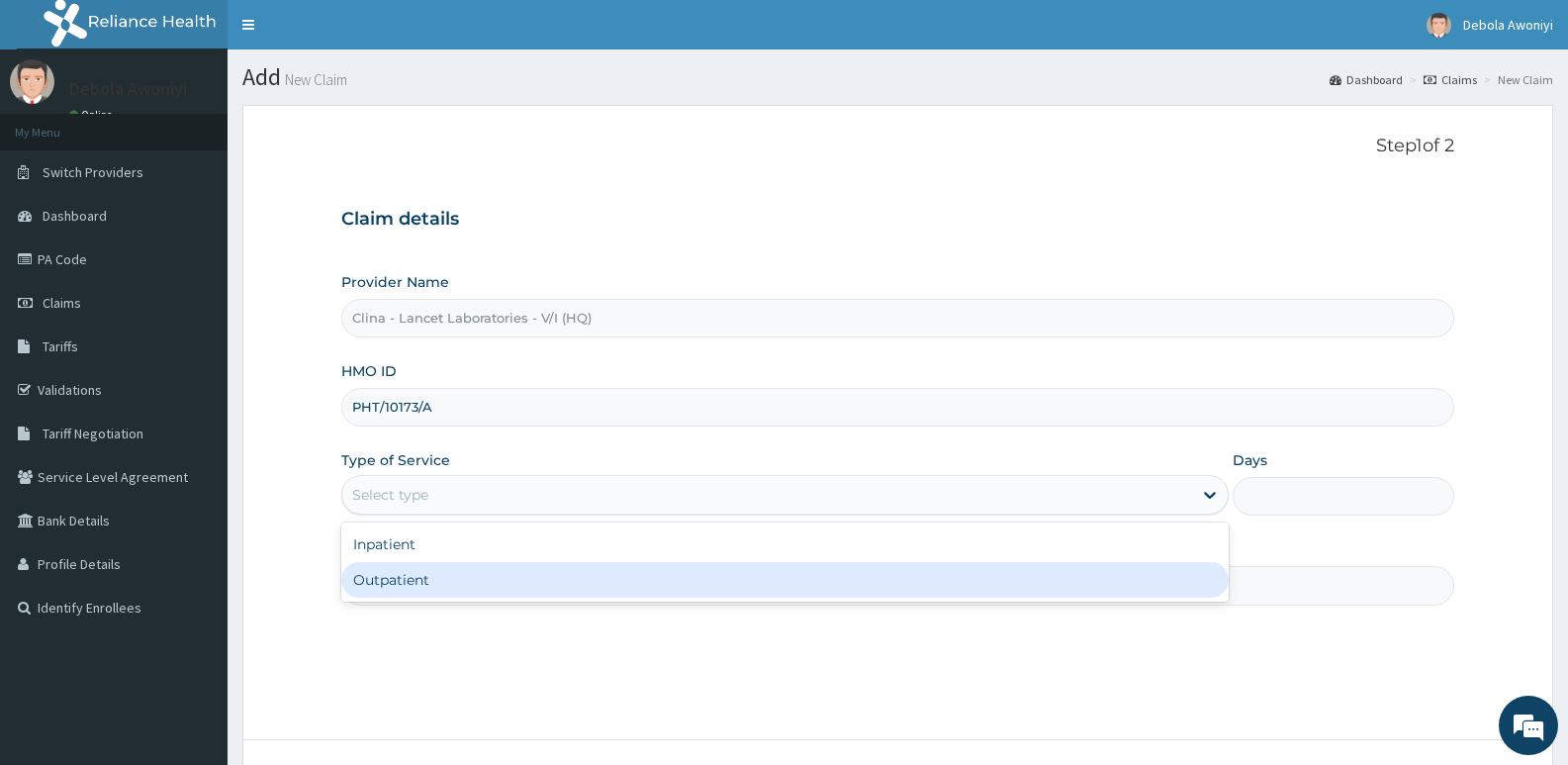
click at [501, 578] on div "Outpatient" at bounding box center [784, 580] width 886 height 36
type input "1"
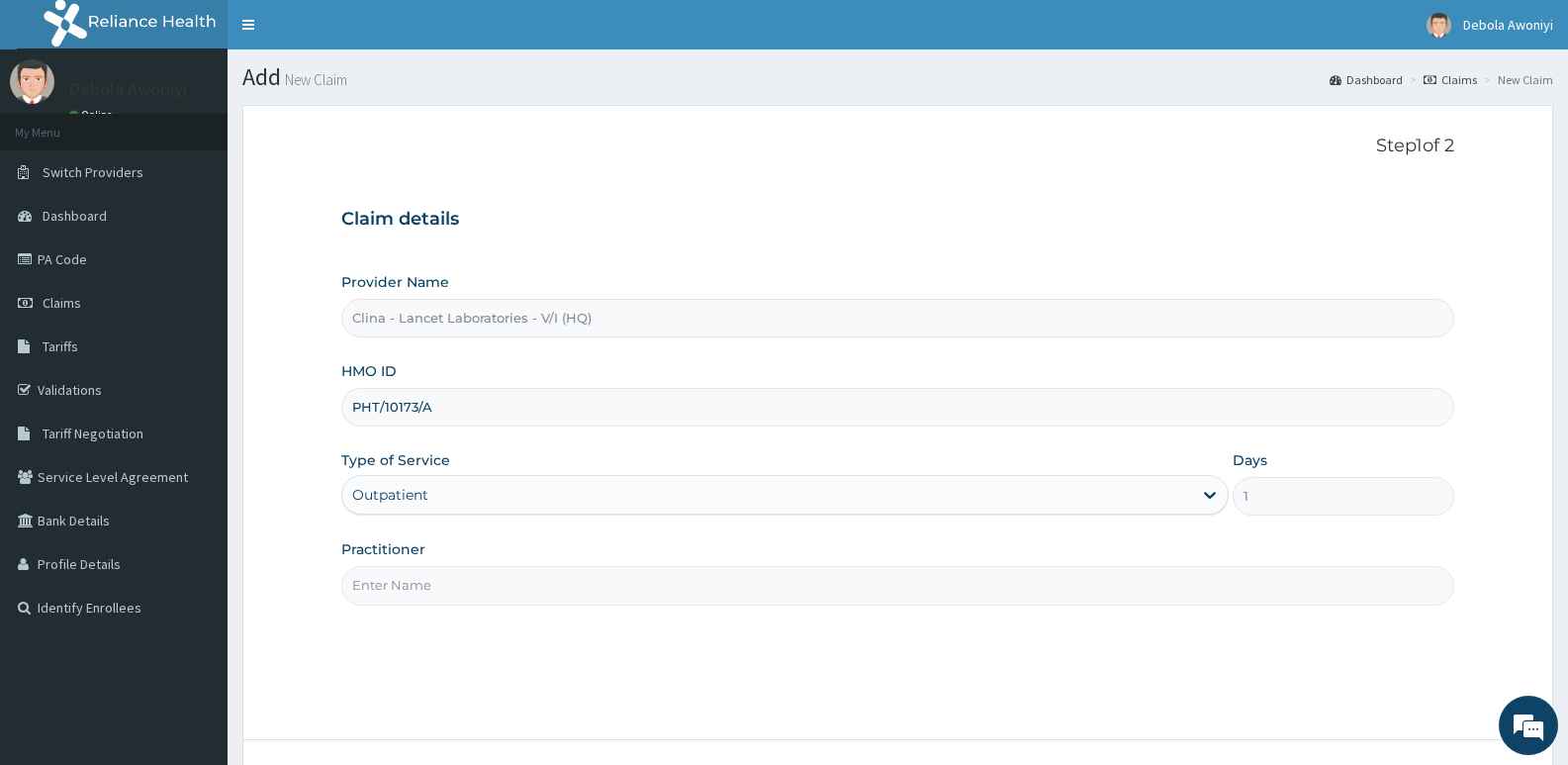
click at [495, 575] on input "Practitioner" at bounding box center [897, 585] width 1113 height 39
type input "[PERSON_NAME][GEOGRAPHIC_DATA]"
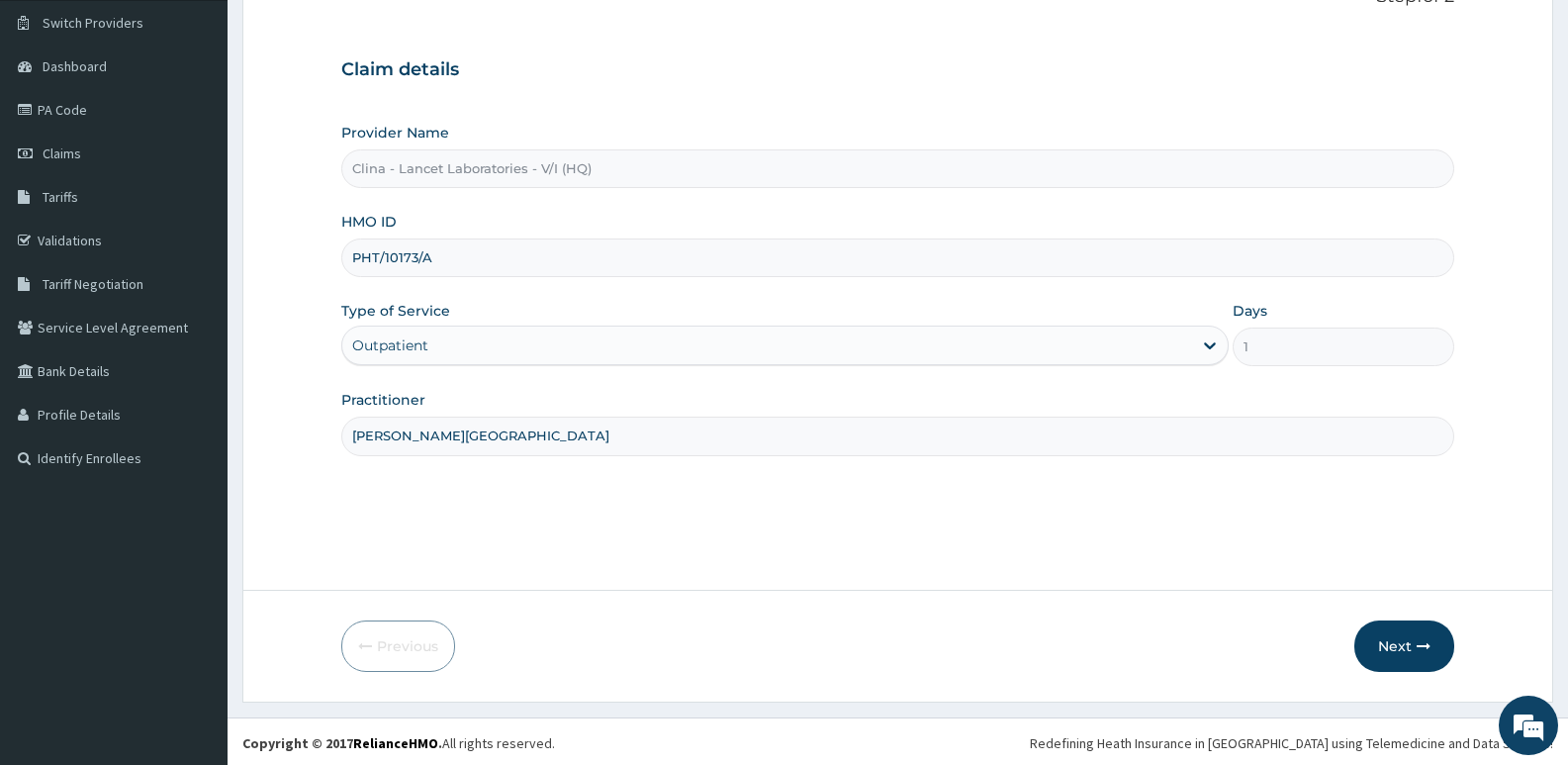
scroll to position [153, 0]
click at [1394, 645] on button "Next" at bounding box center [1405, 643] width 100 height 52
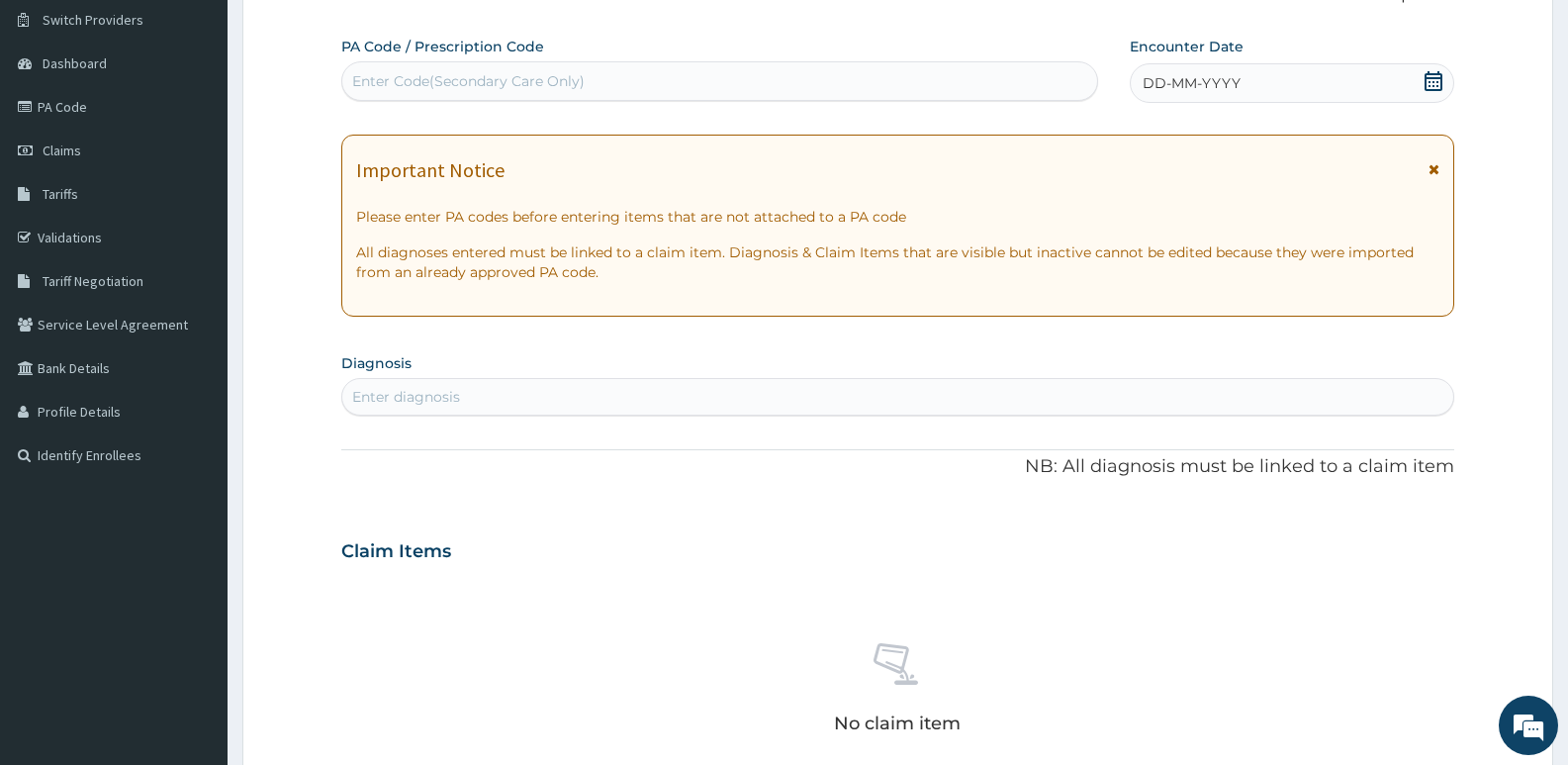
click at [464, 74] on div "Enter Code(Secondary Care Only)" at bounding box center [468, 81] width 232 height 20
type input "PA/AAB355"
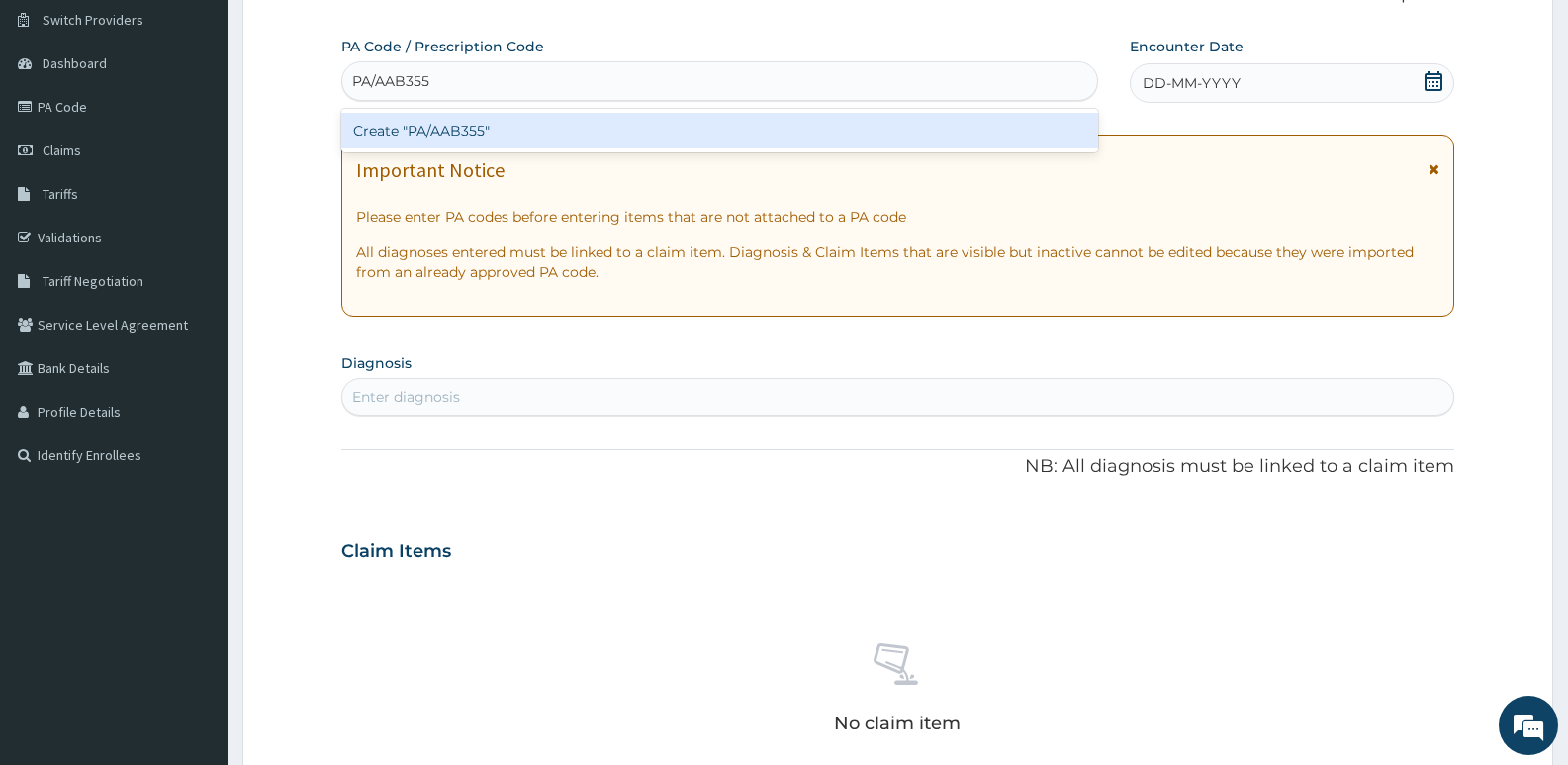
click at [546, 130] on div "Create "PA/AAB355"" at bounding box center [719, 131] width 757 height 36
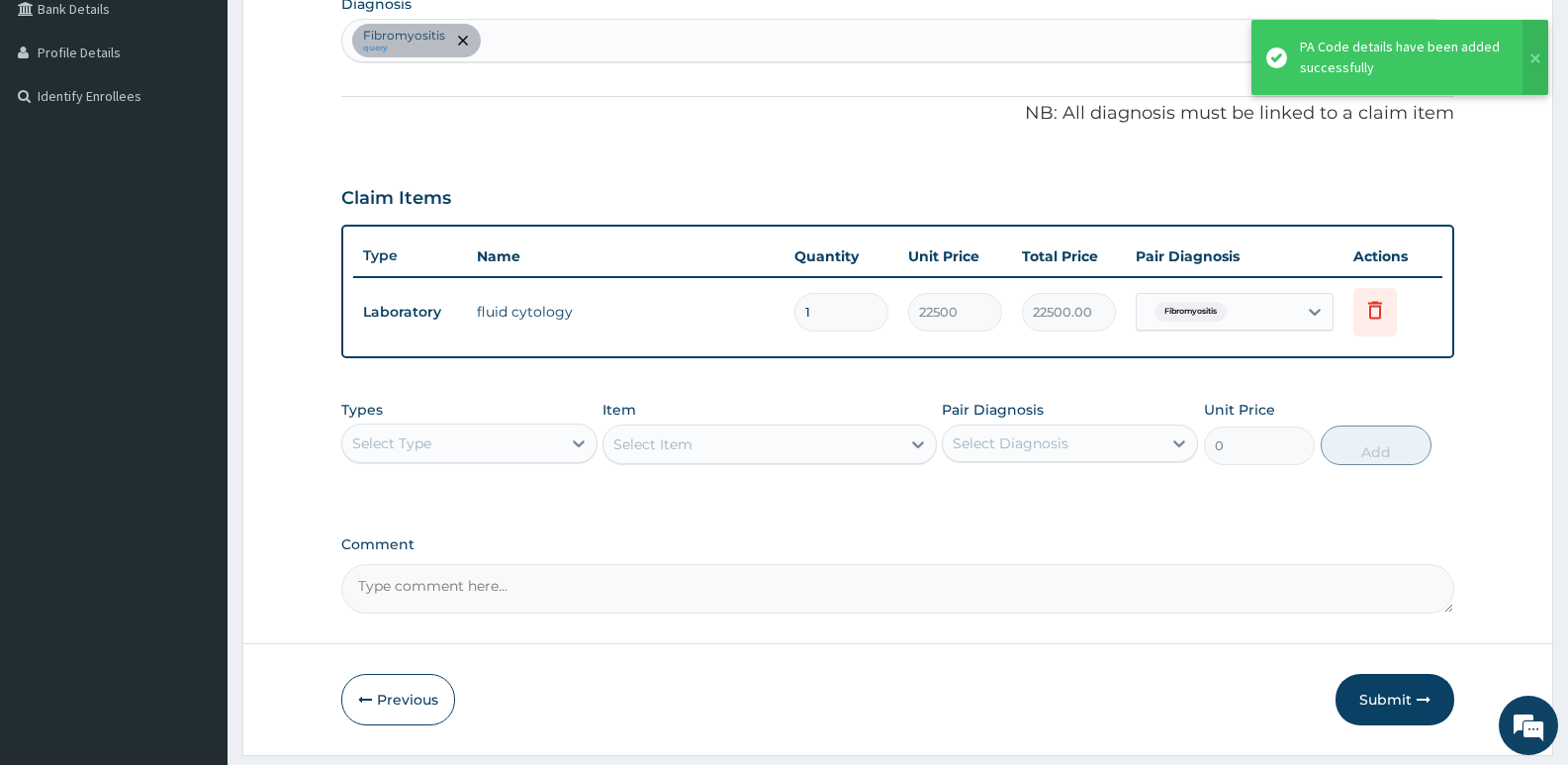
scroll to position [569, 0]
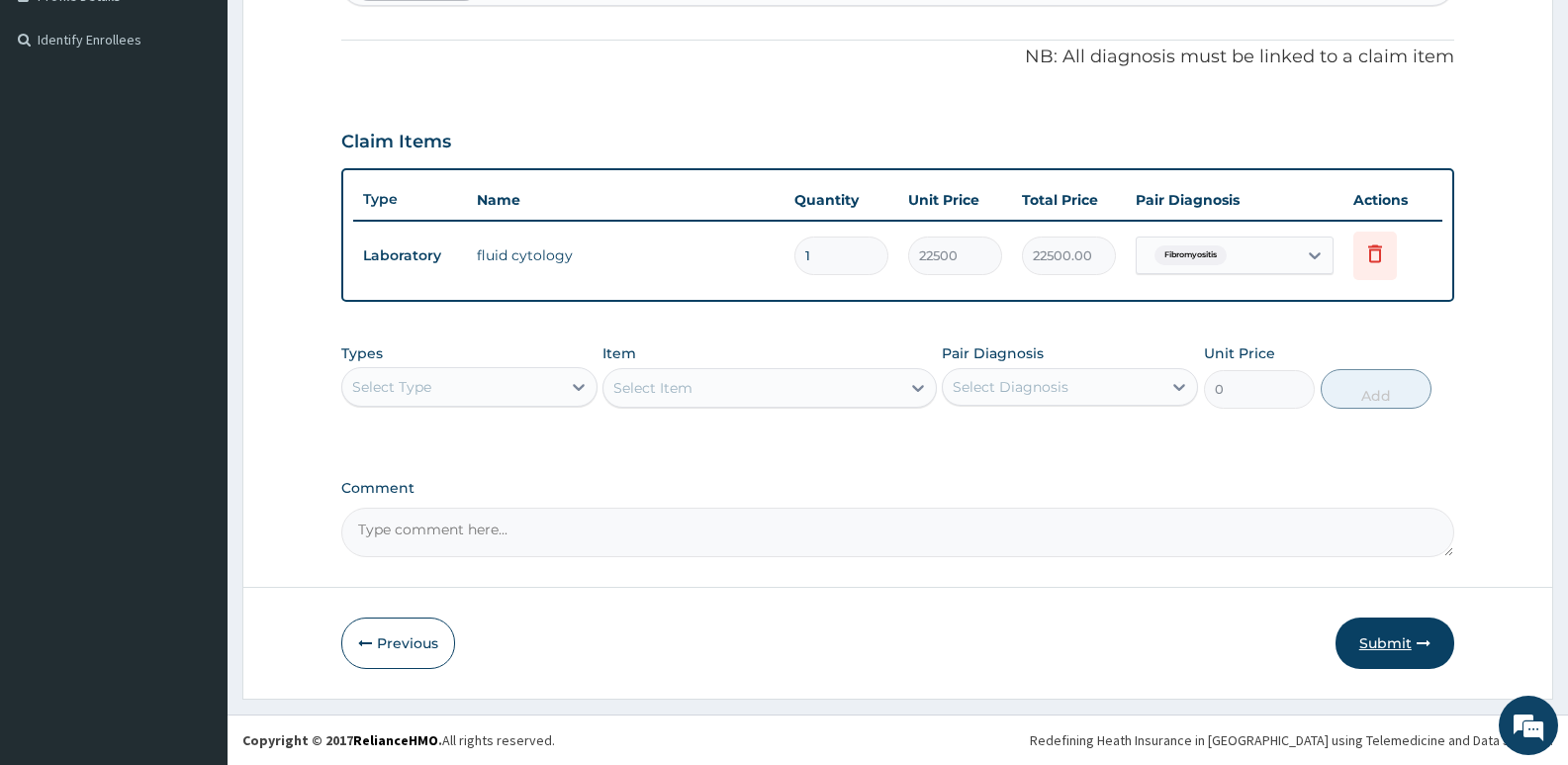
click at [1381, 637] on button "Submit" at bounding box center [1395, 643] width 119 height 52
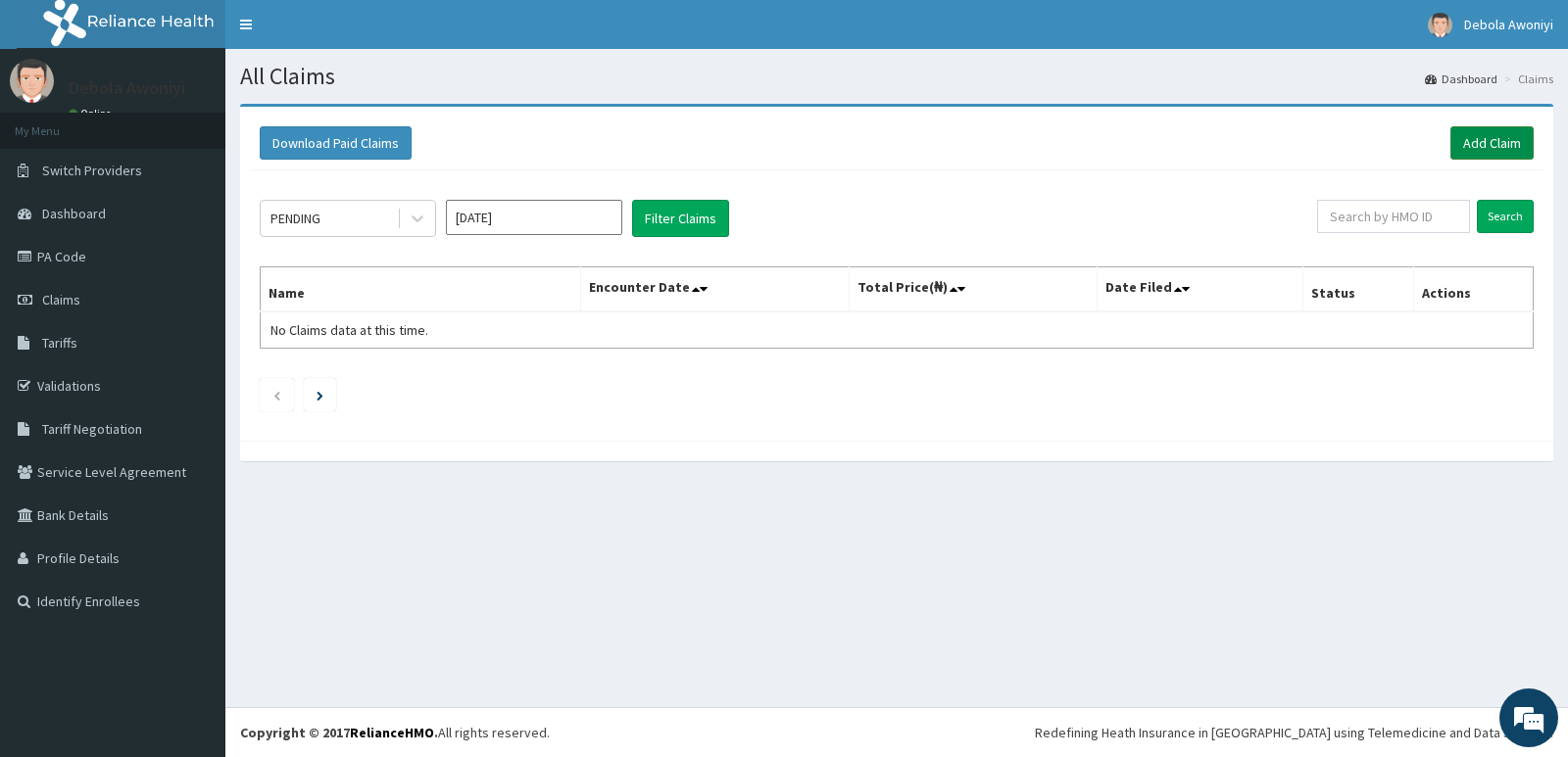
click at [1495, 147] on link "Add Claim" at bounding box center [1492, 143] width 83 height 34
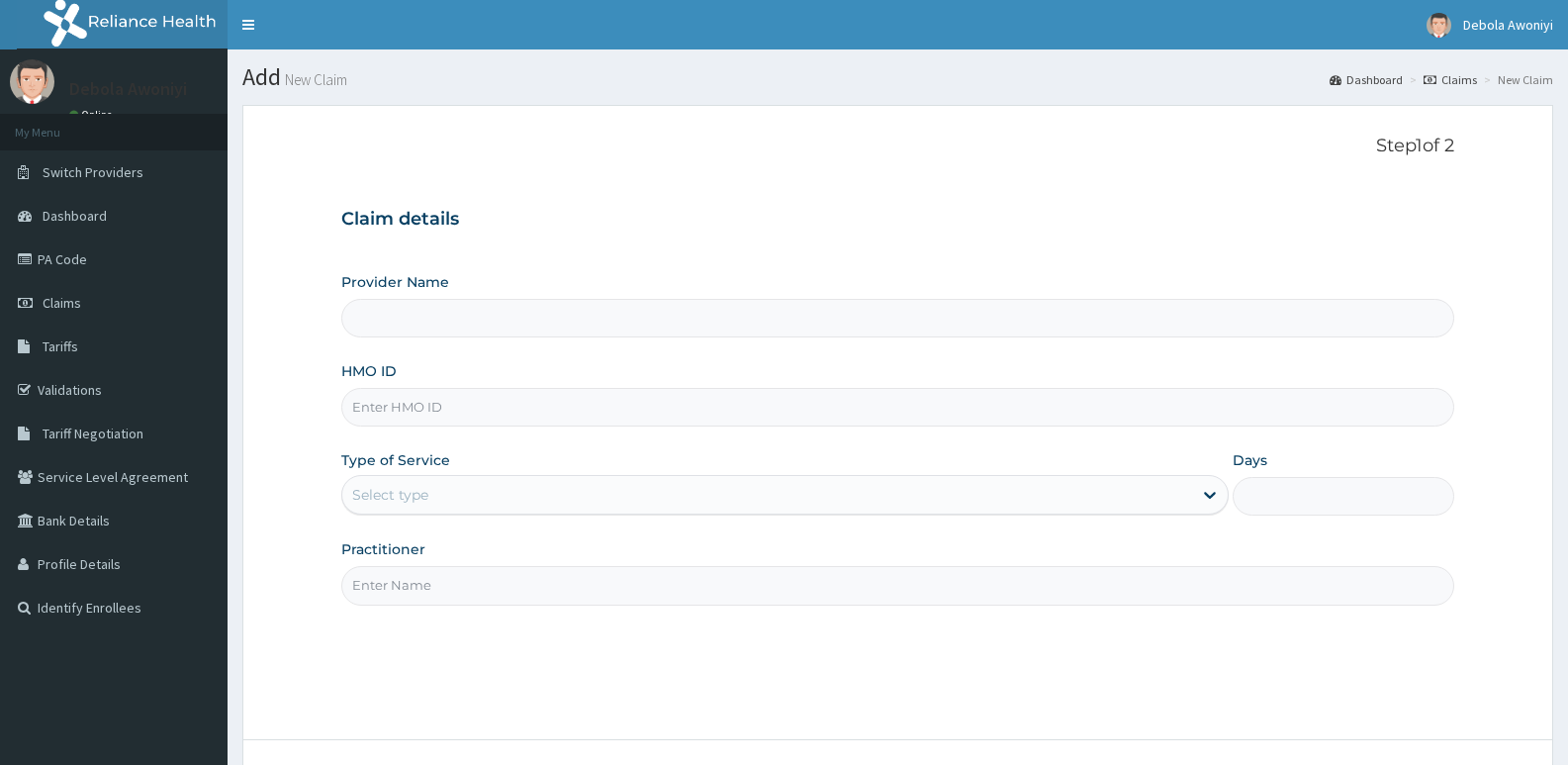
click at [444, 395] on input "HMO ID" at bounding box center [897, 407] width 1113 height 39
type input "TLR"
type input "Clina - Lancet Laboratories - V/I (HQ)"
type input "TLR/10209/A"
click at [488, 500] on div "Select type" at bounding box center [767, 495] width 849 height 32
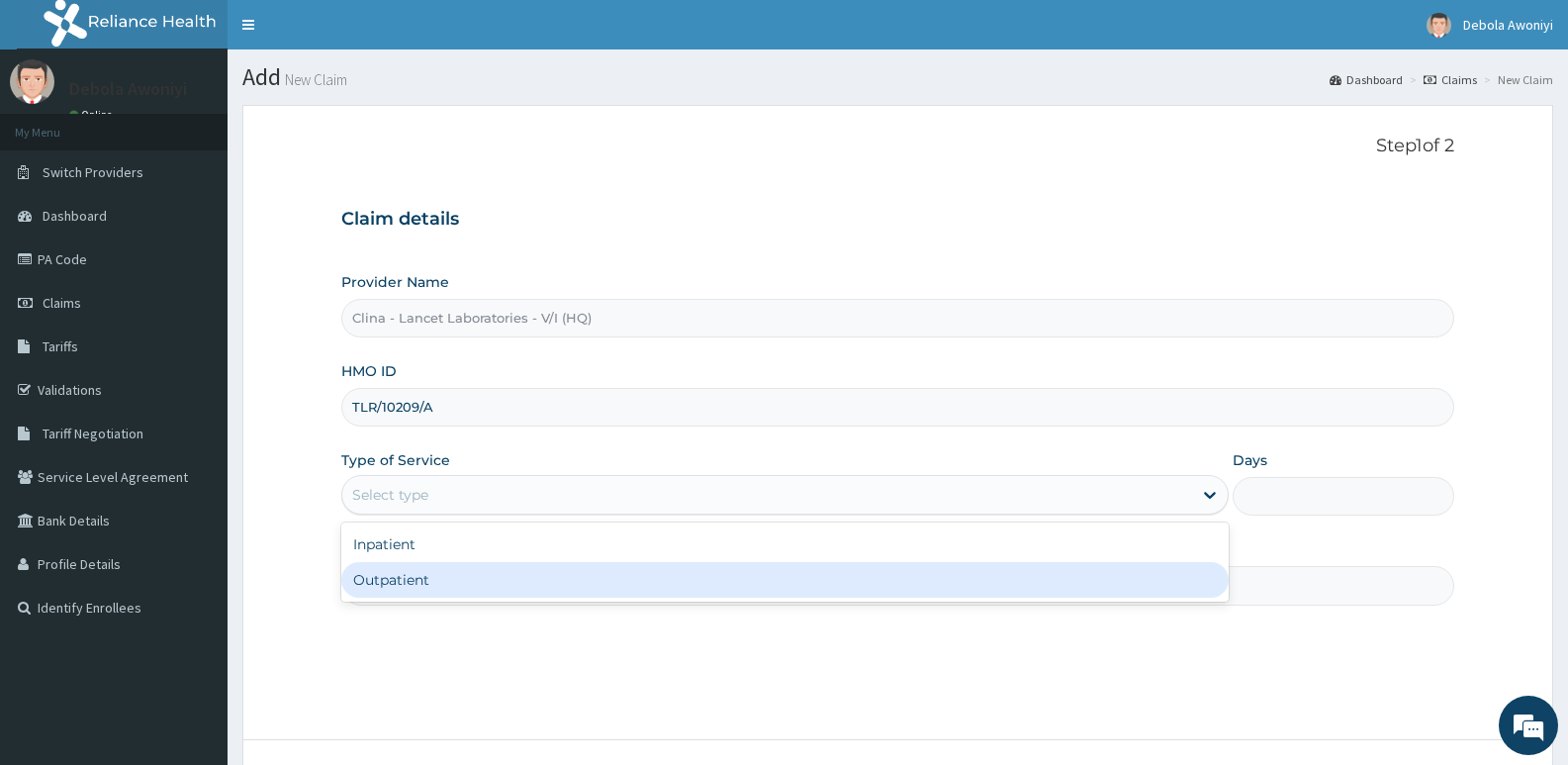
click at [457, 577] on div "Outpatient" at bounding box center [784, 580] width 886 height 36
type input "1"
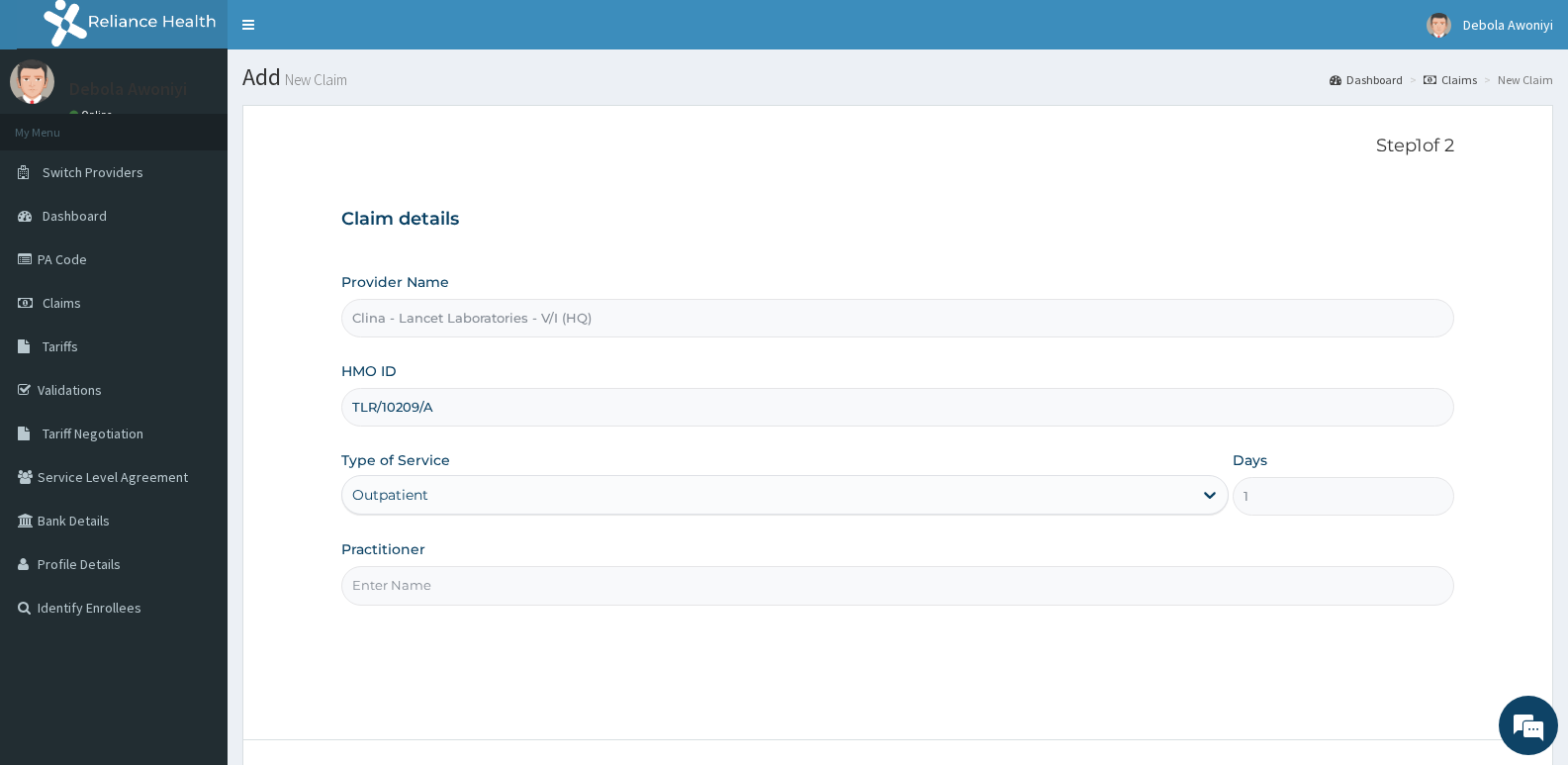
click at [456, 580] on input "Practitioner" at bounding box center [897, 585] width 1113 height 39
type input "DR. DAWODU"
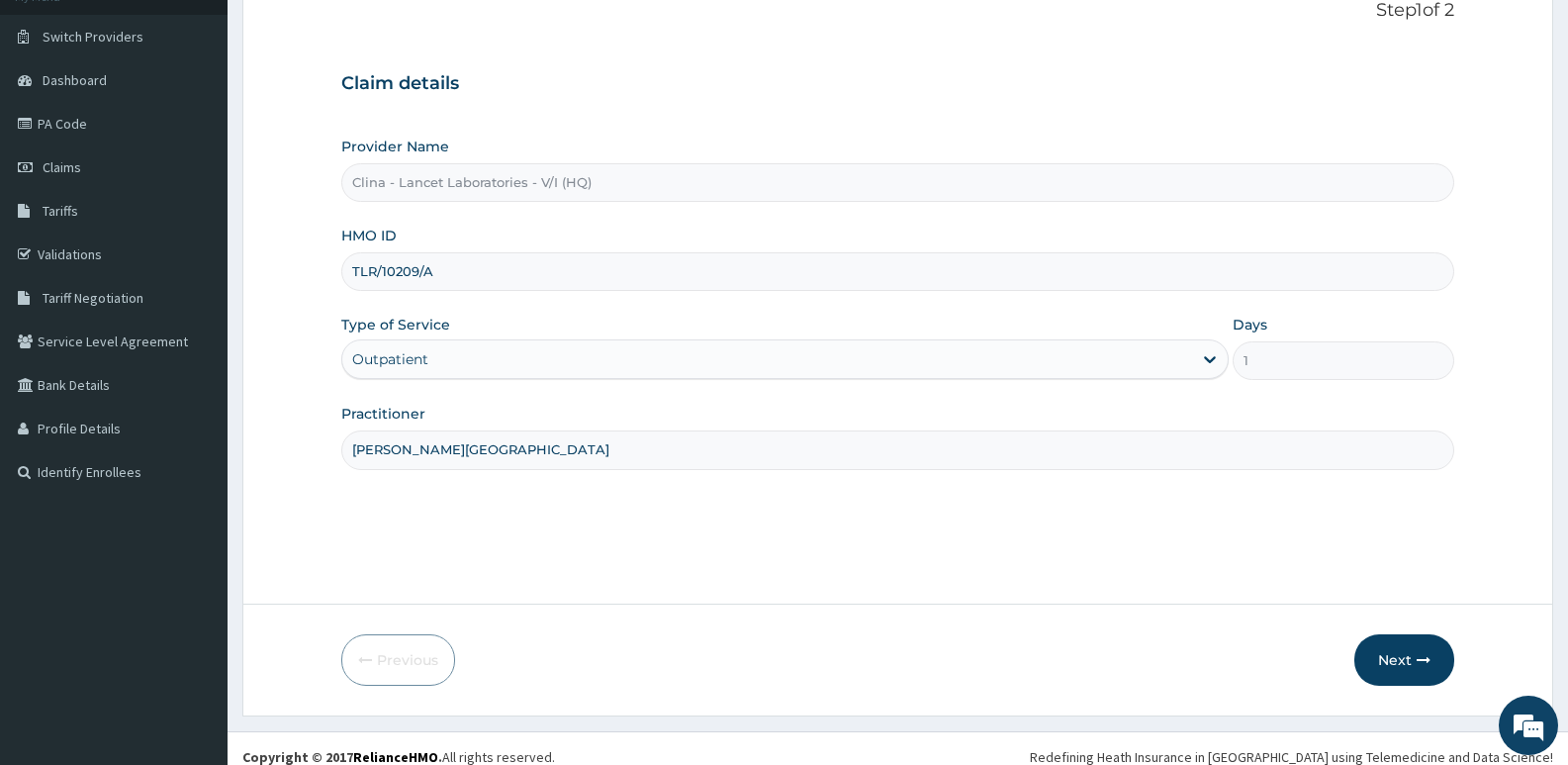
scroll to position [153, 0]
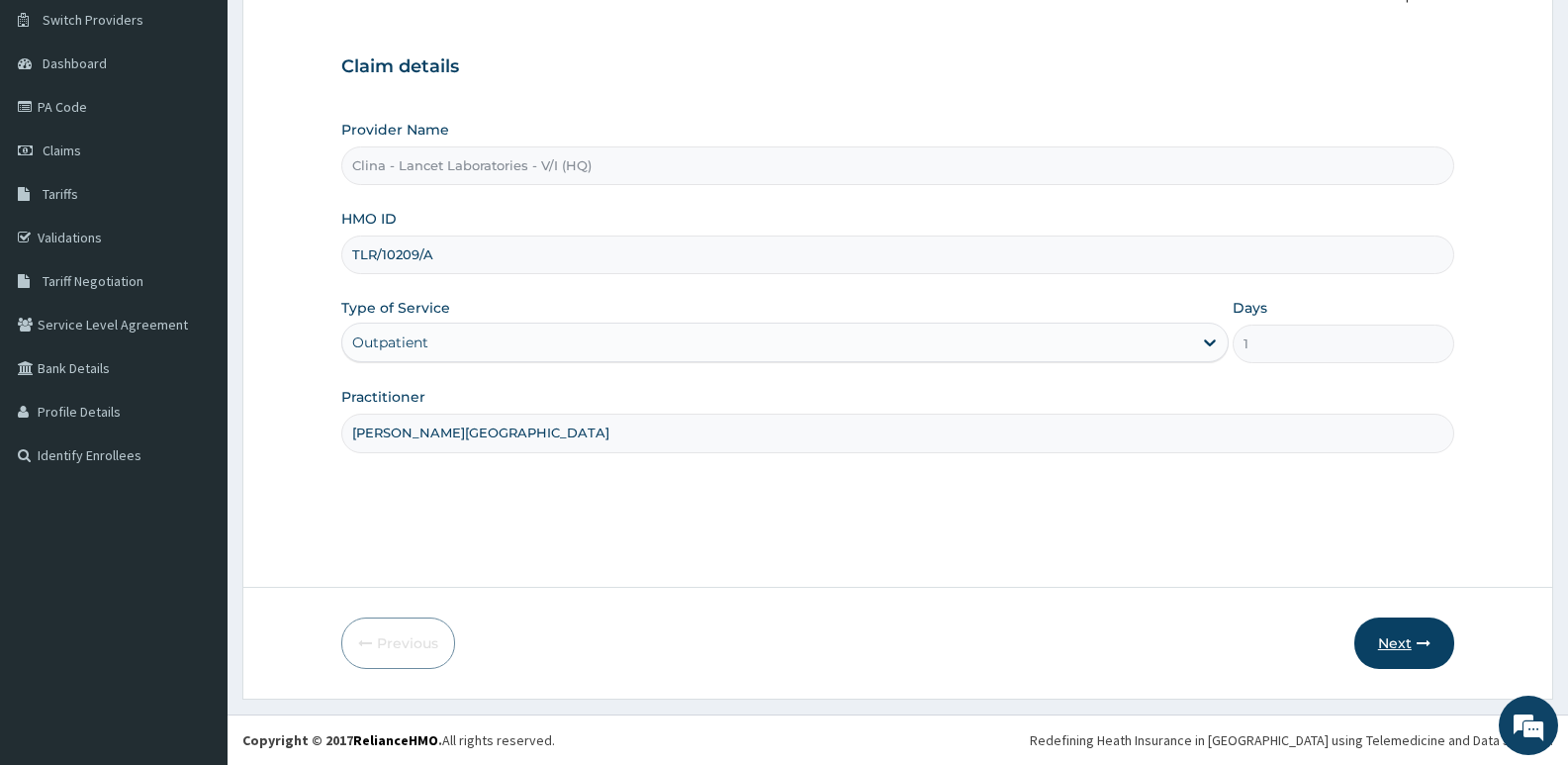
click at [1383, 631] on button "Next" at bounding box center [1405, 643] width 100 height 52
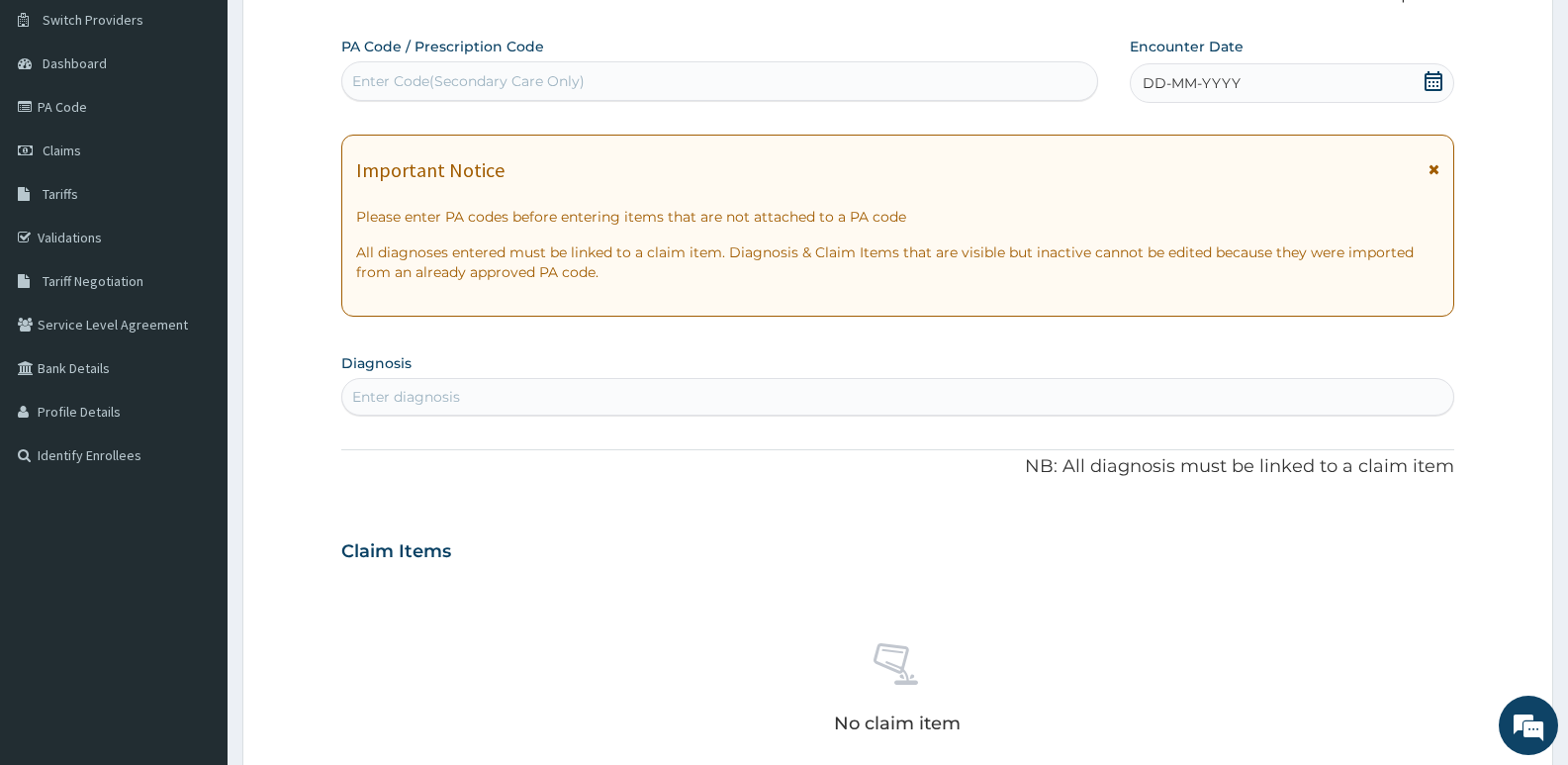
click at [405, 86] on div "Enter Code(Secondary Care Only)" at bounding box center [468, 81] width 232 height 20
type input "PA/CA634A"
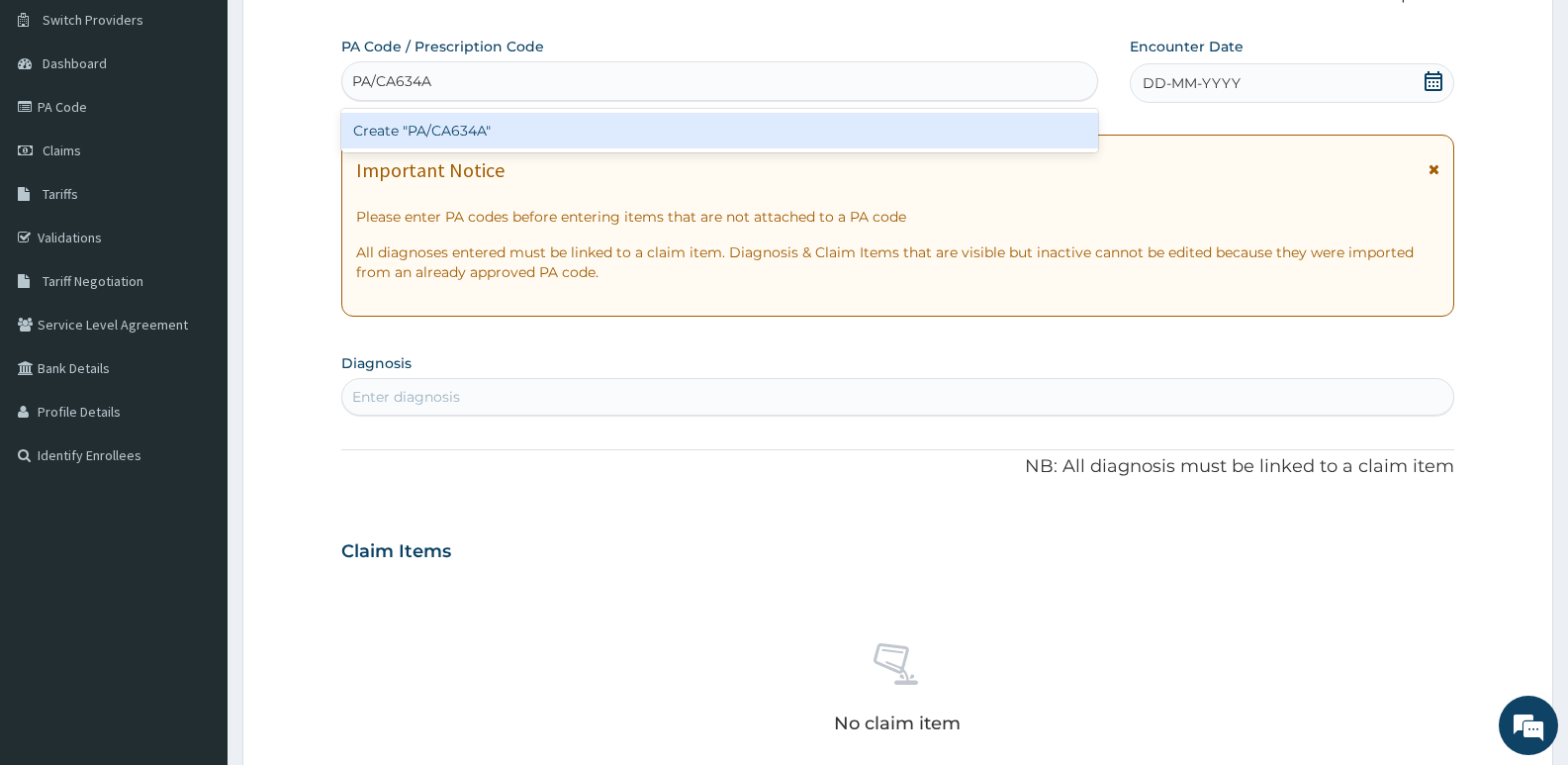
click at [629, 134] on div "Create "PA/CA634A"" at bounding box center [719, 131] width 757 height 36
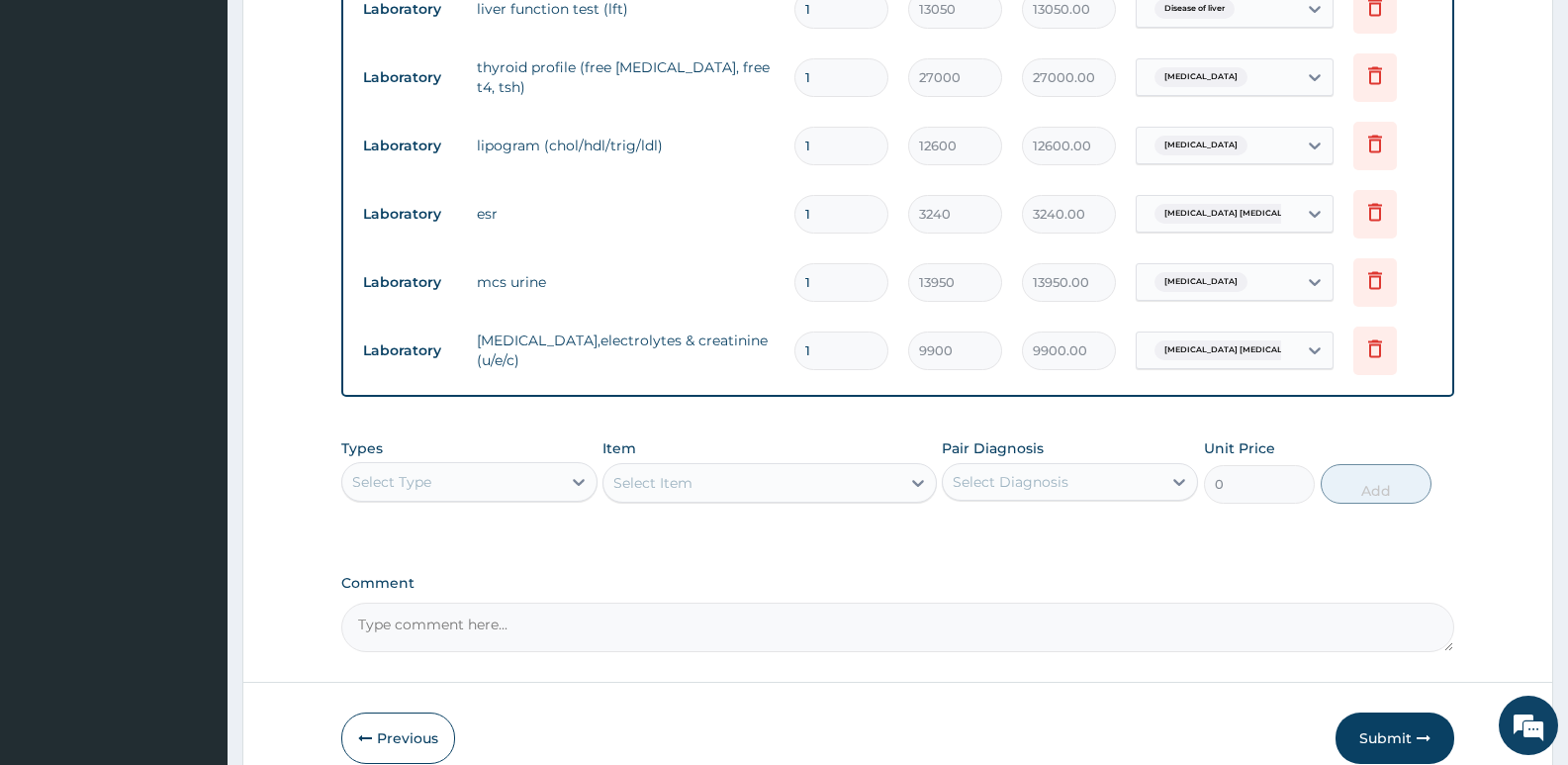
scroll to position [978, 0]
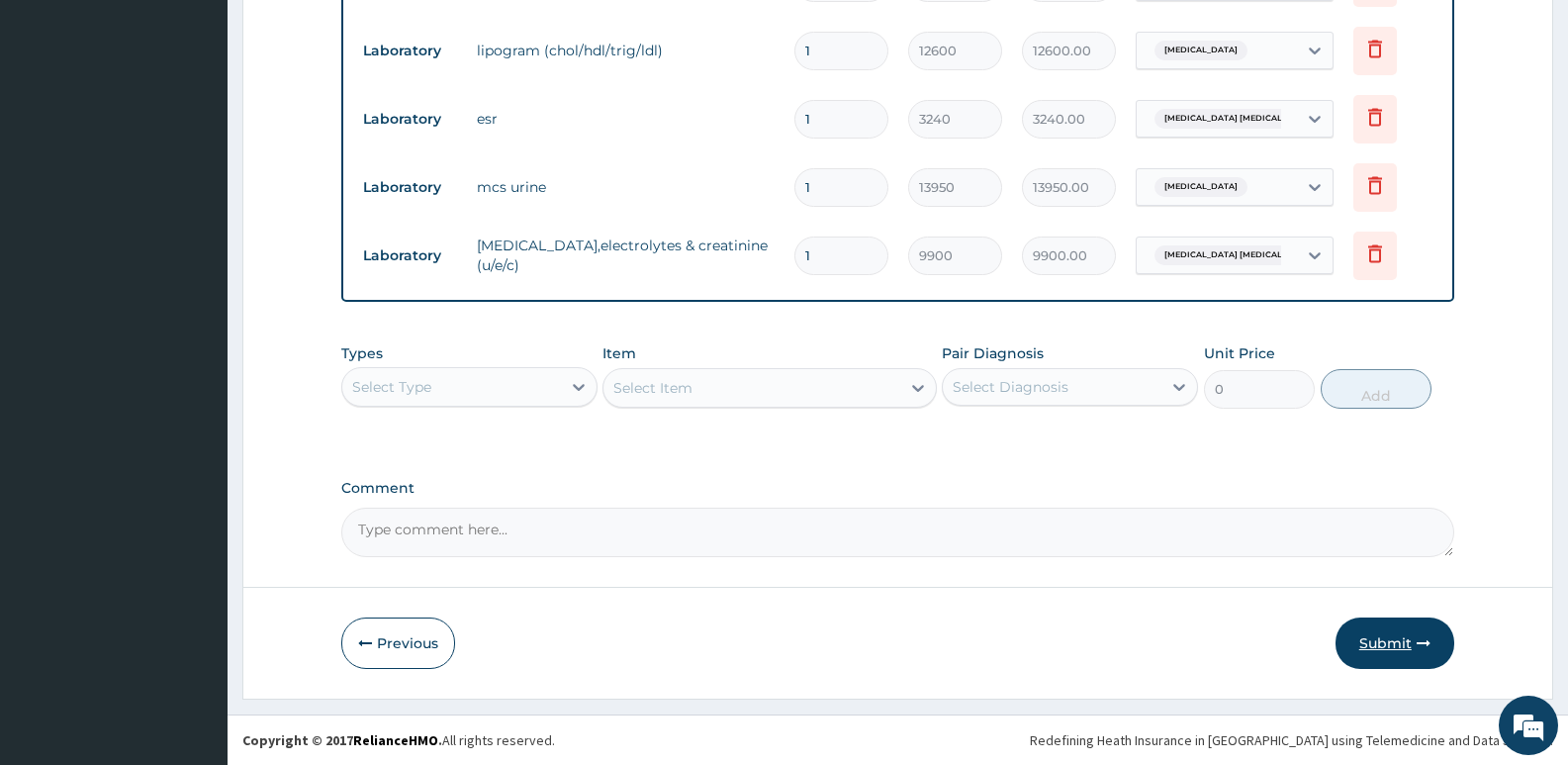
click at [1388, 631] on button "Submit" at bounding box center [1395, 643] width 119 height 52
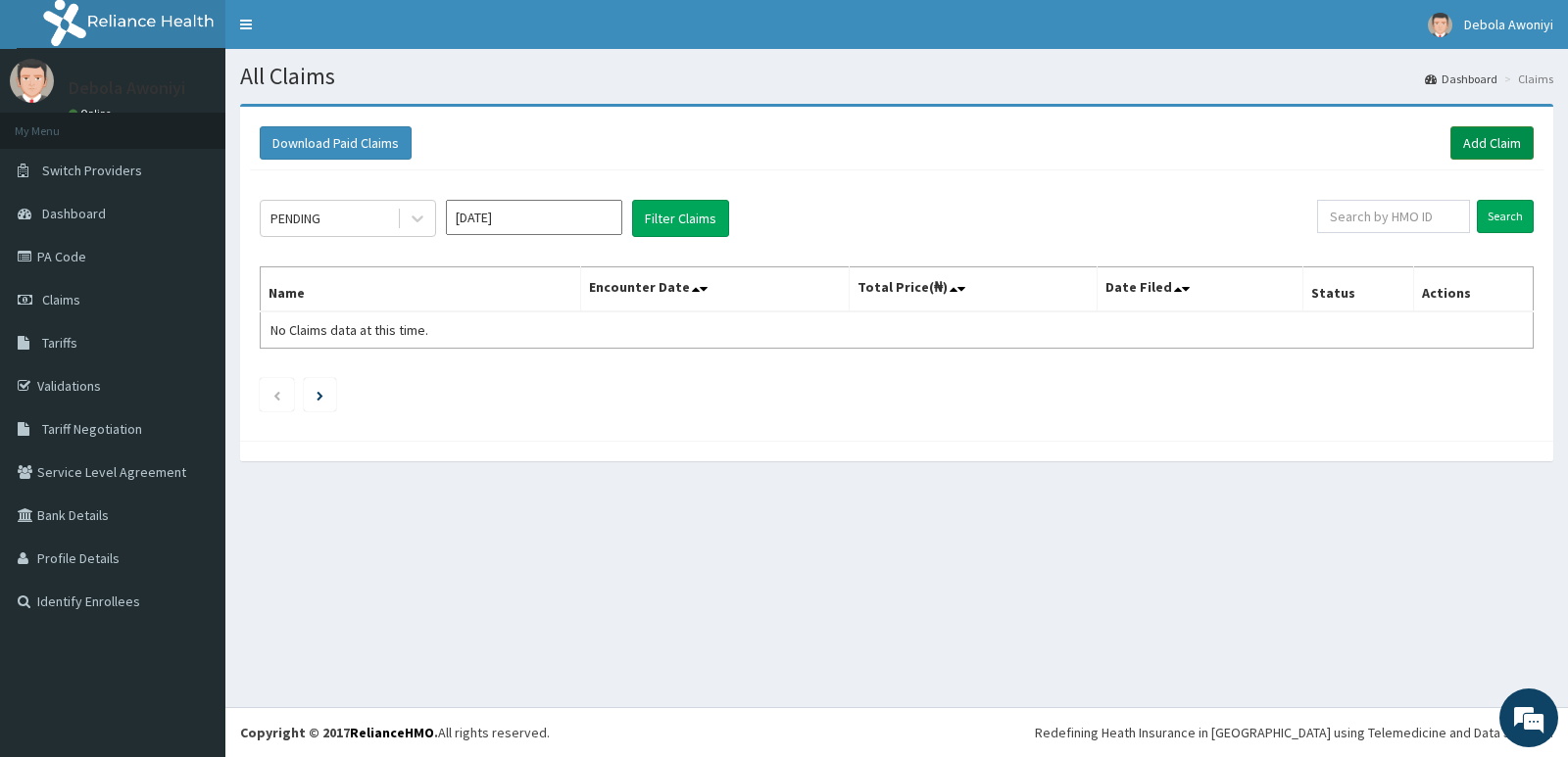
click at [1467, 140] on link "Add Claim" at bounding box center [1492, 143] width 83 height 34
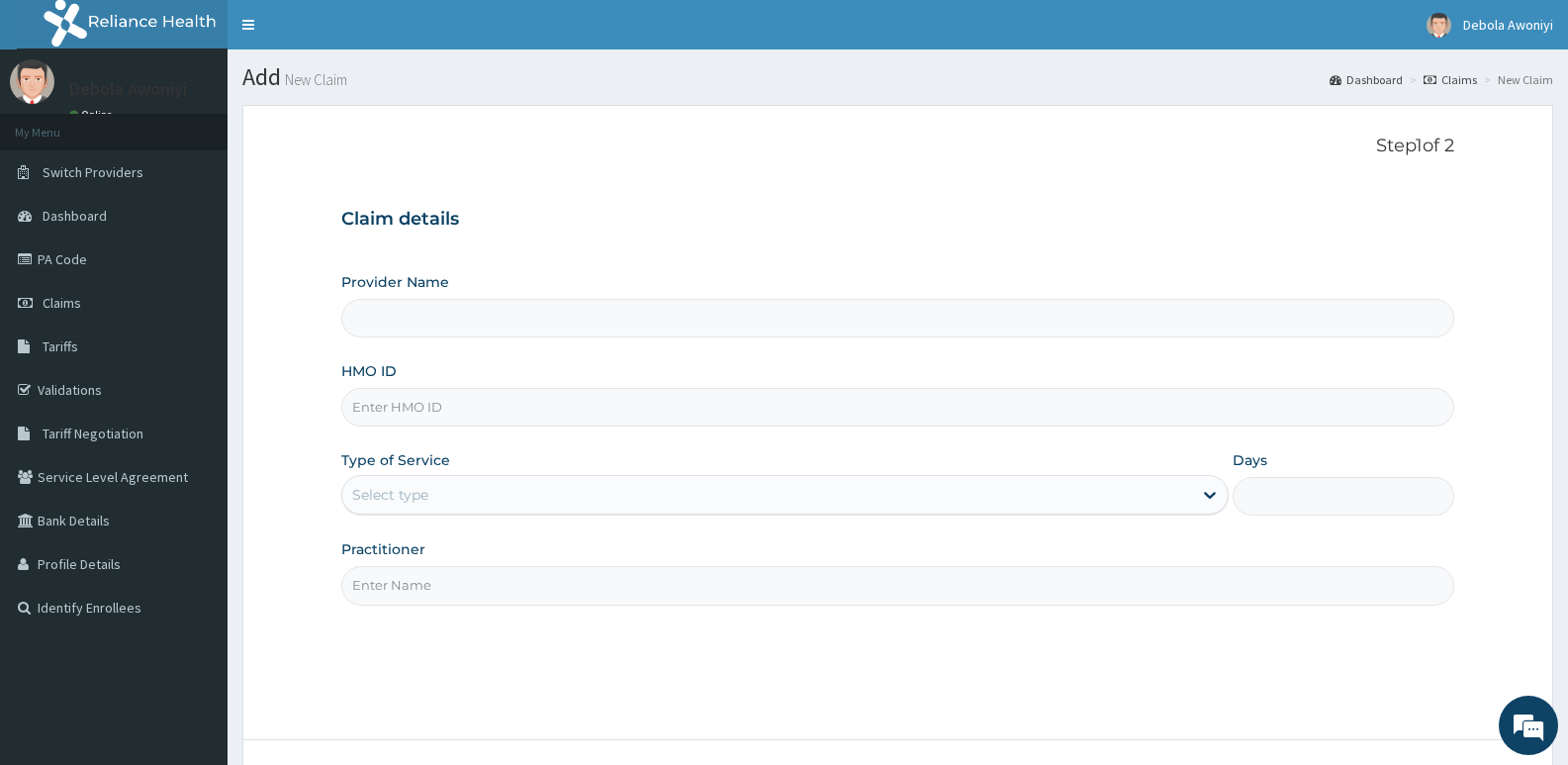
click at [438, 395] on input "HMO ID" at bounding box center [897, 407] width 1113 height 39
type input "T"
type input "Clina - Lancet Laboratories - V/I (HQ)"
type input "TLR/10209/A"
click at [493, 510] on div "Select type" at bounding box center [767, 495] width 849 height 32
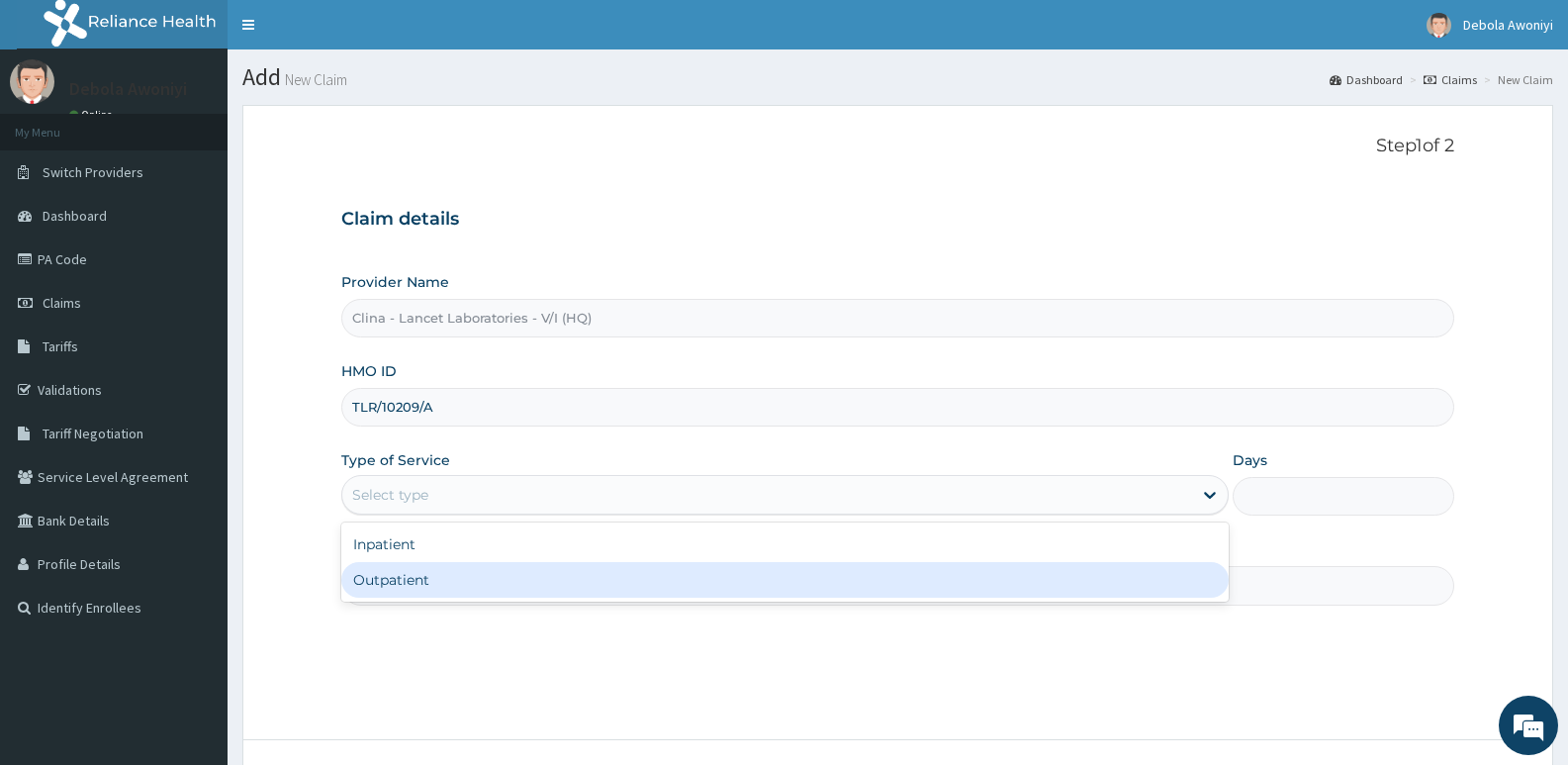
click at [481, 574] on div "Outpatient" at bounding box center [784, 580] width 886 height 36
type input "1"
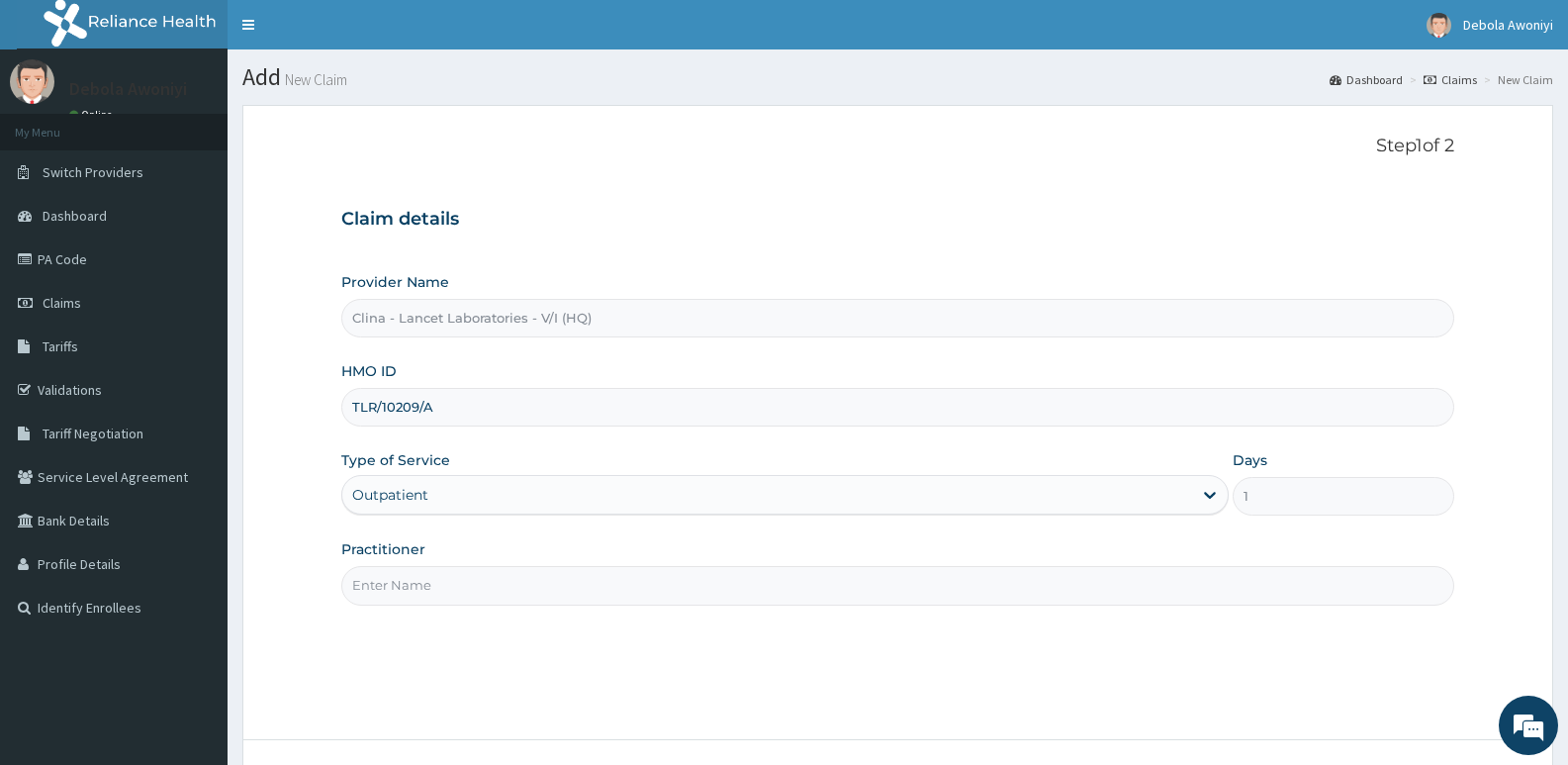
click at [478, 577] on input "Practitioner" at bounding box center [897, 585] width 1113 height 39
type input "[PERSON_NAME][GEOGRAPHIC_DATA]"
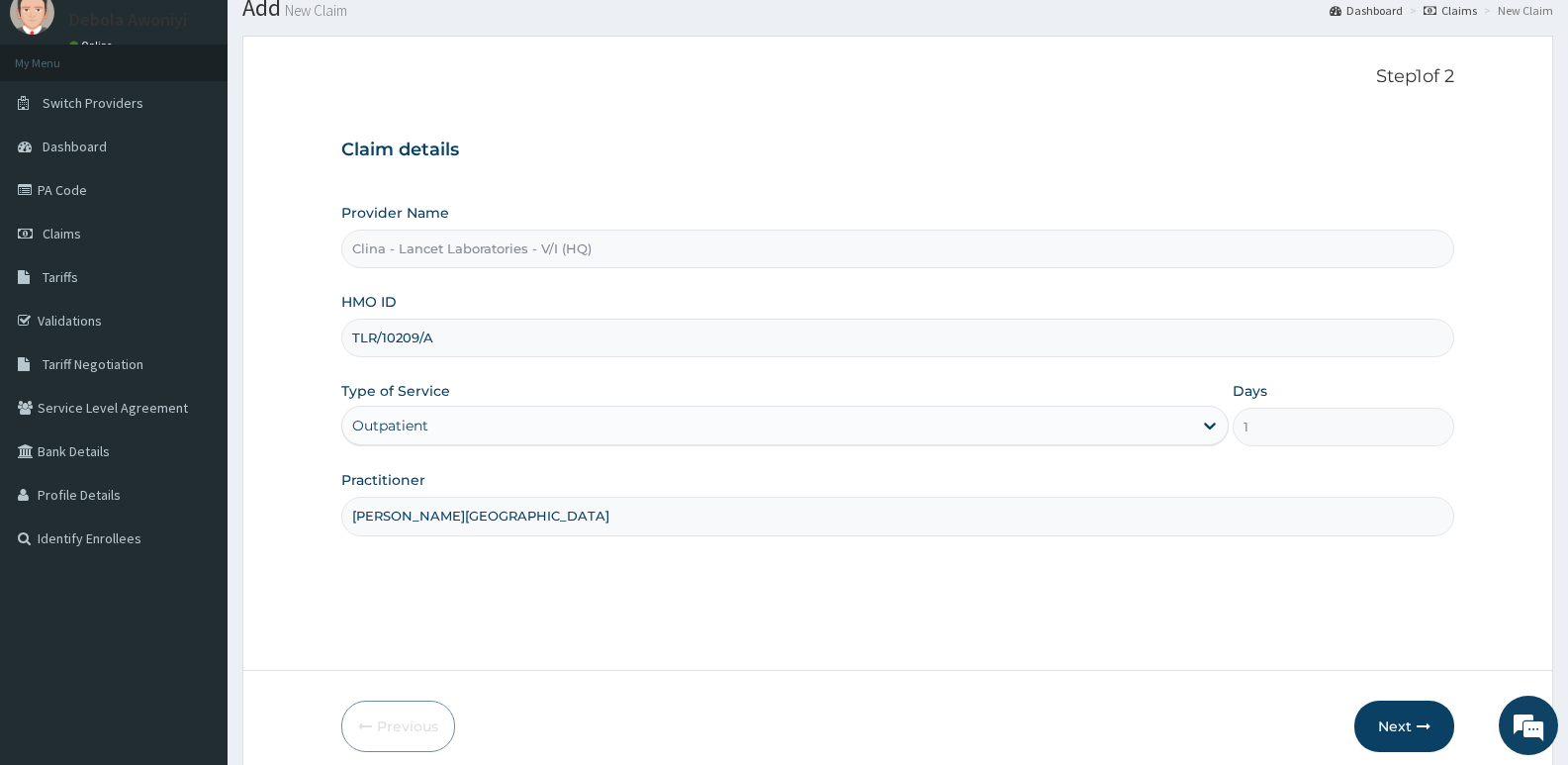
scroll to position [153, 0]
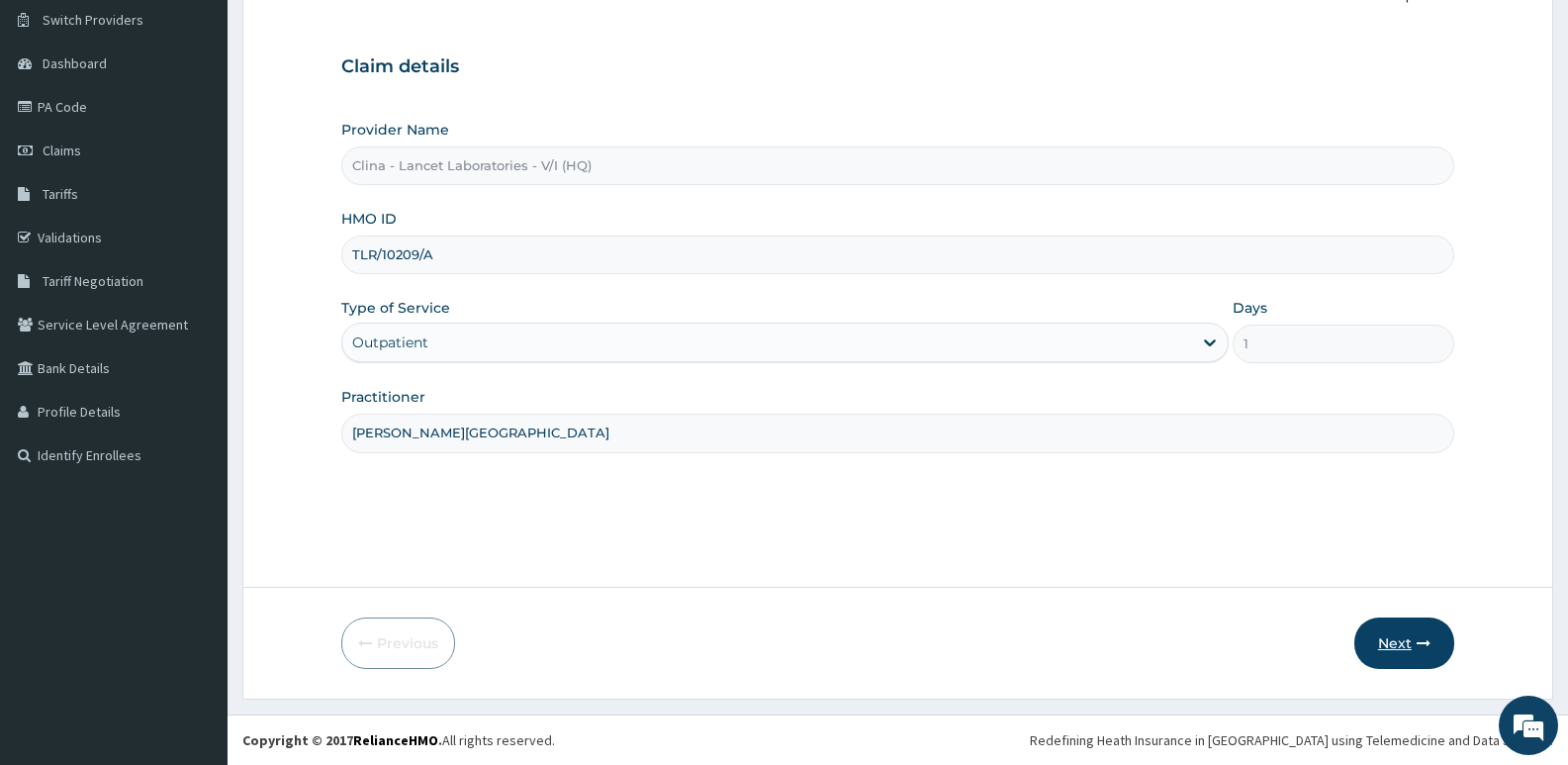
click at [1388, 641] on button "Next" at bounding box center [1405, 643] width 100 height 52
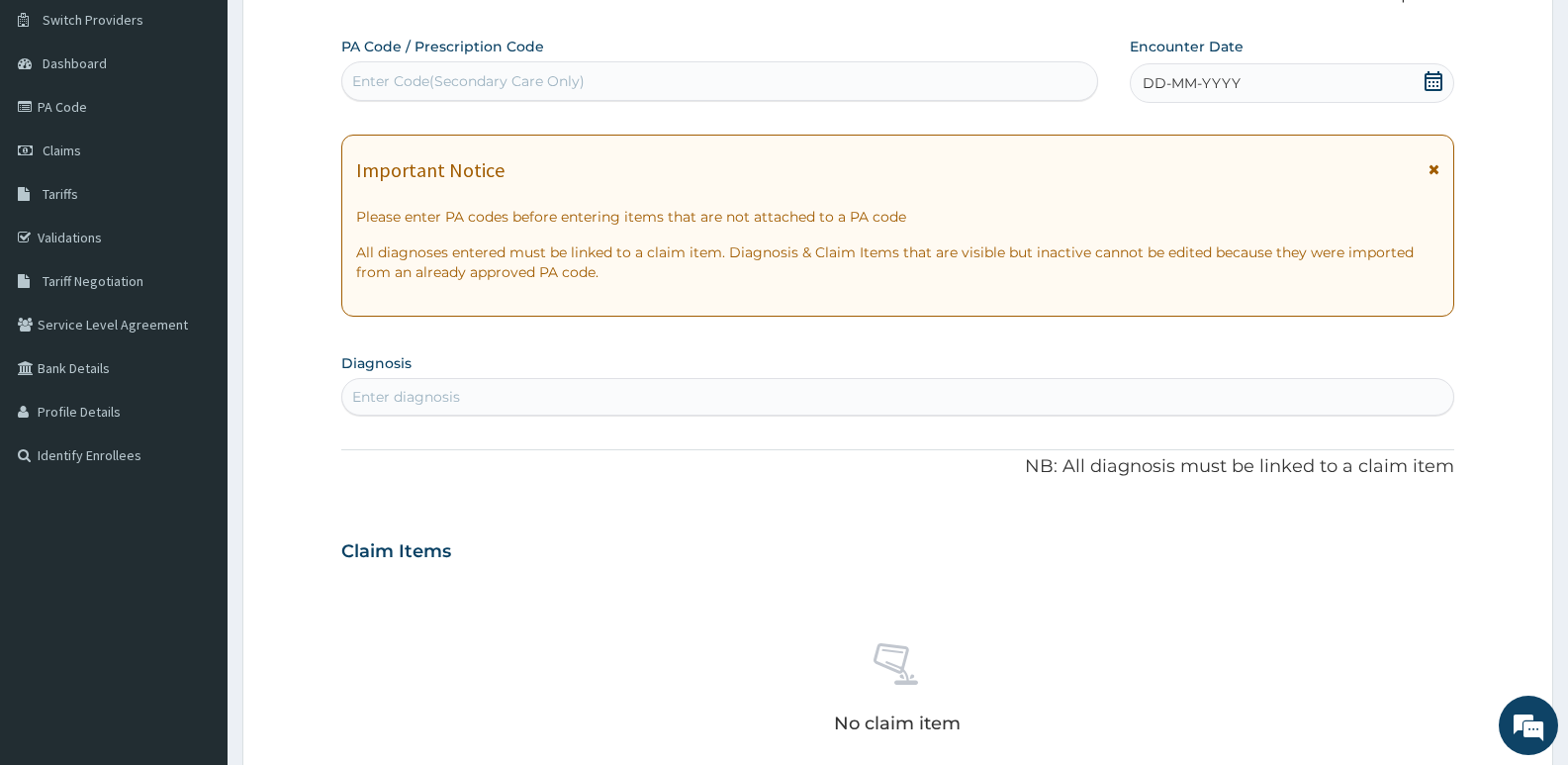
click at [485, 80] on div "Enter Code(Secondary Care Only)" at bounding box center [468, 81] width 232 height 20
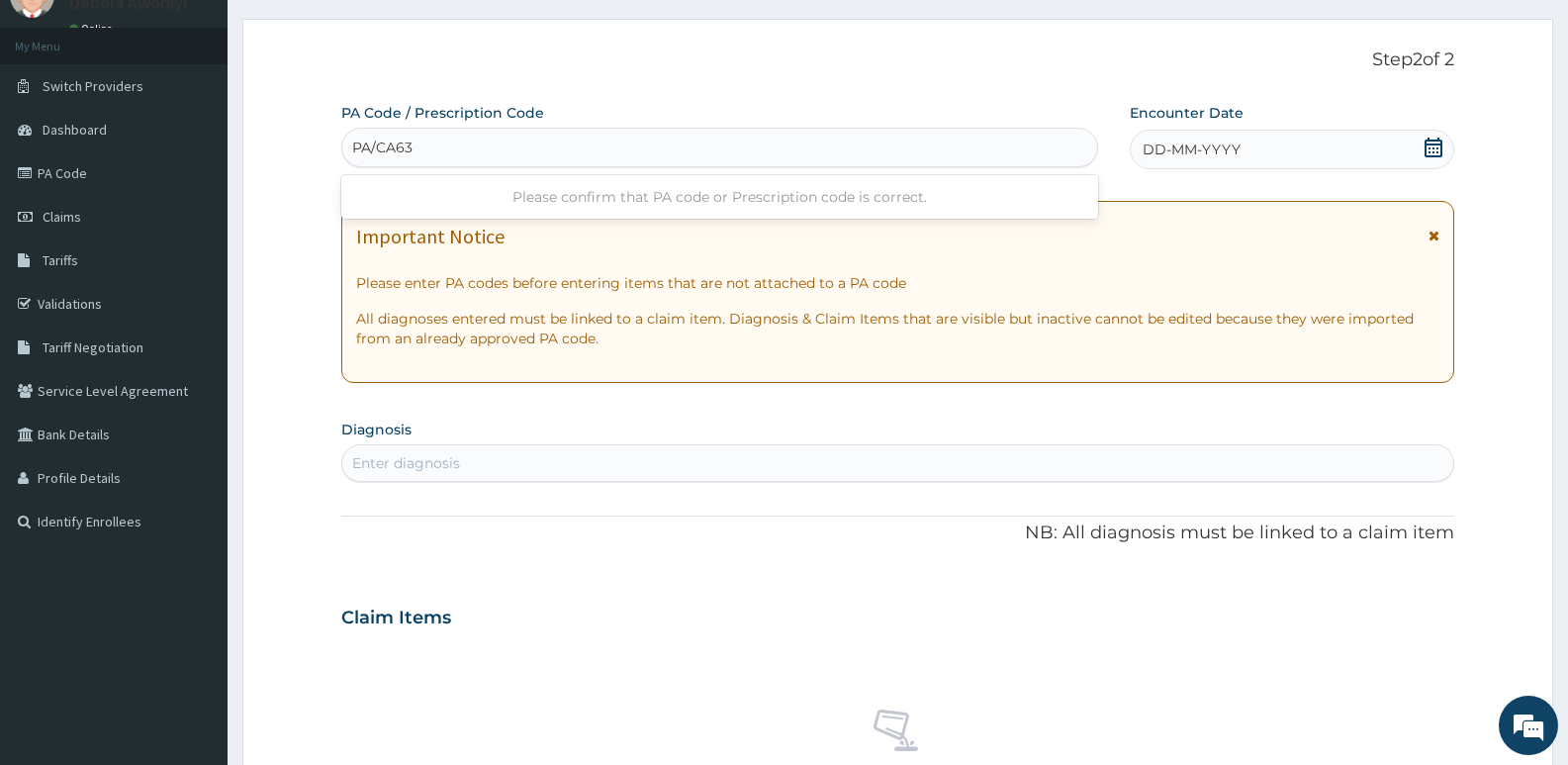
scroll to position [0, 0]
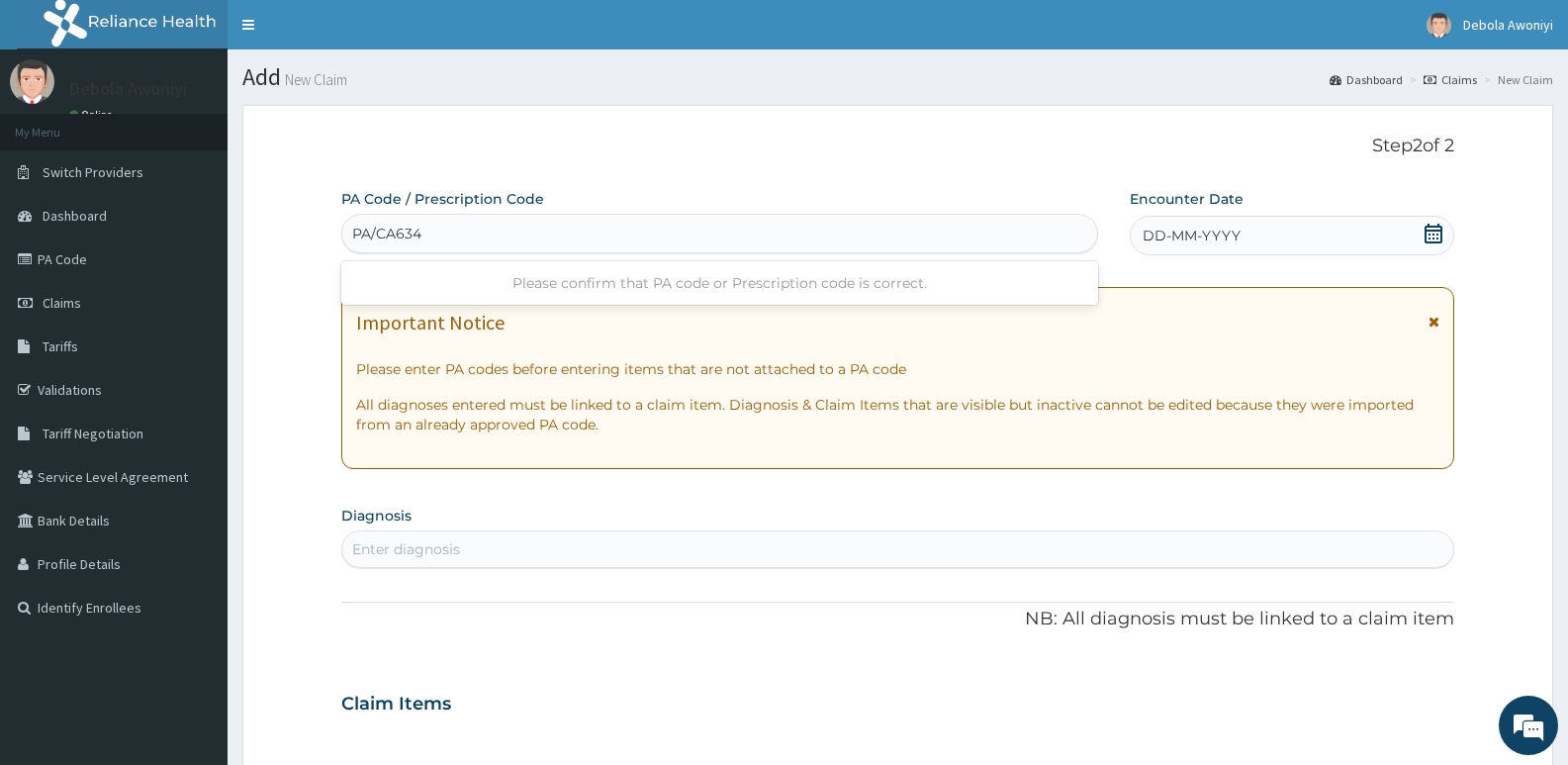
type input "PA/CA634A"
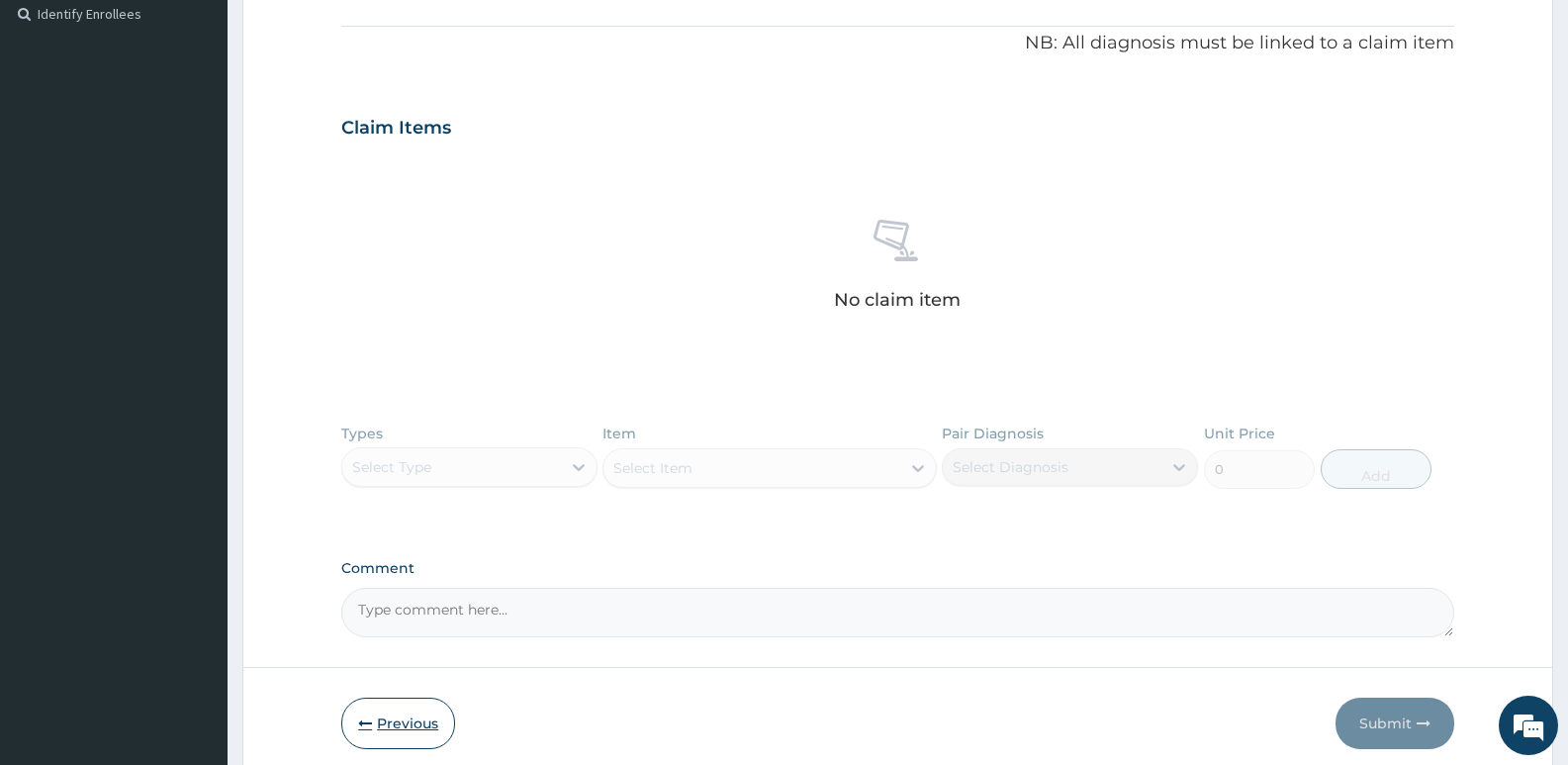
click at [420, 703] on button "Previous" at bounding box center [398, 724] width 114 height 52
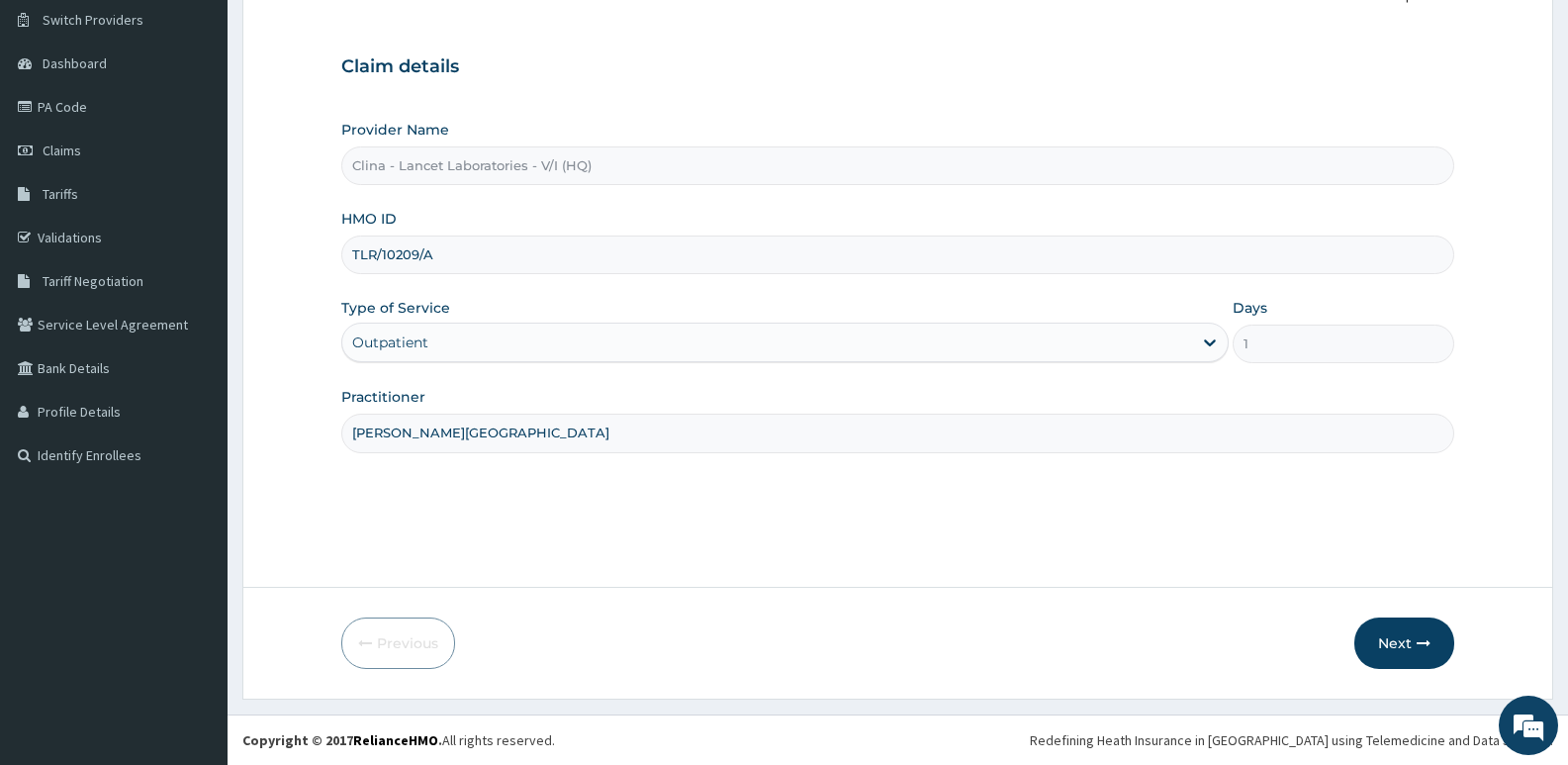
click at [495, 255] on input "TLR/10209/A" at bounding box center [897, 254] width 1113 height 39
type input "T"
type input "OTV/10572/A"
click at [1417, 641] on icon "button" at bounding box center [1423, 643] width 14 height 14
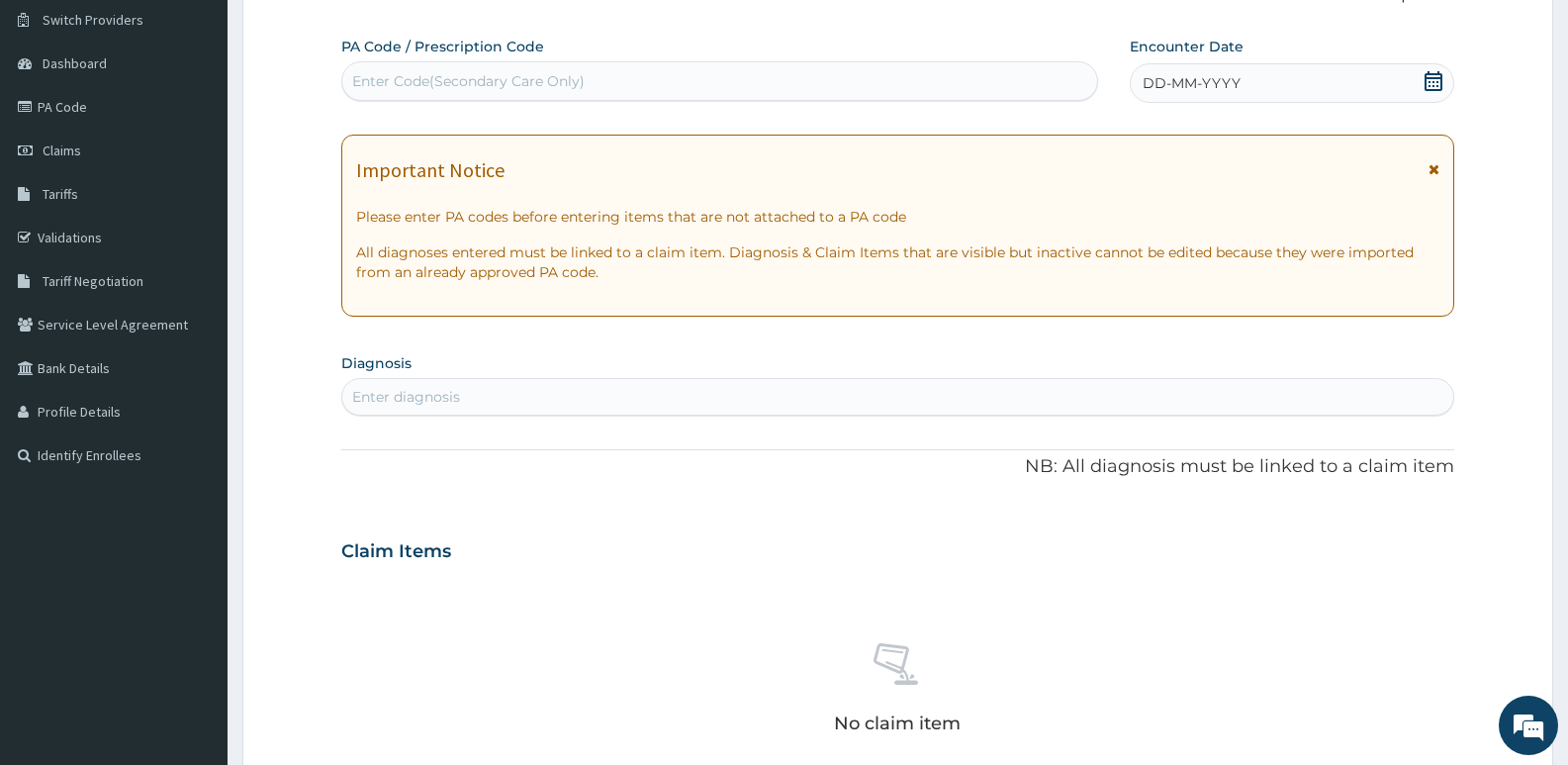
click at [496, 79] on div "Enter Code(Secondary Care Only)" at bounding box center [468, 81] width 232 height 20
type input "PA/999E2E"
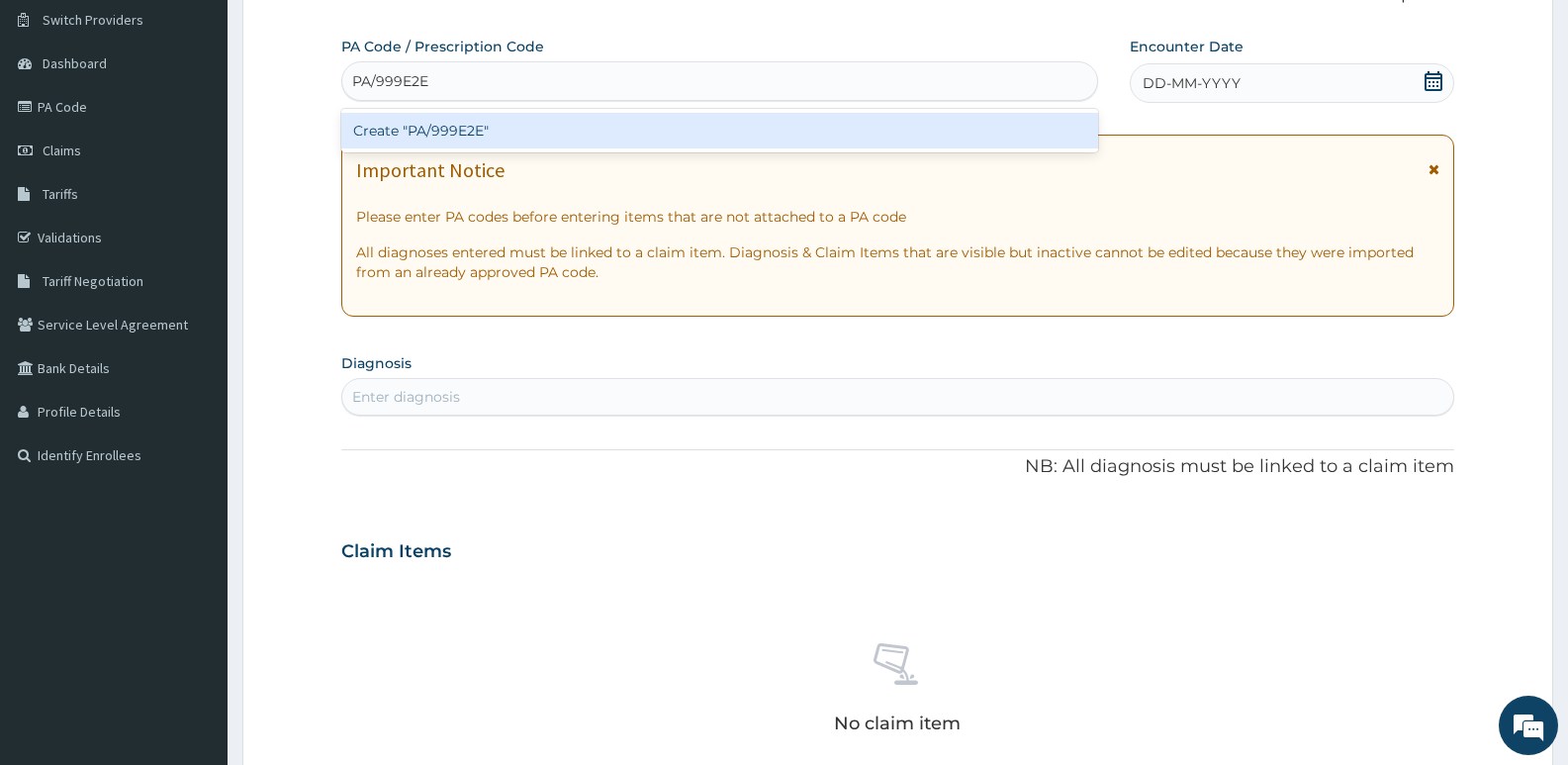
click at [562, 124] on div "Create "PA/999E2E"" at bounding box center [719, 131] width 757 height 36
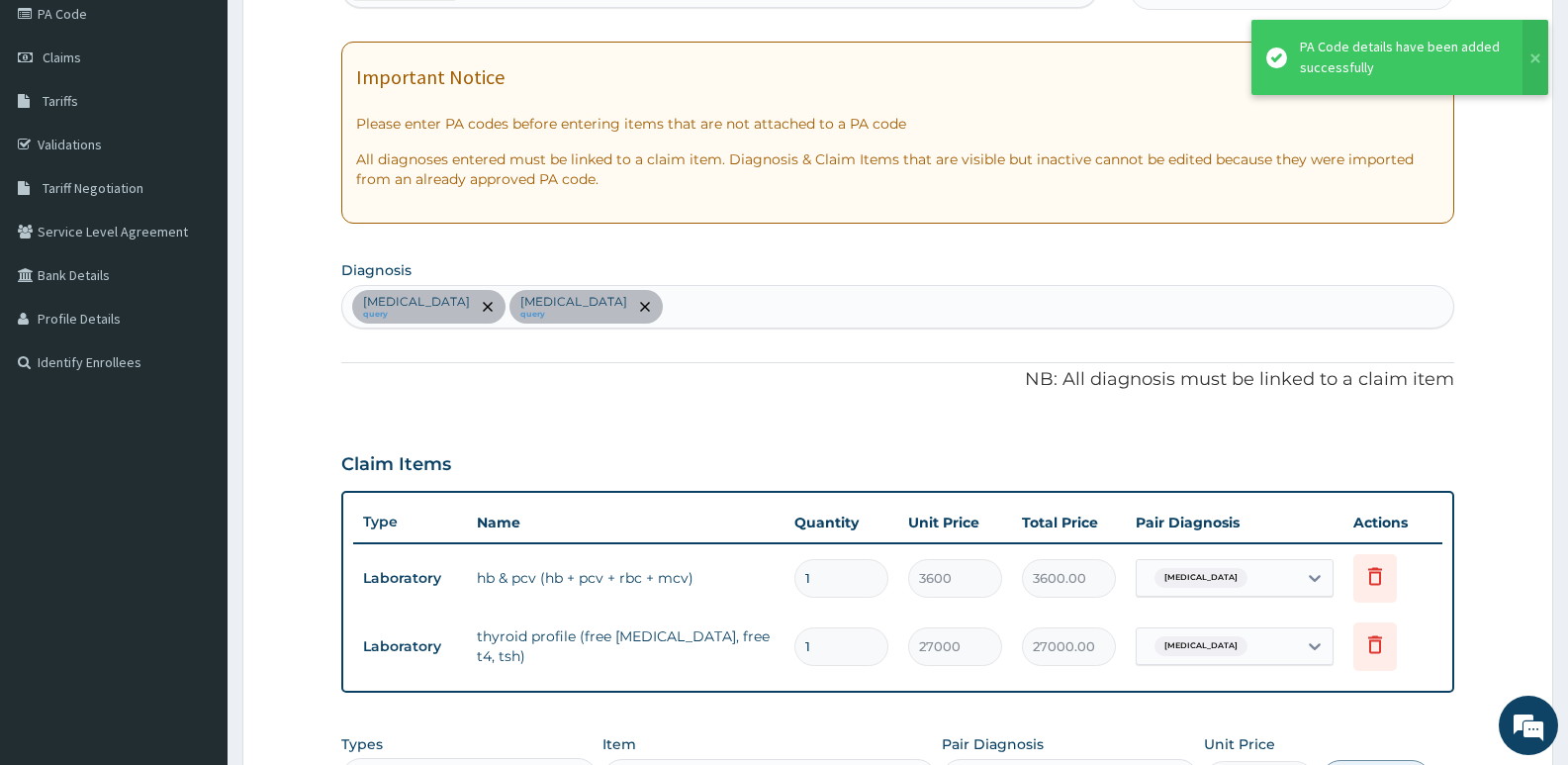
scroll to position [636, 0]
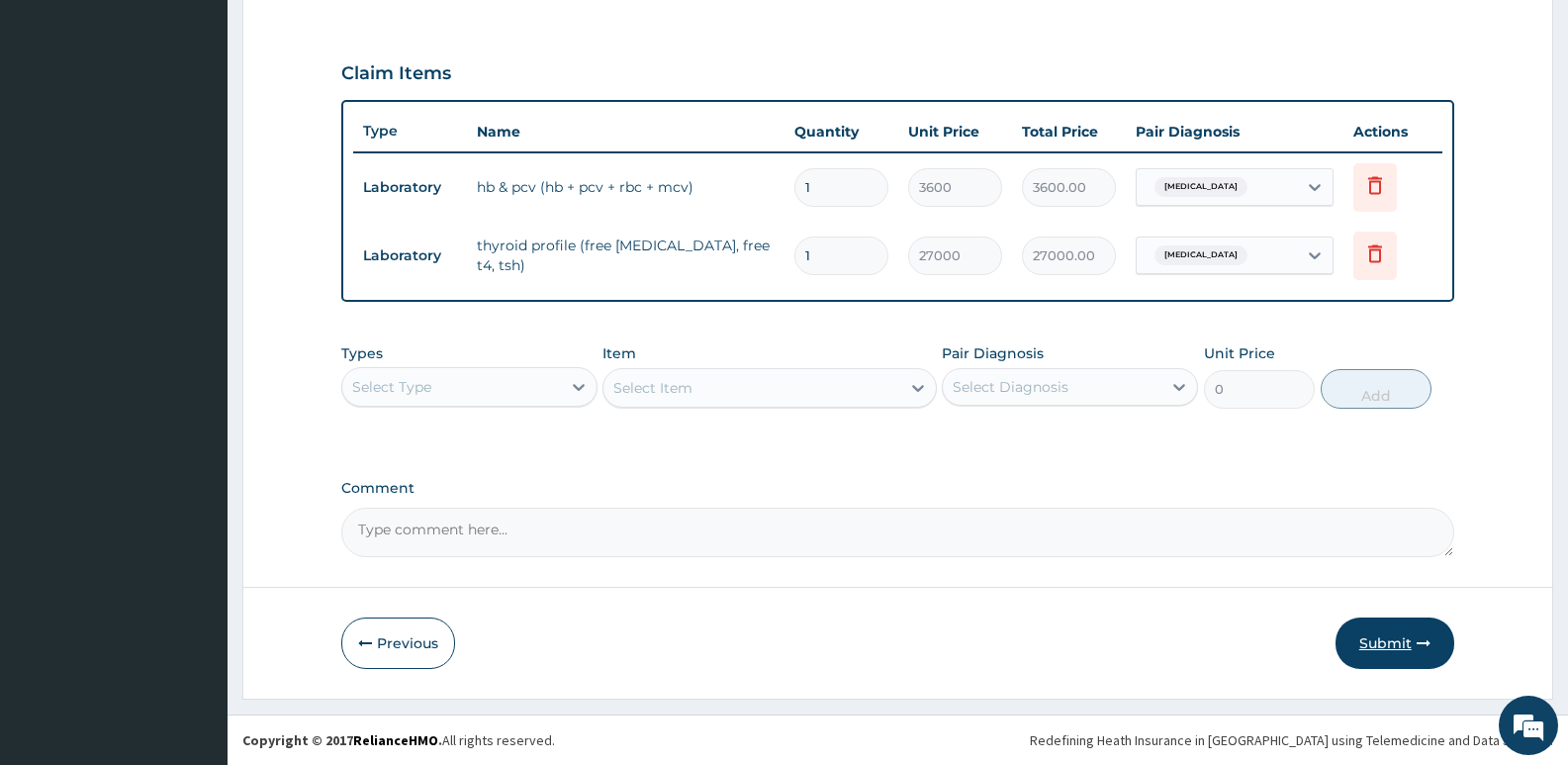
click at [1364, 642] on button "Submit" at bounding box center [1395, 643] width 119 height 52
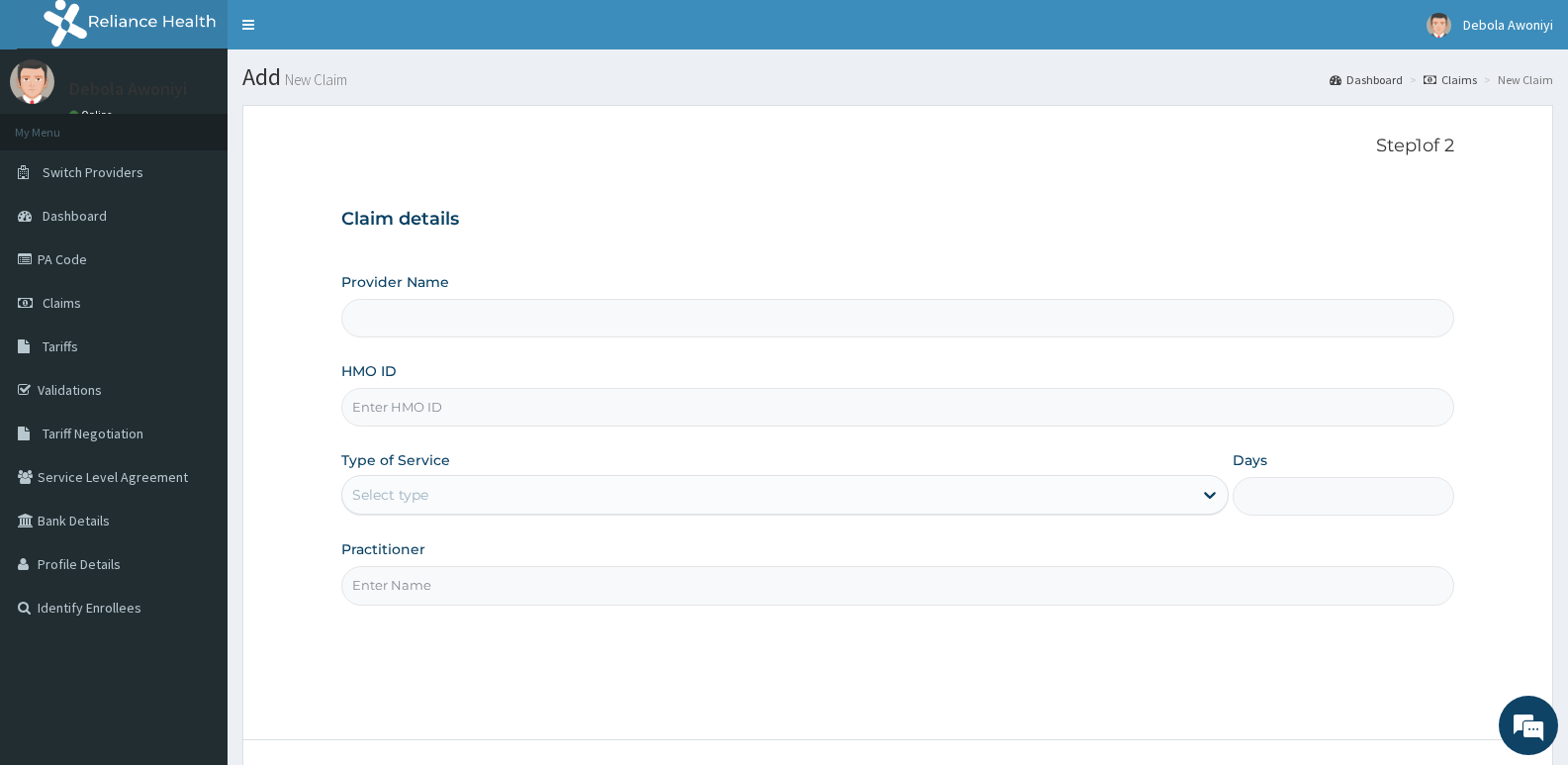
drag, startPoint x: 540, startPoint y: 341, endPoint x: 565, endPoint y: 319, distance: 33.3
click at [544, 335] on div "Provider Name HMO ID Type of Service Select type Days Practitioner" at bounding box center [897, 438] width 1113 height 332
type input "Clina - Lancet Laboratories - V/I (HQ)"
click at [566, 321] on input "Clina - Lancet Laboratories - V/I (HQ)" at bounding box center [897, 318] width 1113 height 39
click at [496, 416] on input "HMO ID" at bounding box center [897, 407] width 1113 height 39
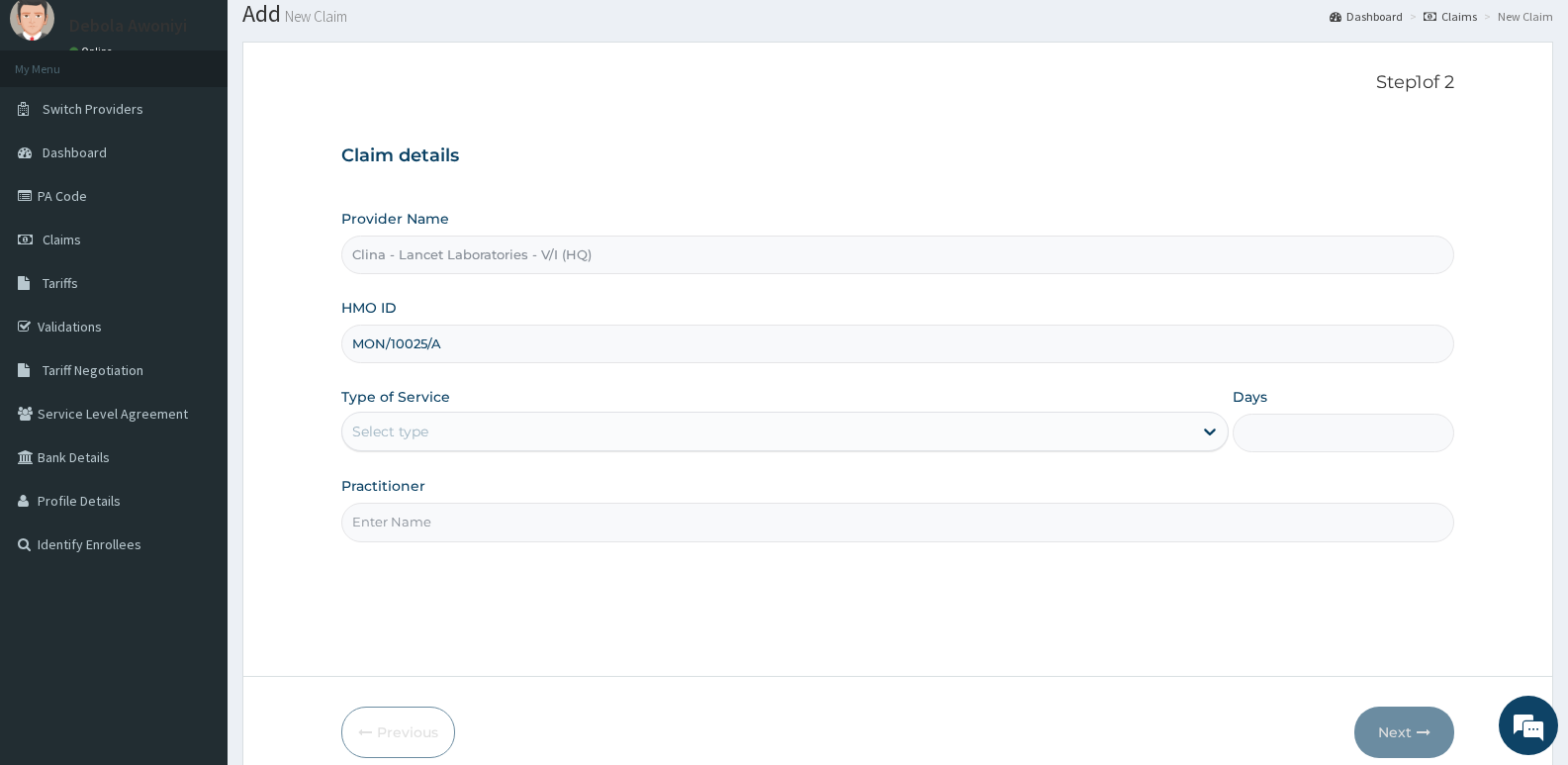
scroll to position [99, 0]
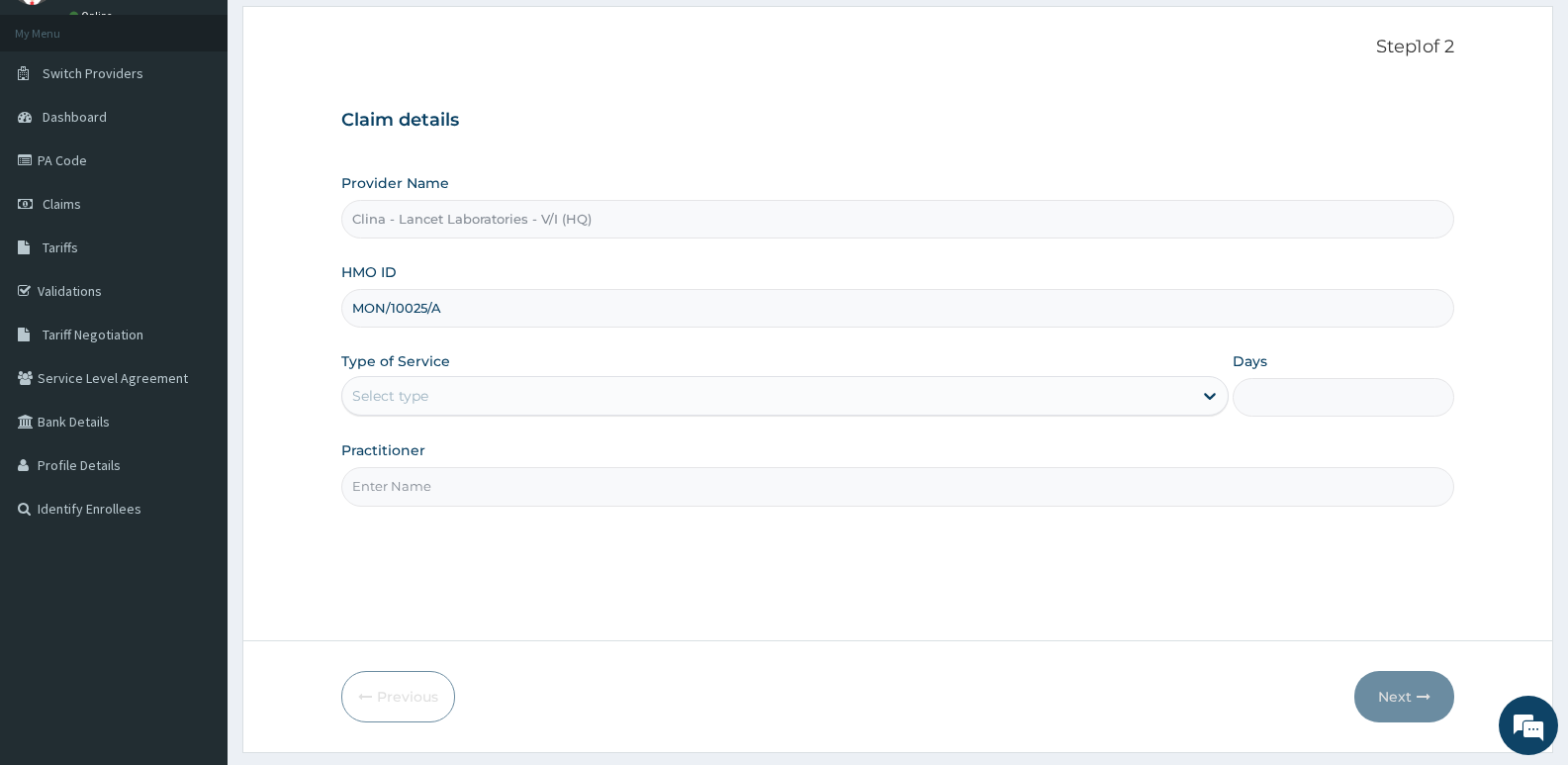
type input "MON/10025/A"
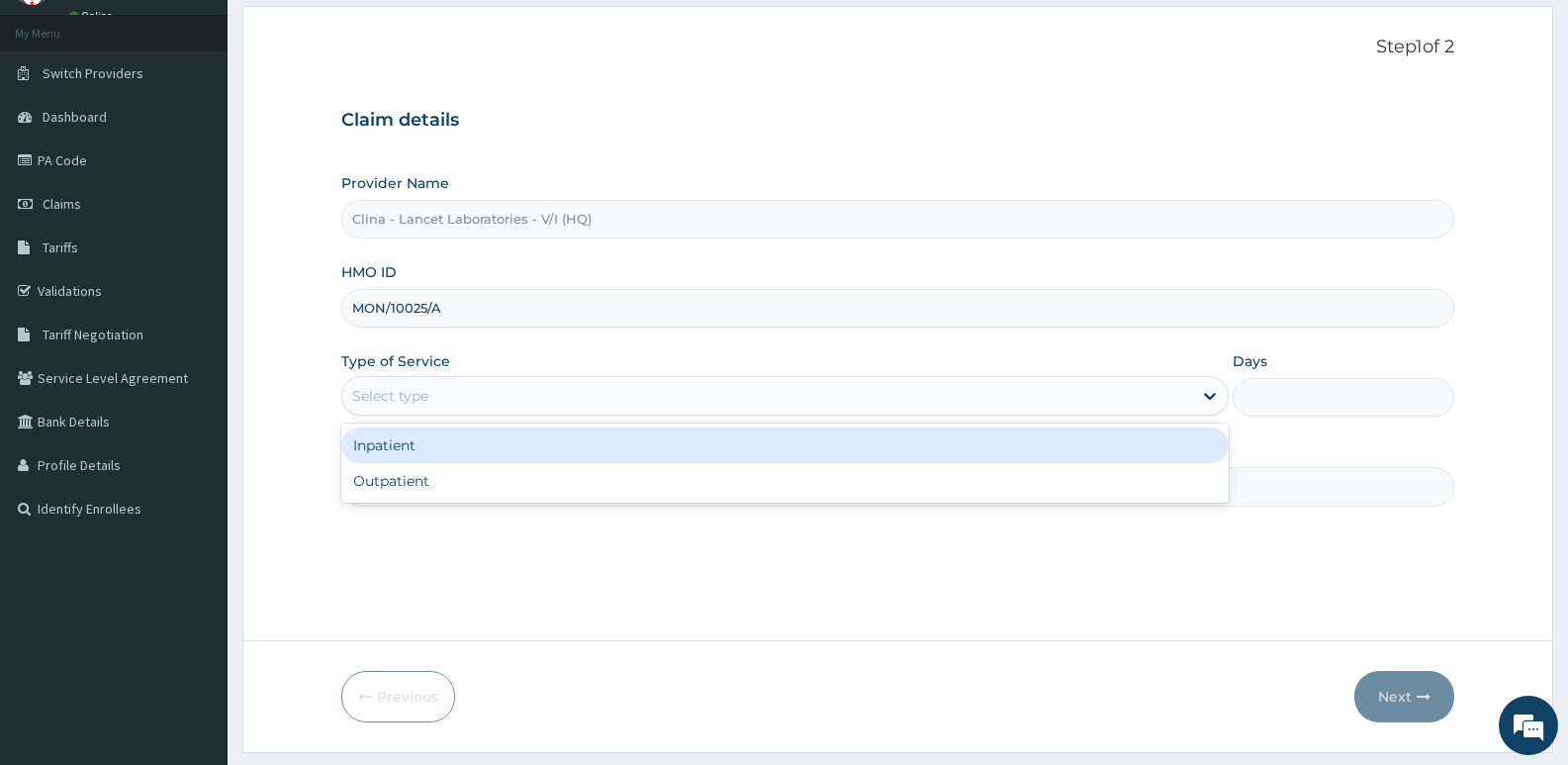
click at [440, 388] on div "Select type" at bounding box center [767, 396] width 849 height 32
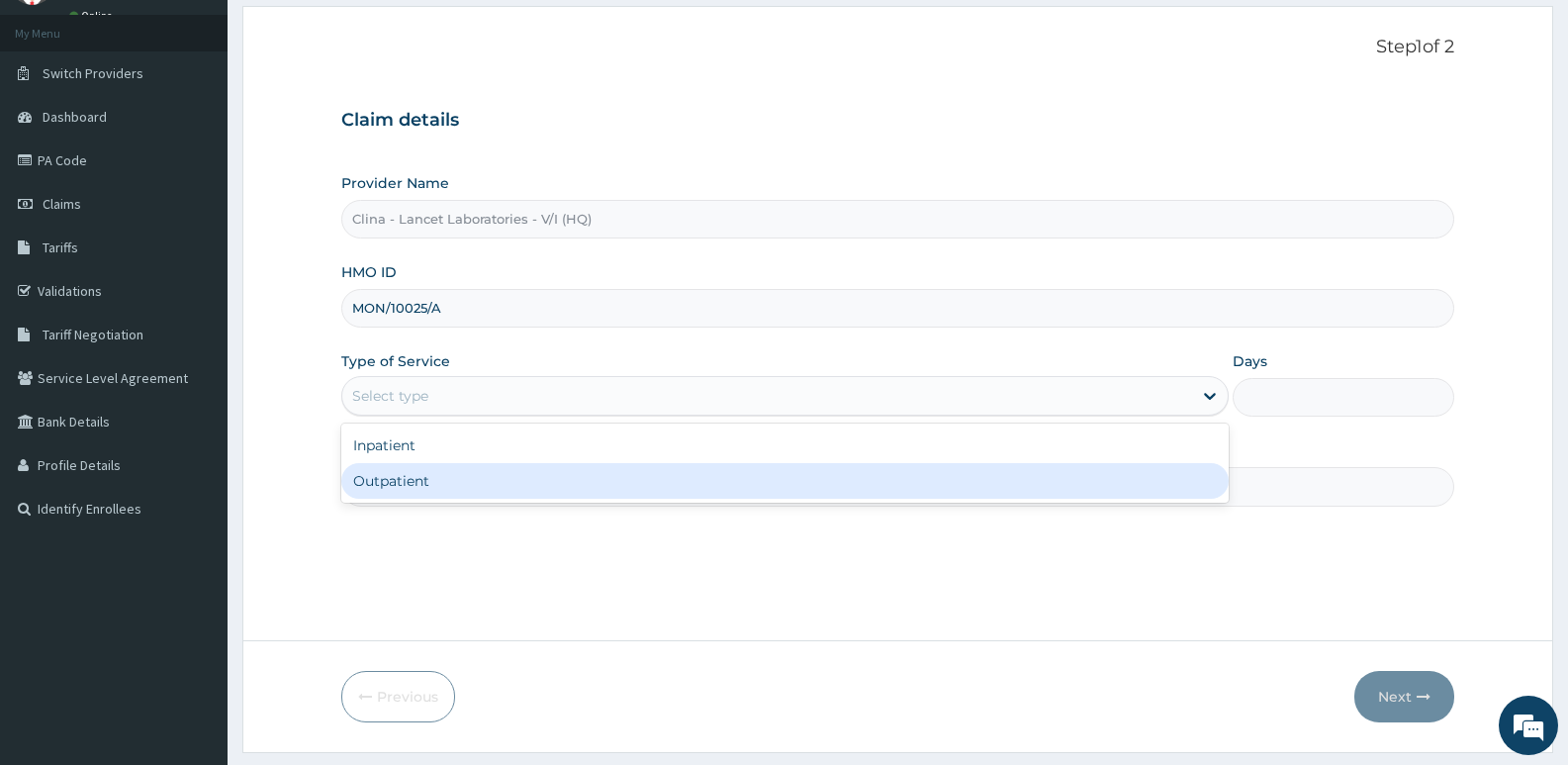
click at [419, 491] on div "Outpatient" at bounding box center [784, 481] width 886 height 36
type input "1"
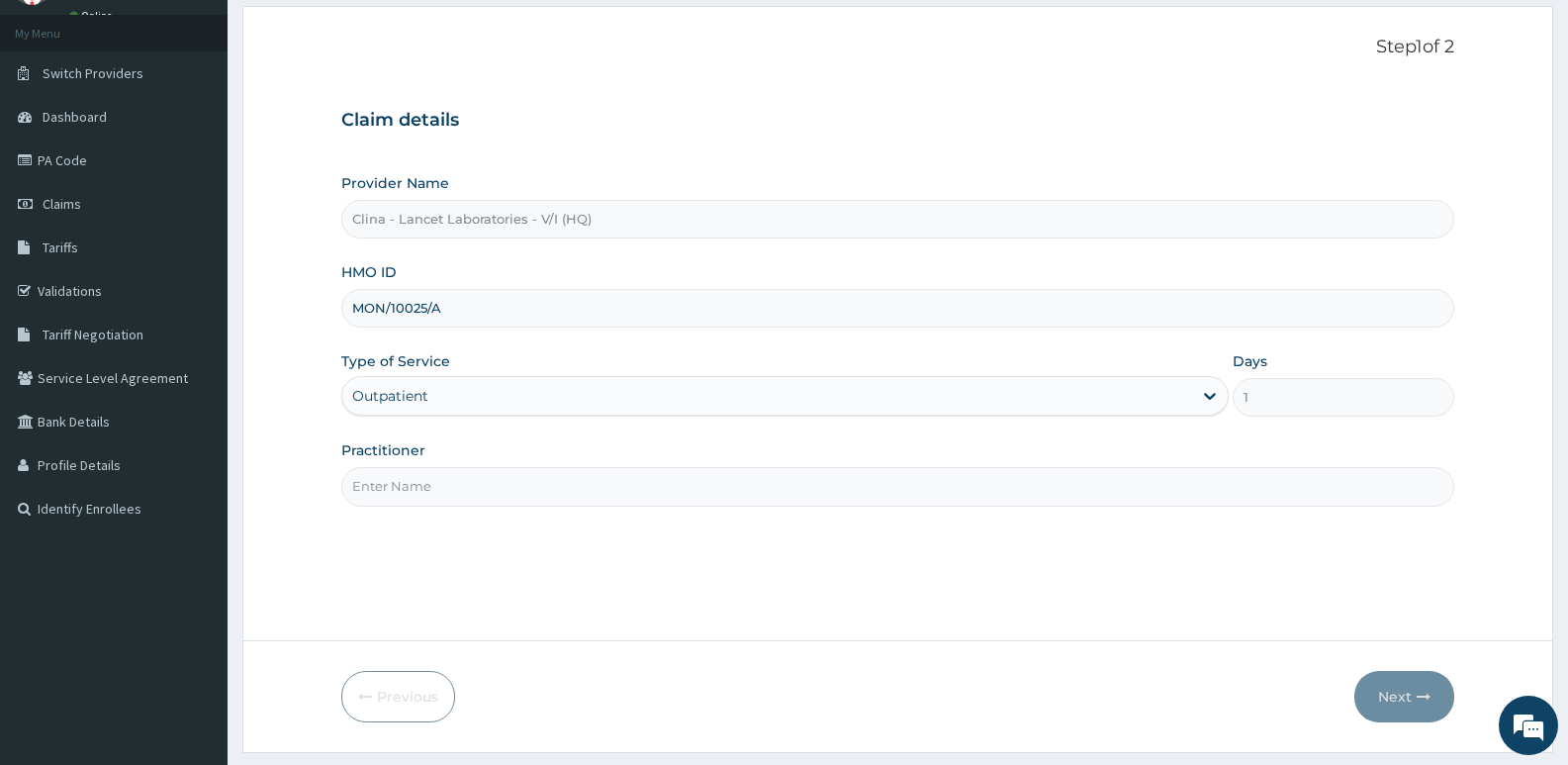
drag, startPoint x: 466, startPoint y: 488, endPoint x: 472, endPoint y: 502, distance: 15.2
click at [468, 487] on input "Practitioner" at bounding box center [897, 486] width 1113 height 39
type input "[PERSON_NAME][GEOGRAPHIC_DATA]"
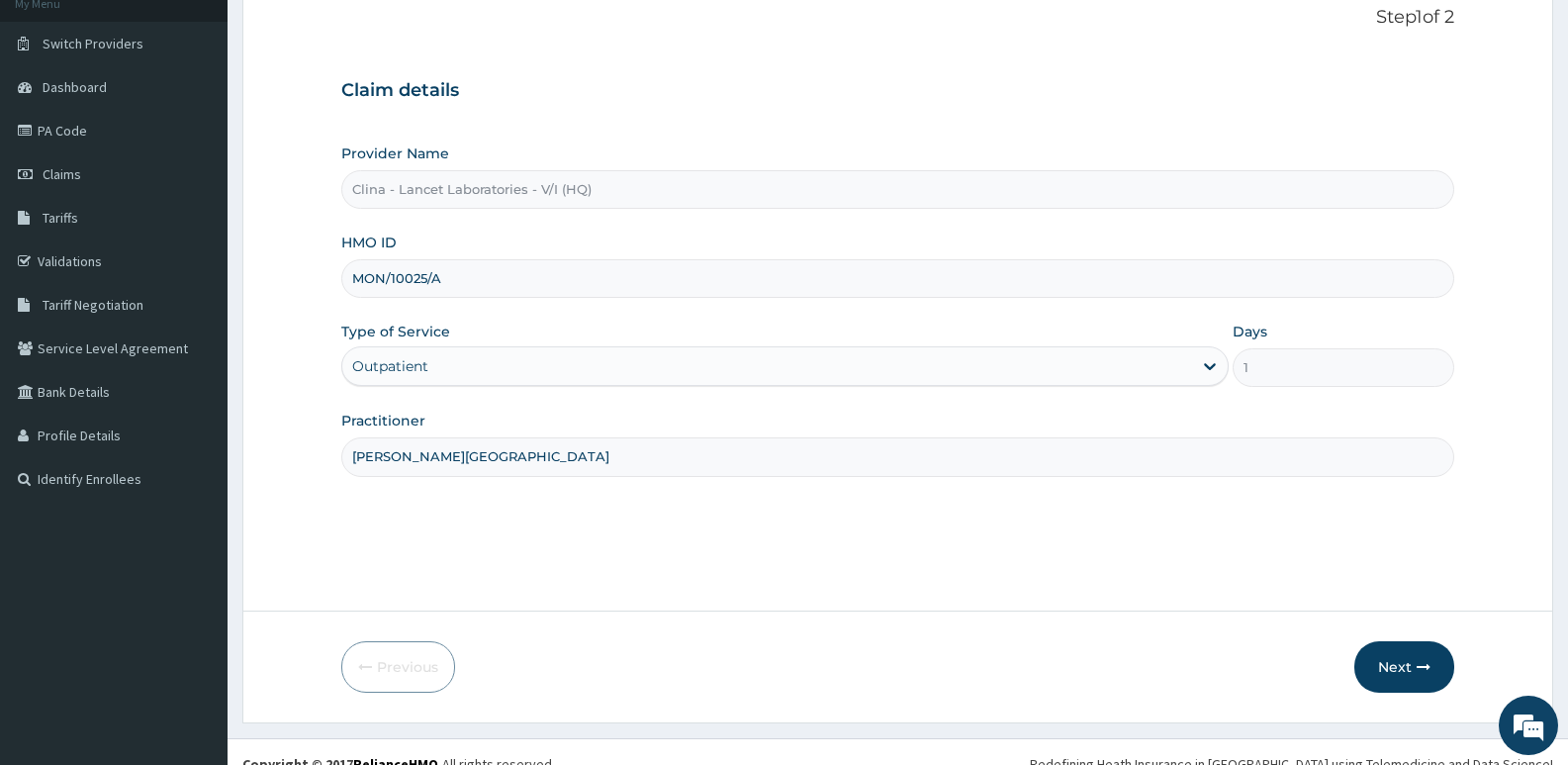
scroll to position [153, 0]
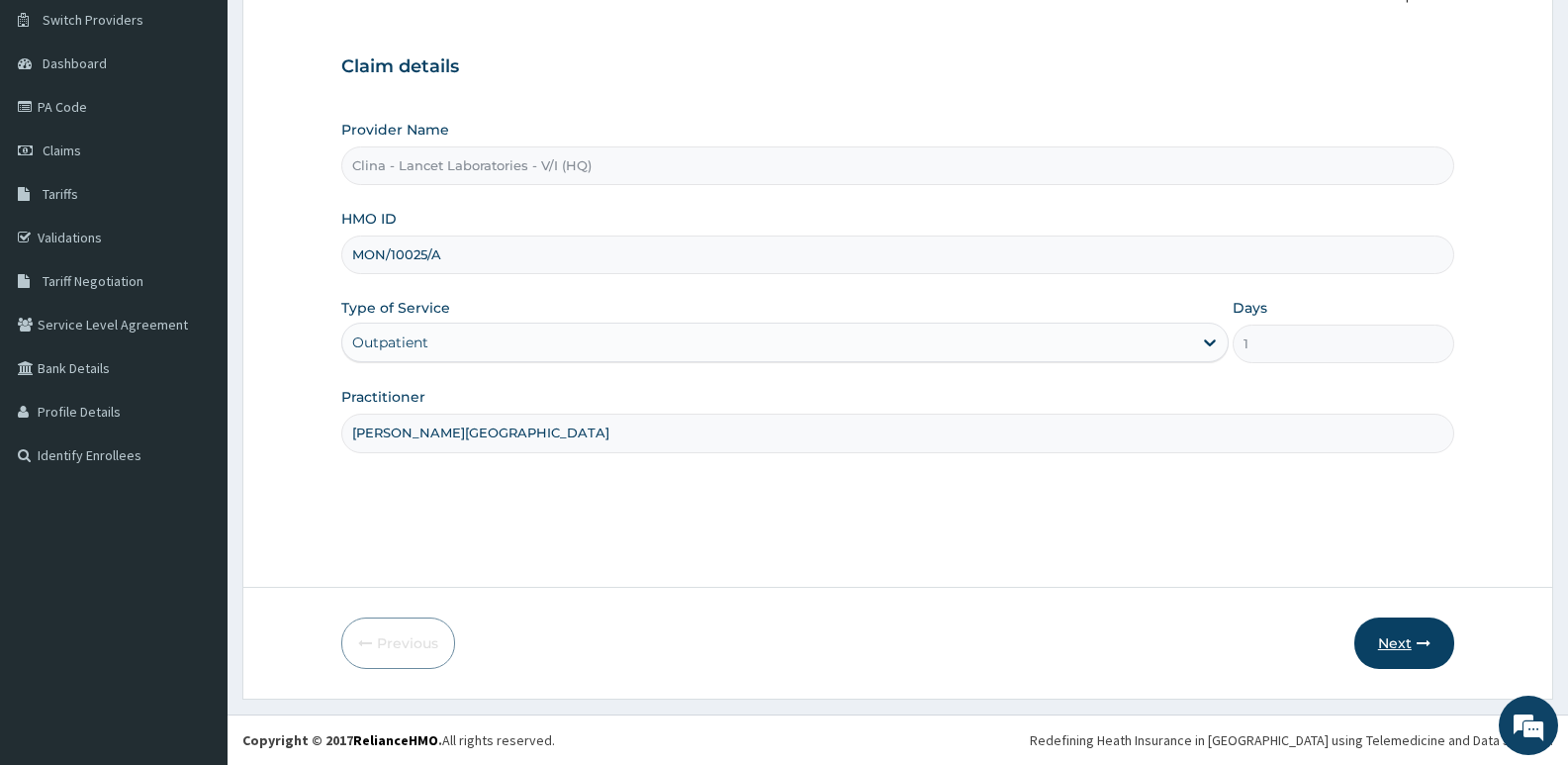
click at [1409, 646] on button "Next" at bounding box center [1405, 643] width 100 height 52
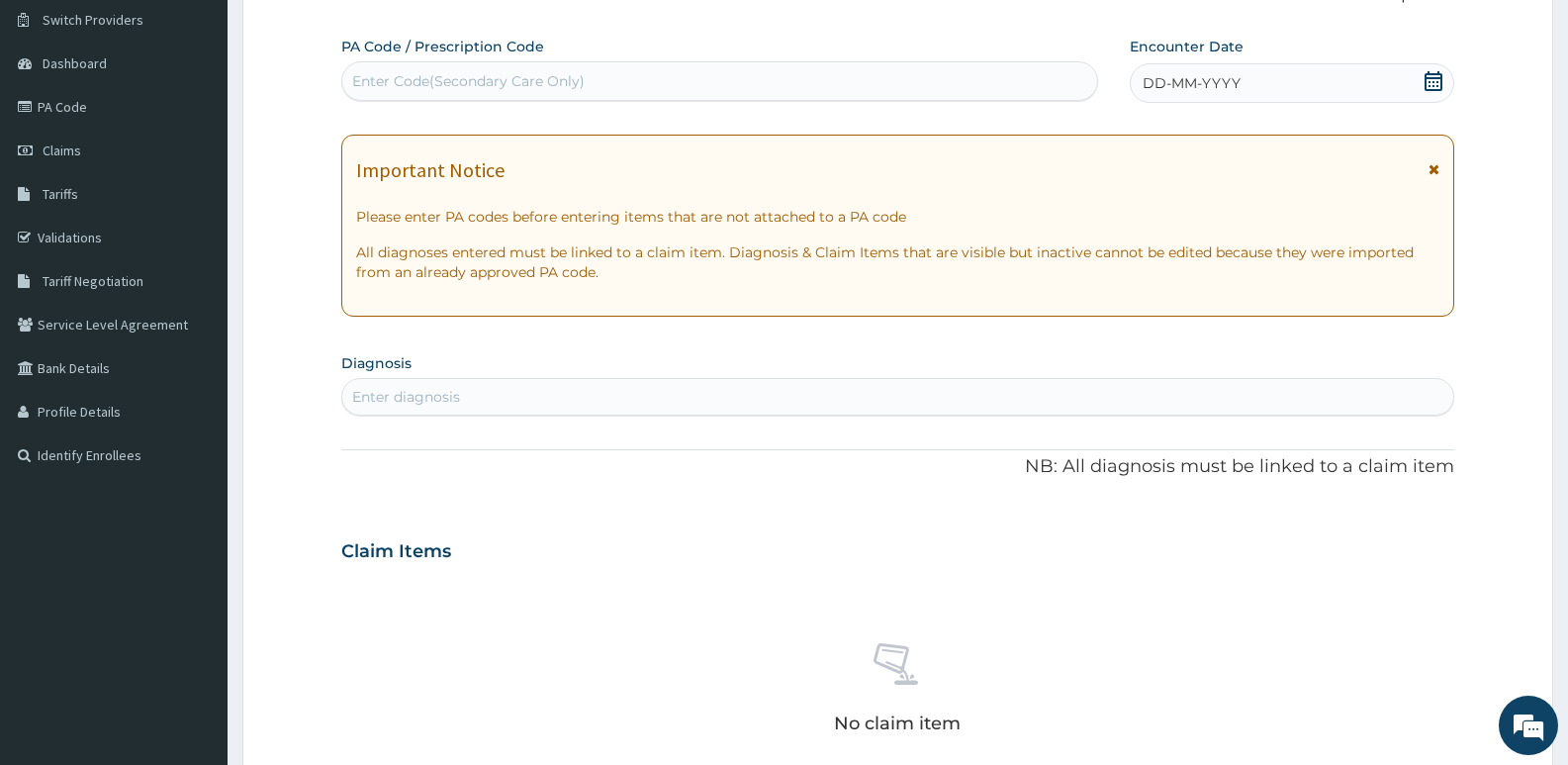
click at [436, 91] on div "Enter Code(Secondary Care Only)" at bounding box center [468, 81] width 232 height 20
type input "PA/CA6580"
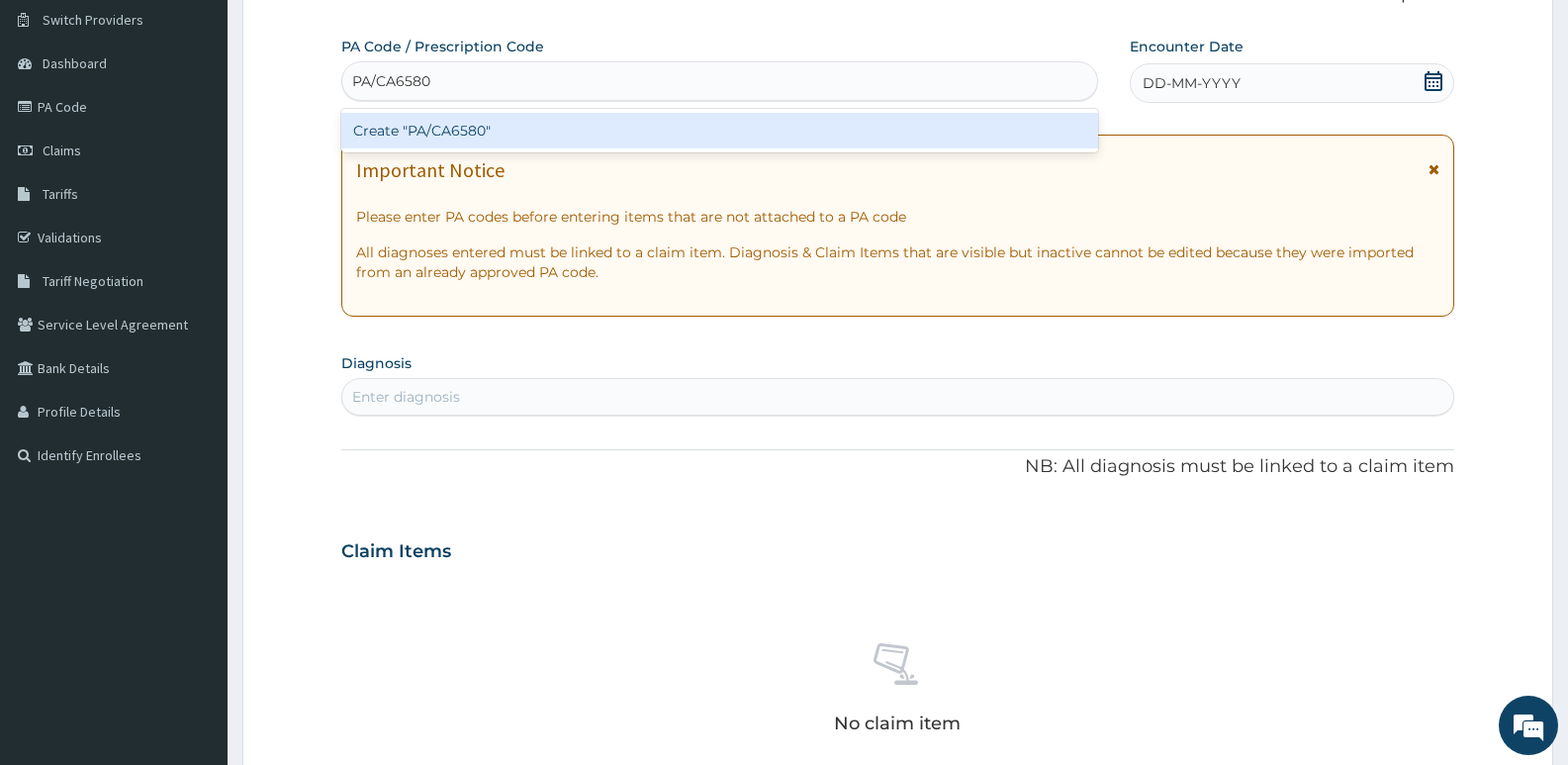
click at [476, 147] on div "Create "PA/CA6580"" at bounding box center [719, 131] width 757 height 36
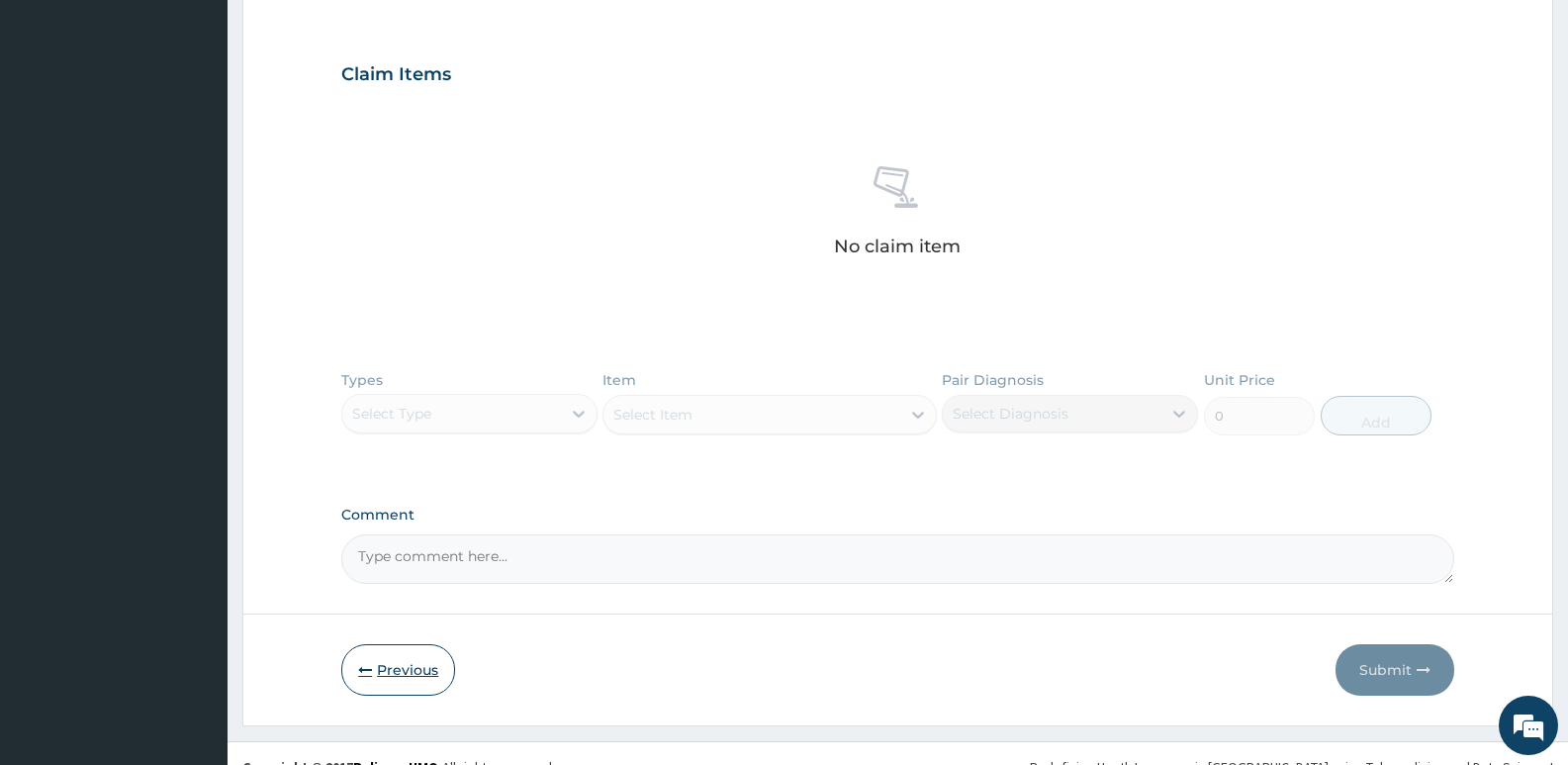
click at [407, 654] on button "Previous" at bounding box center [398, 670] width 114 height 52
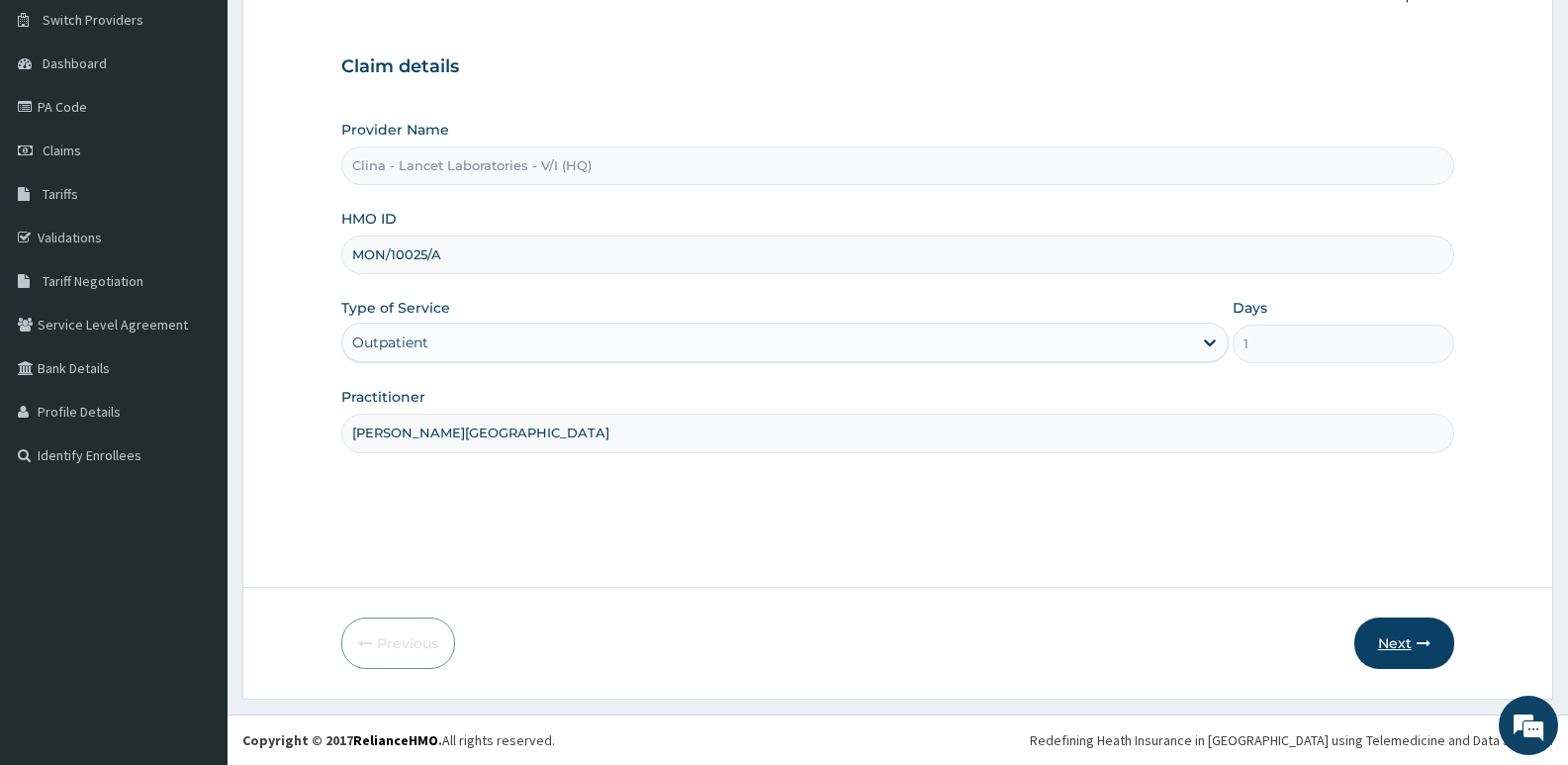
click at [1407, 649] on button "Next" at bounding box center [1405, 643] width 100 height 52
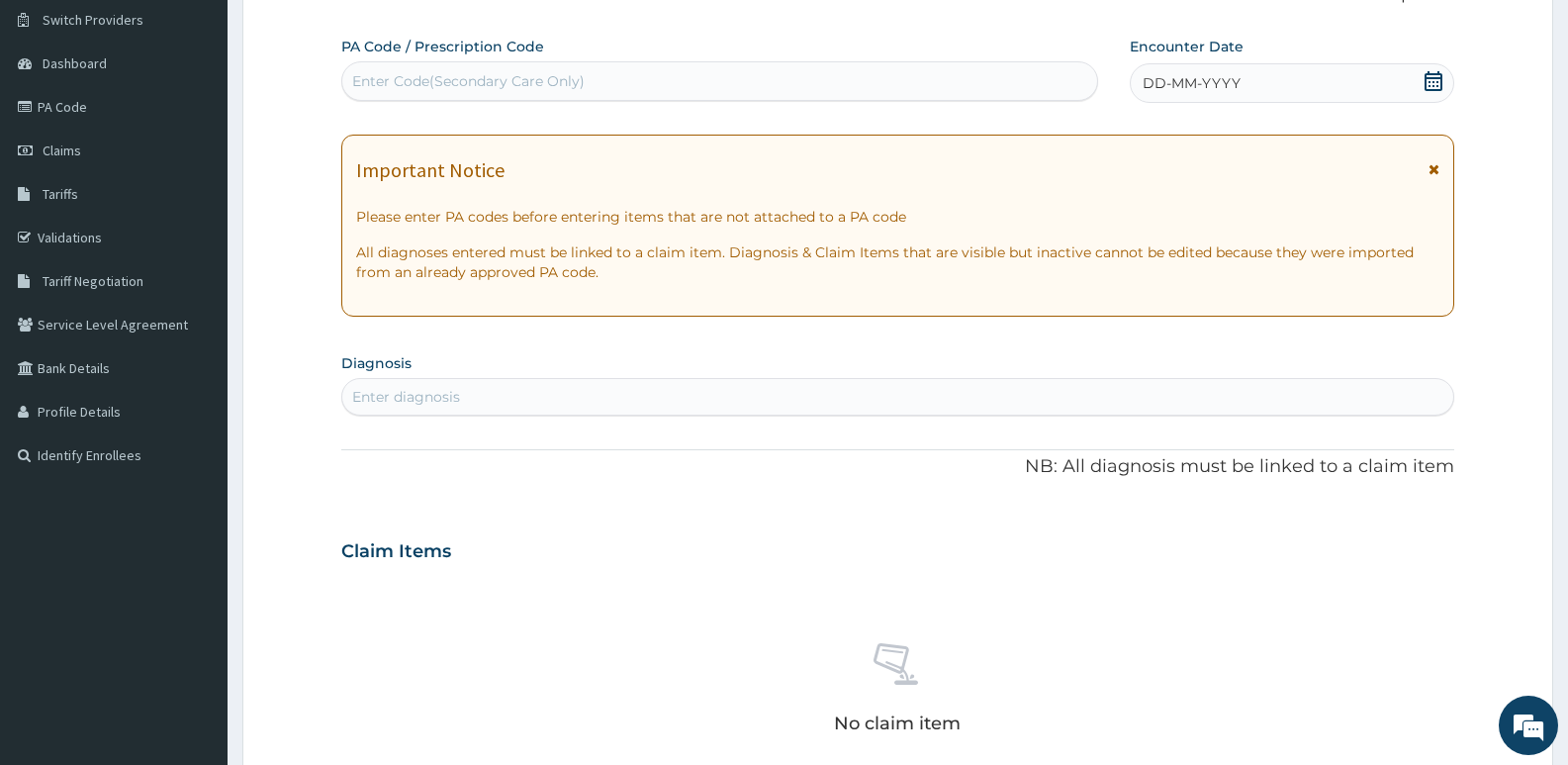
click at [426, 71] on div "Enter Code(Secondary Care Only)" at bounding box center [468, 81] width 232 height 20
type input "PA/CA6580"
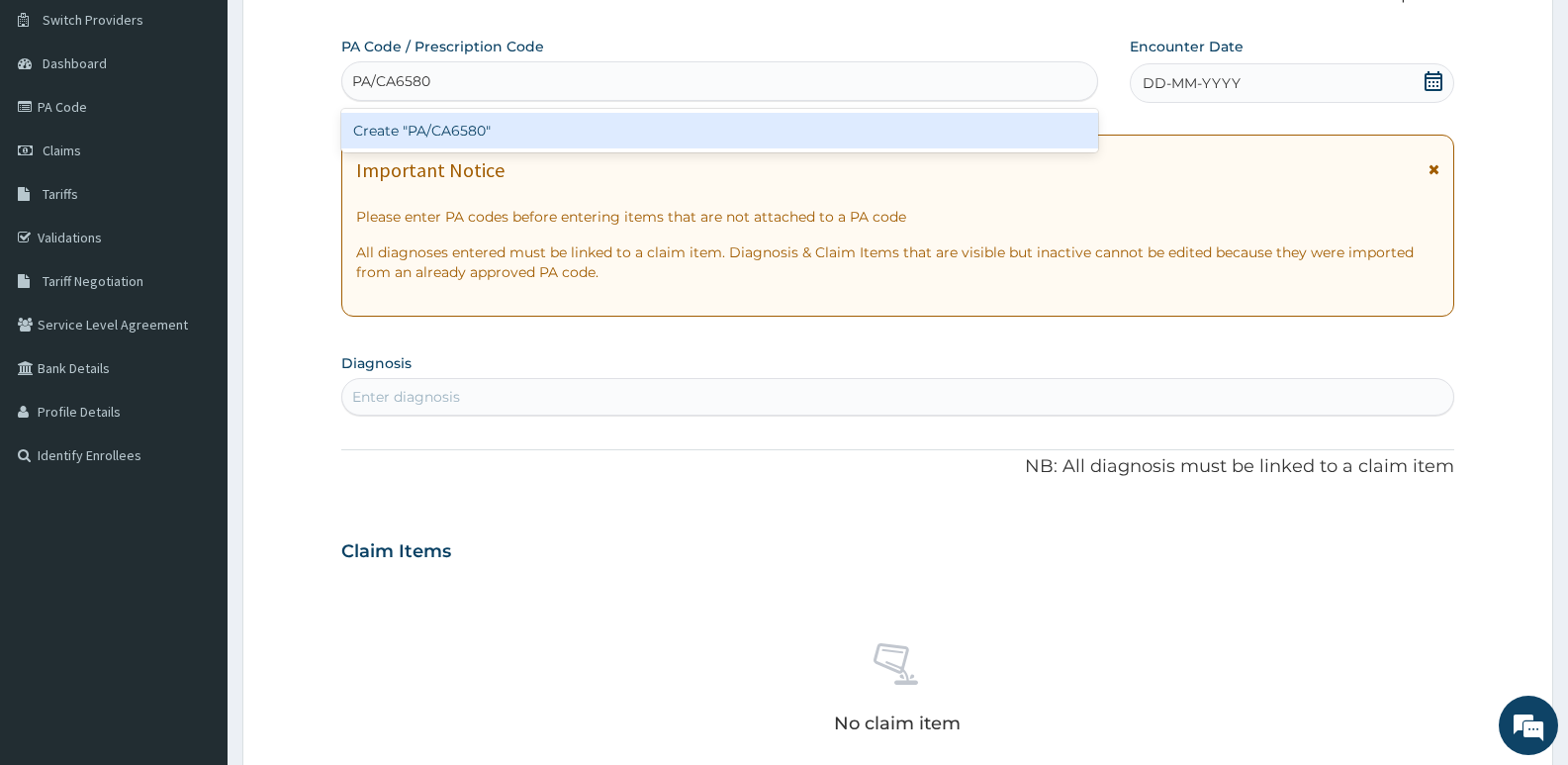
click at [506, 118] on div "Create "PA/CA6580"" at bounding box center [719, 131] width 757 height 36
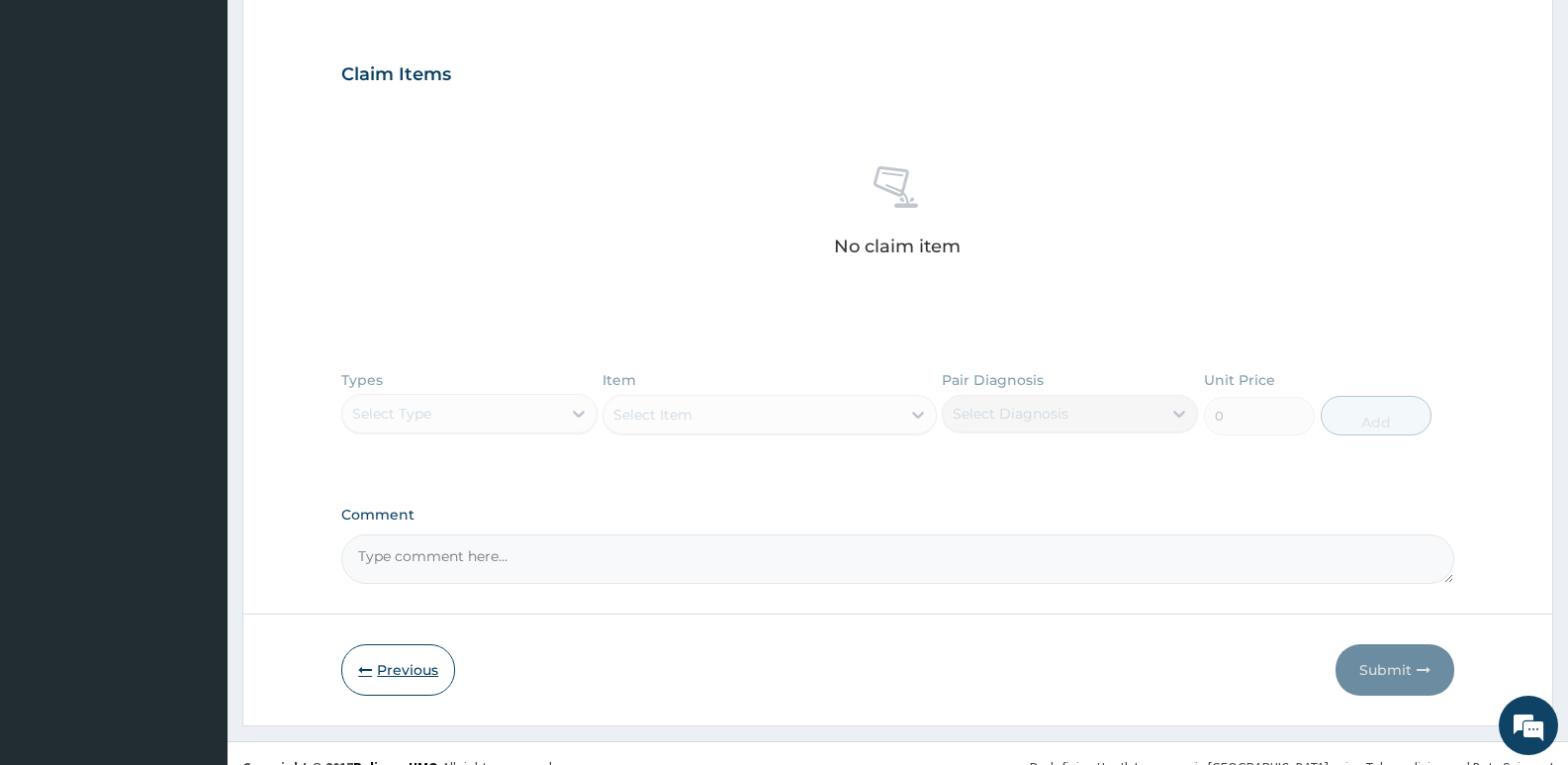
click at [396, 662] on button "Previous" at bounding box center [398, 670] width 114 height 52
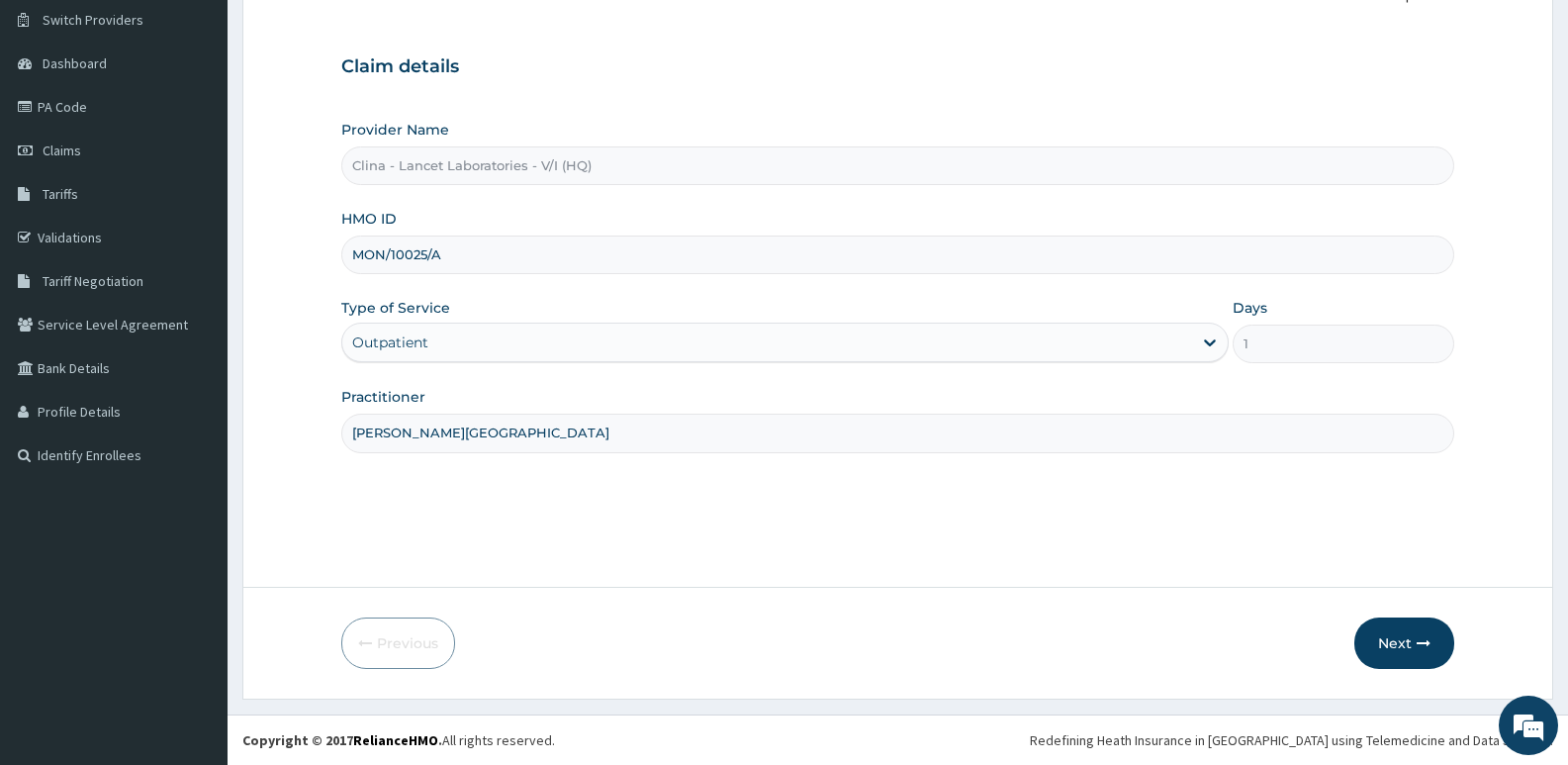
click at [453, 251] on input "MON/10025/A" at bounding box center [897, 254] width 1113 height 39
type input "M"
type input "MHN/10177/A"
click at [1397, 646] on button "Next" at bounding box center [1405, 643] width 100 height 52
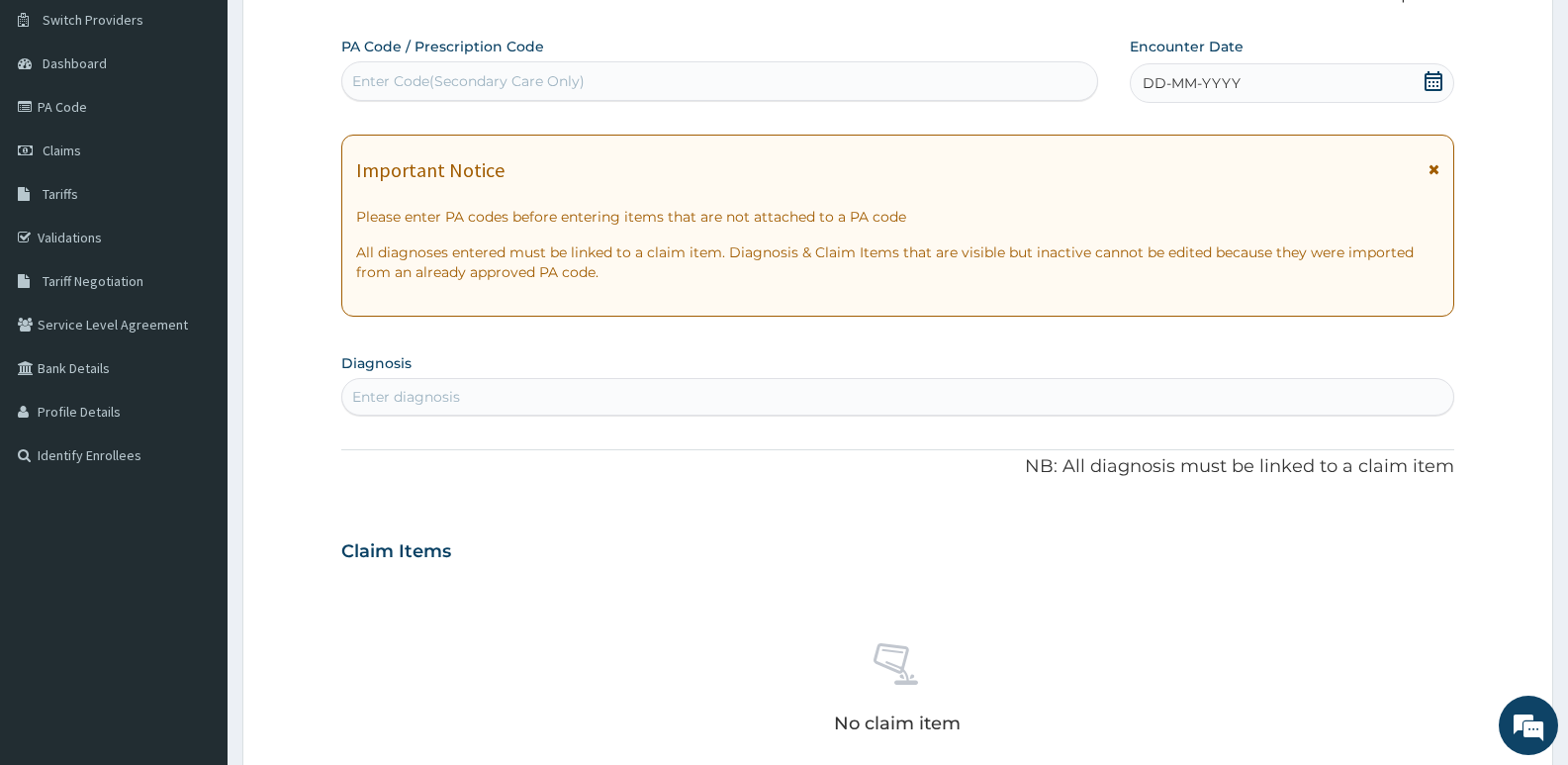
click at [430, 84] on div "Enter Code(Secondary Care Only)" at bounding box center [468, 81] width 232 height 20
type input "PA/3AC966"
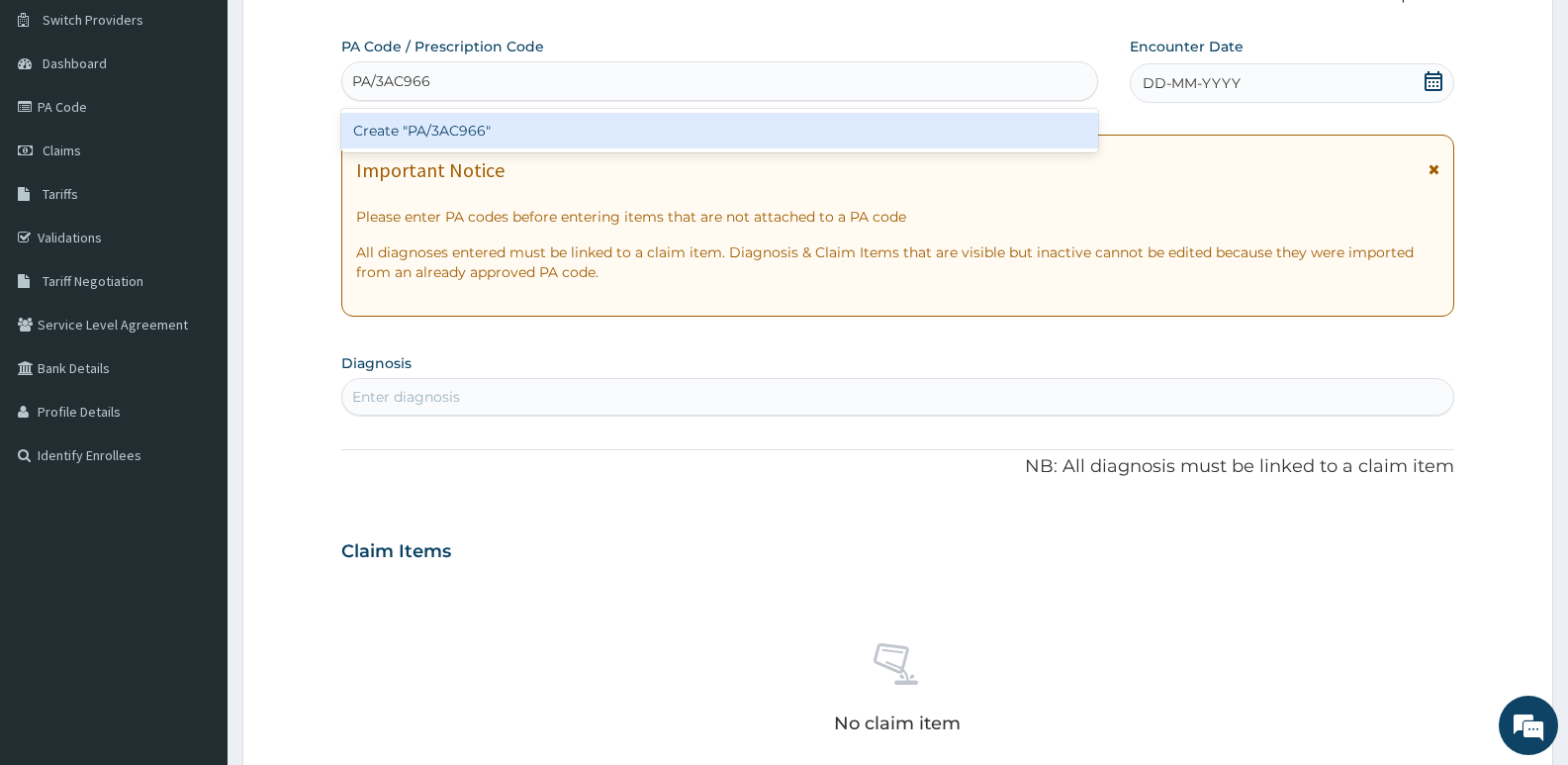
click at [504, 135] on div "Create "PA/3AC966"" at bounding box center [719, 131] width 757 height 36
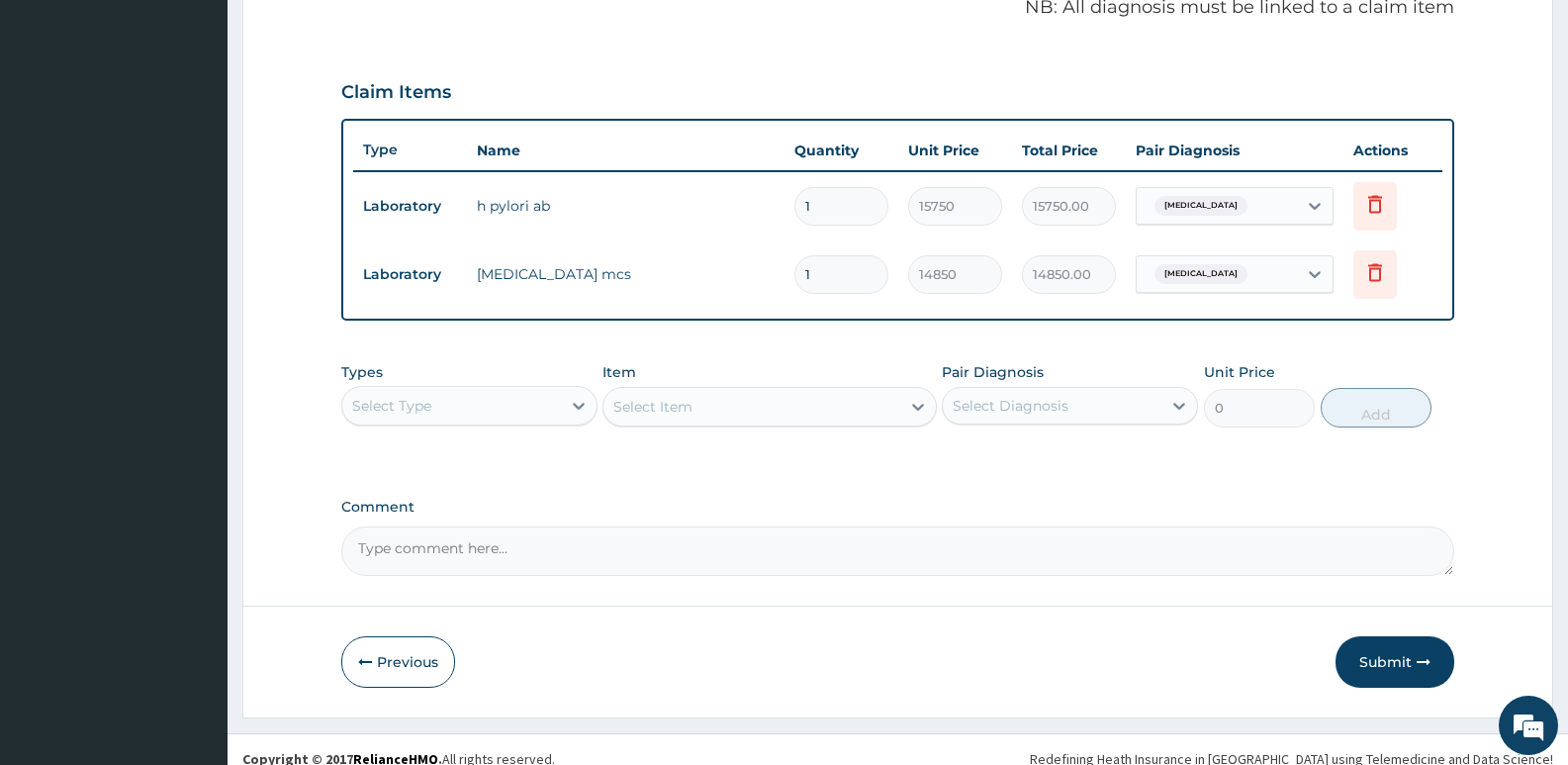
scroll to position [636, 0]
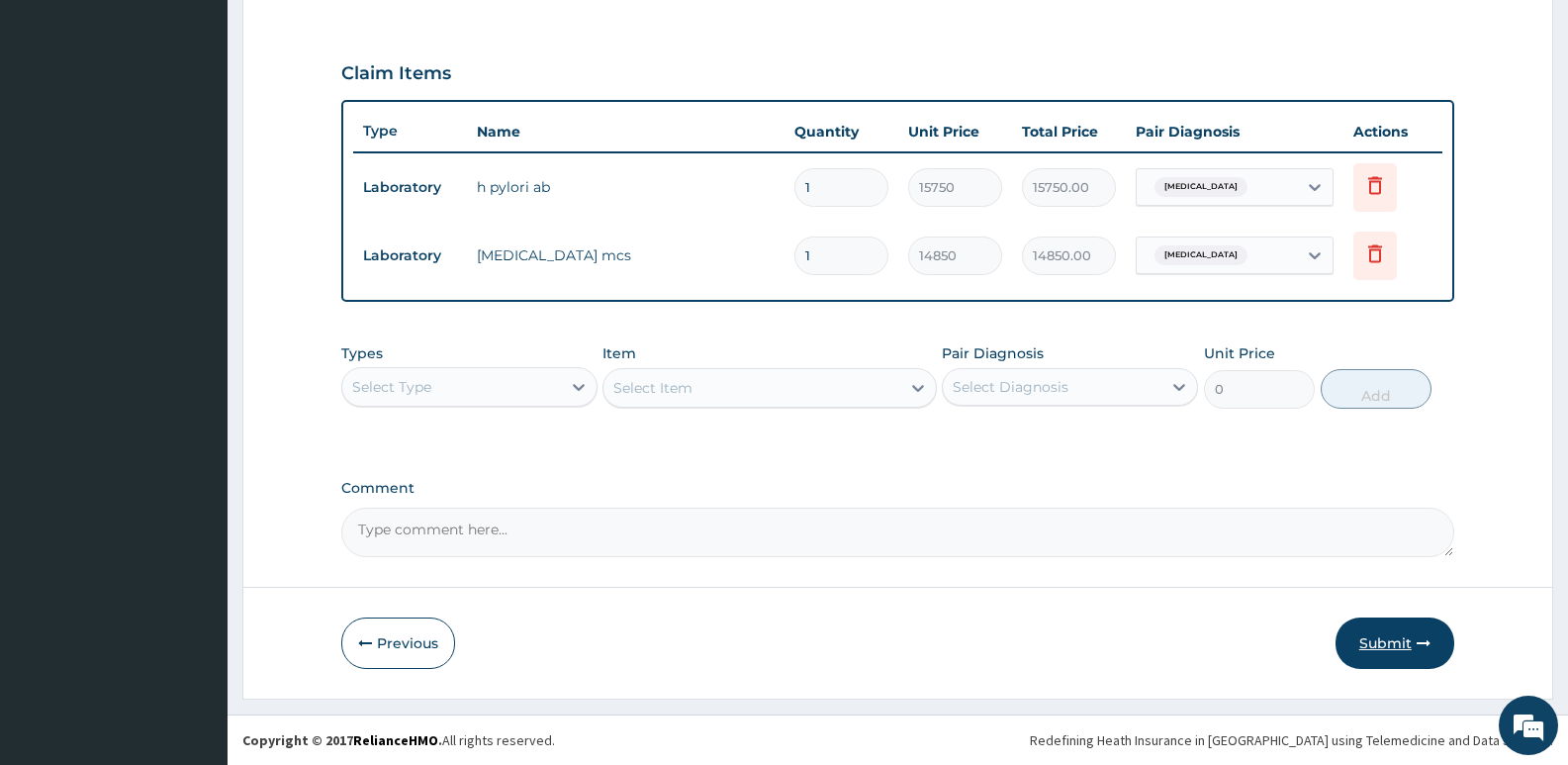
click at [1390, 632] on button "Submit" at bounding box center [1395, 643] width 119 height 52
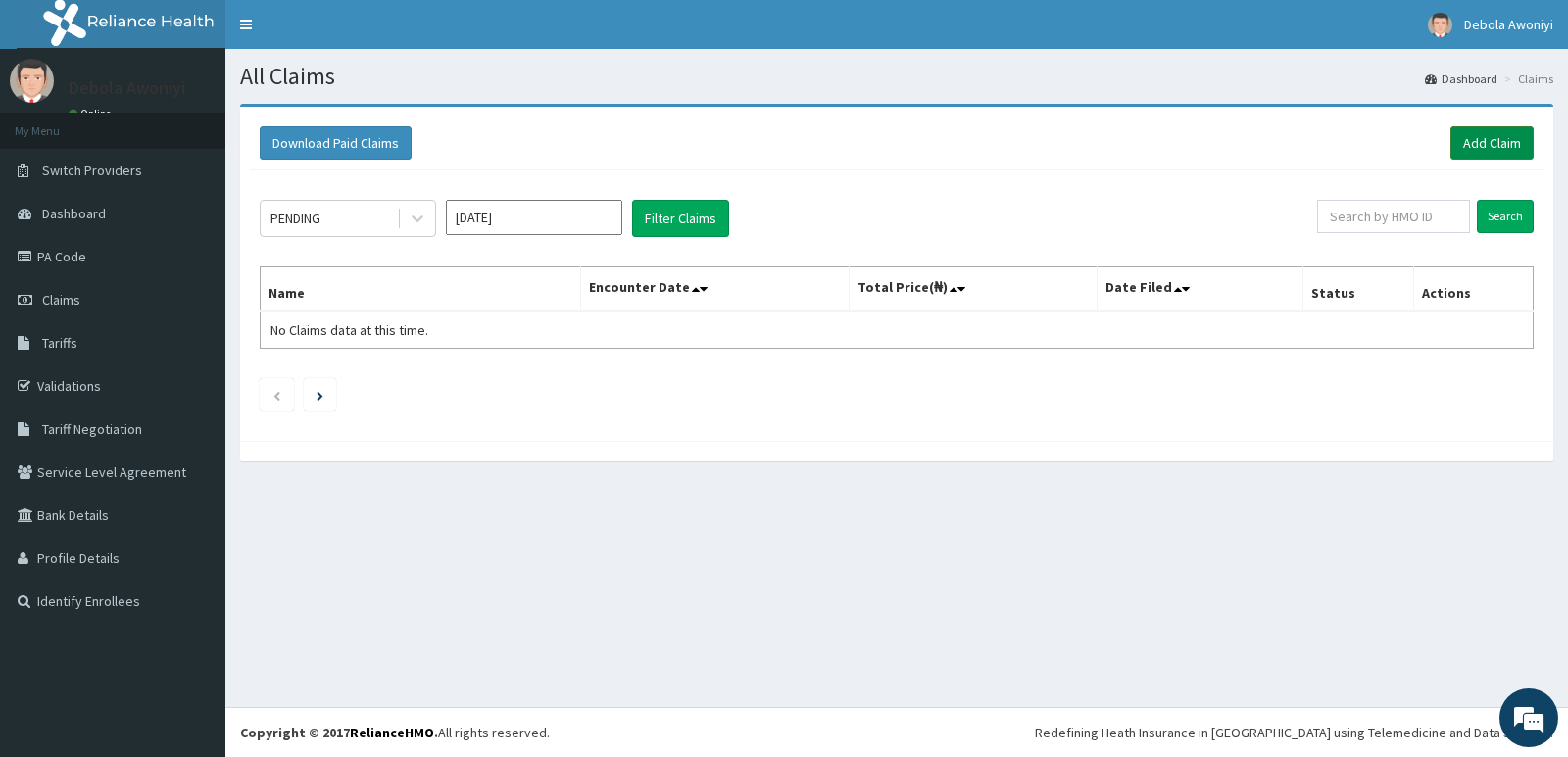
click at [1482, 147] on link "Add Claim" at bounding box center [1492, 143] width 83 height 34
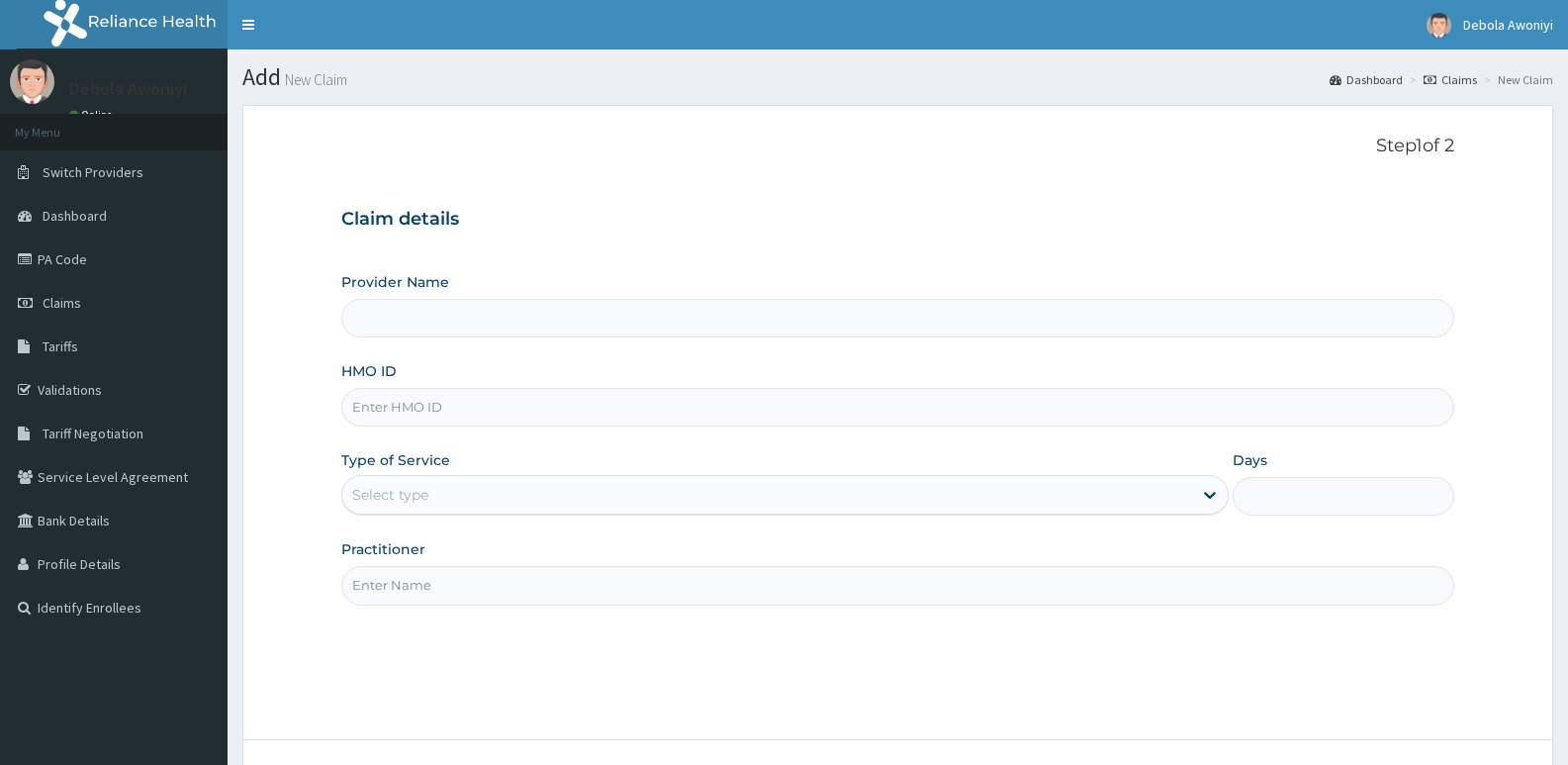
click at [480, 422] on input "HMO ID" at bounding box center [897, 407] width 1113 height 39
type input "LM"
type input "Clina - Lancet Laboratories - V/I (HQ)"
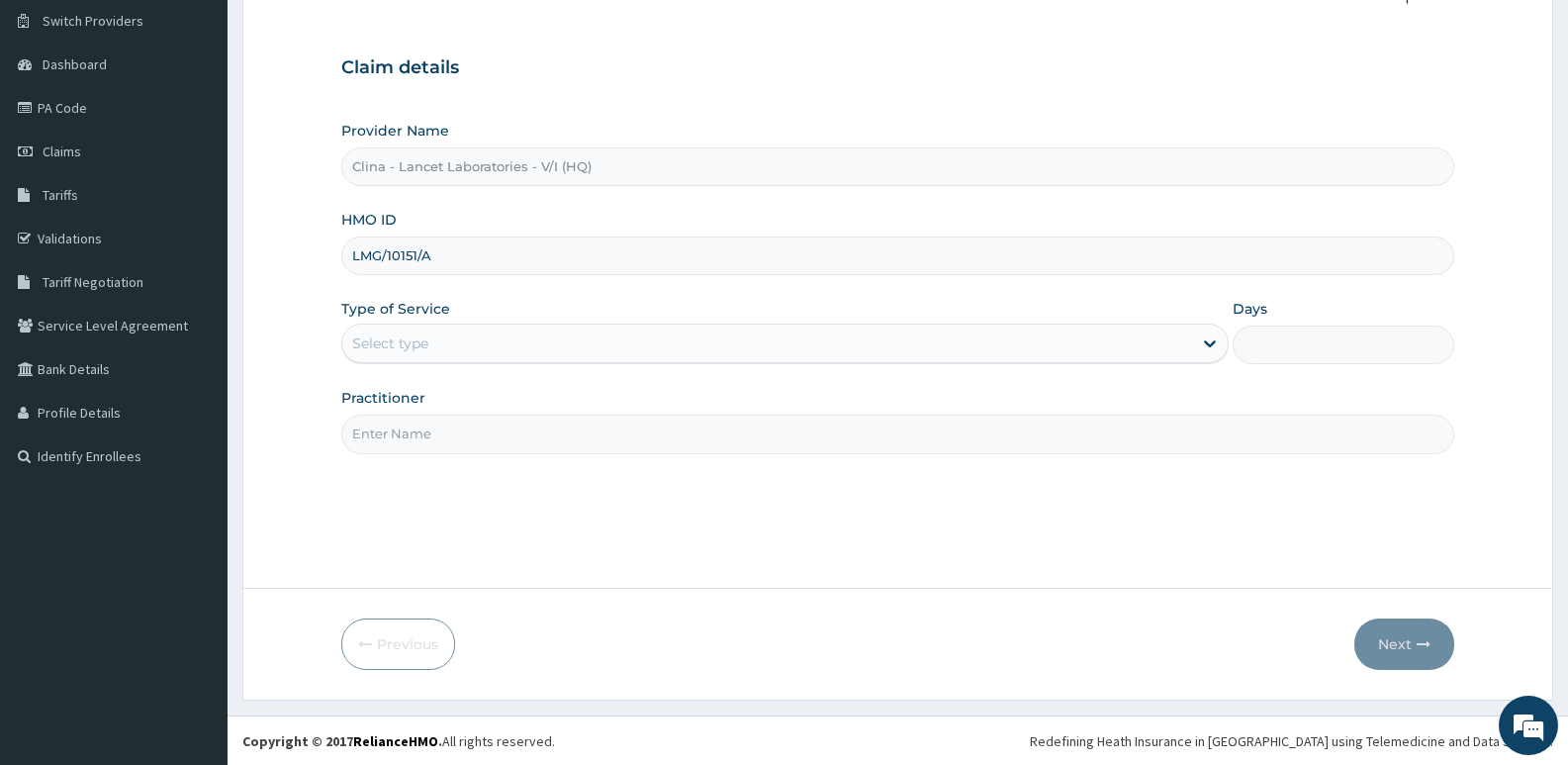
scroll to position [153, 0]
type input "LMG/10151/A"
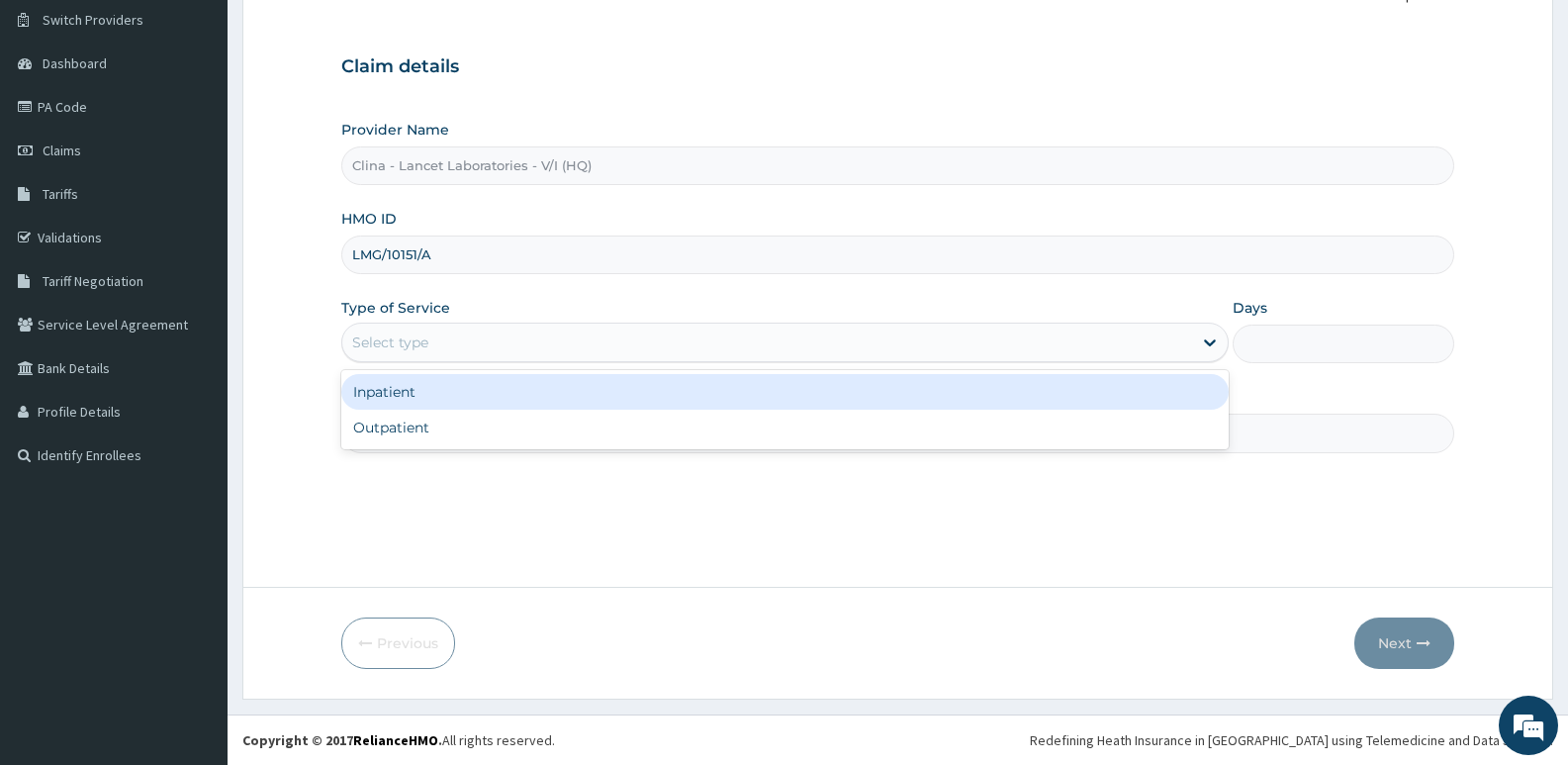
click at [460, 340] on div "Select type" at bounding box center [767, 343] width 849 height 32
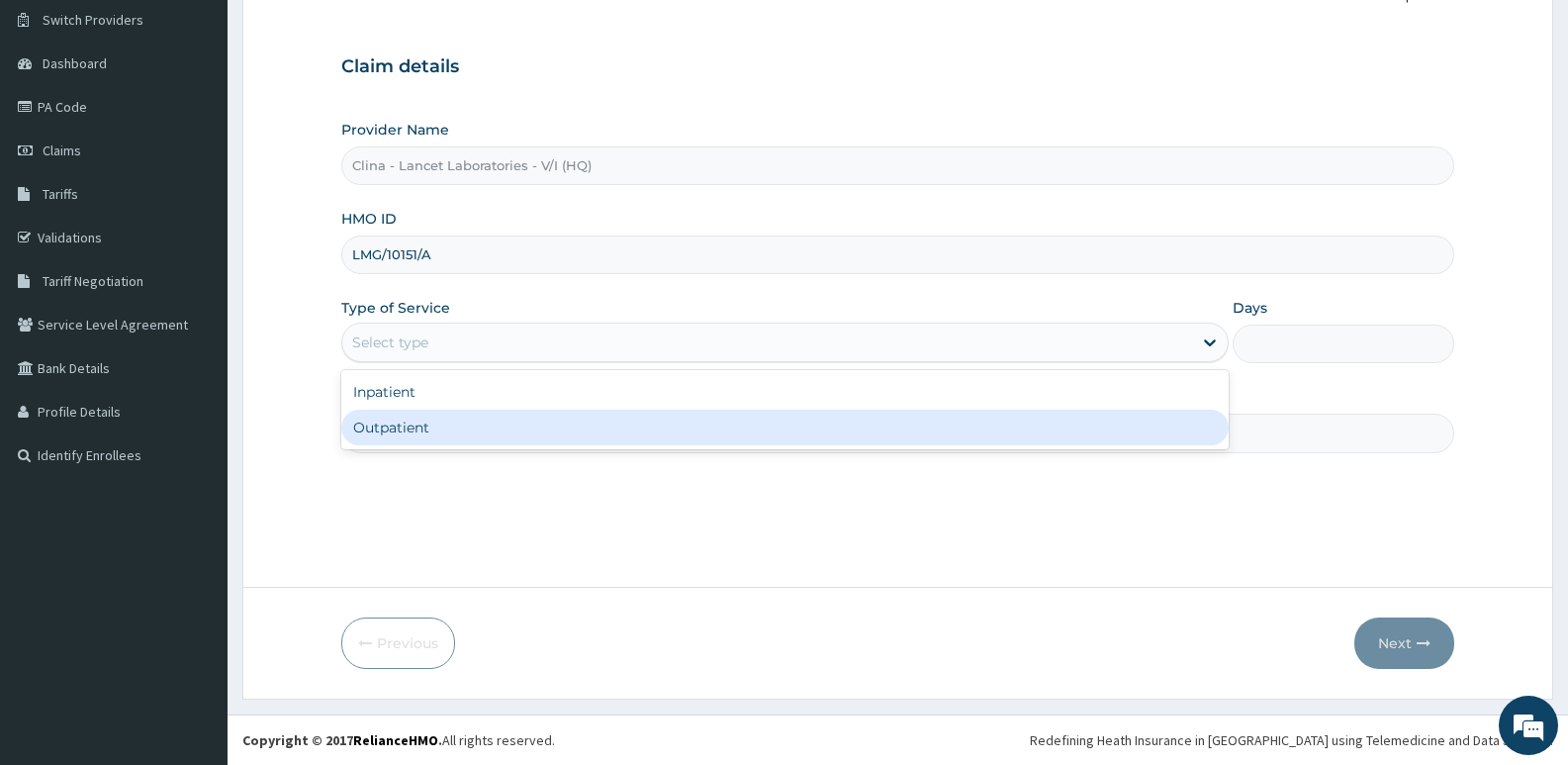
click at [448, 424] on div "Outpatient" at bounding box center [784, 428] width 886 height 36
type input "1"
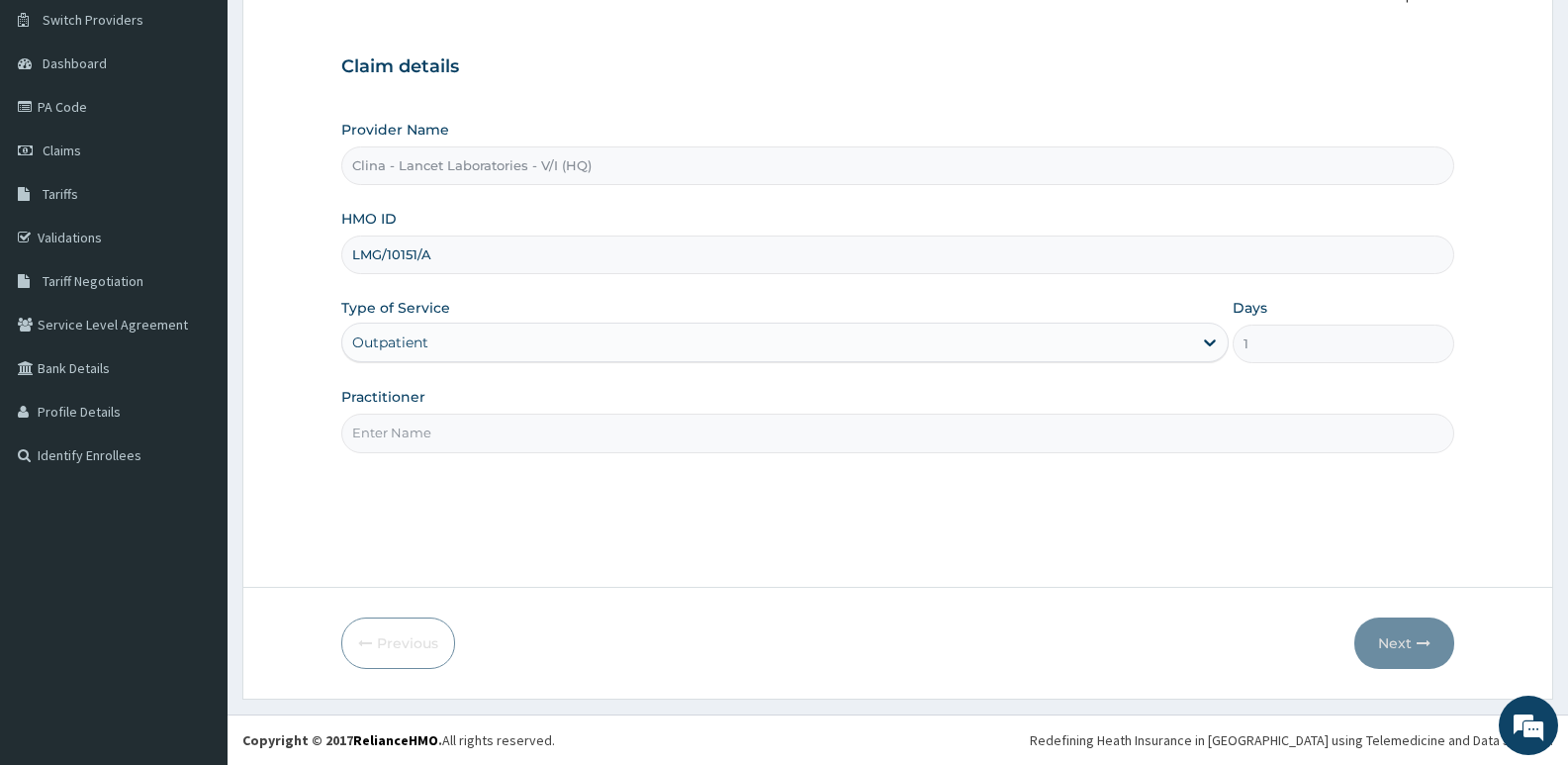
click at [455, 431] on input "Practitioner" at bounding box center [897, 433] width 1113 height 39
type input "DR. DAWODU"
click at [1405, 655] on button "Next" at bounding box center [1405, 643] width 100 height 52
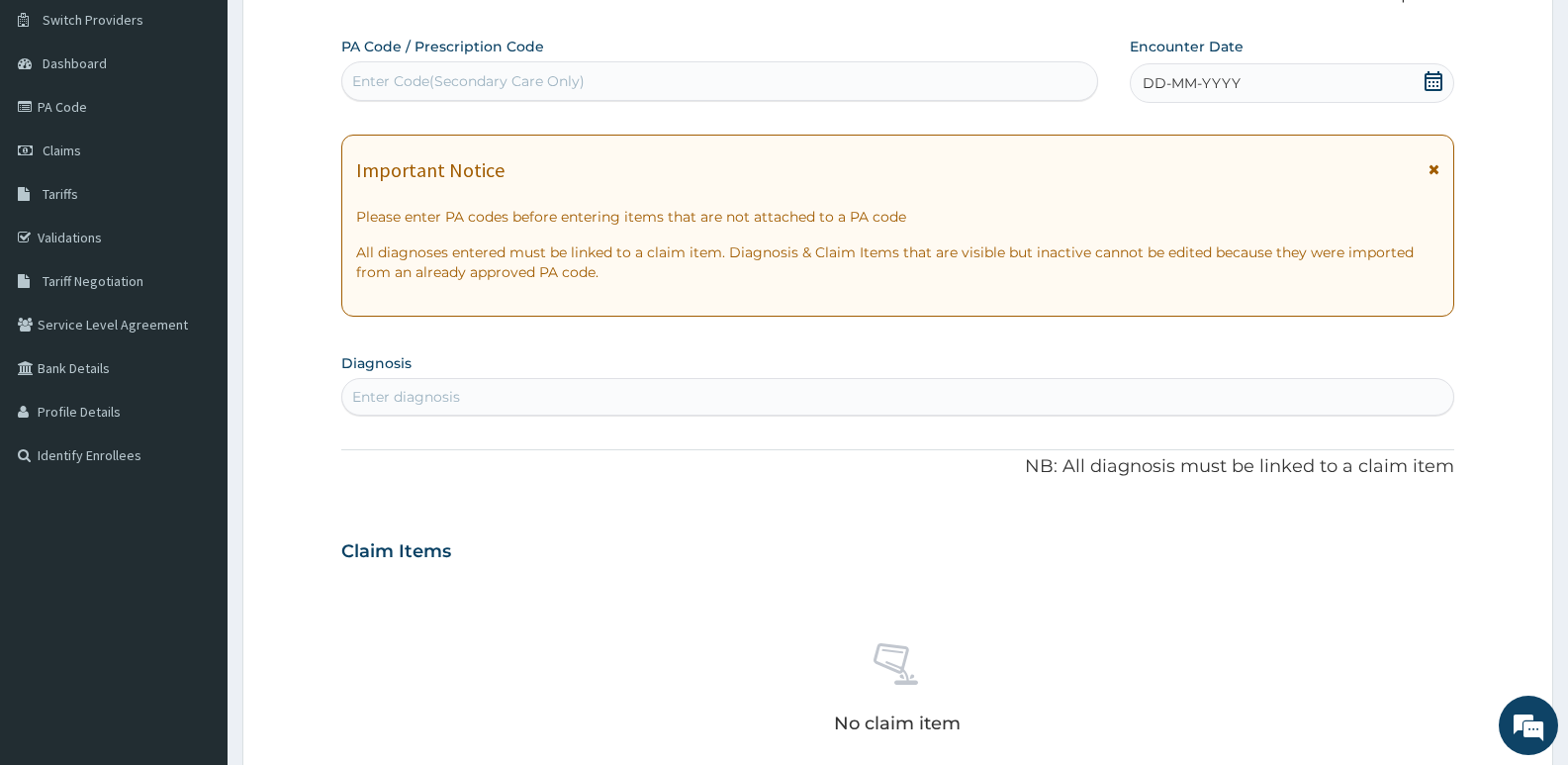
click at [600, 81] on div "Enter Code(Secondary Care Only)" at bounding box center [719, 82] width 755 height 32
type input "PA/2B9404"
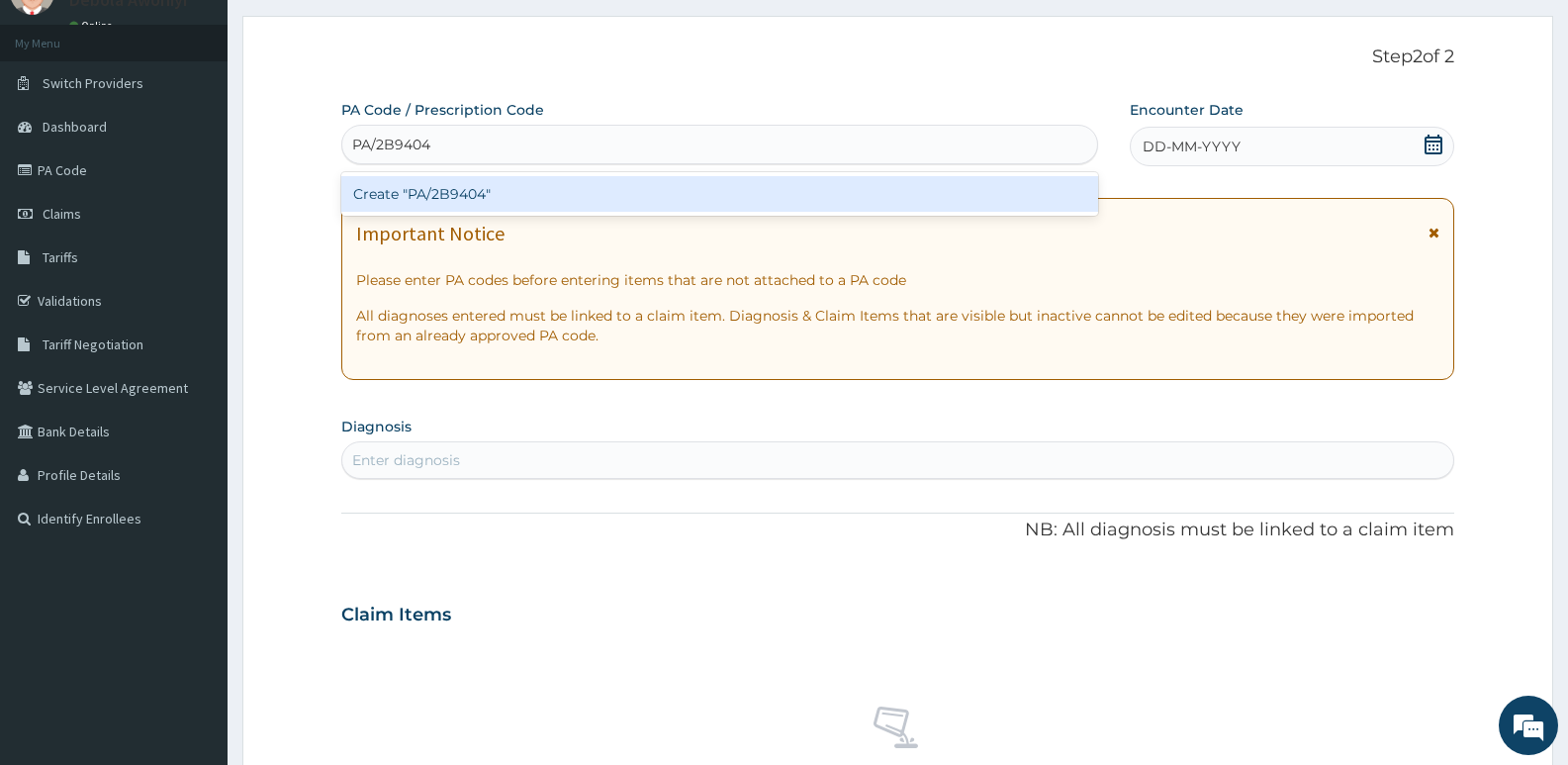
scroll to position [54, 0]
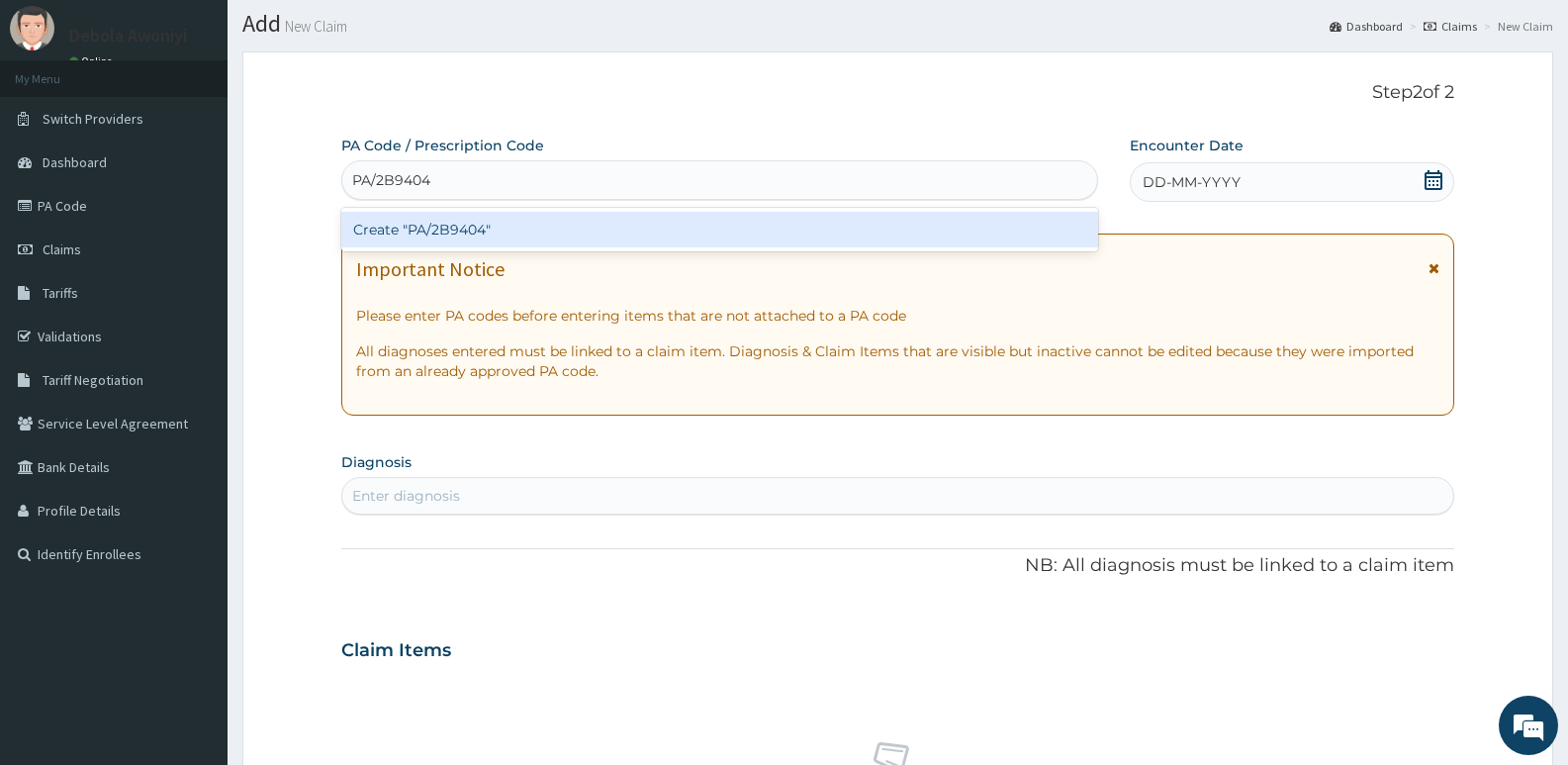
click at [485, 242] on div "Create "PA/2B9404"" at bounding box center [719, 229] width 757 height 36
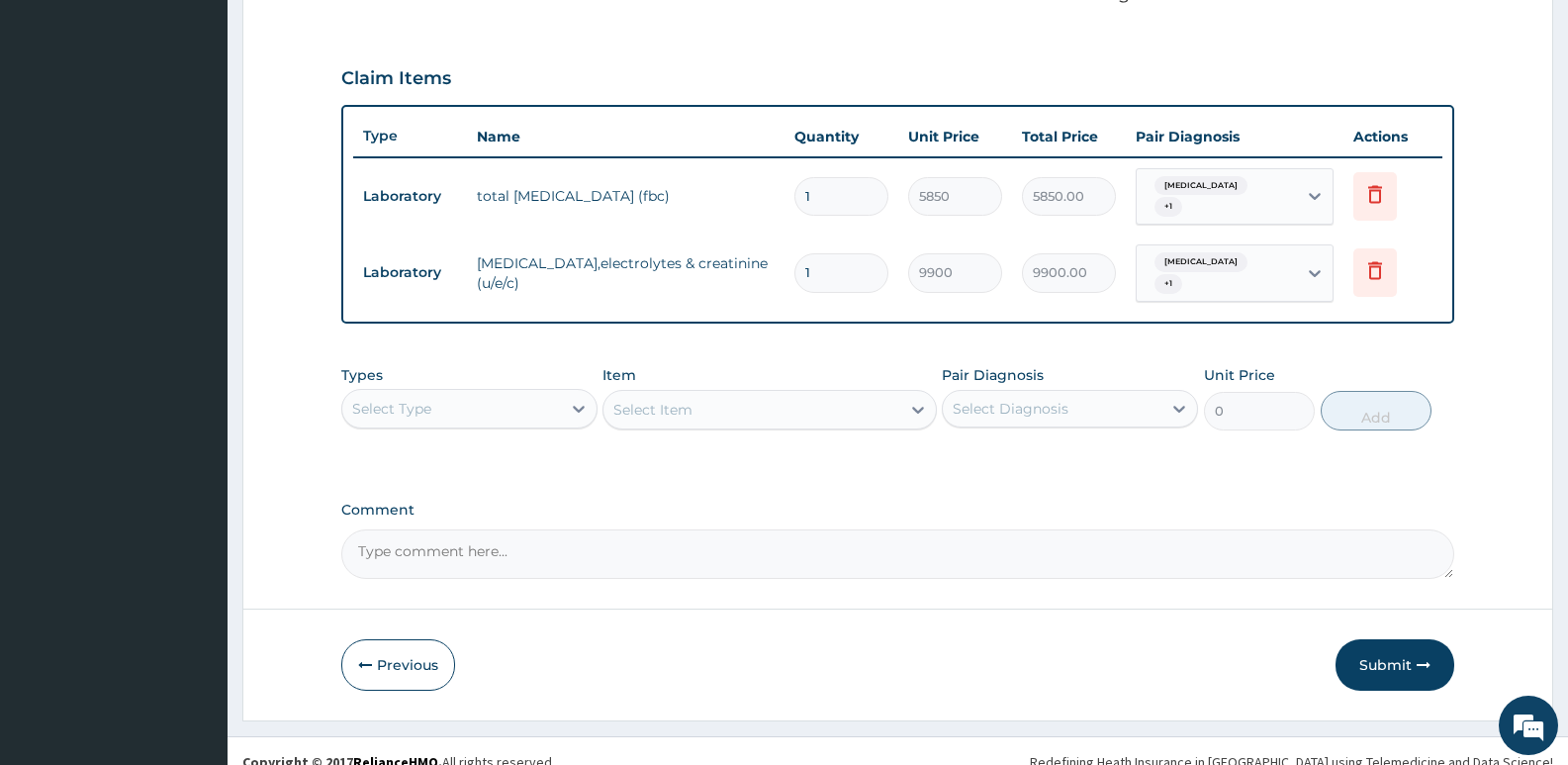
scroll to position [636, 0]
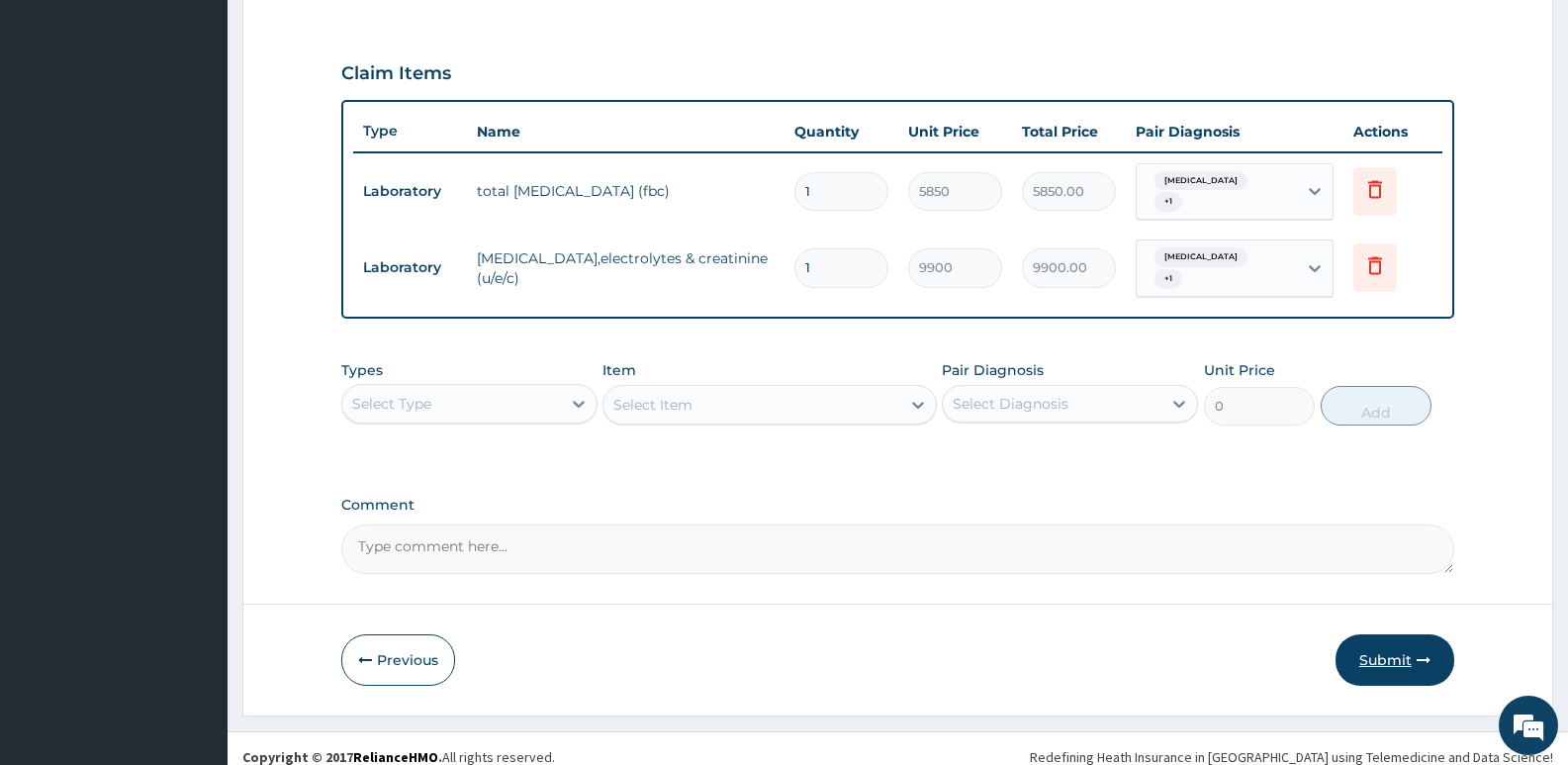
click at [1372, 634] on button "Submit" at bounding box center [1395, 660] width 119 height 52
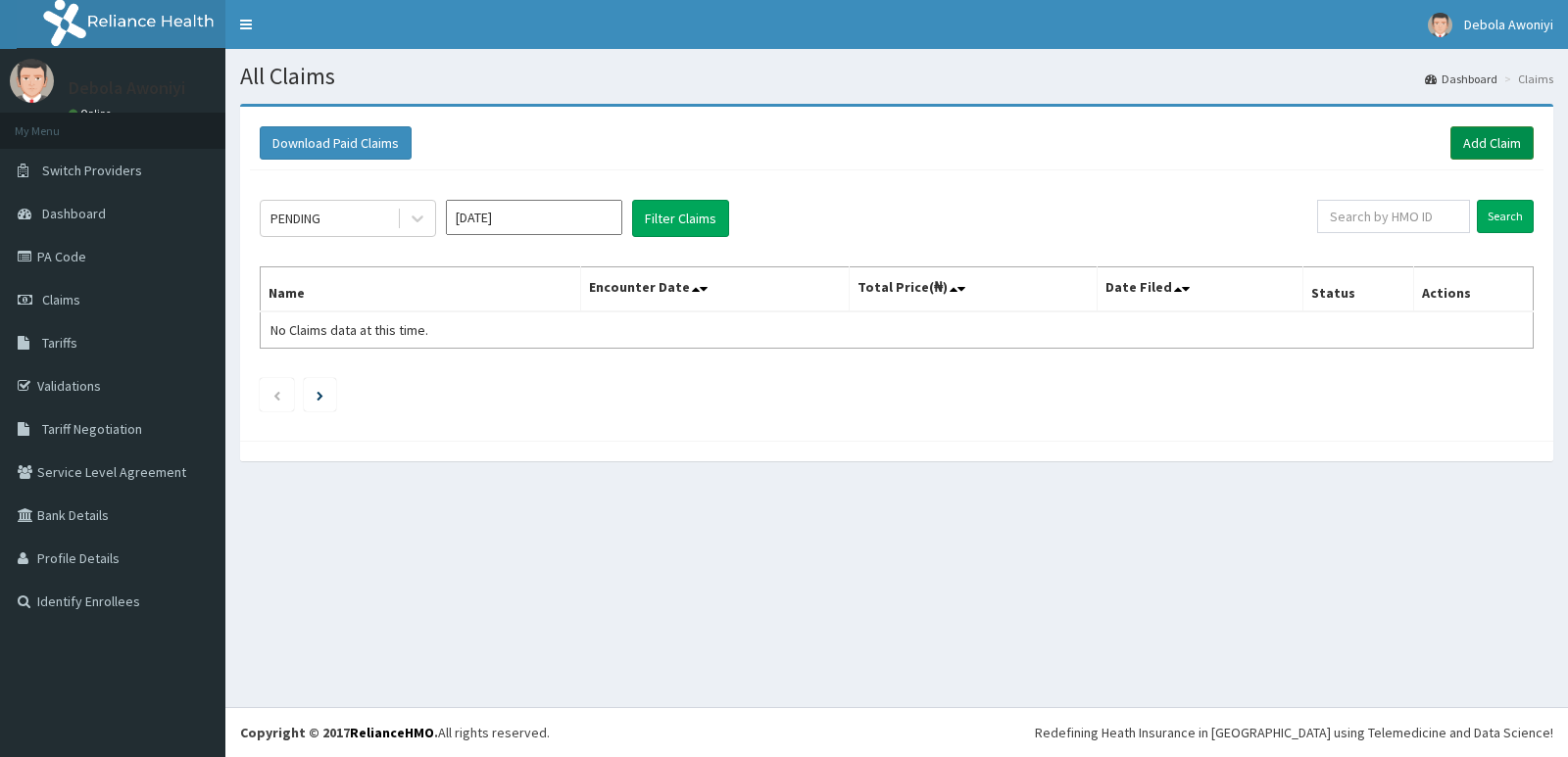
click at [1504, 128] on link "Add Claim" at bounding box center [1492, 143] width 83 height 34
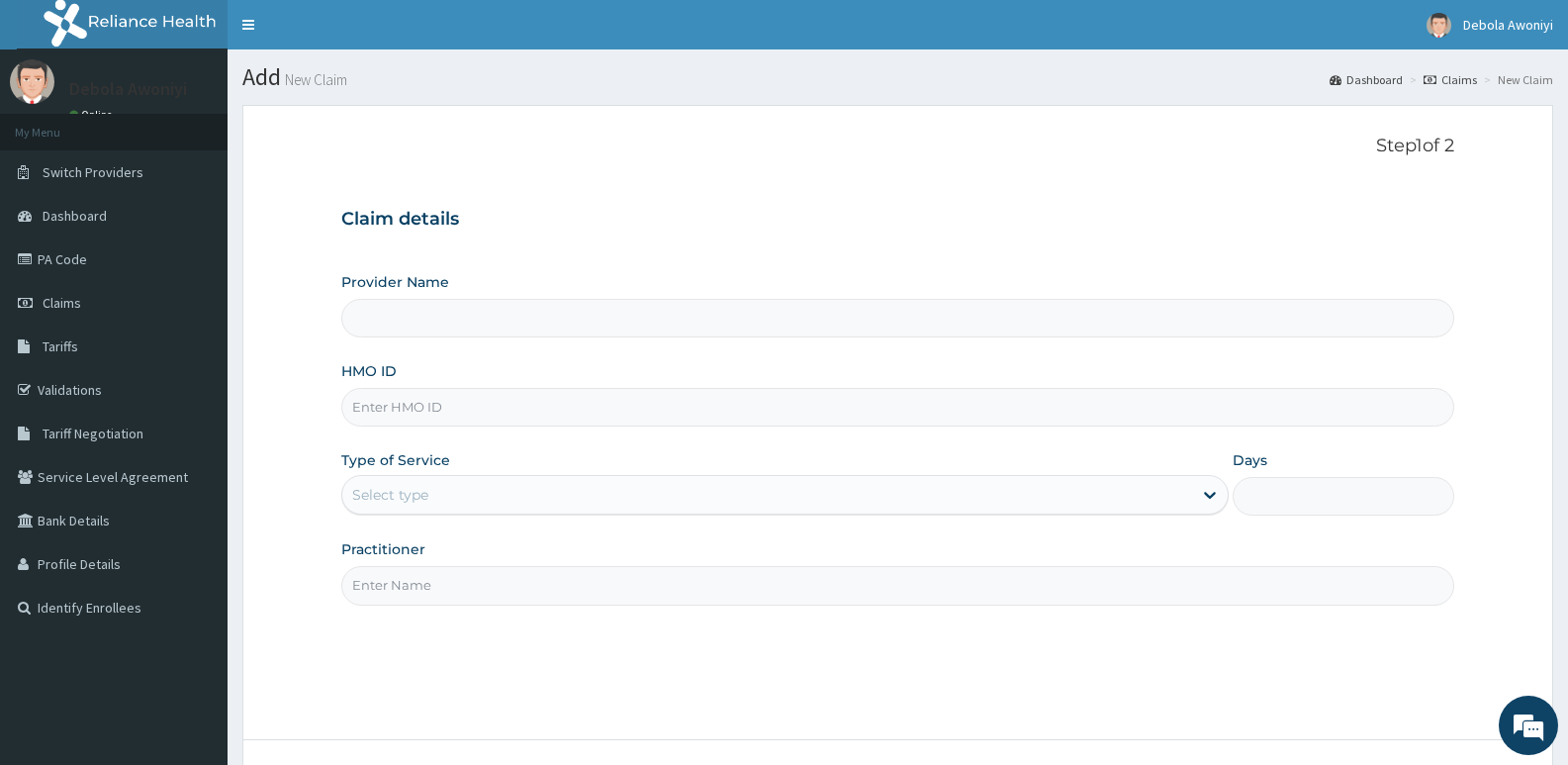
click at [468, 326] on input "Provider Name" at bounding box center [897, 318] width 1113 height 39
type input "Clina - Lancet Laboratories - V/I (HQ)"
click at [440, 412] on input "HMO ID" at bounding box center [897, 407] width 1113 height 39
type input "LMG/10151/A"
click at [388, 492] on div "Select type" at bounding box center [390, 495] width 76 height 20
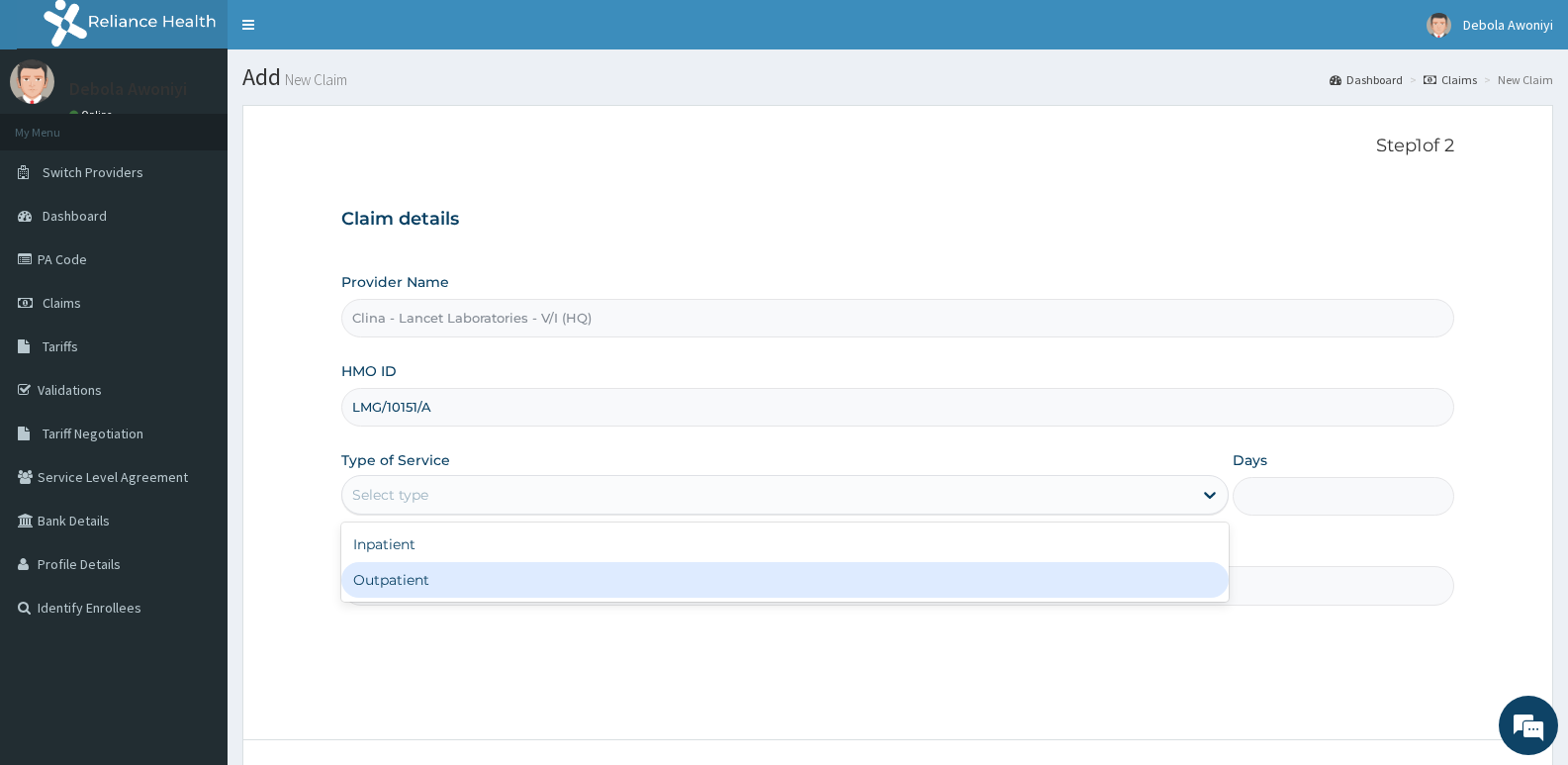
click at [393, 578] on div "Outpatient" at bounding box center [784, 580] width 886 height 36
type input "1"
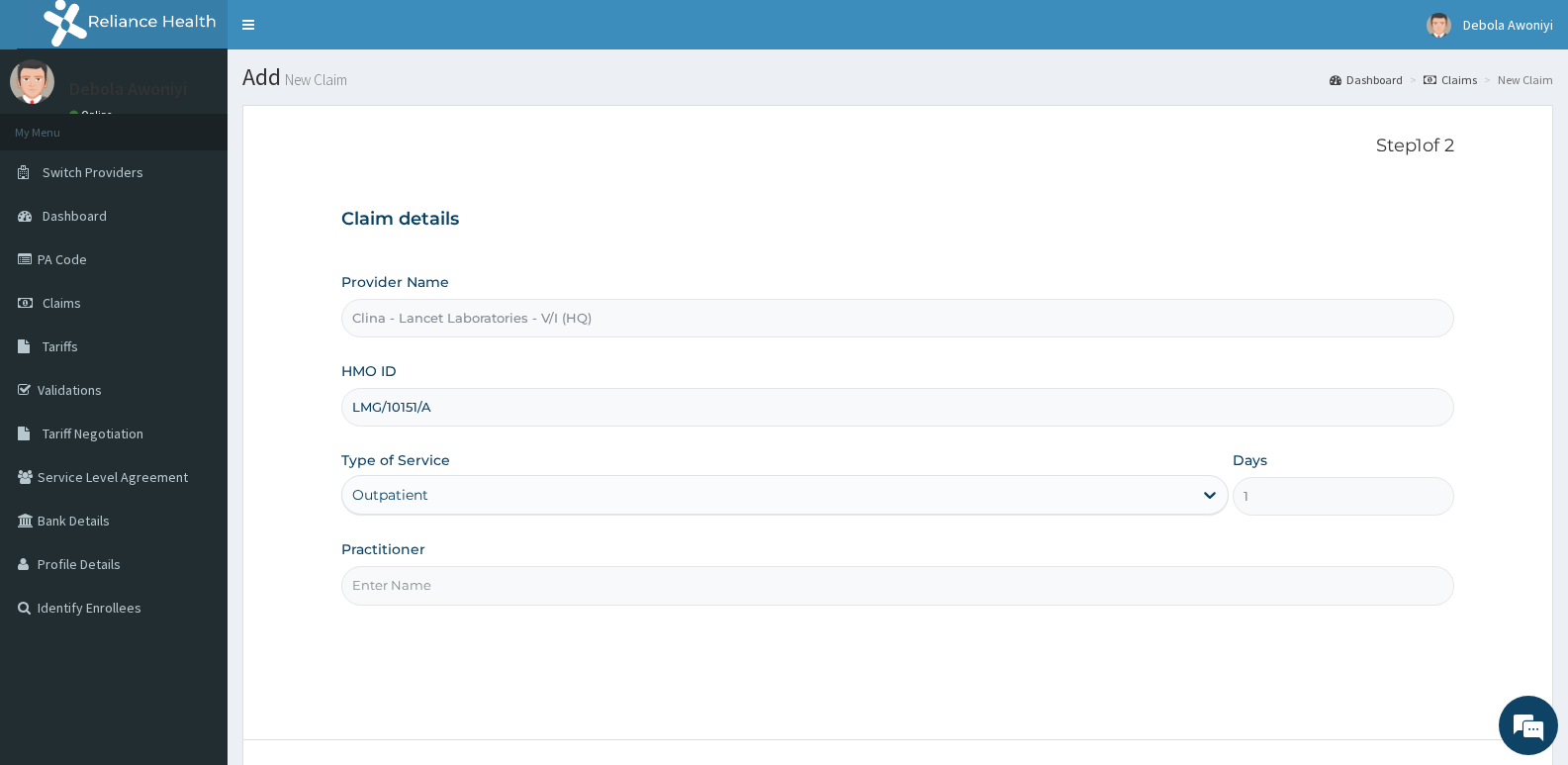
click at [400, 576] on input "Practitioner" at bounding box center [897, 585] width 1113 height 39
type input "[PERSON_NAME][GEOGRAPHIC_DATA]"
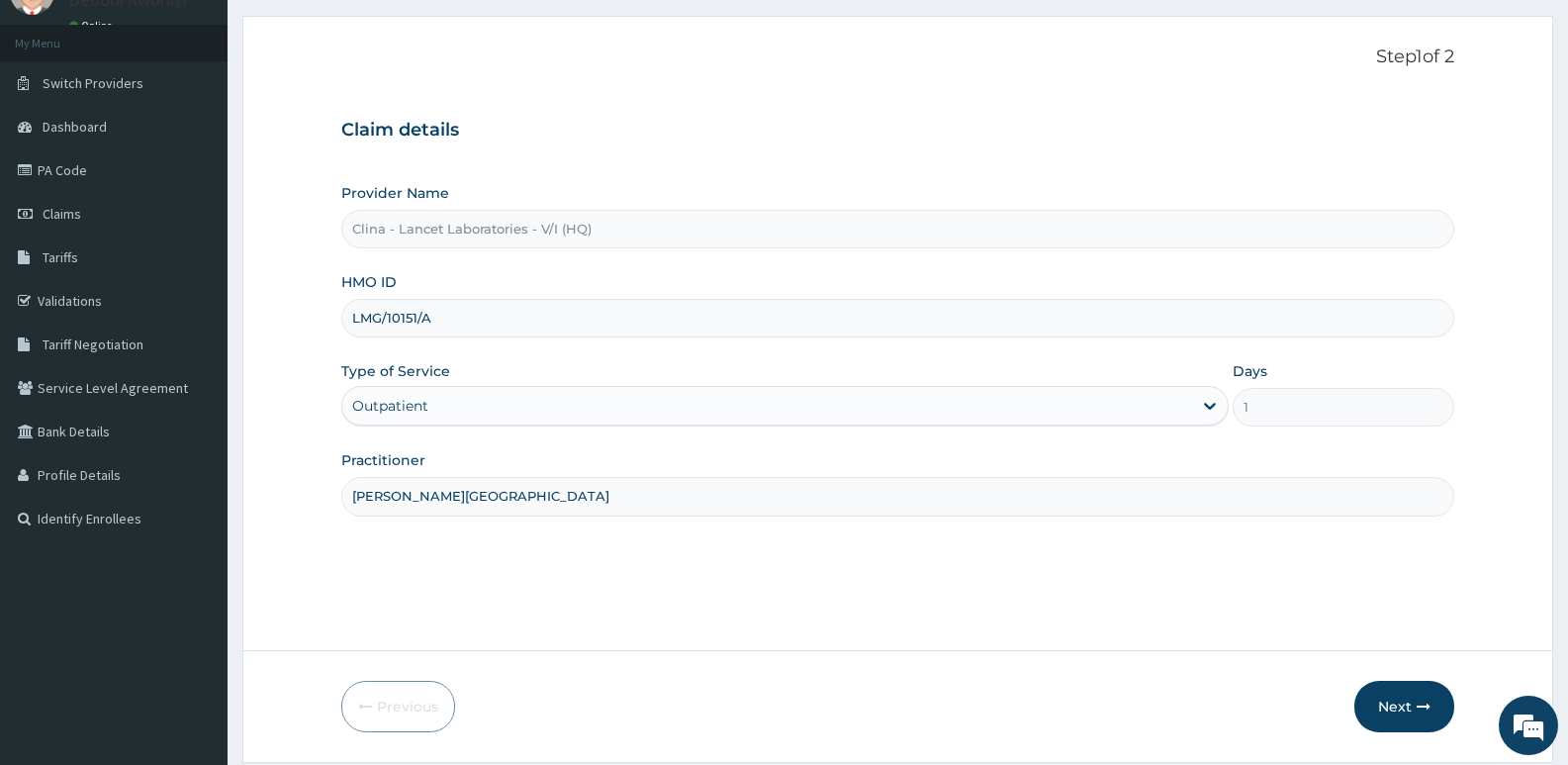
scroll to position [153, 0]
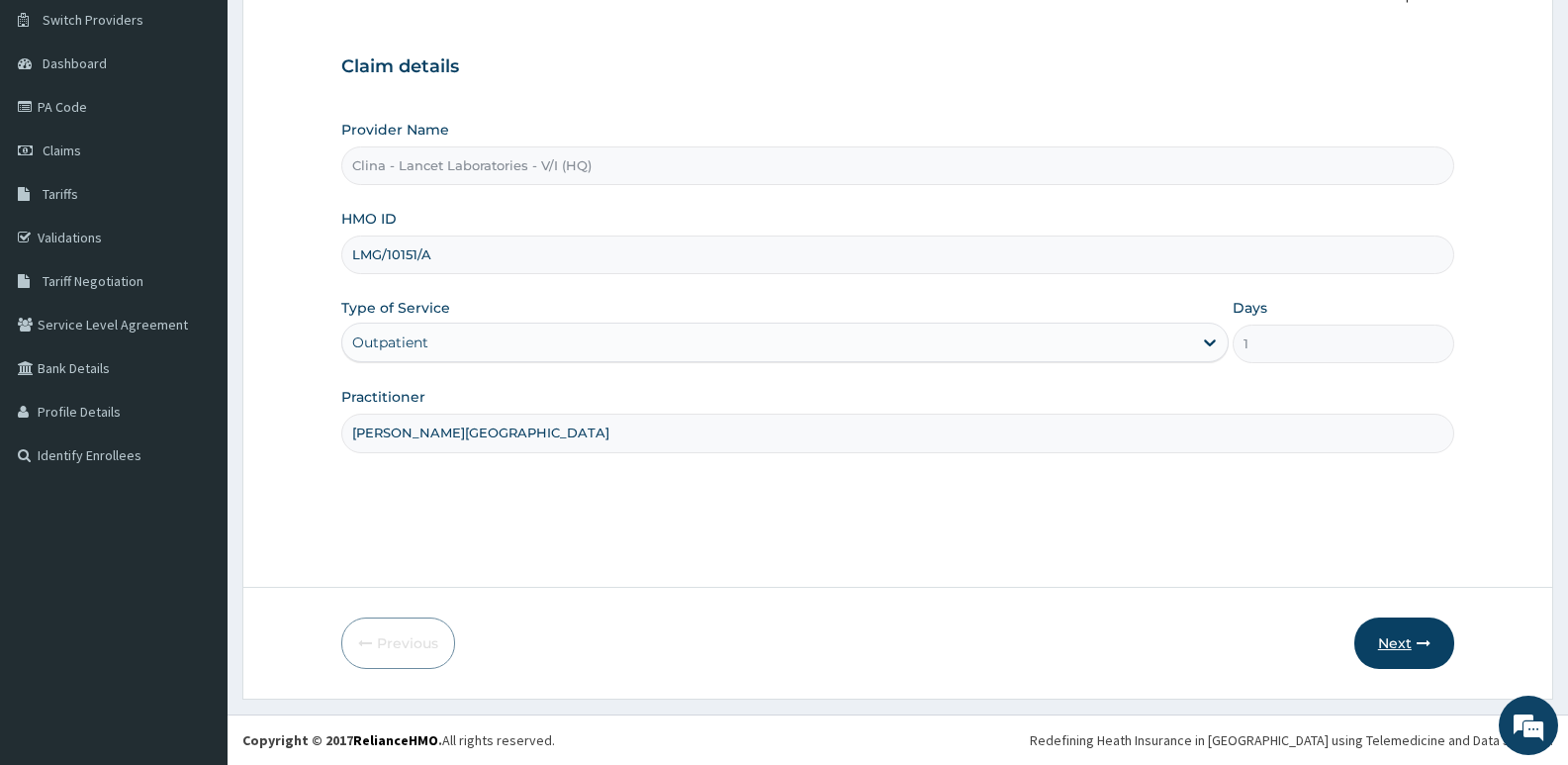
click at [1401, 647] on button "Next" at bounding box center [1405, 643] width 100 height 52
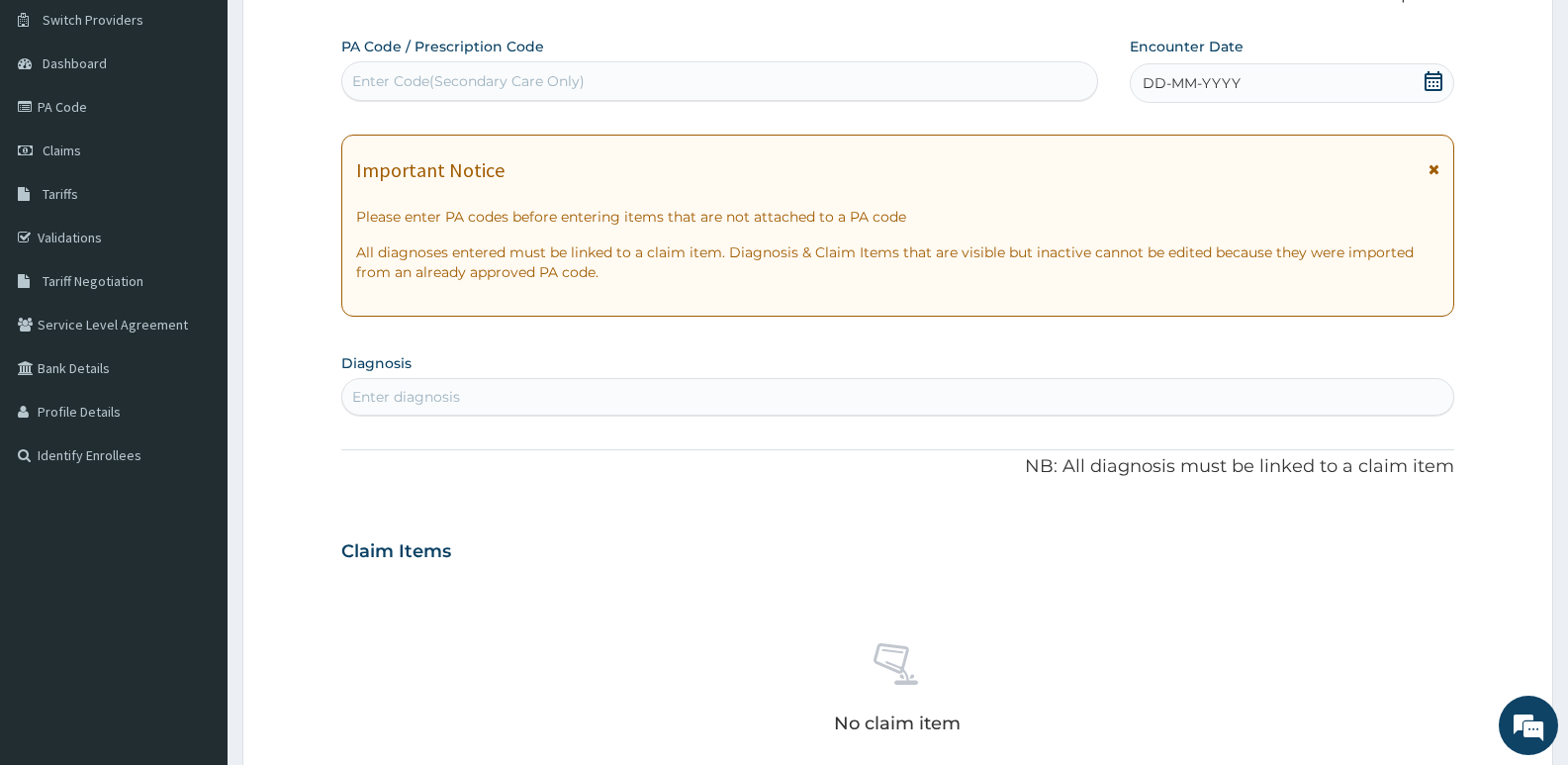
click at [417, 91] on div "Enter Code(Secondary Care Only)" at bounding box center [468, 81] width 232 height 20
type input "PA/56C4A1"
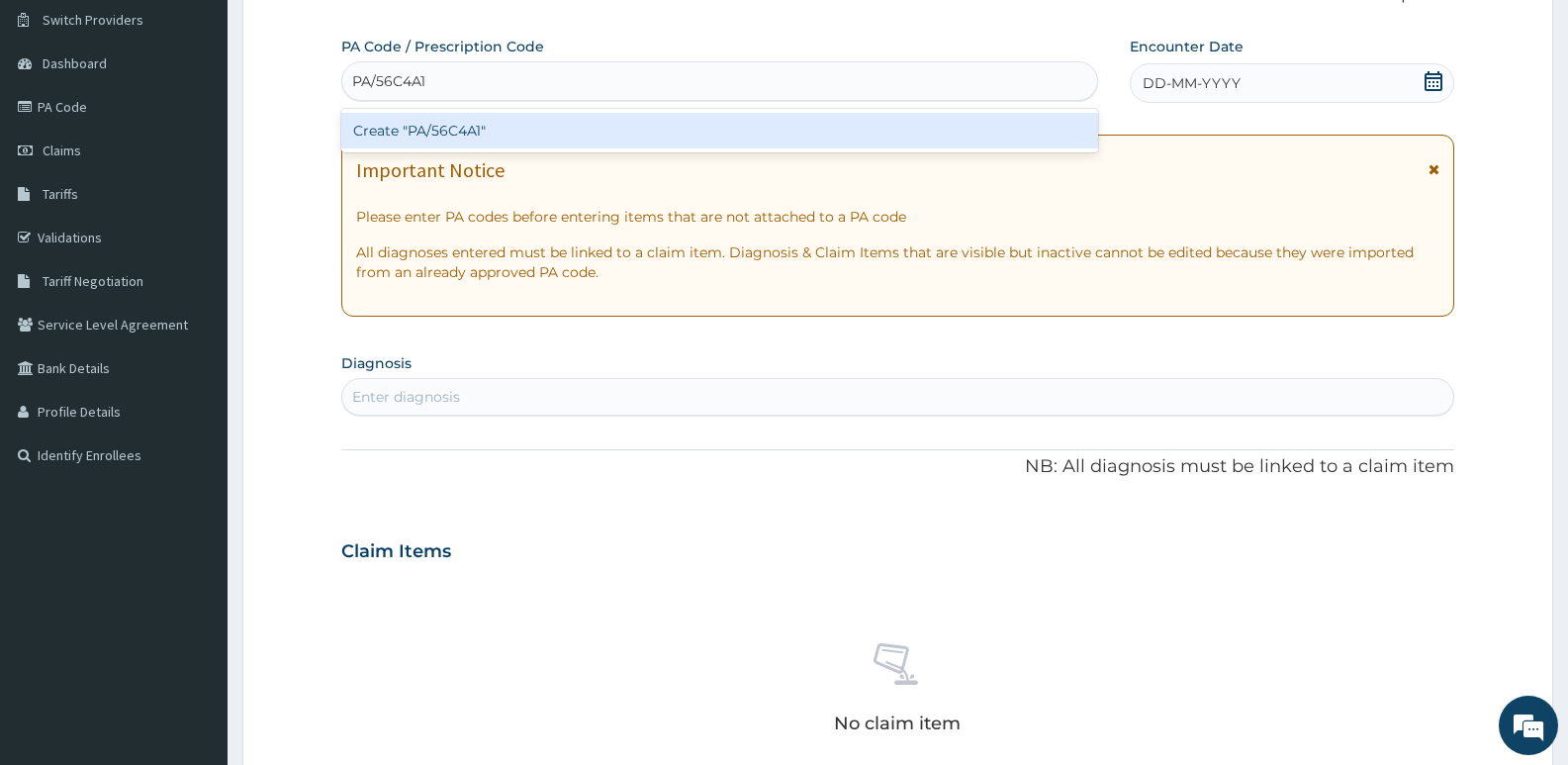
click at [513, 134] on div "Create "PA/56C4A1"" at bounding box center [719, 131] width 757 height 36
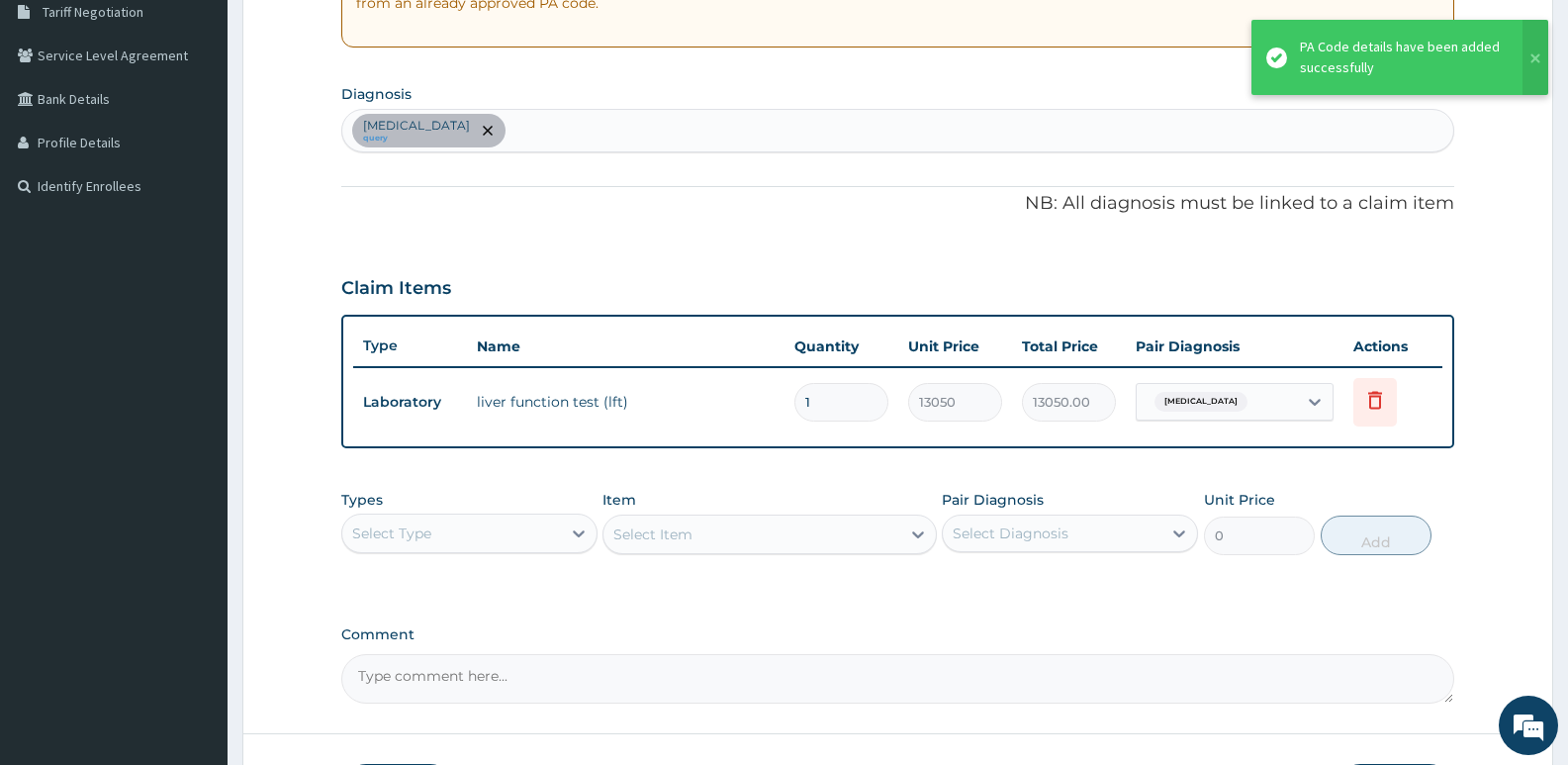
scroll to position [450, 0]
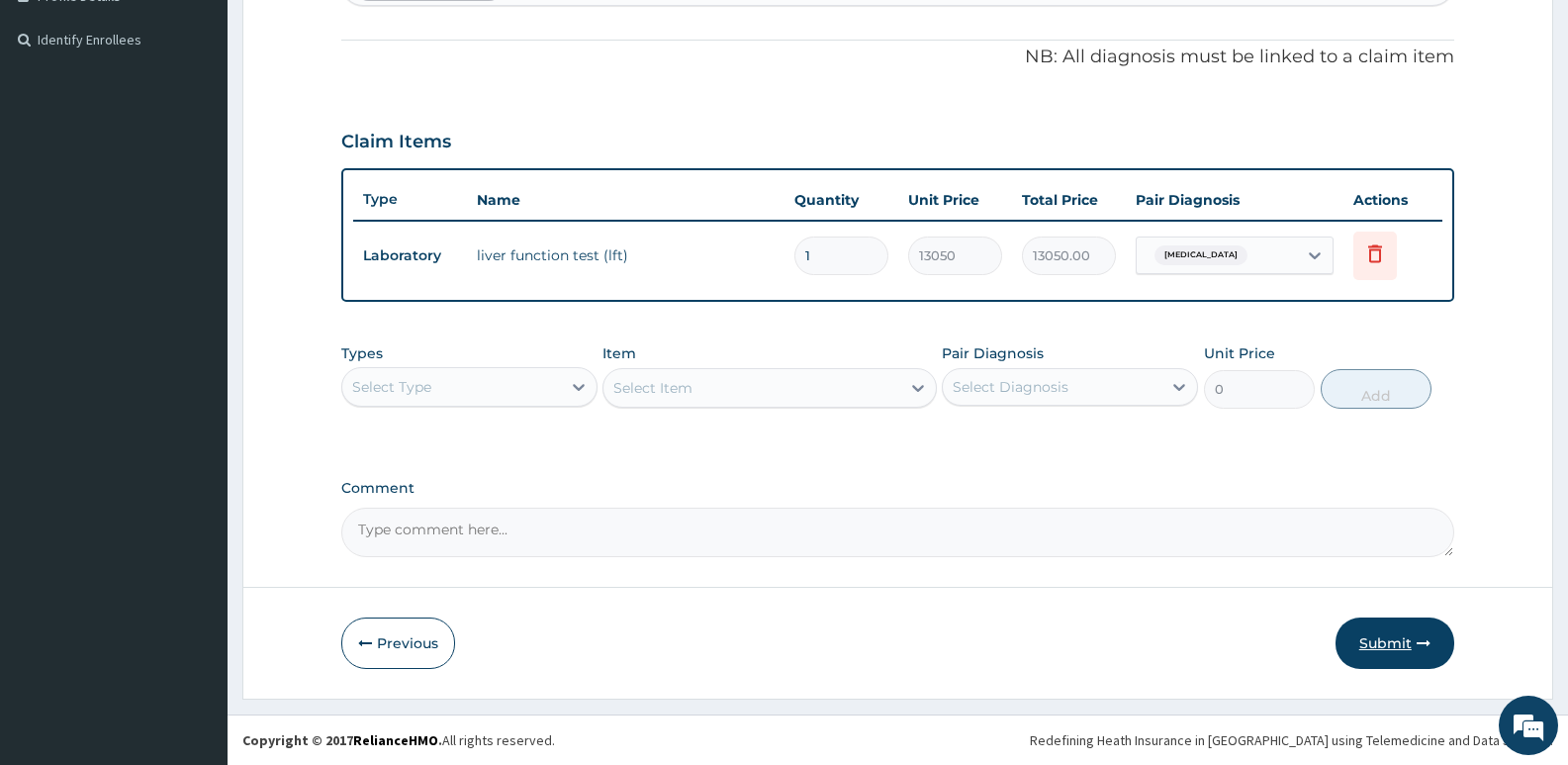
click at [1389, 635] on button "Submit" at bounding box center [1395, 643] width 119 height 52
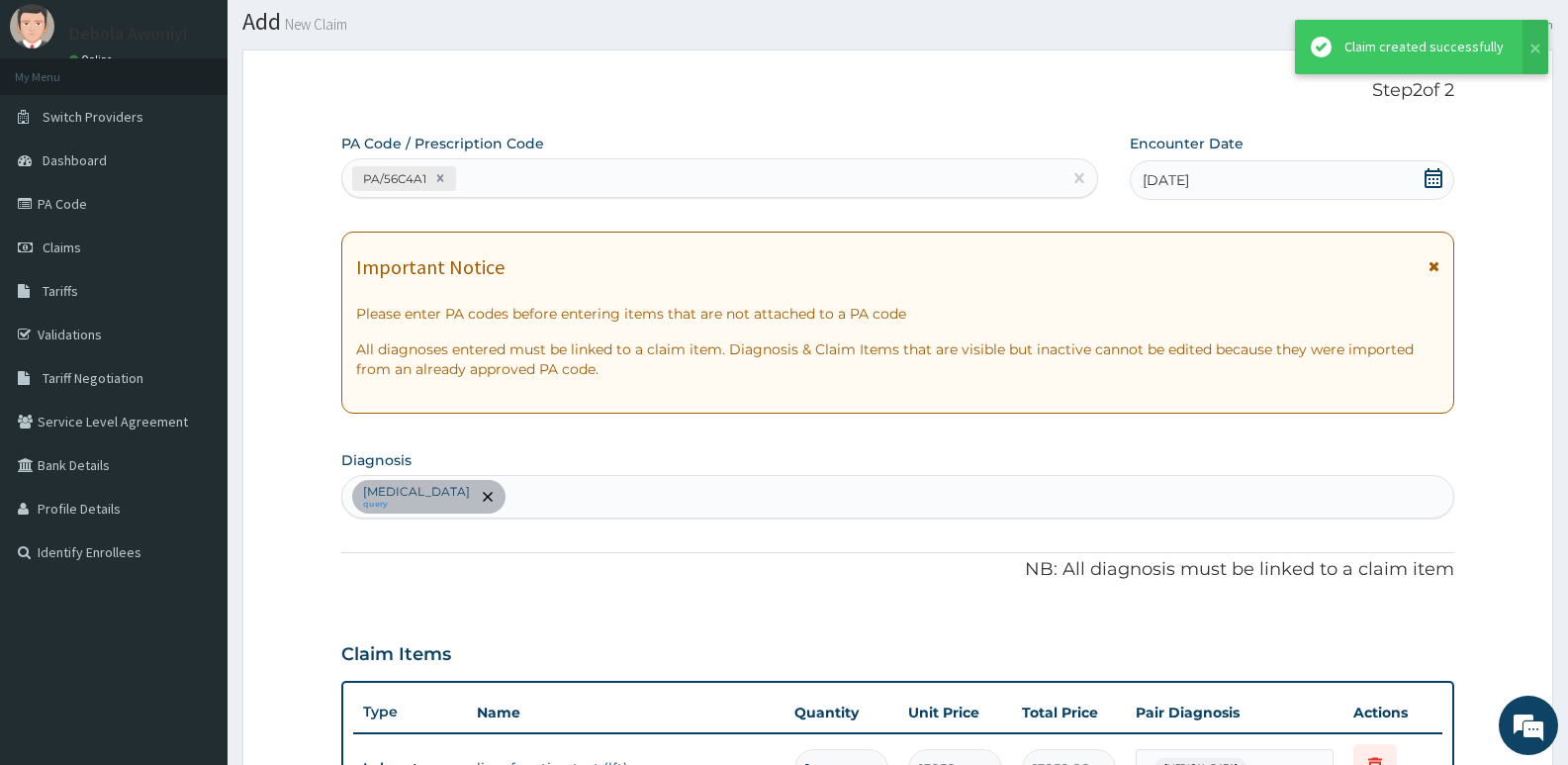
scroll to position [569, 0]
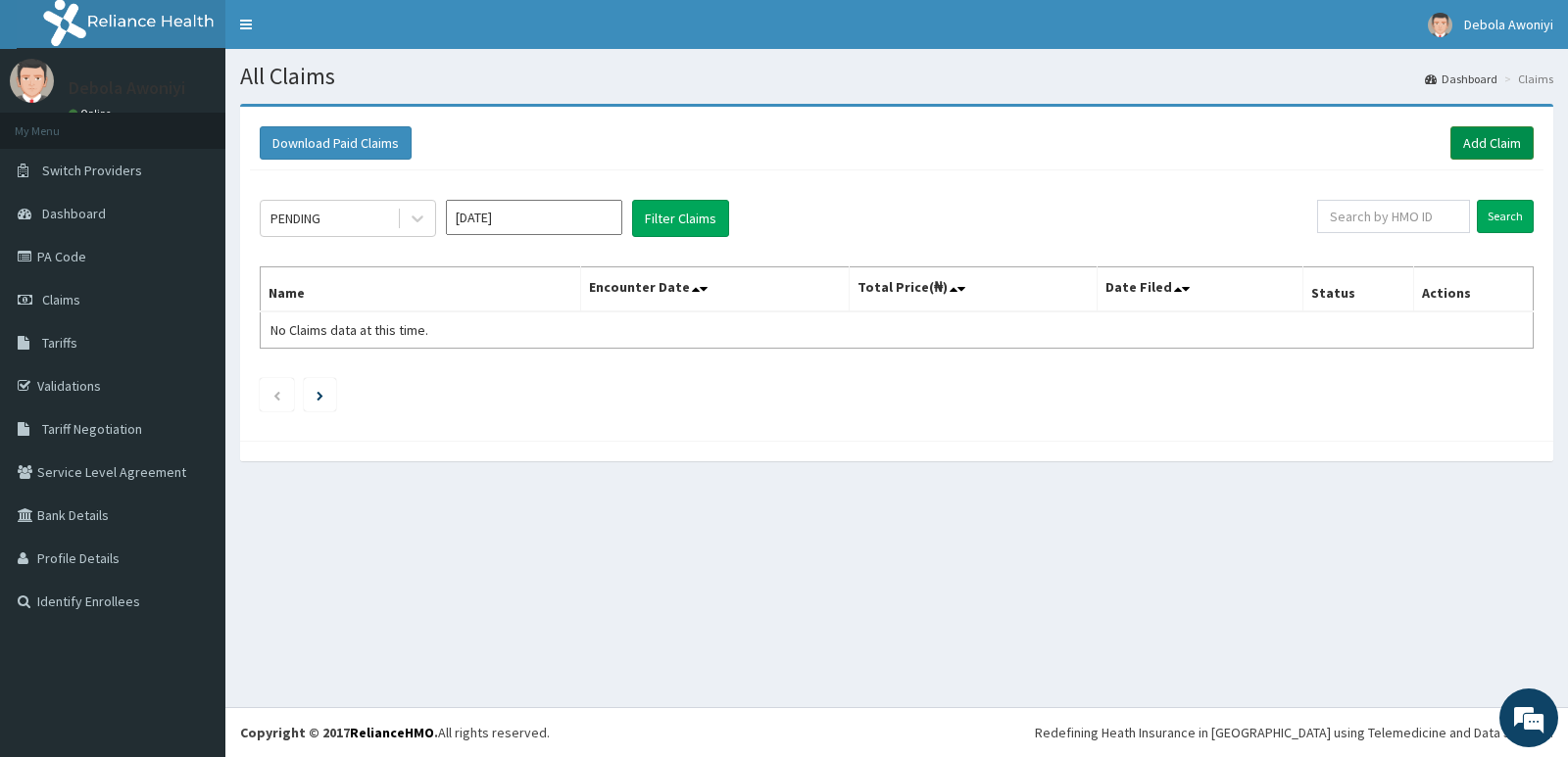
click at [1491, 141] on link "Add Claim" at bounding box center [1492, 143] width 83 height 34
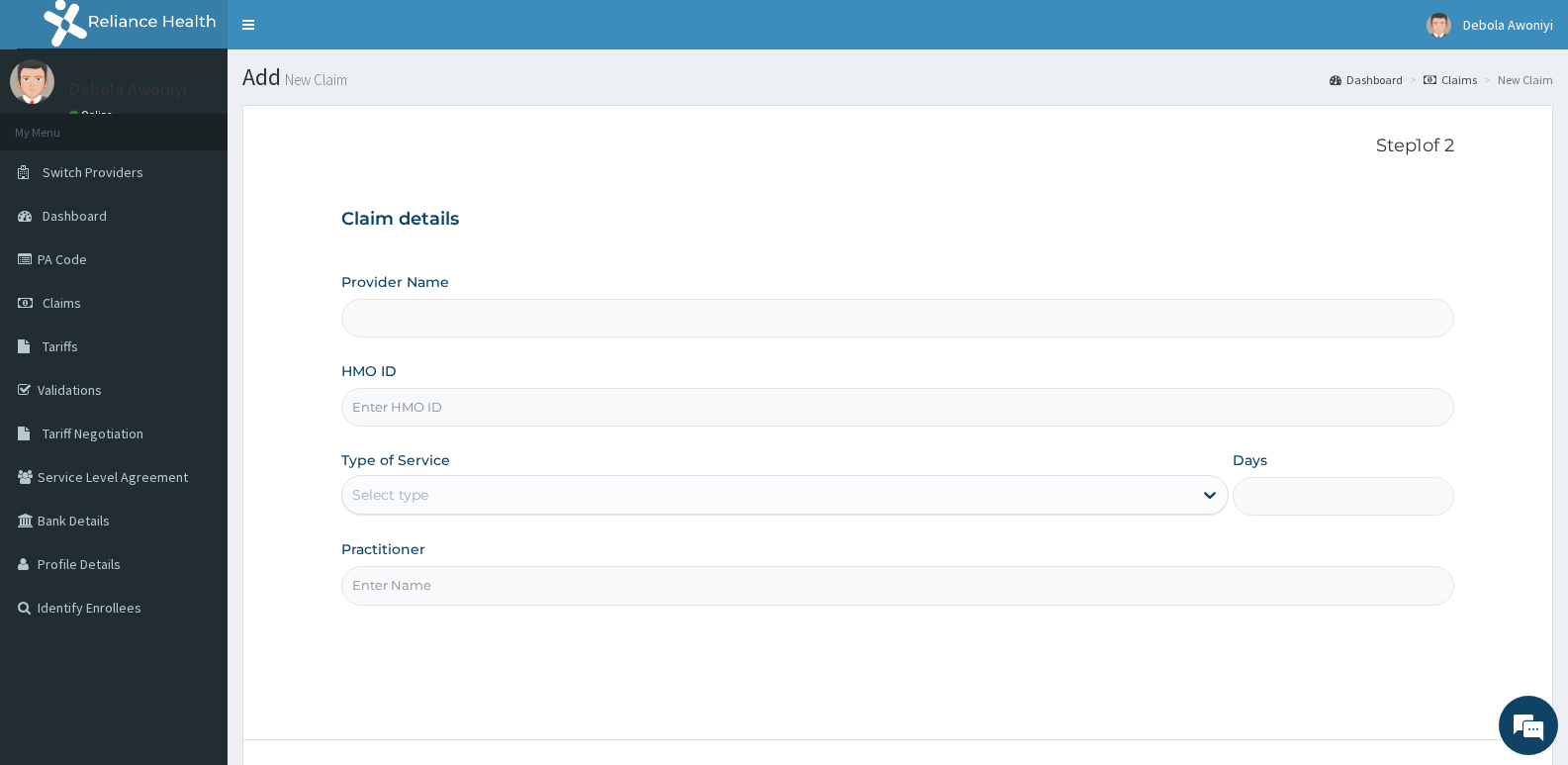
type input "Clina - Lancet Laboratories - V/I (HQ)"
click at [468, 407] on input "HMO ID" at bounding box center [897, 407] width 1113 height 39
type input "LTG/10072/B"
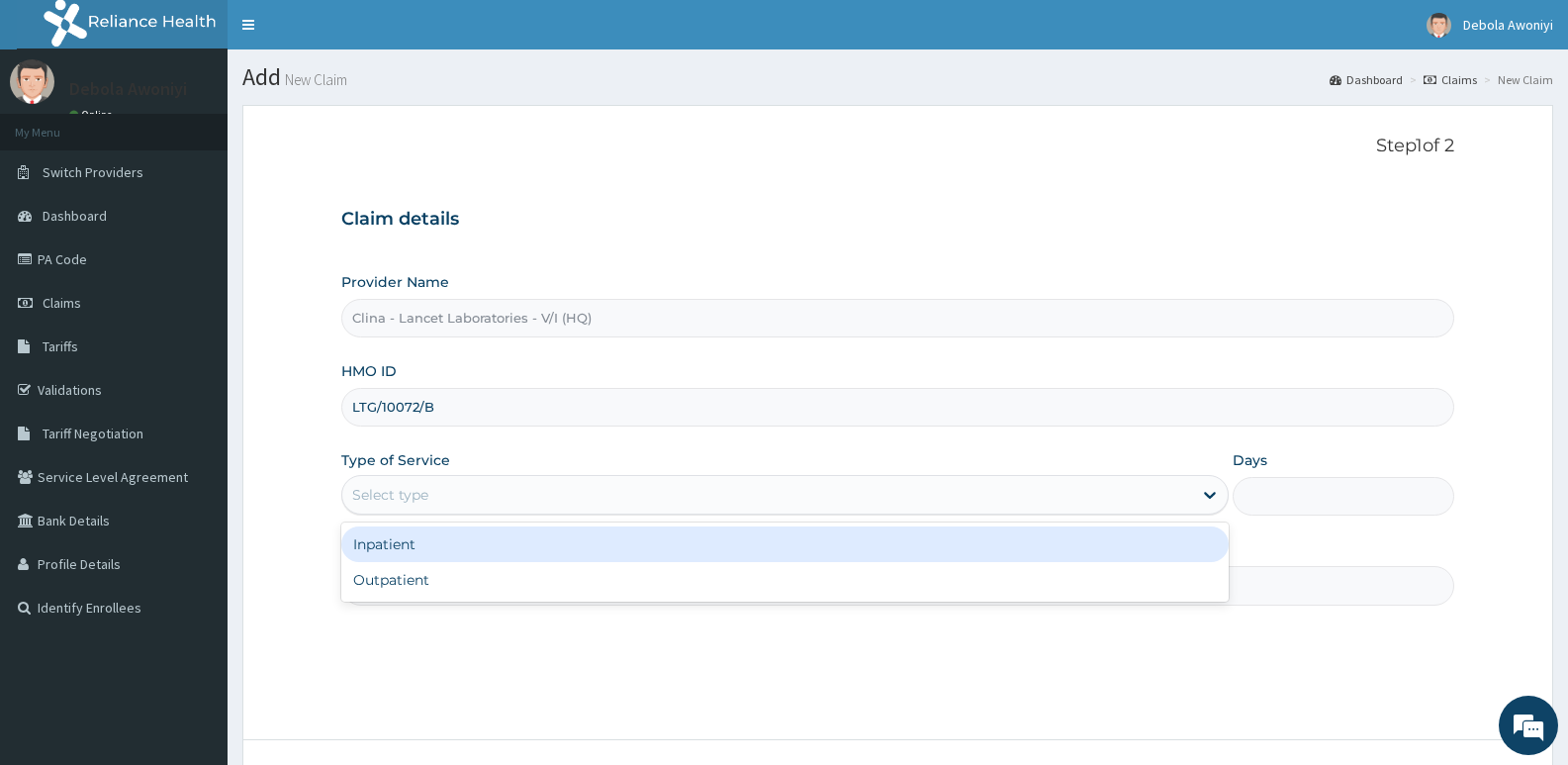
drag, startPoint x: 492, startPoint y: 491, endPoint x: 490, endPoint y: 501, distance: 10.2
click at [491, 495] on div "Select type" at bounding box center [767, 495] width 849 height 32
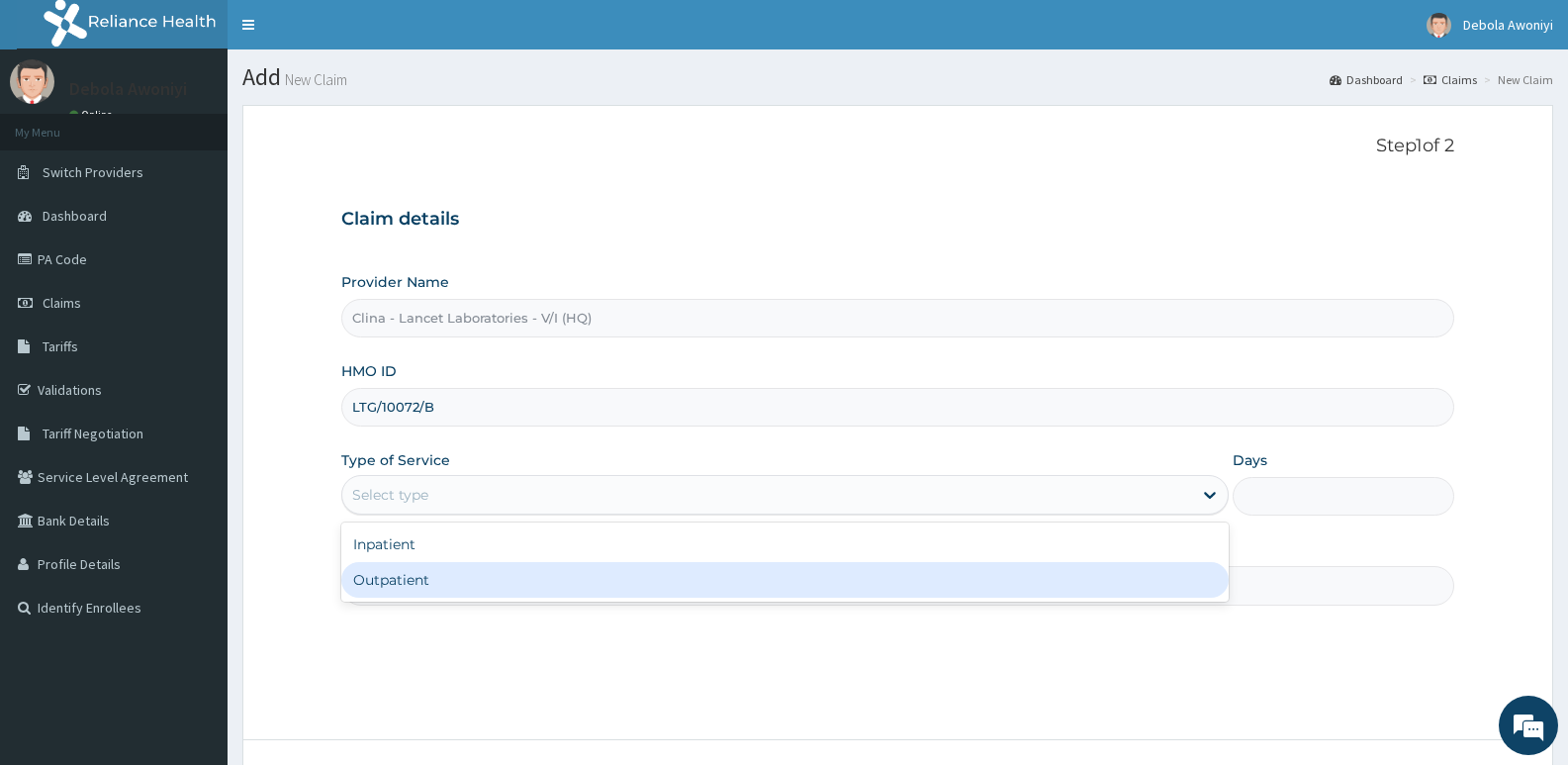
click at [467, 590] on div "Outpatient" at bounding box center [784, 580] width 886 height 36
type input "1"
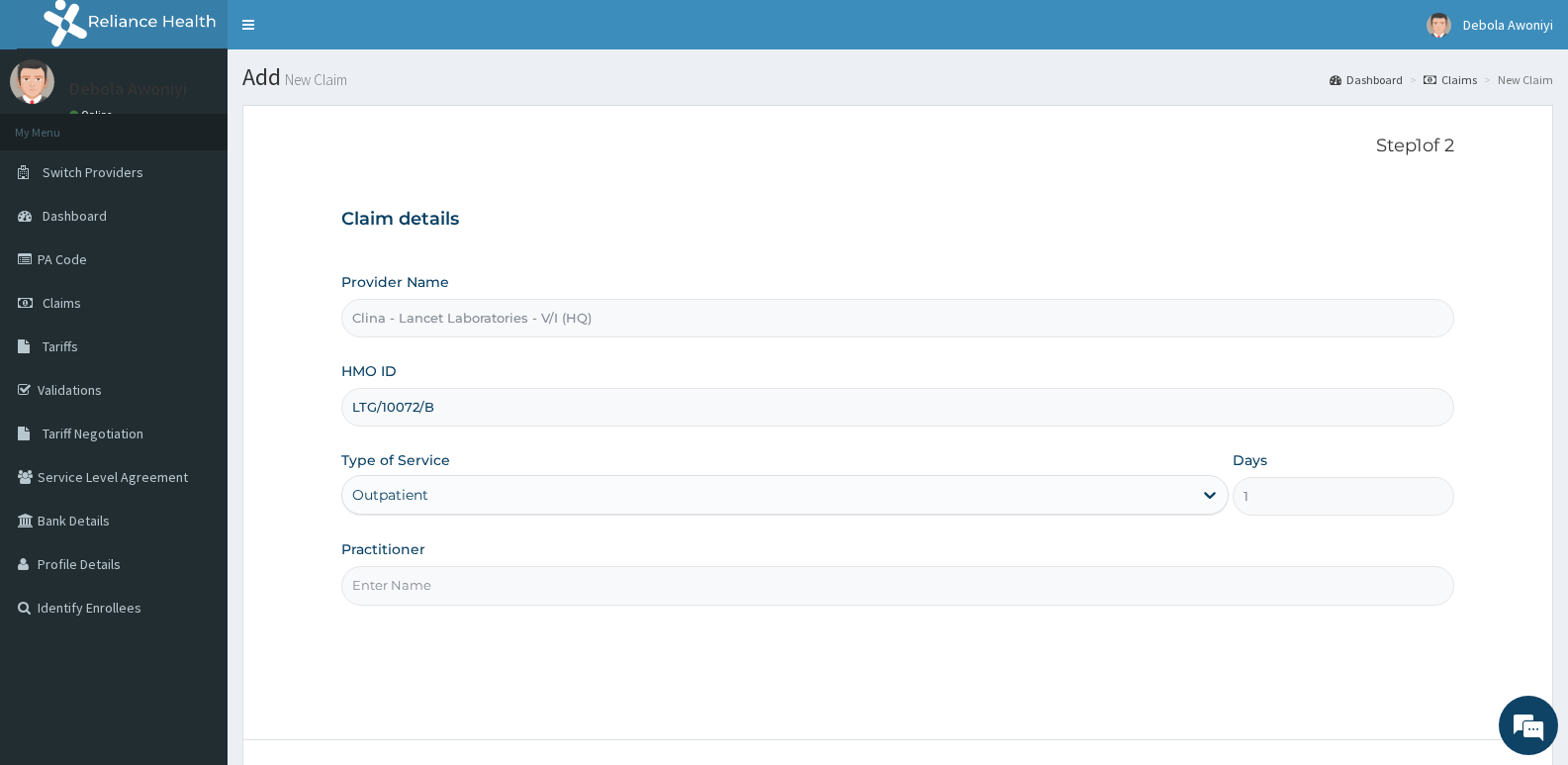
click at [455, 588] on input "Practitioner" at bounding box center [897, 585] width 1113 height 39
type input "[PERSON_NAME][GEOGRAPHIC_DATA]"
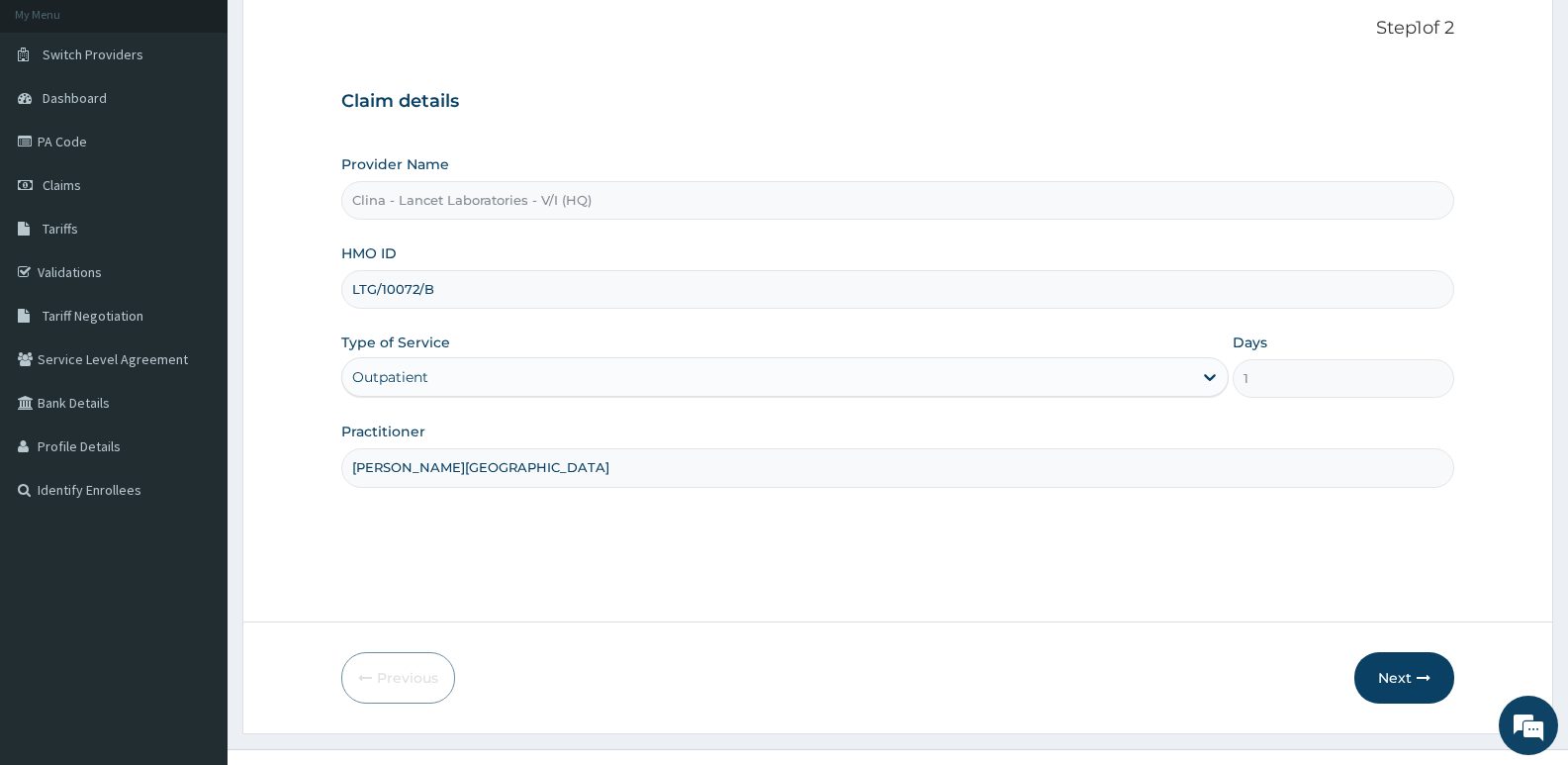
scroll to position [153, 0]
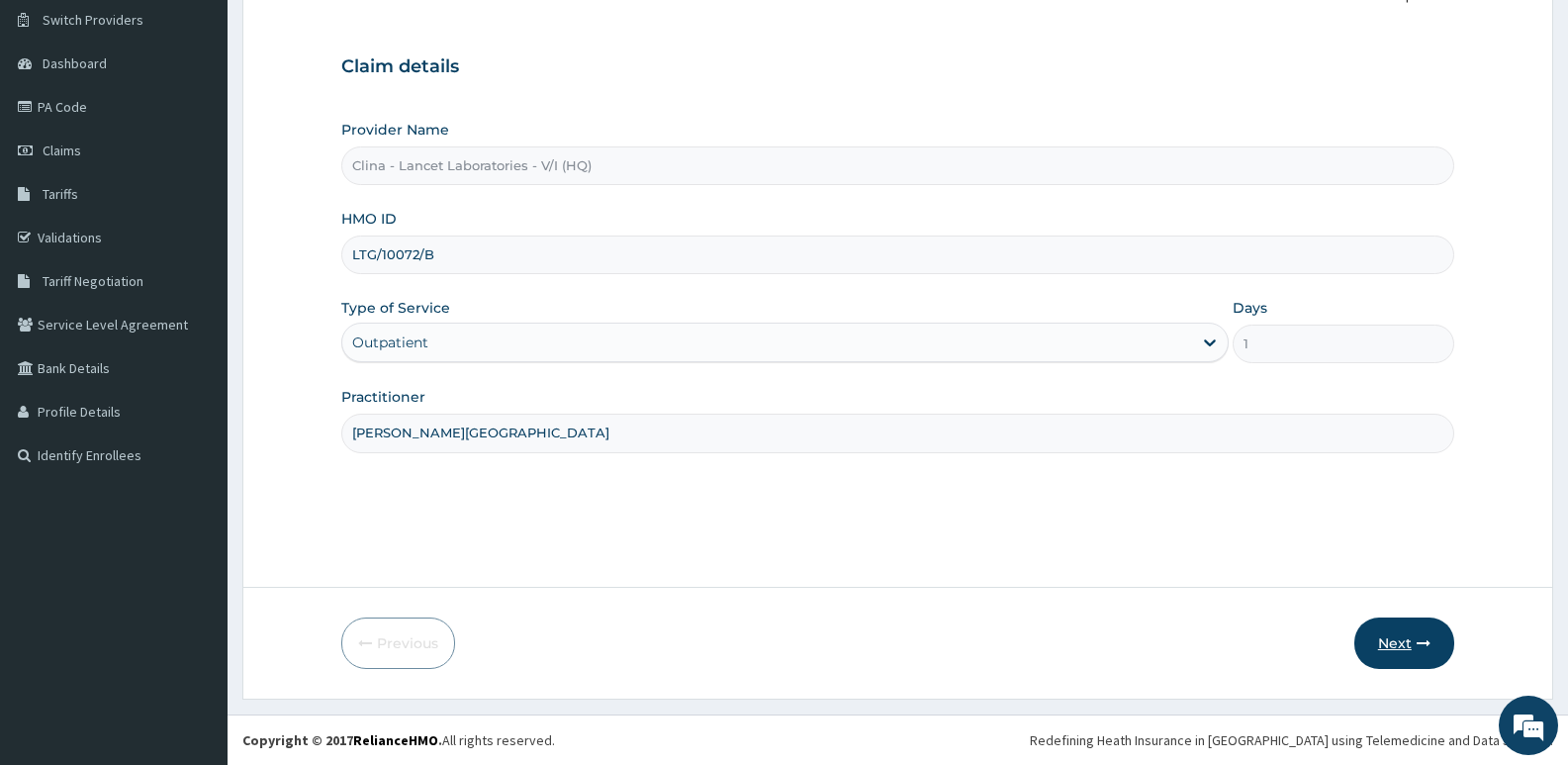
click at [1401, 638] on button "Next" at bounding box center [1405, 643] width 100 height 52
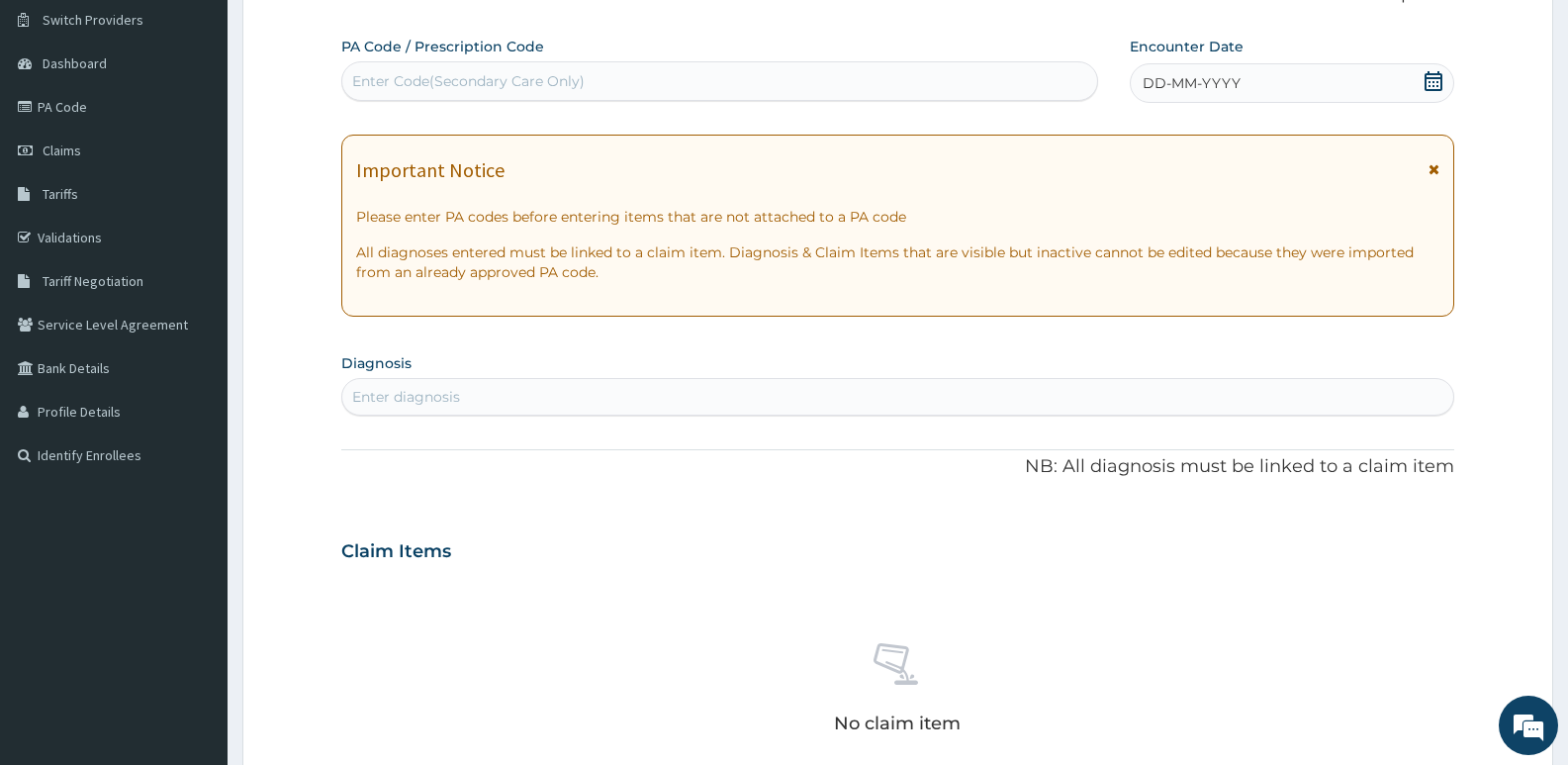
click at [477, 81] on div "Enter Code(Secondary Care Only)" at bounding box center [468, 81] width 232 height 20
type input "PA/EE5F77"
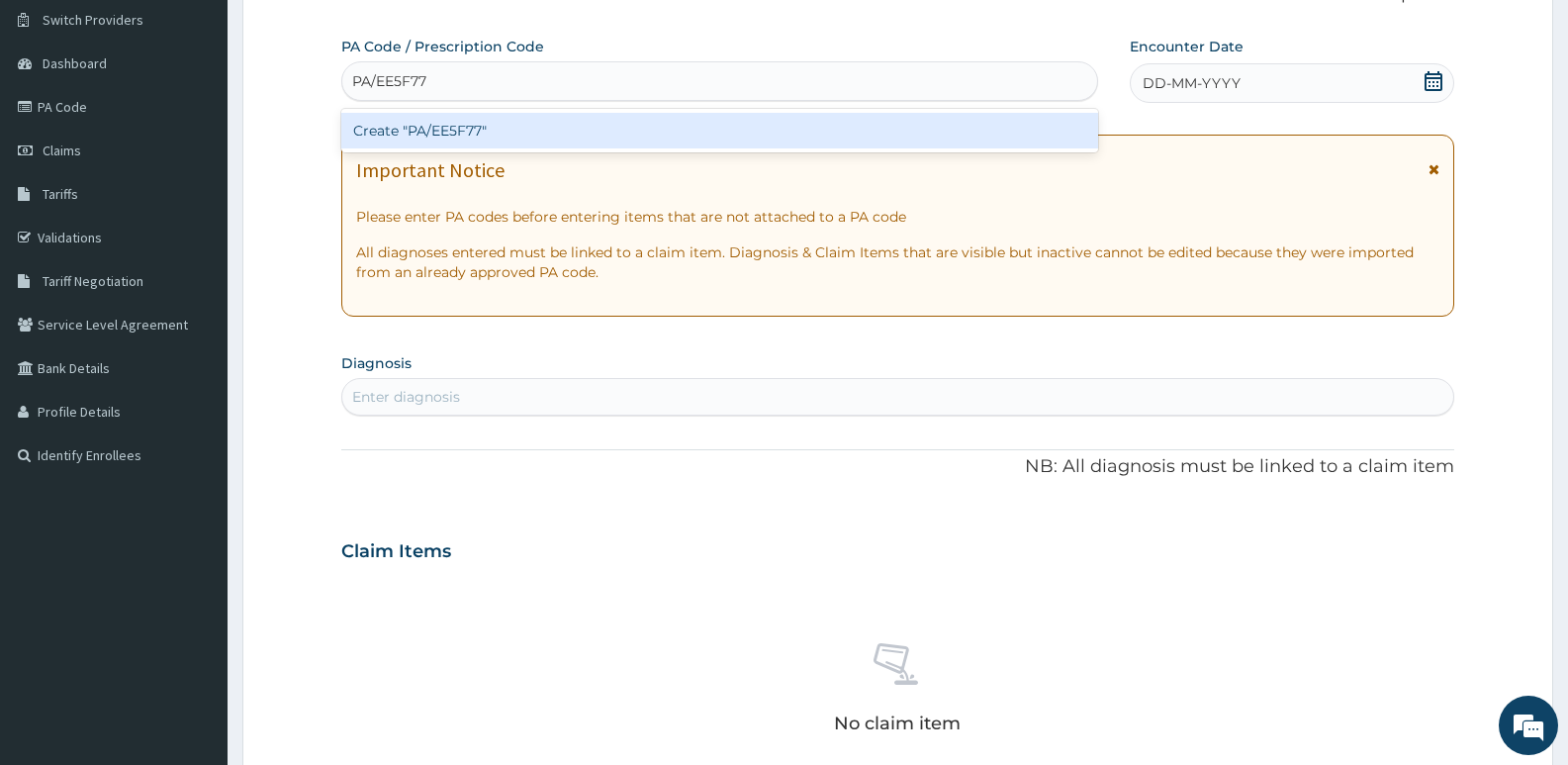
click at [461, 129] on div "Create "PA/EE5F77"" at bounding box center [719, 131] width 757 height 36
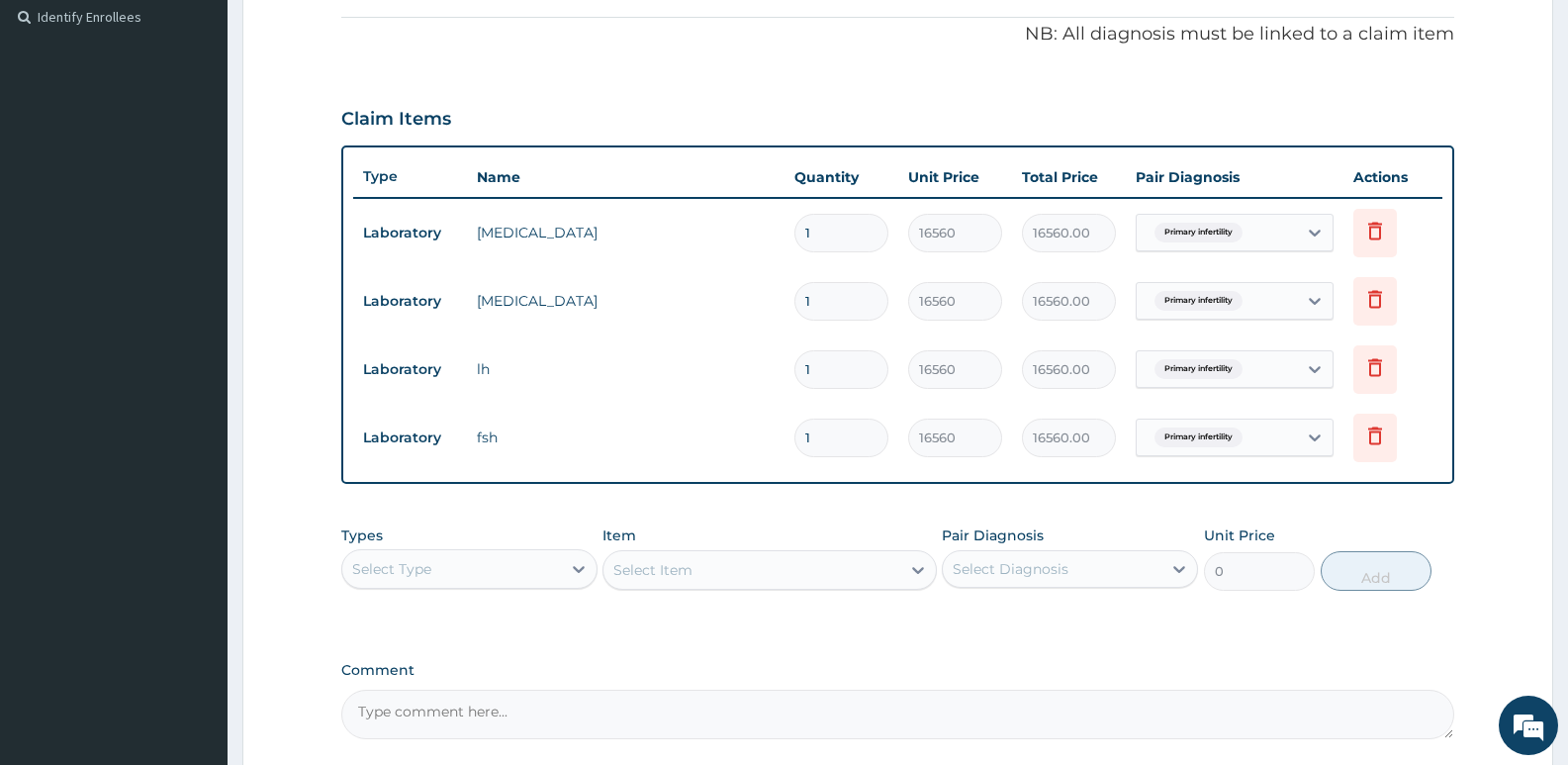
scroll to position [773, 0]
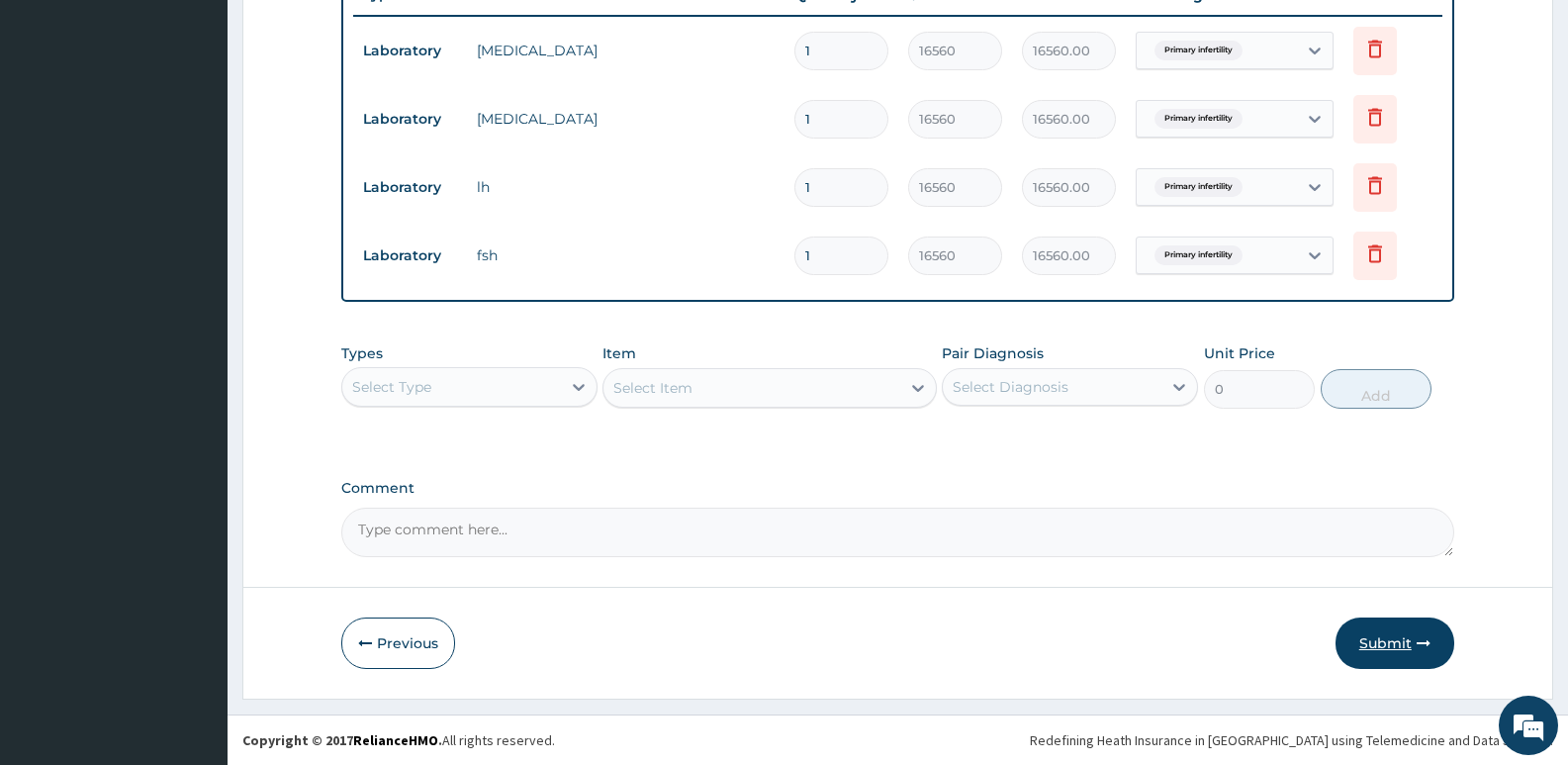
click at [1379, 662] on button "Submit" at bounding box center [1395, 643] width 119 height 52
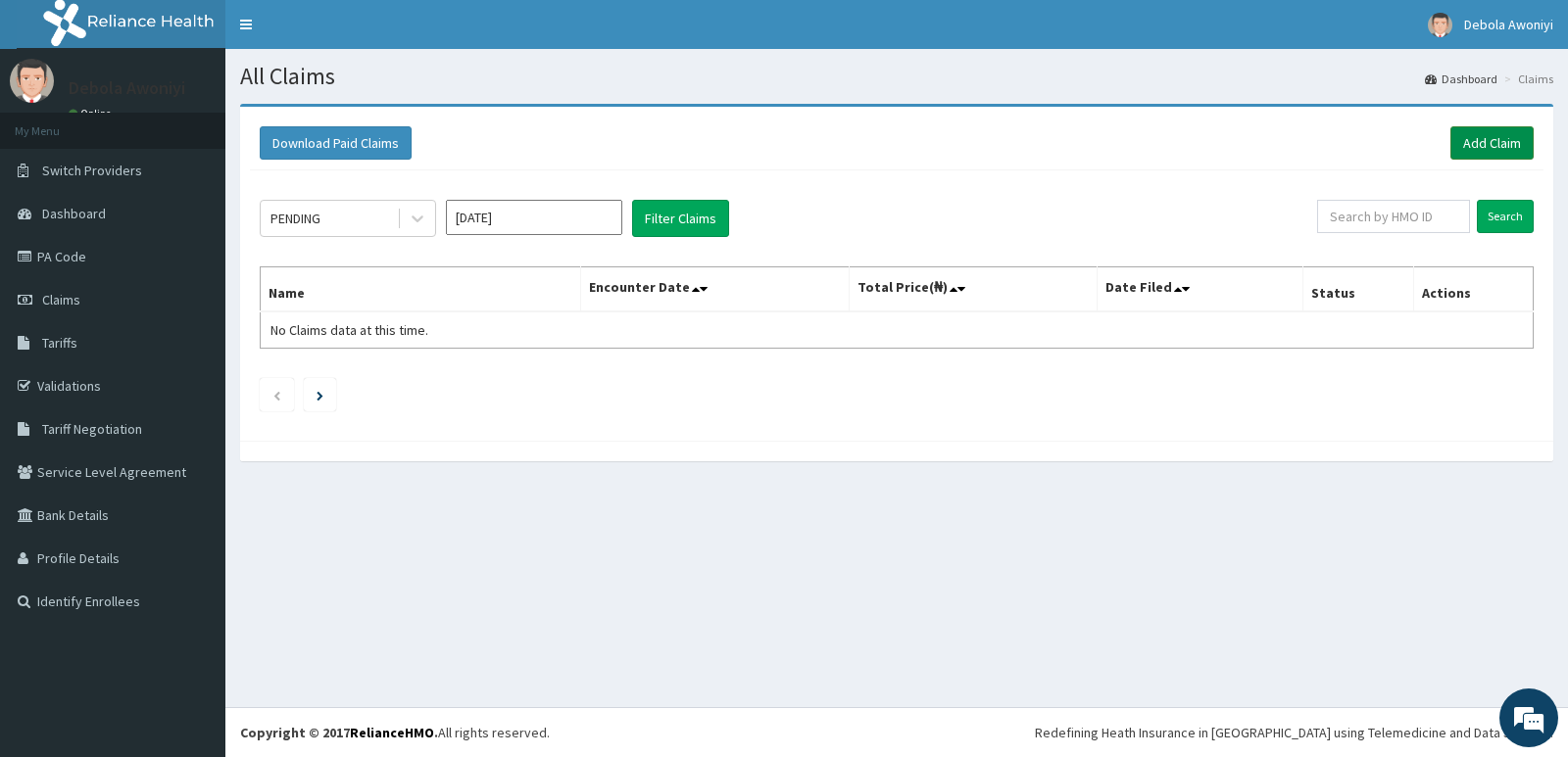
click at [1478, 148] on link "Add Claim" at bounding box center [1492, 143] width 83 height 34
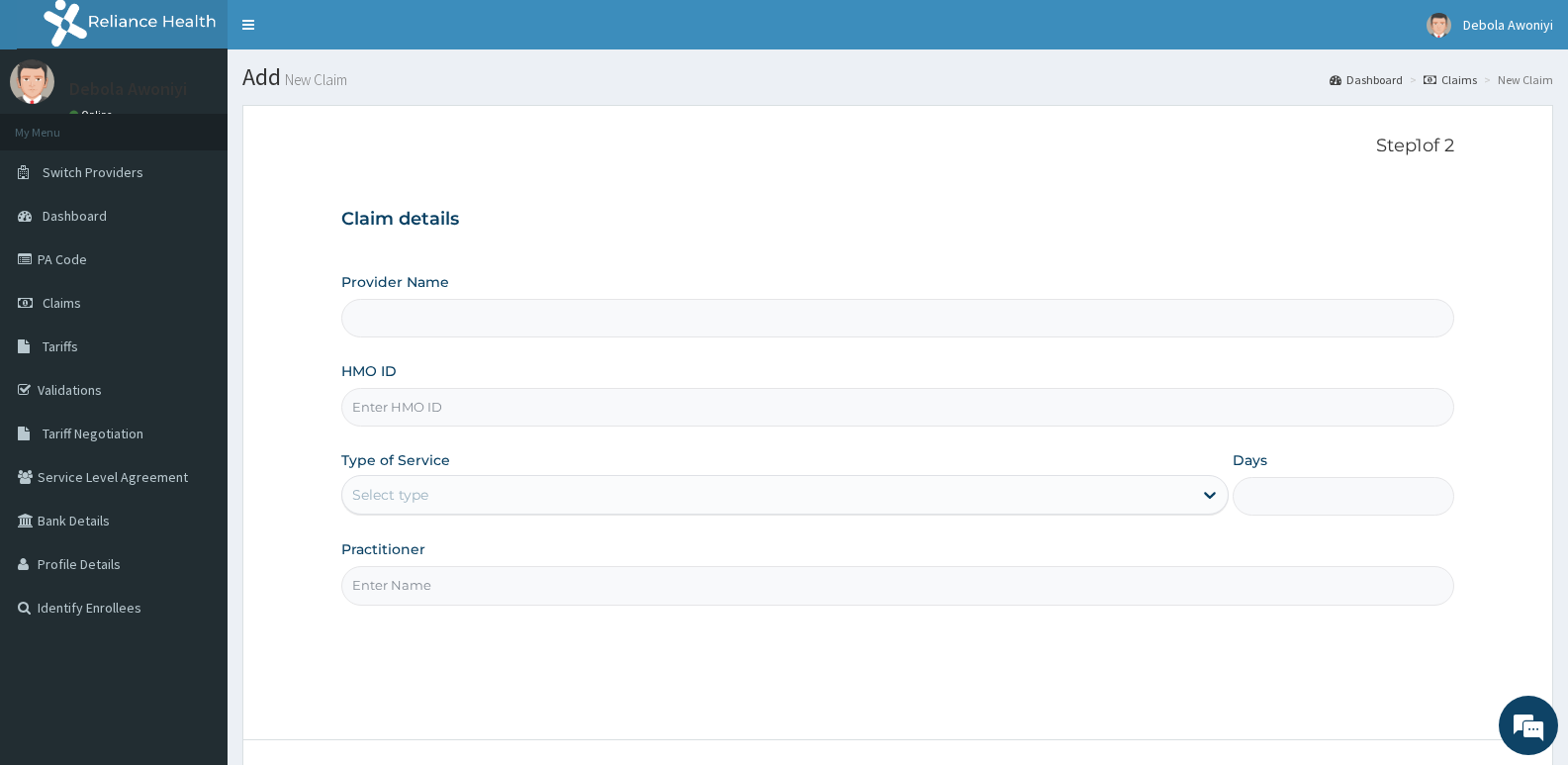
type input "Clina - Lancet Laboratories - V/I (HQ)"
click at [419, 414] on input "HMO ID" at bounding box center [897, 407] width 1113 height 39
type input "CMN/10001/A"
click at [506, 506] on div "Select type" at bounding box center [767, 495] width 849 height 32
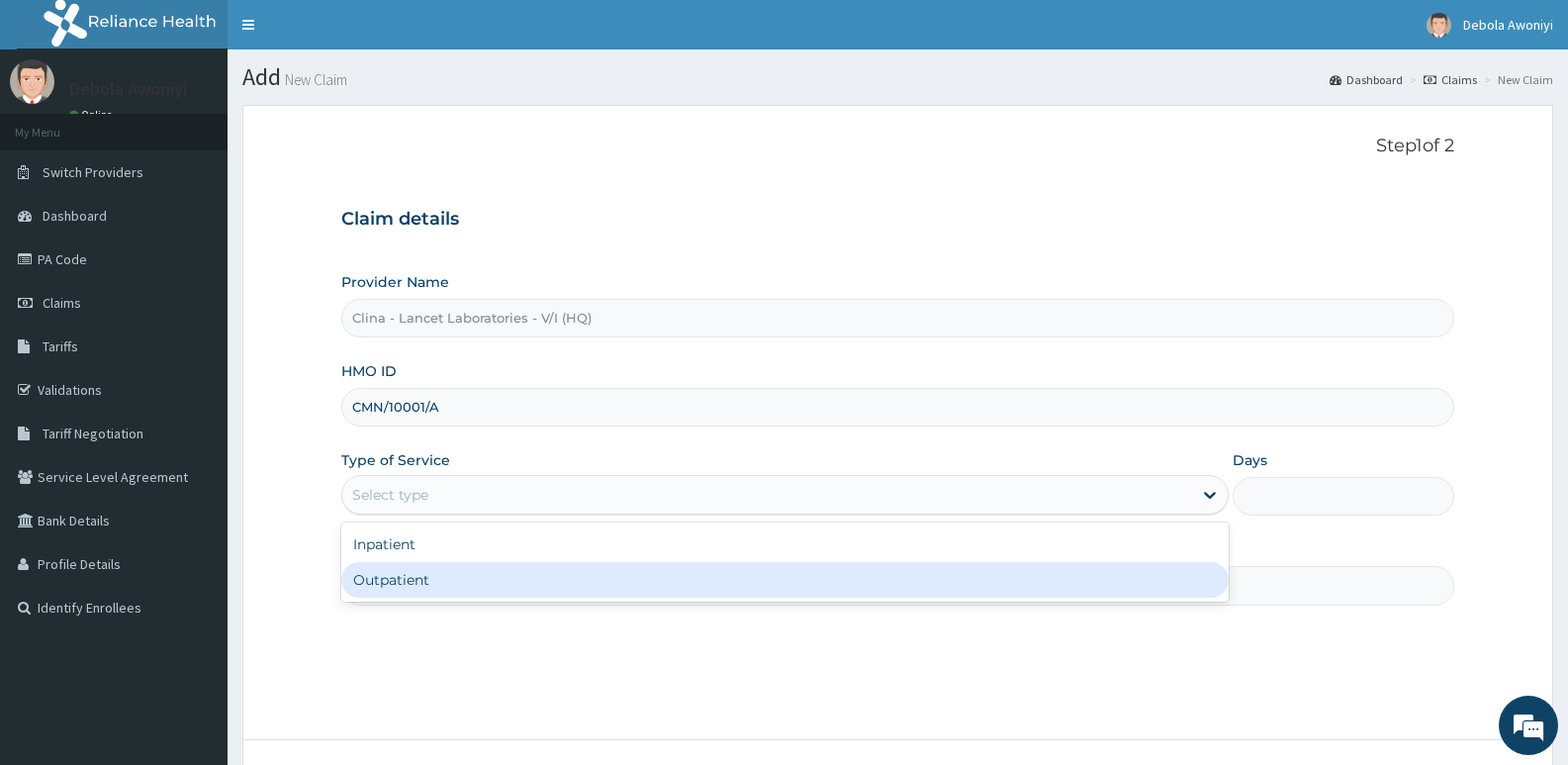
click at [465, 578] on div "Outpatient" at bounding box center [784, 580] width 886 height 36
type input "1"
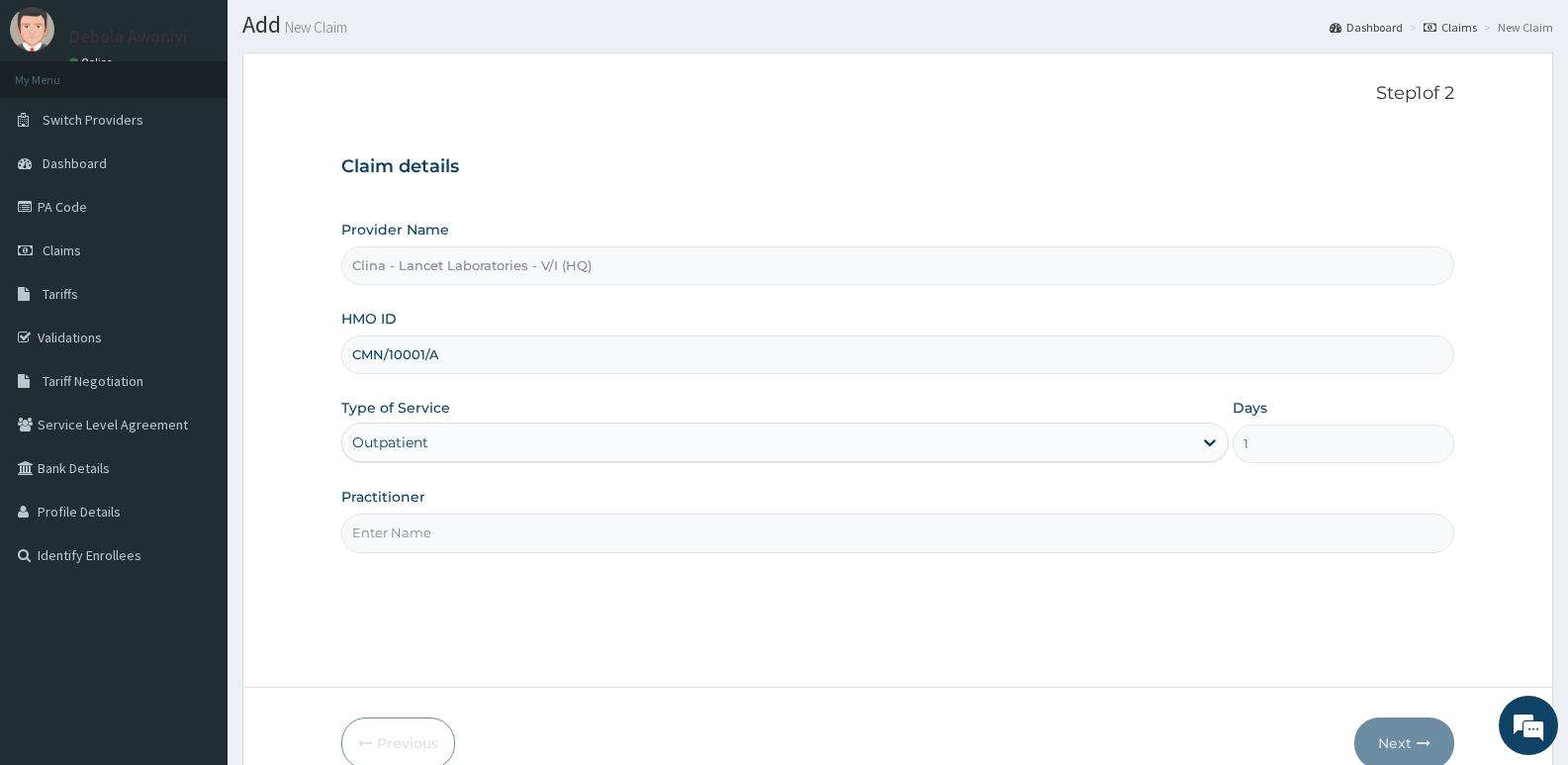
scroll to position [99, 0]
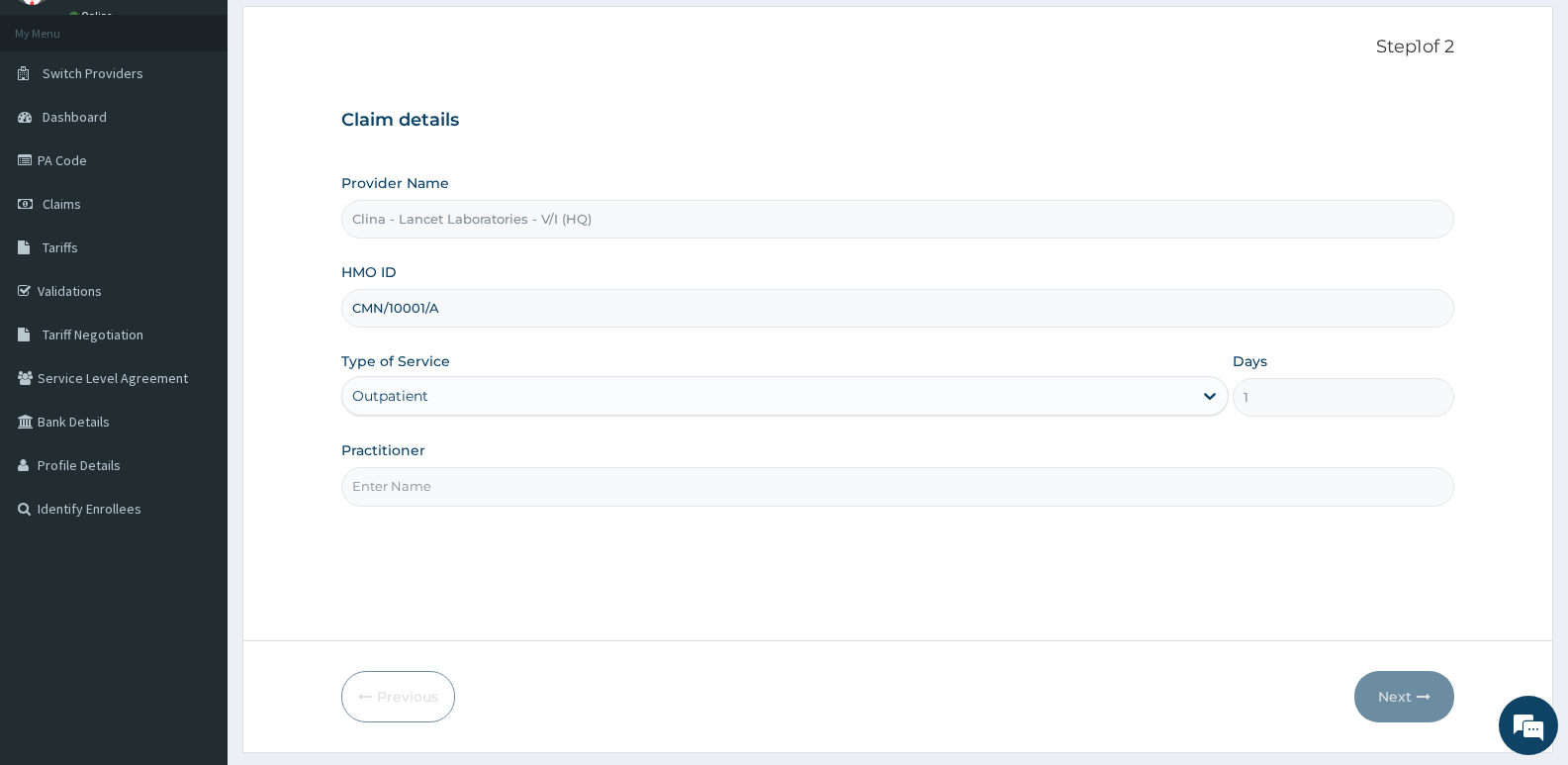
click at [446, 493] on input "Practitioner" at bounding box center [897, 486] width 1113 height 39
type input "[PERSON_NAME][GEOGRAPHIC_DATA]"
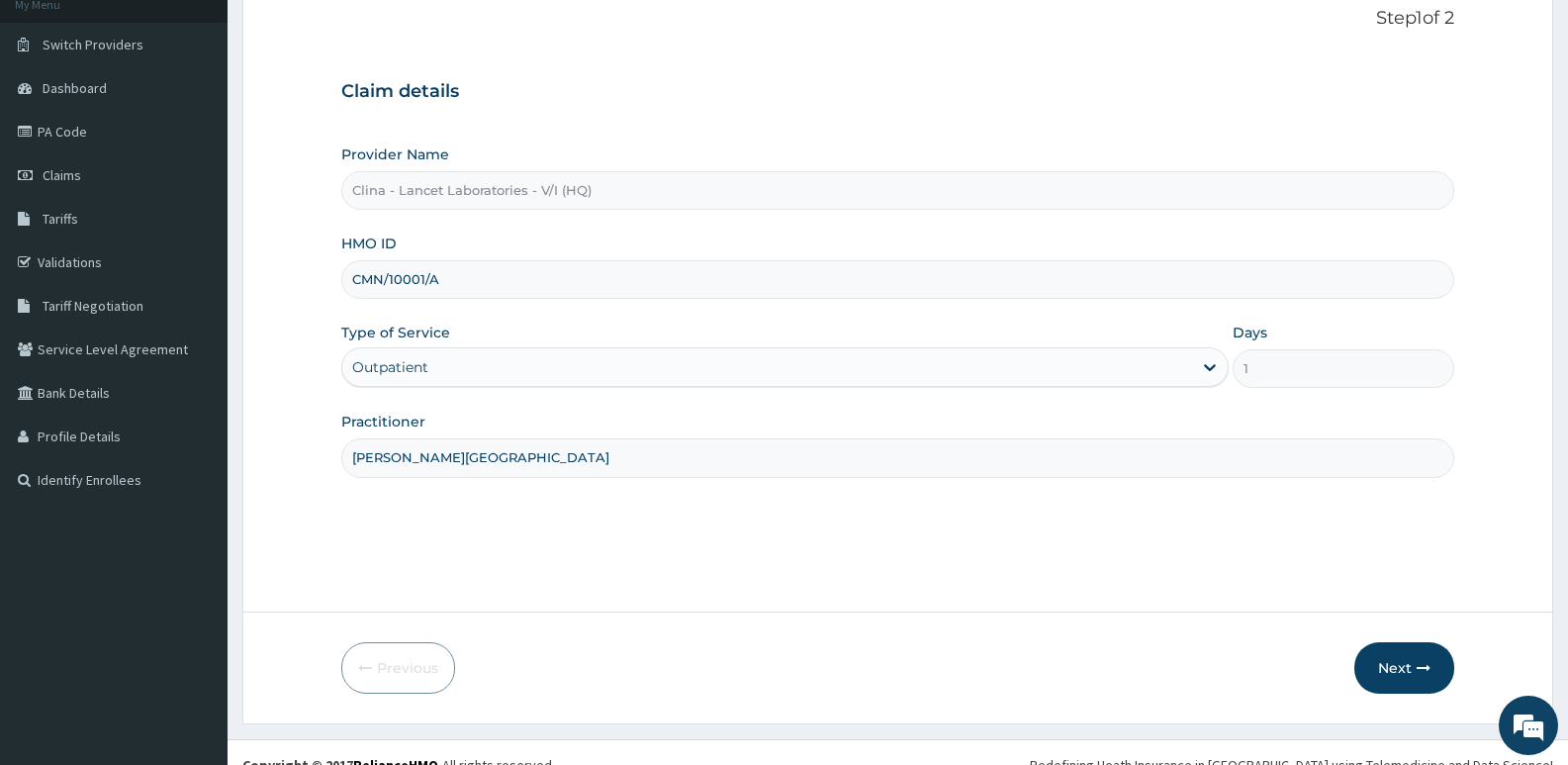
scroll to position [153, 0]
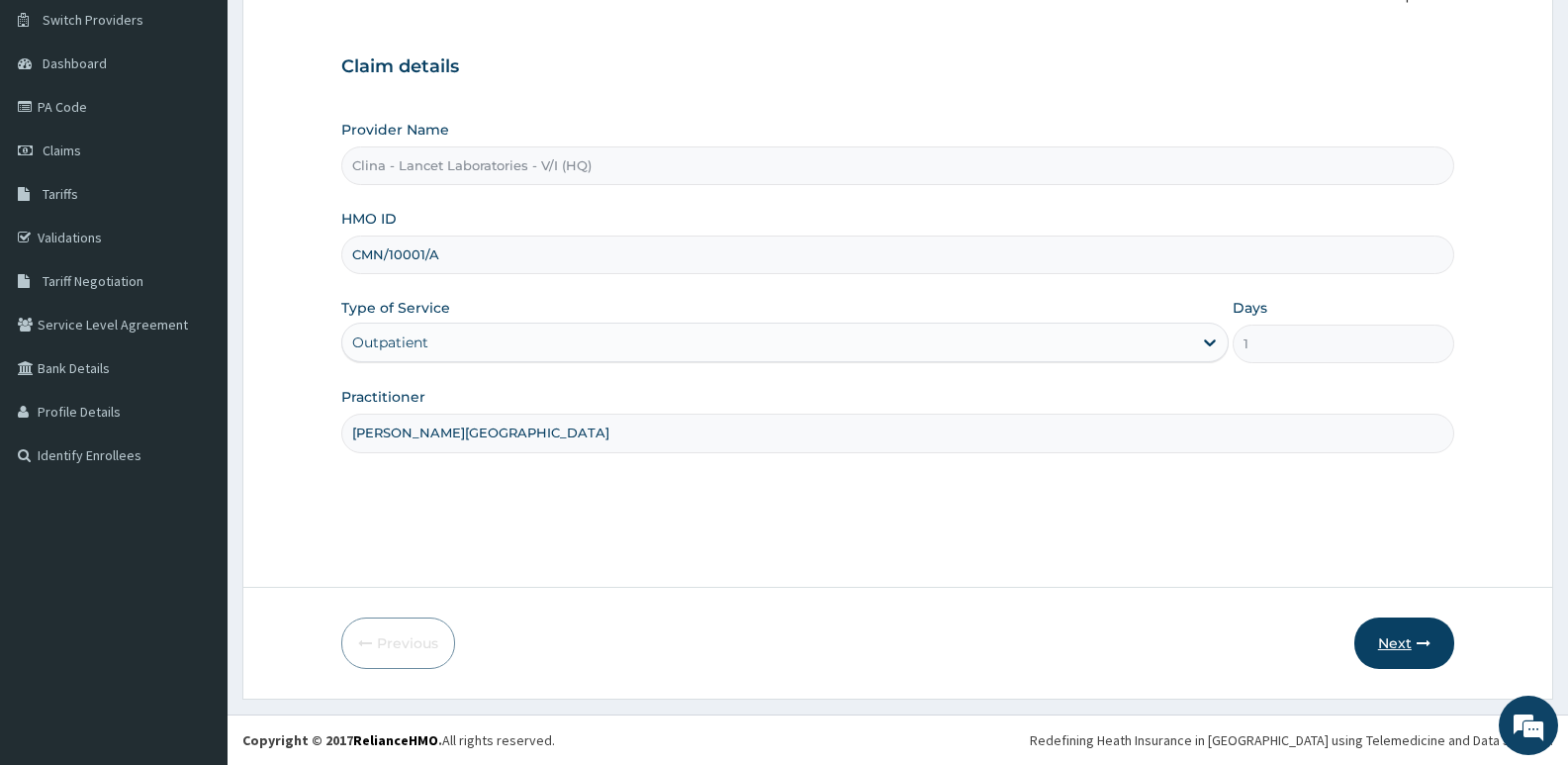
click at [1398, 649] on button "Next" at bounding box center [1405, 643] width 100 height 52
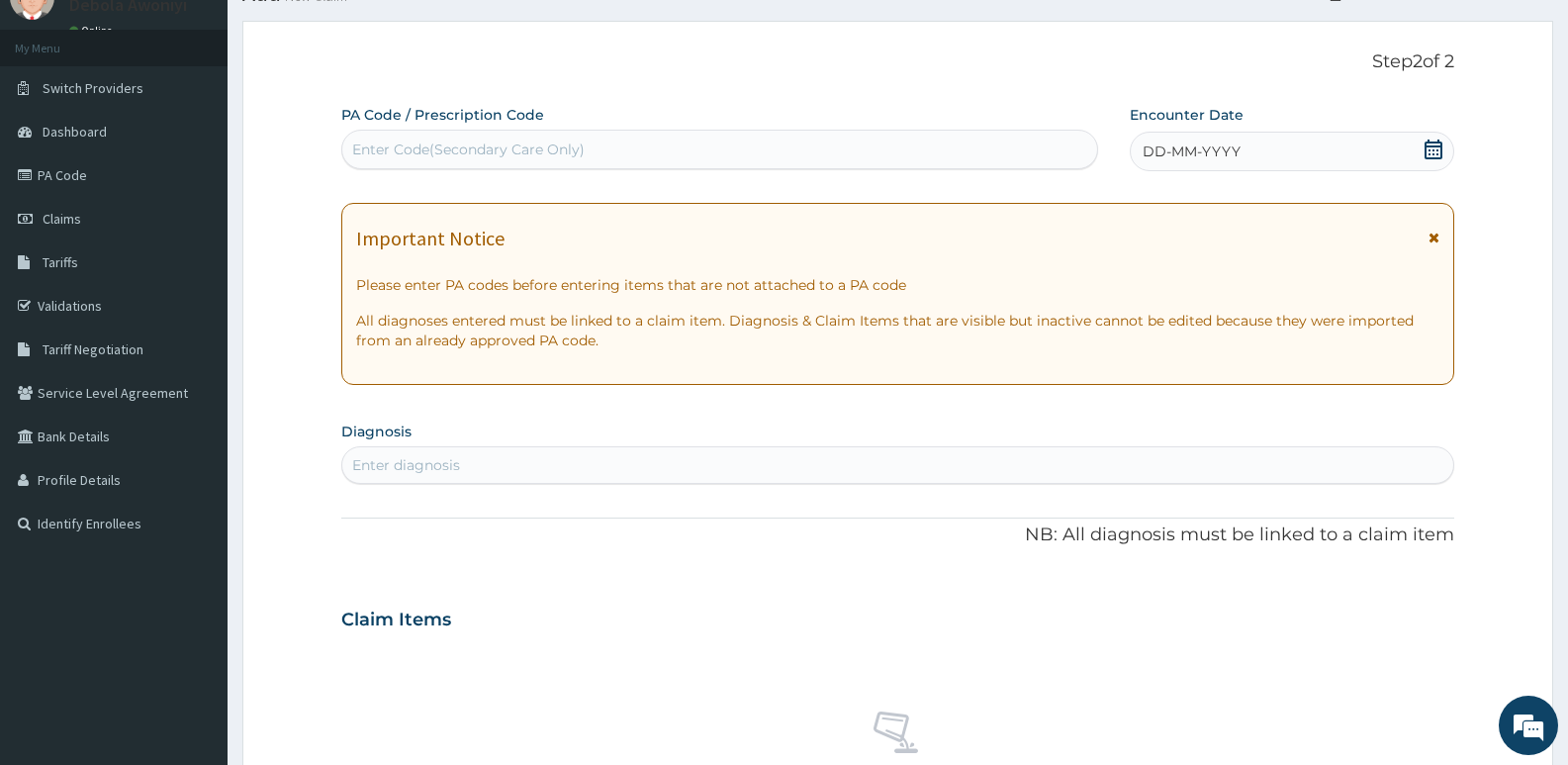
scroll to position [0, 0]
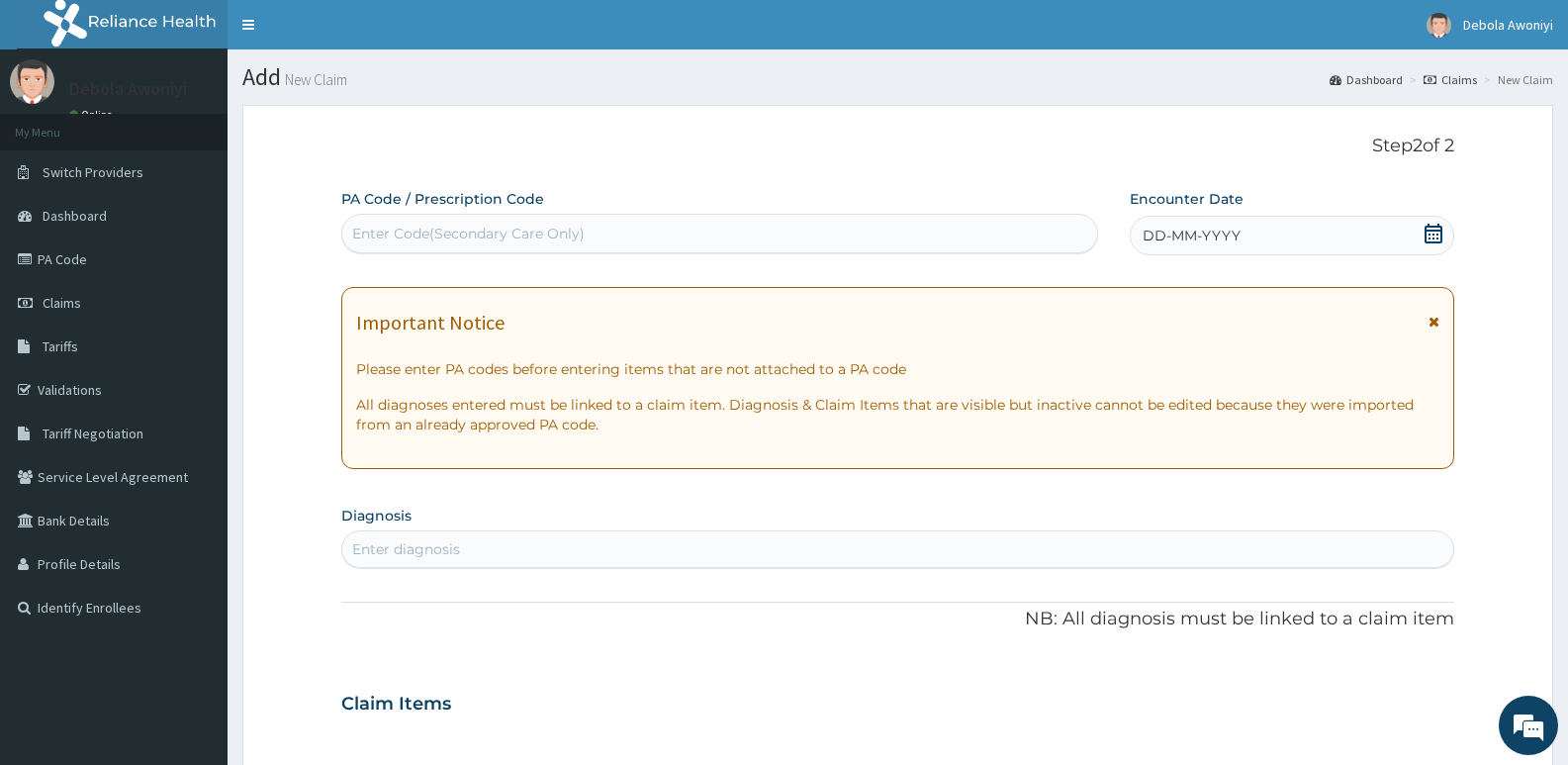
click at [425, 249] on div "Enter Code(Secondary Care Only)" at bounding box center [719, 233] width 755 height 32
type input "PA/A8951D"
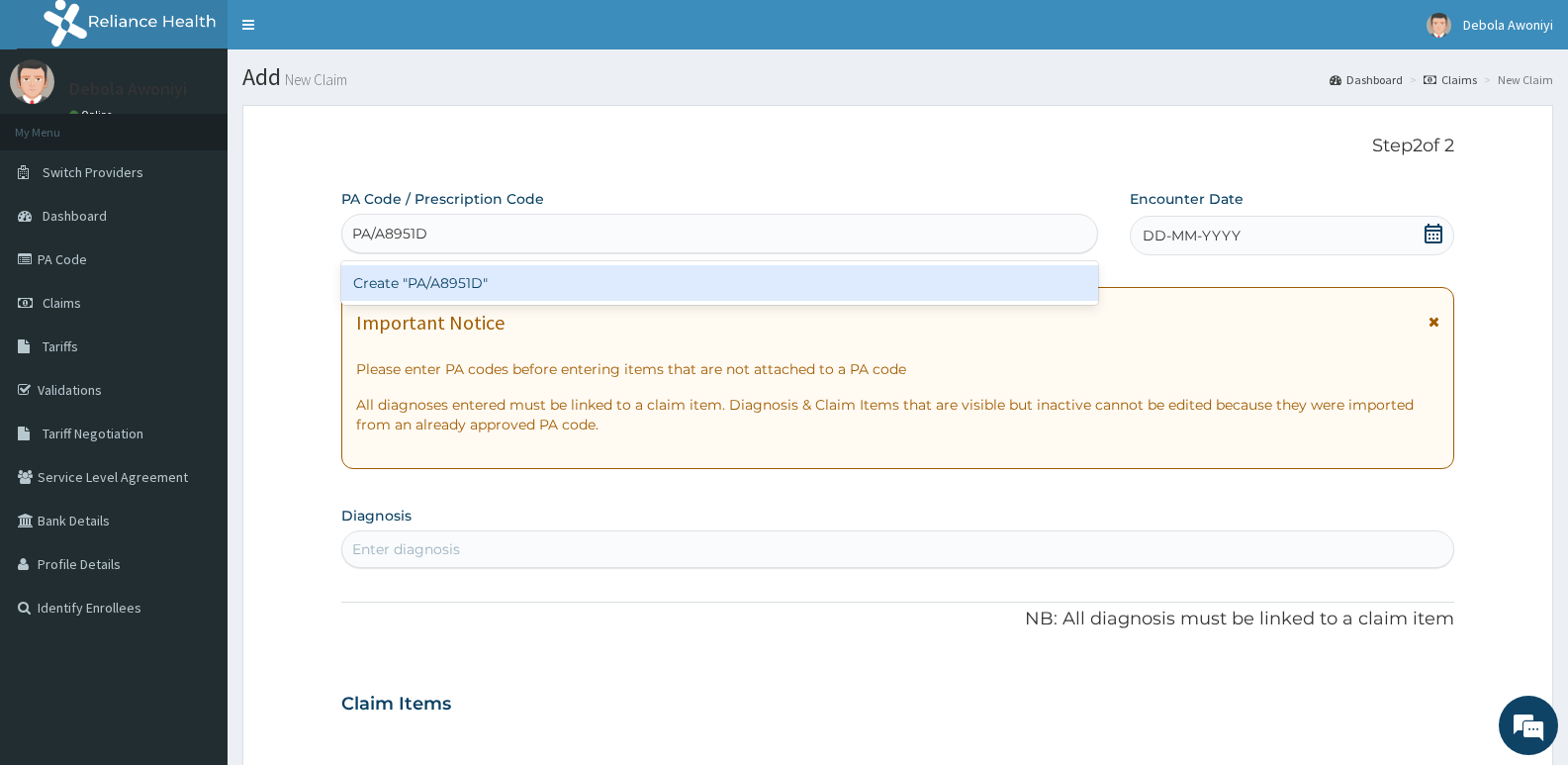
click at [522, 277] on div "Create "PA/A8951D"" at bounding box center [719, 283] width 757 height 36
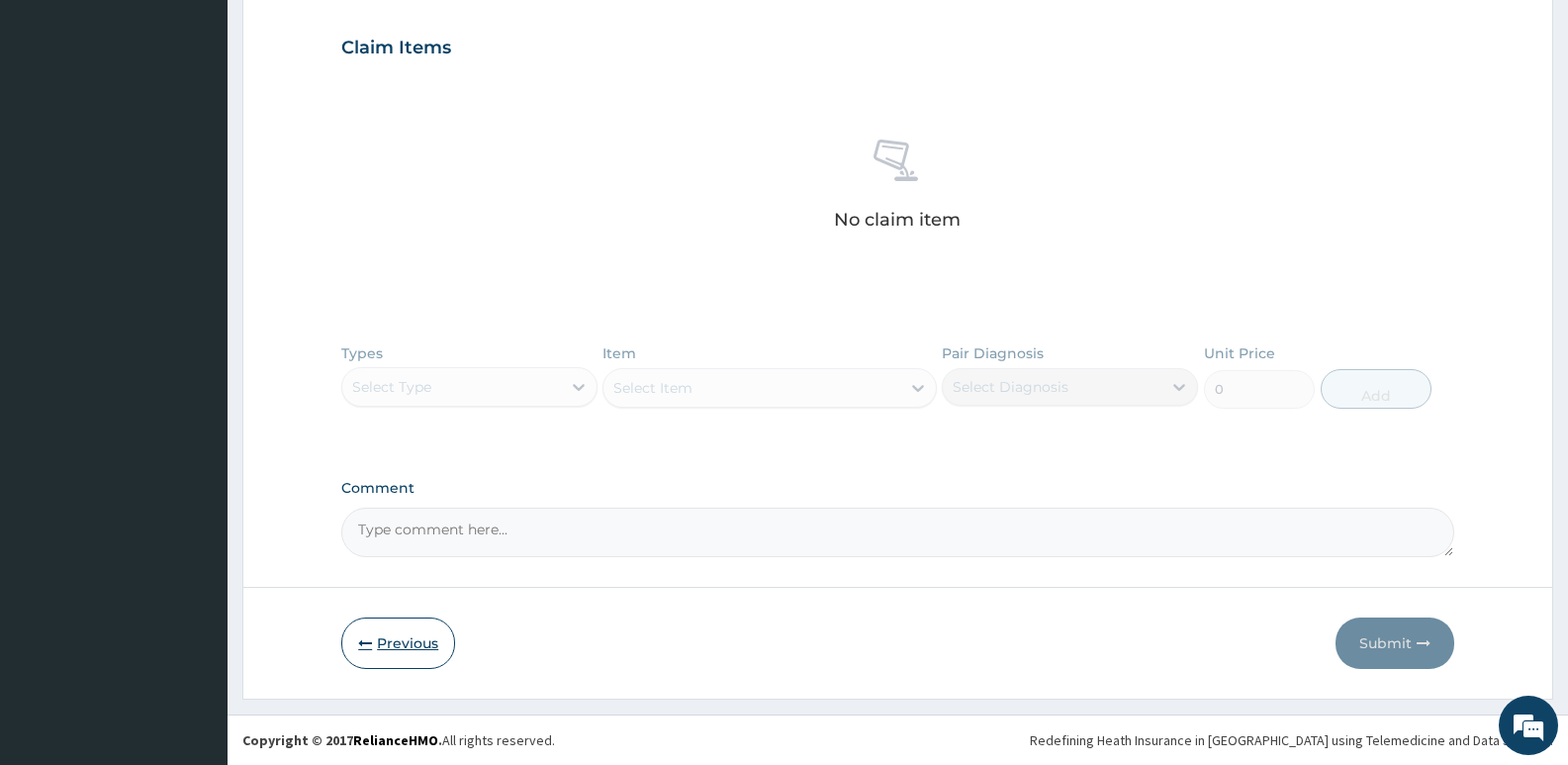
click at [392, 653] on button "Previous" at bounding box center [398, 643] width 114 height 52
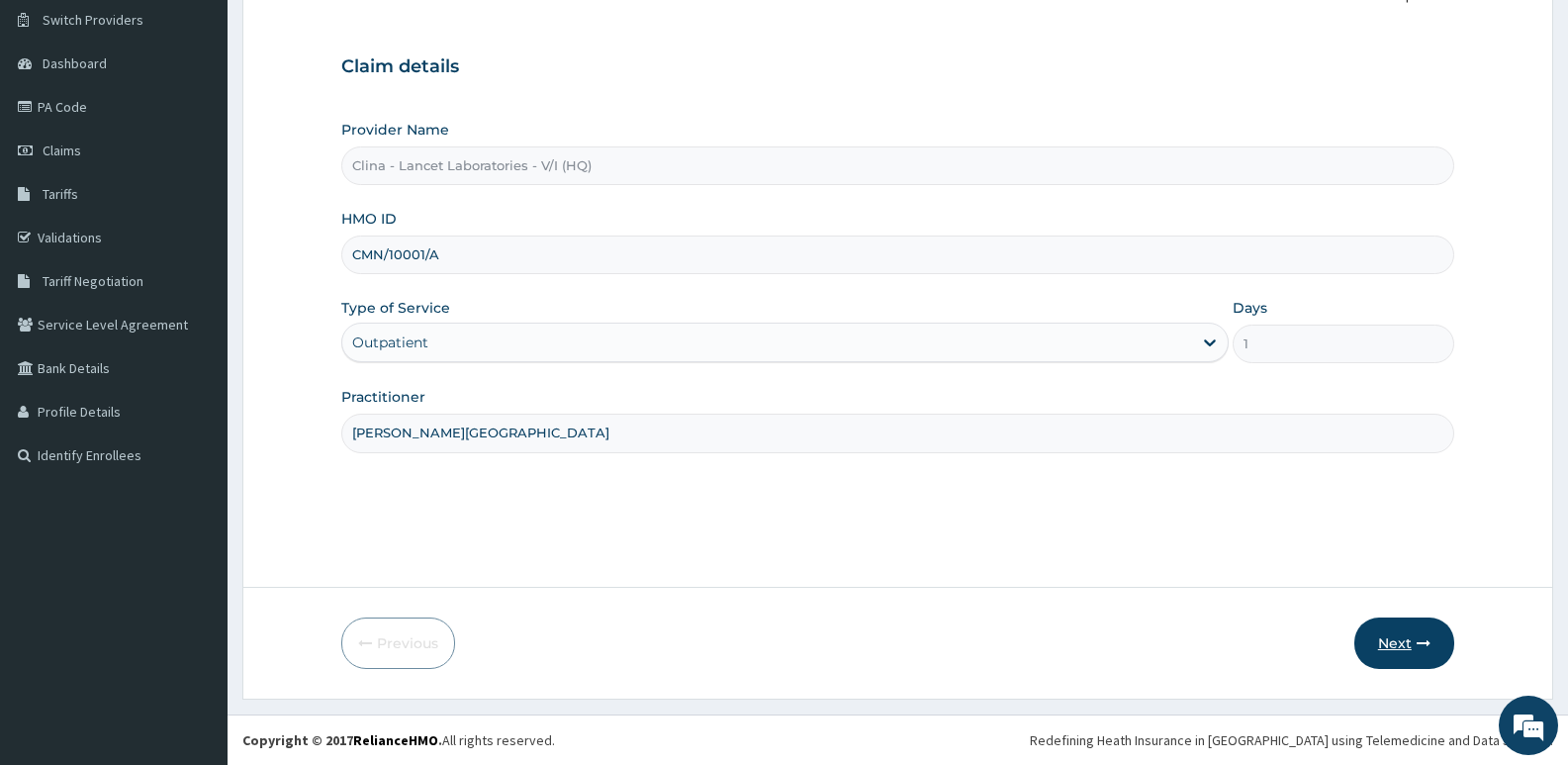
click at [1387, 652] on button "Next" at bounding box center [1405, 643] width 100 height 52
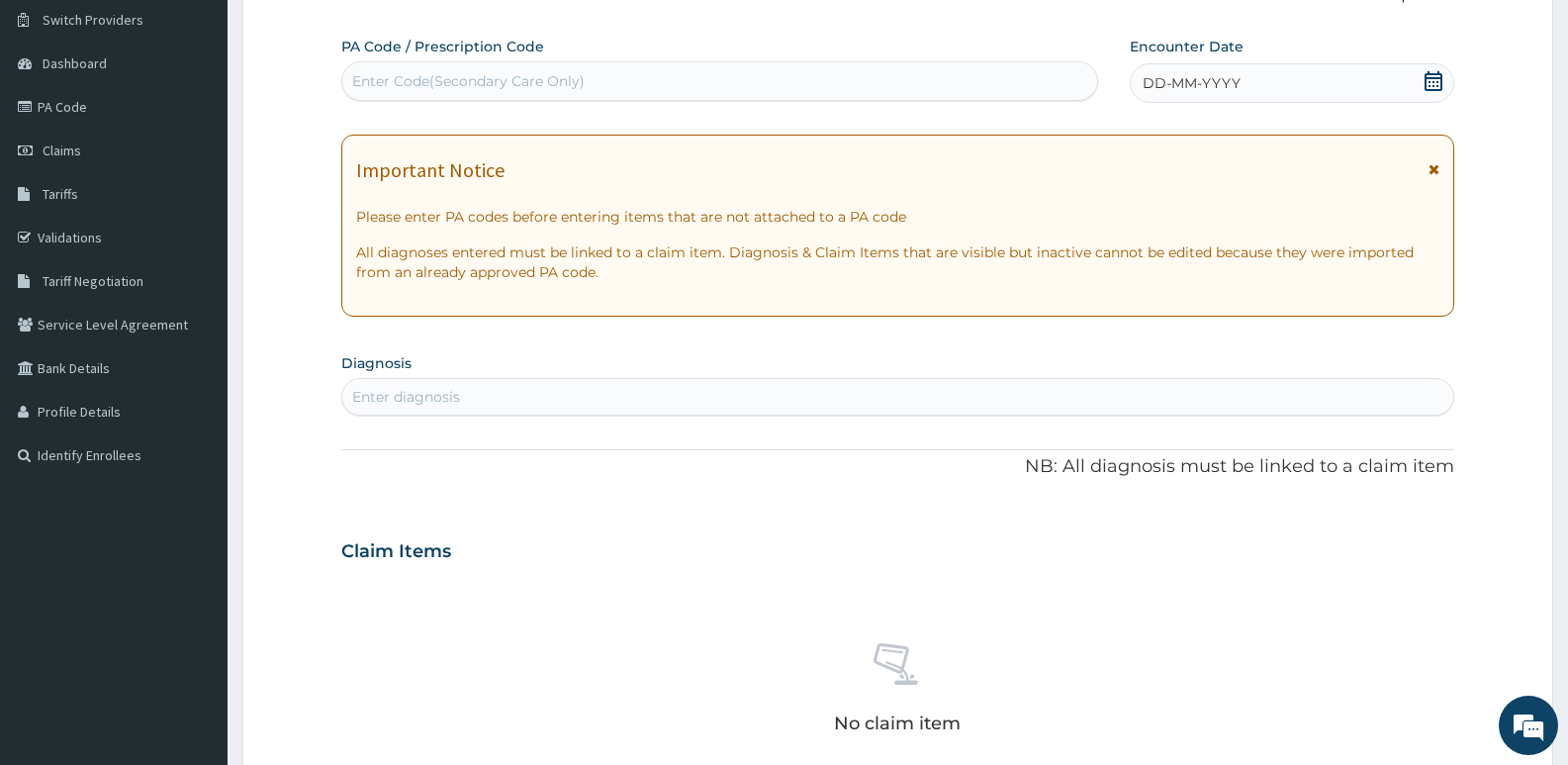
click at [501, 89] on div "Enter Code(Secondary Care Only)" at bounding box center [468, 81] width 232 height 20
type input "PA/A8951D"
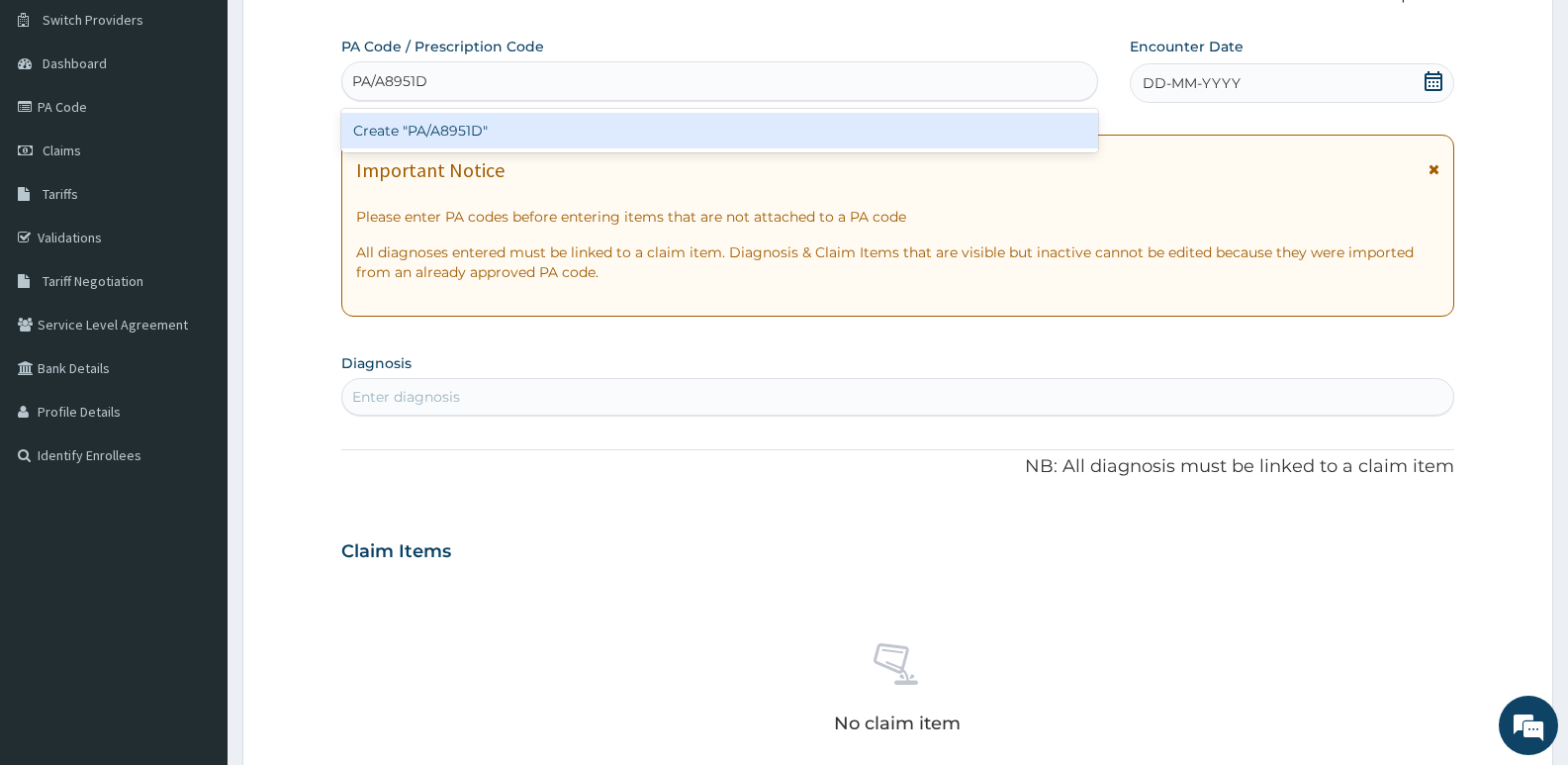
click at [640, 126] on div "Create "PA/A8951D"" at bounding box center [719, 131] width 757 height 36
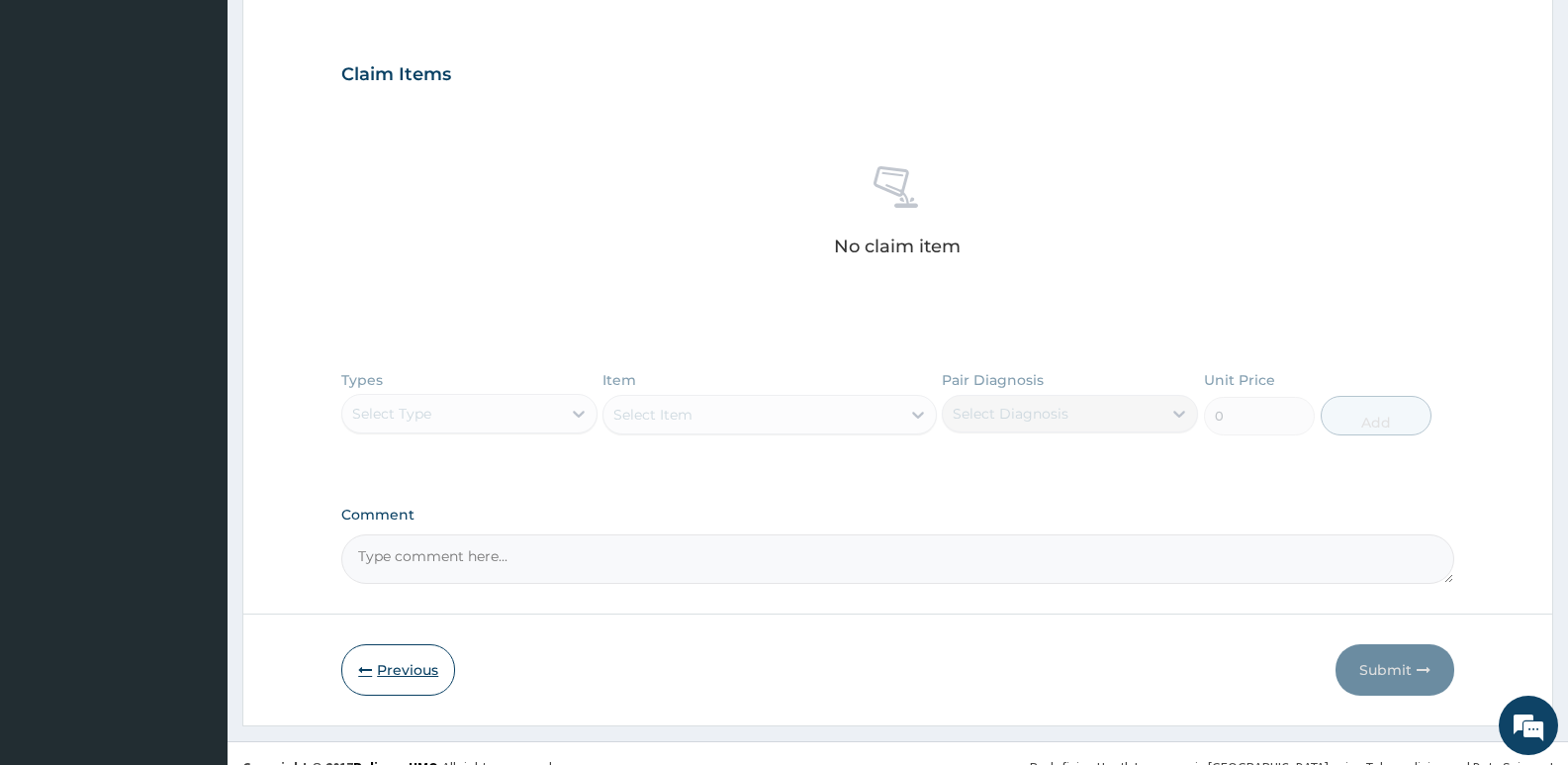
click at [405, 658] on button "Previous" at bounding box center [398, 670] width 114 height 52
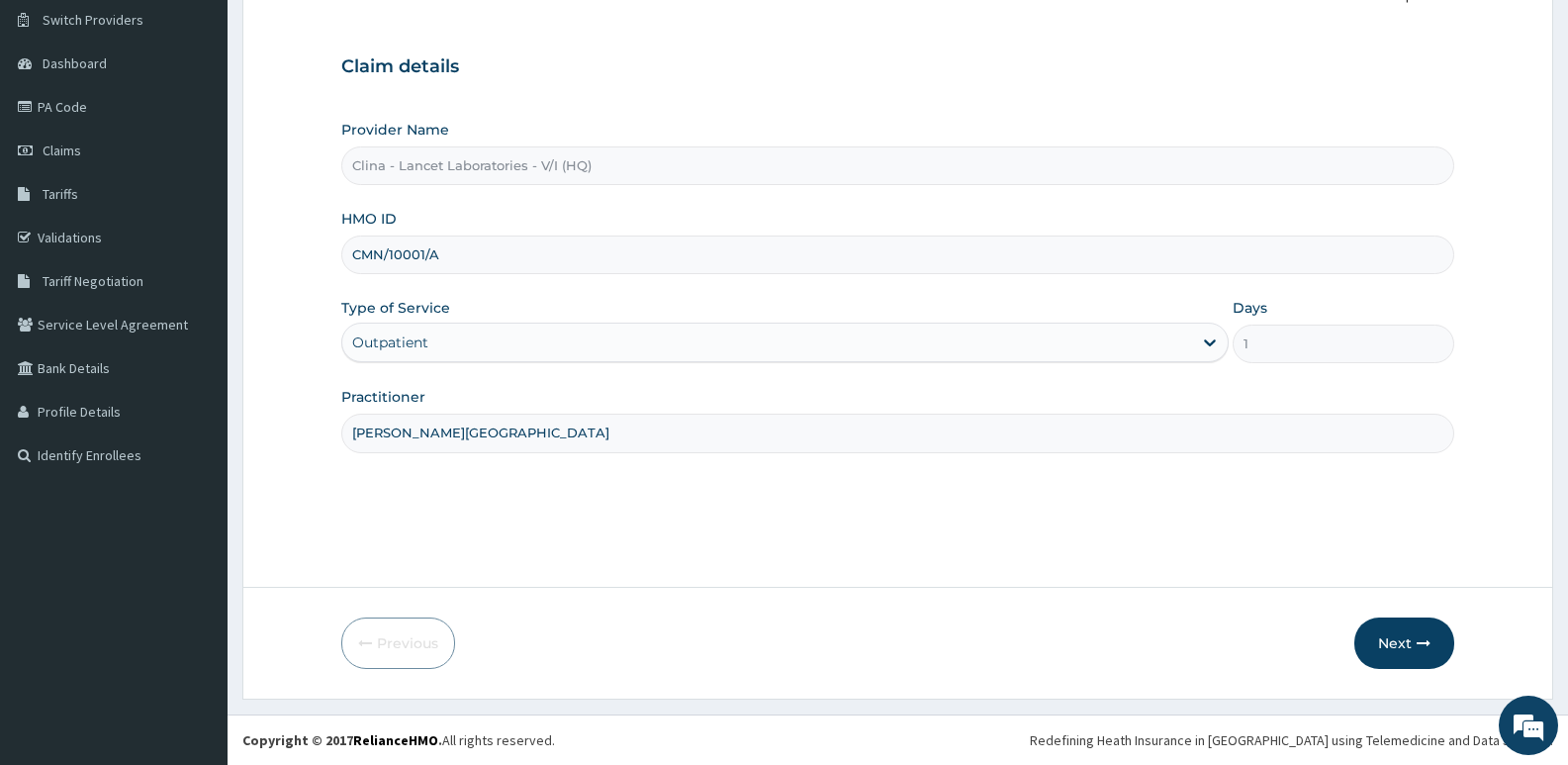
click at [460, 264] on input "CMN/10001/A" at bounding box center [897, 254] width 1113 height 39
type input "C"
type input "UBP/10094/A"
click at [1409, 646] on button "Next" at bounding box center [1405, 643] width 100 height 52
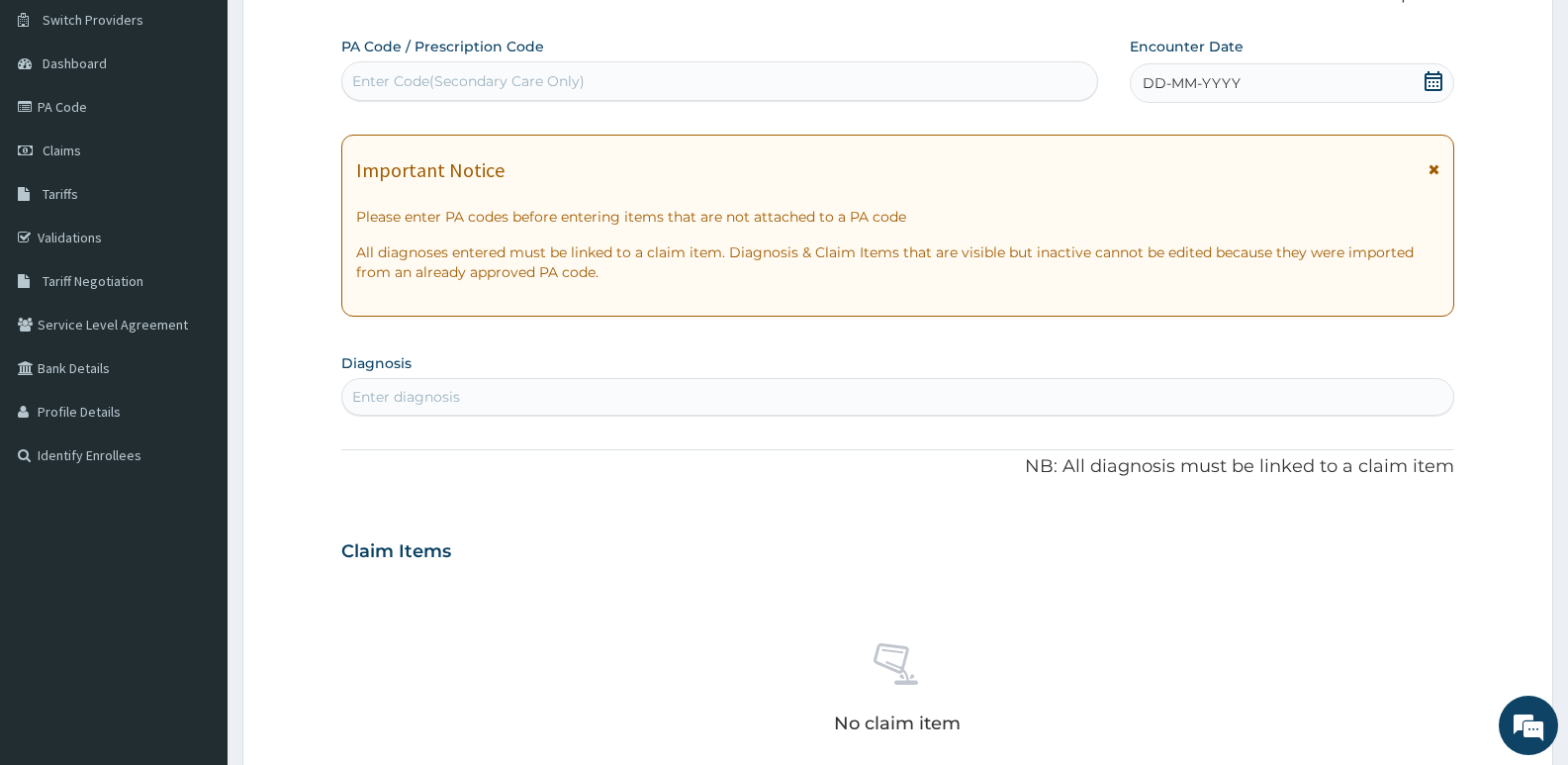
drag, startPoint x: 461, startPoint y: 82, endPoint x: 449, endPoint y: 85, distance: 12.4
click at [460, 82] on div "Enter Code(Secondary Care Only)" at bounding box center [468, 81] width 232 height 20
type input "PA/014EE7"
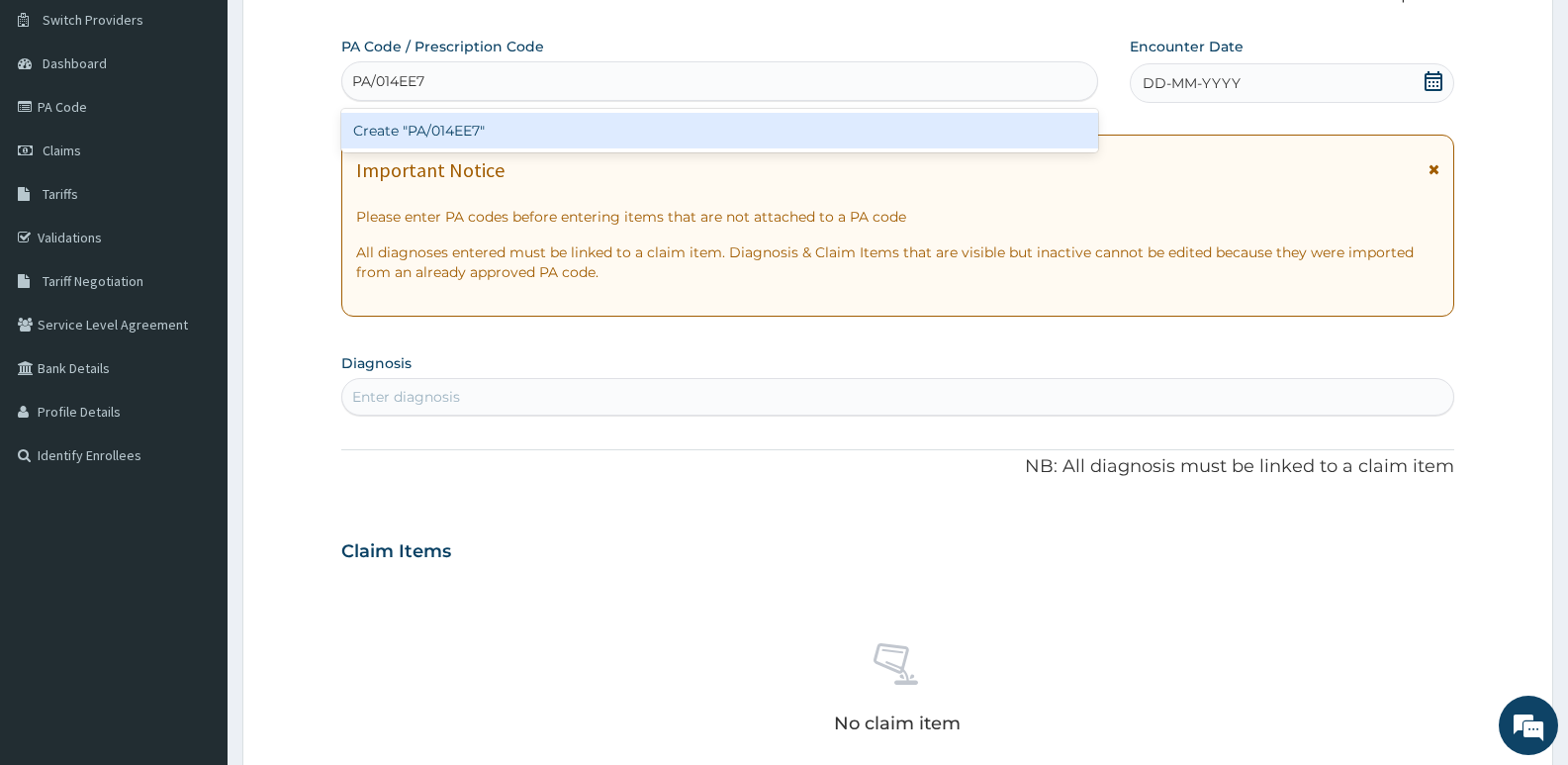
click at [465, 124] on div "Create "PA/014EE7"" at bounding box center [719, 131] width 757 height 36
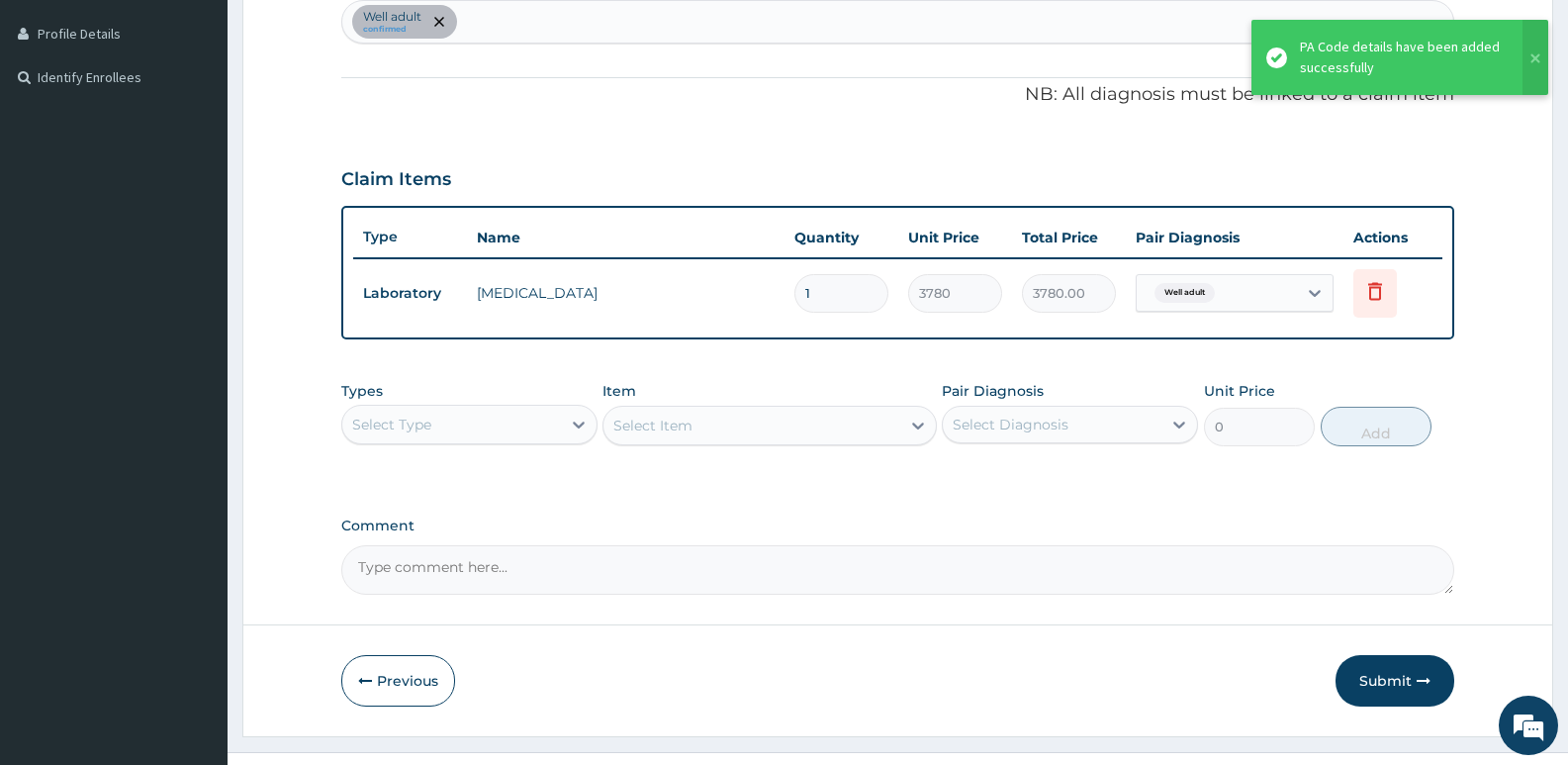
scroll to position [569, 0]
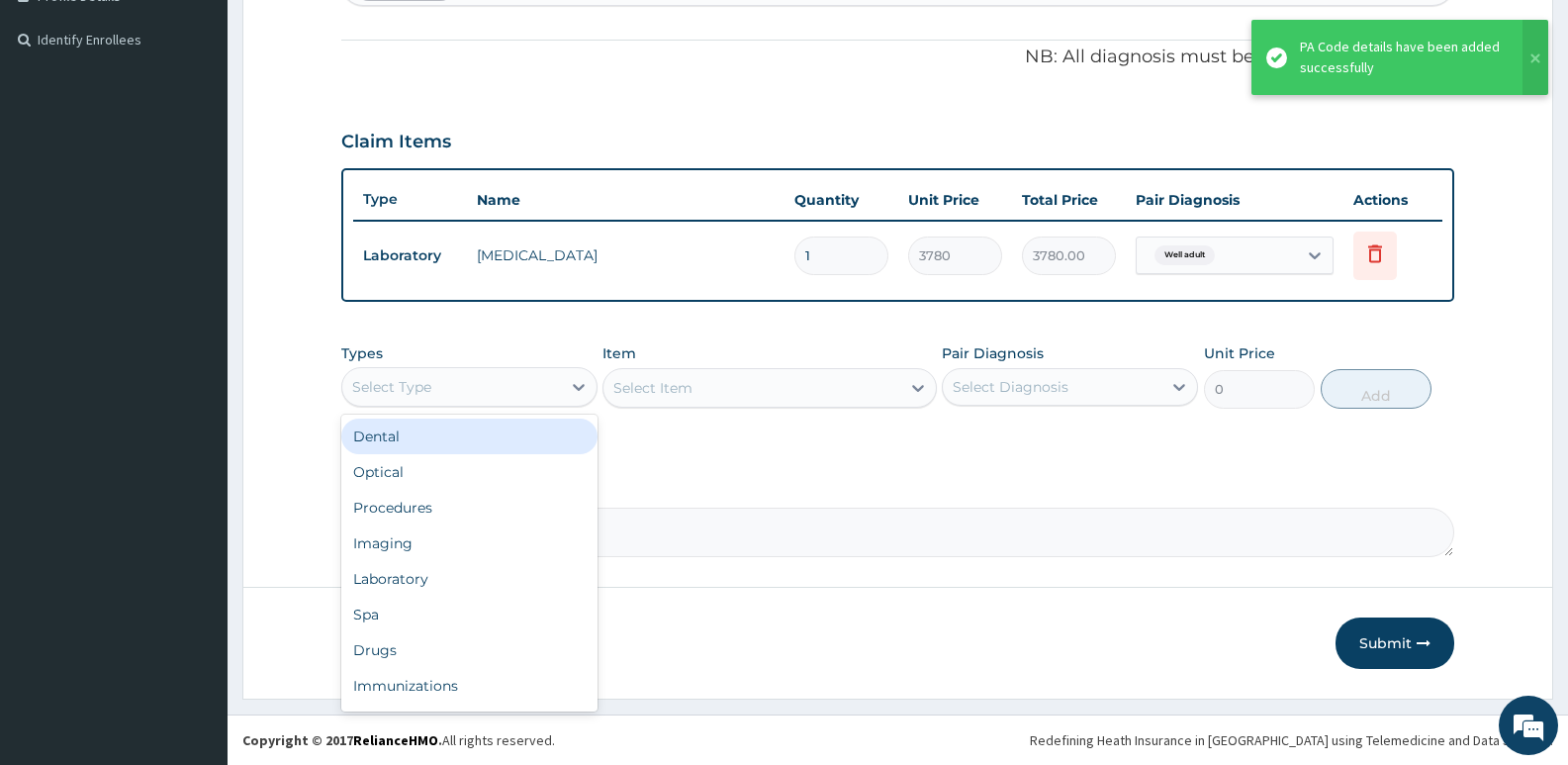
click at [459, 388] on div "Select Type" at bounding box center [451, 387] width 218 height 32
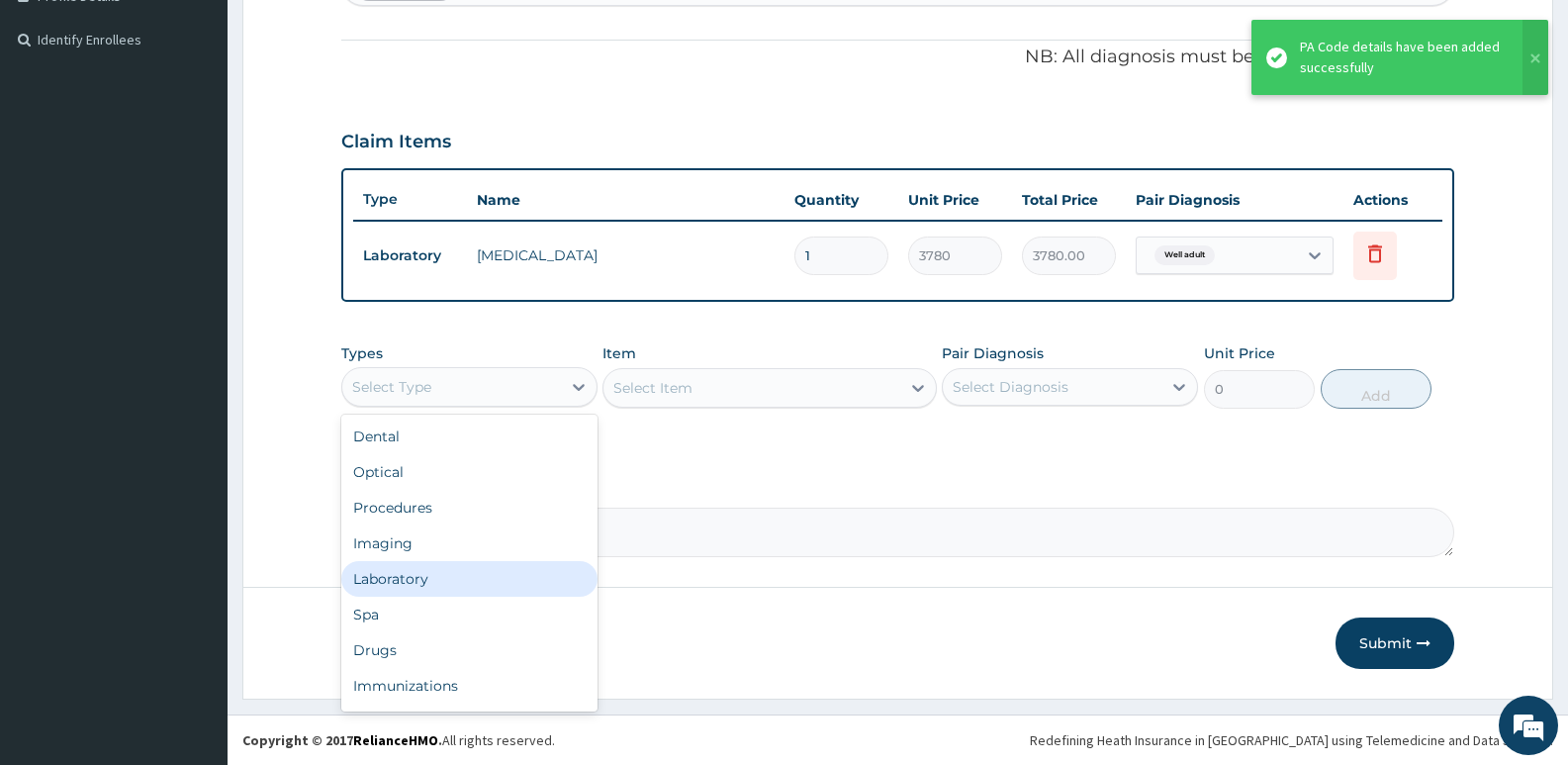
click at [427, 578] on div "Laboratory" at bounding box center [469, 579] width 256 height 36
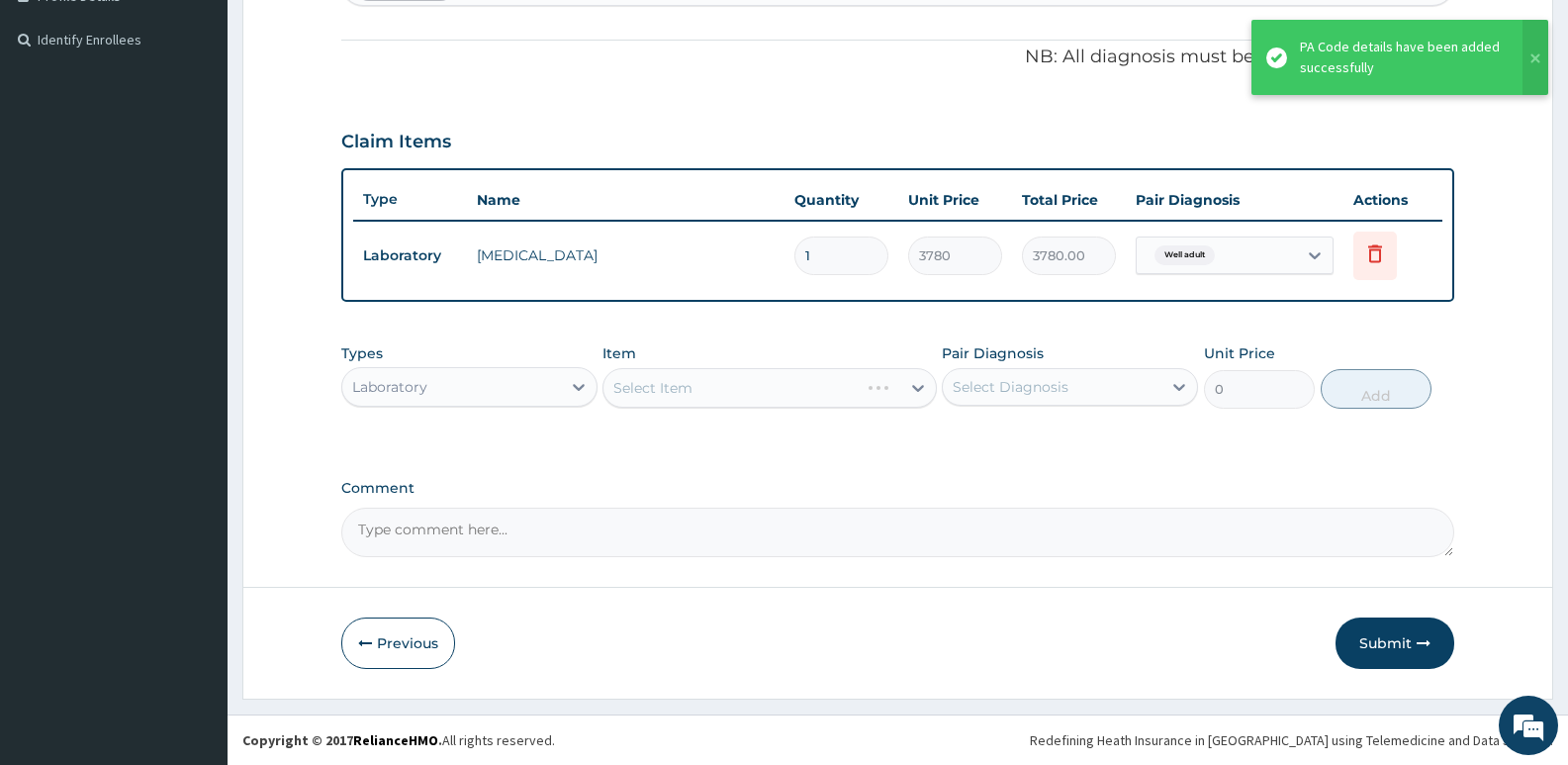
click at [697, 383] on div "Select Item" at bounding box center [769, 388] width 333 height 40
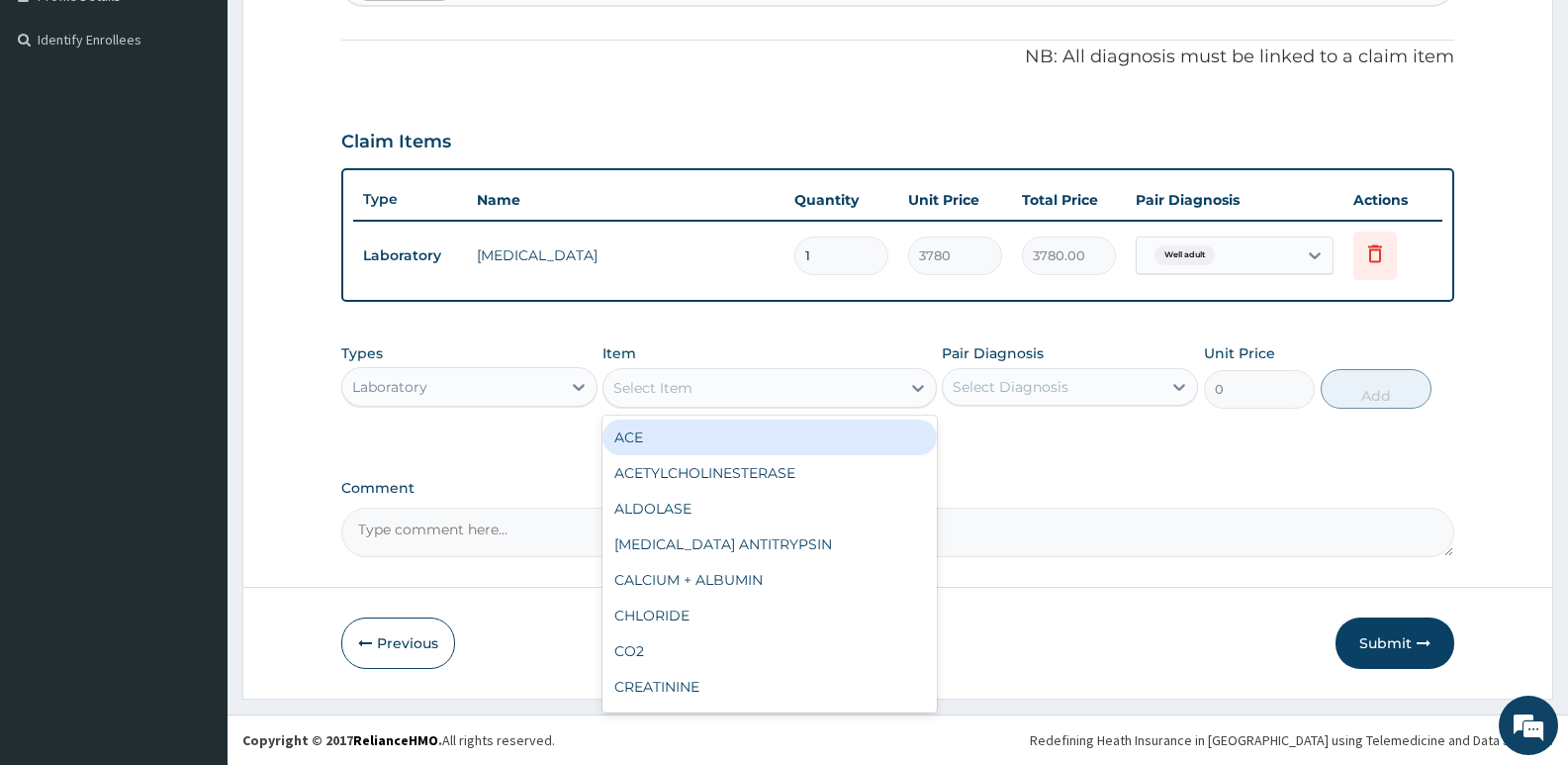
click at [627, 388] on div "Select Item" at bounding box center [652, 388] width 79 height 20
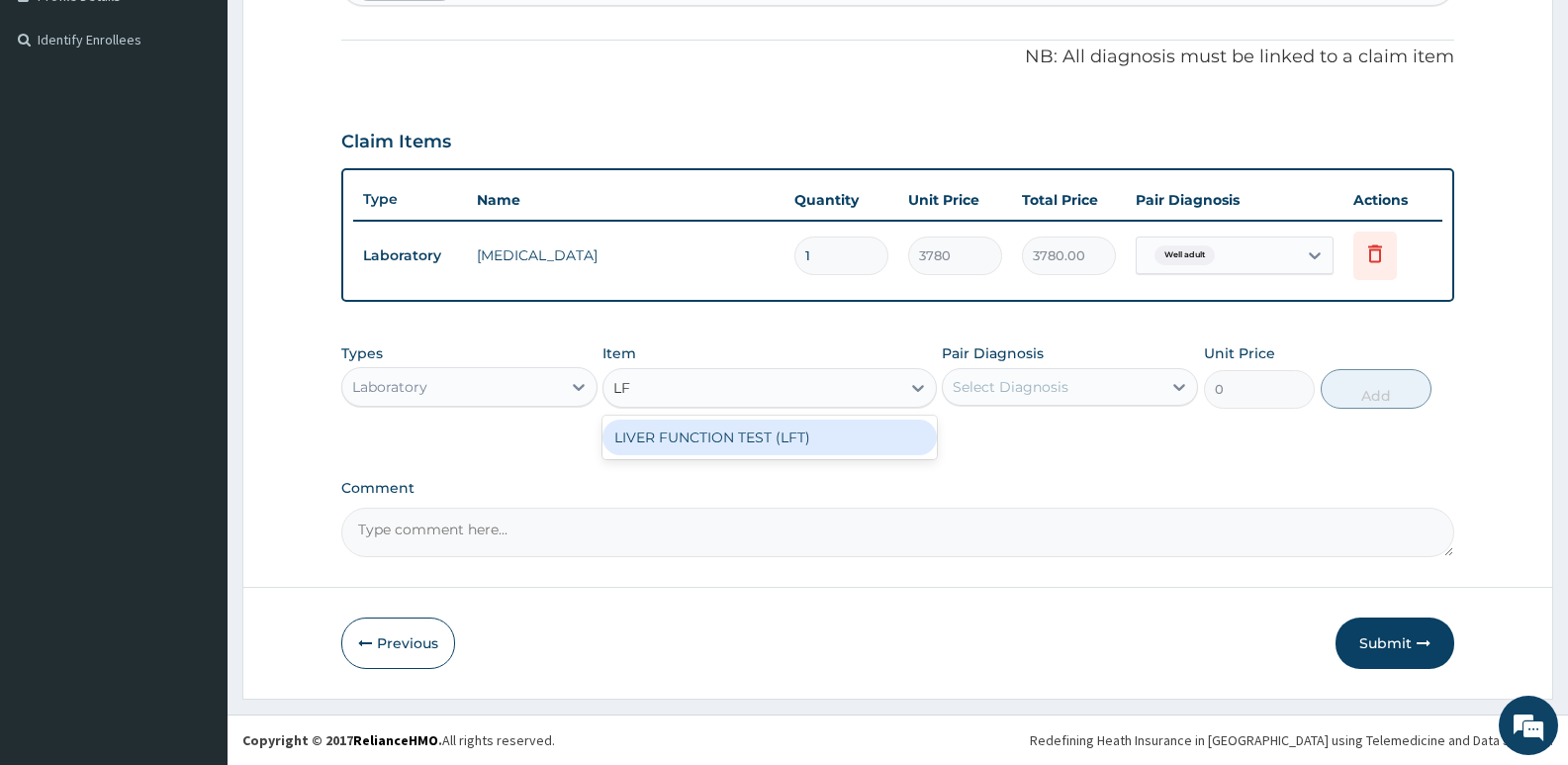
type input "LFT"
click at [673, 437] on div "LIVER FUNCTION TEST (LFT)" at bounding box center [769, 438] width 333 height 36
type input "13050"
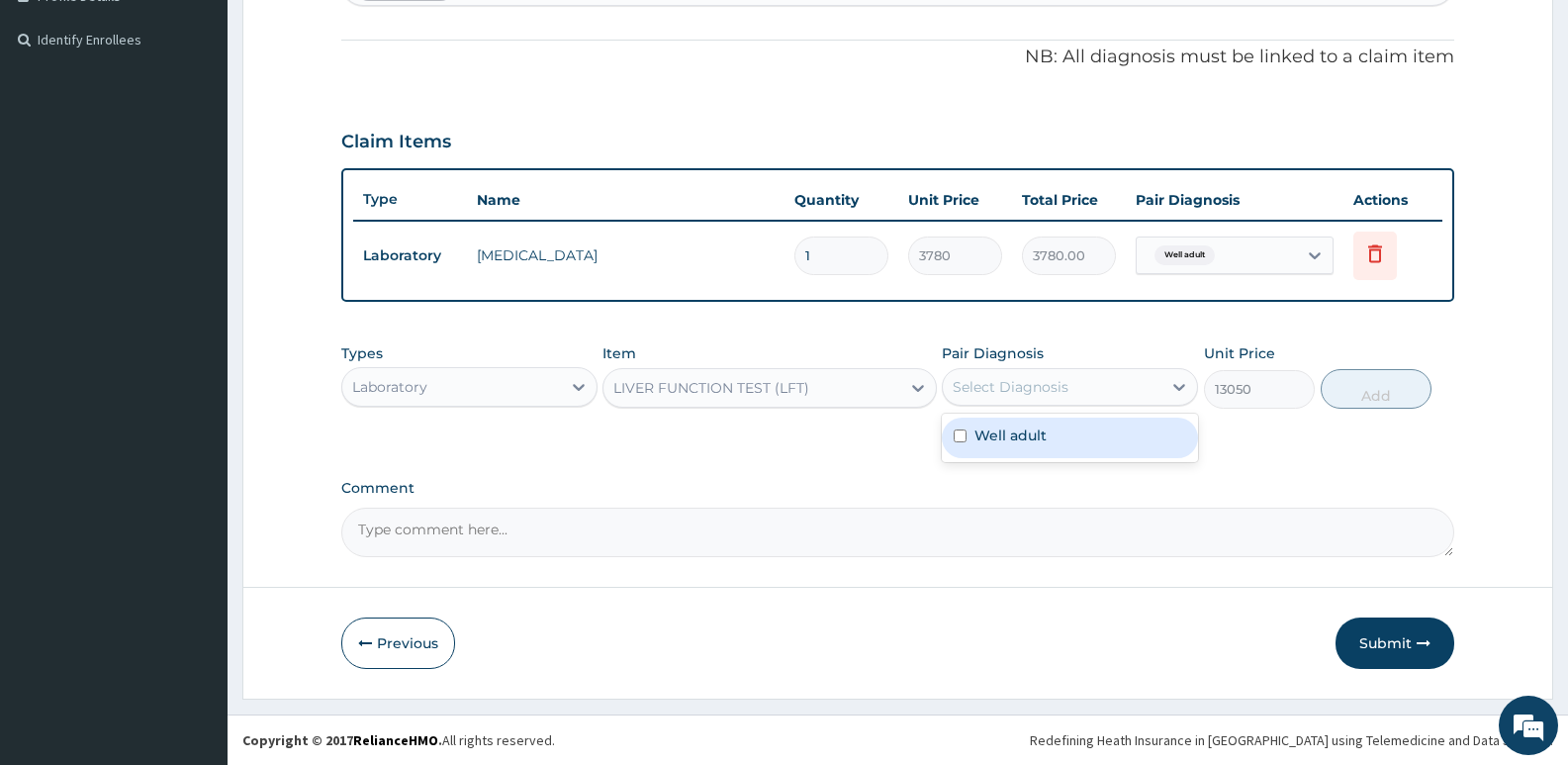
click at [1099, 392] on div "Select Diagnosis" at bounding box center [1052, 387] width 218 height 32
drag, startPoint x: 1068, startPoint y: 444, endPoint x: 1137, endPoint y: 433, distance: 69.9
click at [1069, 444] on div "Well adult" at bounding box center [1070, 438] width 256 height 41
checkbox input "true"
click at [1364, 390] on button "Add" at bounding box center [1376, 389] width 111 height 40
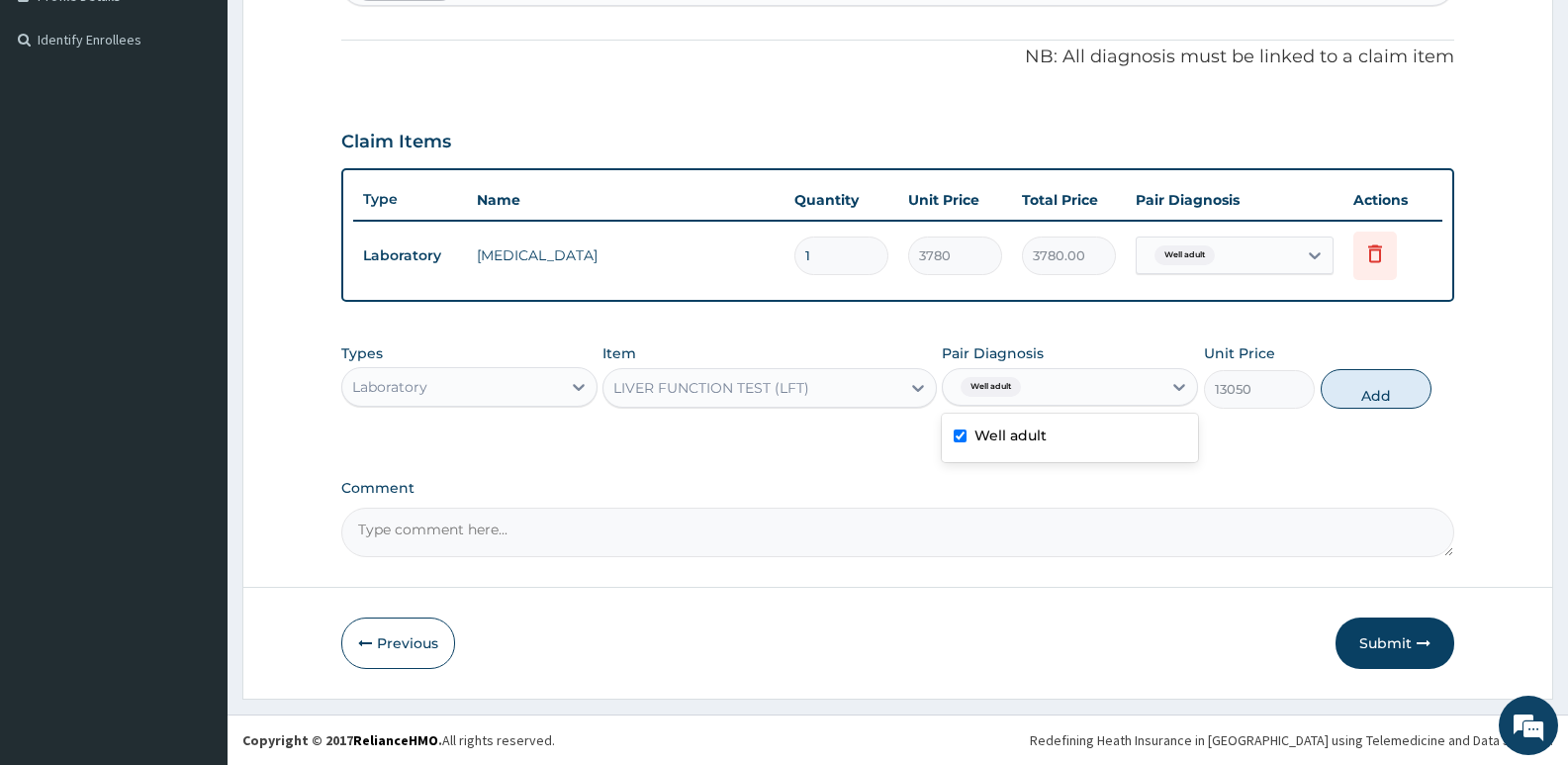
type input "0"
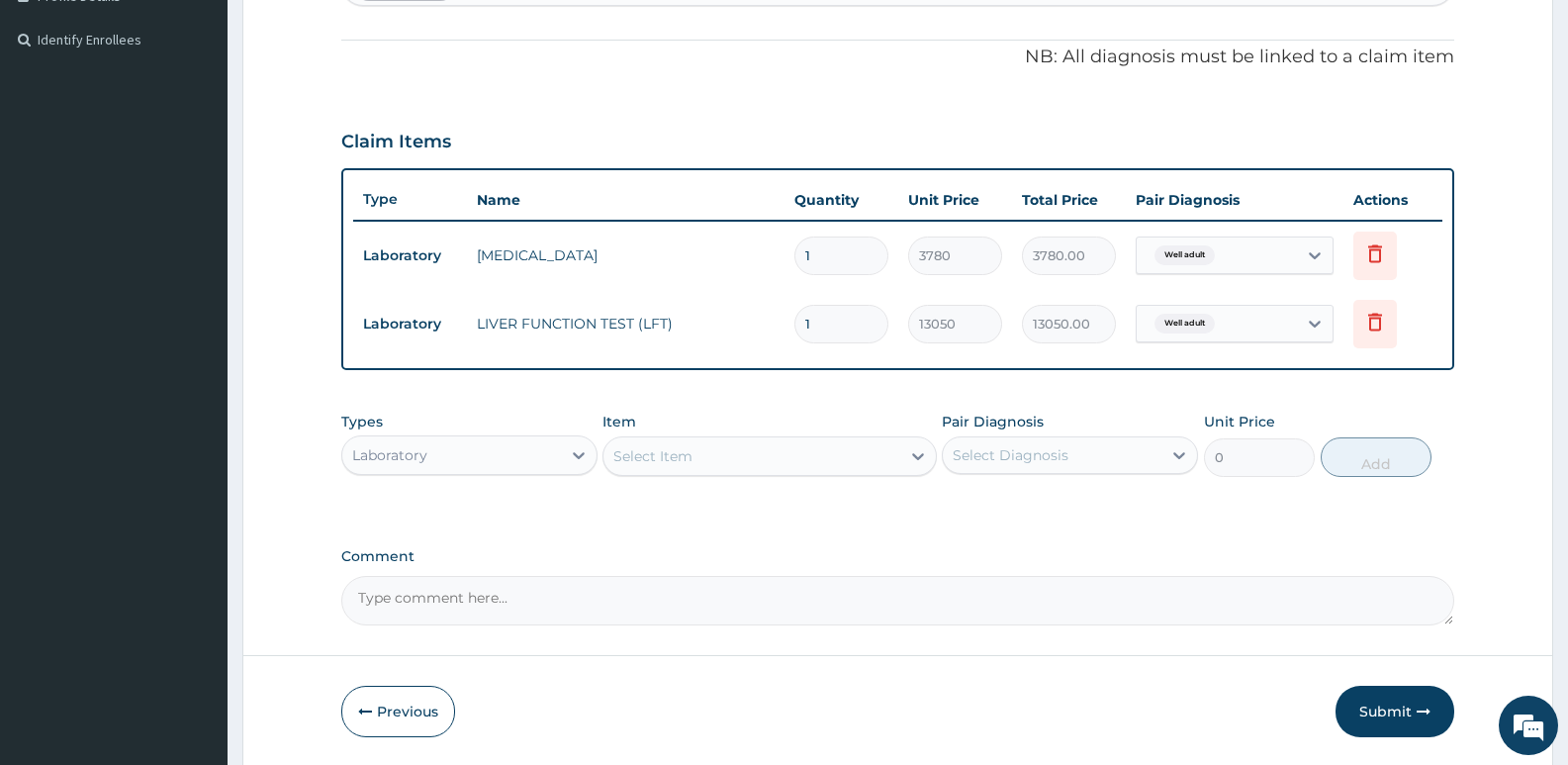
click at [713, 452] on div "Select Item" at bounding box center [751, 457] width 296 height 32
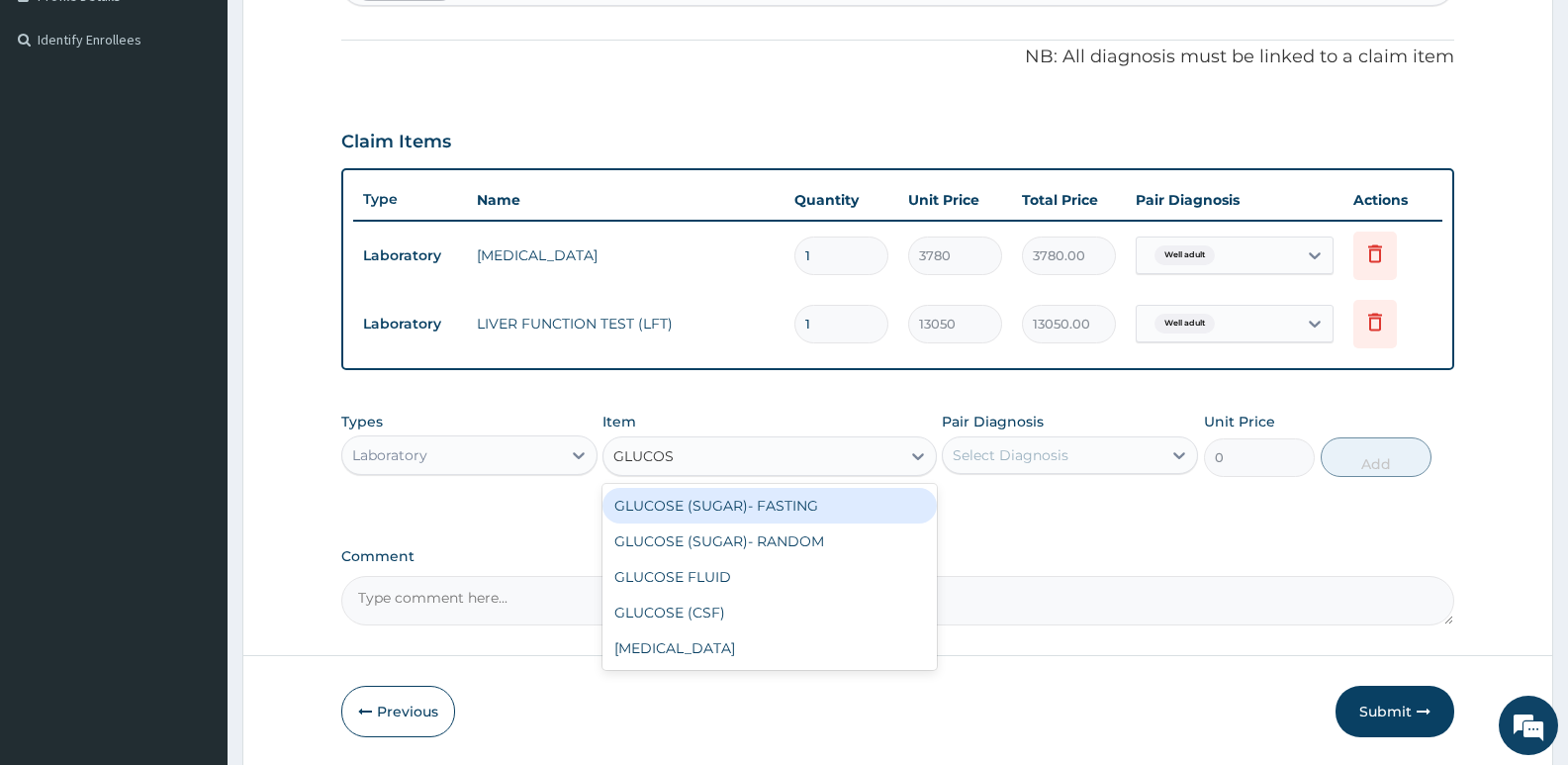
type input "GLUCOSE"
drag, startPoint x: 746, startPoint y: 507, endPoint x: 802, endPoint y: 501, distance: 56.3
click at [753, 509] on div "GLUCOSE (SUGAR)- FASTING" at bounding box center [769, 506] width 333 height 36
type input "3240"
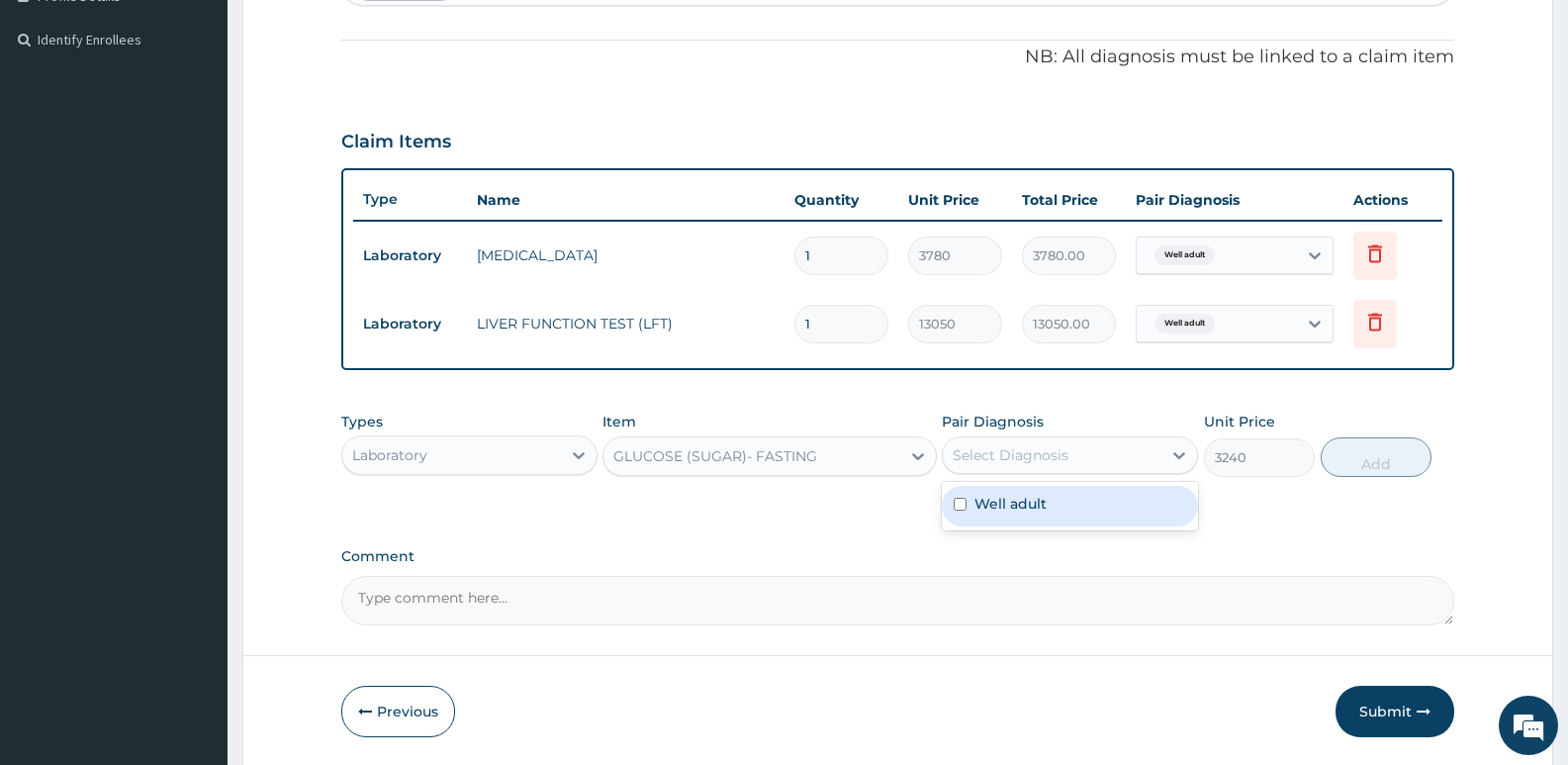
click at [1075, 467] on div "Select Diagnosis" at bounding box center [1052, 456] width 218 height 32
click at [1056, 504] on div "Well adult" at bounding box center [1070, 506] width 256 height 41
checkbox input "true"
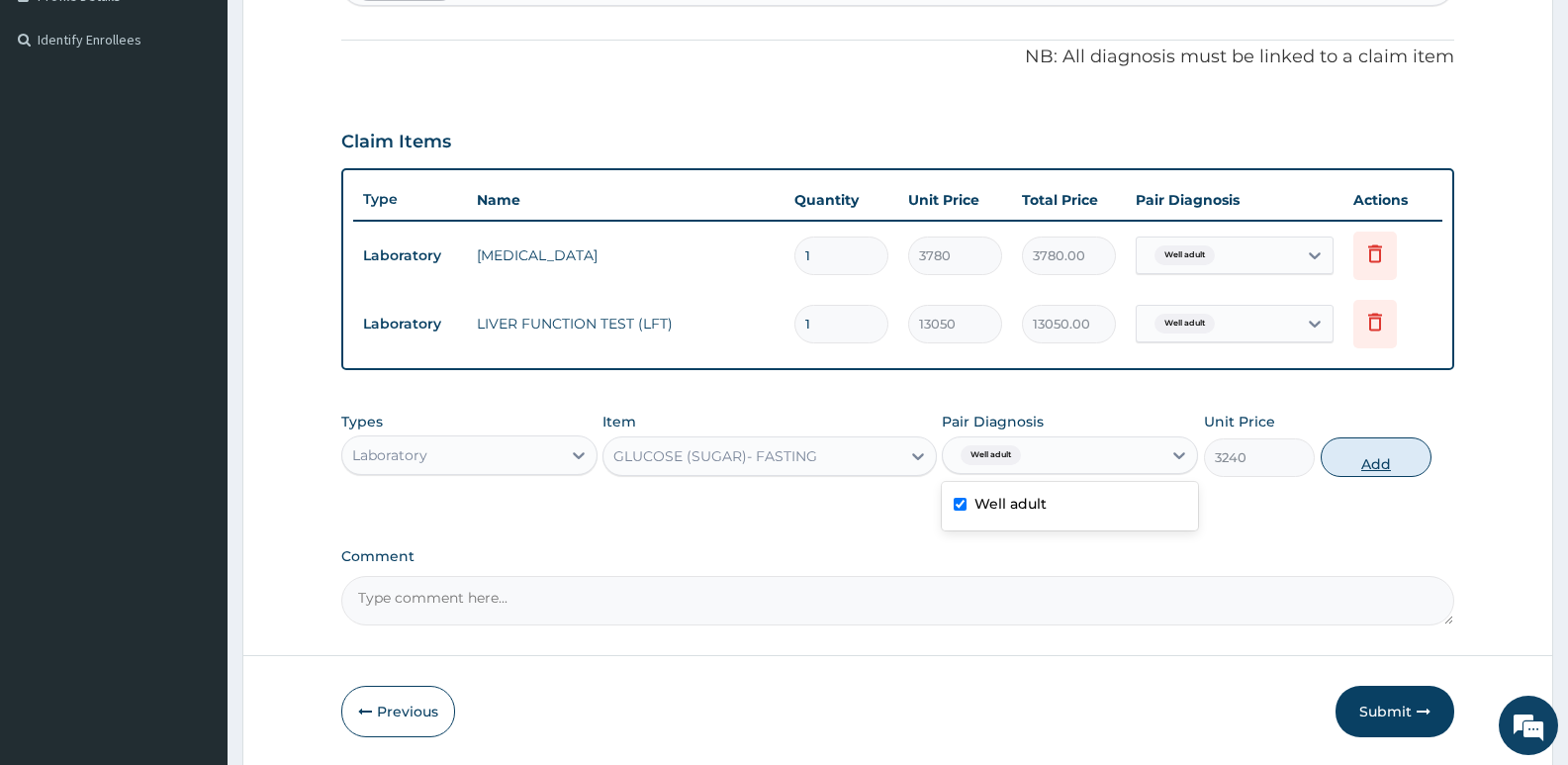
click at [1355, 460] on button "Add" at bounding box center [1376, 458] width 111 height 40
type input "0"
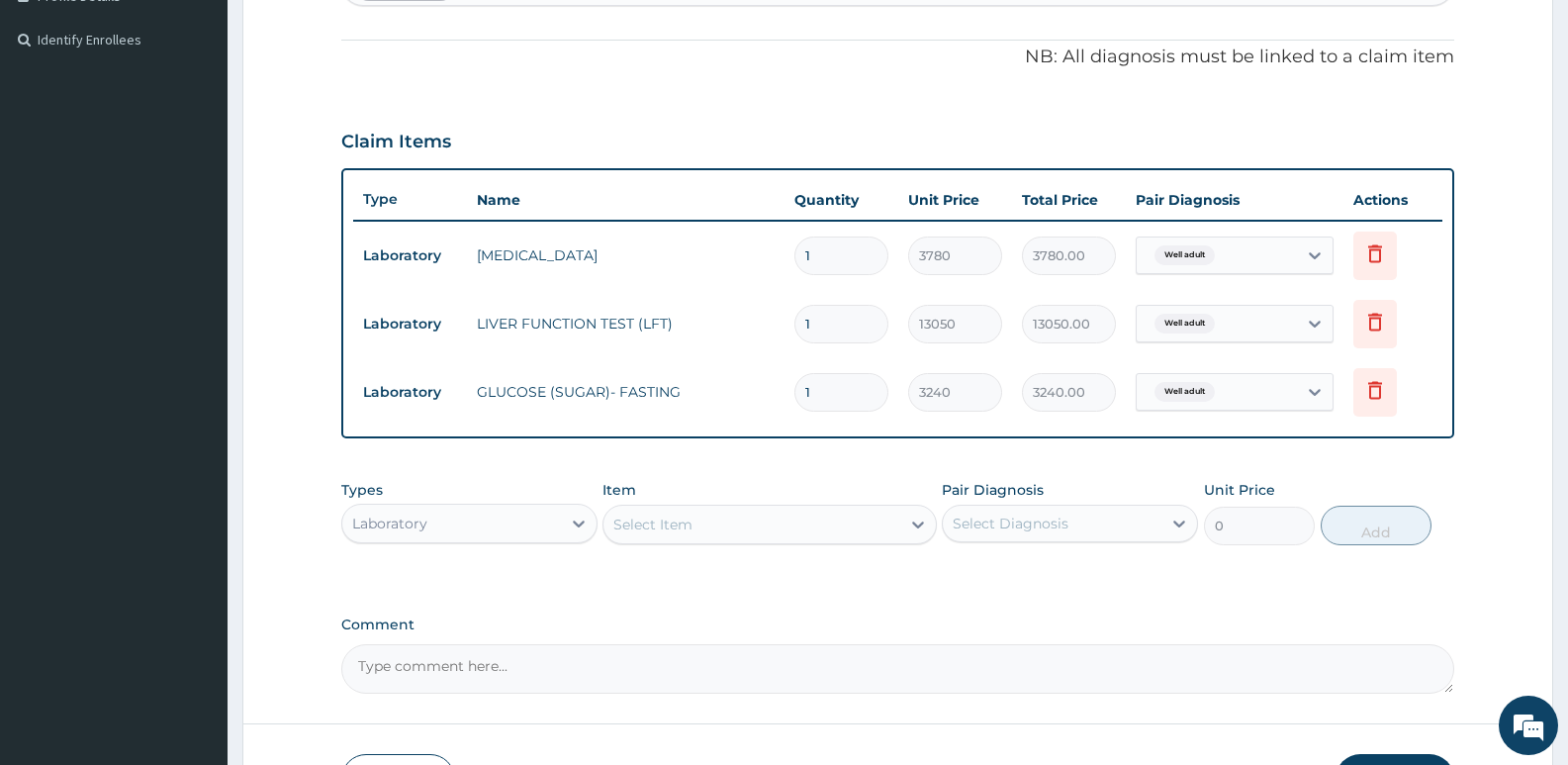
click at [730, 525] on div "Select Item" at bounding box center [751, 525] width 296 height 32
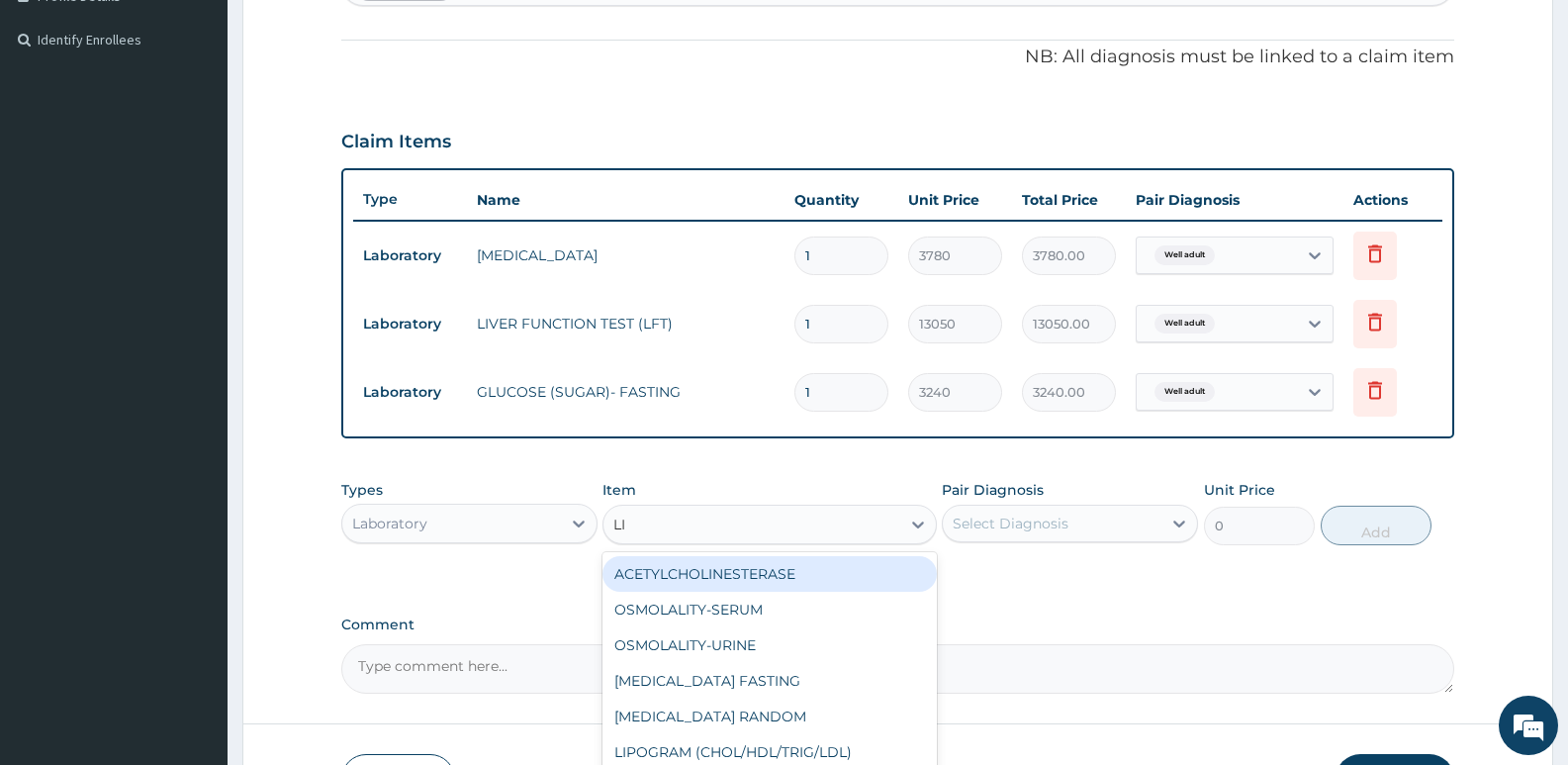
type input "LIQ"
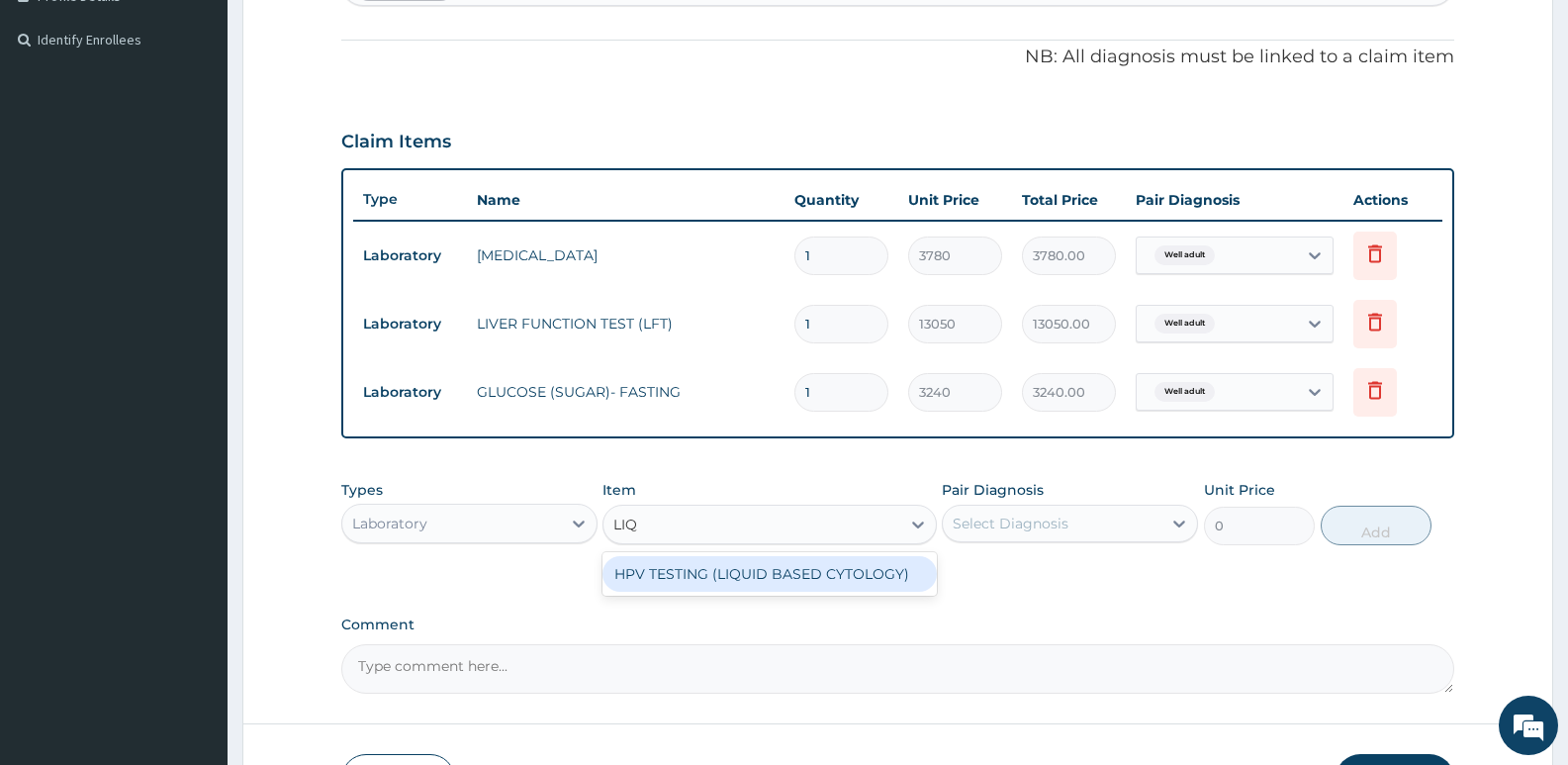
drag, startPoint x: 728, startPoint y: 583, endPoint x: 996, endPoint y: 501, distance: 280.3
click at [729, 583] on div "HPV TESTING (LIQUID BASED CYTOLOGY)" at bounding box center [769, 574] width 333 height 36
type input "49500"
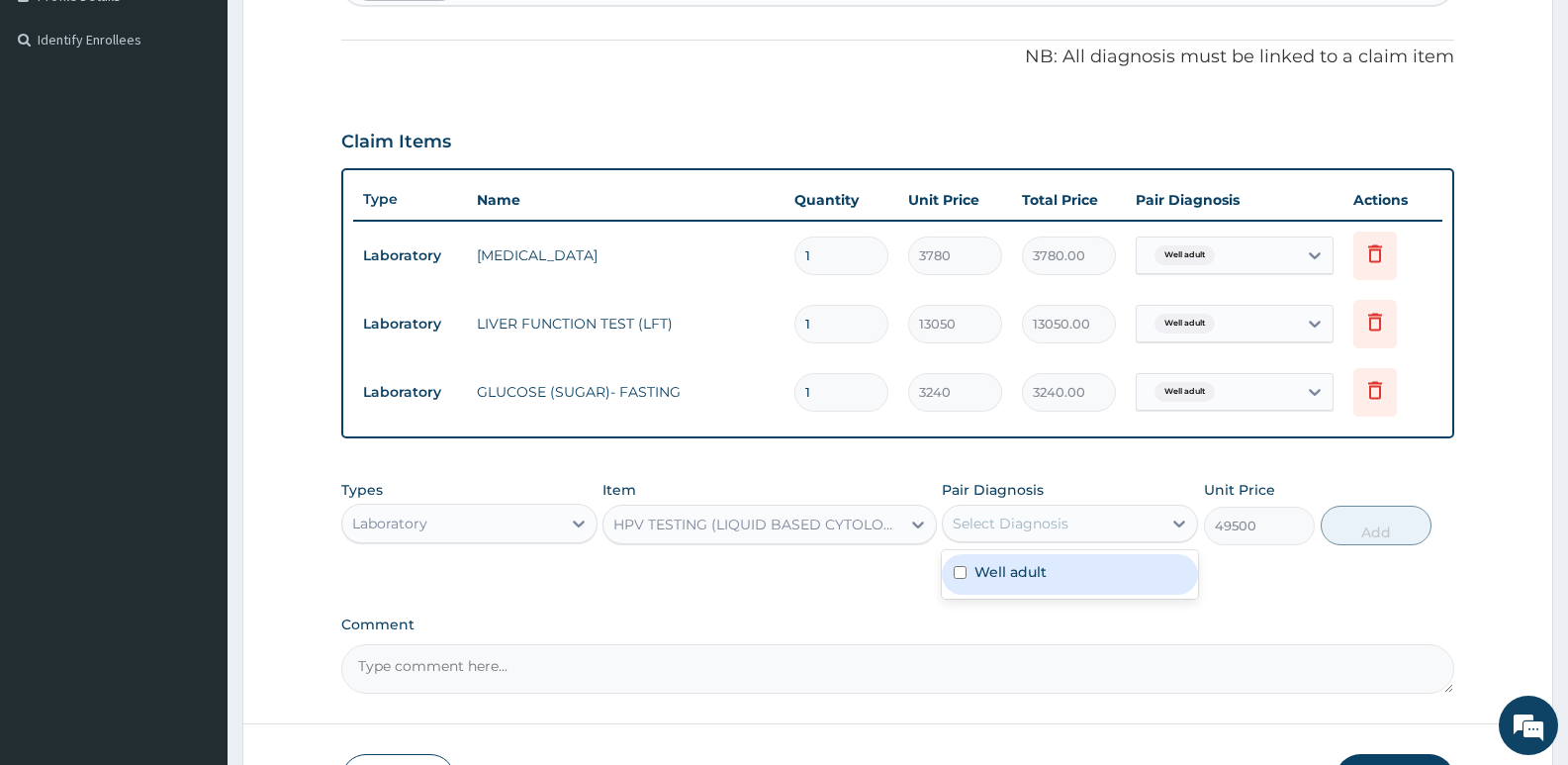
click at [1086, 529] on div "Select Diagnosis" at bounding box center [1052, 524] width 218 height 32
drag, startPoint x: 1064, startPoint y: 565, endPoint x: 1212, endPoint y: 569, distance: 148.1
click at [1068, 567] on div "Well adult" at bounding box center [1070, 574] width 256 height 41
checkbox input "true"
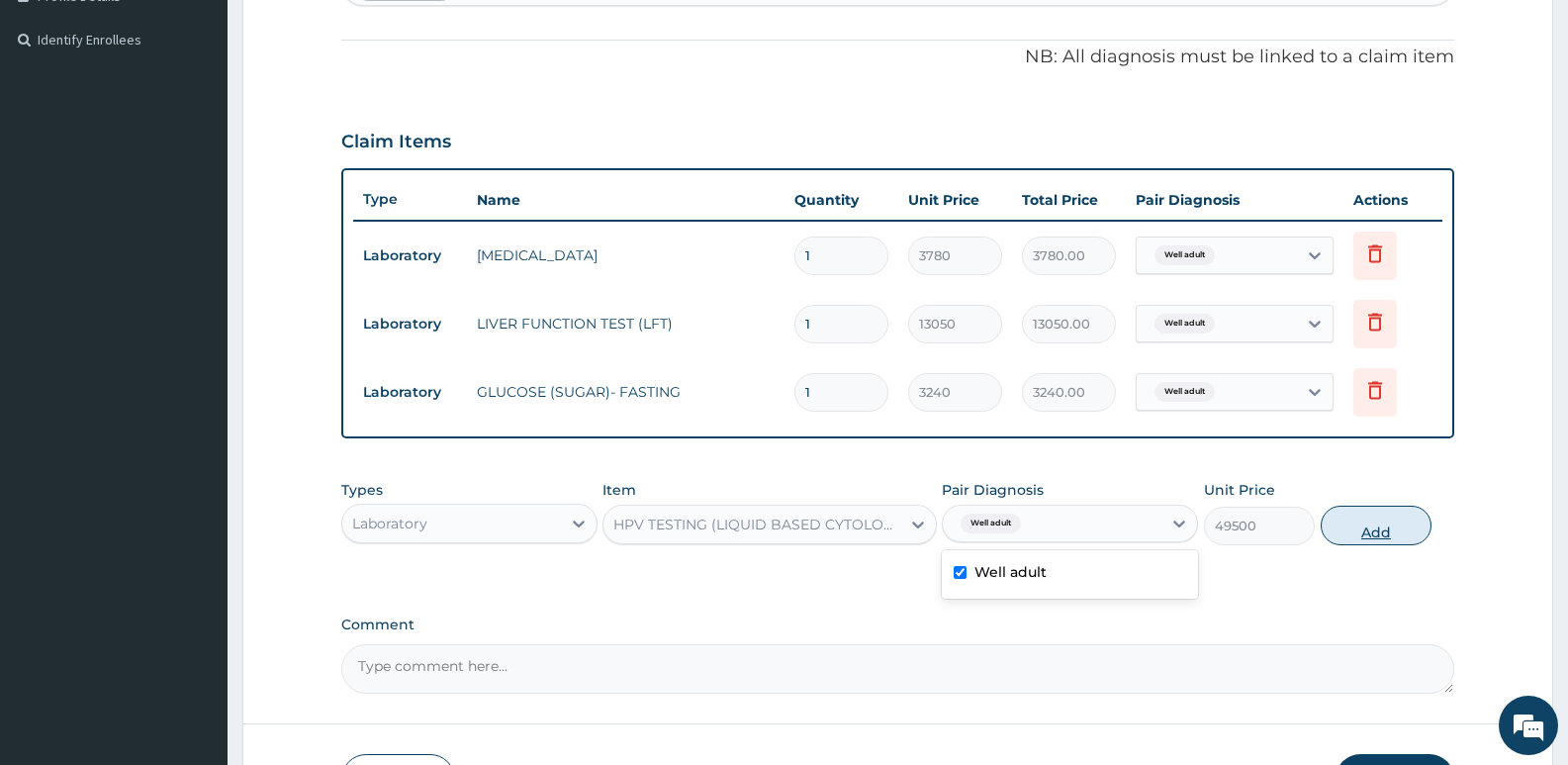
click at [1363, 526] on button "Add" at bounding box center [1376, 526] width 111 height 40
type input "0"
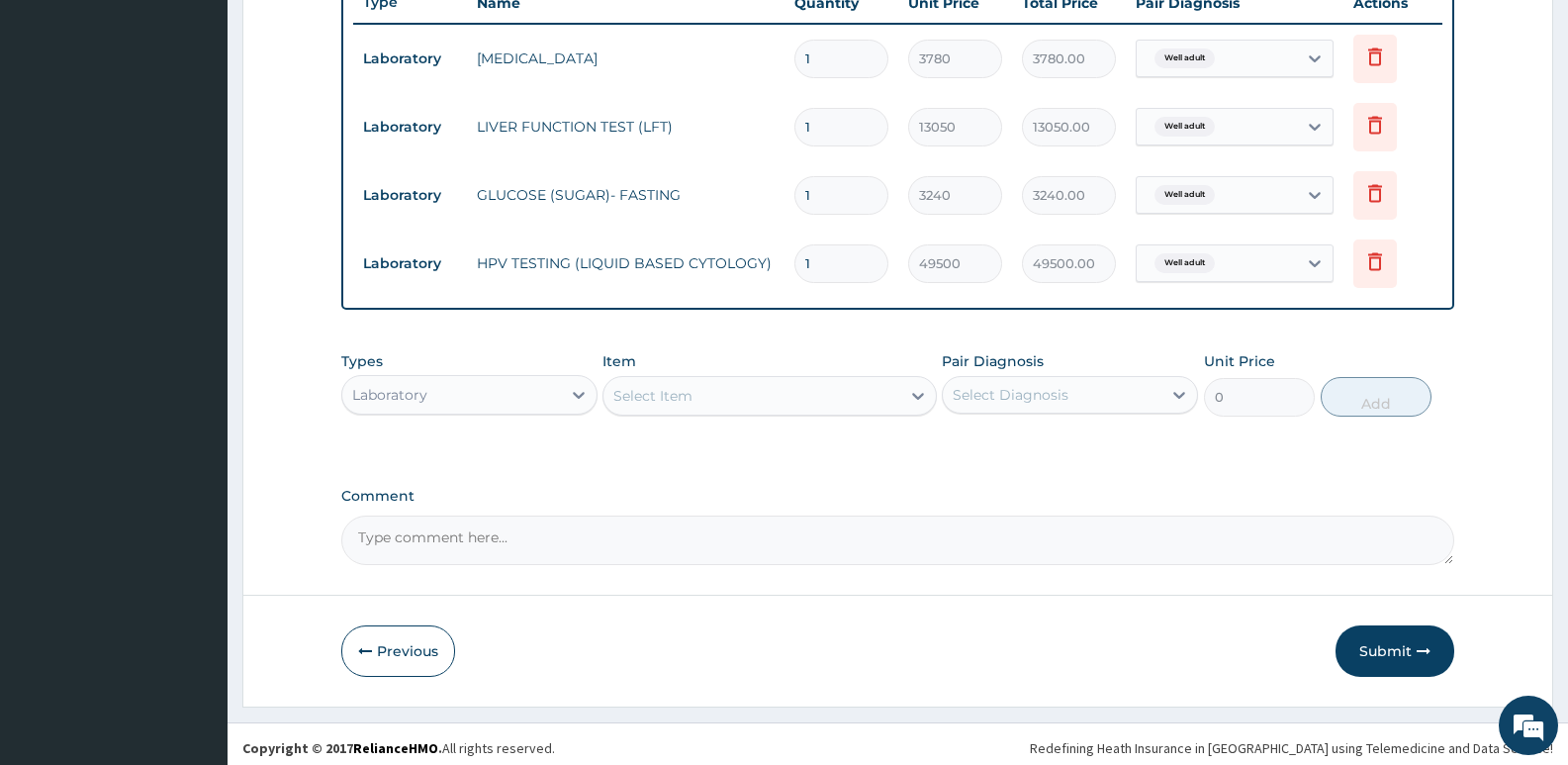
scroll to position [766, 0]
click at [672, 397] on div "Select Item" at bounding box center [652, 395] width 79 height 20
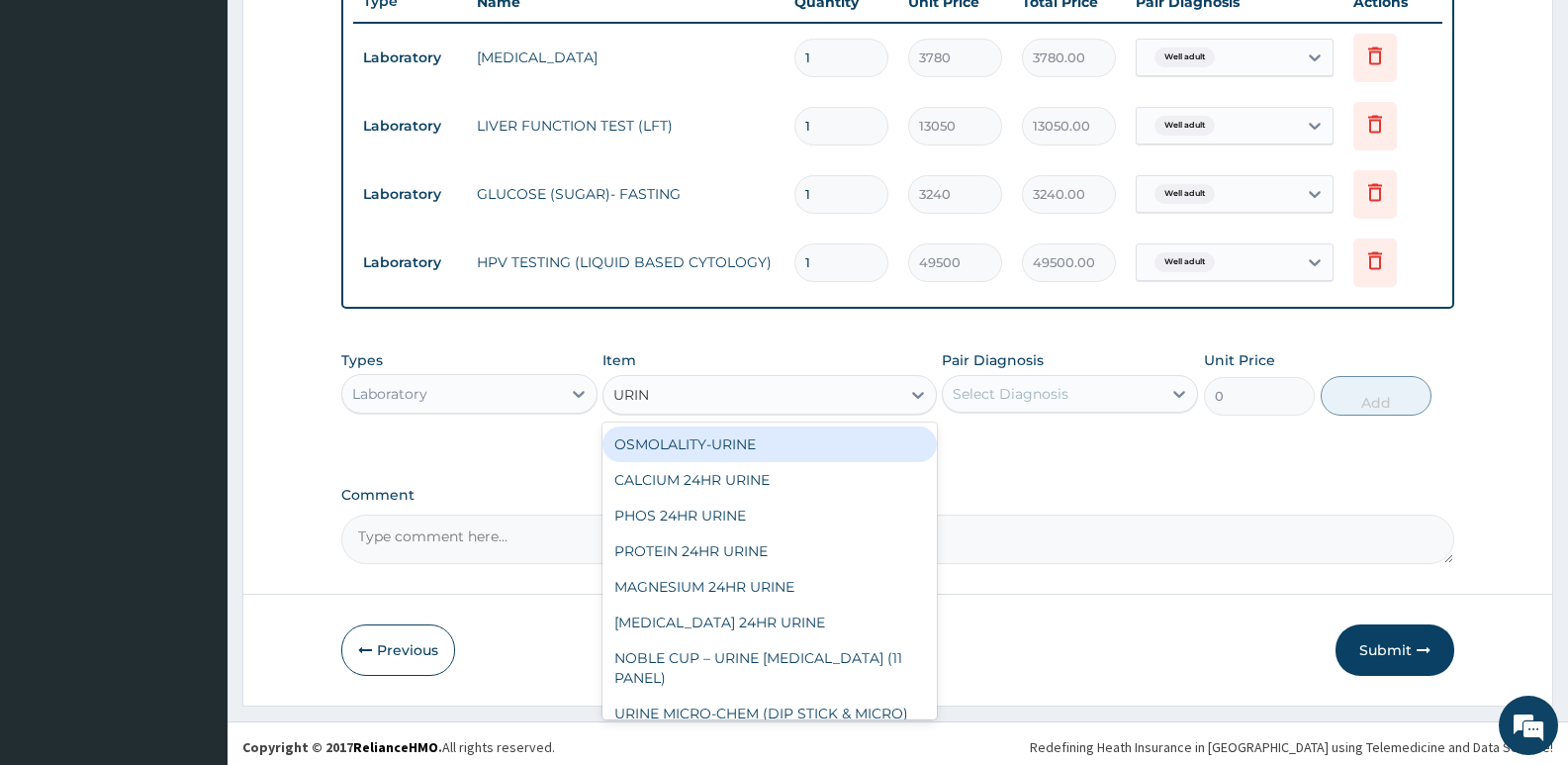
type input "URINE"
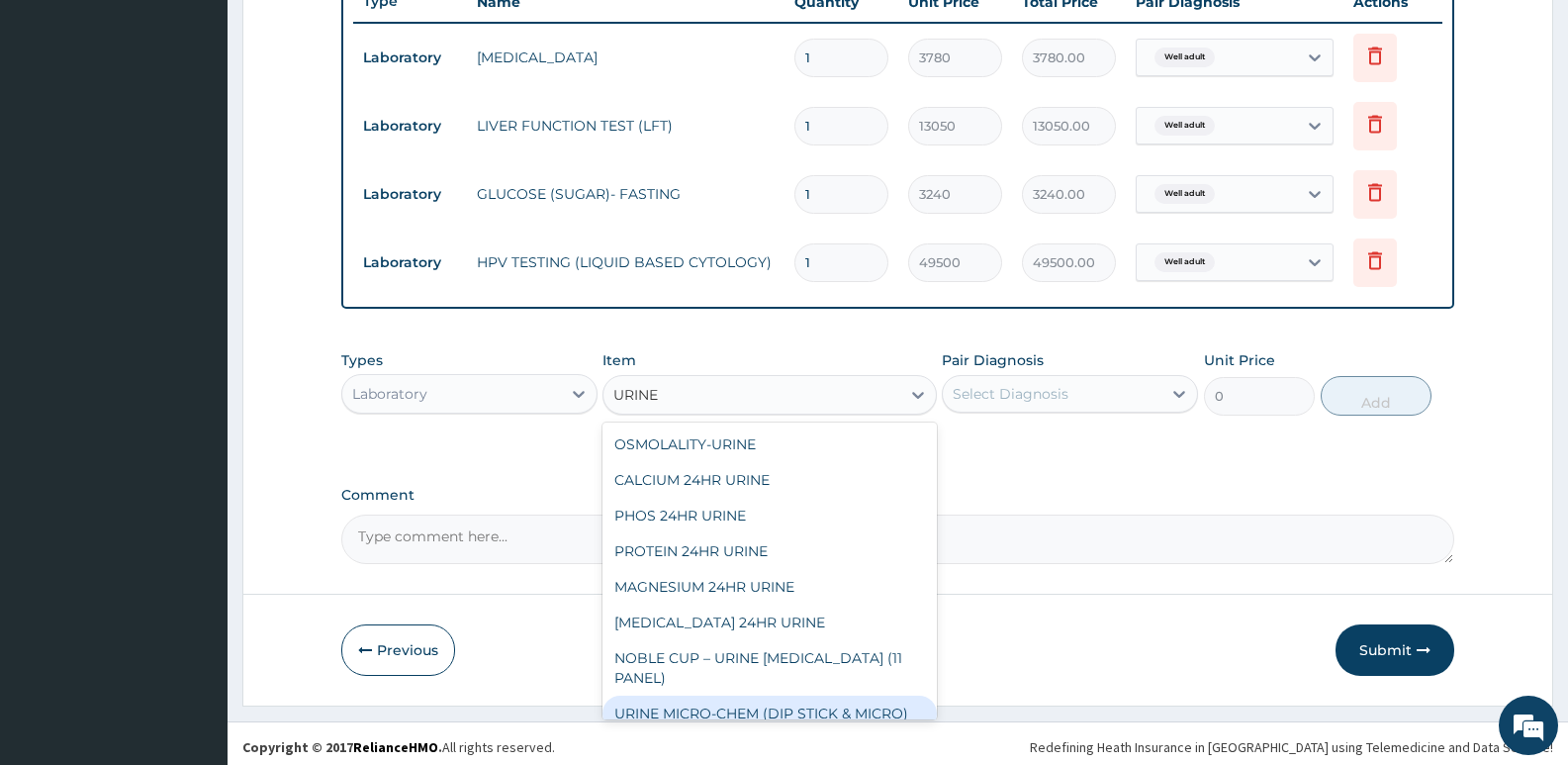
click at [745, 700] on div "URINE MICRO-CHEM (DIP STICK & MICRO)" at bounding box center [769, 714] width 333 height 36
type input "3690"
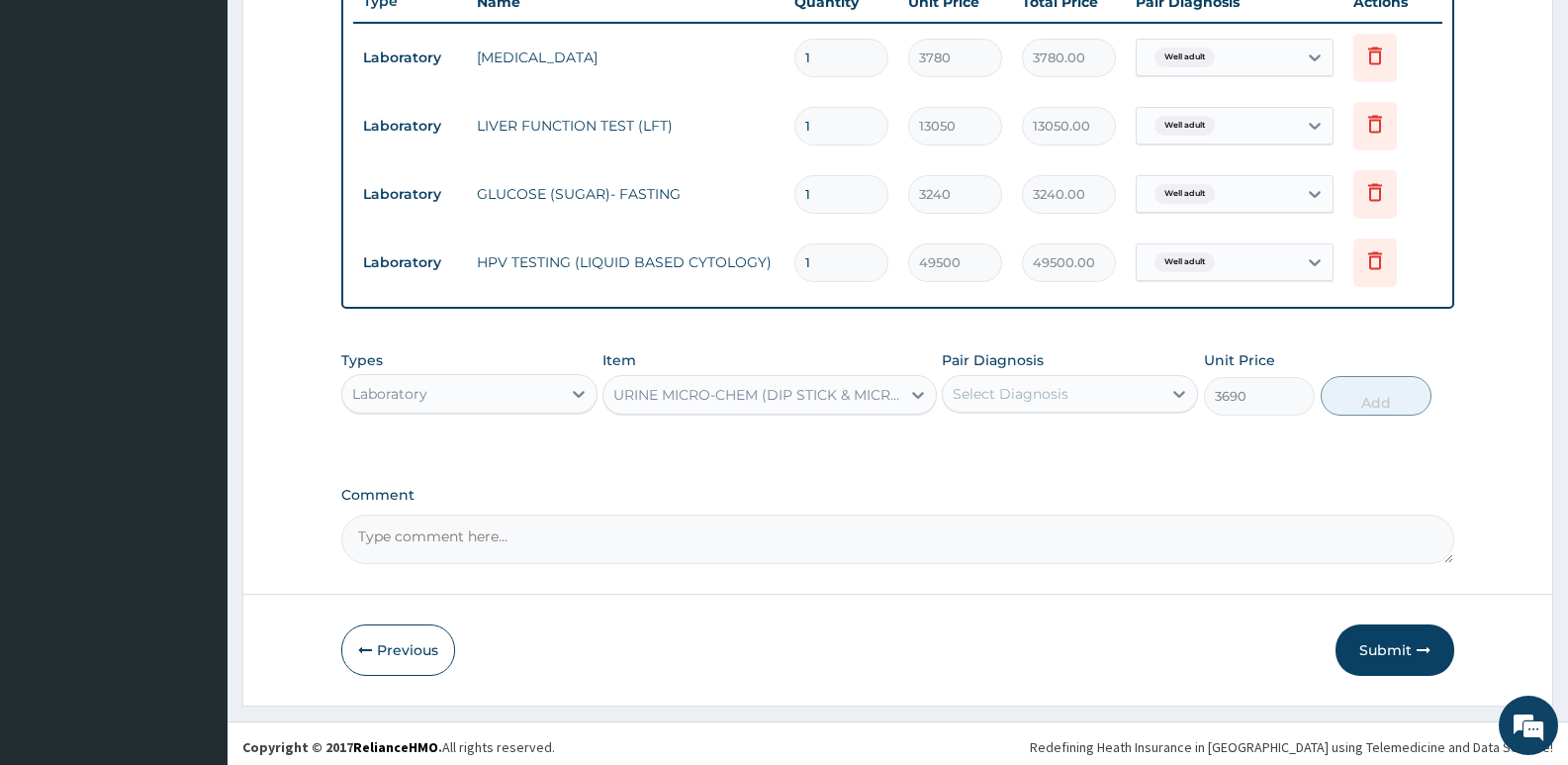
click at [1060, 385] on div "Select Diagnosis" at bounding box center [1011, 394] width 116 height 20
click at [1054, 445] on div "Well adult" at bounding box center [1070, 445] width 256 height 41
checkbox input "true"
click at [1366, 394] on button "Add" at bounding box center [1376, 396] width 111 height 40
type input "0"
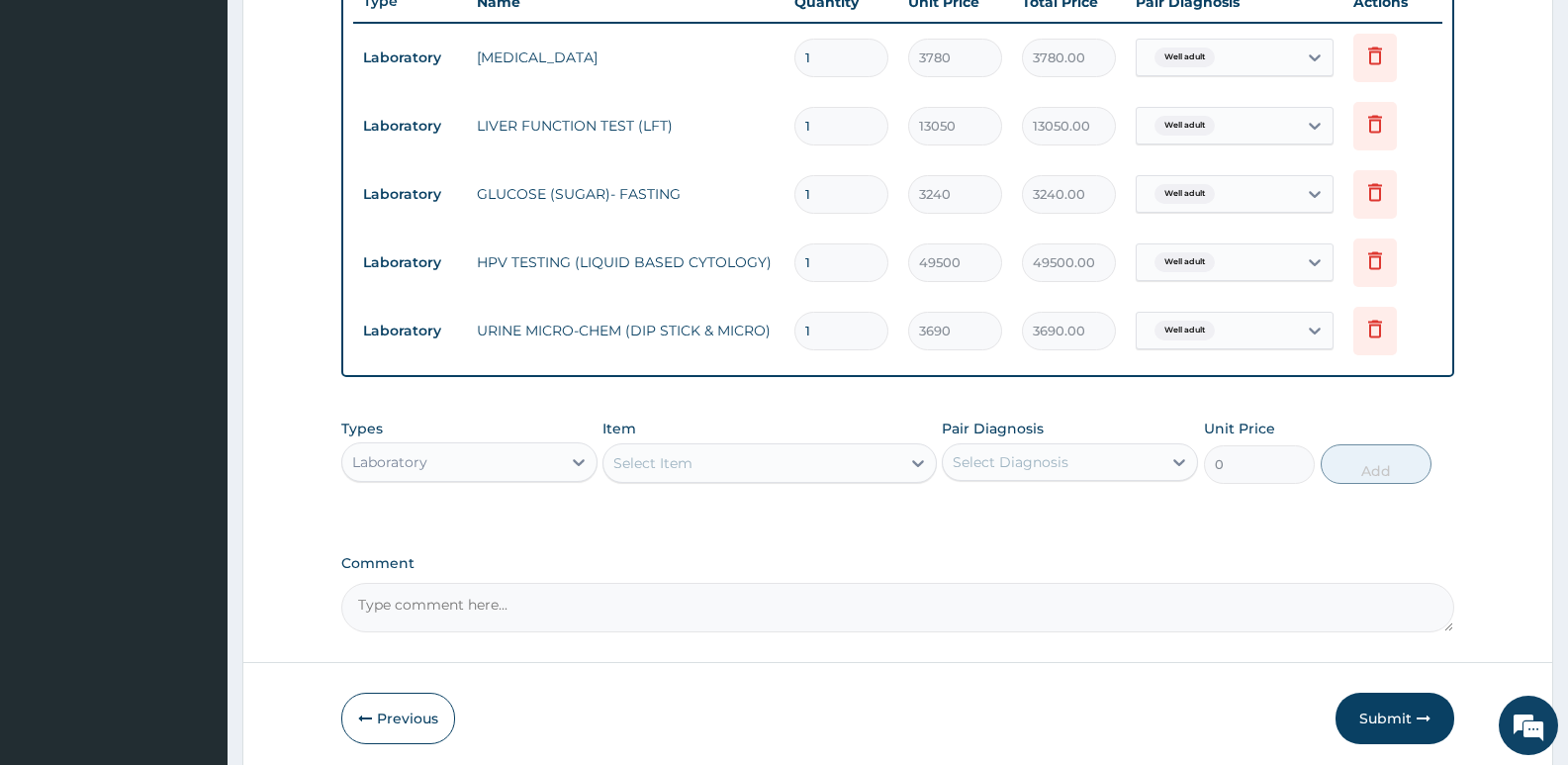
scroll to position [667, 0]
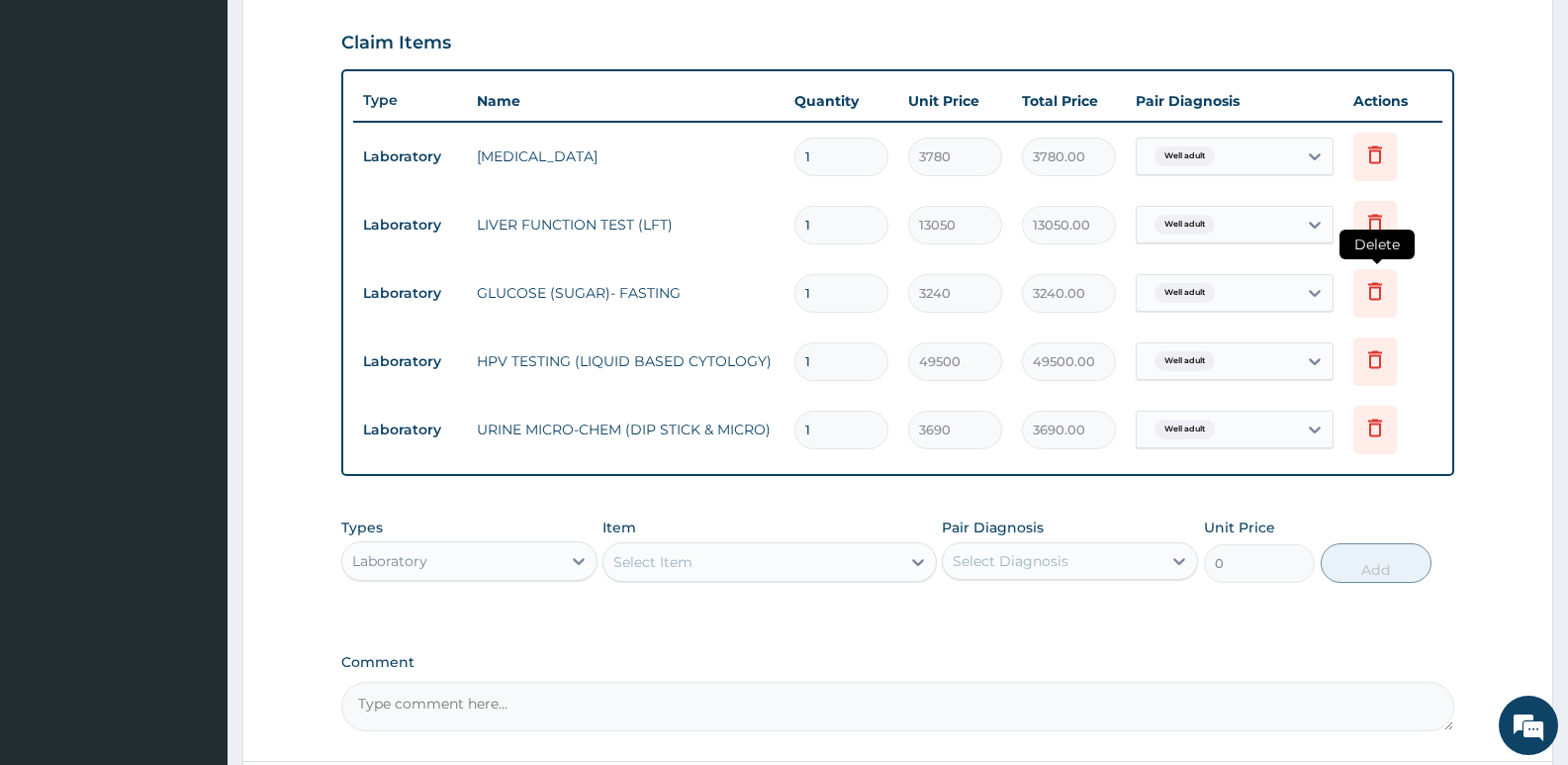
click at [1381, 298] on icon at bounding box center [1376, 291] width 14 height 18
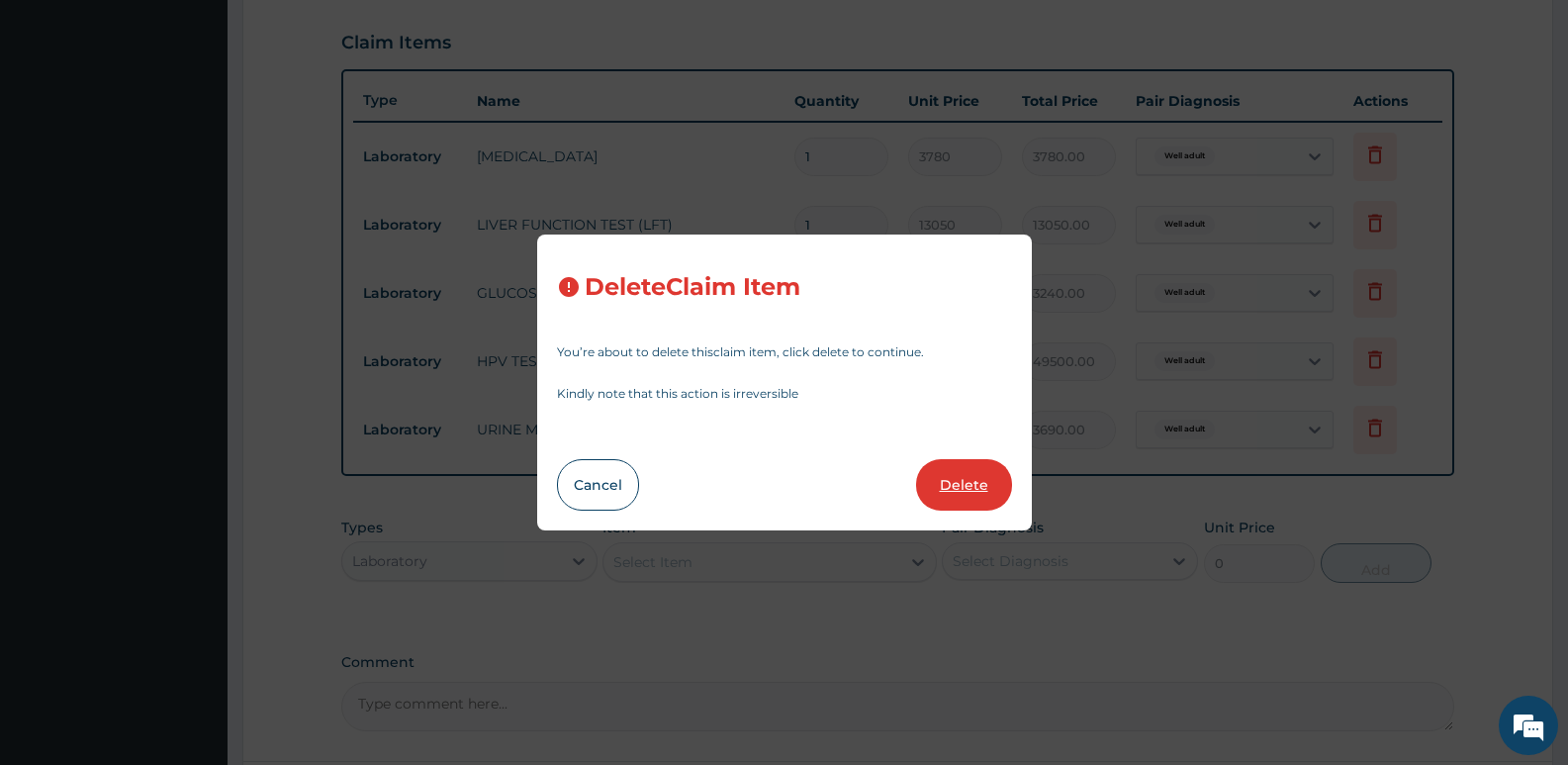
click at [978, 485] on button "Delete" at bounding box center [964, 486] width 96 height 52
type input "49500"
type input "49500.00"
type input "3690"
type input "3690.00"
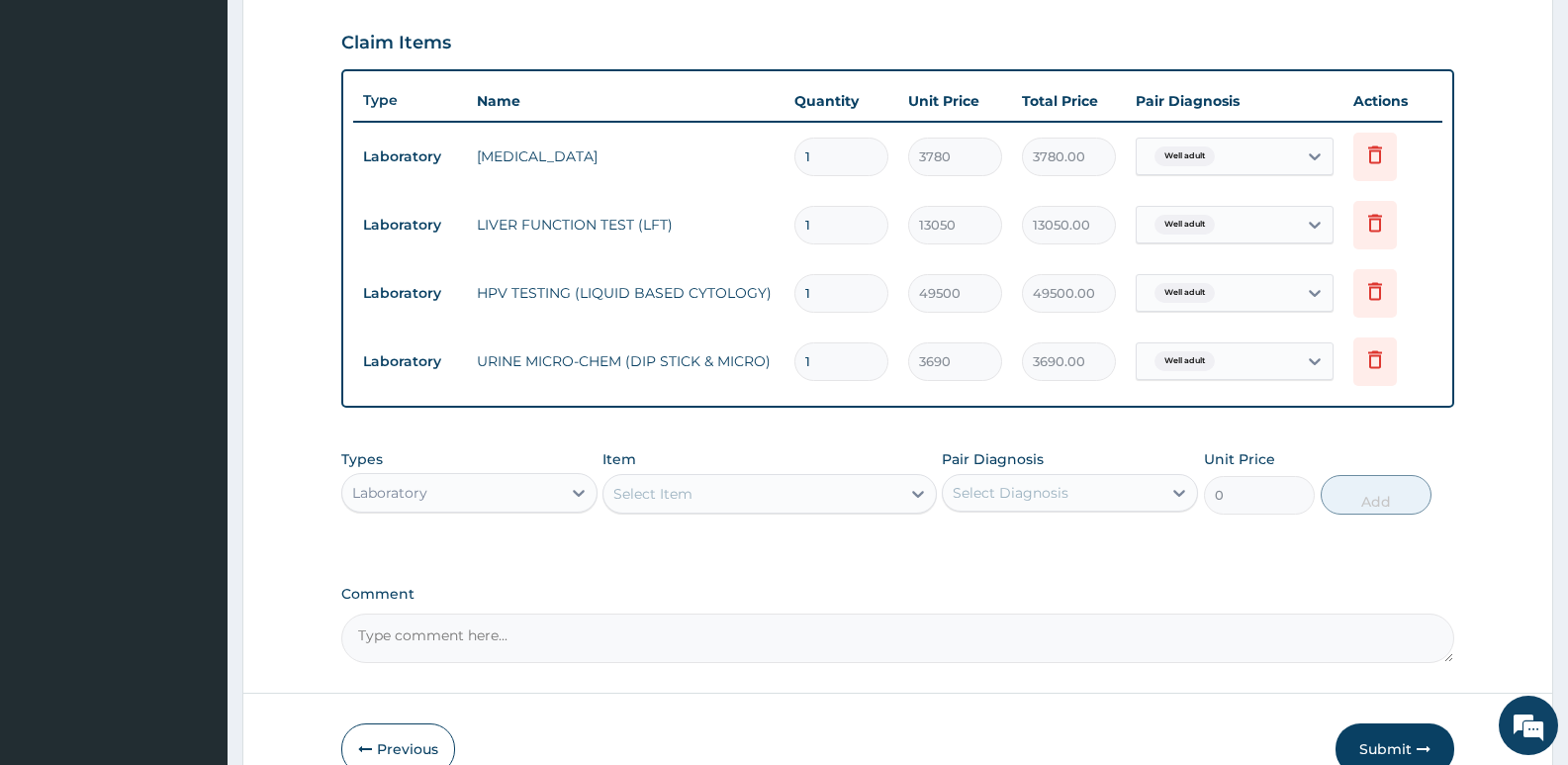
click at [687, 490] on div "Select Item" at bounding box center [652, 494] width 79 height 20
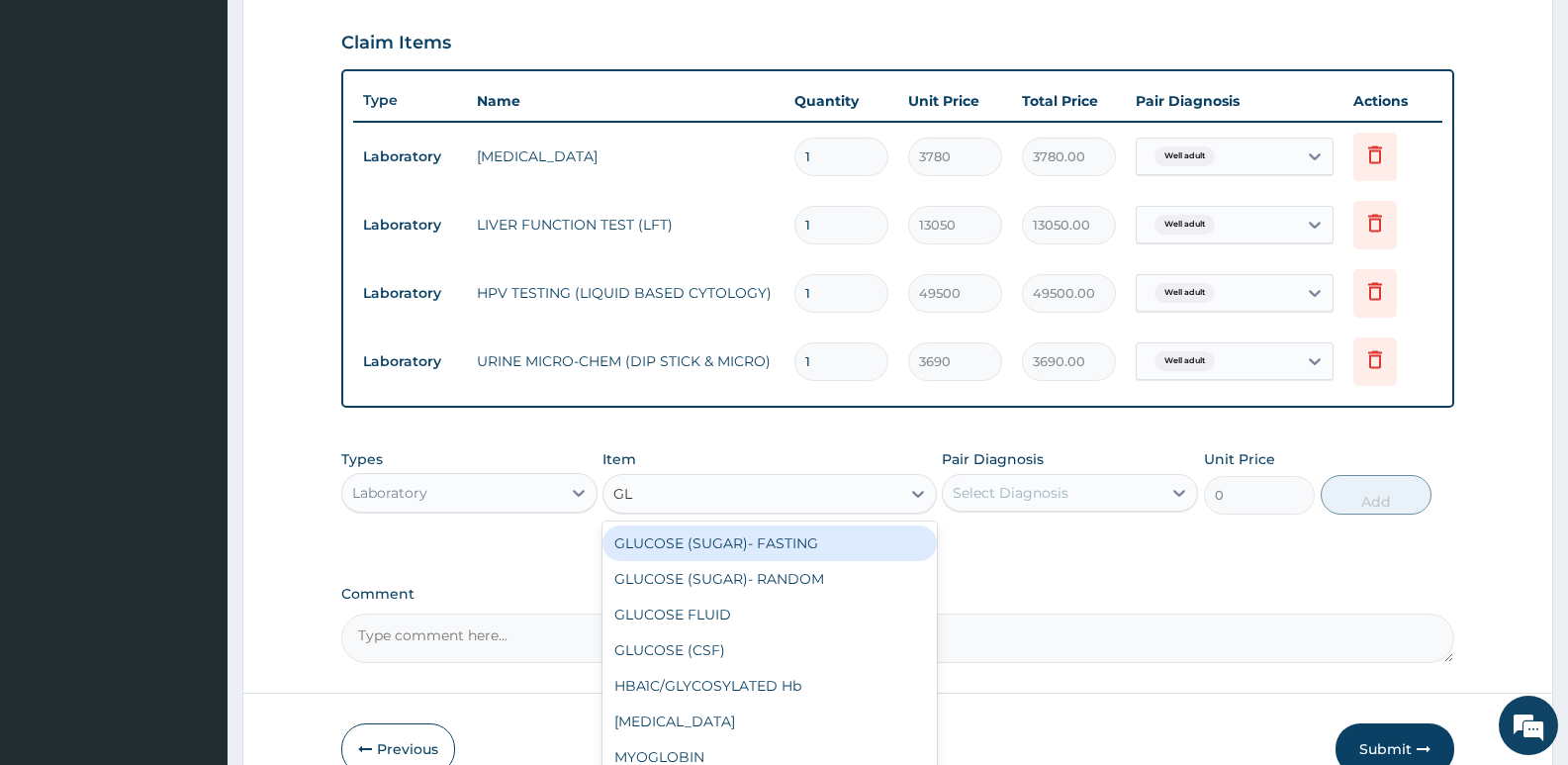
type input "GLU"
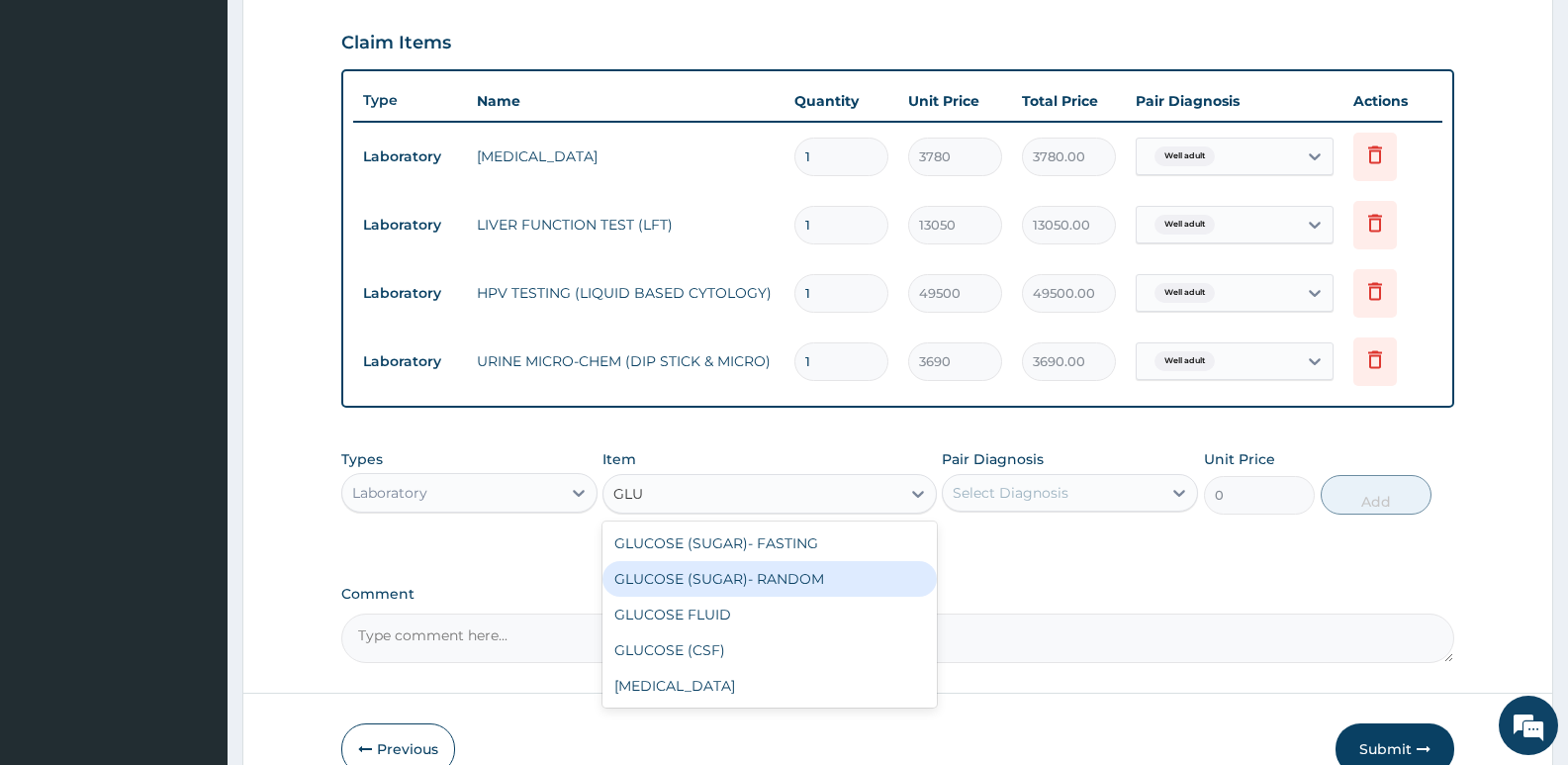
click at [751, 577] on div "GLUCOSE (SUGAR)- RANDOM" at bounding box center [769, 579] width 333 height 36
type input "3240"
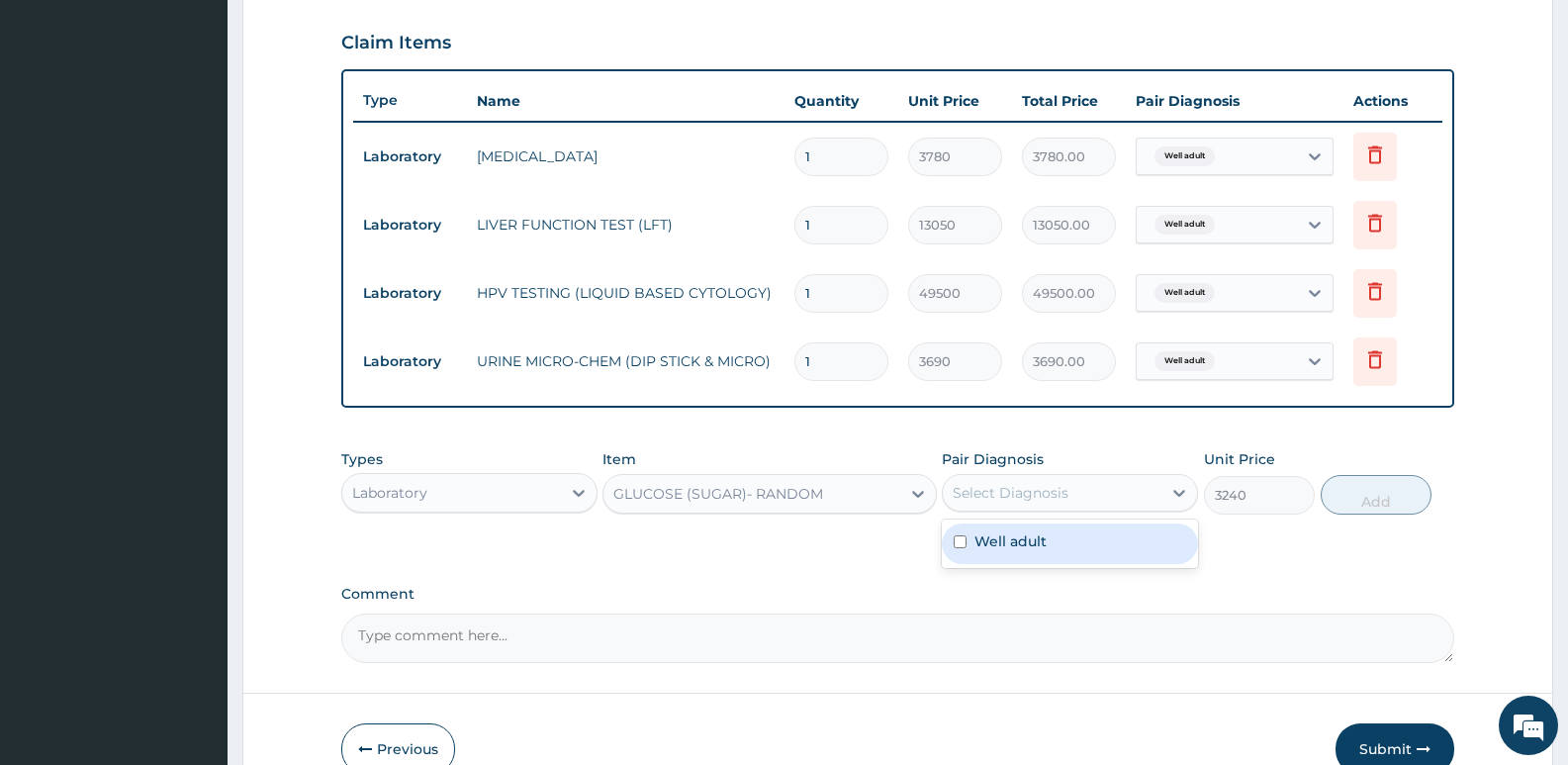
click at [1010, 487] on div "Select Diagnosis" at bounding box center [1011, 493] width 116 height 20
click at [1038, 539] on label "Well adult" at bounding box center [1011, 542] width 72 height 20
checkbox input "true"
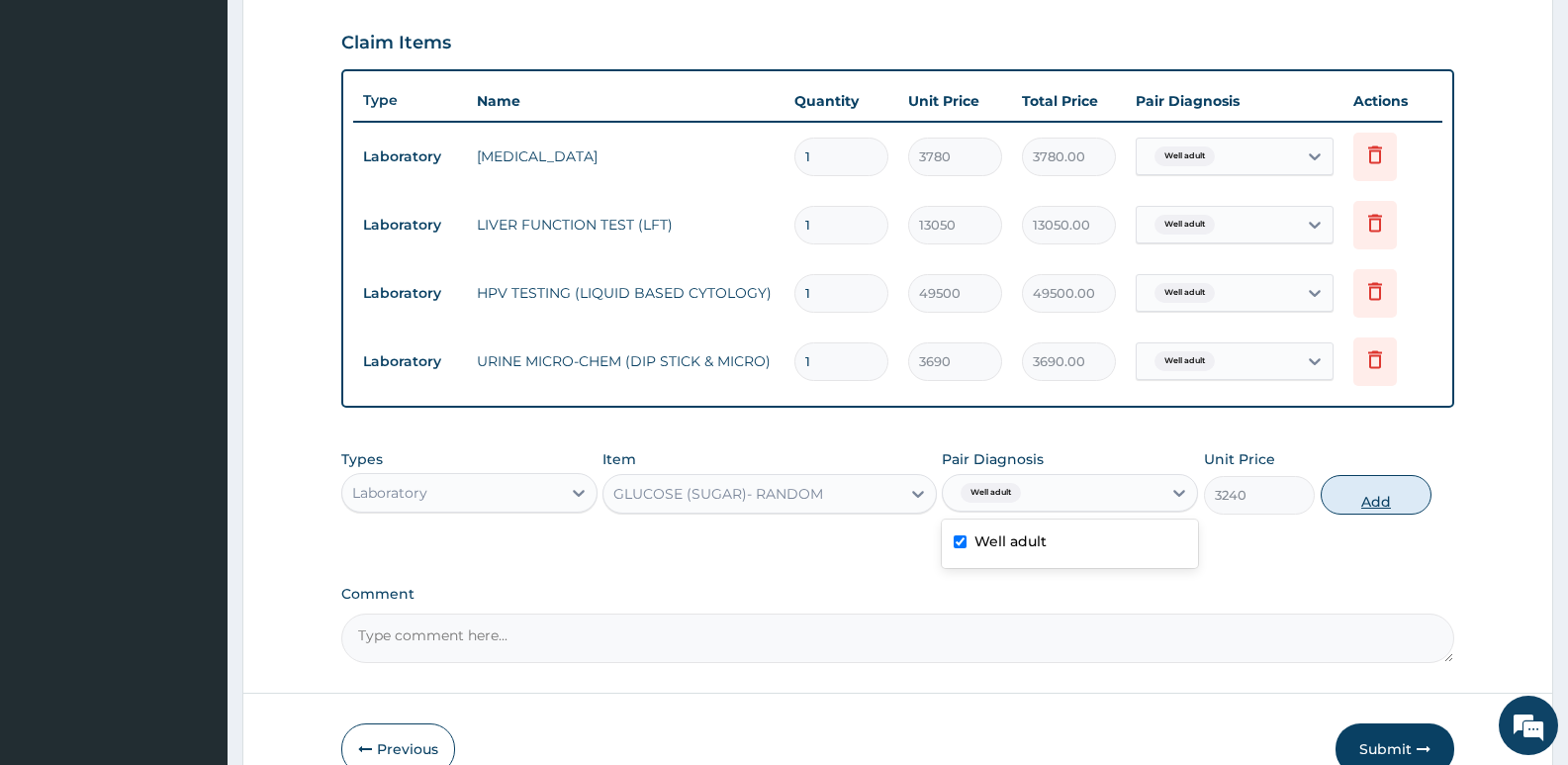
click at [1382, 495] on button "Add" at bounding box center [1376, 495] width 111 height 40
type input "0"
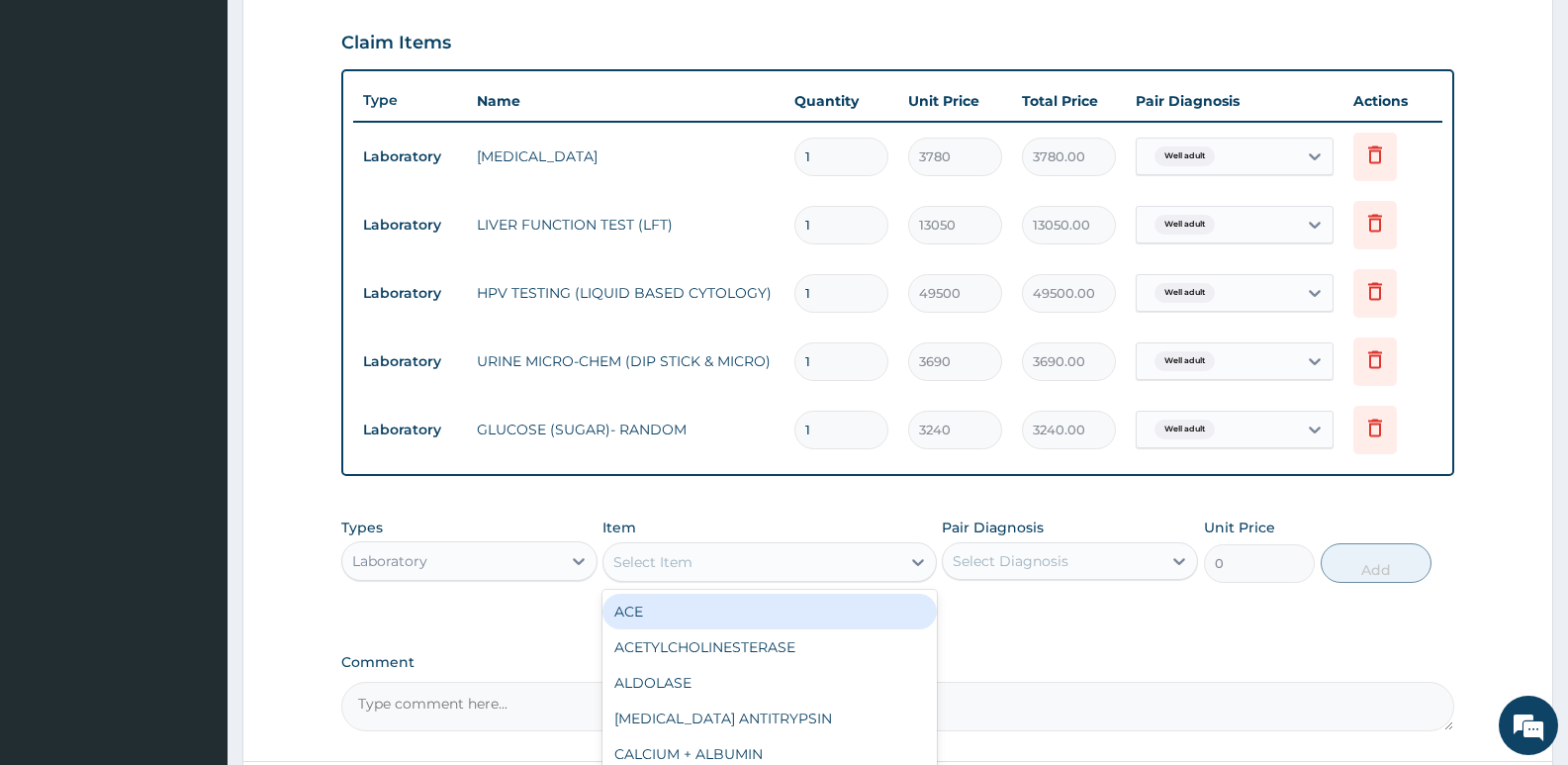
click at [713, 555] on div "Select Item" at bounding box center [751, 563] width 296 height 32
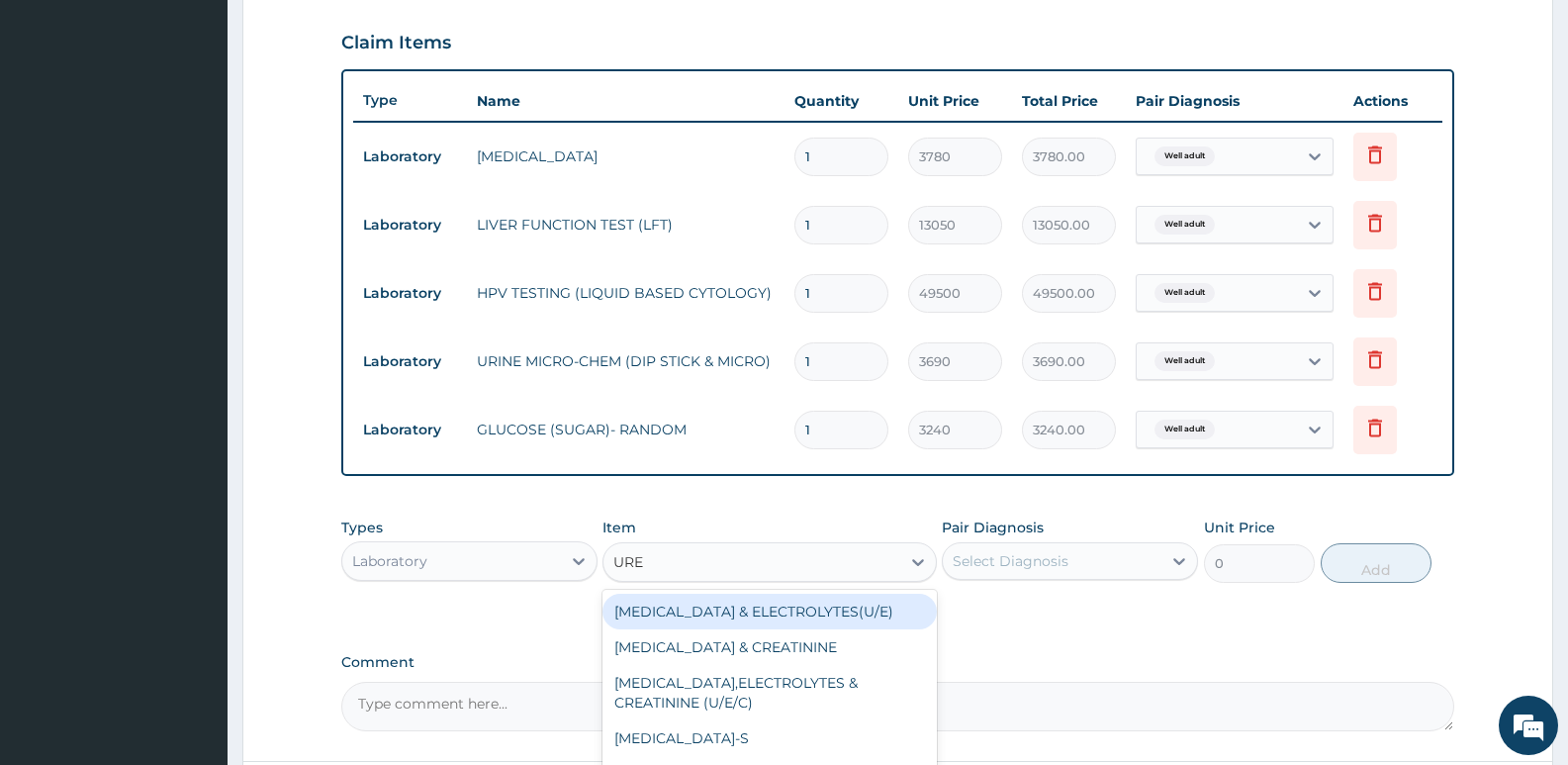
type input "[MEDICAL_DATA]"
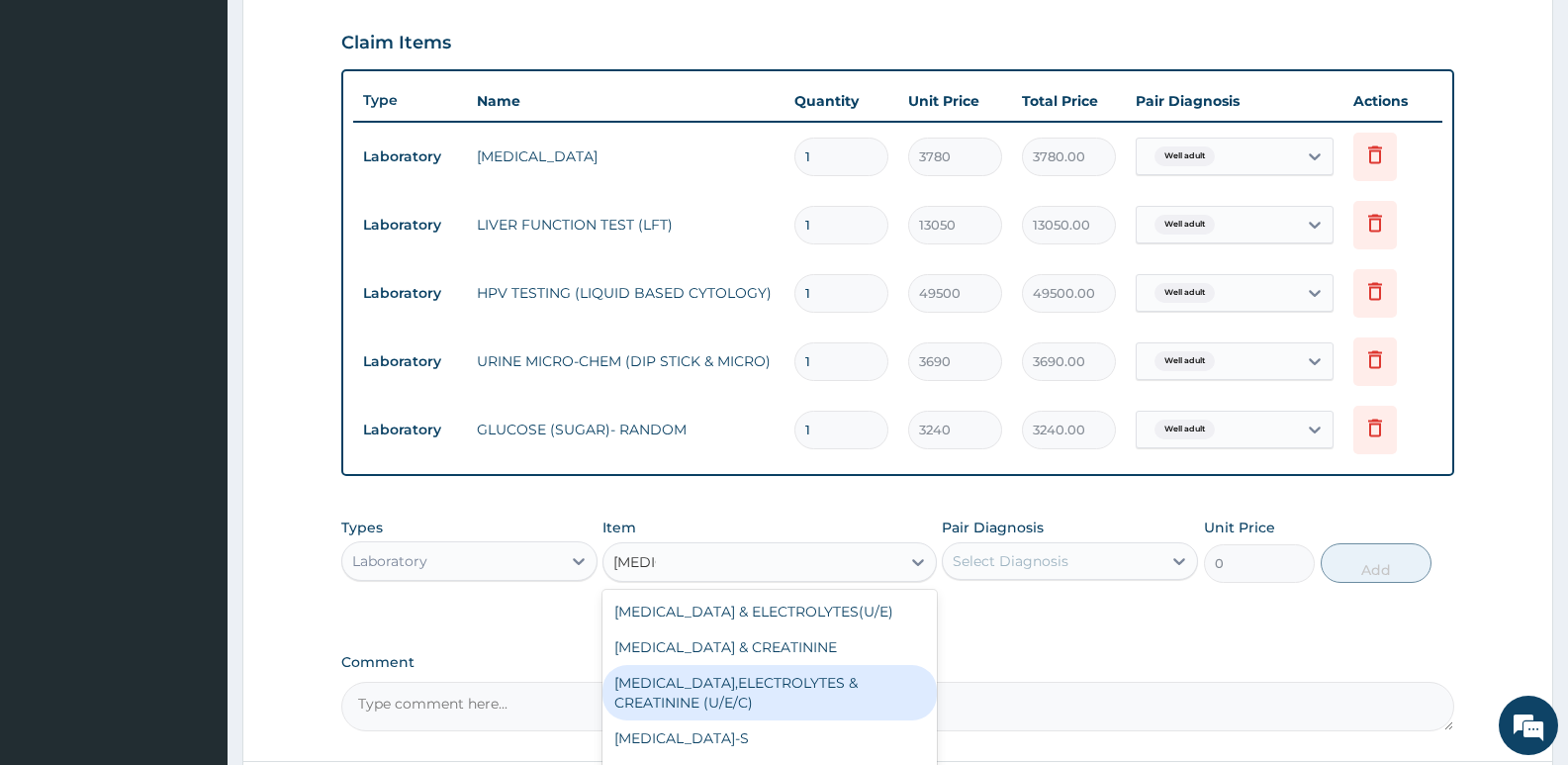
click at [725, 672] on div "[MEDICAL_DATA],ELECTROLYTES & CREATININE (U/E/C)" at bounding box center [769, 693] width 333 height 56
type input "9900"
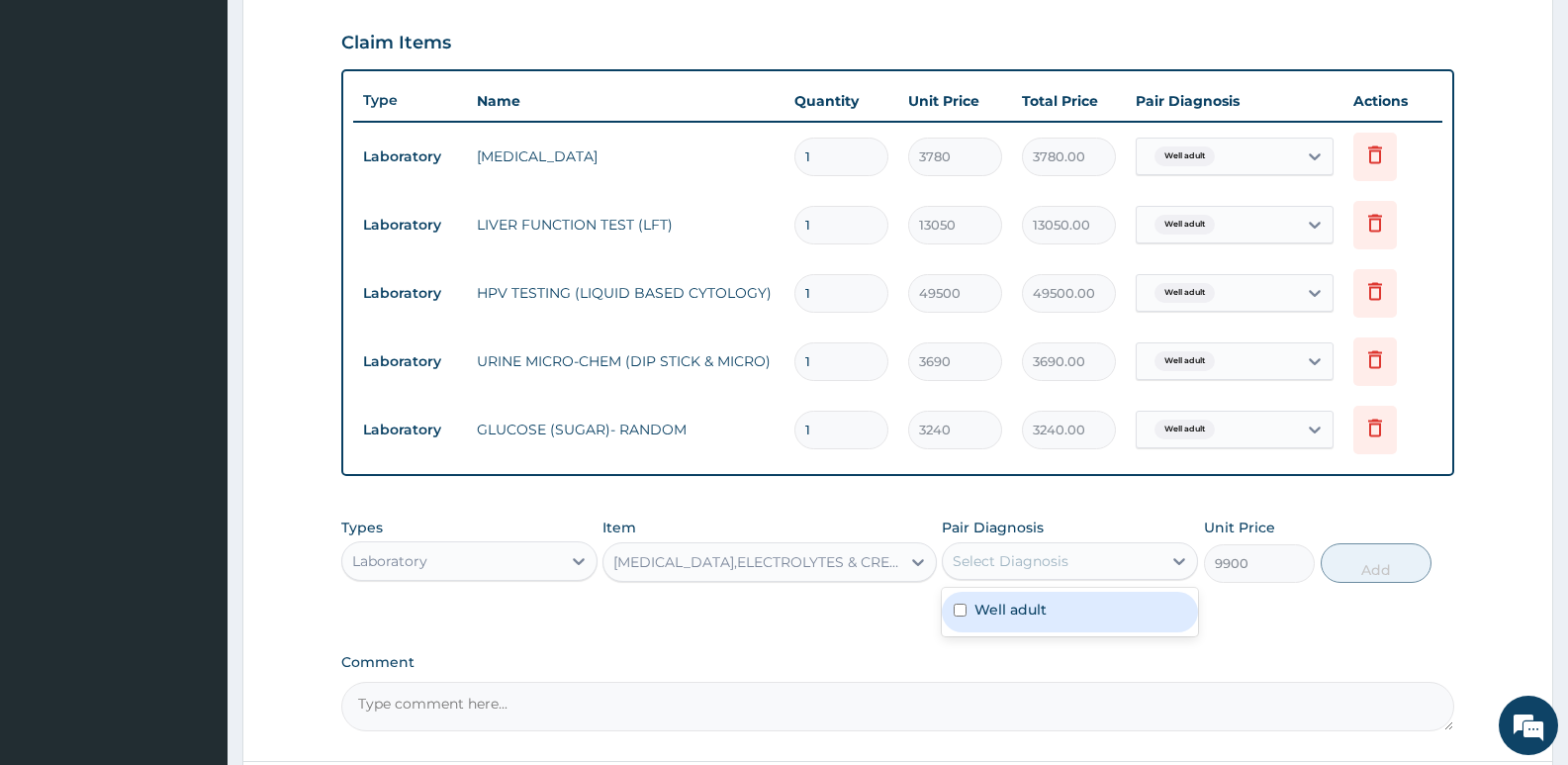
click at [997, 557] on div "Select Diagnosis" at bounding box center [1011, 562] width 116 height 20
drag, startPoint x: 990, startPoint y: 608, endPoint x: 1008, endPoint y: 612, distance: 18.4
click at [991, 608] on label "Well adult" at bounding box center [1011, 609] width 72 height 20
checkbox input "true"
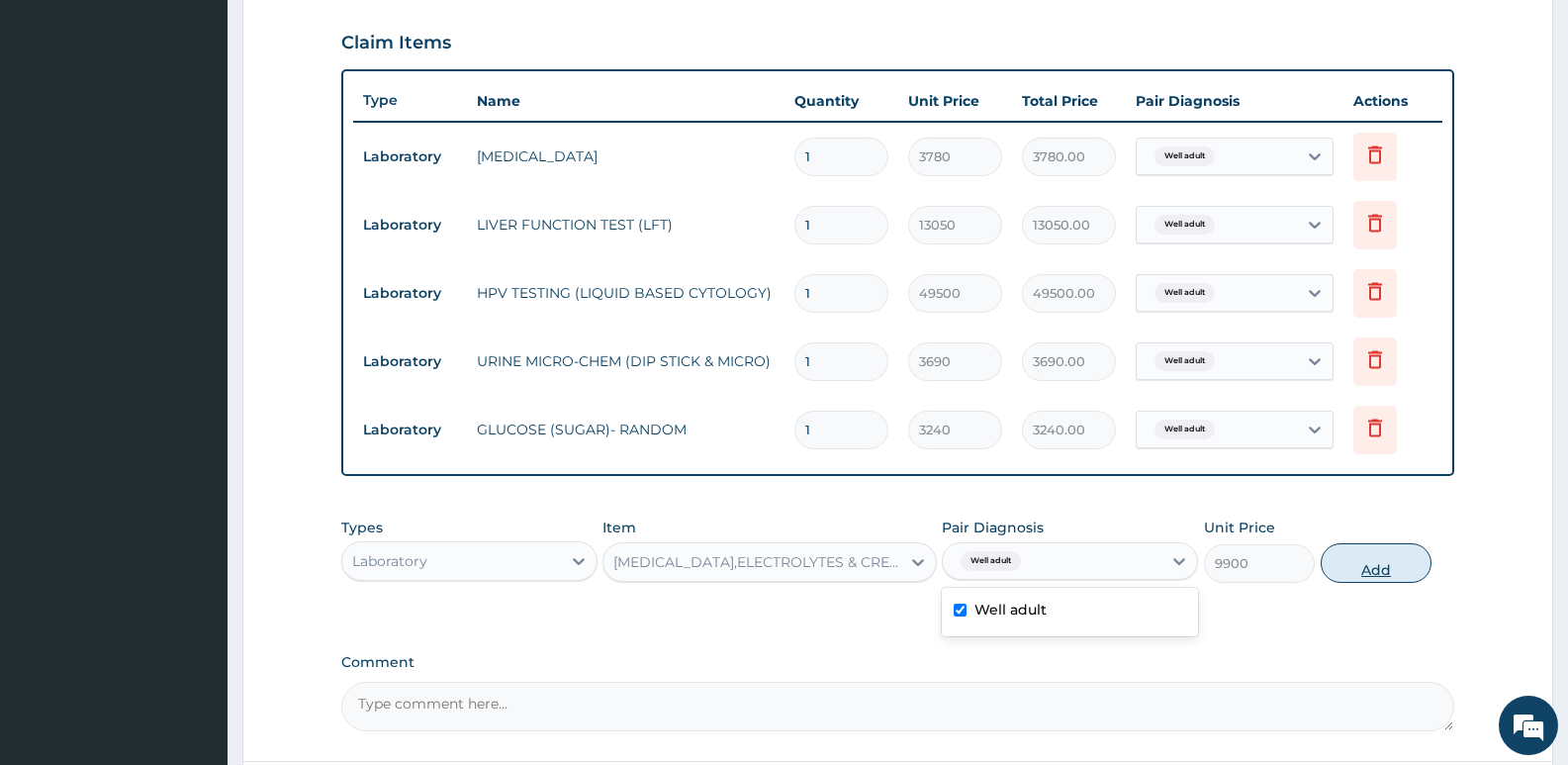
click at [1359, 560] on button "Add" at bounding box center [1376, 564] width 111 height 40
type input "0"
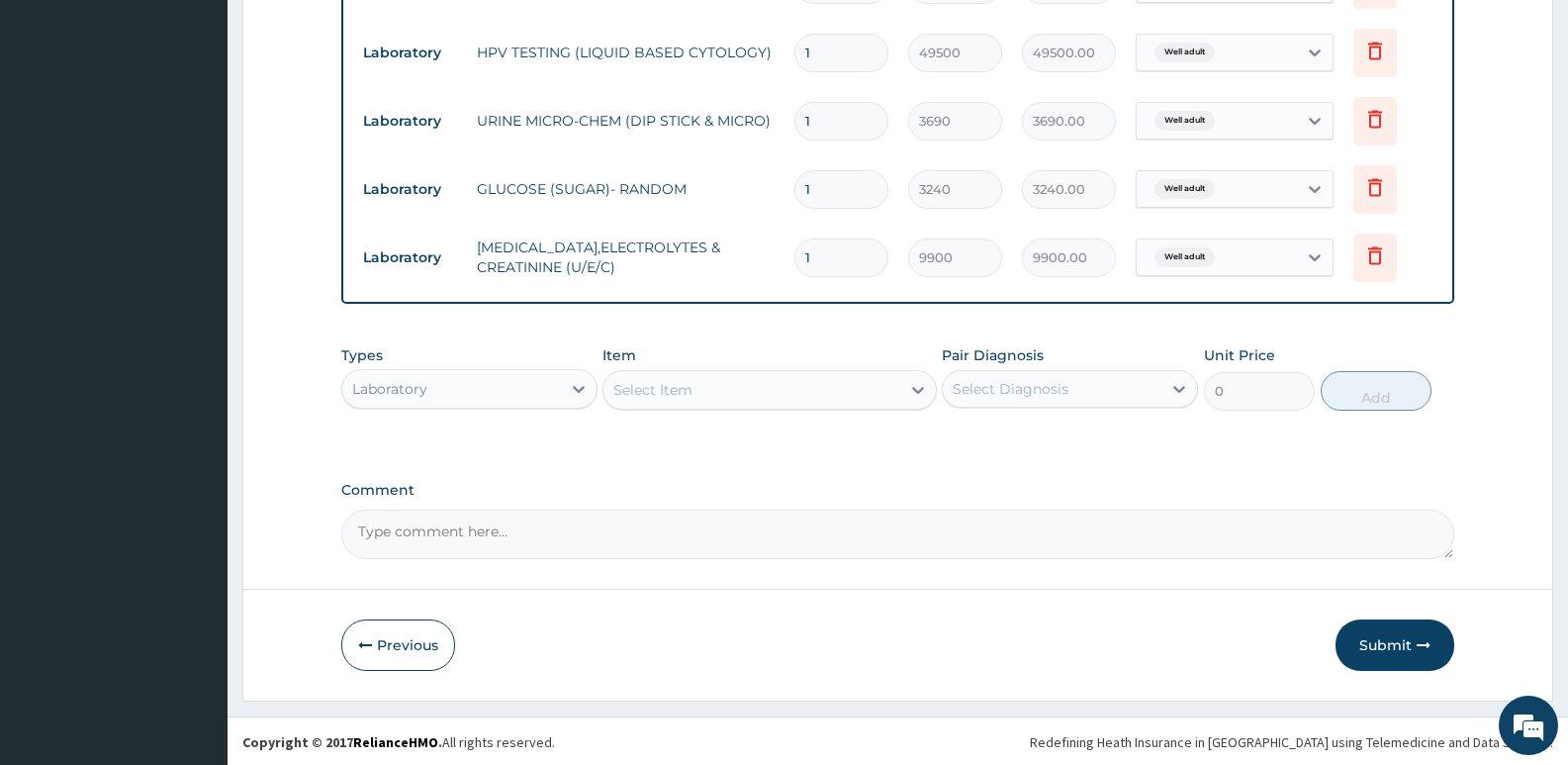
scroll to position [910, 0]
click at [481, 549] on textarea "Comment" at bounding box center [897, 533] width 1113 height 50
type textarea "k"
type textarea "Kindly add physical exam and xray to this bill"
click at [1389, 642] on button "Submit" at bounding box center [1395, 643] width 119 height 52
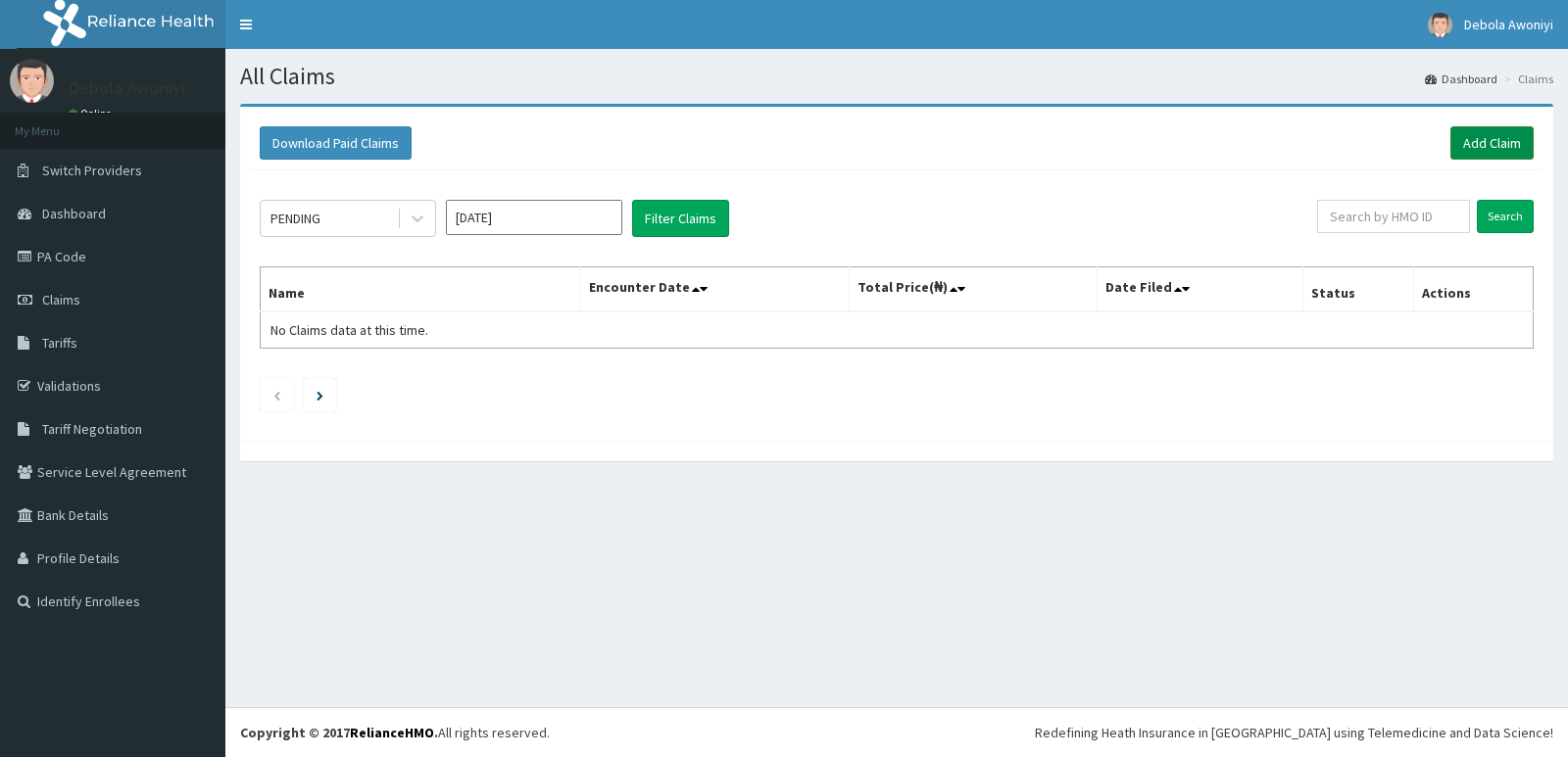
click at [1485, 137] on link "Add Claim" at bounding box center [1492, 143] width 83 height 34
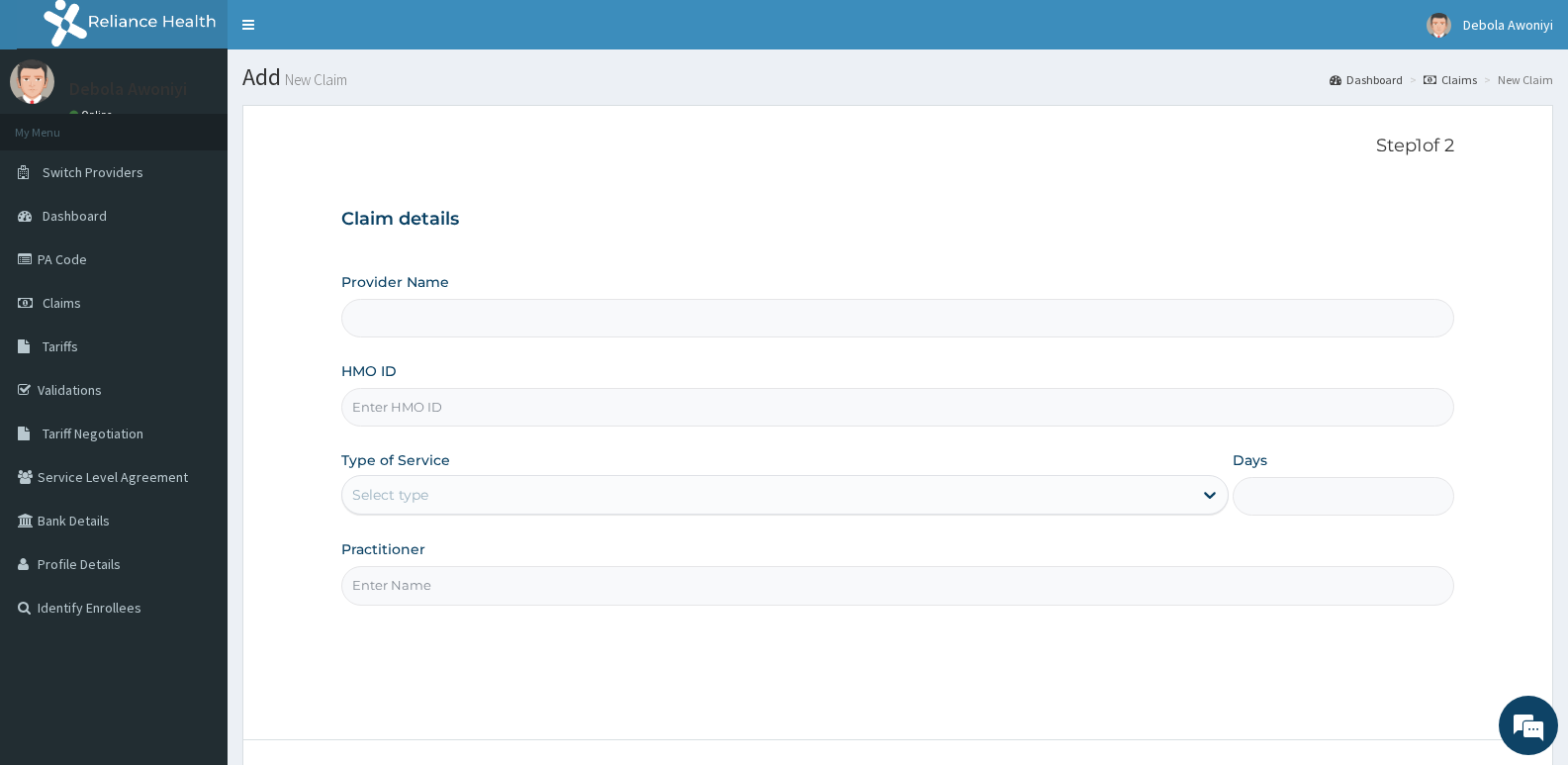
type input "Clina - Lancet Laboratories - V/I (HQ)"
click at [413, 402] on input "HMO ID" at bounding box center [897, 407] width 1113 height 39
type input "o"
type input "OPN/10024/A"
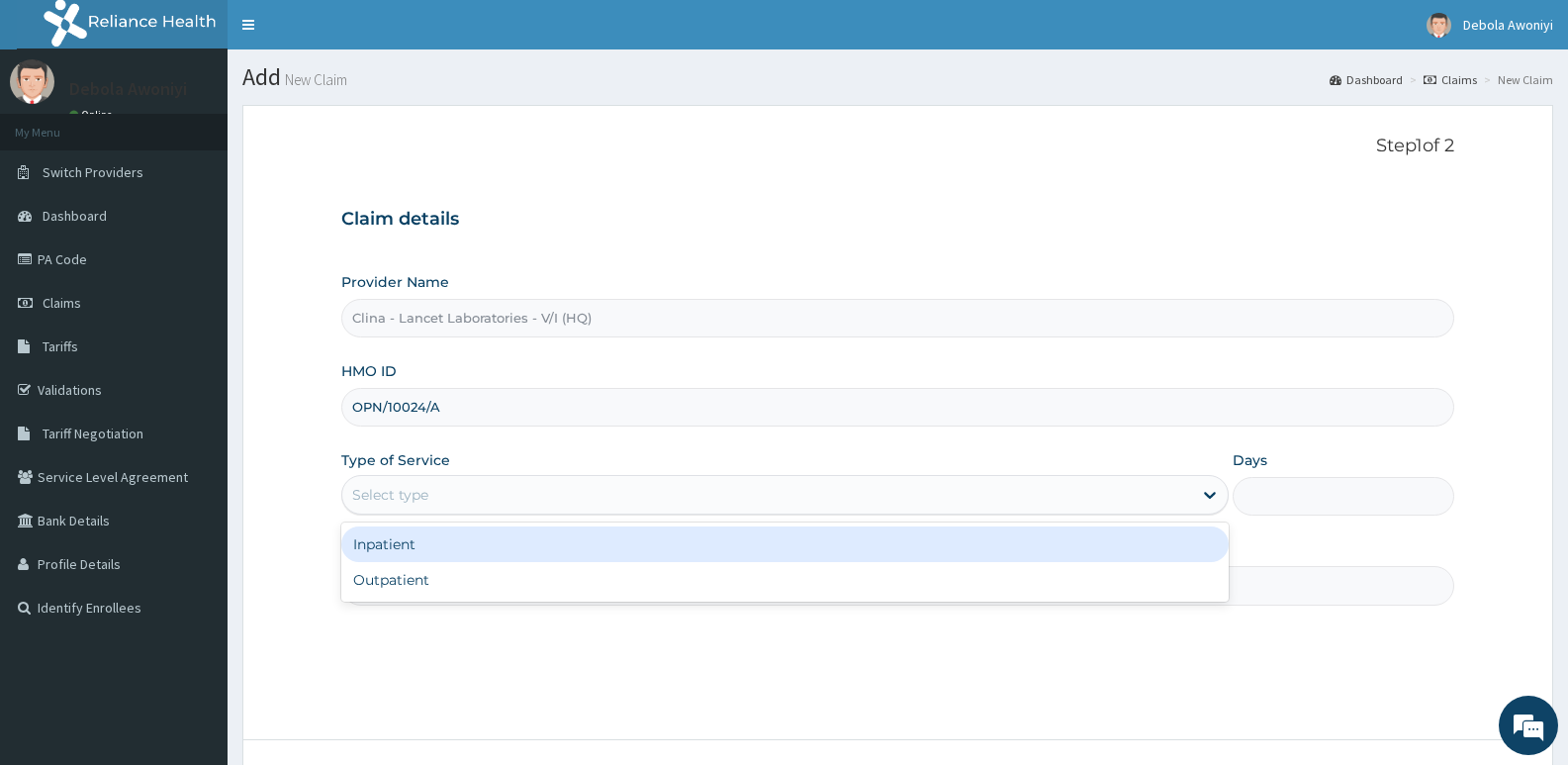
click at [475, 501] on div "Select type" at bounding box center [767, 495] width 849 height 32
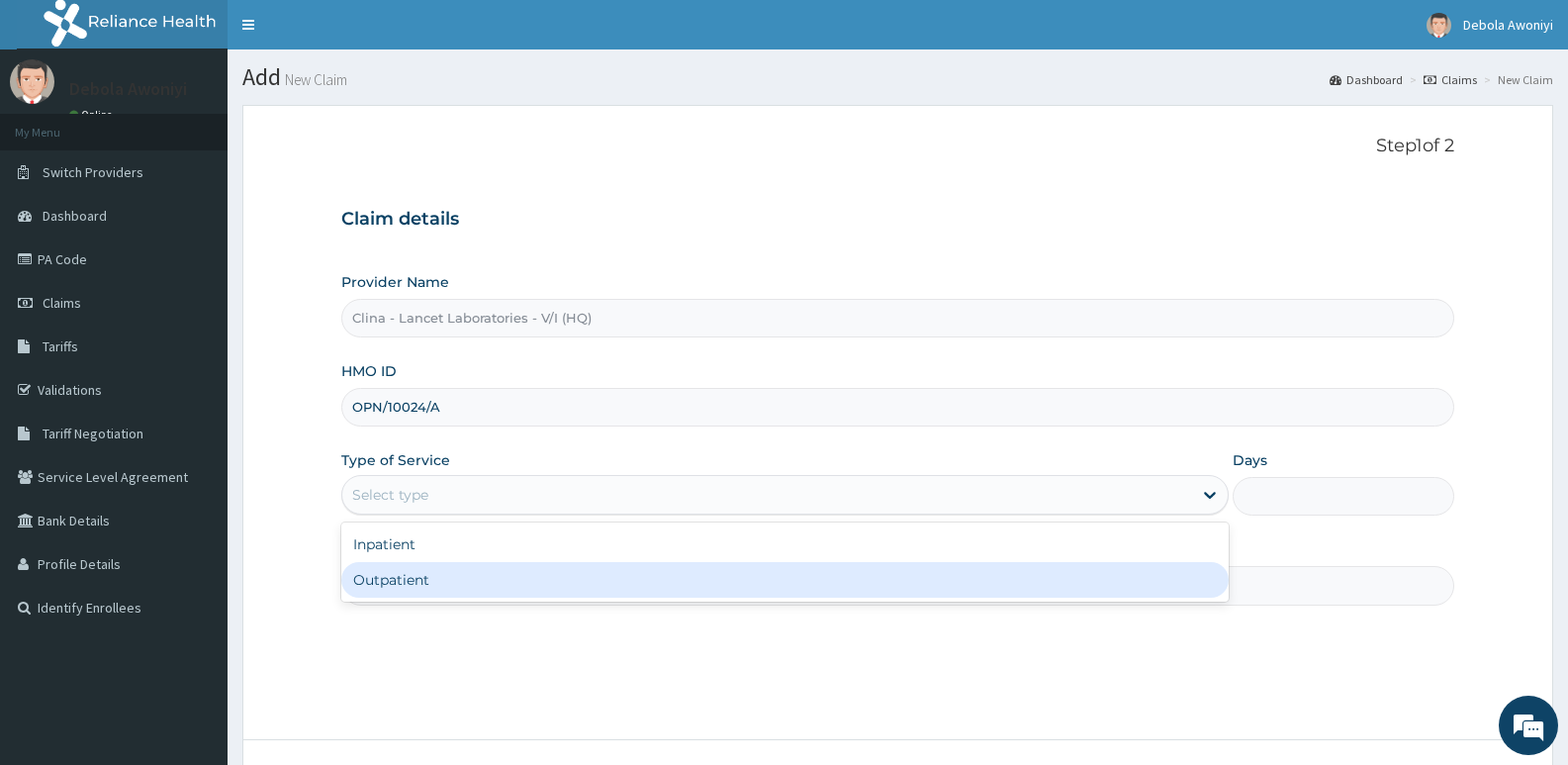
click at [455, 582] on div "Outpatient" at bounding box center [784, 580] width 886 height 36
type input "1"
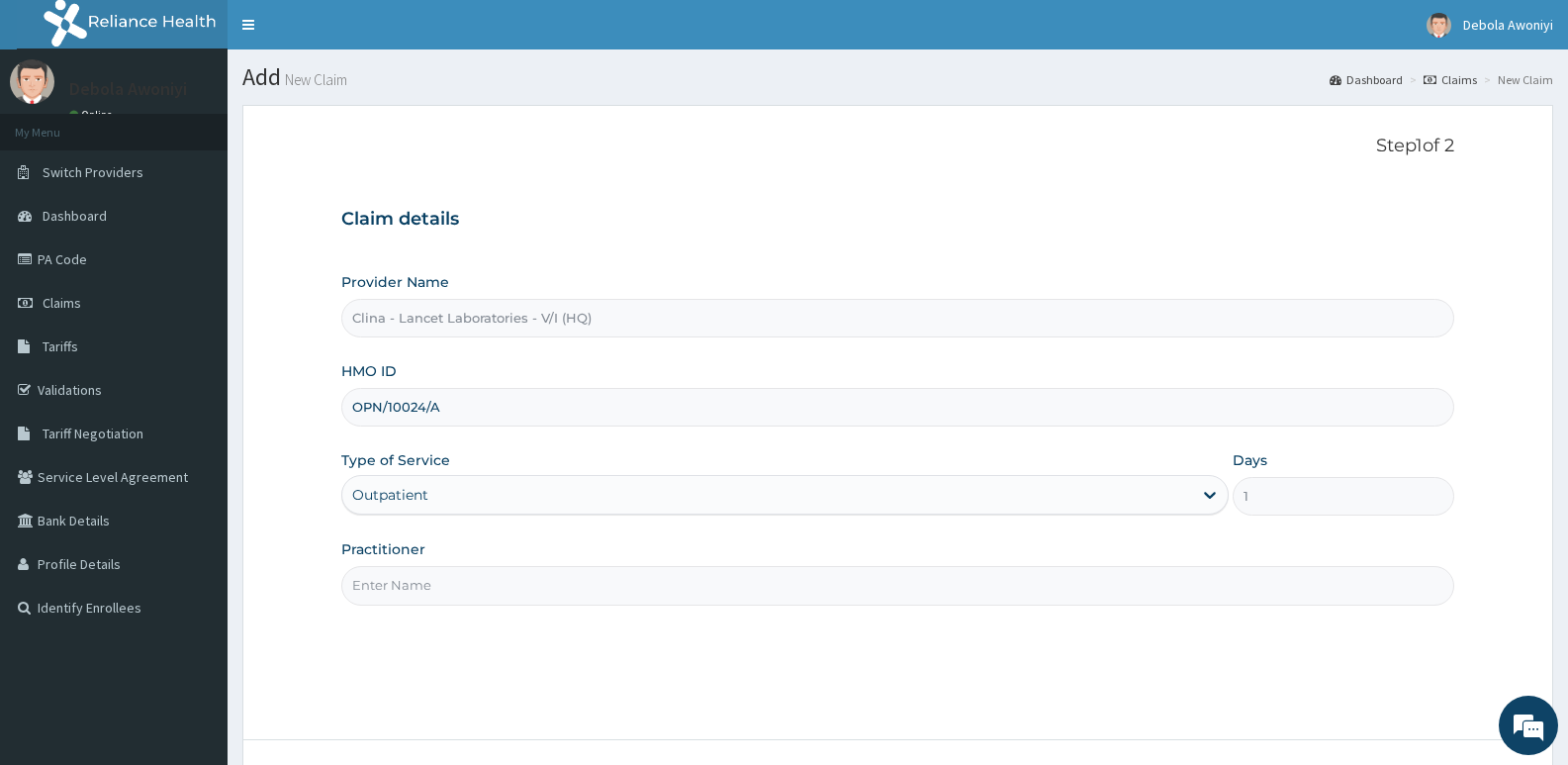
click at [455, 586] on input "Practitioner" at bounding box center [897, 585] width 1113 height 39
type input "DR. DAWODU"
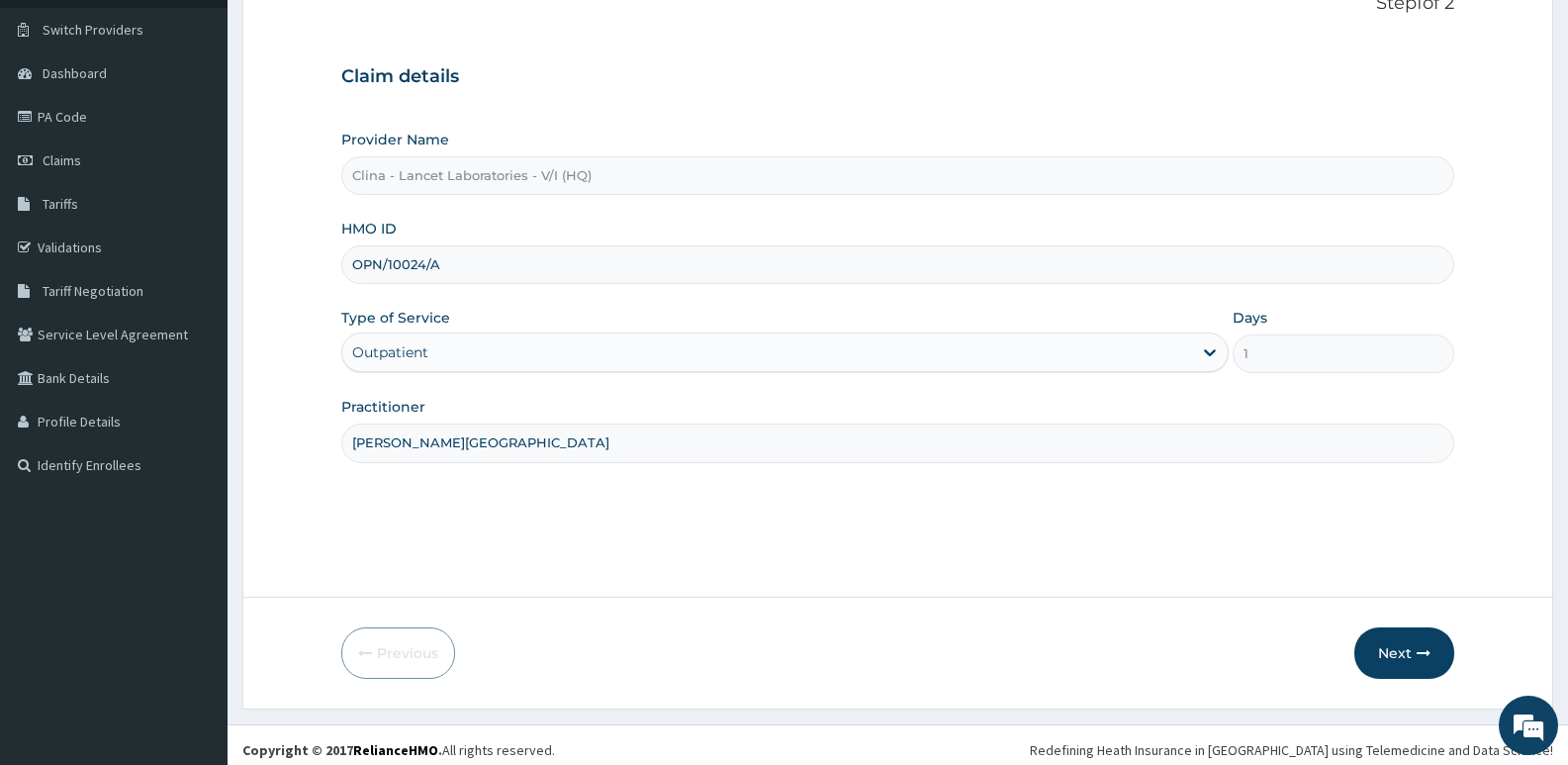
scroll to position [153, 0]
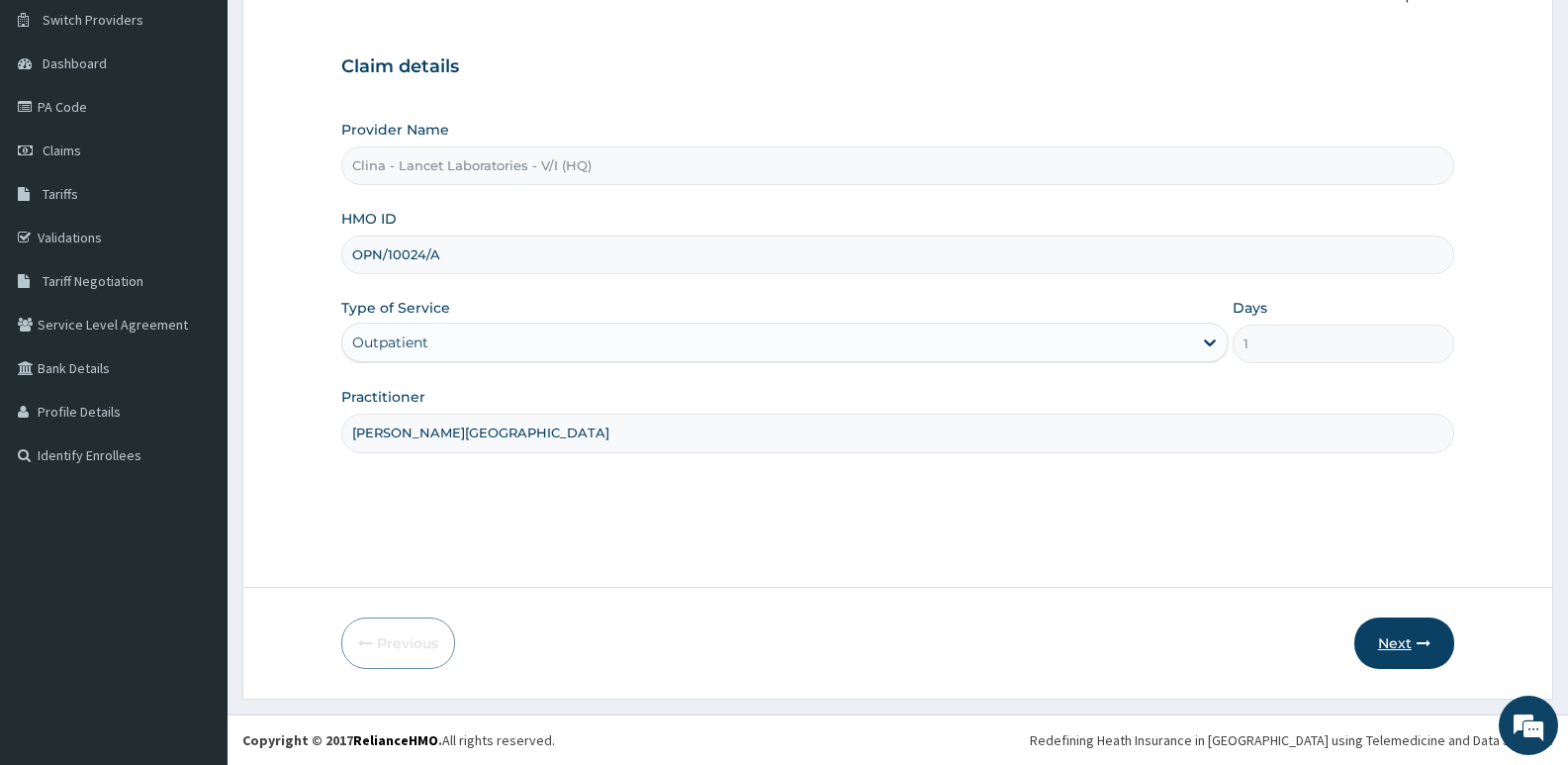
click at [1377, 637] on button "Next" at bounding box center [1405, 643] width 100 height 52
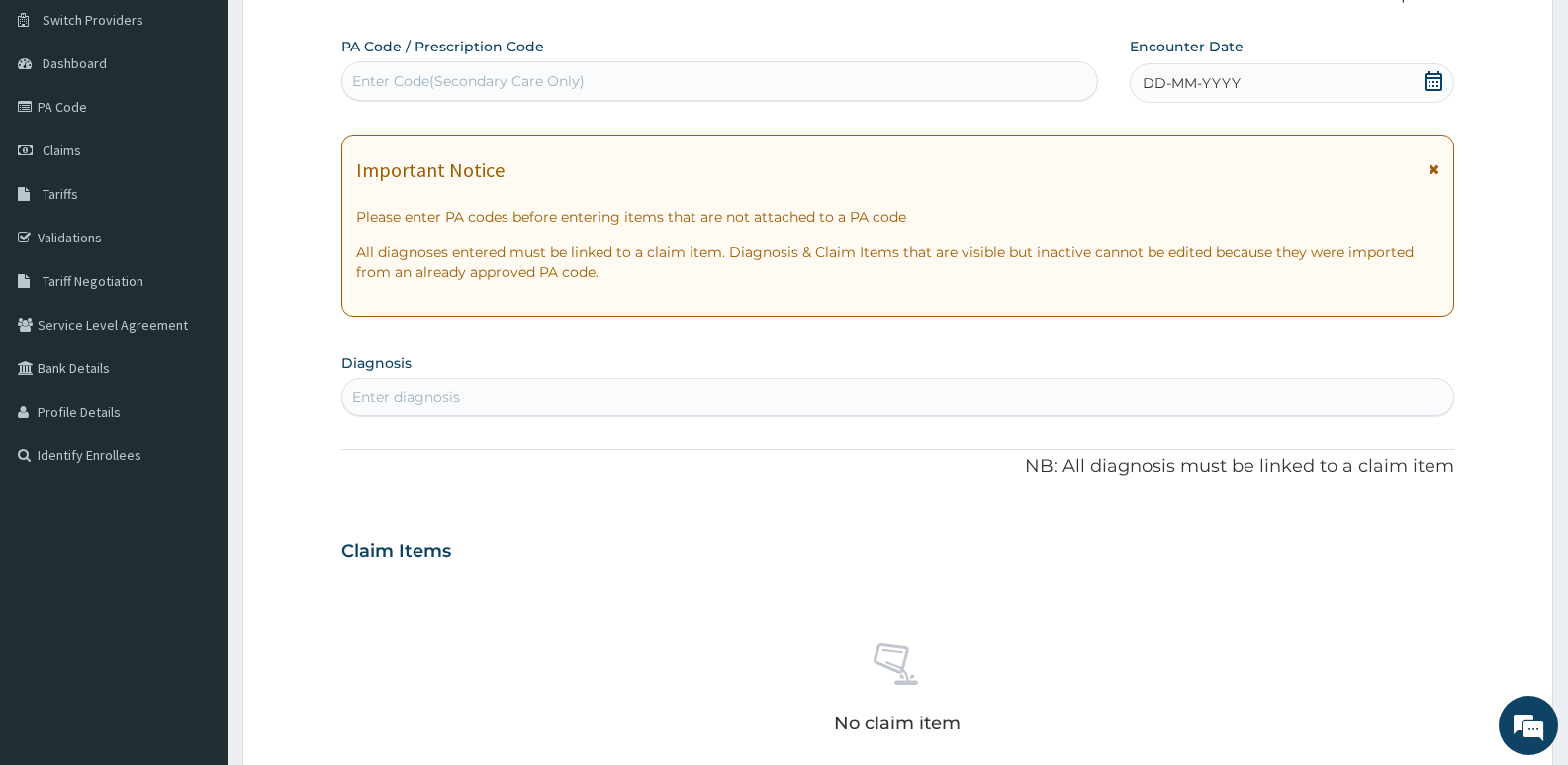
click at [427, 87] on div "Enter Code(Secondary Care Only)" at bounding box center [468, 81] width 232 height 20
type input "PA/0DAD1F"
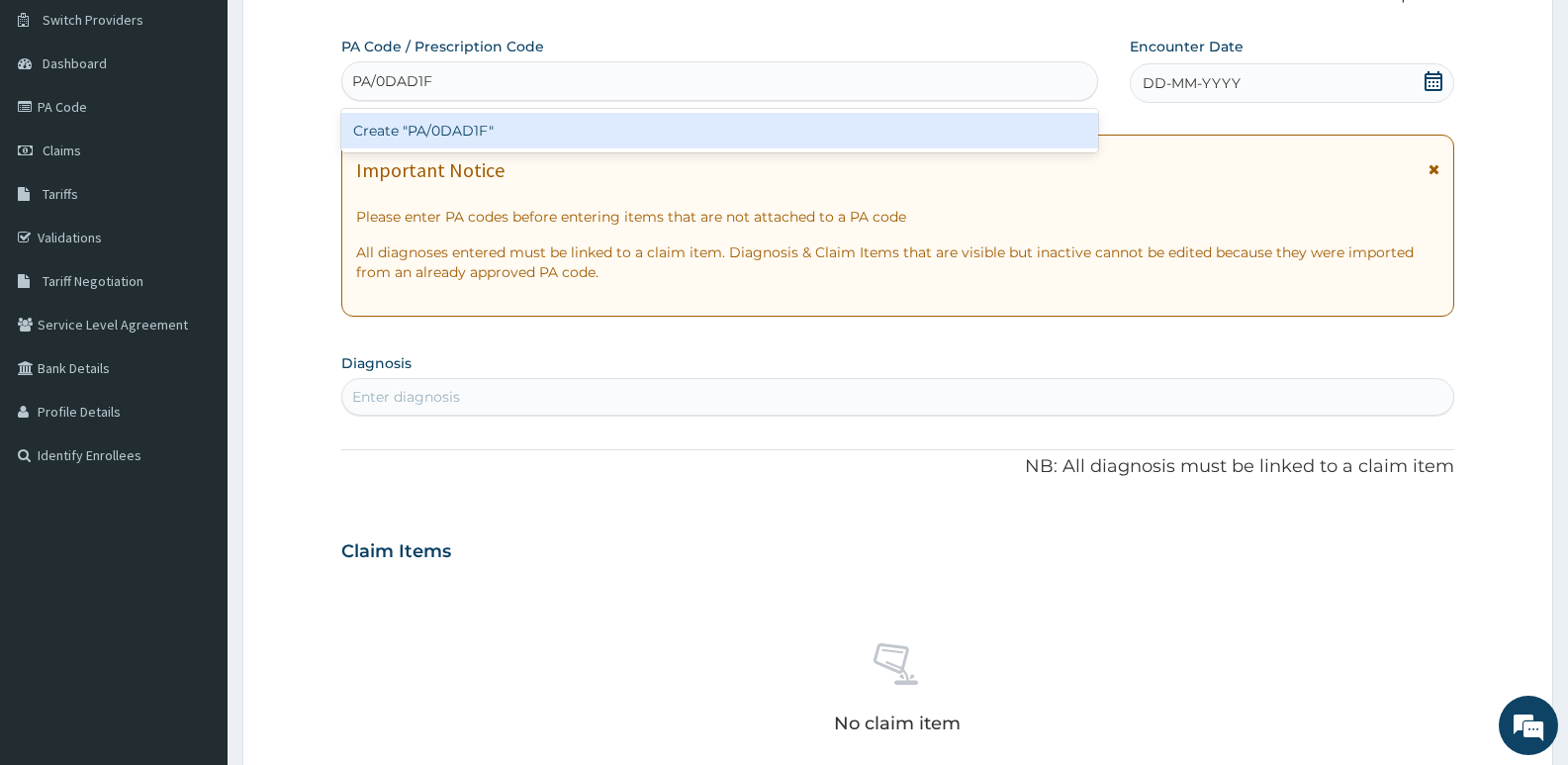
click at [465, 134] on div "Create "PA/0DAD1F"" at bounding box center [719, 131] width 757 height 36
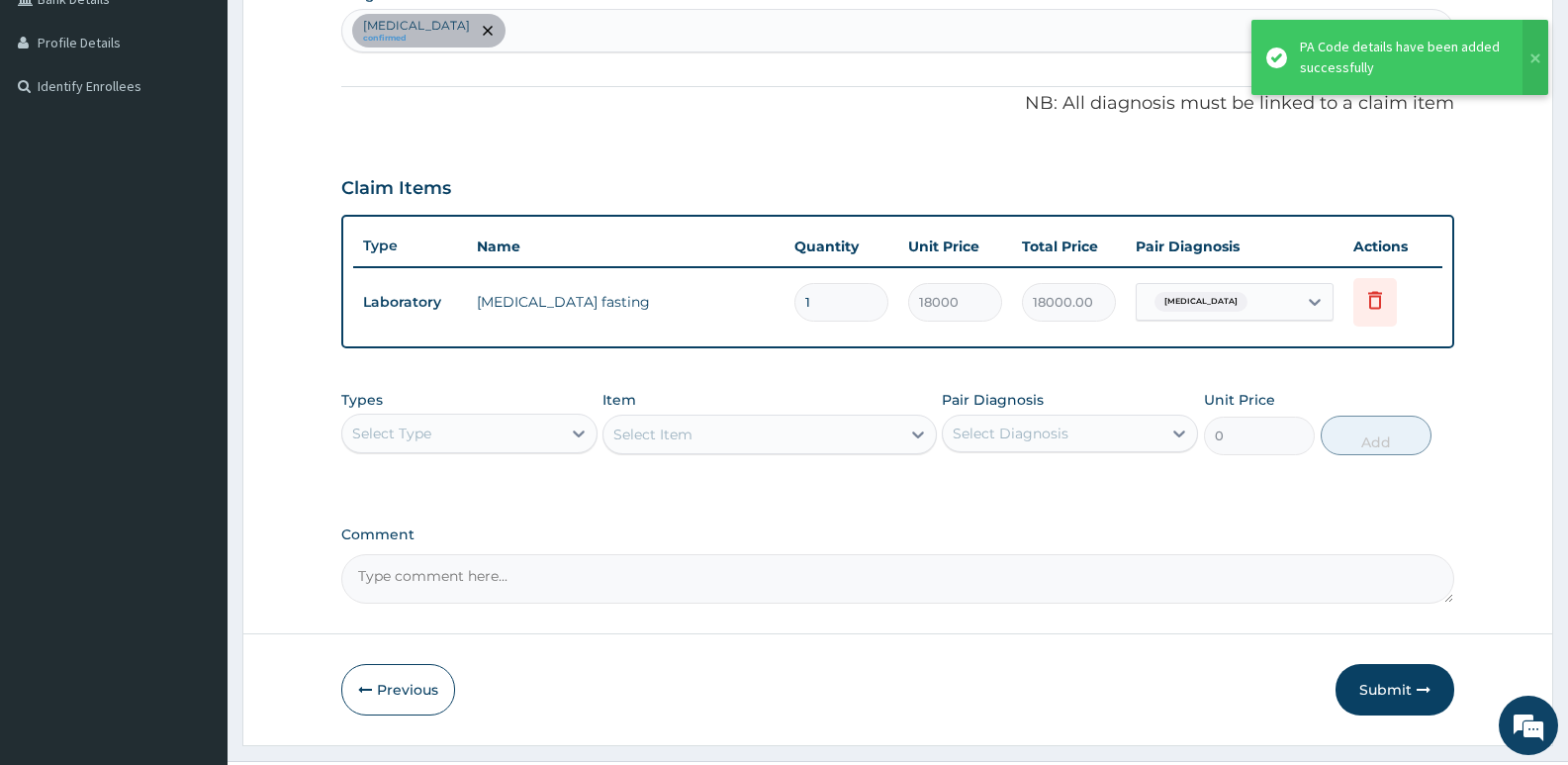
scroll to position [569, 0]
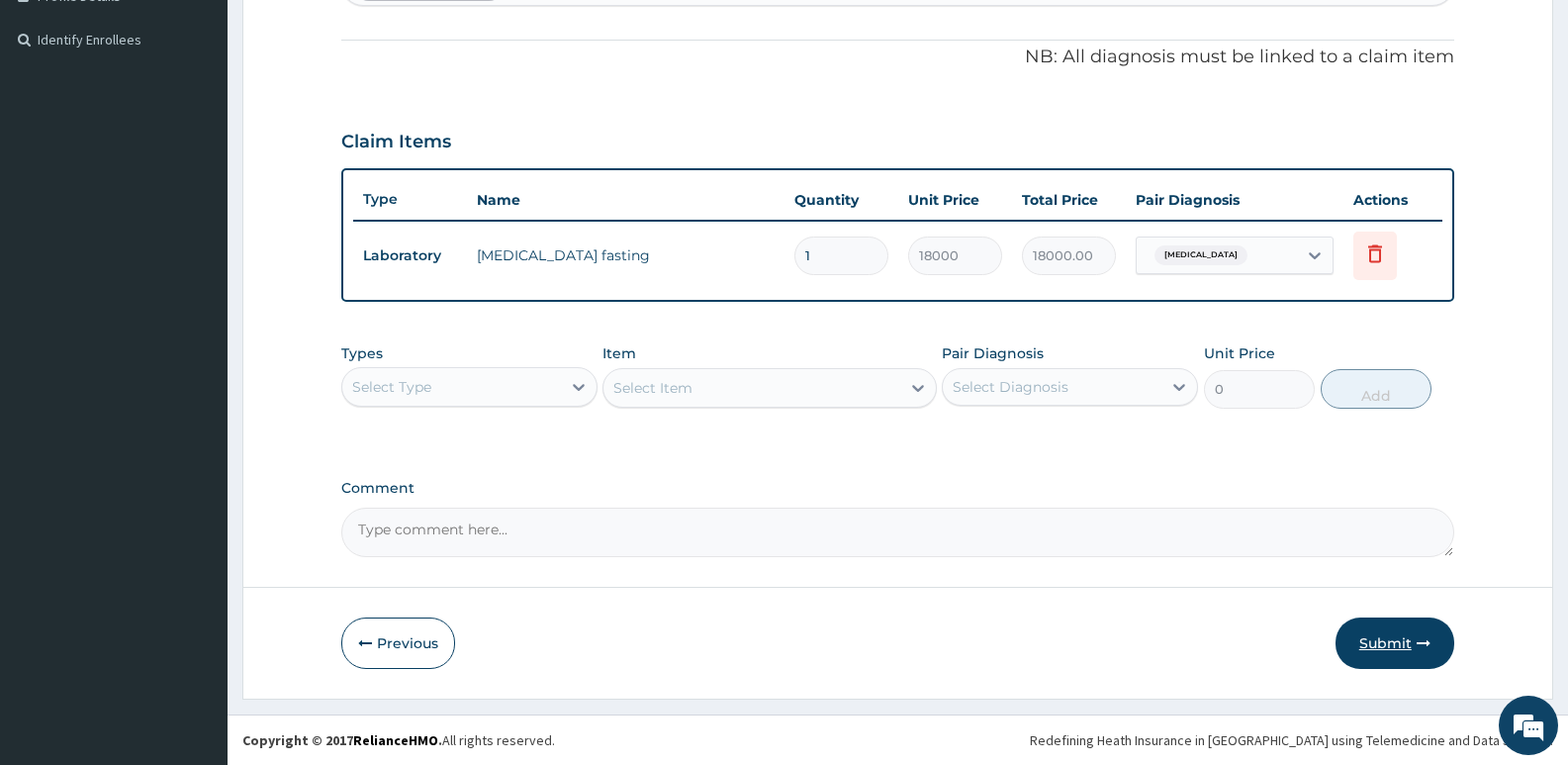
click at [1374, 638] on button "Submit" at bounding box center [1395, 643] width 119 height 52
